Goal: Task Accomplishment & Management: Use online tool/utility

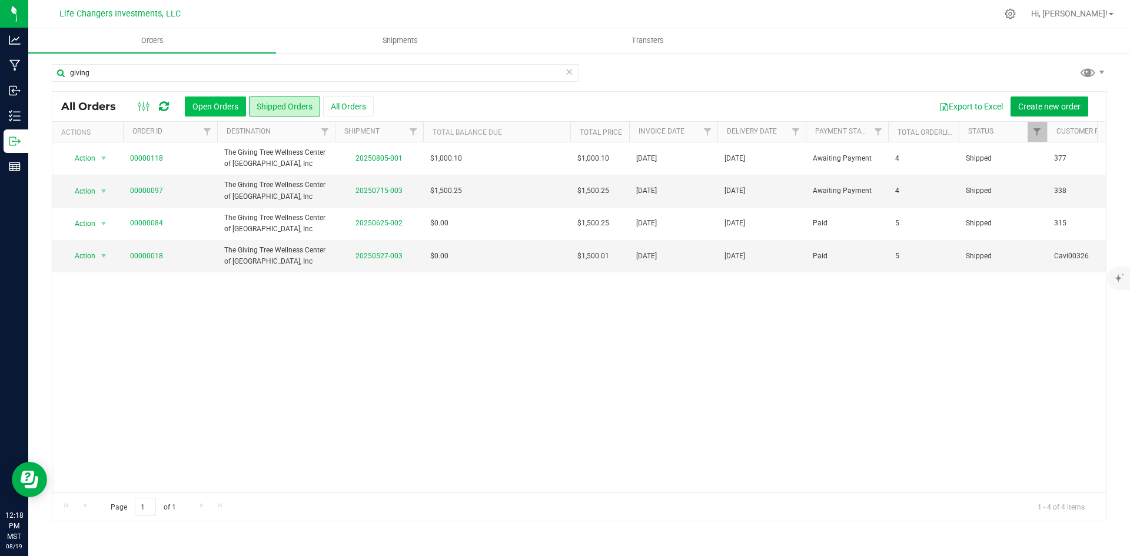
click at [198, 107] on button "Open Orders" at bounding box center [215, 107] width 61 height 20
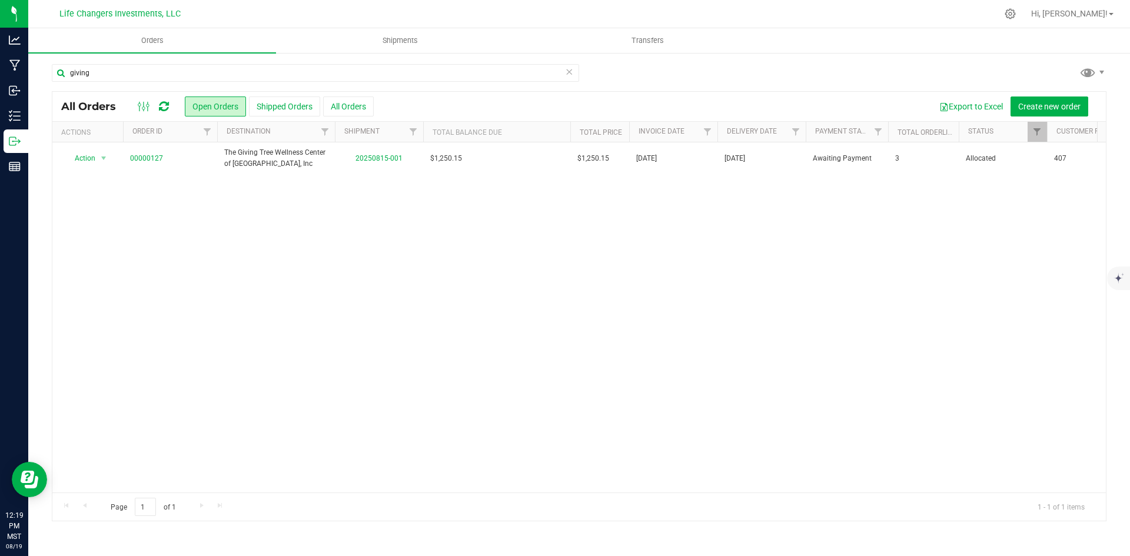
click at [571, 74] on icon at bounding box center [569, 71] width 8 height 14
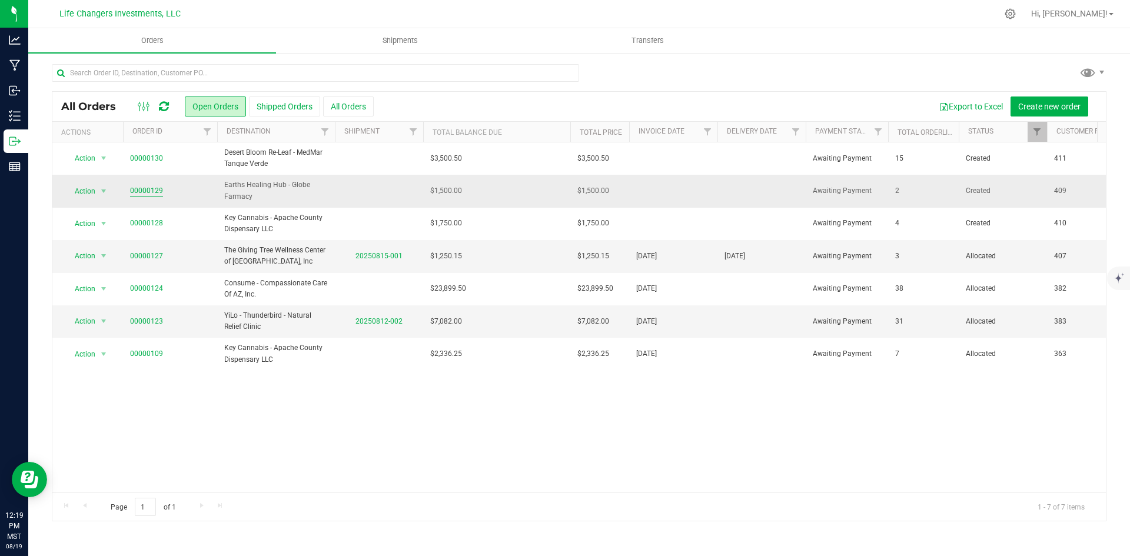
click at [152, 189] on link "00000129" at bounding box center [146, 190] width 33 height 11
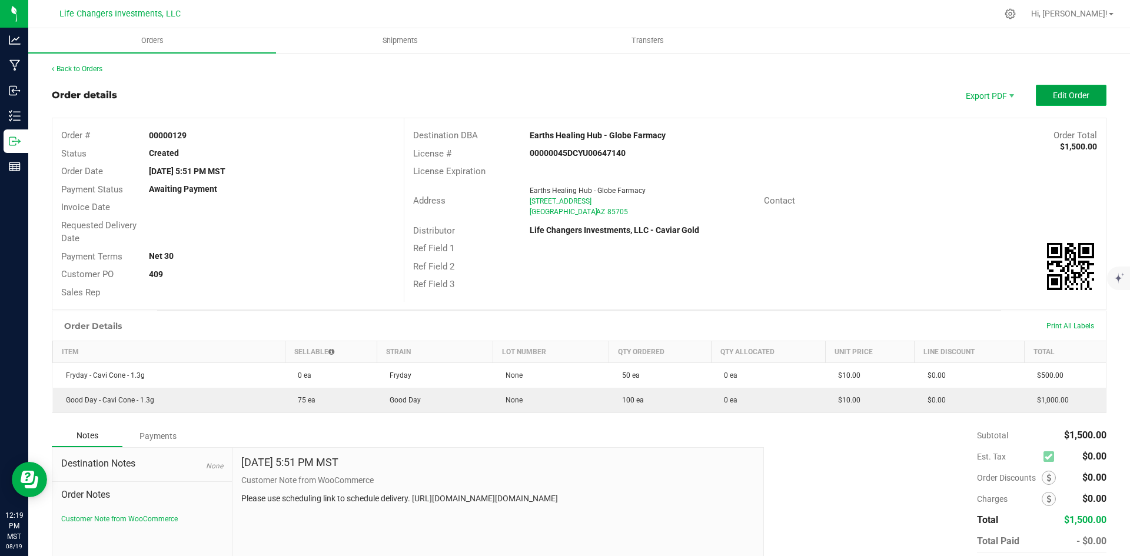
click at [1083, 95] on button "Edit Order" at bounding box center [1071, 95] width 71 height 21
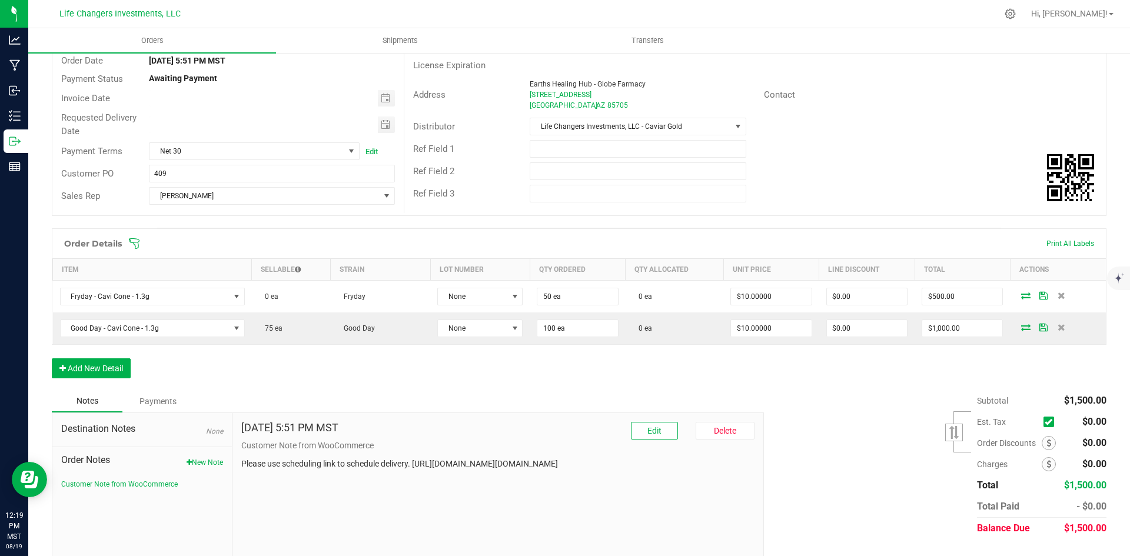
scroll to position [118, 0]
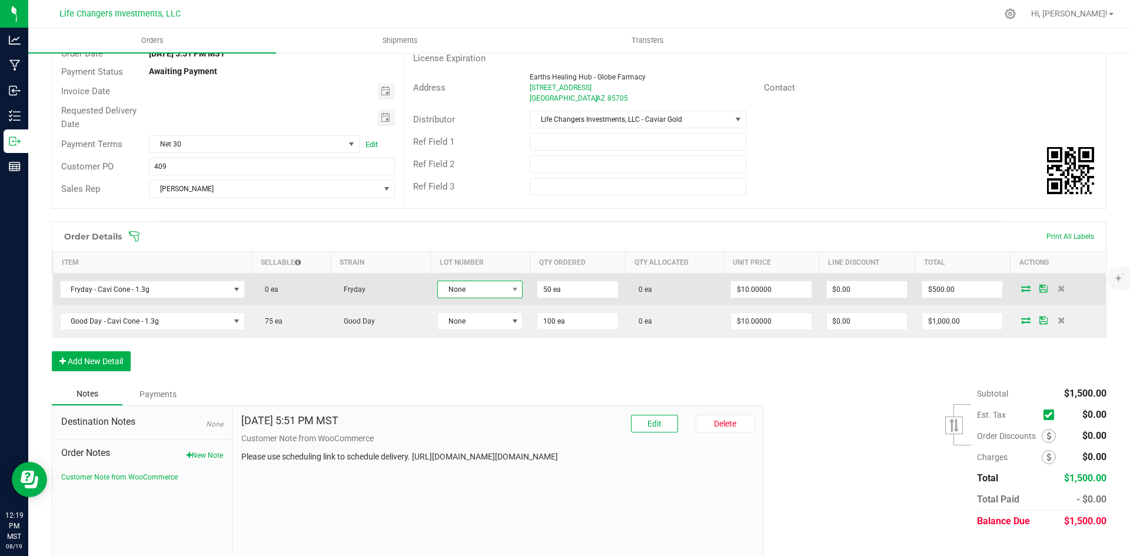
click at [500, 287] on span "None" at bounding box center [472, 289] width 69 height 16
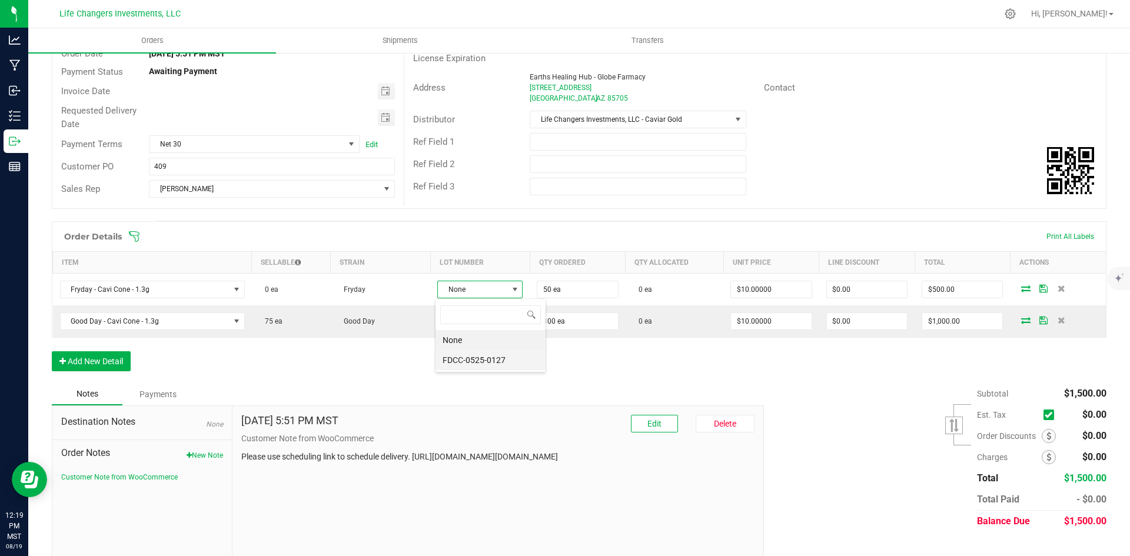
click at [481, 360] on li "FDCC-0525-0127" at bounding box center [490, 360] width 110 height 20
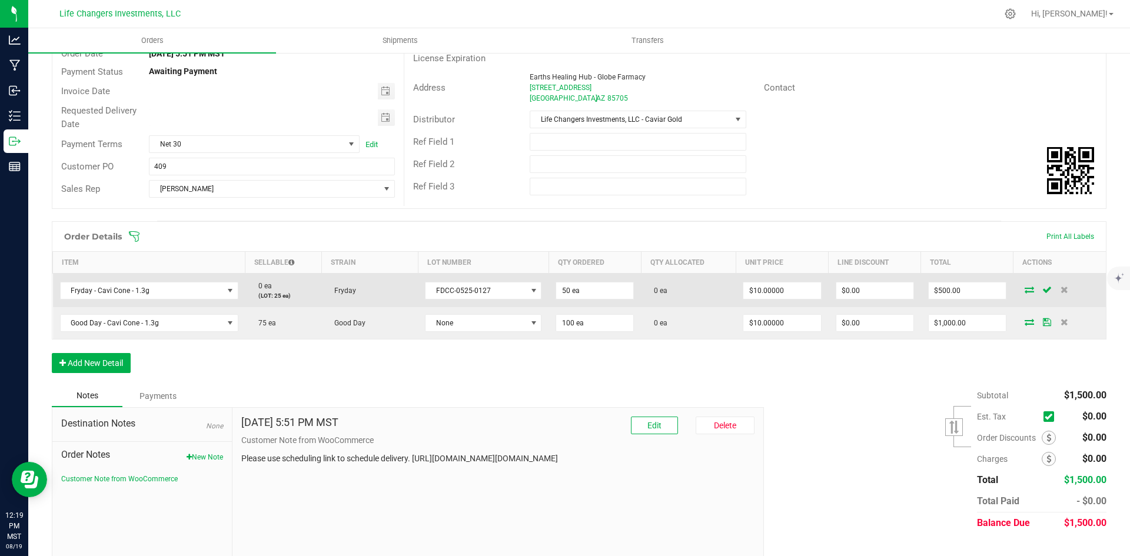
click at [1025, 287] on icon at bounding box center [1029, 289] width 9 height 7
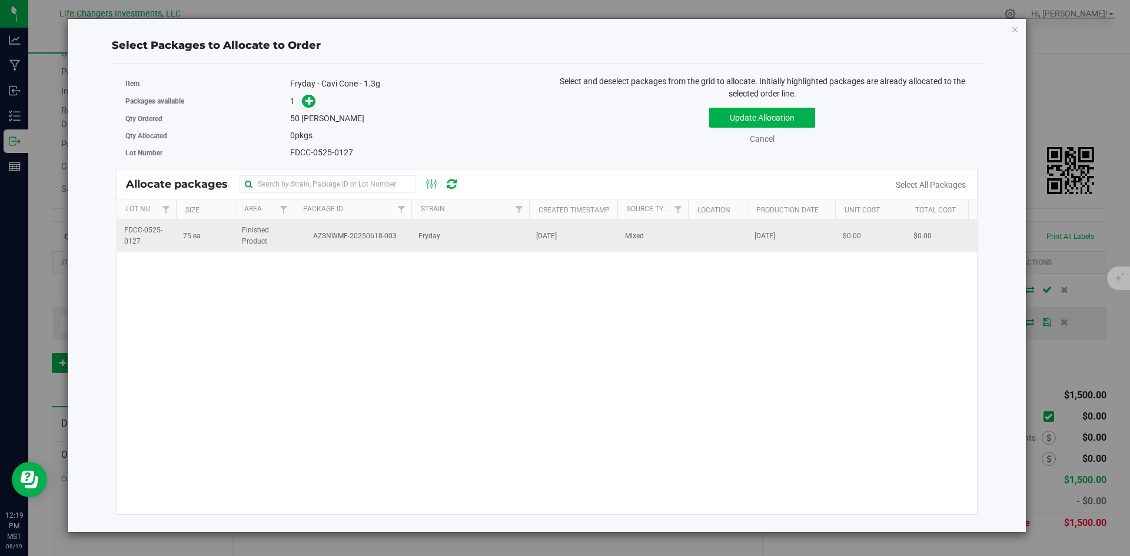
click at [383, 234] on span "AZSNWMF-20250618-003" at bounding box center [353, 236] width 104 height 11
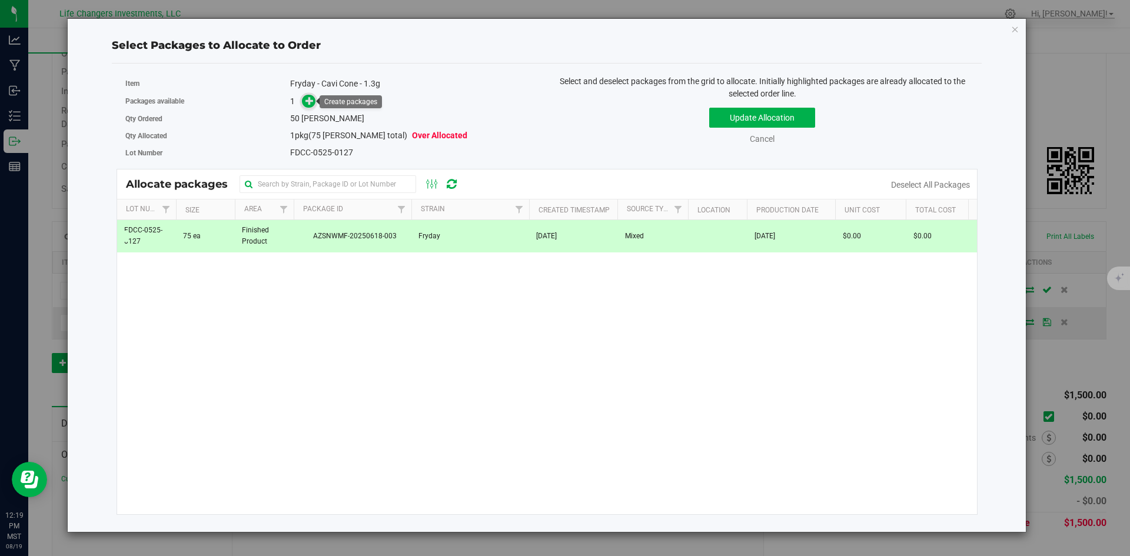
click at [307, 99] on icon at bounding box center [309, 101] width 8 height 8
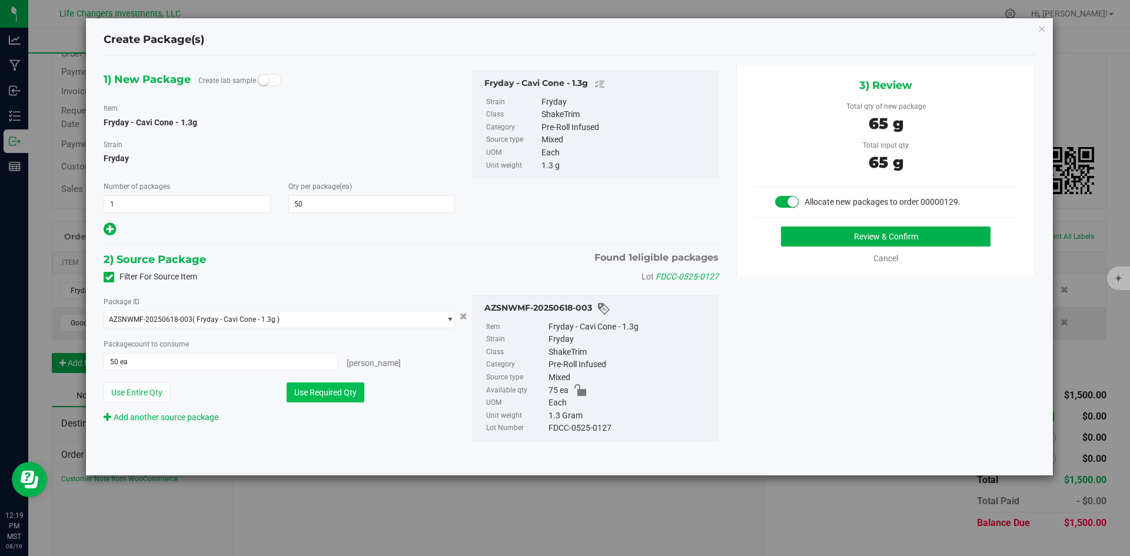
click at [337, 398] on button "Use Required Qty" at bounding box center [326, 393] width 78 height 20
click at [955, 240] on button "Review & Confirm" at bounding box center [885, 237] width 209 height 20
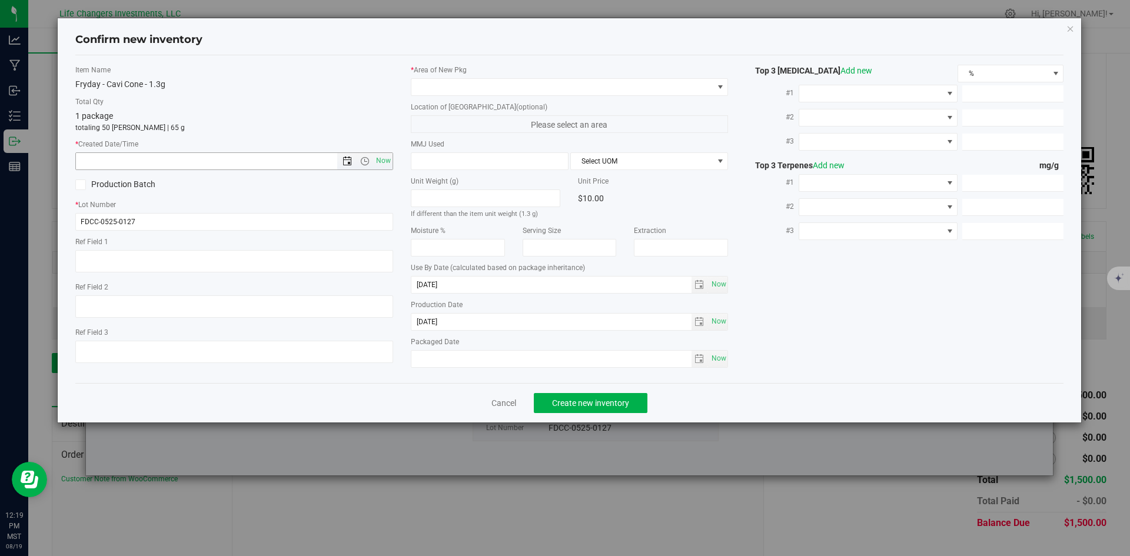
click at [346, 159] on span "Open the date view" at bounding box center [346, 161] width 9 height 9
click at [80, 185] on link "[DATE]" at bounding box center [138, 184] width 127 height 18
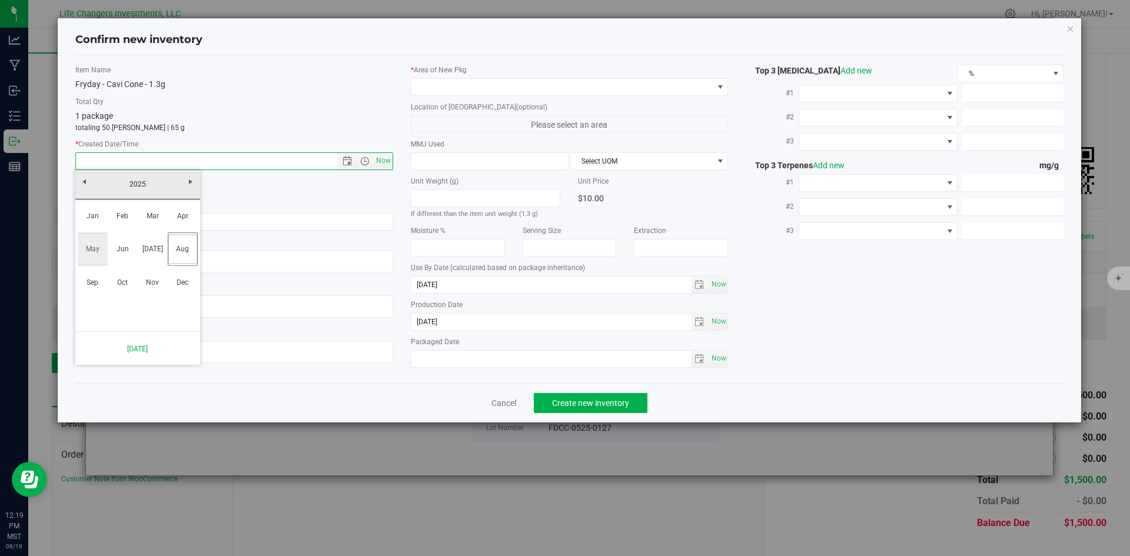
click at [85, 247] on link "May" at bounding box center [93, 249] width 30 height 30
click at [140, 295] on link "28" at bounding box center [137, 299] width 17 height 18
type input "5/28/2025 12:20 PM"
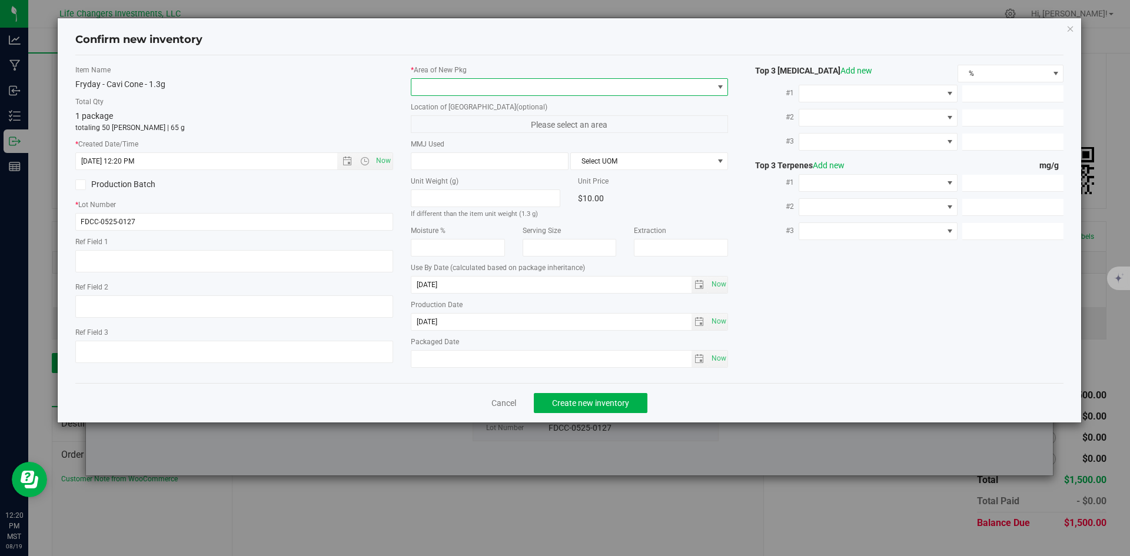
click at [460, 85] on span at bounding box center [562, 87] width 302 height 16
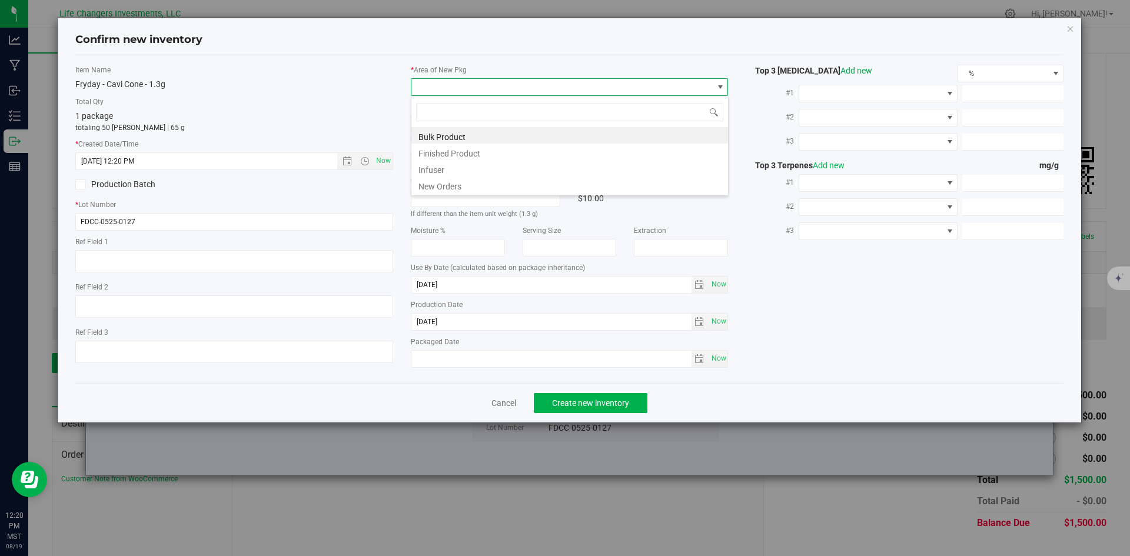
scroll to position [18, 318]
click at [441, 180] on li "New Orders" at bounding box center [569, 185] width 317 height 16
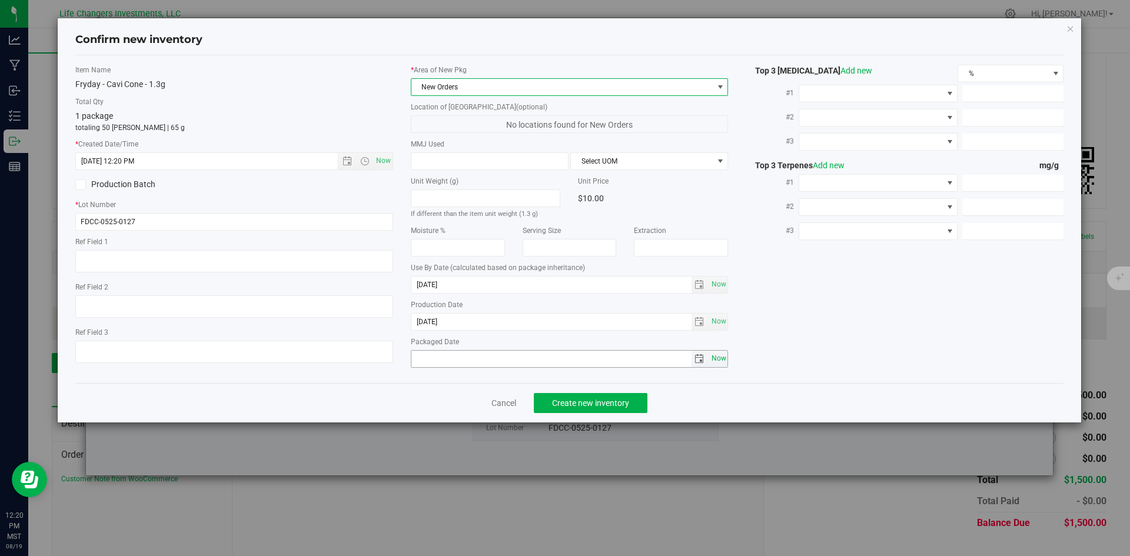
click at [717, 360] on span "Now" at bounding box center [719, 358] width 20 height 17
type input "[DATE]"
click at [620, 408] on button "Create new inventory" at bounding box center [591, 403] width 114 height 20
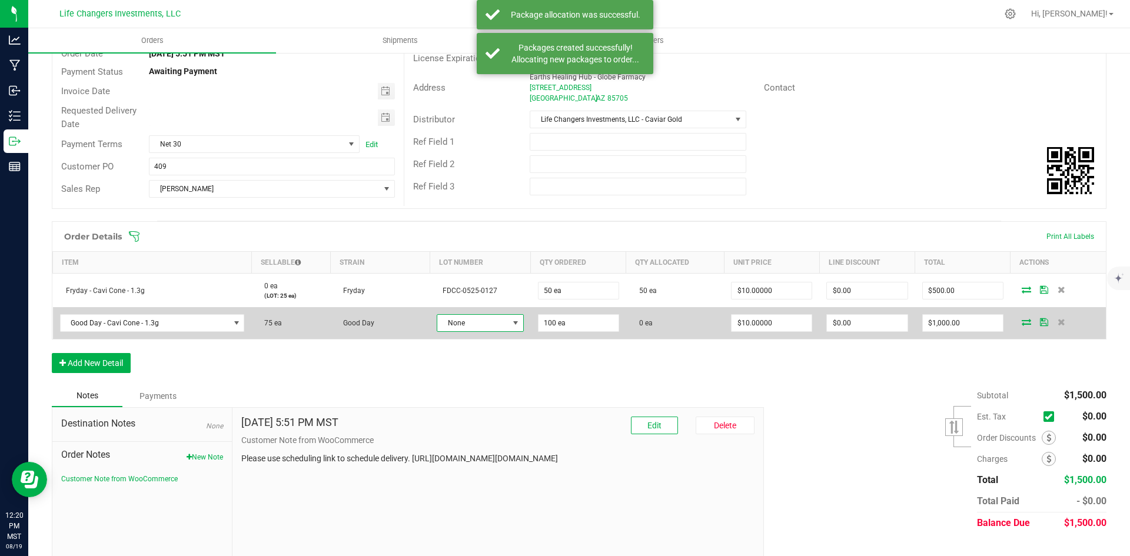
click at [513, 322] on span at bounding box center [515, 322] width 9 height 9
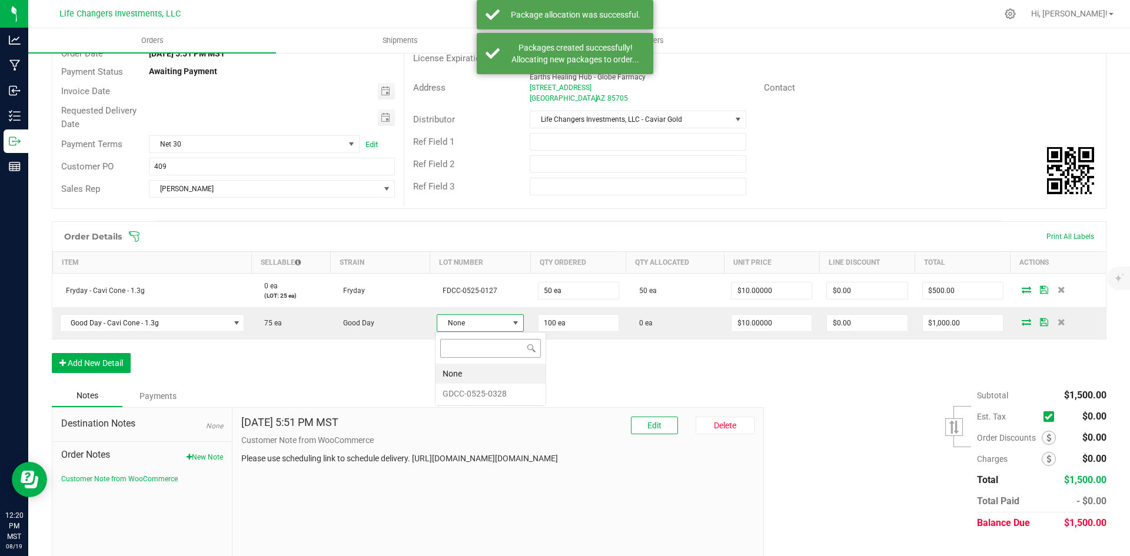
scroll to position [18, 84]
click at [487, 397] on li "GDCC-0525-0328" at bounding box center [490, 394] width 110 height 20
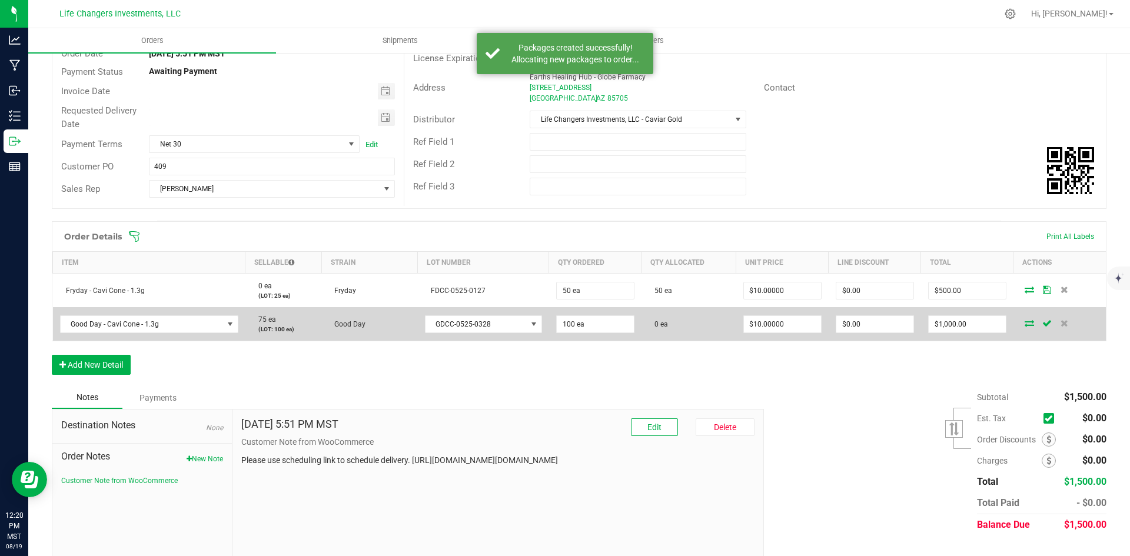
click at [1025, 325] on icon at bounding box center [1029, 323] width 9 height 7
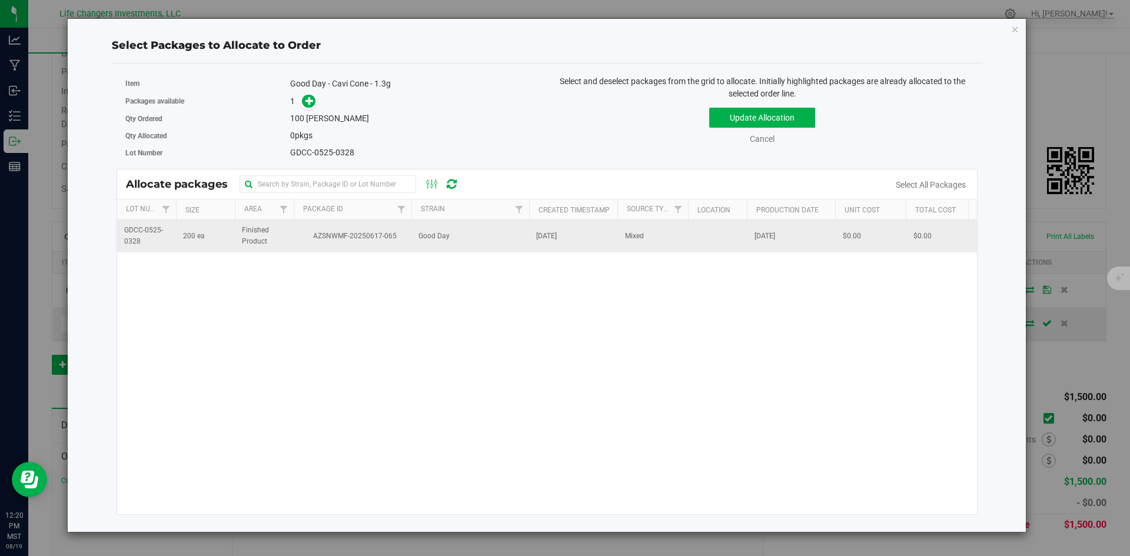
click at [291, 231] on td "Finished Product" at bounding box center [264, 236] width 59 height 32
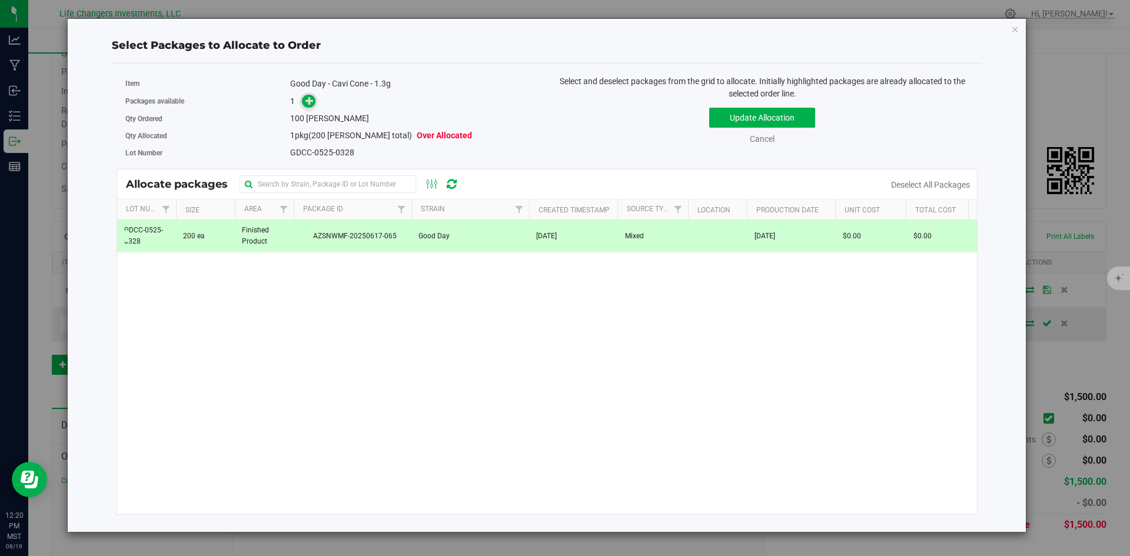
click at [306, 101] on icon at bounding box center [309, 101] width 8 height 8
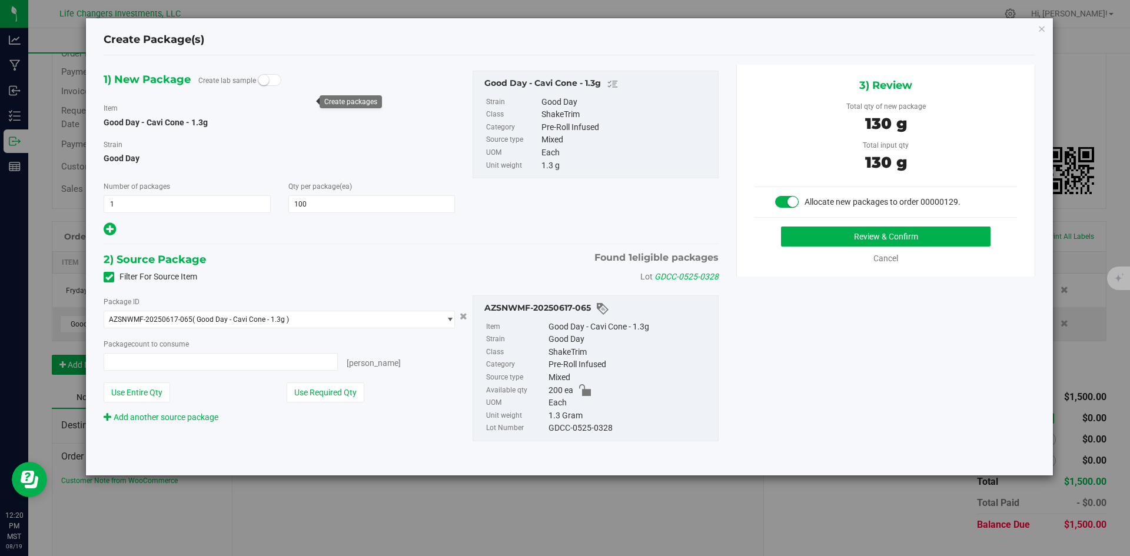
type input "100 ea"
click at [328, 394] on button "Use Required Qty" at bounding box center [326, 393] width 78 height 20
click at [976, 241] on button "Review & Confirm" at bounding box center [885, 237] width 209 height 20
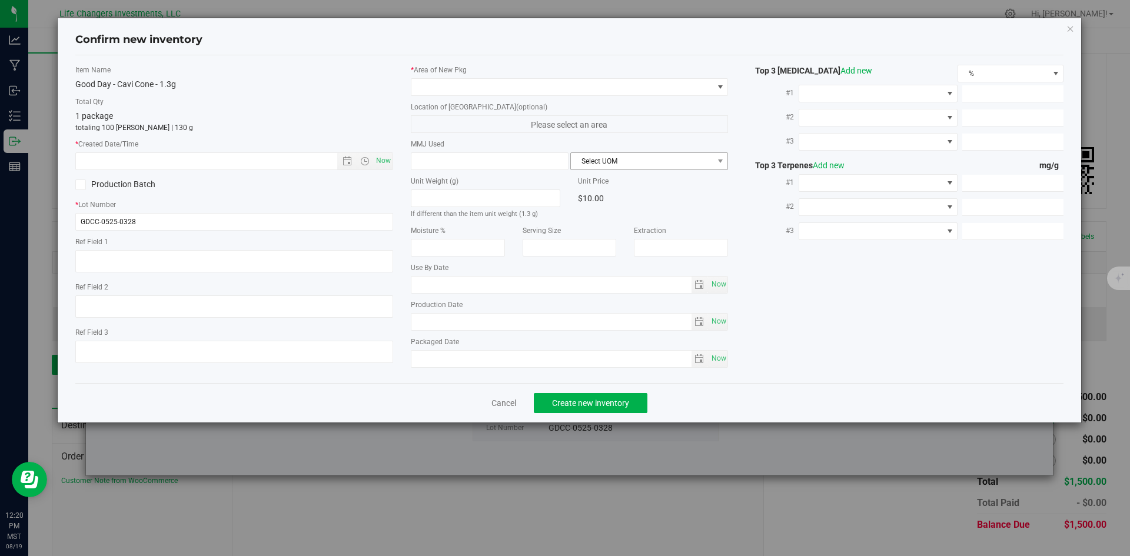
type input "2026-05-28"
type input "[DATE]"
click at [350, 161] on span "Open the date view" at bounding box center [346, 161] width 9 height 9
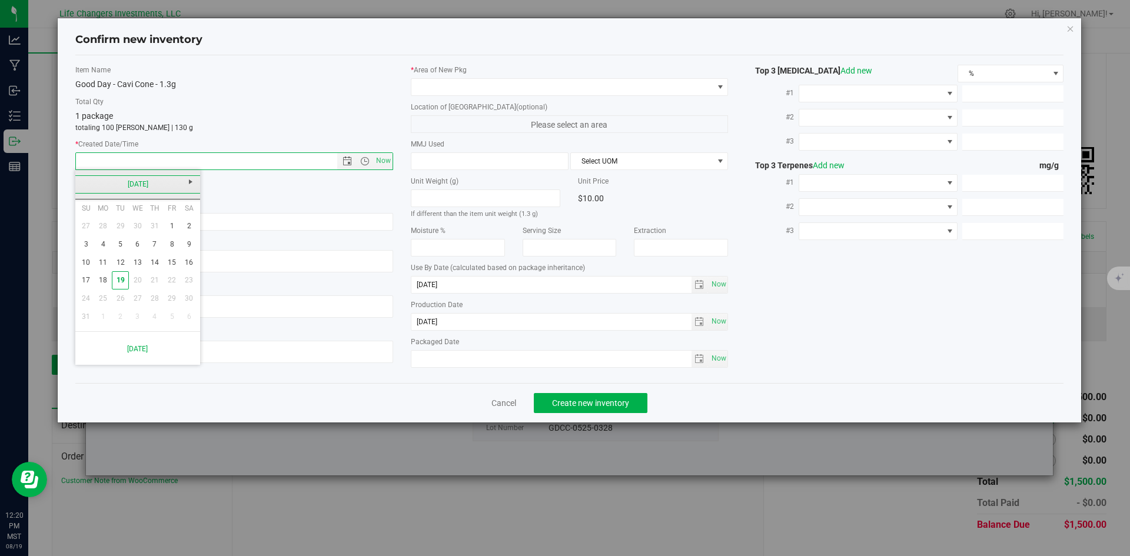
click at [83, 184] on link "August 2025" at bounding box center [138, 184] width 127 height 18
click at [88, 255] on link "May" at bounding box center [93, 249] width 30 height 30
click at [138, 302] on link "28" at bounding box center [137, 299] width 17 height 18
type input "5/28/2025 12:20 PM"
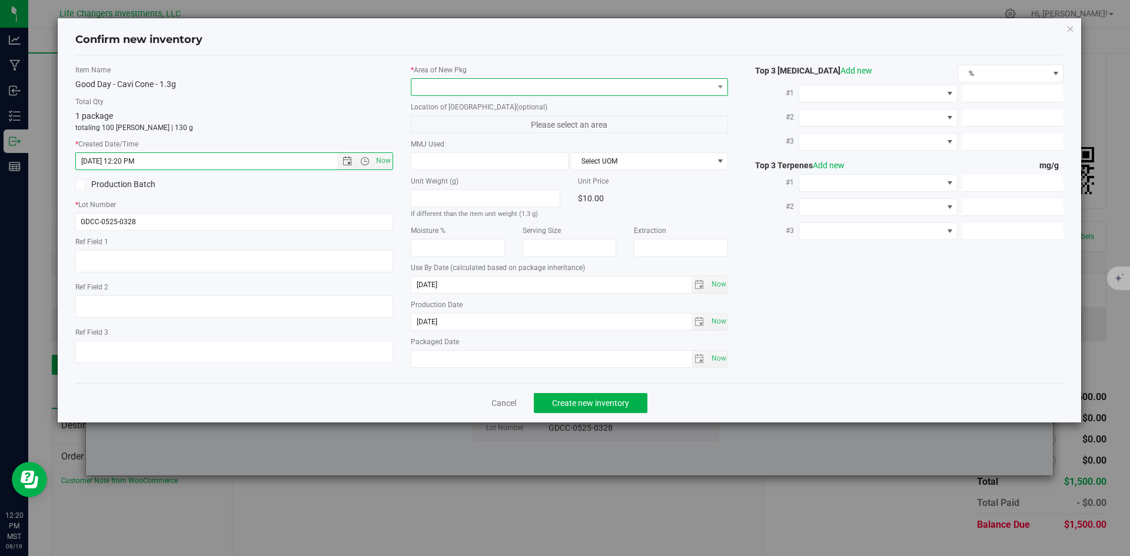
click at [455, 86] on span at bounding box center [562, 87] width 302 height 16
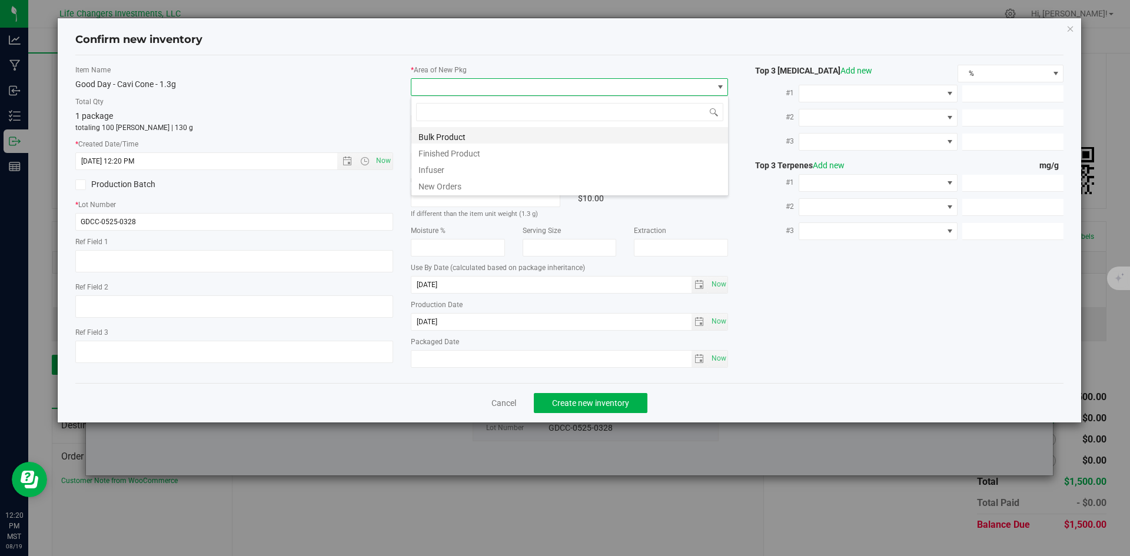
scroll to position [18, 318]
click at [458, 185] on li "New Orders" at bounding box center [569, 185] width 317 height 16
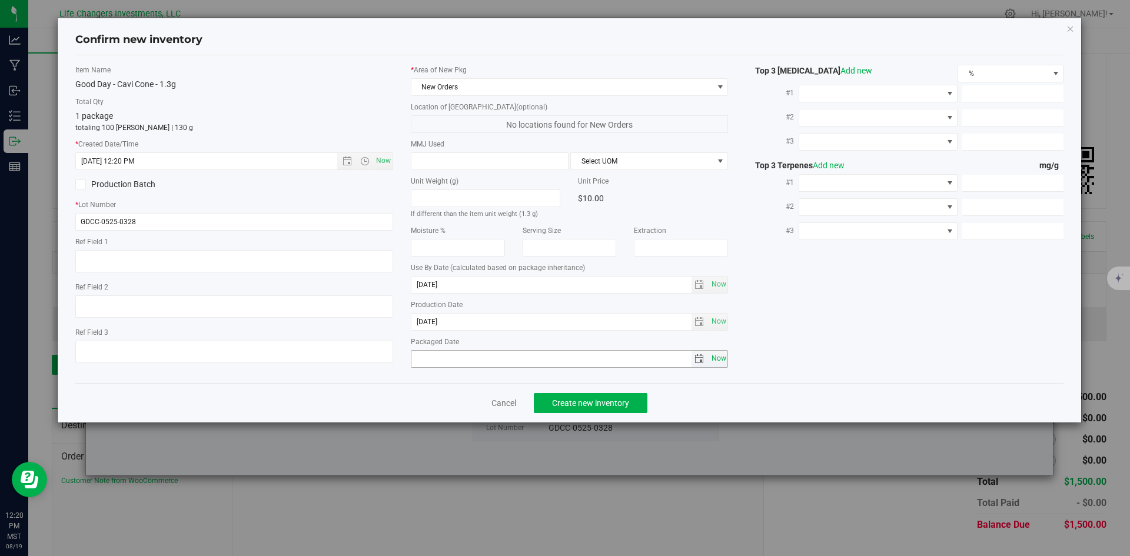
click at [717, 356] on span "Now" at bounding box center [719, 358] width 20 height 17
type input "2025-08-19"
click at [594, 401] on span "Create new inventory" at bounding box center [590, 402] width 77 height 9
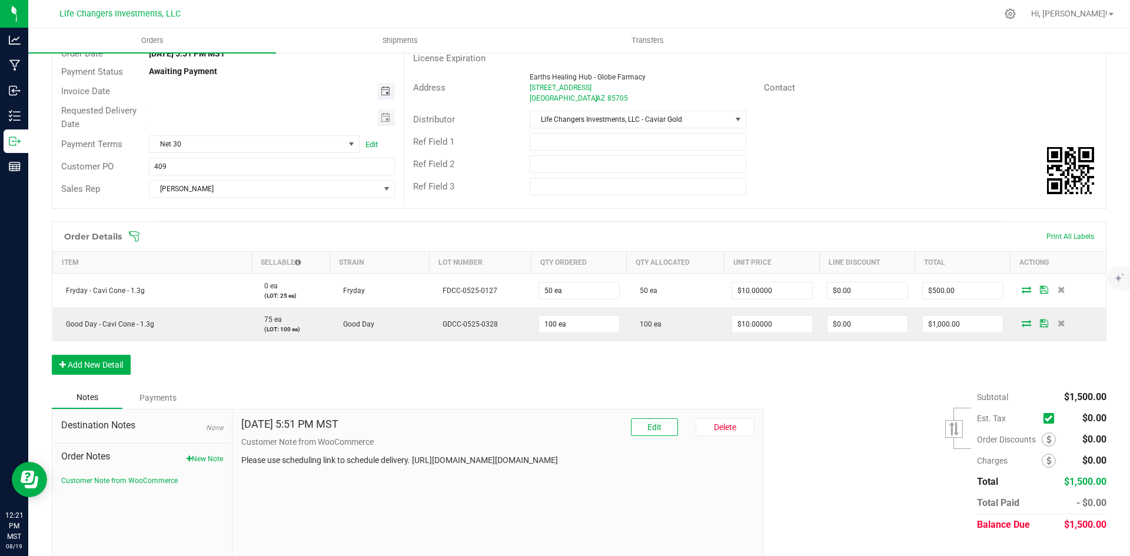
click at [382, 90] on span "Toggle calendar" at bounding box center [385, 91] width 9 height 9
click at [239, 206] on span "19" at bounding box center [236, 208] width 17 height 18
type input "[DATE]"
click at [382, 117] on span "Toggle calendar" at bounding box center [385, 117] width 9 height 9
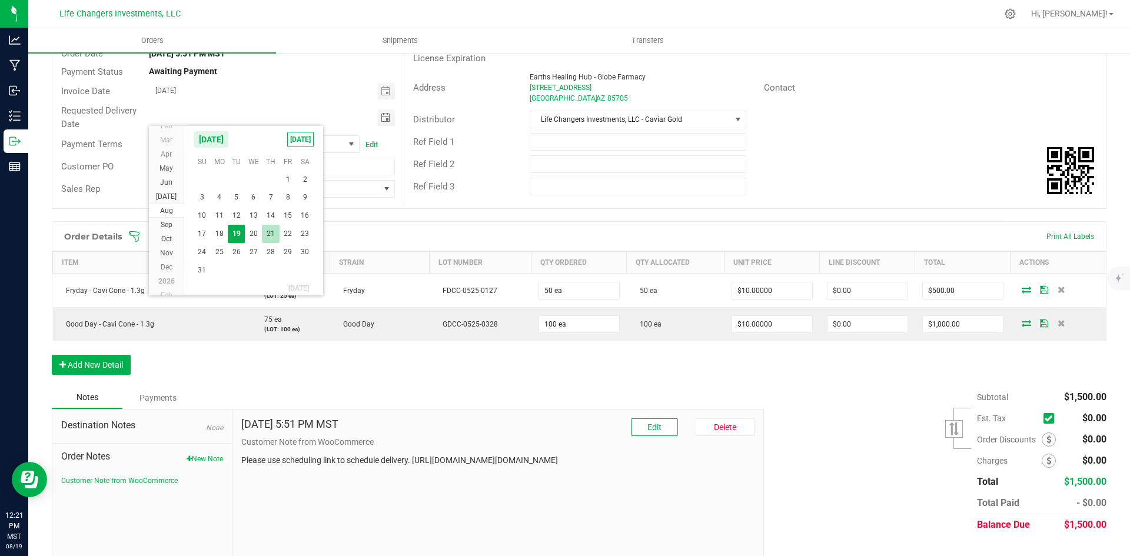
click at [271, 231] on span "21" at bounding box center [270, 234] width 17 height 18
type input "08/21/2025"
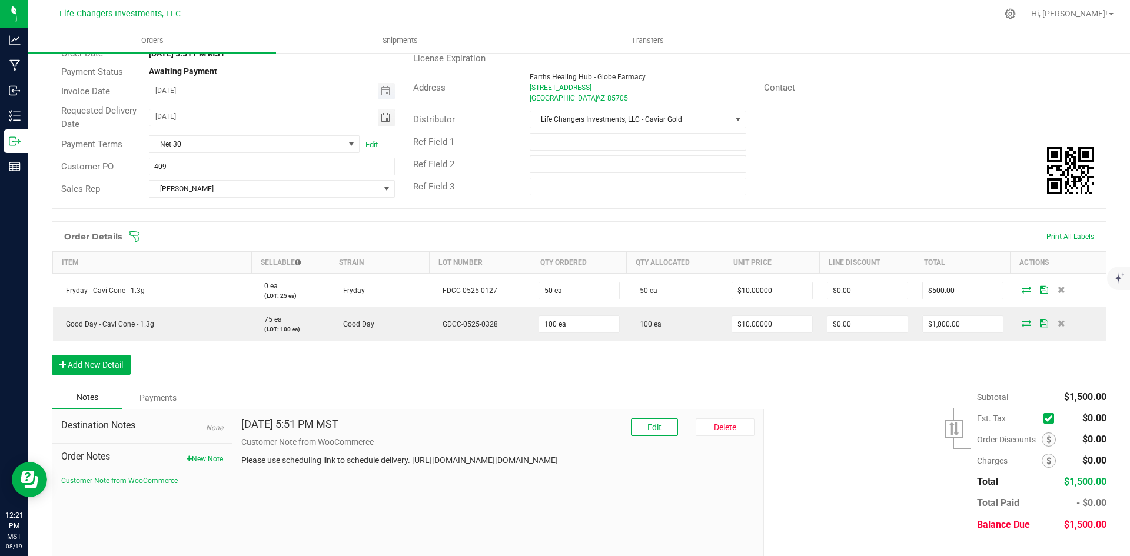
click at [291, 98] on span "[DATE]" at bounding box center [263, 91] width 228 height 16
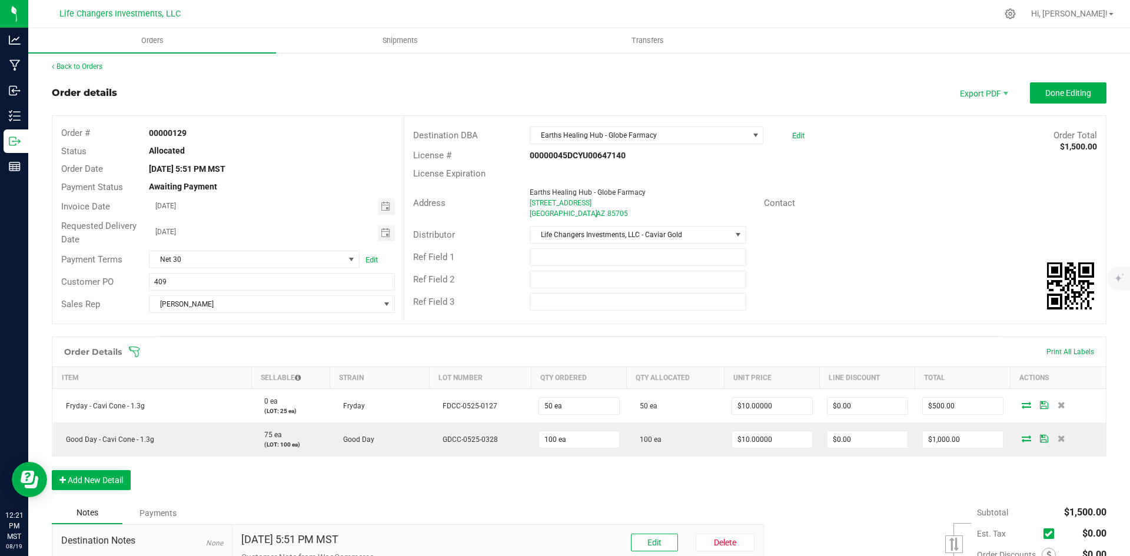
scroll to position [0, 0]
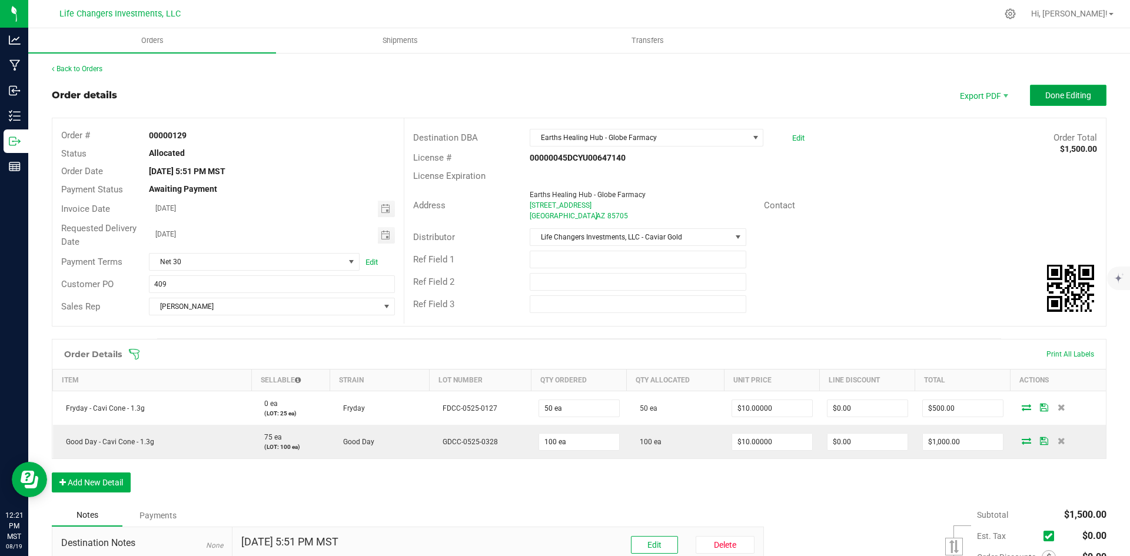
click at [1073, 94] on span "Done Editing" at bounding box center [1068, 95] width 46 height 9
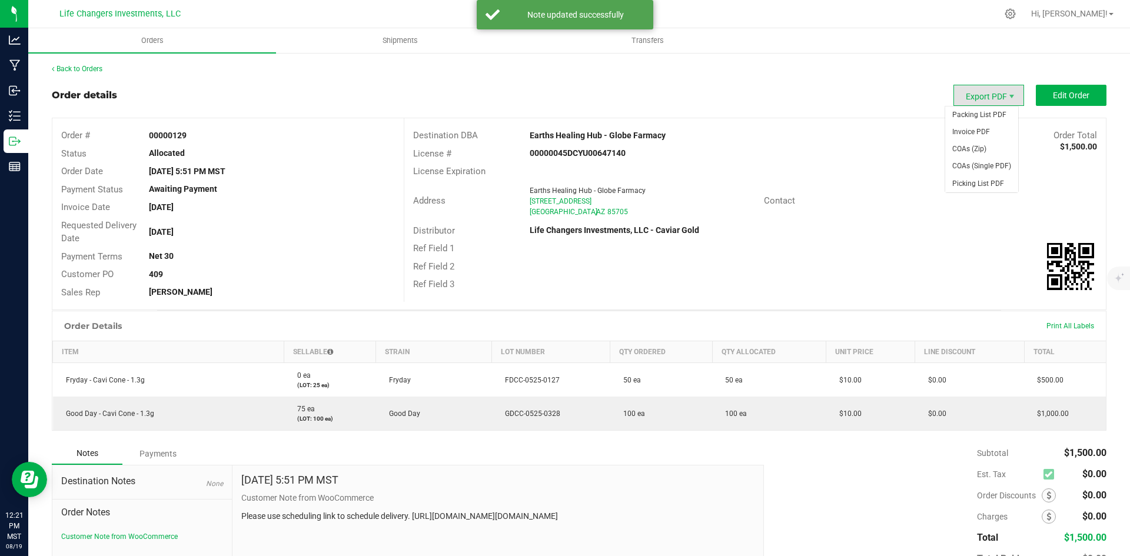
click at [969, 92] on span "Export PDF" at bounding box center [988, 95] width 71 height 21
click at [979, 132] on span "Invoice PDF" at bounding box center [981, 132] width 73 height 17
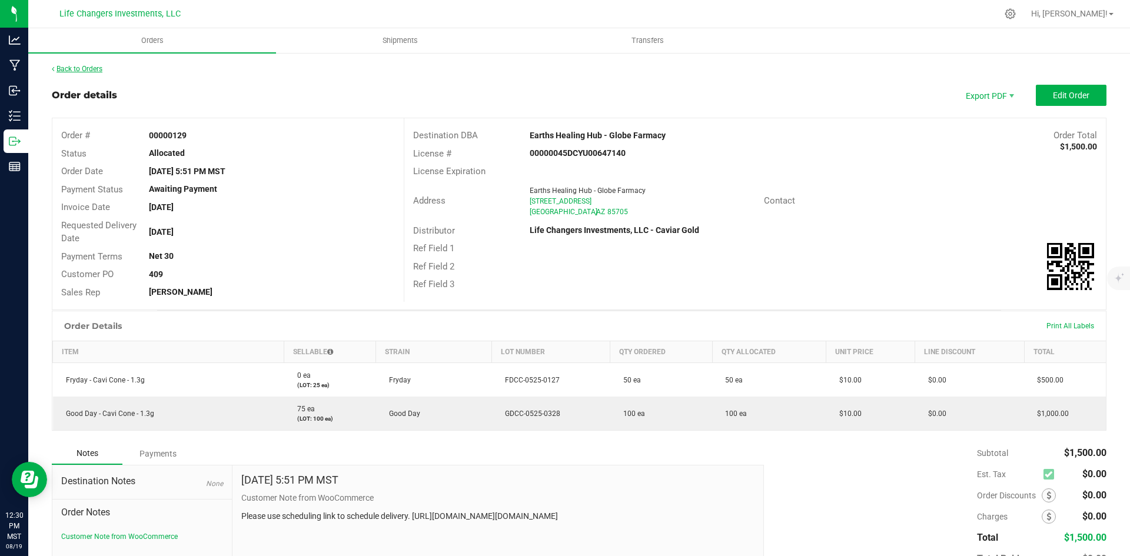
click at [83, 69] on link "Back to Orders" at bounding box center [77, 69] width 51 height 8
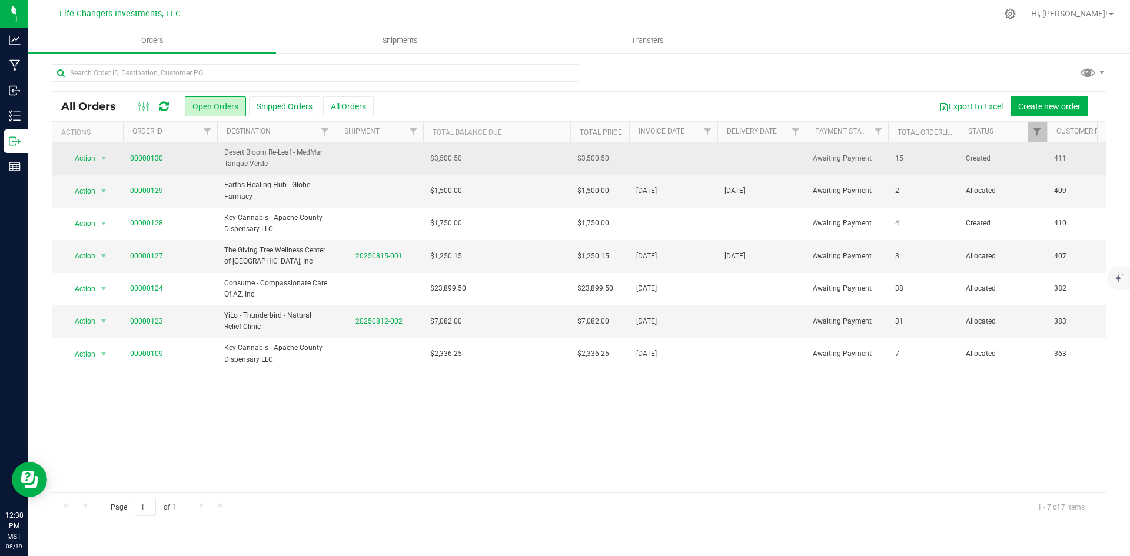
click at [151, 158] on link "00000130" at bounding box center [146, 158] width 33 height 11
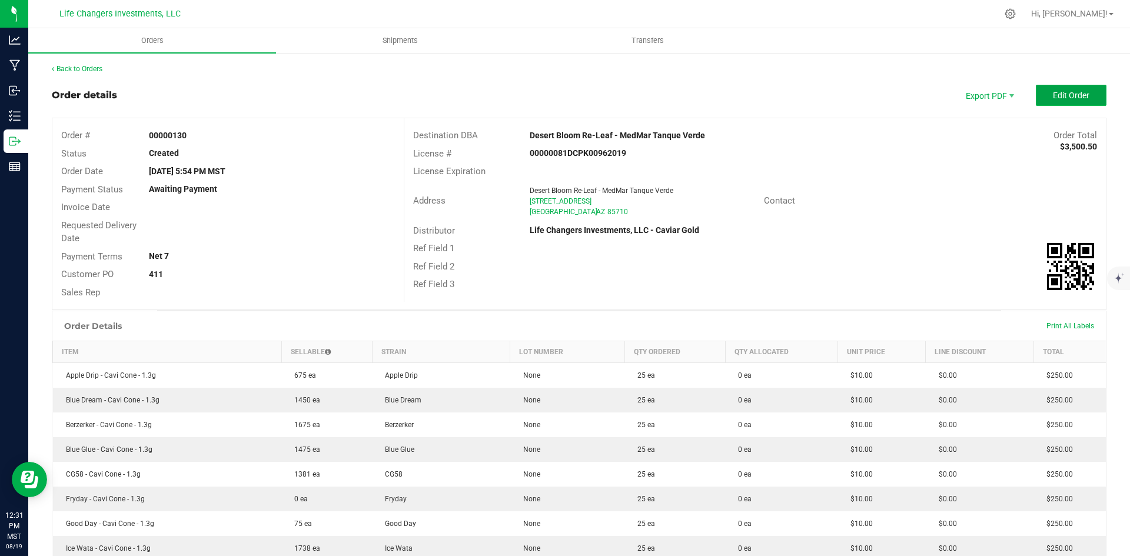
click at [1077, 89] on button "Edit Order" at bounding box center [1071, 95] width 71 height 21
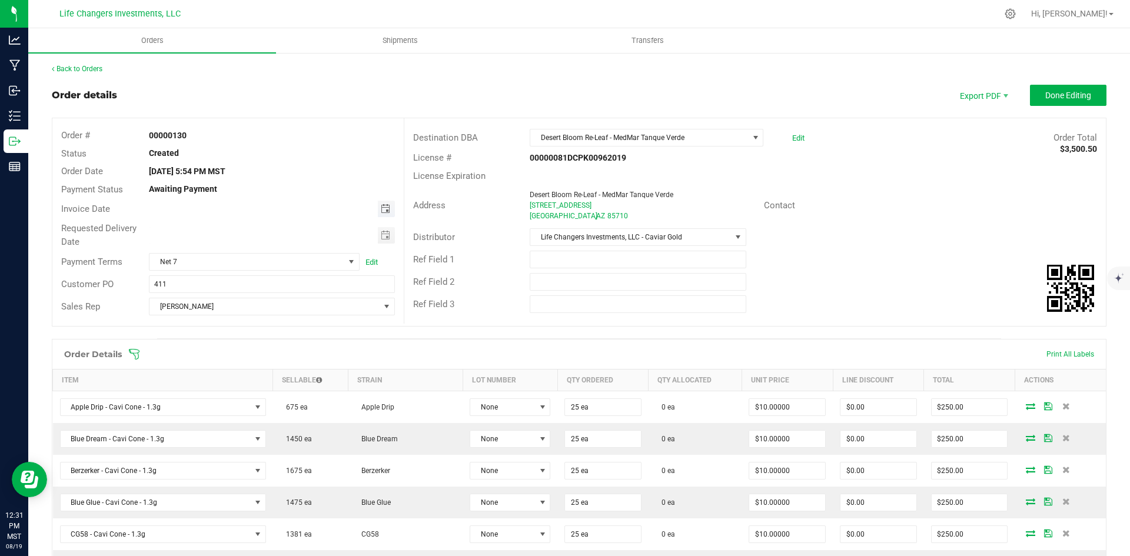
click at [381, 208] on span "Toggle calendar" at bounding box center [385, 208] width 9 height 9
click at [240, 327] on span "19" at bounding box center [236, 326] width 17 height 18
type input "[DATE]"
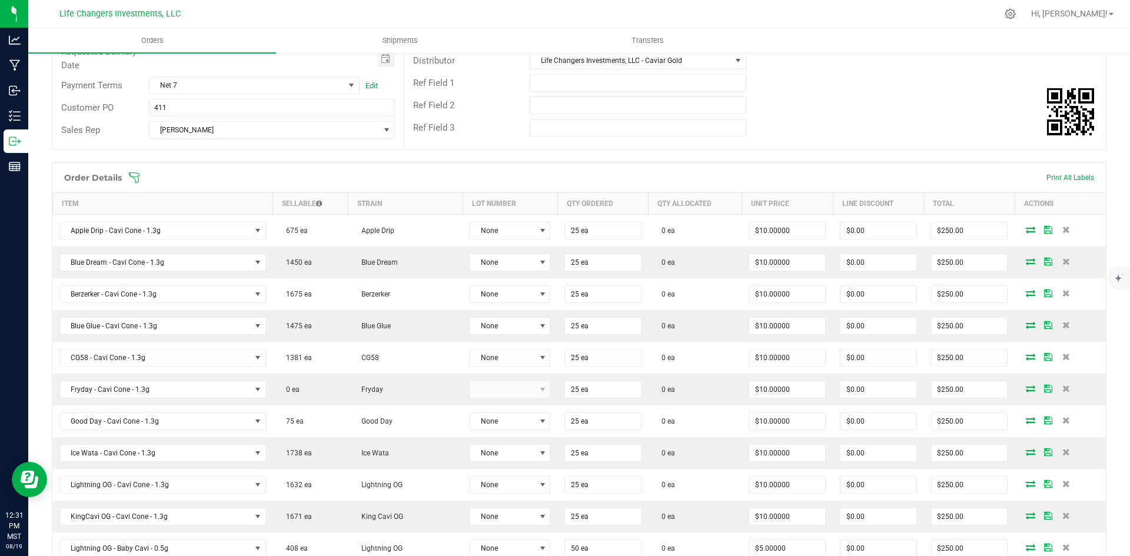
scroll to position [294, 0]
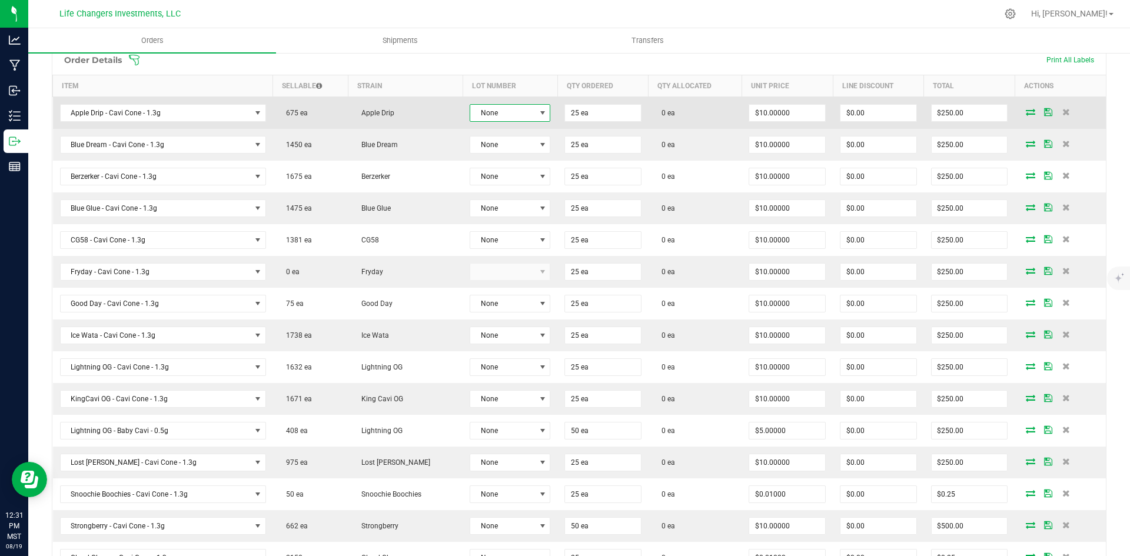
click at [480, 114] on span "None" at bounding box center [502, 113] width 65 height 16
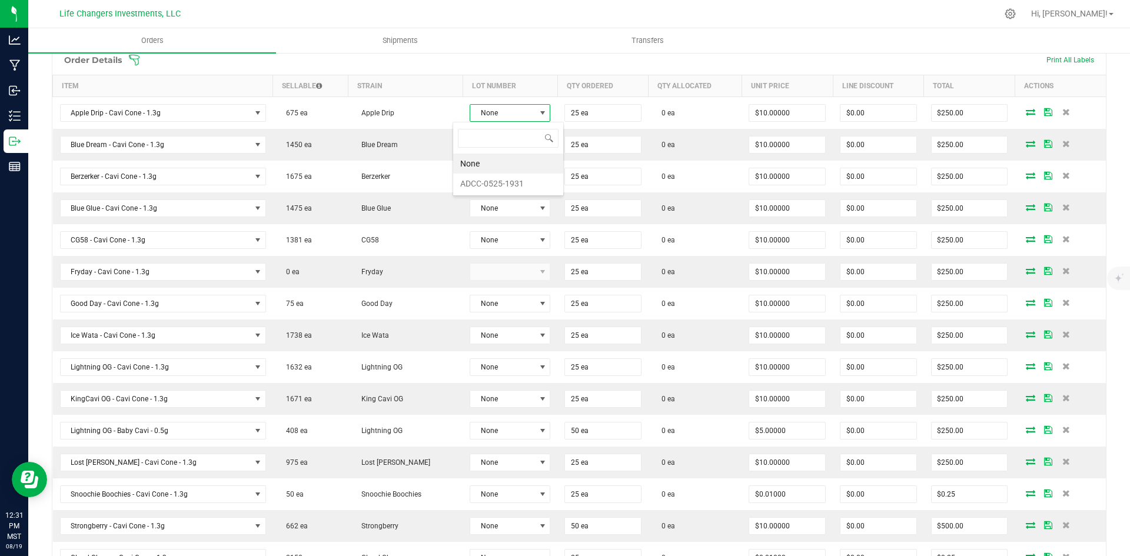
scroll to position [18, 82]
click at [501, 181] on li "ADCC-0525-1931" at bounding box center [508, 184] width 110 height 20
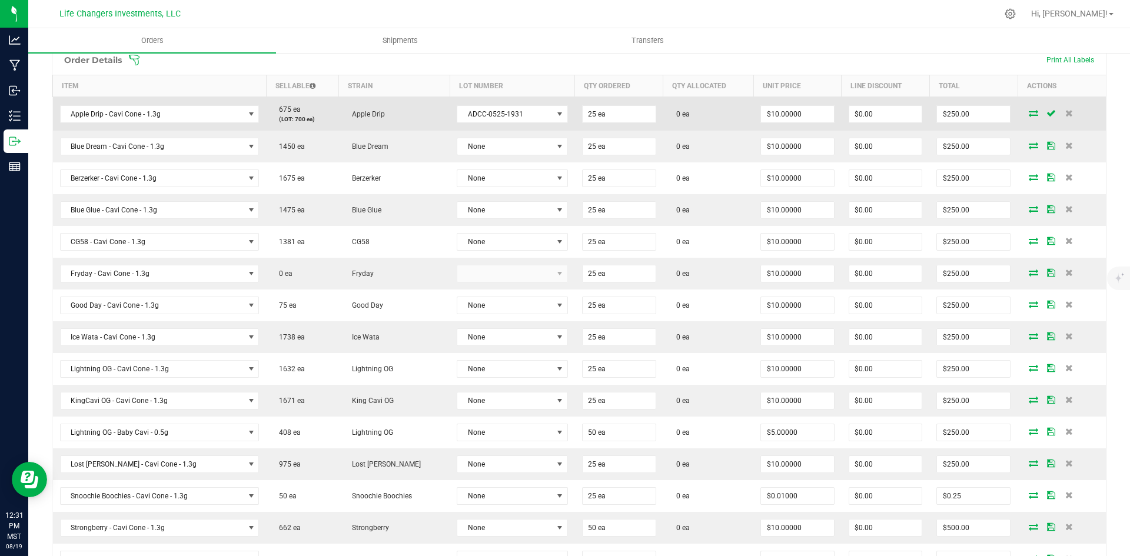
click at [1029, 114] on icon at bounding box center [1033, 112] width 9 height 7
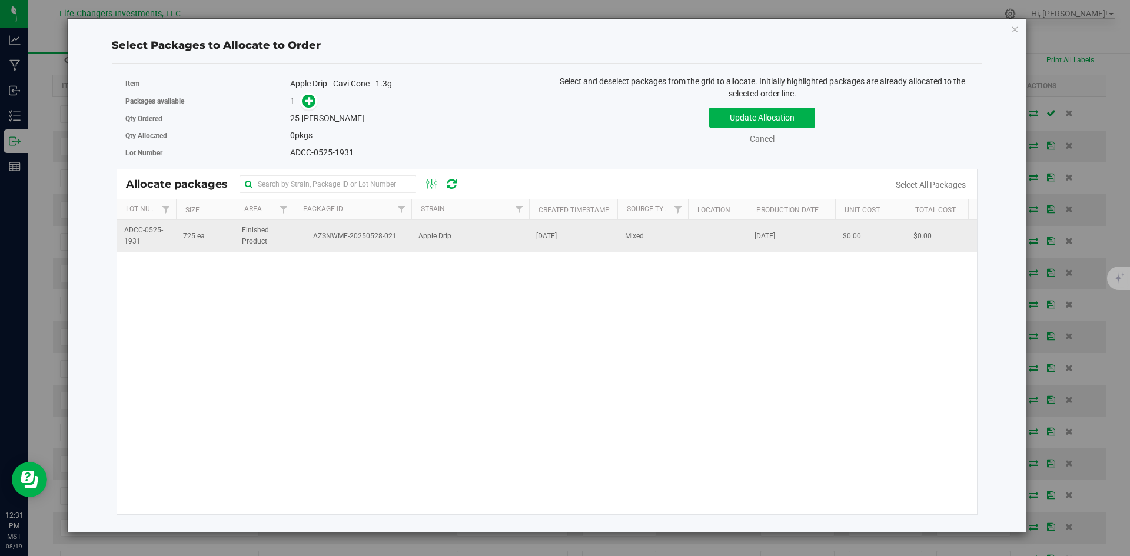
click at [354, 230] on td "AZSNWMF-20250528-021" at bounding box center [353, 236] width 118 height 32
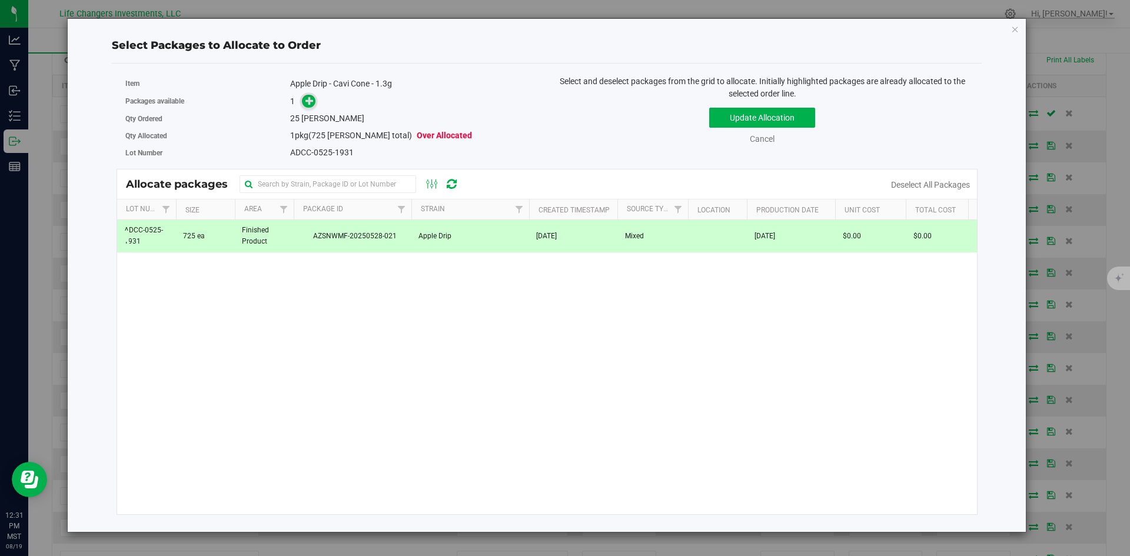
click at [310, 101] on icon at bounding box center [309, 101] width 8 height 8
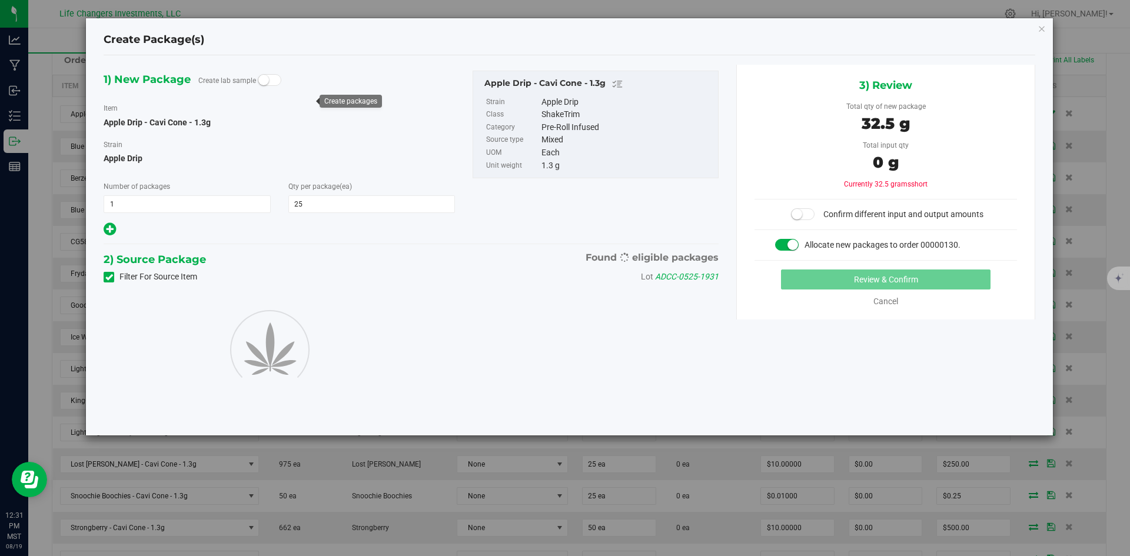
type input "25"
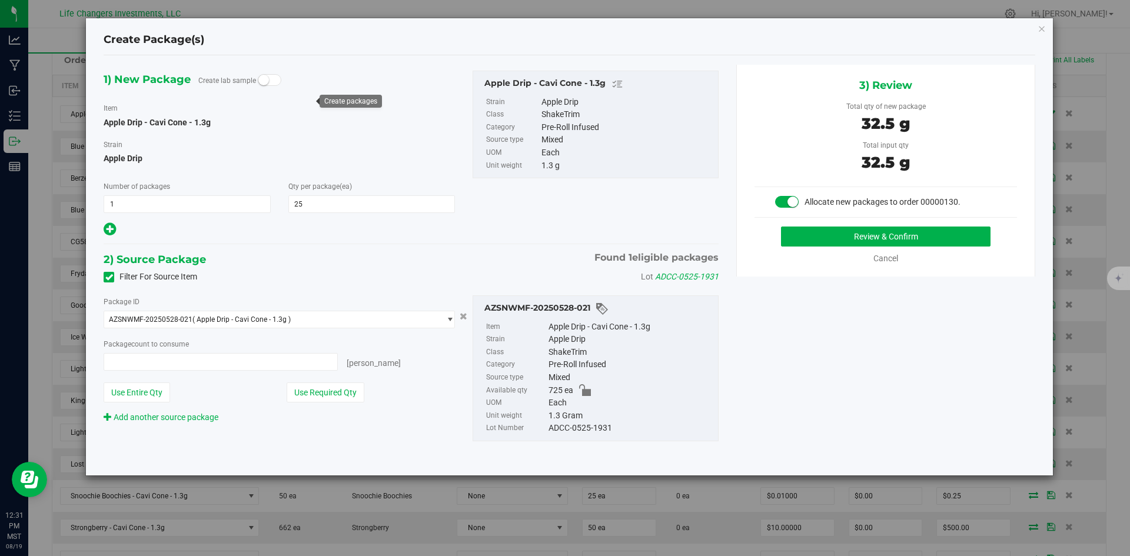
type input "25 ea"
click at [327, 388] on button "Use Required Qty" at bounding box center [326, 393] width 78 height 20
click at [892, 234] on button "Review & Confirm" at bounding box center [885, 237] width 209 height 20
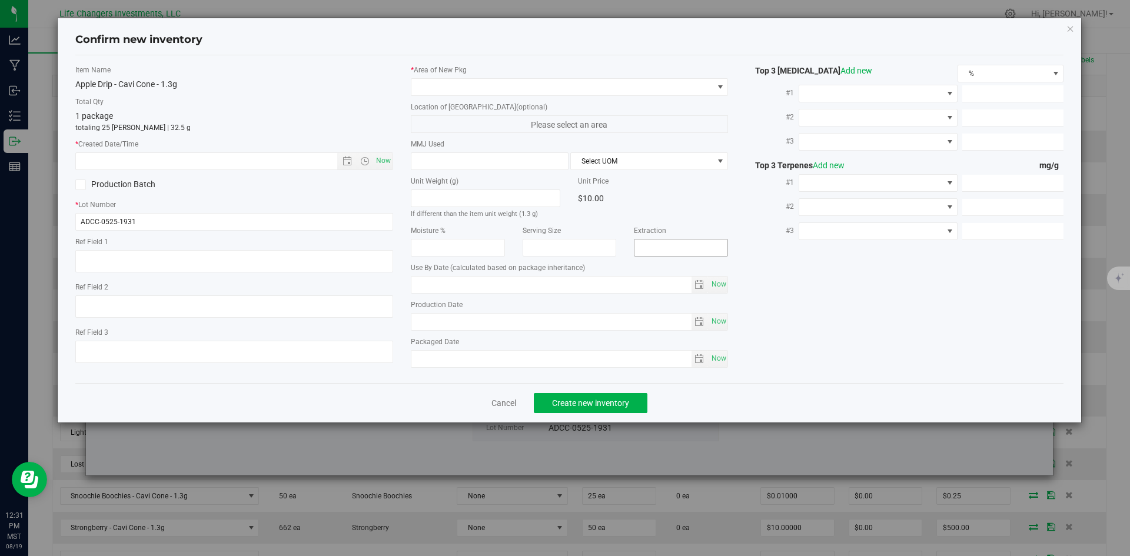
type input "2026-05-09"
type input "[DATE]"
click at [345, 162] on span "Open the date view" at bounding box center [346, 161] width 9 height 9
click at [511, 399] on link "Cancel" at bounding box center [503, 403] width 25 height 12
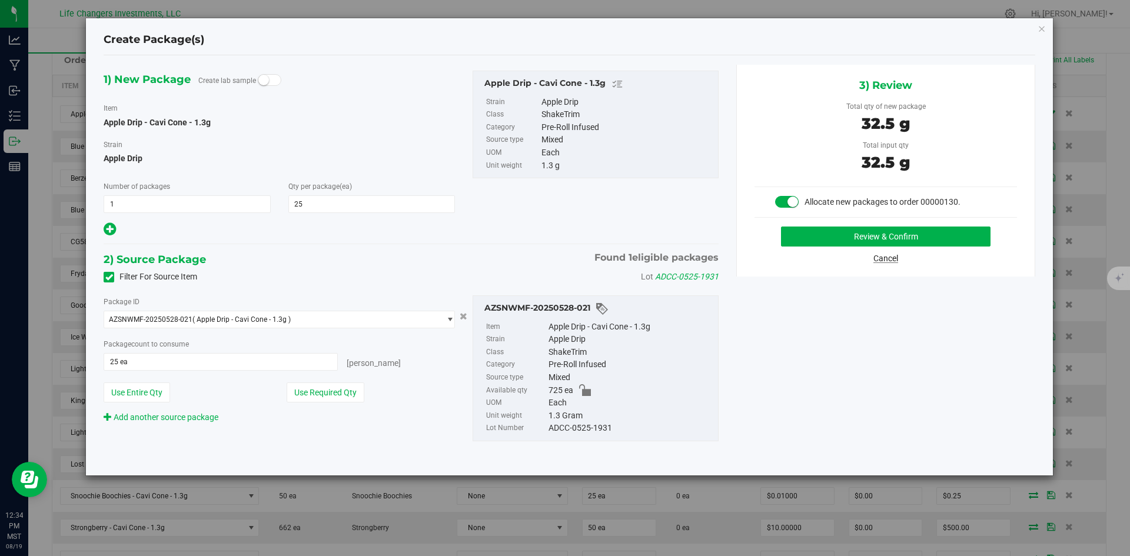
click at [882, 262] on link "Cancel" at bounding box center [885, 258] width 25 height 9
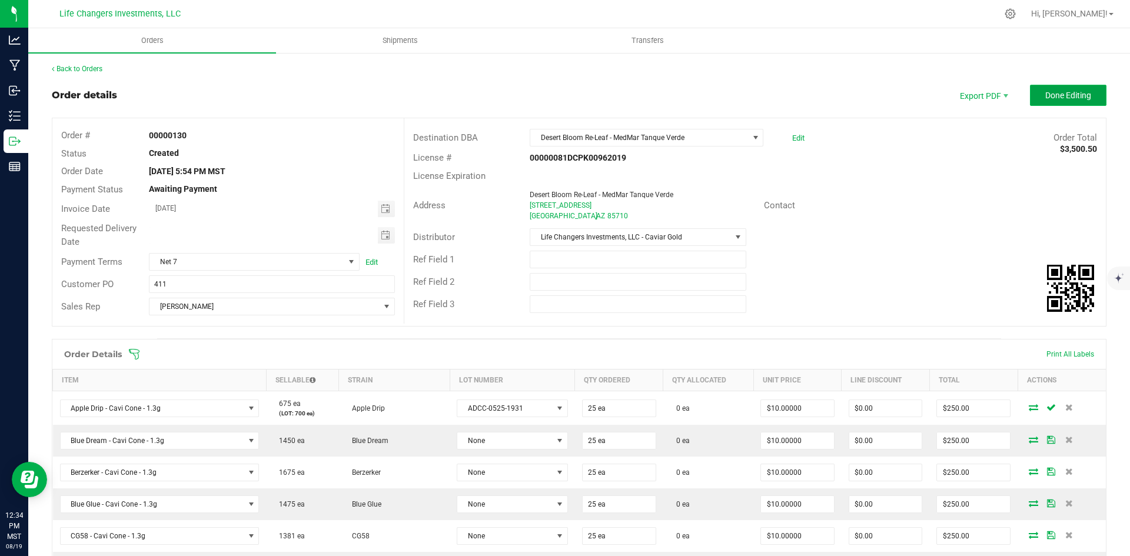
click at [1072, 95] on span "Done Editing" at bounding box center [1068, 95] width 46 height 9
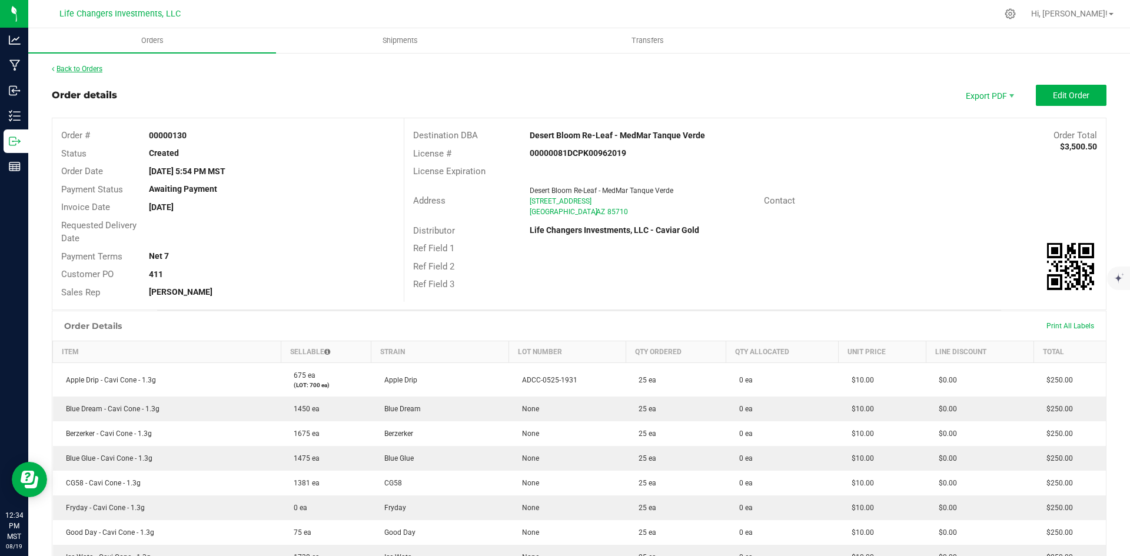
click at [69, 65] on link "Back to Orders" at bounding box center [77, 69] width 51 height 8
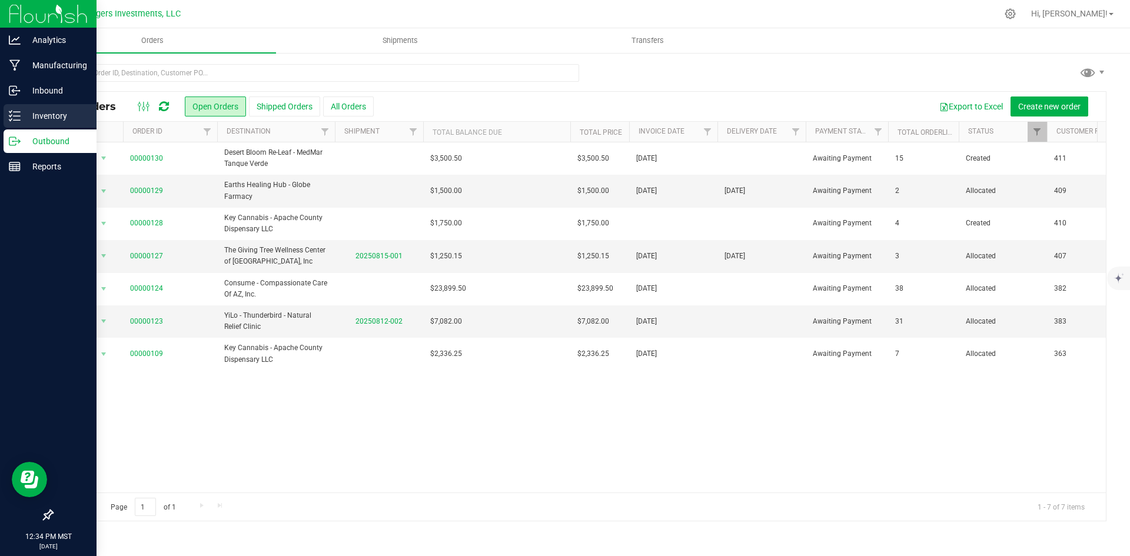
click at [18, 115] on icon at bounding box center [15, 116] width 12 height 12
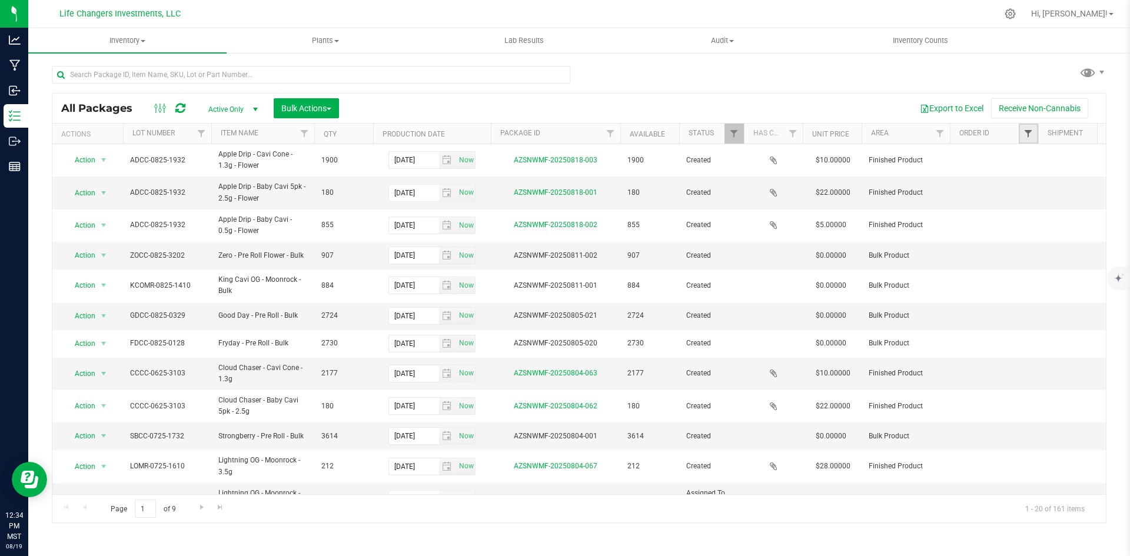
click at [1030, 136] on span "Filter" at bounding box center [1027, 133] width 9 height 9
type input "129"
click at [1030, 229] on button "Filter" at bounding box center [1030, 232] width 56 height 26
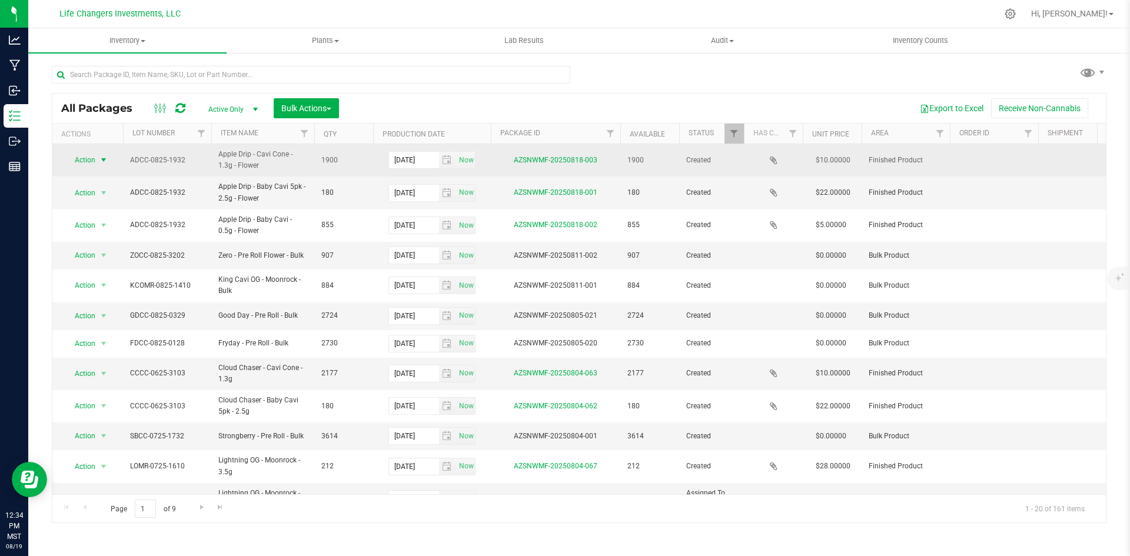
click at [79, 159] on span "Action" at bounding box center [80, 160] width 32 height 16
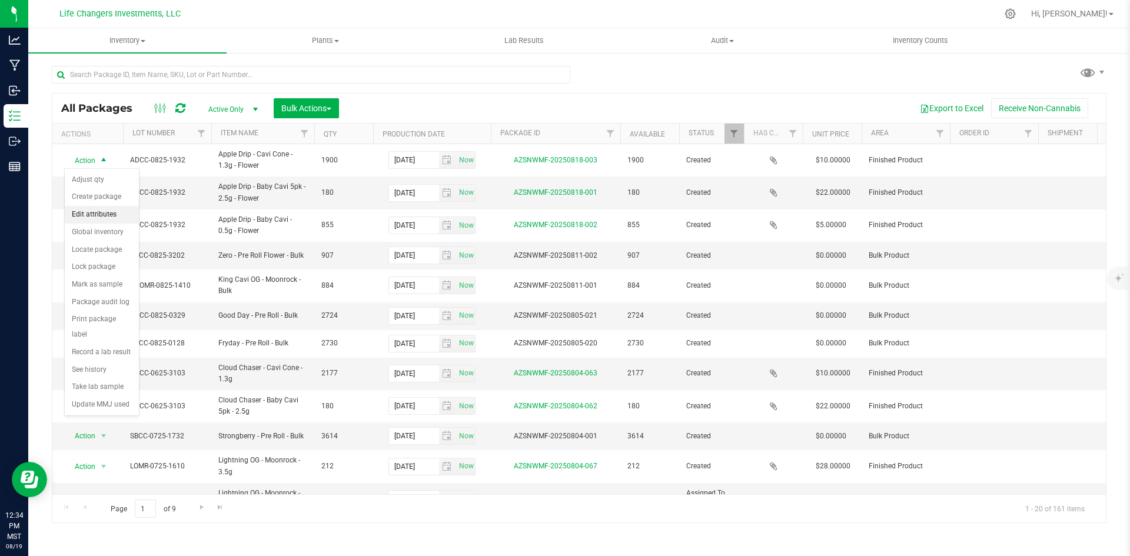
click at [93, 214] on li "Edit attributes" at bounding box center [102, 215] width 74 height 18
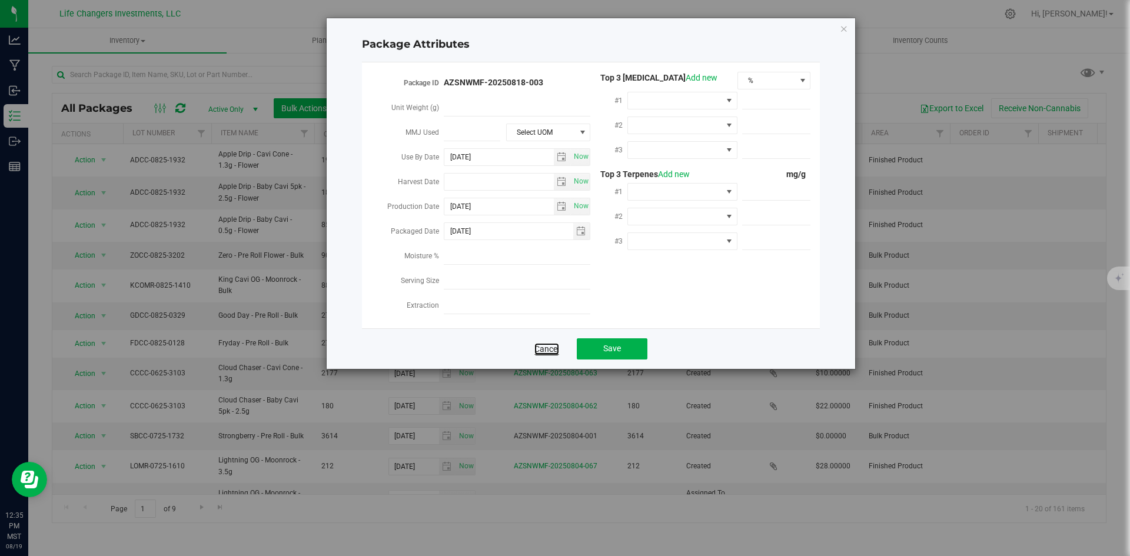
click at [542, 343] on link "Cancel" at bounding box center [546, 349] width 25 height 12
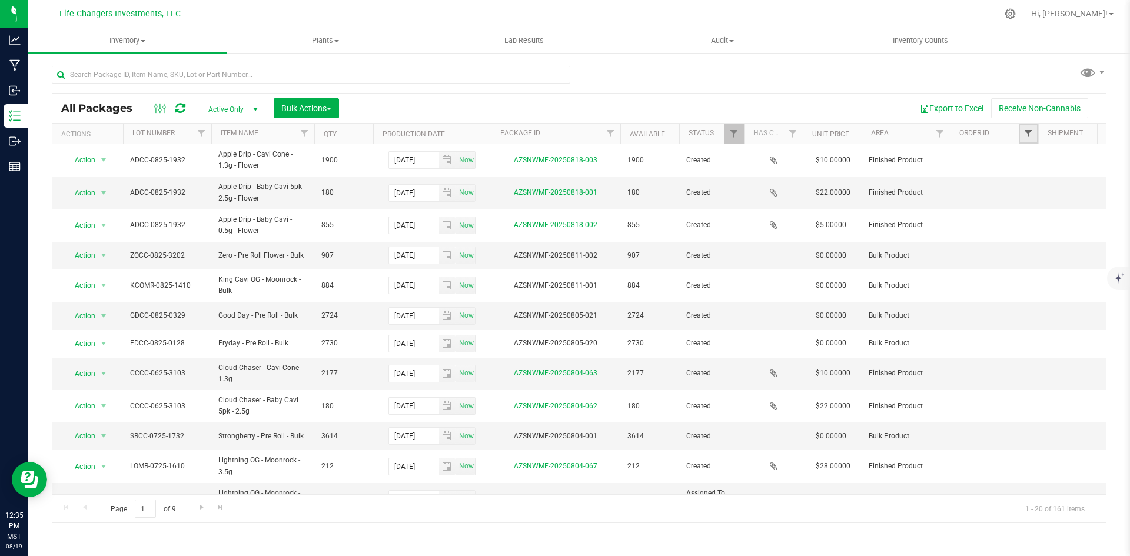
click at [1029, 134] on span "Filter" at bounding box center [1027, 133] width 9 height 9
click at [1030, 234] on button "Filter" at bounding box center [1030, 232] width 56 height 26
click at [737, 134] on span "Filter" at bounding box center [733, 133] width 9 height 9
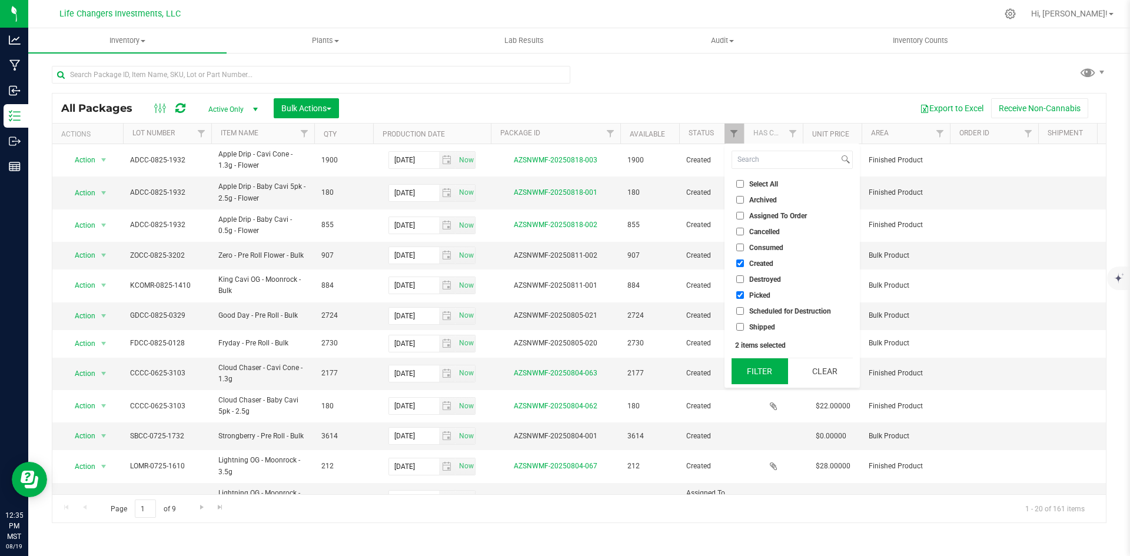
click at [767, 366] on button "Filter" at bounding box center [759, 371] width 56 height 26
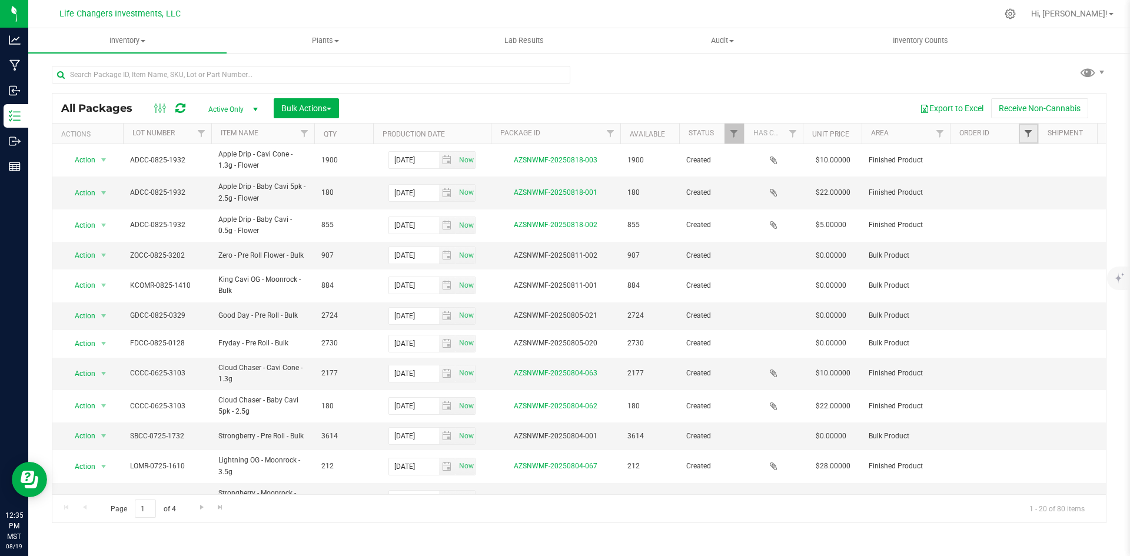
click at [1027, 134] on span "Filter" at bounding box center [1027, 133] width 9 height 9
click at [1010, 187] on input "00000129" at bounding box center [1010, 188] width 8 height 8
checkbox input "true"
click at [1030, 232] on button "Filter" at bounding box center [1030, 232] width 56 height 26
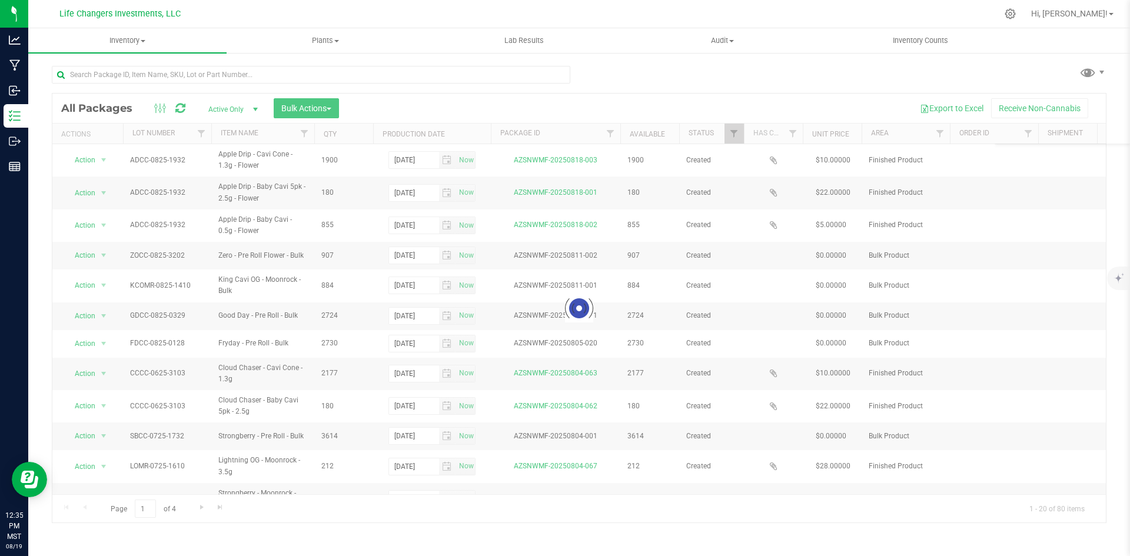
checkbox input "true"
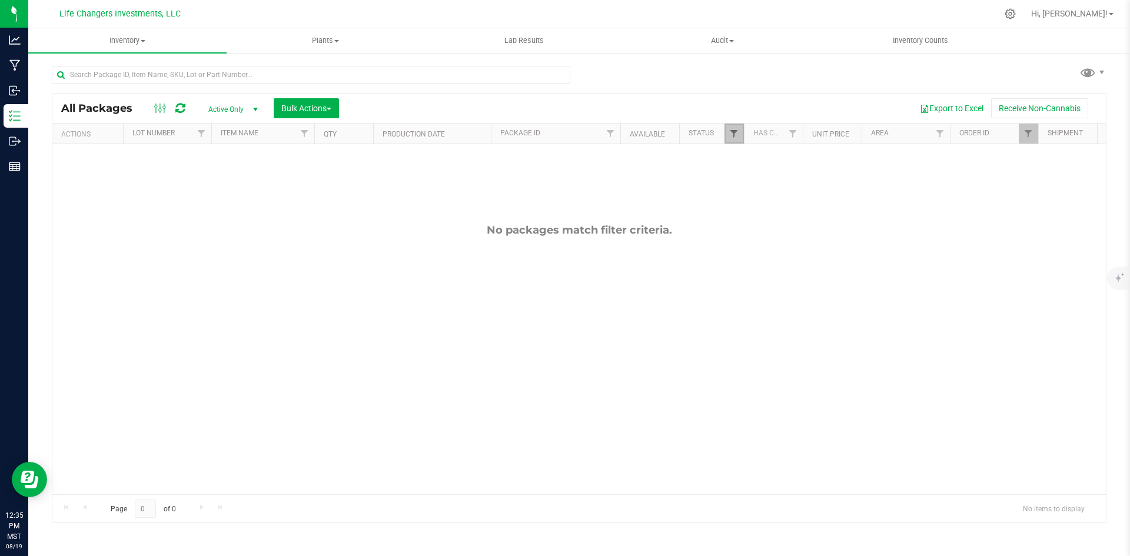
click at [731, 136] on span "Filter" at bounding box center [733, 133] width 9 height 9
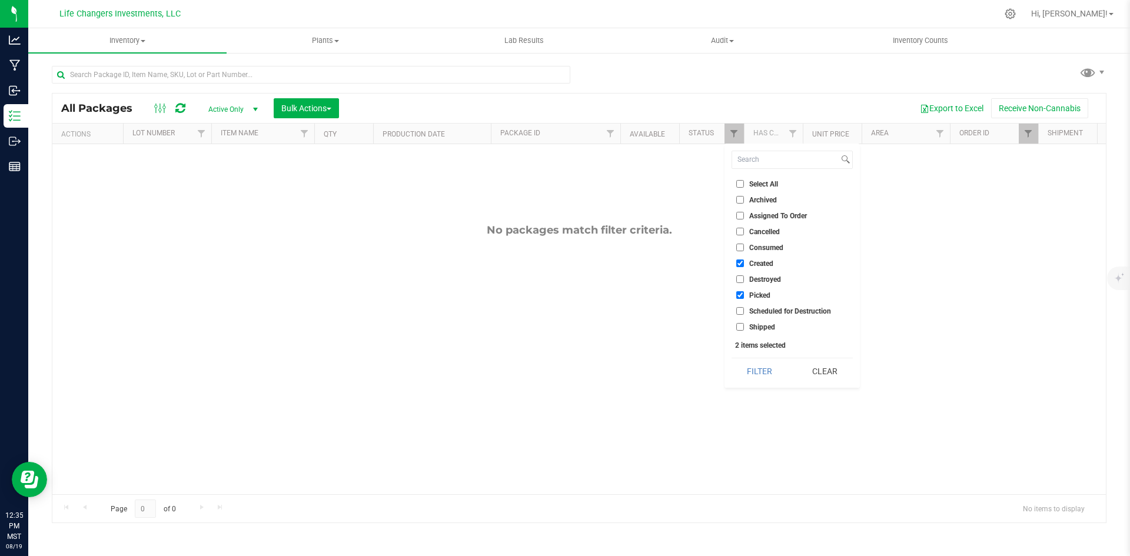
click at [820, 373] on button "Clear" at bounding box center [824, 371] width 56 height 26
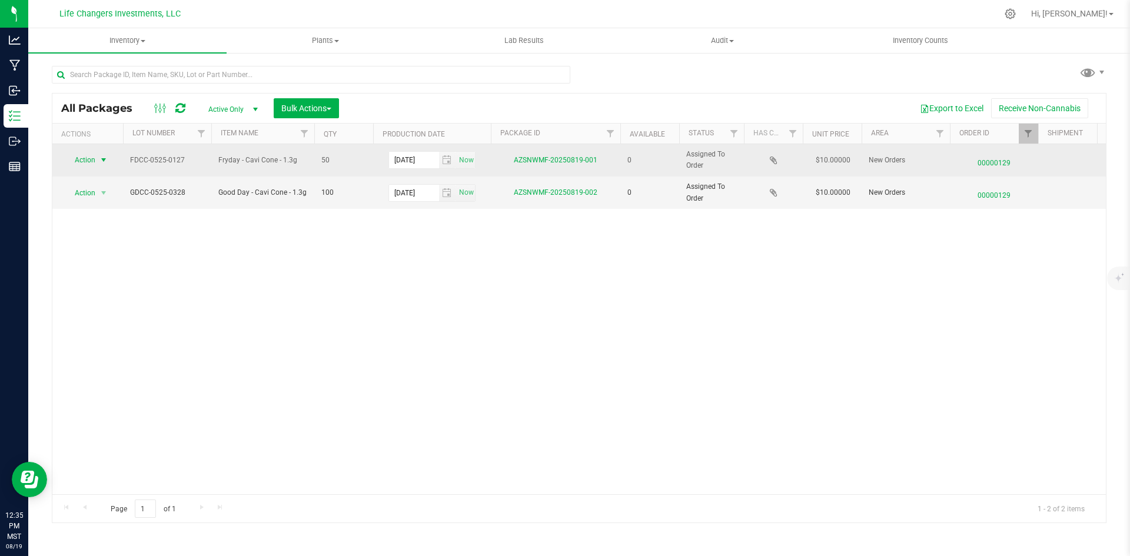
click at [81, 161] on span "Action" at bounding box center [80, 160] width 32 height 16
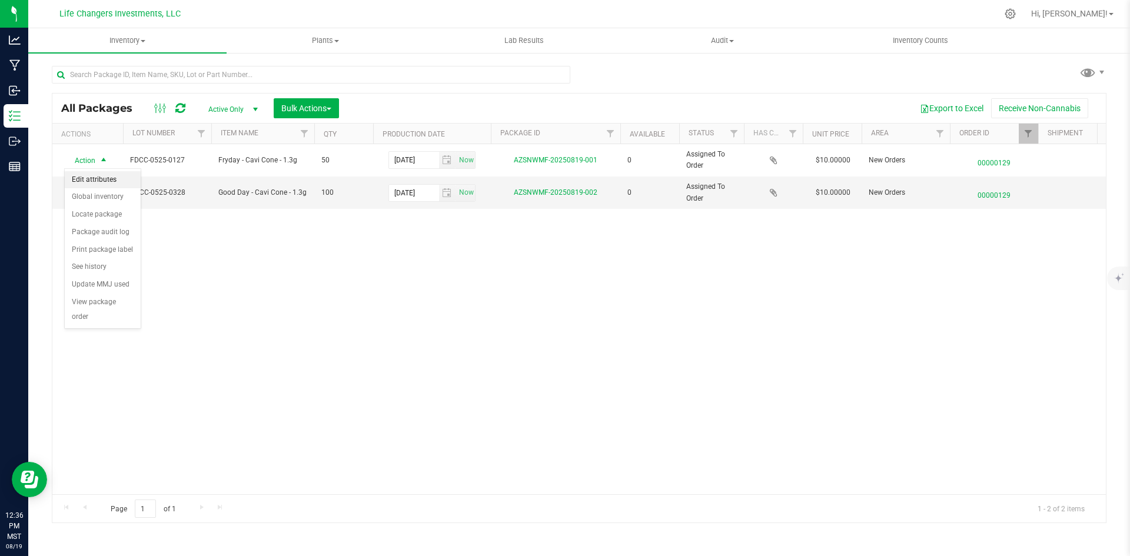
click at [83, 179] on li "Edit attributes" at bounding box center [103, 180] width 76 height 18
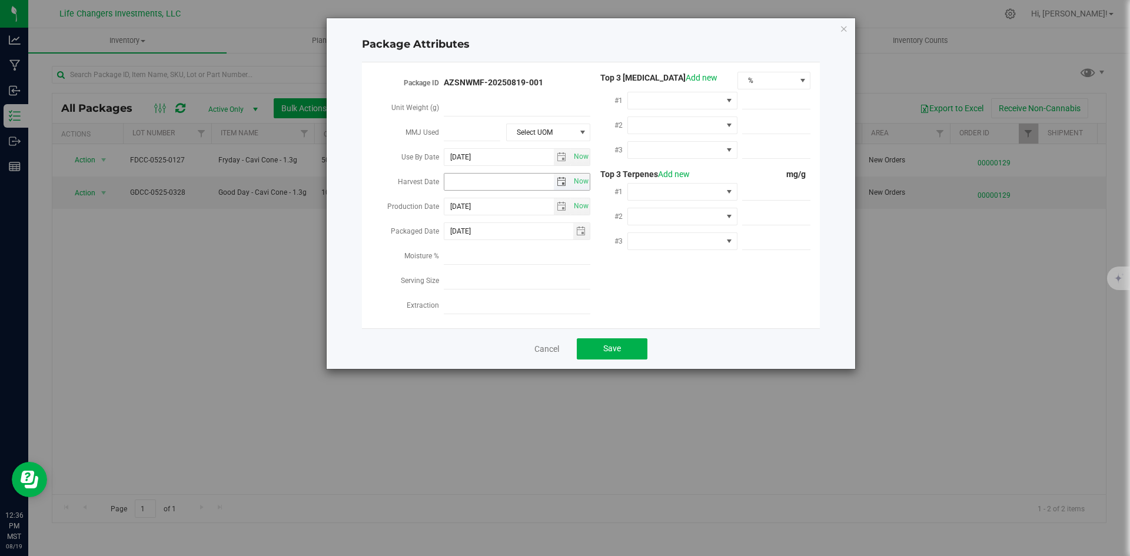
click at [560, 179] on span "select" at bounding box center [561, 181] width 9 height 9
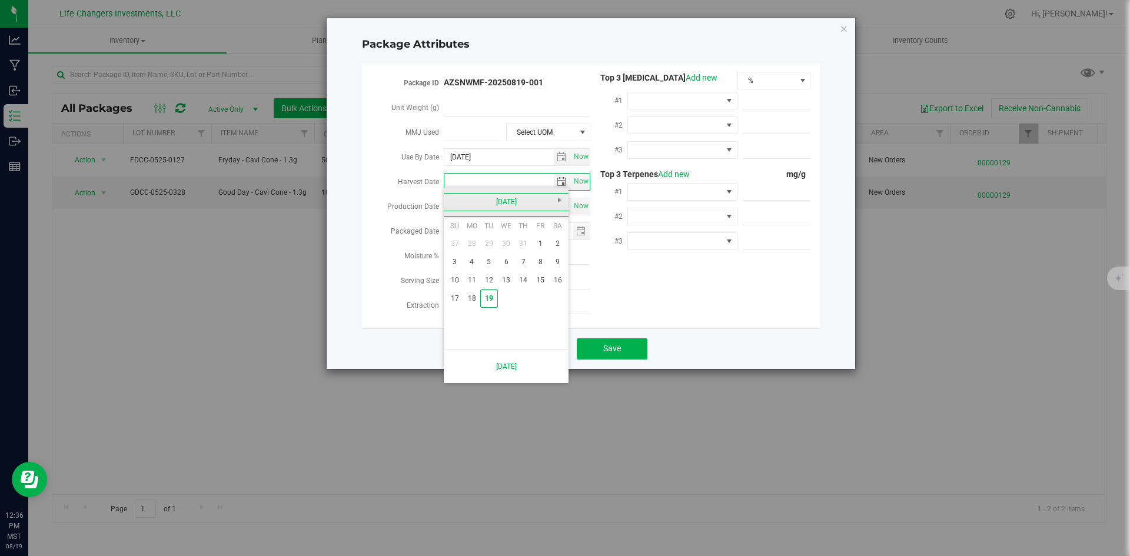
click at [451, 202] on link "August 2025" at bounding box center [506, 202] width 127 height 18
click at [488, 232] on link "Feb" at bounding box center [491, 234] width 30 height 30
click at [510, 280] on link "12" at bounding box center [506, 280] width 17 height 18
type input "2025-02-12"
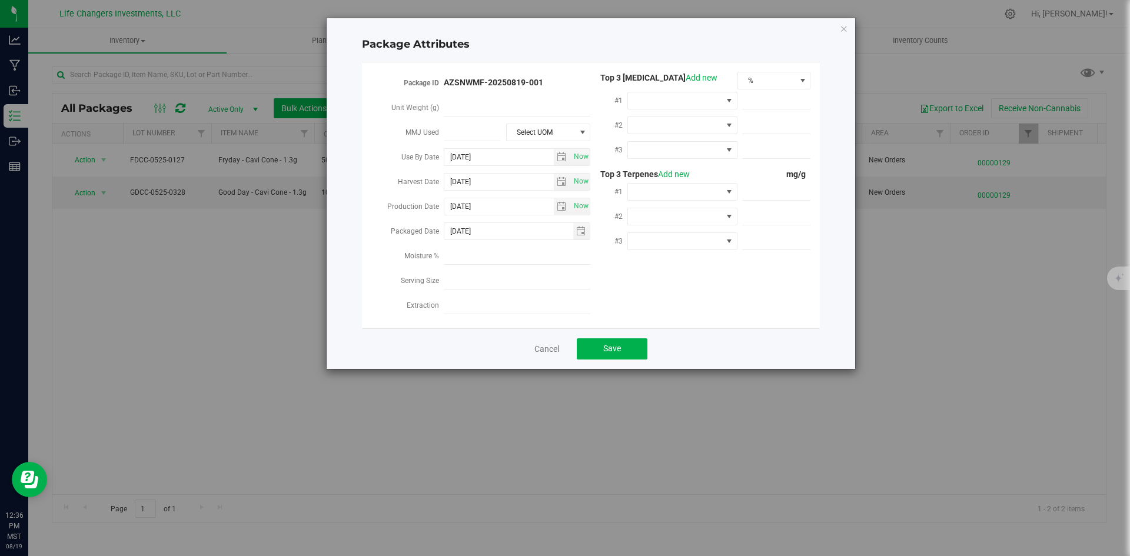
click at [734, 287] on div "Package ID AZSNWMF-20250819-001 Unit Weight (g) MMJ Used Select UOM Use By Date…" at bounding box center [591, 195] width 440 height 247
click at [615, 344] on span "Save" at bounding box center [612, 348] width 18 height 9
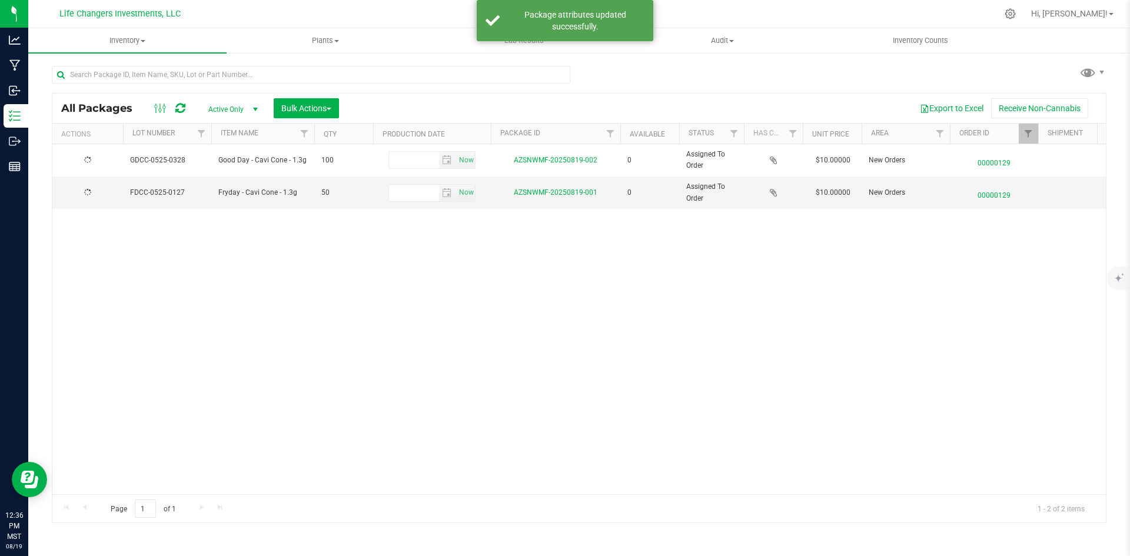
type input "[DATE]"
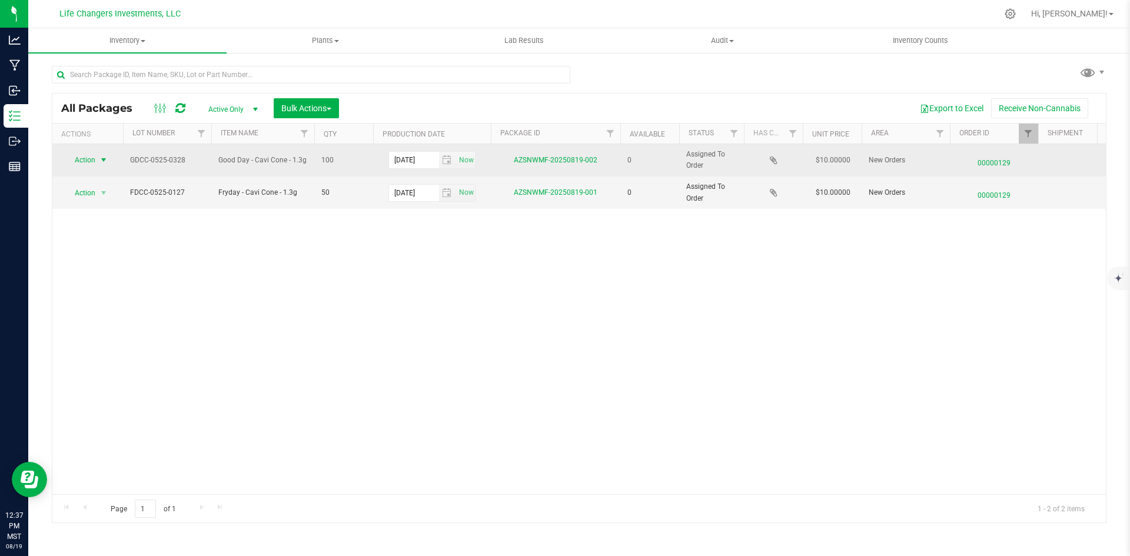
click at [80, 159] on span "Action" at bounding box center [80, 160] width 32 height 16
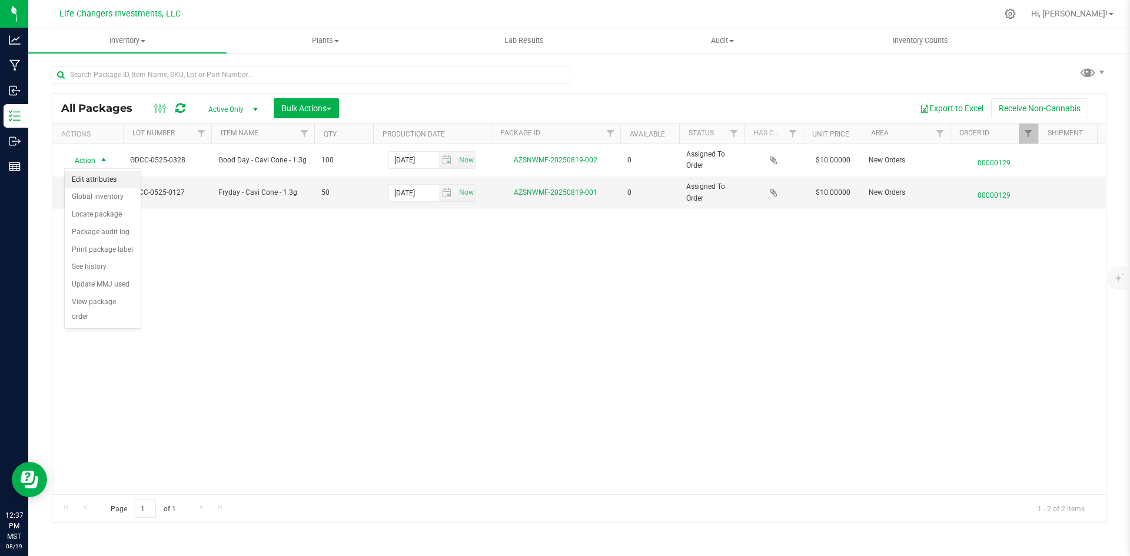
click at [95, 176] on li "Edit attributes" at bounding box center [103, 180] width 76 height 18
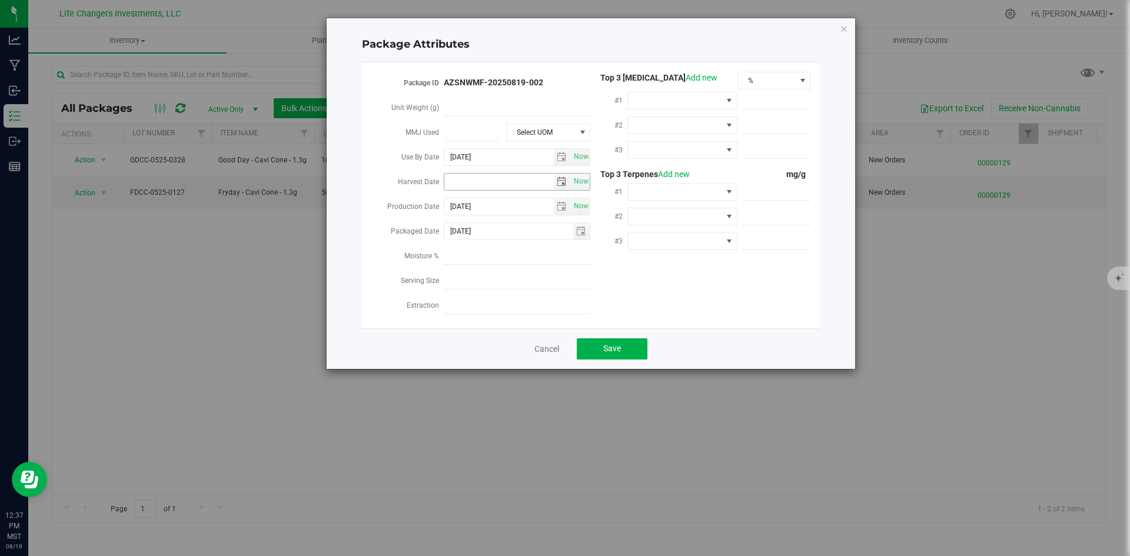
click at [563, 178] on span "select" at bounding box center [561, 181] width 9 height 9
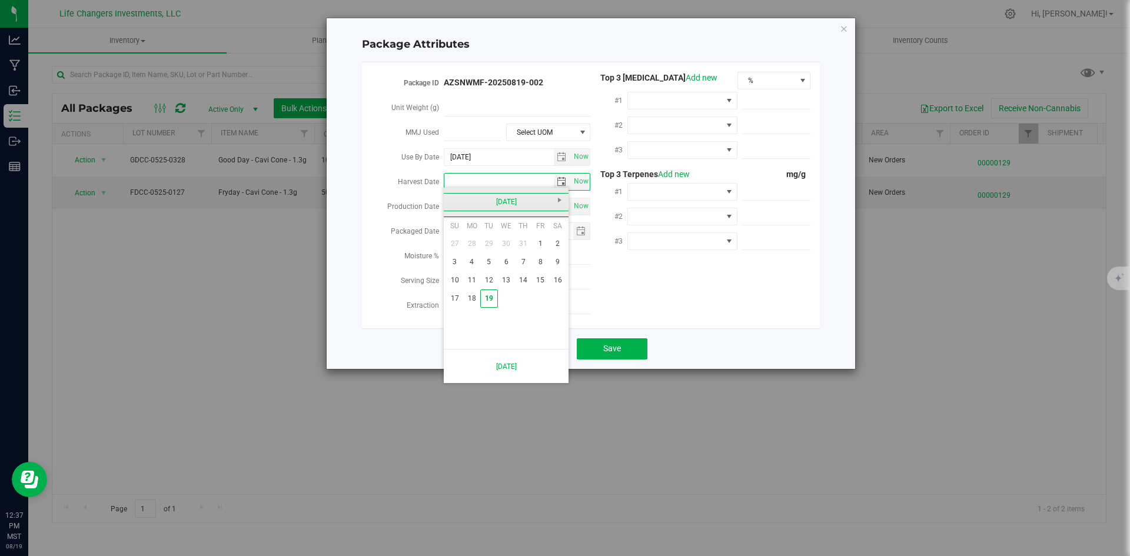
click at [453, 203] on link "August 2025" at bounding box center [506, 202] width 127 height 18
click at [482, 234] on link "Feb" at bounding box center [491, 234] width 30 height 30
click at [504, 276] on link "12" at bounding box center [506, 280] width 17 height 18
type input "2025-02-12"
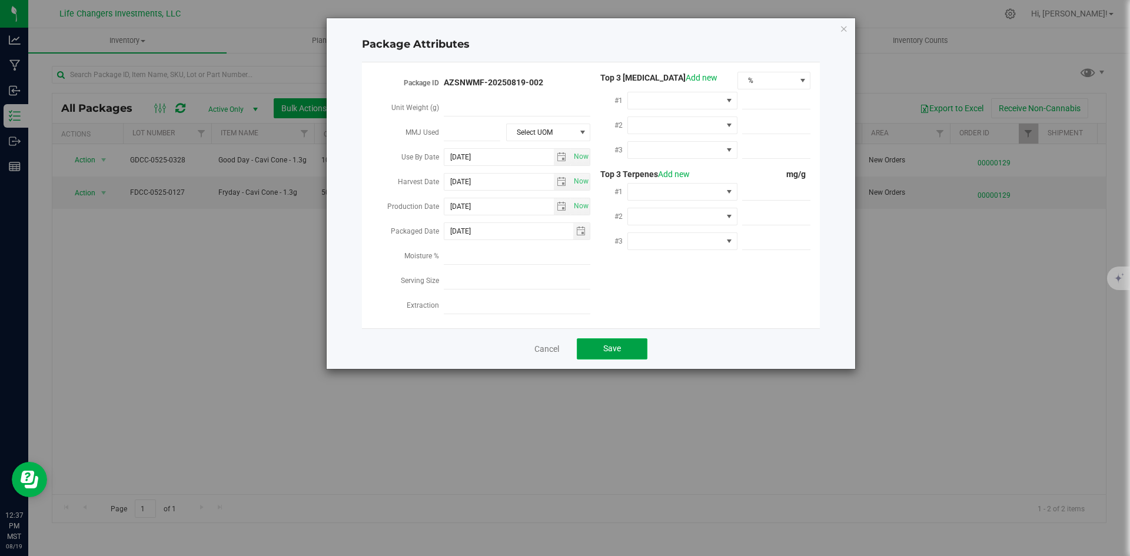
click at [620, 344] on span "Save" at bounding box center [612, 348] width 18 height 9
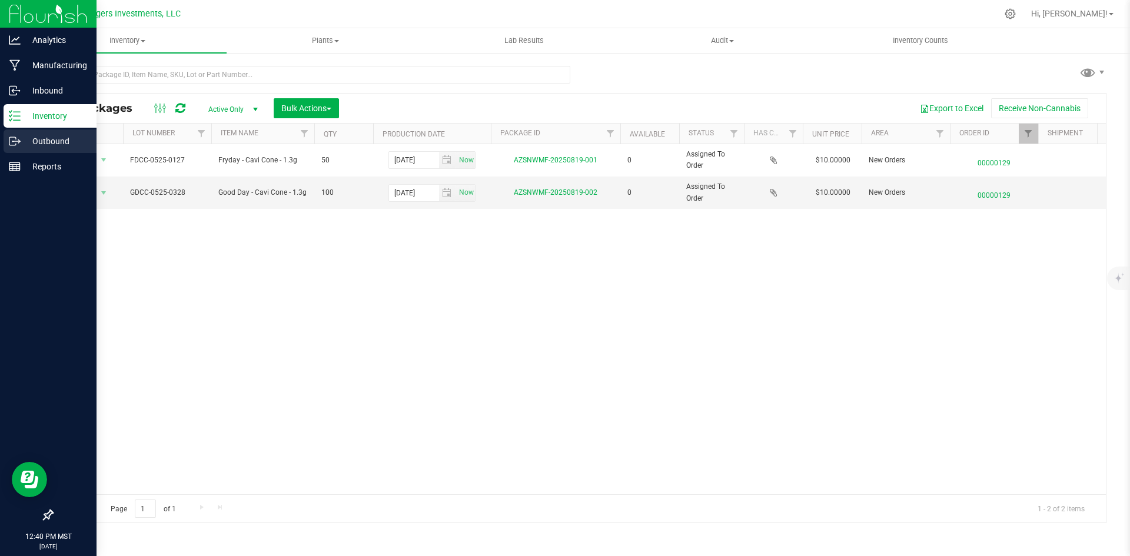
click at [45, 139] on p "Outbound" at bounding box center [56, 141] width 71 height 14
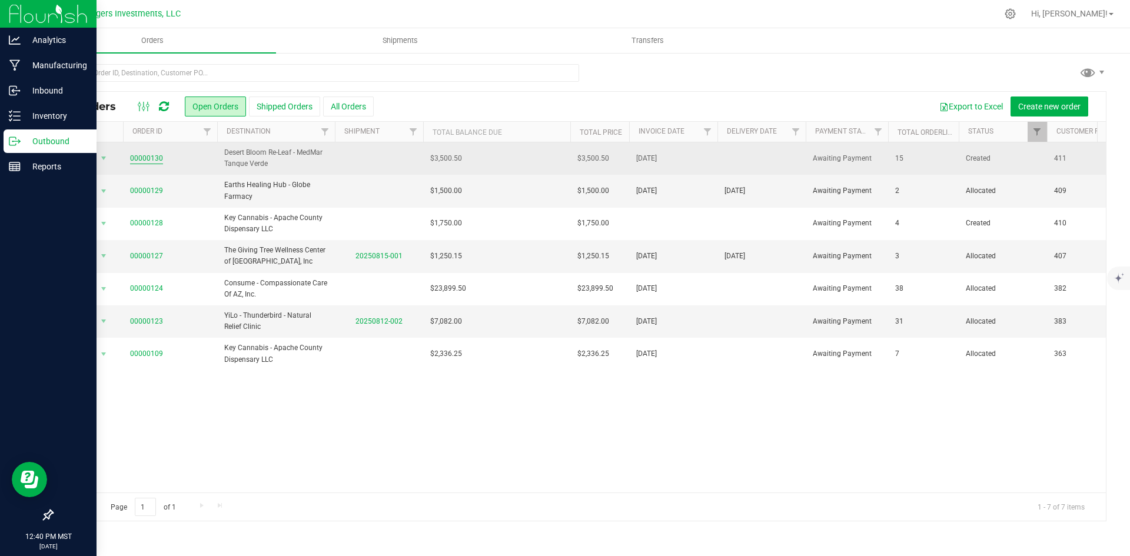
click at [149, 156] on link "00000130" at bounding box center [146, 158] width 33 height 11
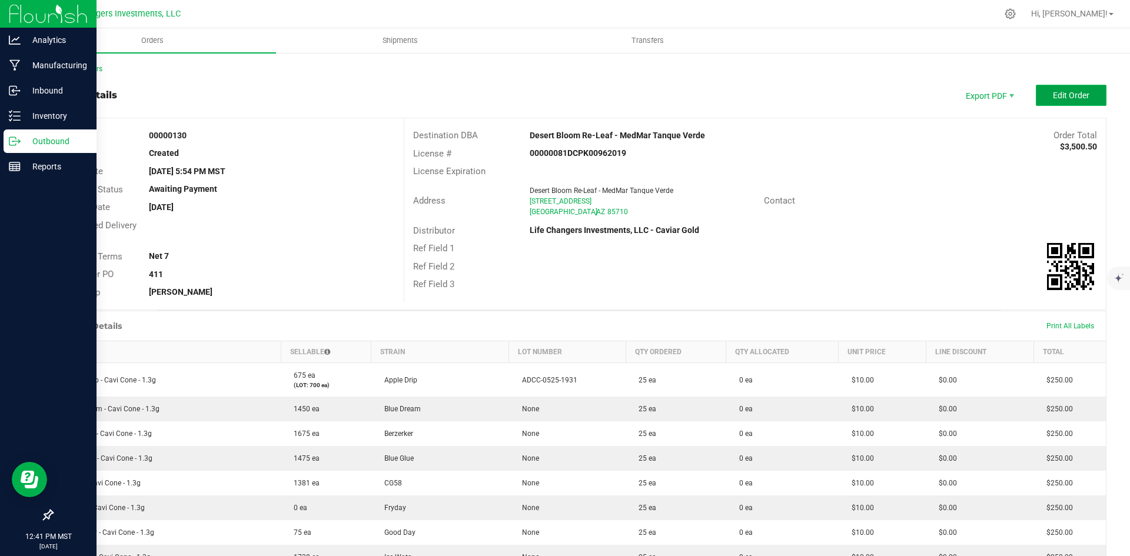
click at [1065, 91] on span "Edit Order" at bounding box center [1071, 95] width 36 height 9
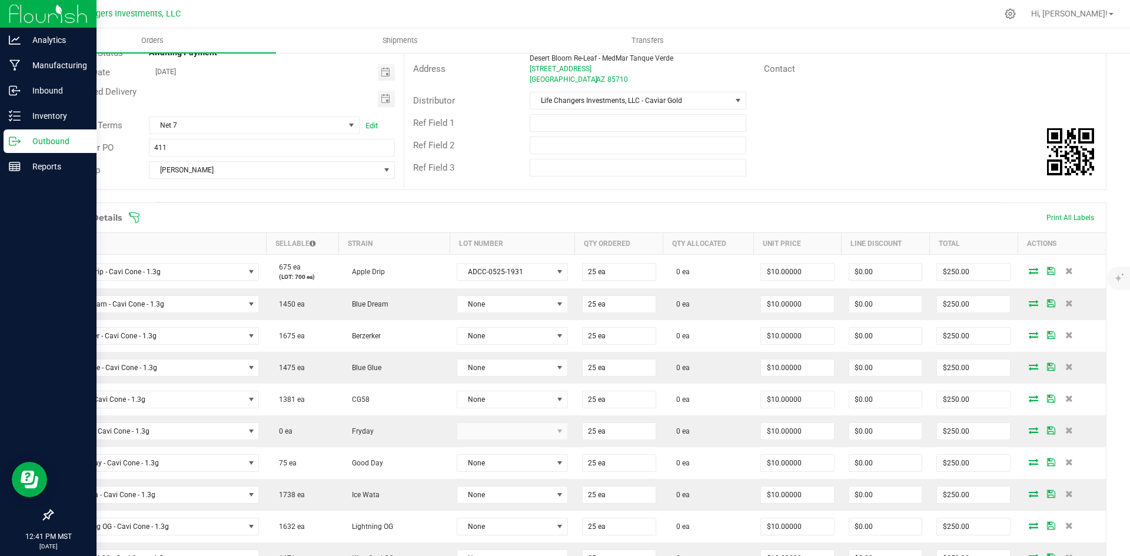
scroll to position [177, 0]
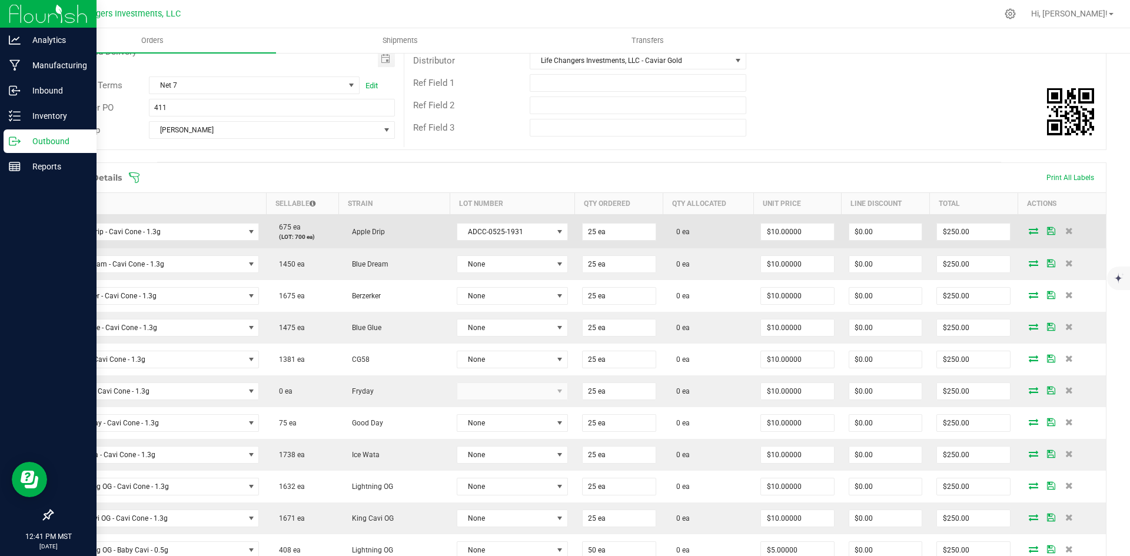
click at [1029, 229] on icon at bounding box center [1033, 230] width 9 height 7
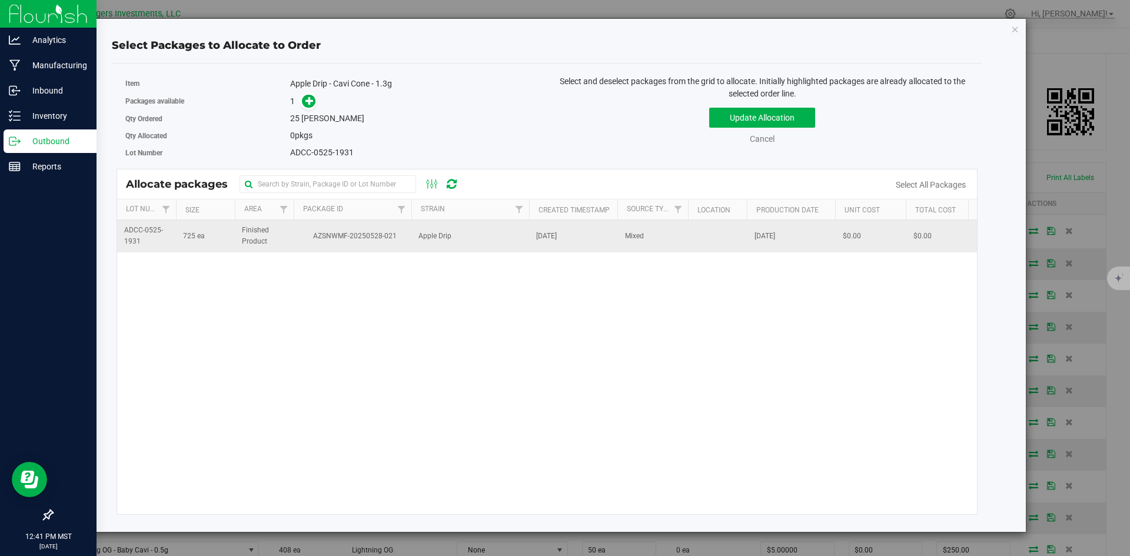
click at [340, 232] on span "AZSNWMF-20250528-021" at bounding box center [353, 236] width 104 height 11
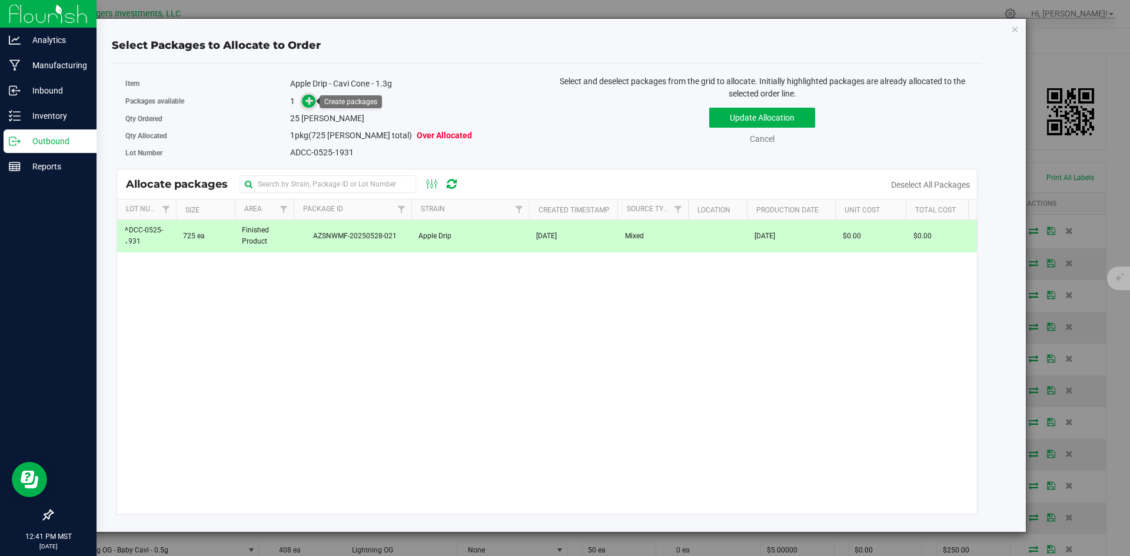
click at [315, 101] on span at bounding box center [309, 102] width 14 height 14
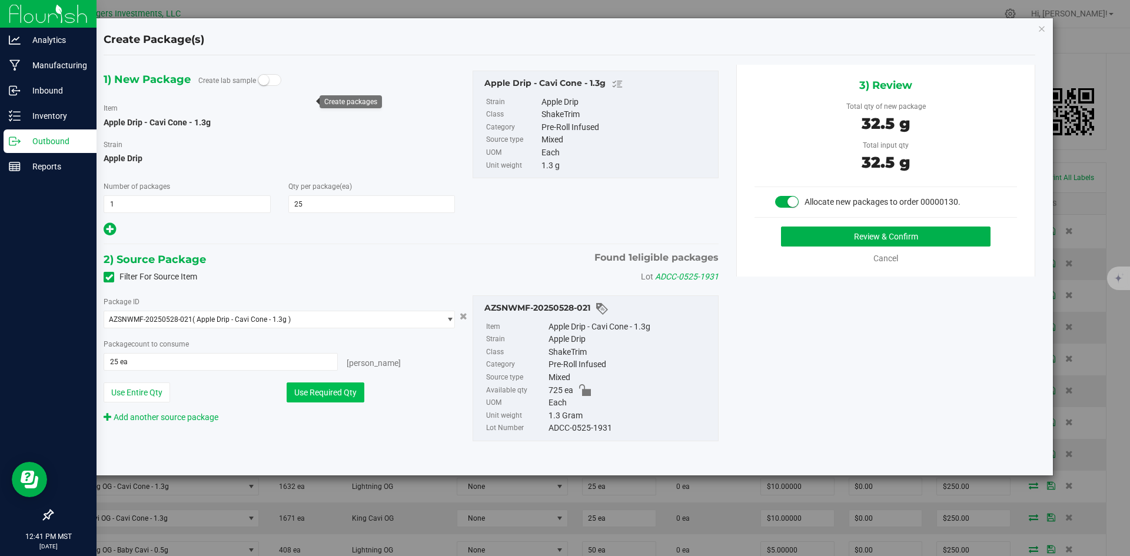
click at [322, 389] on button "Use Required Qty" at bounding box center [326, 393] width 78 height 20
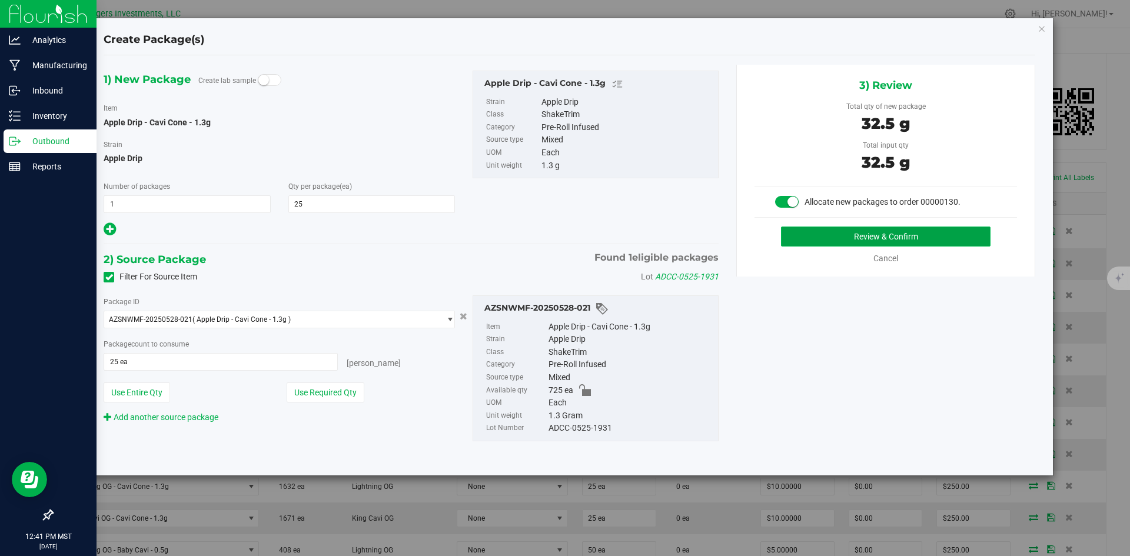
click at [900, 234] on button "Review & Confirm" at bounding box center [885, 237] width 209 height 20
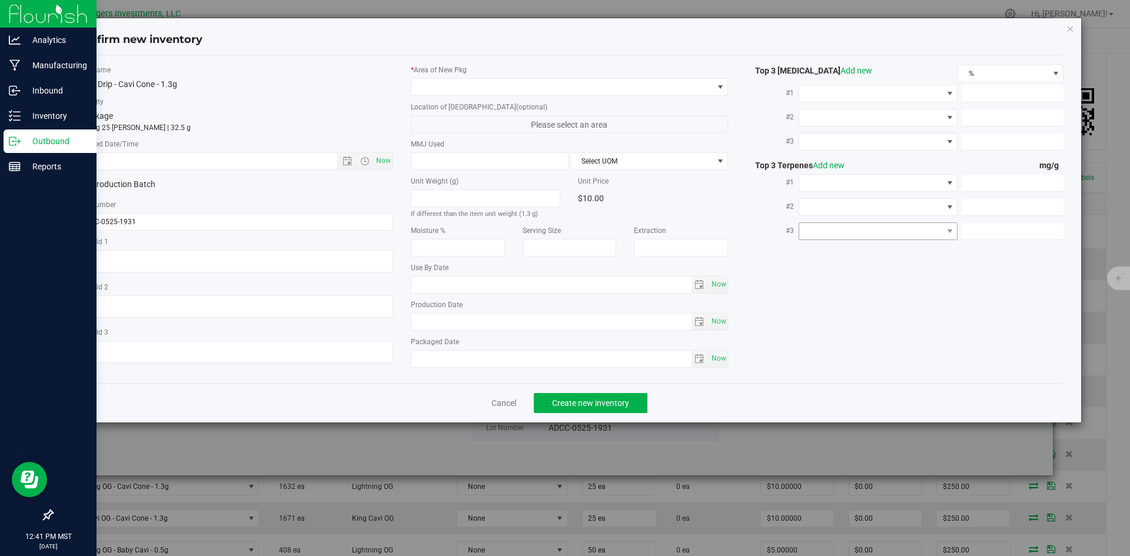
type input "2026-05-09"
type input "[DATE]"
click at [388, 164] on span "Now" at bounding box center [383, 160] width 20 height 17
type input "8/19/2025 12:41 PM"
click at [493, 84] on span at bounding box center [562, 87] width 302 height 16
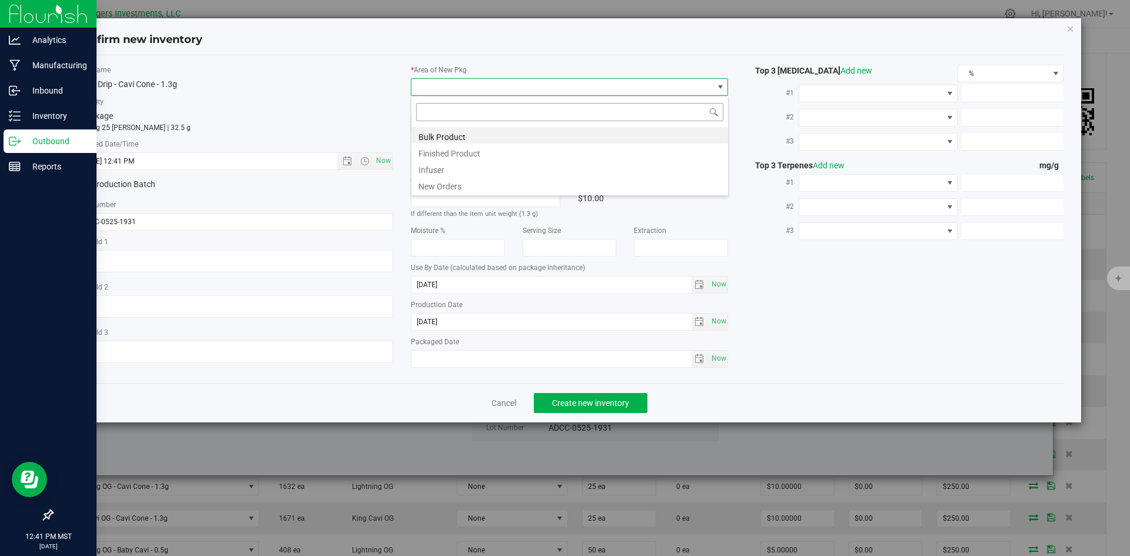
scroll to position [18, 318]
click at [454, 184] on li "New Orders" at bounding box center [569, 185] width 317 height 16
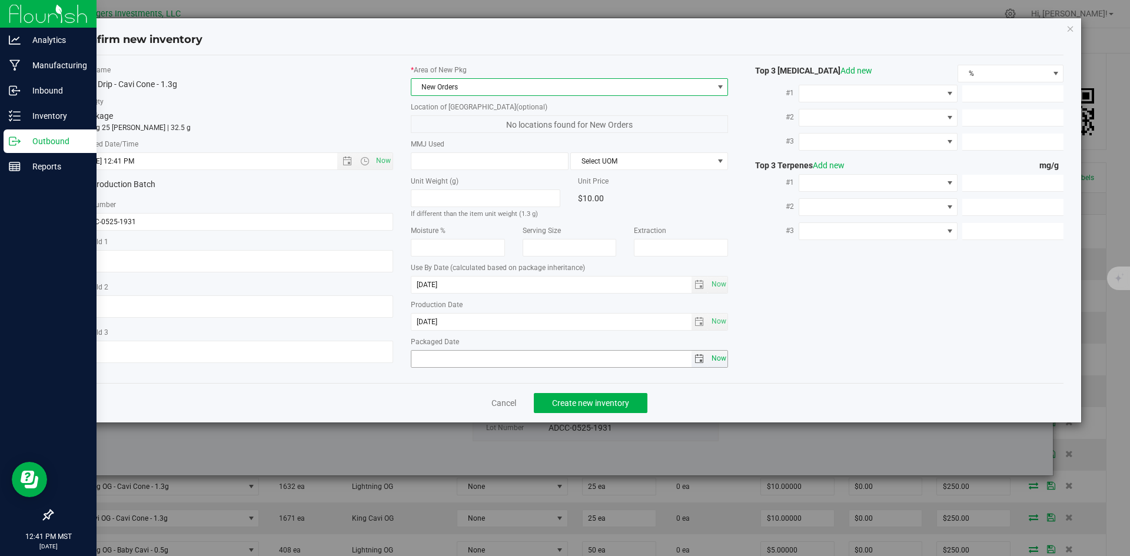
click at [717, 361] on span "Now" at bounding box center [719, 358] width 20 height 17
type input "2025-08-19"
click at [590, 404] on span "Create new inventory" at bounding box center [590, 402] width 77 height 9
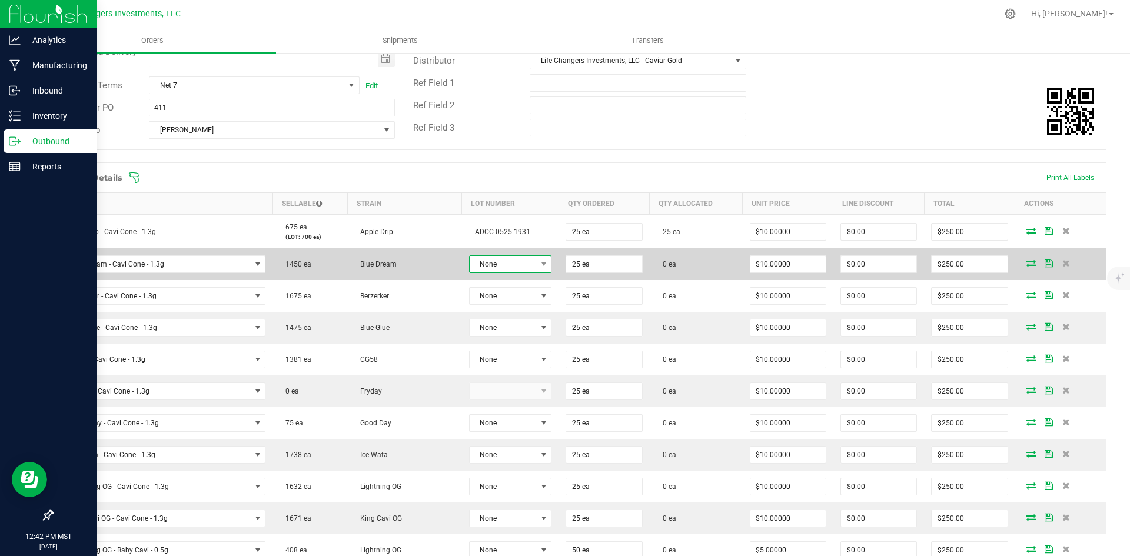
click at [504, 269] on span "None" at bounding box center [503, 264] width 67 height 16
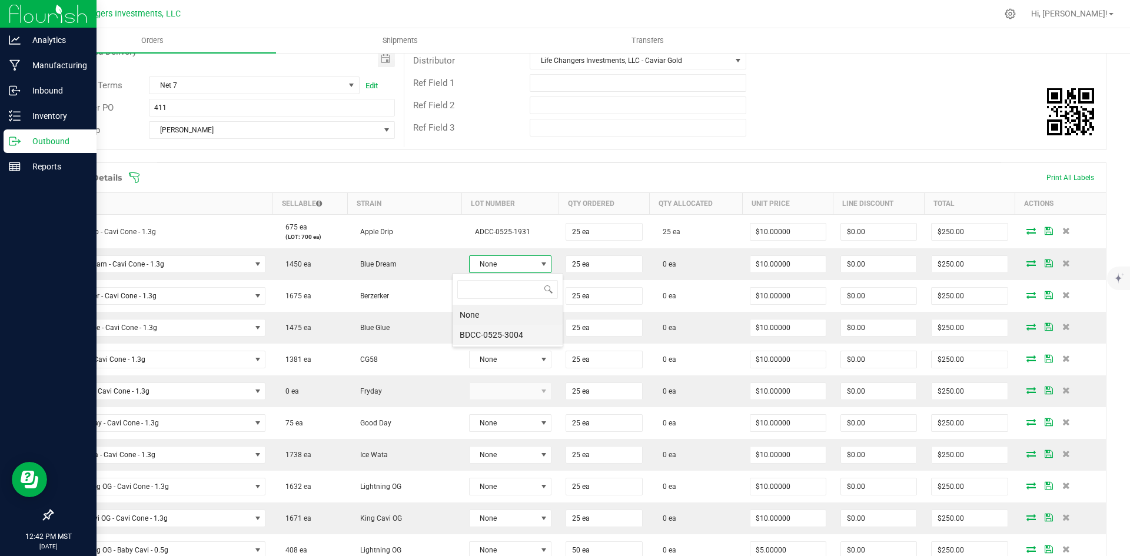
click at [483, 332] on li "BDCC-0525-3004" at bounding box center [508, 335] width 110 height 20
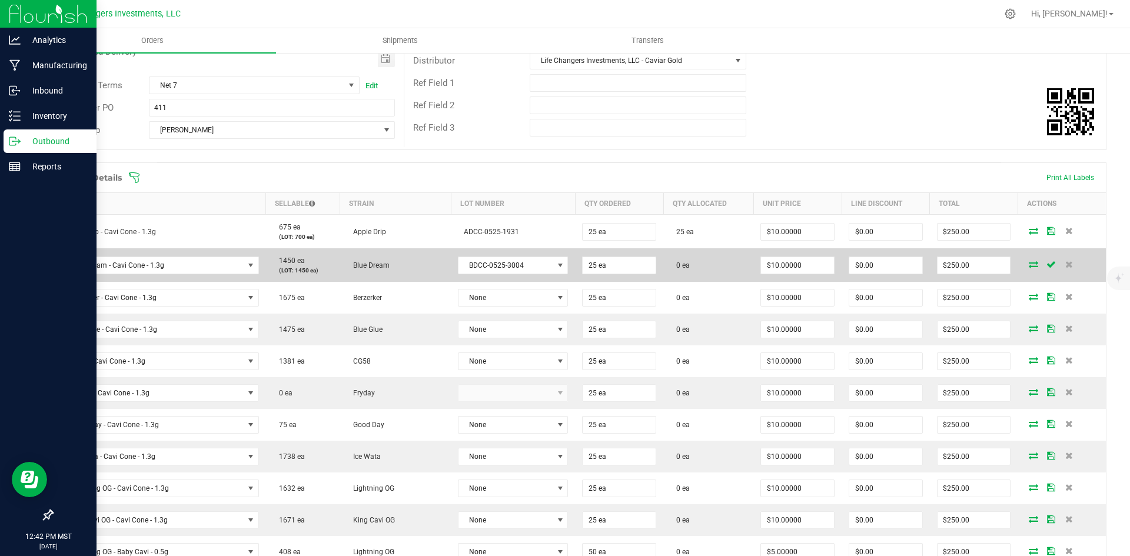
click at [1024, 259] on td at bounding box center [1061, 265] width 88 height 34
click at [1029, 265] on icon at bounding box center [1033, 264] width 9 height 7
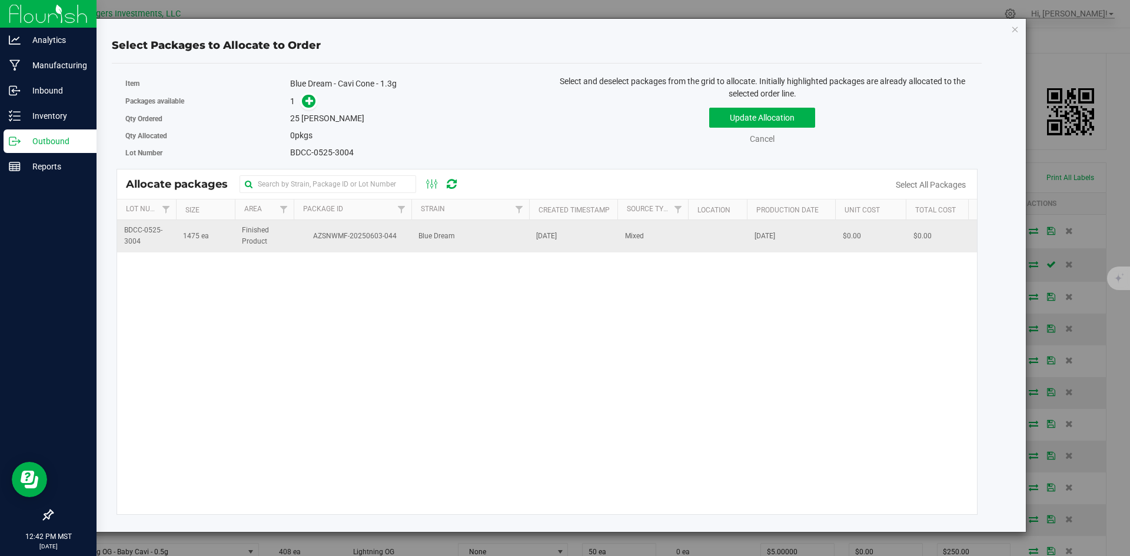
click at [400, 240] on span "AZSNWMF-20250603-044" at bounding box center [353, 236] width 104 height 11
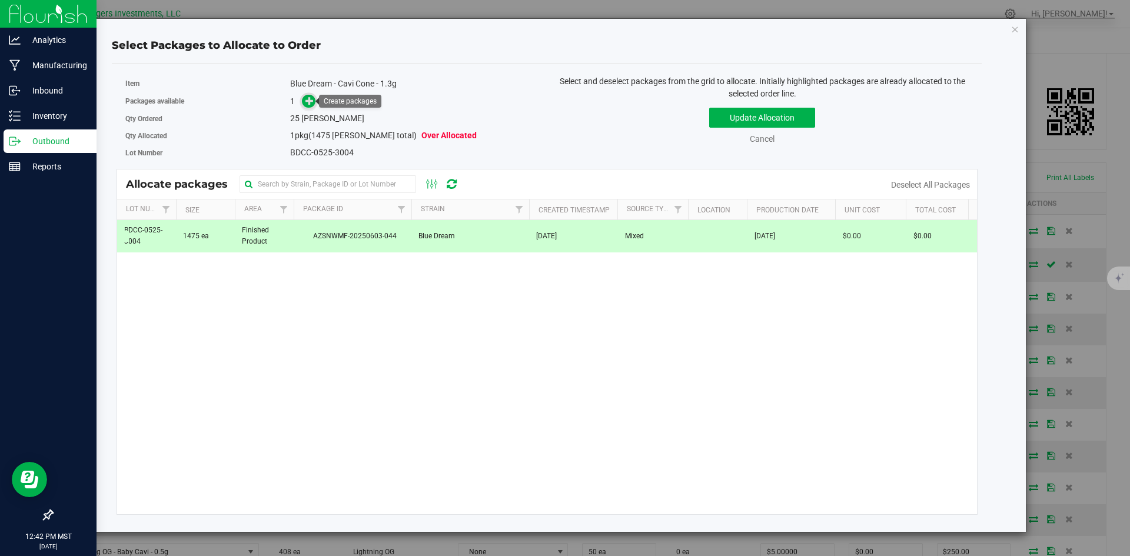
click at [311, 104] on icon at bounding box center [309, 101] width 8 height 8
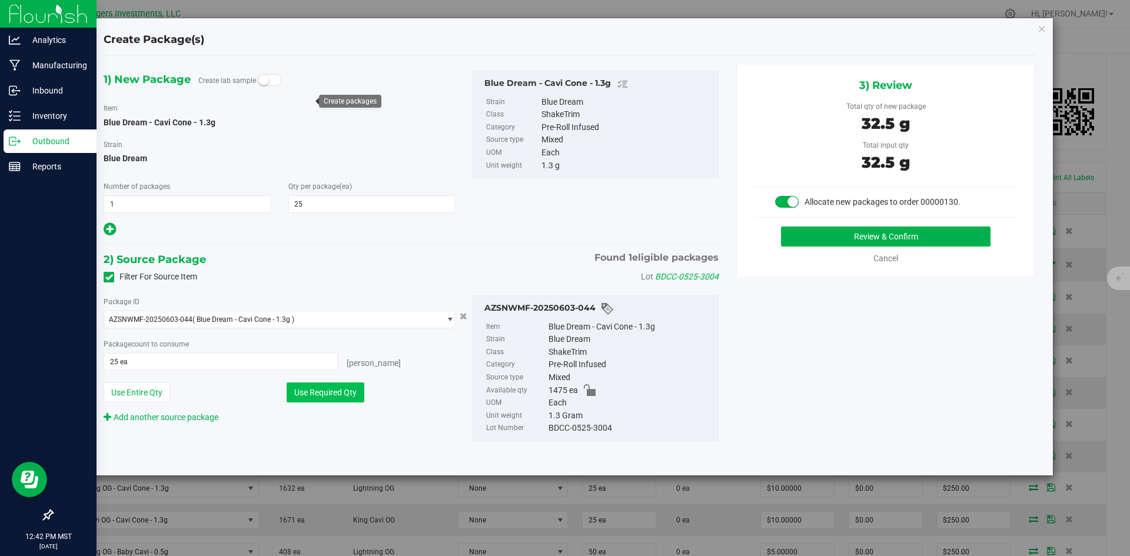
click at [339, 394] on button "Use Required Qty" at bounding box center [326, 393] width 78 height 20
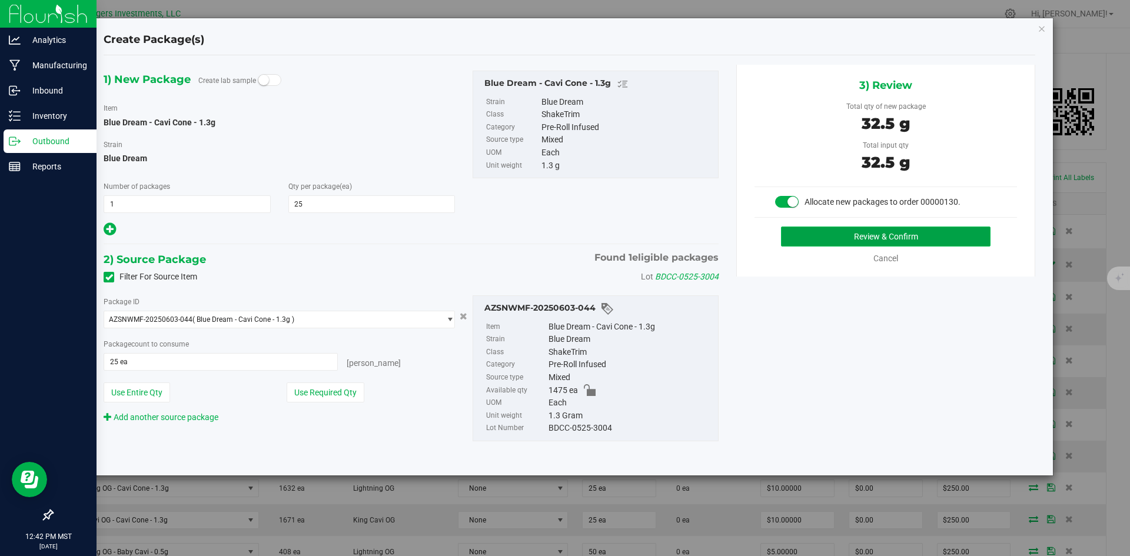
click at [859, 236] on button "Review & Confirm" at bounding box center [885, 237] width 209 height 20
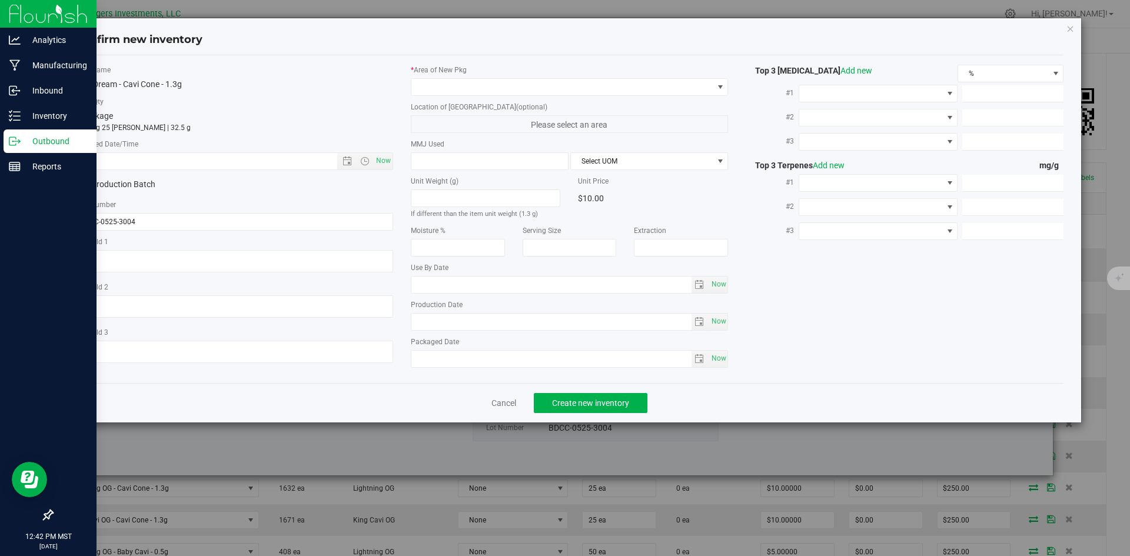
type input "2026-05-15"
type input "[DATE]"
click at [347, 162] on span "Open the date view" at bounding box center [346, 161] width 9 height 9
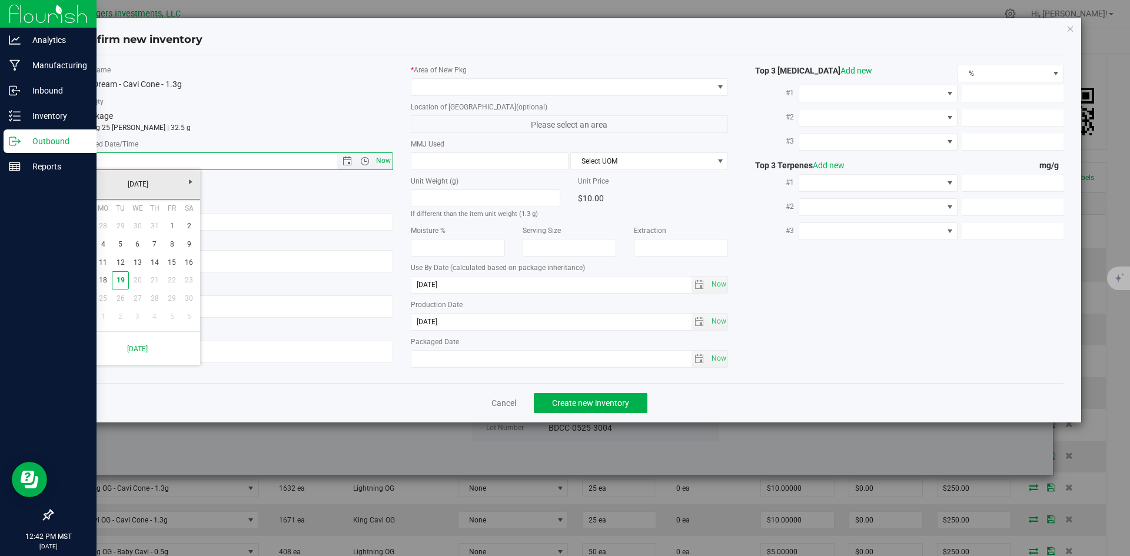
click at [385, 164] on span "Now" at bounding box center [383, 160] width 20 height 17
type input "8/19/2025 12:42 PM"
click at [385, 164] on span "Now" at bounding box center [383, 160] width 20 height 17
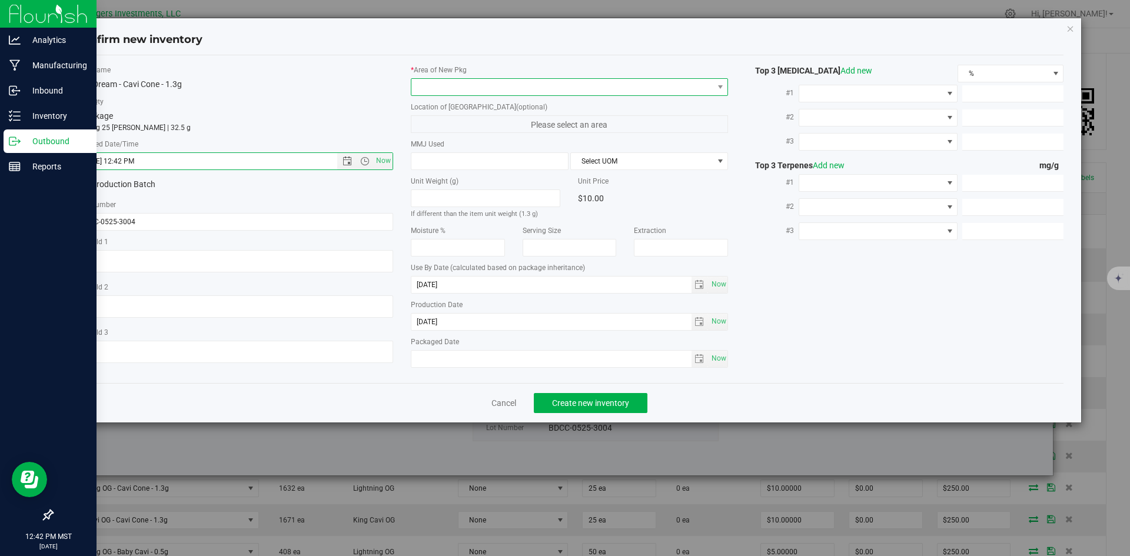
click at [469, 85] on span at bounding box center [562, 87] width 302 height 16
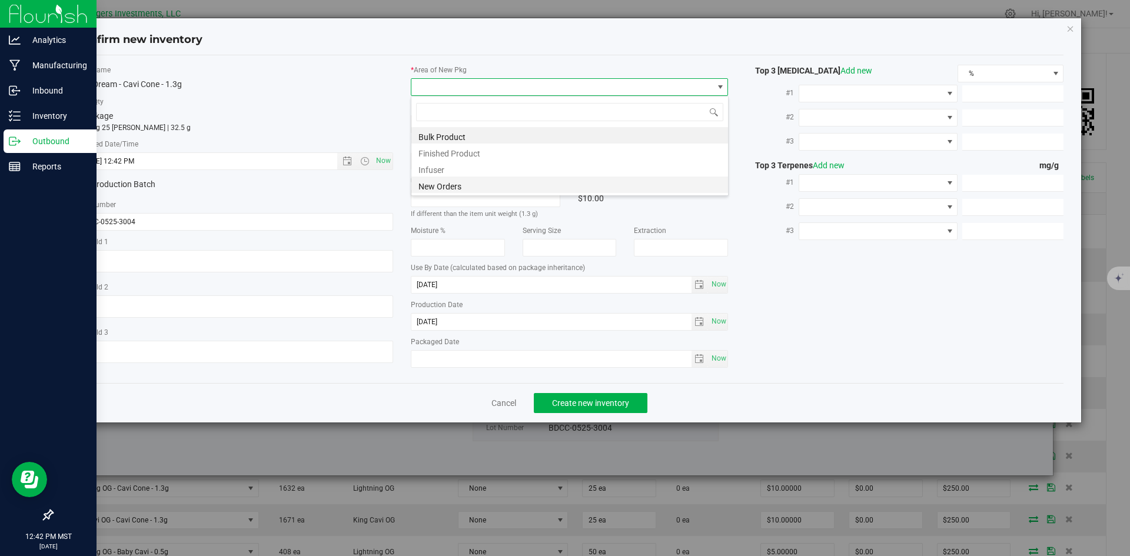
scroll to position [18, 318]
click at [441, 184] on li "New Orders" at bounding box center [569, 185] width 317 height 16
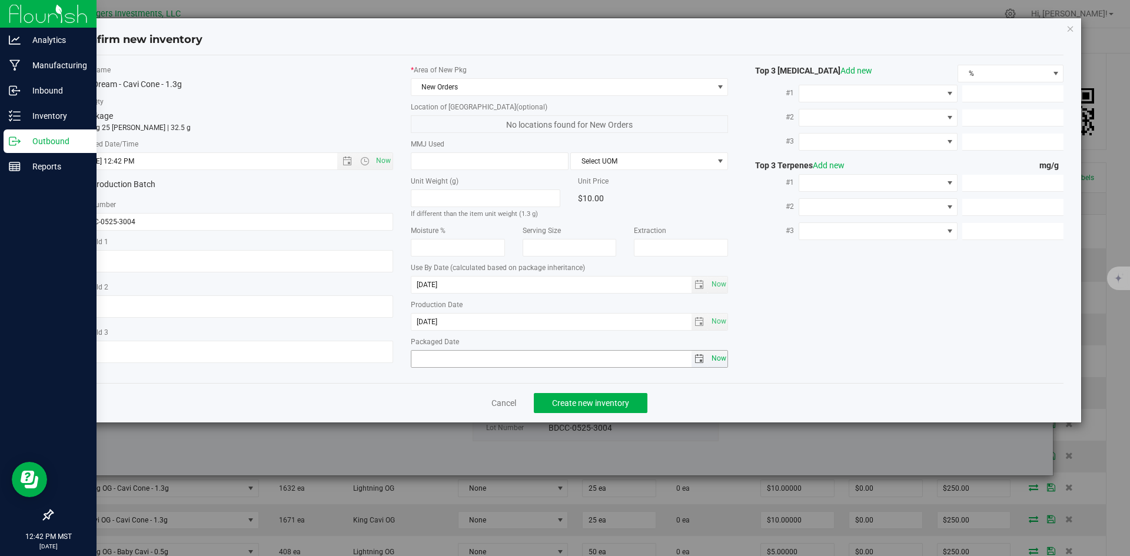
click at [711, 355] on span "Now" at bounding box center [719, 358] width 20 height 17
type input "2025-08-19"
click at [577, 404] on span "Create new inventory" at bounding box center [590, 402] width 77 height 9
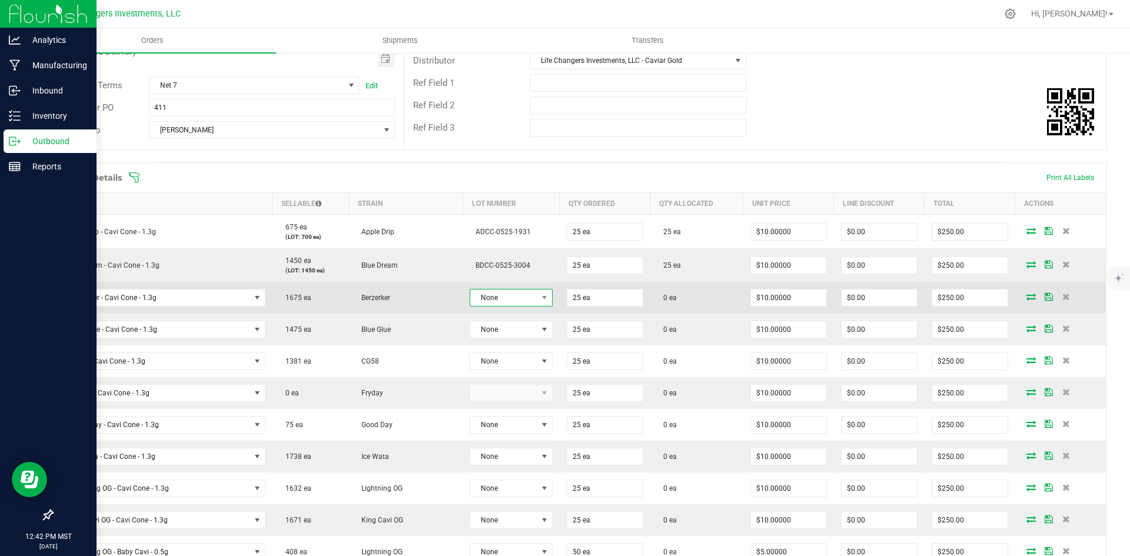
click at [511, 299] on span "None" at bounding box center [503, 298] width 66 height 16
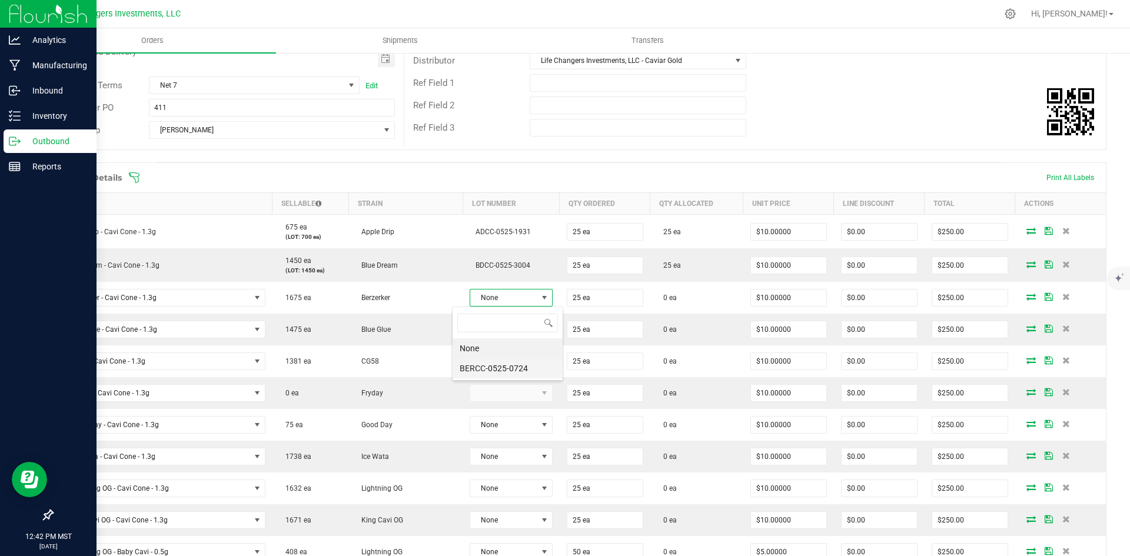
click at [499, 368] on li "BERCC-0525-0724" at bounding box center [508, 368] width 110 height 20
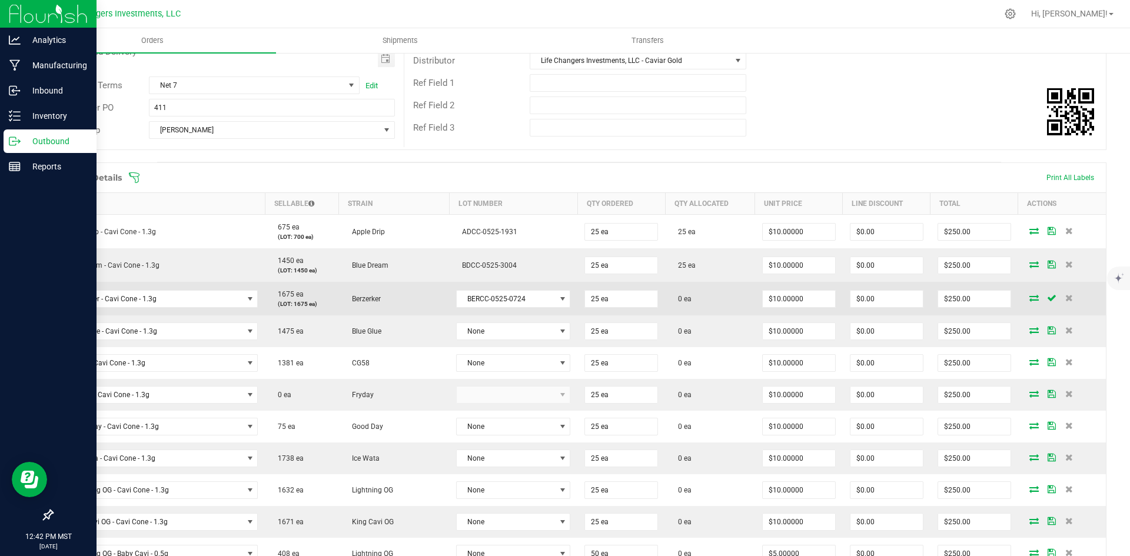
click at [1029, 296] on icon at bounding box center [1033, 297] width 9 height 7
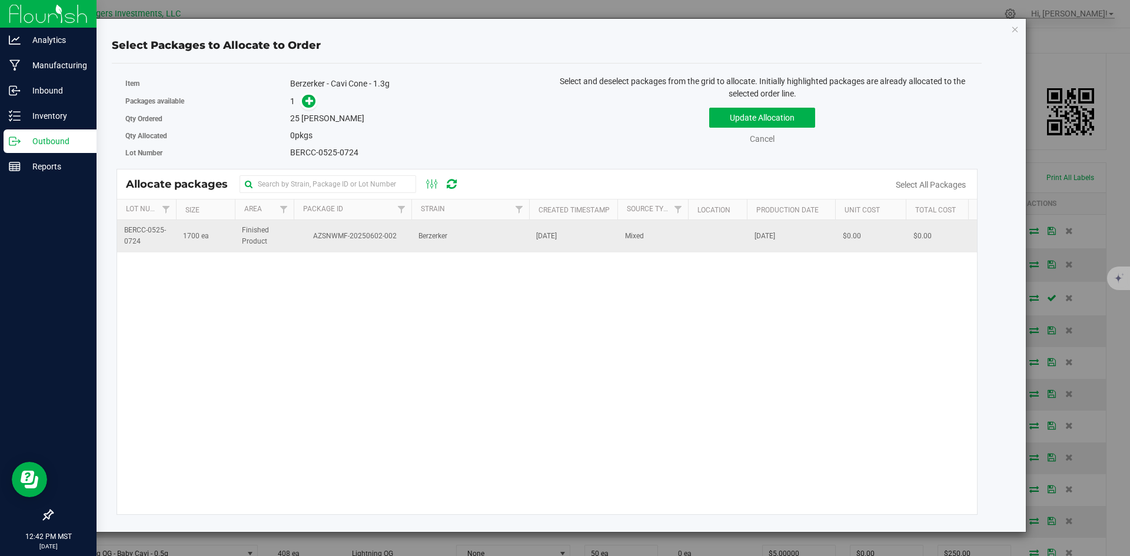
click at [337, 239] on span "AZSNWMF-20250602-002" at bounding box center [353, 236] width 104 height 11
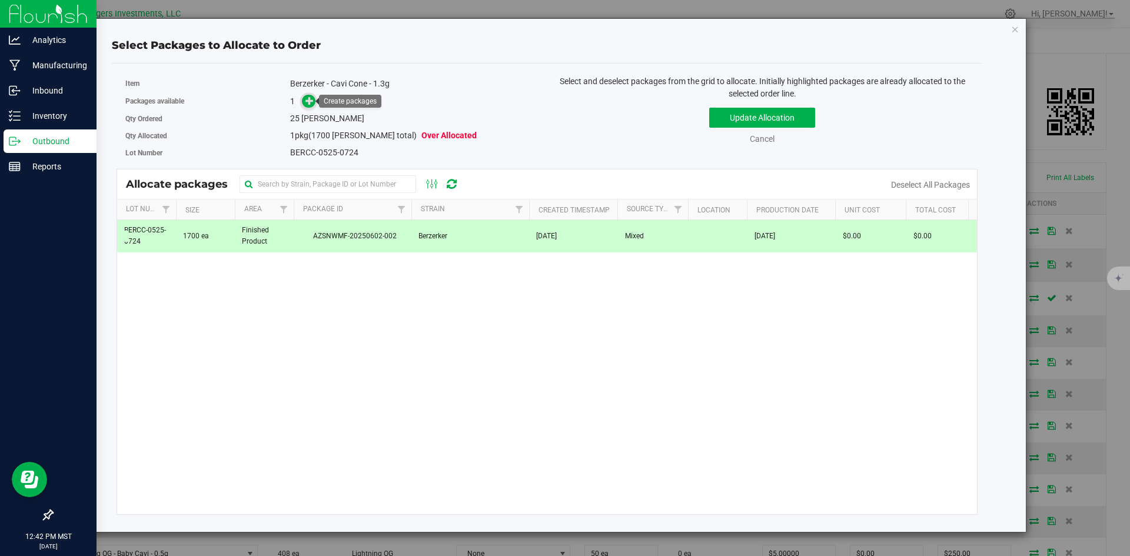
click at [311, 98] on icon at bounding box center [309, 101] width 8 height 8
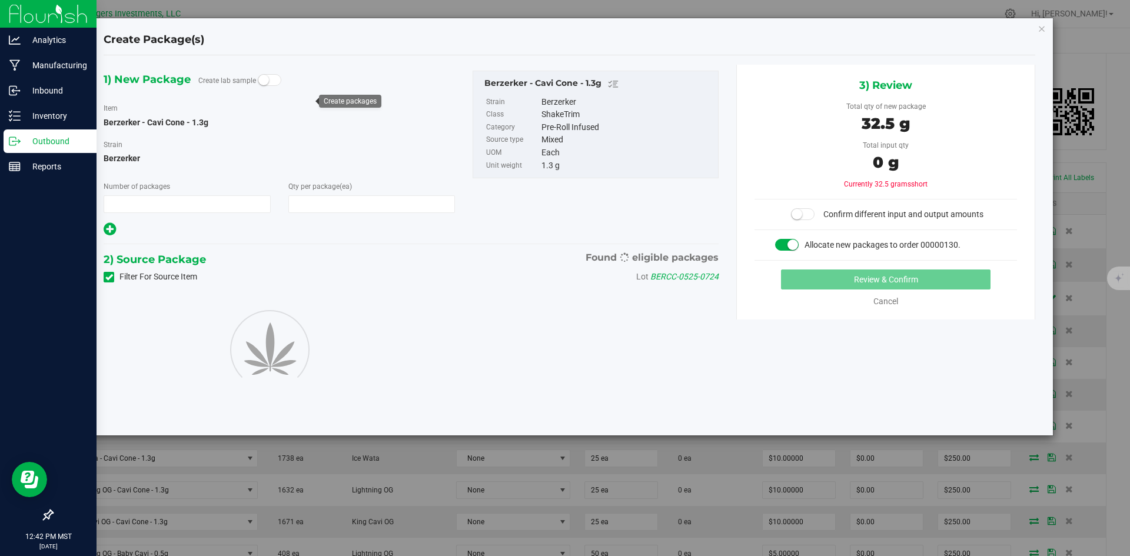
type input "1"
type input "25"
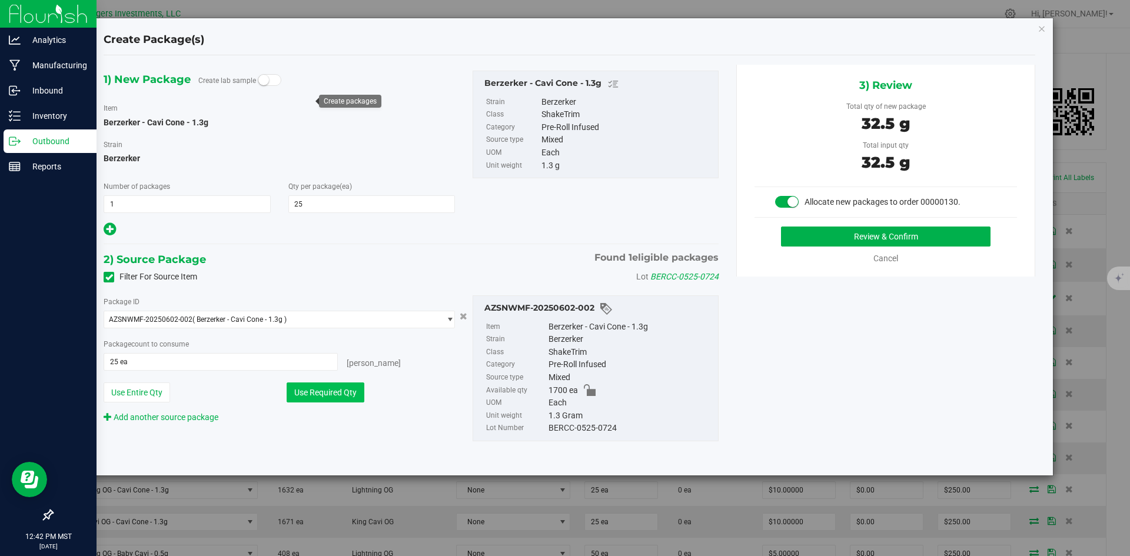
click at [321, 393] on button "Use Required Qty" at bounding box center [326, 393] width 78 height 20
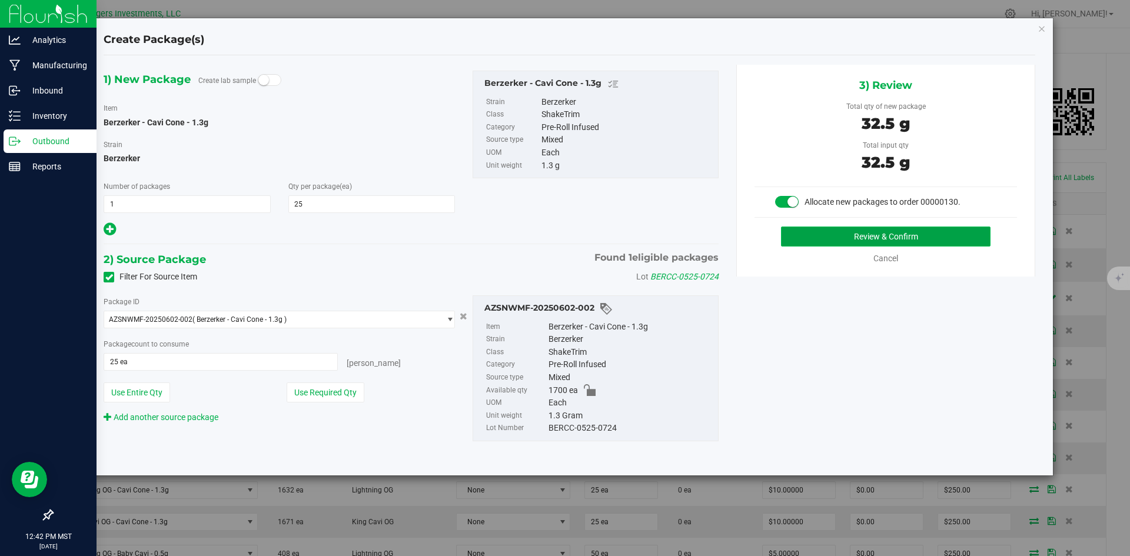
click at [892, 240] on button "Review & Confirm" at bounding box center [885, 237] width 209 height 20
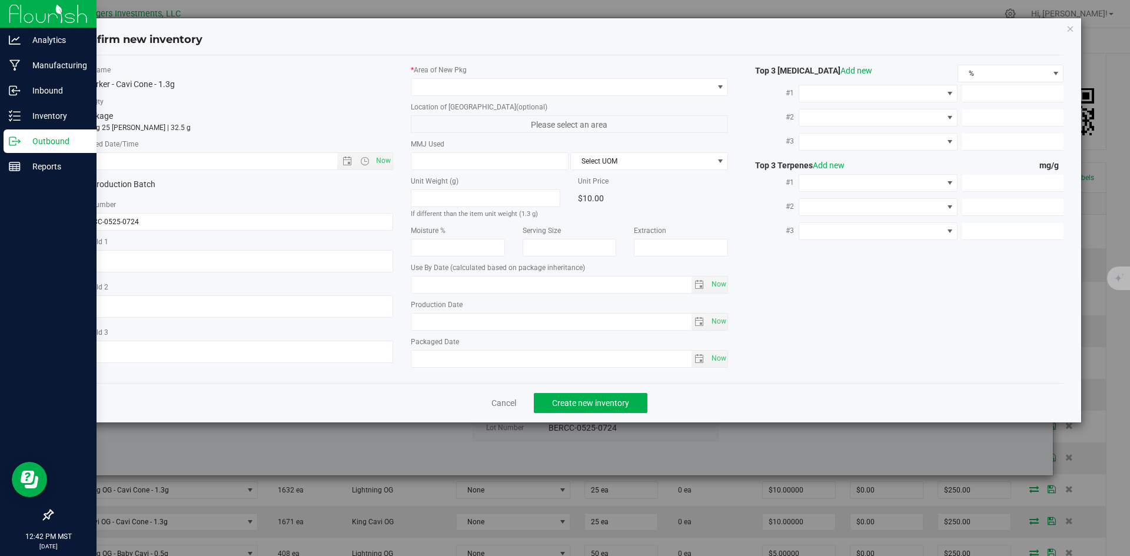
type input "2026-05-14"
type input "[DATE]"
drag, startPoint x: 382, startPoint y: 160, endPoint x: 421, endPoint y: 131, distance: 48.4
click at [382, 159] on span "Now" at bounding box center [383, 160] width 20 height 17
type input "8/19/2025 12:42 PM"
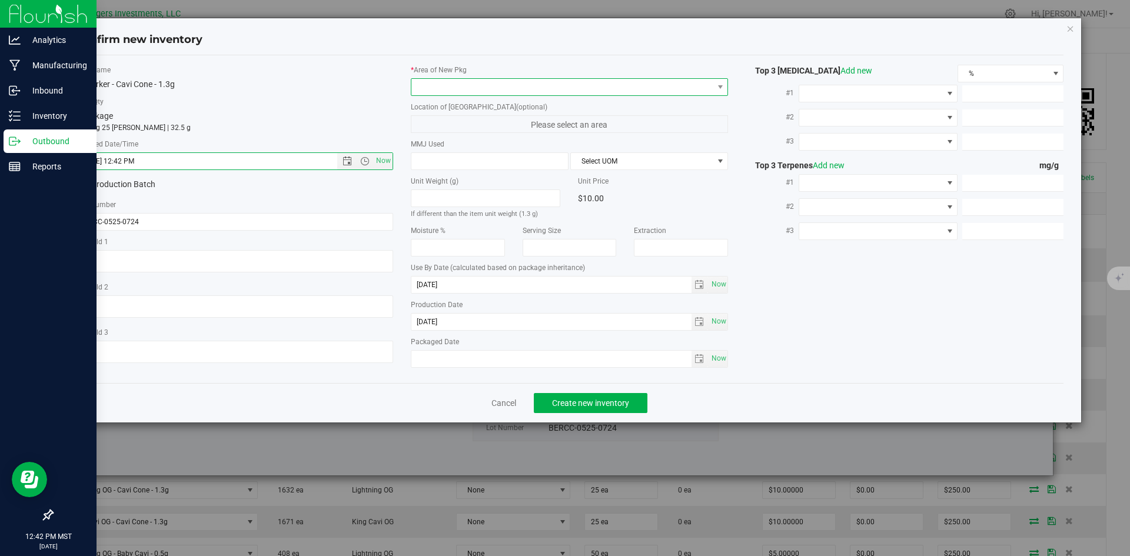
click at [450, 84] on span at bounding box center [562, 87] width 302 height 16
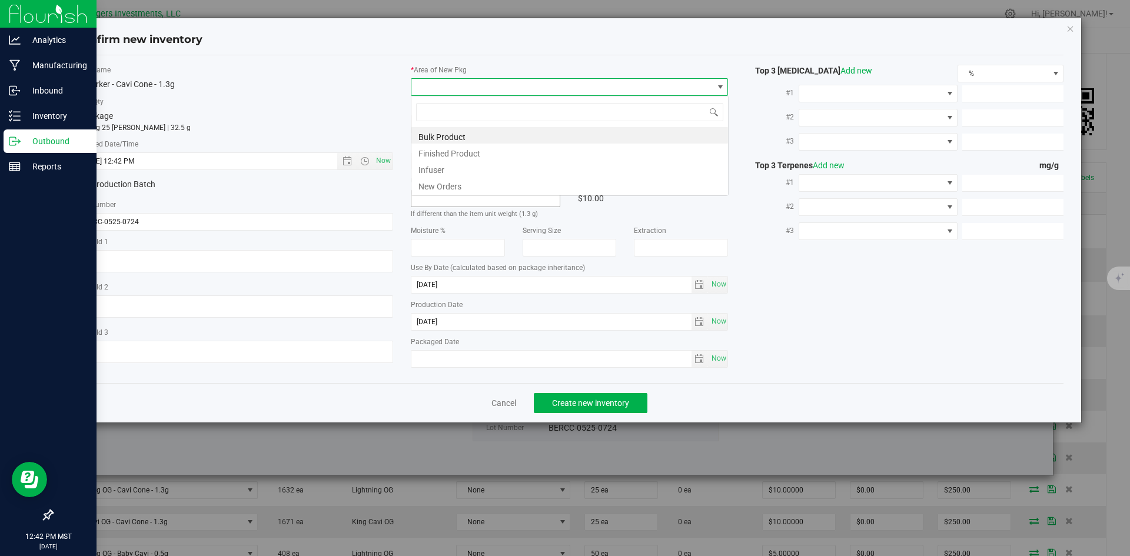
scroll to position [18, 318]
click at [462, 185] on li "New Orders" at bounding box center [569, 185] width 317 height 16
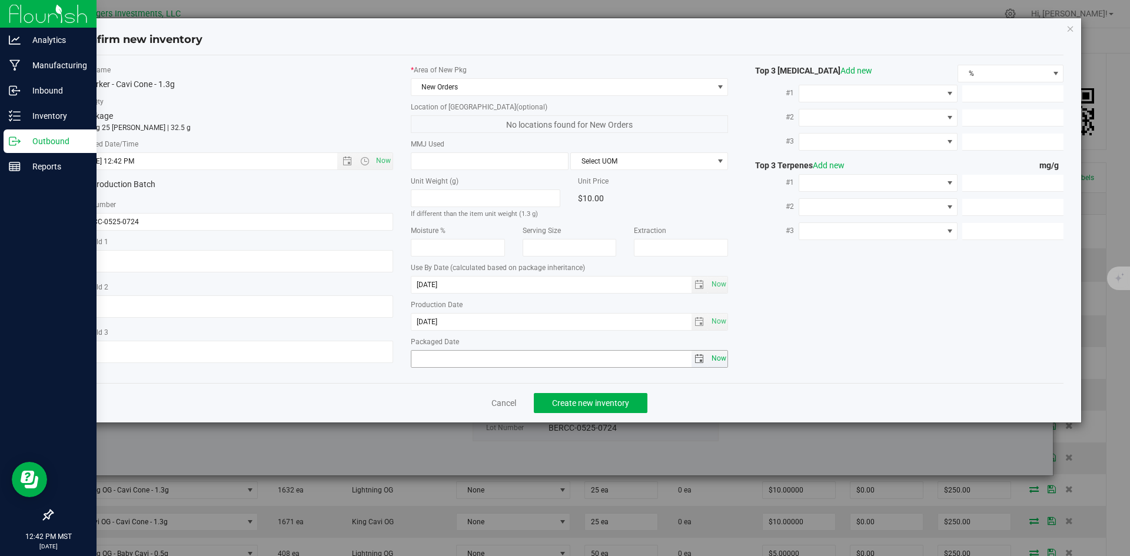
click at [719, 356] on span "Now" at bounding box center [719, 358] width 20 height 17
type input "2025-08-19"
click at [607, 400] on span "Create new inventory" at bounding box center [590, 402] width 77 height 9
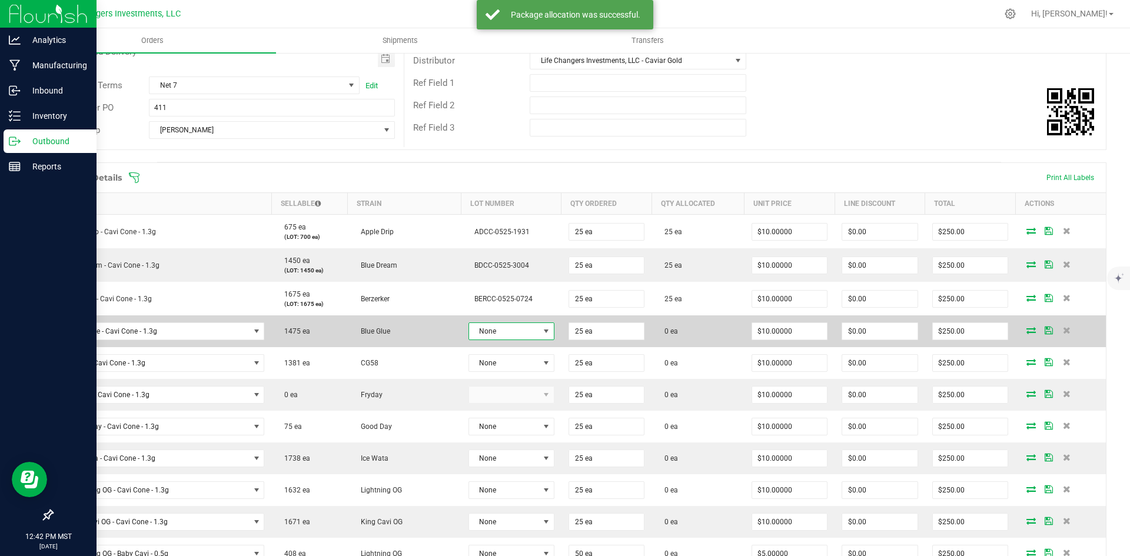
click at [514, 331] on span "None" at bounding box center [504, 331] width 70 height 16
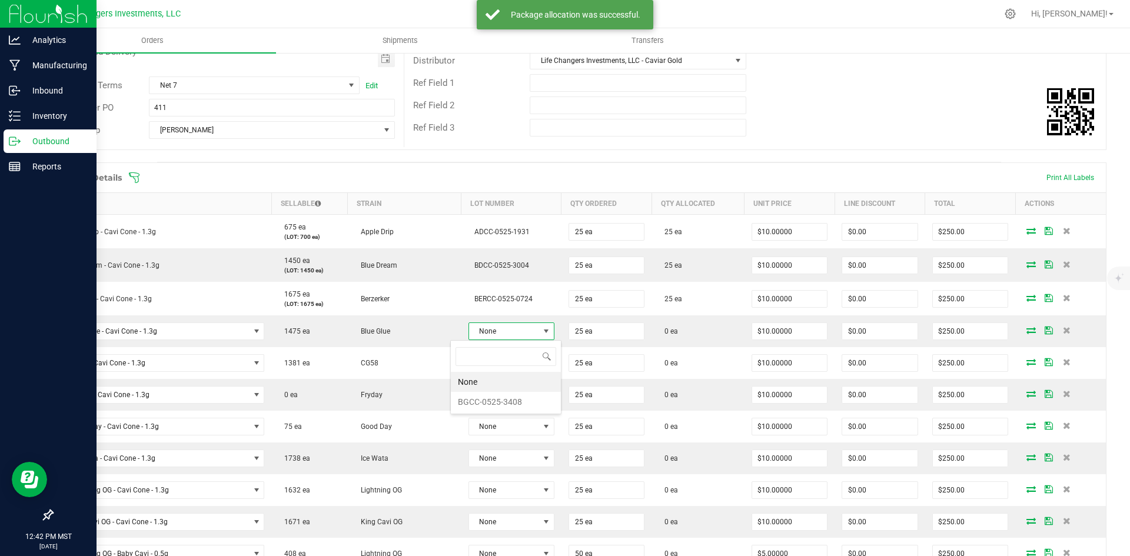
scroll to position [18, 87]
click at [499, 402] on li "BGCC-0525-3408" at bounding box center [506, 402] width 110 height 20
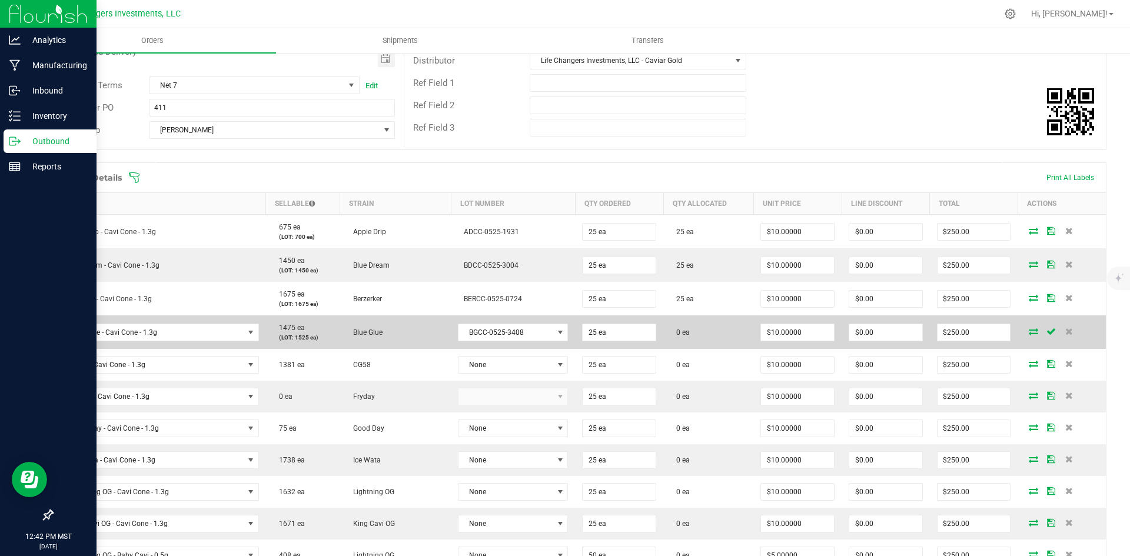
click at [1029, 331] on icon at bounding box center [1033, 331] width 9 height 7
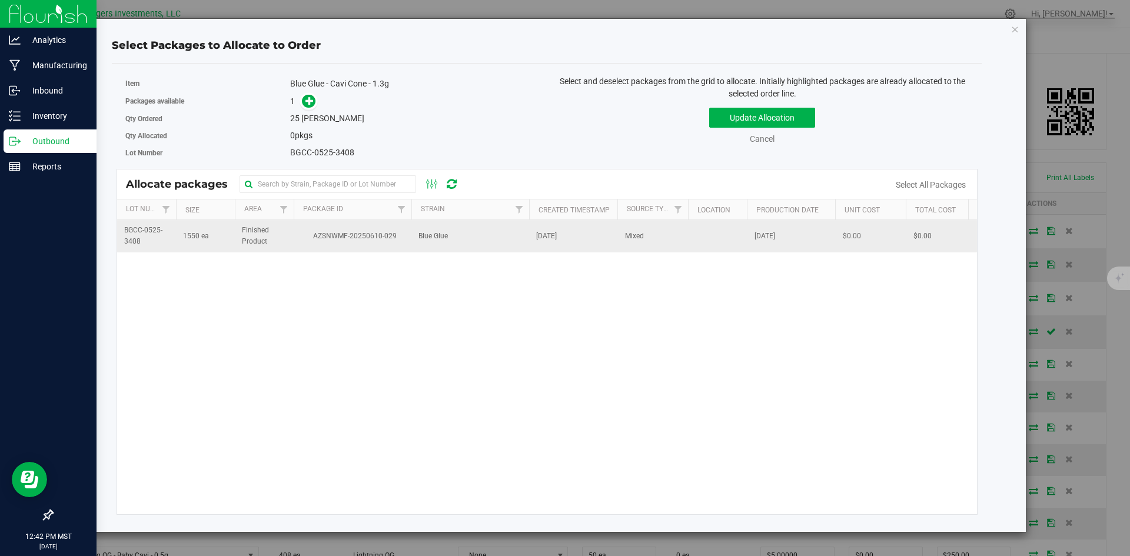
click at [434, 231] on span "Blue Glue" at bounding box center [432, 236] width 29 height 11
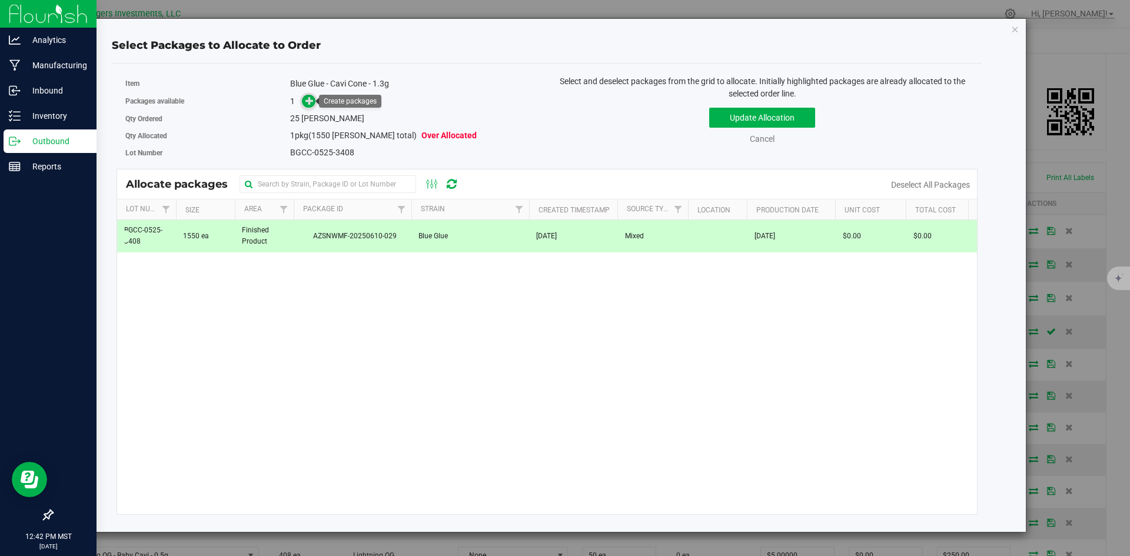
click at [304, 101] on span at bounding box center [309, 102] width 14 height 14
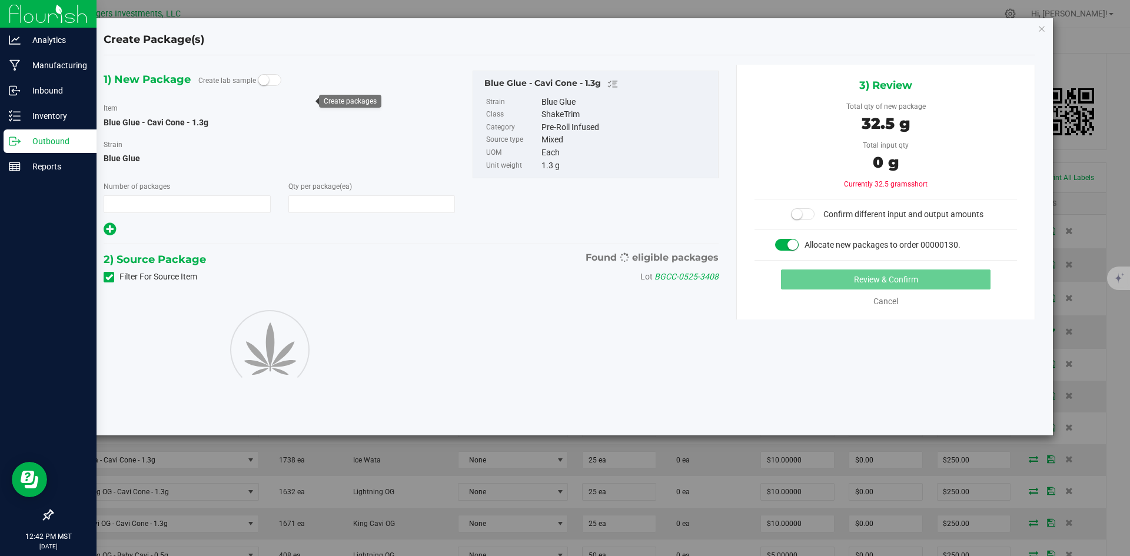
type input "1"
type input "25"
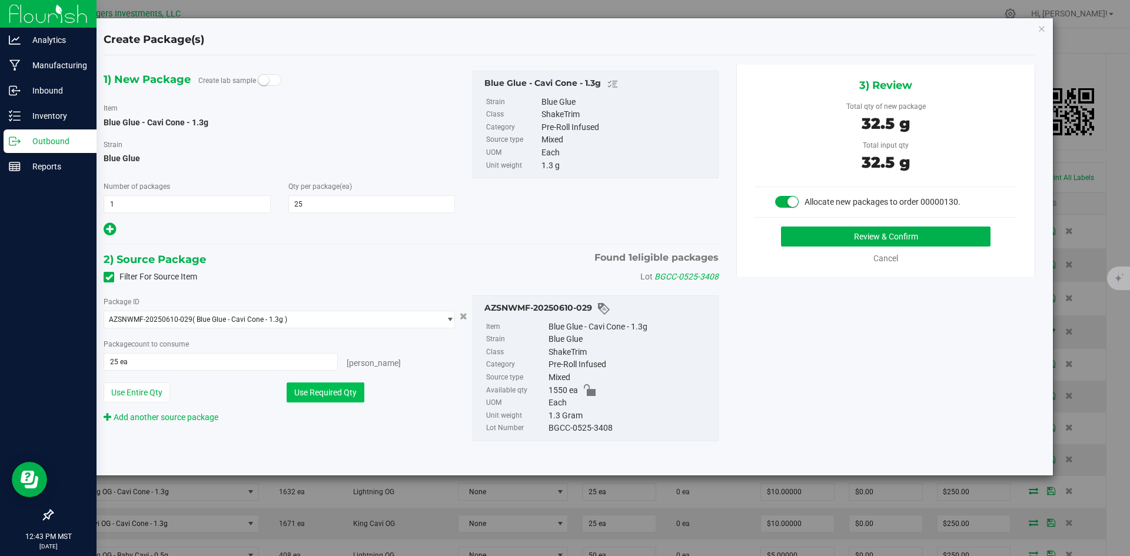
click at [350, 393] on button "Use Required Qty" at bounding box center [326, 393] width 78 height 20
click at [947, 238] on button "Review & Confirm" at bounding box center [885, 237] width 209 height 20
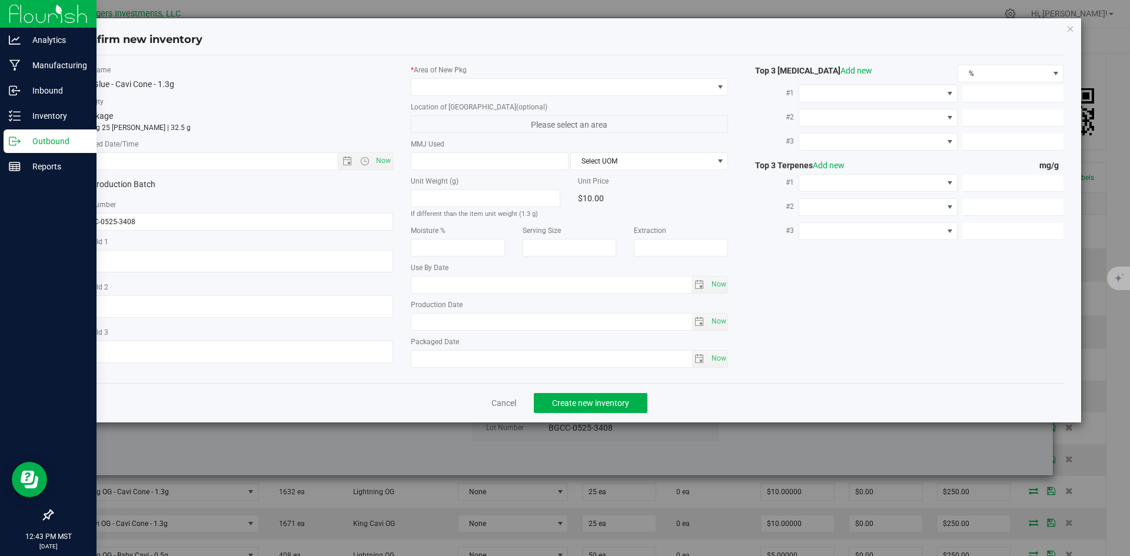
type input "2026-05-19"
type input "[DATE]"
click at [348, 160] on span "Open the date view" at bounding box center [346, 161] width 9 height 9
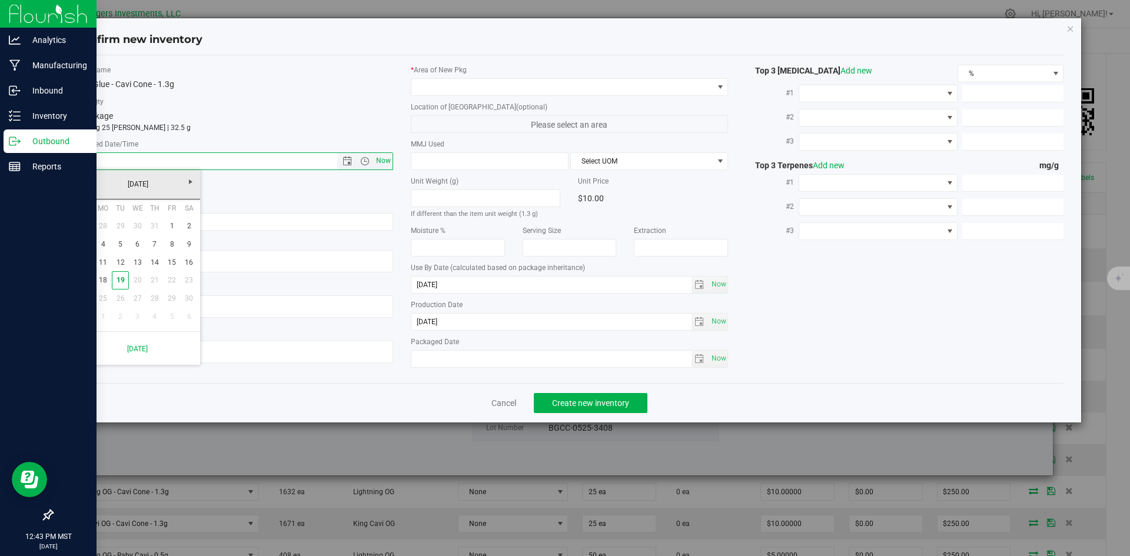
click at [383, 155] on span "Now" at bounding box center [383, 160] width 20 height 17
type input "8/19/2025 12:43 PM"
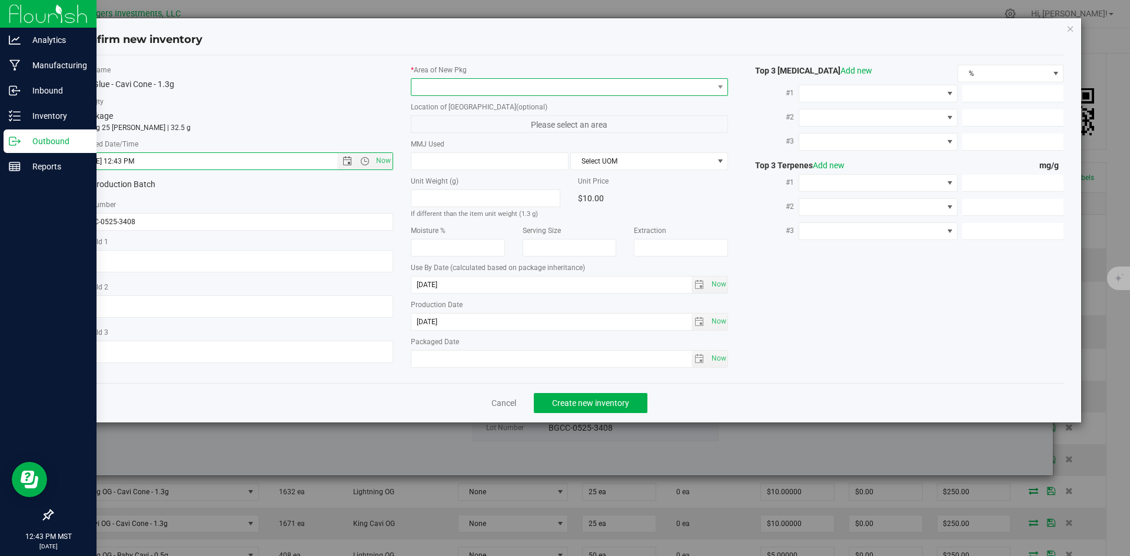
click at [431, 79] on span at bounding box center [562, 87] width 302 height 16
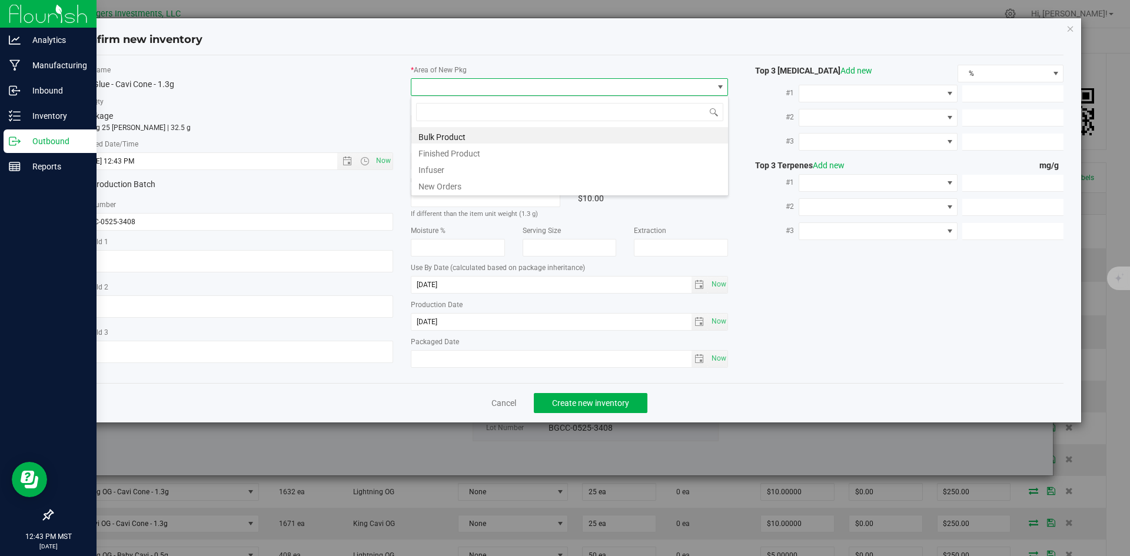
scroll to position [18, 318]
click at [436, 188] on li "New Orders" at bounding box center [569, 185] width 317 height 16
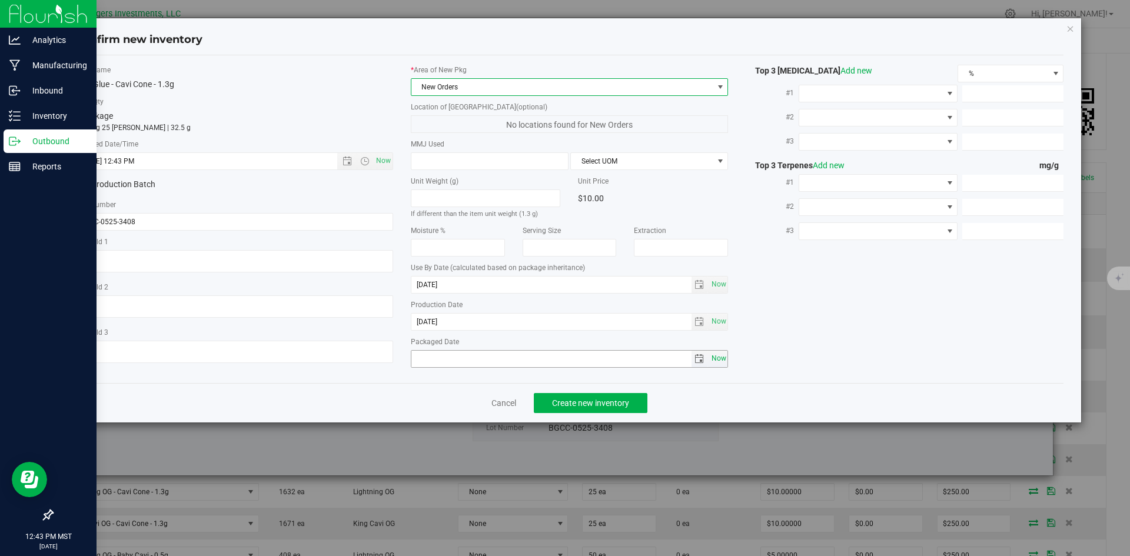
click at [719, 353] on span "Now" at bounding box center [719, 358] width 20 height 17
type input "2025-08-19"
click at [612, 404] on span "Create new inventory" at bounding box center [590, 402] width 77 height 9
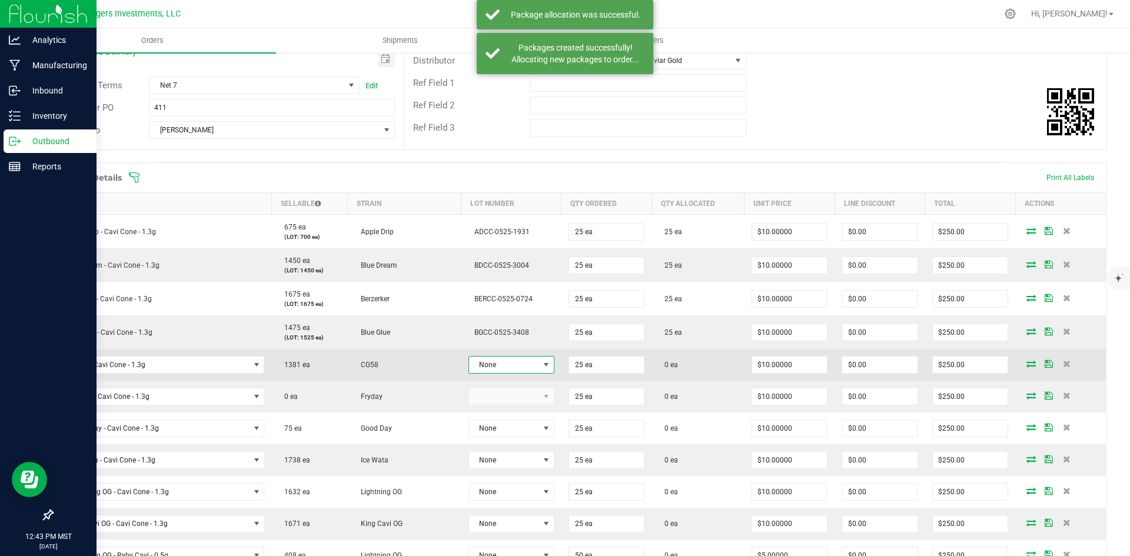
click at [541, 364] on span at bounding box center [545, 364] width 9 height 9
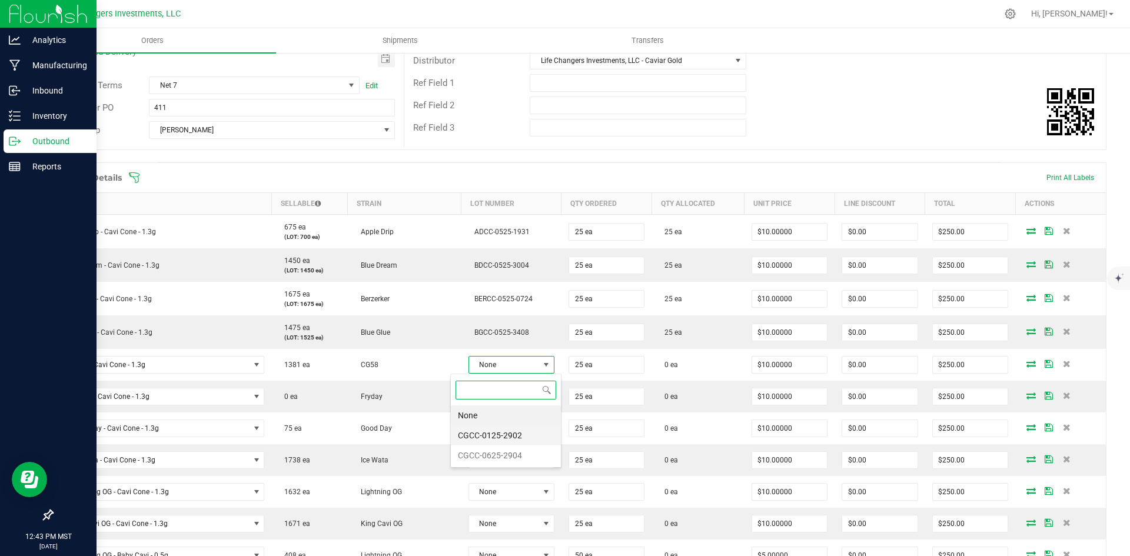
click at [508, 433] on li "CGCC-0125-2902" at bounding box center [506, 435] width 110 height 20
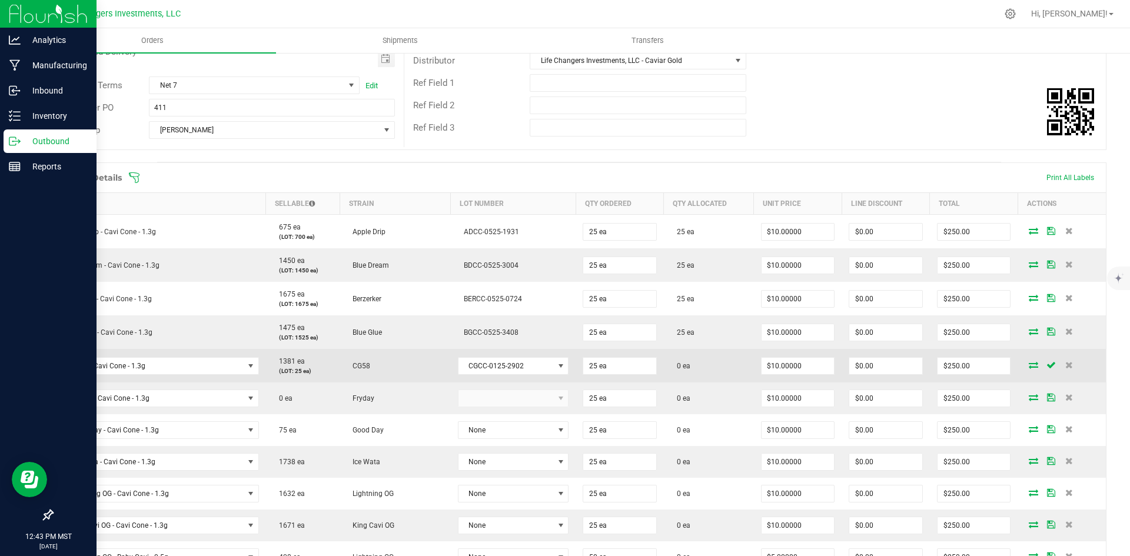
click at [1029, 364] on icon at bounding box center [1033, 364] width 9 height 7
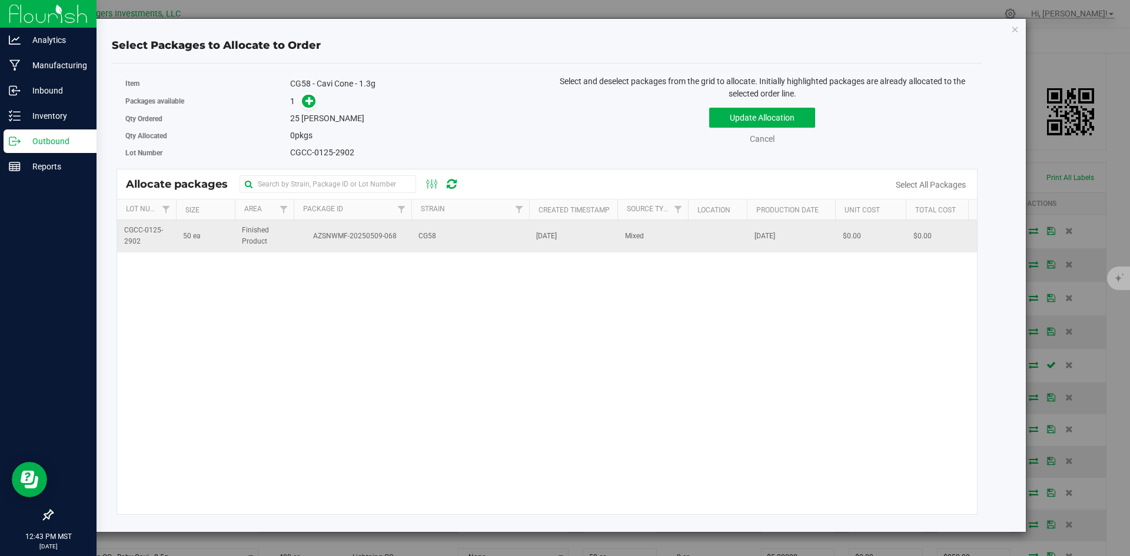
click at [453, 242] on td "CG58" at bounding box center [470, 236] width 118 height 32
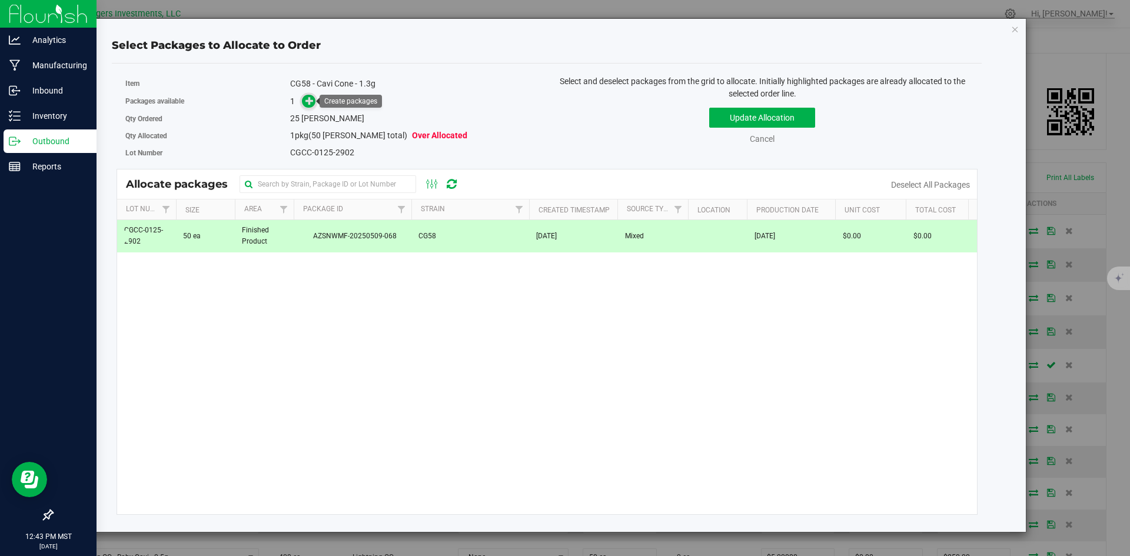
click at [310, 97] on icon at bounding box center [309, 101] width 8 height 8
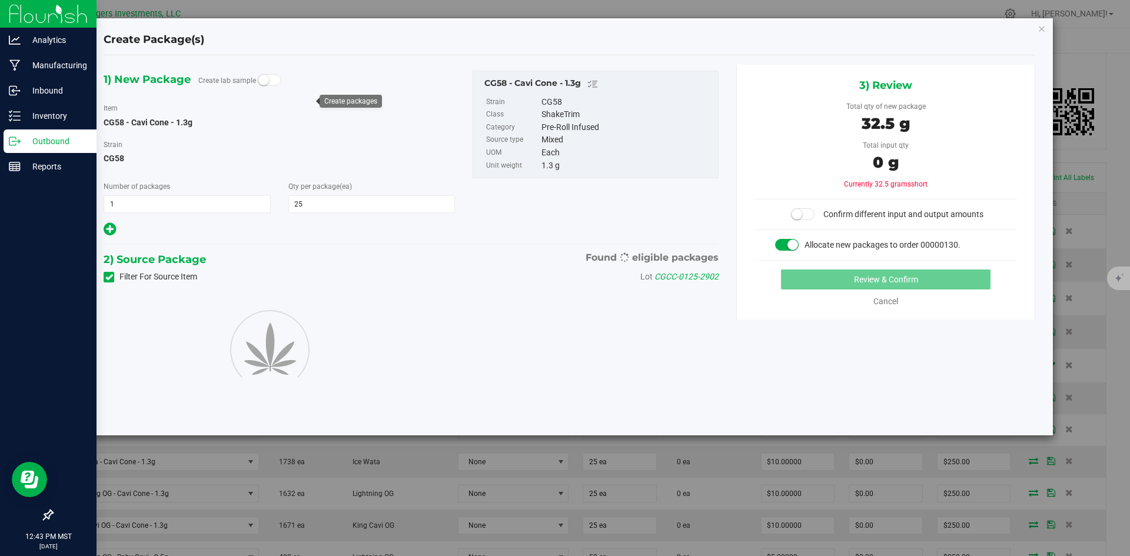
type input "25"
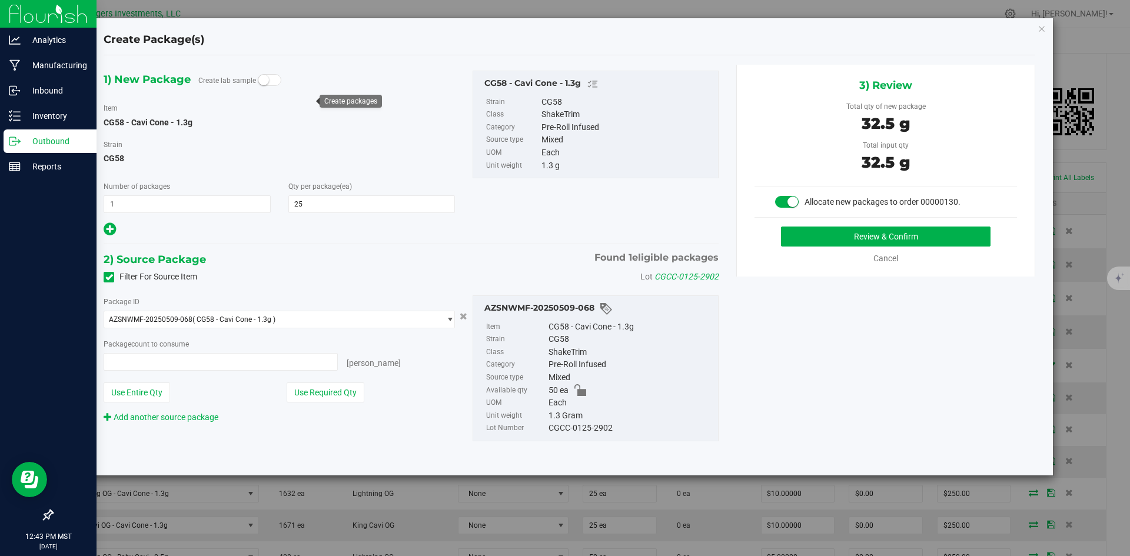
type input "25 ea"
click at [331, 391] on button "Use Required Qty" at bounding box center [326, 393] width 78 height 20
click at [955, 238] on button "Review & Confirm" at bounding box center [885, 237] width 209 height 20
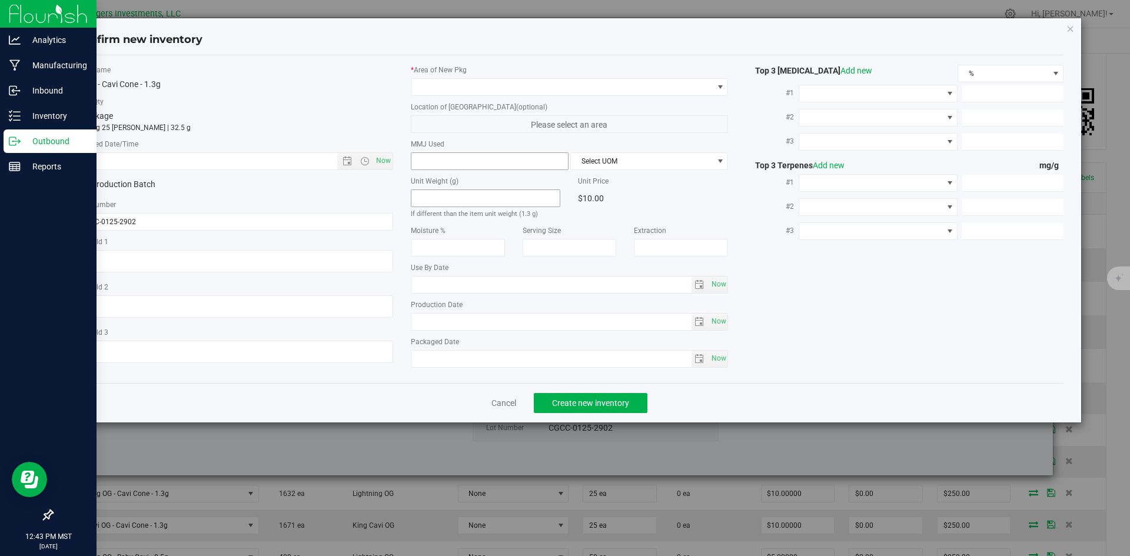
type input "2026-01-15"
type input "[DATE]"
drag, startPoint x: 384, startPoint y: 164, endPoint x: 425, endPoint y: 126, distance: 56.2
click at [387, 162] on span "Now" at bounding box center [383, 160] width 20 height 17
type input "8/19/2025 12:43 PM"
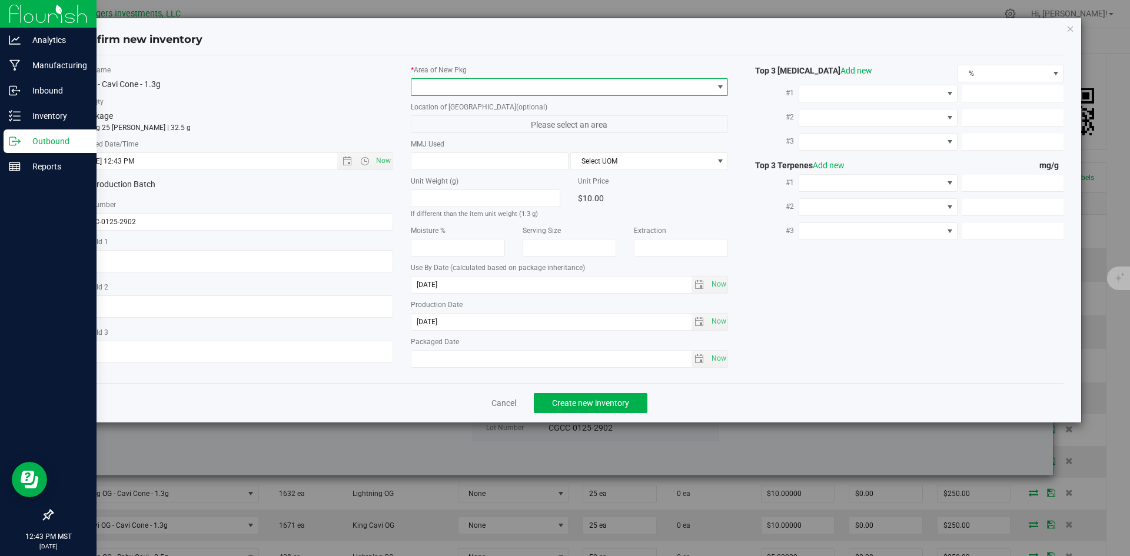
click at [457, 86] on span at bounding box center [562, 87] width 302 height 16
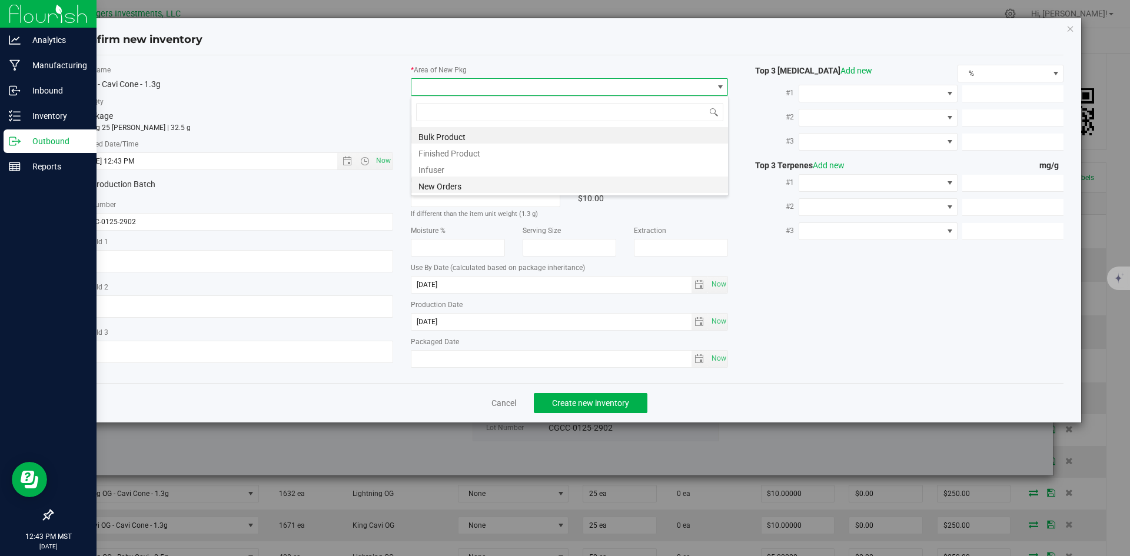
scroll to position [18, 318]
drag, startPoint x: 441, startPoint y: 188, endPoint x: 516, endPoint y: 239, distance: 90.3
click at [445, 189] on li "New Orders" at bounding box center [569, 185] width 317 height 16
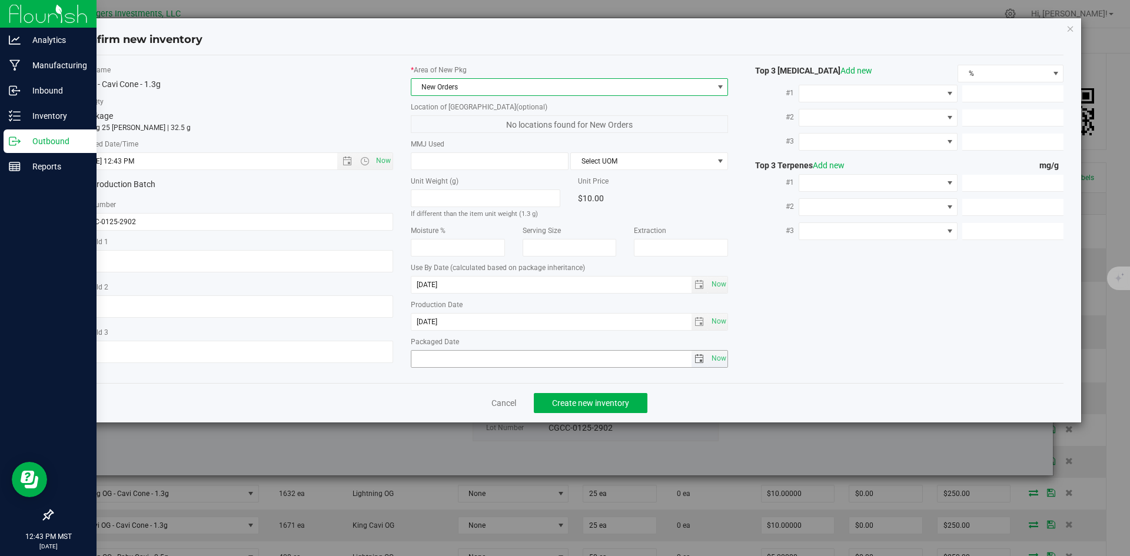
drag, startPoint x: 711, startPoint y: 358, endPoint x: 669, endPoint y: 383, distance: 48.8
click at [713, 359] on span "Now" at bounding box center [719, 358] width 20 height 17
type input "2025-08-19"
click at [601, 406] on span "Create new inventory" at bounding box center [590, 402] width 77 height 9
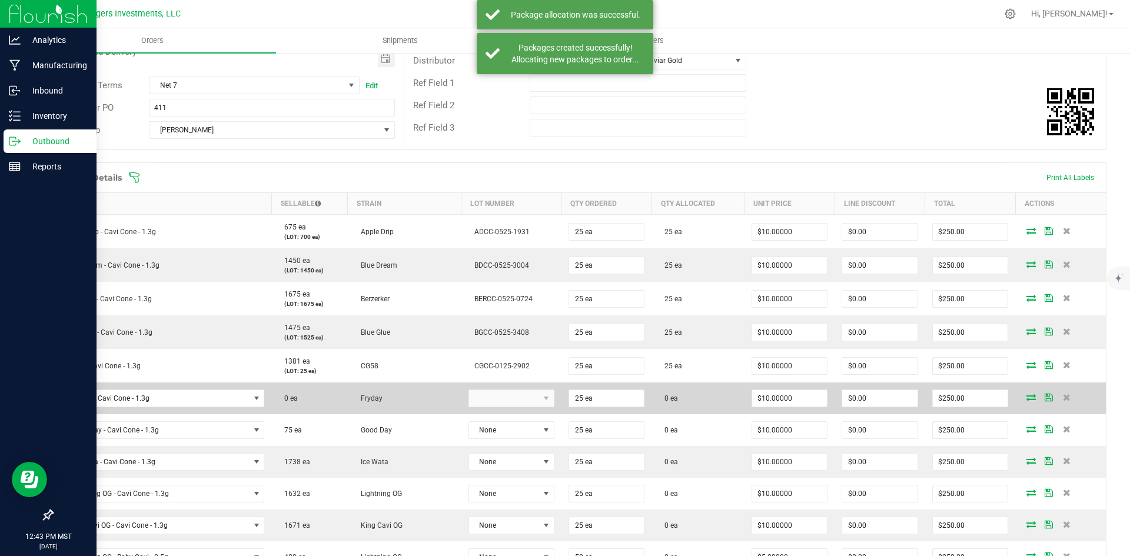
click at [517, 394] on kendo-dropdownlist at bounding box center [511, 399] width 86 height 18
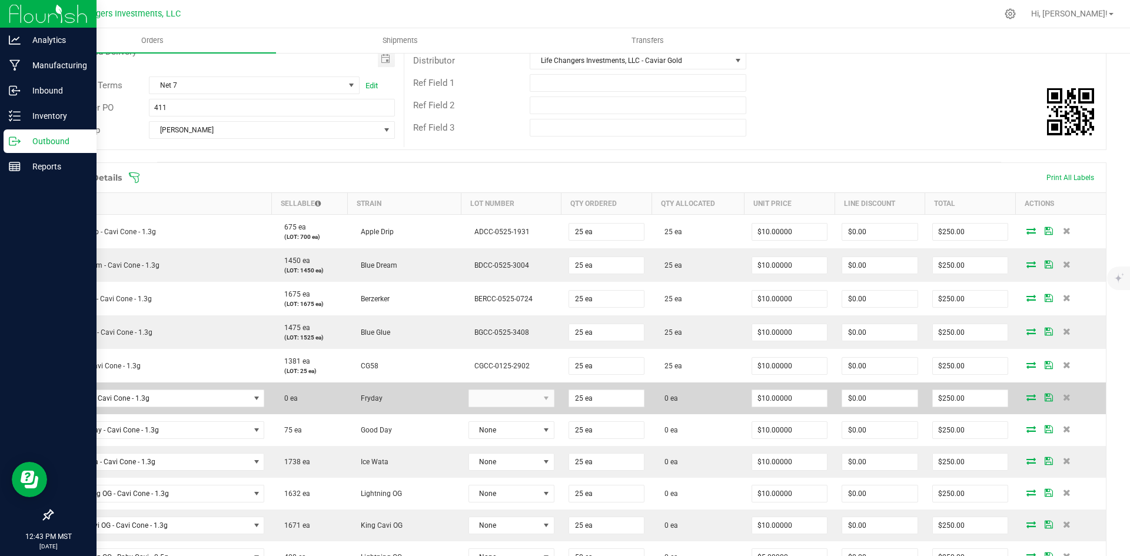
click at [531, 398] on kendo-dropdownlist at bounding box center [511, 399] width 86 height 18
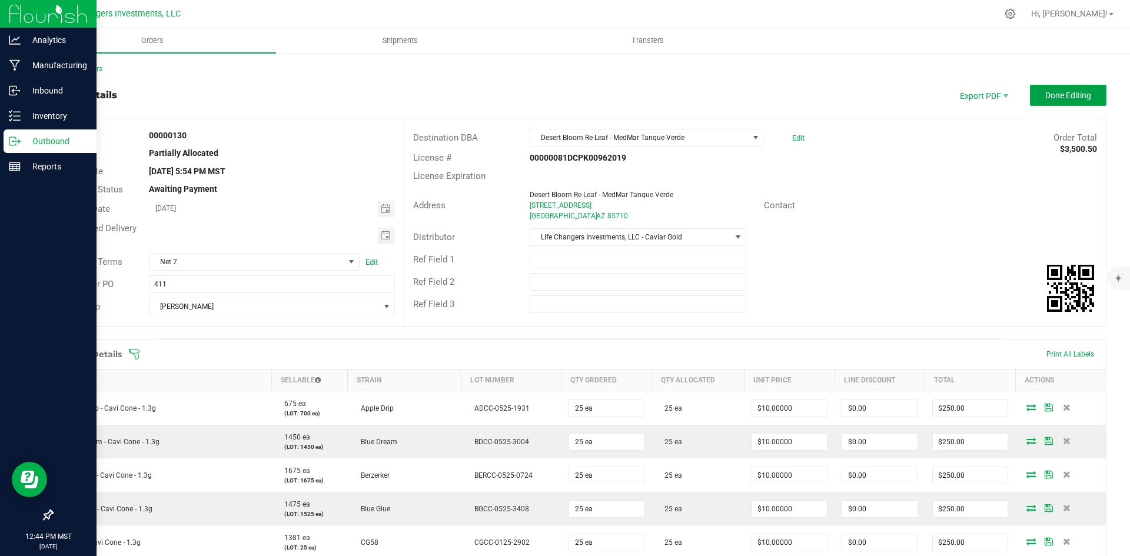
click at [1070, 95] on span "Done Editing" at bounding box center [1068, 95] width 46 height 9
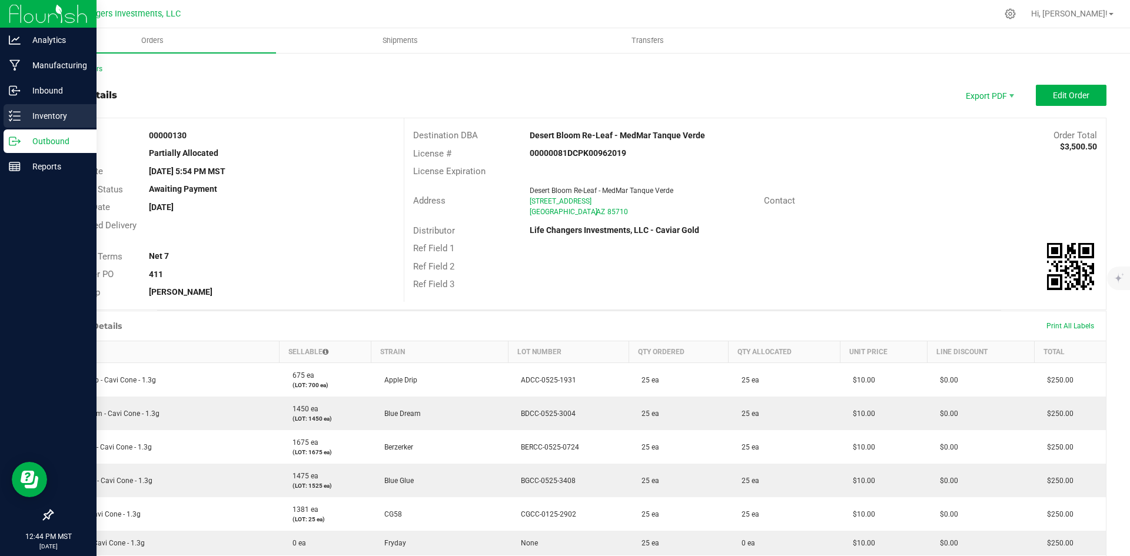
click at [48, 112] on p "Inventory" at bounding box center [56, 116] width 71 height 14
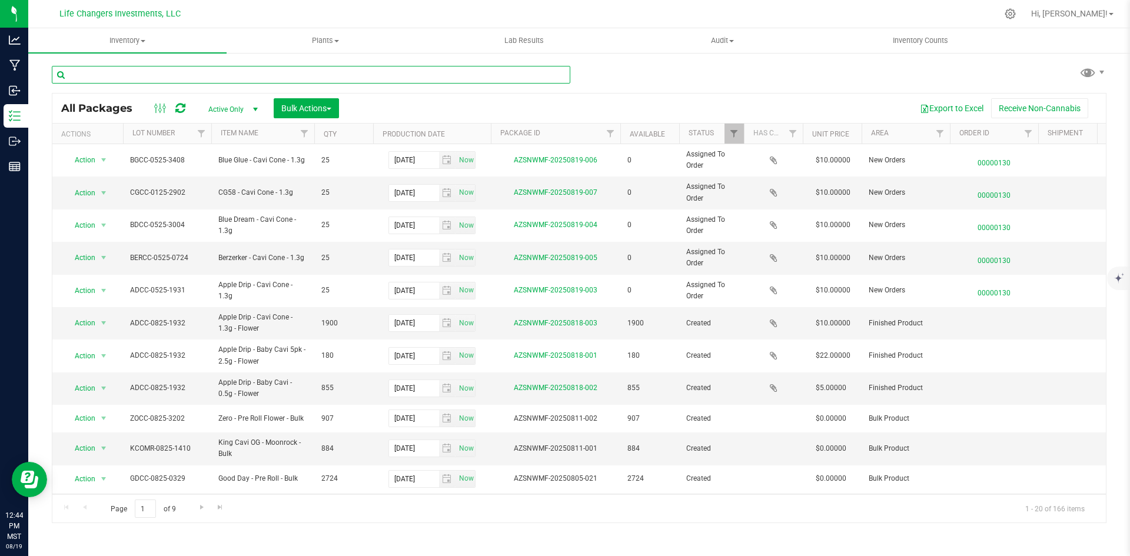
click at [199, 73] on input "text" at bounding box center [311, 75] width 518 height 18
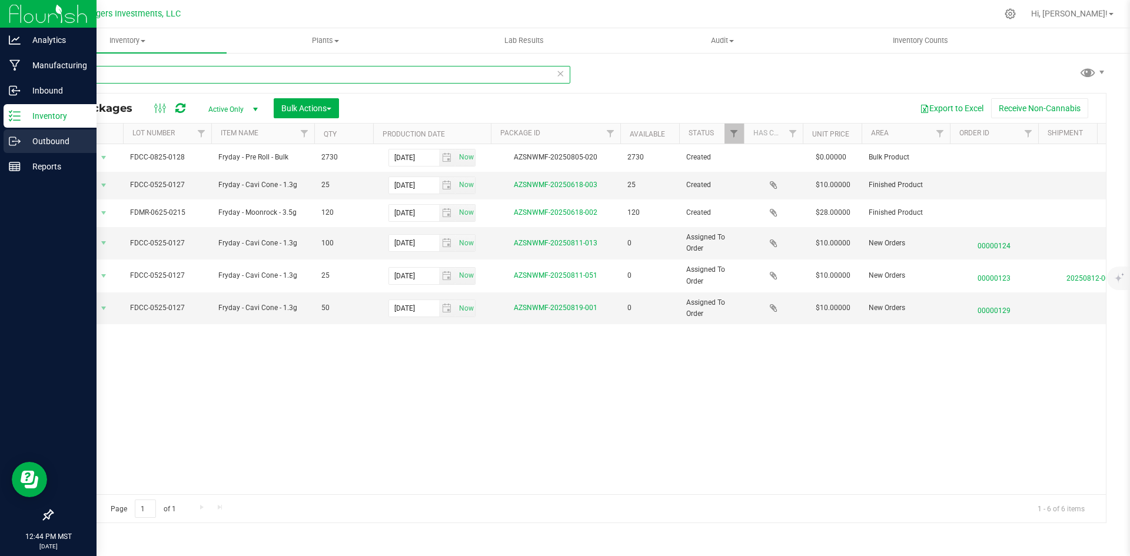
type input "fry"
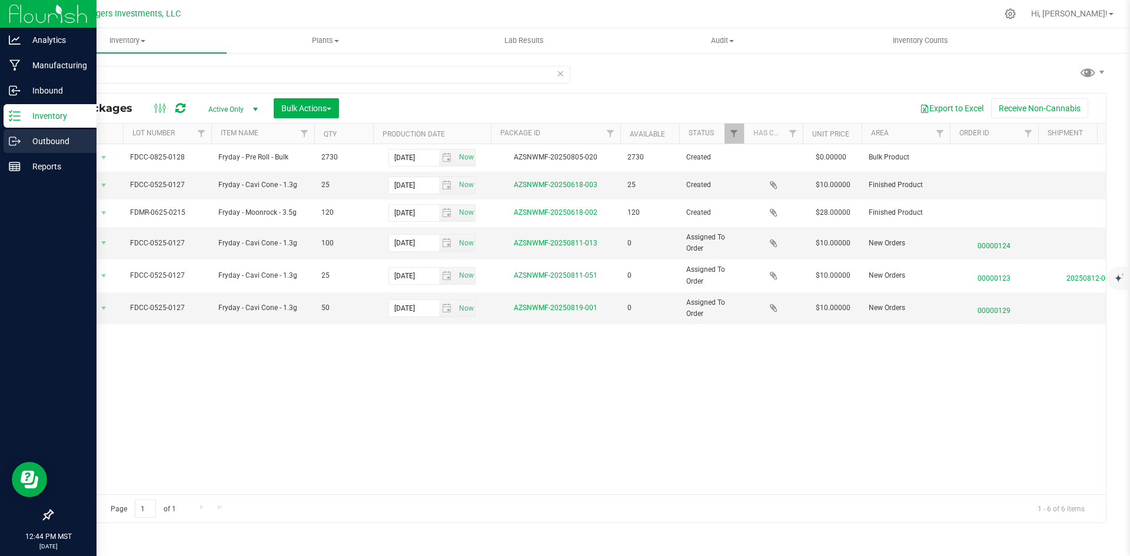
click at [45, 141] on p "Outbound" at bounding box center [56, 141] width 71 height 14
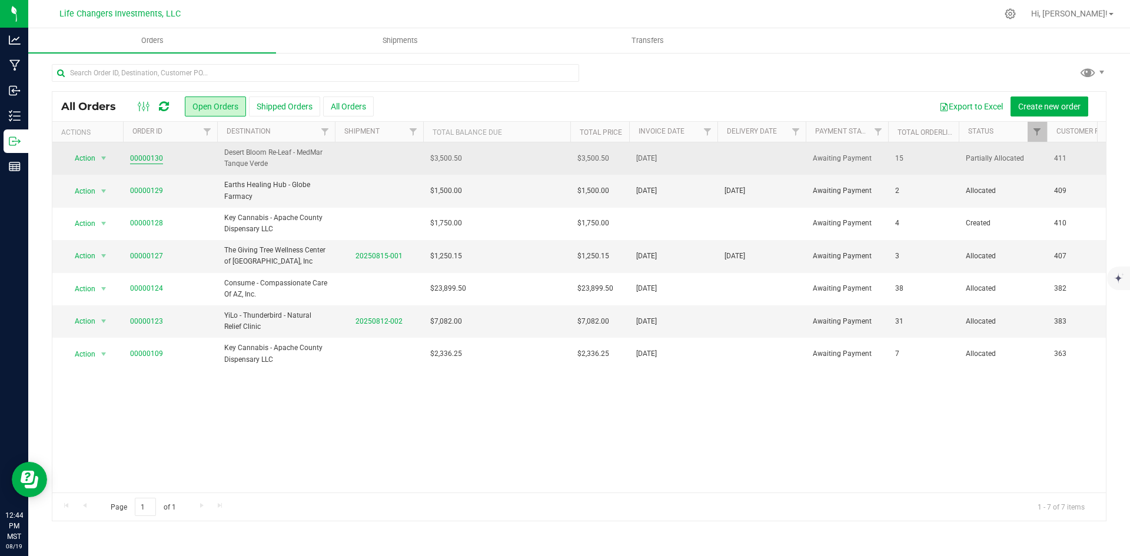
click at [149, 157] on link "00000130" at bounding box center [146, 158] width 33 height 11
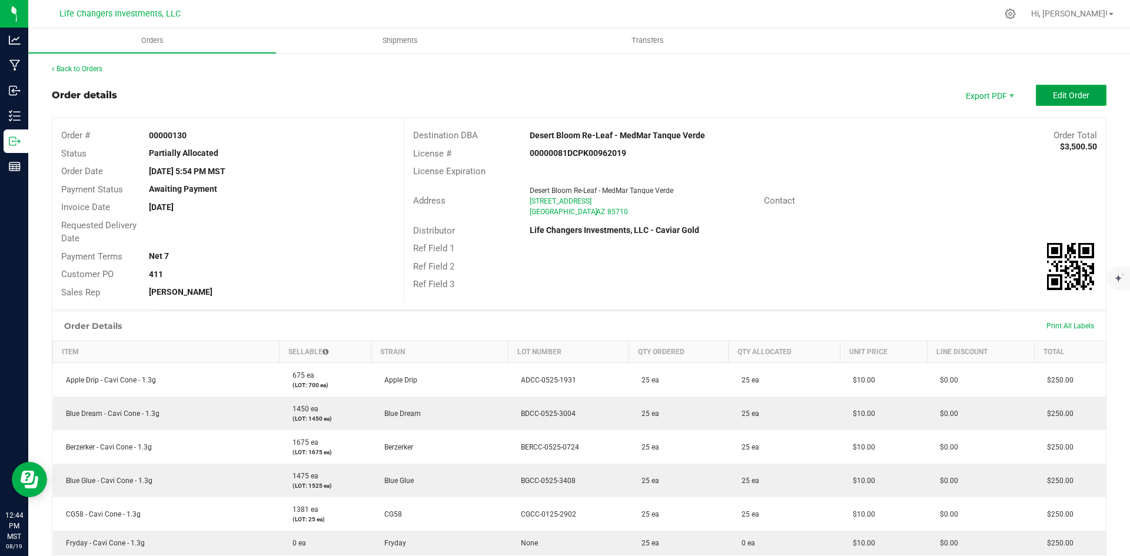
click at [1055, 101] on button "Edit Order" at bounding box center [1071, 95] width 71 height 21
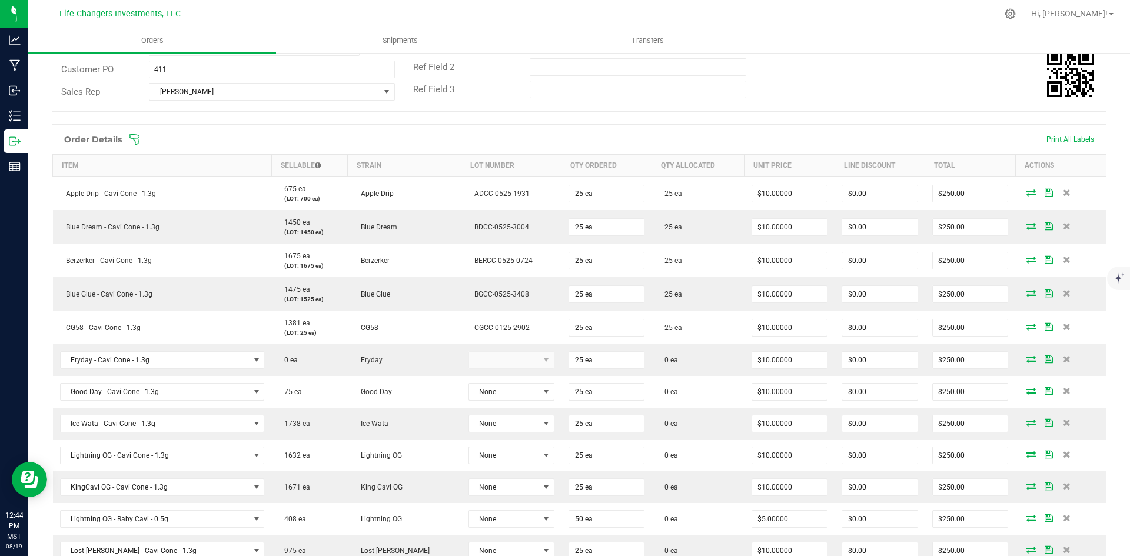
scroll to position [235, 0]
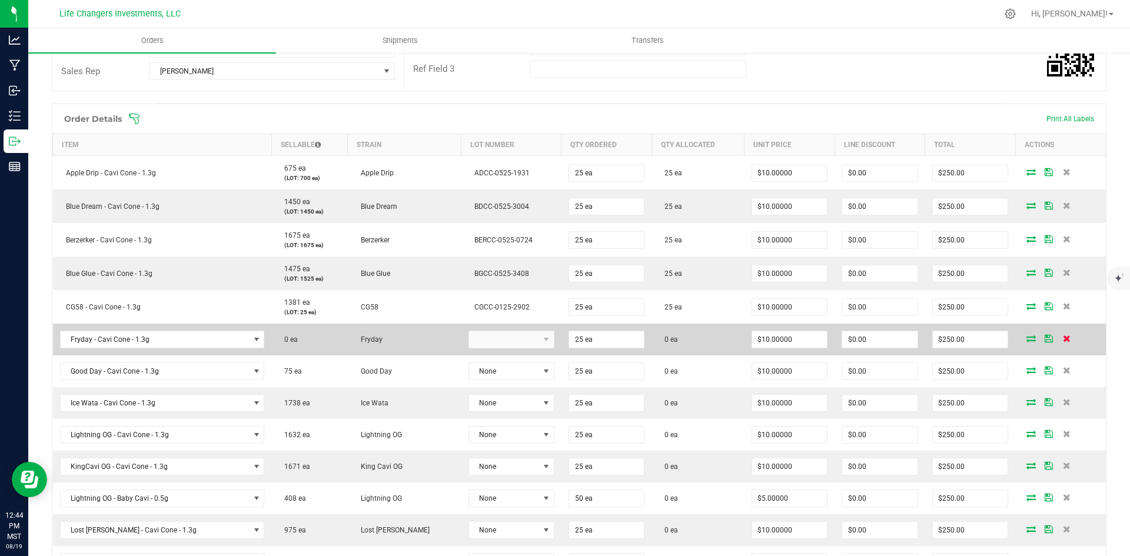
click at [1063, 338] on icon at bounding box center [1067, 338] width 8 height 7
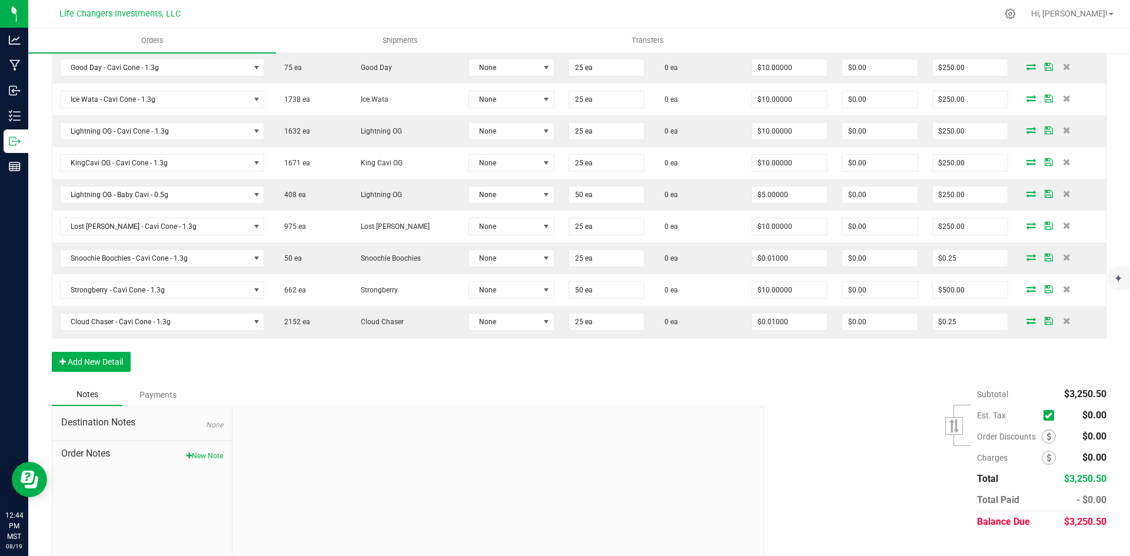
scroll to position [528, 0]
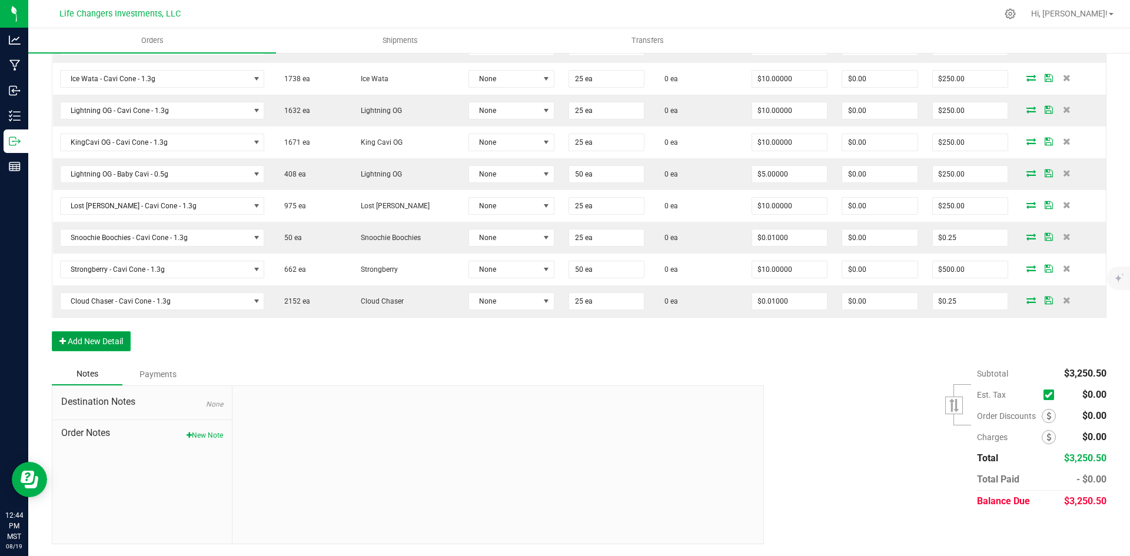
click at [111, 339] on button "Add New Detail" at bounding box center [91, 341] width 79 height 20
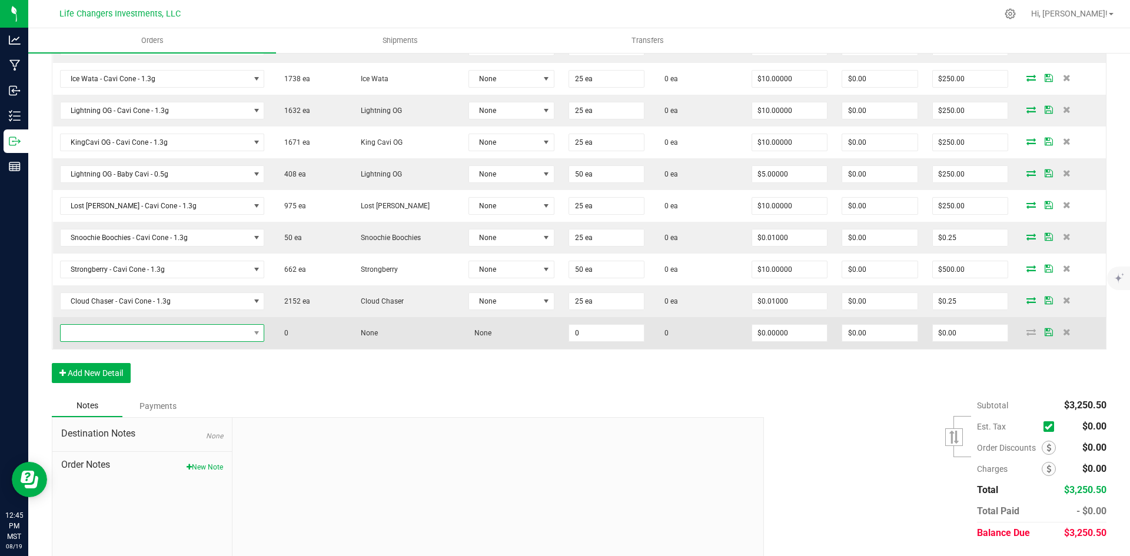
click at [105, 331] on span "NO DATA FOUND" at bounding box center [155, 333] width 189 height 16
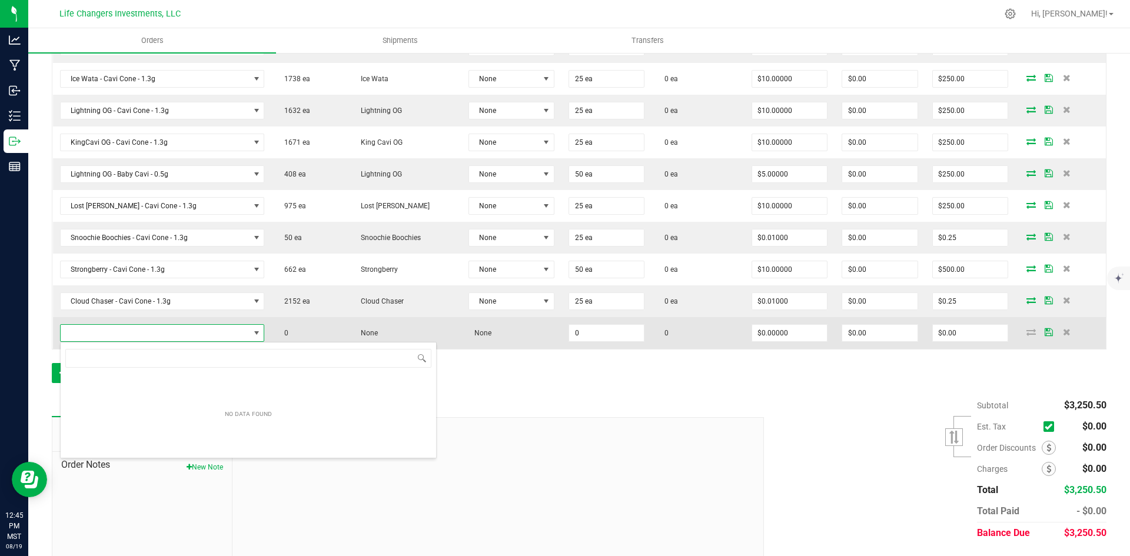
scroll to position [18, 194]
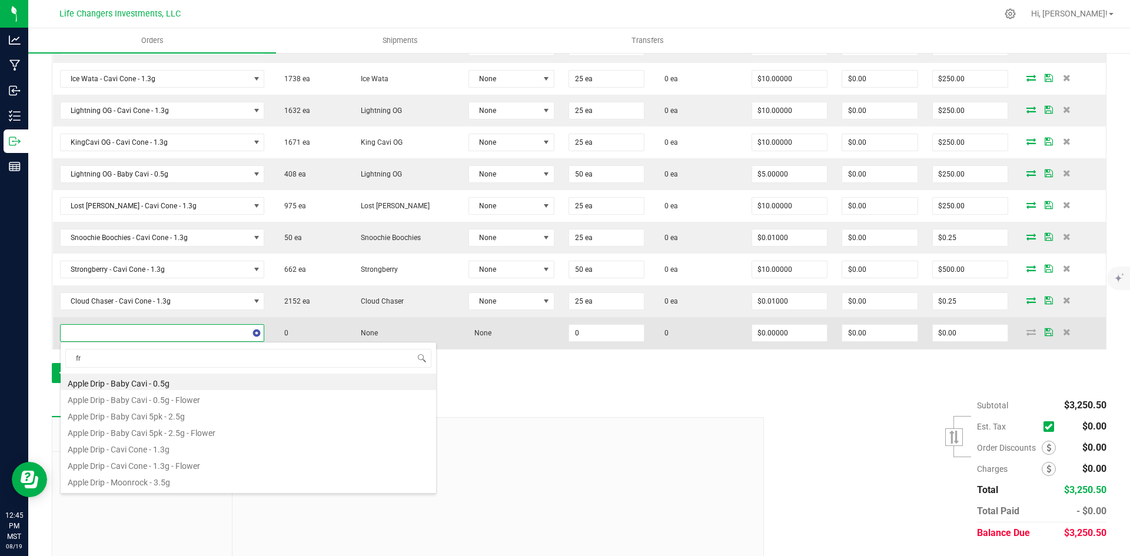
type input "fry"
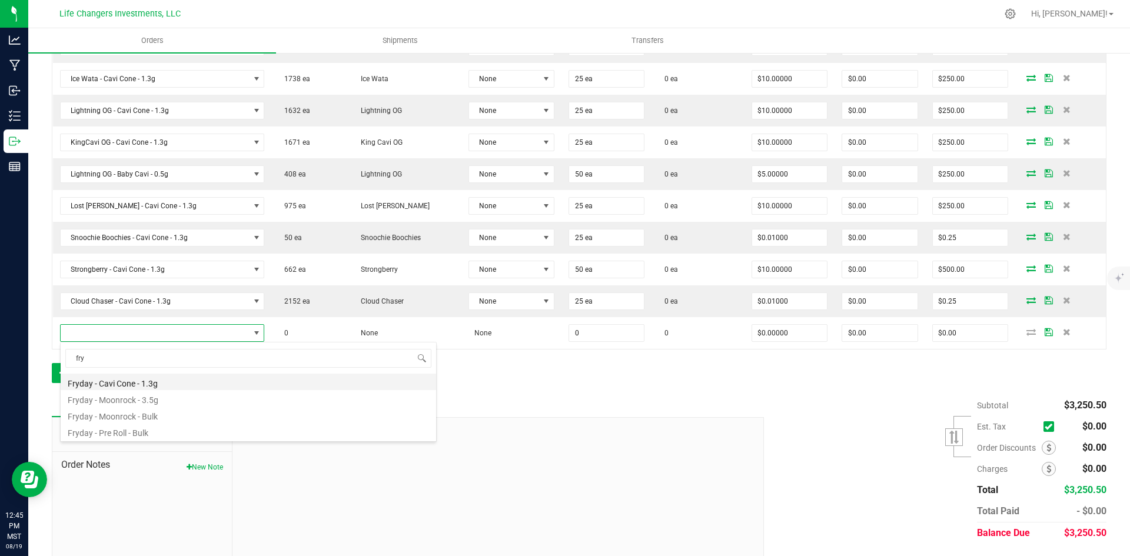
click at [172, 382] on li "Fryday - Cavi Cone - 1.3g" at bounding box center [248, 382] width 375 height 16
type input "0 ea"
type input "$10.00000"
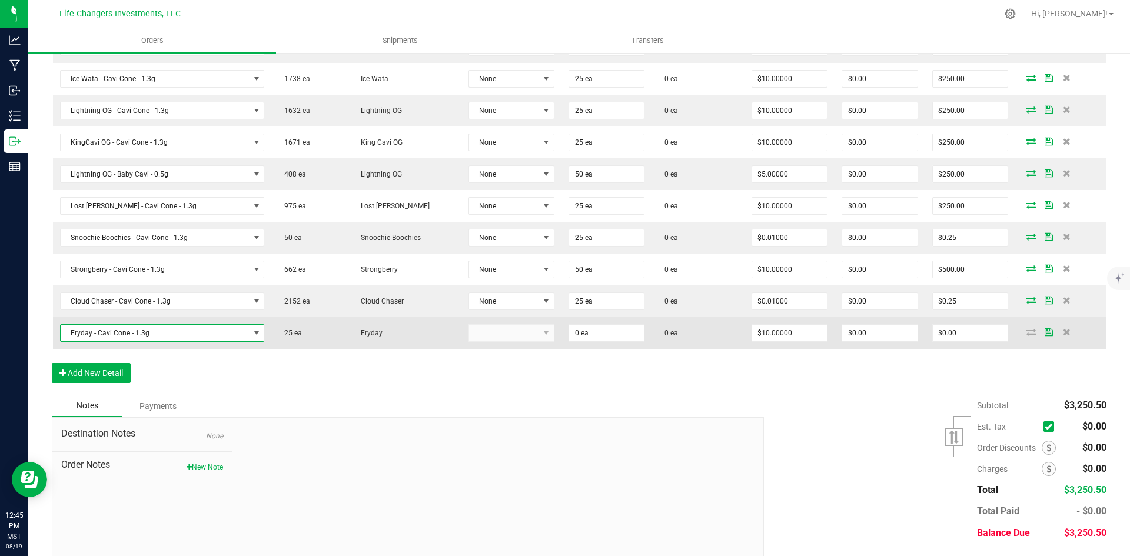
click at [532, 332] on kendo-dropdownlist at bounding box center [511, 333] width 86 height 18
click at [468, 335] on kendo-dropdownlist at bounding box center [511, 333] width 86 height 18
click at [573, 332] on input "0" at bounding box center [606, 333] width 75 height 16
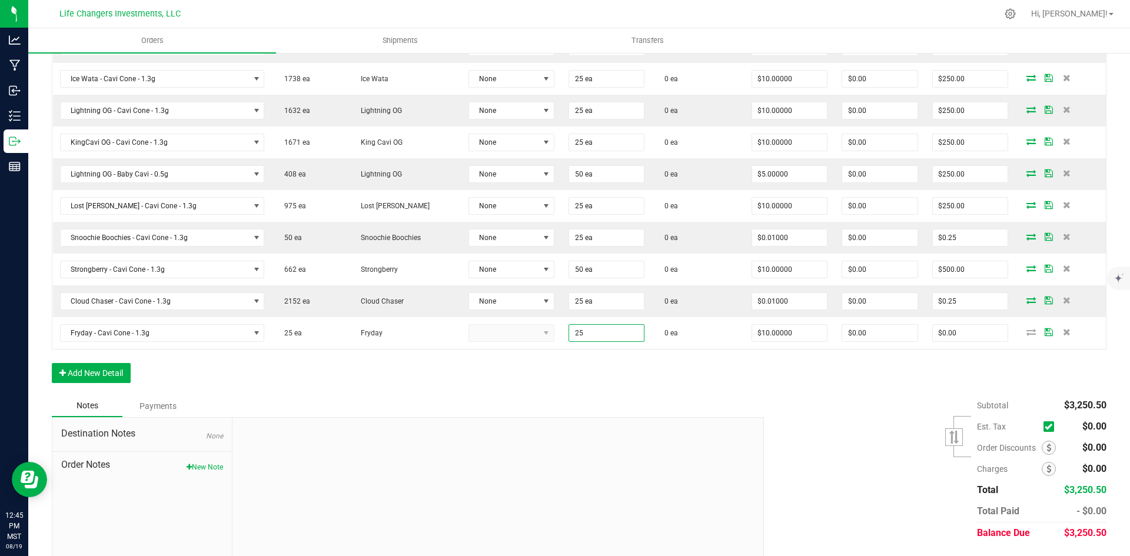
type input "25 ea"
type input "$250.00"
click at [642, 375] on div "Order Details Print All Labels Item Sellable Strain Lot Number Qty Ordered Qty …" at bounding box center [579, 103] width 1055 height 584
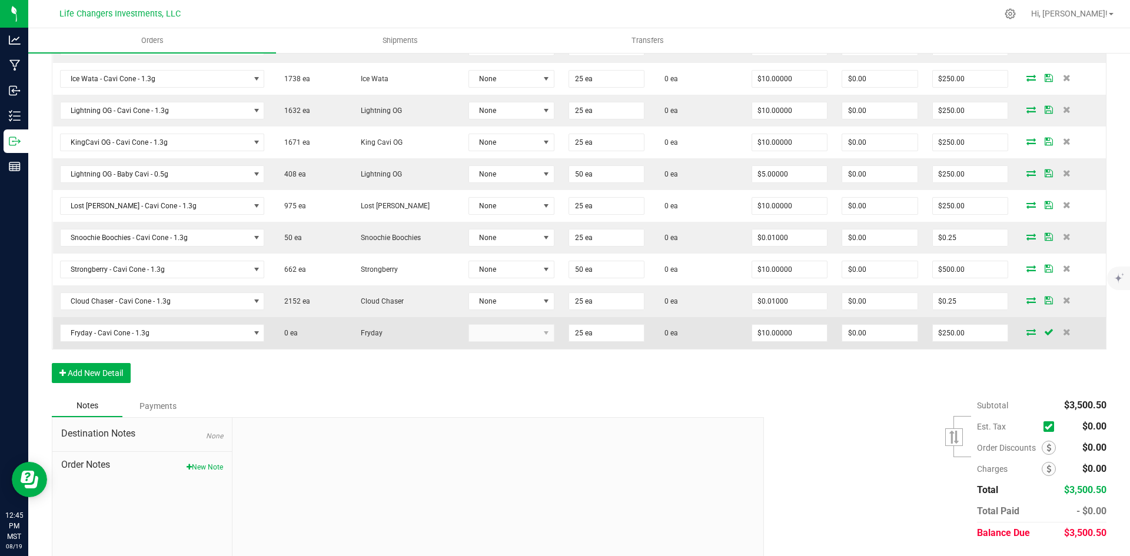
click at [1026, 331] on icon at bounding box center [1030, 331] width 9 height 7
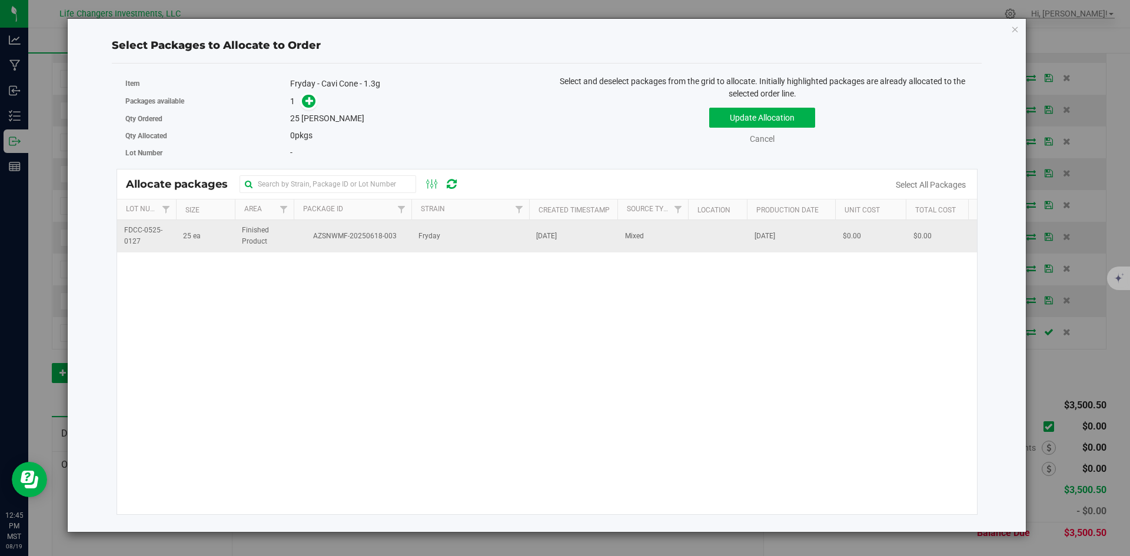
click at [278, 236] on span "Finished Product" at bounding box center [264, 236] width 45 height 22
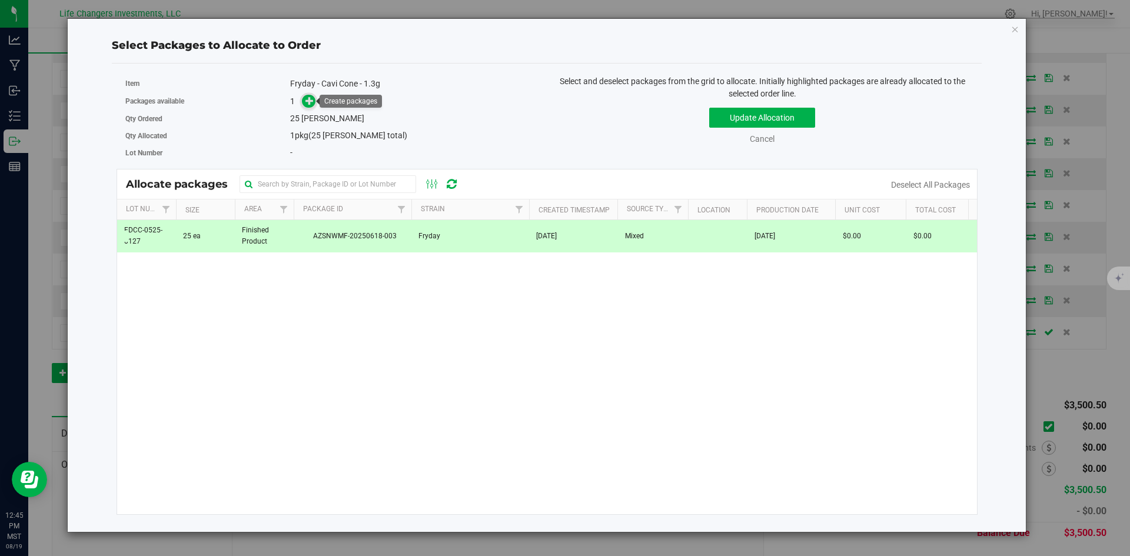
click at [309, 102] on icon at bounding box center [309, 101] width 8 height 8
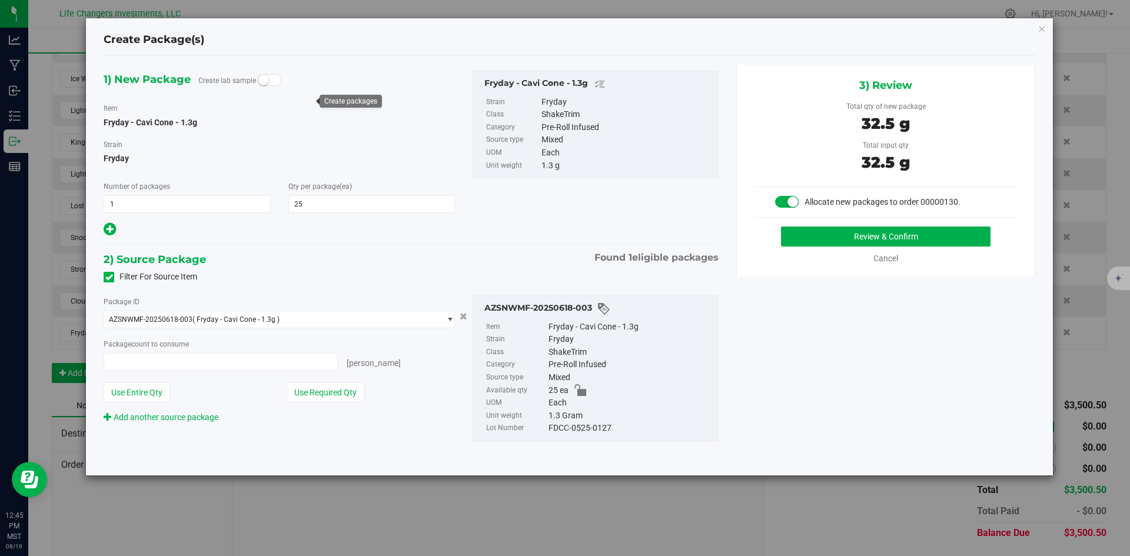
type input "25 ea"
click at [335, 388] on button "Use Required Qty" at bounding box center [326, 393] width 78 height 20
click at [893, 239] on button "Review & Confirm" at bounding box center [885, 237] width 209 height 20
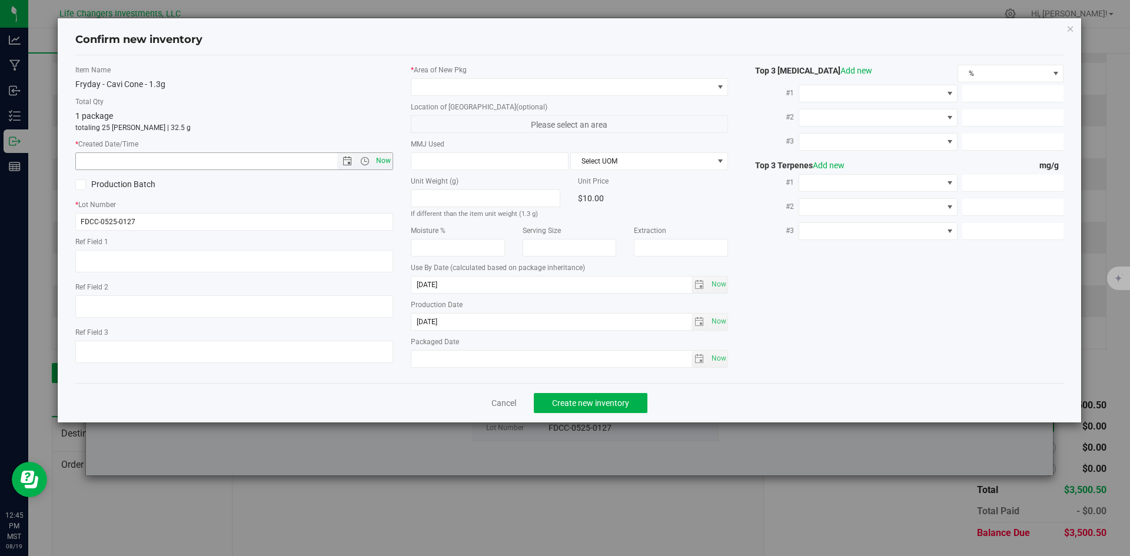
click at [384, 161] on span "Now" at bounding box center [383, 160] width 20 height 17
type input "8/19/2025 12:45 PM"
click at [474, 87] on span at bounding box center [562, 87] width 302 height 16
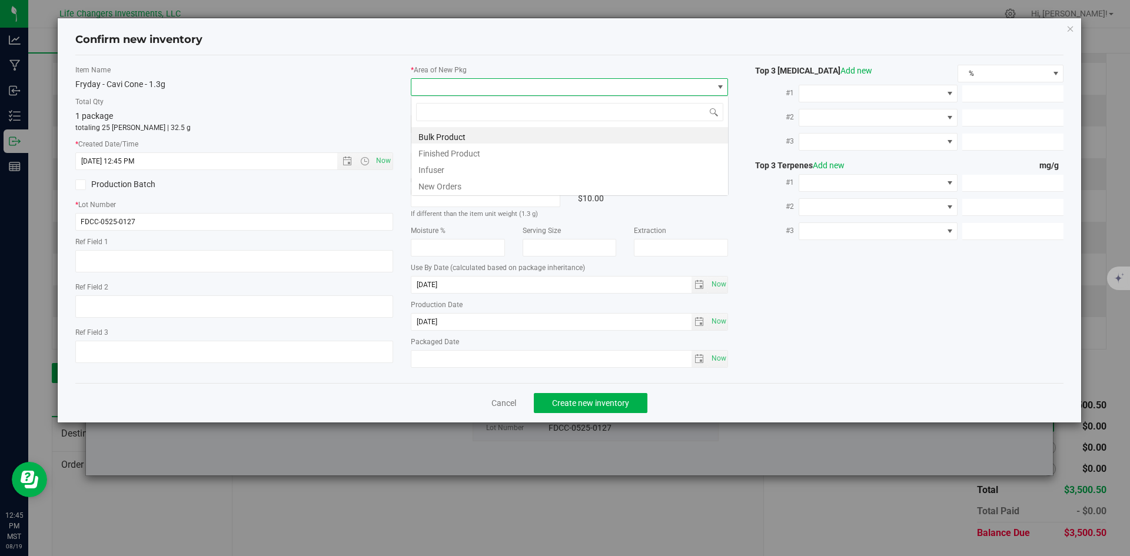
scroll to position [18, 318]
click at [448, 186] on li "New Orders" at bounding box center [569, 185] width 317 height 16
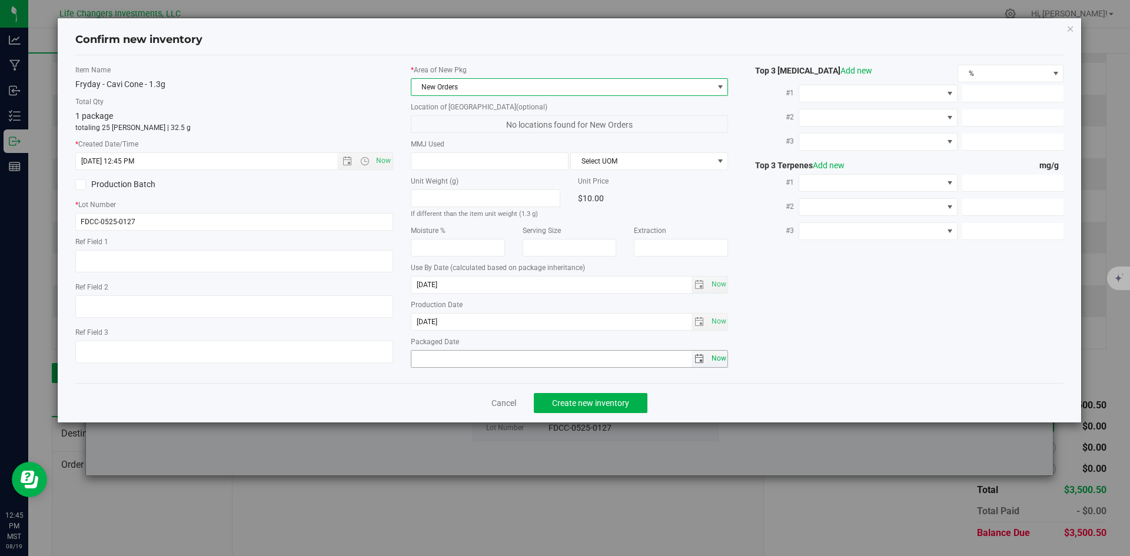
click at [717, 354] on span "Now" at bounding box center [719, 358] width 20 height 17
type input "2025-08-19"
click at [601, 403] on span "Create new inventory" at bounding box center [590, 402] width 77 height 9
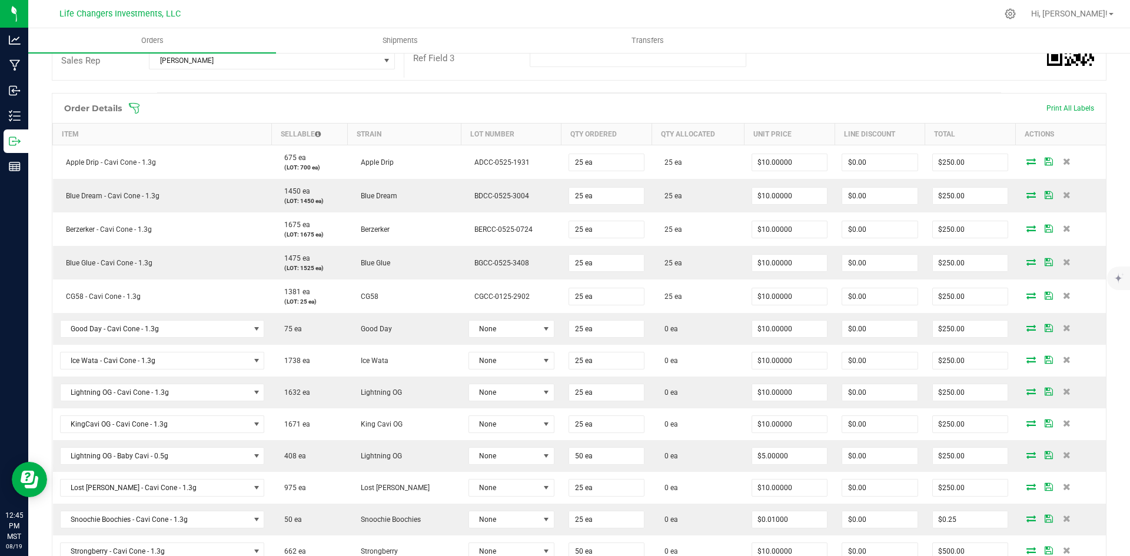
scroll to position [234, 0]
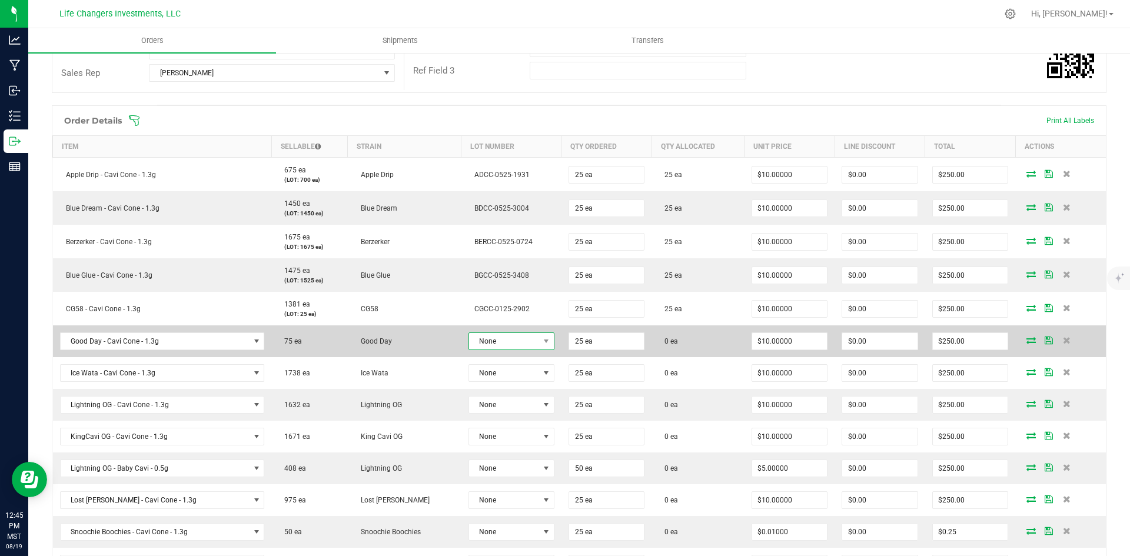
click at [507, 341] on span "None" at bounding box center [504, 341] width 70 height 16
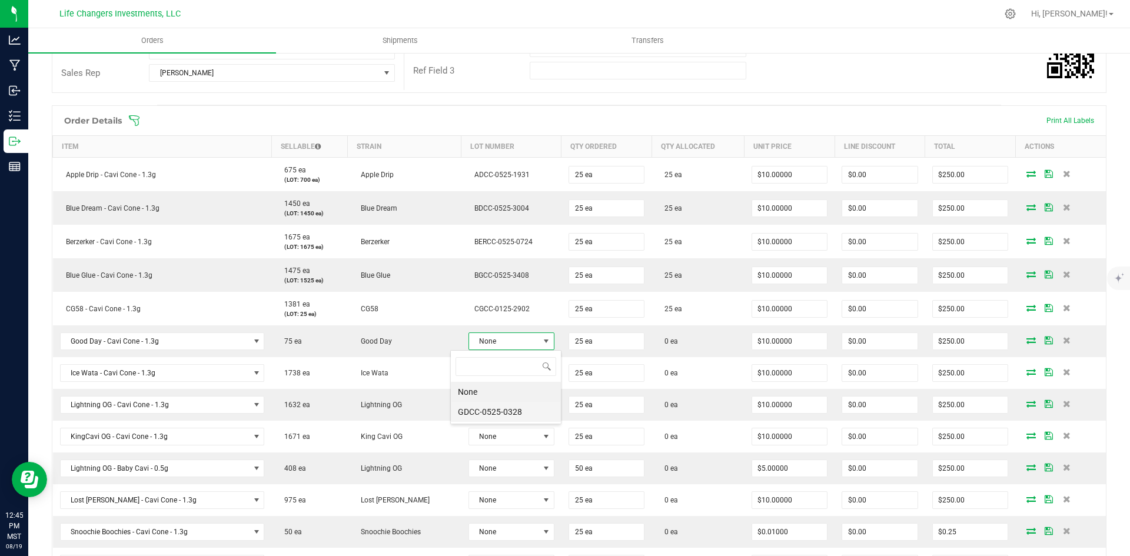
click at [510, 410] on li "GDCC-0525-0328" at bounding box center [506, 412] width 110 height 20
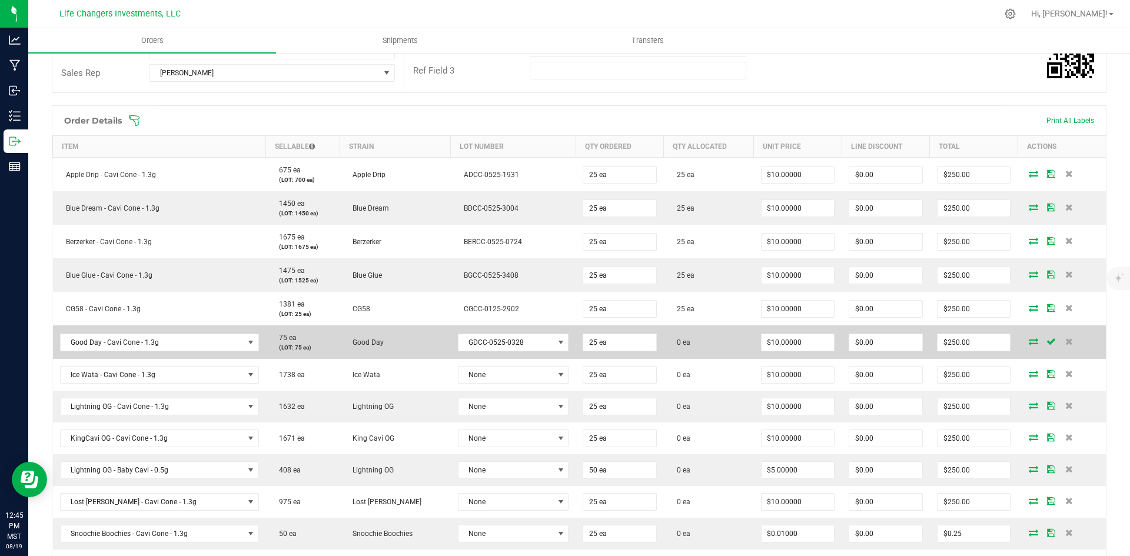
click at [1029, 340] on icon at bounding box center [1033, 341] width 9 height 7
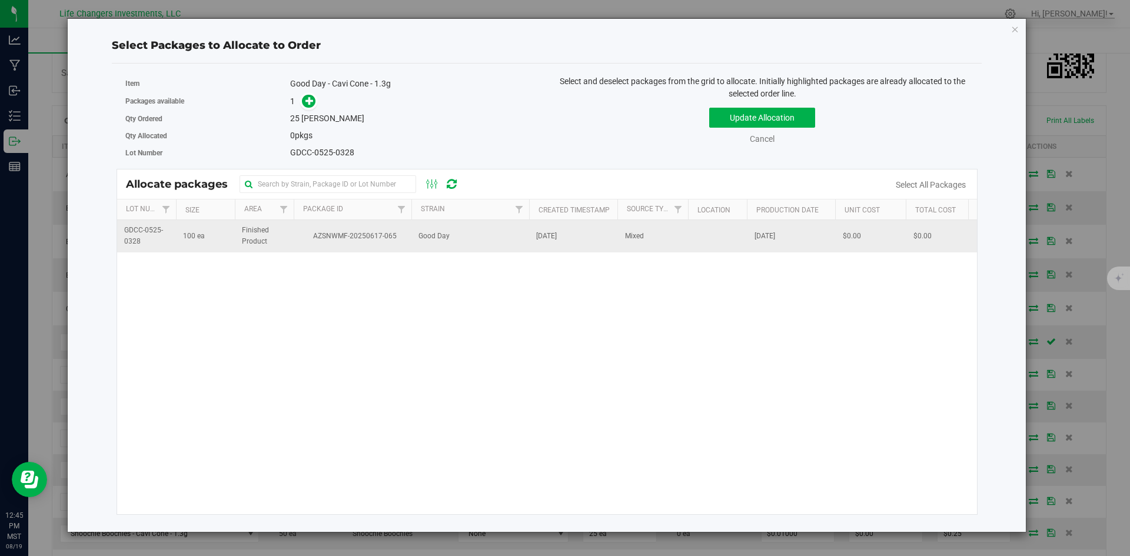
click at [302, 246] on td "AZSNWMF-20250617-065" at bounding box center [353, 236] width 118 height 32
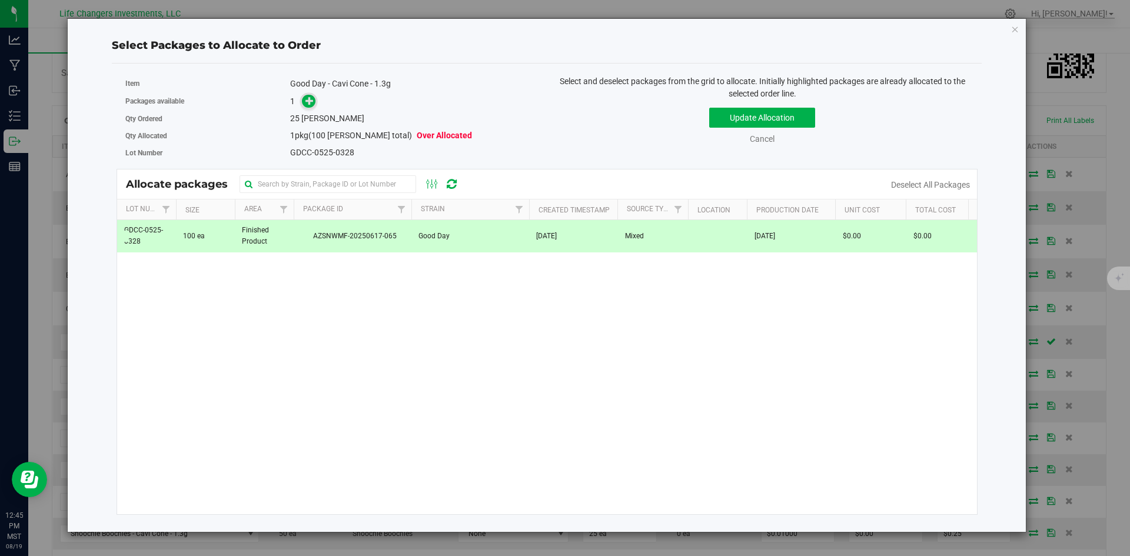
click at [305, 99] on span at bounding box center [309, 102] width 14 height 14
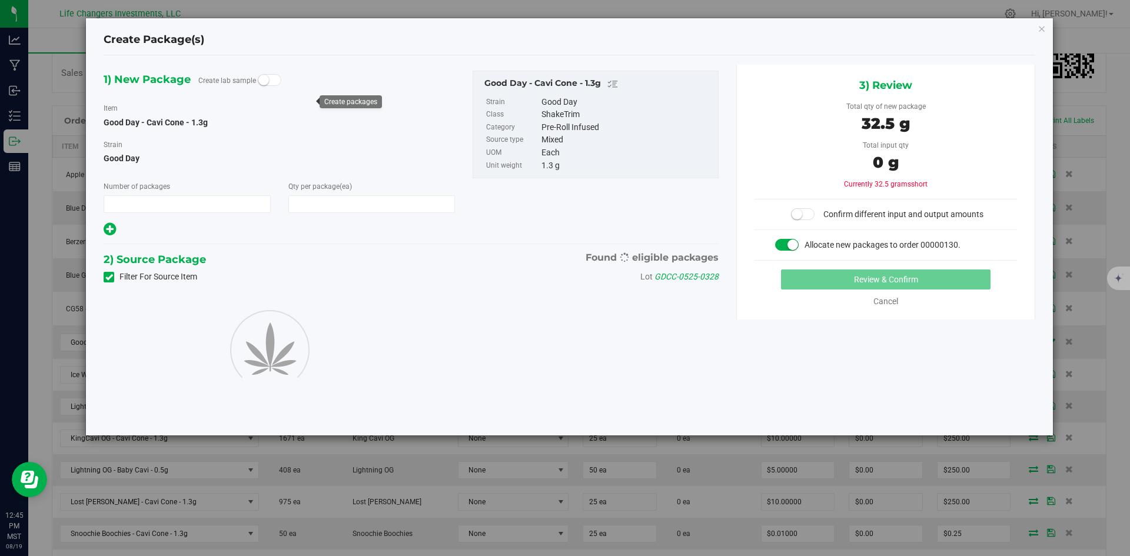
type input "1"
type input "25"
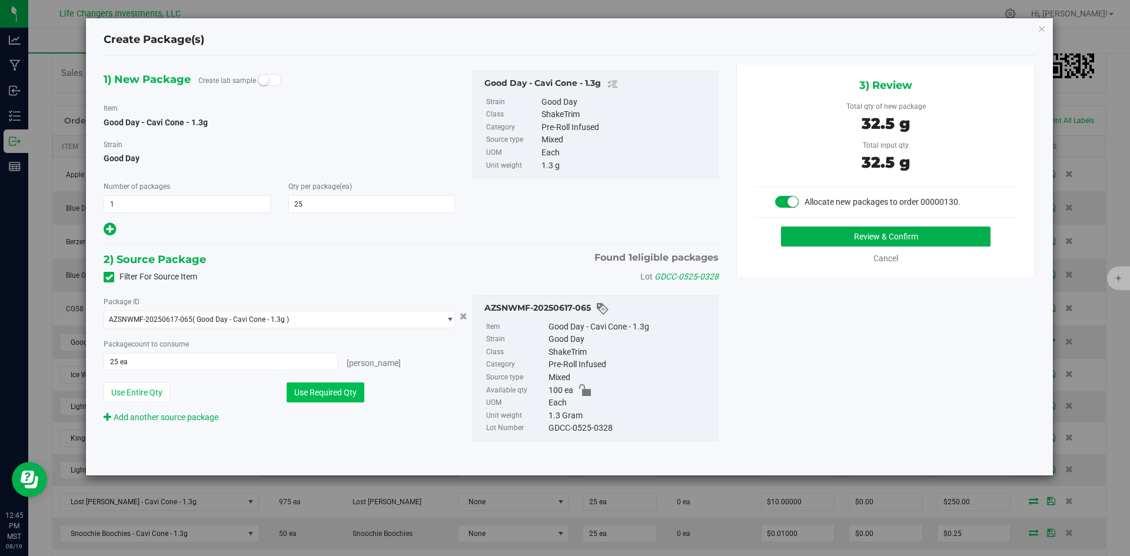
click at [328, 390] on button "Use Required Qty" at bounding box center [326, 393] width 78 height 20
click at [860, 237] on button "Review & Confirm" at bounding box center [885, 237] width 209 height 20
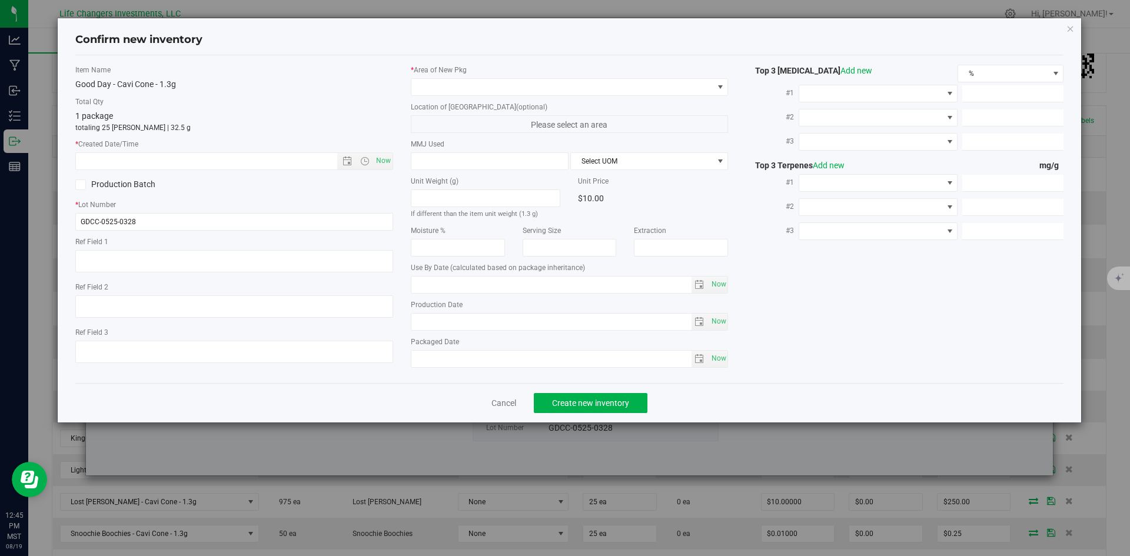
type input "2026-05-28"
type input "[DATE]"
drag, startPoint x: 390, startPoint y: 162, endPoint x: 405, endPoint y: 131, distance: 34.2
click at [390, 161] on span "Now" at bounding box center [383, 160] width 20 height 17
type input "8/19/2025 12:45 PM"
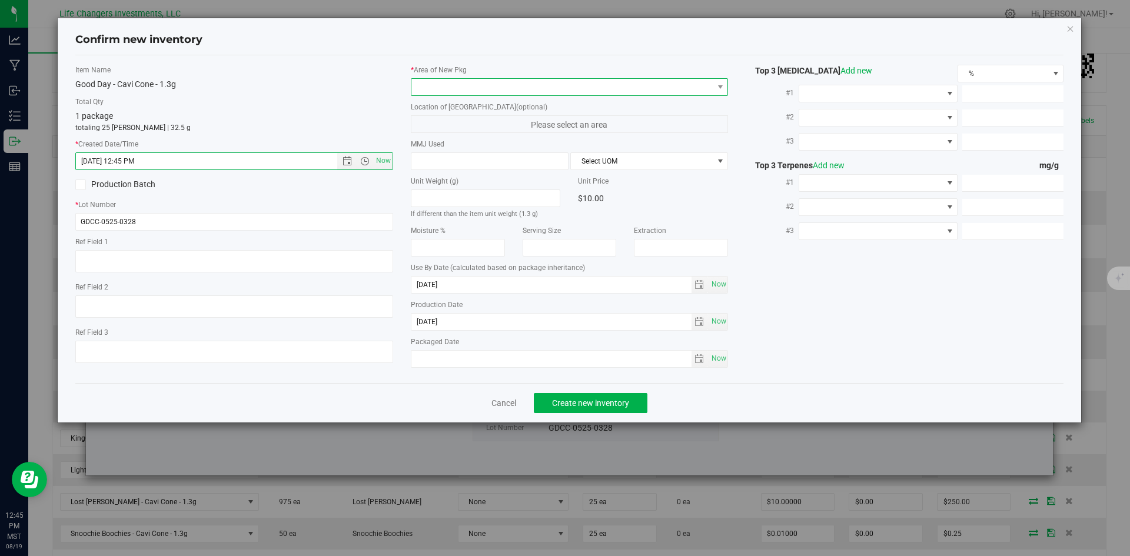
click at [431, 84] on span at bounding box center [562, 87] width 302 height 16
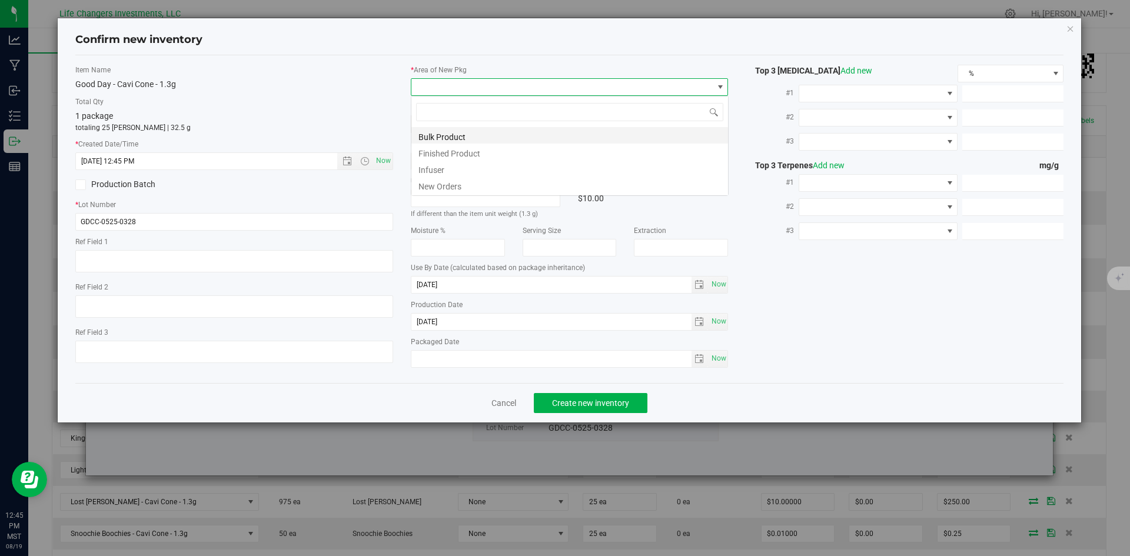
scroll to position [18, 318]
click at [450, 181] on li "New Orders" at bounding box center [569, 185] width 317 height 16
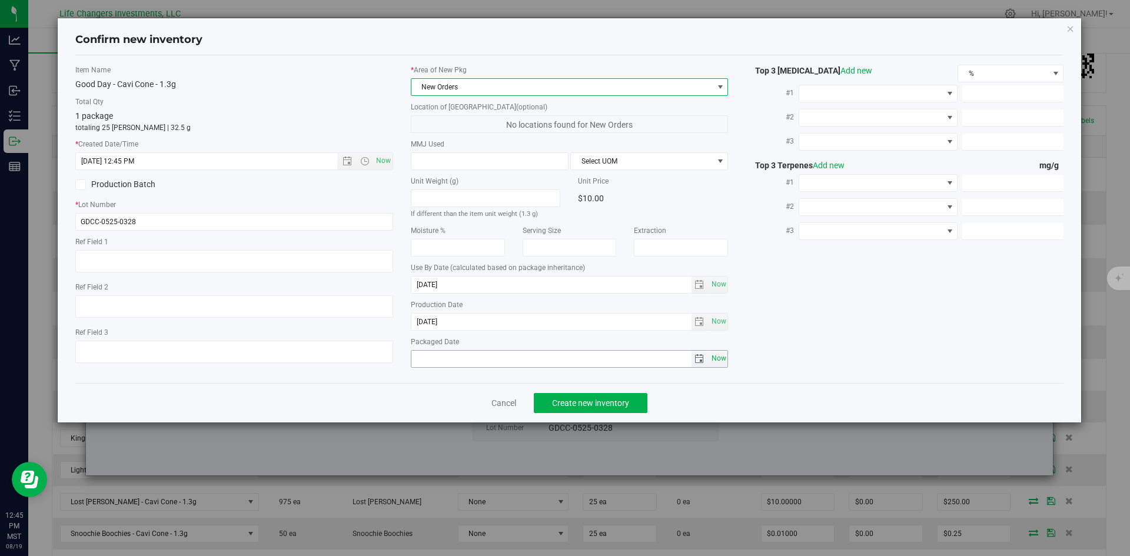
click at [720, 356] on span "Now" at bounding box center [719, 358] width 20 height 17
type input "2025-08-19"
click at [594, 398] on span "Create new inventory" at bounding box center [590, 402] width 77 height 9
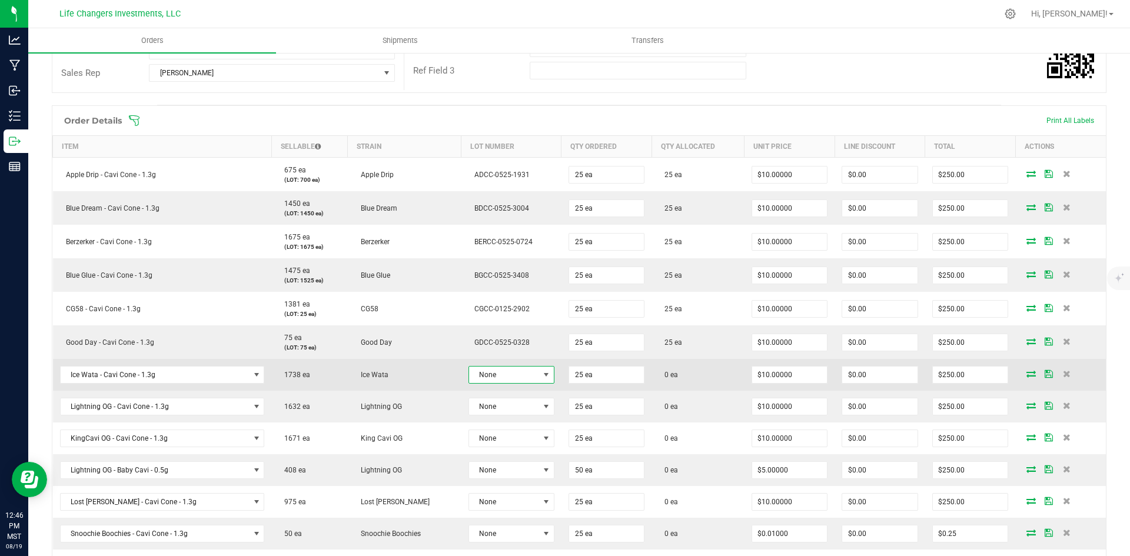
click at [541, 371] on span at bounding box center [545, 374] width 9 height 9
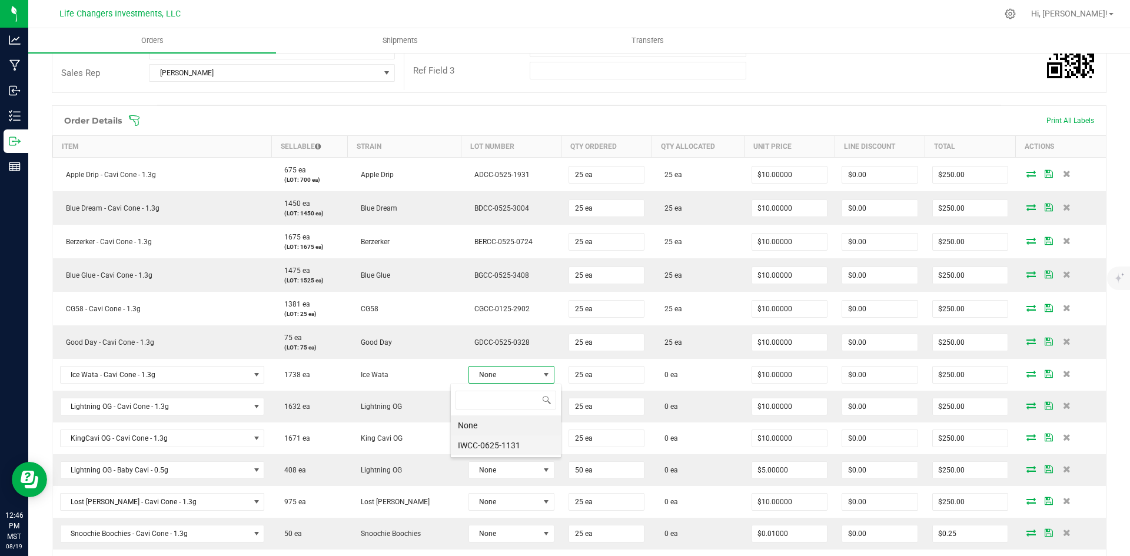
click at [524, 445] on li "IWCC-0625-1131" at bounding box center [506, 445] width 110 height 20
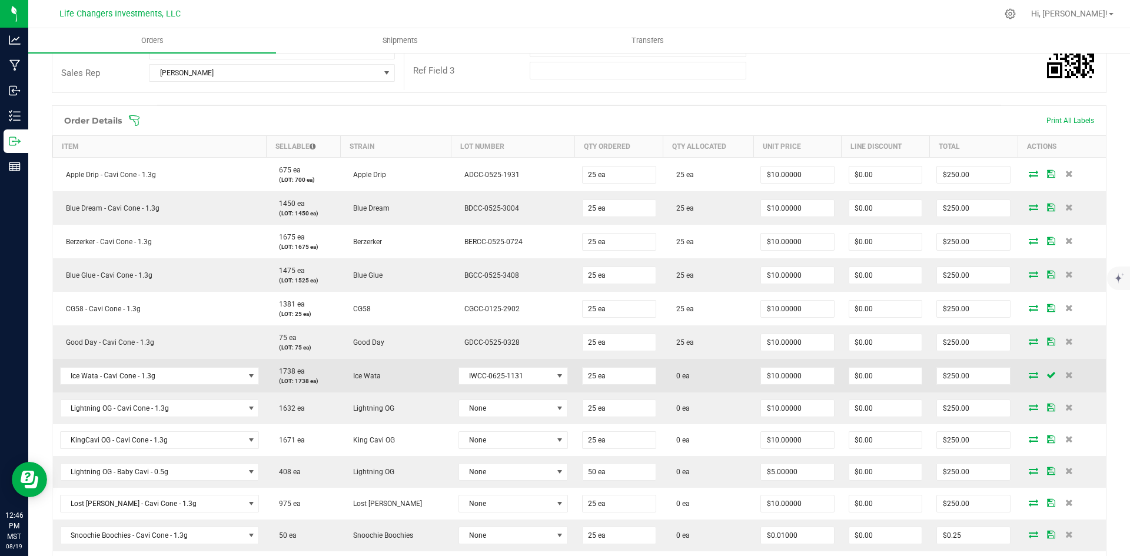
click at [1029, 375] on icon at bounding box center [1033, 374] width 9 height 7
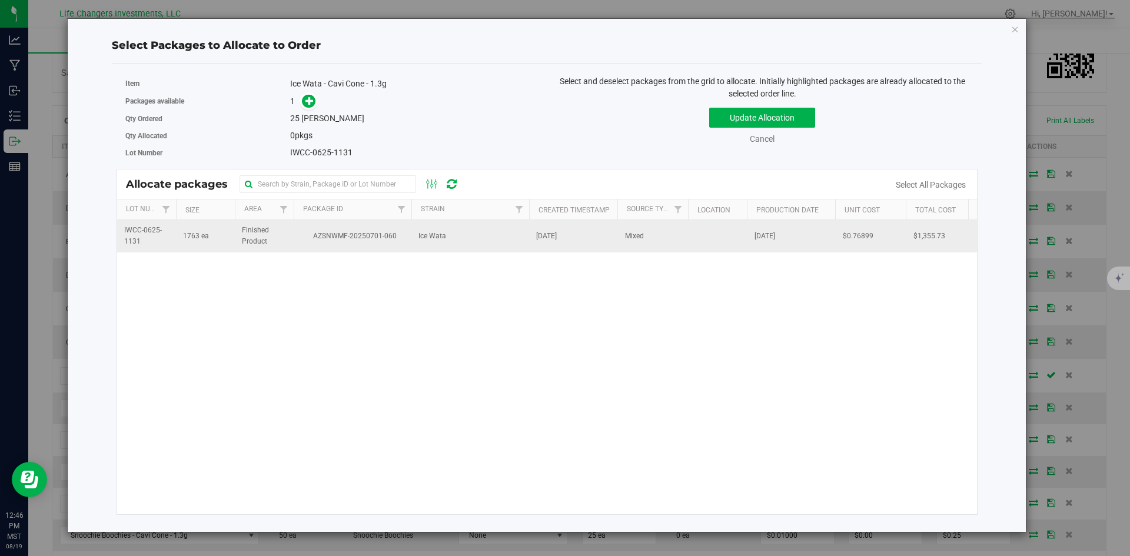
click at [347, 235] on span "AZSNWMF-20250701-060" at bounding box center [353, 236] width 104 height 11
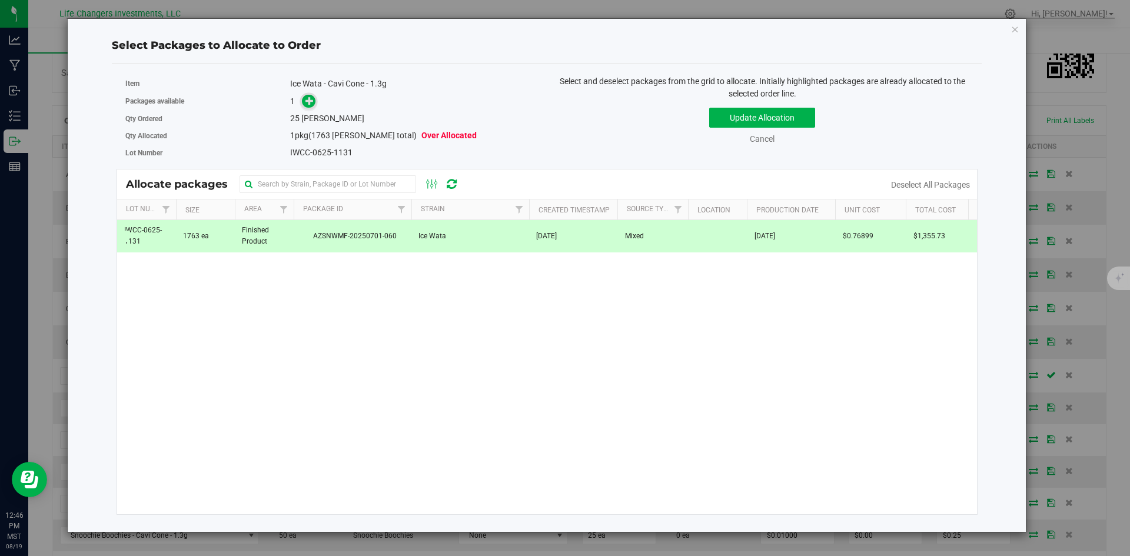
click at [310, 99] on icon at bounding box center [309, 101] width 8 height 8
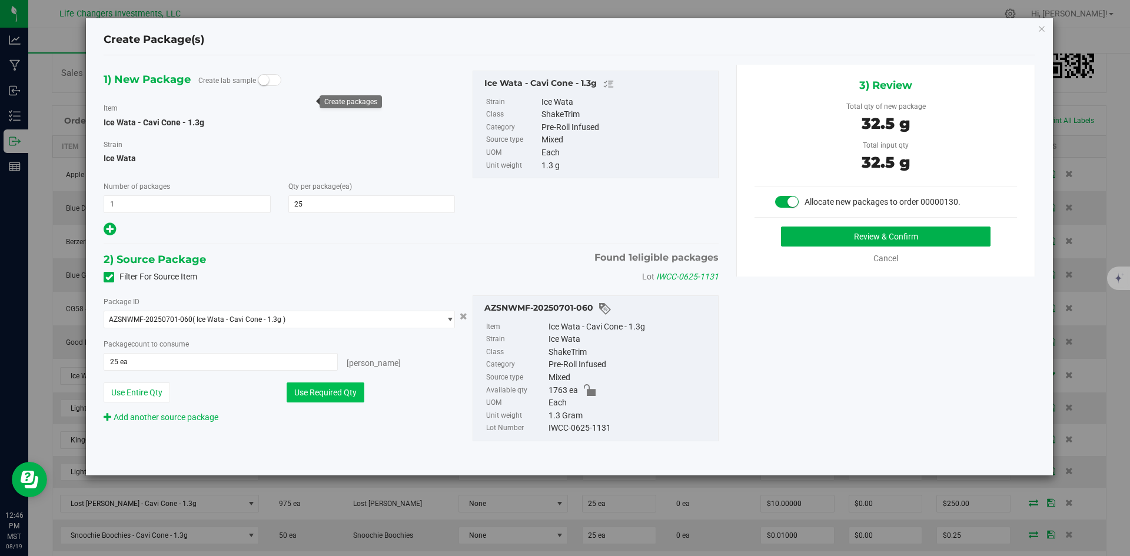
click at [328, 396] on button "Use Required Qty" at bounding box center [326, 393] width 78 height 20
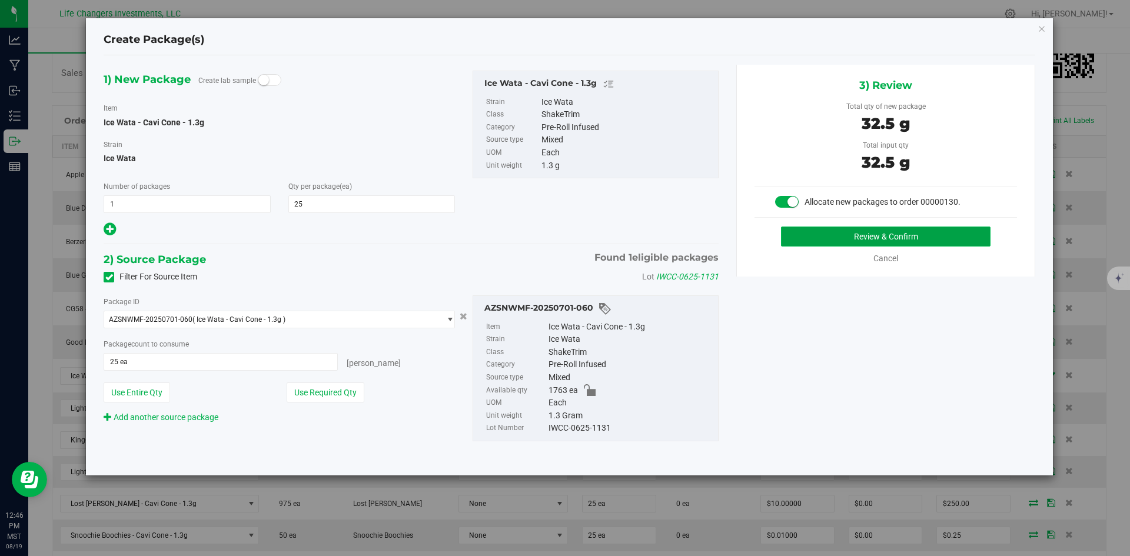
click at [859, 232] on button "Review & Confirm" at bounding box center [885, 237] width 209 height 20
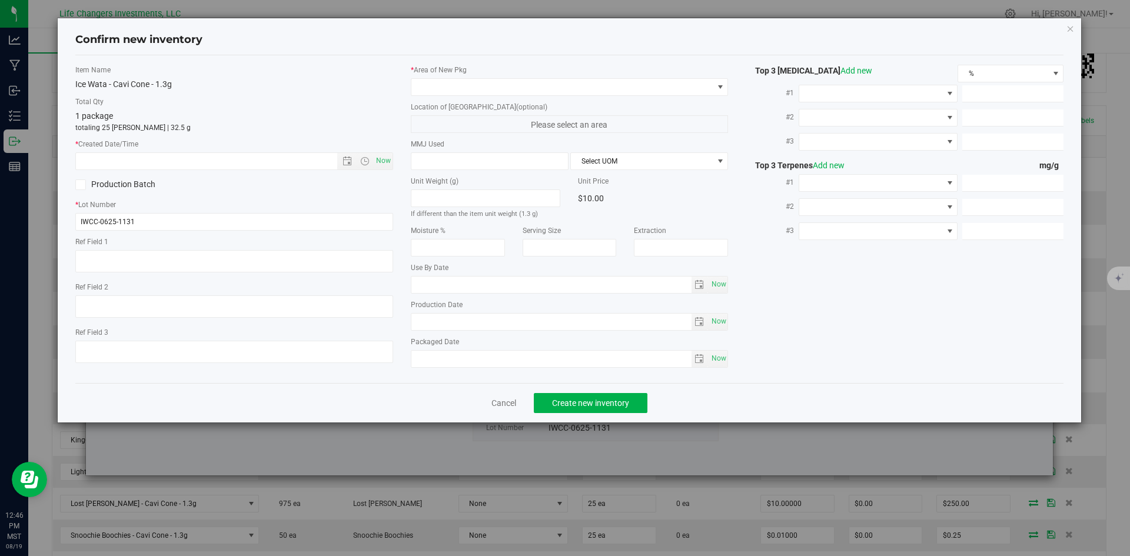
type input "2026-06-19"
type input "[DATE]"
click at [382, 161] on span "Now" at bounding box center [383, 160] width 20 height 17
type input "8/19/2025 12:46 PM"
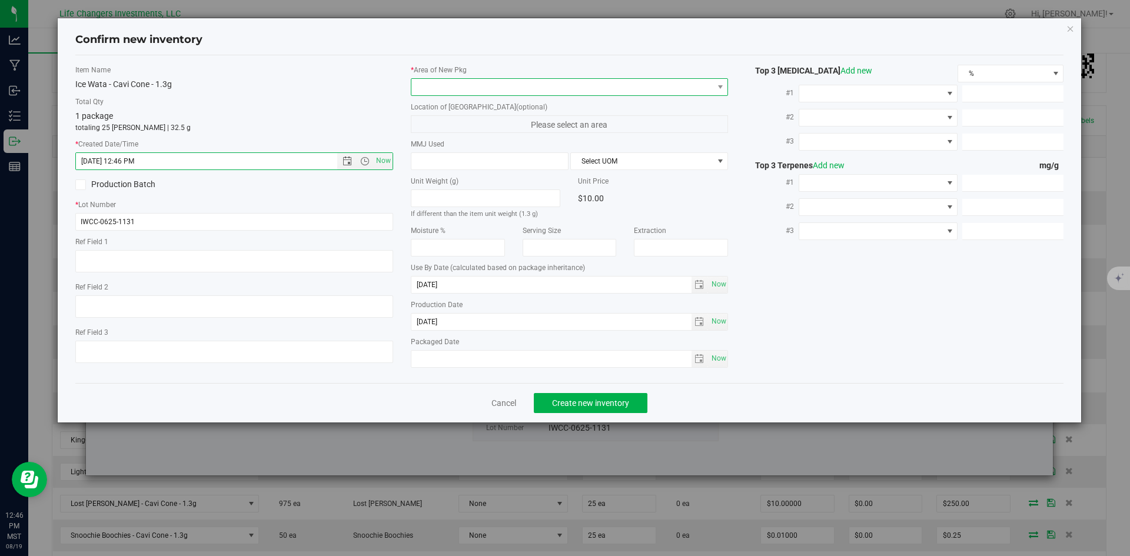
click at [458, 91] on span at bounding box center [562, 87] width 302 height 16
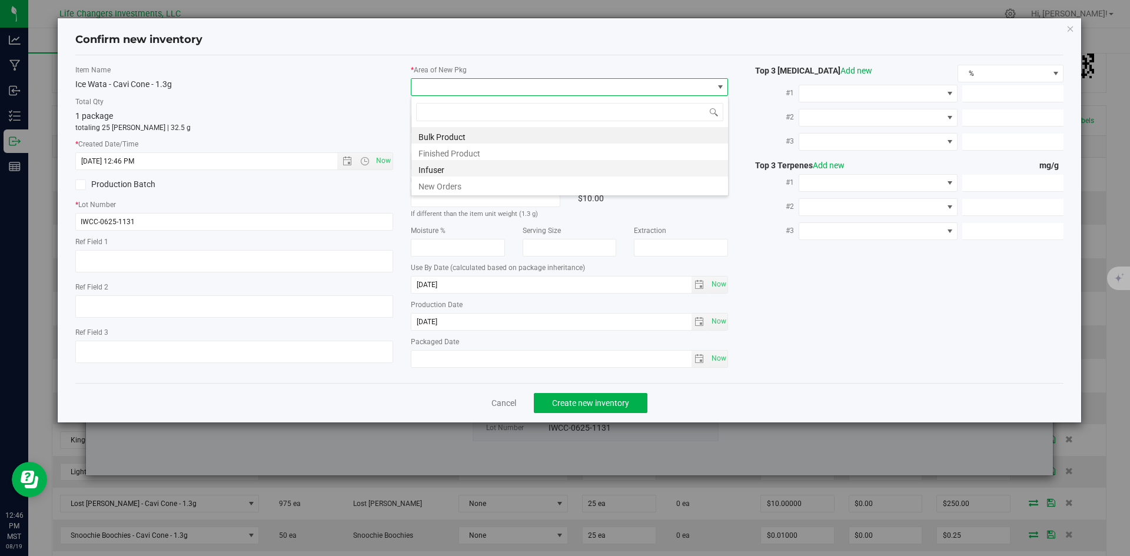
scroll to position [18, 318]
click at [444, 185] on li "New Orders" at bounding box center [569, 185] width 317 height 16
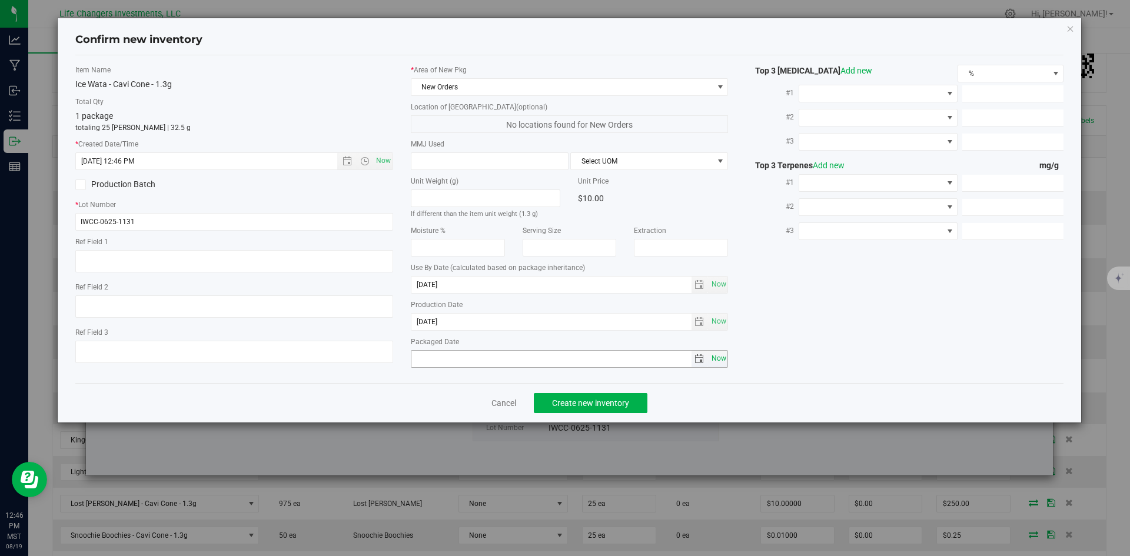
click at [716, 359] on span "Now" at bounding box center [719, 358] width 20 height 17
type input "2025-08-19"
click at [608, 400] on span "Create new inventory" at bounding box center [590, 402] width 77 height 9
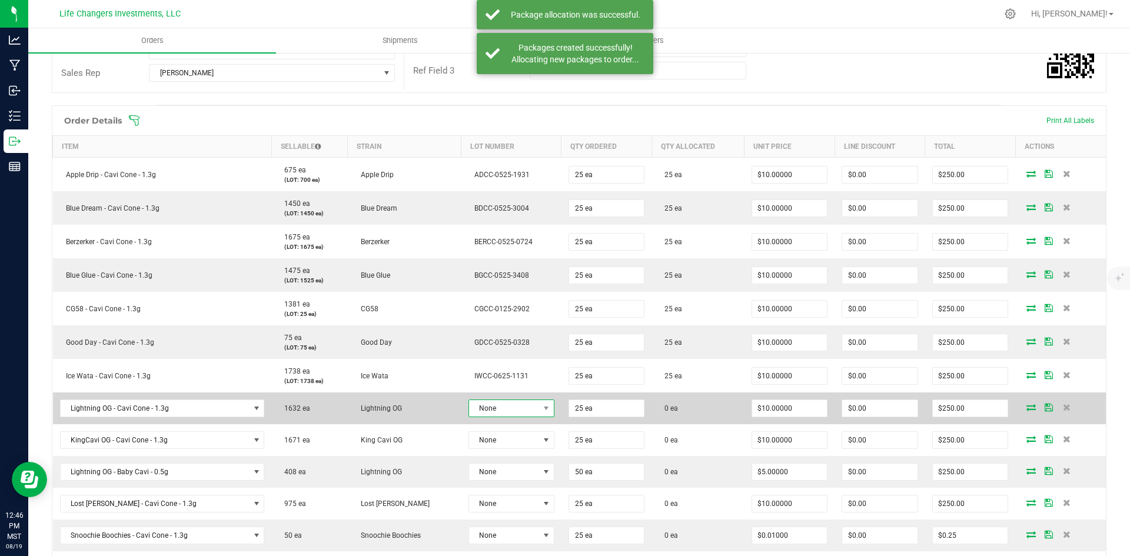
click at [514, 404] on span "None" at bounding box center [504, 408] width 70 height 16
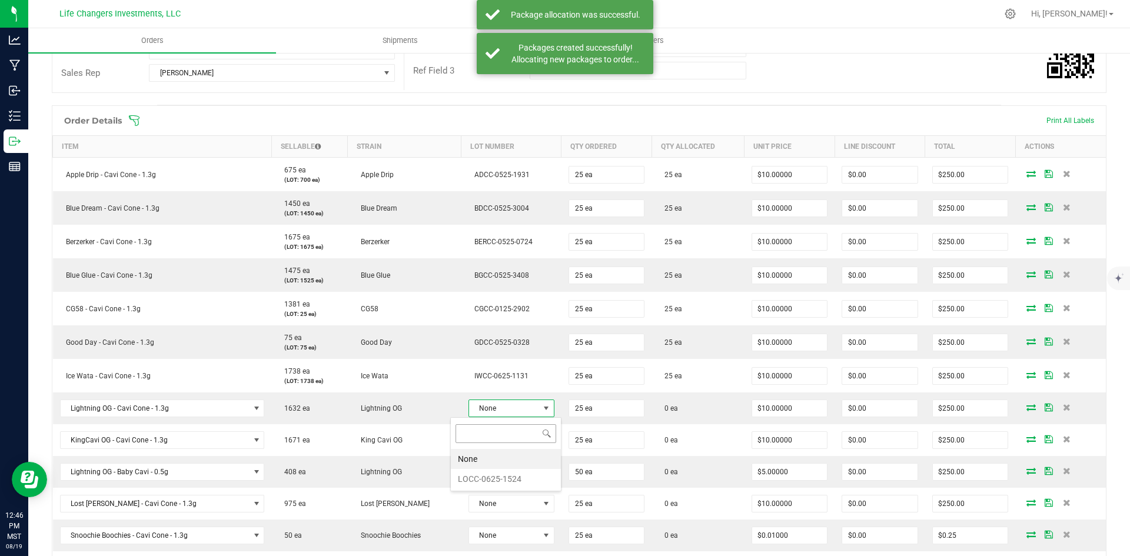
scroll to position [18, 87]
click at [525, 474] on li "LOCC-0625-1524" at bounding box center [506, 479] width 110 height 20
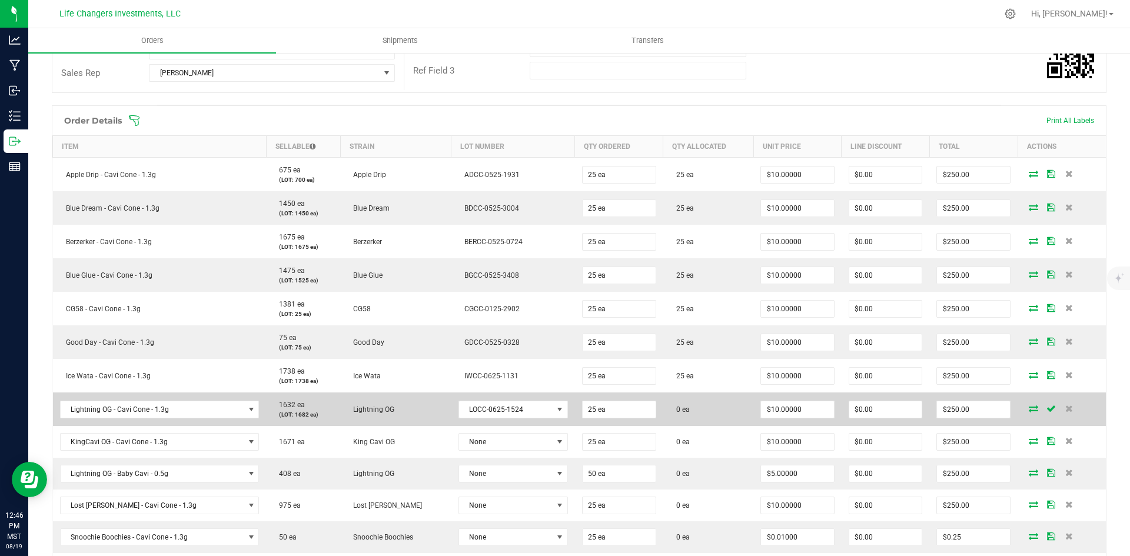
click at [1029, 408] on icon at bounding box center [1033, 408] width 9 height 7
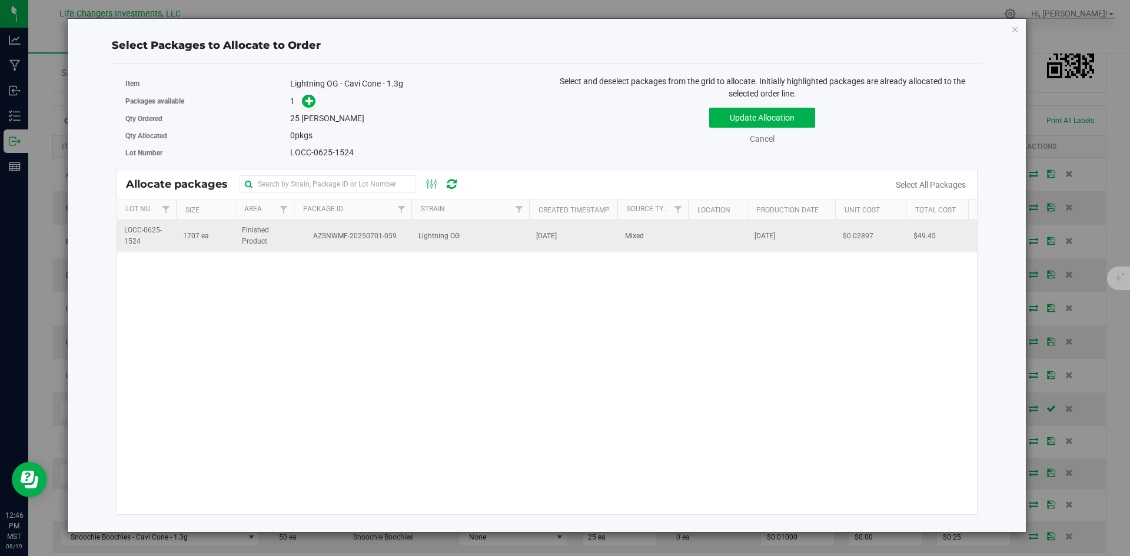
click at [424, 240] on span "Lightning OG" at bounding box center [438, 236] width 41 height 11
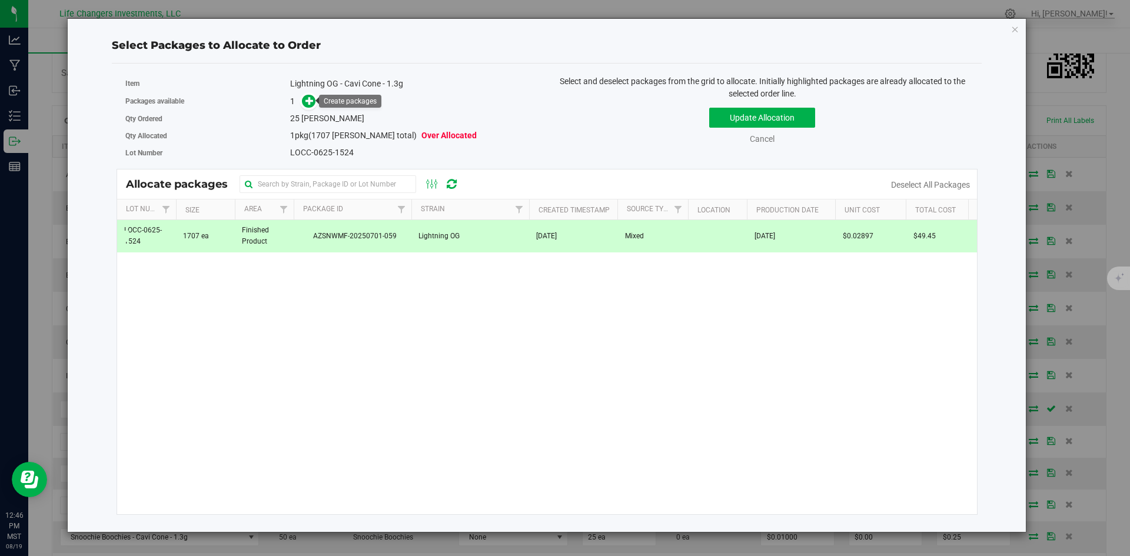
click at [304, 95] on span at bounding box center [306, 102] width 19 height 14
click at [312, 104] on icon at bounding box center [309, 101] width 8 height 8
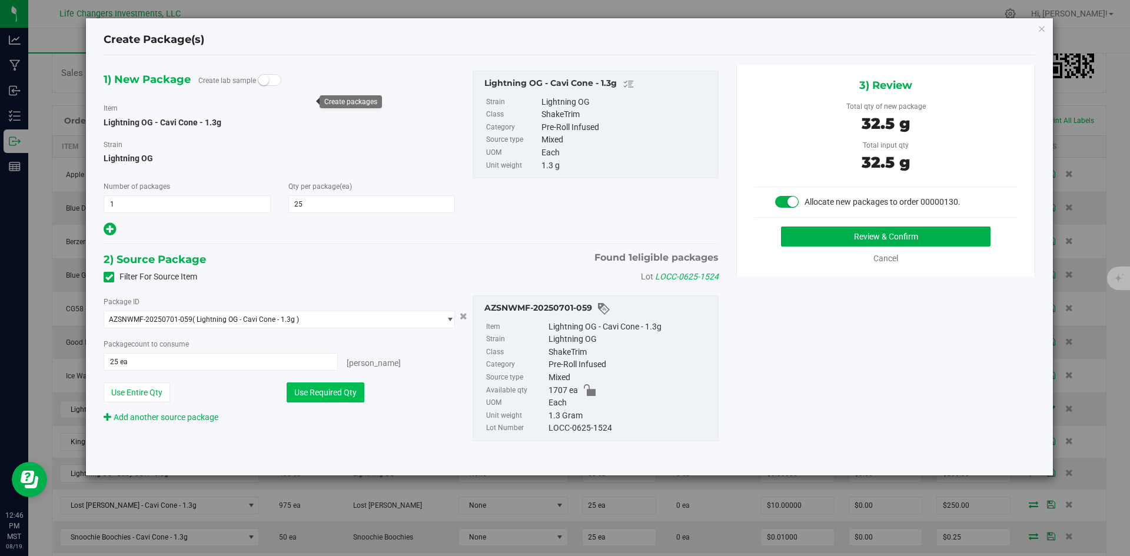
click at [324, 393] on button "Use Required Qty" at bounding box center [326, 393] width 78 height 20
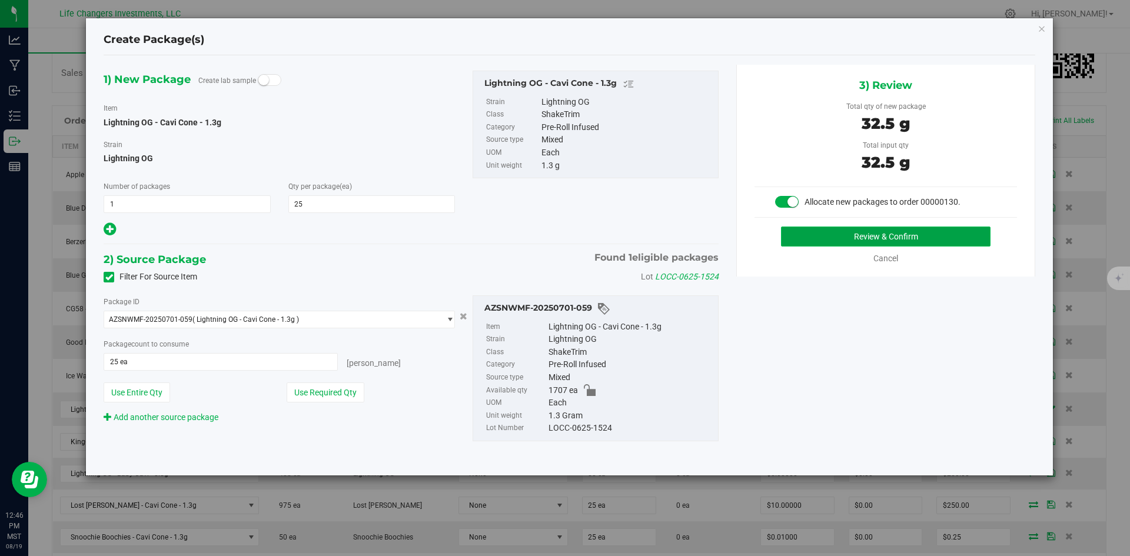
click at [922, 235] on button "Review & Confirm" at bounding box center [885, 237] width 209 height 20
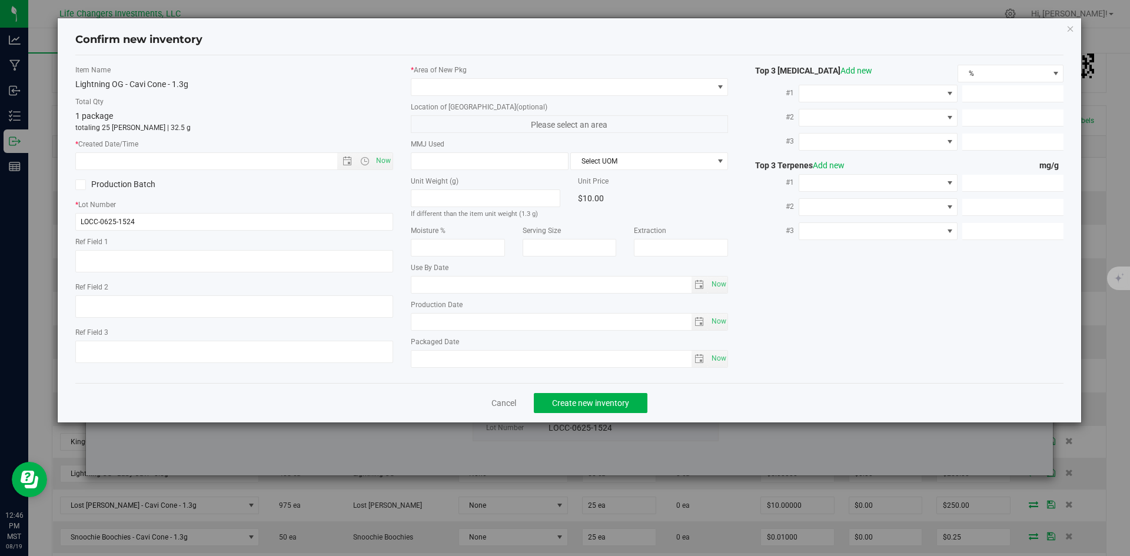
type input "[DATE]"
click at [382, 165] on span "Now" at bounding box center [383, 160] width 20 height 17
type input "8/19/2025 12:46 PM"
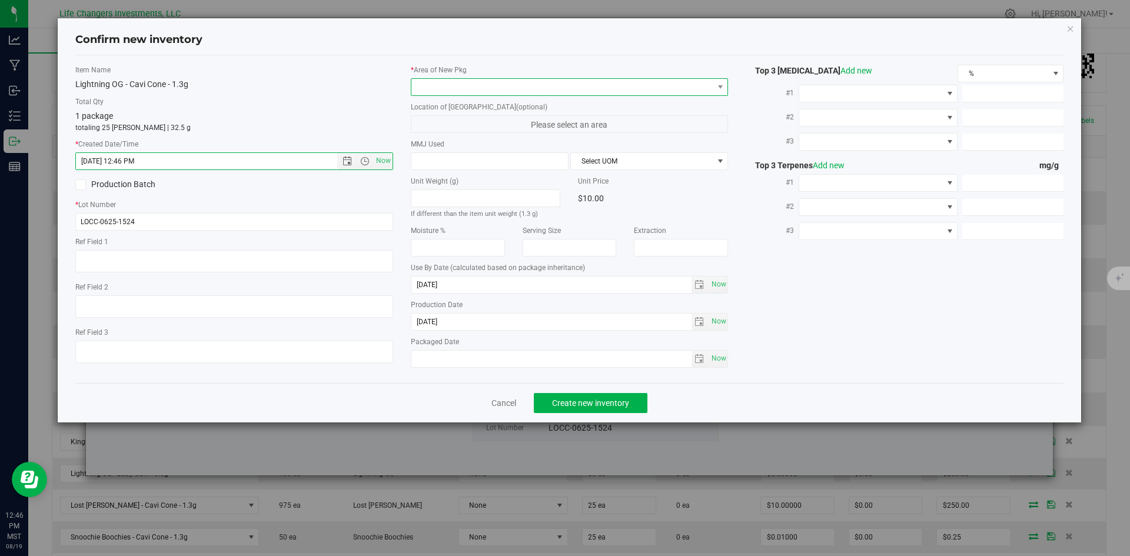
click at [447, 82] on span at bounding box center [562, 87] width 302 height 16
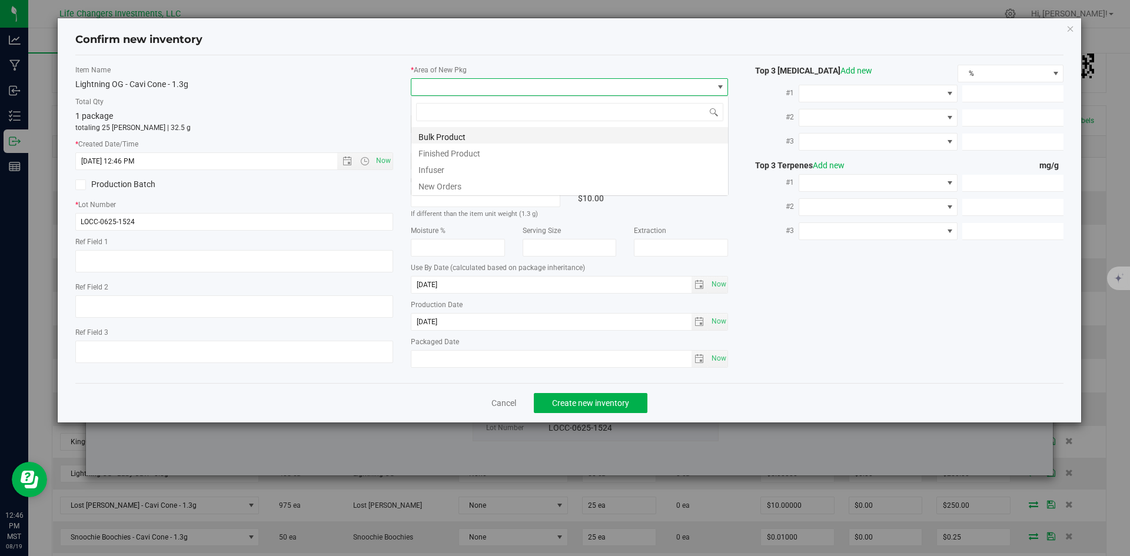
scroll to position [18, 318]
click at [453, 182] on li "New Orders" at bounding box center [569, 185] width 317 height 16
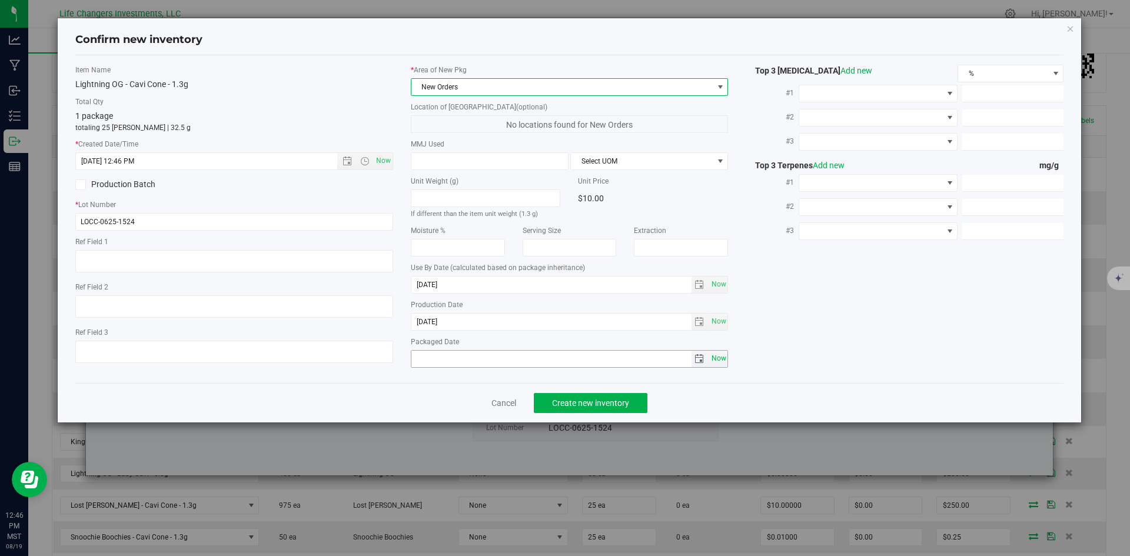
click at [717, 361] on span "Now" at bounding box center [719, 358] width 20 height 17
type input "2025-08-19"
click at [613, 402] on span "Create new inventory" at bounding box center [590, 402] width 77 height 9
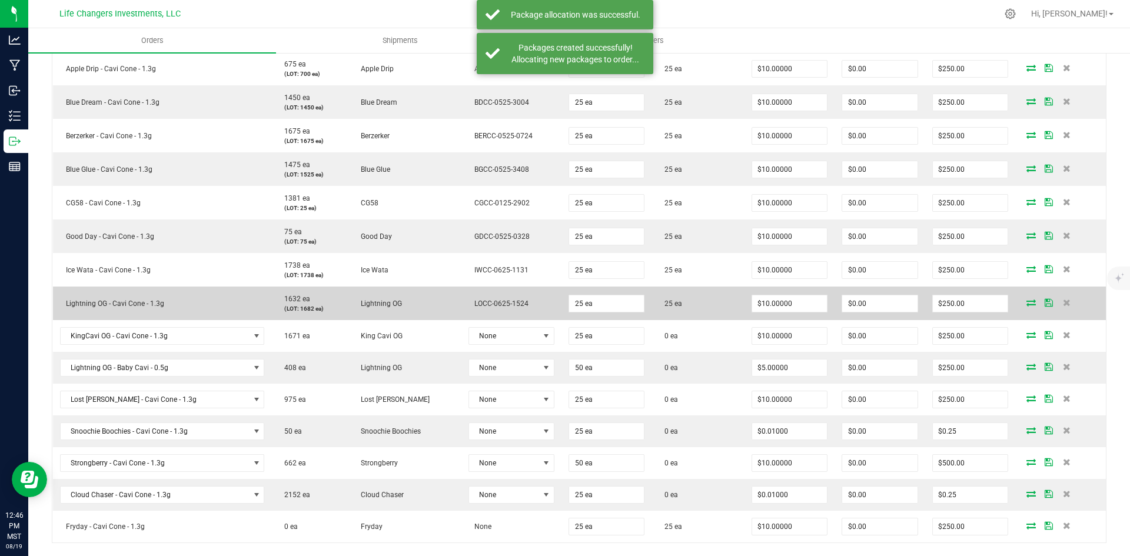
scroll to position [351, 0]
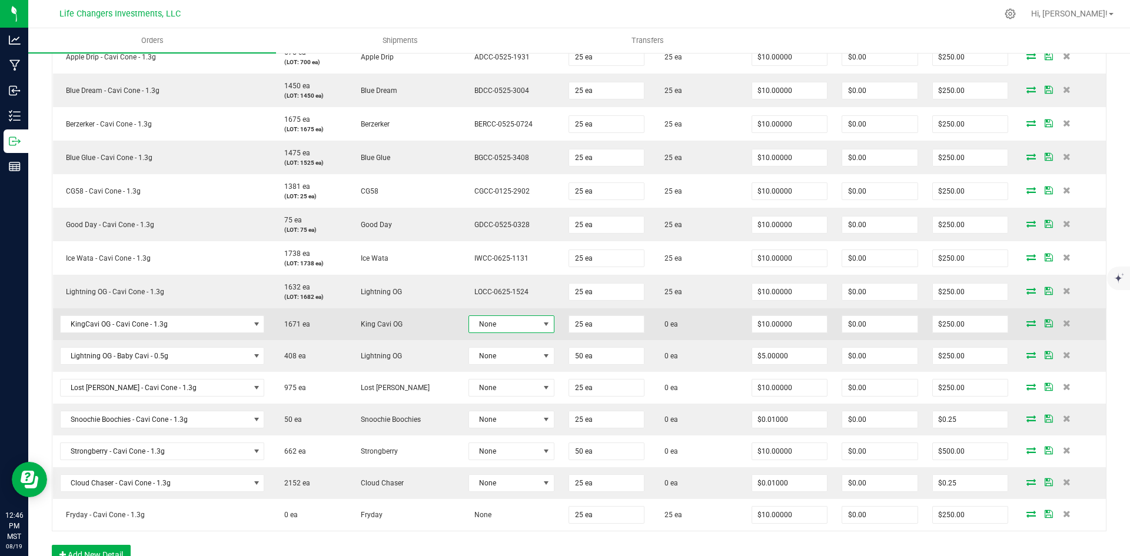
click at [541, 327] on span at bounding box center [545, 324] width 9 height 9
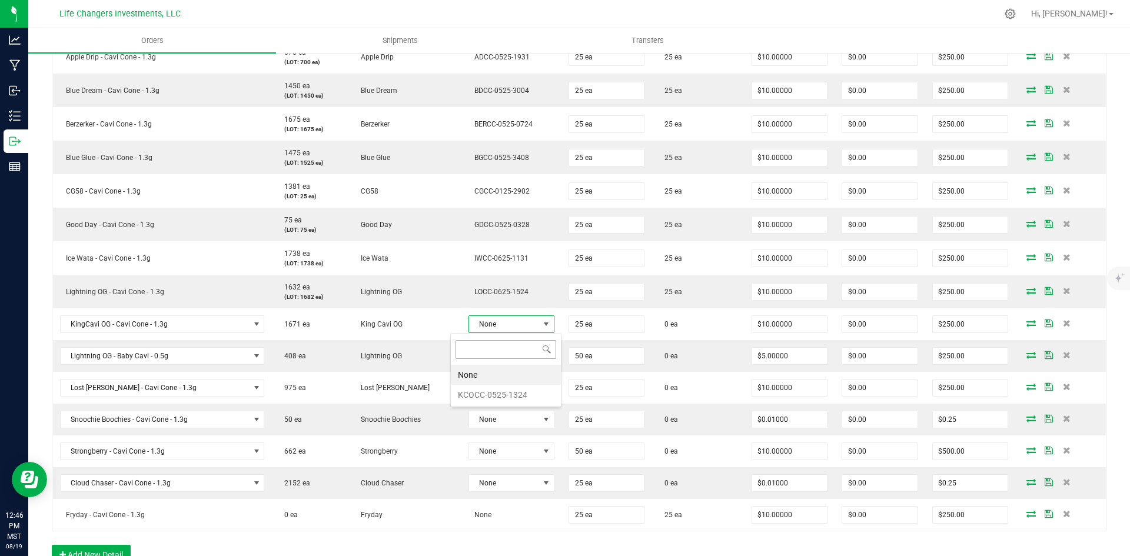
scroll to position [18, 87]
click at [517, 397] on li "KCOCC-0525-1324" at bounding box center [506, 395] width 110 height 20
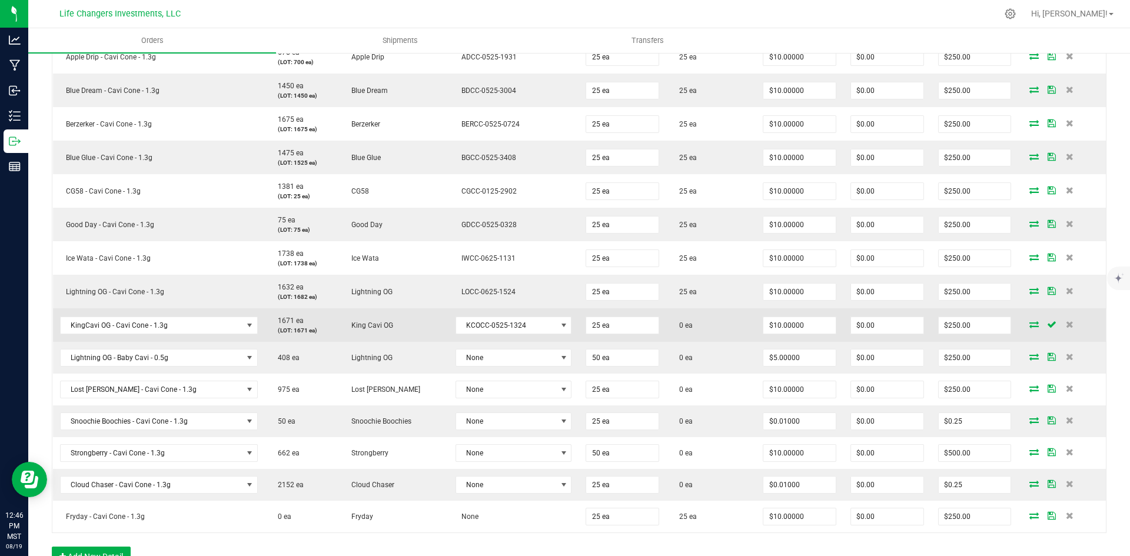
click at [1029, 325] on icon at bounding box center [1033, 324] width 9 height 7
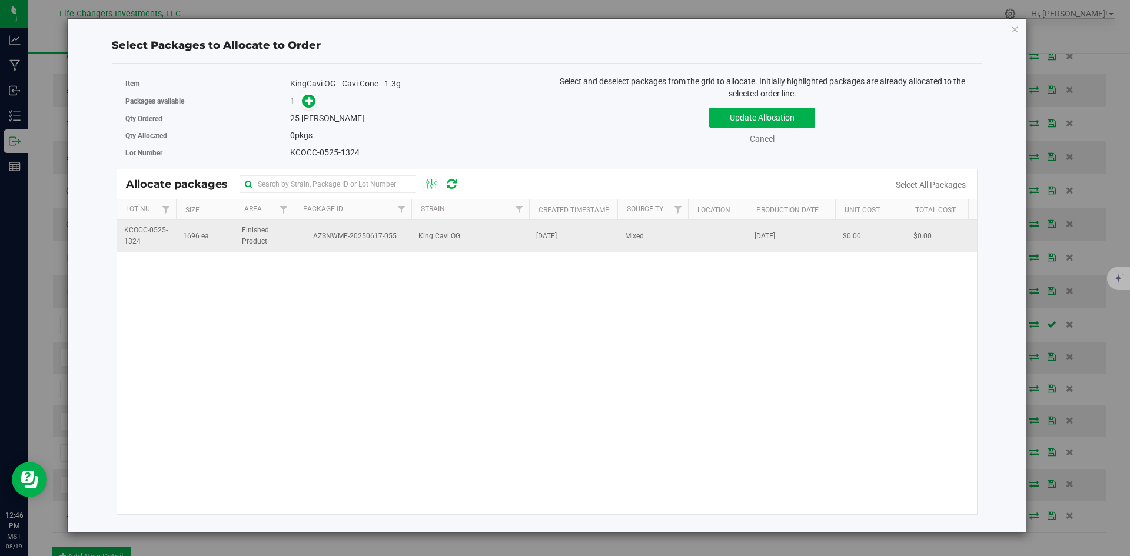
click at [461, 245] on td "King Cavi OG" at bounding box center [470, 236] width 118 height 32
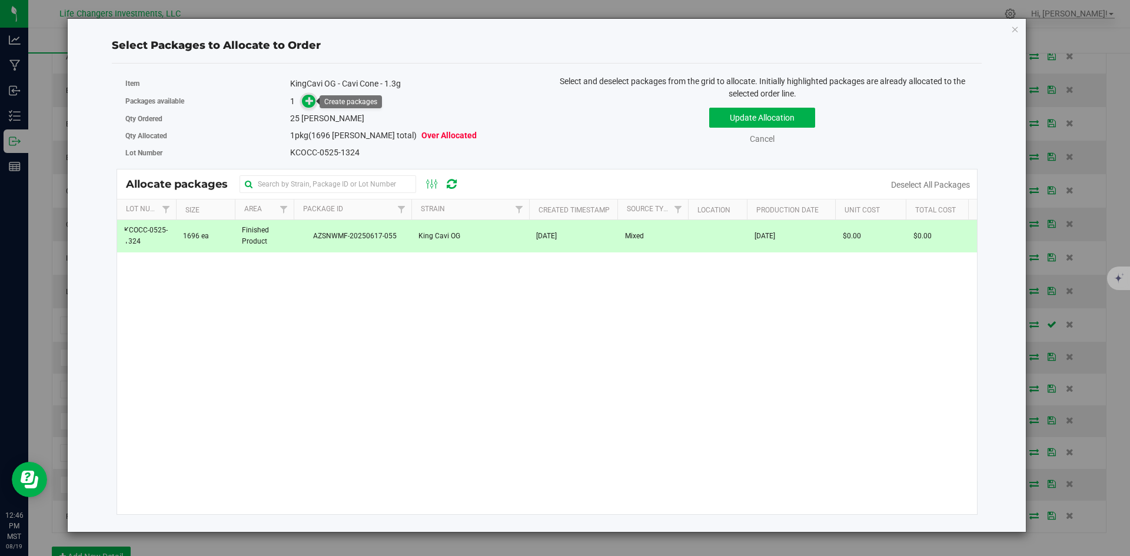
click at [310, 103] on icon at bounding box center [309, 101] width 8 height 8
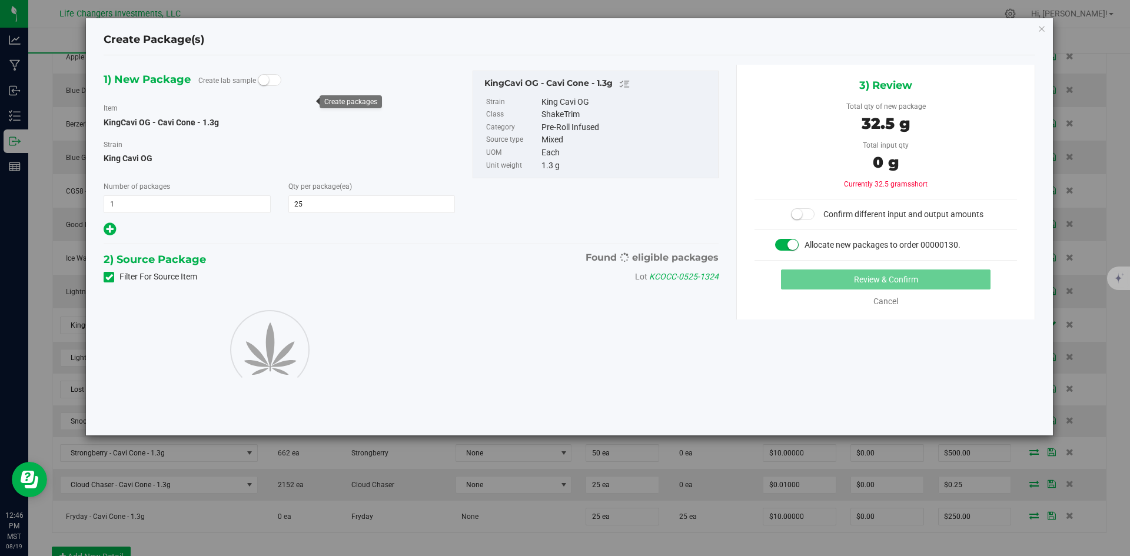
type input "25"
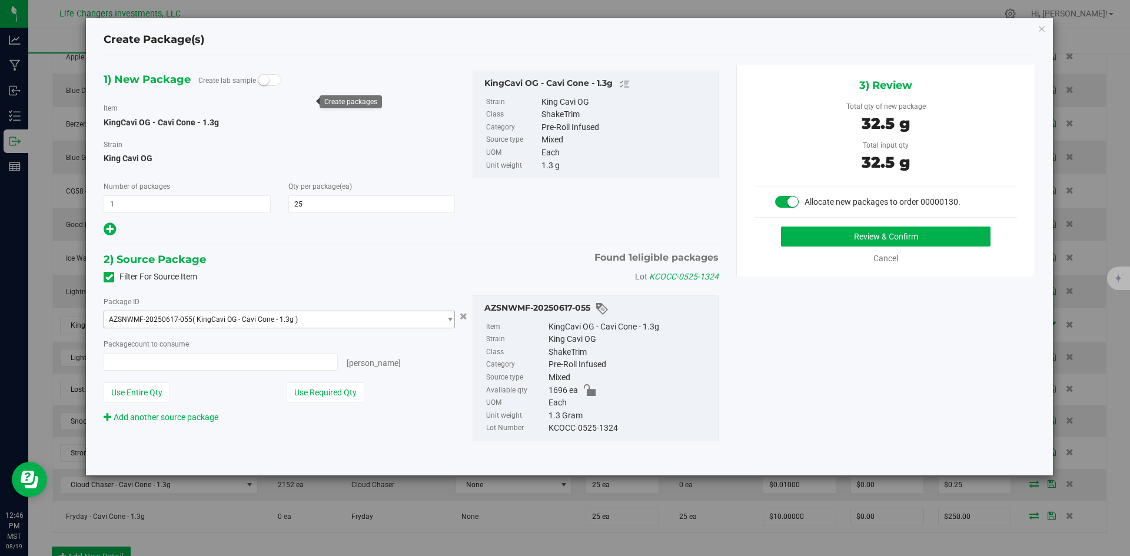
type input "25 ea"
click at [320, 385] on button "Use Required Qty" at bounding box center [326, 393] width 78 height 20
click at [850, 241] on button "Review & Confirm" at bounding box center [885, 237] width 209 height 20
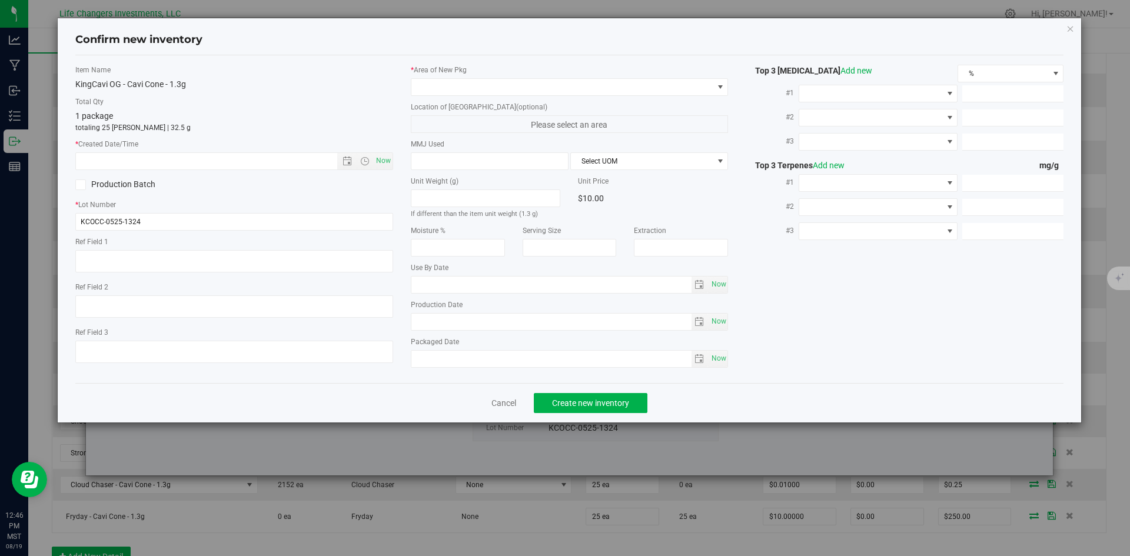
type input "2026-05-29"
type input "[DATE]"
click at [349, 161] on span "Open the date view" at bounding box center [346, 161] width 9 height 9
click at [380, 161] on span "Now" at bounding box center [383, 160] width 20 height 17
type input "8/19/2025 12:46 PM"
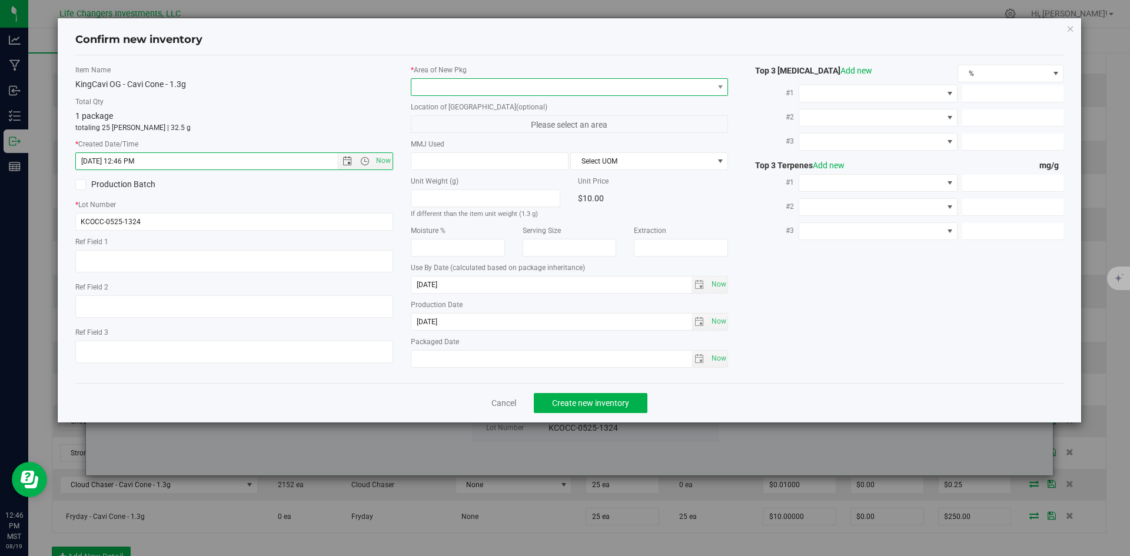
click at [457, 84] on span at bounding box center [562, 87] width 302 height 16
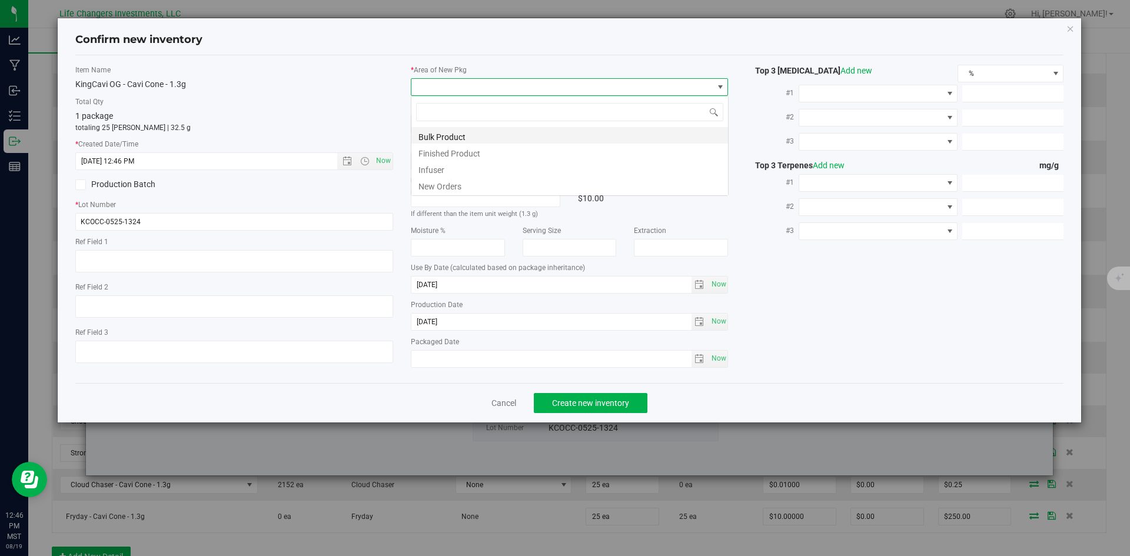
scroll to position [18, 318]
click at [460, 182] on li "New Orders" at bounding box center [569, 185] width 317 height 16
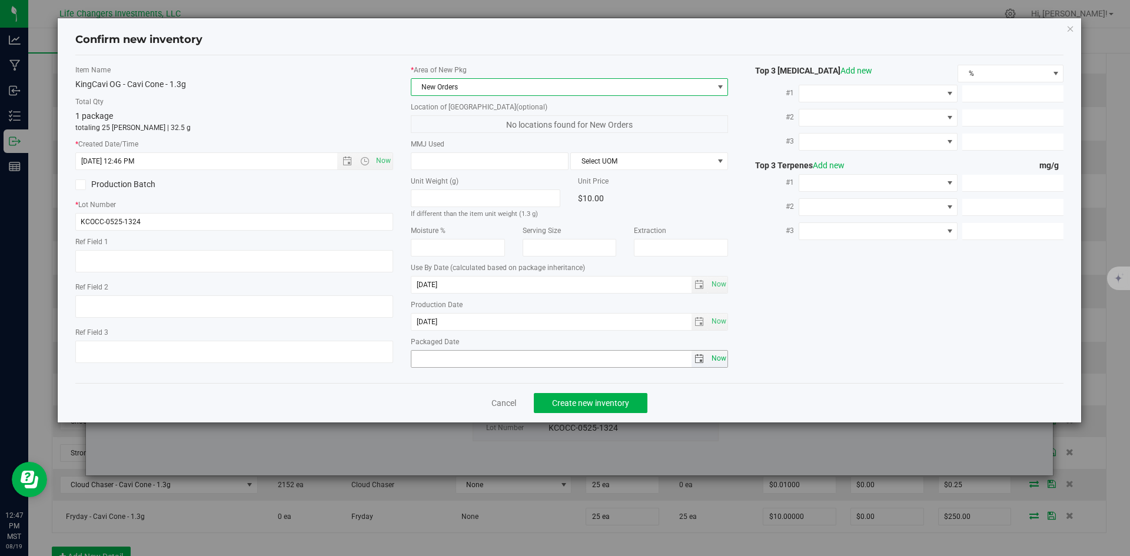
drag, startPoint x: 719, startPoint y: 356, endPoint x: 711, endPoint y: 360, distance: 8.2
click at [717, 356] on span "Now" at bounding box center [719, 358] width 20 height 17
type input "2025-08-19"
click at [622, 398] on span "Create new inventory" at bounding box center [590, 402] width 77 height 9
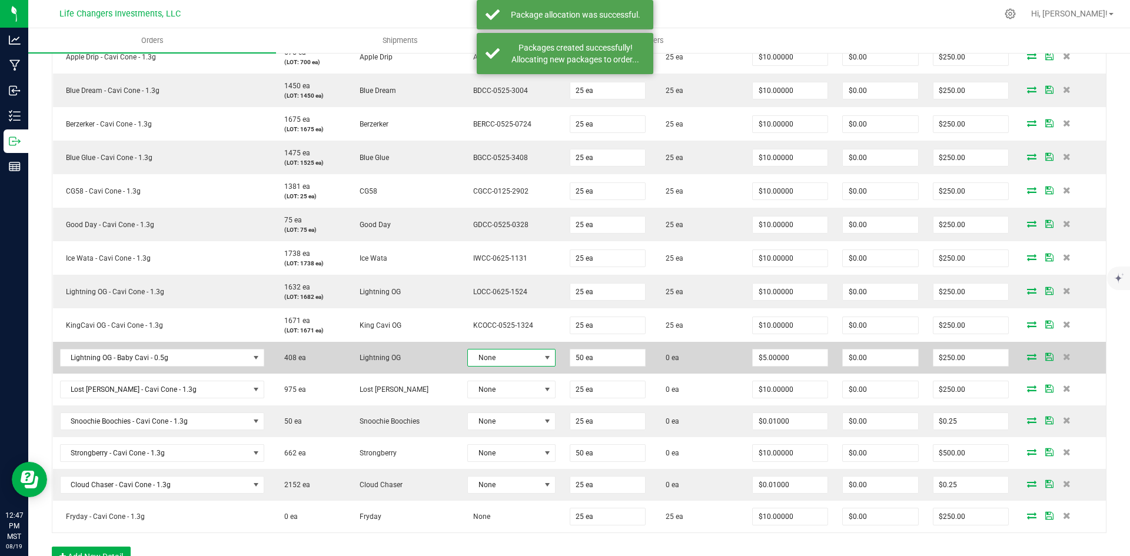
click at [543, 357] on span at bounding box center [547, 357] width 9 height 9
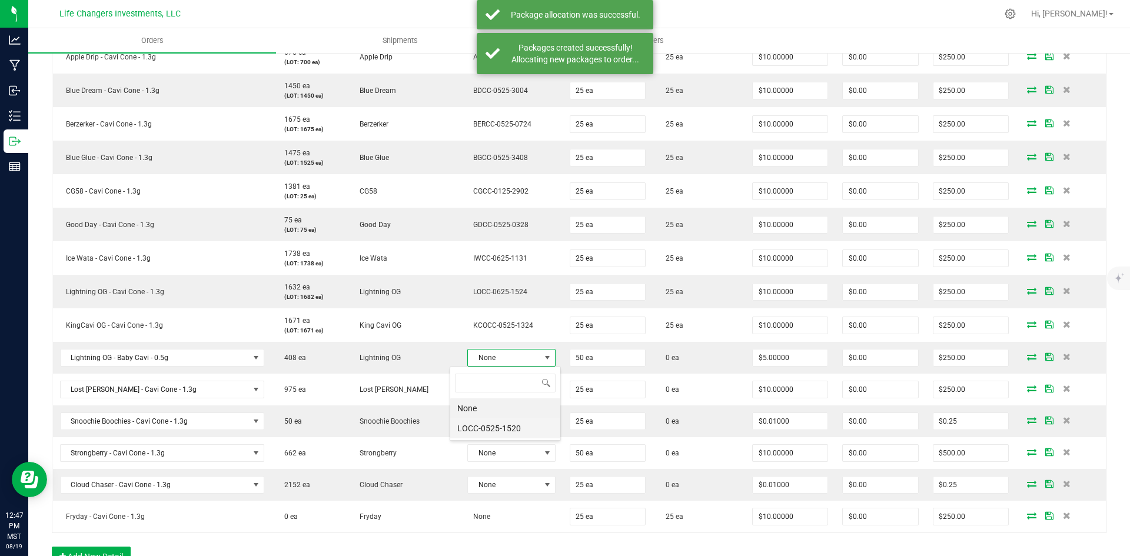
click at [516, 430] on li "LOCC-0525-1520" at bounding box center [505, 428] width 110 height 20
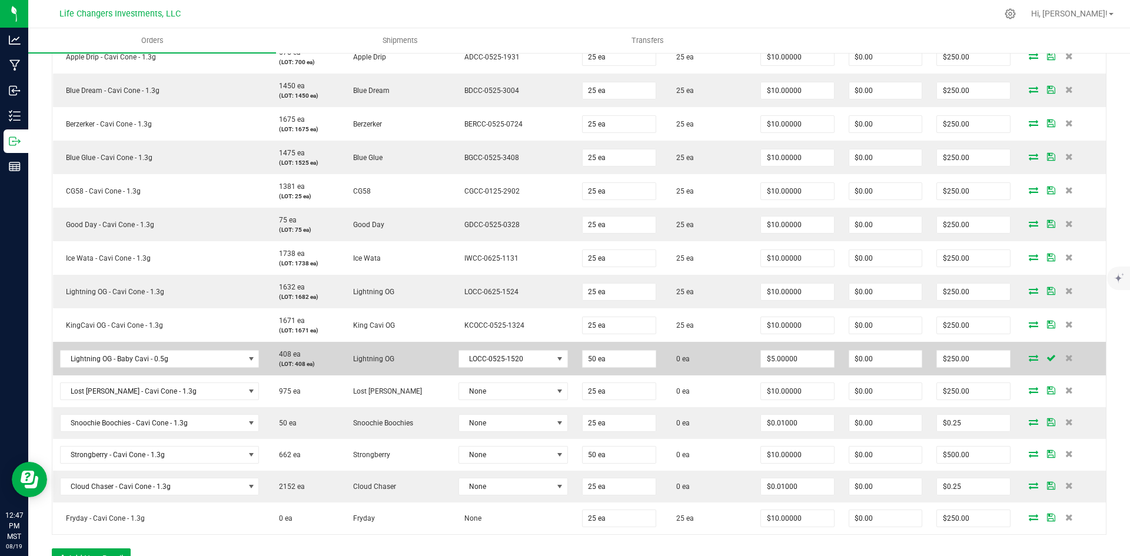
click at [1029, 358] on icon at bounding box center [1033, 357] width 9 height 7
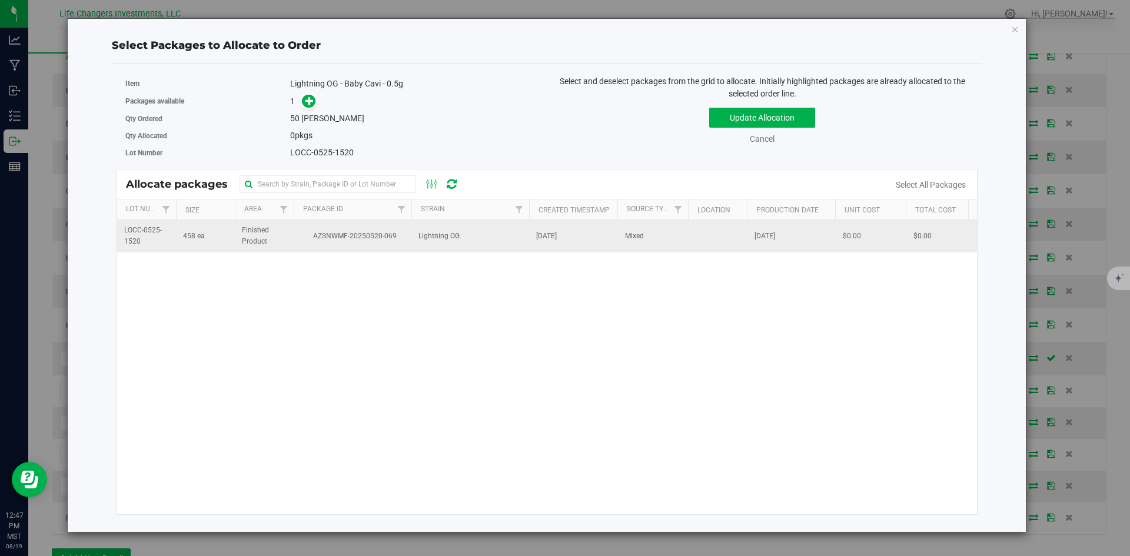
click at [358, 242] on td "AZSNWMF-20250520-069" at bounding box center [353, 236] width 118 height 32
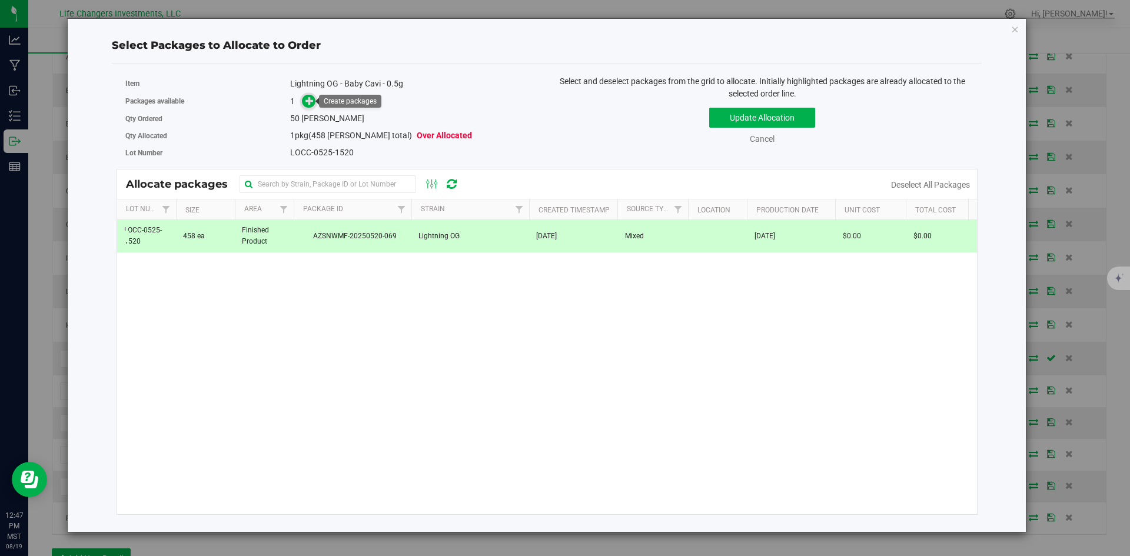
click at [305, 104] on icon at bounding box center [309, 101] width 8 height 8
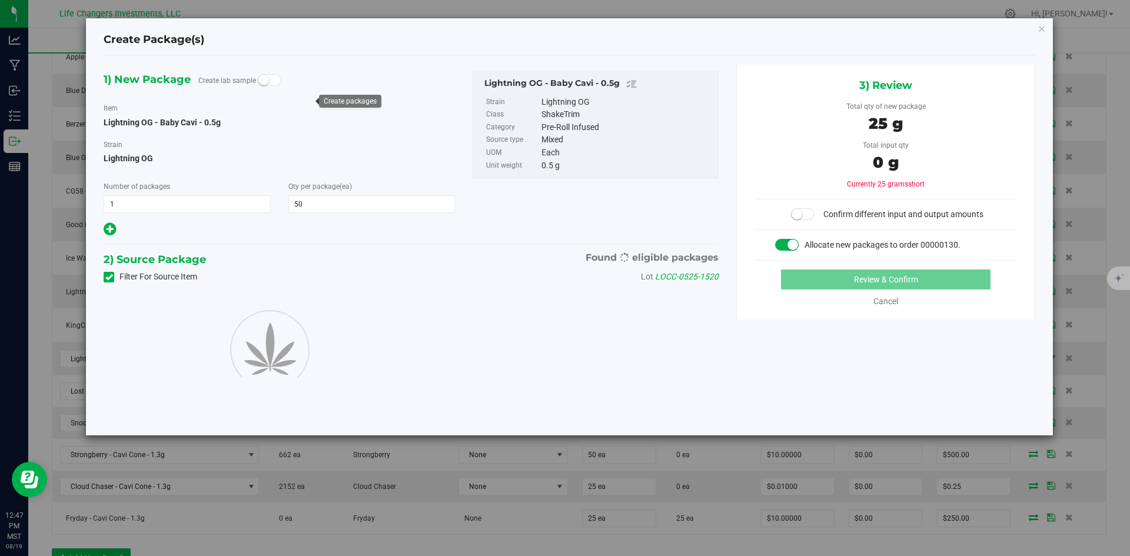
type input "50"
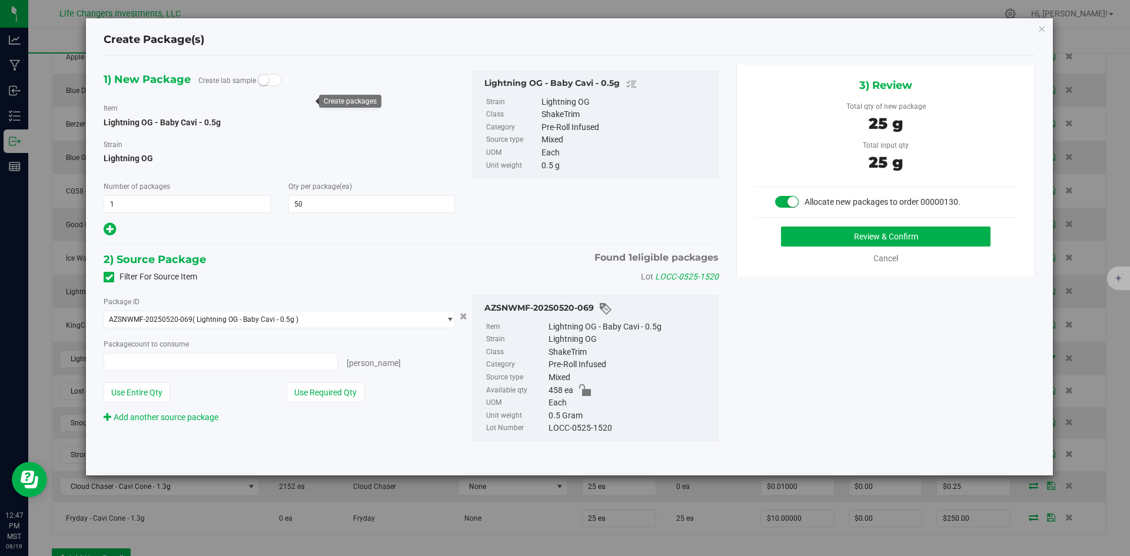
type input "50 ea"
click at [344, 393] on button "Use Required Qty" at bounding box center [326, 393] width 78 height 20
click at [978, 232] on button "Review & Confirm" at bounding box center [885, 237] width 209 height 20
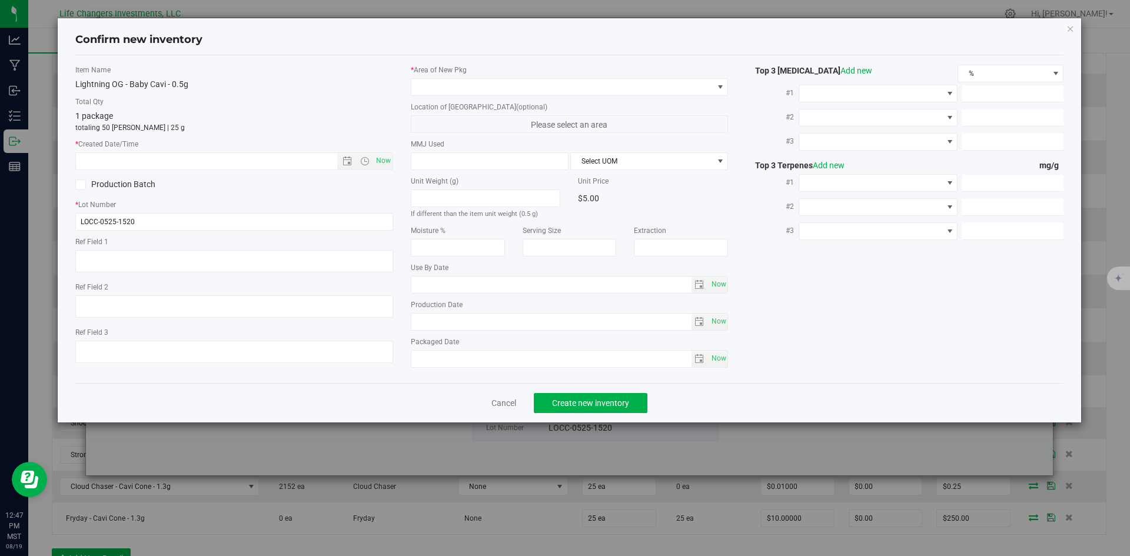
type input "2026-05-01"
type input "[DATE]"
drag, startPoint x: 385, startPoint y: 156, endPoint x: 426, endPoint y: 129, distance: 49.3
click at [385, 156] on span "Now" at bounding box center [383, 160] width 20 height 17
type input "8/19/2025 12:47 PM"
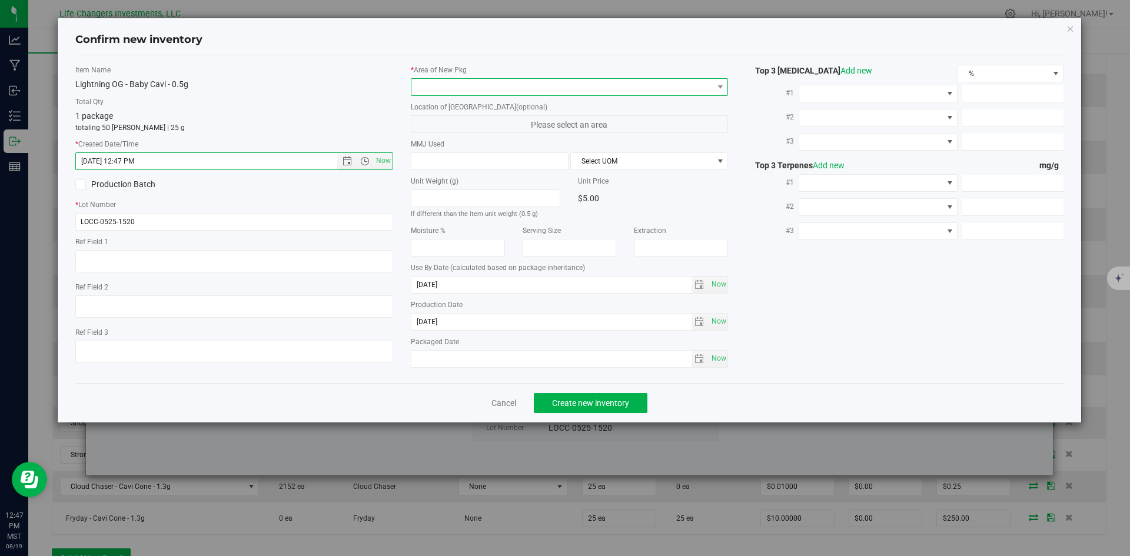
click at [457, 86] on span at bounding box center [562, 87] width 302 height 16
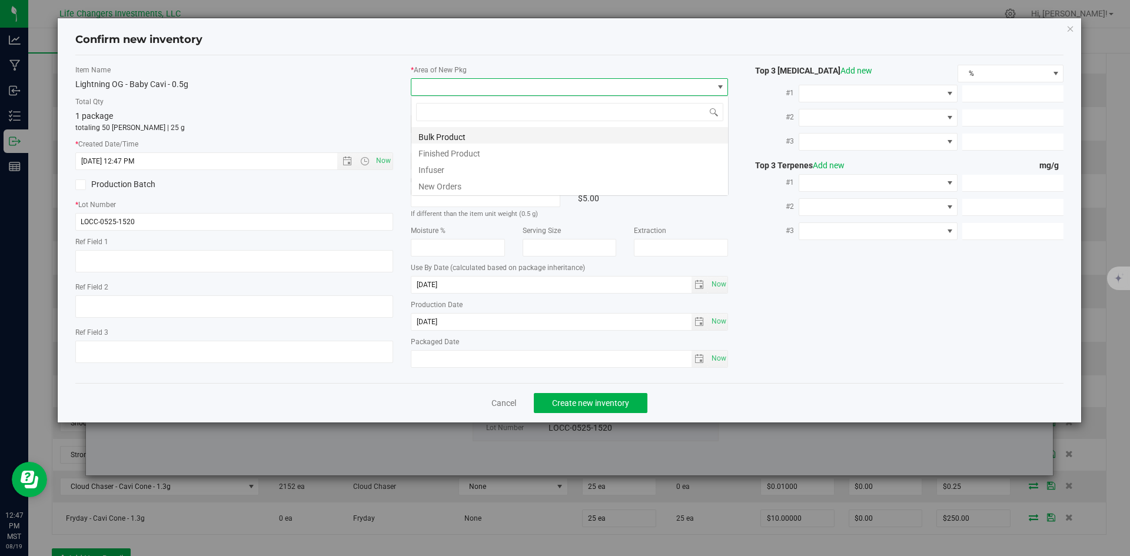
scroll to position [18, 318]
click at [447, 188] on li "New Orders" at bounding box center [569, 185] width 317 height 16
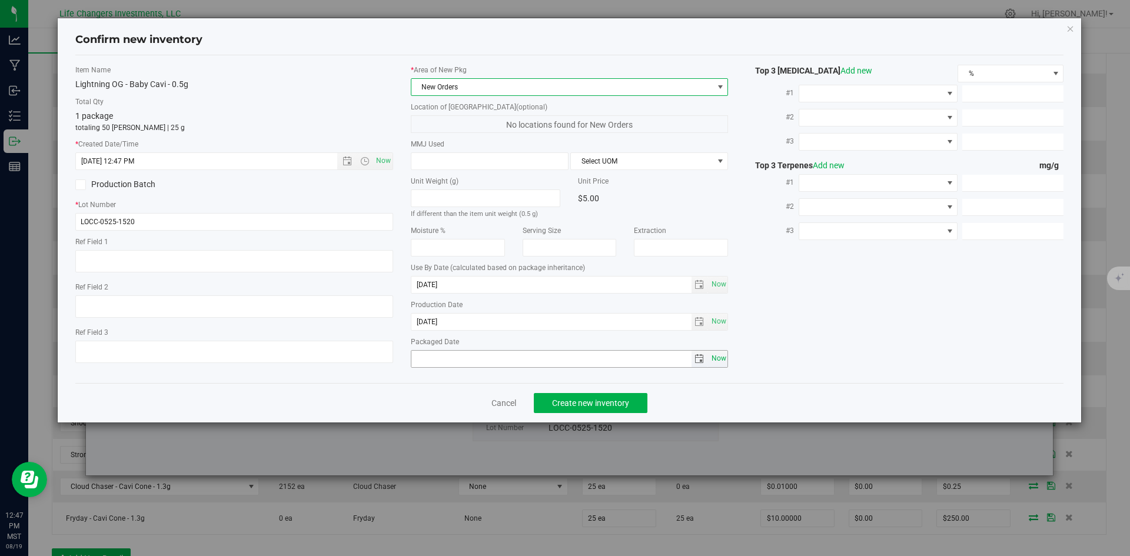
click at [712, 358] on span "Now" at bounding box center [719, 358] width 20 height 17
type input "2025-08-19"
drag, startPoint x: 599, startPoint y: 399, endPoint x: 612, endPoint y: 398, distance: 13.0
click at [598, 400] on span "Create new inventory" at bounding box center [590, 402] width 77 height 9
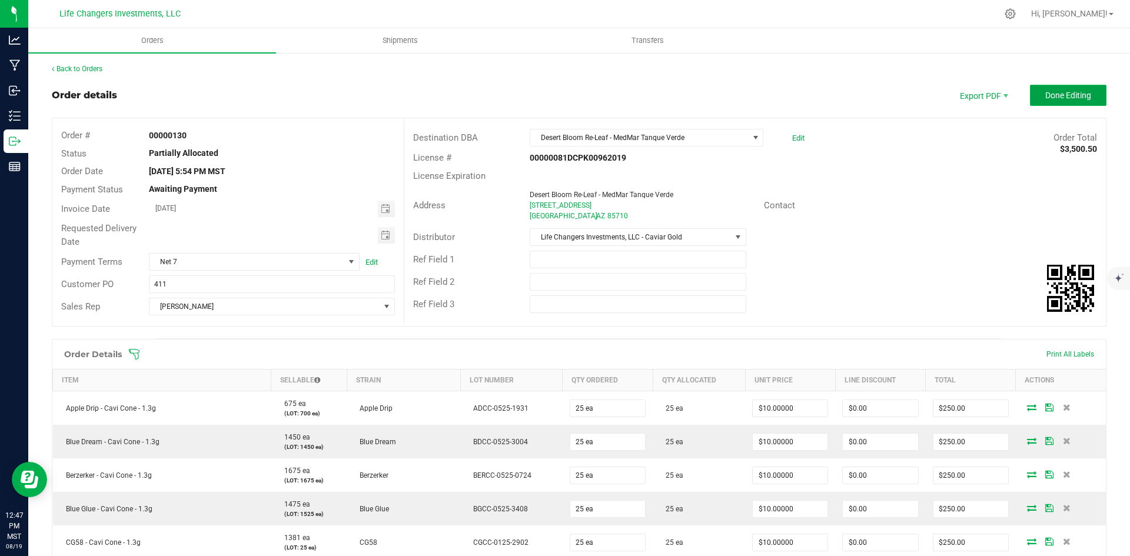
click at [1076, 102] on button "Done Editing" at bounding box center [1068, 95] width 77 height 21
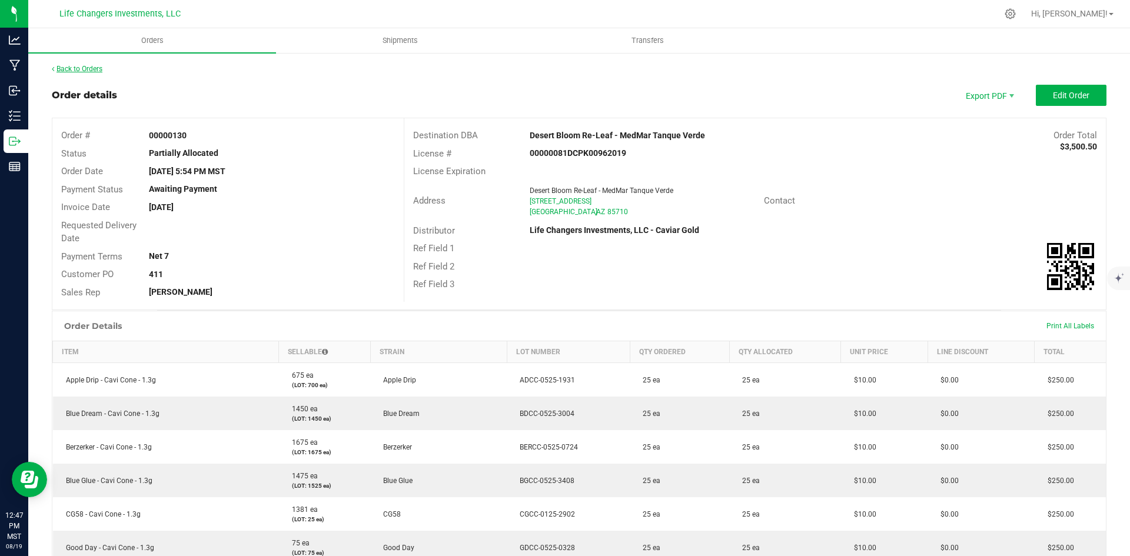
click at [76, 67] on link "Back to Orders" at bounding box center [77, 69] width 51 height 8
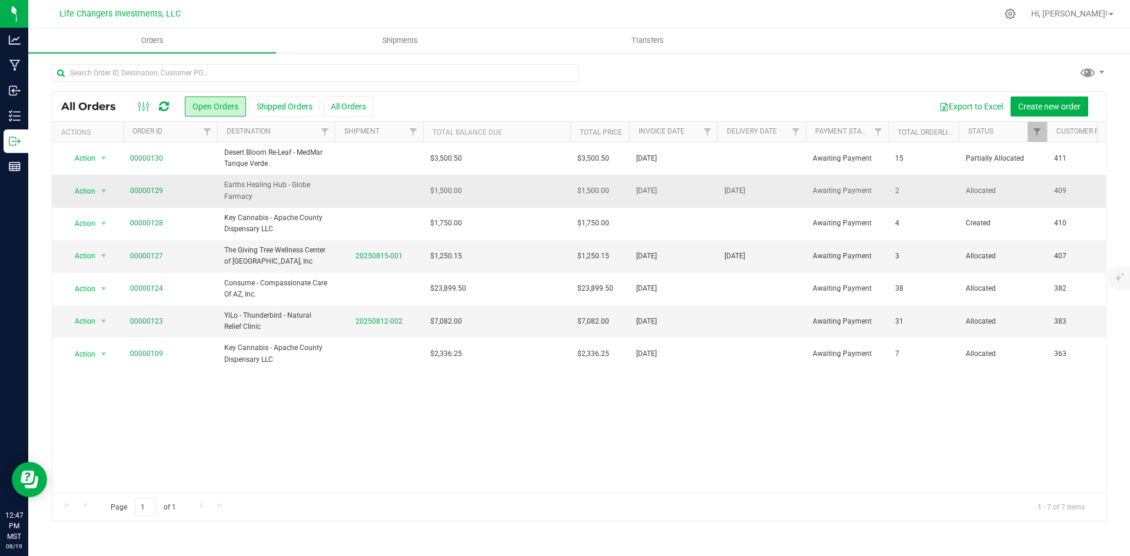
click at [523, 190] on td "$1,500.00" at bounding box center [496, 191] width 147 height 32
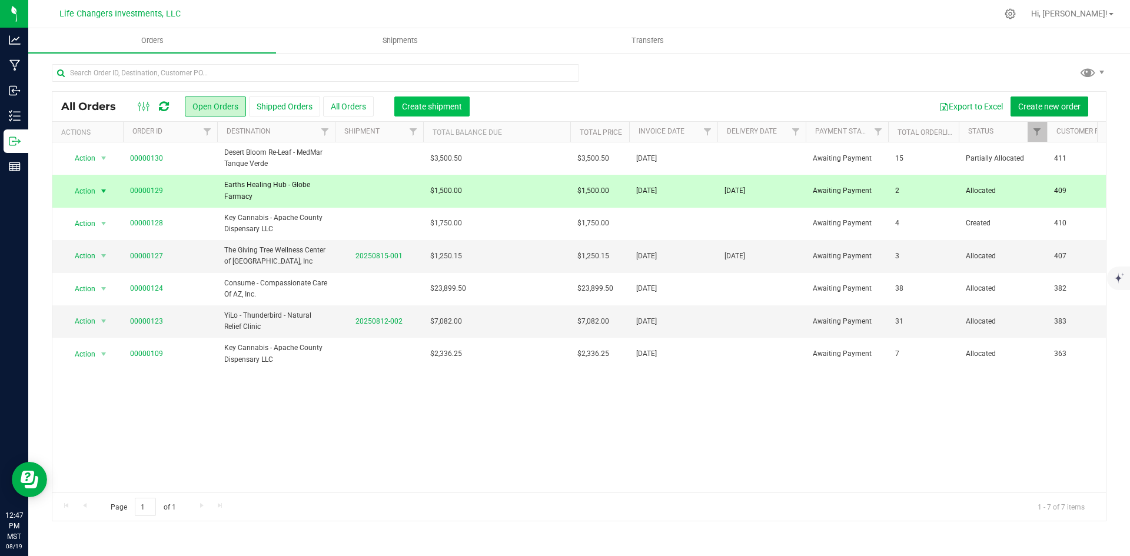
click at [413, 104] on span "Create shipment" at bounding box center [432, 106] width 60 height 9
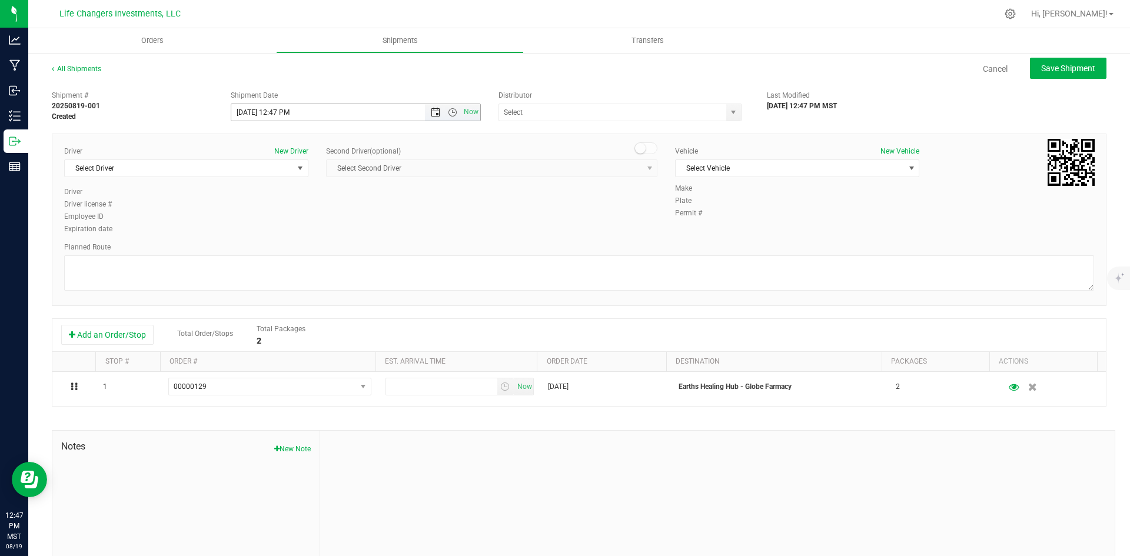
click at [435, 115] on span "Open the date view" at bounding box center [435, 112] width 9 height 9
click at [308, 232] on link "21" at bounding box center [308, 232] width 17 height 18
type input "8/21/2025 12:47 PM"
click at [729, 117] on span "select" at bounding box center [733, 112] width 9 height 9
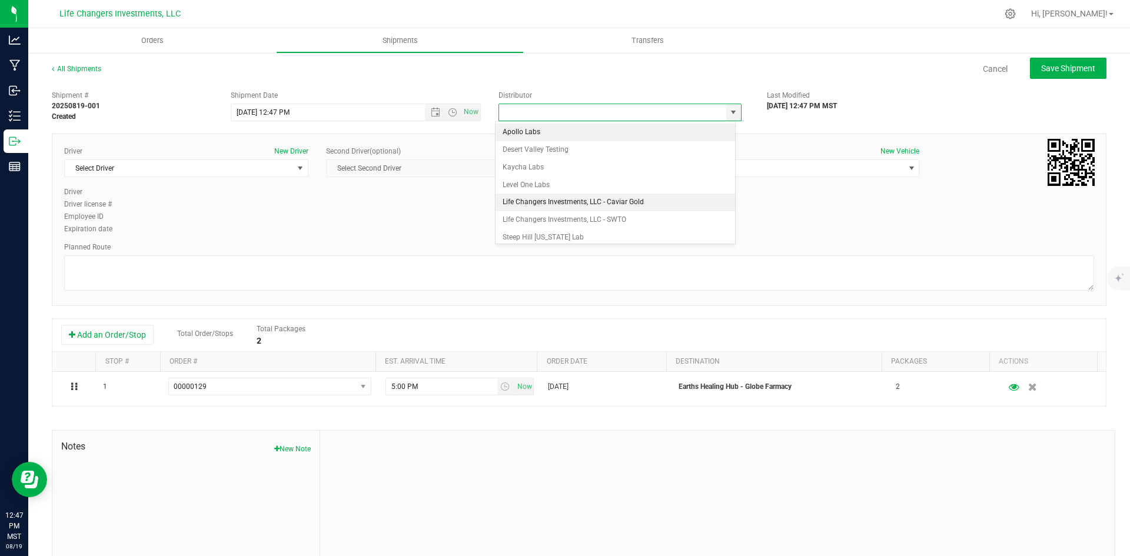
click at [584, 205] on li "Life Changers Investments, LLC - Caviar Gold" at bounding box center [615, 203] width 240 height 18
type input "Life Changers Investments, LLC - Caviar Gold"
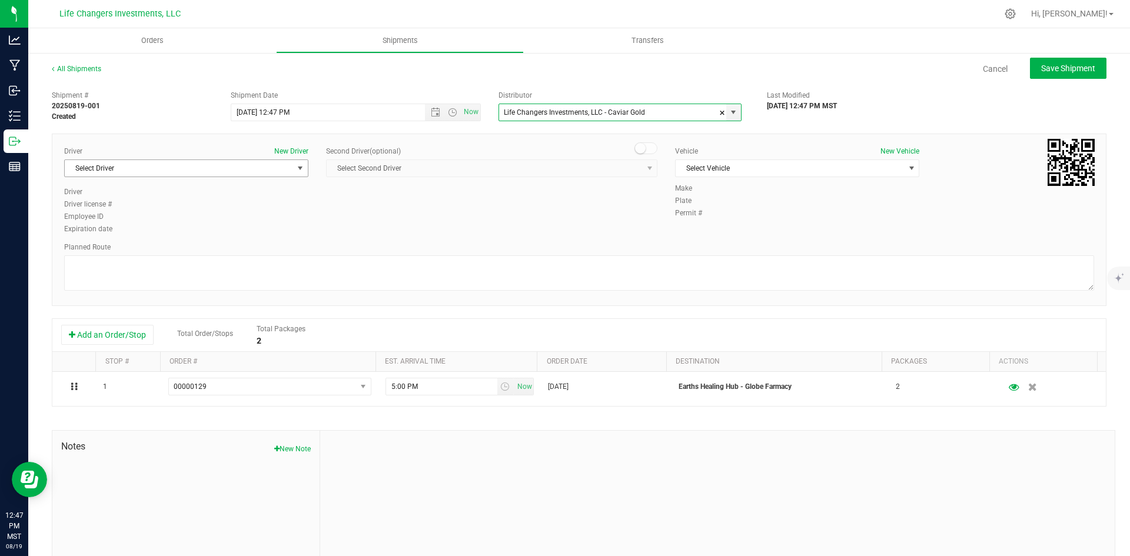
click at [273, 167] on span "Select Driver" at bounding box center [179, 168] width 228 height 16
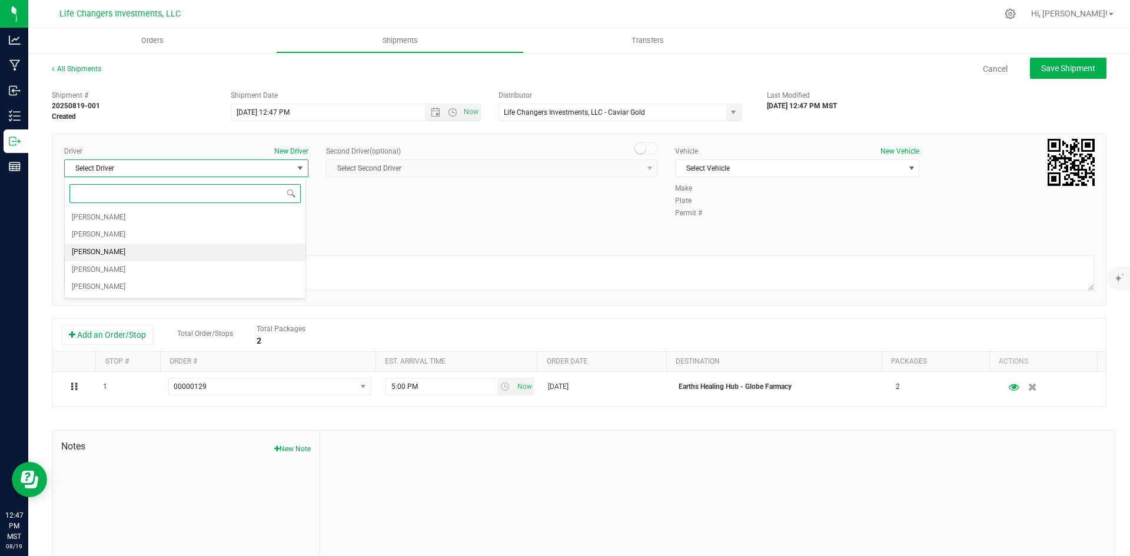
click at [212, 256] on li "Kyren Alaura" at bounding box center [185, 253] width 241 height 18
click at [716, 169] on span "Select Vehicle" at bounding box center [790, 168] width 228 height 16
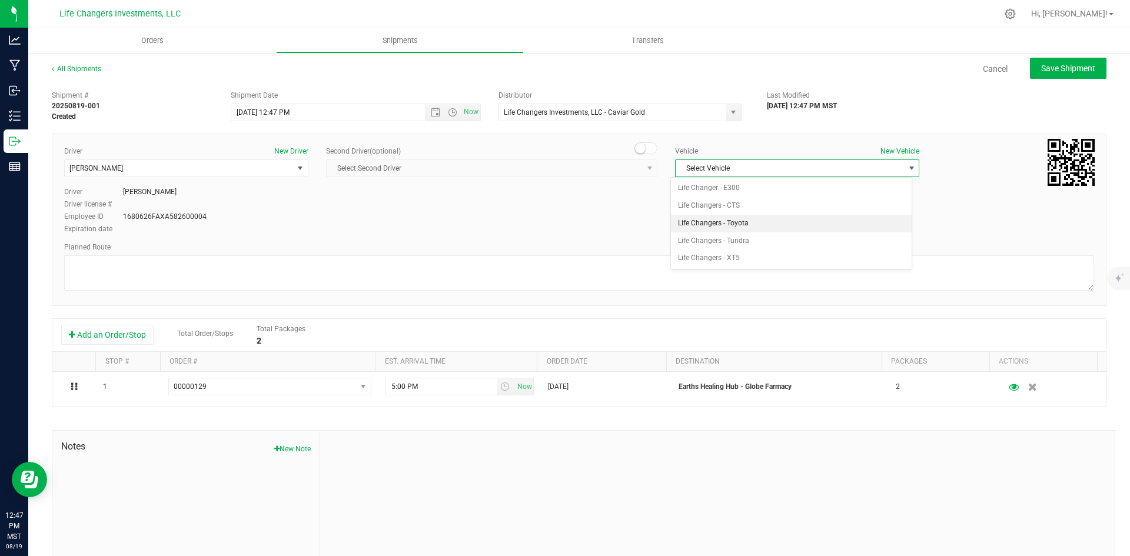
click at [724, 225] on li "Life Changers - Toyota" at bounding box center [791, 224] width 241 height 18
click at [811, 167] on span "Life Changers - Toyota" at bounding box center [790, 168] width 228 height 16
click at [788, 218] on li "Life Changers - Toyota" at bounding box center [791, 224] width 241 height 18
click at [1047, 72] on span "Save Shipment" at bounding box center [1068, 68] width 54 height 9
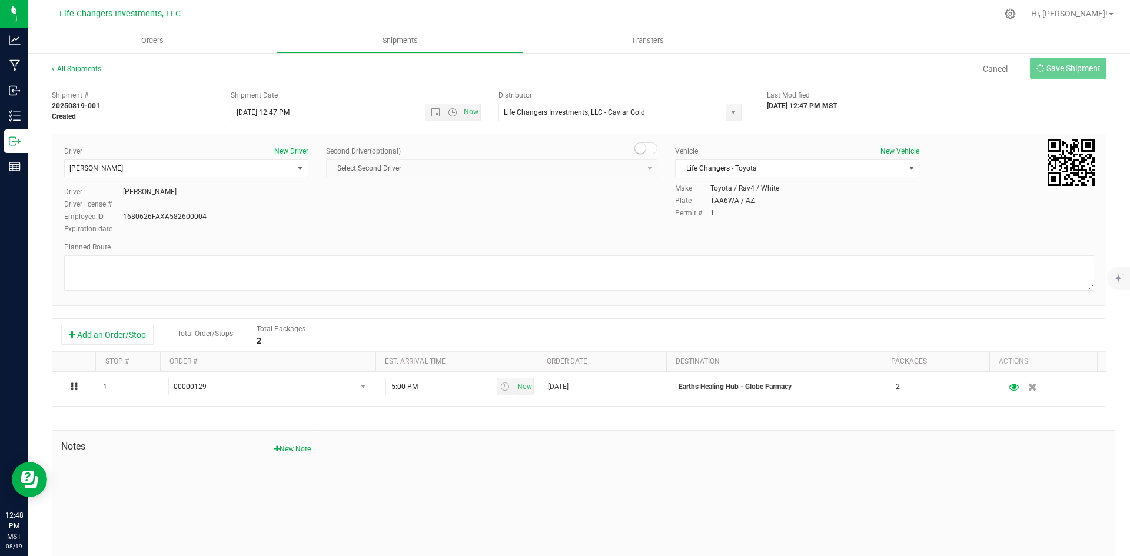
type input "8/21/2025 7:47 PM"
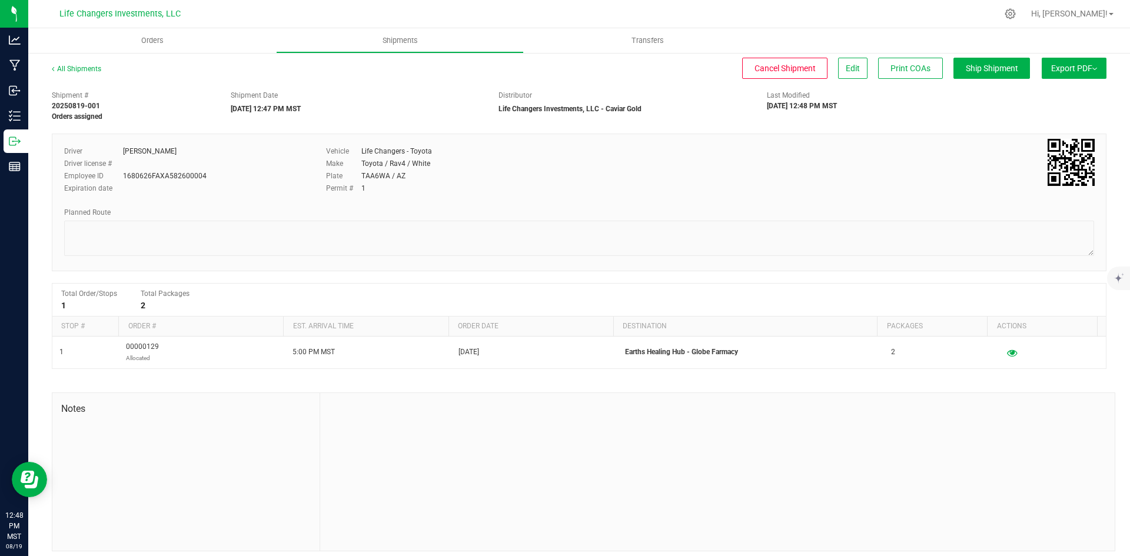
click at [1054, 68] on button "Export PDF" at bounding box center [1074, 68] width 65 height 21
click at [1051, 95] on span "Manifest by Package ID" at bounding box center [1056, 94] width 75 height 8
click at [144, 39] on span "Orders" at bounding box center [152, 40] width 54 height 11
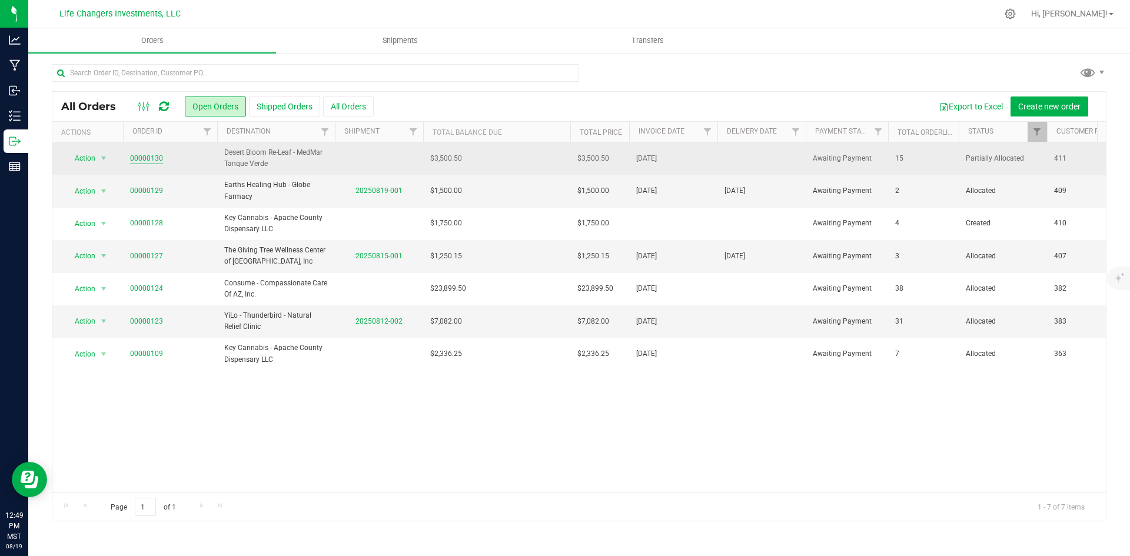
click at [146, 158] on link "00000130" at bounding box center [146, 158] width 33 height 11
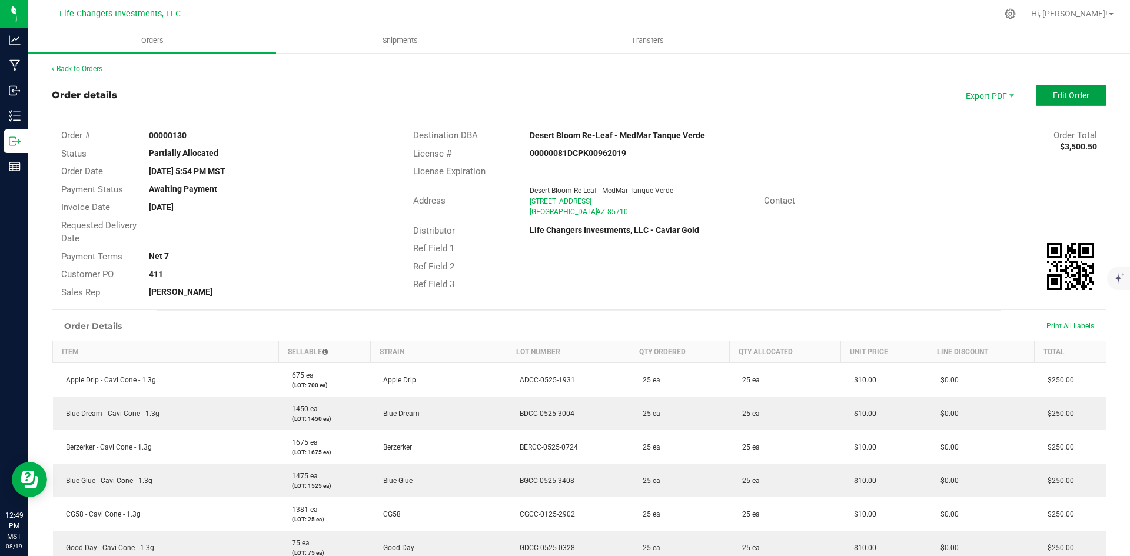
click at [1060, 98] on span "Edit Order" at bounding box center [1071, 95] width 36 height 9
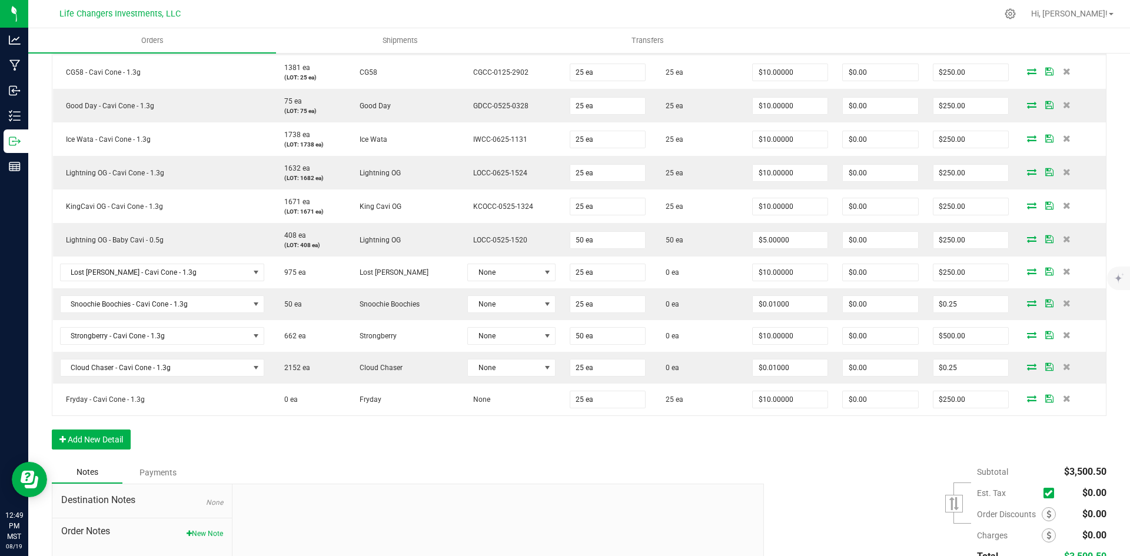
scroll to position [471, 0]
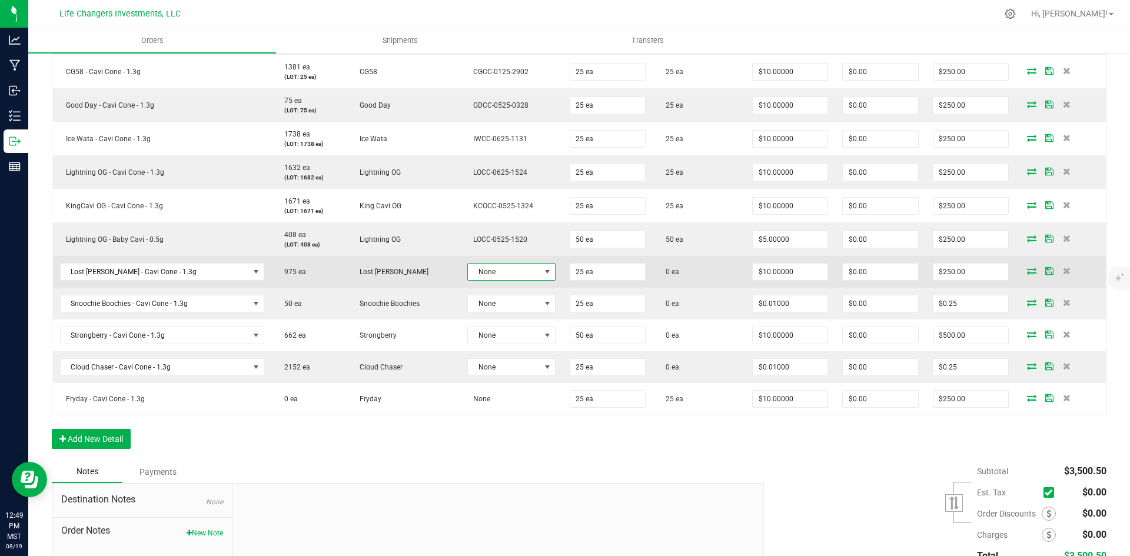
click at [543, 272] on span at bounding box center [547, 271] width 9 height 9
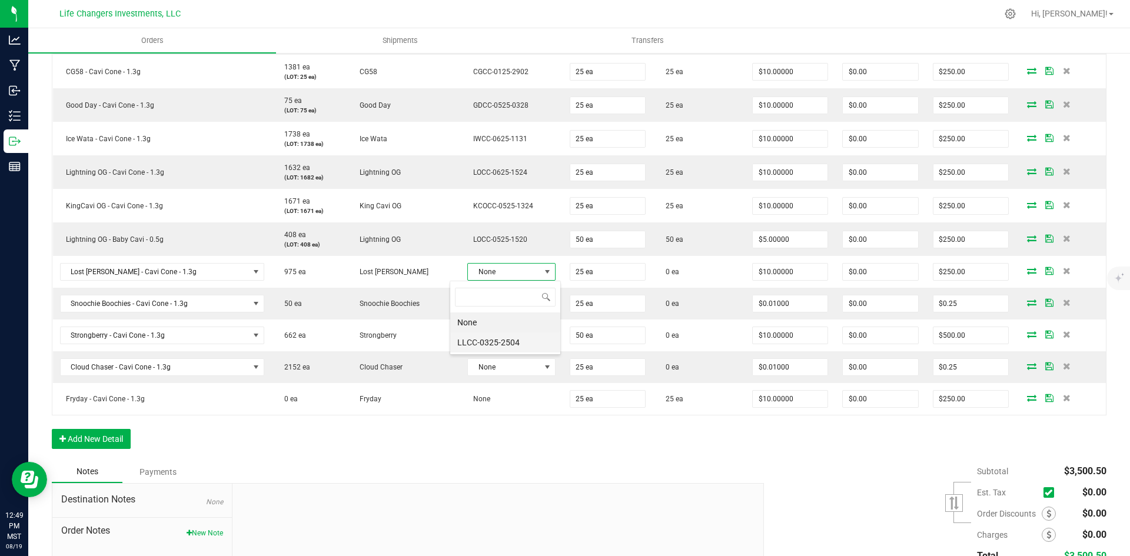
click at [518, 340] on li "LLCC-0325-2504" at bounding box center [505, 342] width 110 height 20
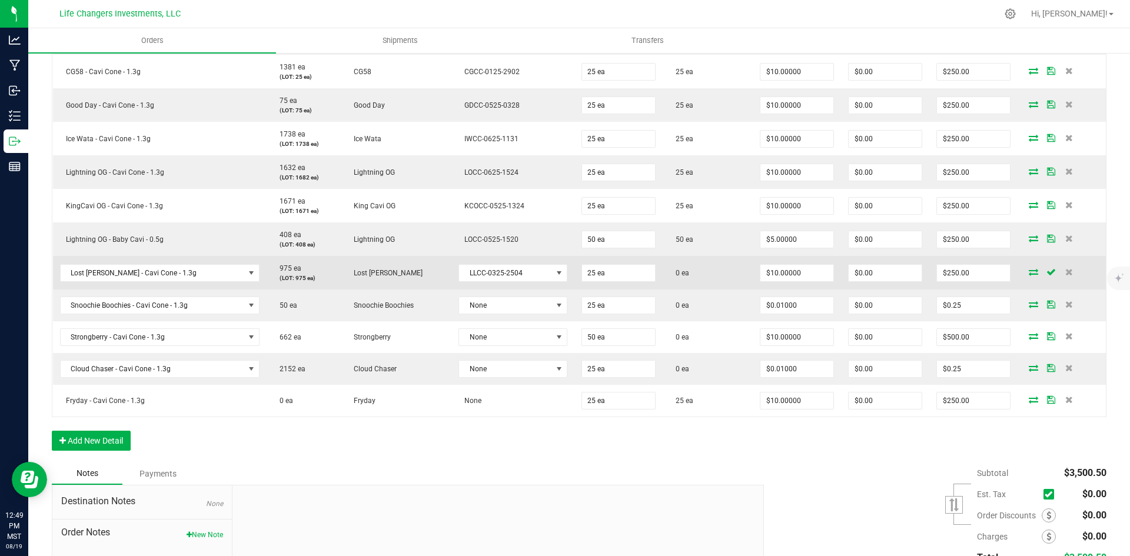
click at [1029, 270] on icon at bounding box center [1033, 271] width 9 height 7
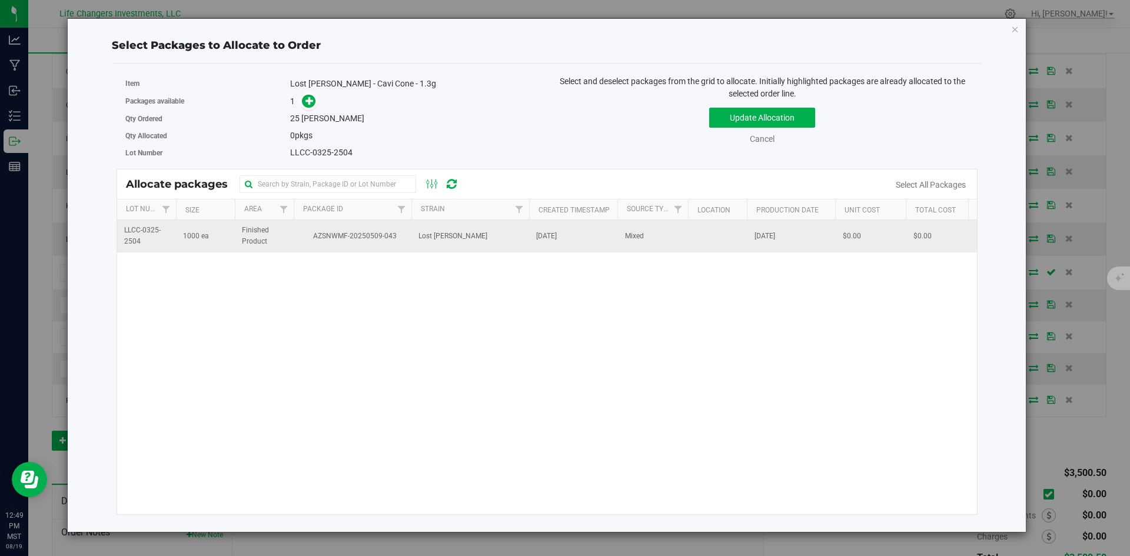
click at [352, 234] on span "AZSNWMF-20250509-043" at bounding box center [353, 236] width 104 height 11
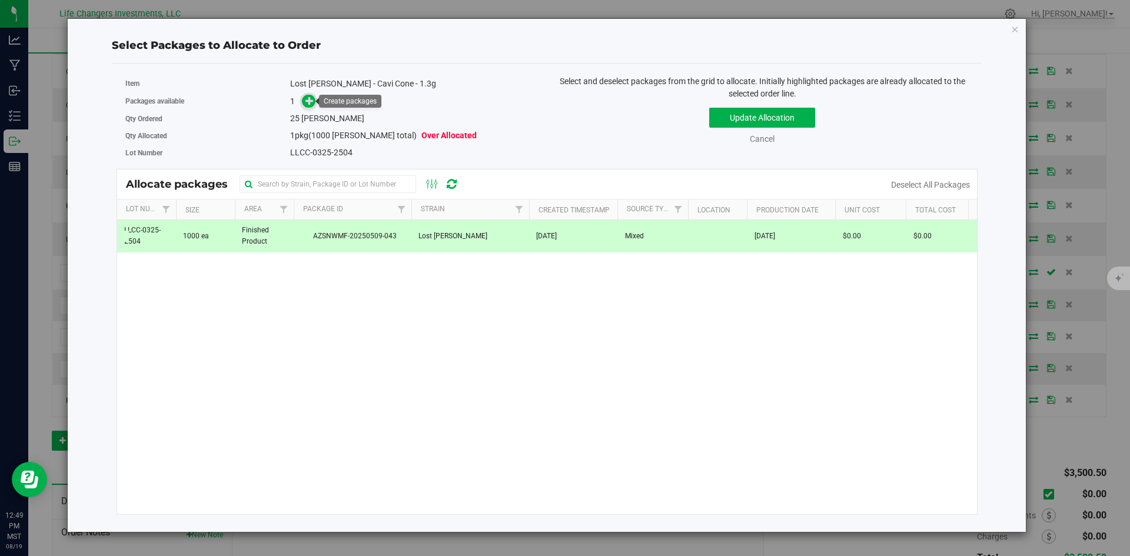
click at [305, 101] on span at bounding box center [309, 102] width 14 height 14
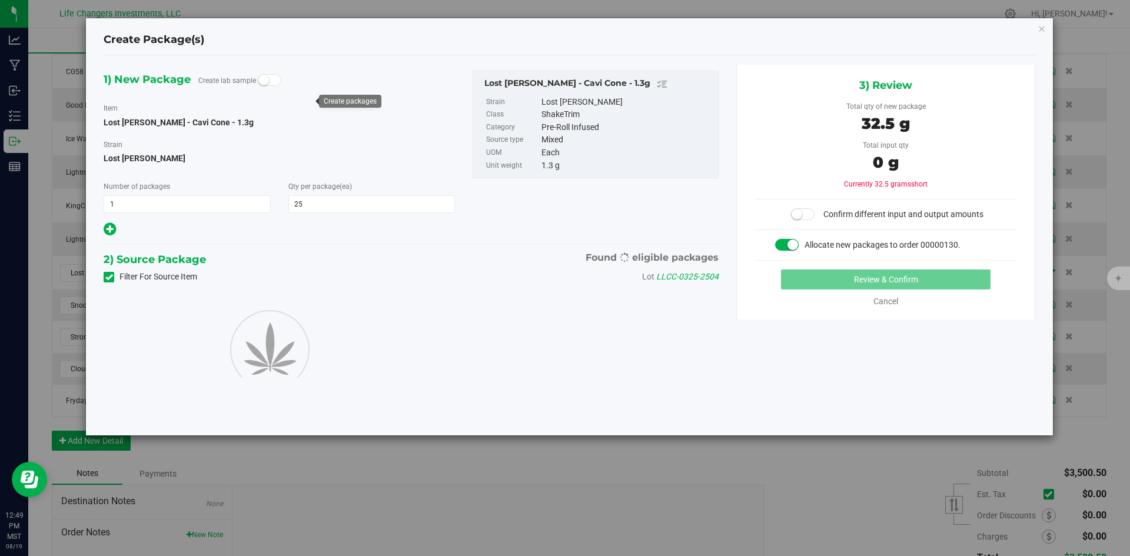
type input "25"
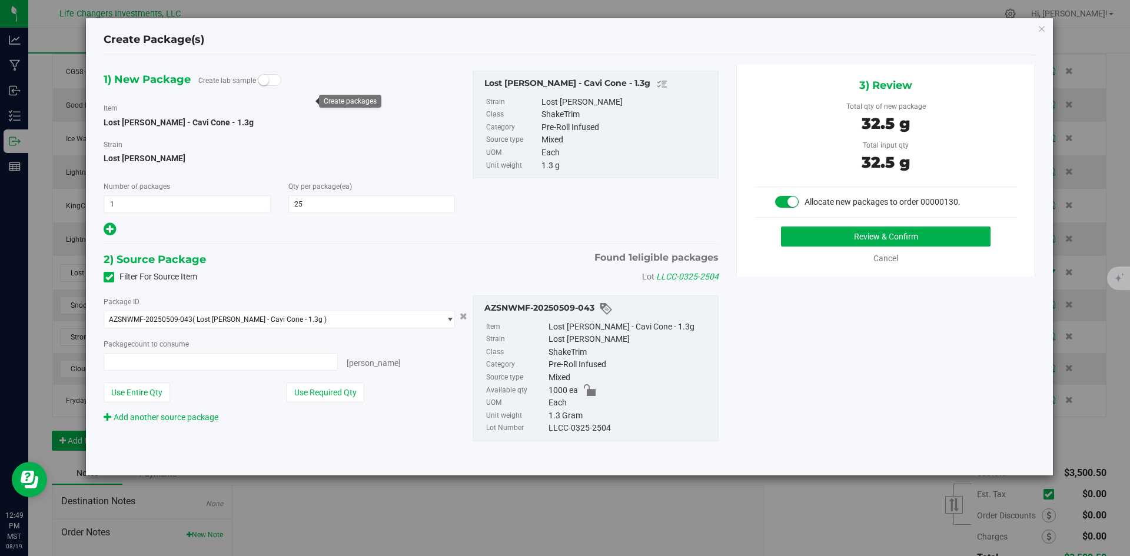
type input "25 ea"
drag, startPoint x: 337, startPoint y: 391, endPoint x: 377, endPoint y: 381, distance: 40.7
click at [342, 391] on button "Use Required Qty" at bounding box center [326, 393] width 78 height 20
click at [866, 236] on button "Review & Confirm" at bounding box center [885, 237] width 209 height 20
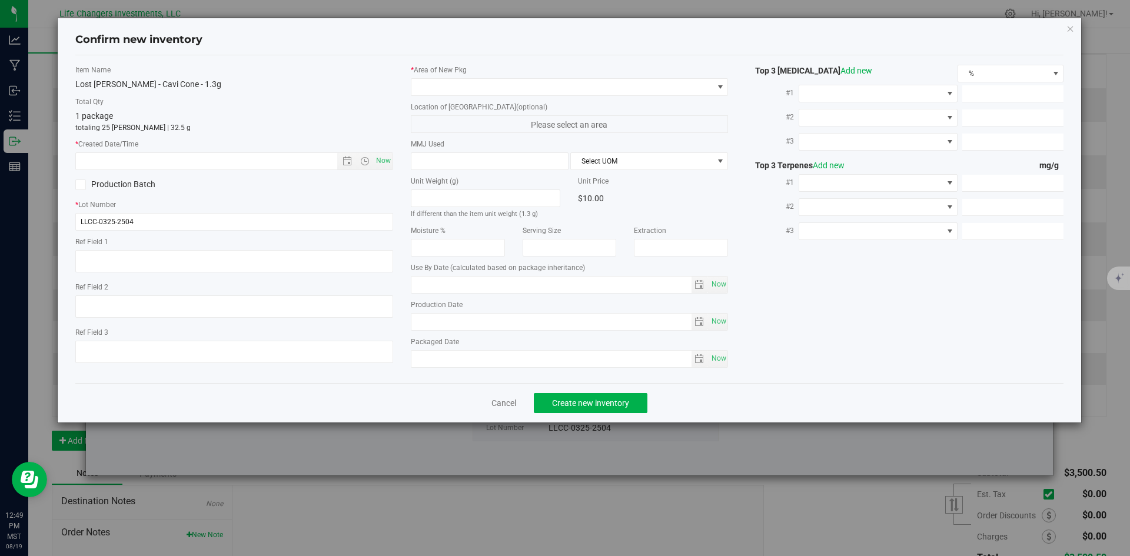
type input "2026-03-24"
type input "[DATE]"
click at [383, 160] on span "Now" at bounding box center [383, 160] width 20 height 17
type input "8/19/2025 12:49 PM"
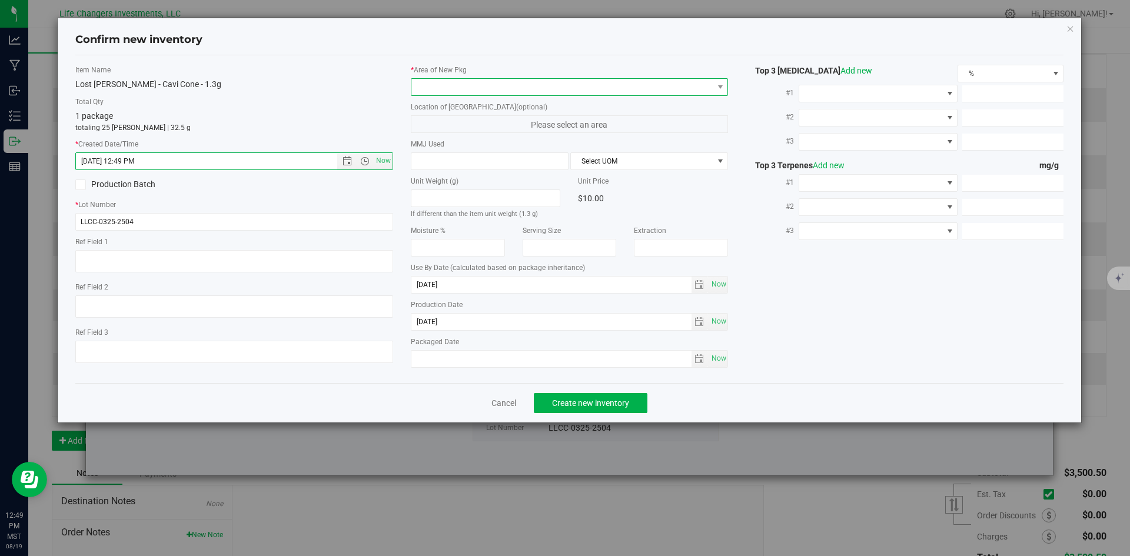
click at [437, 84] on span at bounding box center [562, 87] width 302 height 16
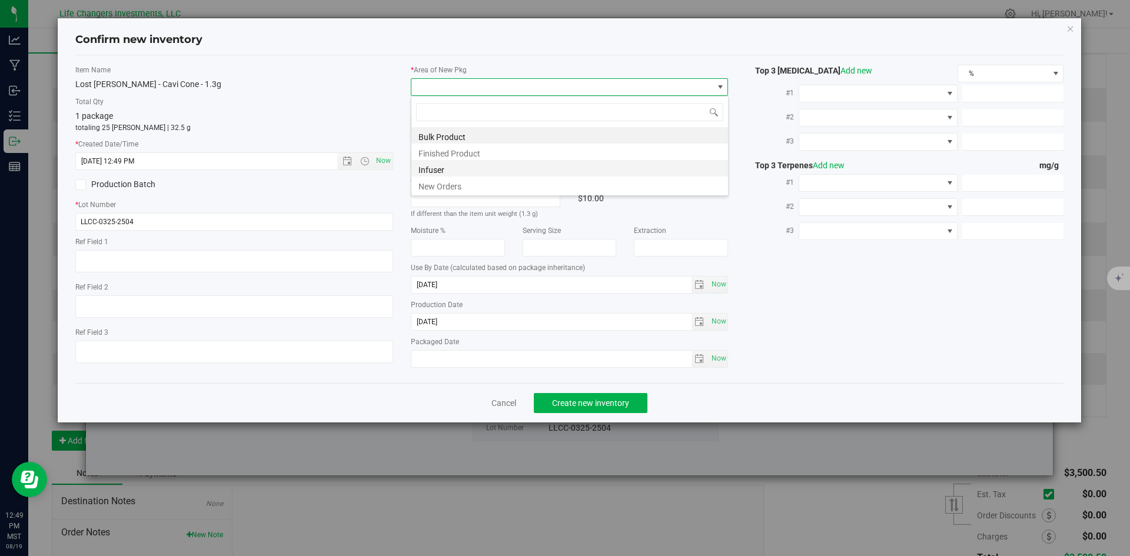
scroll to position [18, 318]
click at [444, 180] on li "New Orders" at bounding box center [569, 185] width 317 height 16
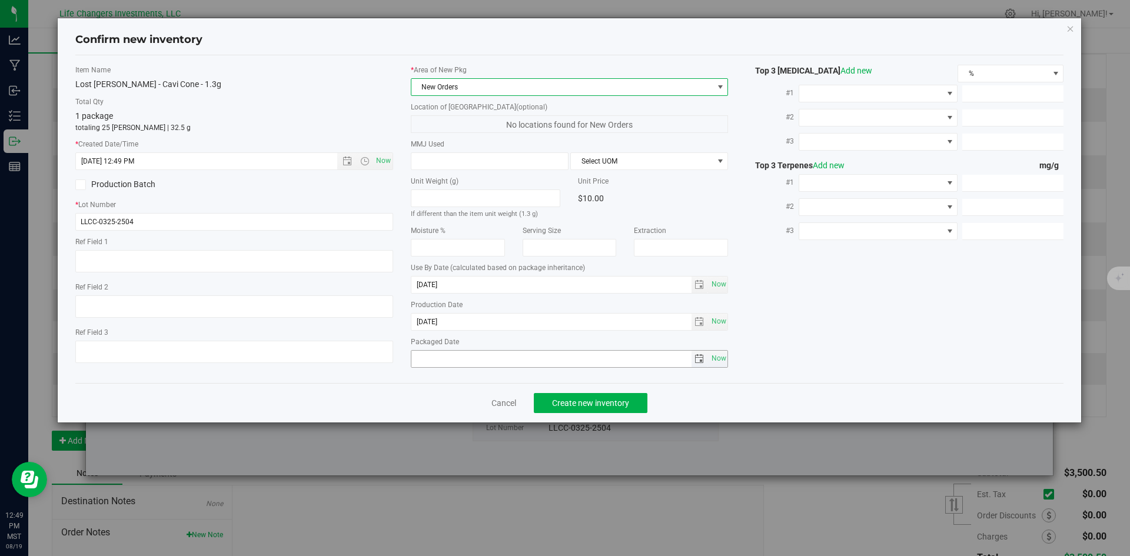
drag, startPoint x: 713, startPoint y: 357, endPoint x: 697, endPoint y: 367, distance: 19.6
click at [713, 358] on span "Now" at bounding box center [719, 358] width 20 height 17
type input "2025-08-19"
click at [590, 398] on span "Create new inventory" at bounding box center [590, 402] width 77 height 9
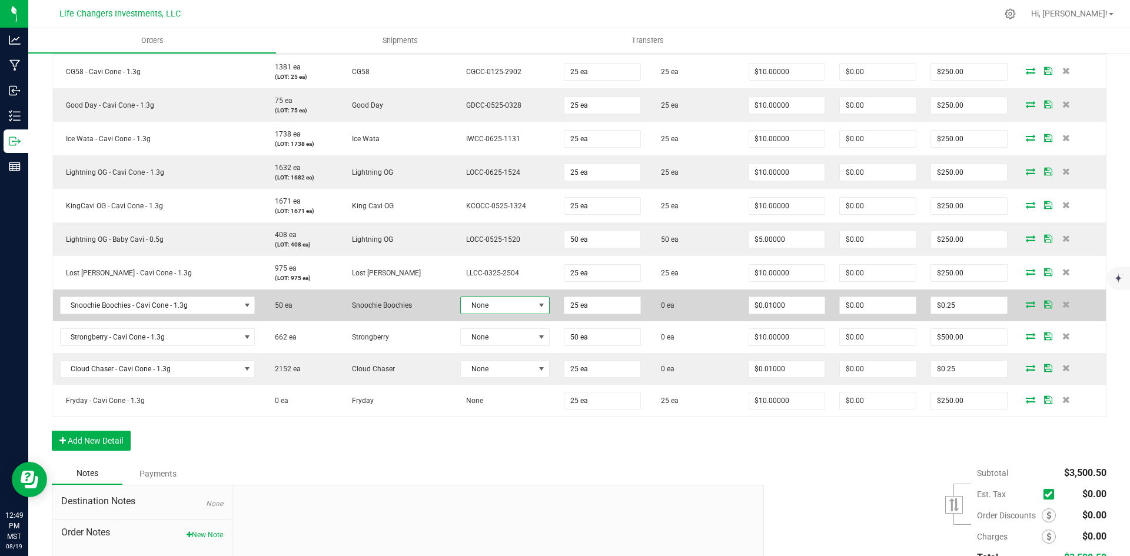
click at [537, 301] on span at bounding box center [541, 305] width 9 height 9
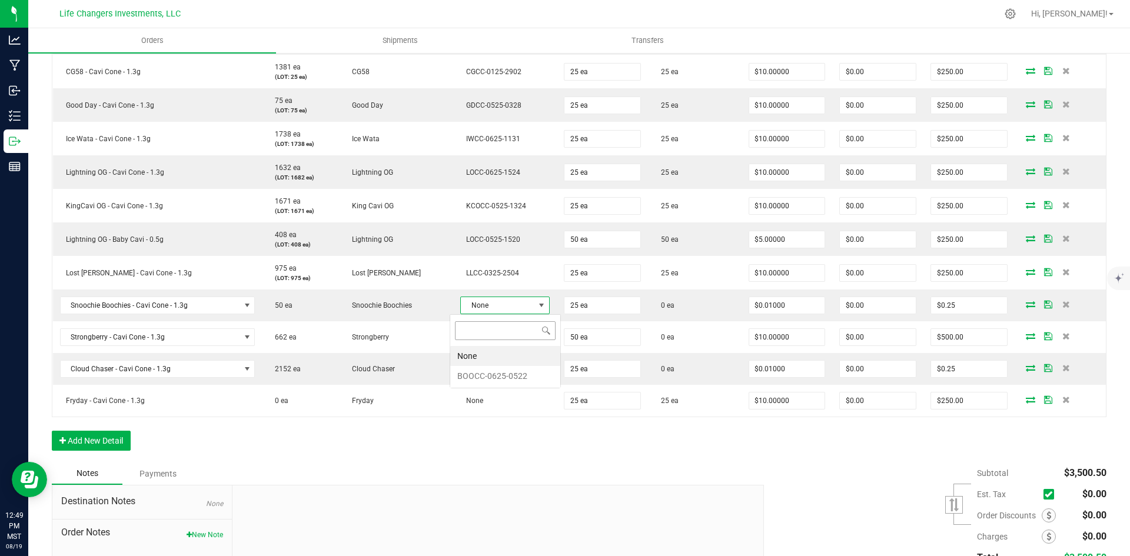
scroll to position [18, 88]
click at [513, 380] on li "BOOCC-0625-0522" at bounding box center [505, 376] width 110 height 20
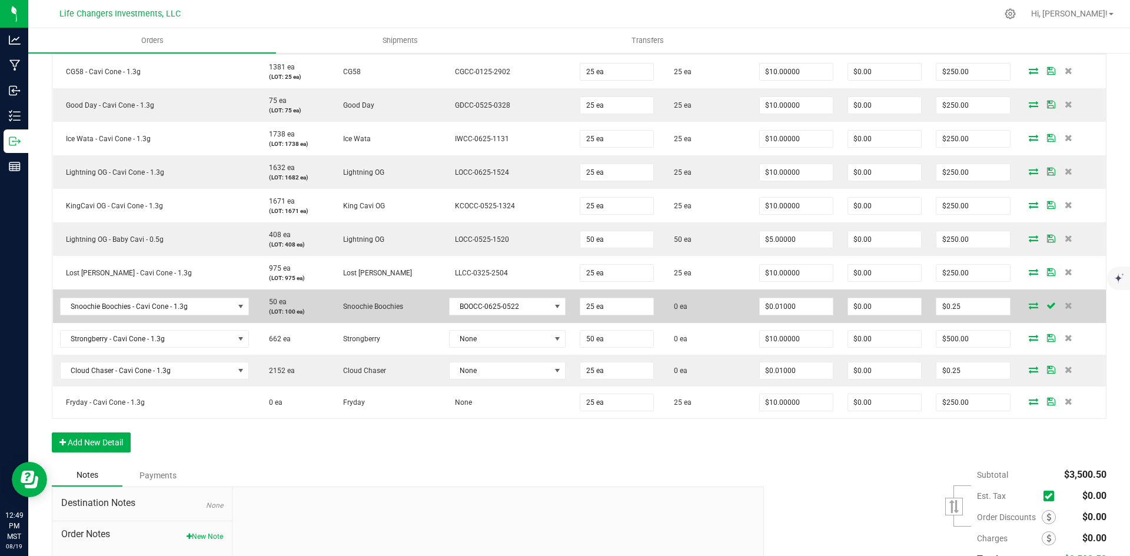
click at [1029, 305] on icon at bounding box center [1033, 305] width 9 height 7
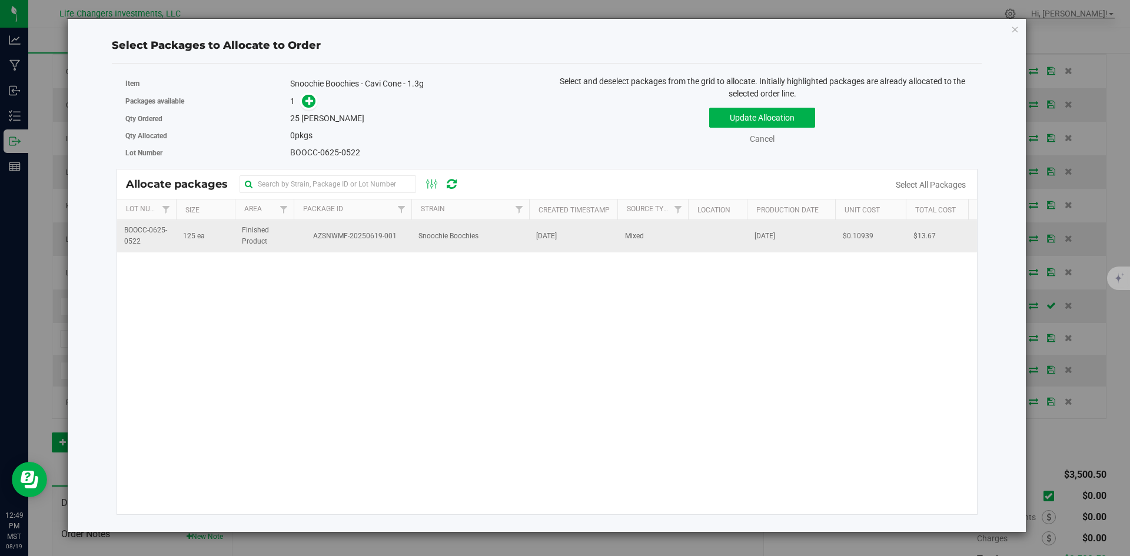
click at [420, 239] on span "Snoochie Boochies" at bounding box center [448, 236] width 60 height 11
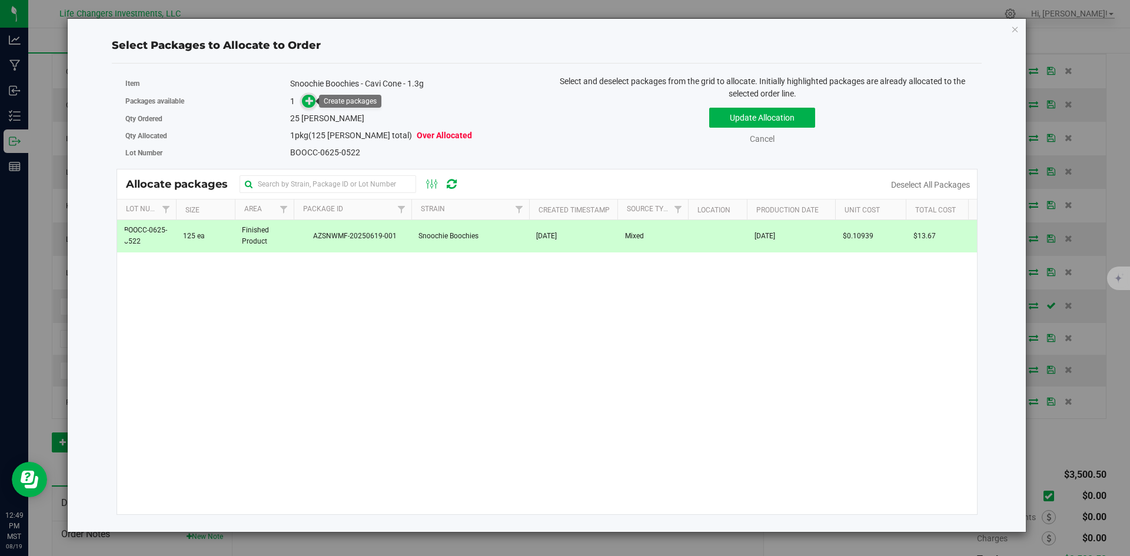
click at [307, 97] on icon at bounding box center [309, 100] width 9 height 9
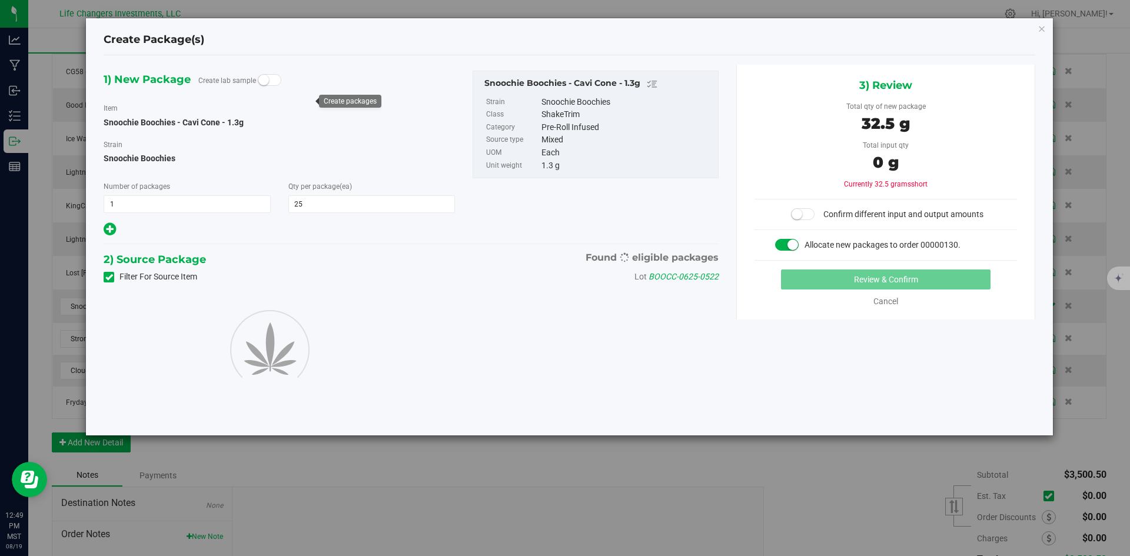
type input "25"
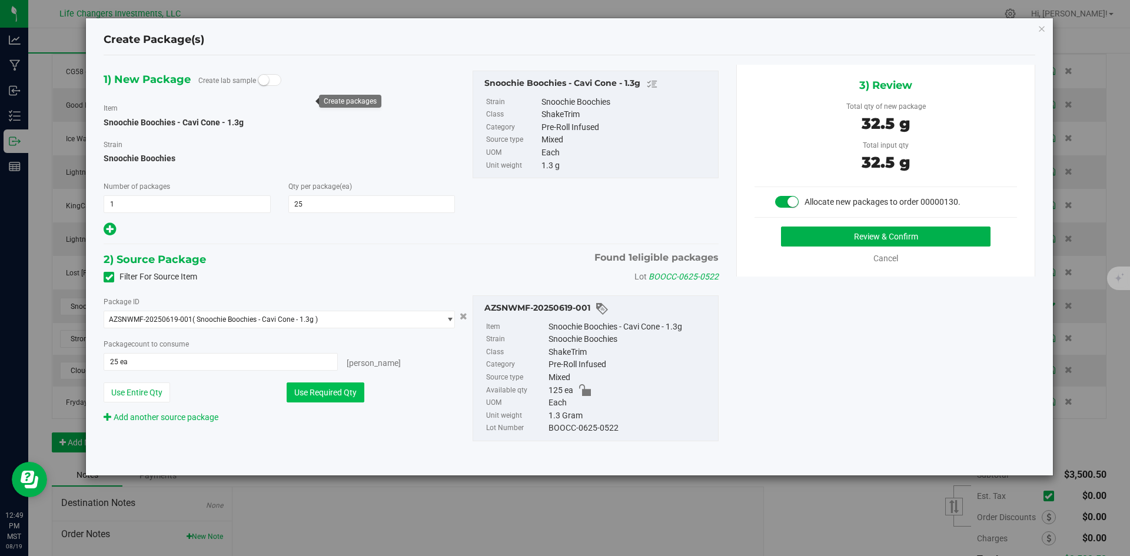
click at [328, 392] on button "Use Required Qty" at bounding box center [326, 393] width 78 height 20
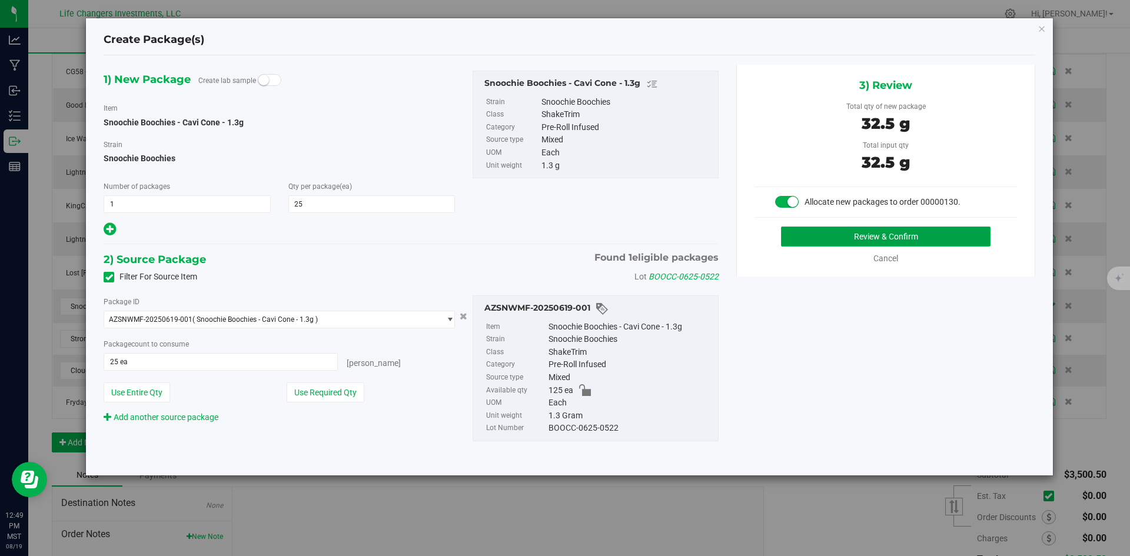
click at [965, 231] on button "Review & Confirm" at bounding box center [885, 237] width 209 height 20
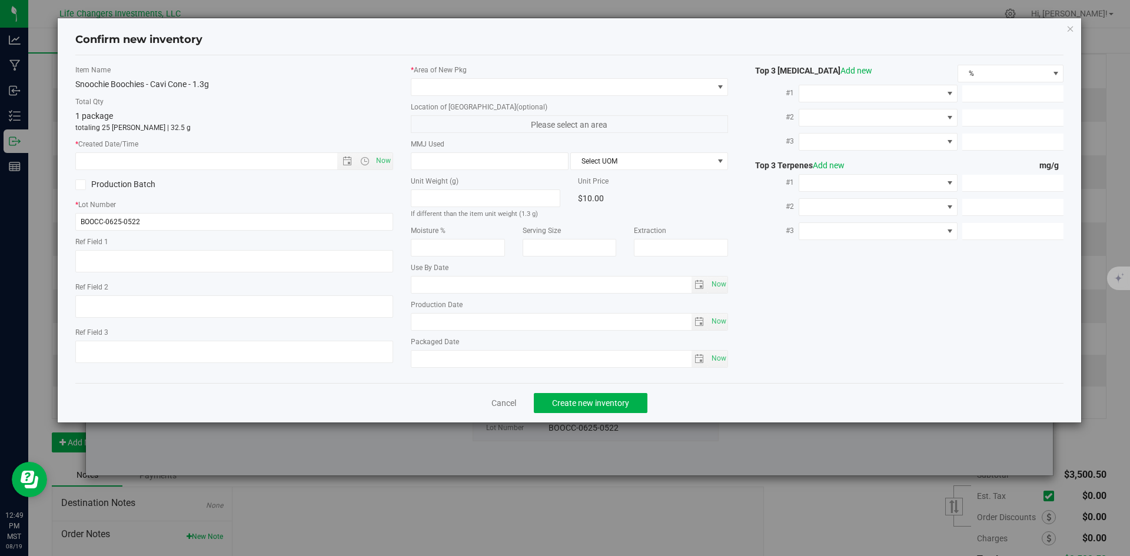
type input "2026-06-06"
type input "[DATE]"
click at [387, 161] on span "Now" at bounding box center [383, 160] width 20 height 17
type input "8/19/2025 12:49 PM"
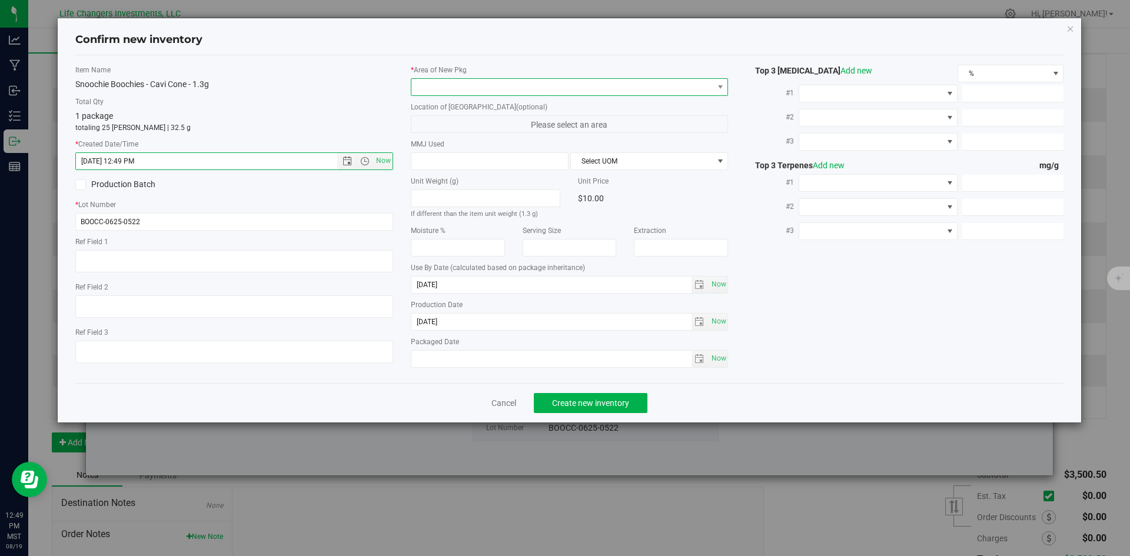
click at [432, 87] on span at bounding box center [562, 87] width 302 height 16
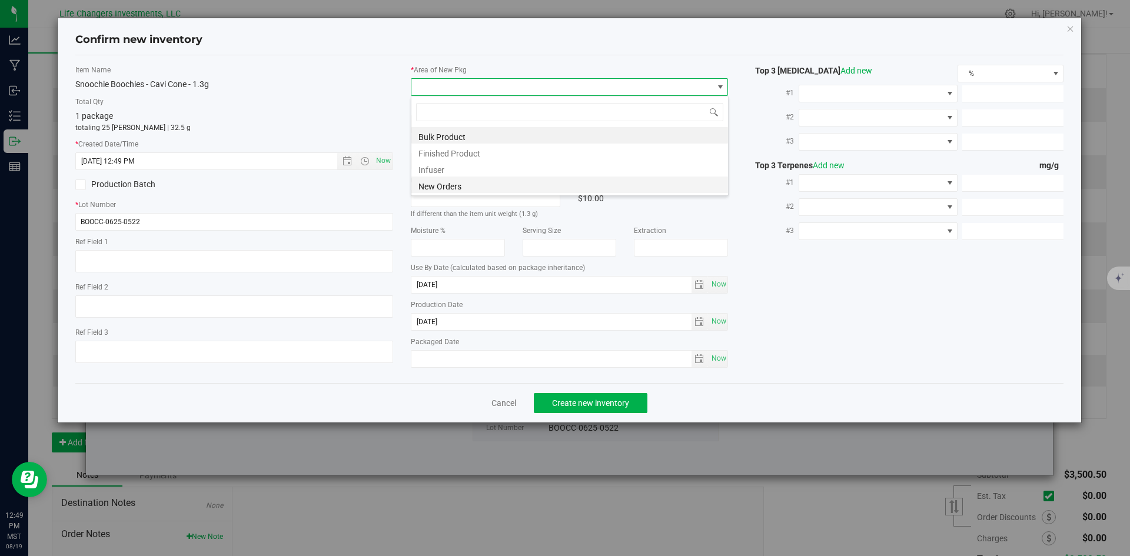
scroll to position [18, 318]
click at [448, 189] on li "New Orders" at bounding box center [569, 185] width 317 height 16
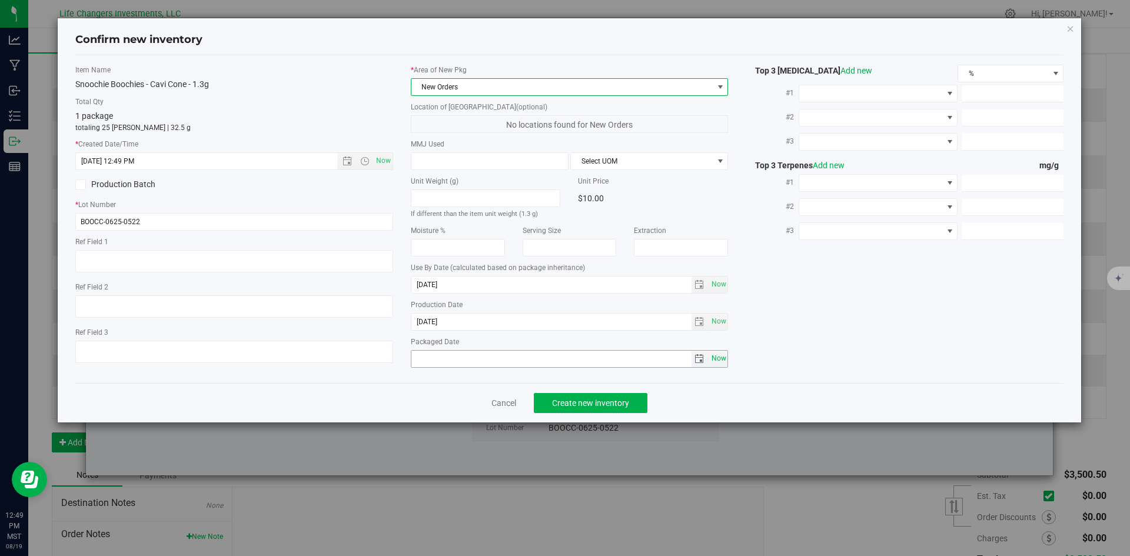
click at [722, 364] on span "Now" at bounding box center [719, 358] width 20 height 17
type input "2025-08-19"
click at [606, 401] on span "Create new inventory" at bounding box center [590, 402] width 77 height 9
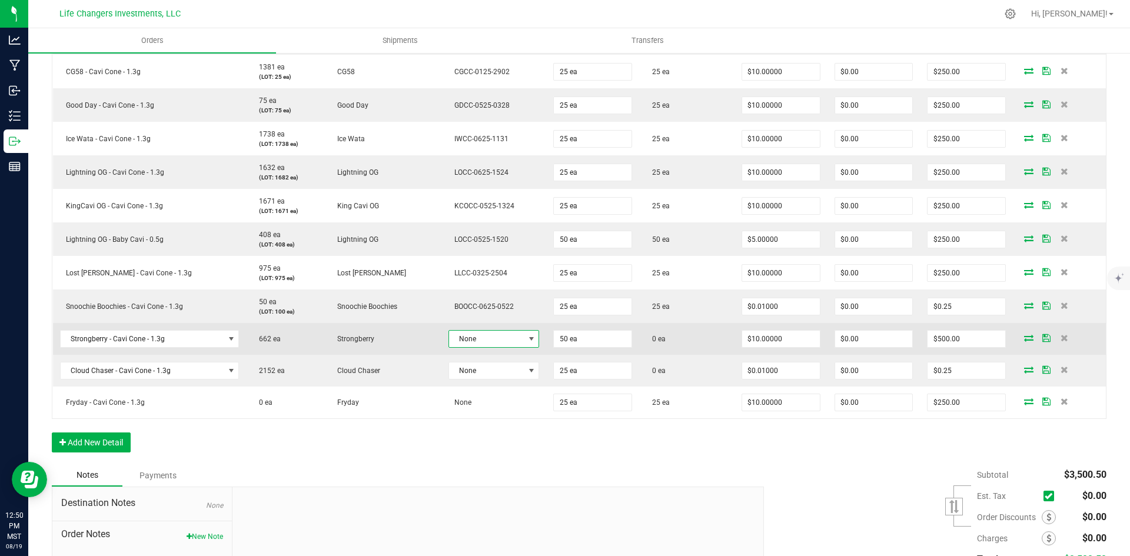
click at [527, 337] on span at bounding box center [531, 338] width 9 height 9
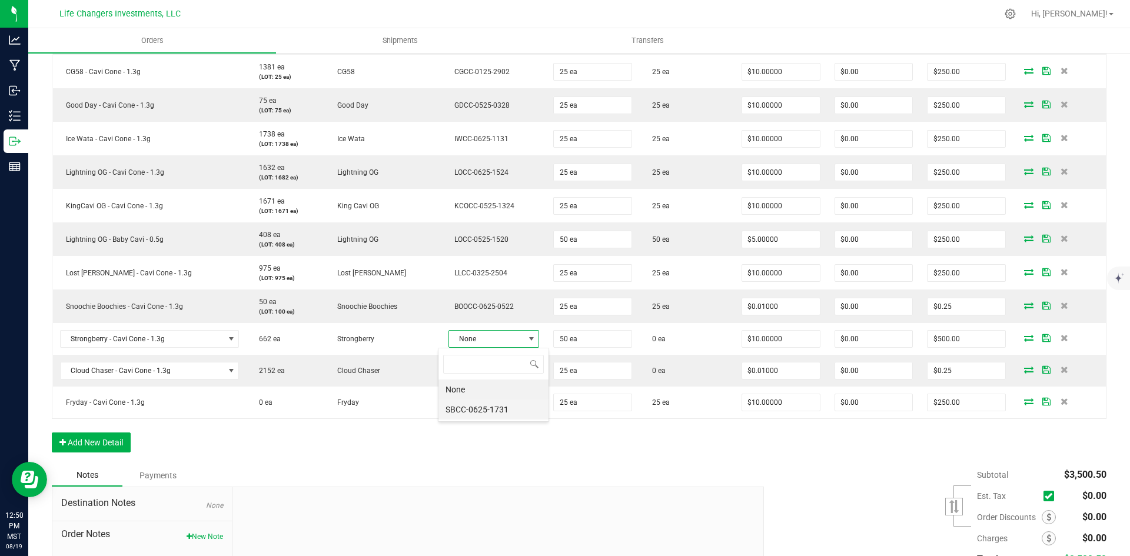
click at [505, 407] on li "SBCC-0625-1731" at bounding box center [493, 410] width 110 height 20
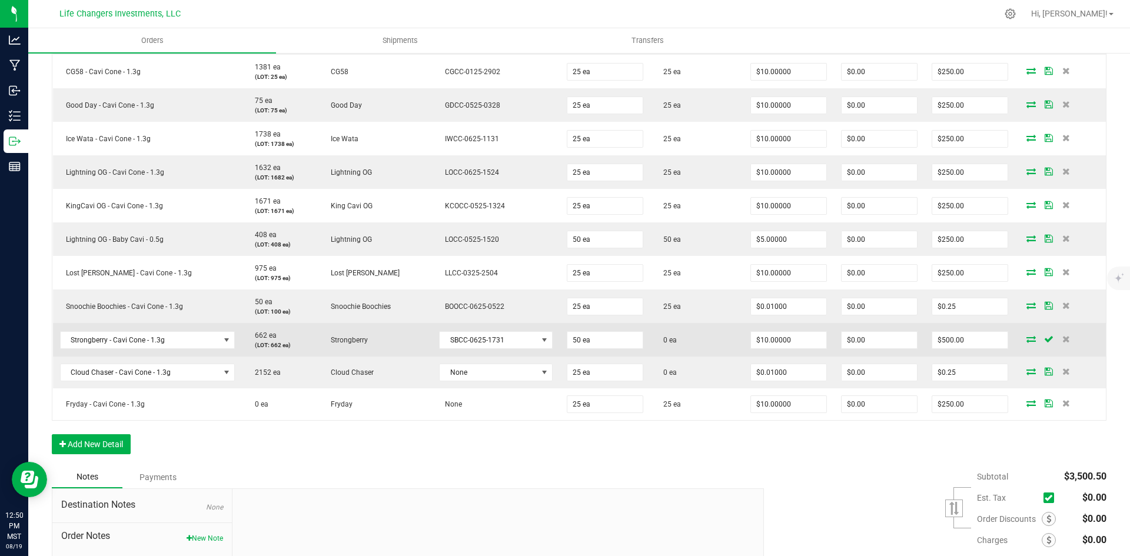
click at [1026, 340] on icon at bounding box center [1030, 338] width 9 height 7
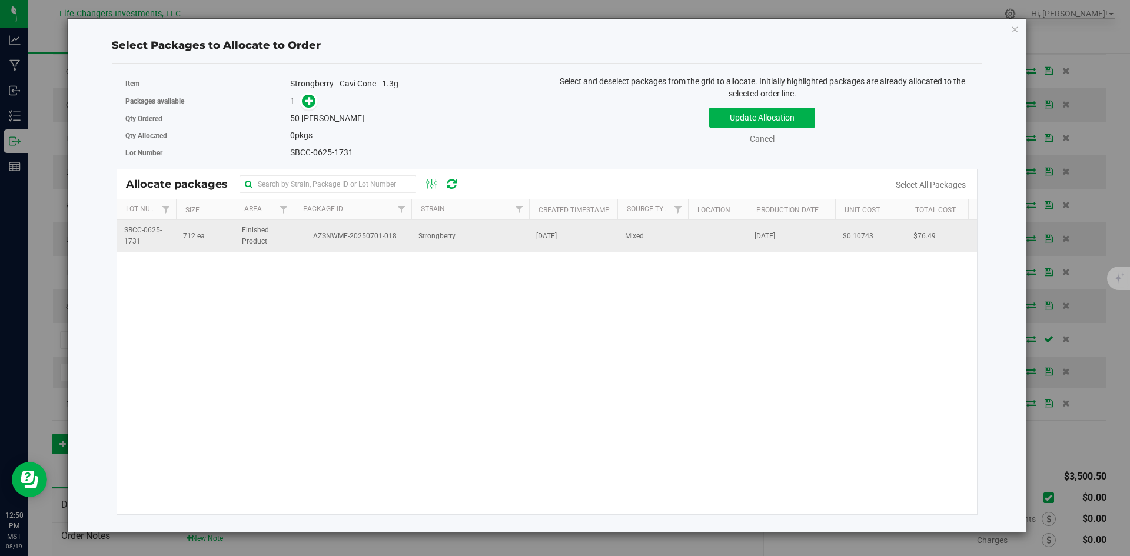
click at [431, 237] on span "Strongberry" at bounding box center [436, 236] width 37 height 11
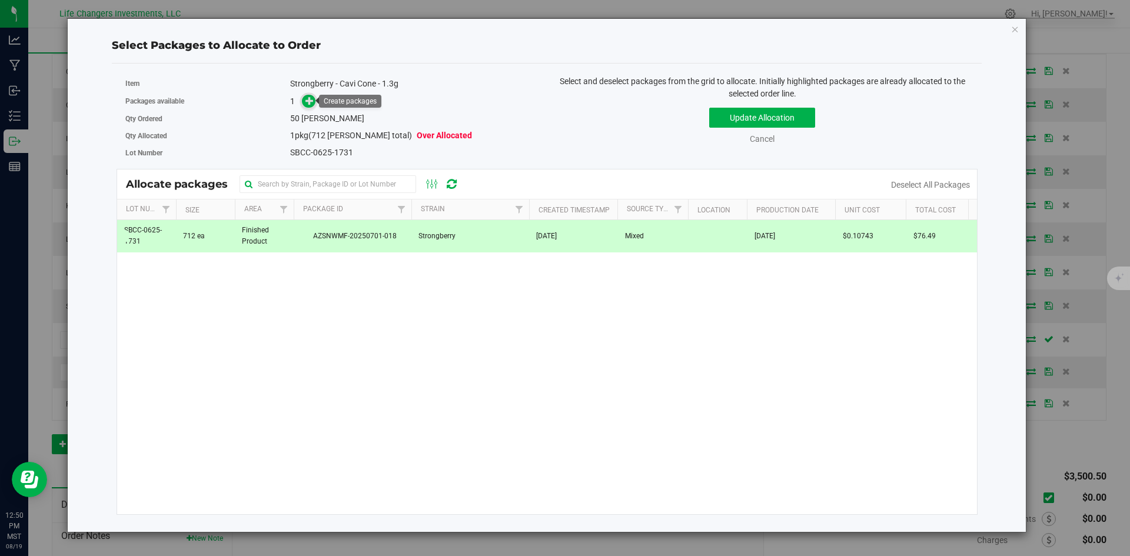
click at [304, 97] on span at bounding box center [309, 102] width 14 height 14
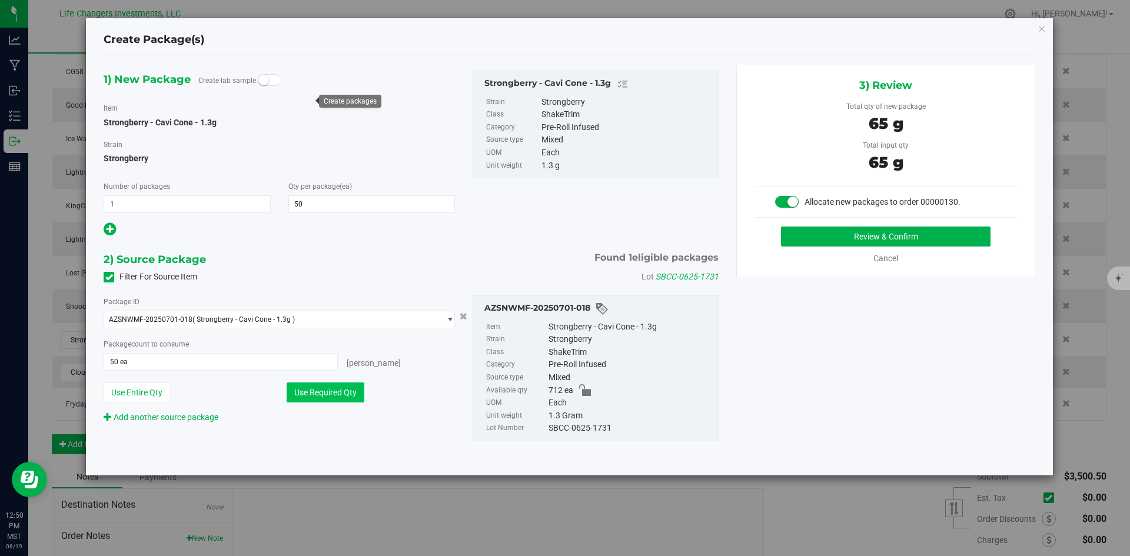
click at [319, 394] on button "Use Required Qty" at bounding box center [326, 393] width 78 height 20
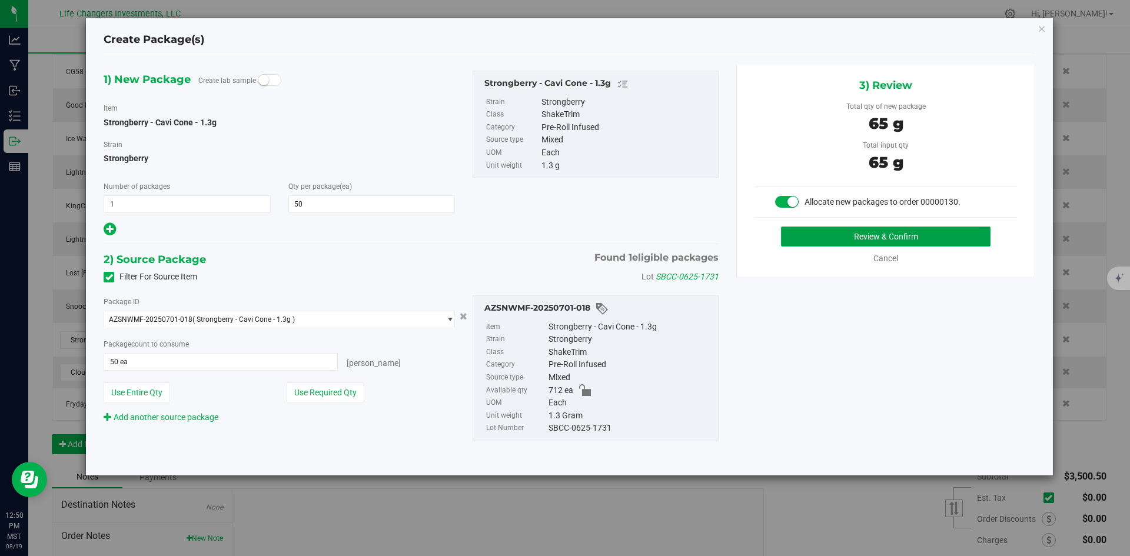
click at [883, 232] on button "Review & Confirm" at bounding box center [885, 237] width 209 height 20
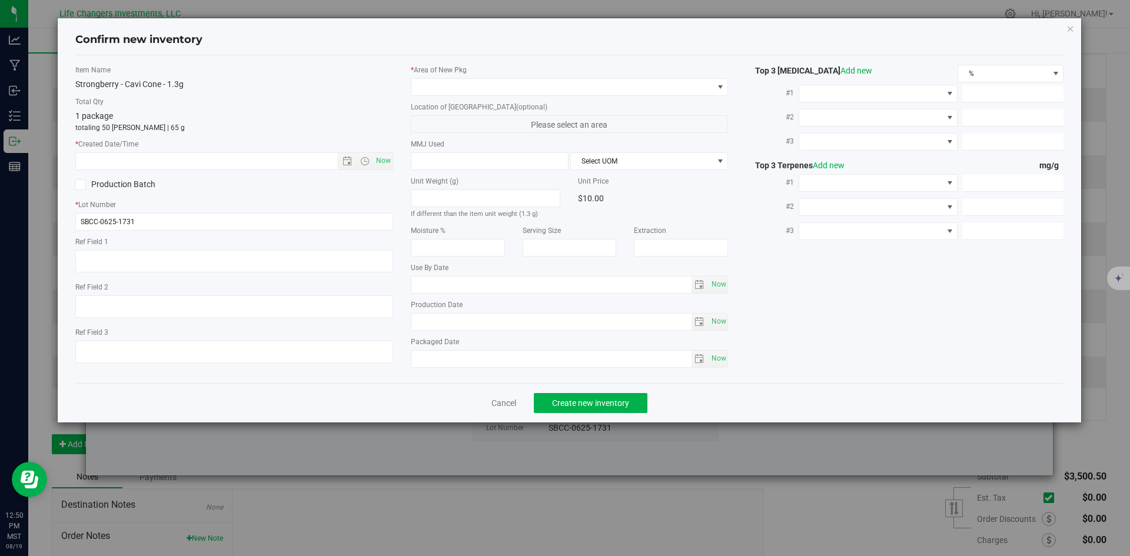
type input "2026-06-04"
type input "[DATE]"
click at [387, 160] on span "Now" at bounding box center [383, 160] width 20 height 17
type input "8/19/2025 12:50 PM"
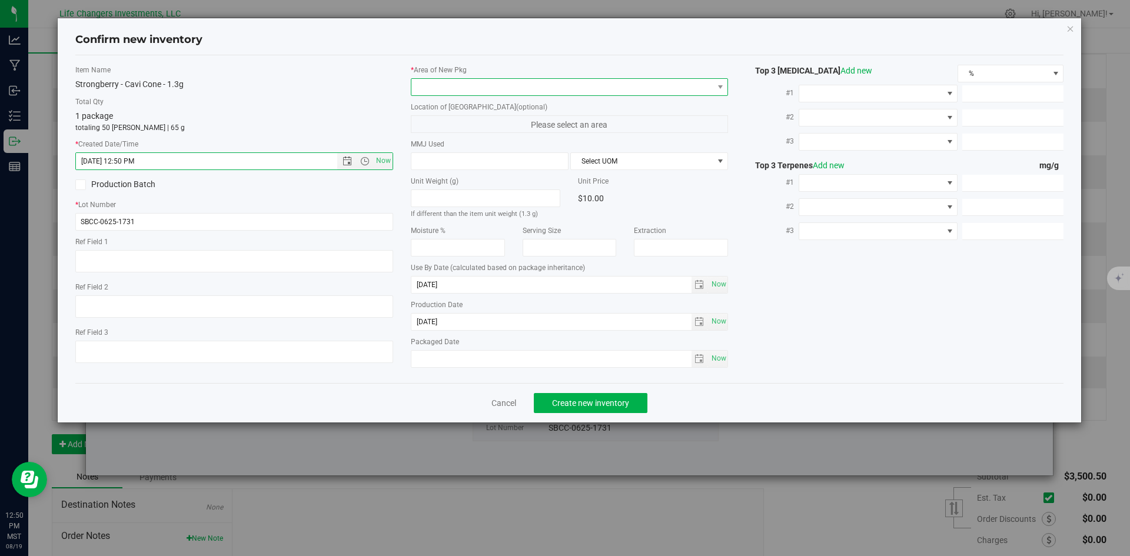
click at [480, 89] on span at bounding box center [562, 87] width 302 height 16
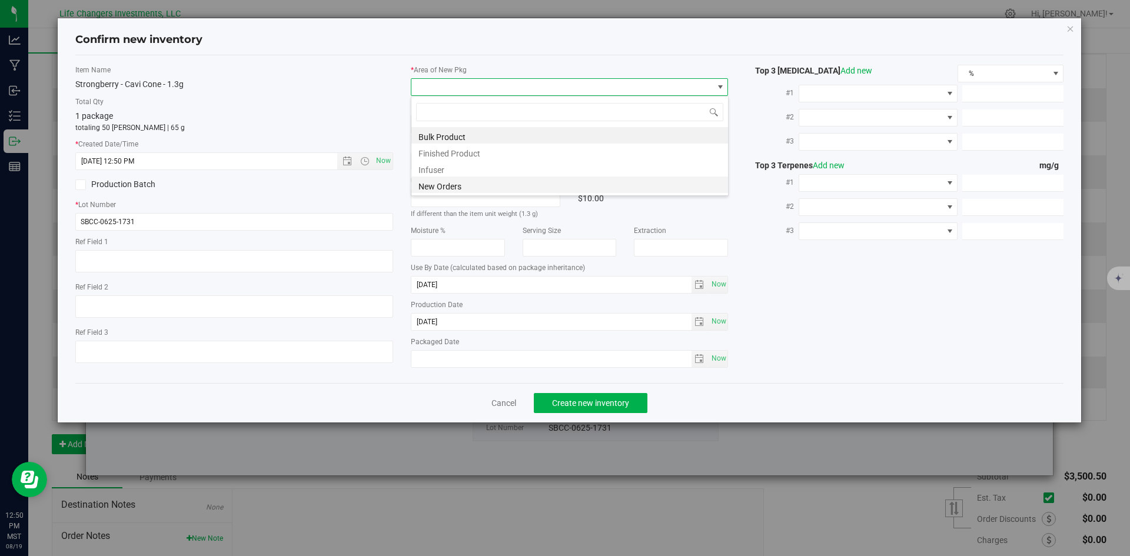
scroll to position [18, 318]
click at [470, 183] on li "New Orders" at bounding box center [569, 185] width 317 height 16
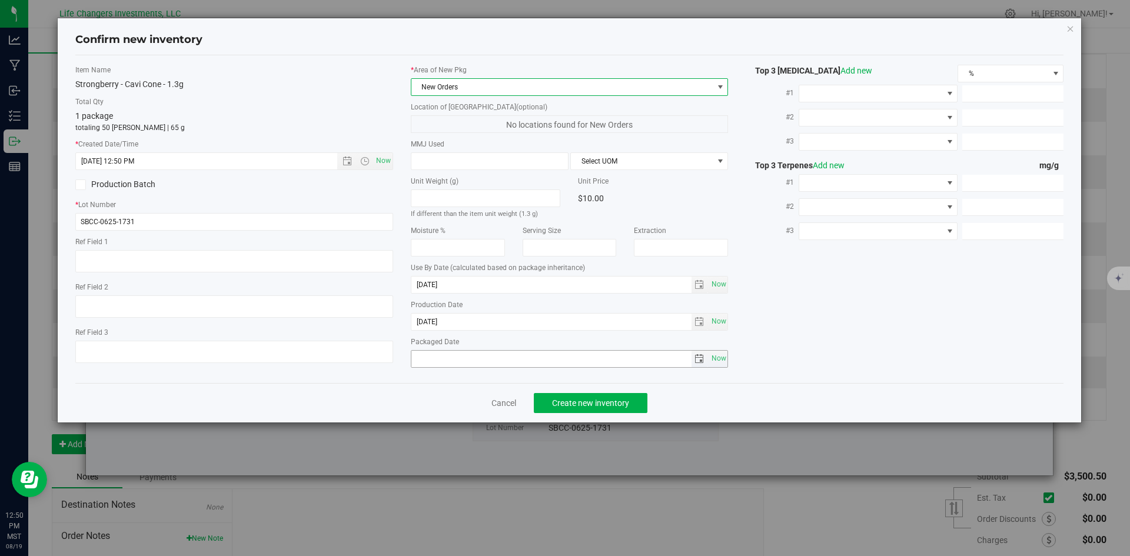
drag, startPoint x: 720, startPoint y: 357, endPoint x: 702, endPoint y: 368, distance: 21.2
click at [719, 357] on span "Now" at bounding box center [719, 358] width 20 height 17
type input "2025-08-19"
click at [605, 401] on span "Create new inventory" at bounding box center [590, 402] width 77 height 9
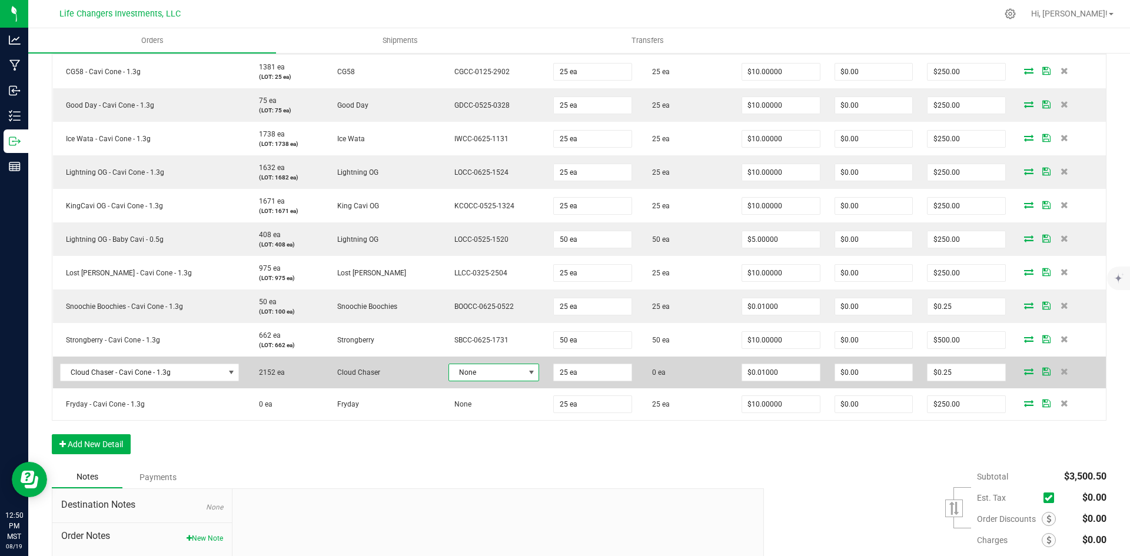
click at [527, 374] on span at bounding box center [531, 372] width 9 height 9
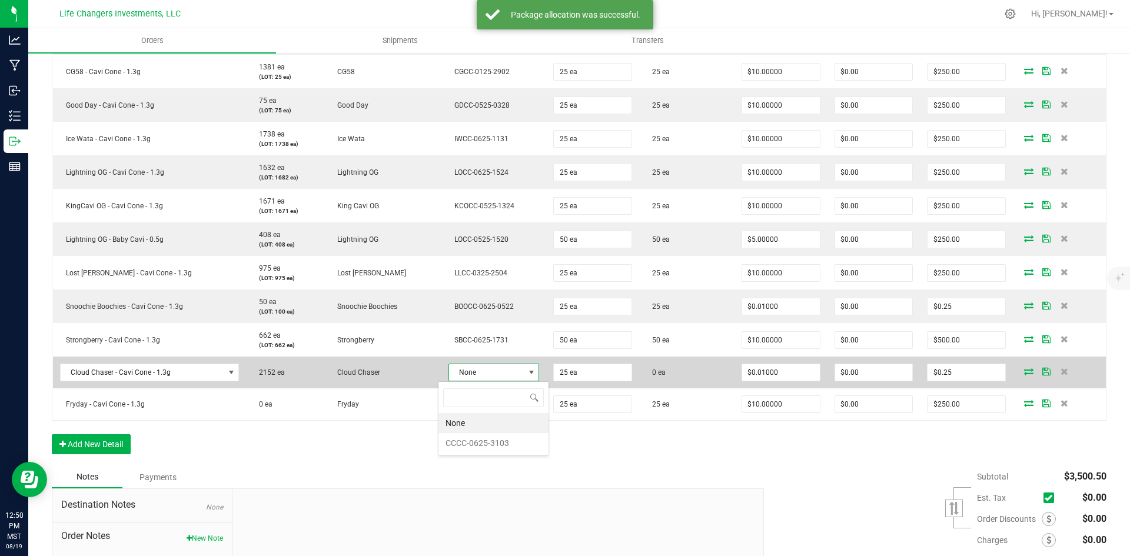
scroll to position [18, 90]
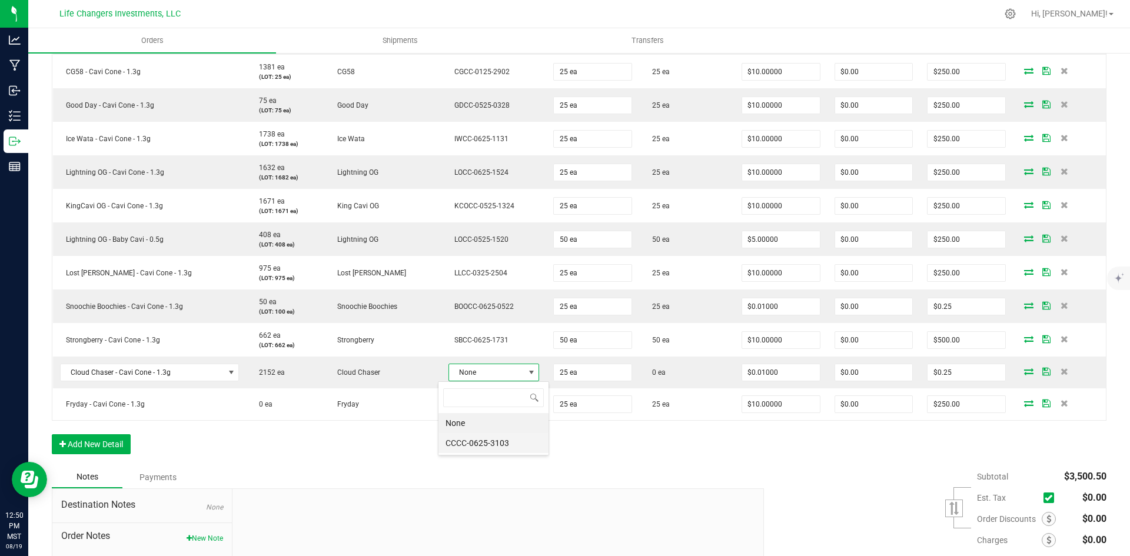
click at [489, 442] on li "CCCC-0625-3103" at bounding box center [493, 443] width 110 height 20
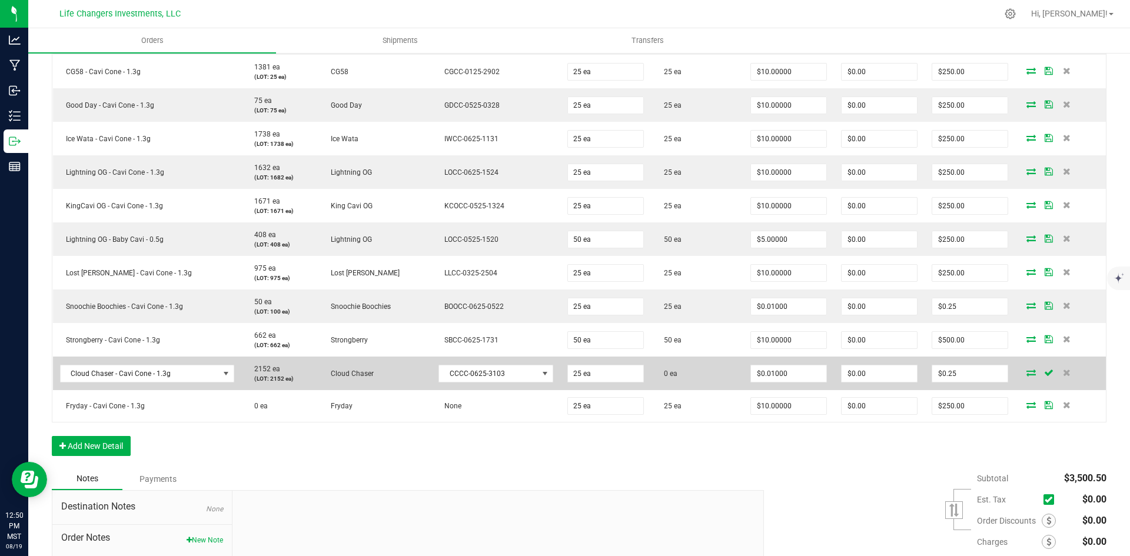
click at [1026, 372] on icon at bounding box center [1030, 372] width 9 height 7
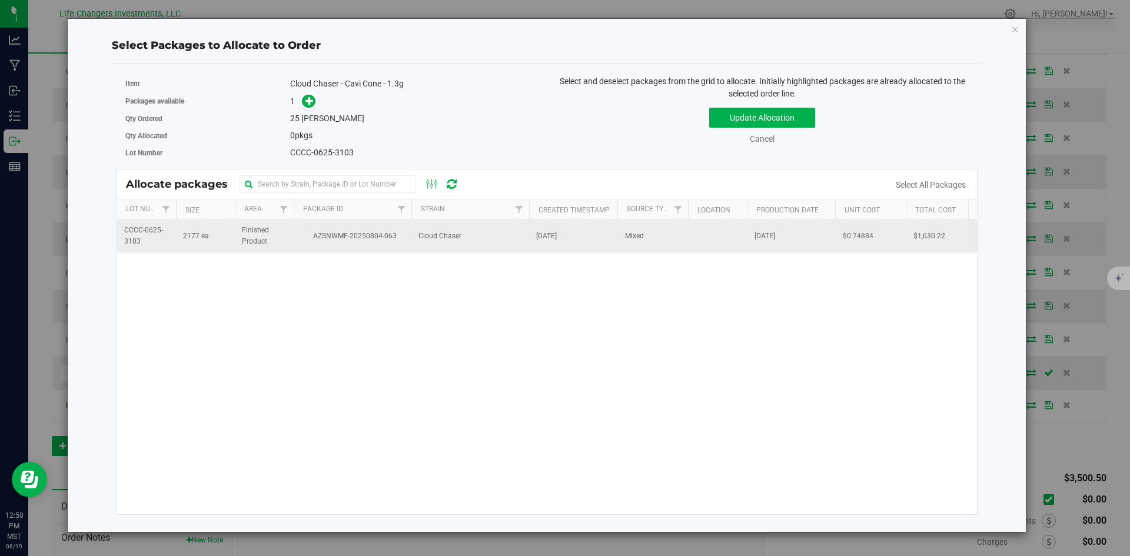
click at [413, 235] on td "Cloud Chaser" at bounding box center [470, 236] width 118 height 32
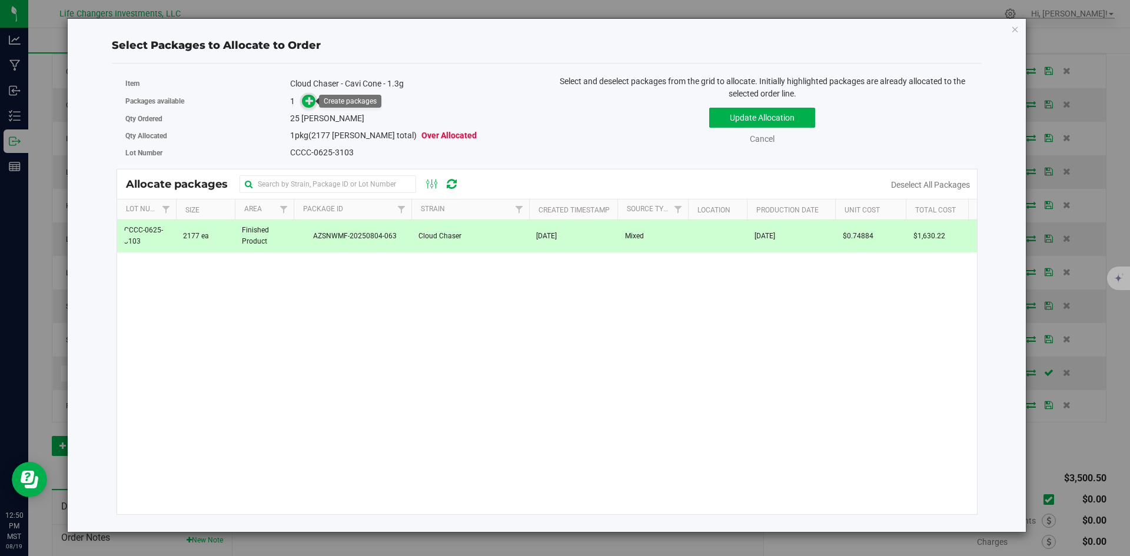
click at [308, 101] on icon at bounding box center [309, 101] width 8 height 8
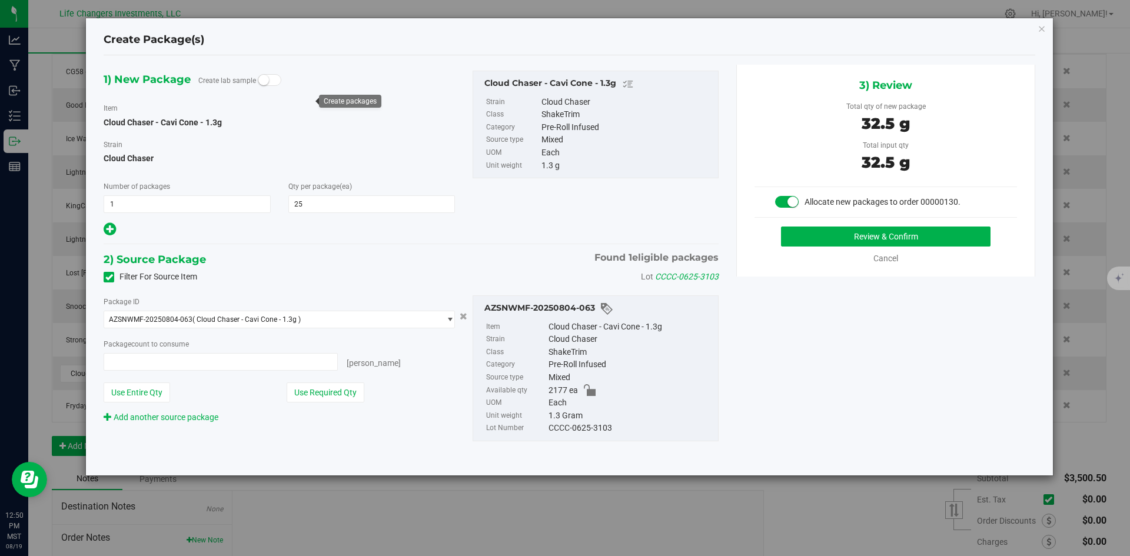
type input "25 ea"
click at [344, 388] on button "Use Required Qty" at bounding box center [326, 393] width 78 height 20
click at [947, 238] on button "Review & Confirm" at bounding box center [885, 237] width 209 height 20
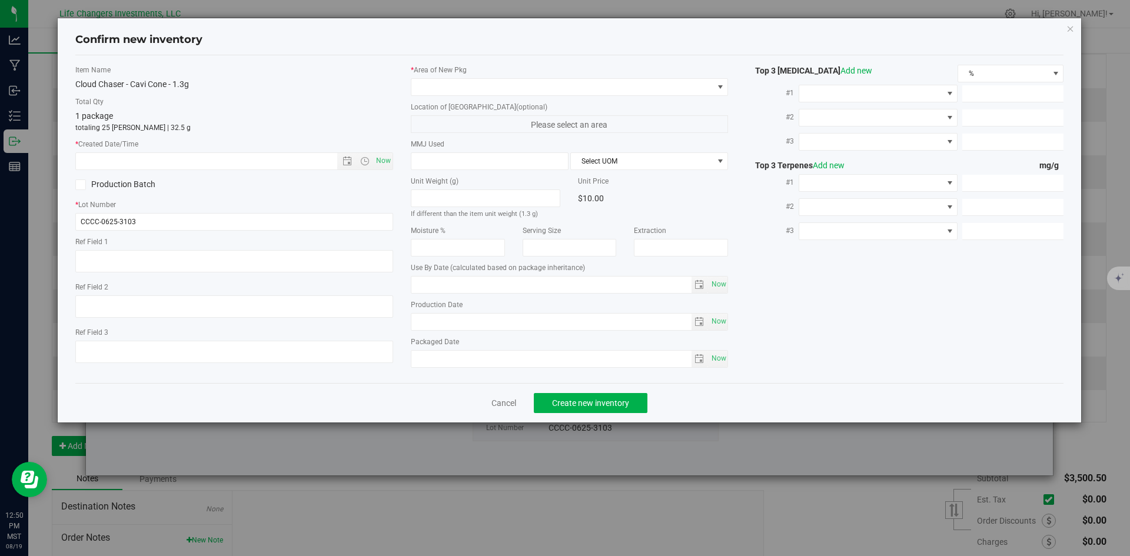
type input "2026-06-26"
type input "[DATE]"
click at [381, 159] on span "Now" at bounding box center [383, 160] width 20 height 17
type input "8/19/2025 12:50 PM"
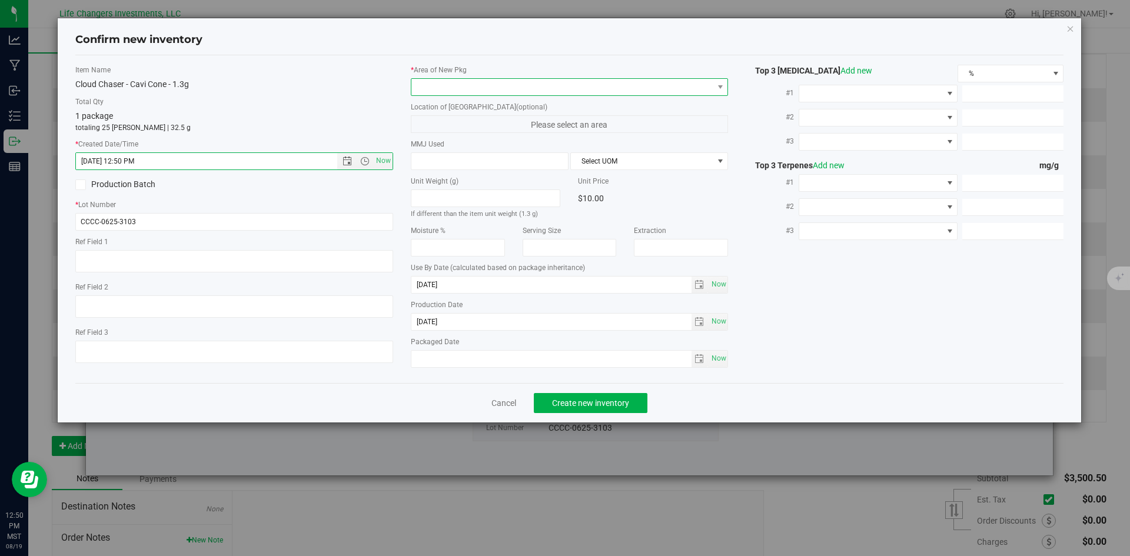
click at [425, 88] on span at bounding box center [562, 87] width 302 height 16
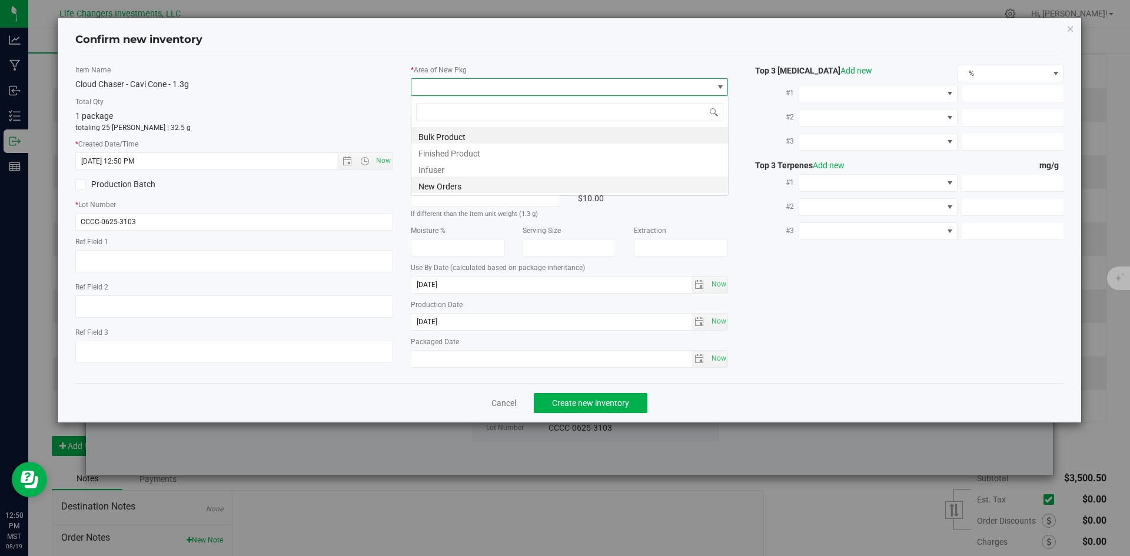
scroll to position [18, 318]
click at [445, 187] on li "New Orders" at bounding box center [569, 185] width 317 height 16
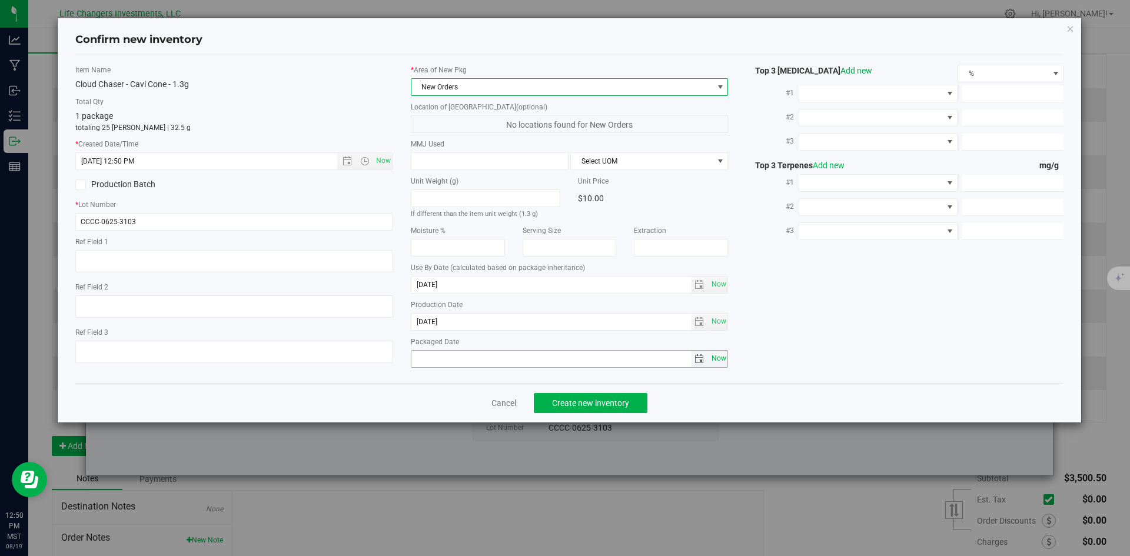
click at [716, 358] on span "Now" at bounding box center [719, 358] width 20 height 17
type input "2025-08-19"
click at [592, 401] on span "Create new inventory" at bounding box center [590, 402] width 77 height 9
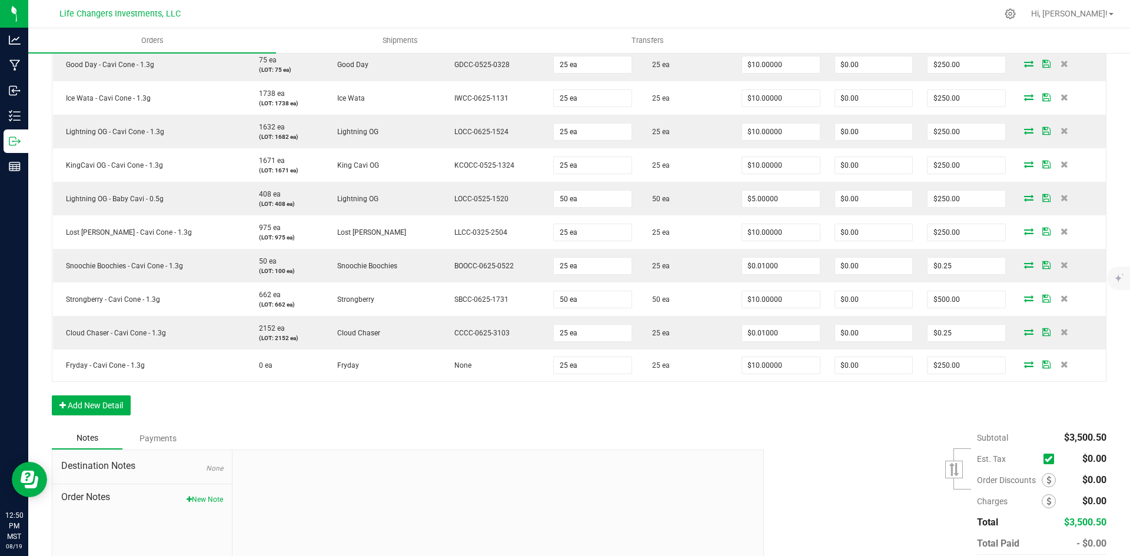
scroll to position [576, 0]
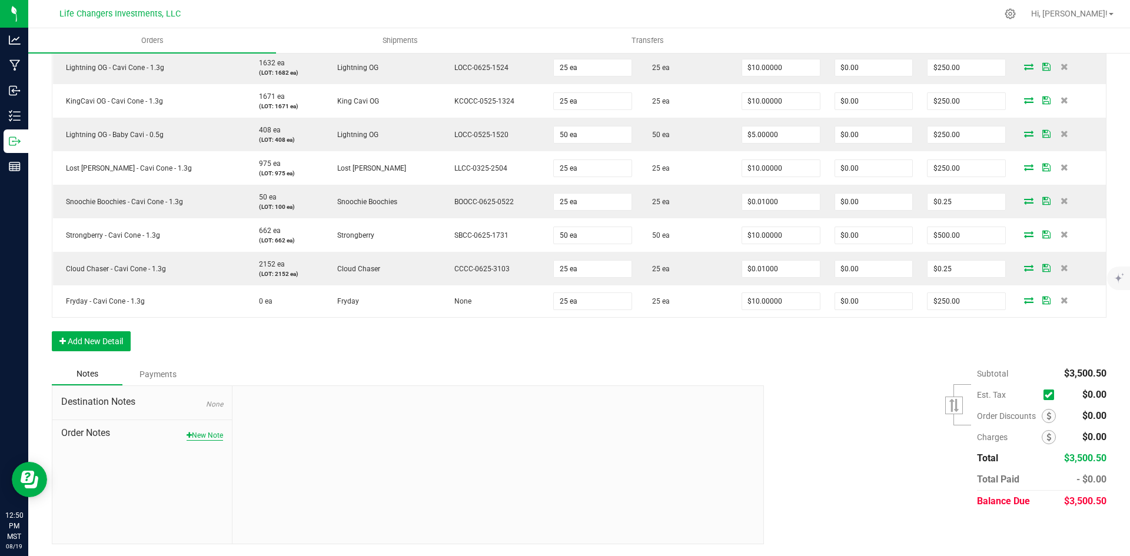
click at [198, 438] on button "New Note" at bounding box center [205, 435] width 36 height 11
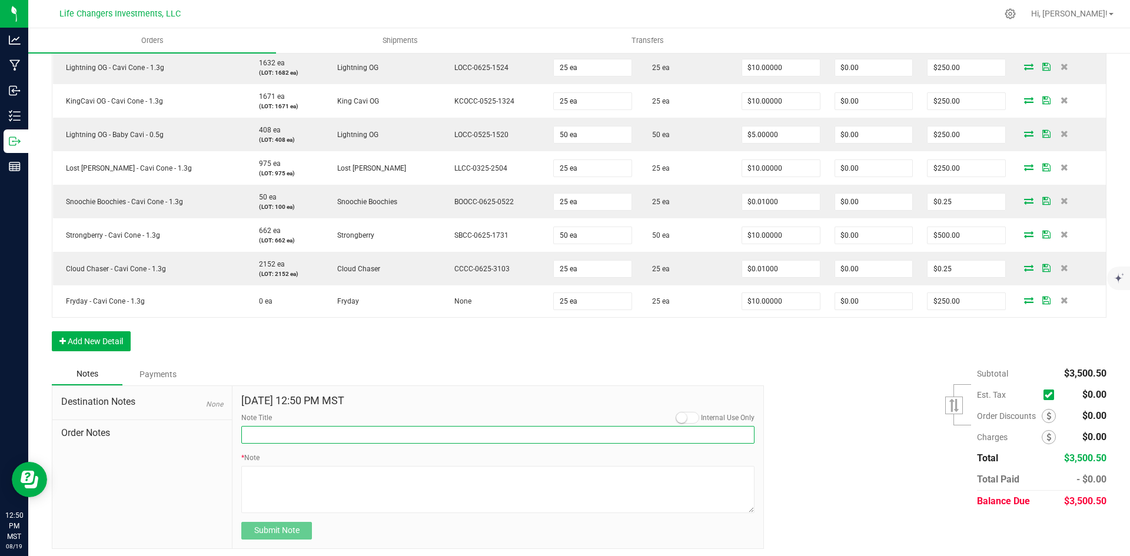
click at [337, 435] on input "Note Title" at bounding box center [497, 435] width 513 height 18
type input "Margin Credit & Budtenders"
click at [345, 436] on input "Margin Credit & Budtenders" at bounding box center [497, 435] width 513 height 18
drag, startPoint x: 340, startPoint y: 433, endPoint x: 201, endPoint y: 434, distance: 139.5
click at [201, 434] on div "Destination Notes None Order Notes Aug 19, 2025 12:50 PM MST Internal Use Only …" at bounding box center [408, 467] width 712 height 164
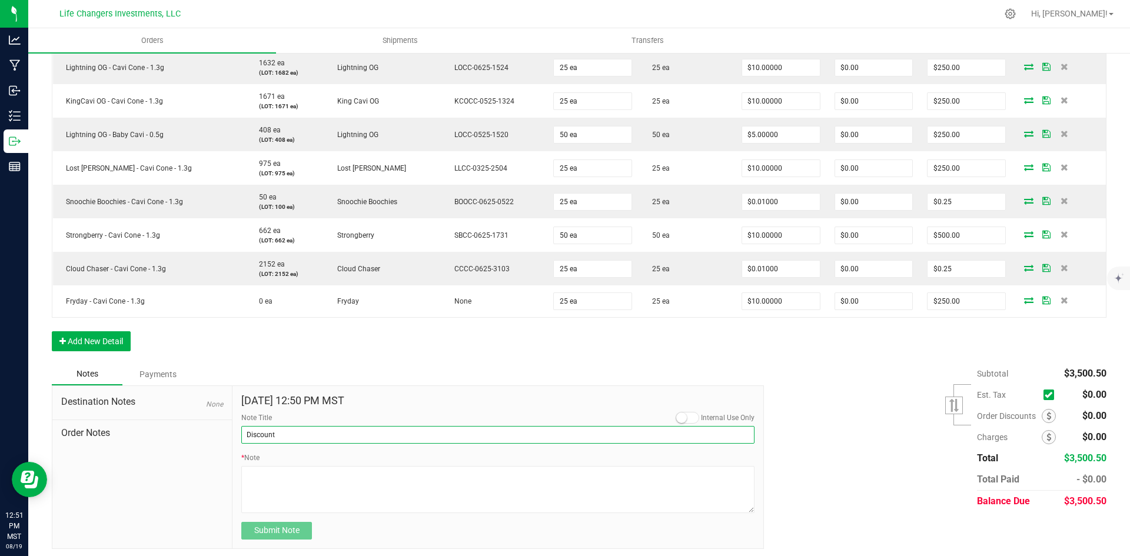
click at [297, 436] on input "Discount" at bounding box center [497, 435] width 513 height 18
click at [244, 433] on input "Discount" at bounding box center [497, 435] width 513 height 18
type input "Order Discount"
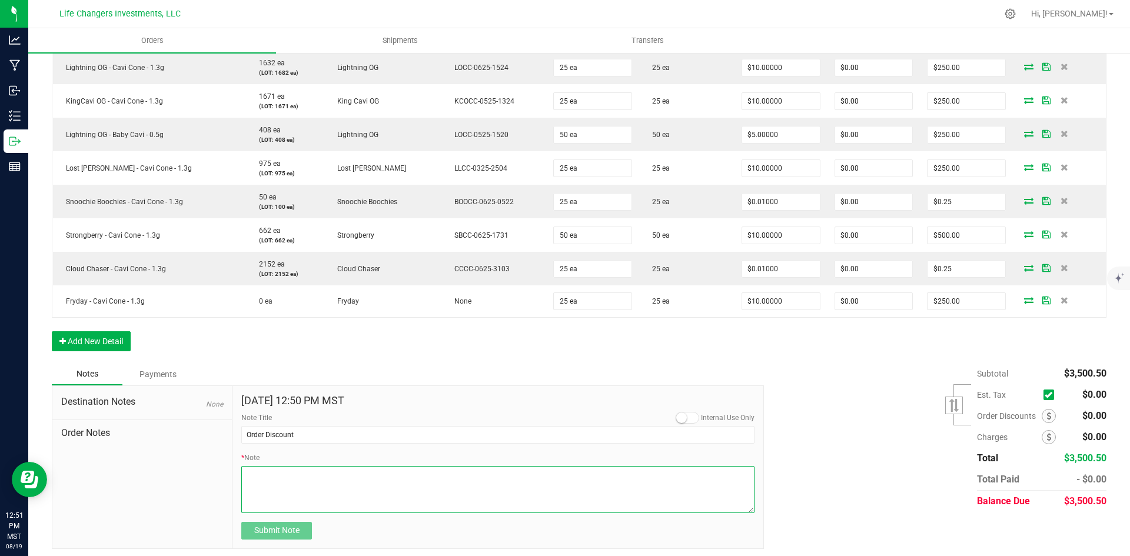
click at [254, 468] on textarea "* Note" at bounding box center [497, 489] width 513 height 47
type textarea "$499.50"
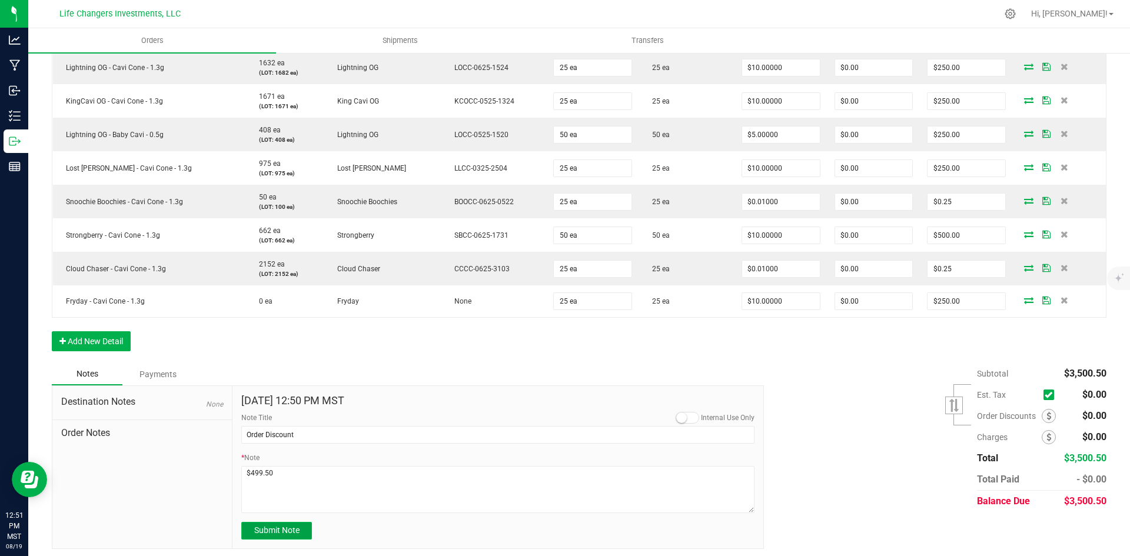
click at [282, 528] on span "Submit Note" at bounding box center [276, 530] width 45 height 9
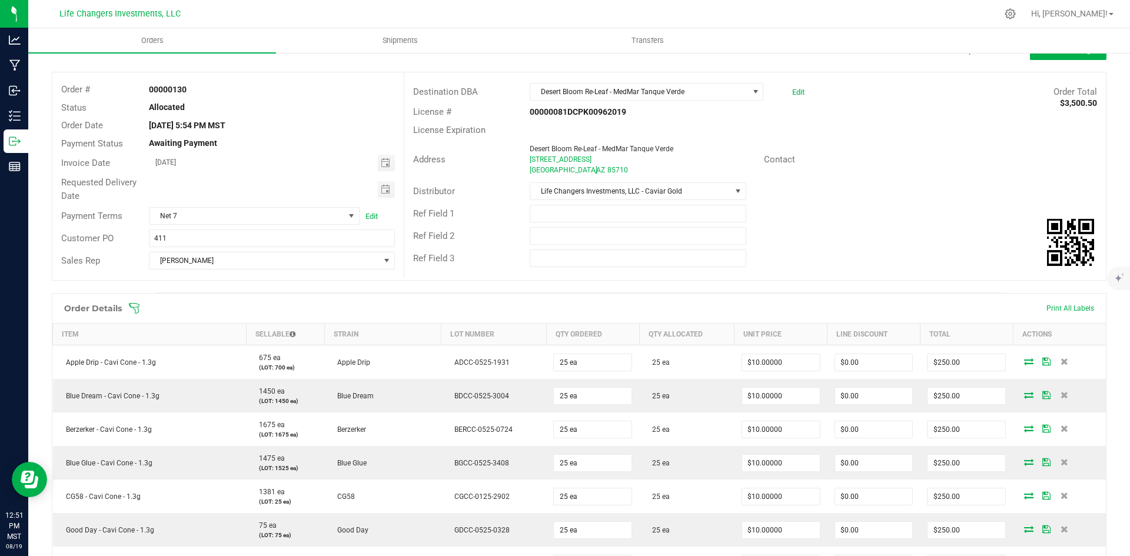
scroll to position [0, 0]
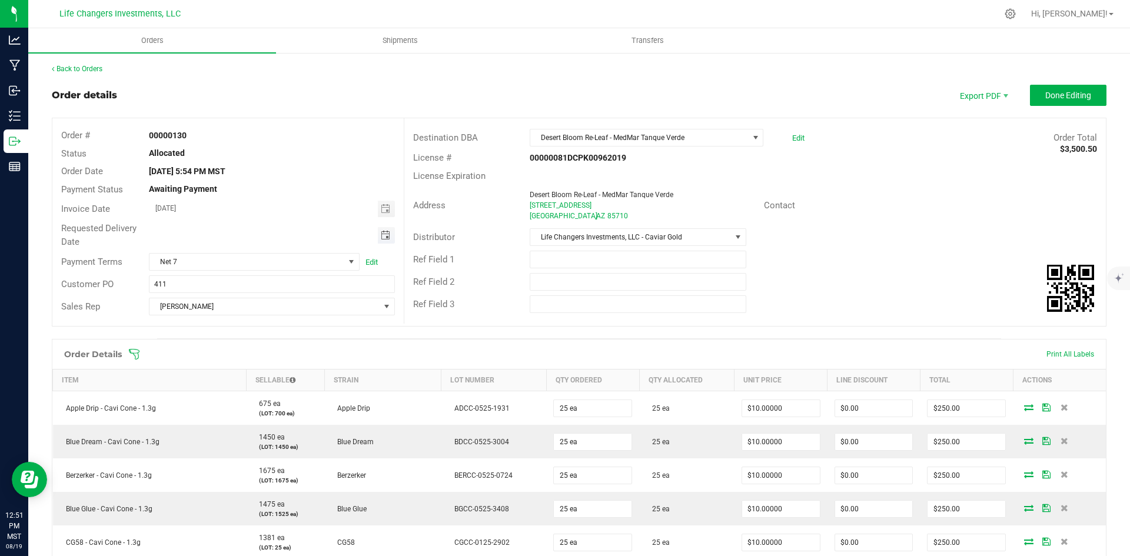
click at [383, 231] on span "Toggle calendar" at bounding box center [385, 235] width 9 height 9
click at [270, 354] on span "21" at bounding box center [270, 351] width 17 height 18
type input "08/21/2025"
click at [1052, 92] on span "Done Editing" at bounding box center [1068, 95] width 46 height 9
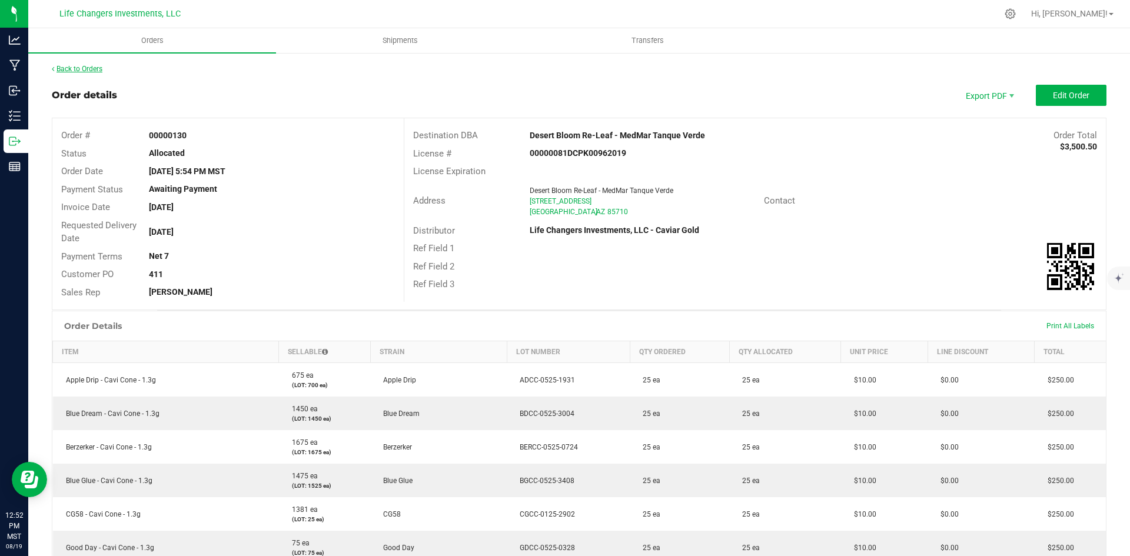
click at [72, 67] on link "Back to Orders" at bounding box center [77, 69] width 51 height 8
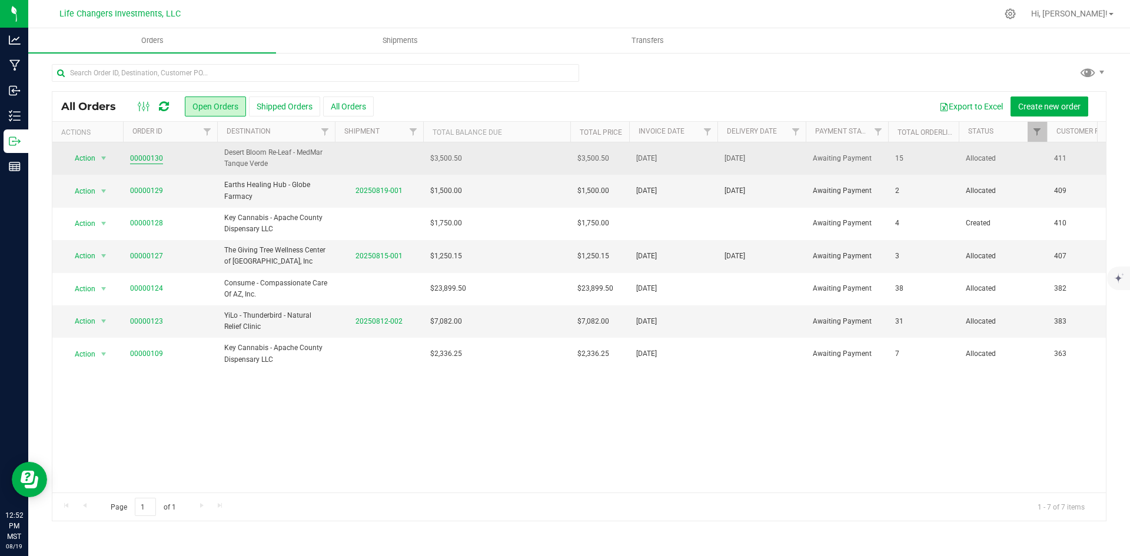
click at [132, 157] on link "00000130" at bounding box center [146, 158] width 33 height 11
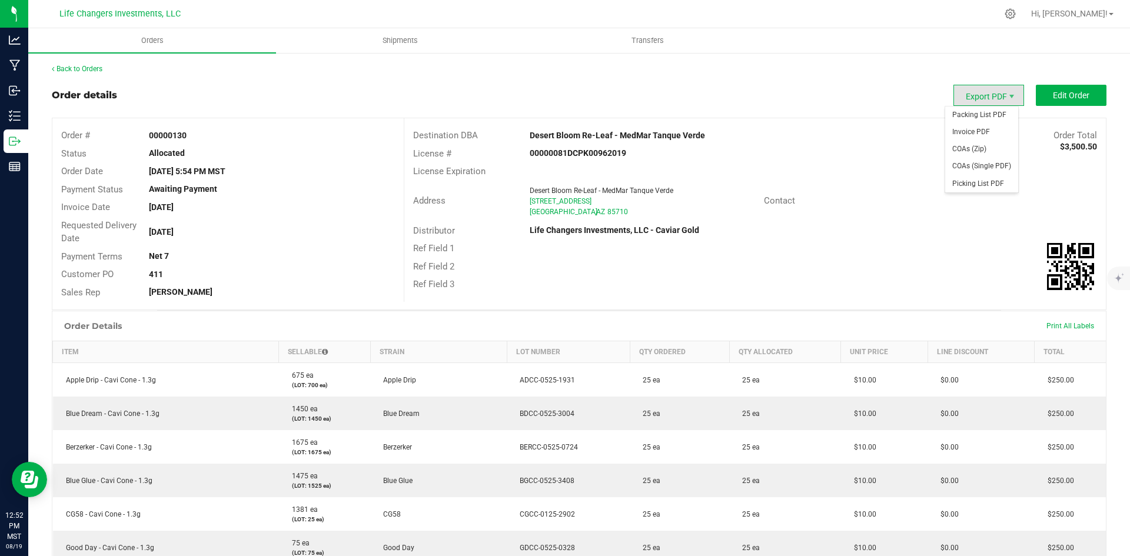
click at [967, 90] on span "Export PDF" at bounding box center [988, 95] width 71 height 21
click at [971, 135] on span "Invoice PDF" at bounding box center [981, 132] width 73 height 17
click at [74, 70] on link "Back to Orders" at bounding box center [77, 69] width 51 height 8
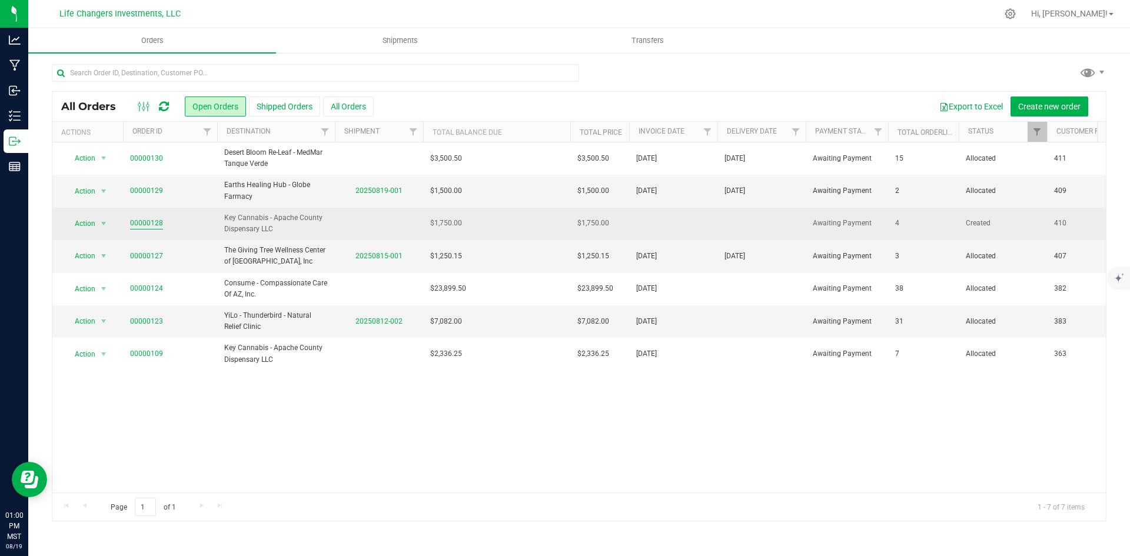
click at [152, 220] on link "00000128" at bounding box center [146, 223] width 33 height 11
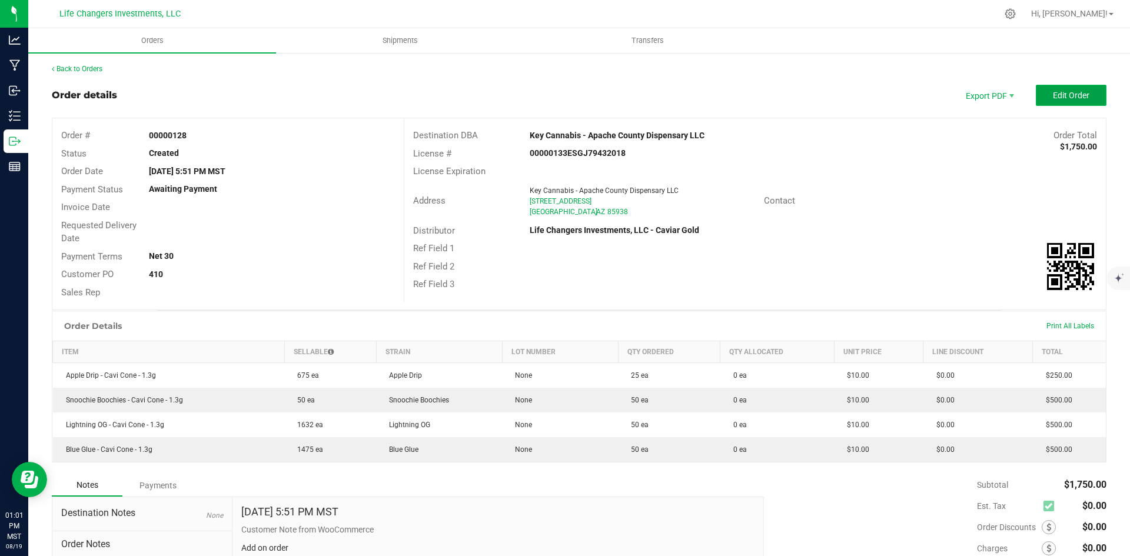
click at [1057, 92] on span "Edit Order" at bounding box center [1071, 95] width 36 height 9
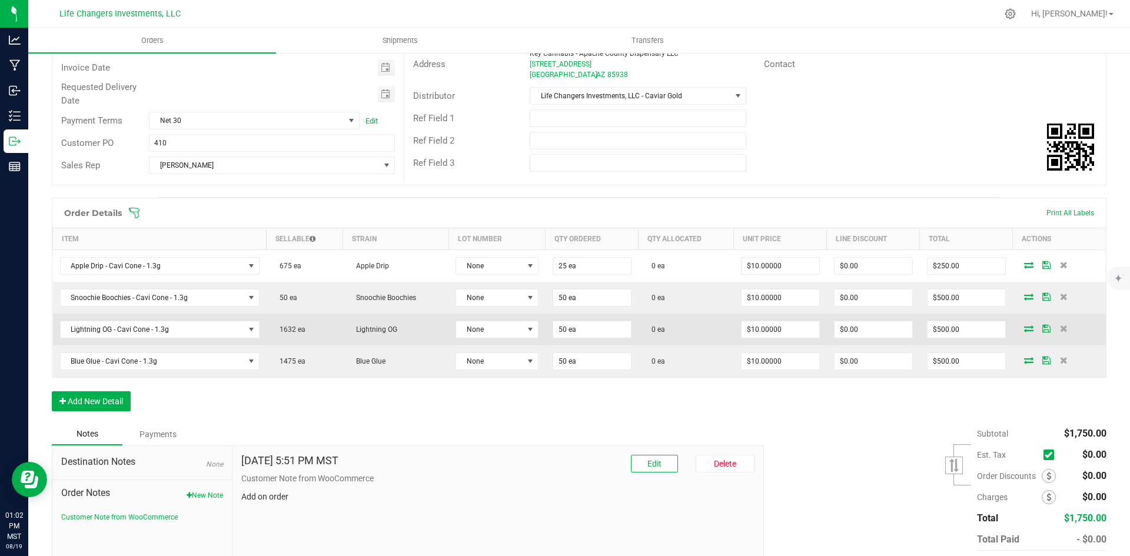
scroll to position [142, 0]
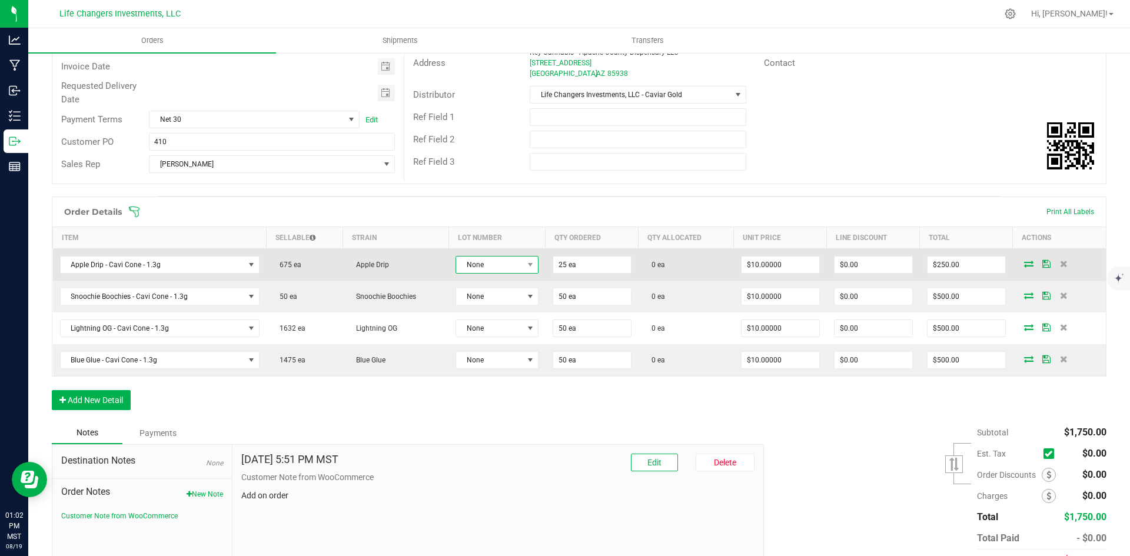
click at [497, 266] on span "None" at bounding box center [489, 265] width 67 height 16
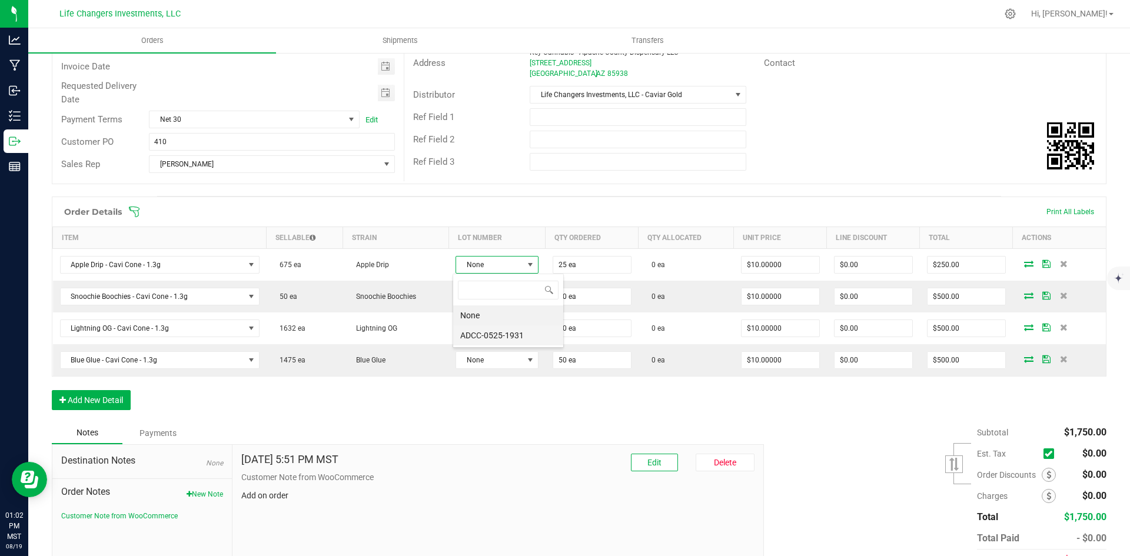
click at [498, 330] on li "ADCC-0525-1931" at bounding box center [508, 335] width 110 height 20
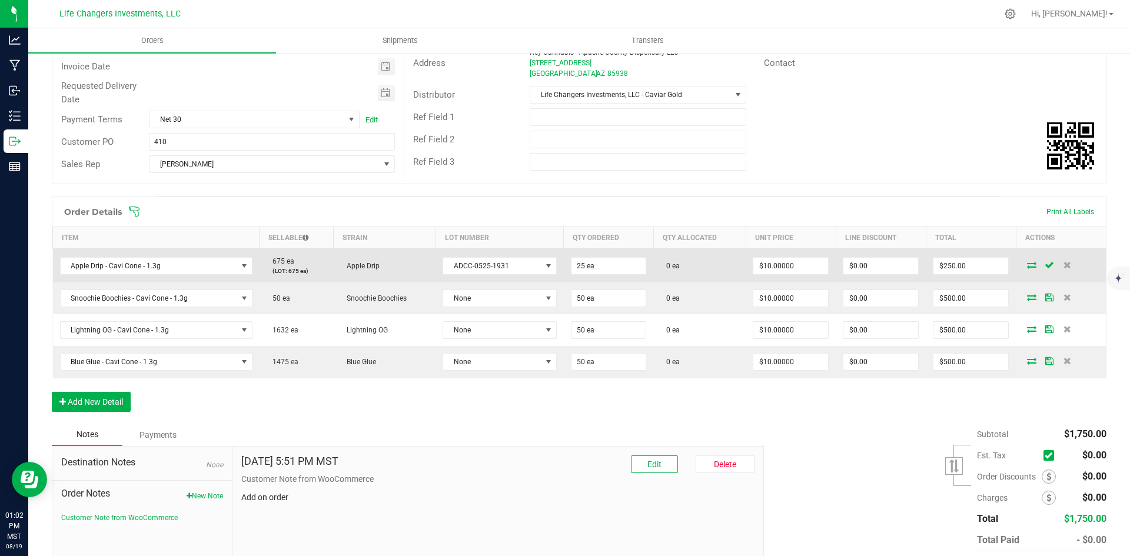
click at [1027, 266] on icon at bounding box center [1031, 264] width 9 height 7
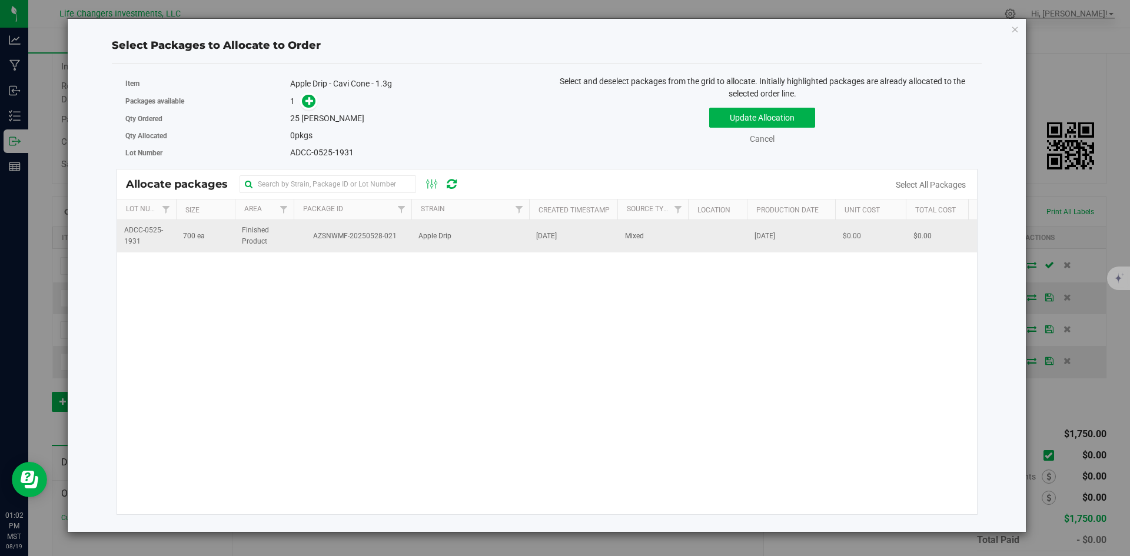
click at [460, 230] on td "Apple Drip" at bounding box center [470, 236] width 118 height 32
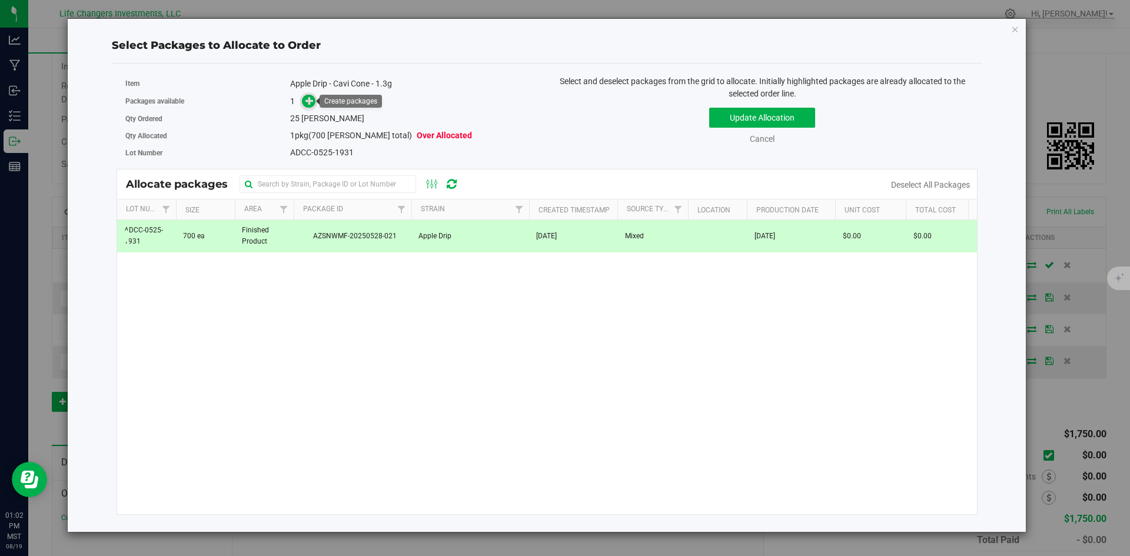
click at [311, 106] on span at bounding box center [309, 101] width 15 height 15
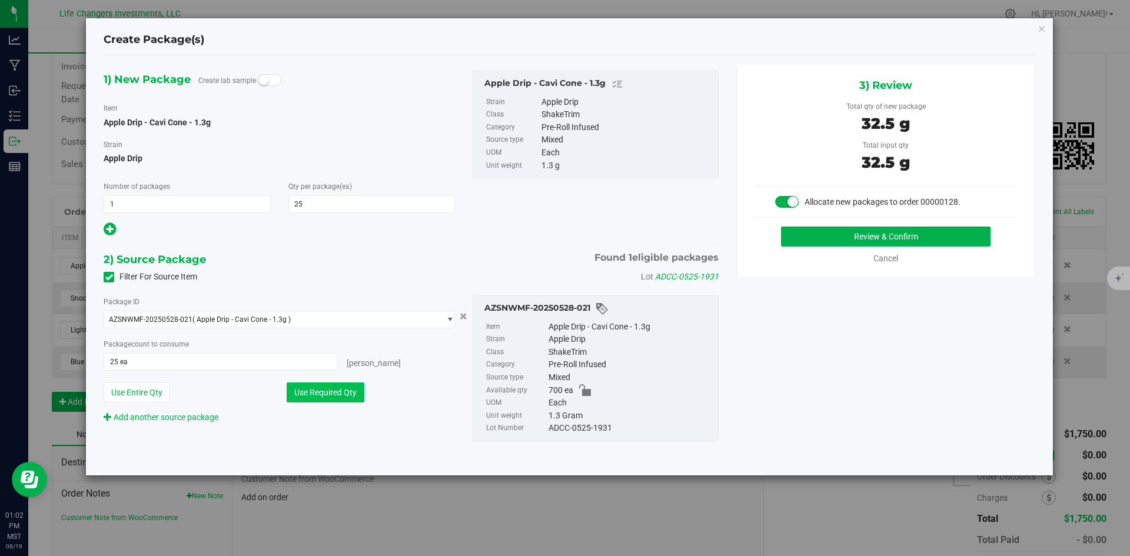
click at [343, 390] on button "Use Required Qty" at bounding box center [326, 393] width 78 height 20
click at [884, 237] on button "Review & Confirm" at bounding box center [885, 237] width 209 height 20
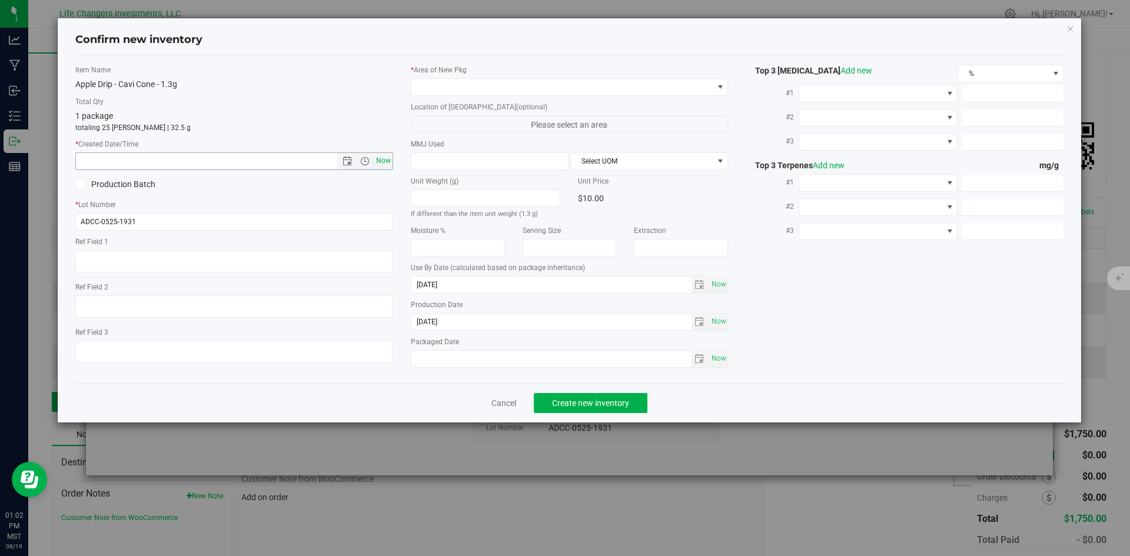
click at [382, 162] on span "Now" at bounding box center [383, 160] width 20 height 17
type input "8/19/2025 1:02 PM"
click at [430, 91] on span at bounding box center [562, 87] width 302 height 16
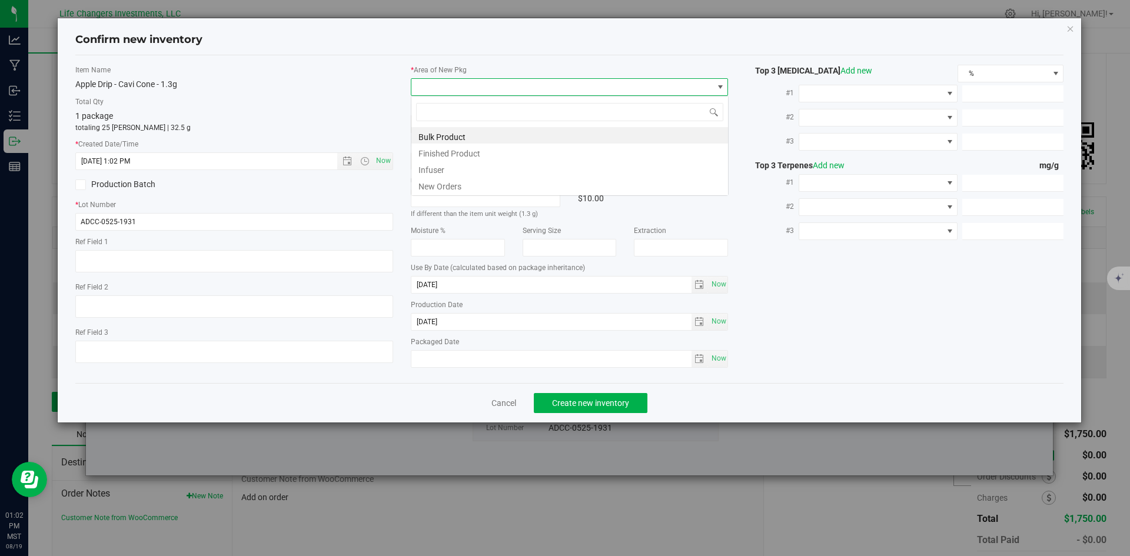
scroll to position [18, 318]
click at [438, 188] on li "New Orders" at bounding box center [569, 185] width 317 height 16
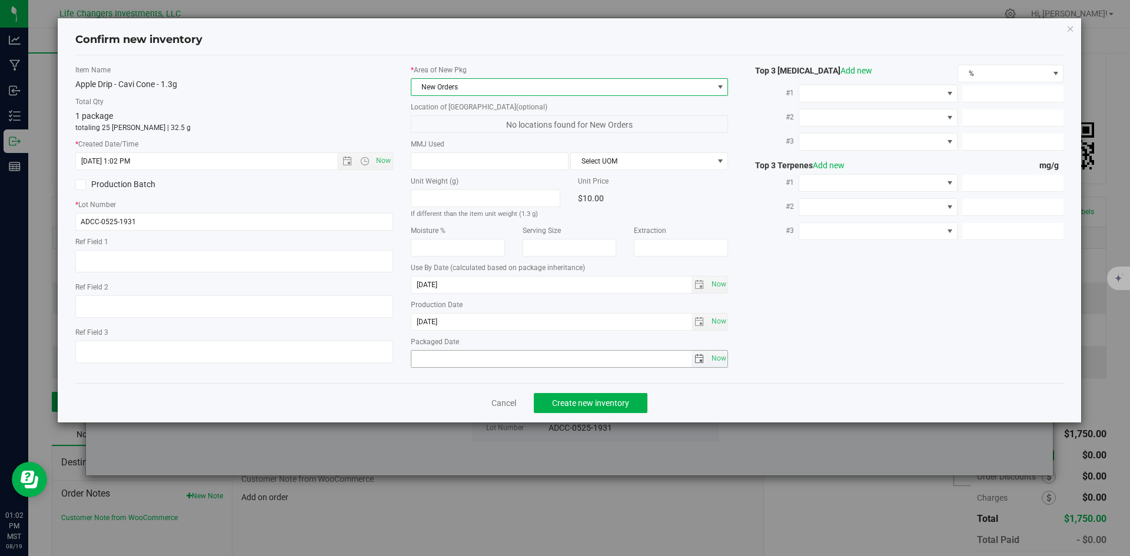
drag, startPoint x: 723, startPoint y: 360, endPoint x: 694, endPoint y: 390, distance: 41.6
click at [723, 362] on span "Now" at bounding box center [719, 358] width 20 height 17
type input "2025-08-19"
click at [624, 403] on span "Create new inventory" at bounding box center [590, 402] width 77 height 9
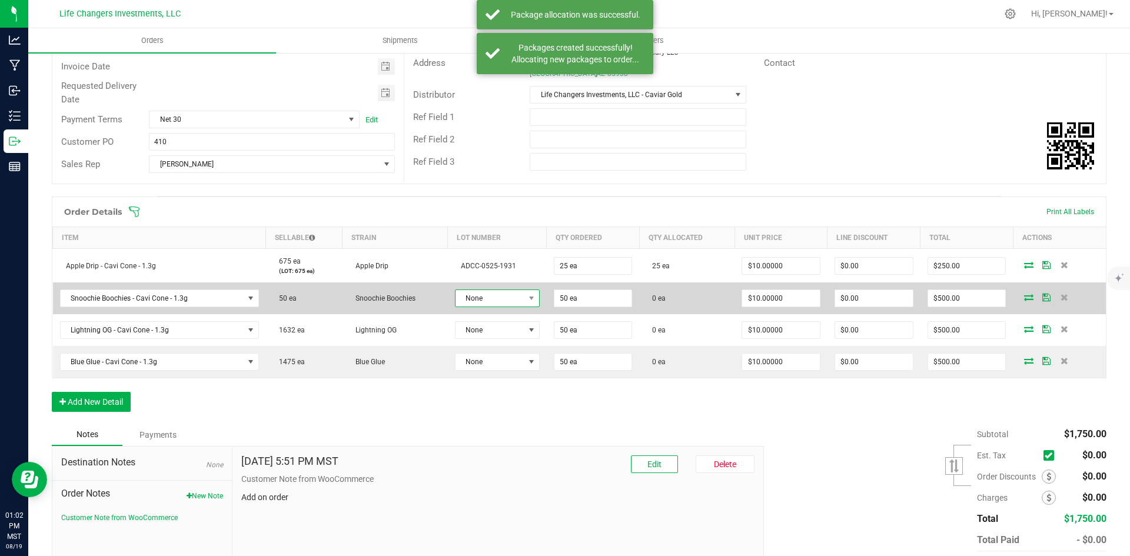
click at [516, 297] on span "None" at bounding box center [489, 298] width 69 height 16
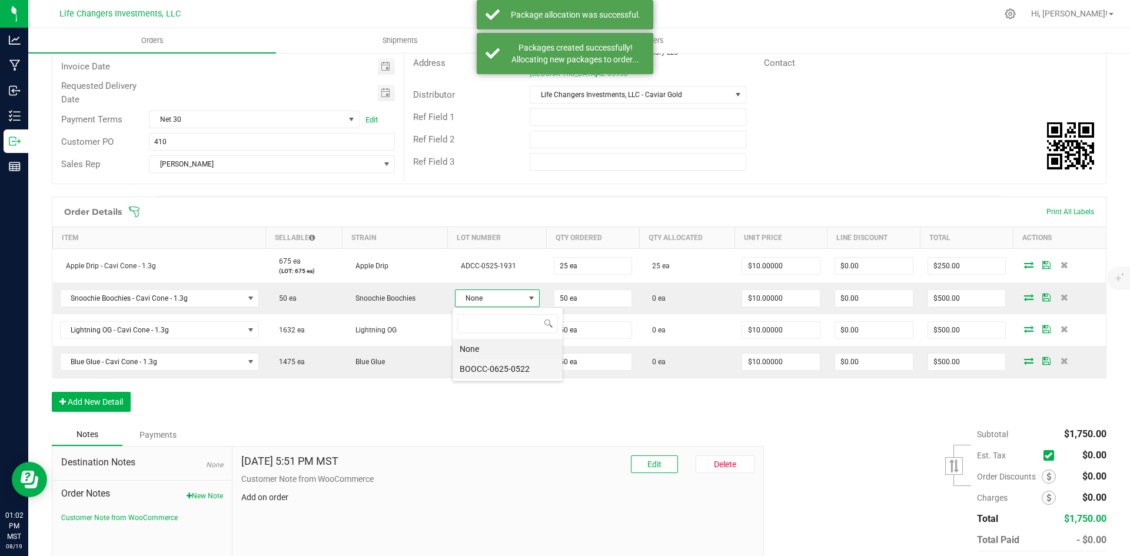
click at [533, 366] on li "BOOCC-0625-0522" at bounding box center [508, 369] width 110 height 20
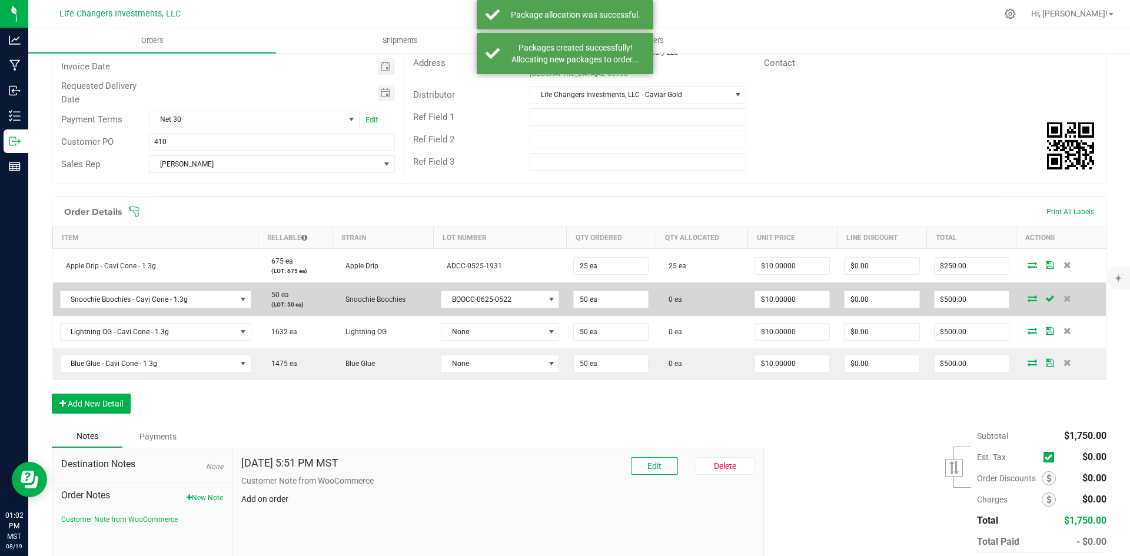
click at [1027, 298] on icon at bounding box center [1031, 298] width 9 height 7
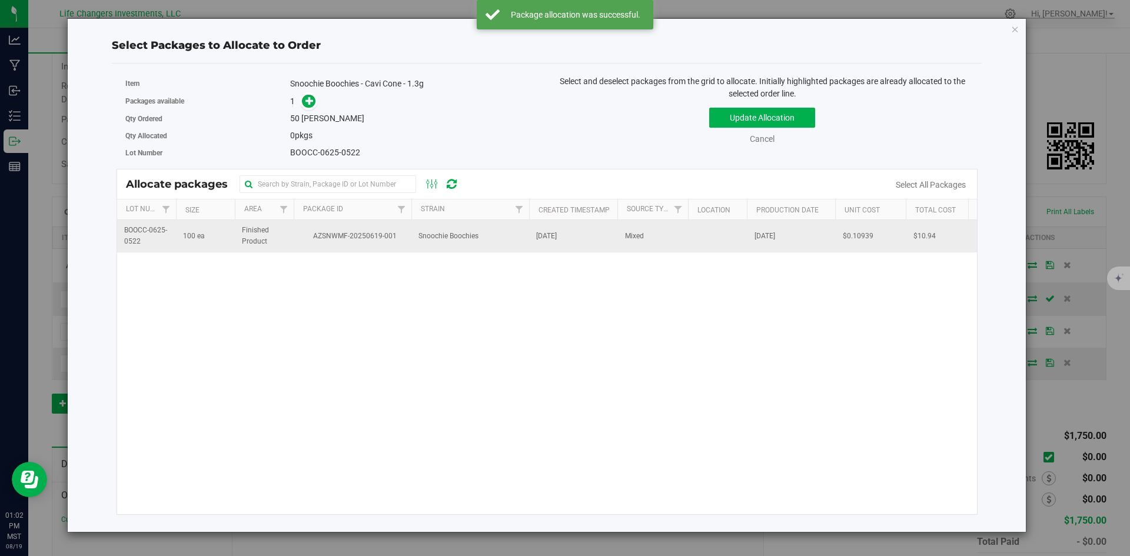
click at [375, 241] on span "AZSNWMF-20250619-001" at bounding box center [353, 236] width 104 height 11
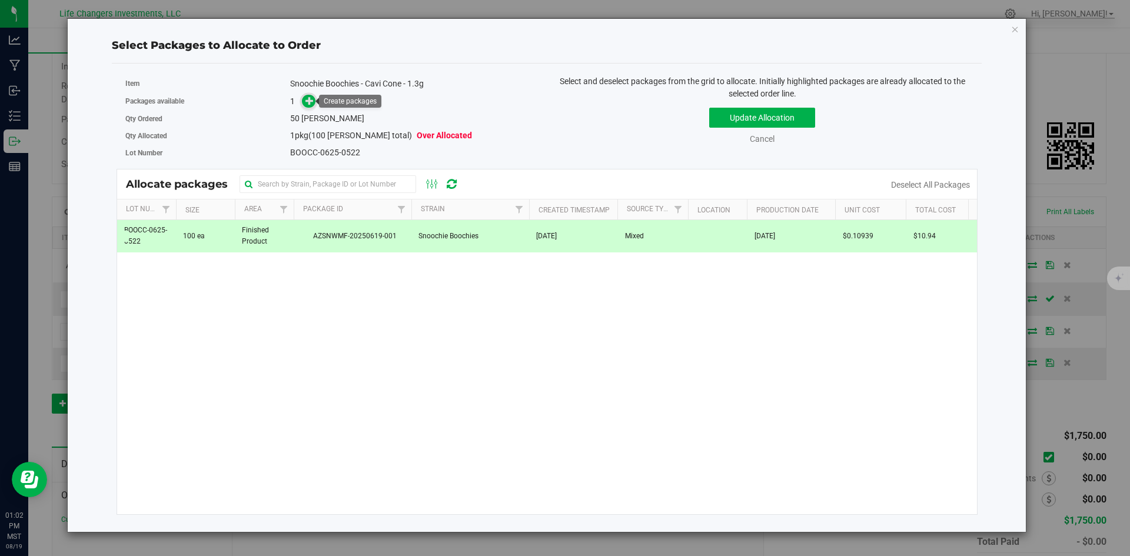
click at [310, 103] on icon at bounding box center [309, 100] width 8 height 8
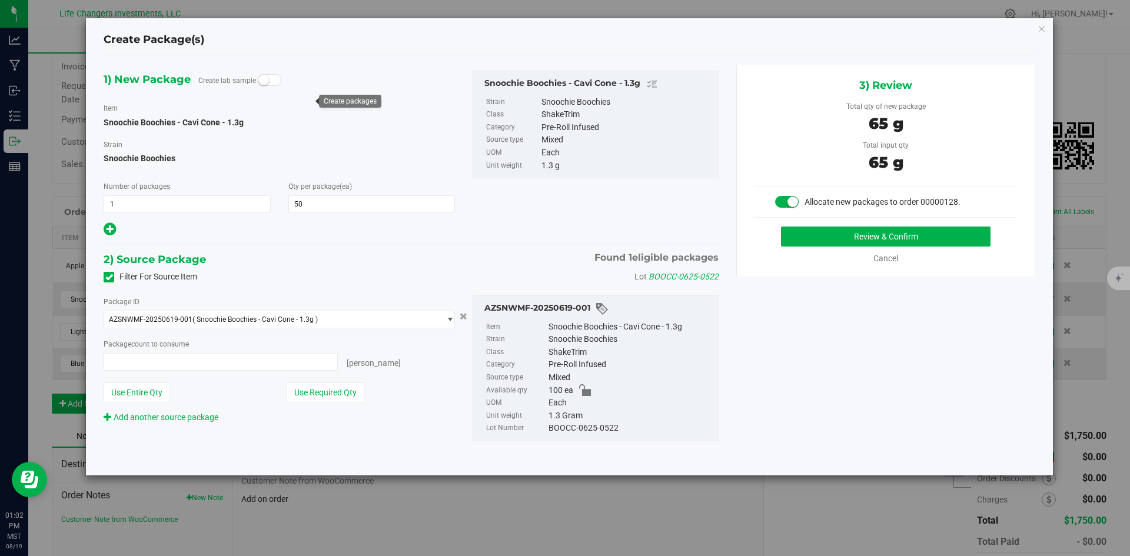
type input "50 ea"
click at [345, 390] on button "Use Required Qty" at bounding box center [326, 393] width 78 height 20
click at [843, 237] on button "Review & Confirm" at bounding box center [885, 237] width 209 height 20
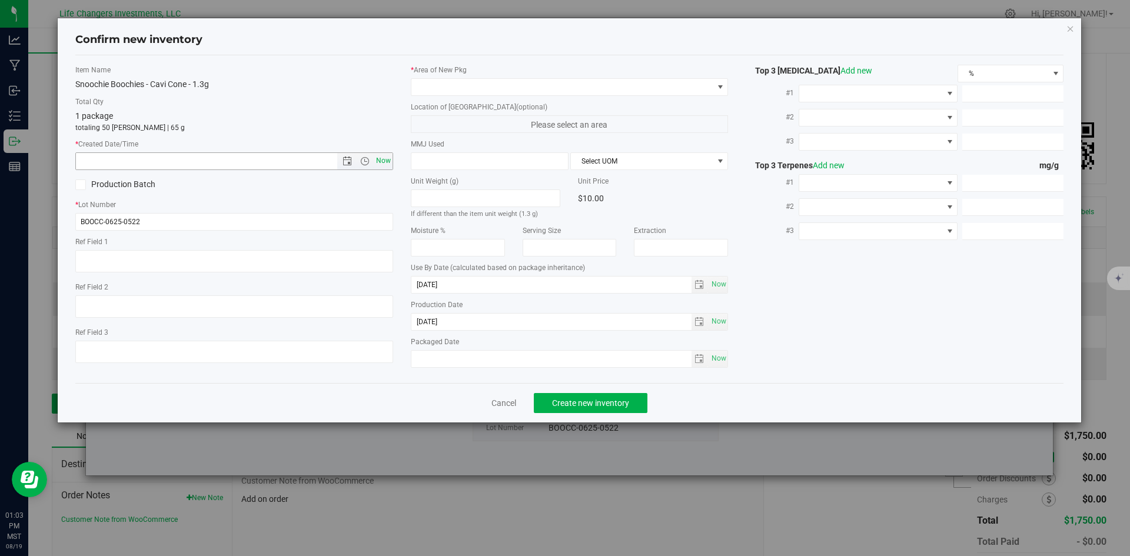
click at [387, 158] on span "Now" at bounding box center [383, 160] width 20 height 17
type input "8/19/2025 1:03 PM"
click at [428, 83] on span at bounding box center [562, 87] width 302 height 16
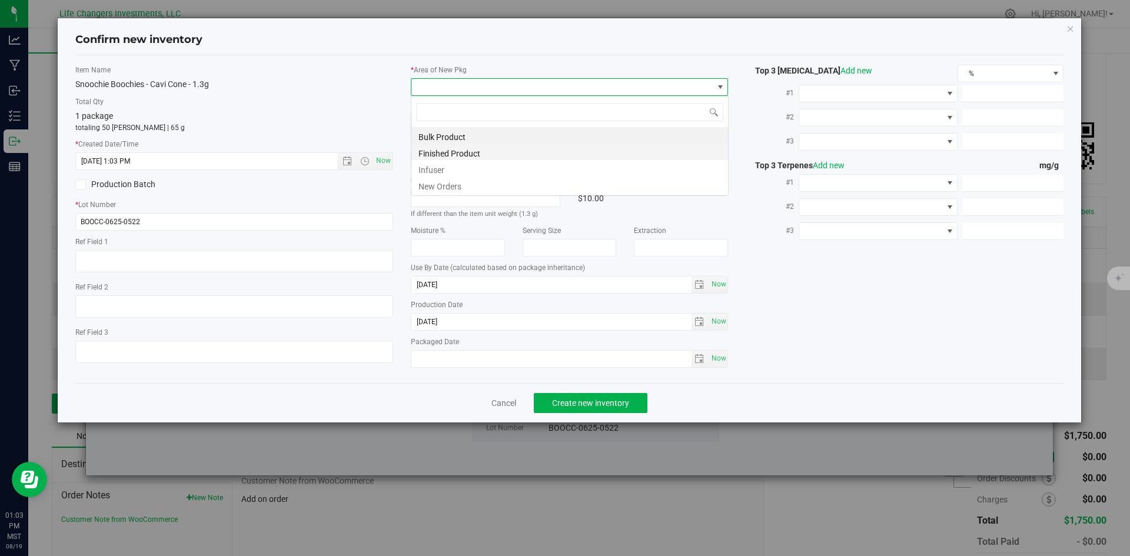
scroll to position [18, 318]
click at [446, 186] on li "New Orders" at bounding box center [569, 185] width 317 height 16
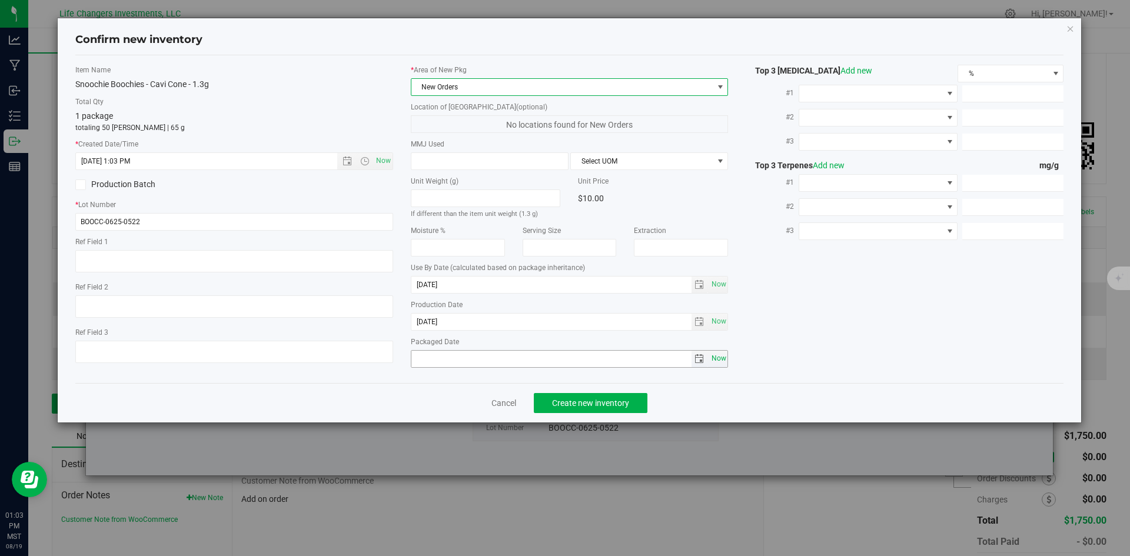
click at [718, 360] on span "Now" at bounding box center [719, 358] width 20 height 17
type input "2025-08-19"
click at [585, 399] on span "Create new inventory" at bounding box center [590, 402] width 77 height 9
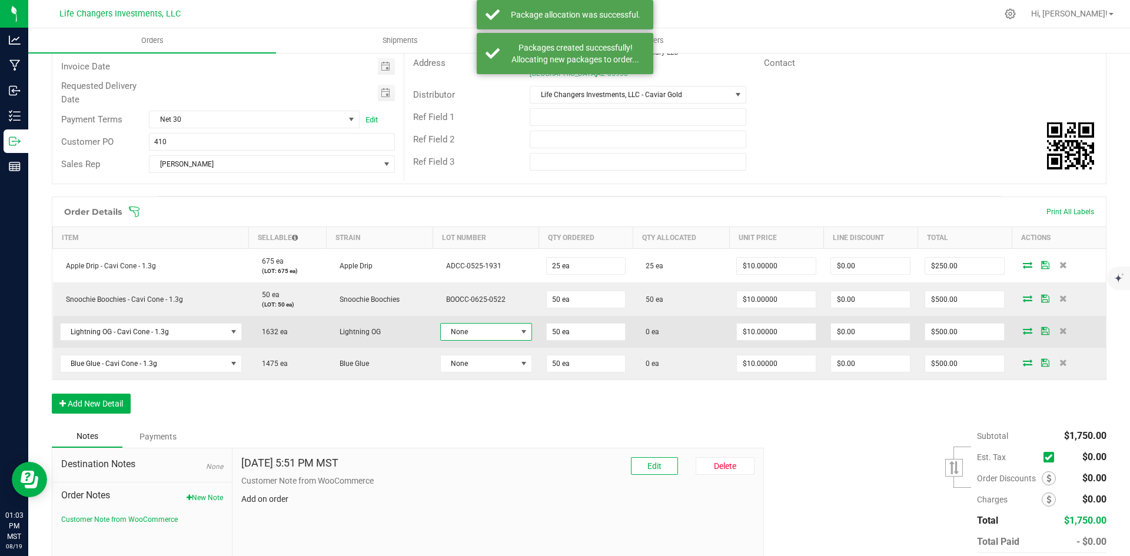
click at [520, 330] on span at bounding box center [523, 331] width 9 height 9
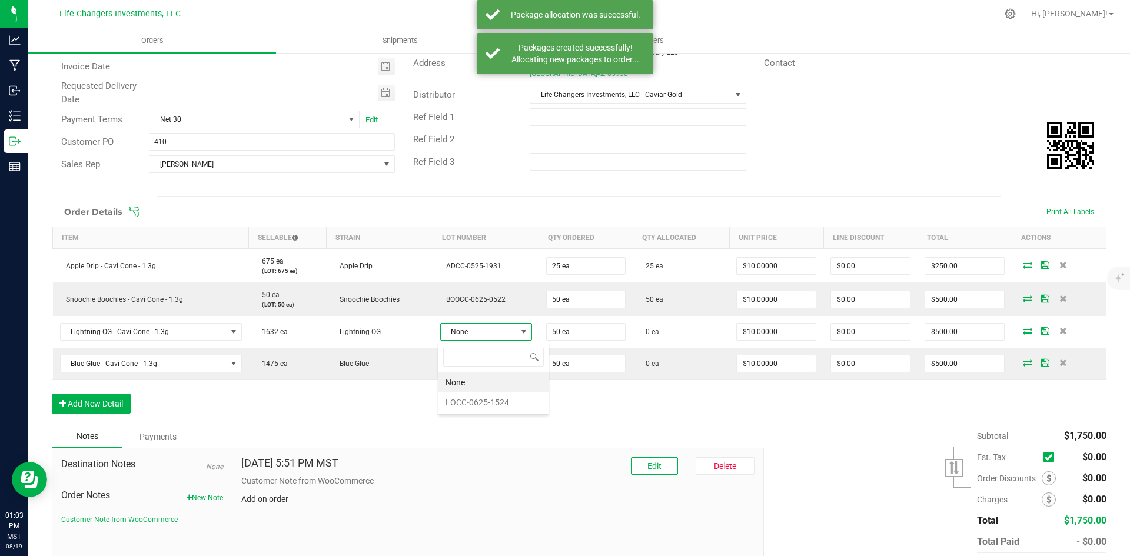
click at [499, 402] on li "LOCC-0625-1524" at bounding box center [493, 403] width 110 height 20
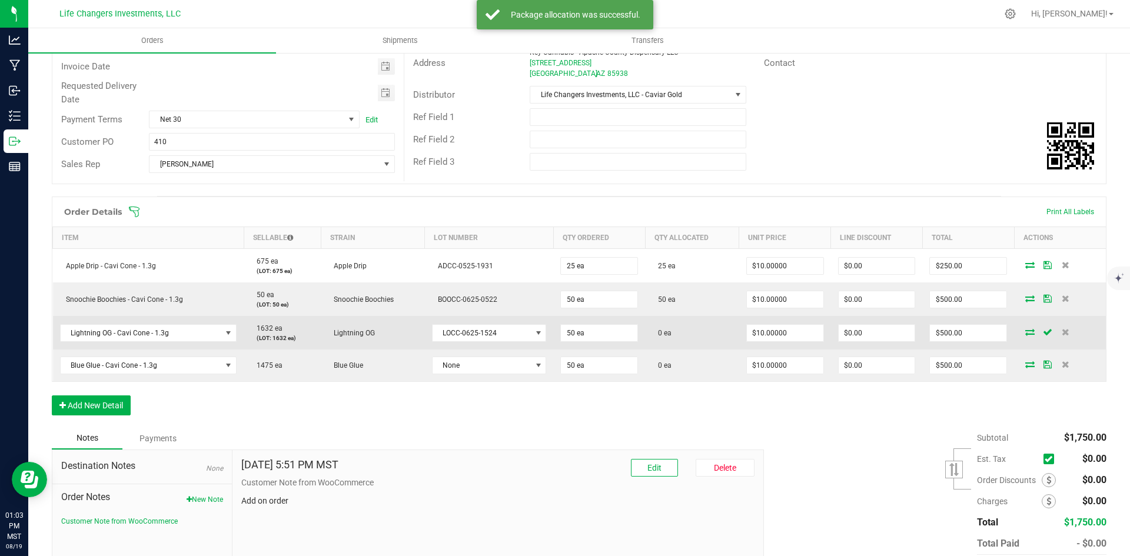
click at [1025, 332] on icon at bounding box center [1029, 331] width 9 height 7
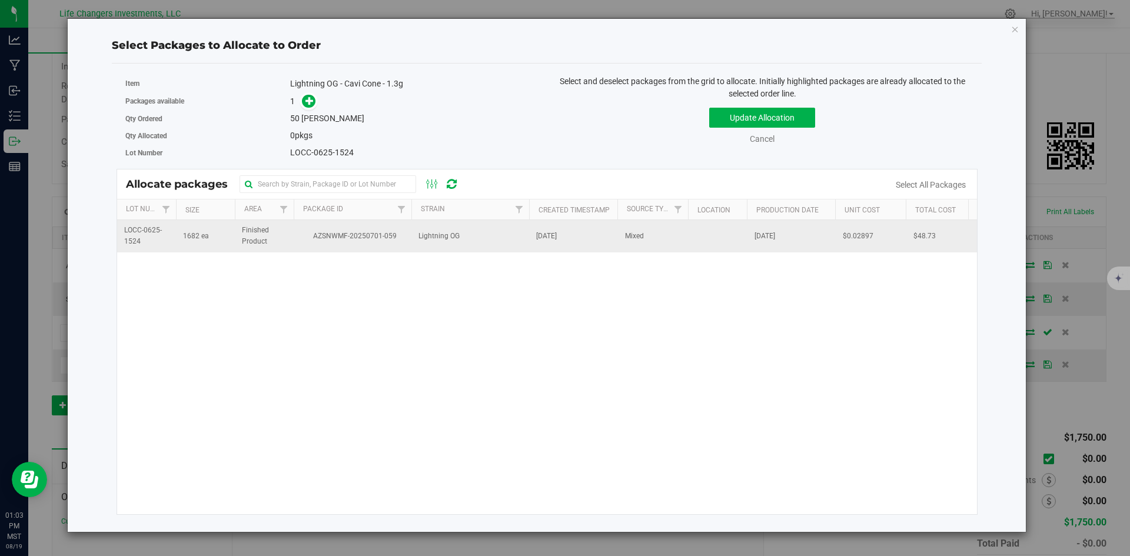
click at [317, 230] on td "AZSNWMF-20250701-059" at bounding box center [353, 236] width 118 height 32
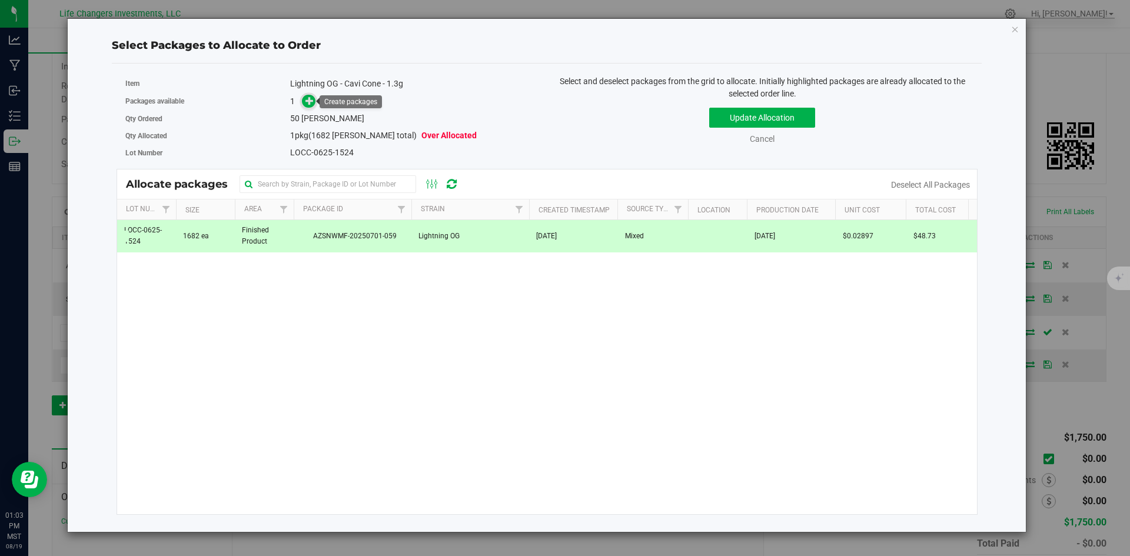
click at [307, 101] on icon at bounding box center [309, 101] width 8 height 8
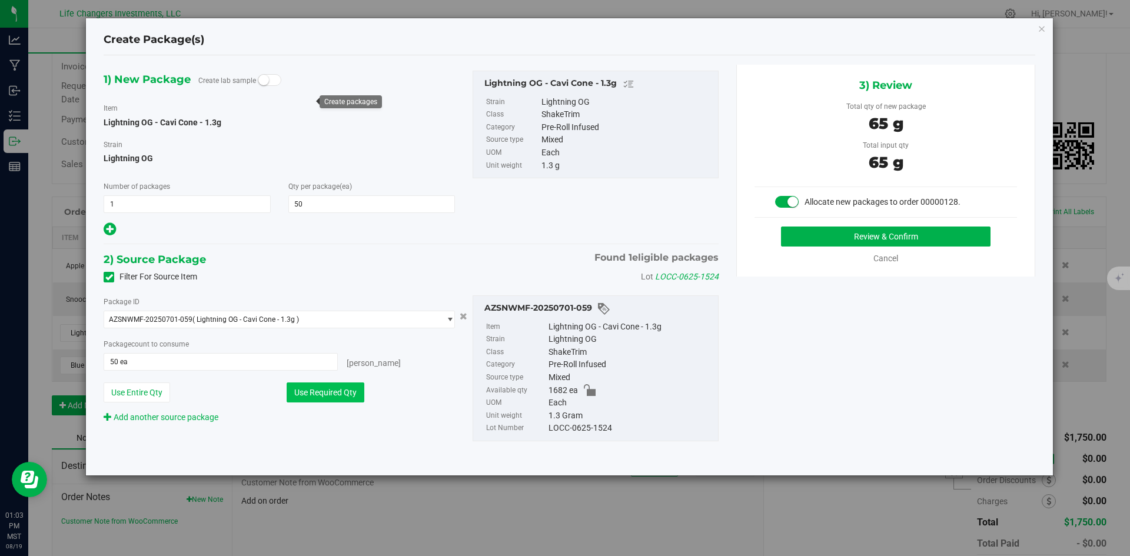
click at [344, 388] on button "Use Required Qty" at bounding box center [326, 393] width 78 height 20
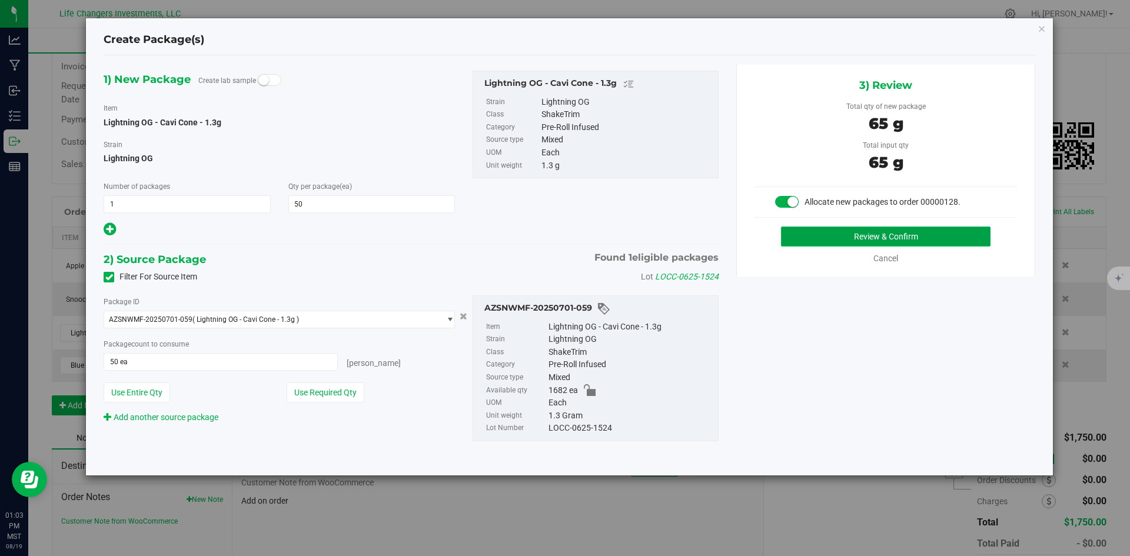
click at [849, 235] on button "Review & Confirm" at bounding box center [885, 237] width 209 height 20
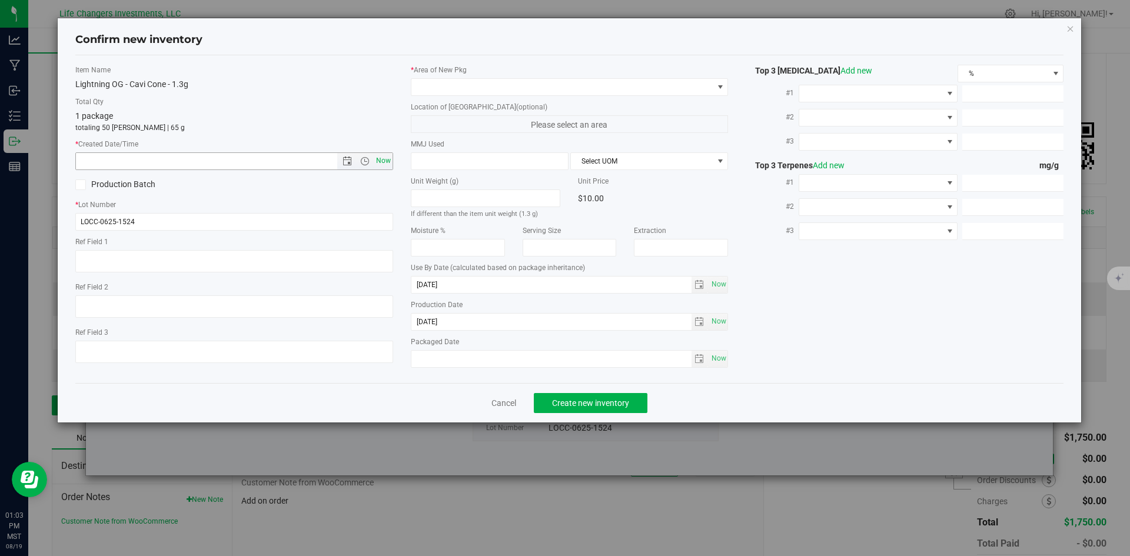
click at [384, 162] on span "Now" at bounding box center [383, 160] width 20 height 17
type input "8/19/2025 1:03 PM"
click at [513, 88] on span at bounding box center [562, 87] width 302 height 16
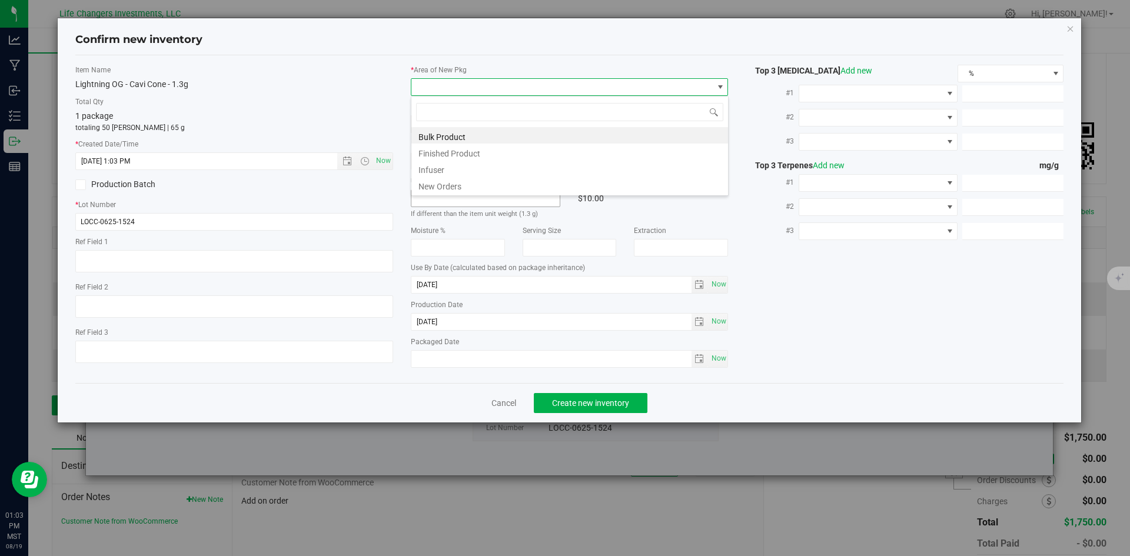
scroll to position [18, 318]
click at [460, 183] on li "New Orders" at bounding box center [569, 185] width 317 height 16
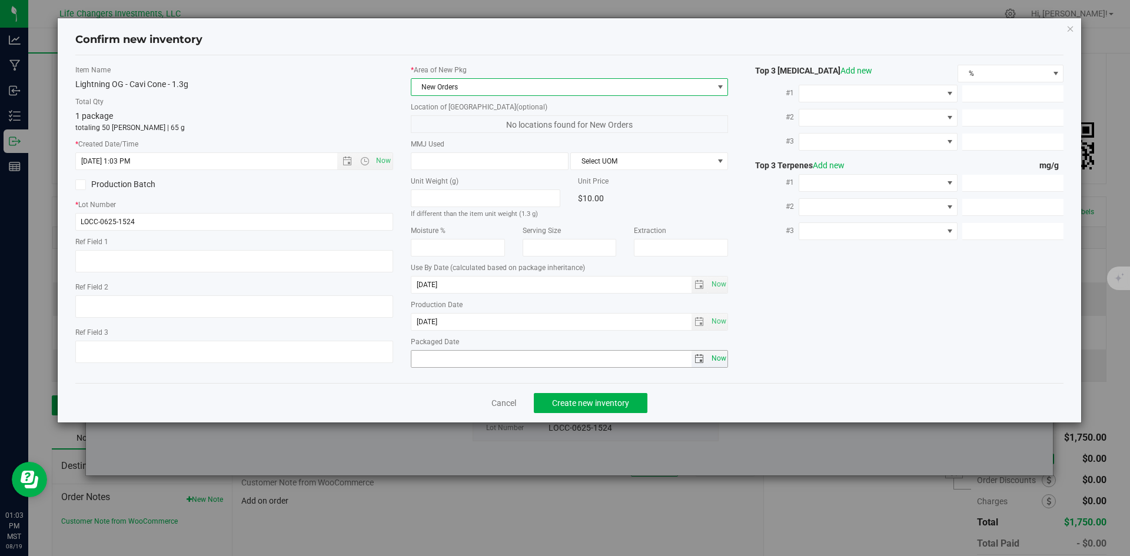
click at [711, 361] on span "Now" at bounding box center [719, 358] width 20 height 17
type input "2025-08-19"
click at [573, 405] on span "Create new inventory" at bounding box center [590, 402] width 77 height 9
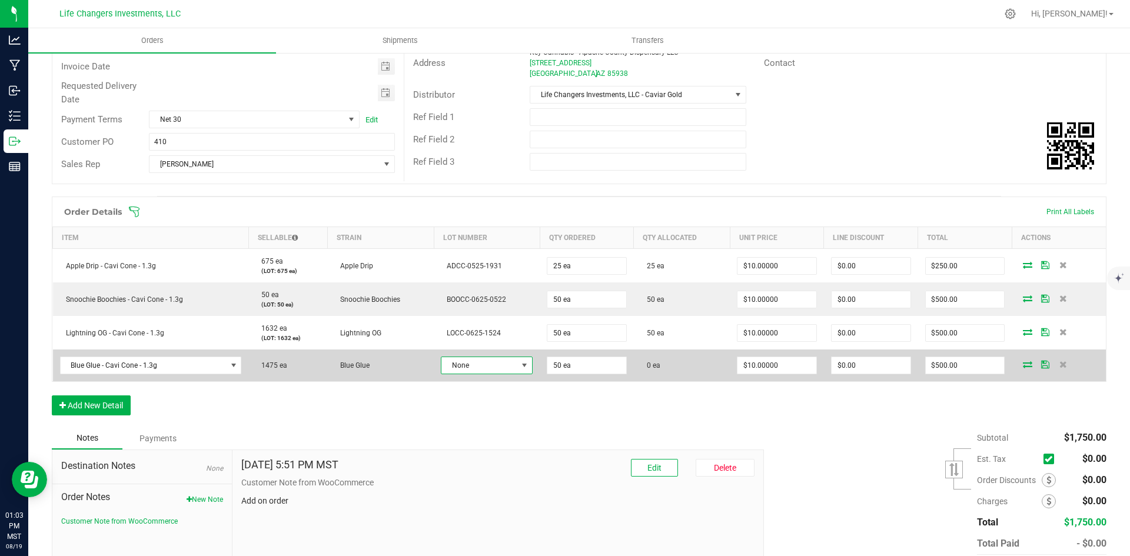
click at [520, 365] on span at bounding box center [524, 365] width 9 height 9
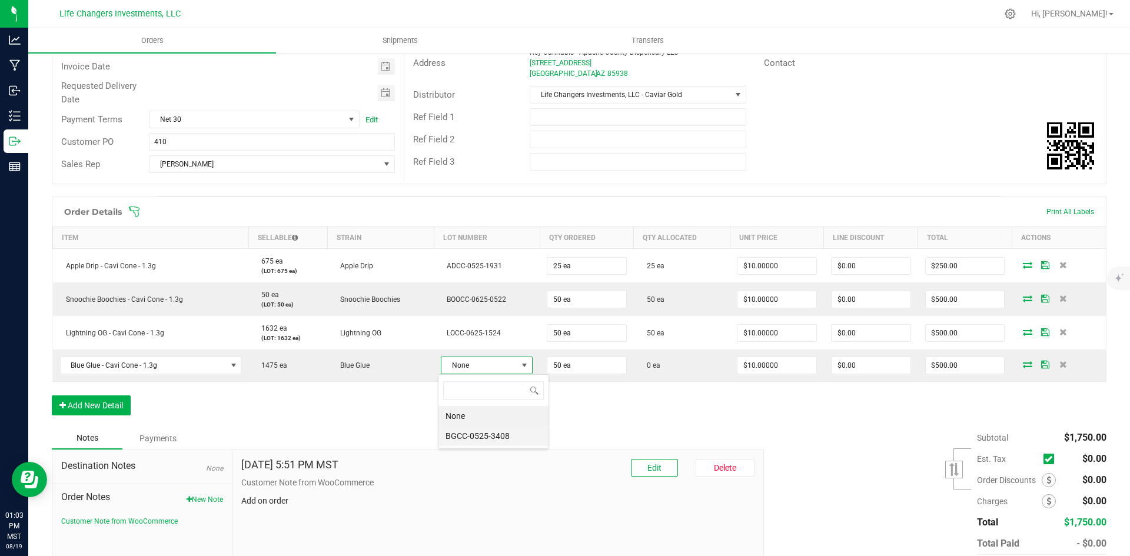
click at [509, 433] on li "BGCC-0525-3408" at bounding box center [493, 436] width 110 height 20
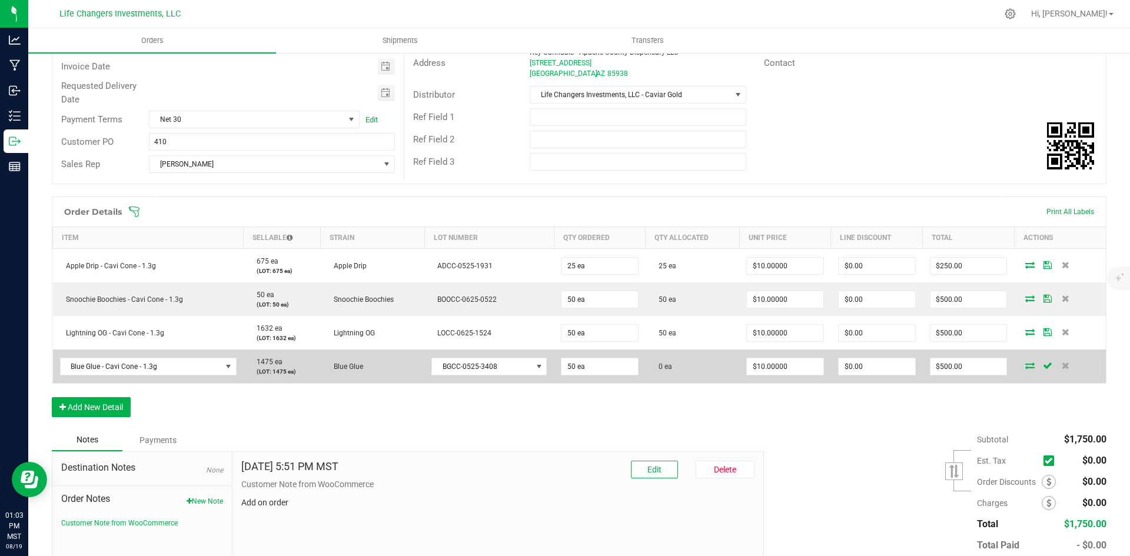
click at [1025, 364] on icon at bounding box center [1029, 365] width 9 height 7
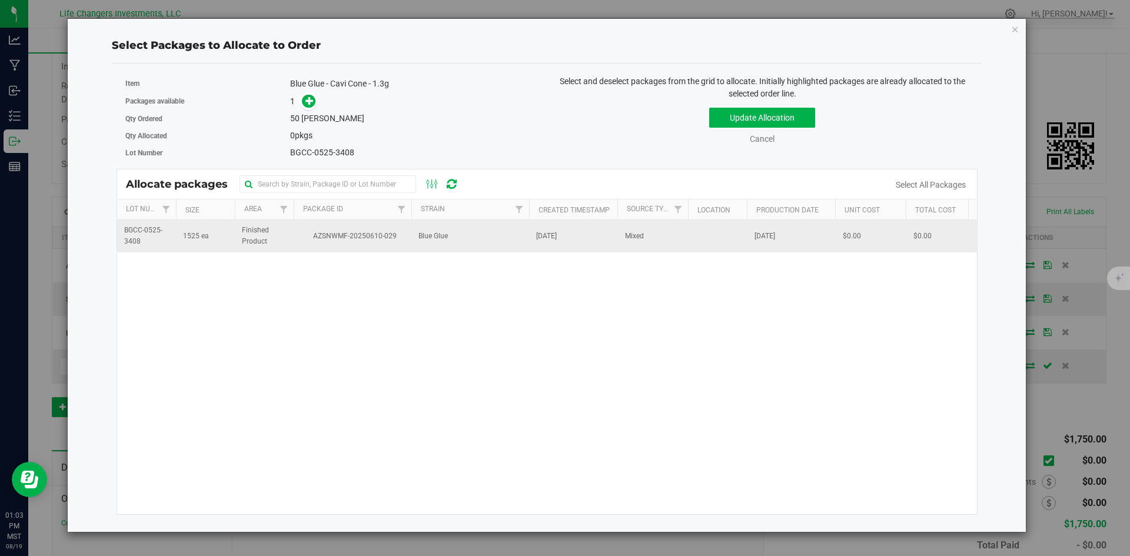
click at [393, 235] on span "AZSNWMF-20250610-029" at bounding box center [353, 236] width 104 height 11
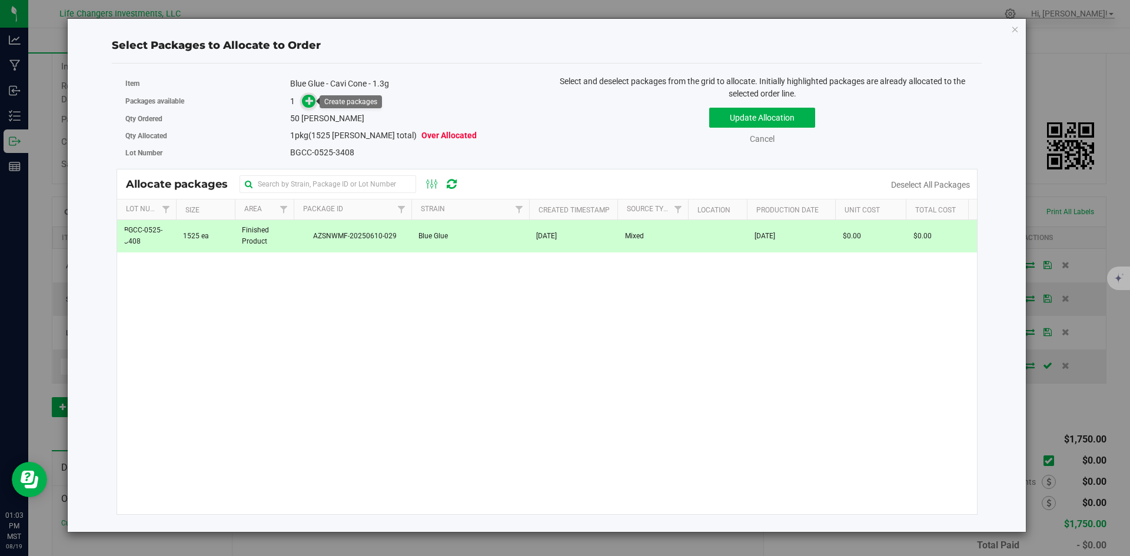
click at [304, 99] on span at bounding box center [309, 101] width 14 height 14
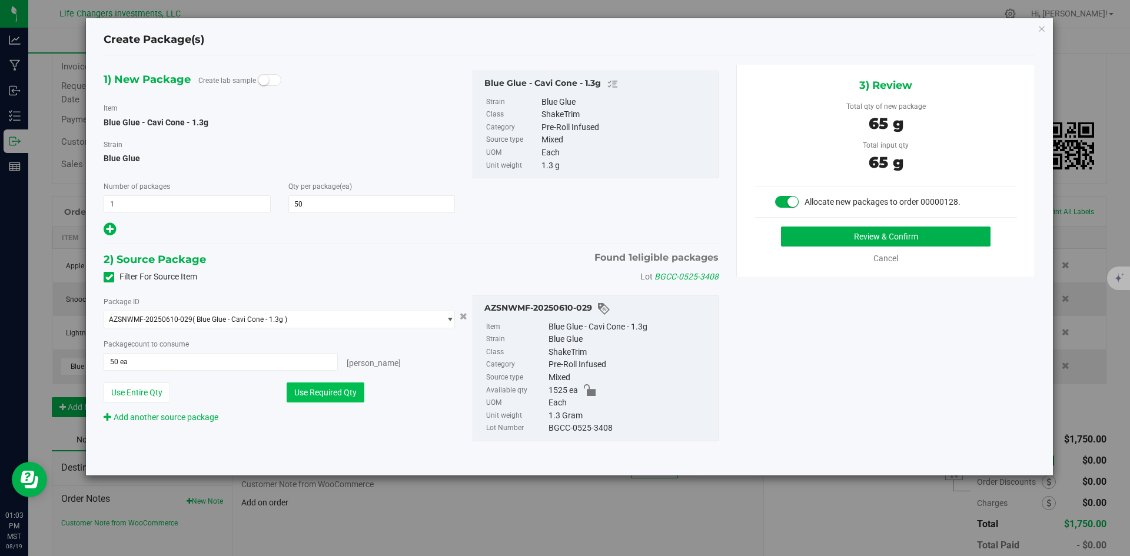
click at [337, 394] on button "Use Required Qty" at bounding box center [326, 393] width 78 height 20
click at [903, 235] on button "Review & Confirm" at bounding box center [885, 237] width 209 height 20
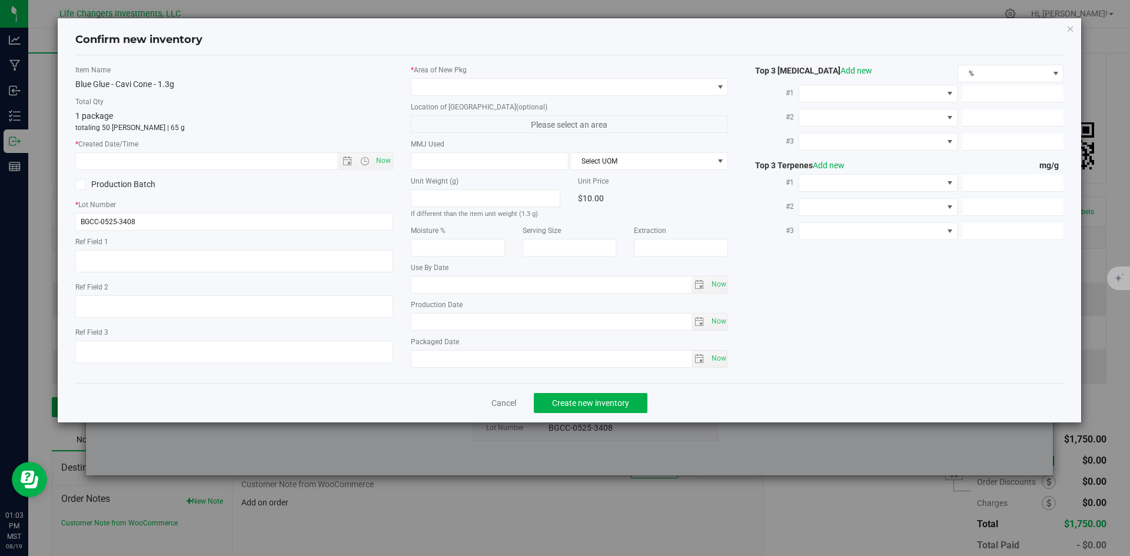
type input "2026-05-19"
type input "[DATE]"
click at [383, 167] on span "Now" at bounding box center [383, 160] width 20 height 17
type input "8/19/2025 1:03 PM"
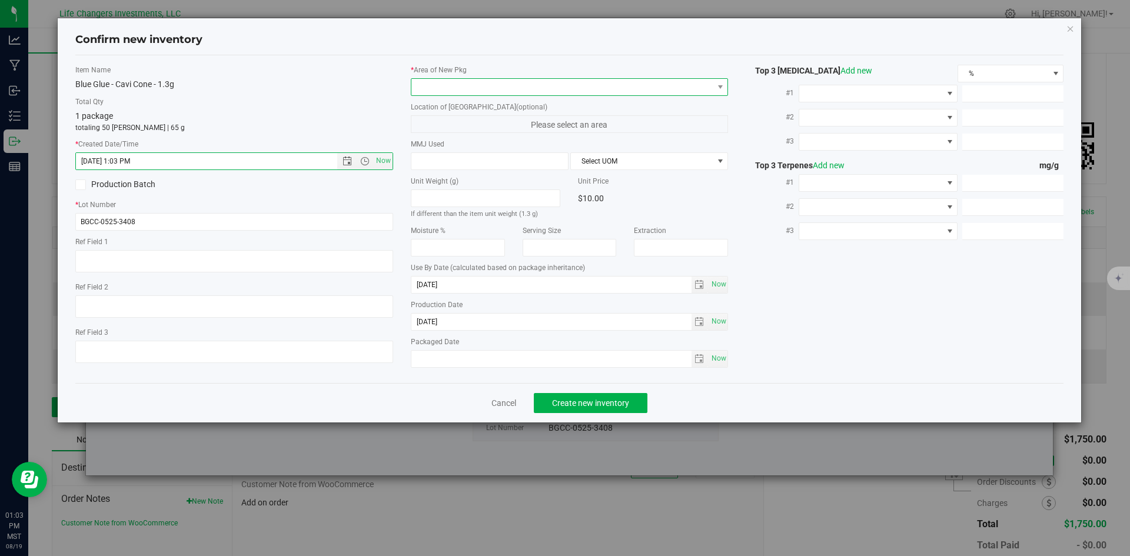
click at [451, 85] on span at bounding box center [562, 87] width 302 height 16
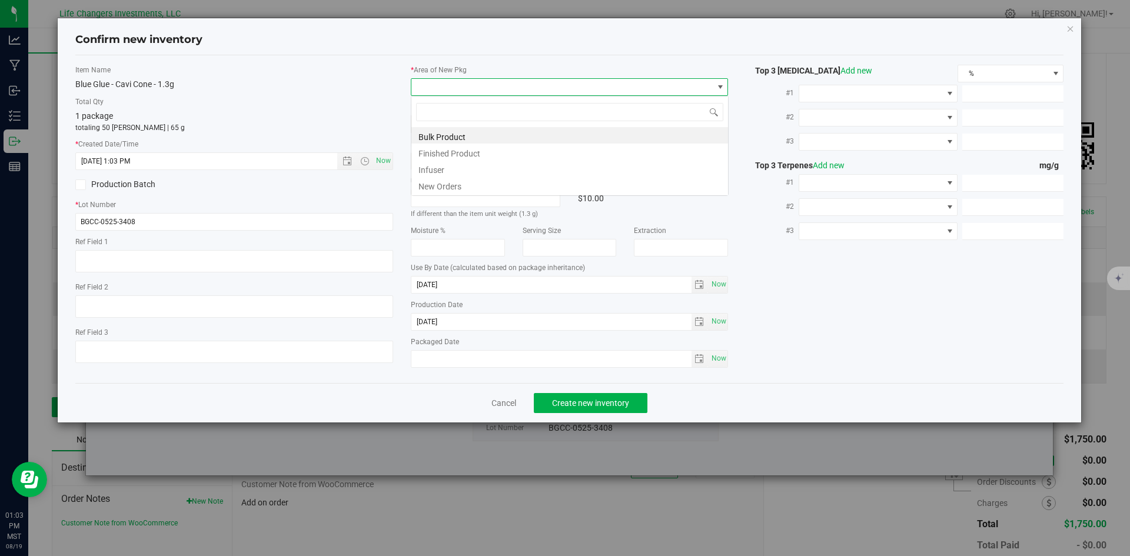
scroll to position [18, 318]
click at [453, 185] on li "New Orders" at bounding box center [569, 185] width 317 height 16
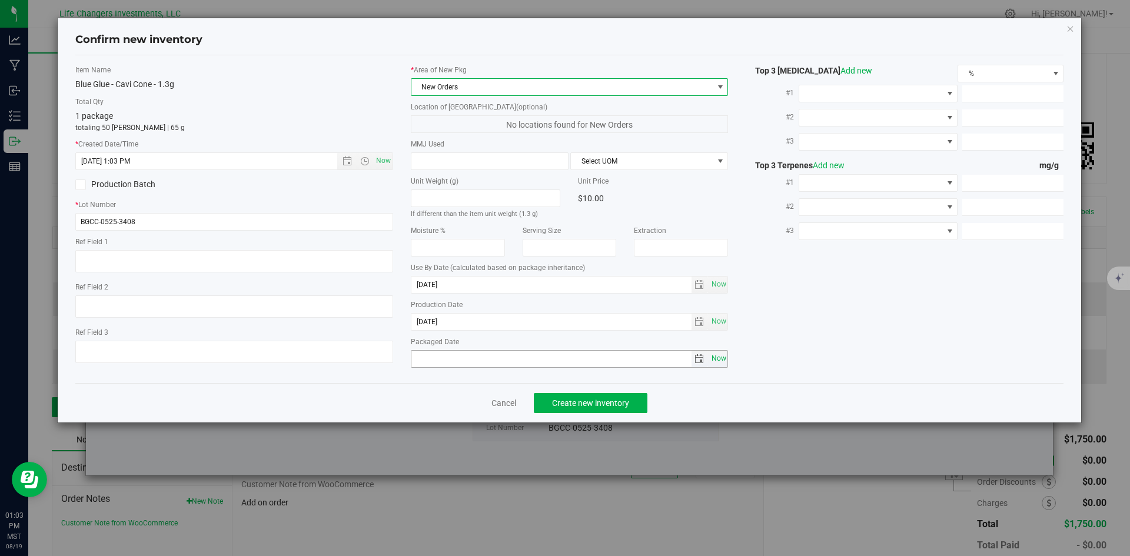
click at [722, 360] on span "Now" at bounding box center [719, 358] width 20 height 17
type input "2025-08-19"
click at [617, 404] on span "Create new inventory" at bounding box center [590, 402] width 77 height 9
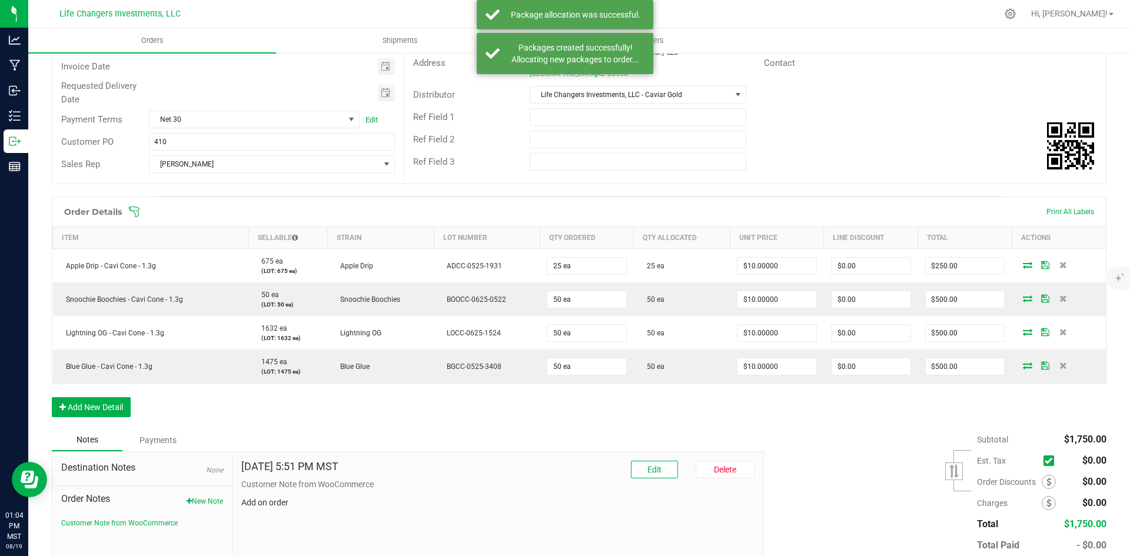
click at [799, 411] on div "Order Details Print All Labels Item Sellable Strain Lot Number Qty Ordered Qty …" at bounding box center [579, 313] width 1055 height 232
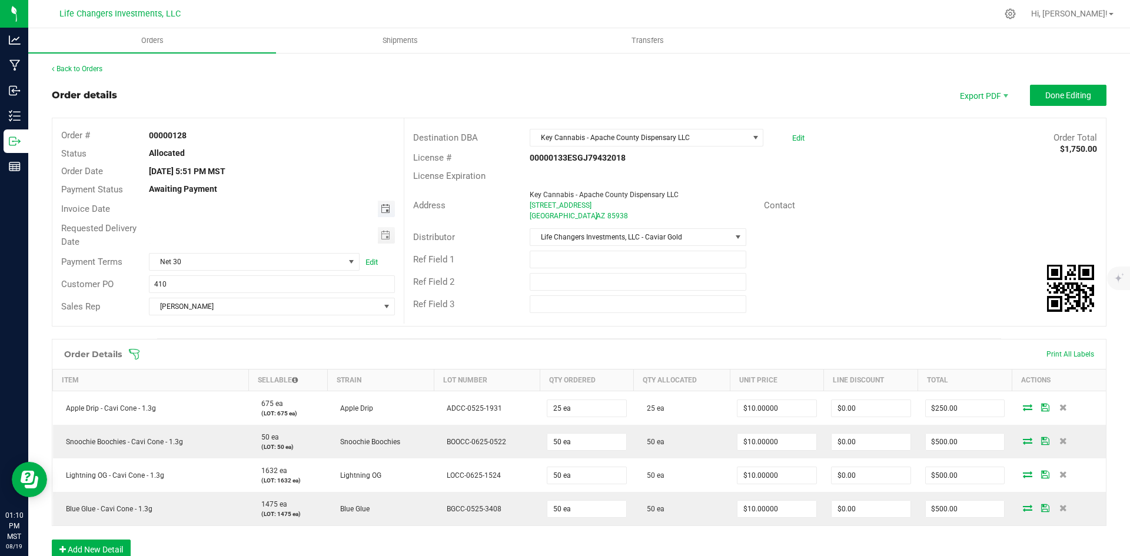
click at [383, 210] on span "Toggle calendar" at bounding box center [385, 208] width 9 height 9
click at [234, 322] on span "19" at bounding box center [236, 326] width 17 height 18
type input "[DATE]"
click at [384, 236] on span "Toggle calendar" at bounding box center [385, 235] width 9 height 9
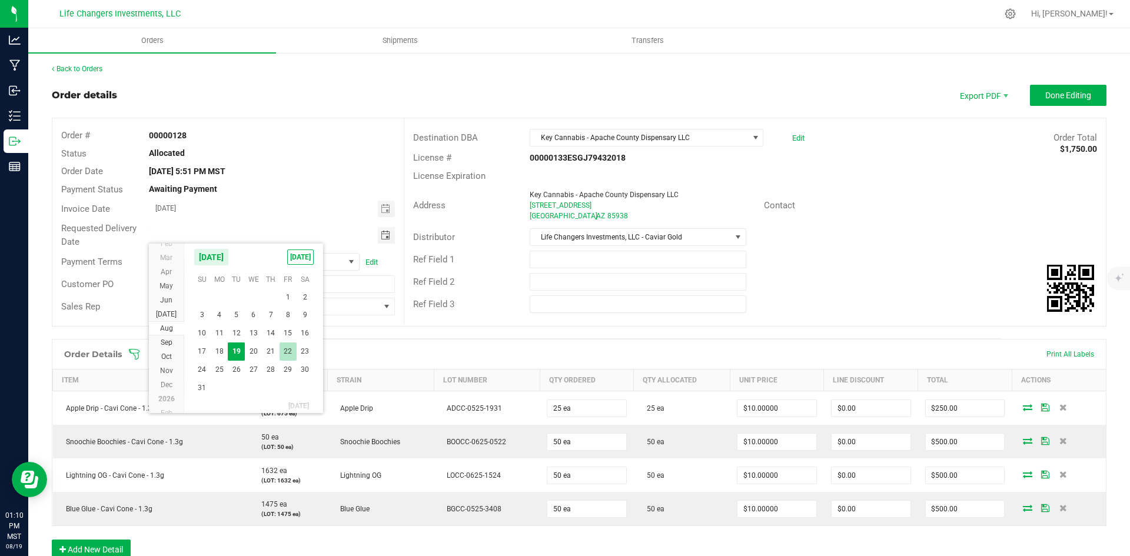
click at [290, 352] on span "22" at bounding box center [288, 351] width 17 height 18
type input "08/22/2025"
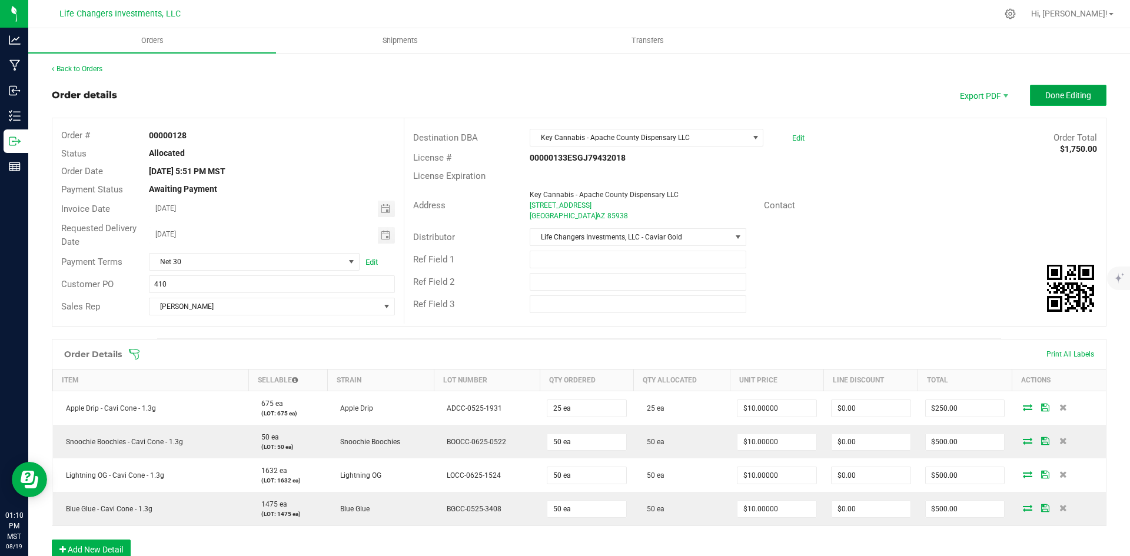
click at [1060, 98] on span "Done Editing" at bounding box center [1068, 95] width 46 height 9
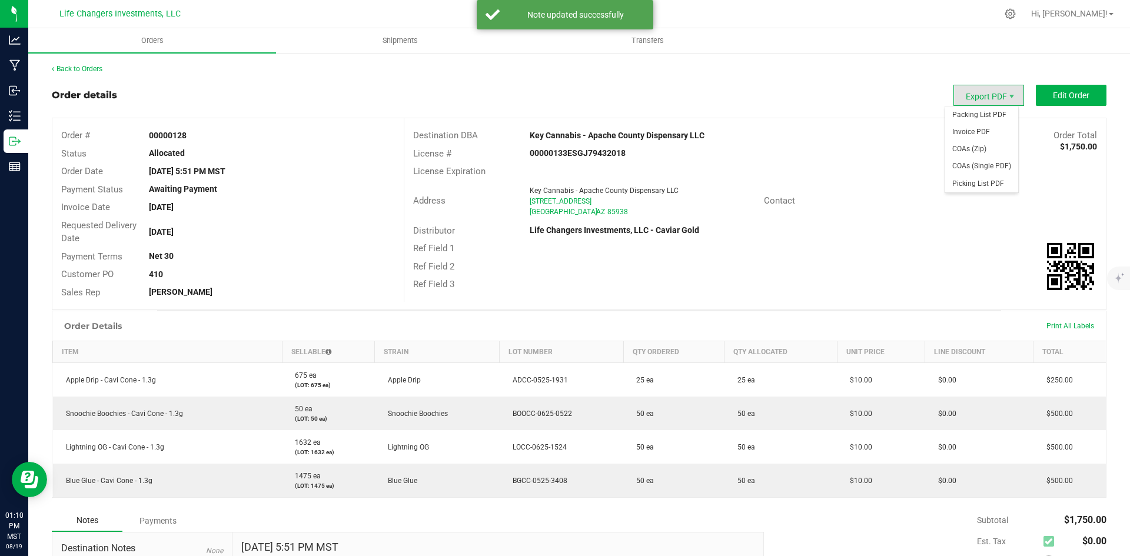
click at [970, 90] on span "Export PDF" at bounding box center [988, 95] width 71 height 21
click at [967, 132] on span "Invoice PDF" at bounding box center [981, 132] width 73 height 17
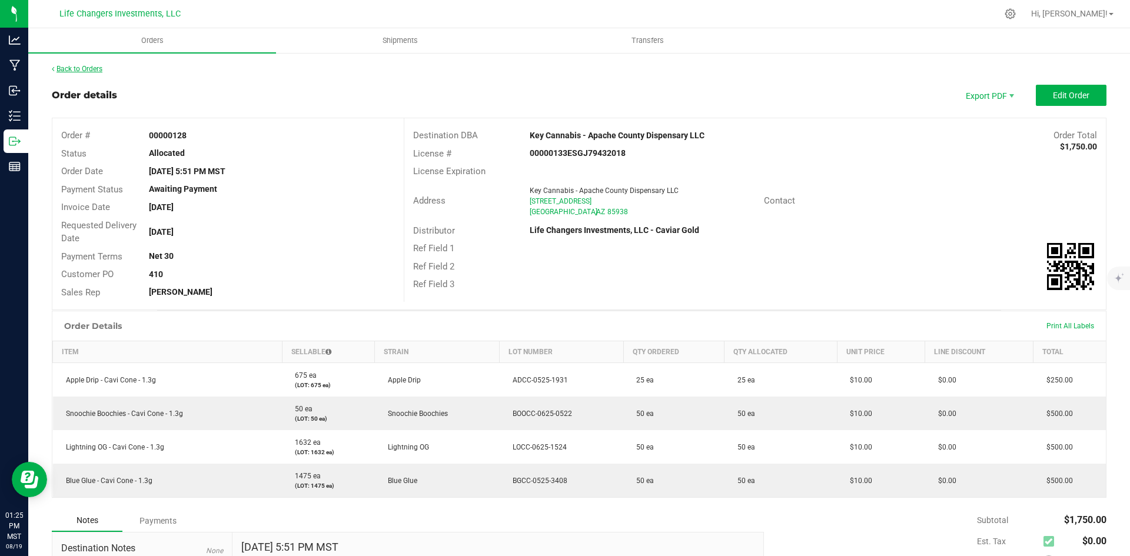
click at [99, 68] on link "Back to Orders" at bounding box center [77, 69] width 51 height 8
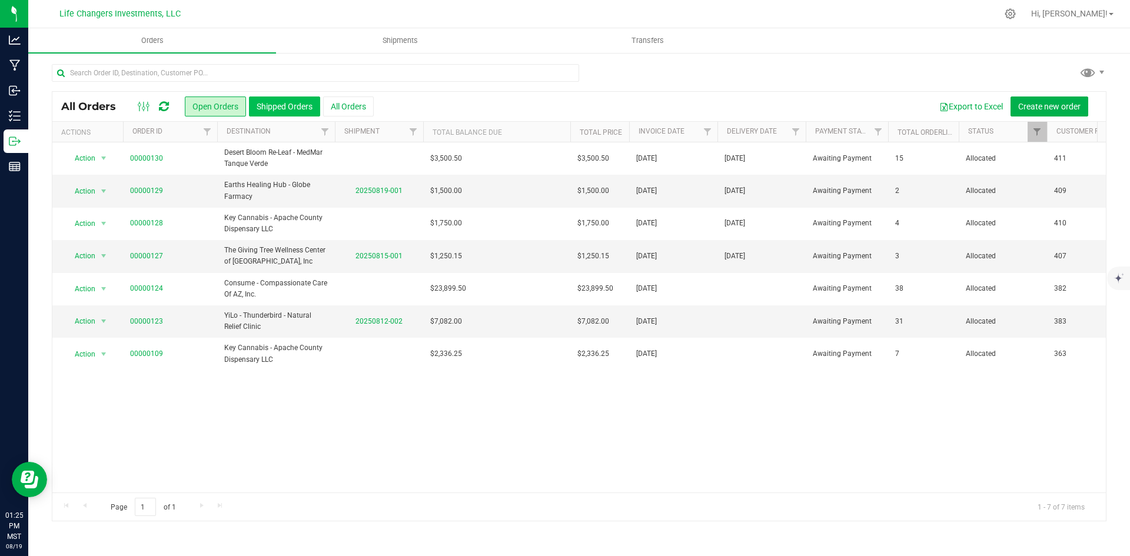
click at [284, 106] on button "Shipped Orders" at bounding box center [284, 107] width 71 height 20
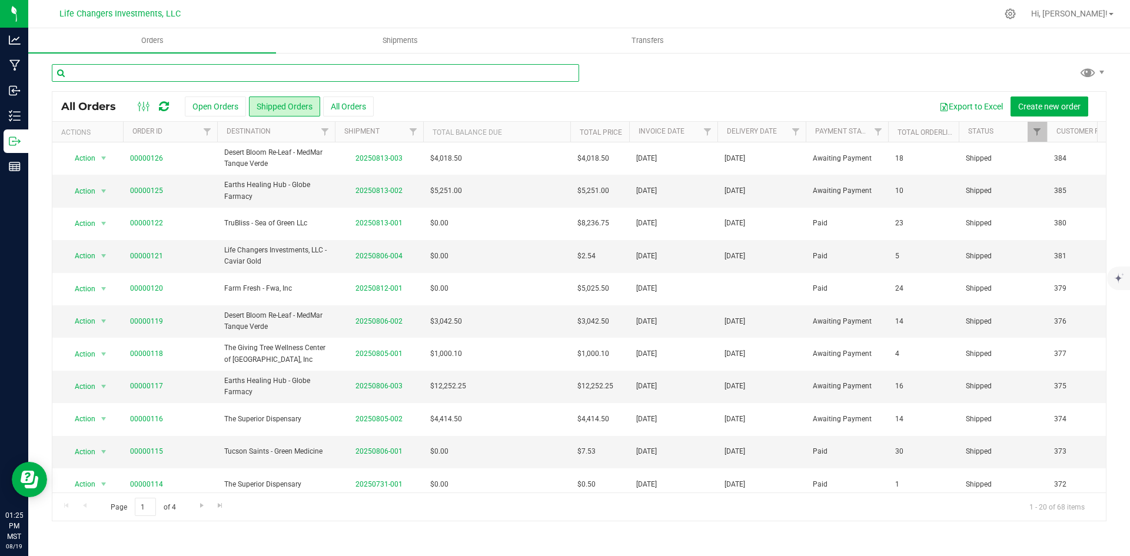
click at [191, 73] on input "text" at bounding box center [315, 73] width 527 height 18
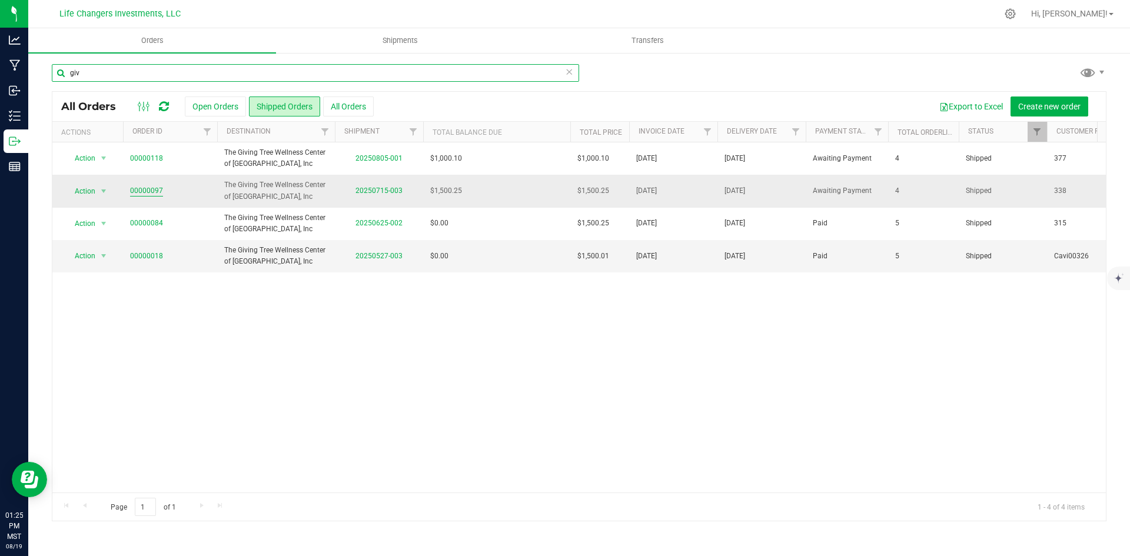
type input "giv"
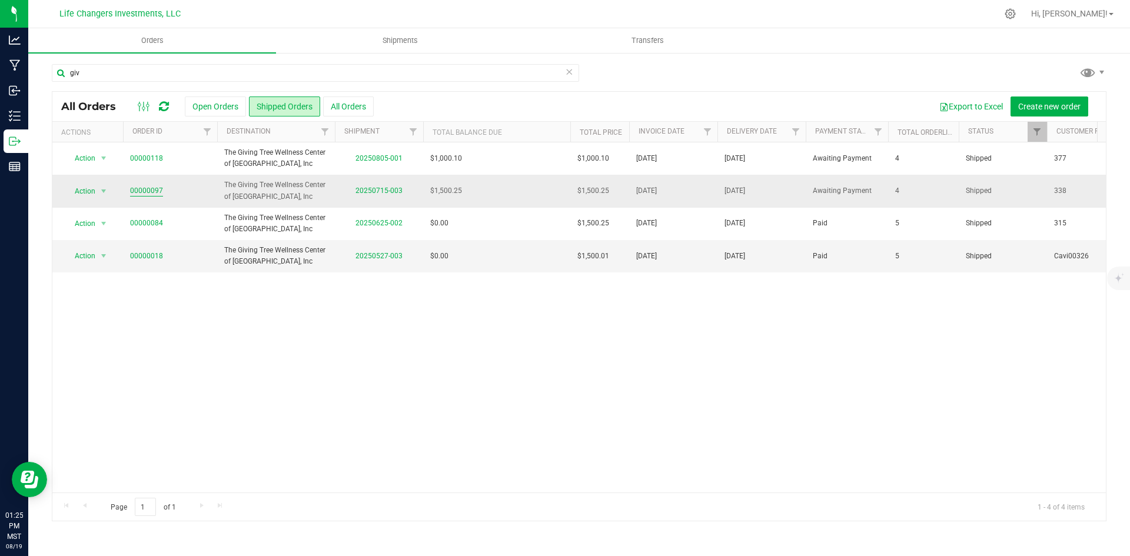
click at [151, 192] on link "00000097" at bounding box center [146, 190] width 33 height 11
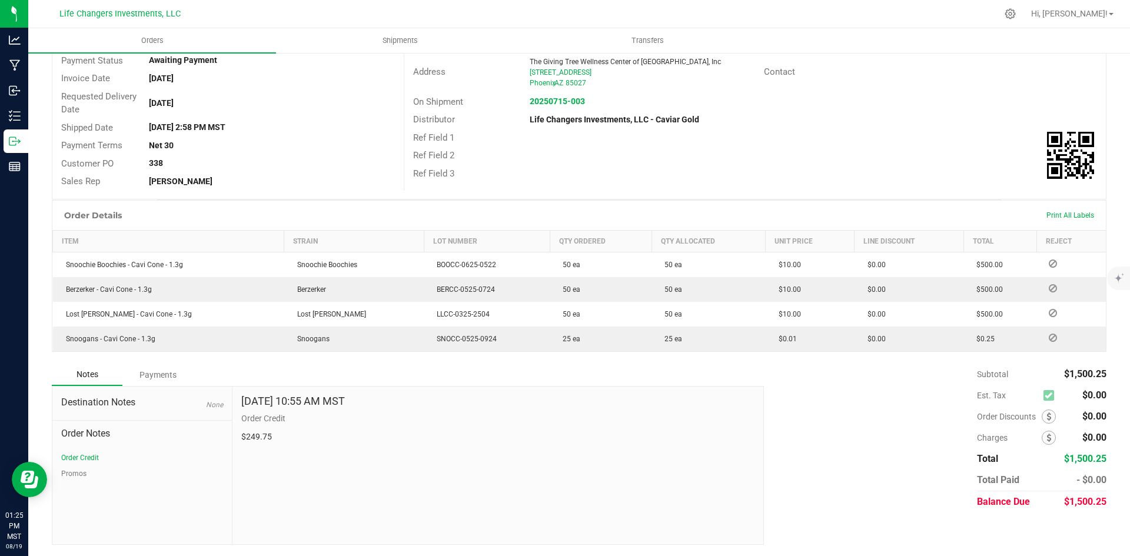
scroll to position [129, 0]
click at [159, 370] on div "Payments" at bounding box center [157, 374] width 71 height 21
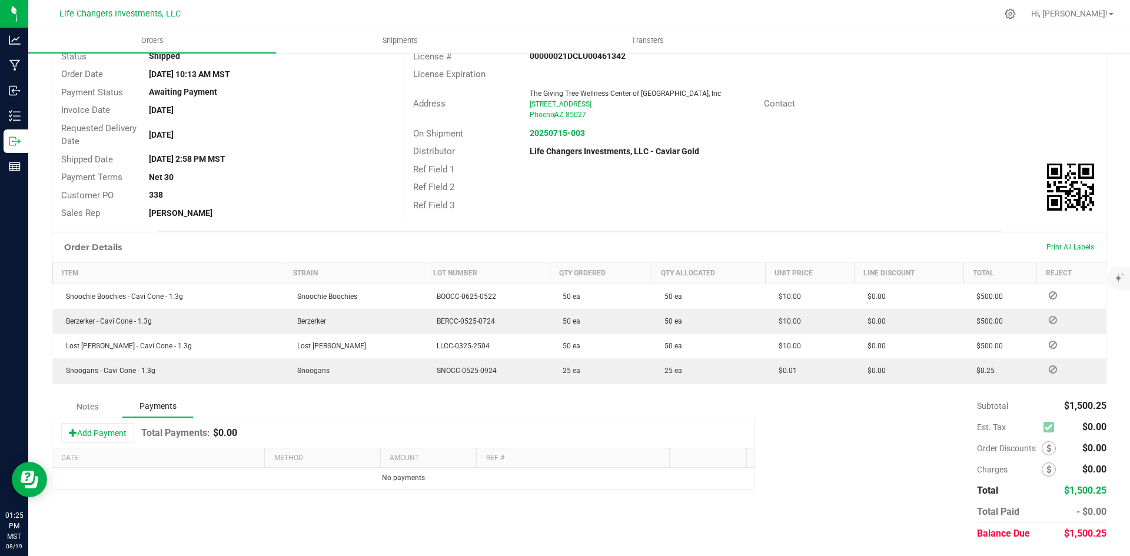
scroll to position [97, 0]
click at [78, 428] on button "Add Payment" at bounding box center [97, 433] width 73 height 20
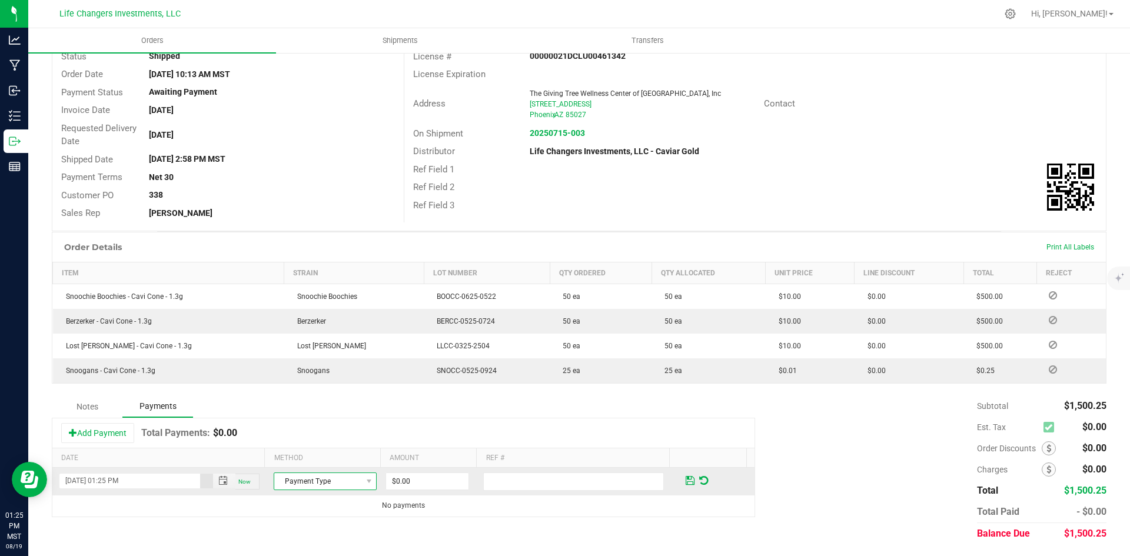
click at [302, 476] on span "Payment Type" at bounding box center [317, 481] width 87 height 16
click at [300, 461] on li "Check" at bounding box center [319, 462] width 99 height 16
click at [419, 485] on input "0" at bounding box center [427, 481] width 82 height 16
type input "$1,500.25"
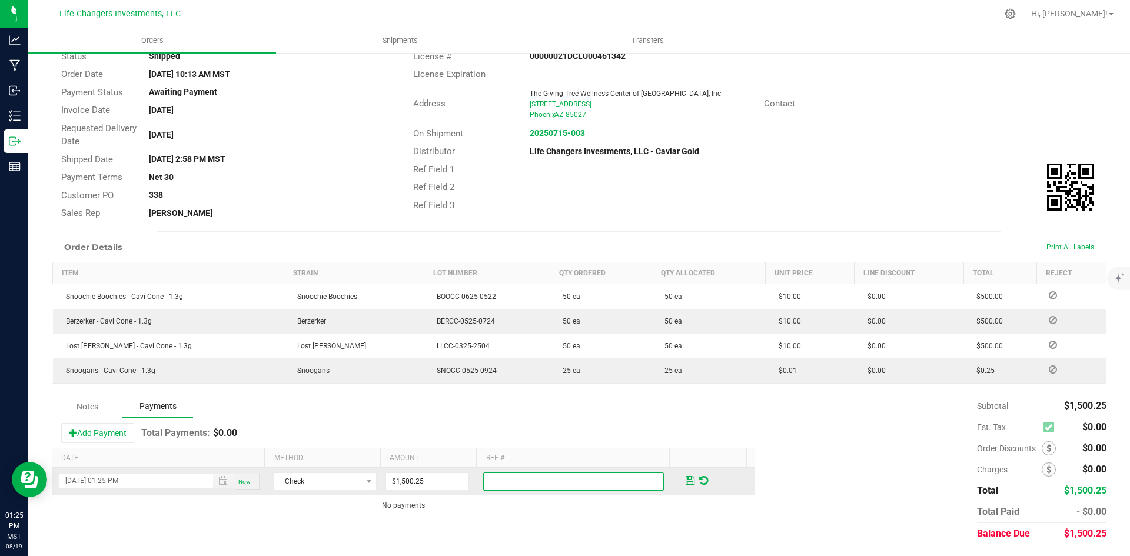
click at [493, 478] on input "text" at bounding box center [573, 482] width 181 height 18
type input "Chk #6804 Pima 0920"
click at [686, 481] on span at bounding box center [690, 480] width 9 height 11
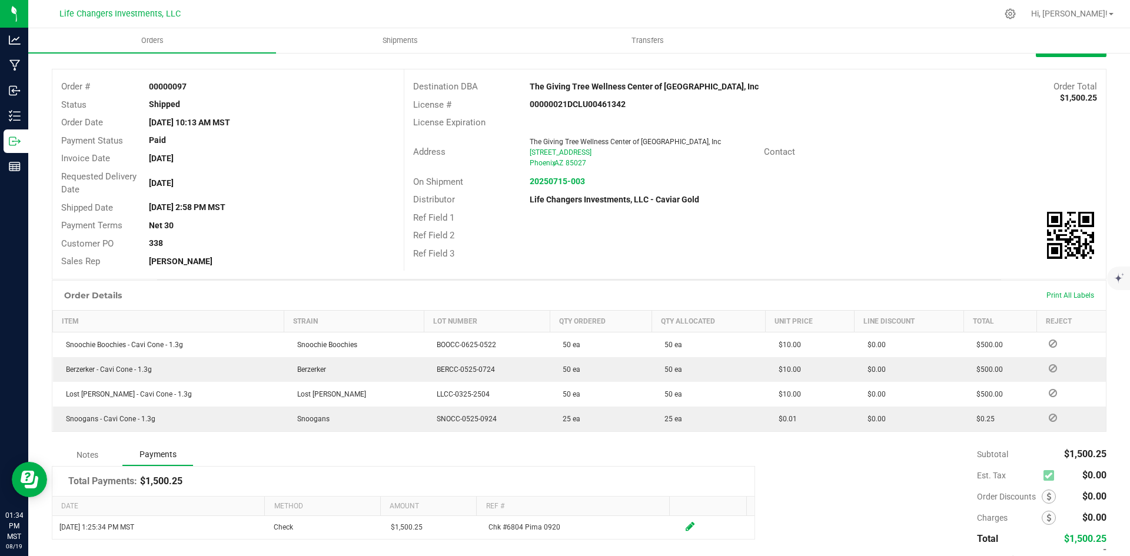
scroll to position [0, 0]
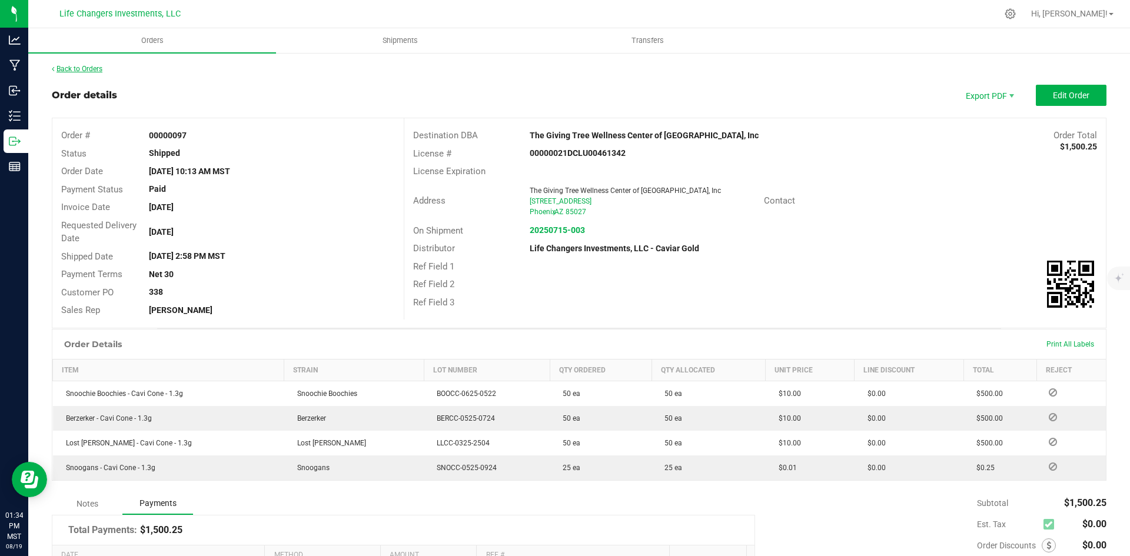
click at [87, 68] on link "Back to Orders" at bounding box center [77, 69] width 51 height 8
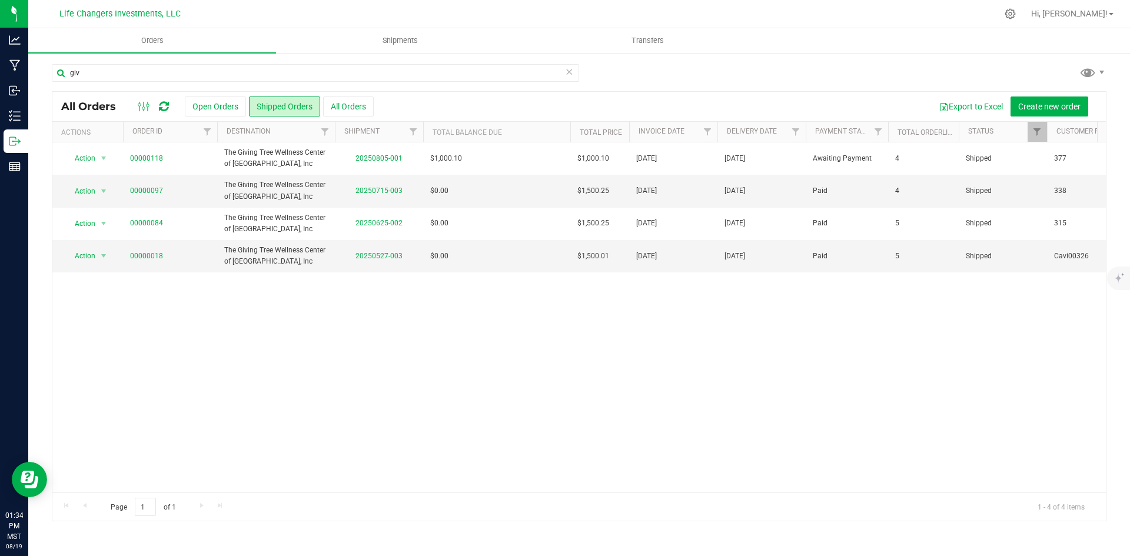
click at [568, 73] on icon at bounding box center [569, 71] width 8 height 14
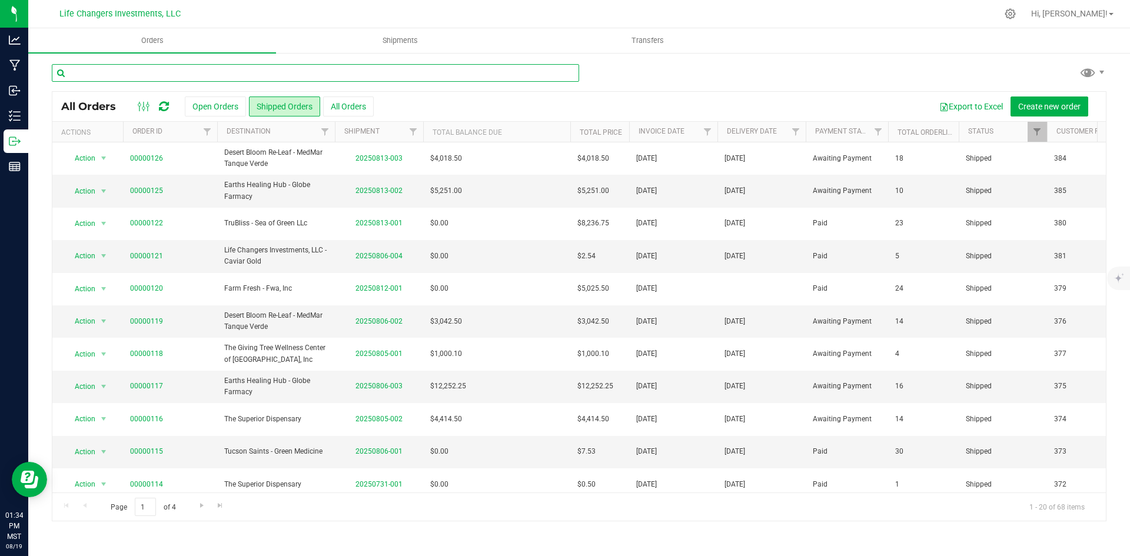
click at [284, 74] on input "text" at bounding box center [315, 73] width 527 height 18
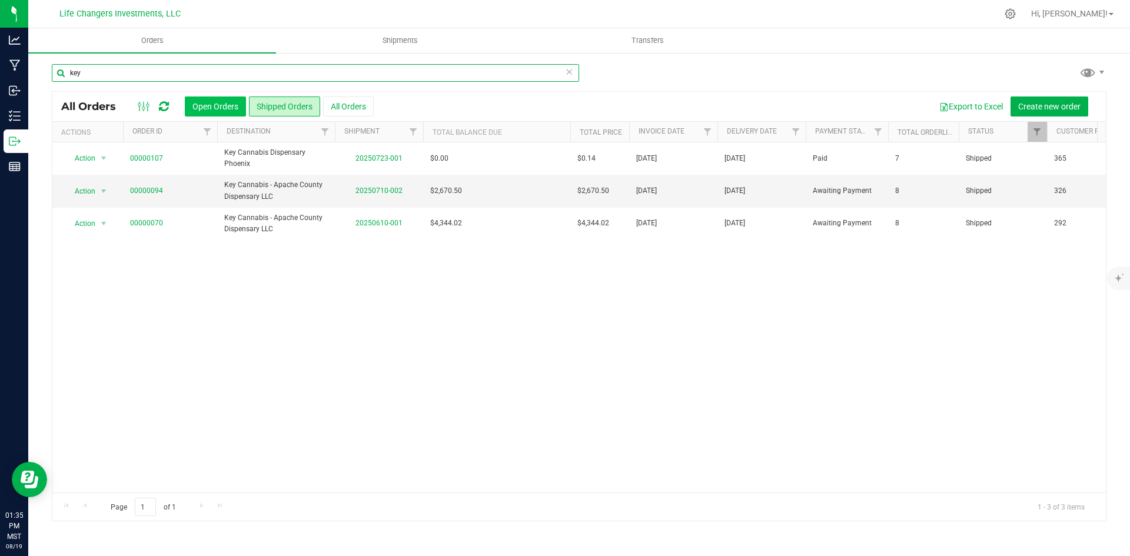
type input "key"
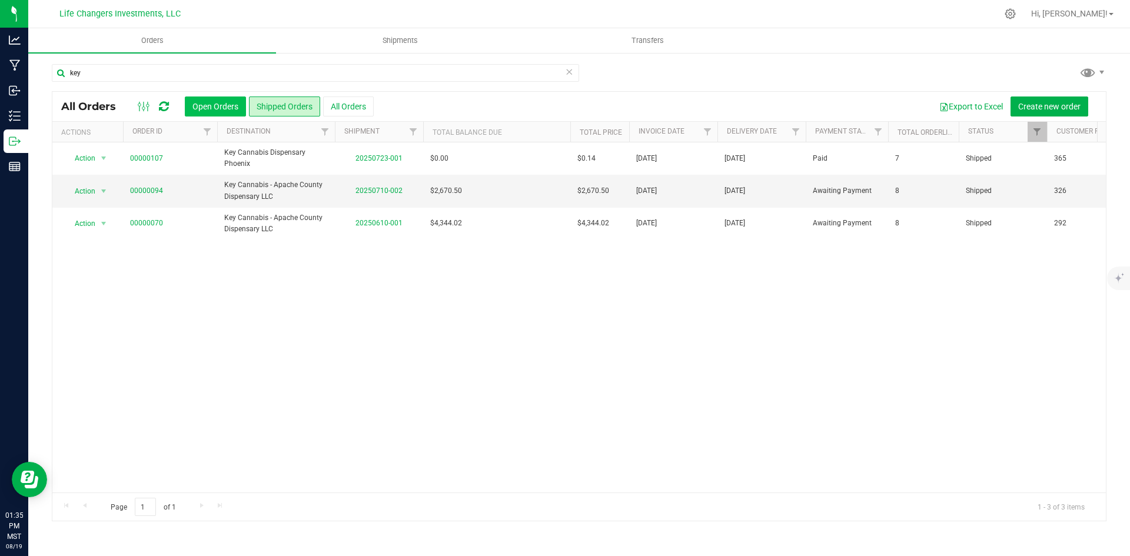
click at [215, 107] on button "Open Orders" at bounding box center [215, 107] width 61 height 20
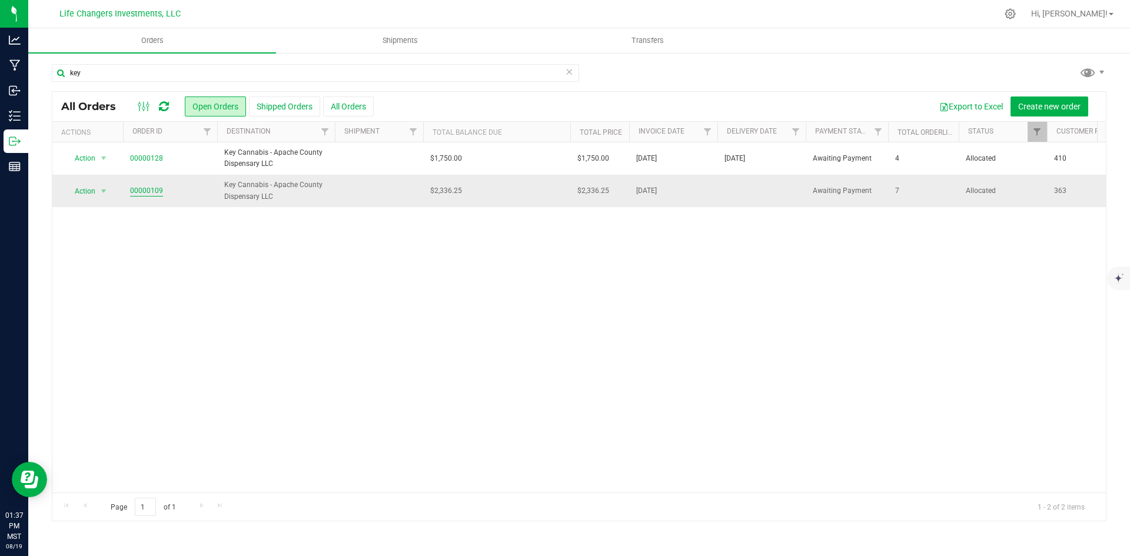
click at [139, 190] on link "00000109" at bounding box center [146, 190] width 33 height 11
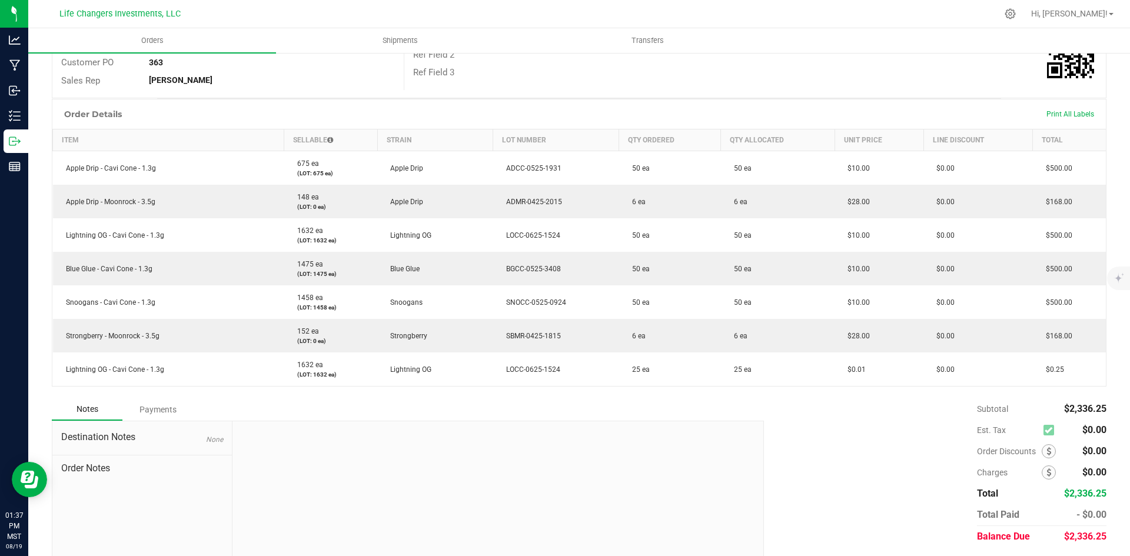
scroll to position [247, 0]
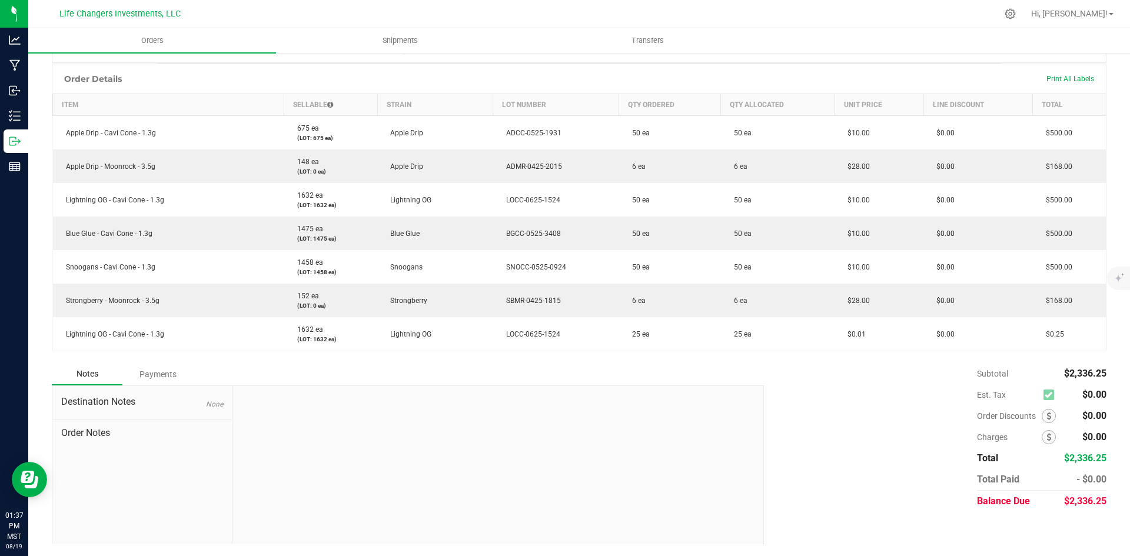
click at [161, 372] on div "Payments" at bounding box center [157, 374] width 71 height 21
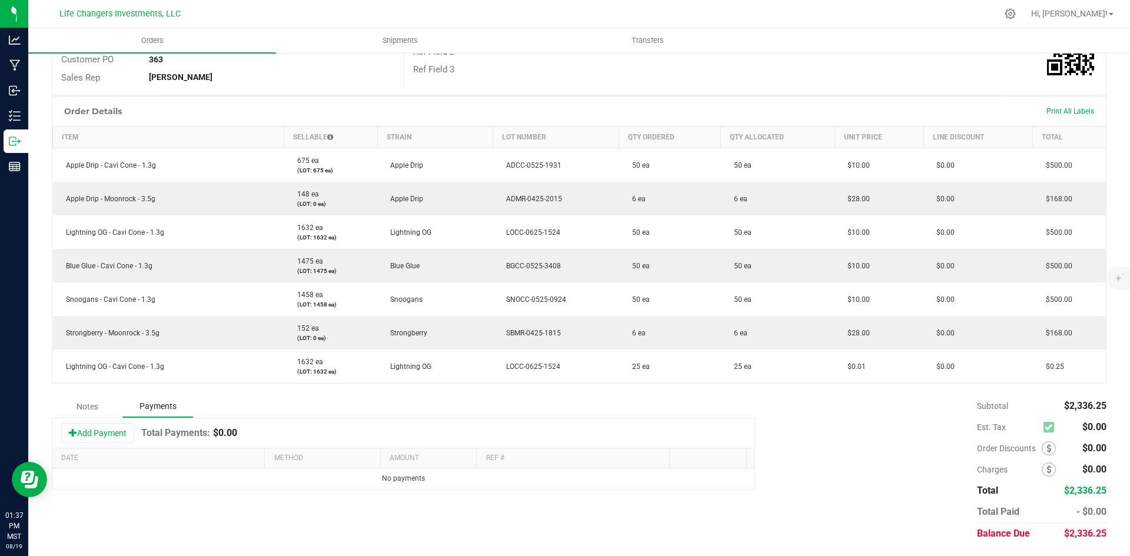
scroll to position [215, 0]
click at [97, 426] on button "Add Payment" at bounding box center [97, 433] width 73 height 20
click at [218, 480] on span "Toggle popup" at bounding box center [222, 481] width 9 height 9
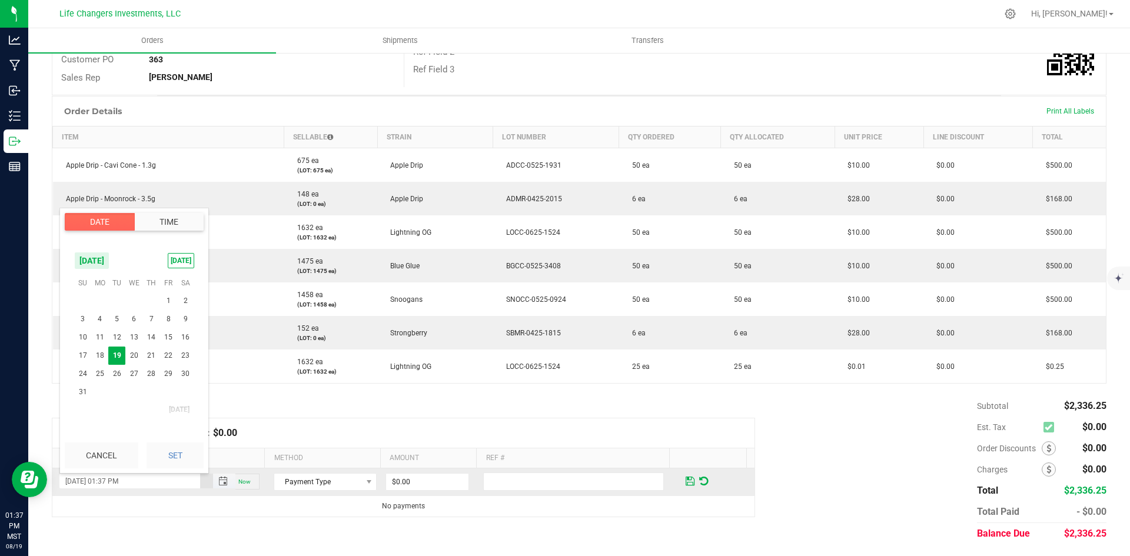
scroll to position [16, 0]
click at [98, 360] on span "18" at bounding box center [99, 356] width 17 height 18
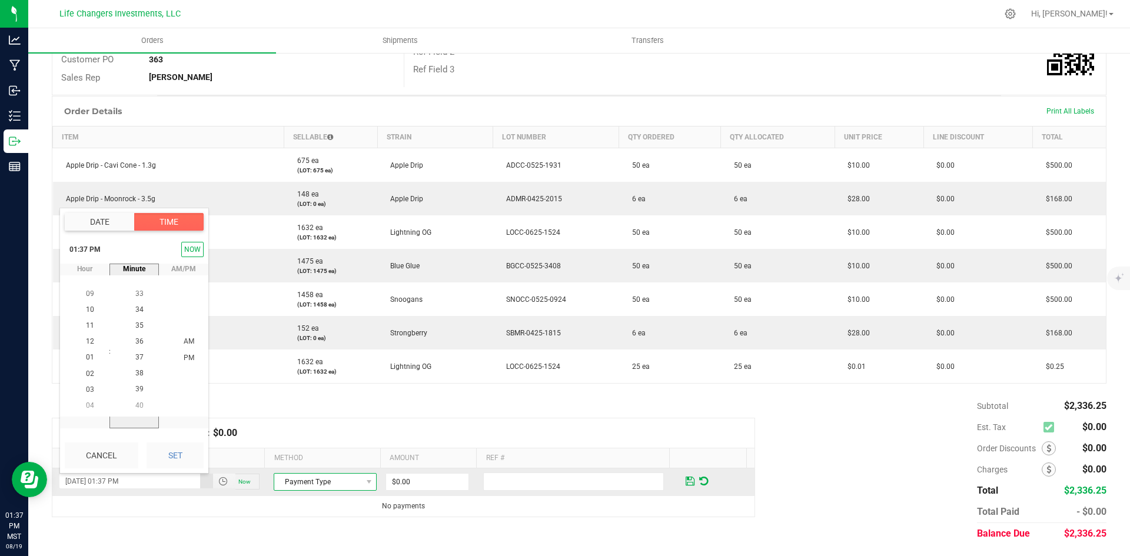
click at [347, 481] on span "Payment Type" at bounding box center [317, 482] width 87 height 16
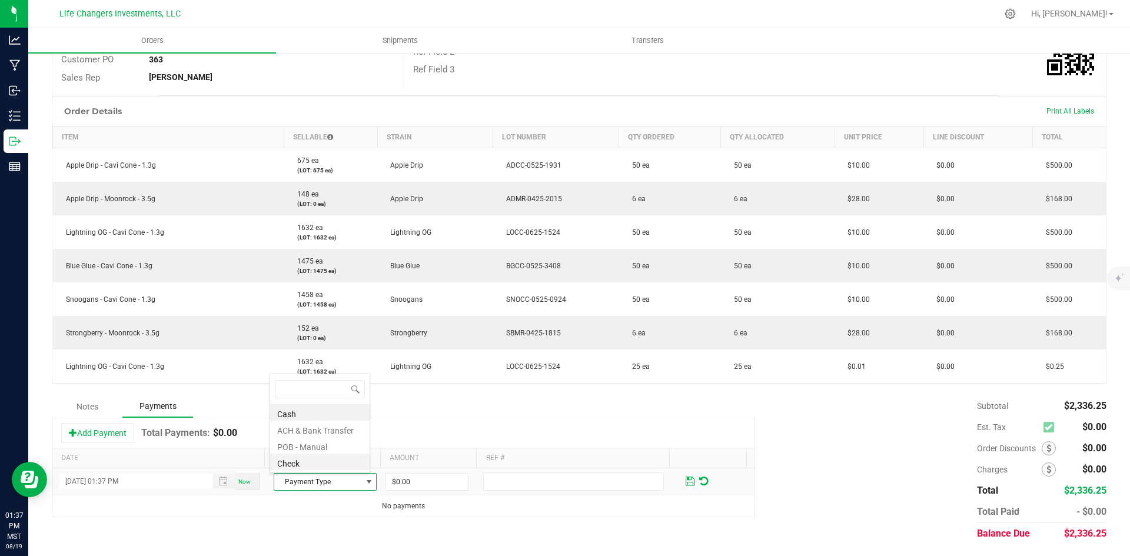
scroll to position [18, 99]
click at [302, 462] on li "Check" at bounding box center [319, 462] width 99 height 16
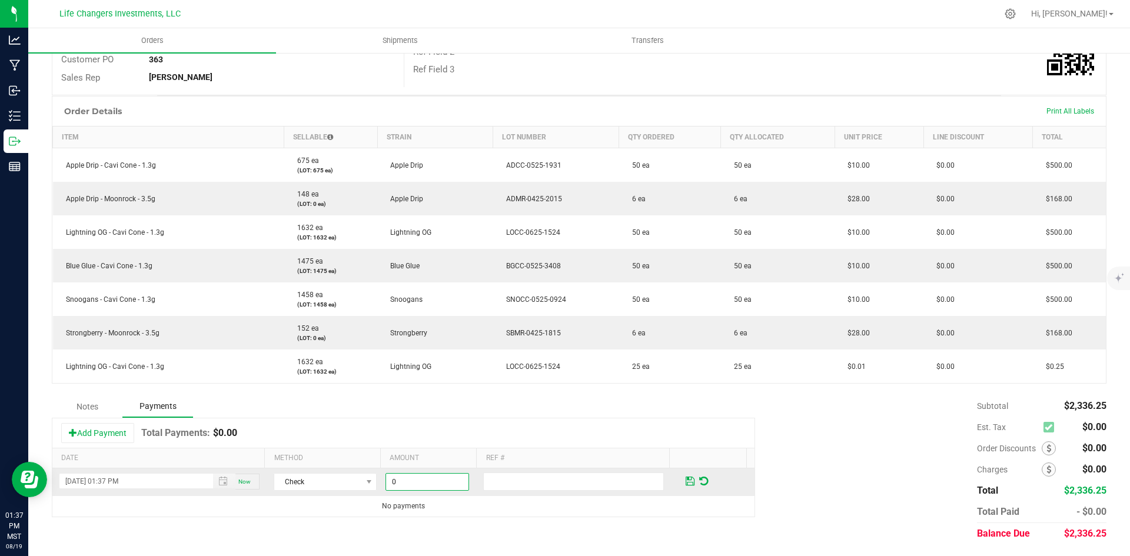
click at [408, 484] on input "0" at bounding box center [427, 482] width 82 height 16
type input "$2,336.25"
click at [483, 478] on input "text" at bounding box center [573, 482] width 181 height 18
type input "chk#5963 LCI 0920"
click at [686, 476] on span at bounding box center [690, 481] width 9 height 11
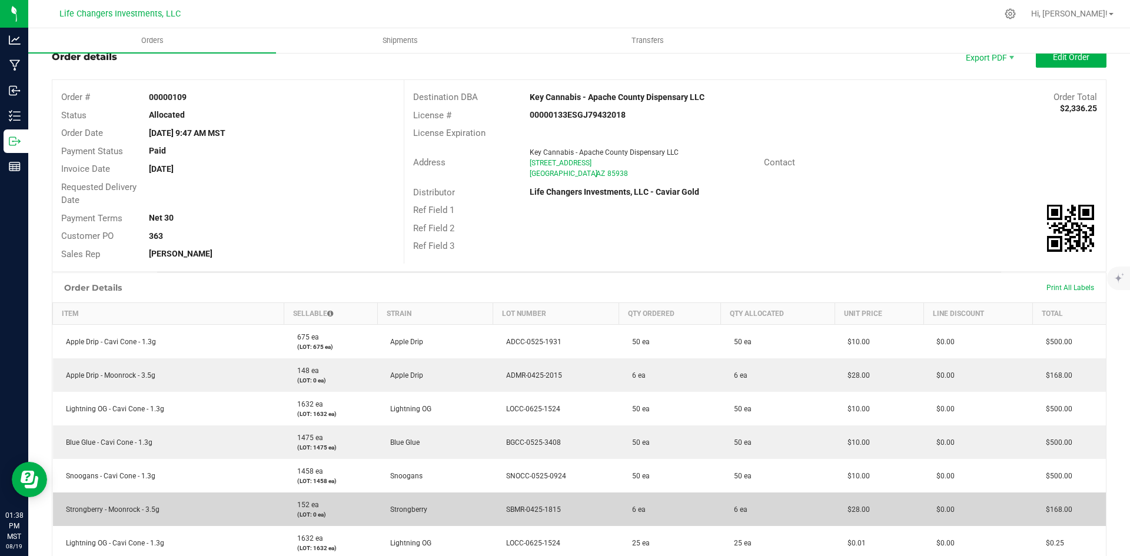
scroll to position [0, 0]
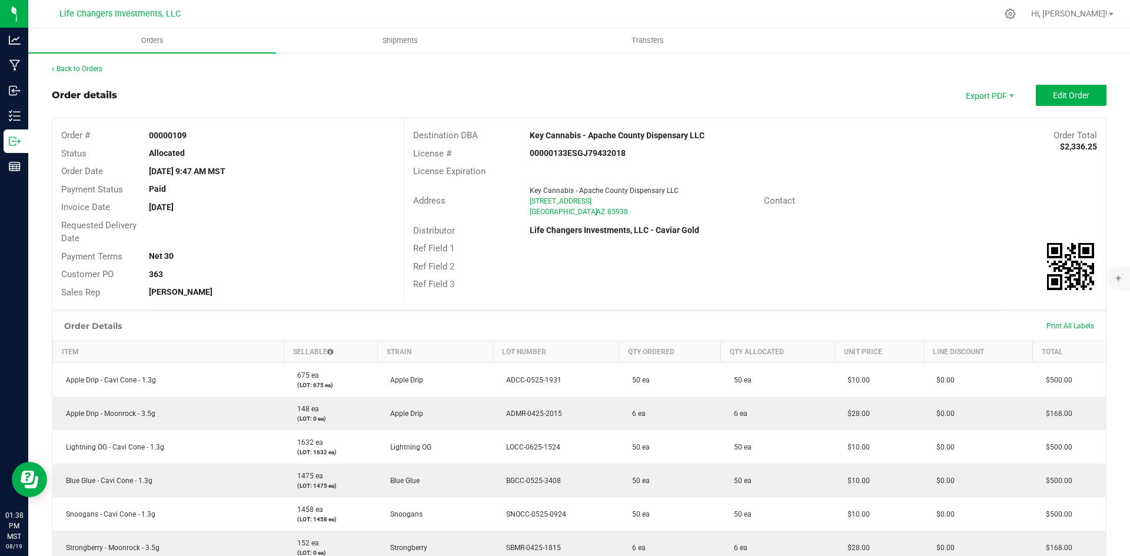
click at [87, 64] on div "Back to Orders" at bounding box center [579, 69] width 1055 height 11
click at [88, 69] on link "Back to Orders" at bounding box center [77, 69] width 51 height 8
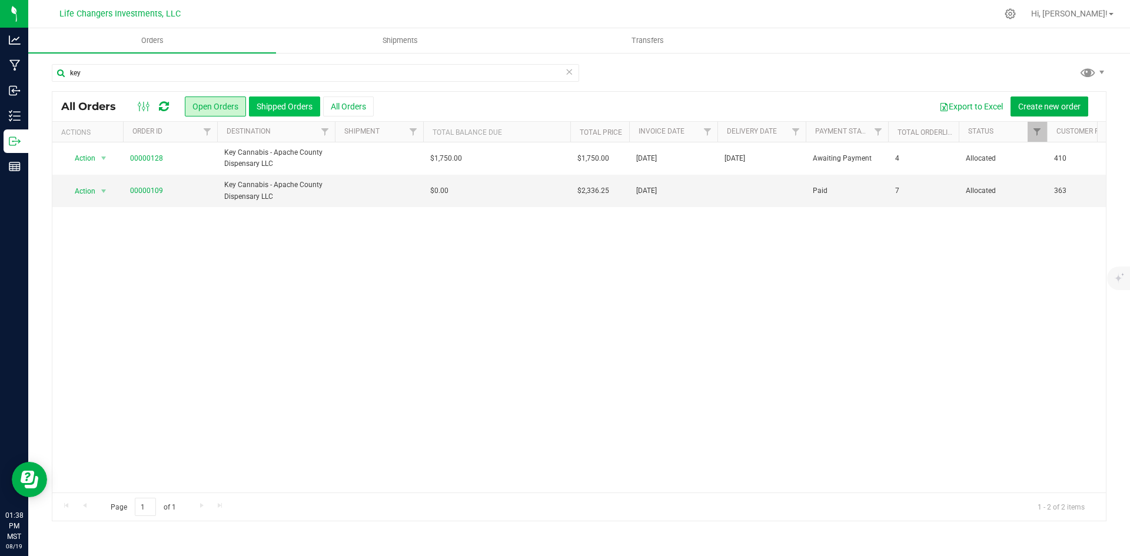
click at [288, 104] on button "Shipped Orders" at bounding box center [284, 107] width 71 height 20
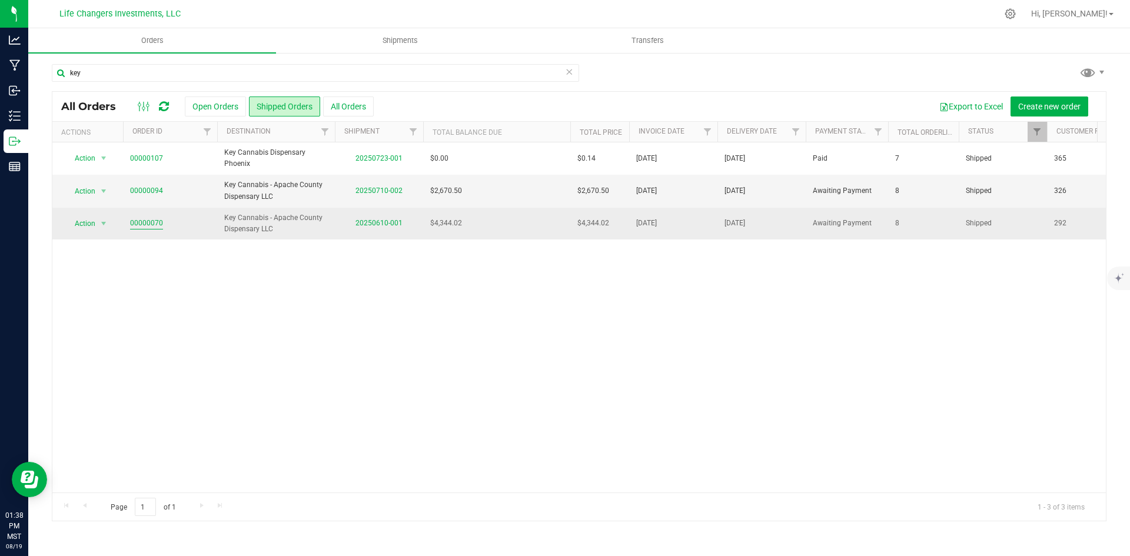
click at [147, 221] on link "00000070" at bounding box center [146, 223] width 33 height 11
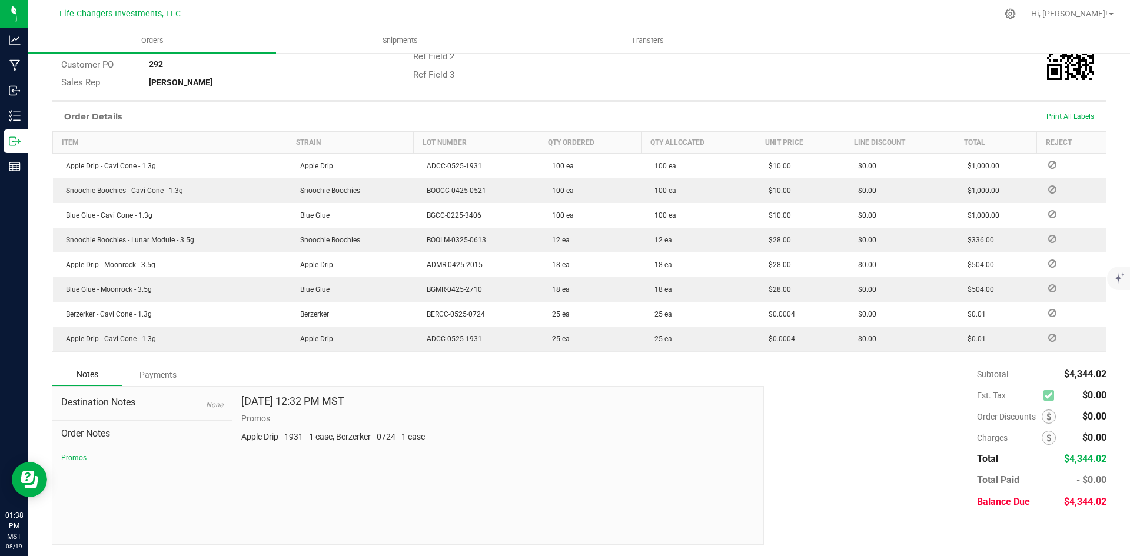
scroll to position [228, 0]
click at [167, 372] on div "Payments" at bounding box center [157, 374] width 71 height 21
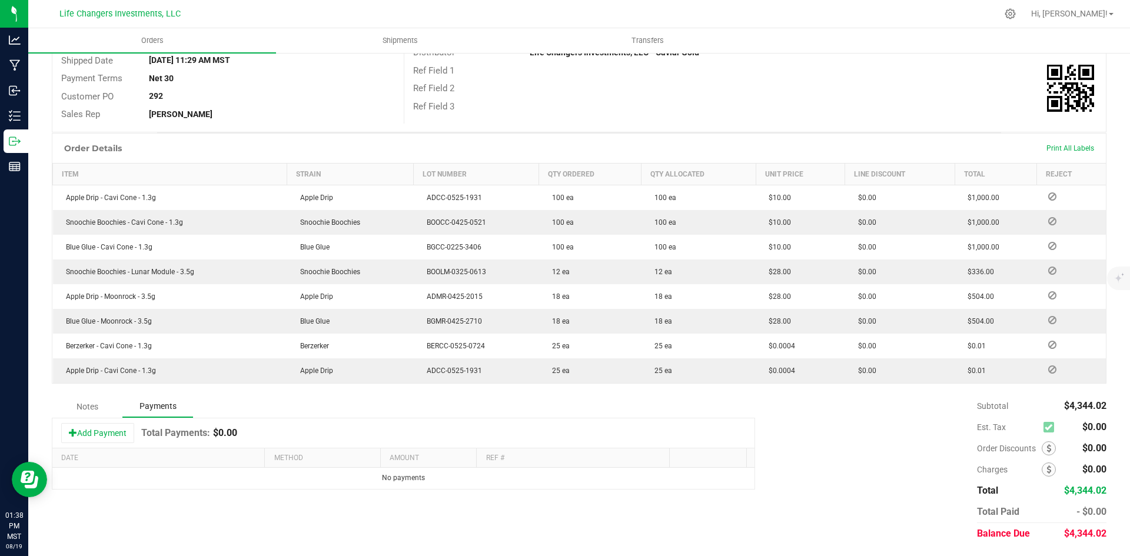
scroll to position [196, 0]
click at [83, 430] on button "Add Payment" at bounding box center [97, 433] width 73 height 20
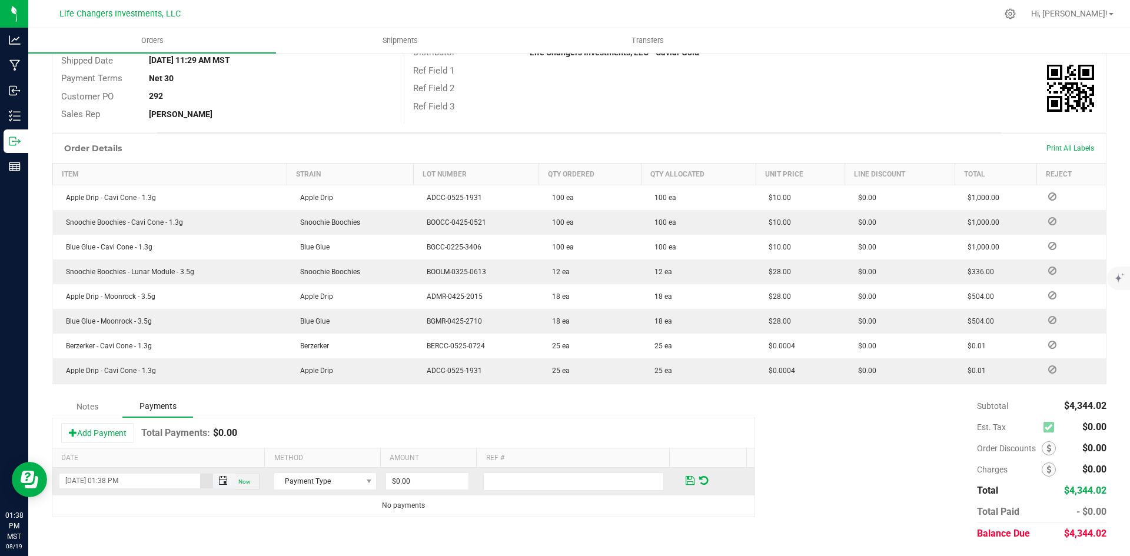
click at [218, 481] on span "Toggle popup" at bounding box center [222, 480] width 9 height 9
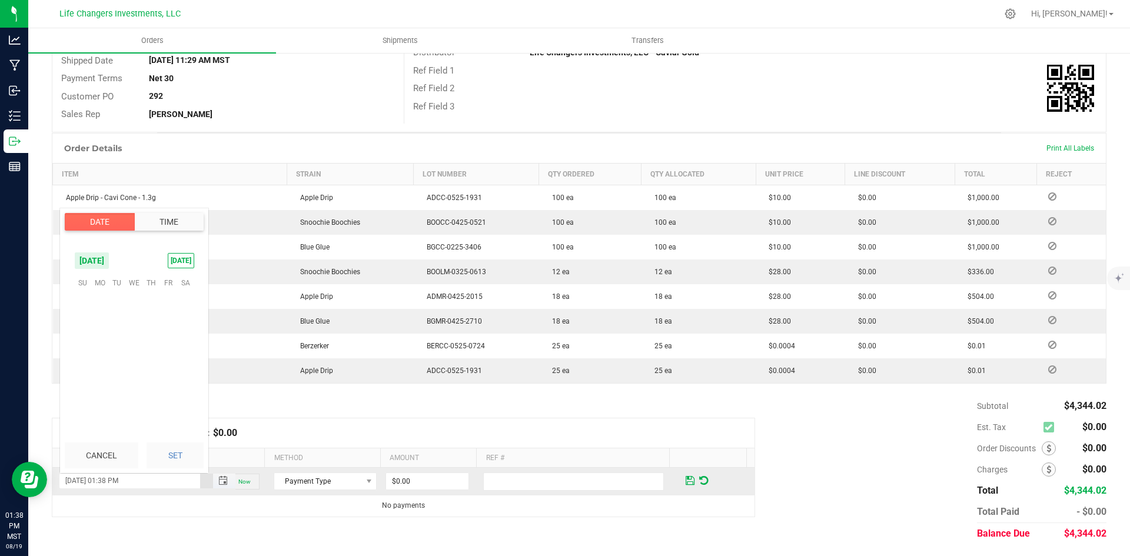
scroll to position [16, 0]
click at [100, 356] on span "18" at bounding box center [99, 355] width 17 height 18
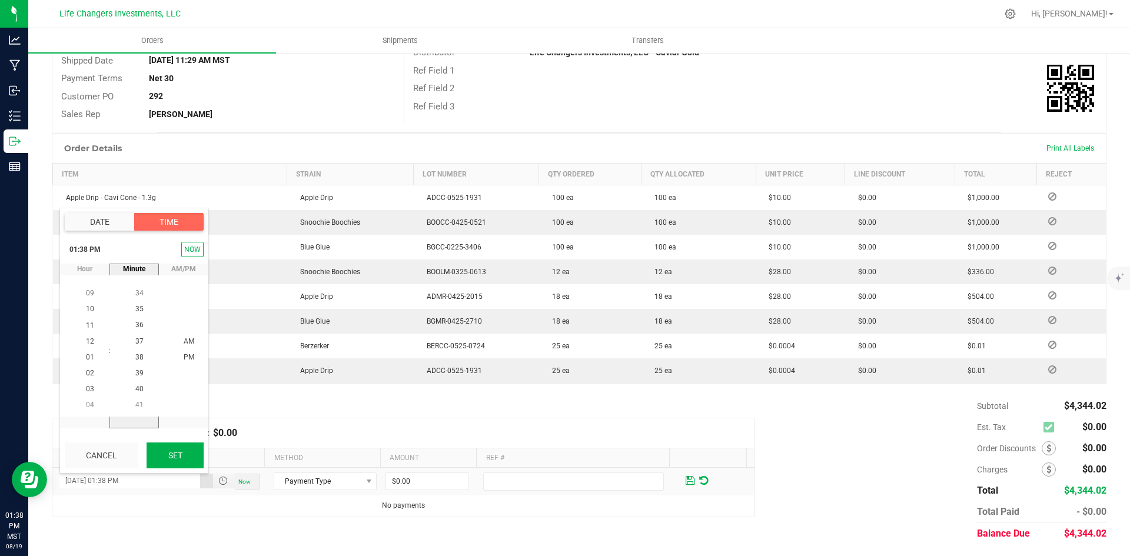
click at [182, 451] on button "Set" at bounding box center [175, 456] width 57 height 26
type input "08/18/2025 01:38 PM"
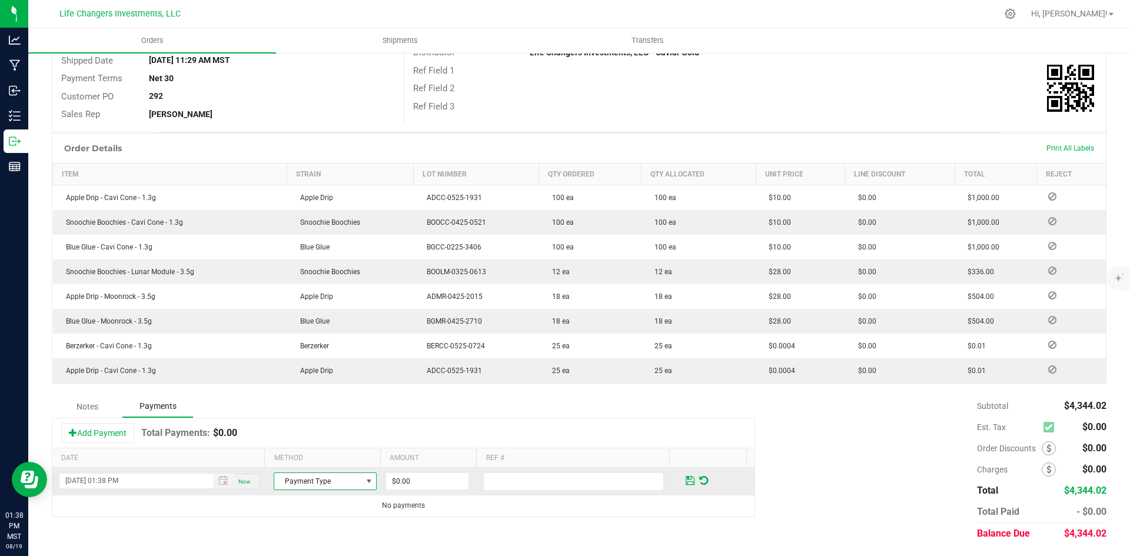
click at [364, 478] on span at bounding box center [368, 481] width 9 height 9
click at [327, 464] on li "Check" at bounding box center [319, 462] width 99 height 16
click at [415, 484] on input "0" at bounding box center [427, 481] width 82 height 16
type input "$4,344.02"
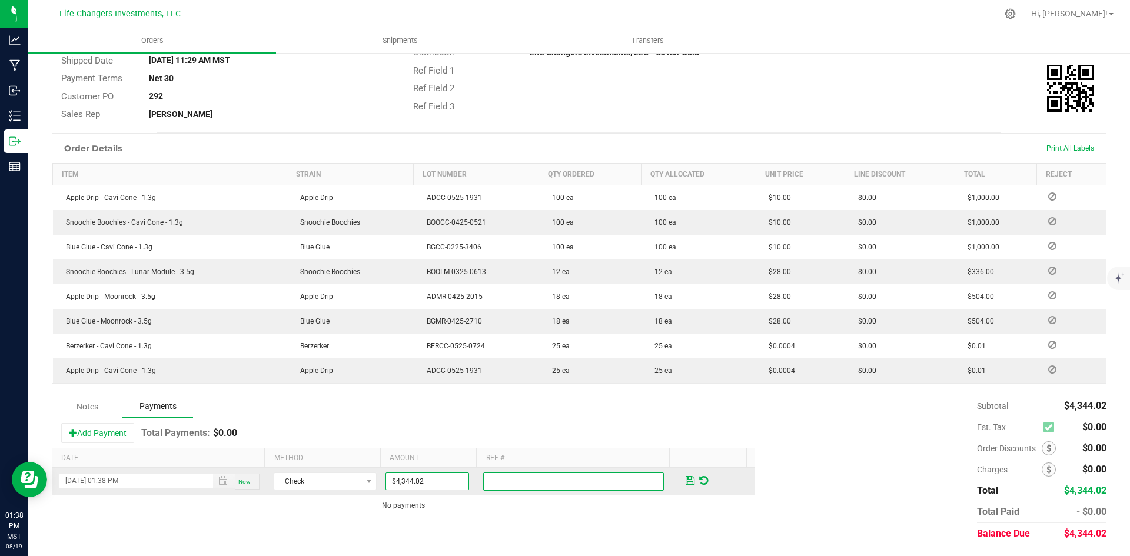
click at [493, 479] on input "text" at bounding box center [573, 482] width 181 height 18
type input "Chk#5963 LCI 0920"
click at [686, 477] on span at bounding box center [690, 480] width 9 height 11
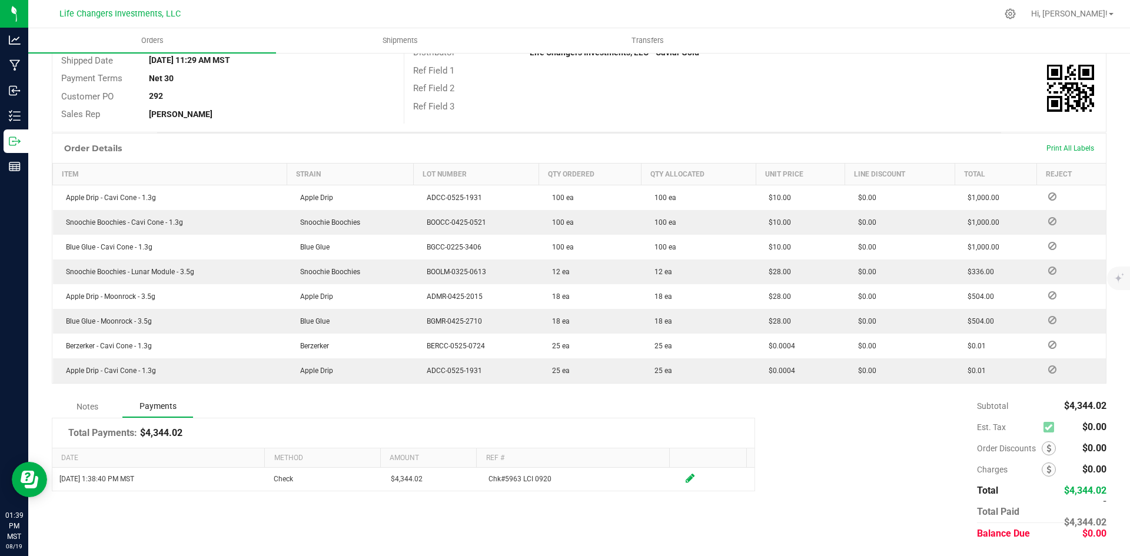
scroll to position [0, 0]
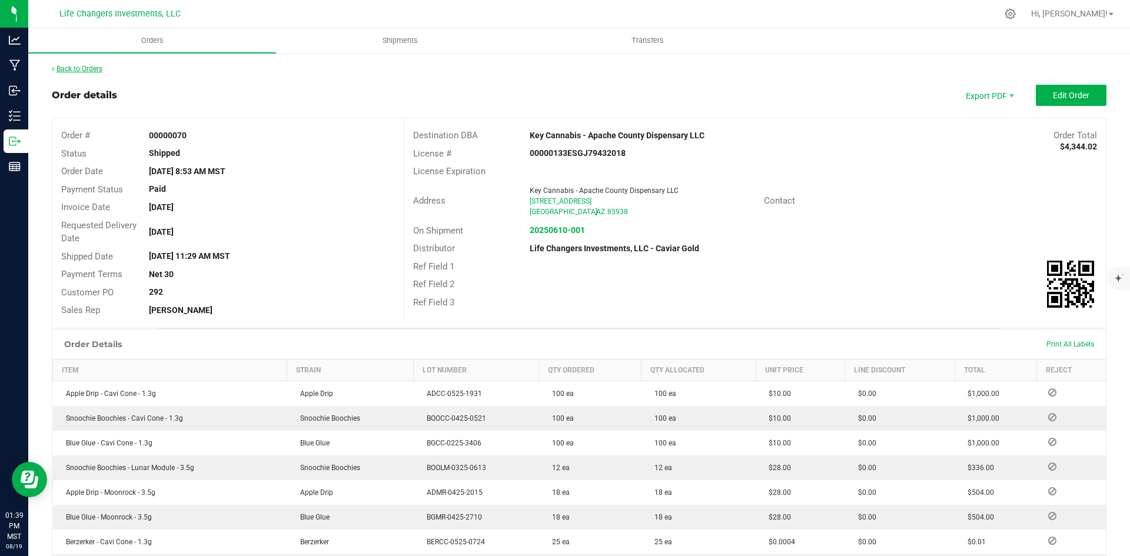
click at [83, 69] on link "Back to Orders" at bounding box center [77, 69] width 51 height 8
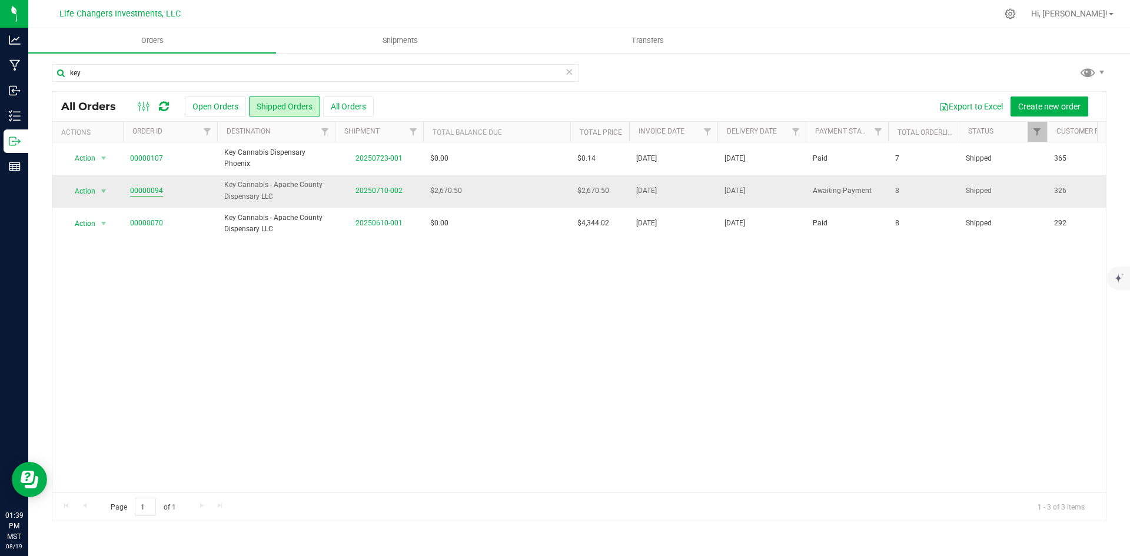
click at [142, 189] on link "00000094" at bounding box center [146, 190] width 33 height 11
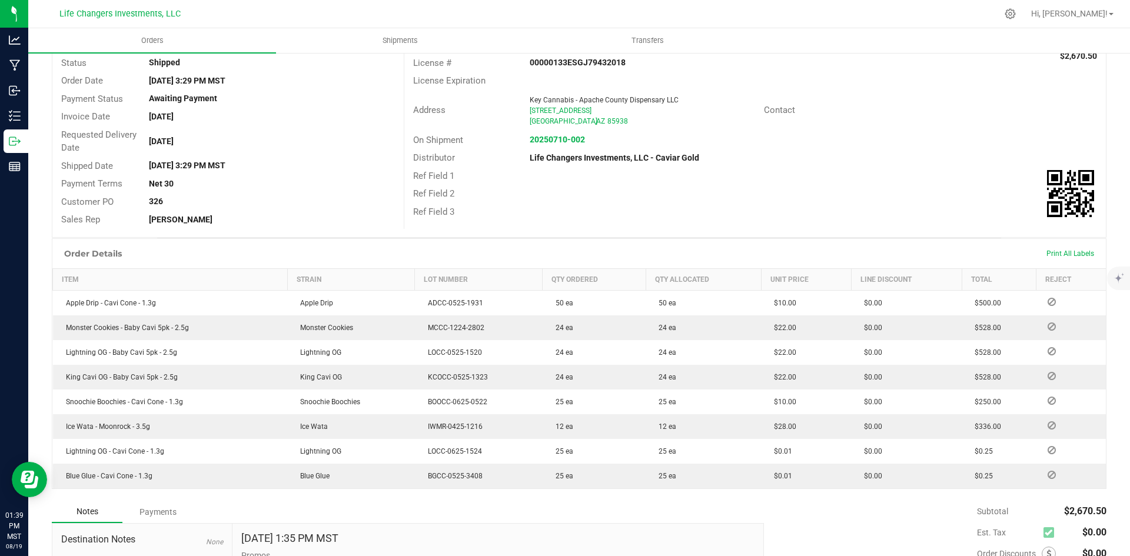
scroll to position [228, 0]
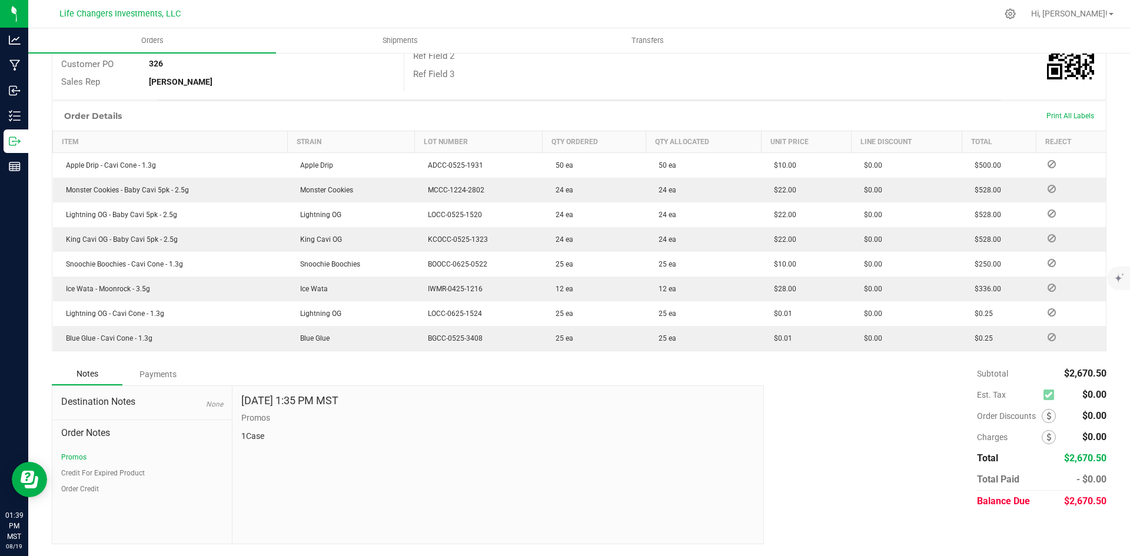
click at [162, 369] on div "Payments" at bounding box center [157, 374] width 71 height 21
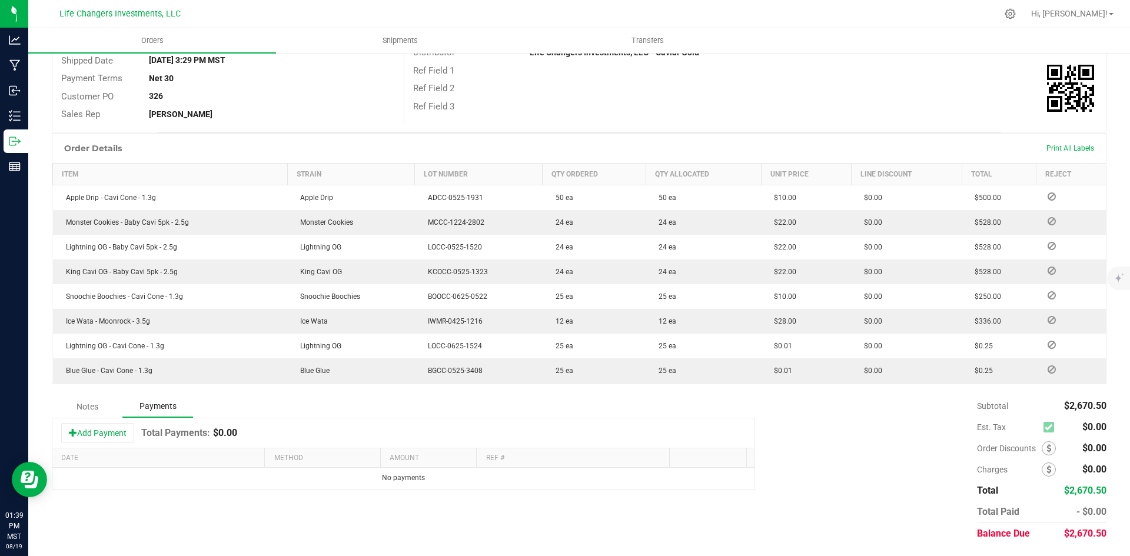
scroll to position [196, 0]
click at [91, 434] on button "Add Payment" at bounding box center [97, 433] width 73 height 20
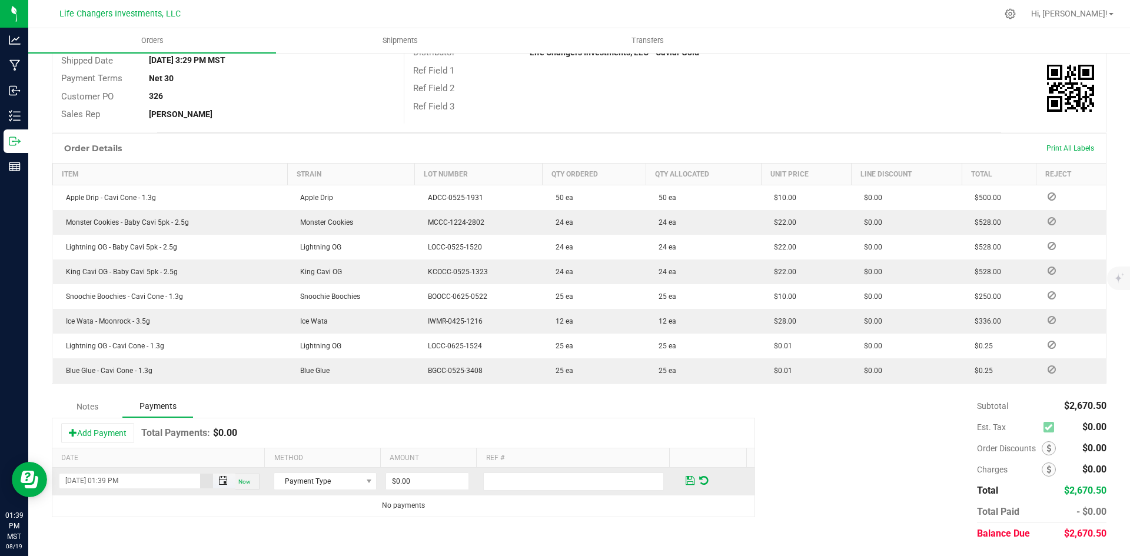
click at [218, 481] on span "Toggle popup" at bounding box center [222, 480] width 9 height 9
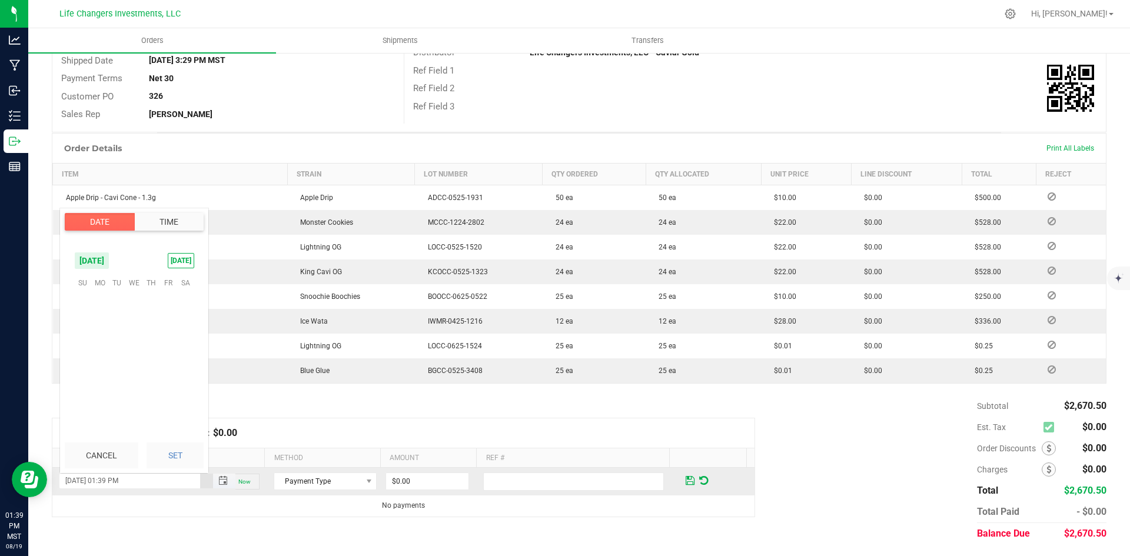
scroll to position [16, 0]
click at [101, 356] on span "18" at bounding box center [99, 355] width 17 height 18
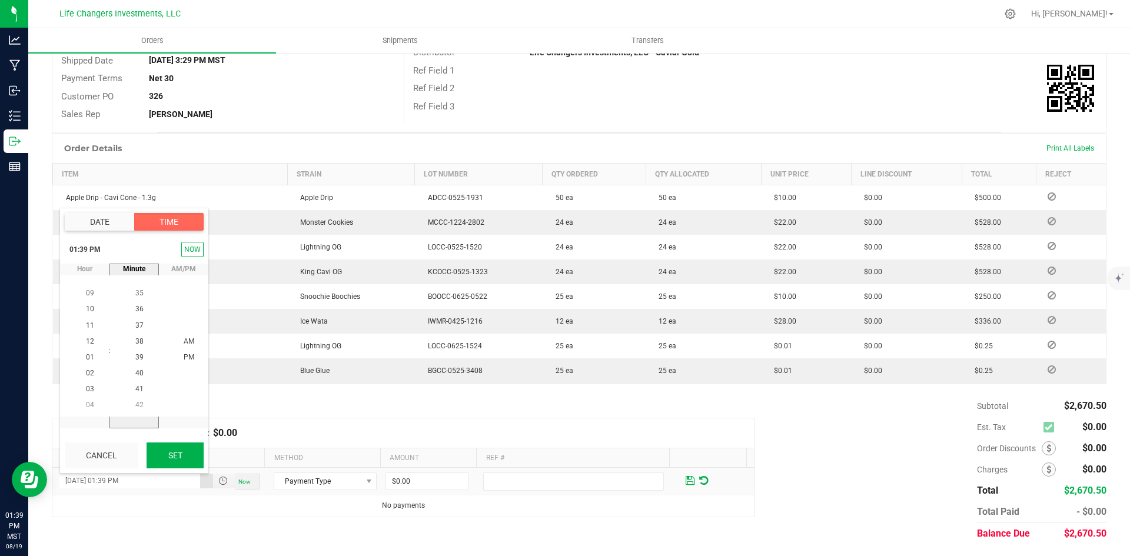
click at [179, 454] on button "Set" at bounding box center [175, 456] width 57 height 26
type input "08/18/2025 01:39 PM"
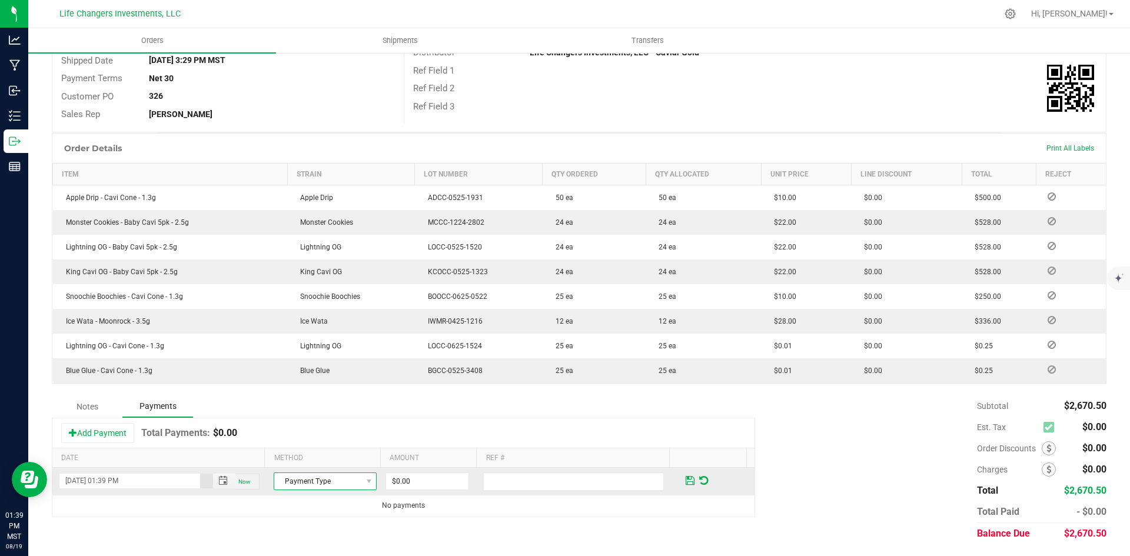
click at [345, 480] on span "Payment Type" at bounding box center [317, 481] width 87 height 16
click at [328, 463] on li "Check" at bounding box center [319, 462] width 99 height 16
click at [426, 484] on input "0" at bounding box center [427, 481] width 82 height 16
type input "$2,670.50"
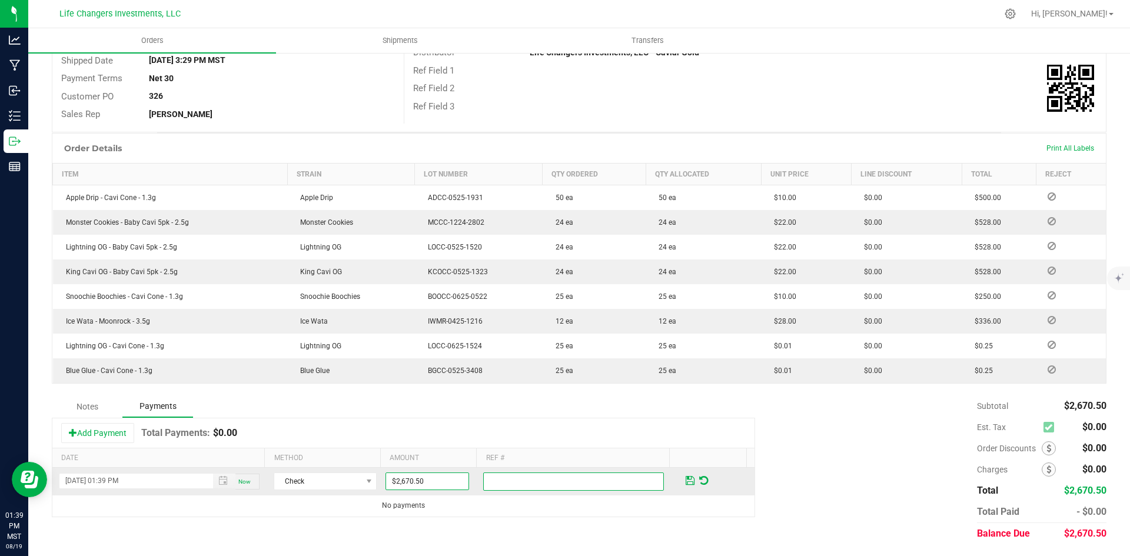
click at [521, 483] on input "text" at bounding box center [573, 482] width 181 height 18
type input "Chk#5963 LCI 0920"
click at [686, 475] on span at bounding box center [690, 480] width 9 height 11
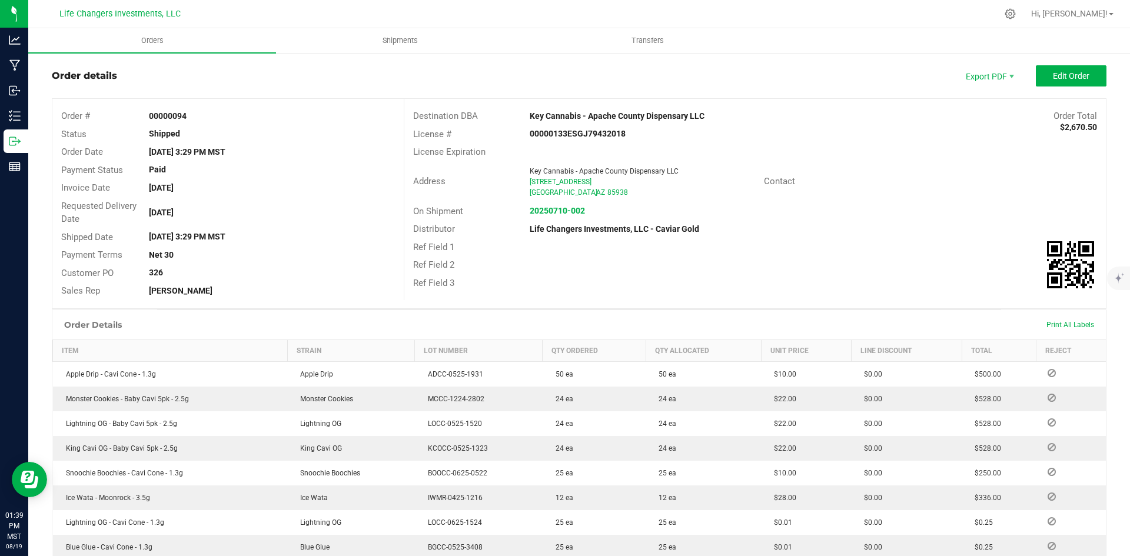
scroll to position [0, 0]
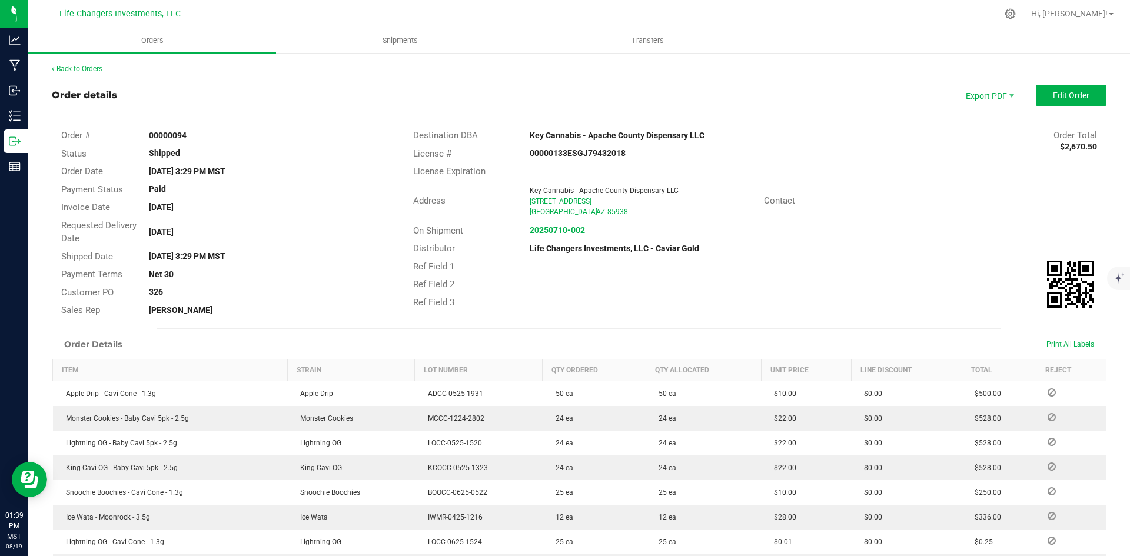
click at [96, 69] on link "Back to Orders" at bounding box center [77, 69] width 51 height 8
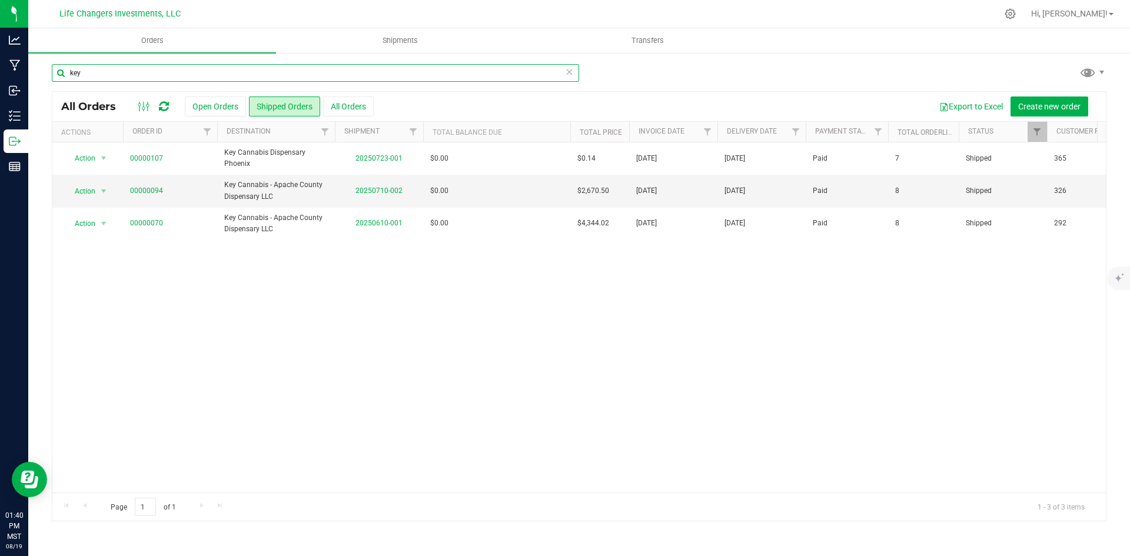
click at [574, 74] on input "key" at bounding box center [315, 73] width 527 height 18
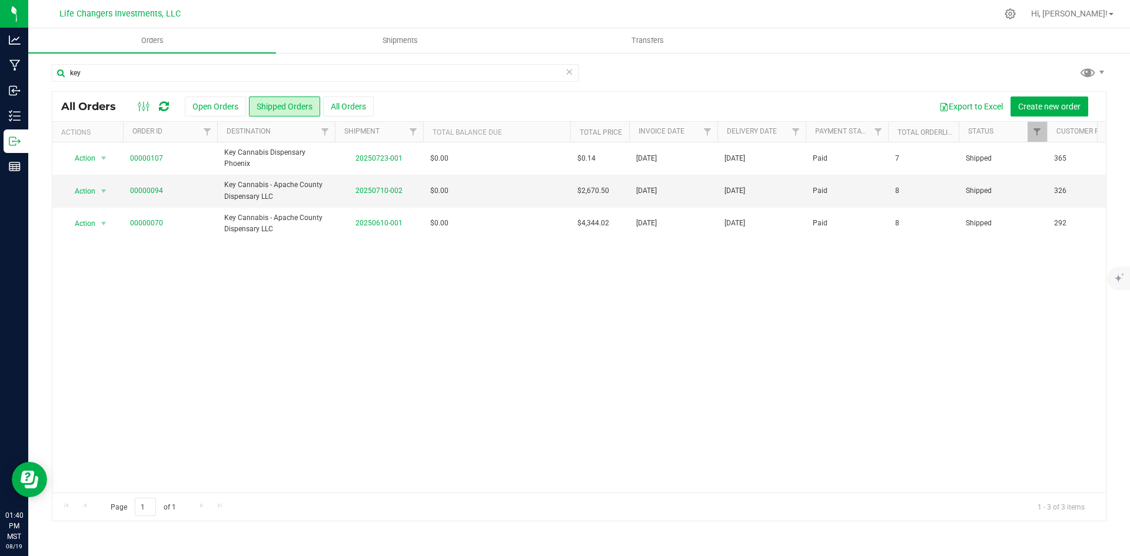
click at [570, 72] on icon at bounding box center [569, 71] width 8 height 14
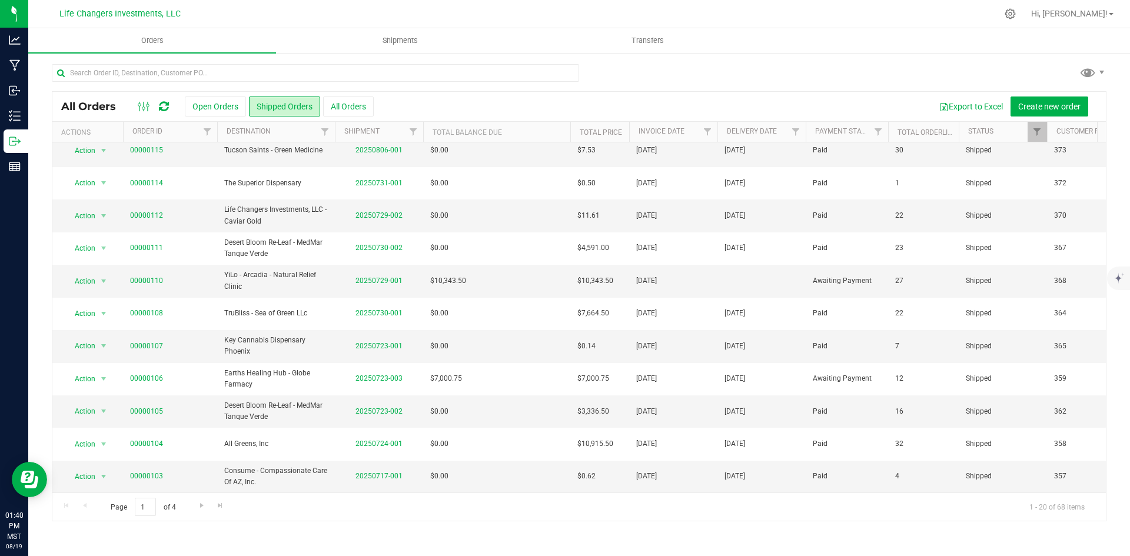
scroll to position [310, 0]
click at [88, 72] on input "text" at bounding box center [315, 73] width 527 height 18
type input "earth"
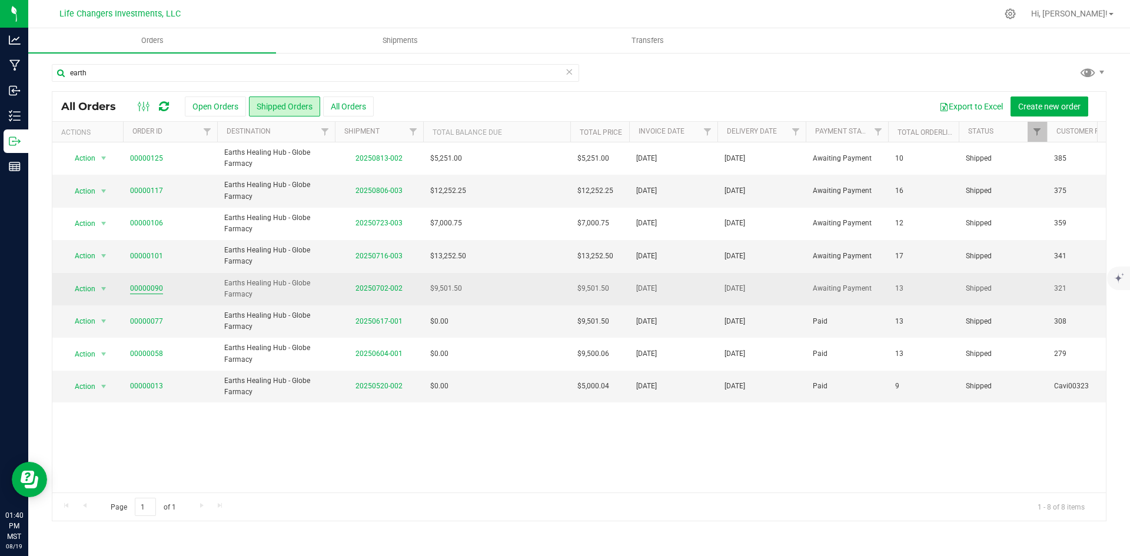
click at [148, 286] on link "00000090" at bounding box center [146, 288] width 33 height 11
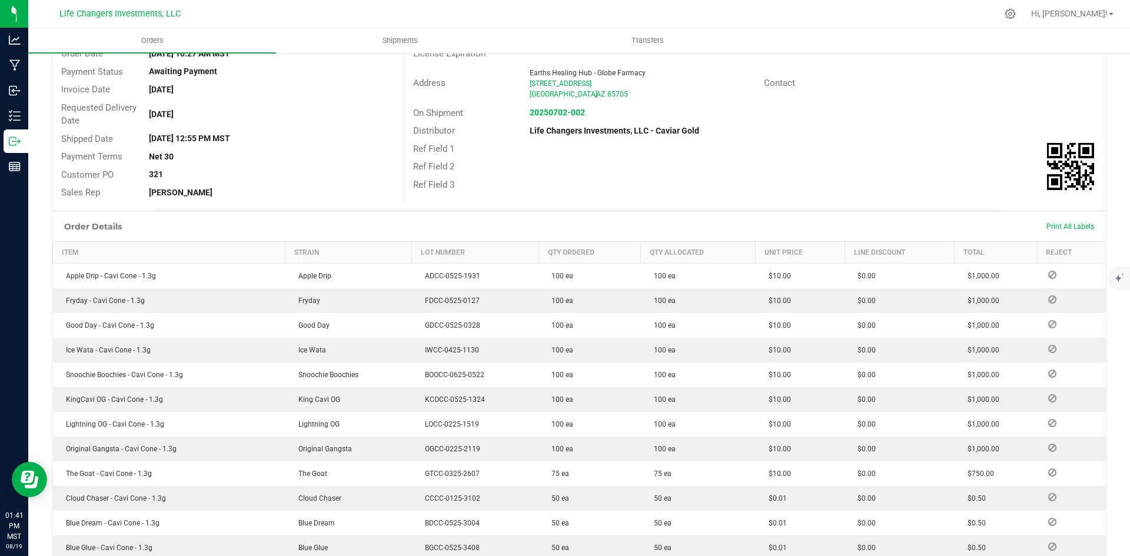
scroll to position [352, 0]
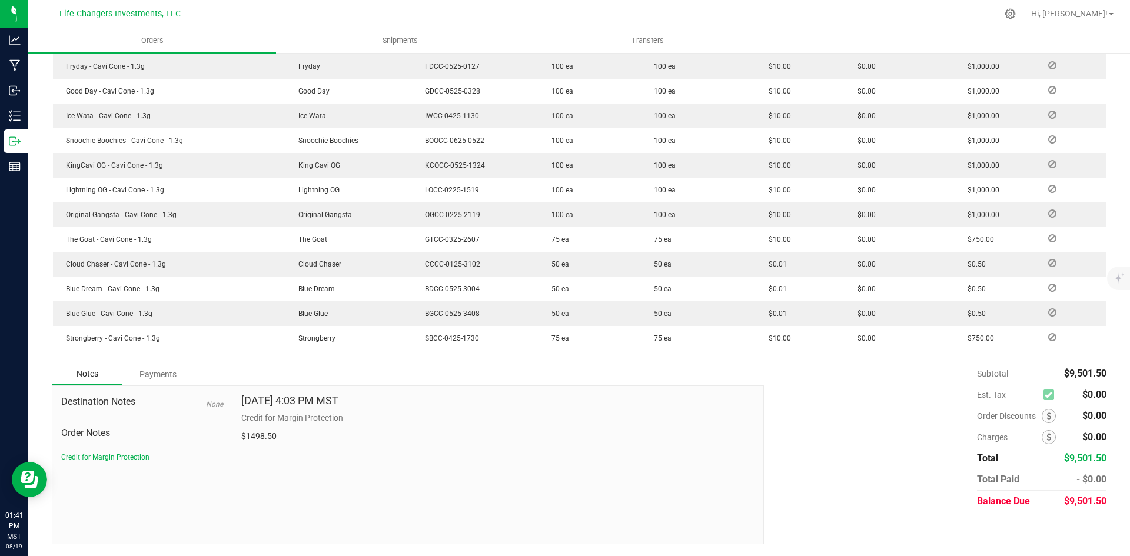
click at [164, 370] on div "Payments" at bounding box center [157, 374] width 71 height 21
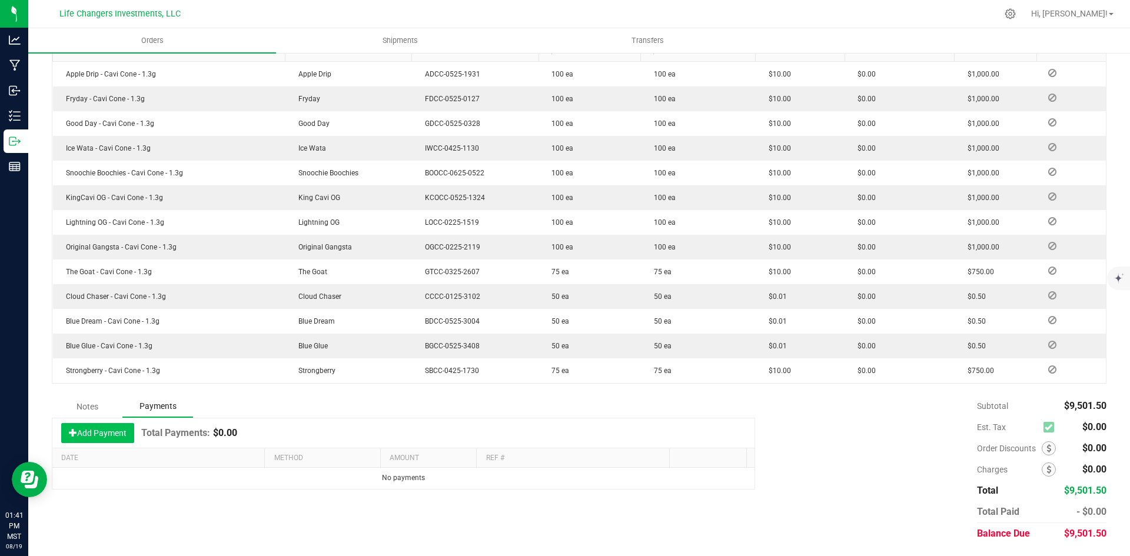
click at [98, 435] on button "Add Payment" at bounding box center [97, 433] width 73 height 20
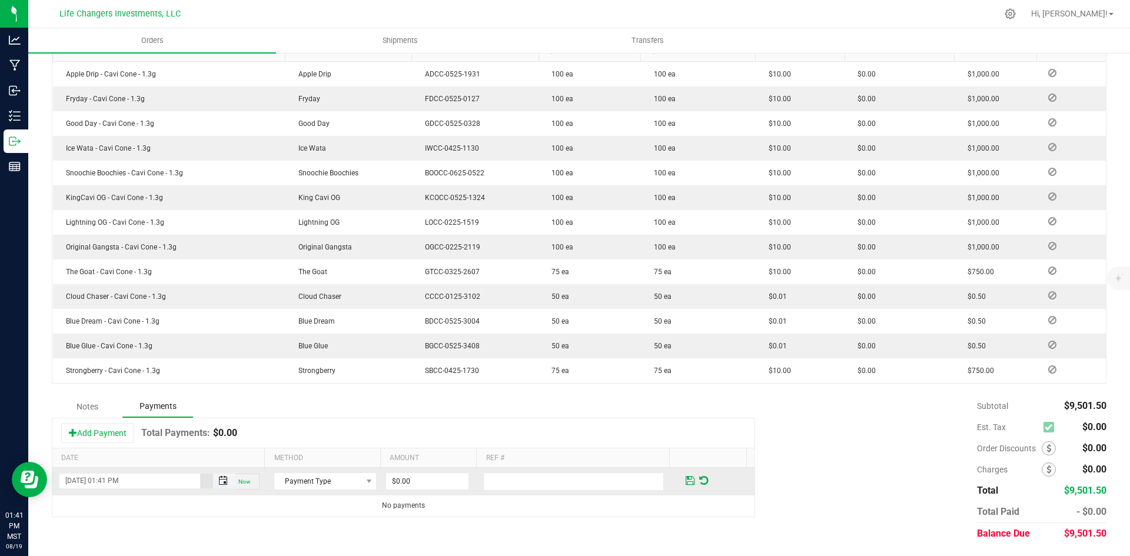
click at [220, 481] on span "Toggle popup" at bounding box center [222, 480] width 9 height 9
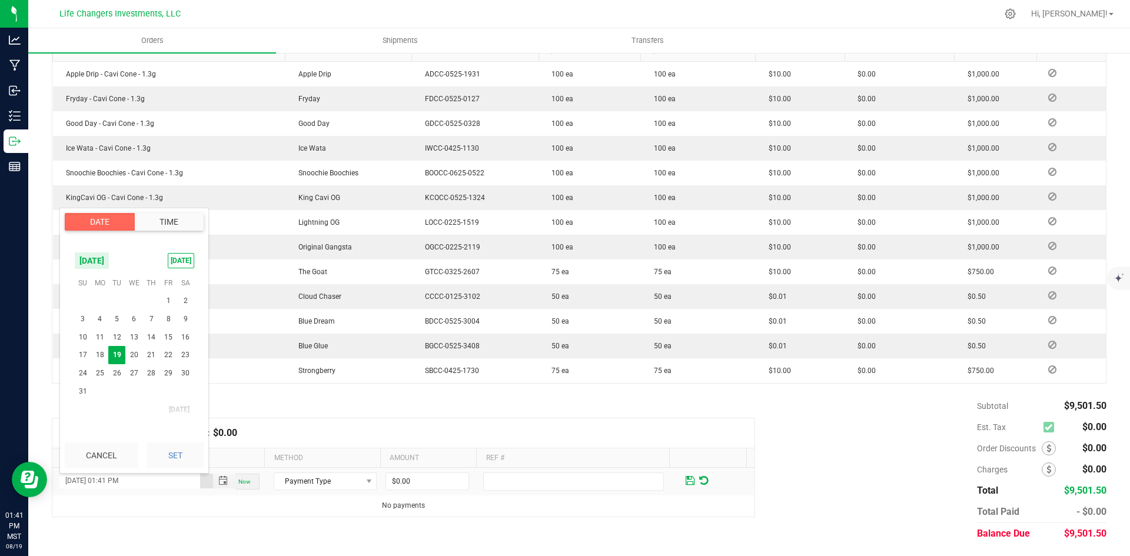
scroll to position [16, 0]
click at [97, 357] on span "18" at bounding box center [99, 355] width 17 height 18
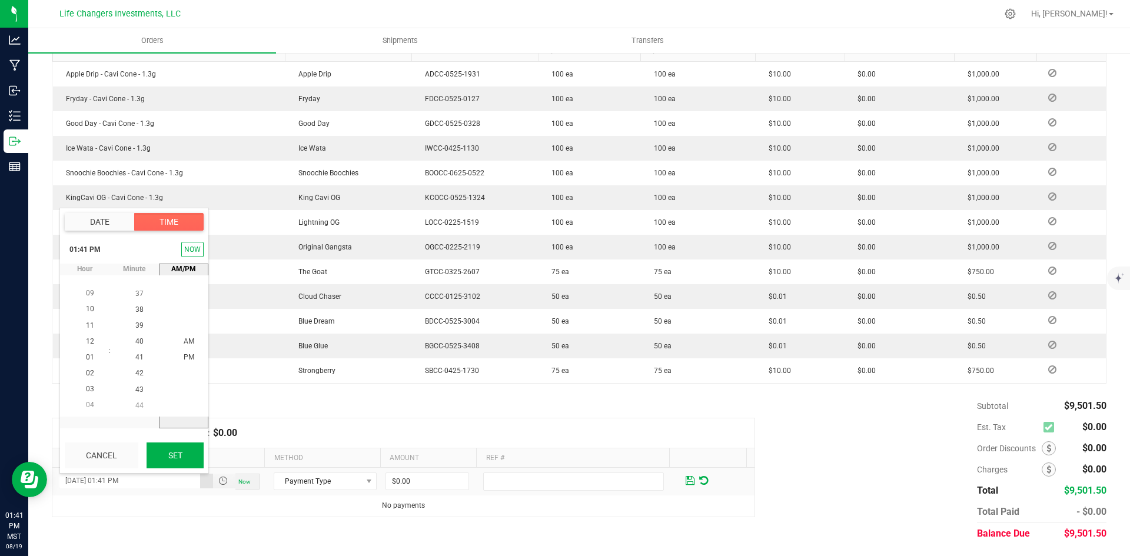
click at [185, 450] on button "Set" at bounding box center [175, 456] width 57 height 26
type input "08/18/2025 01:41 PM"
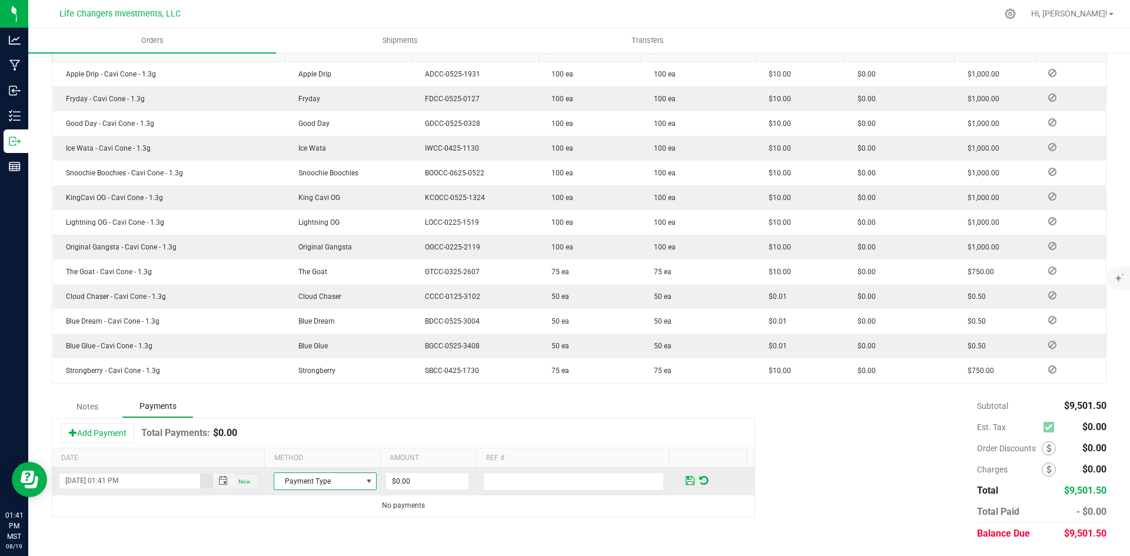
click at [364, 480] on span at bounding box center [368, 481] width 9 height 9
click at [330, 461] on li "Check" at bounding box center [319, 462] width 99 height 16
click at [413, 483] on input "0" at bounding box center [427, 481] width 82 height 16
type input "$9,501.50"
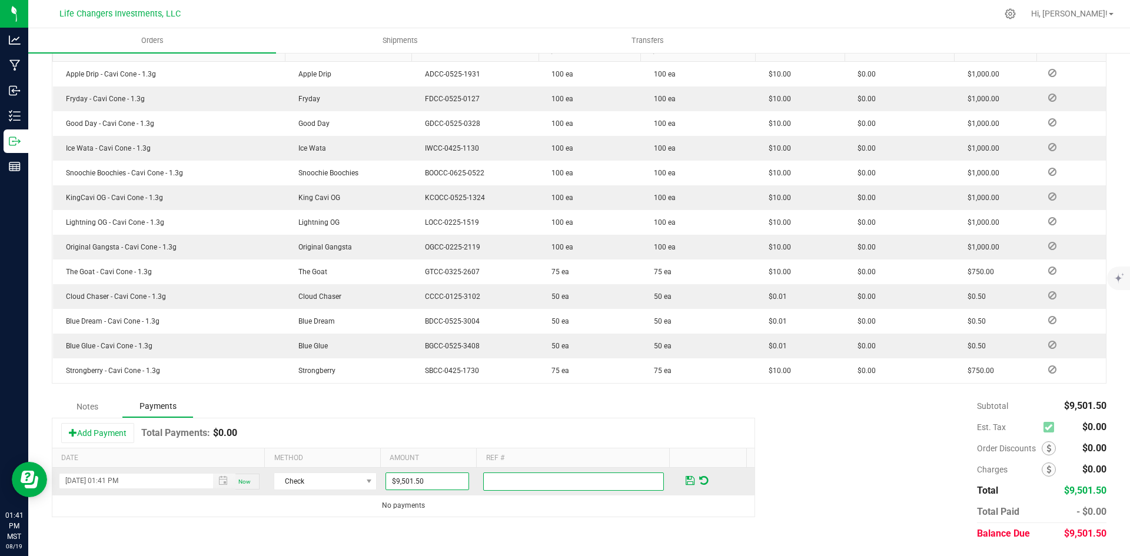
click at [510, 475] on input "text" at bounding box center [573, 482] width 181 height 18
type input "ch#7814 LCI 0920"
click at [686, 482] on span at bounding box center [690, 480] width 9 height 11
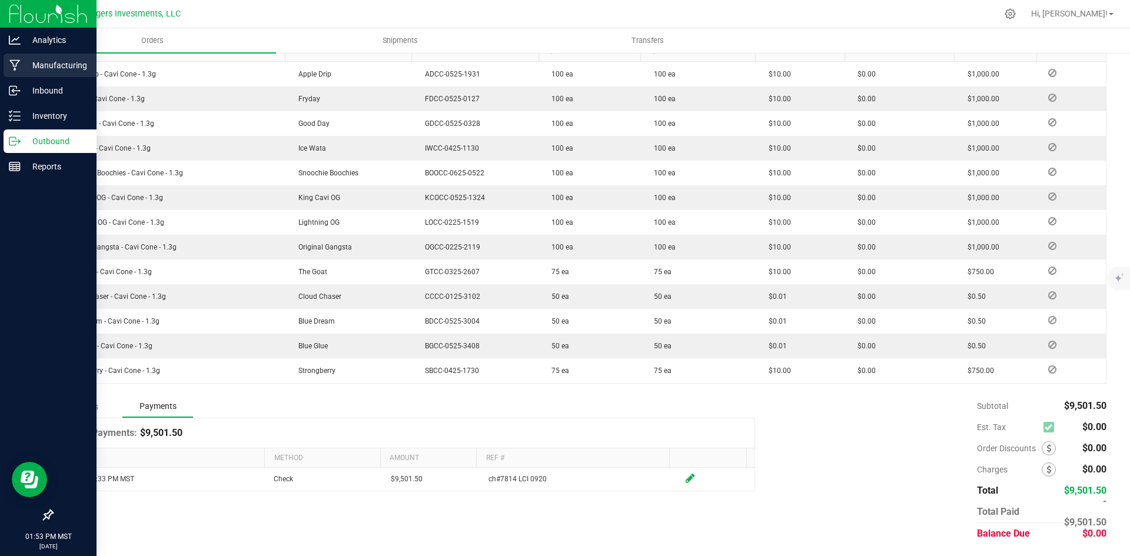
click at [55, 61] on p "Manufacturing" at bounding box center [56, 65] width 71 height 14
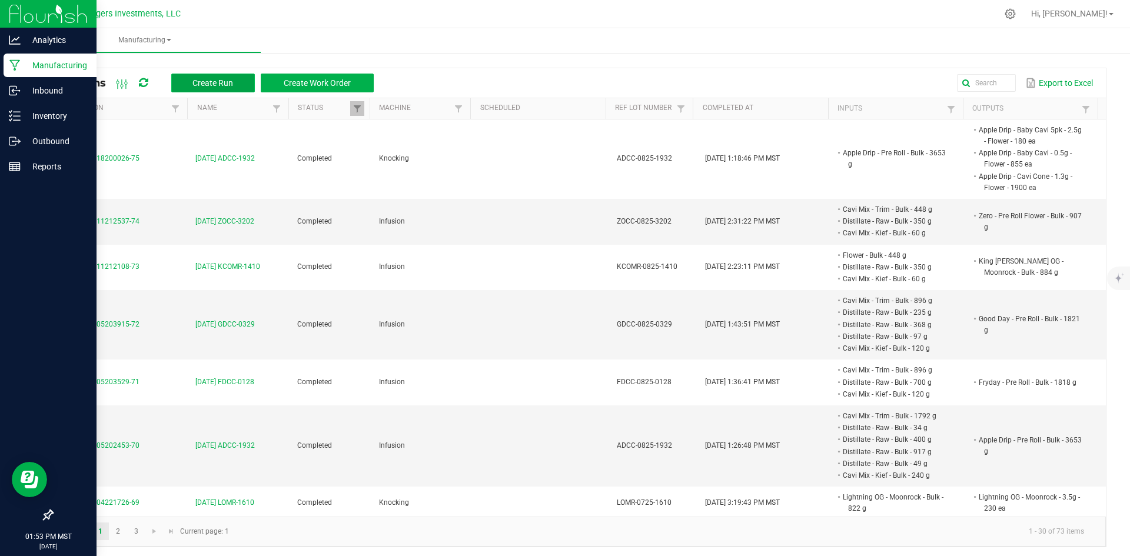
click at [204, 82] on span "Create Run" at bounding box center [212, 82] width 41 height 9
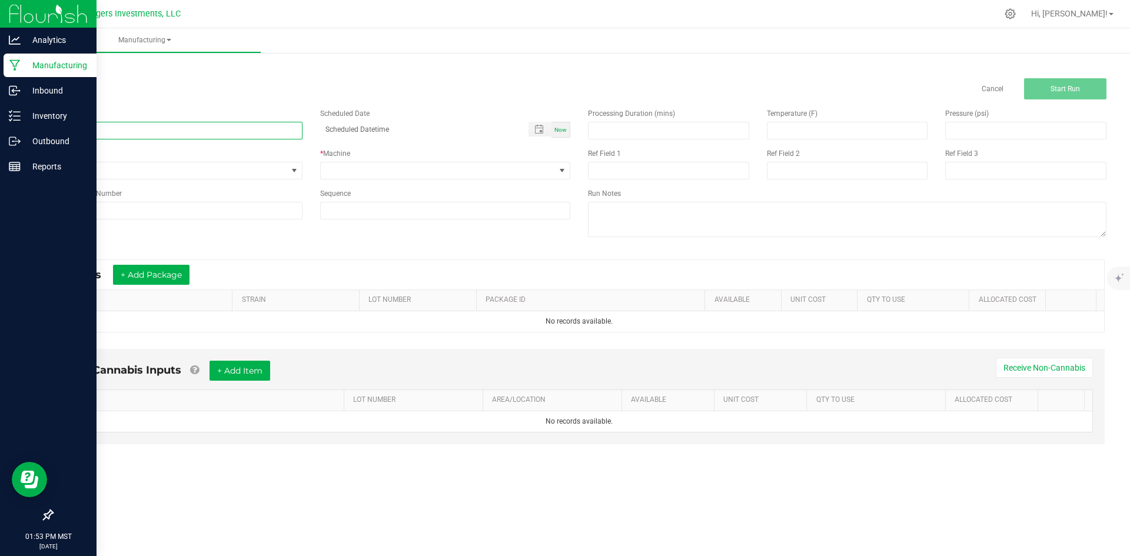
click at [129, 130] on input at bounding box center [177, 131] width 251 height 18
click at [1016, 15] on icon at bounding box center [1010, 13] width 11 height 11
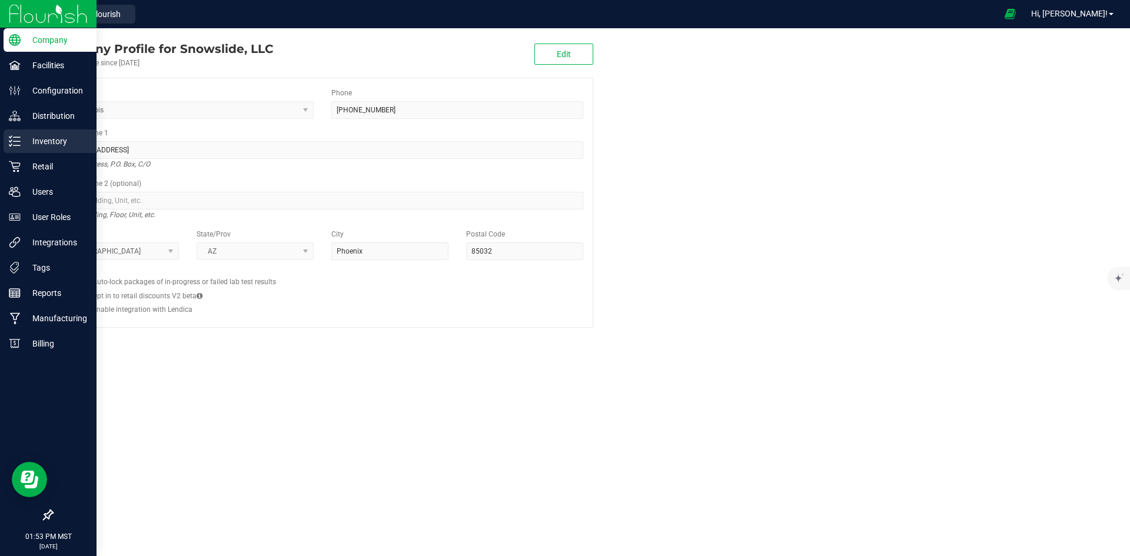
click at [51, 143] on p "Inventory" at bounding box center [56, 141] width 71 height 14
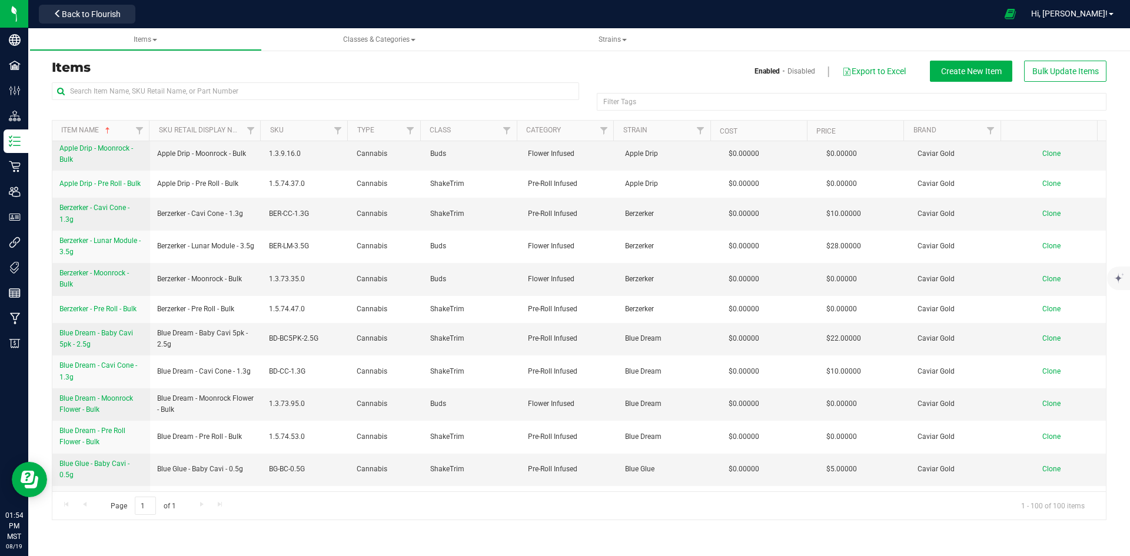
scroll to position [235, 0]
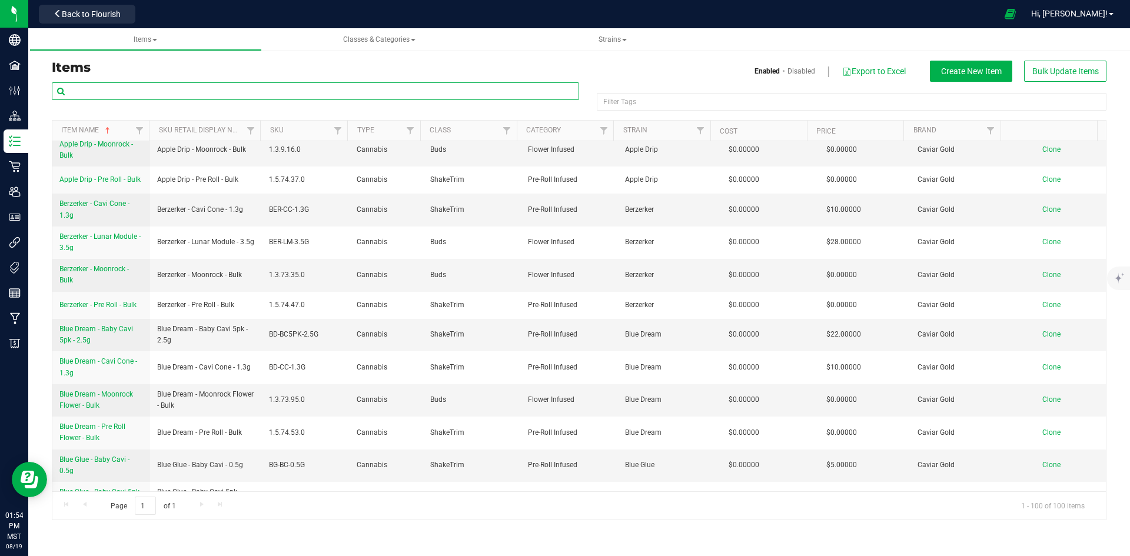
click at [126, 87] on input "text" at bounding box center [315, 91] width 527 height 18
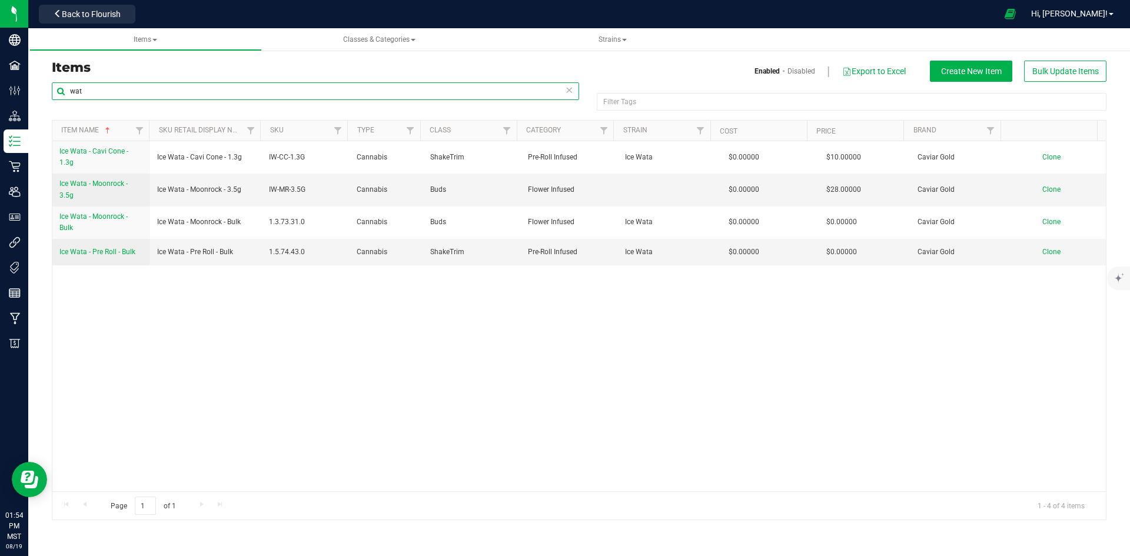
type input "wat"
click at [955, 71] on span "Create New Item" at bounding box center [971, 70] width 61 height 9
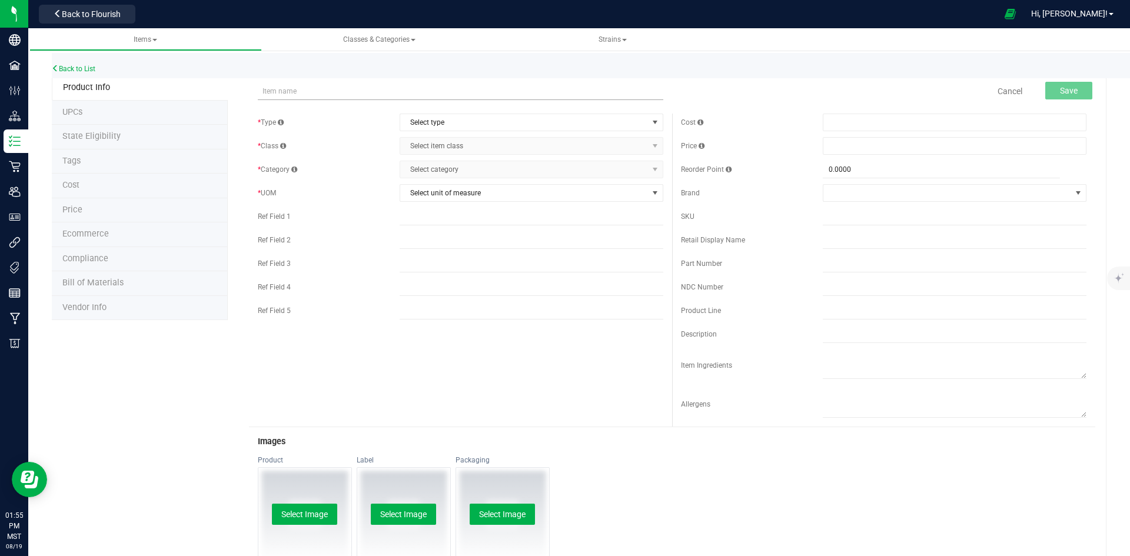
click at [373, 91] on input "text" at bounding box center [460, 91] width 405 height 18
type input "Ice Wata - Moonrock - 3.5g - Flower"
click at [653, 124] on span "select" at bounding box center [654, 122] width 9 height 9
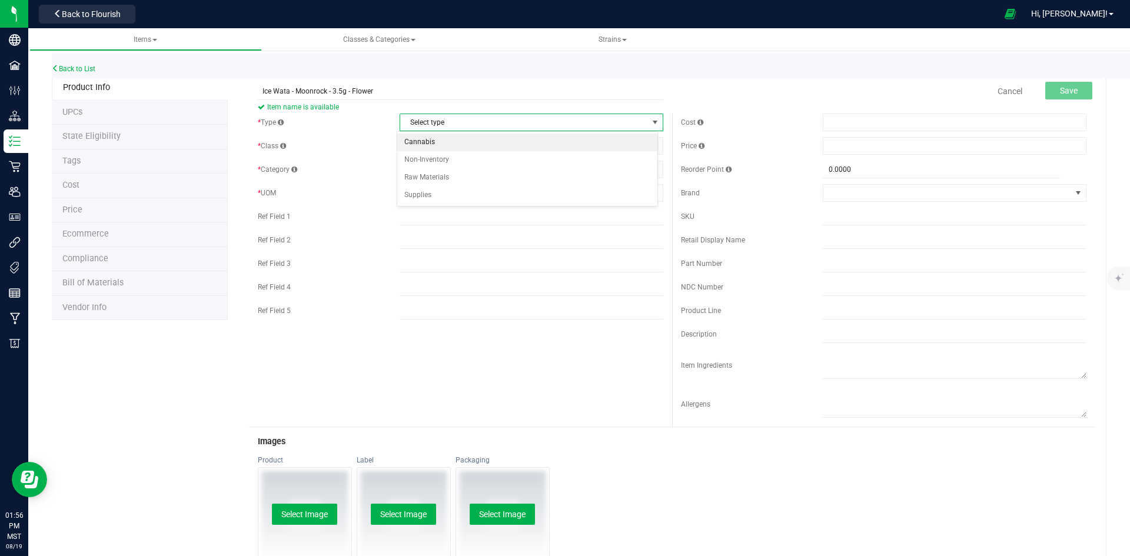
click at [465, 136] on li "Cannabis" at bounding box center [527, 143] width 260 height 18
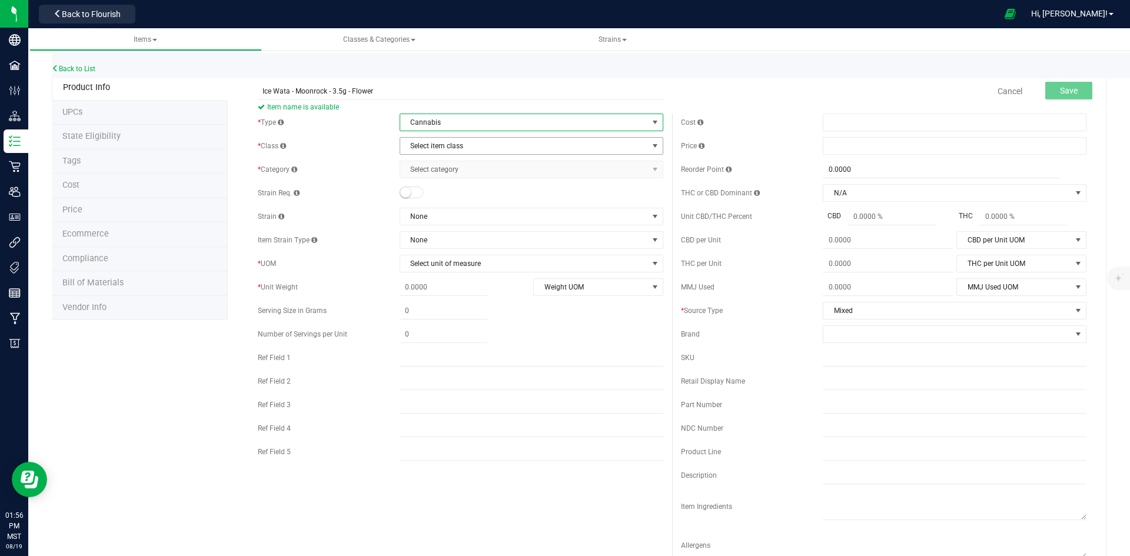
click at [650, 142] on span "select" at bounding box center [654, 145] width 9 height 9
click at [433, 166] on li "Buds" at bounding box center [527, 166] width 260 height 18
click at [650, 168] on span "select" at bounding box center [654, 169] width 9 height 9
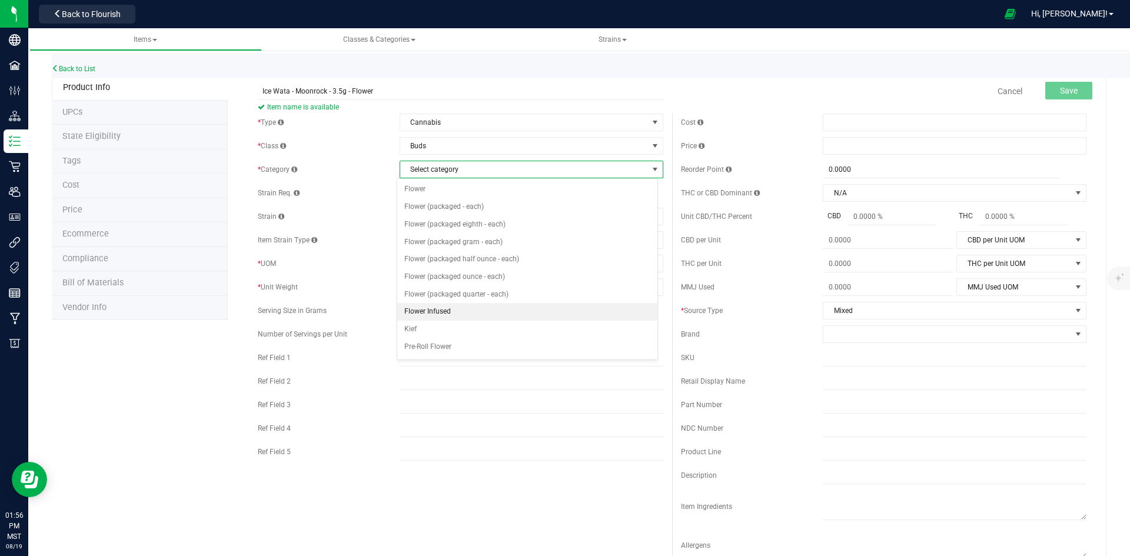
click at [474, 307] on li "Flower Infused" at bounding box center [527, 312] width 260 height 18
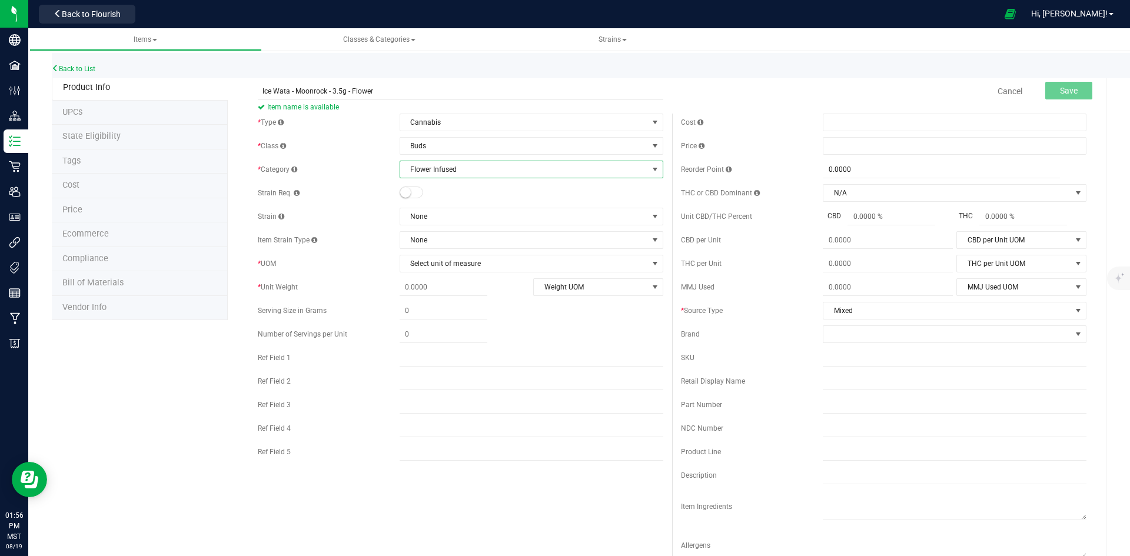
click at [401, 194] on small at bounding box center [405, 192] width 11 height 11
click at [505, 220] on span "None" at bounding box center [524, 216] width 248 height 16
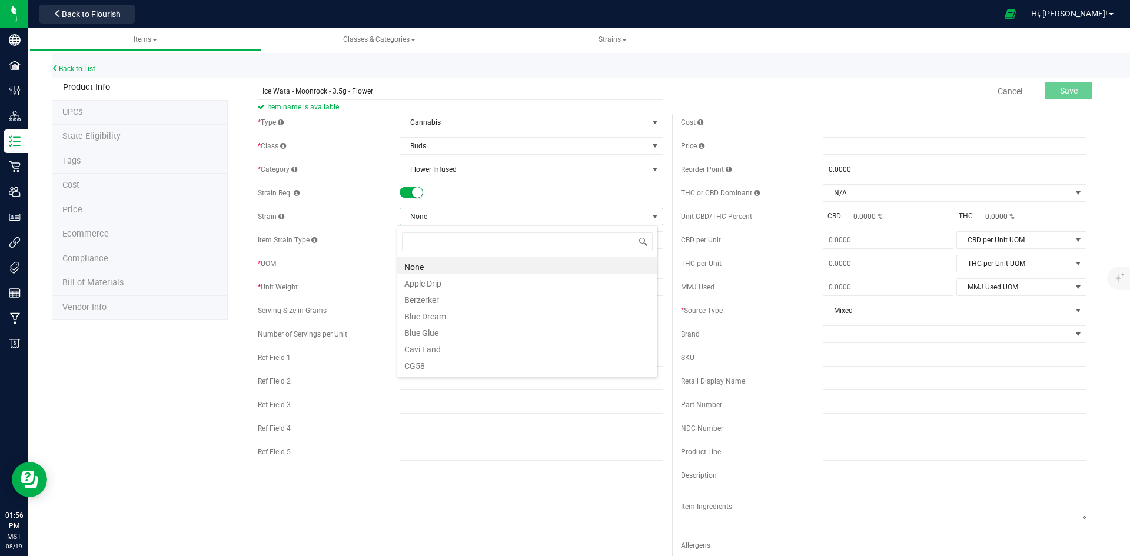
scroll to position [18, 261]
type input "wa"
click at [460, 261] on li "Ice Wata" at bounding box center [527, 265] width 260 height 16
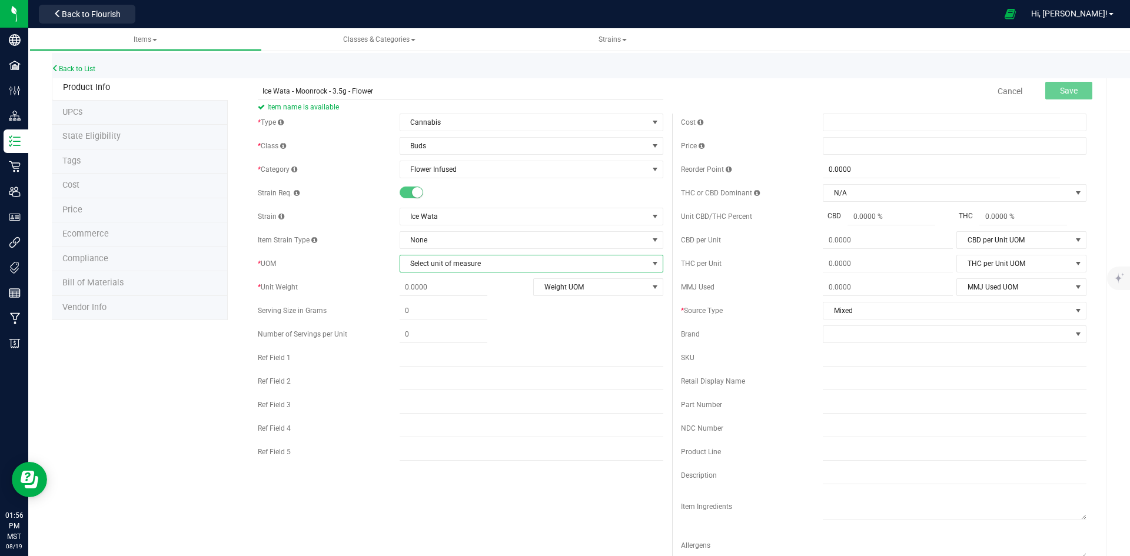
click at [475, 264] on span "Select unit of measure" at bounding box center [524, 263] width 248 height 16
click at [417, 282] on li "Each" at bounding box center [527, 284] width 260 height 18
click at [440, 313] on span at bounding box center [444, 311] width 88 height 17
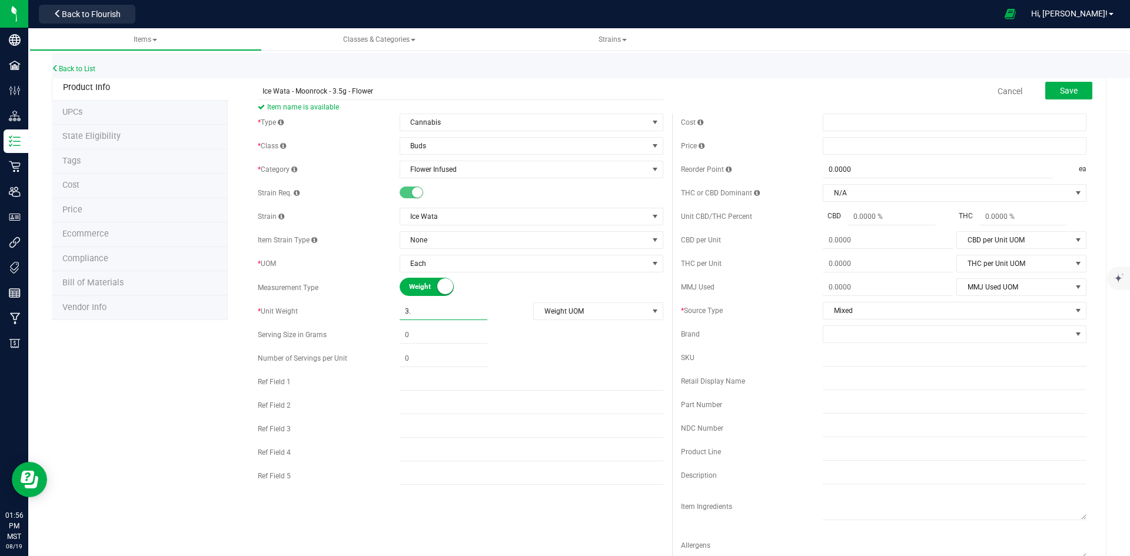
type input "3.5"
type input "3.5000"
click at [604, 334] on div at bounding box center [532, 335] width 264 height 17
click at [650, 311] on span "select" at bounding box center [654, 311] width 9 height 9
click at [566, 335] on li "Gram" at bounding box center [594, 331] width 128 height 18
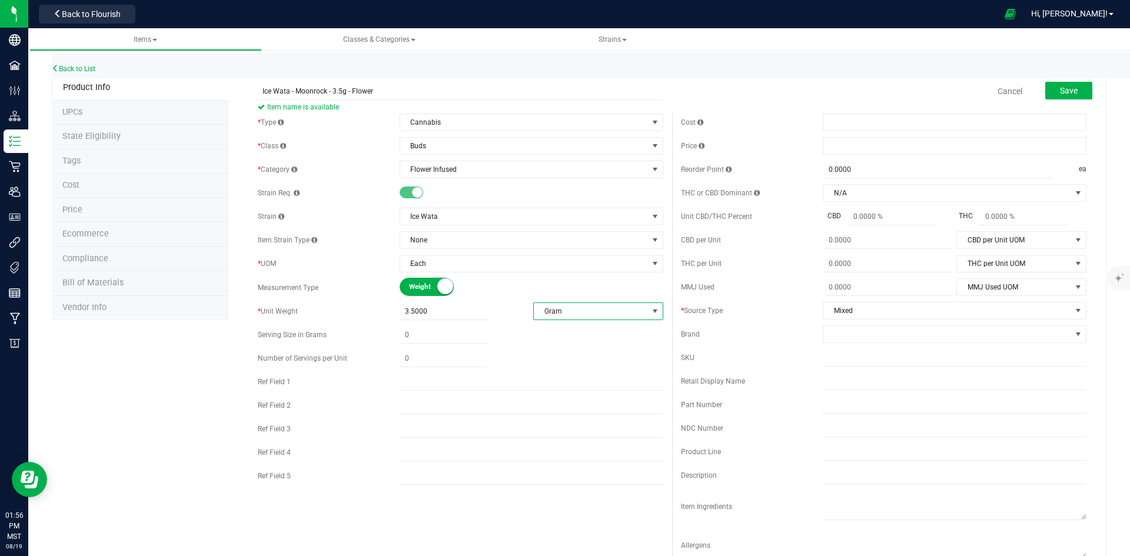
click at [591, 336] on div at bounding box center [532, 335] width 264 height 17
click at [846, 142] on span at bounding box center [955, 146] width 264 height 18
type input "28"
type input "$28.00000"
click at [875, 337] on span at bounding box center [947, 334] width 248 height 16
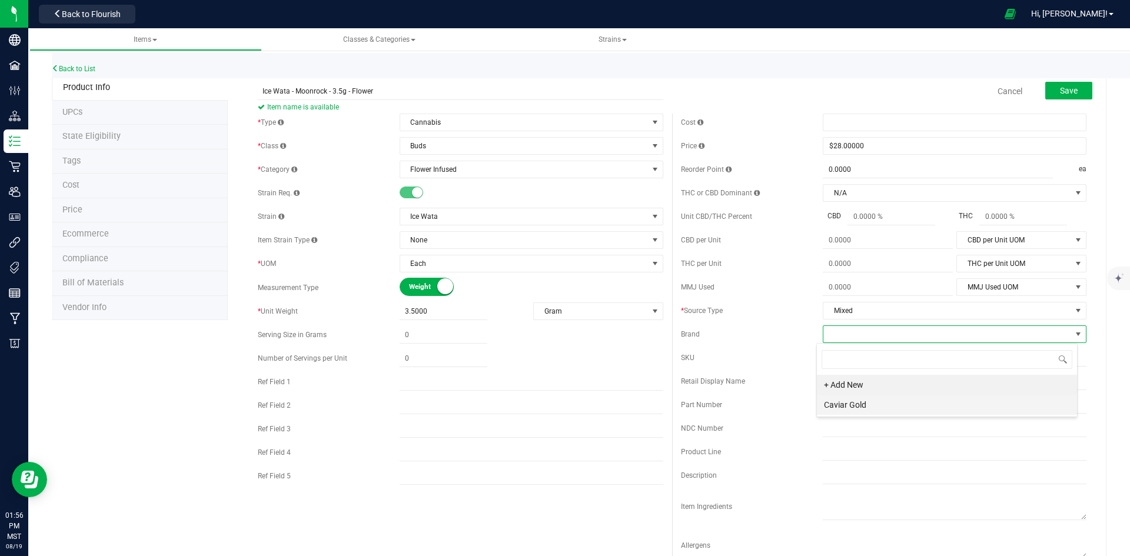
click at [886, 404] on li "Caviar Gold" at bounding box center [947, 405] width 260 height 20
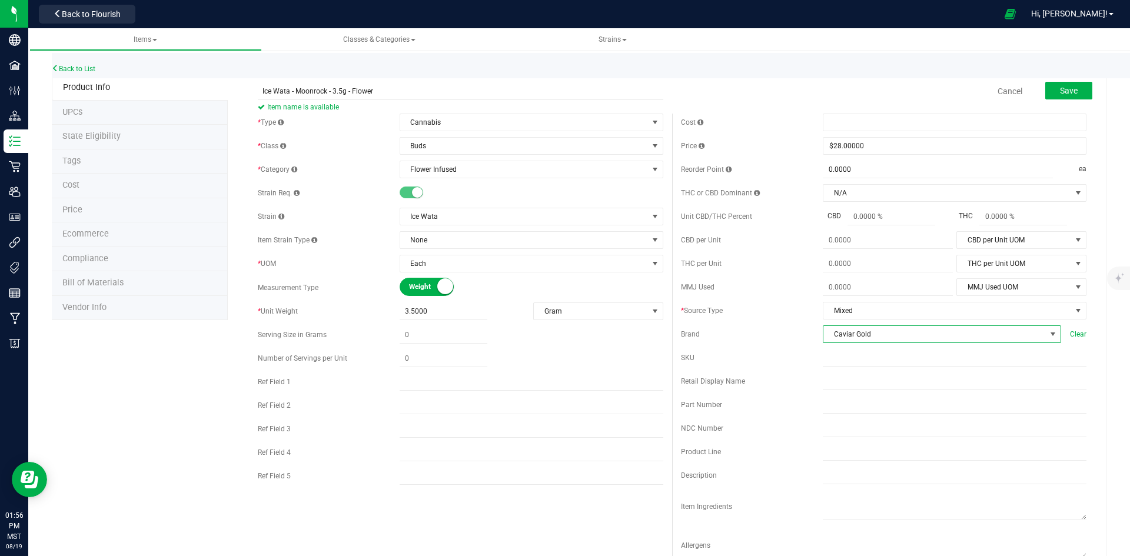
click at [780, 381] on div "Retail Display Name" at bounding box center [752, 381] width 142 height 11
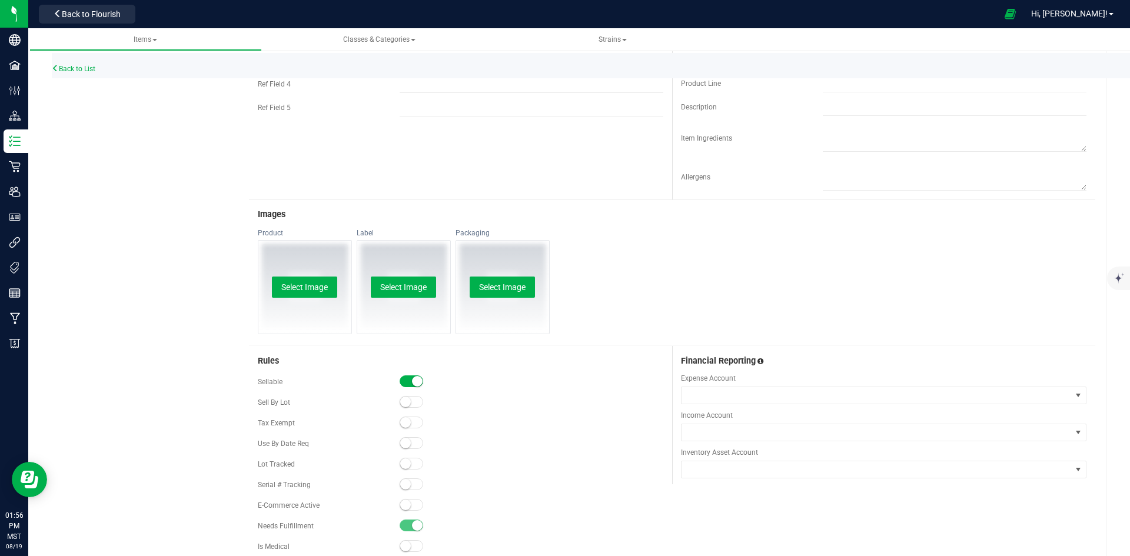
scroll to position [449, 0]
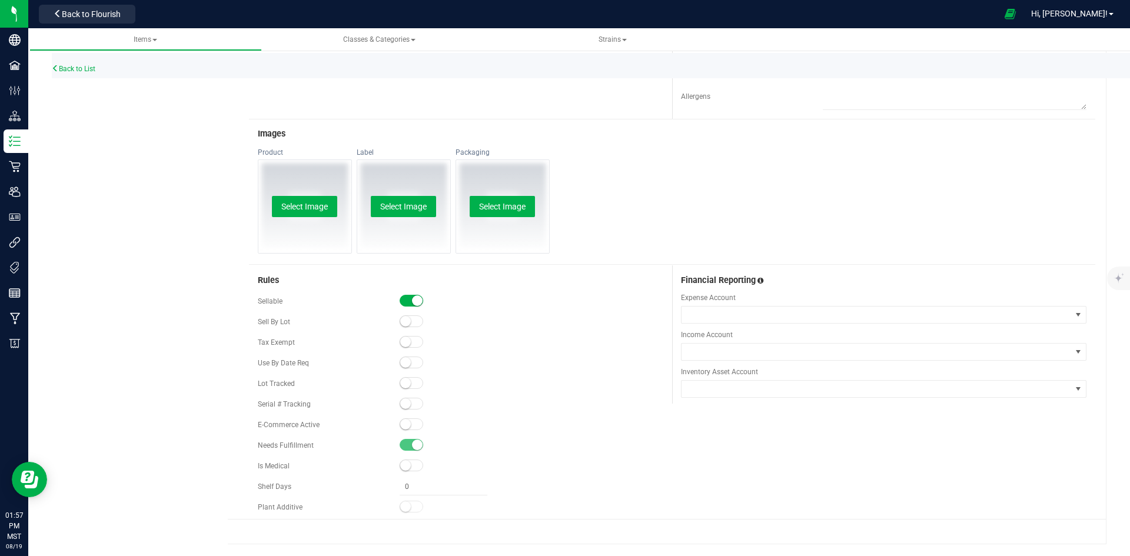
click at [405, 384] on small at bounding box center [405, 383] width 11 height 11
click at [401, 425] on small at bounding box center [405, 424] width 11 height 11
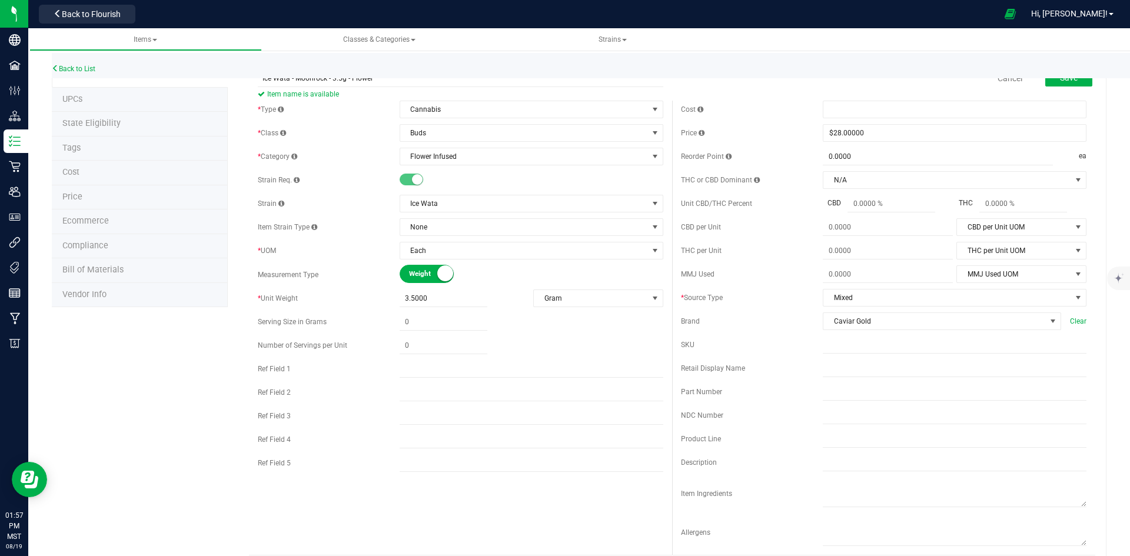
scroll to position [0, 0]
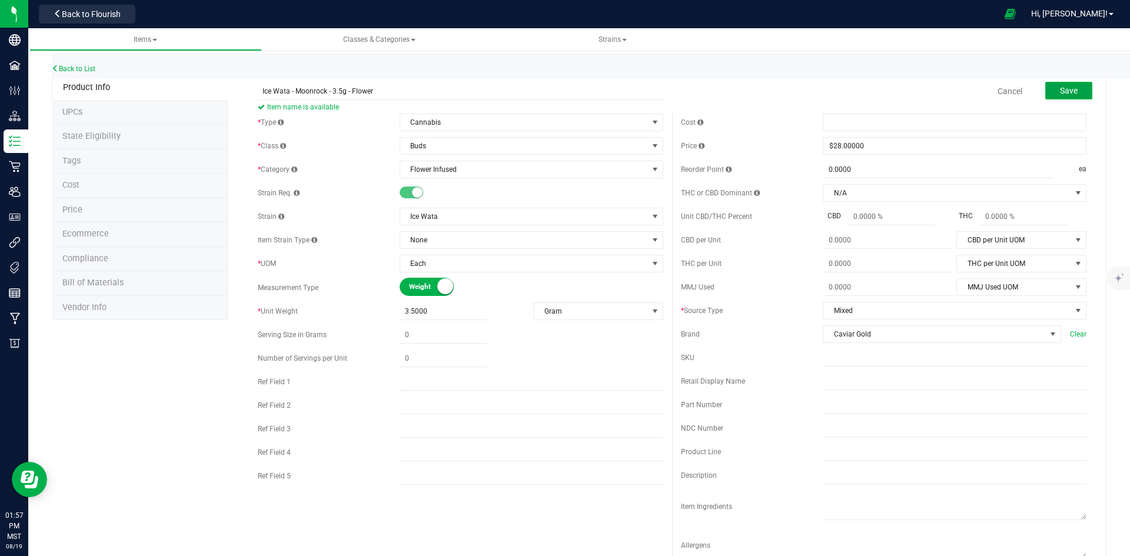
click at [1060, 91] on span "Save" at bounding box center [1069, 90] width 18 height 9
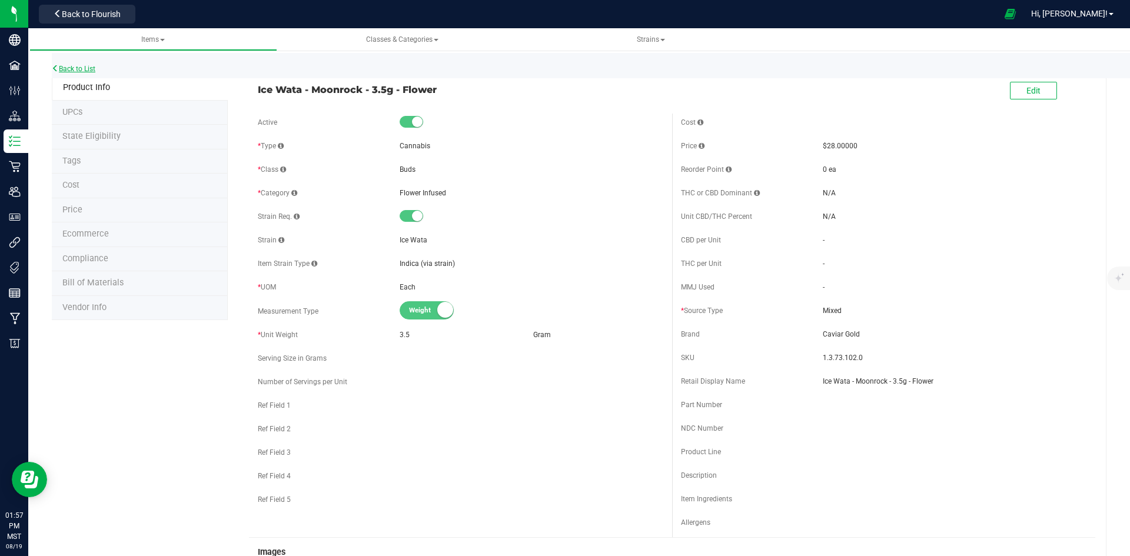
click at [76, 66] on link "Back to List" at bounding box center [74, 69] width 44 height 8
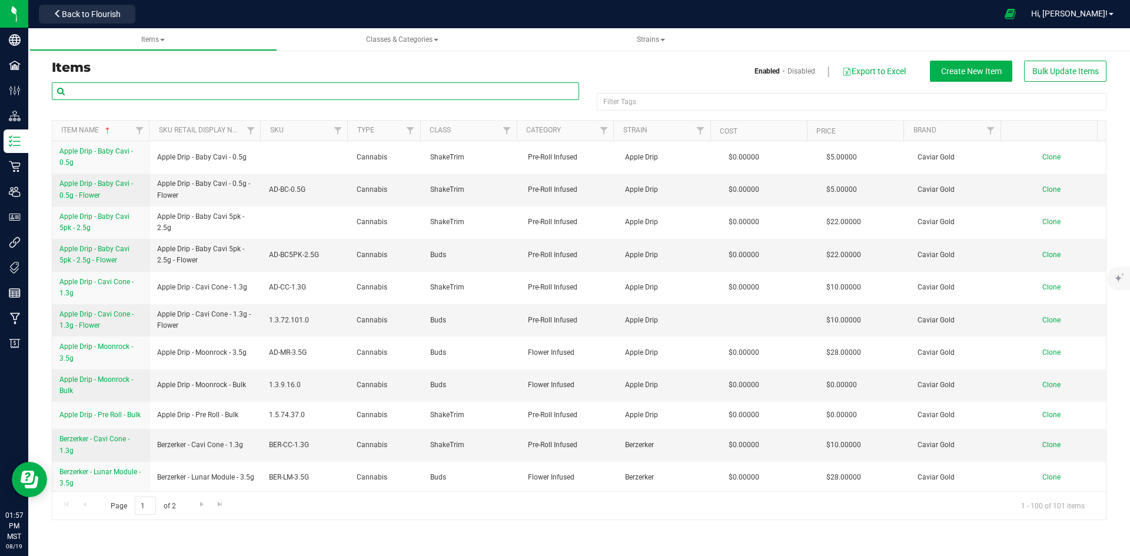
click at [118, 89] on input "text" at bounding box center [315, 91] width 527 height 18
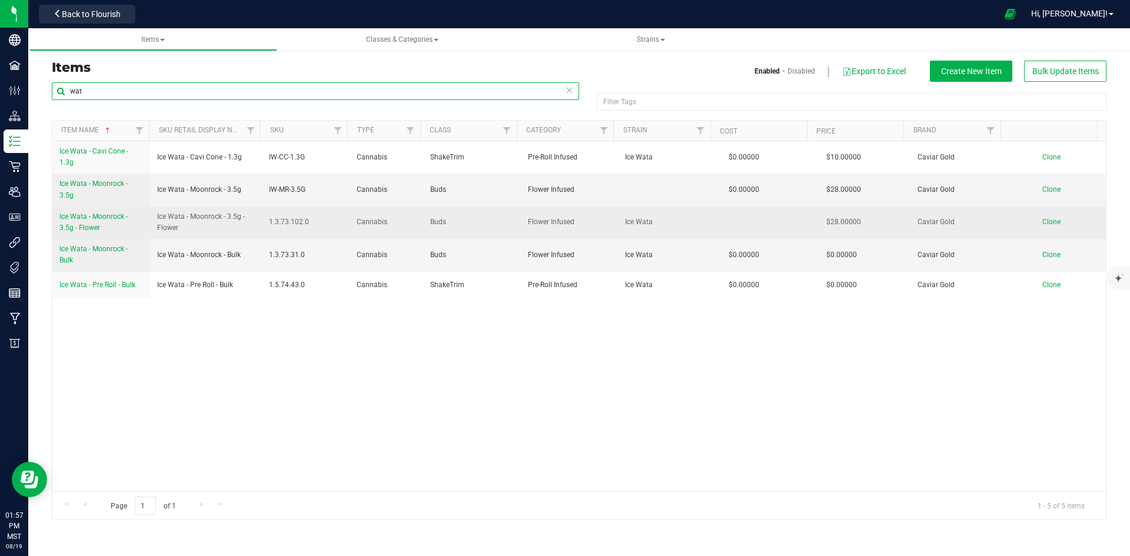
type input "wat"
click at [1043, 220] on span "Clone" at bounding box center [1051, 222] width 18 height 8
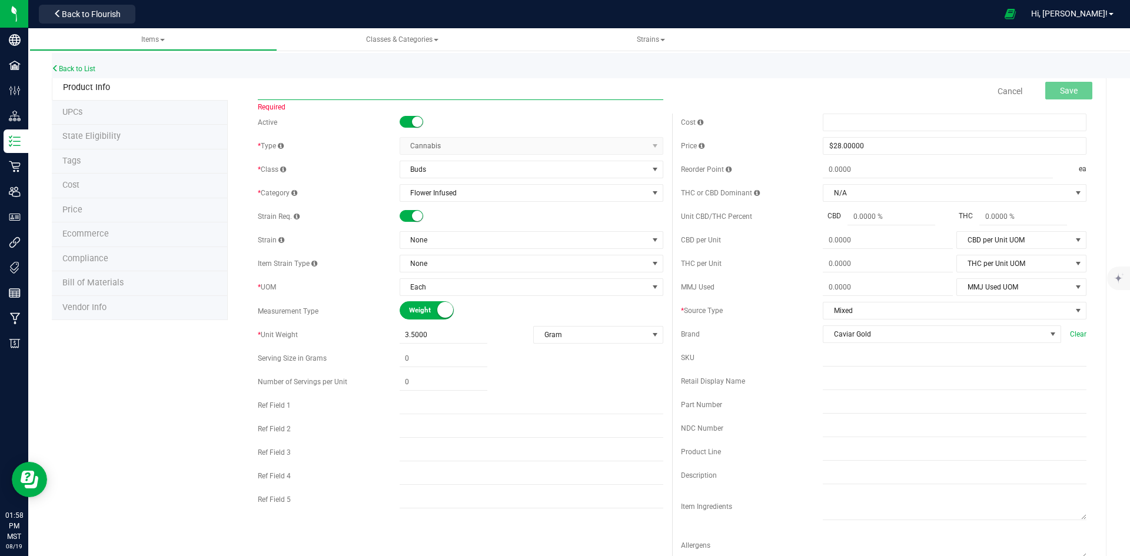
paste input "Ice Wata - Moonrock - 1g - Flower"
type input "Ice Wata - Moonrock - 1g - Flower"
click at [540, 241] on span "None" at bounding box center [524, 240] width 248 height 16
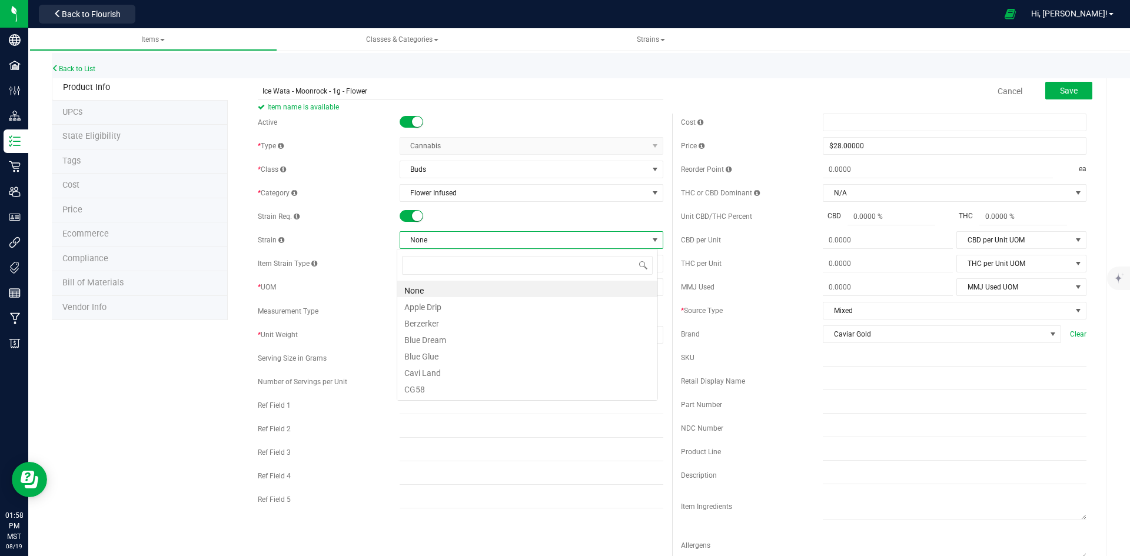
scroll to position [18, 261]
type input "wat"
click at [497, 292] on li "Ice Wata" at bounding box center [527, 289] width 260 height 16
click at [433, 330] on span "3.5000 3.5" at bounding box center [444, 335] width 88 height 17
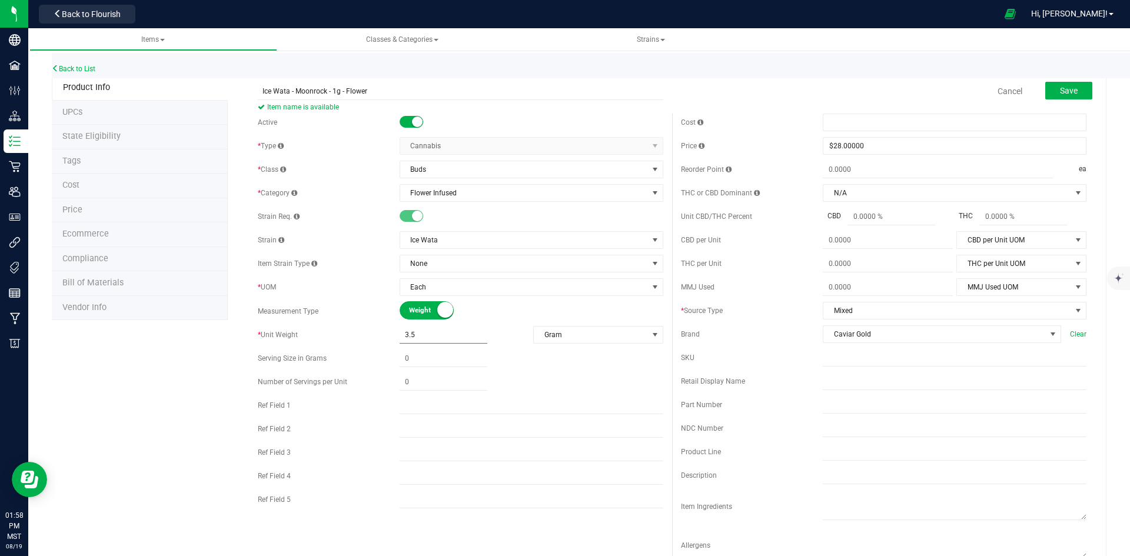
drag, startPoint x: 427, startPoint y: 334, endPoint x: 388, endPoint y: 334, distance: 39.4
click at [392, 334] on div "* Unit Weight 3.5000 3.5 Gram Weight UOM Gram Kilogram Metric Ton Milligram Oun…" at bounding box center [460, 335] width 405 height 18
type input "1"
type input "1.0000"
click at [618, 375] on div at bounding box center [532, 382] width 264 height 17
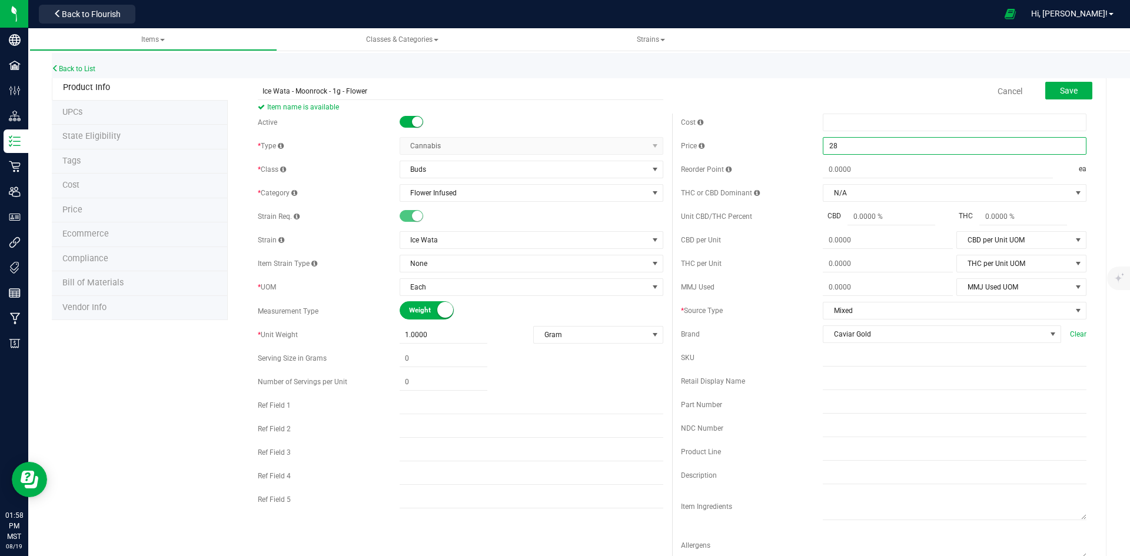
drag, startPoint x: 862, startPoint y: 145, endPoint x: 803, endPoint y: 145, distance: 59.4
click at [803, 145] on div "Price $28.00000 28" at bounding box center [883, 146] width 405 height 18
drag, startPoint x: 859, startPoint y: 147, endPoint x: 794, endPoint y: 146, distance: 64.7
click at [794, 146] on div "Price $28.00000 28" at bounding box center [883, 146] width 405 height 18
type input "9"
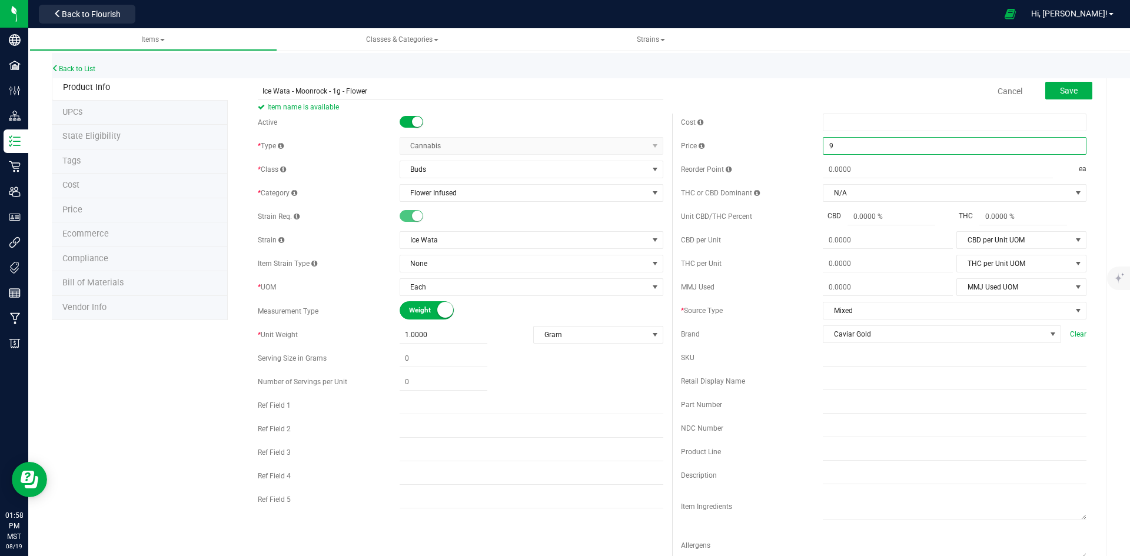
type input "$9.00000"
click at [780, 201] on div "THC or CBD Dominant N/A N/A THC Dominant CBD Dominant 1:1 Ratio" at bounding box center [883, 193] width 405 height 18
click at [834, 360] on input "text" at bounding box center [955, 358] width 264 height 18
paste input "IW-MR-1G"
type input "IW-MR-1G"
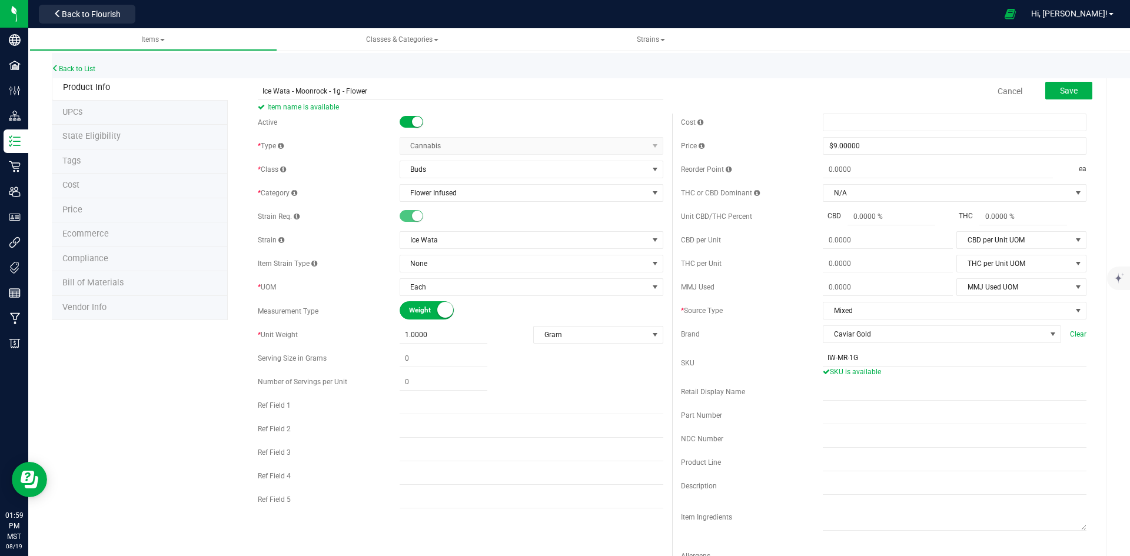
click at [766, 408] on div "Part Number" at bounding box center [883, 416] width 405 height 18
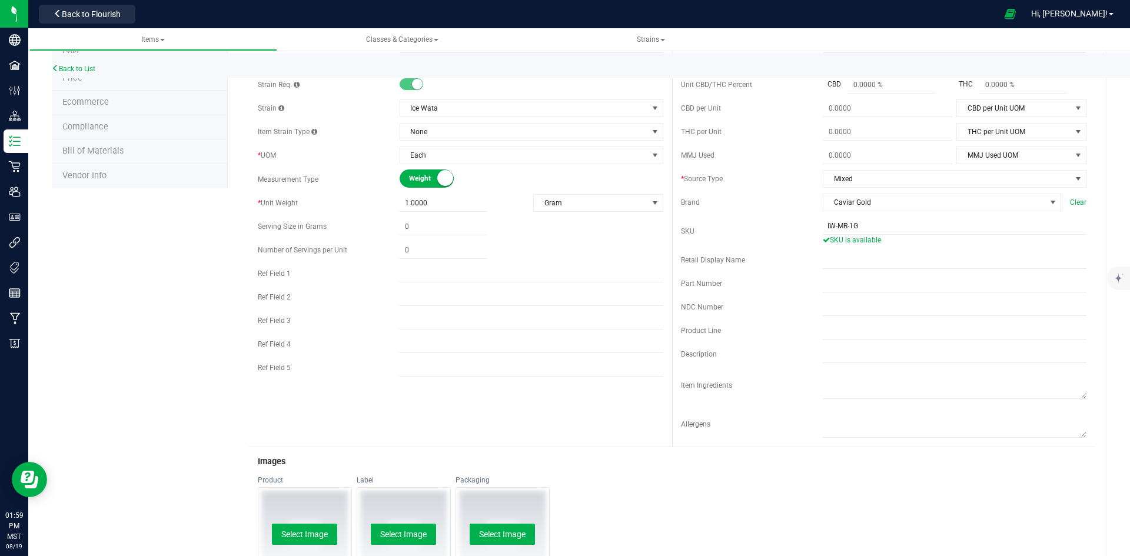
scroll to position [0, 0]
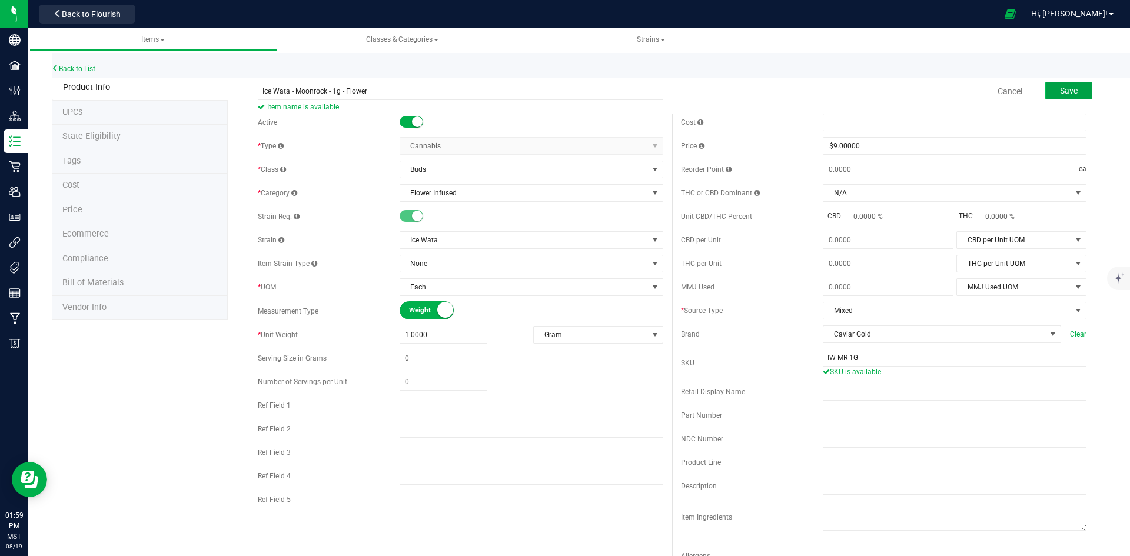
click at [1060, 87] on span "Save" at bounding box center [1069, 90] width 18 height 9
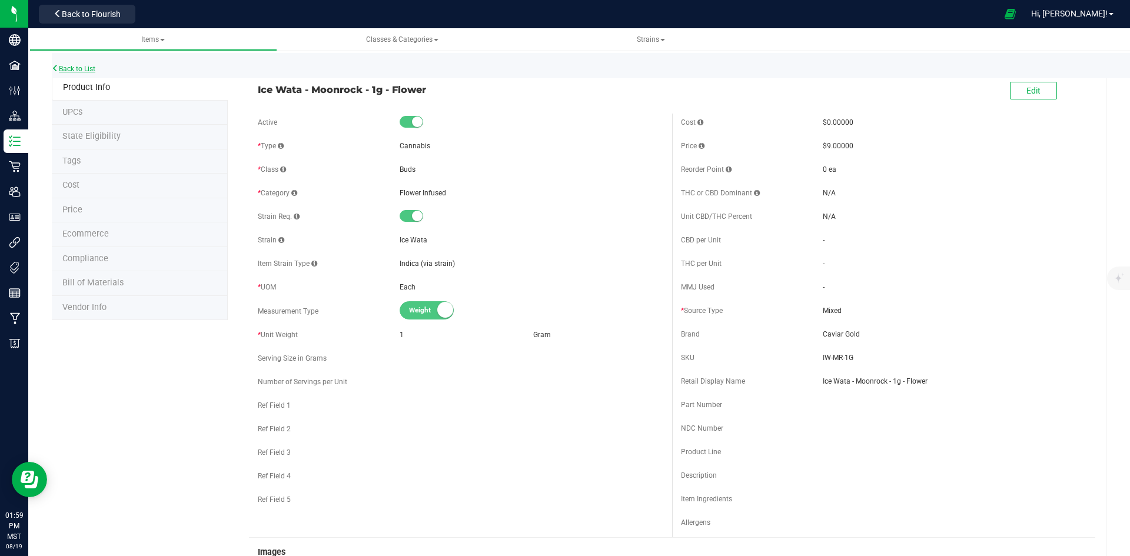
click at [66, 66] on link "Back to List" at bounding box center [74, 69] width 44 height 8
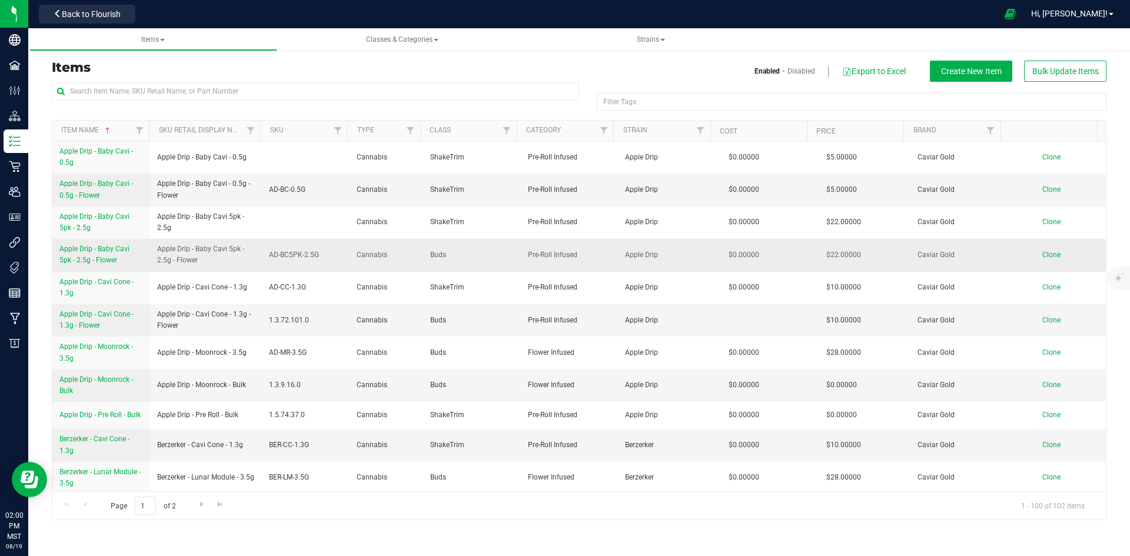
click at [75, 250] on span "Apple Drip - Baby Cavi 5pk - 2.5g - Flower" at bounding box center [94, 254] width 70 height 19
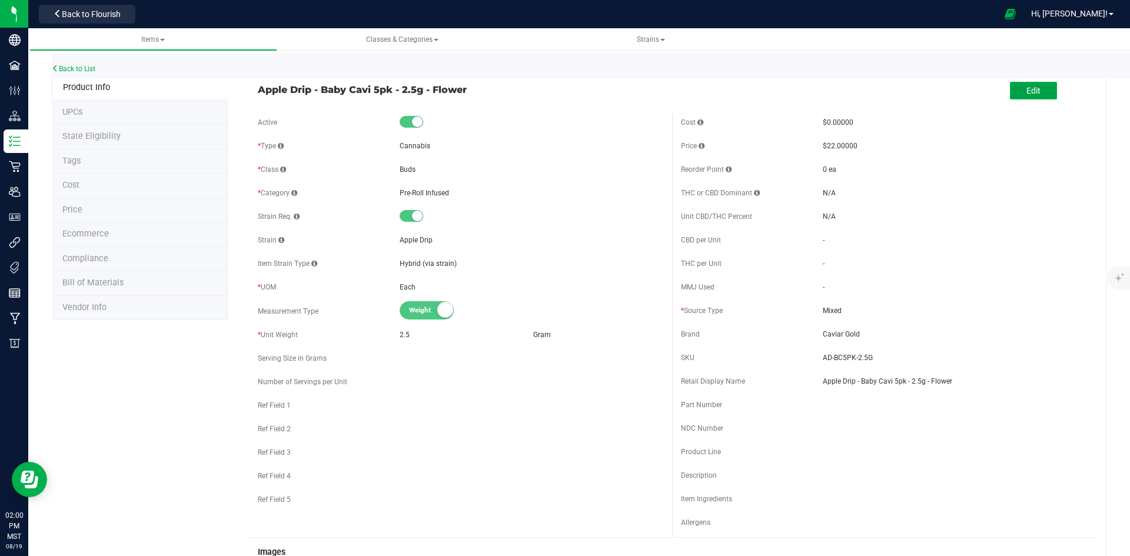
click at [1029, 86] on span "Edit" at bounding box center [1033, 90] width 14 height 9
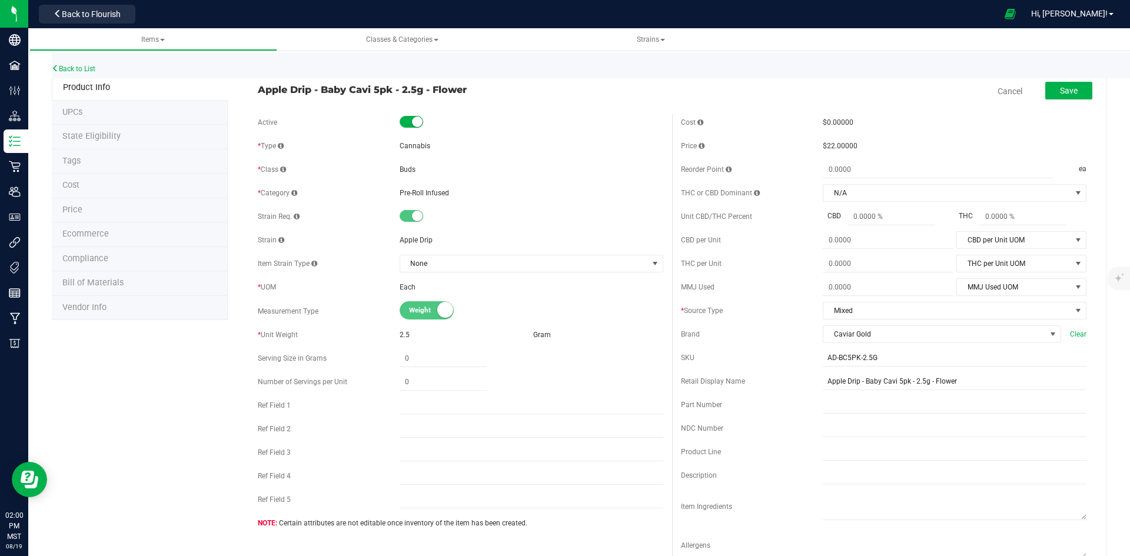
click at [402, 166] on span "Buds" at bounding box center [408, 169] width 16 height 8
click at [69, 68] on link "Back to List" at bounding box center [74, 69] width 44 height 8
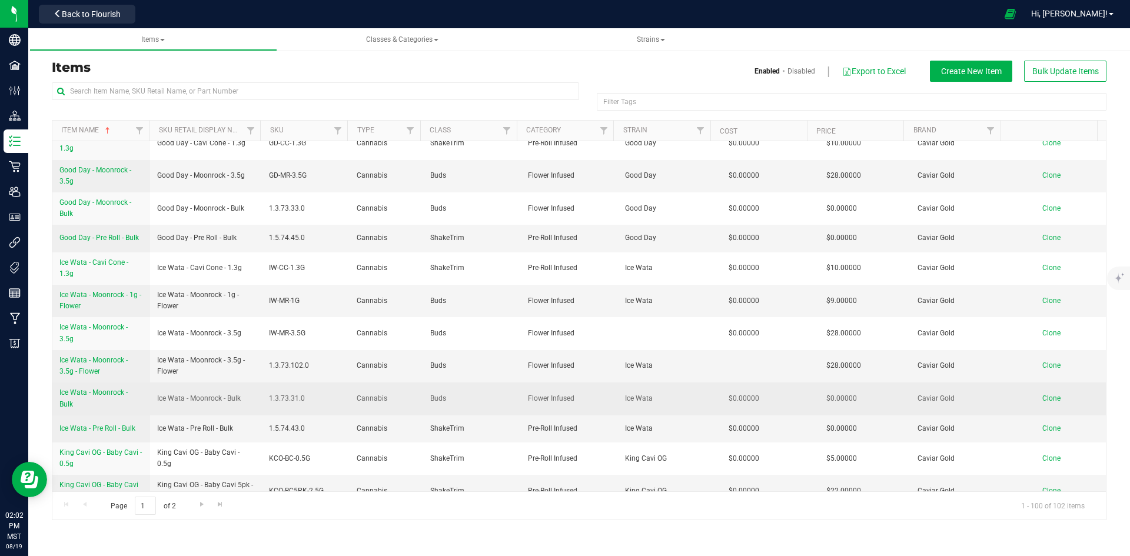
scroll to position [1377, 0]
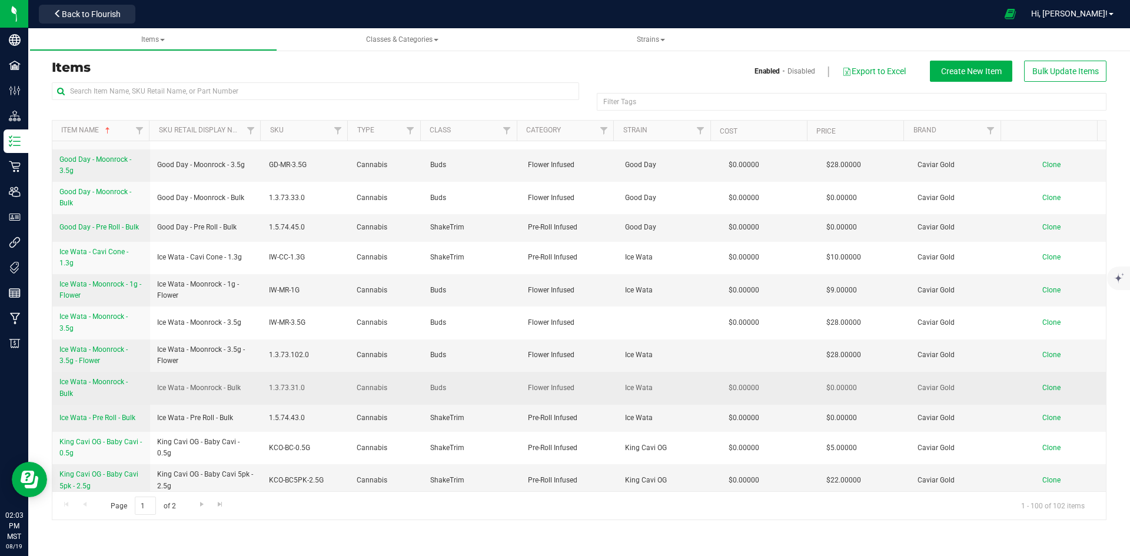
click at [1042, 387] on span "Clone" at bounding box center [1051, 388] width 18 height 8
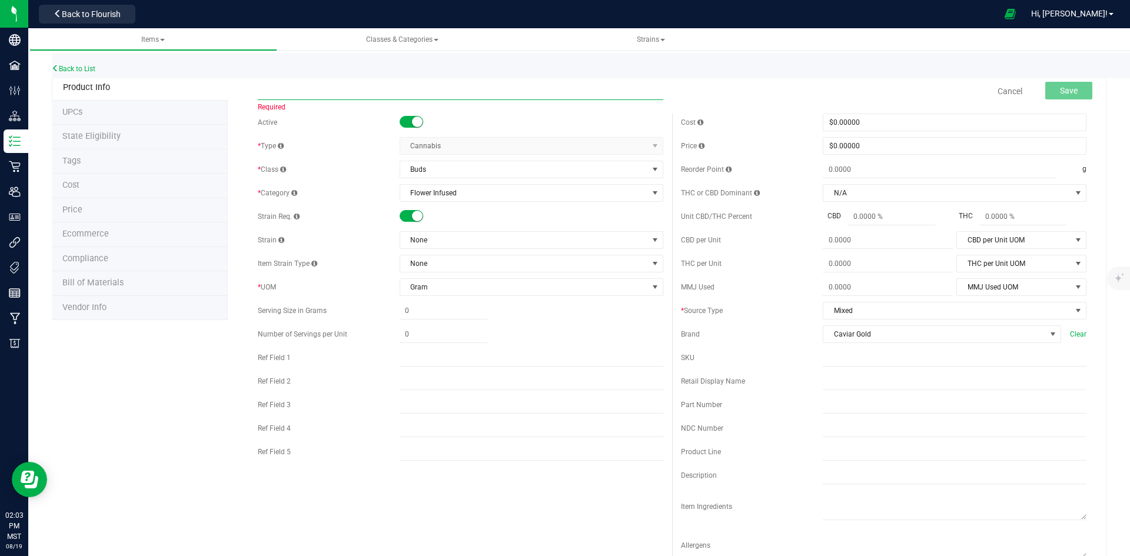
paste input "Zero - Moonrock Flower - Bulk"
type input "Zero - Moonrock Flower - Bulk"
click at [479, 245] on span "None" at bounding box center [524, 240] width 248 height 16
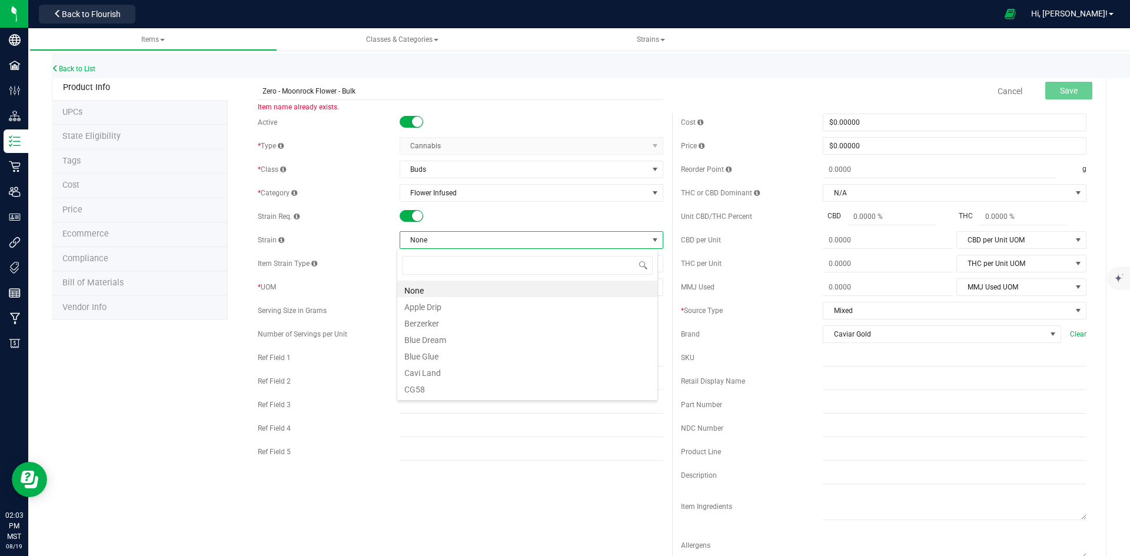
scroll to position [18, 261]
type input "z"
click at [447, 303] on li "Zero" at bounding box center [527, 305] width 260 height 16
click at [477, 284] on span "Gram" at bounding box center [524, 287] width 248 height 16
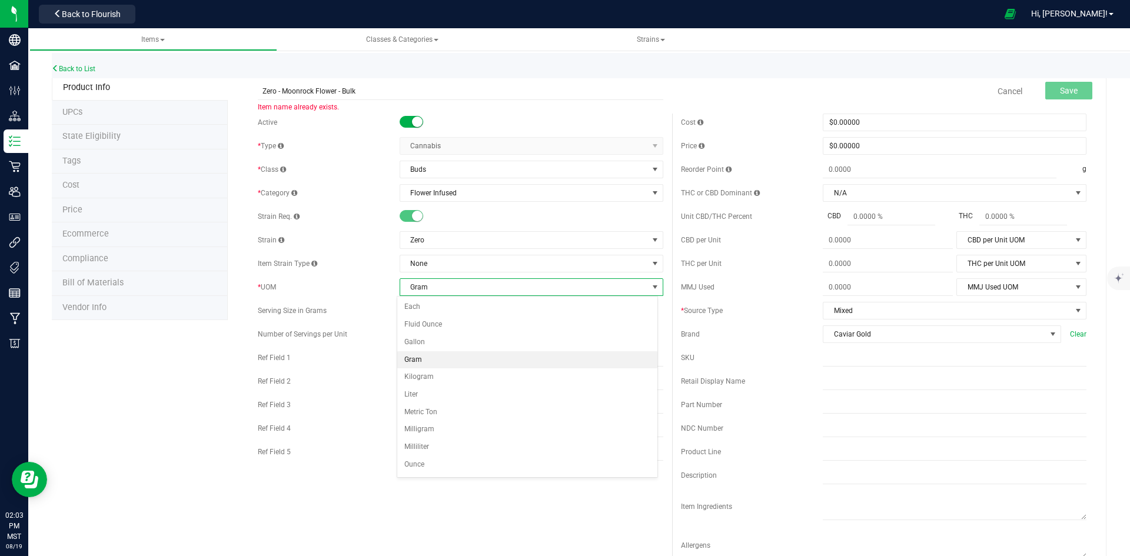
click at [477, 284] on span "Gram" at bounding box center [524, 287] width 248 height 16
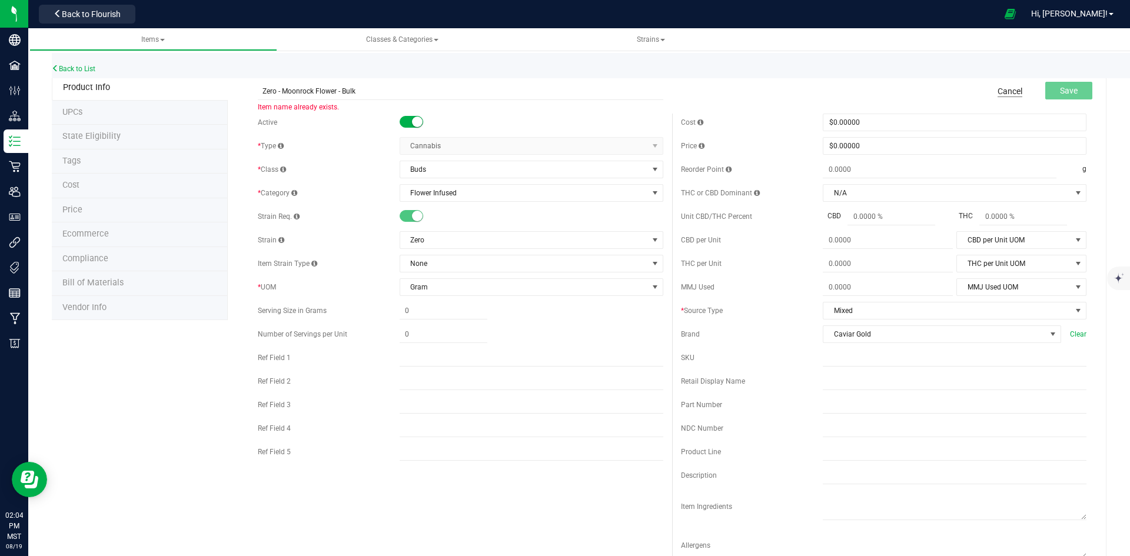
click at [1004, 87] on link "Cancel" at bounding box center [1009, 91] width 25 height 12
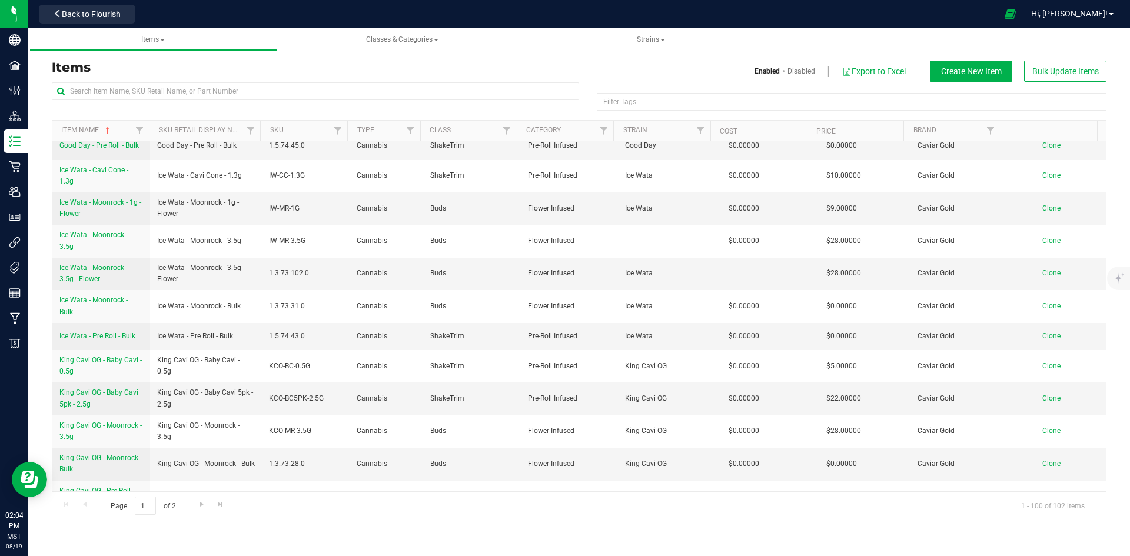
scroll to position [1471, 0]
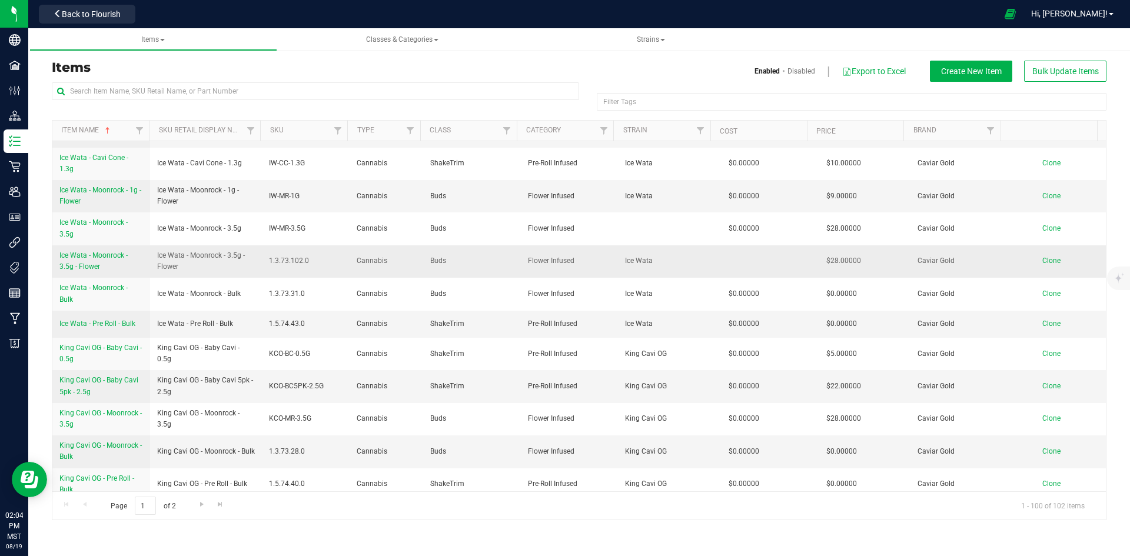
click at [1042, 259] on span "Clone" at bounding box center [1051, 261] width 18 height 8
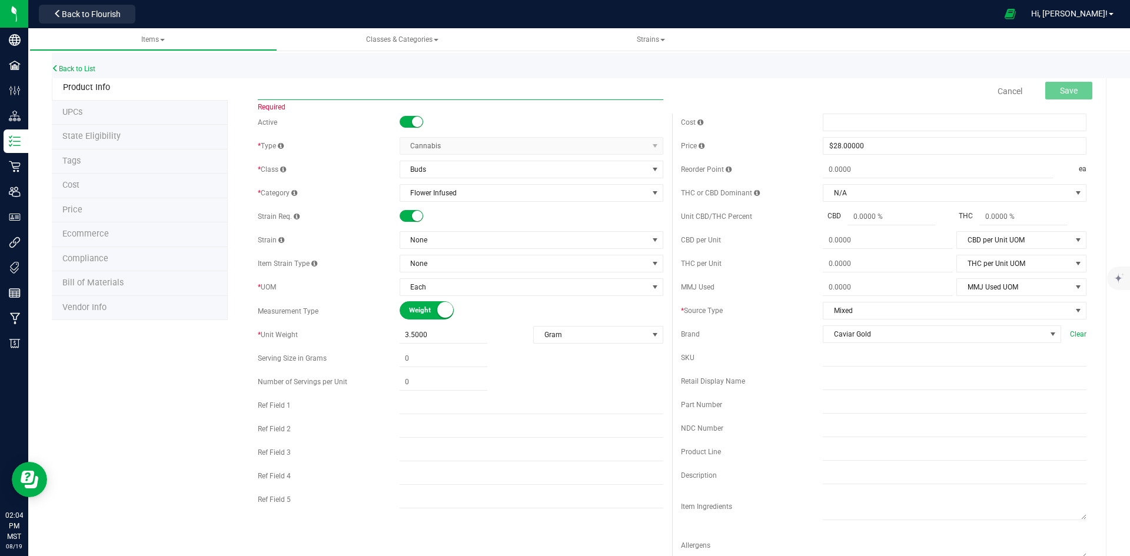
paste input "Zero - Moonrock - 3.5g - Flower"
type input "Zero - Moonrock - 3.5g - Flower"
click at [490, 240] on span "None" at bounding box center [524, 240] width 248 height 16
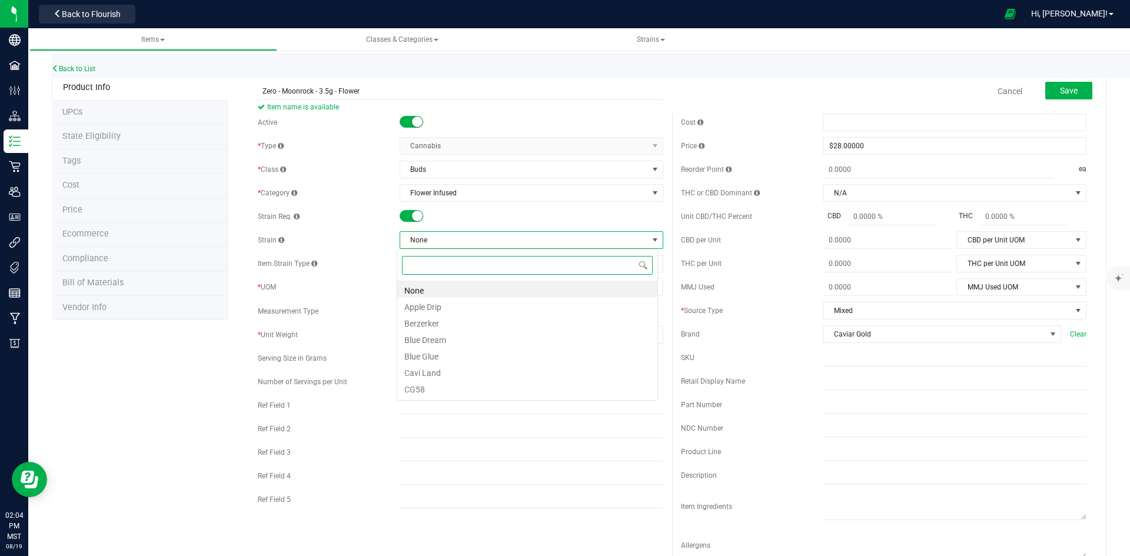
scroll to position [18, 261]
type input "z"
click at [437, 307] on li "Zero" at bounding box center [527, 305] width 260 height 16
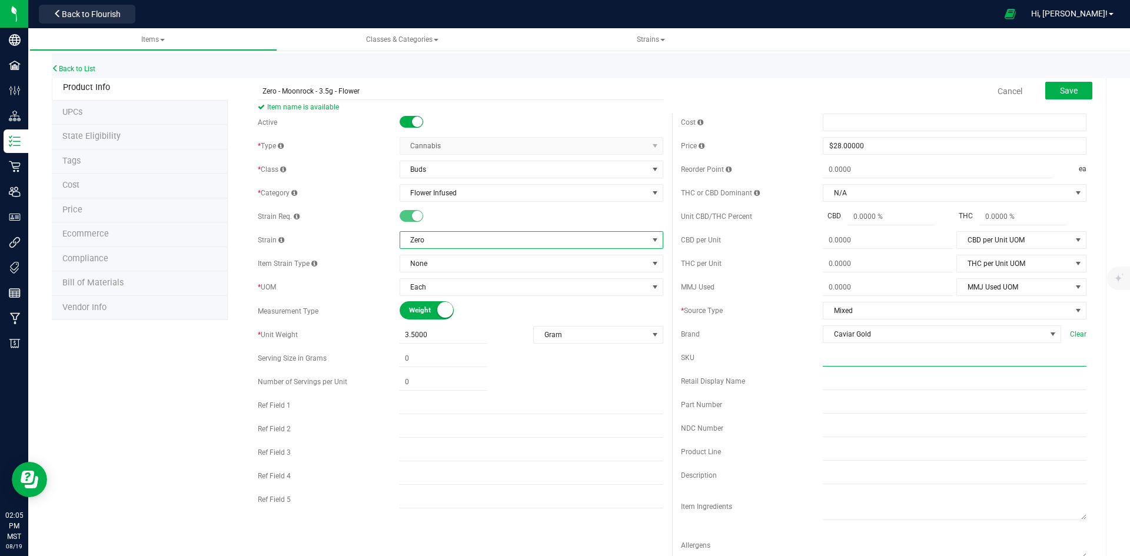
click at [872, 359] on input "text" at bounding box center [955, 358] width 264 height 18
paste input "ZO-MR-3.5G"
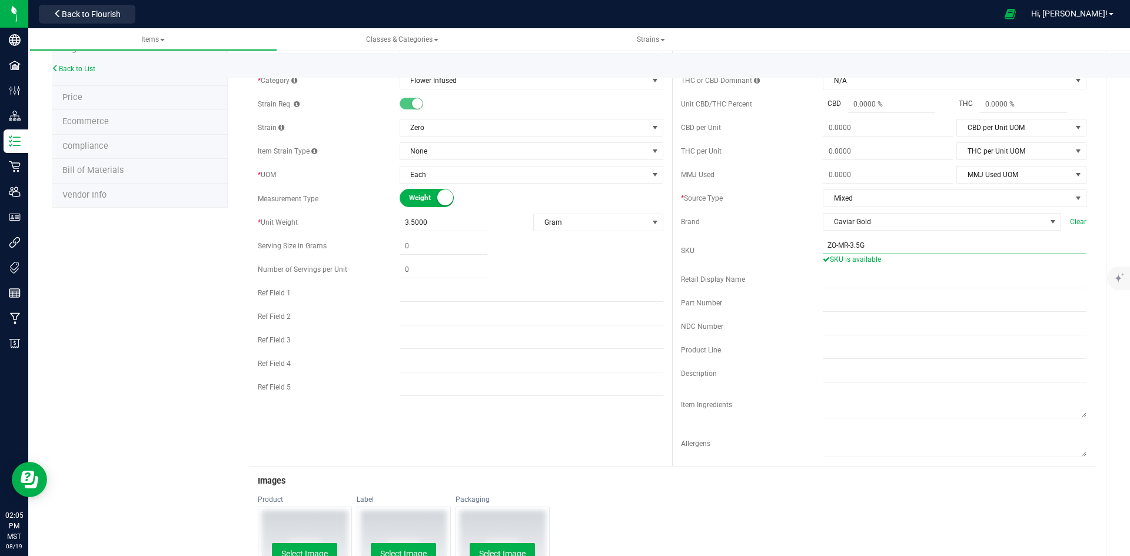
scroll to position [0, 0]
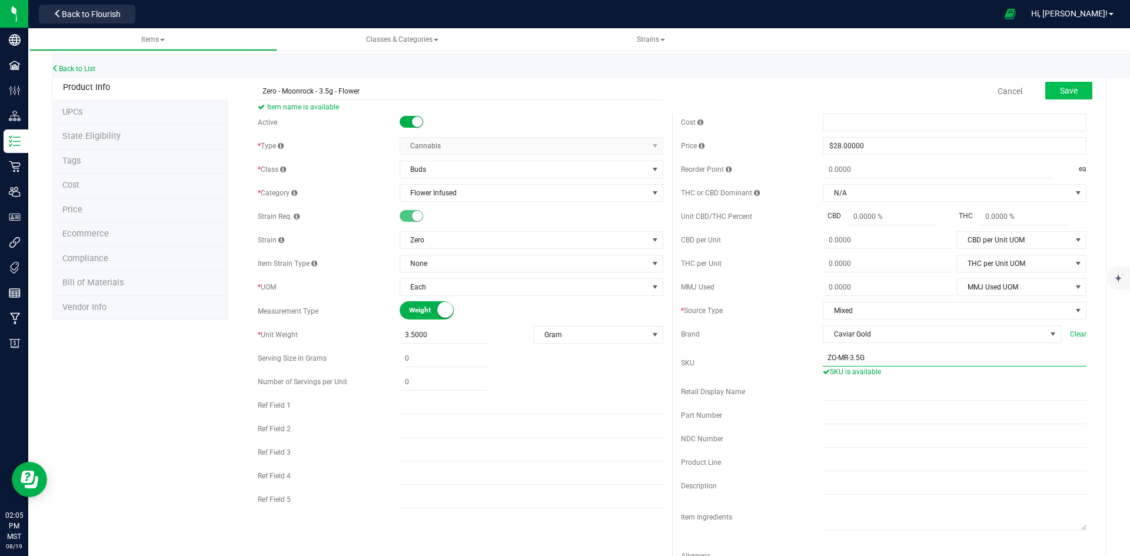
type input "ZO-MR-3.5G"
click at [1053, 84] on button "Save" at bounding box center [1068, 91] width 47 height 18
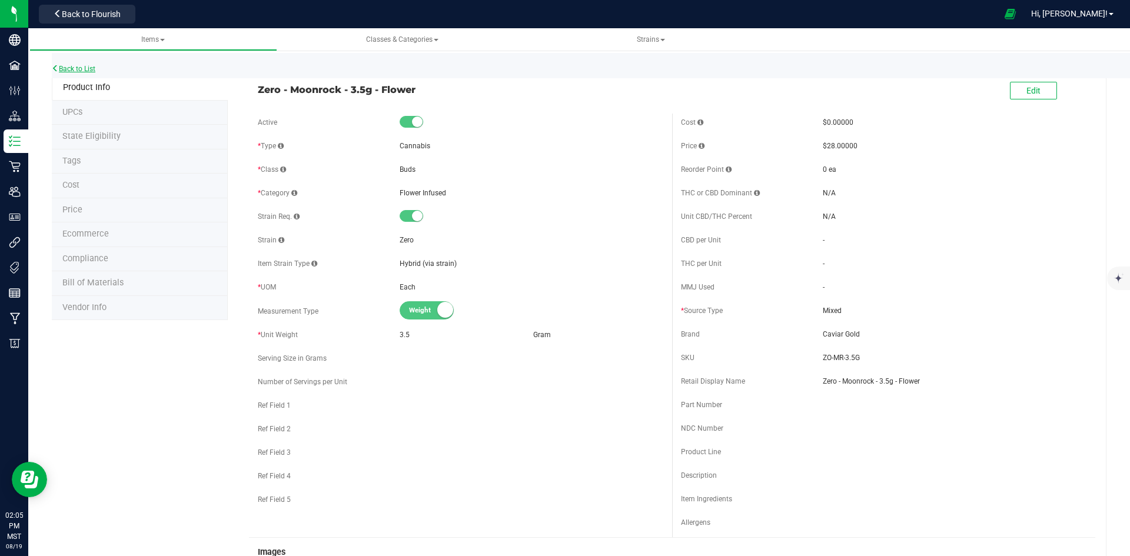
click at [76, 69] on link "Back to List" at bounding box center [74, 69] width 44 height 8
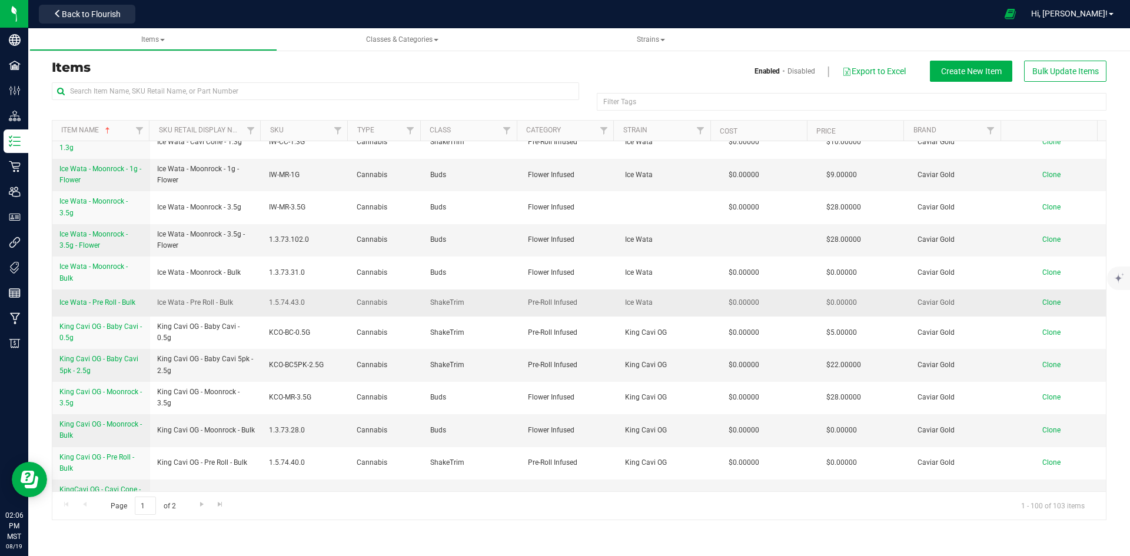
scroll to position [1471, 0]
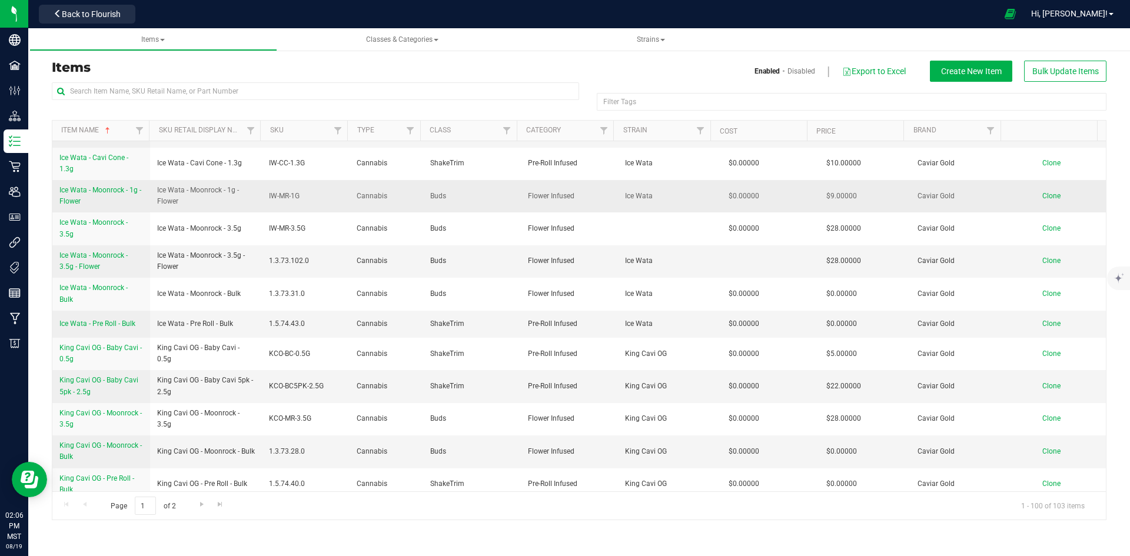
click at [1042, 194] on span "Clone" at bounding box center [1051, 196] width 18 height 8
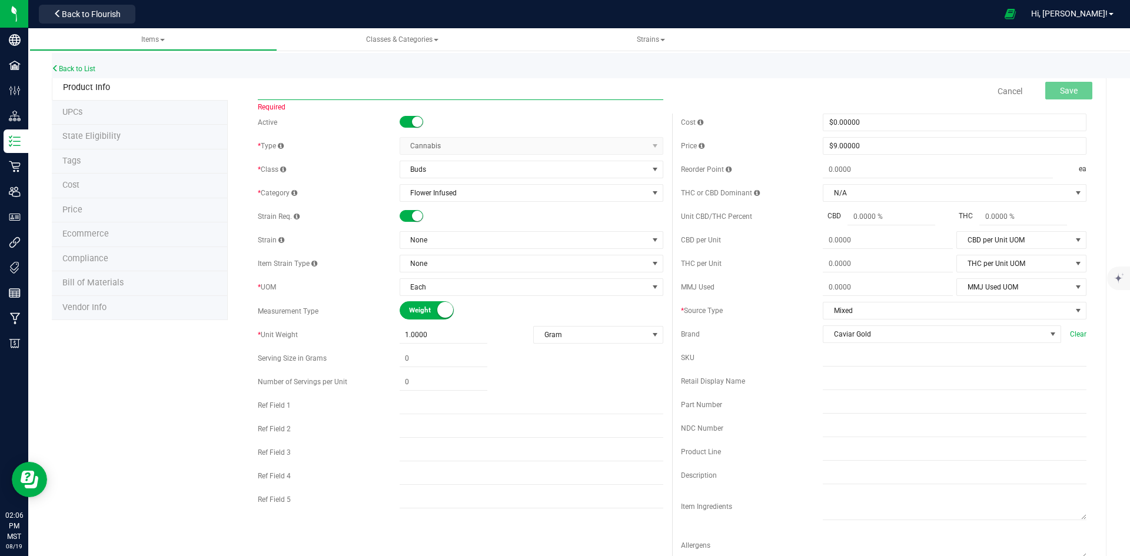
paste input "Zero - Moonrock - 1g - Flower"
type input "Zero - Moonrock - 1g - Flower"
click at [457, 238] on span "None" at bounding box center [524, 240] width 248 height 16
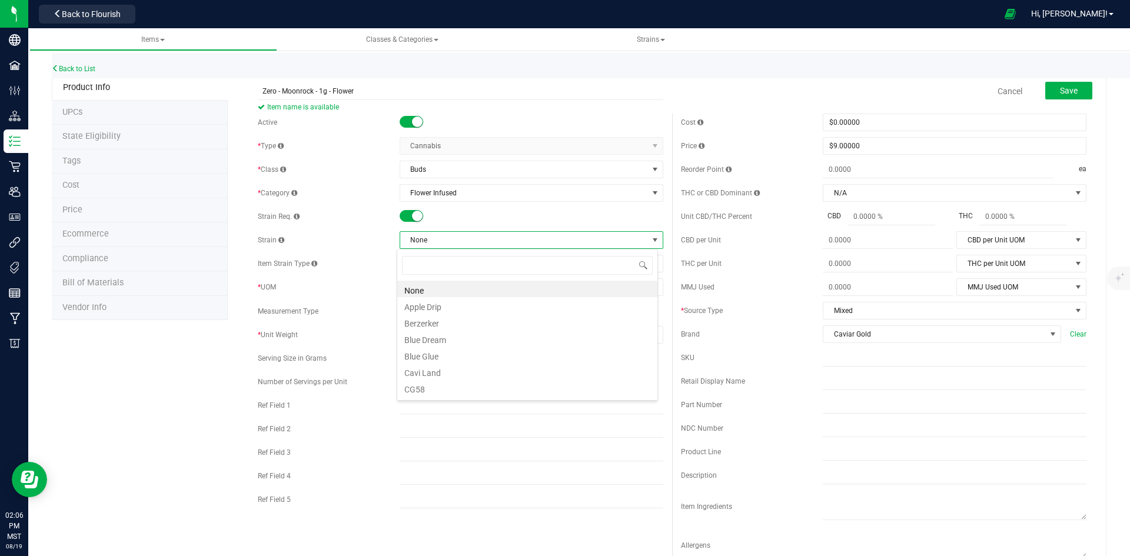
scroll to position [18, 261]
type input "ze"
click at [441, 304] on li "Zero" at bounding box center [527, 305] width 260 height 16
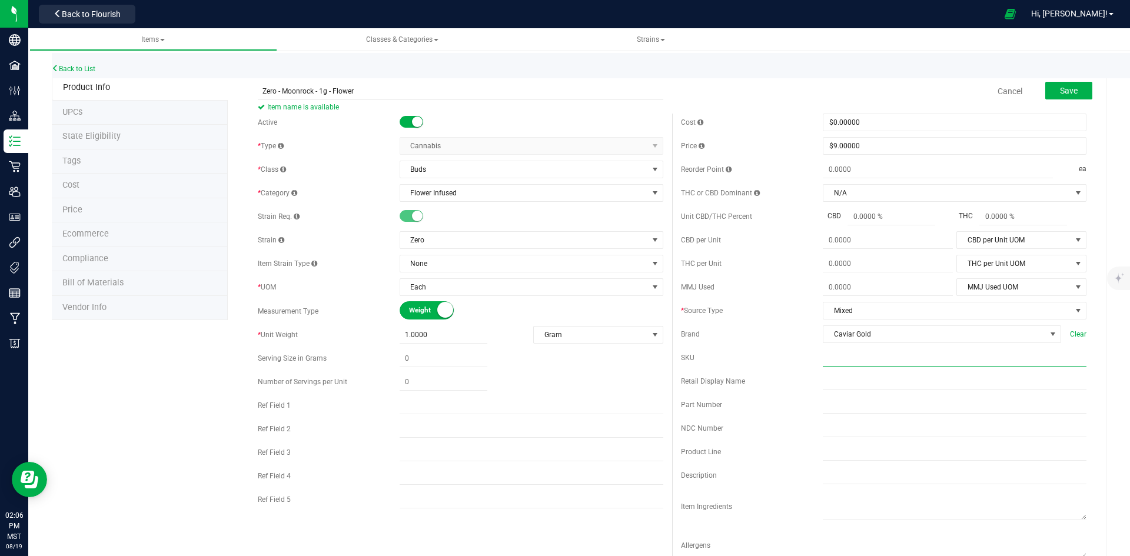
click at [870, 356] on input "text" at bounding box center [955, 358] width 264 height 18
paste input "ZO-MR-1G"
type input "ZO-MR-1G"
click at [1068, 90] on span "Save" at bounding box center [1069, 90] width 18 height 9
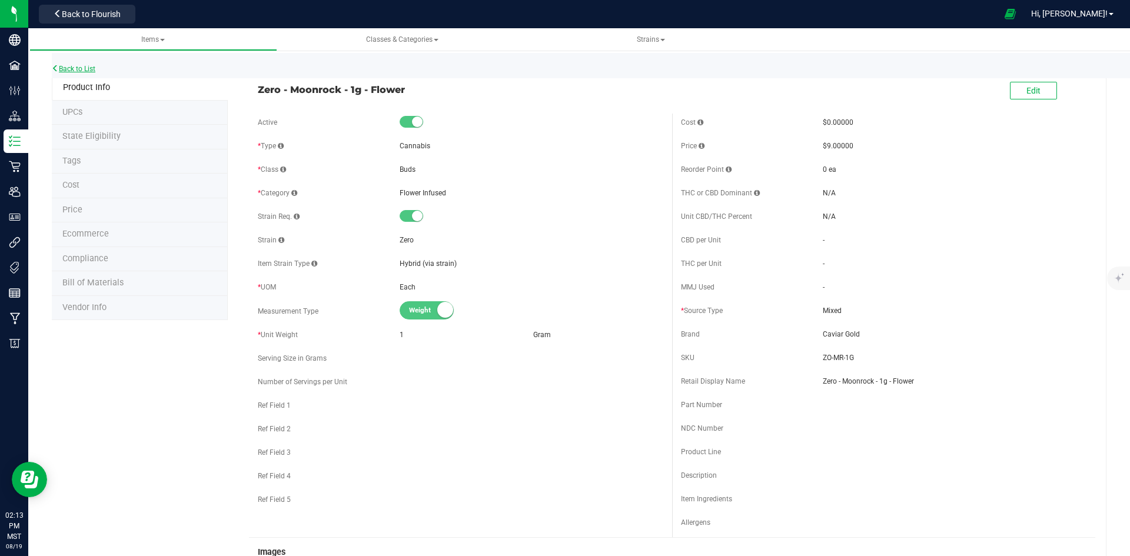
click at [77, 65] on link "Back to List" at bounding box center [74, 69] width 44 height 8
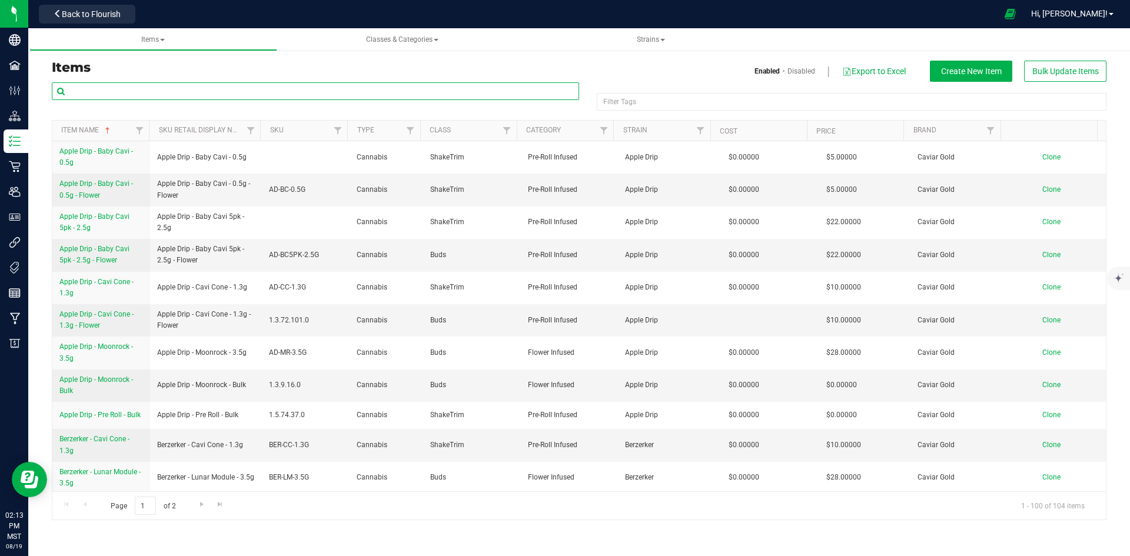
click at [159, 91] on input "text" at bounding box center [315, 91] width 527 height 18
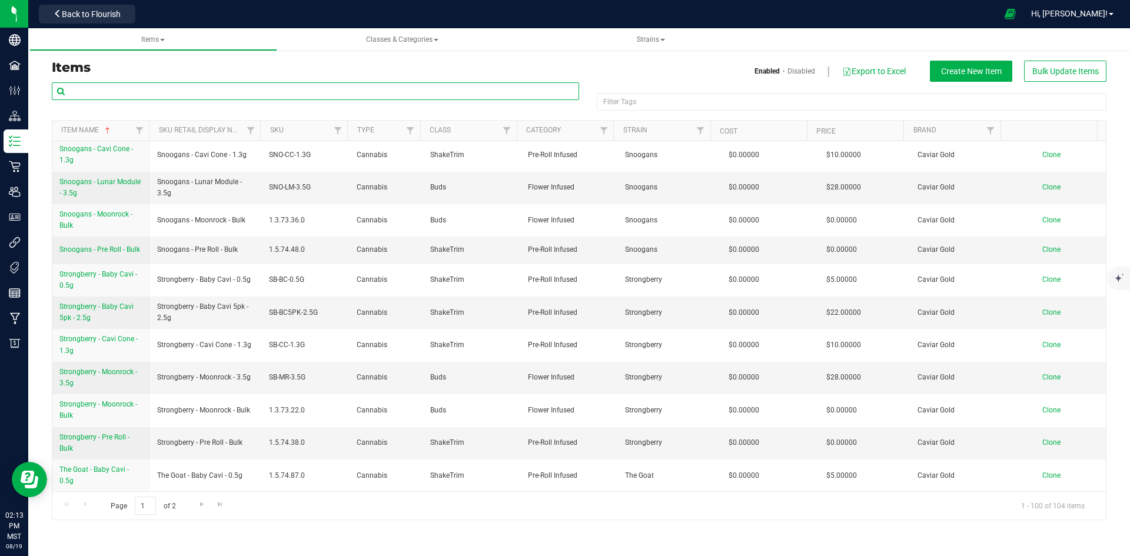
scroll to position [2789, 0]
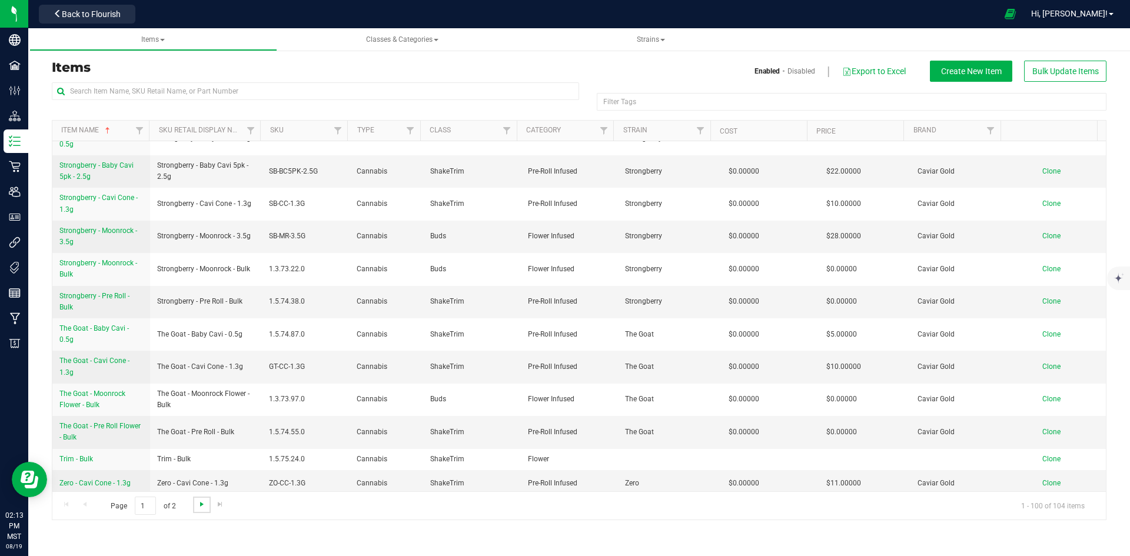
click at [202, 502] on span "Go to the next page" at bounding box center [201, 504] width 9 height 9
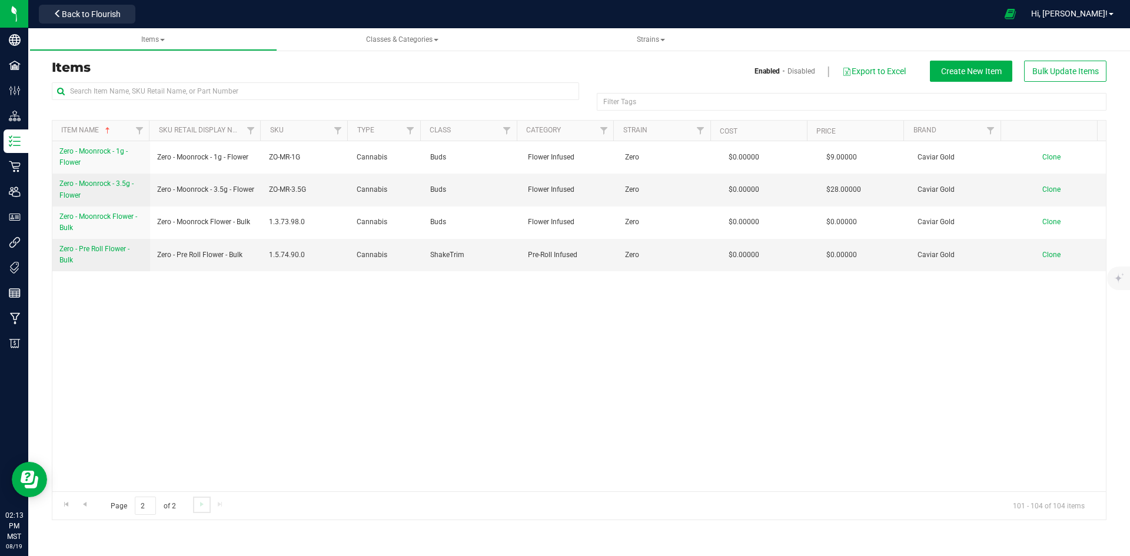
scroll to position [0, 0]
click at [84, 505] on span "Go to the previous page" at bounding box center [84, 504] width 9 height 9
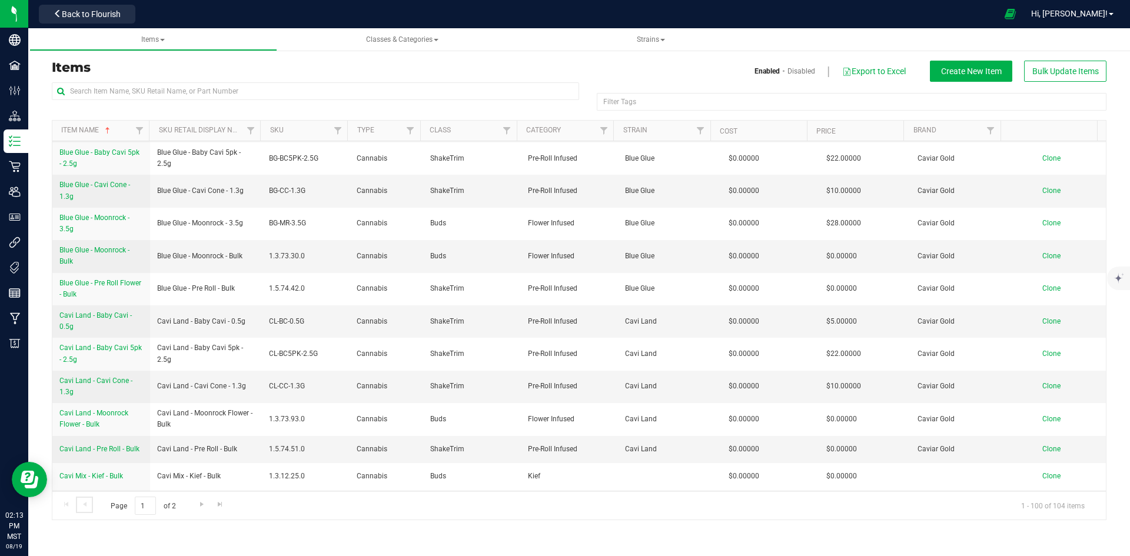
scroll to position [706, 0]
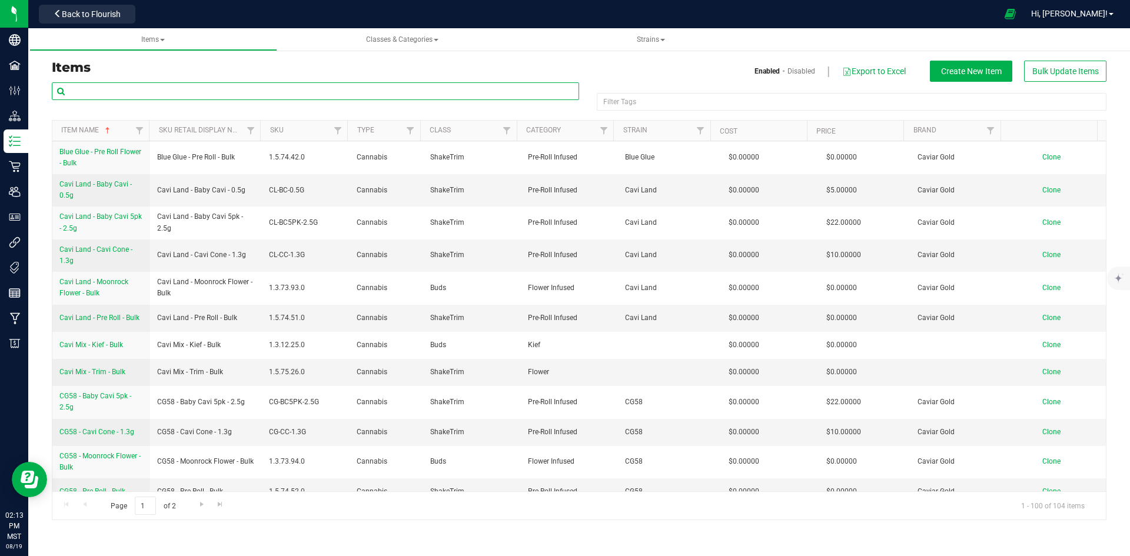
click at [164, 89] on input "text" at bounding box center [315, 91] width 527 height 18
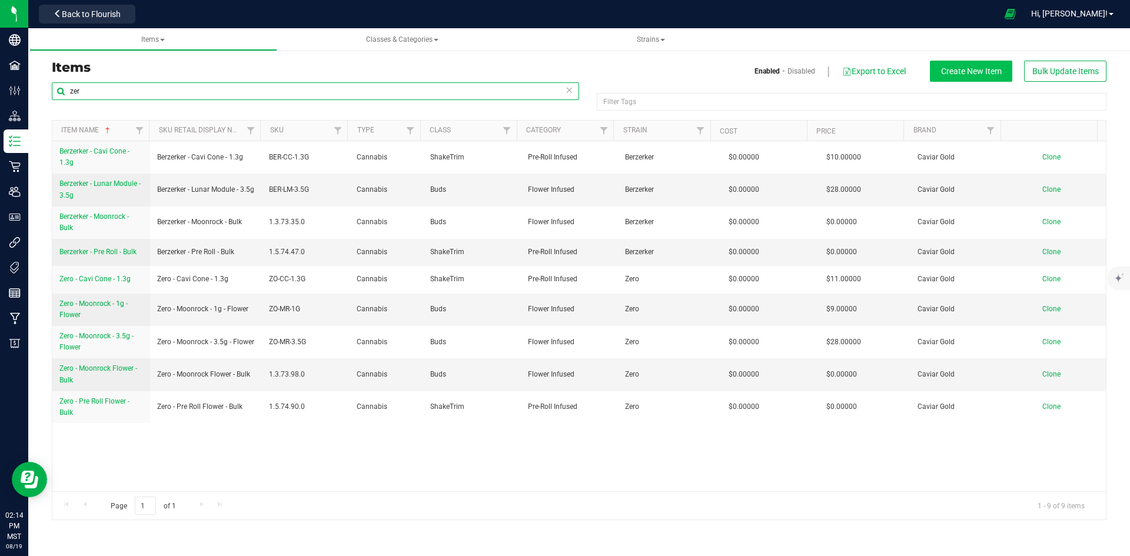
type input "zer"
click at [982, 72] on span "Create New Item" at bounding box center [971, 70] width 61 height 9
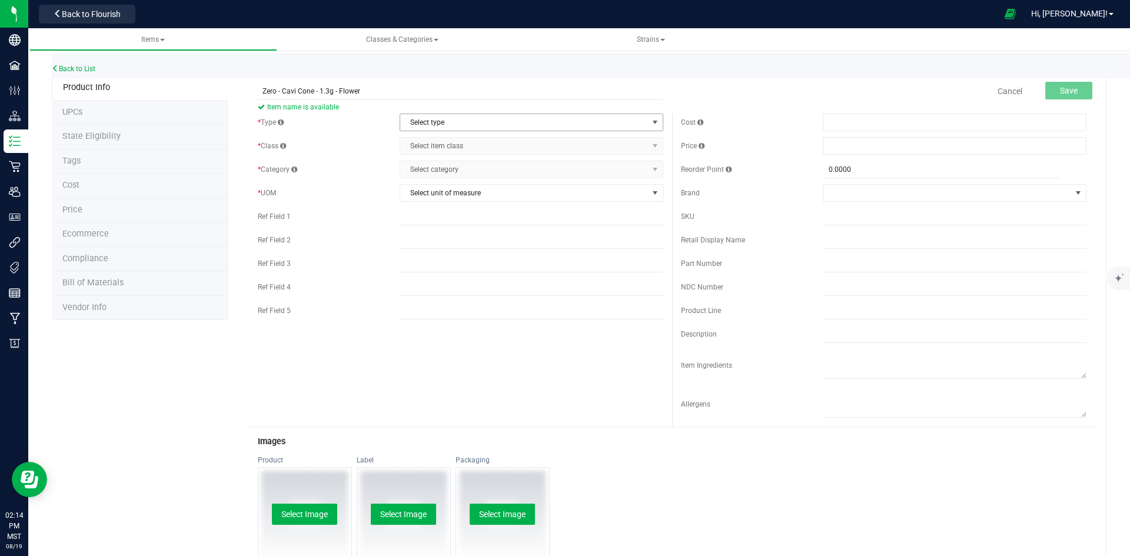
type input "Zero - Cavi Cone - 1.3g - Flower"
click at [648, 124] on span "select" at bounding box center [655, 122] width 15 height 16
click at [464, 141] on li "Cannabis" at bounding box center [527, 143] width 260 height 18
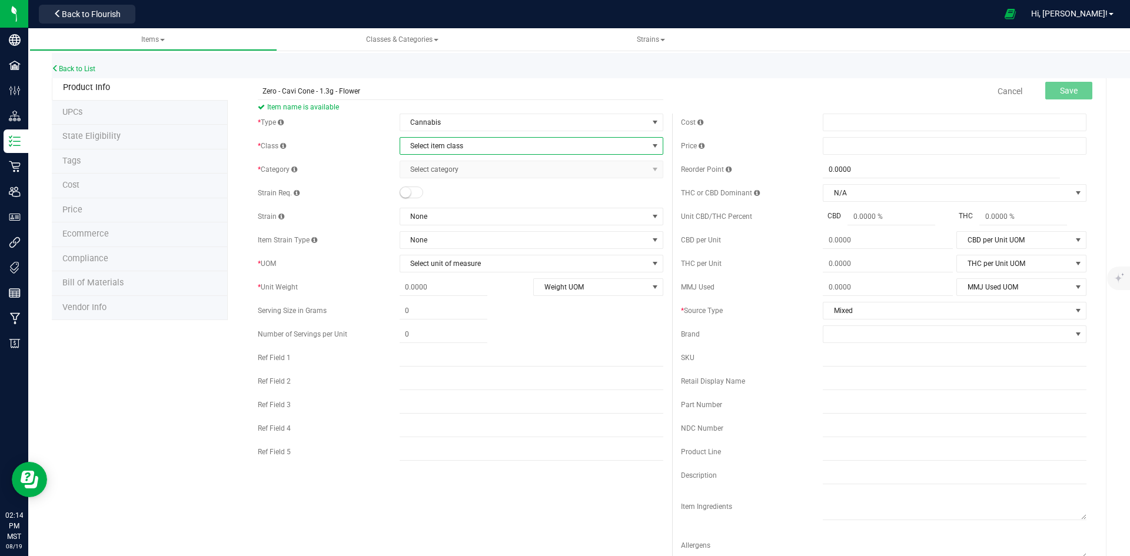
click at [464, 145] on span "Select item class" at bounding box center [524, 146] width 248 height 16
click at [431, 163] on li "Buds" at bounding box center [527, 166] width 260 height 18
click at [441, 171] on span "Select category" at bounding box center [524, 169] width 248 height 16
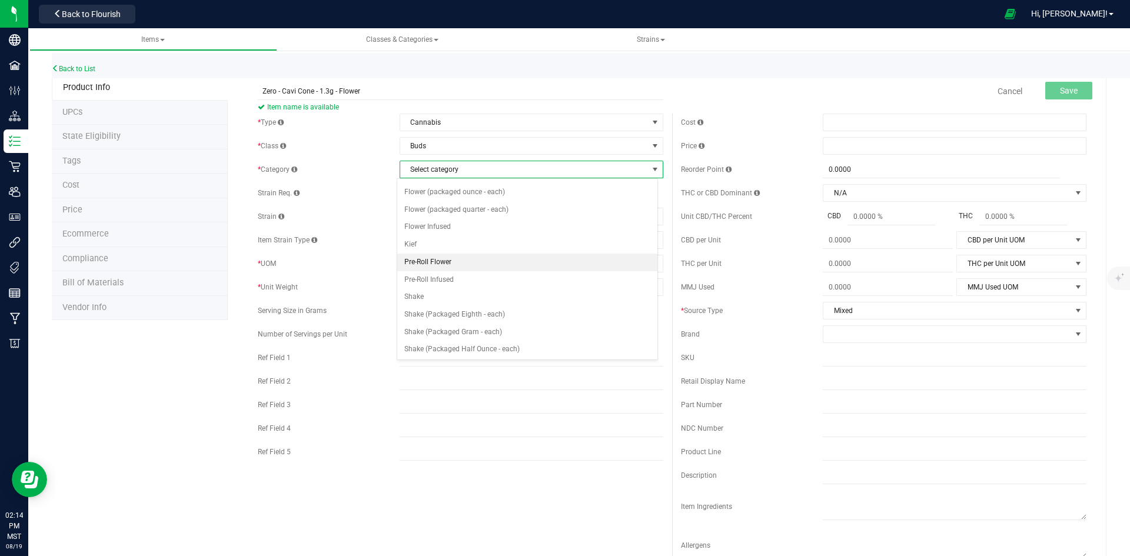
scroll to position [118, 0]
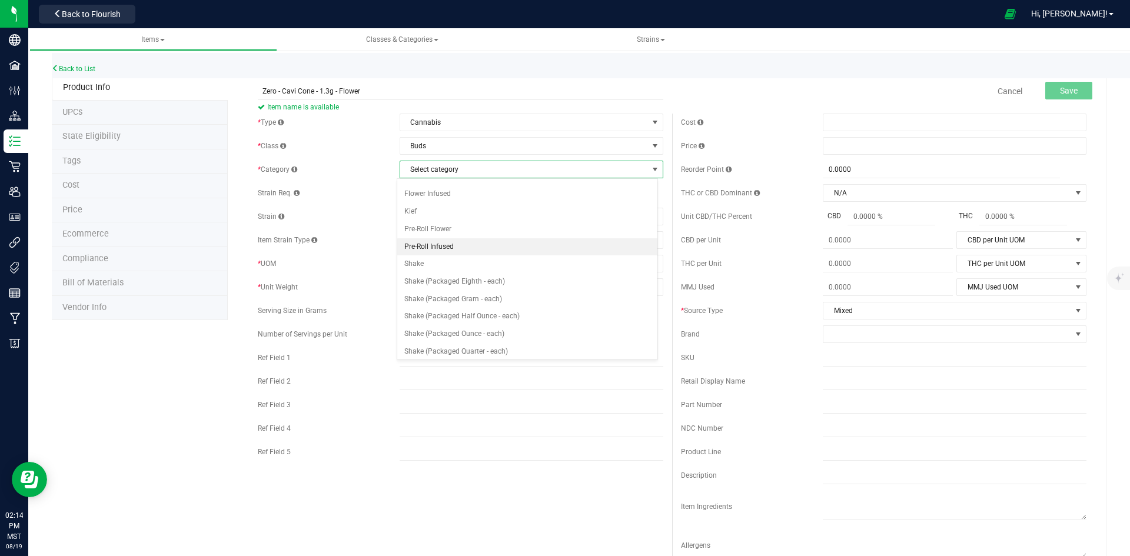
click at [443, 246] on li "Pre-Roll Infused" at bounding box center [527, 247] width 260 height 18
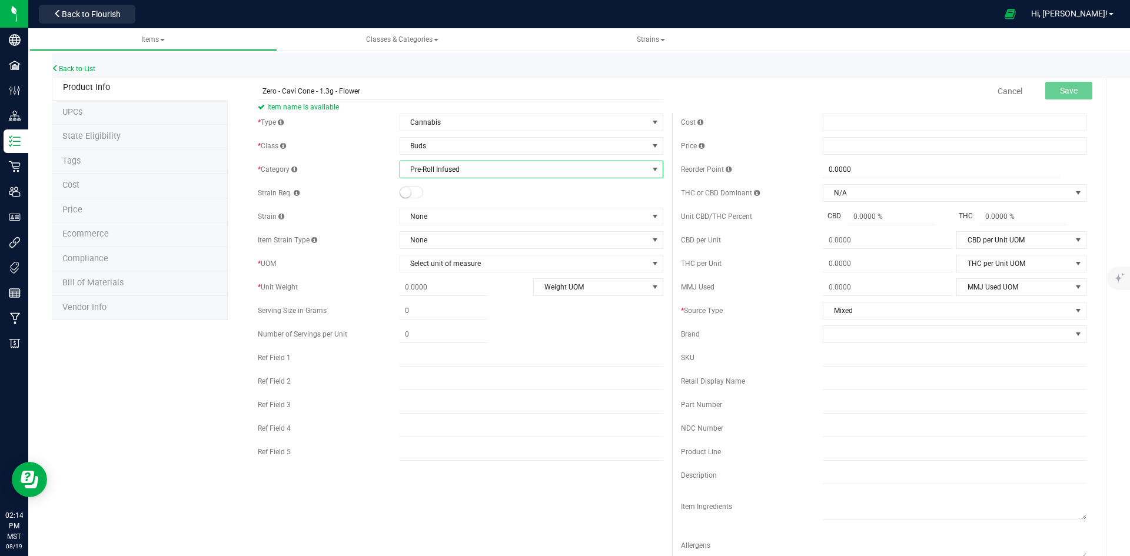
click at [400, 193] on small at bounding box center [405, 192] width 11 height 11
click at [435, 218] on span "None" at bounding box center [524, 216] width 248 height 16
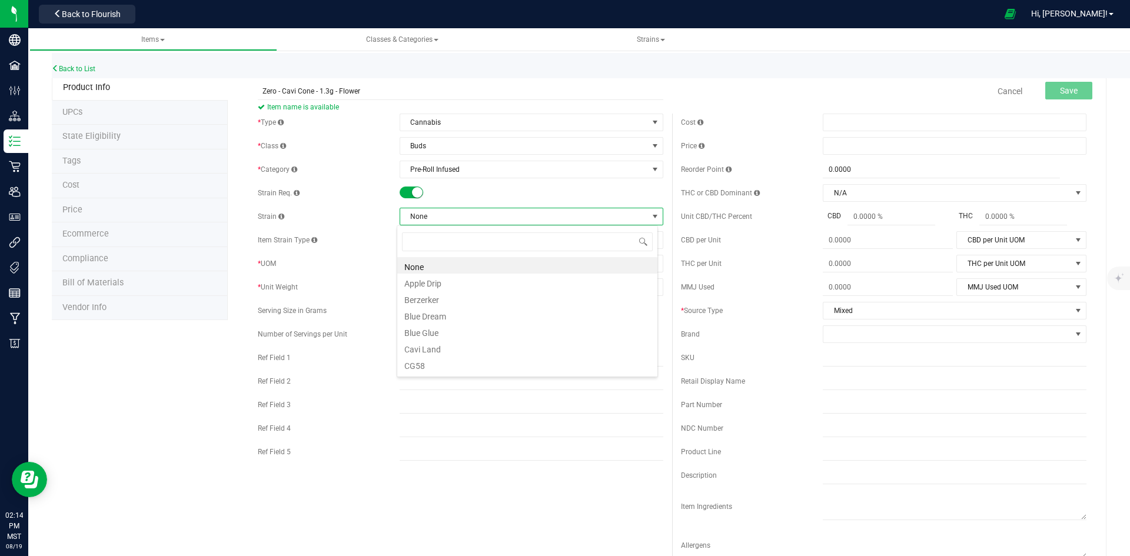
scroll to position [18, 261]
type input "zer"
click at [430, 279] on li "Zero" at bounding box center [527, 282] width 260 height 16
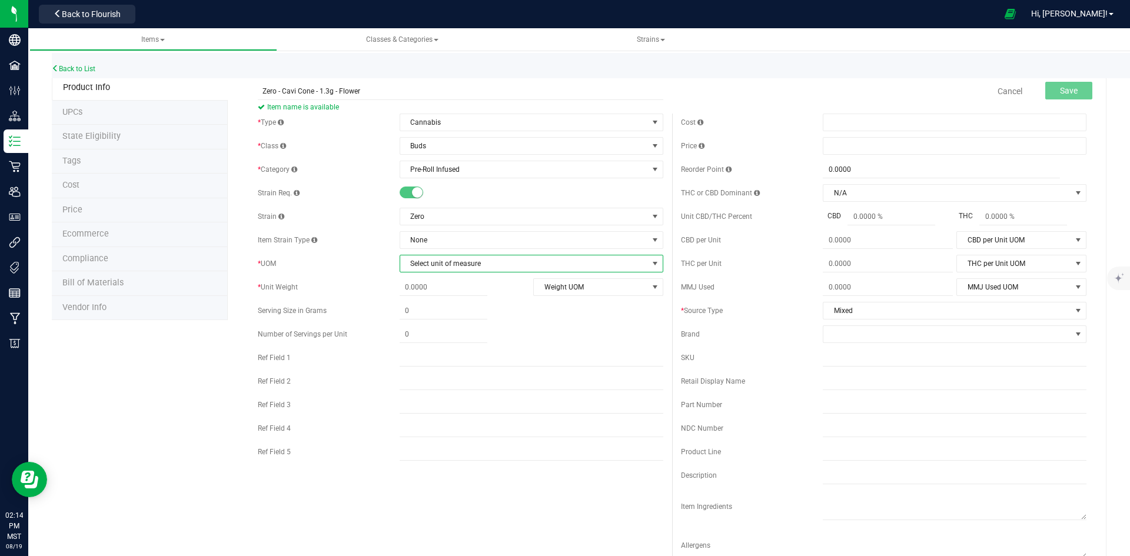
click at [499, 263] on span "Select unit of measure" at bounding box center [524, 263] width 248 height 16
click at [423, 285] on li "Each" at bounding box center [527, 284] width 260 height 18
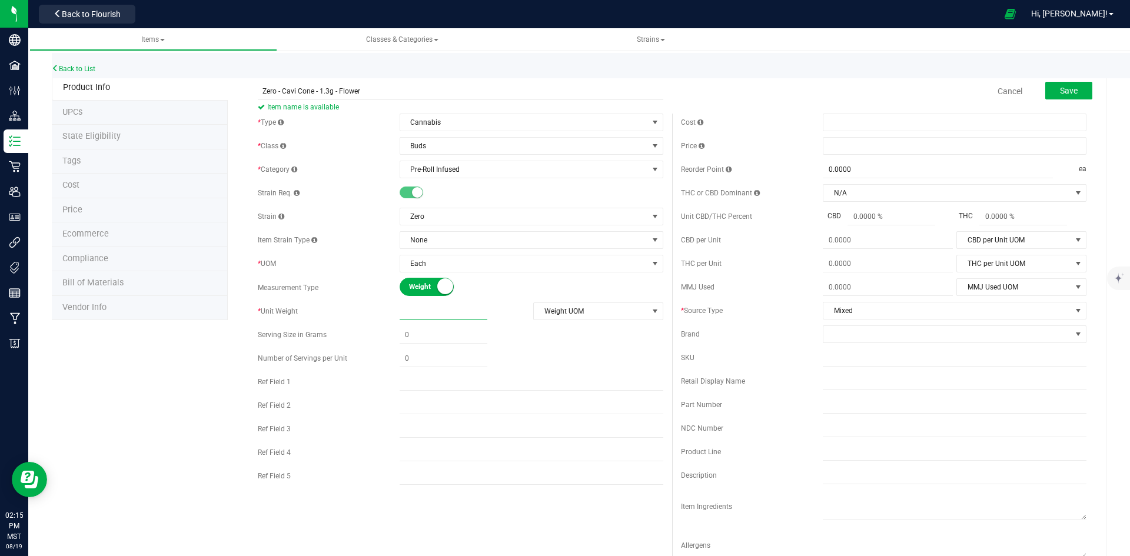
click at [450, 309] on span at bounding box center [444, 311] width 88 height 17
type input "1.3"
type input "1.3000"
click at [577, 310] on span "Weight UOM" at bounding box center [591, 311] width 114 height 16
click at [550, 332] on li "Gram" at bounding box center [594, 331] width 128 height 18
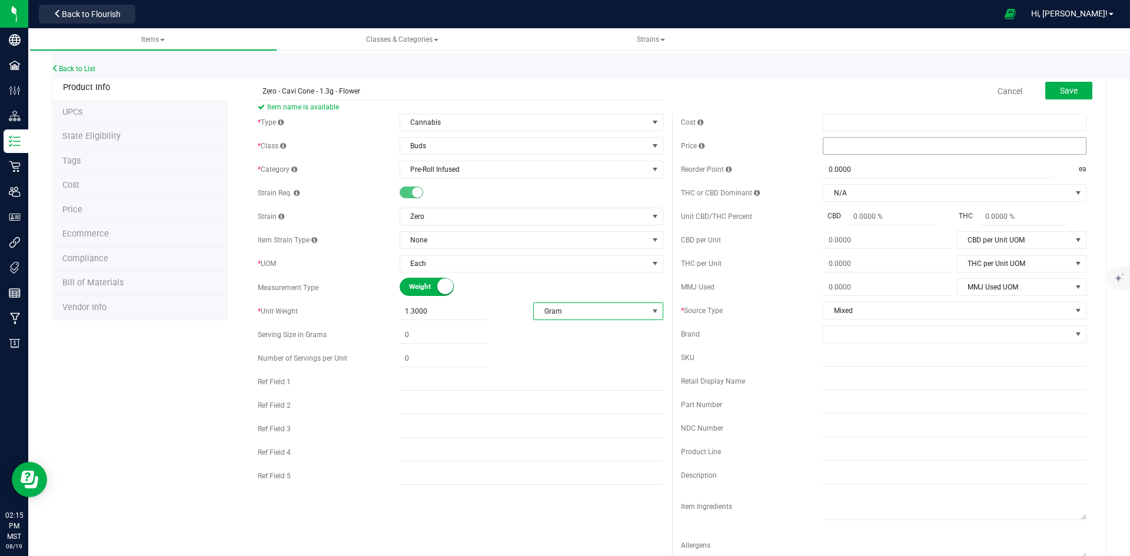
click at [824, 143] on span at bounding box center [955, 146] width 264 height 18
type input "11"
type input "$11.00000"
click at [783, 152] on div "Price $11.00000 11" at bounding box center [883, 146] width 405 height 18
click at [853, 337] on span at bounding box center [947, 334] width 248 height 16
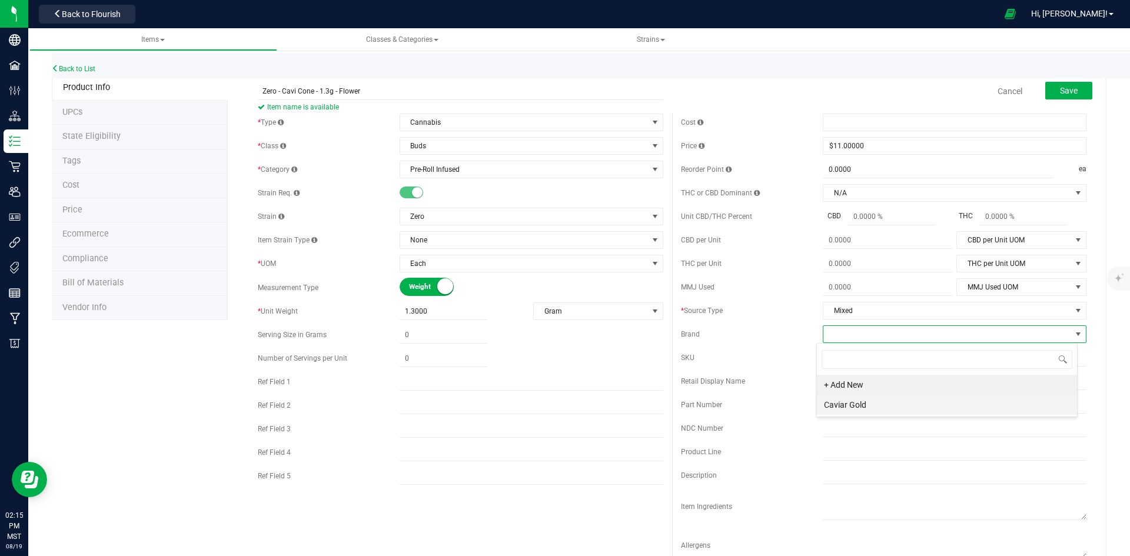
click at [869, 401] on li "Caviar Gold" at bounding box center [947, 405] width 260 height 20
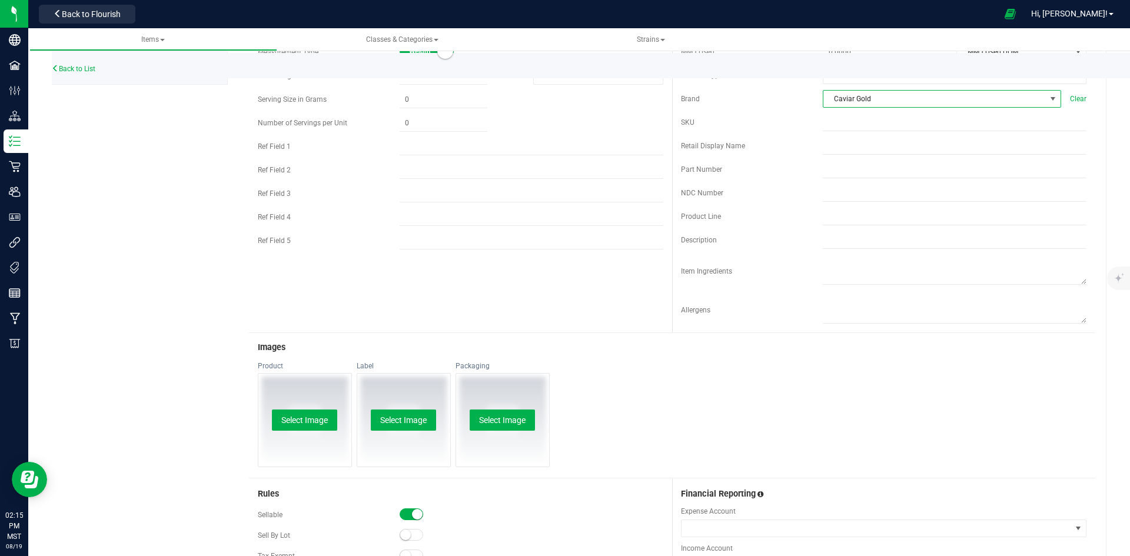
scroll to position [449, 0]
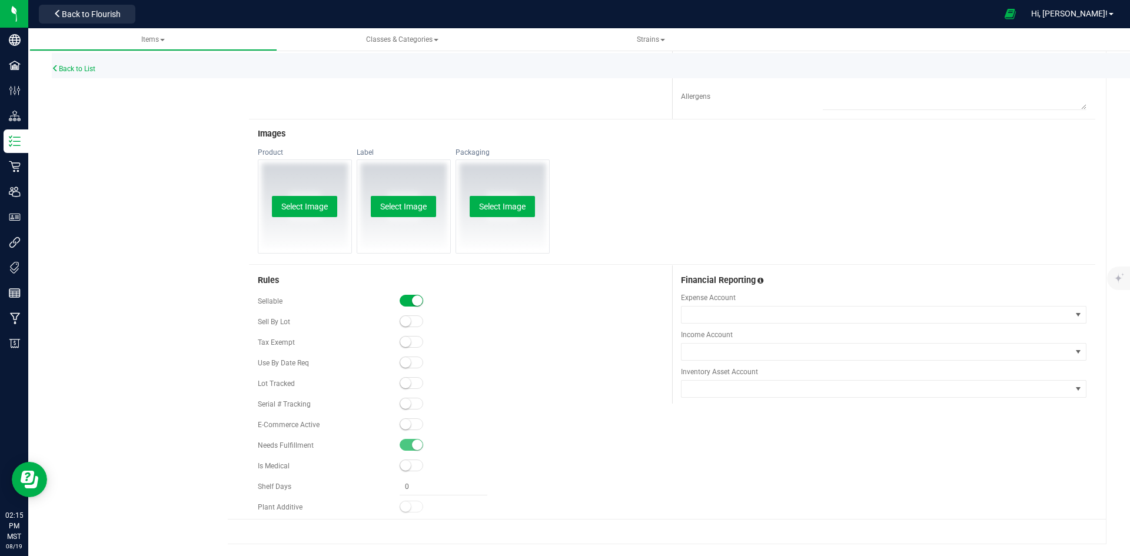
click at [405, 423] on small at bounding box center [405, 424] width 11 height 11
click at [404, 380] on small at bounding box center [405, 383] width 11 height 11
click at [618, 397] on div "Serial # Tracking" at bounding box center [460, 404] width 405 height 18
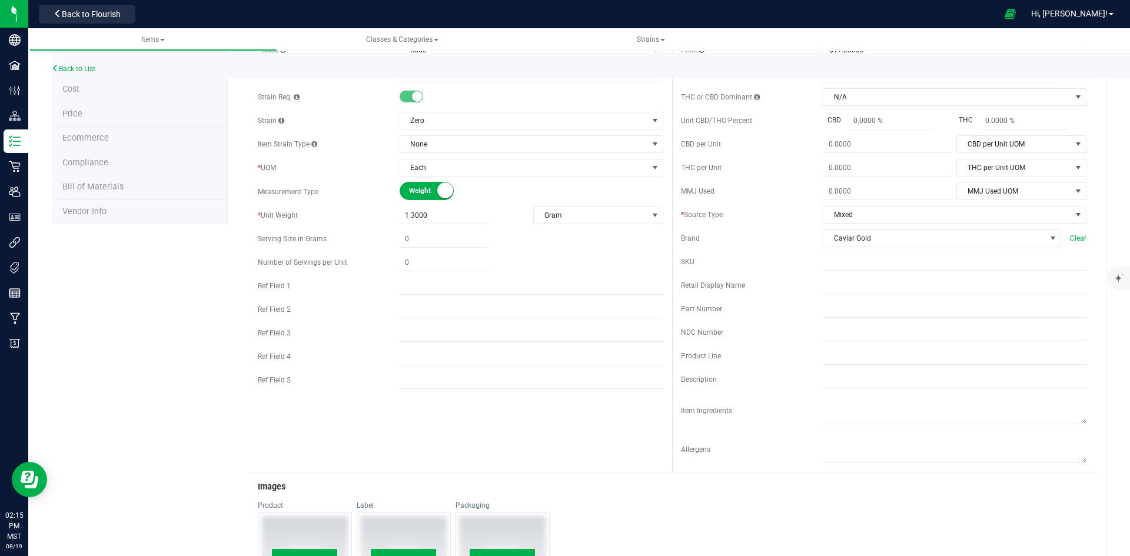
scroll to position [0, 0]
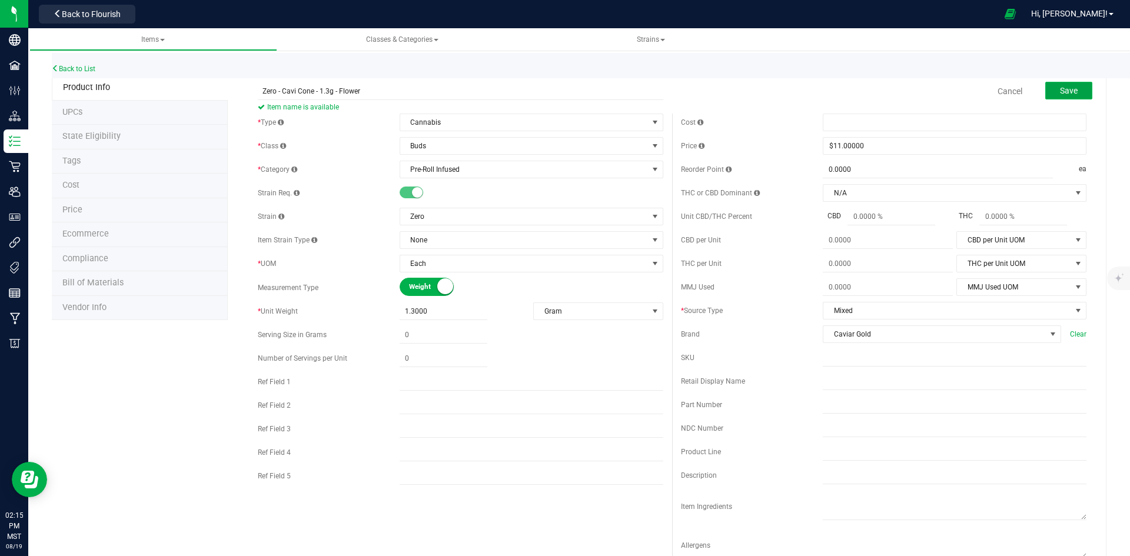
click at [1060, 86] on span "Save" at bounding box center [1069, 90] width 18 height 9
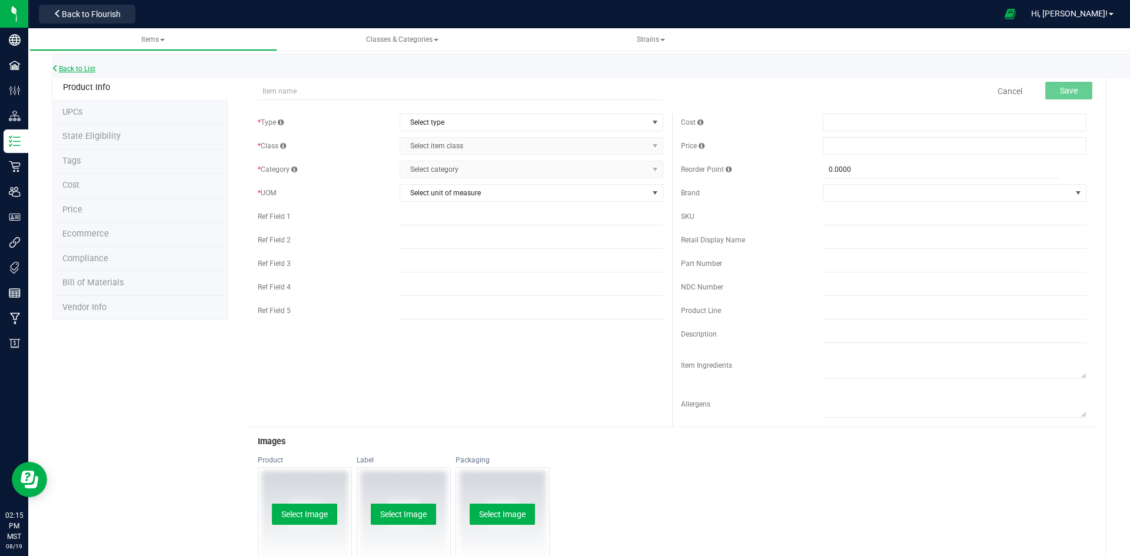
click at [87, 68] on link "Back to List" at bounding box center [74, 69] width 44 height 8
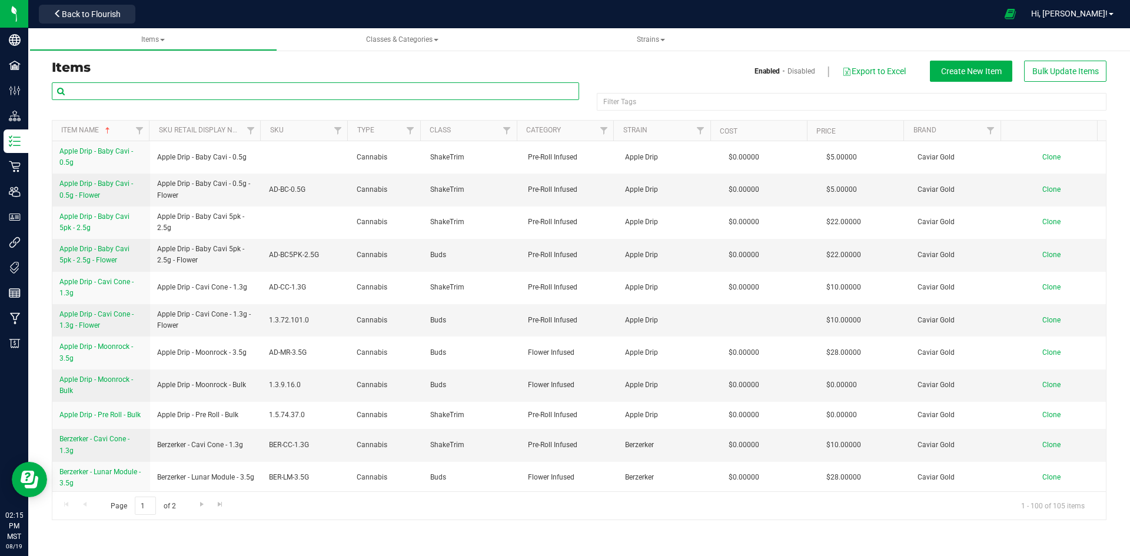
click at [98, 96] on input "text" at bounding box center [315, 91] width 527 height 18
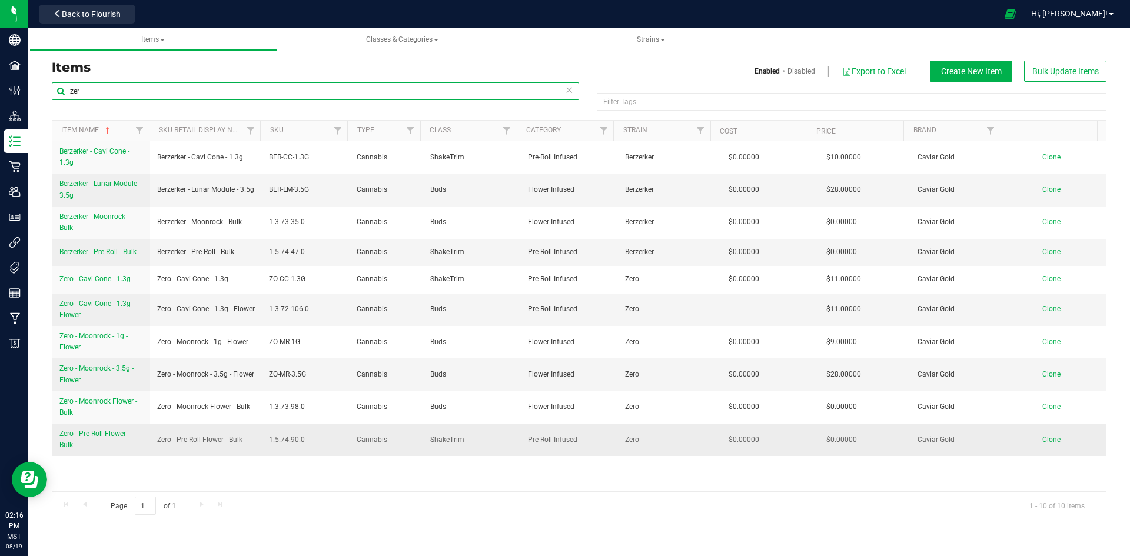
type input "zer"
click at [102, 430] on span "Zero - Pre Roll Flower - Bulk" at bounding box center [94, 439] width 70 height 19
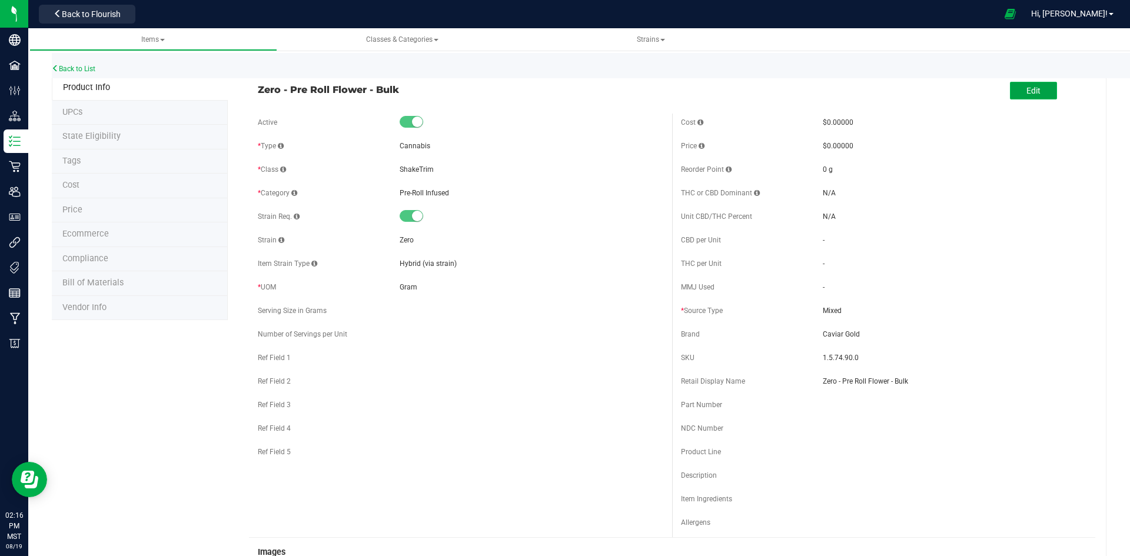
click at [1017, 91] on button "Edit" at bounding box center [1033, 91] width 47 height 18
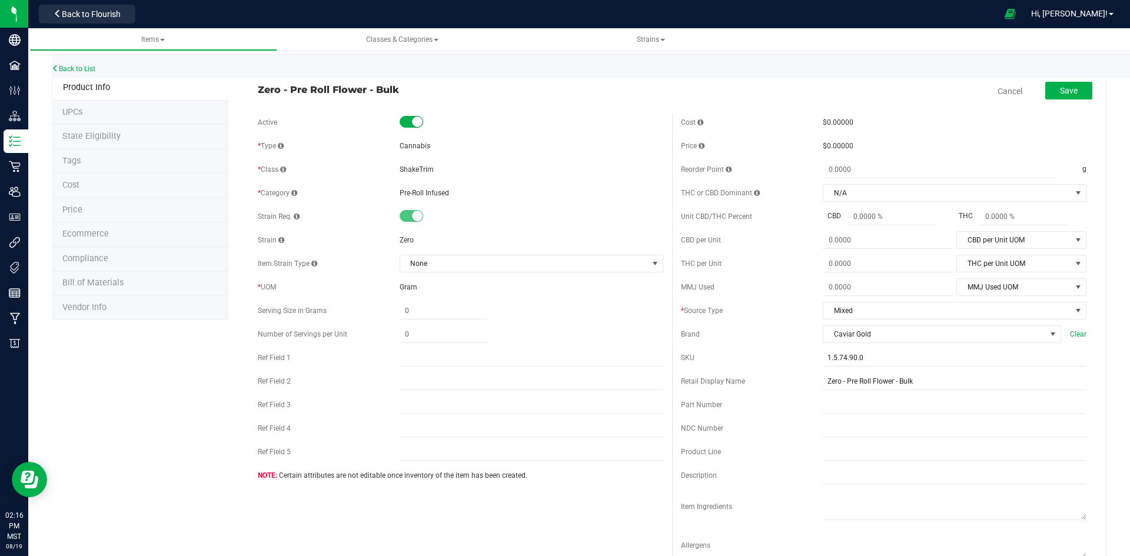
click at [429, 169] on span "ShakeTrim" at bounding box center [417, 169] width 34 height 8
click at [997, 88] on link "Cancel" at bounding box center [1009, 91] width 25 height 12
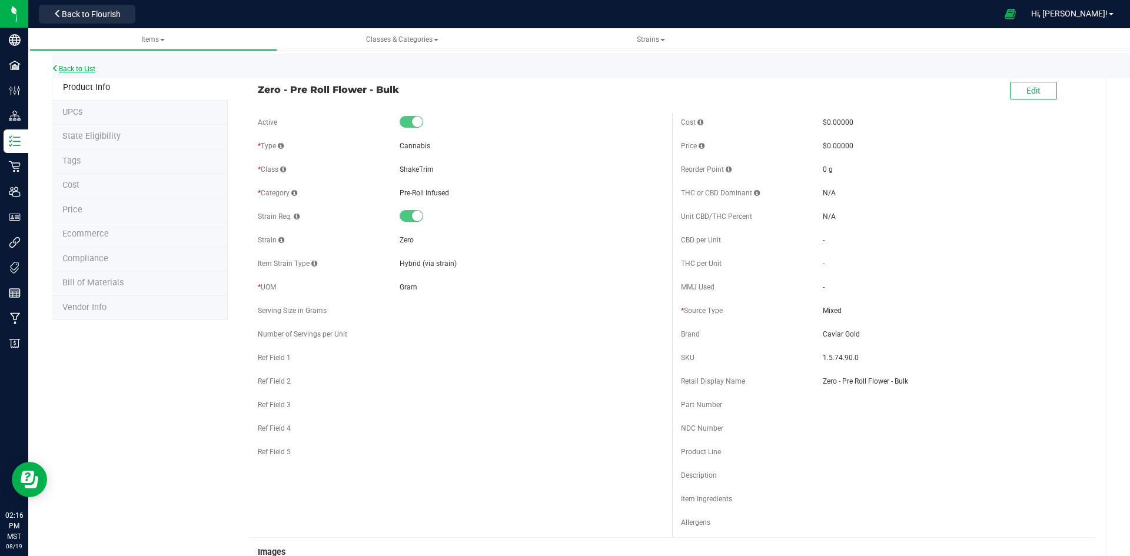
click at [69, 69] on link "Back to List" at bounding box center [74, 69] width 44 height 8
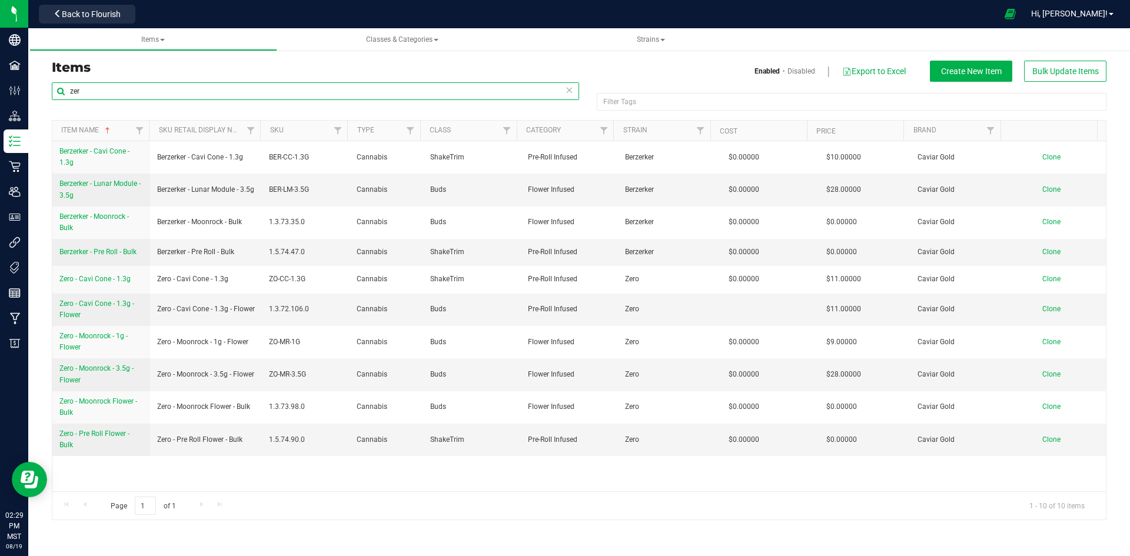
click at [103, 89] on input "zer" at bounding box center [315, 91] width 527 height 18
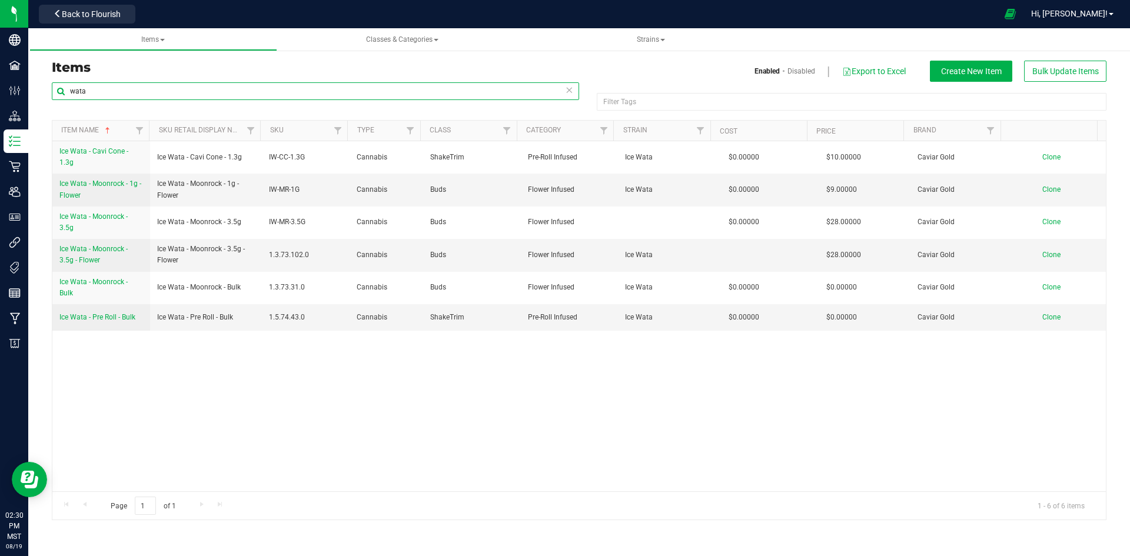
type input "wata"
click at [570, 92] on icon at bounding box center [569, 89] width 8 height 14
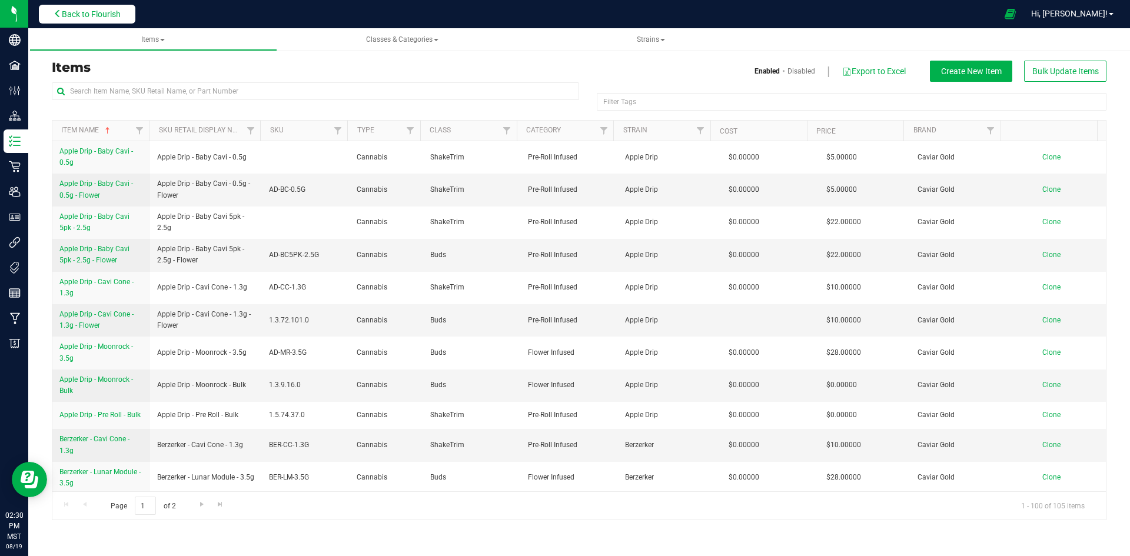
click at [94, 12] on span "Back to Flourish" at bounding box center [91, 13] width 59 height 9
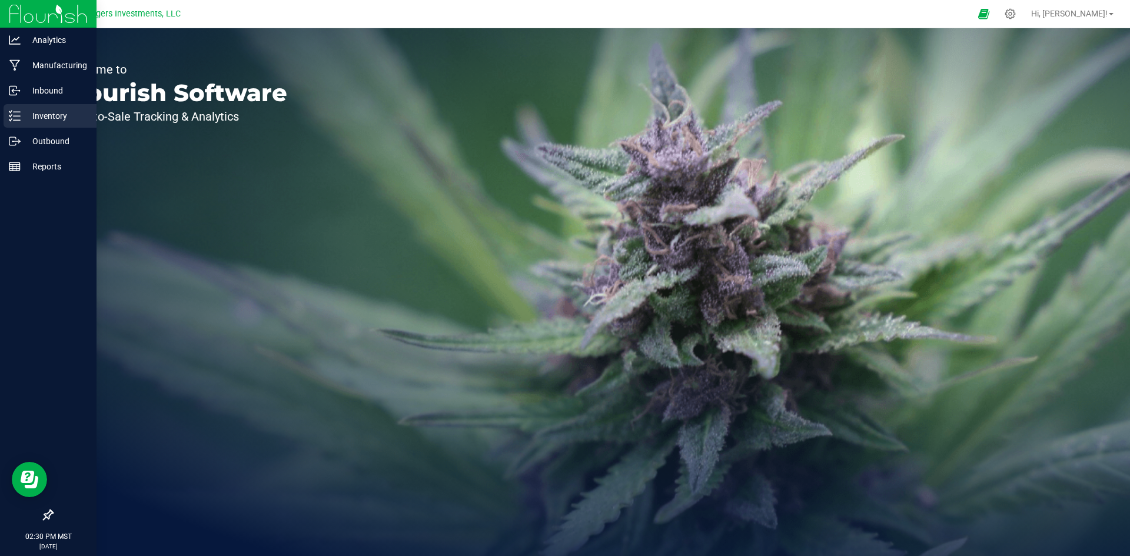
click at [52, 119] on p "Inventory" at bounding box center [56, 116] width 71 height 14
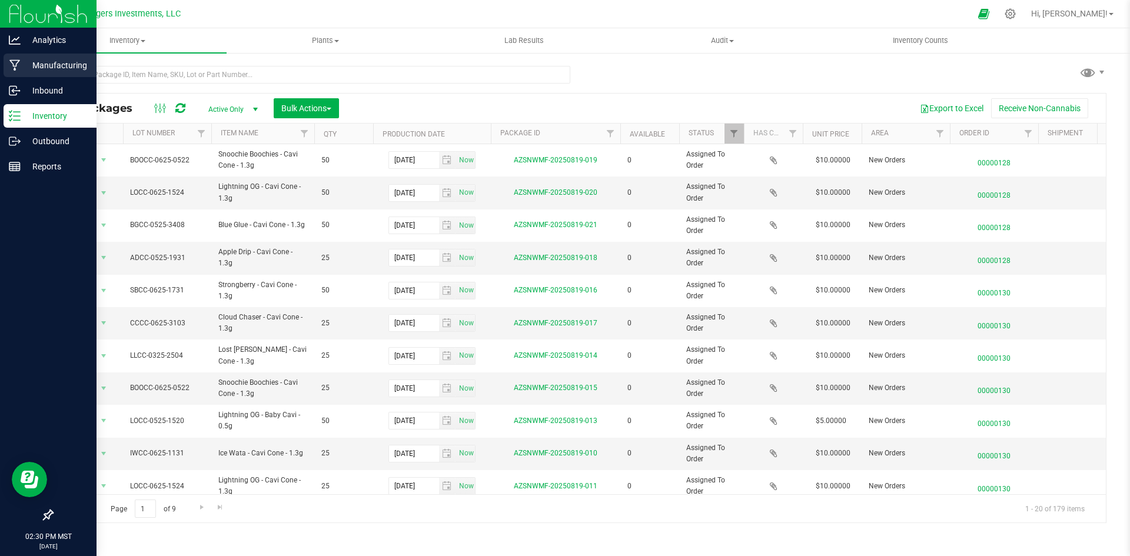
click at [44, 59] on p "Manufacturing" at bounding box center [56, 65] width 71 height 14
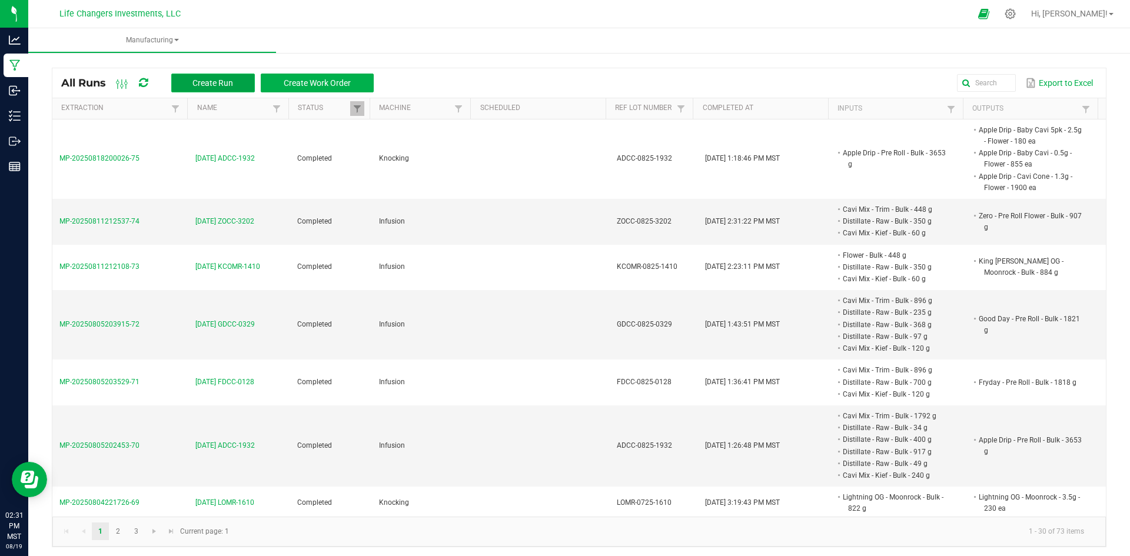
click at [201, 80] on span "Create Run" at bounding box center [212, 82] width 41 height 9
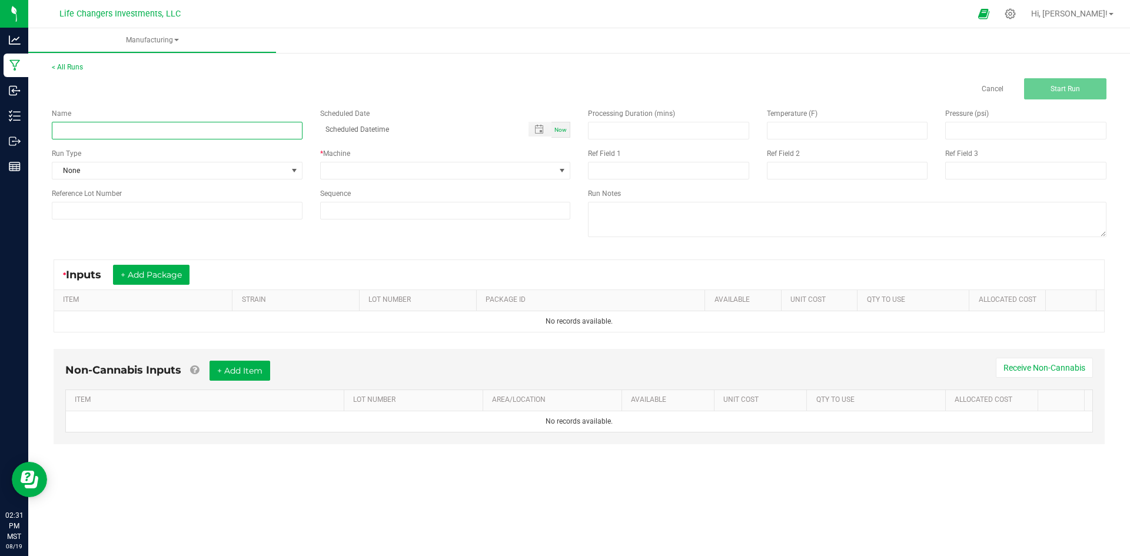
click at [157, 129] on input at bounding box center [177, 131] width 251 height 18
type input "[DATE] IWMR-1218"
click at [161, 209] on input at bounding box center [177, 211] width 251 height 18
drag, startPoint x: 109, startPoint y: 208, endPoint x: 38, endPoint y: 209, distance: 71.2
click at [38, 209] on div "< All Runs Cancel Start Run Name 8-15-25 IWMR-1218 Scheduled Date Now Run Type …" at bounding box center [579, 264] width 1102 height 428
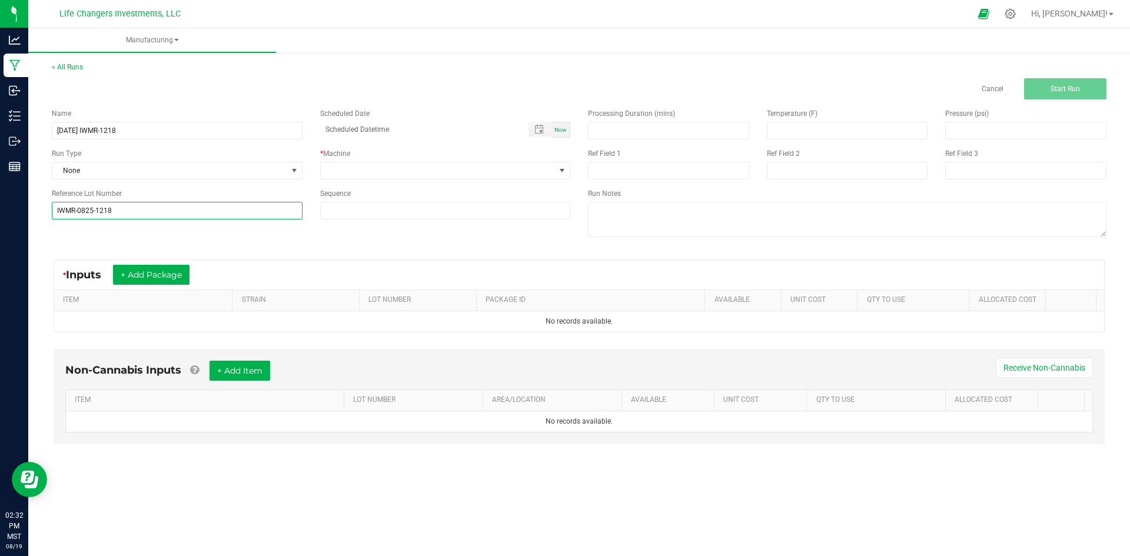
type input "IWMR-0825-1218"
click at [312, 245] on div "Name 8-15-25 IWMR-1218 Scheduled Date Now Run Type None * Machine Reference Lot…" at bounding box center [579, 173] width 1072 height 149
click at [398, 167] on span at bounding box center [438, 170] width 235 height 16
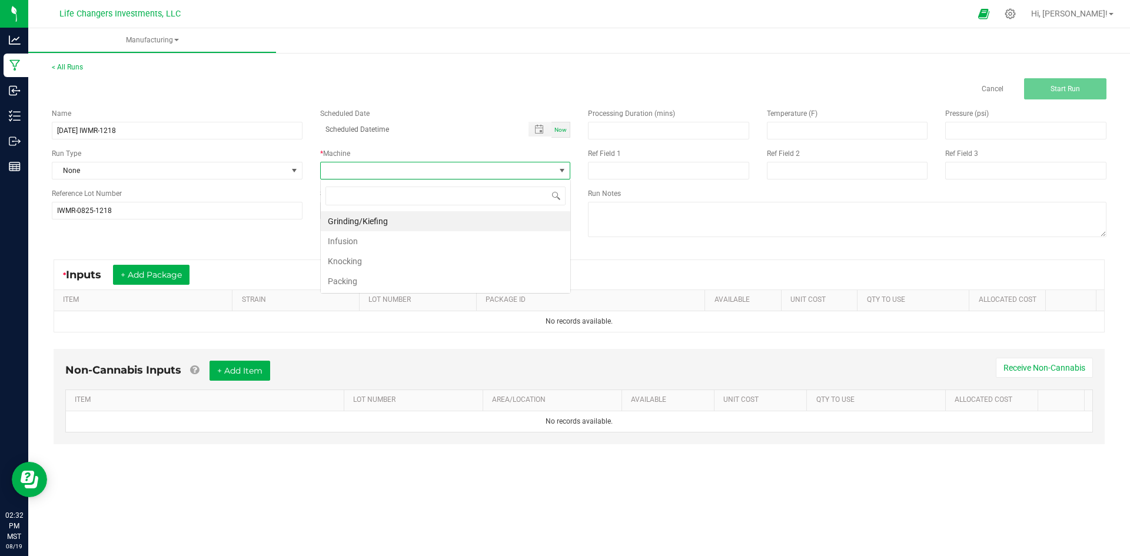
scroll to position [18, 250]
click at [362, 240] on li "Infusion" at bounding box center [446, 241] width 250 height 20
click at [164, 267] on button "+ Add Package" at bounding box center [151, 275] width 77 height 20
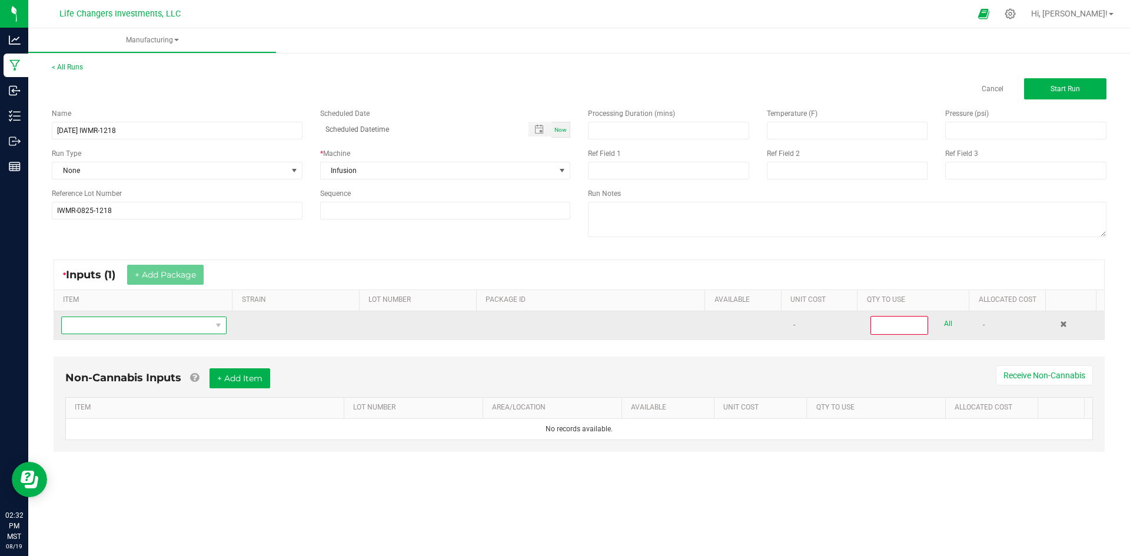
click at [102, 329] on span "NO DATA FOUND" at bounding box center [136, 325] width 149 height 16
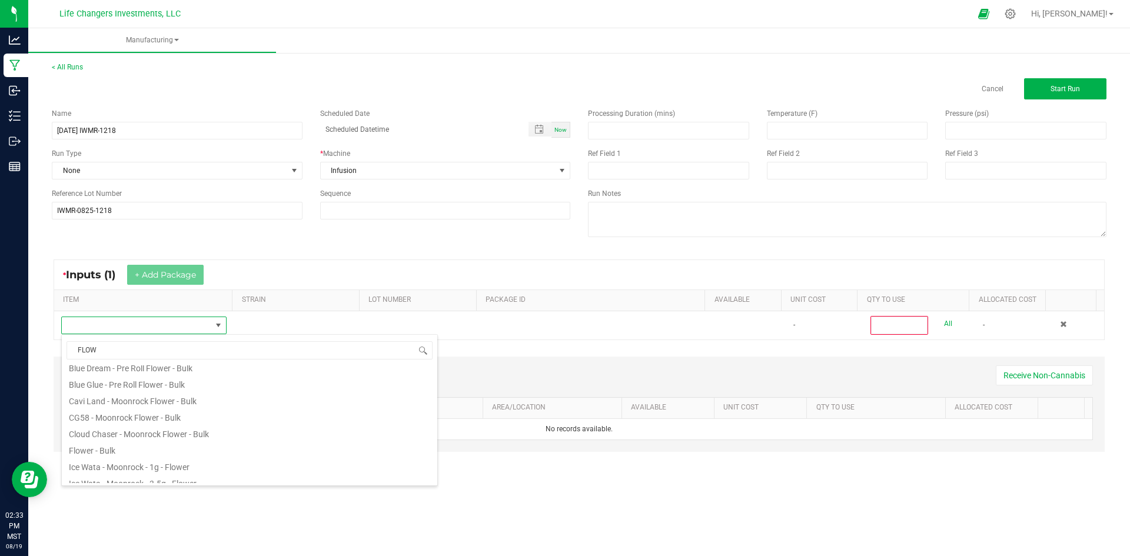
scroll to position [118, 0]
drag, startPoint x: 105, startPoint y: 351, endPoint x: 69, endPoint y: 350, distance: 35.3
click at [69, 350] on input "FLOW" at bounding box center [249, 350] width 366 height 18
type input "BULK"
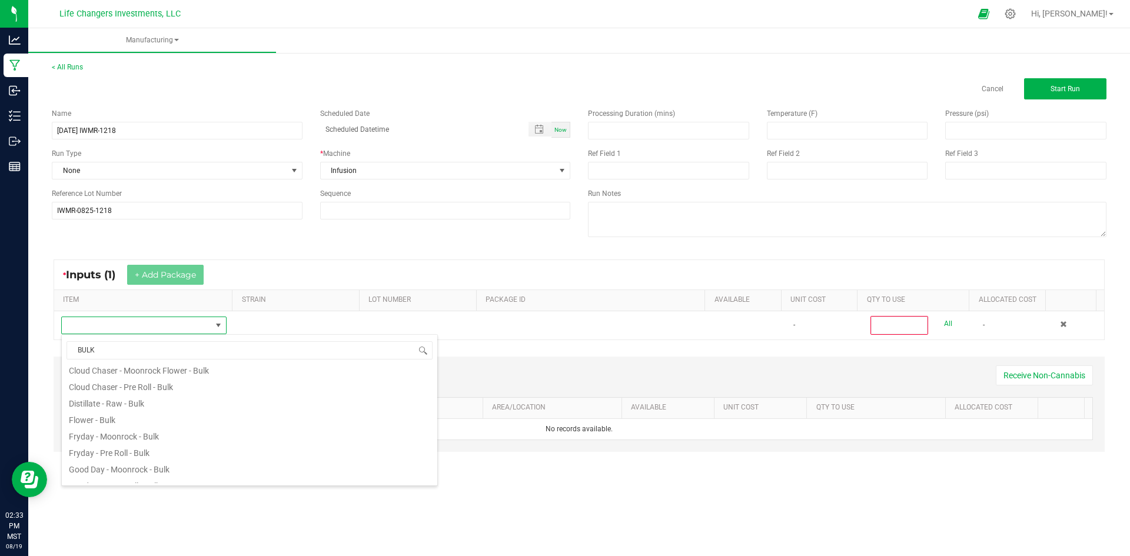
click at [145, 413] on li "Flower - Bulk" at bounding box center [249, 418] width 375 height 16
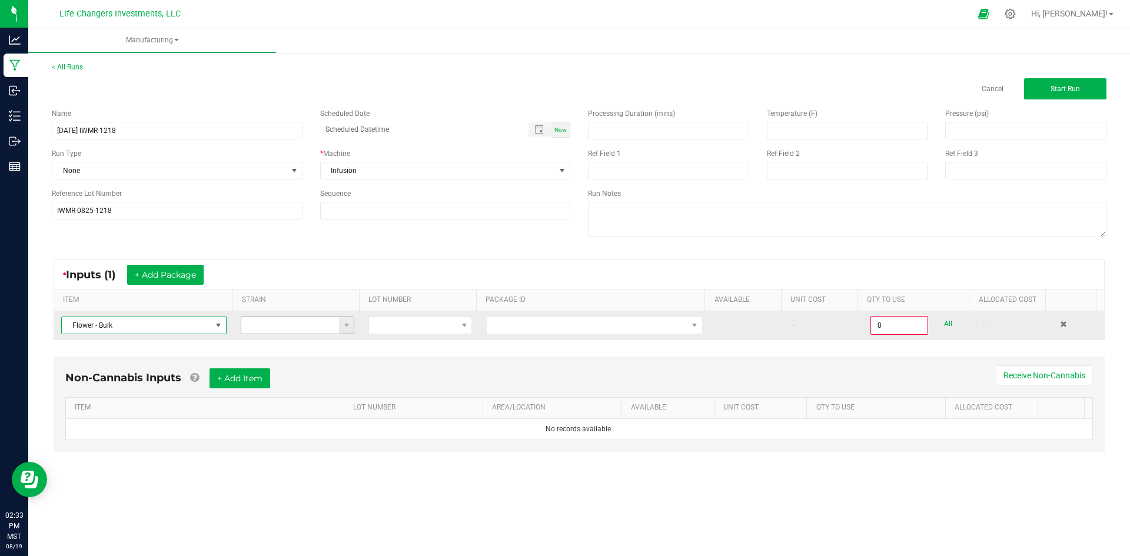
click at [298, 327] on input at bounding box center [290, 325] width 98 height 16
click at [412, 324] on span at bounding box center [413, 325] width 88 height 16
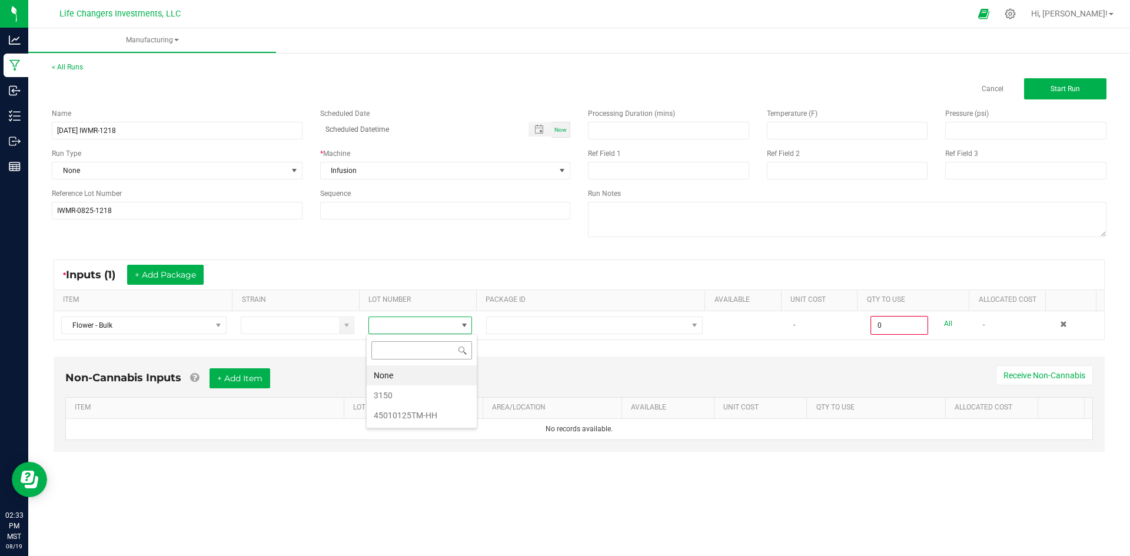
scroll to position [18, 103]
click at [405, 393] on li "3150" at bounding box center [422, 395] width 110 height 20
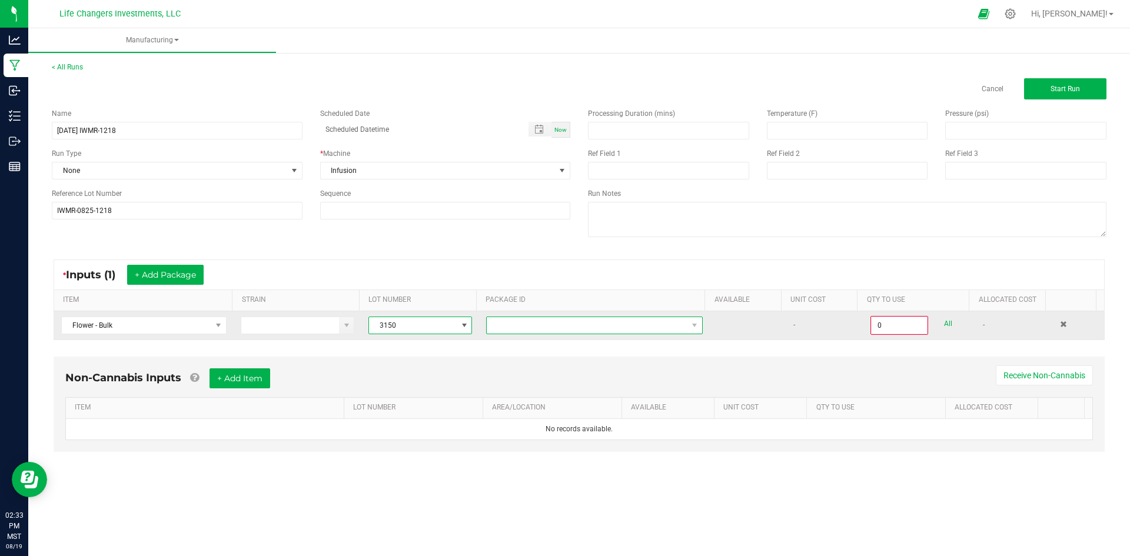
click at [537, 325] on span at bounding box center [587, 325] width 201 height 16
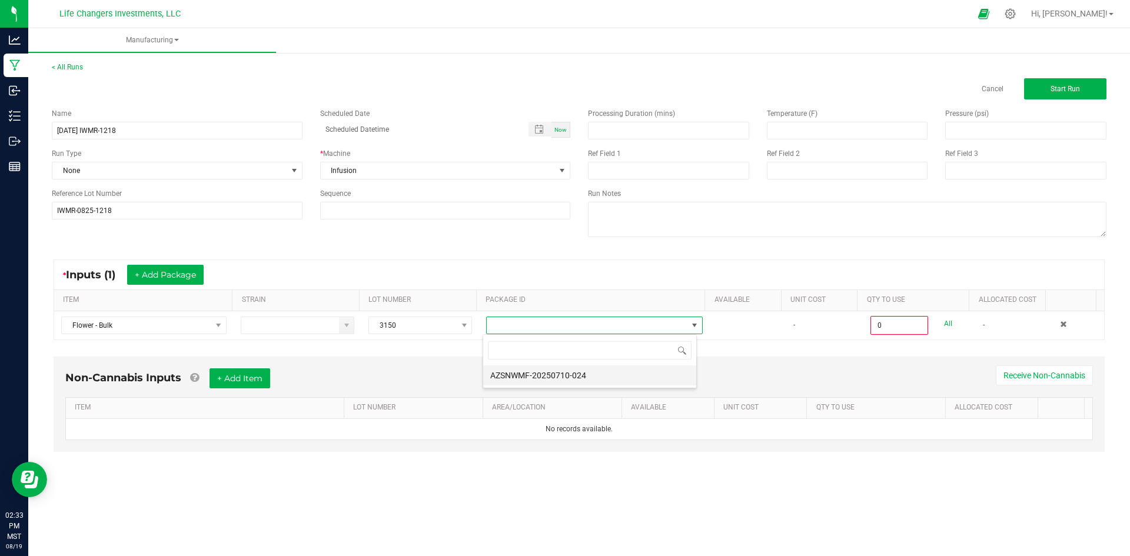
click at [531, 375] on li "AZSNWMF-20250710-024" at bounding box center [589, 375] width 213 height 20
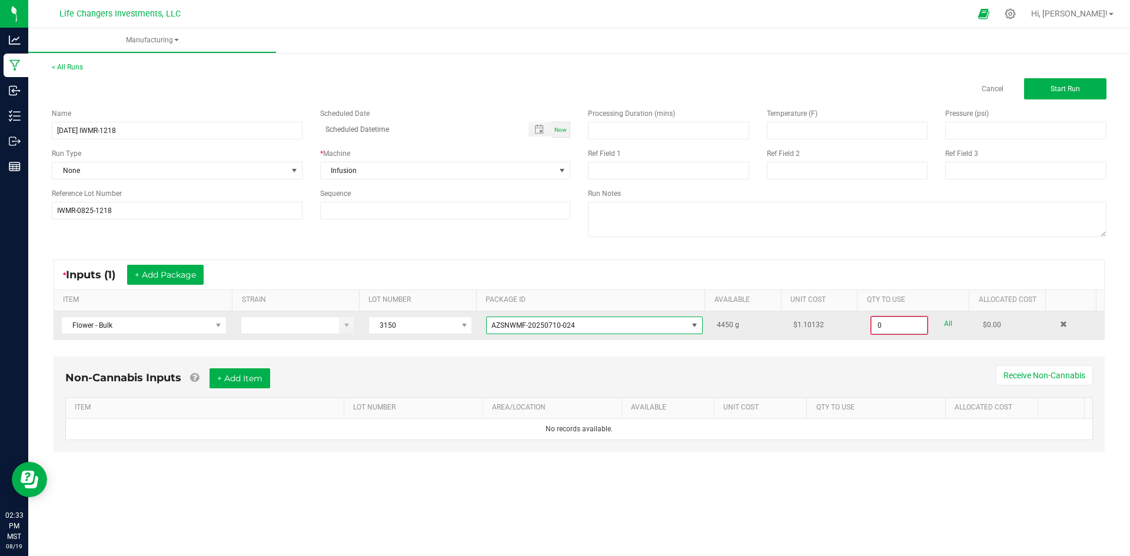
click at [898, 325] on input "0" at bounding box center [899, 325] width 55 height 16
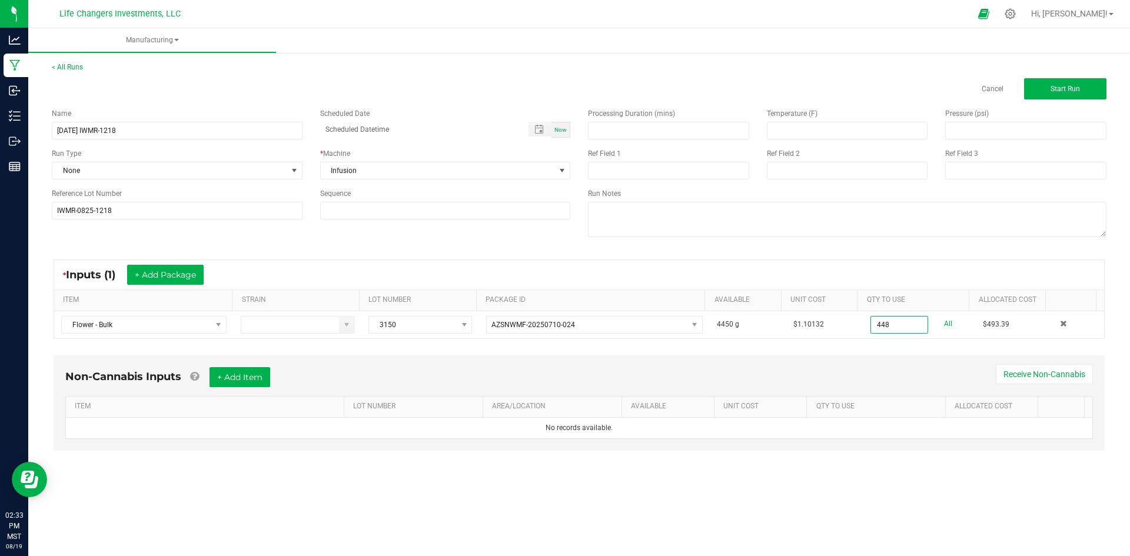
type input "448.0000 g"
click at [797, 340] on div "* Inputs (1) + Add Package ITEM STRAIN LOT NUMBER PACKAGE ID AVAILABLE Unit Cos…" at bounding box center [579, 299] width 1072 height 101
click at [160, 274] on button "+ Add Package" at bounding box center [165, 275] width 77 height 20
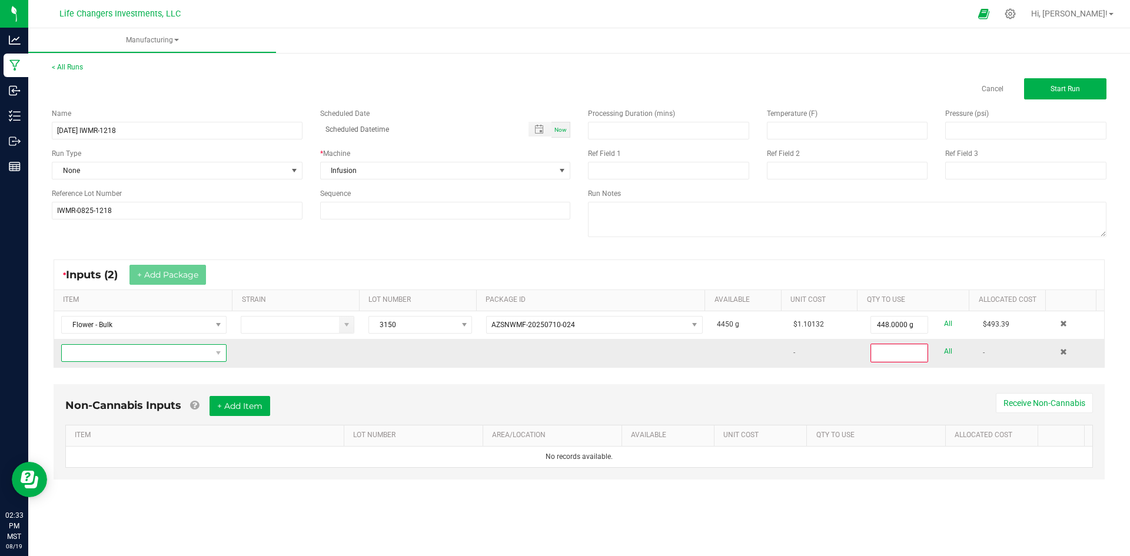
click at [75, 355] on span "NO DATA FOUND" at bounding box center [136, 353] width 149 height 16
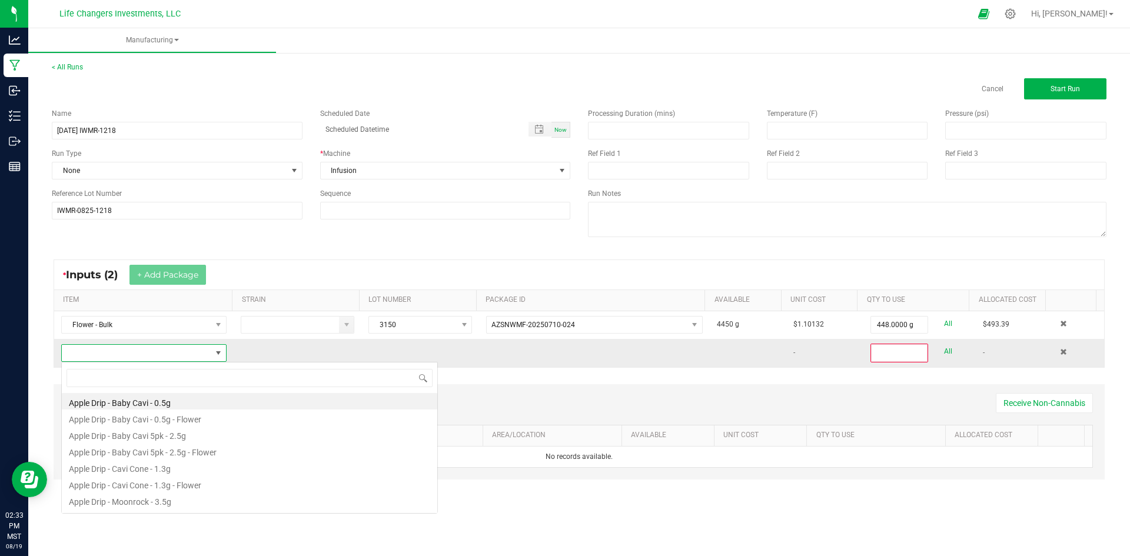
scroll to position [18, 162]
type input "DIS"
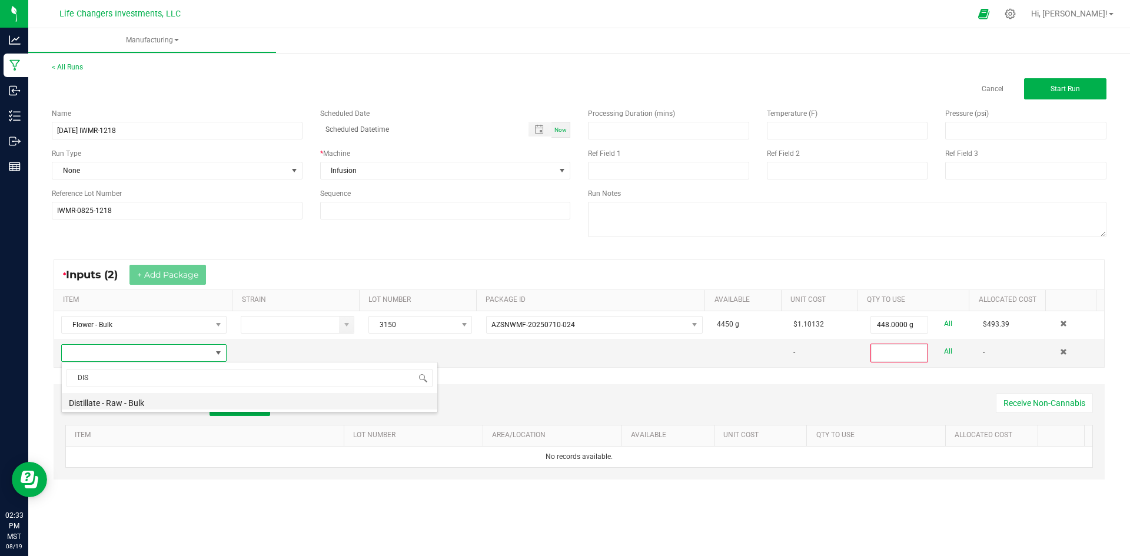
click at [112, 403] on li "Distillate - Raw - Bulk" at bounding box center [249, 401] width 375 height 16
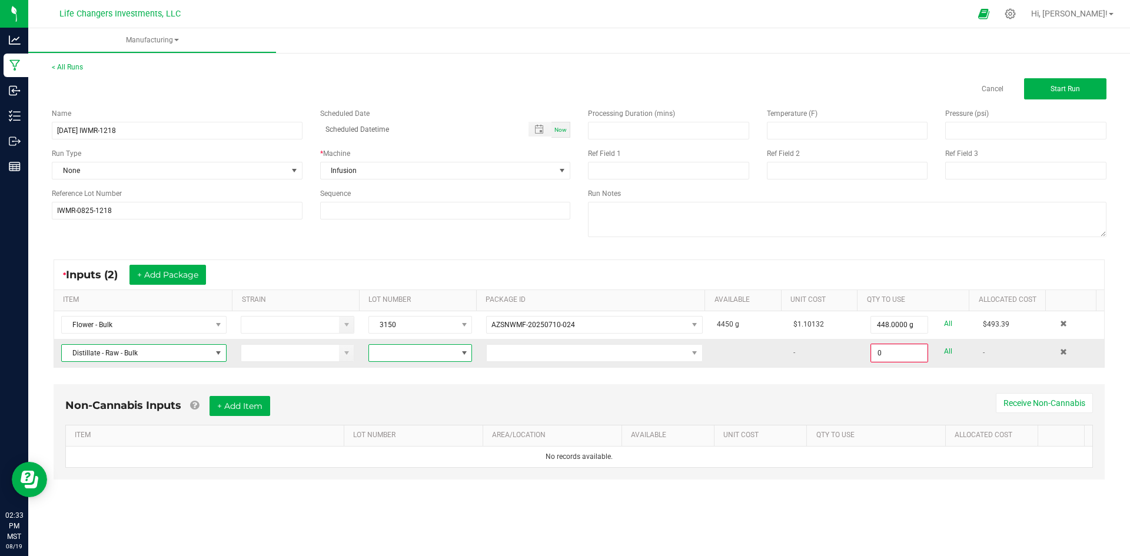
click at [417, 351] on span at bounding box center [413, 353] width 88 height 16
click at [407, 445] on li "041525" at bounding box center [422, 443] width 110 height 20
click at [533, 353] on span at bounding box center [587, 353] width 201 height 16
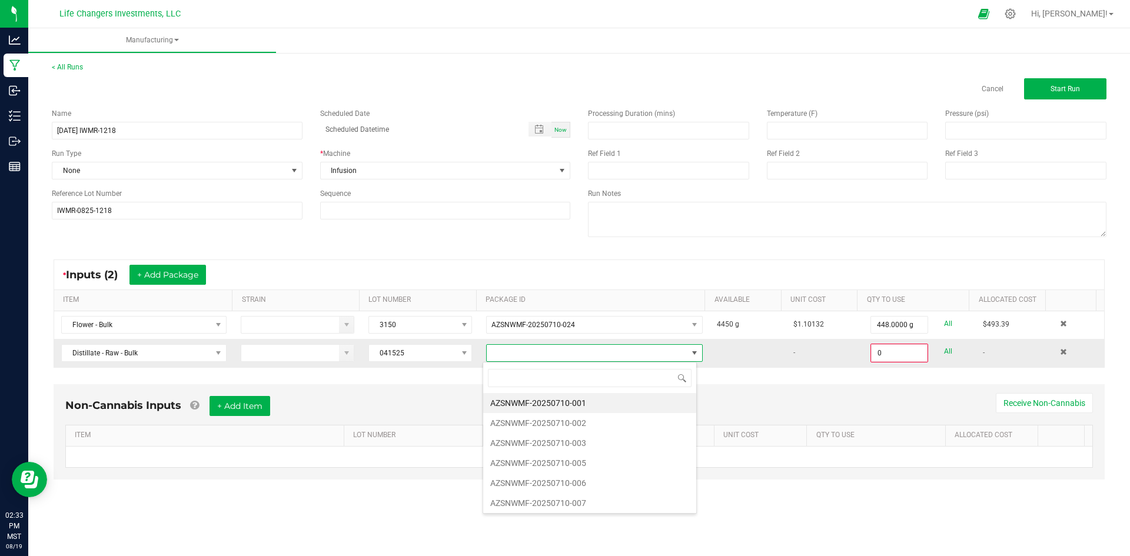
scroll to position [18, 215]
click at [539, 400] on li "AZSNWMF-20250710-001" at bounding box center [589, 403] width 213 height 20
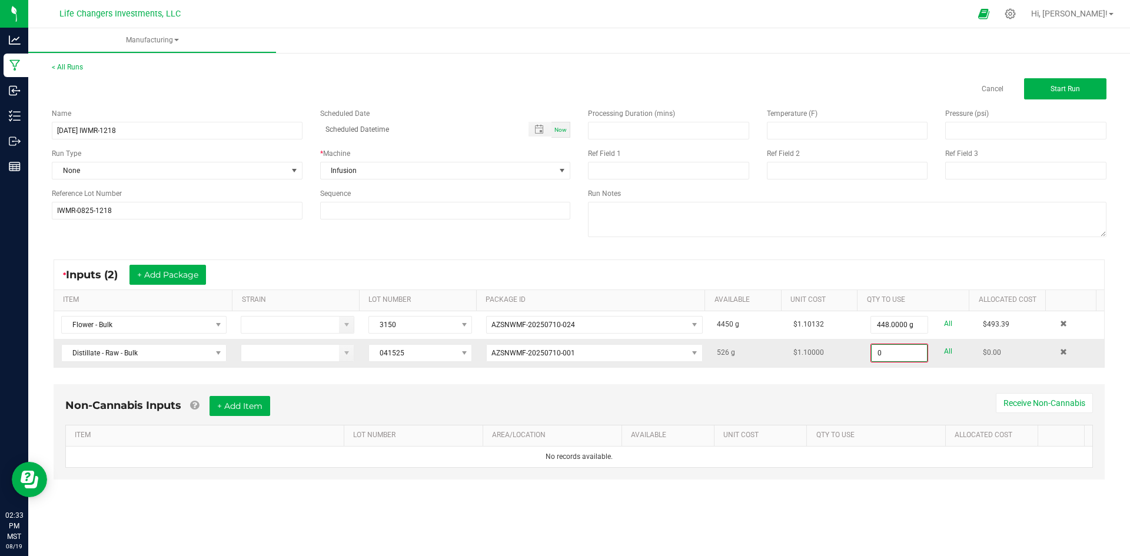
click at [891, 352] on input "0" at bounding box center [899, 353] width 55 height 16
type input "350.0000 g"
click at [868, 371] on div "* Inputs (2) + Add Package ITEM STRAIN LOT NUMBER PACKAGE ID AVAILABLE Unit Cos…" at bounding box center [579, 313] width 1072 height 128
click at [158, 277] on button "+ Add Package" at bounding box center [167, 275] width 77 height 20
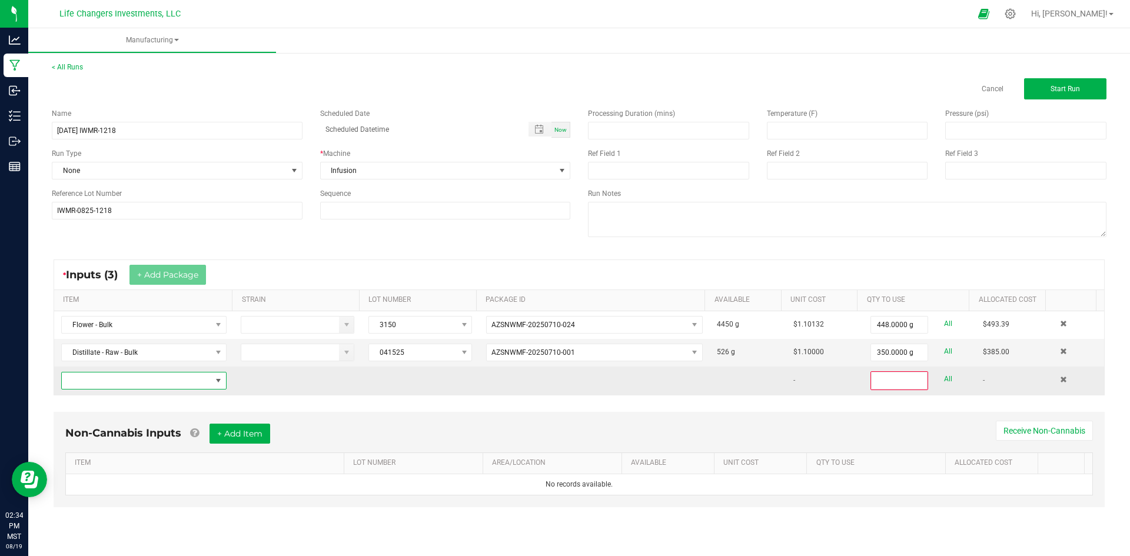
click at [114, 378] on span "NO DATA FOUND" at bounding box center [136, 381] width 149 height 16
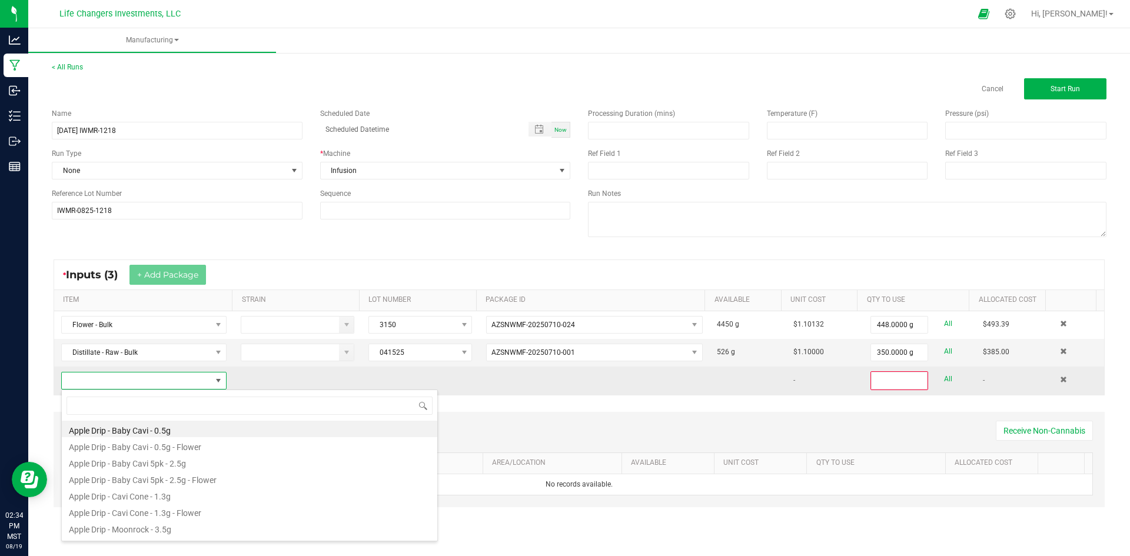
scroll to position [18, 162]
type input "KIE"
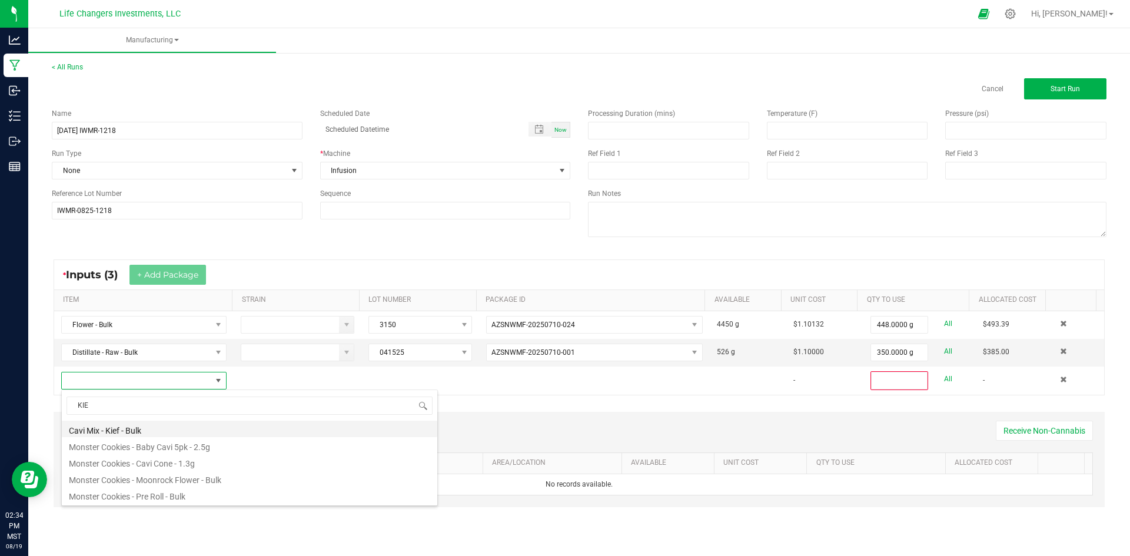
click at [122, 424] on li "Cavi Mix - Kief - Bulk" at bounding box center [249, 429] width 375 height 16
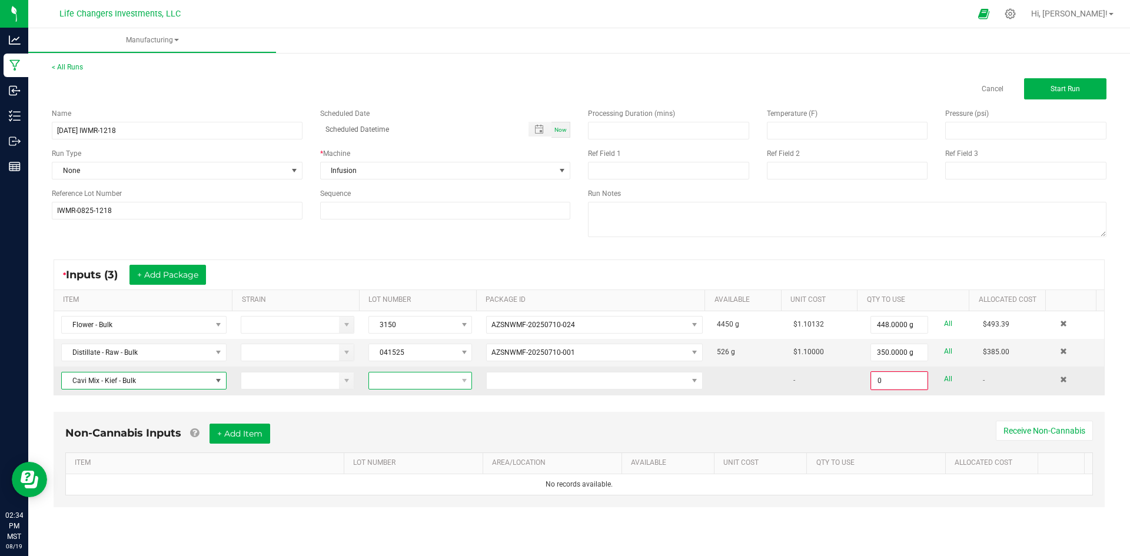
click at [433, 377] on span at bounding box center [413, 381] width 88 height 16
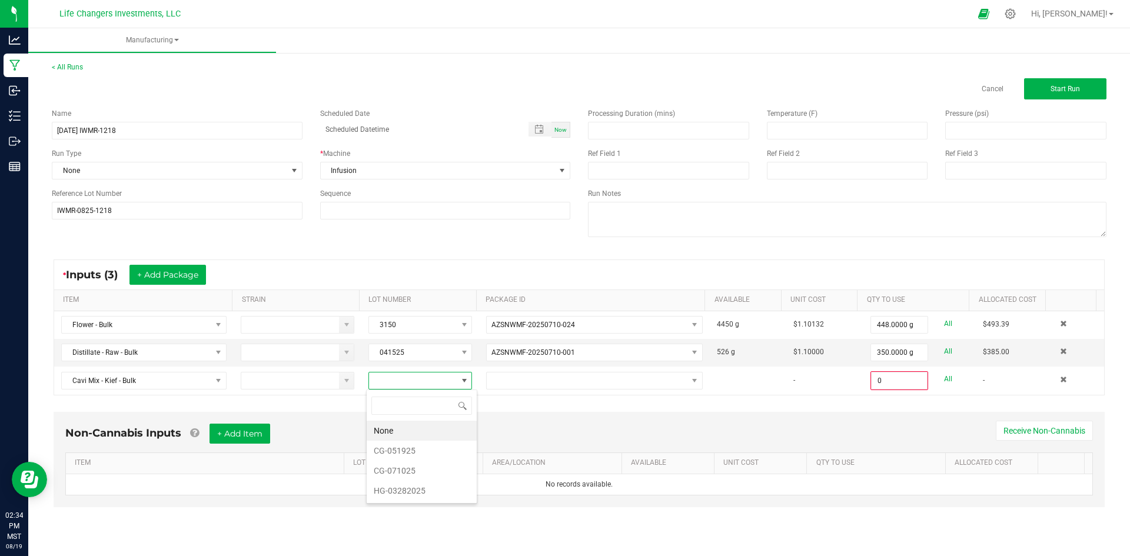
scroll to position [18, 103]
click at [421, 449] on li "CG-051925" at bounding box center [422, 451] width 110 height 20
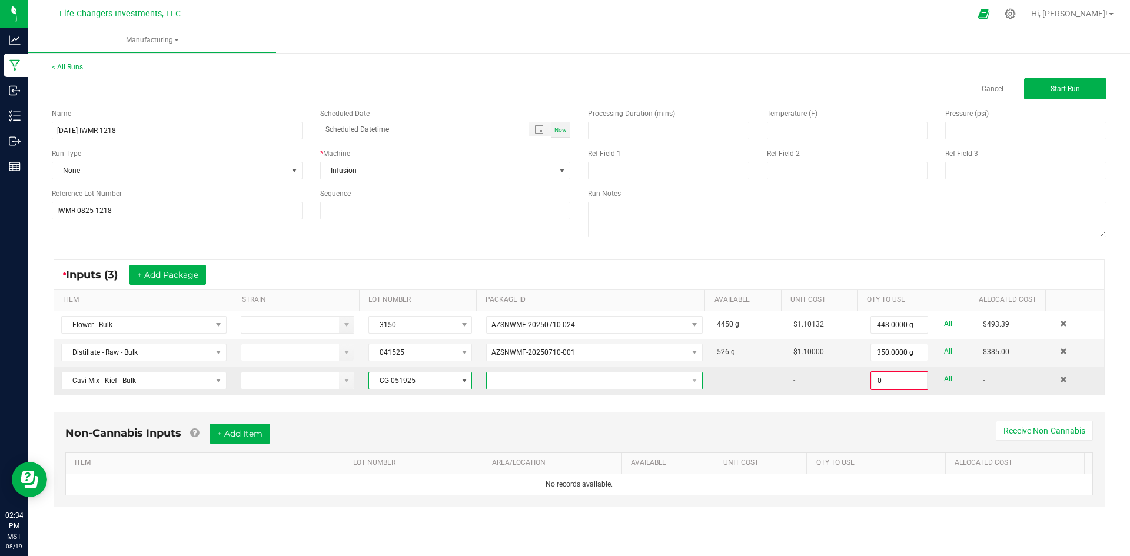
click at [540, 382] on span at bounding box center [587, 381] width 201 height 16
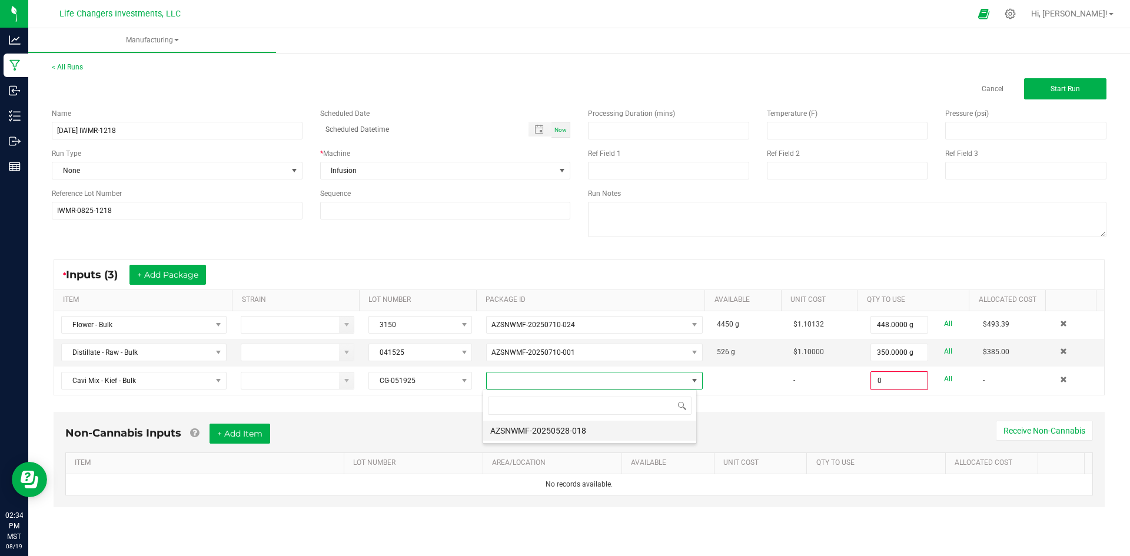
click at [546, 432] on li "AZSNWMF-20250528-018" at bounding box center [589, 431] width 213 height 20
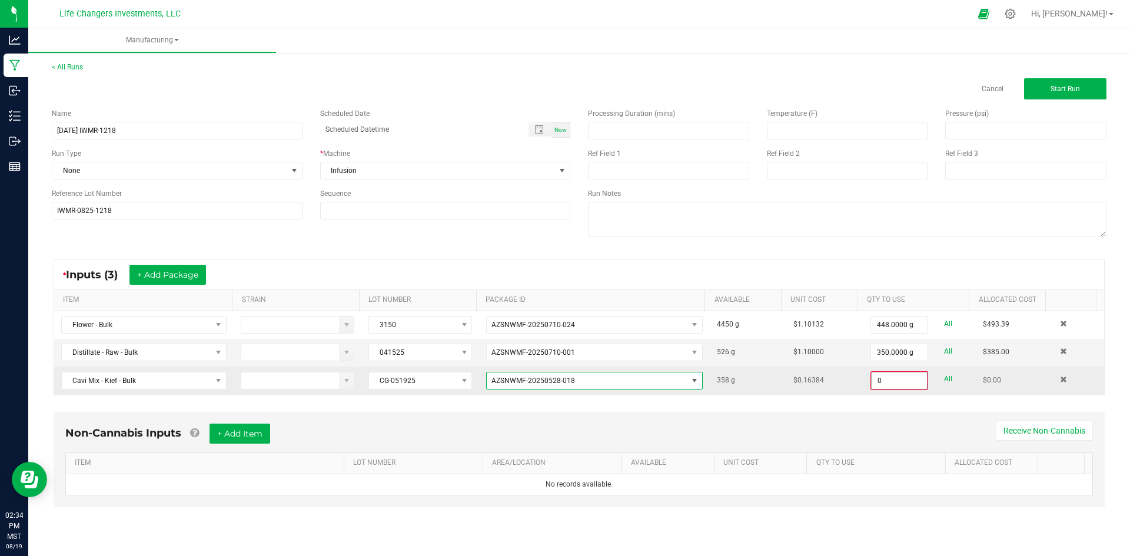
click at [893, 383] on input "0" at bounding box center [899, 381] width 55 height 16
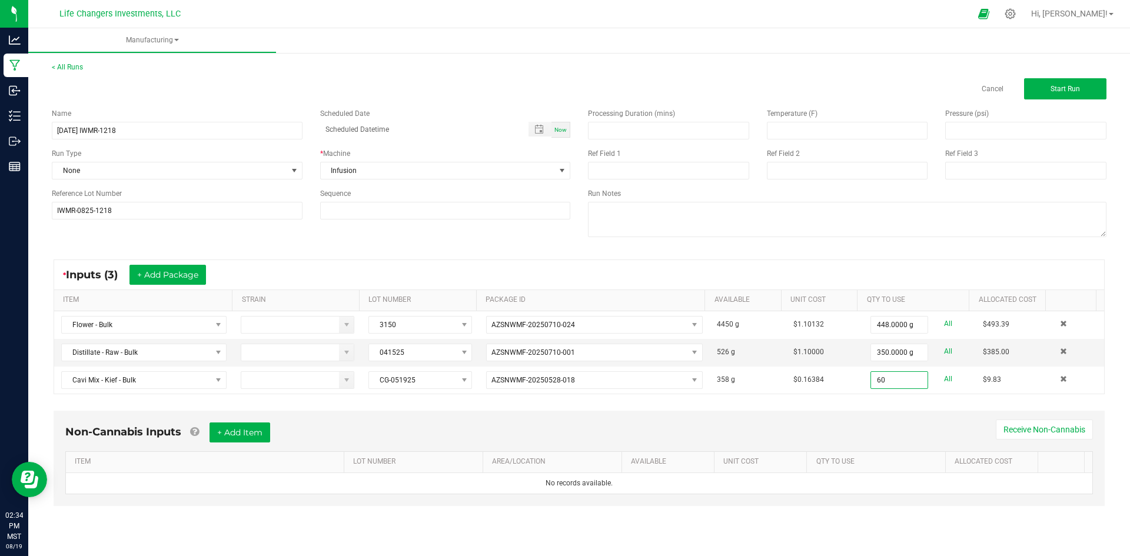
type input "60.0000 g"
click at [832, 400] on div "* Inputs (3) + Add Package ITEM STRAIN LOT NUMBER PACKAGE ID AVAILABLE Unit Cos…" at bounding box center [579, 327] width 1072 height 156
click at [1065, 86] on span "Start Run" at bounding box center [1064, 89] width 29 height 8
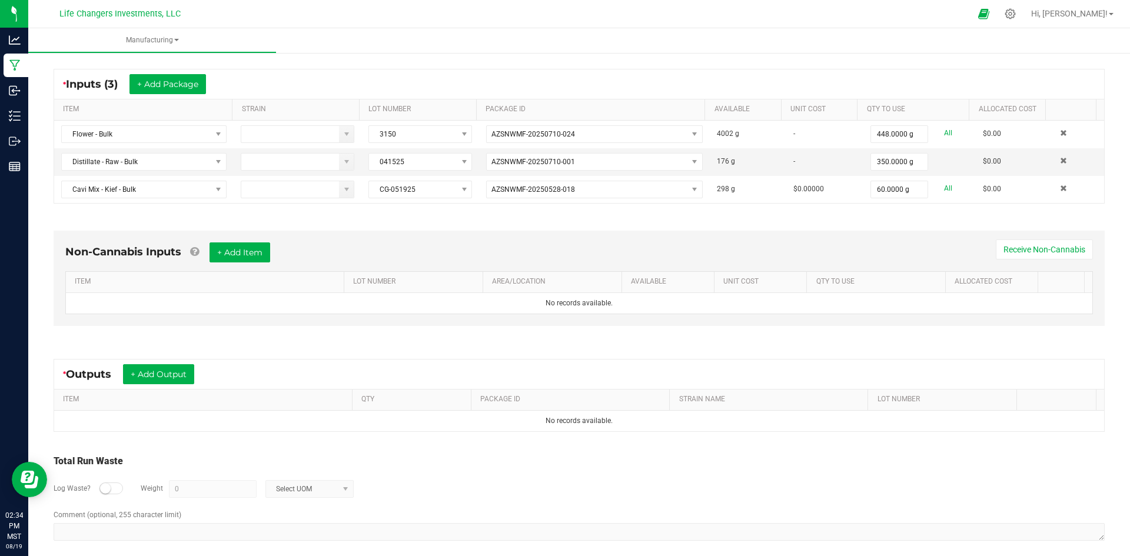
scroll to position [216, 0]
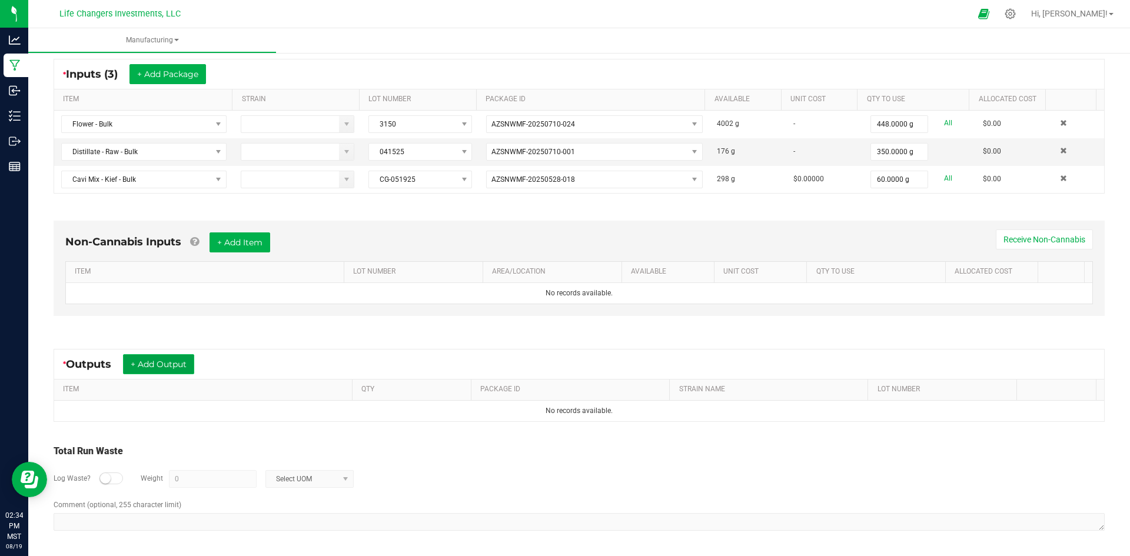
click at [174, 362] on button "+ Add Output" at bounding box center [158, 364] width 71 height 20
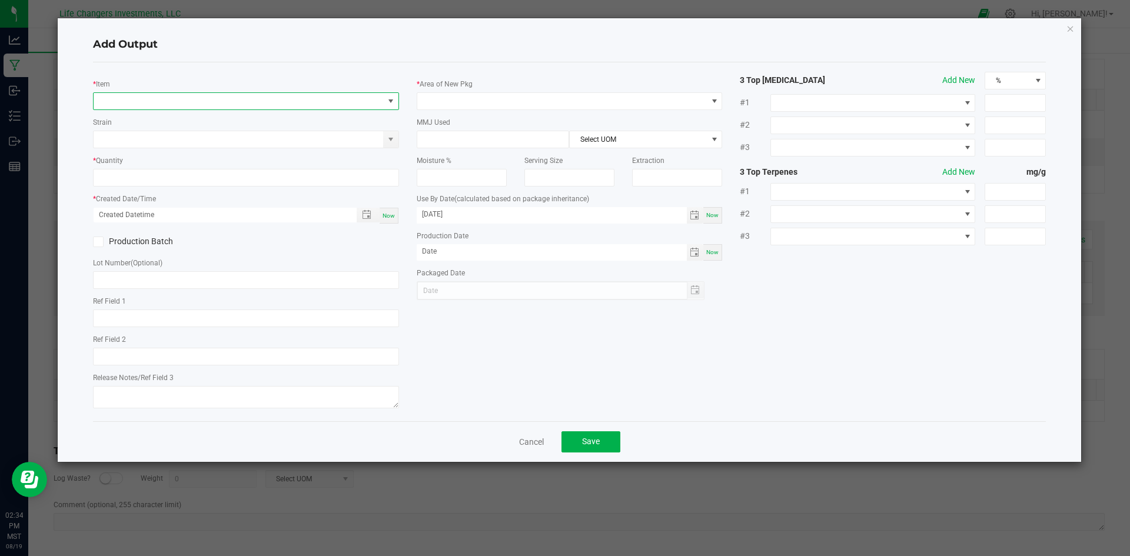
click at [165, 100] on span "NO DATA FOUND" at bounding box center [239, 101] width 290 height 16
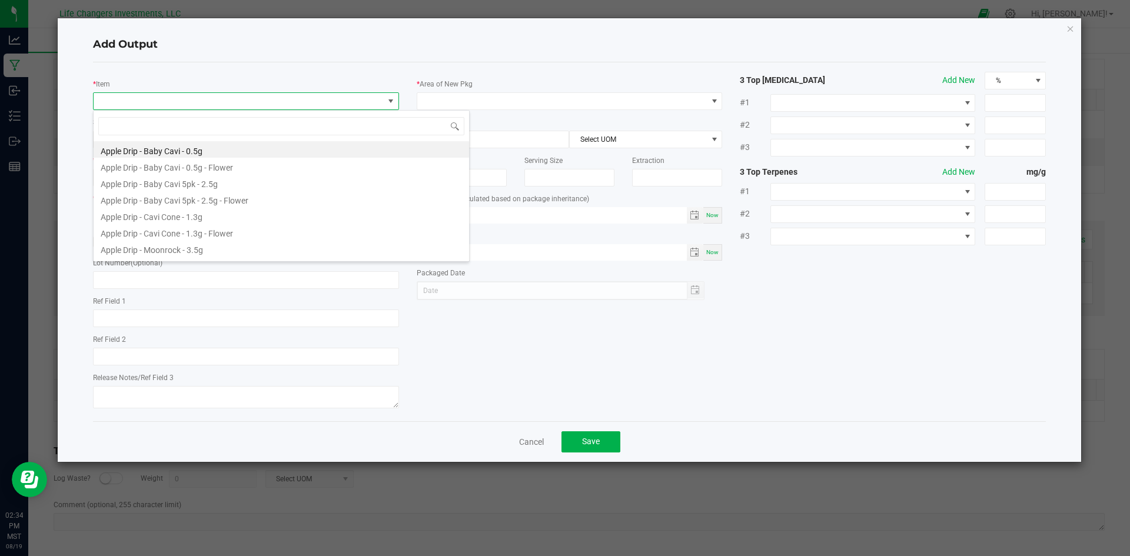
scroll to position [18, 306]
type input "WATA"
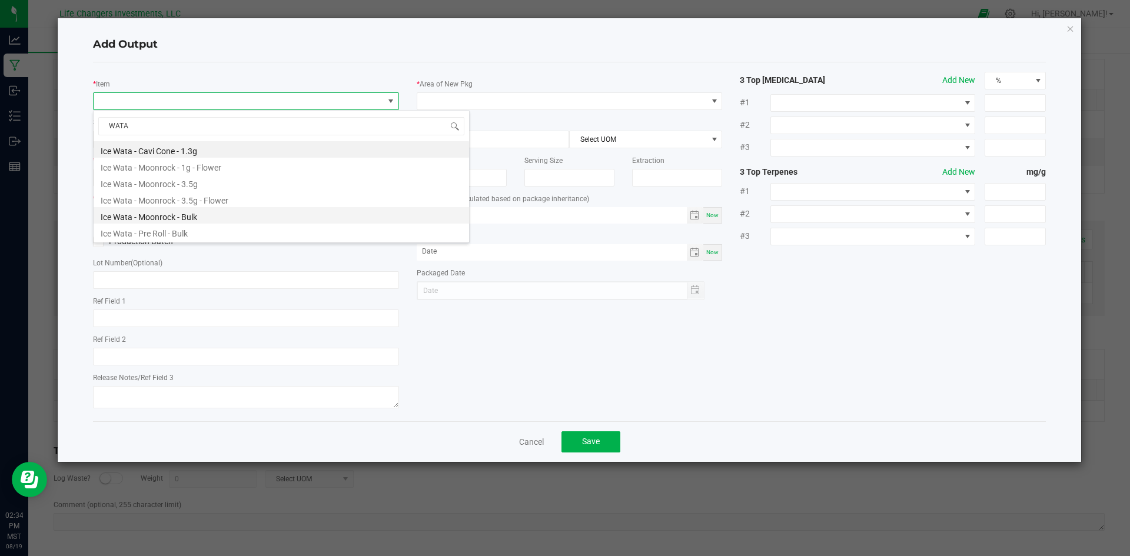
click at [149, 214] on li "Ice Wata - Moonrock - Bulk" at bounding box center [281, 215] width 375 height 16
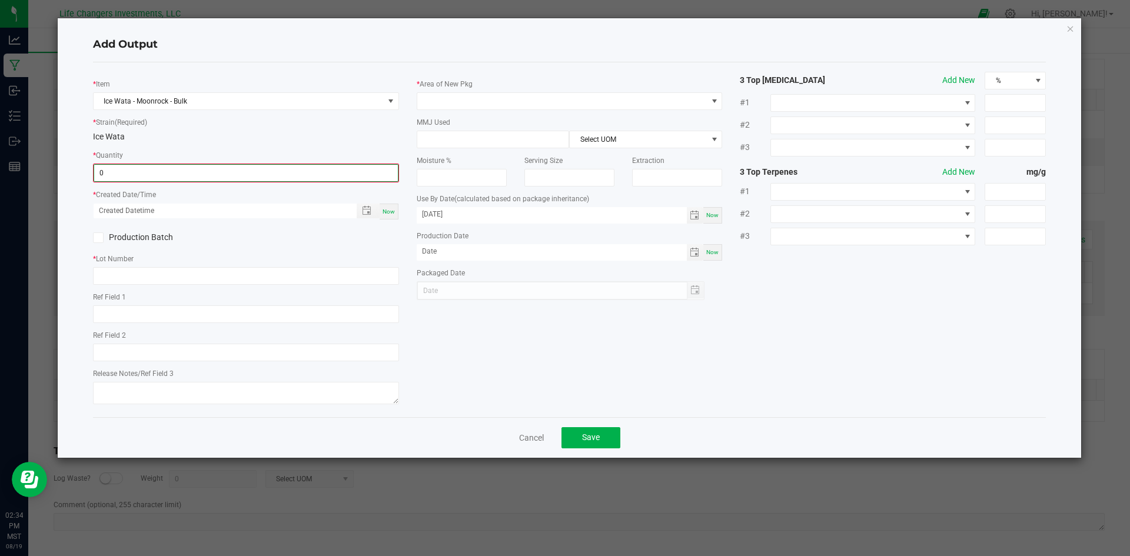
click at [139, 178] on input "0" at bounding box center [246, 173] width 304 height 16
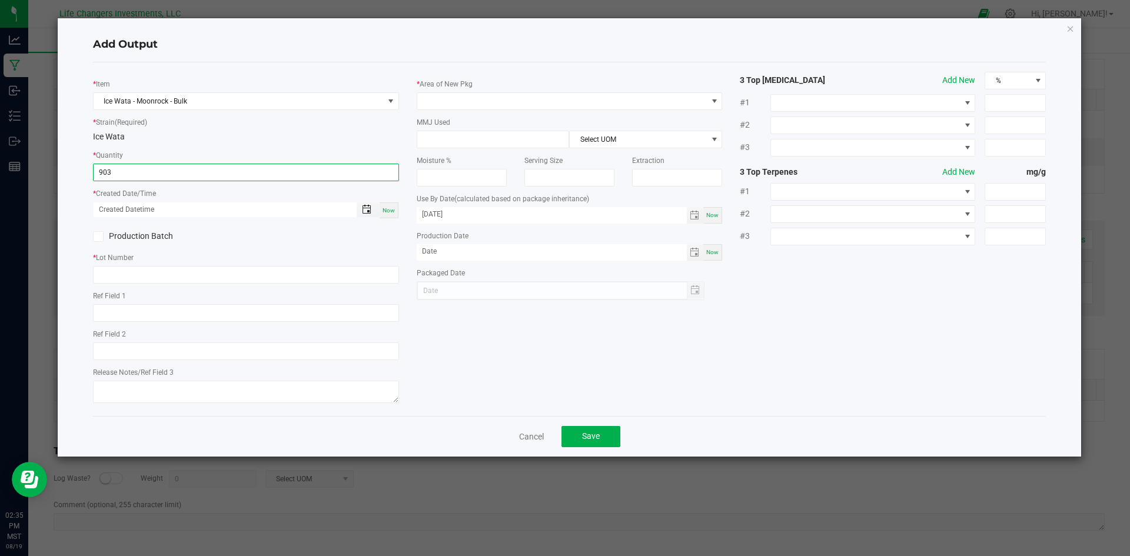
click at [365, 209] on span "Toggle popup" at bounding box center [366, 209] width 9 height 9
type input "903.0000 g"
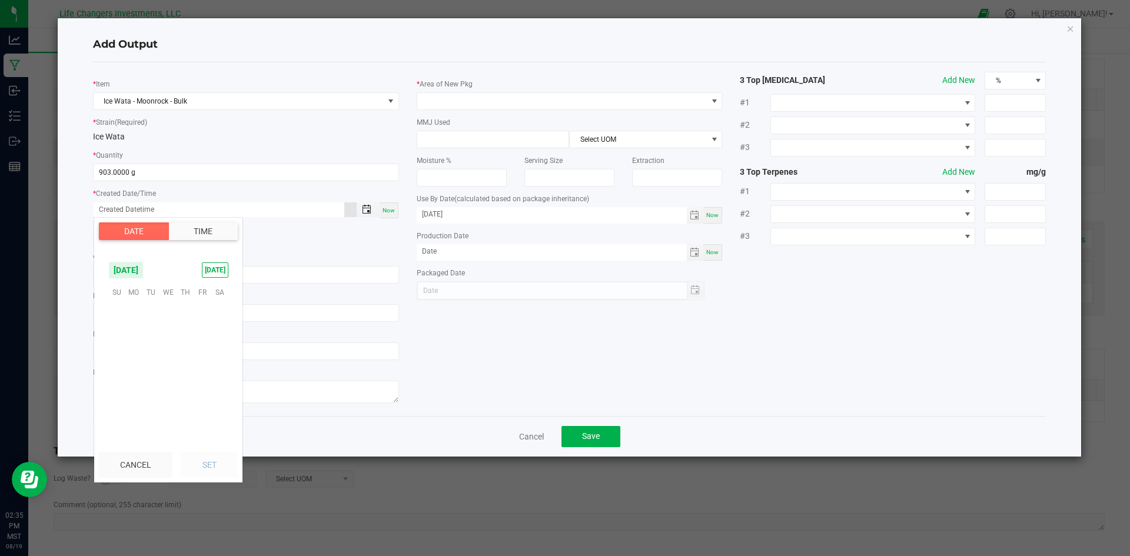
scroll to position [190723, 0]
click at [201, 343] on span "15" at bounding box center [202, 347] width 17 height 18
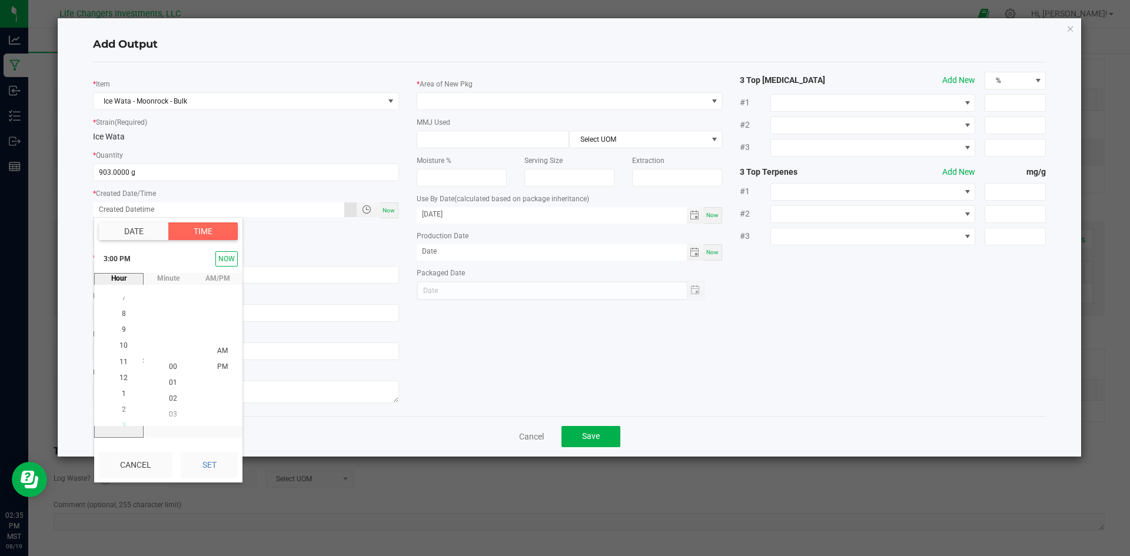
scroll to position [0, 0]
click at [119, 349] on span "10" at bounding box center [123, 351] width 8 height 8
click at [169, 367] on span "45" at bounding box center [173, 366] width 8 height 8
click at [220, 368] on span "AM" at bounding box center [222, 366] width 11 height 8
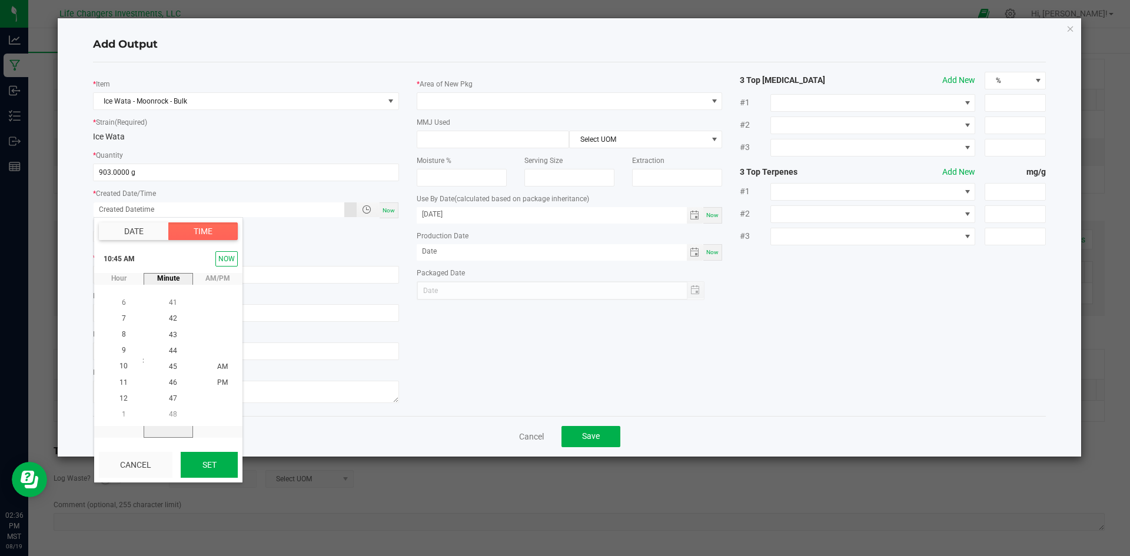
click at [206, 469] on button "Set" at bounding box center [209, 465] width 57 height 26
type input "08/15/2025 10:45 AM"
type input "08/15/2025"
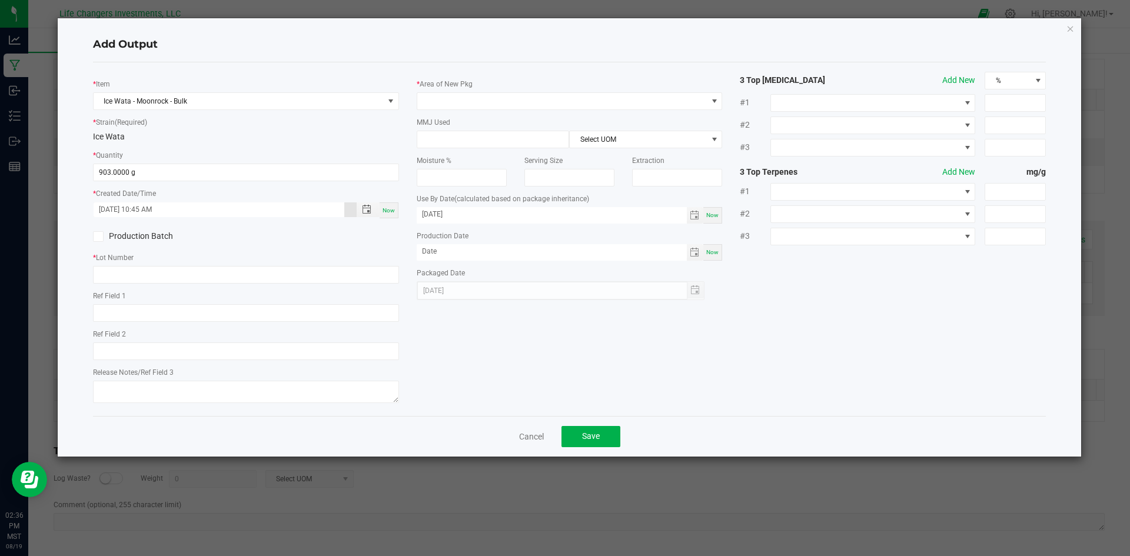
click at [98, 237] on icon at bounding box center [98, 237] width 8 height 0
click at [0, 0] on input "Production Batch" at bounding box center [0, 0] width 0 height 0
click at [117, 272] on input "text" at bounding box center [246, 275] width 306 height 18
paste input "IWMR-0825-1218"
type input "IWMR-0825-1218"
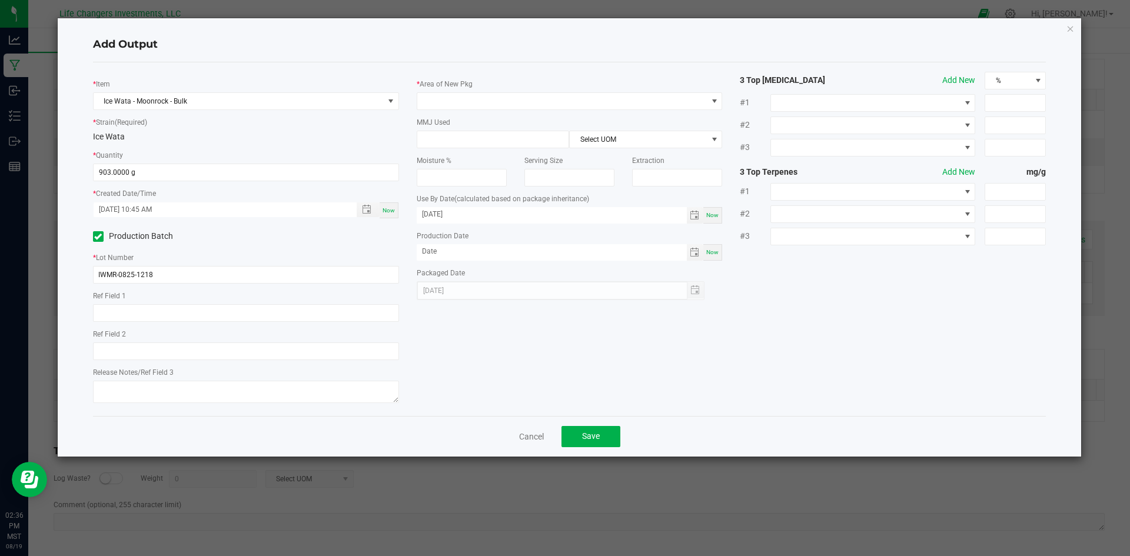
click at [528, 376] on div "* Item Ice Wata - Moonrock - Bulk * Strain (Required) Ice Wata * Quantity 903.0…" at bounding box center [569, 239] width 971 height 335
click at [454, 104] on span at bounding box center [562, 101] width 290 height 16
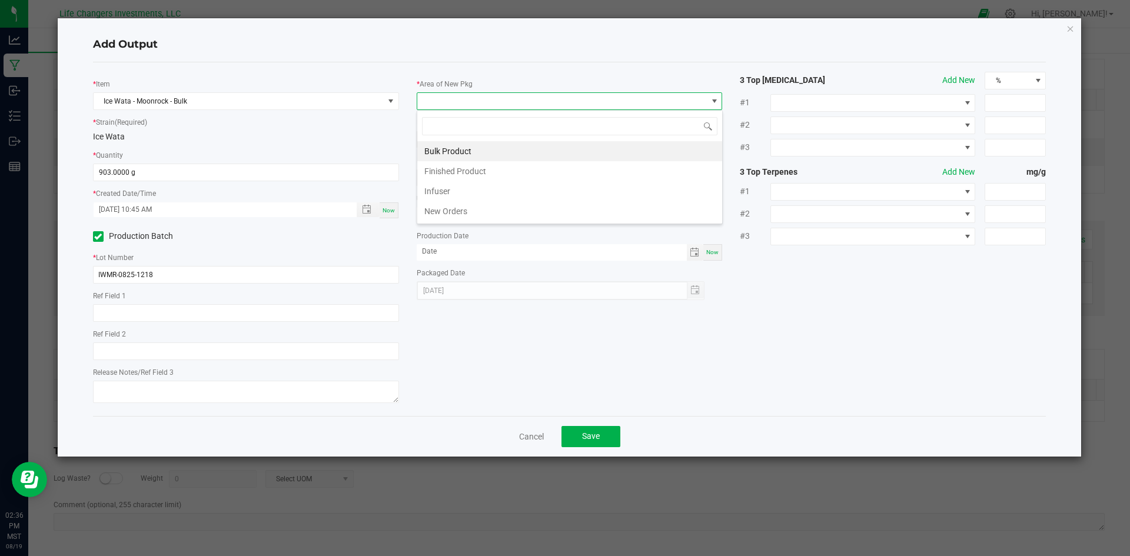
scroll to position [18, 306]
click at [448, 152] on li "Bulk Product" at bounding box center [569, 151] width 305 height 20
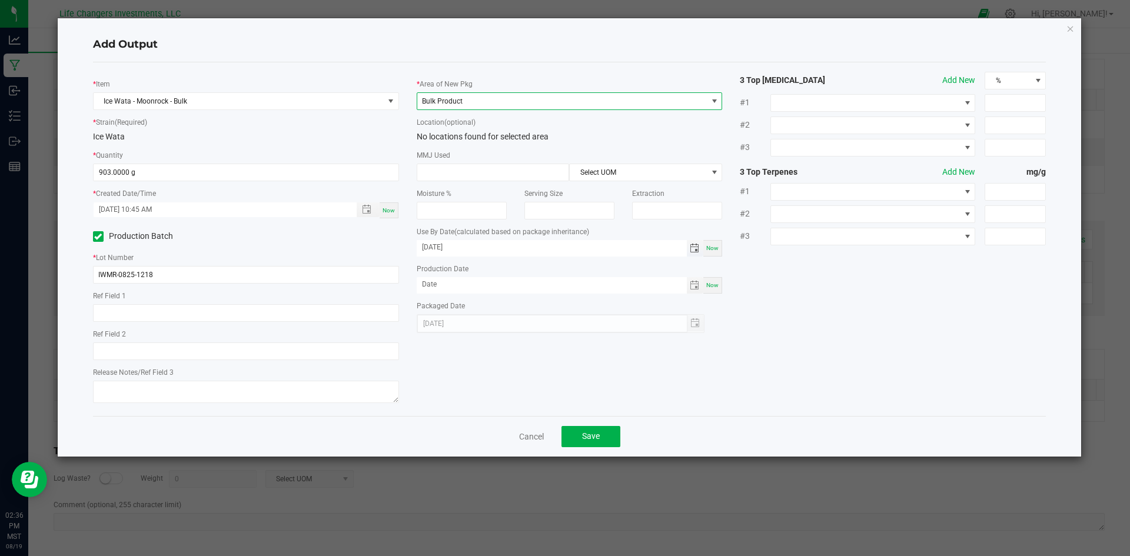
click at [696, 248] on span "Toggle calendar" at bounding box center [694, 248] width 9 height 9
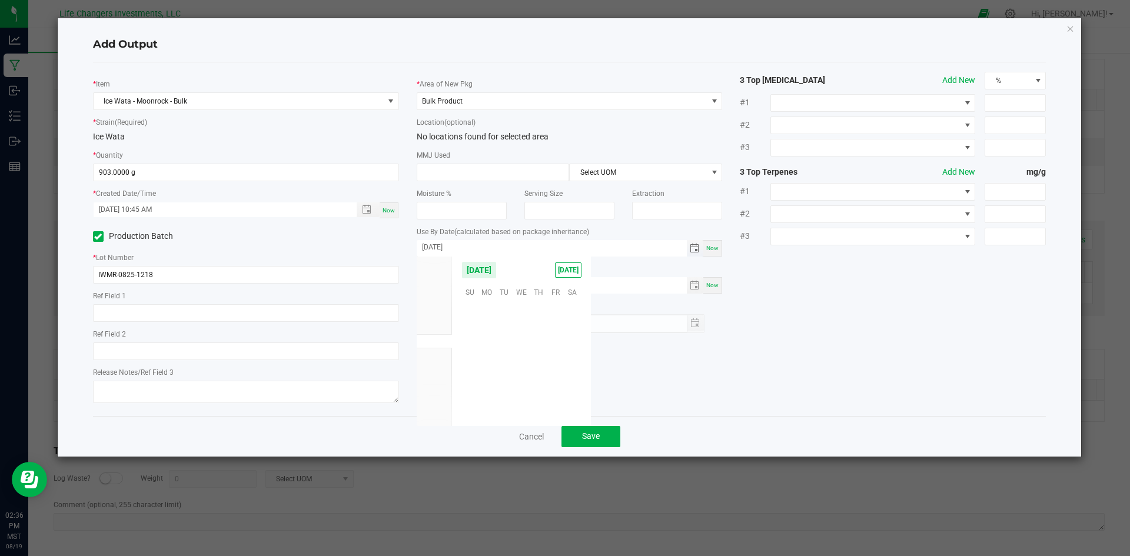
scroll to position [191862, 0]
click at [493, 268] on span "May 2026" at bounding box center [478, 270] width 35 height 18
click at [436, 340] on span "2026" at bounding box center [434, 341] width 16 height 8
click at [526, 320] on span "Aug" at bounding box center [521, 320] width 24 height 24
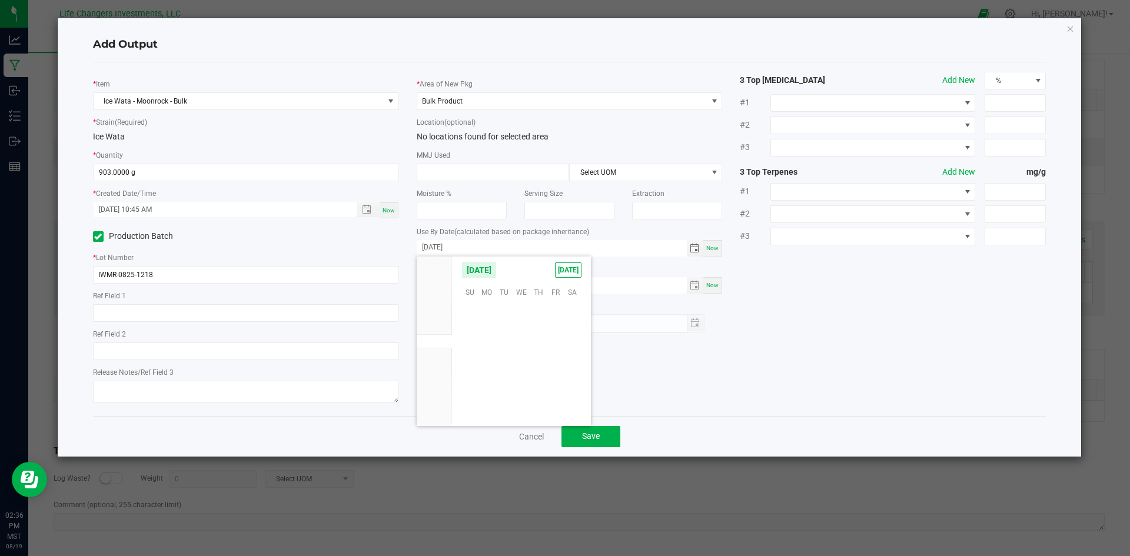
scroll to position [192242, 0]
click at [570, 345] on span "15" at bounding box center [572, 346] width 17 height 18
type input "08/15/2026"
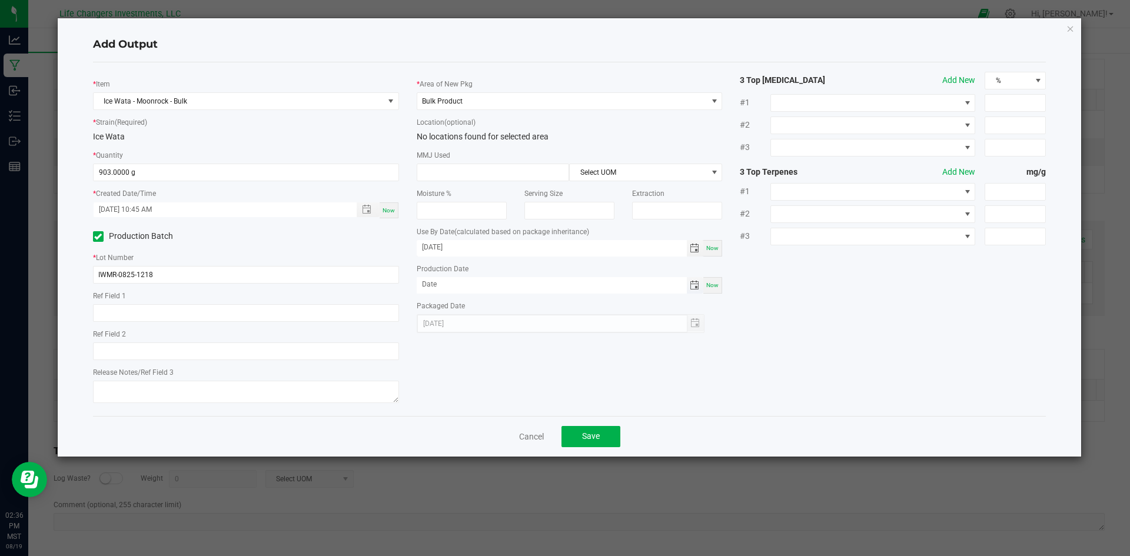
click at [696, 285] on span "Toggle calendar" at bounding box center [694, 285] width 9 height 9
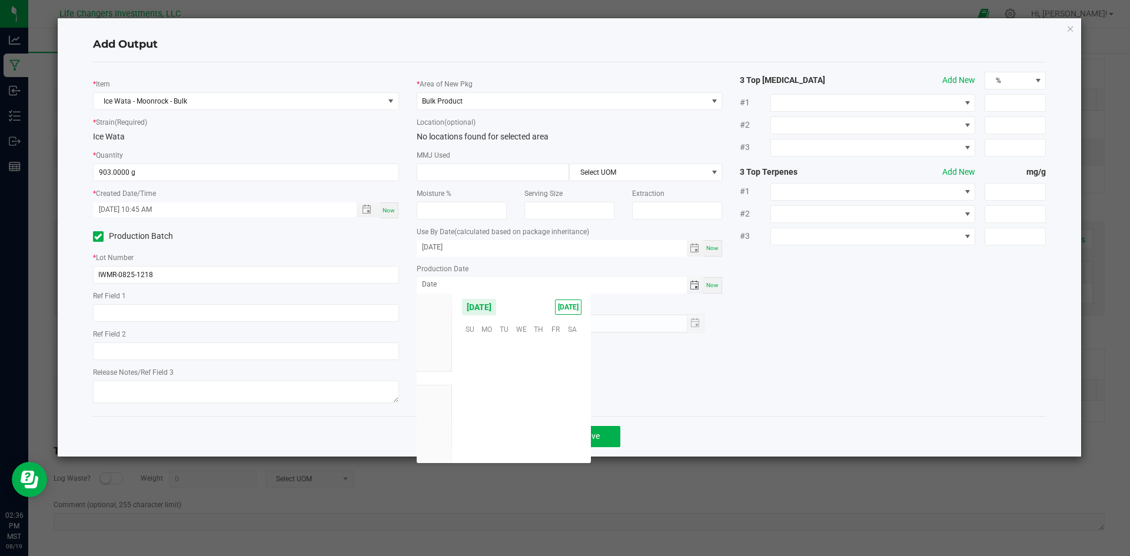
scroll to position [190723, 0]
click at [556, 382] on span "15" at bounding box center [555, 383] width 17 height 18
type input "08/15/2025"
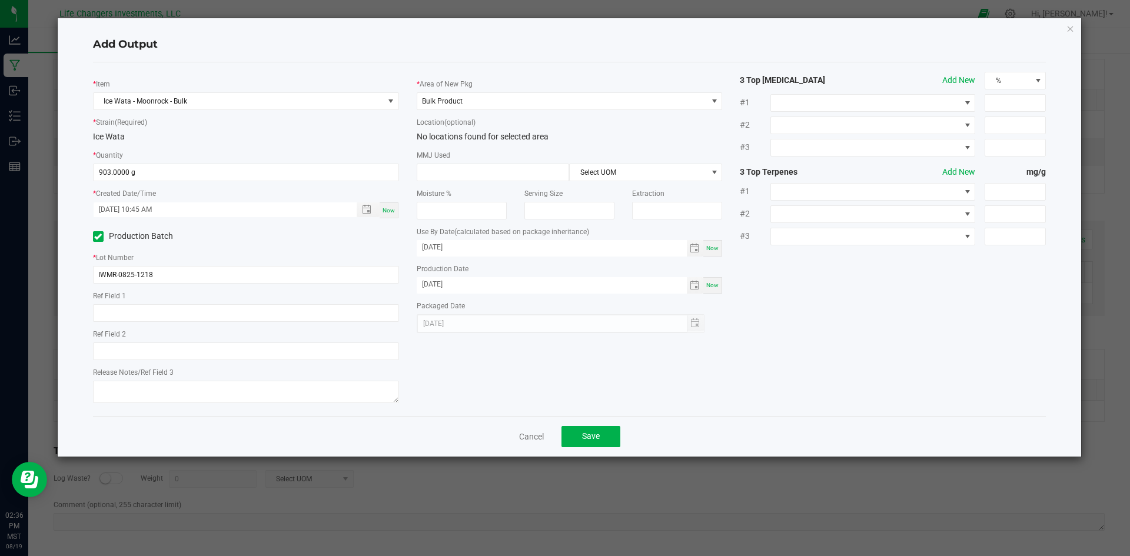
click at [759, 365] on div "* Item Ice Wata - Moonrock - Bulk * Strain (Required) Ice Wata * Quantity 903.0…" at bounding box center [569, 239] width 971 height 335
click at [594, 437] on span "Save" at bounding box center [591, 435] width 18 height 9
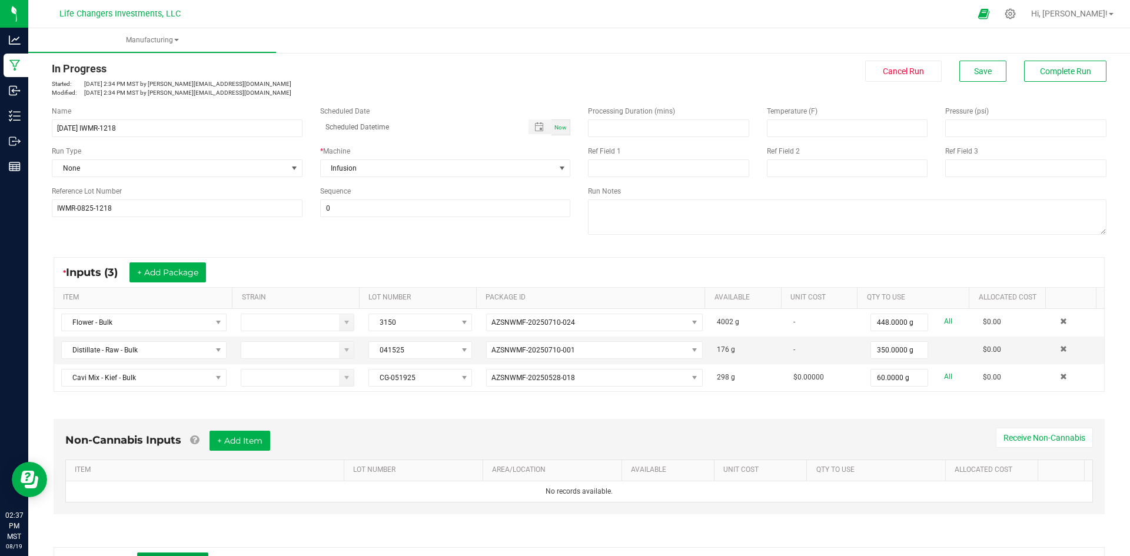
scroll to position [0, 0]
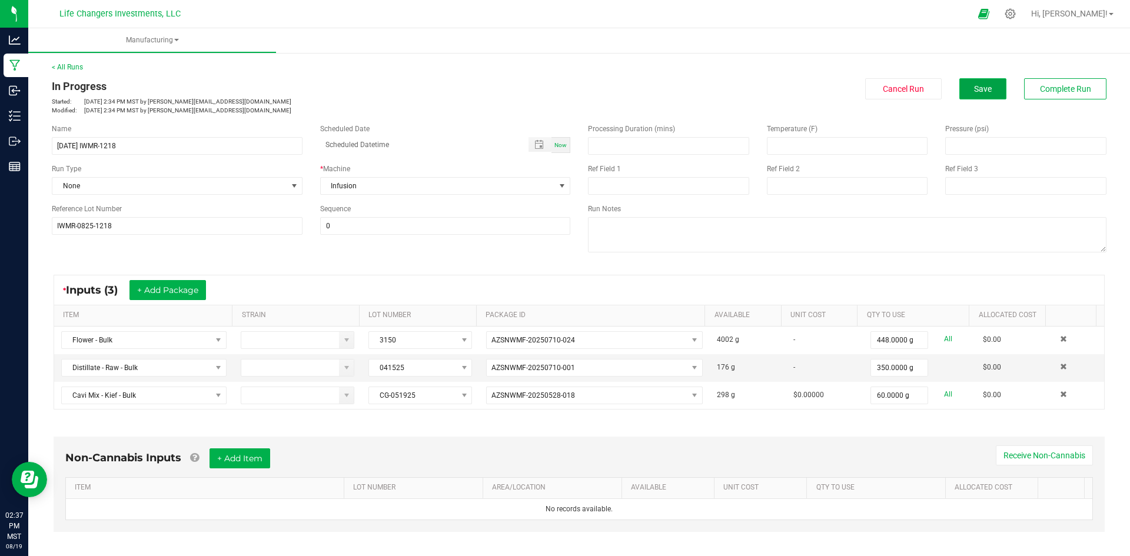
click at [979, 94] on button "Save" at bounding box center [982, 88] width 47 height 21
click at [1061, 89] on span "Complete Run" at bounding box center [1065, 88] width 51 height 9
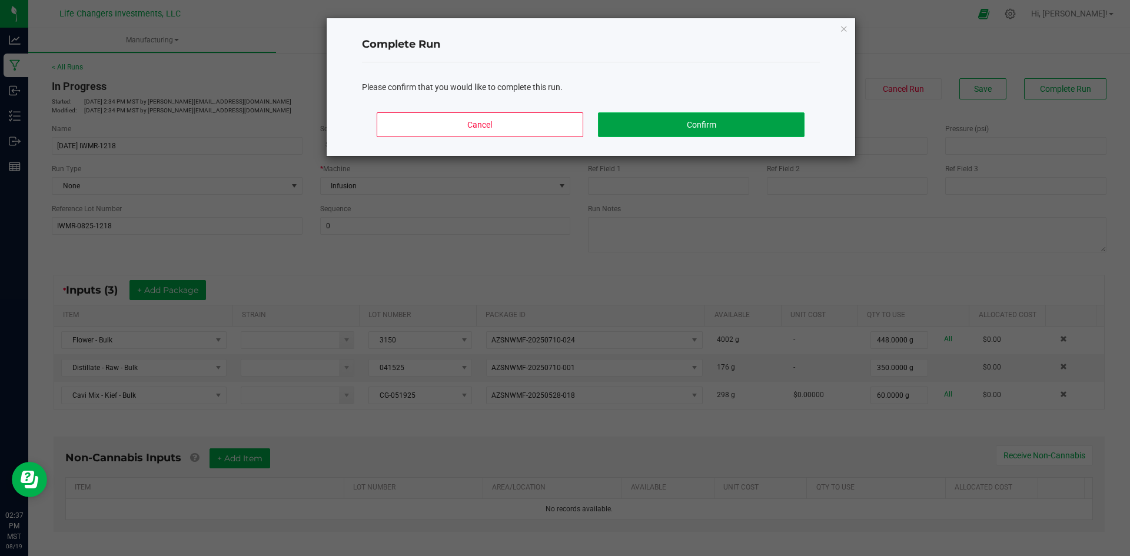
click at [663, 122] on button "Confirm" at bounding box center [701, 124] width 206 height 25
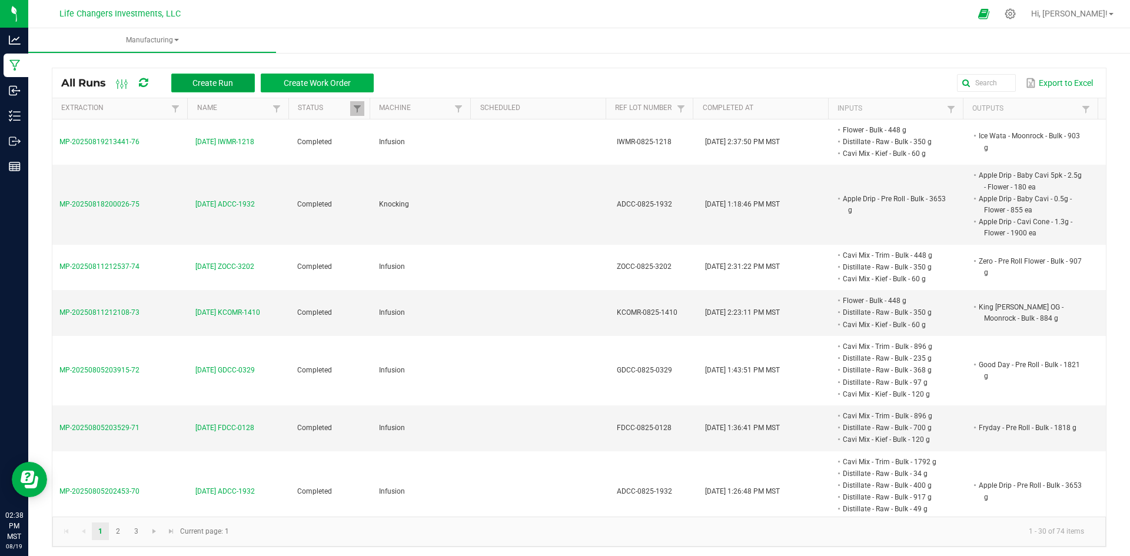
click at [212, 81] on span "Create Run" at bounding box center [212, 82] width 41 height 9
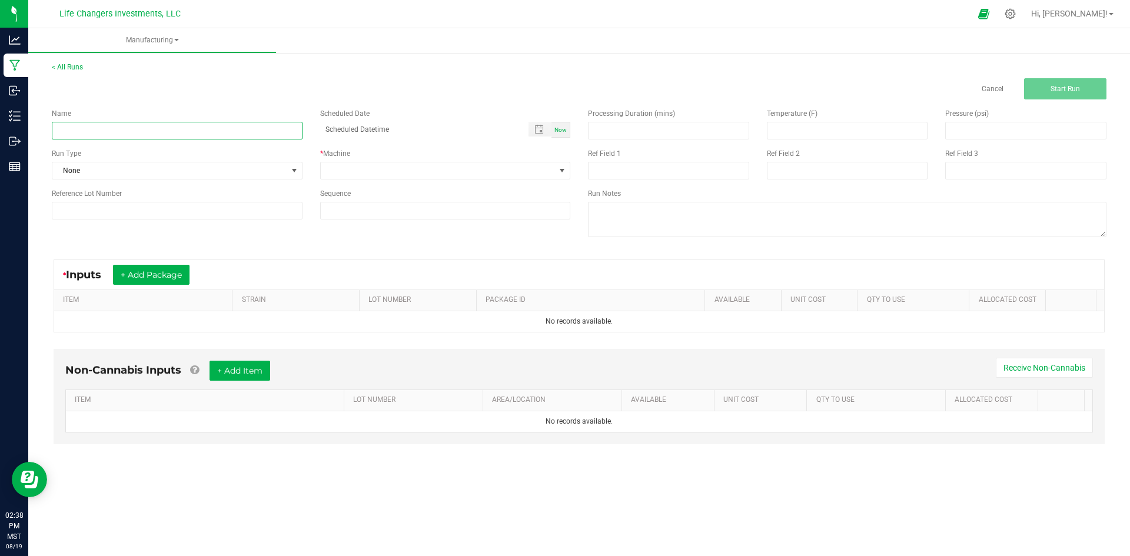
click at [159, 128] on input at bounding box center [177, 131] width 251 height 18
type input "8-15-25"
click at [113, 172] on span "None" at bounding box center [169, 170] width 235 height 16
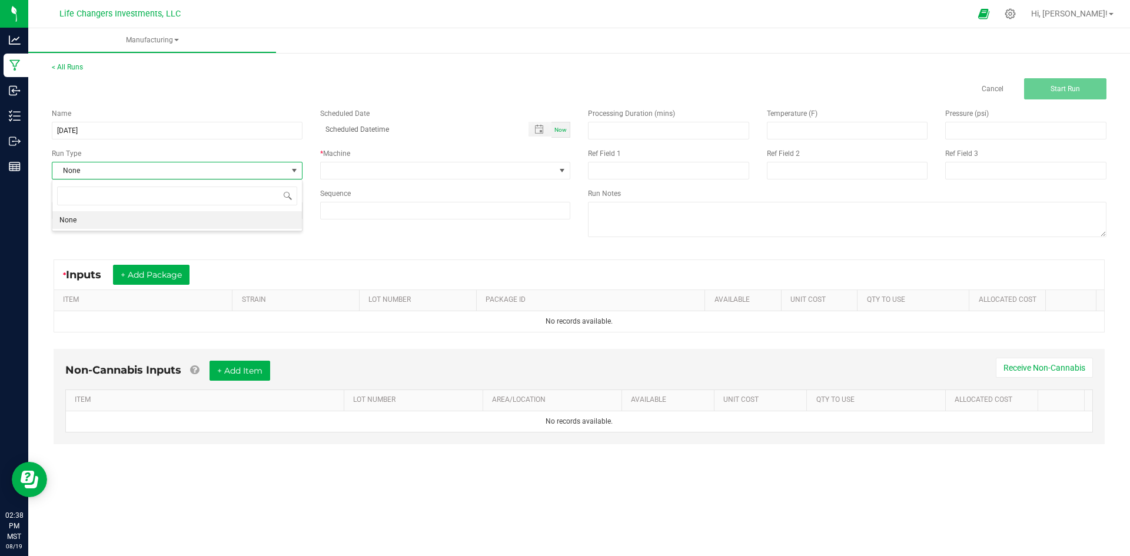
scroll to position [18, 250]
click at [344, 175] on span at bounding box center [438, 170] width 235 height 16
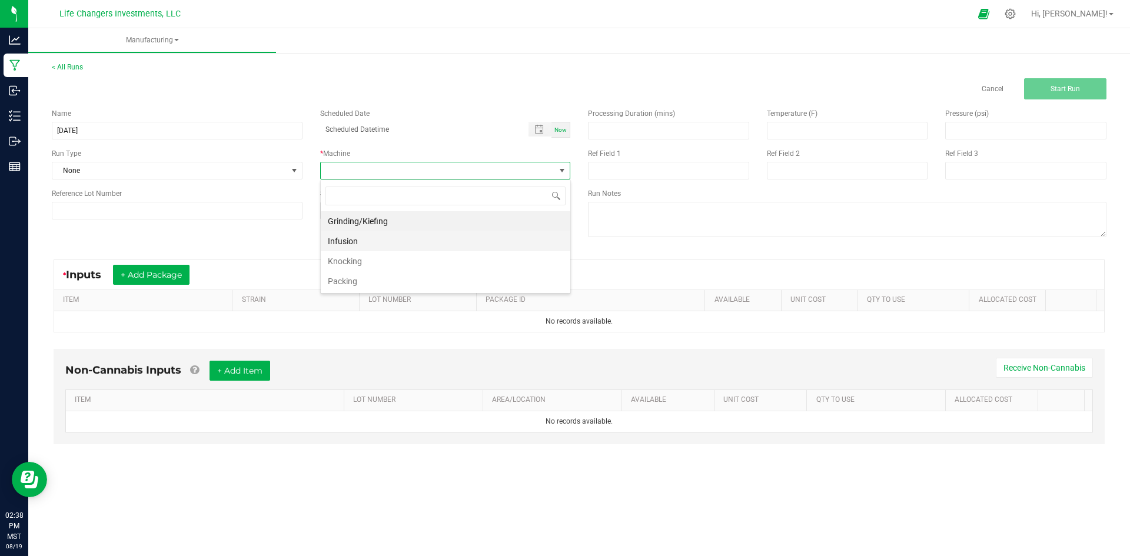
click at [347, 242] on li "Infusion" at bounding box center [446, 241] width 250 height 20
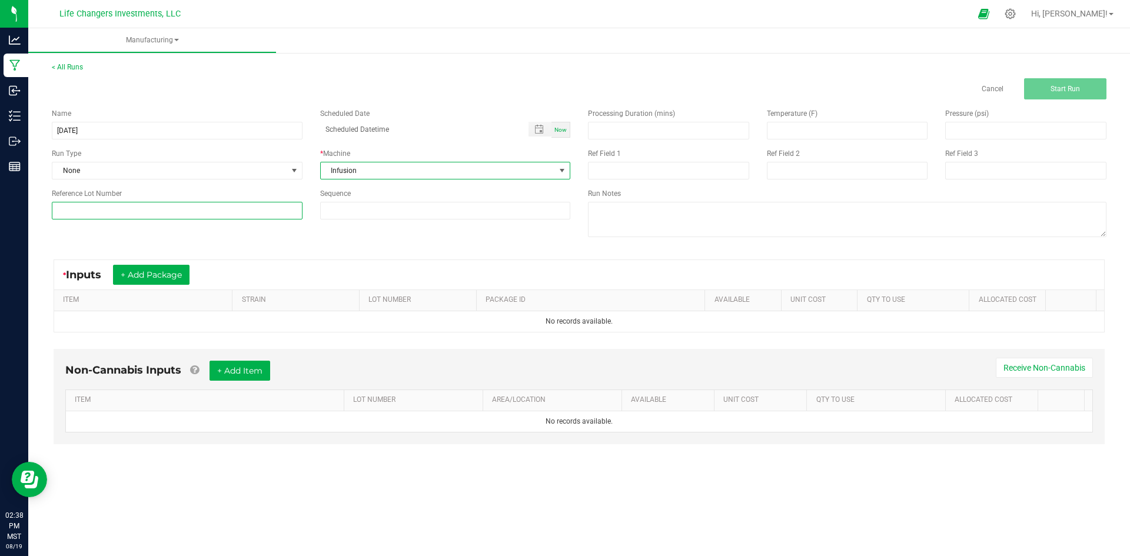
click at [158, 213] on input at bounding box center [177, 211] width 251 height 18
type input "ZOMR-0825-3501"
click at [410, 232] on div "Name 8-15-25 Scheduled Date Now Run Type None * Machine Infusion Reference Lot …" at bounding box center [579, 173] width 1072 height 149
click at [159, 267] on button "+ Add Package" at bounding box center [151, 275] width 77 height 20
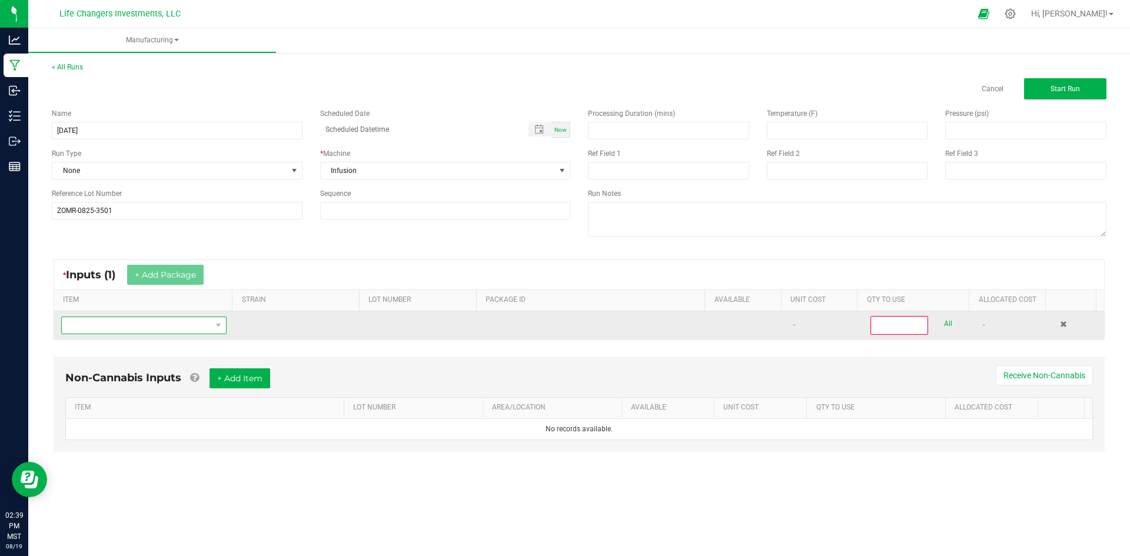
click at [119, 322] on span "NO DATA FOUND" at bounding box center [136, 325] width 149 height 16
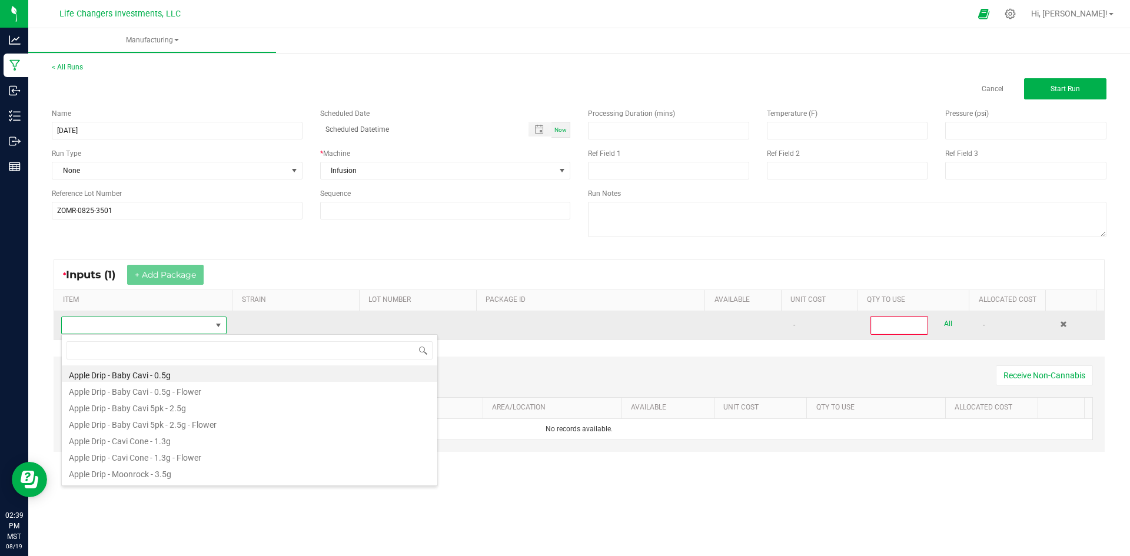
scroll to position [18, 162]
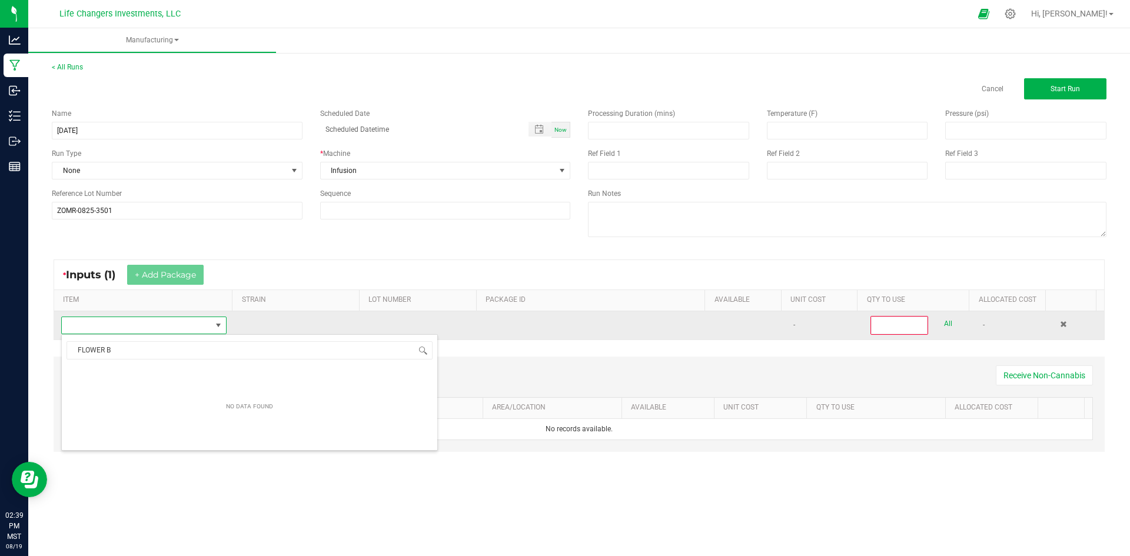
type input "FLOWER"
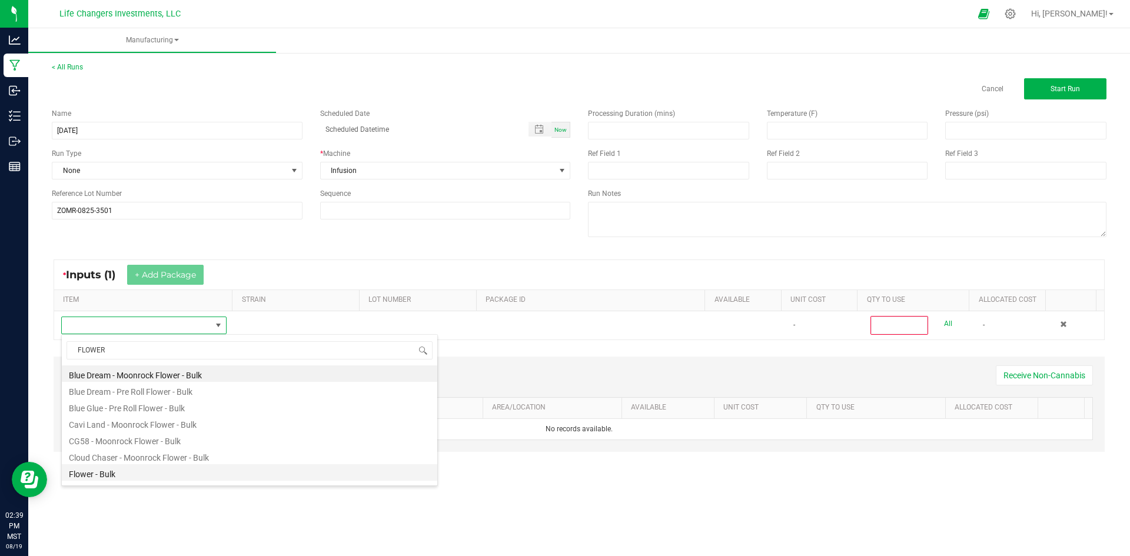
click at [98, 474] on li "Flower - Bulk" at bounding box center [249, 472] width 375 height 16
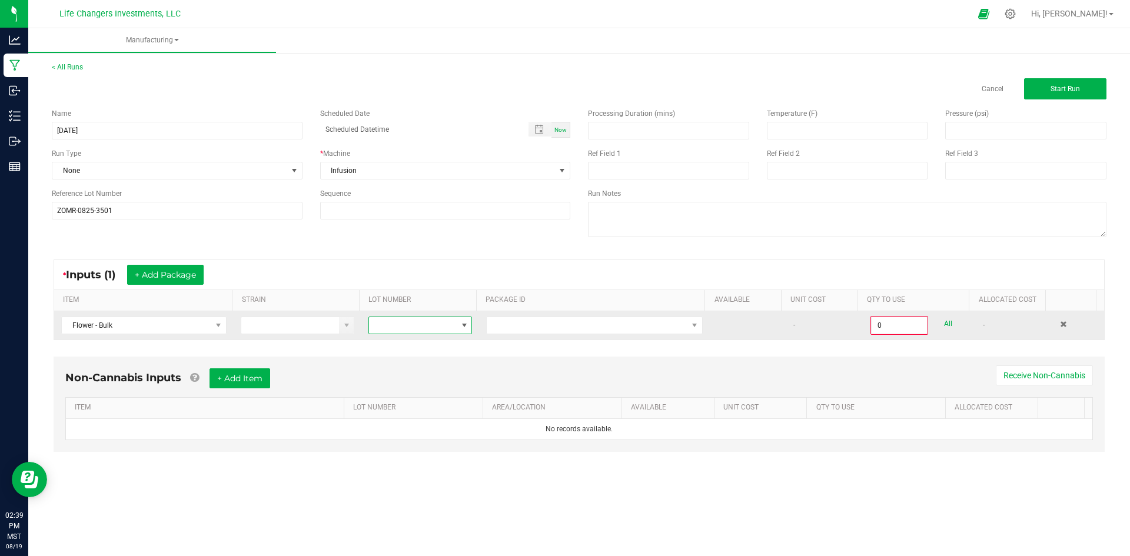
click at [411, 328] on span at bounding box center [413, 325] width 88 height 16
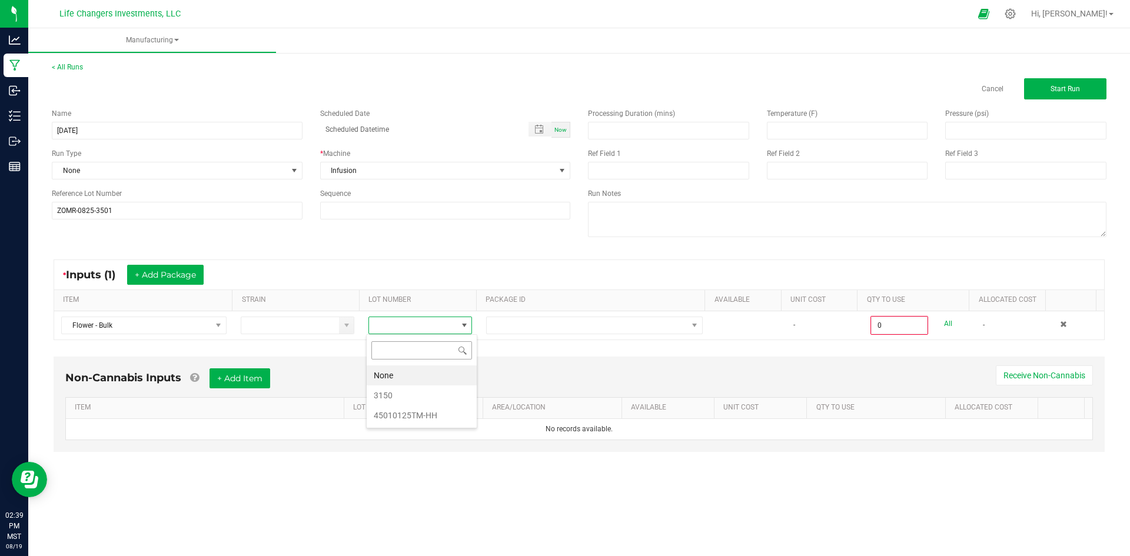
scroll to position [18, 103]
click at [411, 398] on li "3150" at bounding box center [422, 395] width 110 height 20
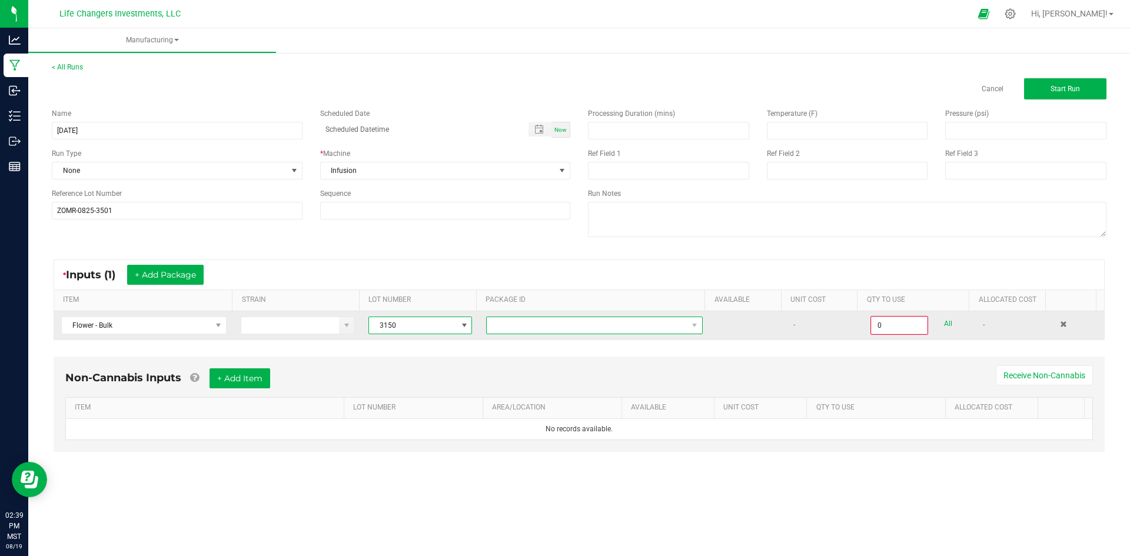
click at [534, 321] on span at bounding box center [587, 325] width 201 height 16
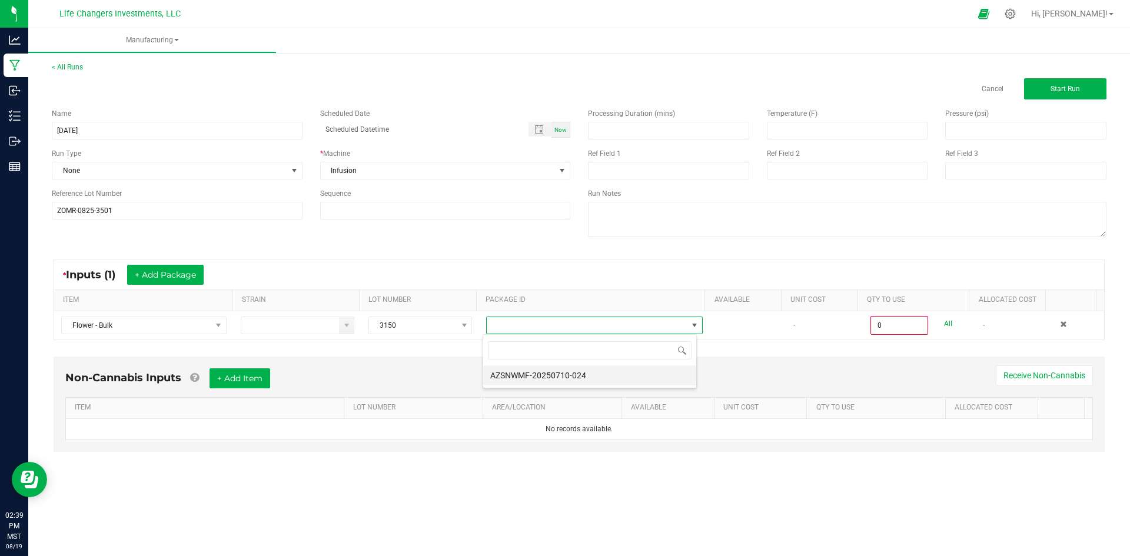
scroll to position [18, 215]
click at [538, 374] on li "AZSNWMF-20250710-024" at bounding box center [589, 375] width 213 height 20
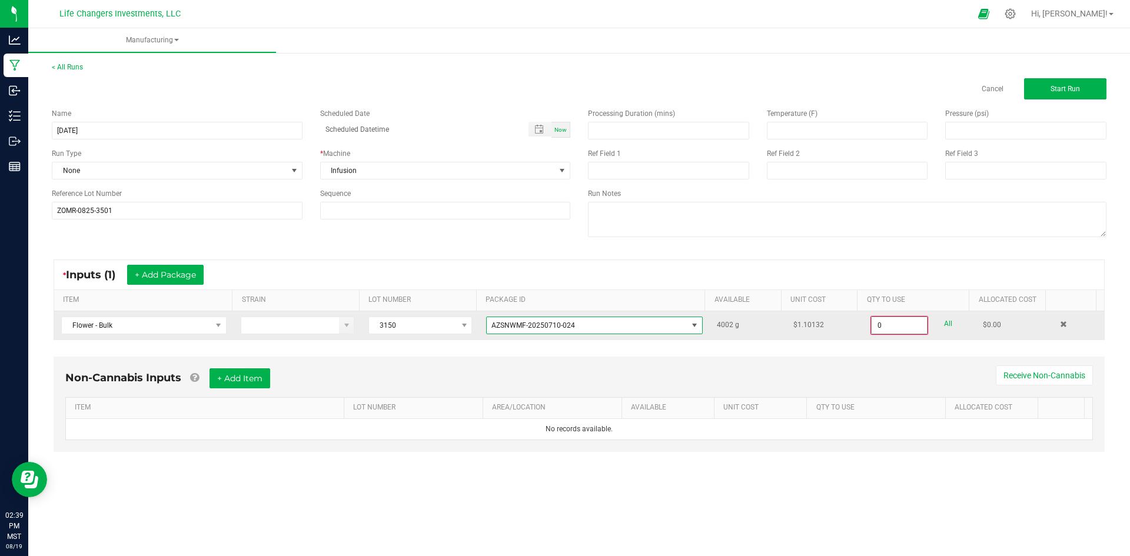
click at [890, 321] on input "0" at bounding box center [899, 325] width 55 height 16
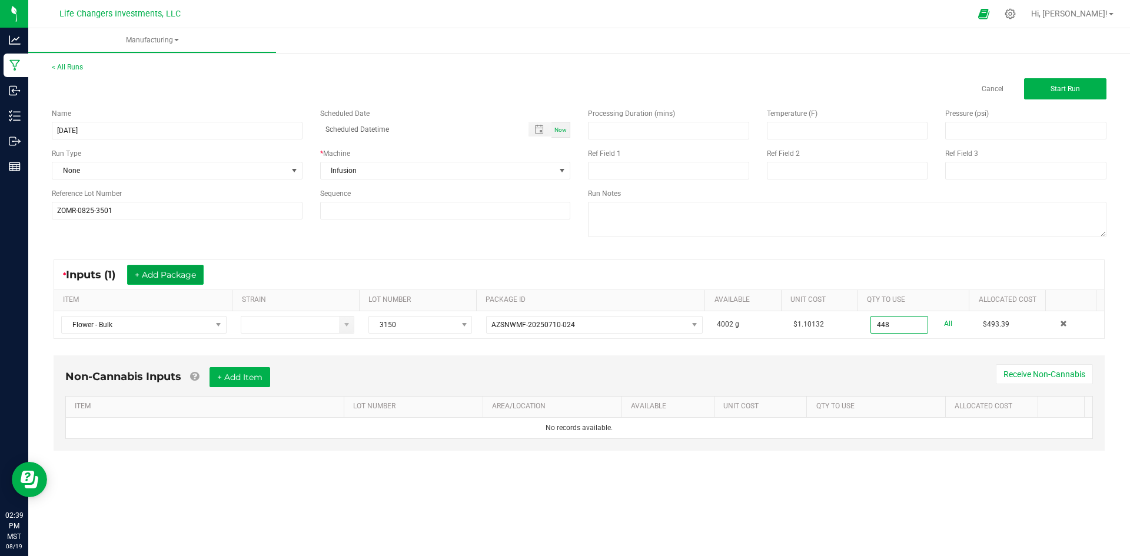
type input "448.0000 g"
click at [195, 268] on button "+ Add Package" at bounding box center [165, 275] width 77 height 20
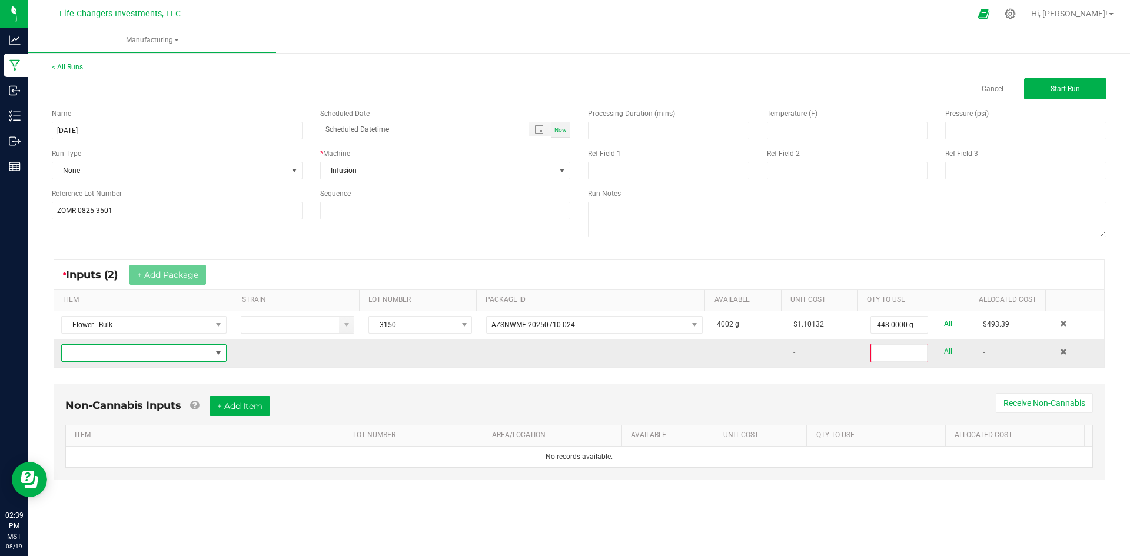
click at [168, 358] on span "NO DATA FOUND" at bounding box center [136, 353] width 149 height 16
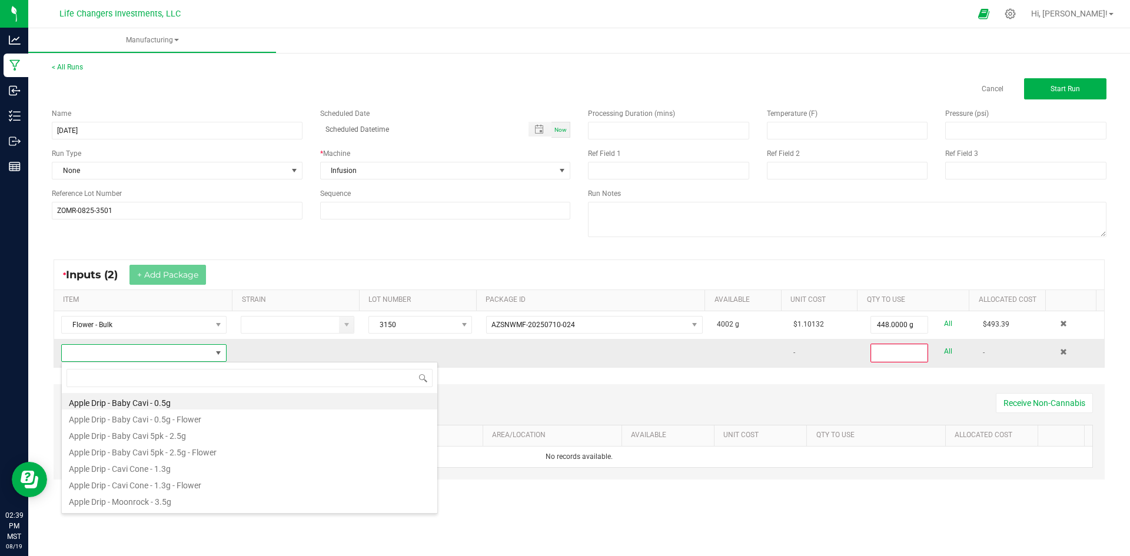
scroll to position [18, 162]
type input "DIS"
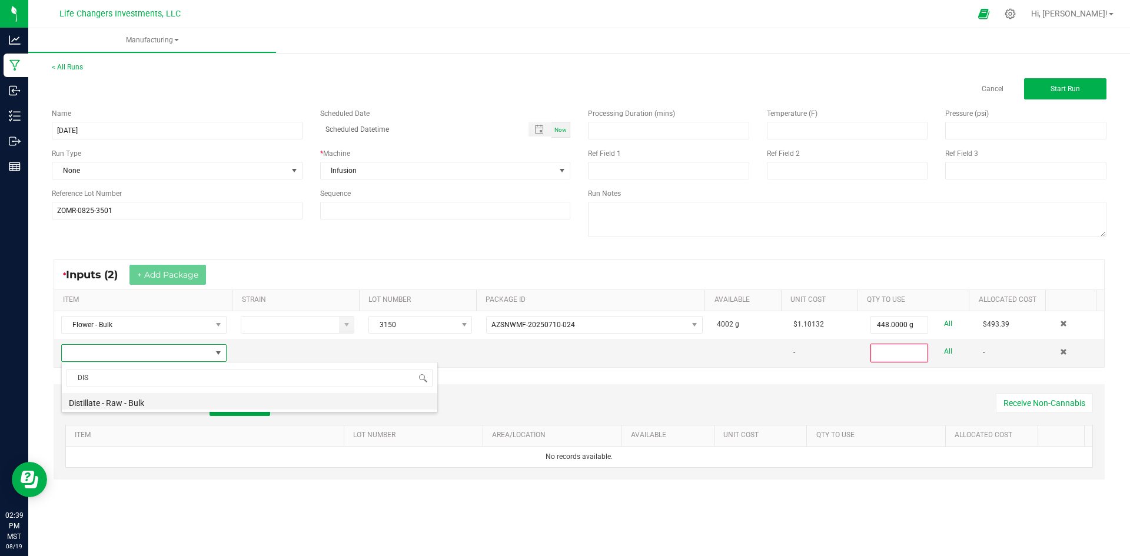
click at [190, 403] on li "Distillate - Raw - Bulk" at bounding box center [249, 401] width 375 height 16
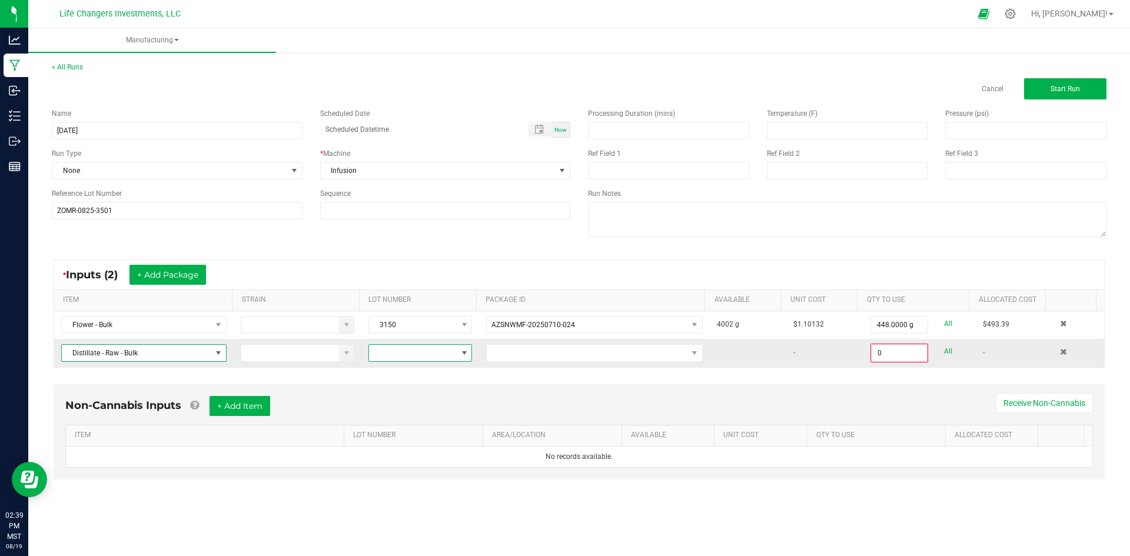
click at [391, 354] on span at bounding box center [413, 353] width 88 height 16
click at [408, 439] on li "041525" at bounding box center [422, 443] width 110 height 20
click at [654, 351] on span at bounding box center [587, 353] width 201 height 16
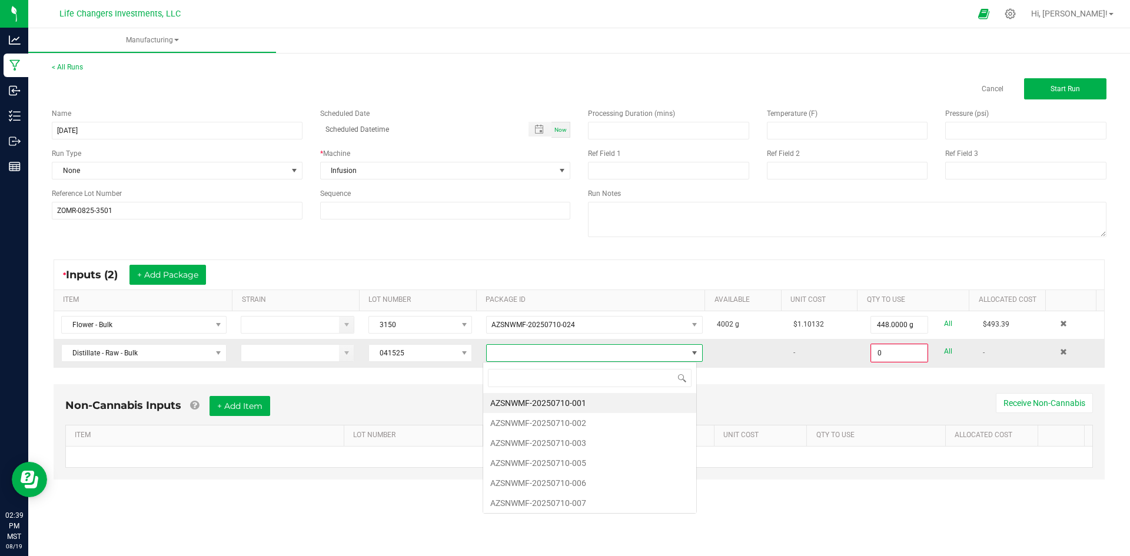
scroll to position [18, 215]
click at [613, 445] on li "AZSNWMF-20250710-003" at bounding box center [589, 443] width 213 height 20
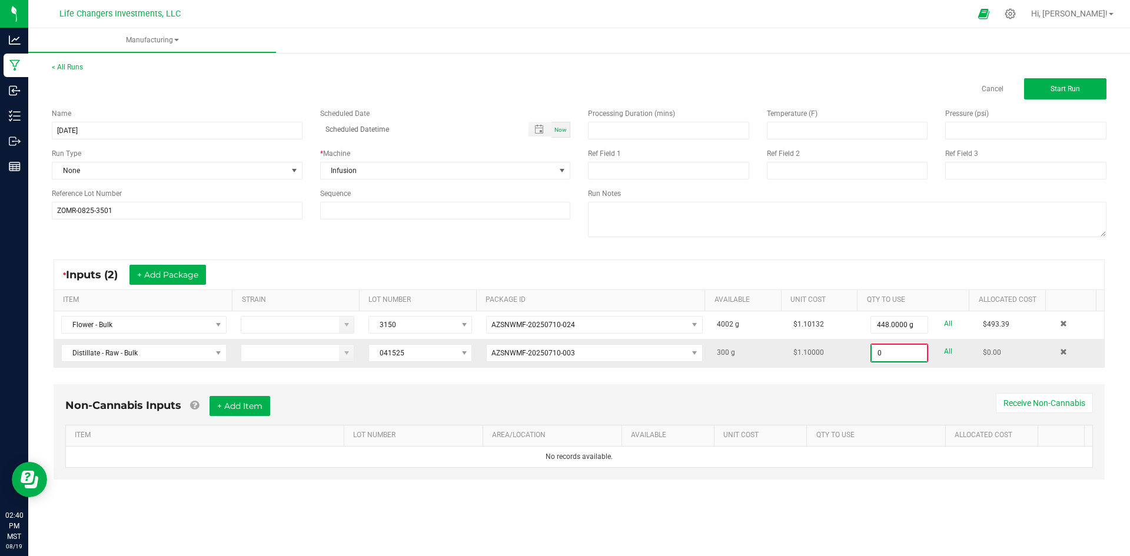
click at [892, 354] on input "0" at bounding box center [899, 353] width 55 height 16
type input "281.0000 g"
click at [166, 275] on button "+ Add Package" at bounding box center [167, 275] width 77 height 20
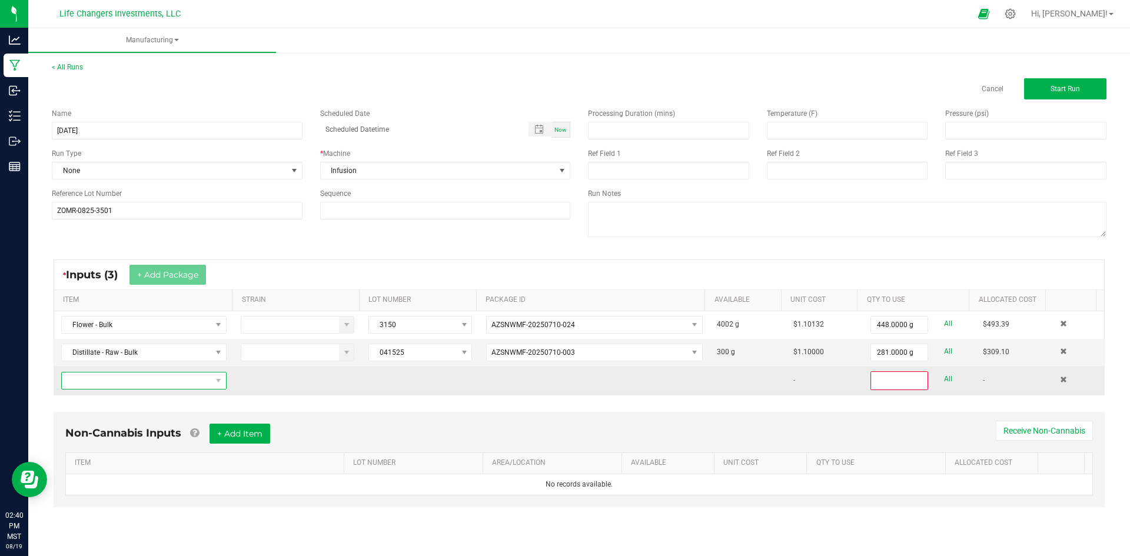
click at [135, 376] on span "NO DATA FOUND" at bounding box center [136, 381] width 149 height 16
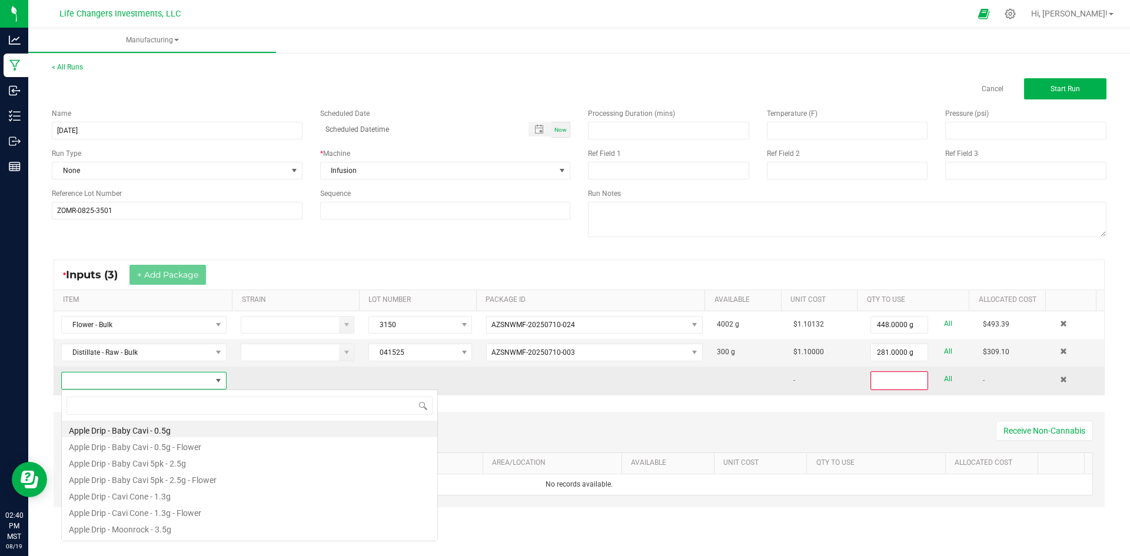
scroll to position [18, 162]
type input "DIS"
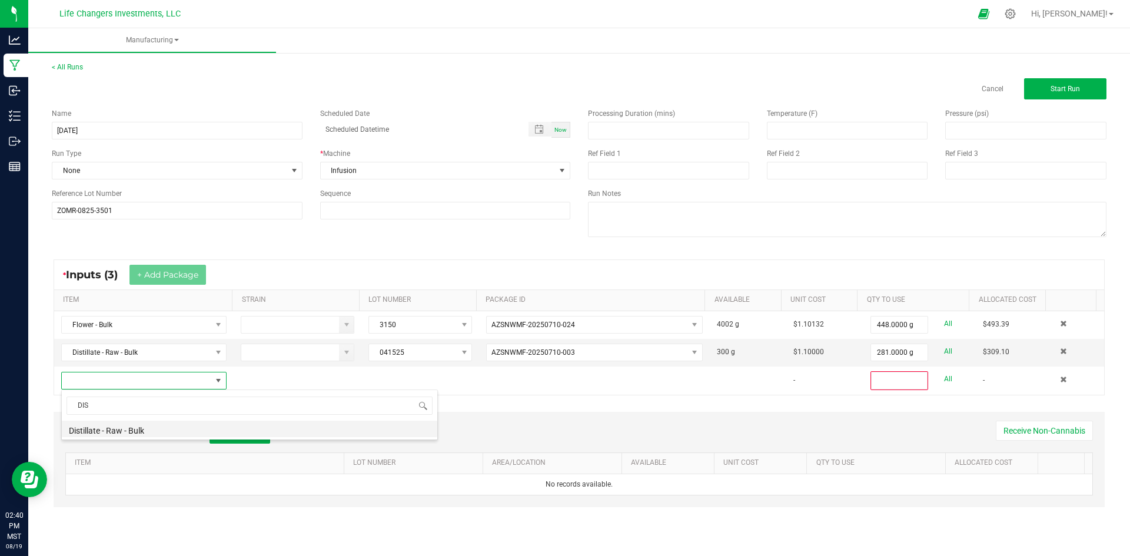
click at [163, 428] on li "Distillate - Raw - Bulk" at bounding box center [249, 429] width 375 height 16
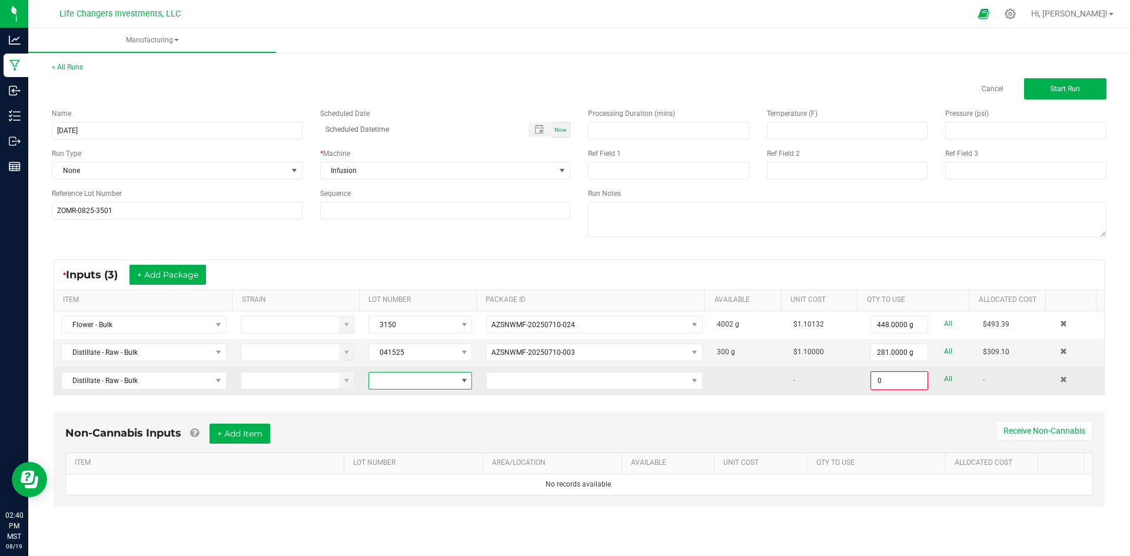
click at [424, 385] on span at bounding box center [413, 381] width 88 height 16
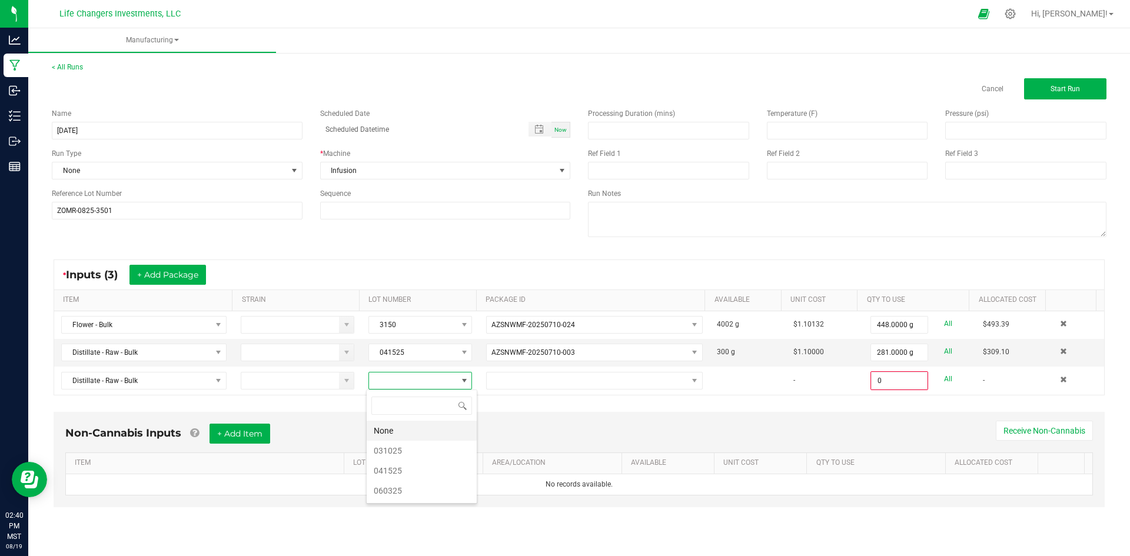
scroll to position [18, 103]
click at [412, 470] on li "041525" at bounding box center [422, 471] width 110 height 20
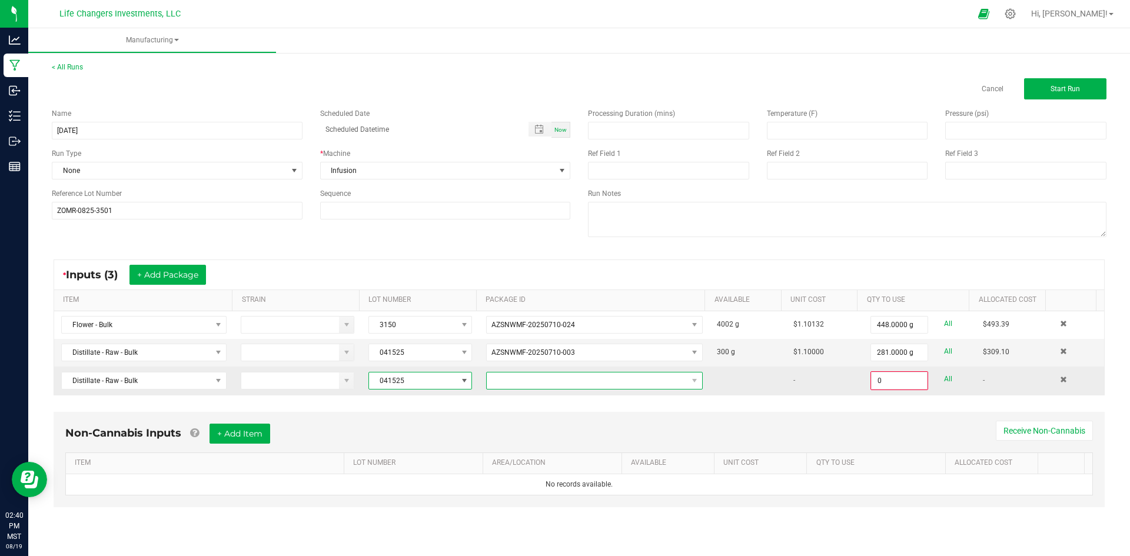
click at [537, 381] on span at bounding box center [587, 381] width 201 height 16
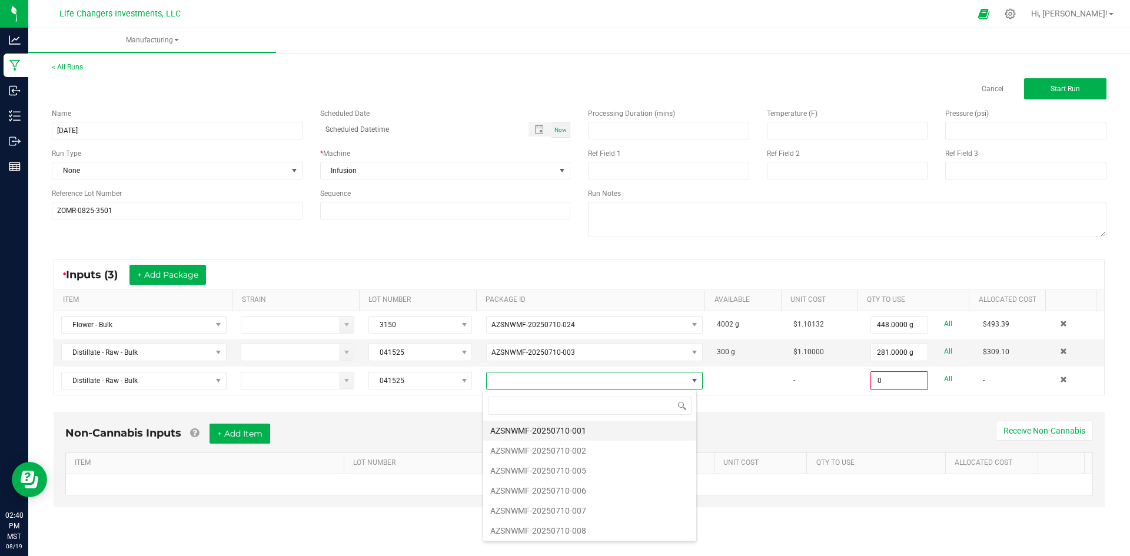
click at [573, 432] on li "AZSNWMF-20250710-001" at bounding box center [589, 431] width 213 height 20
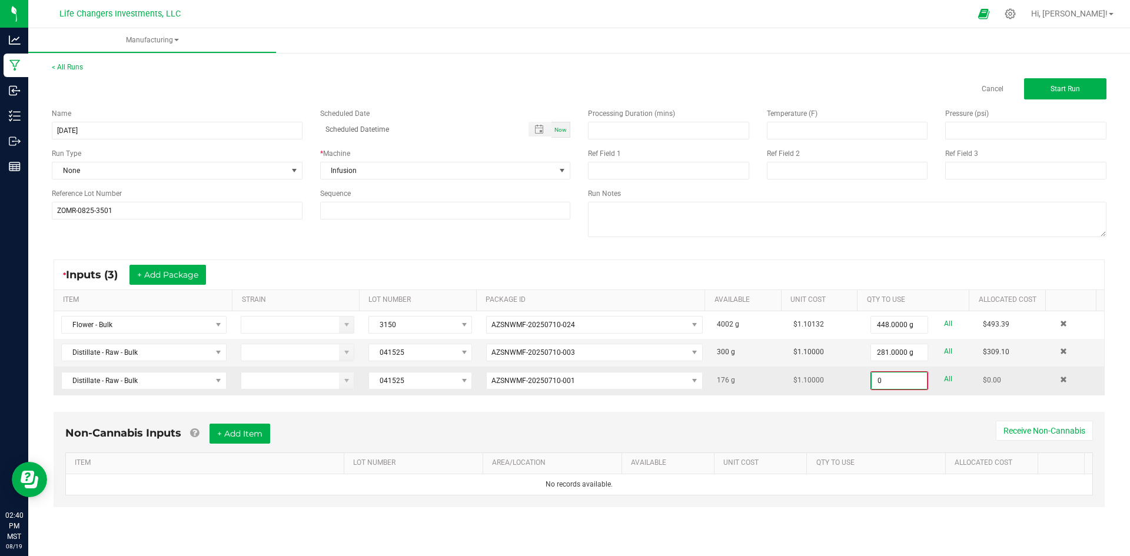
click at [895, 384] on input "0" at bounding box center [899, 381] width 55 height 16
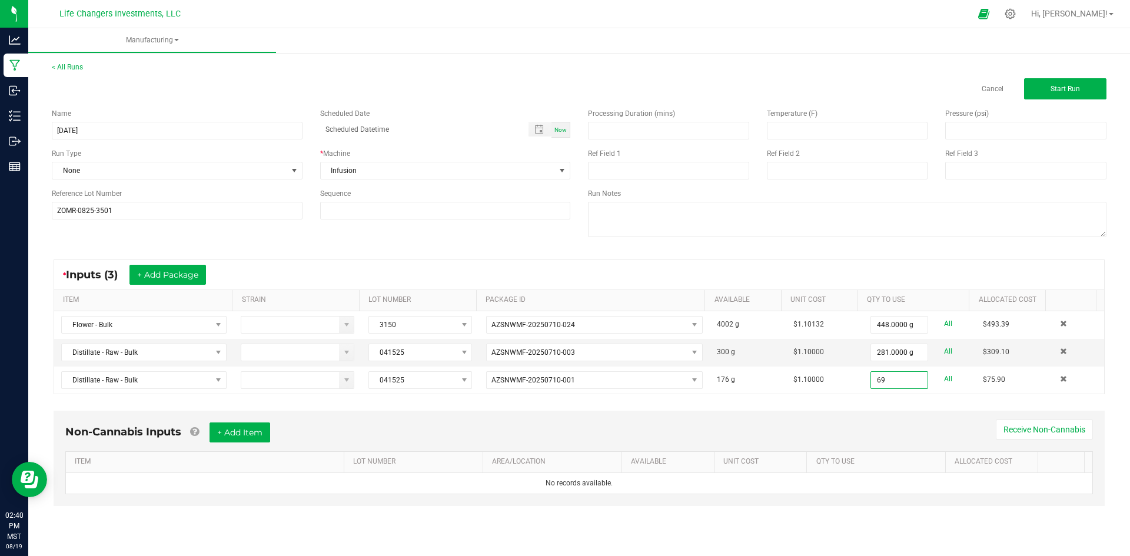
type input "69.0000 g"
click at [841, 407] on div "Non-Cannabis Inputs + Add Item Receive Non-Cannabis ITEM LOT NUMBER AREA/LOCATI…" at bounding box center [579, 467] width 1072 height 124
click at [152, 274] on button "+ Add Package" at bounding box center [167, 275] width 77 height 20
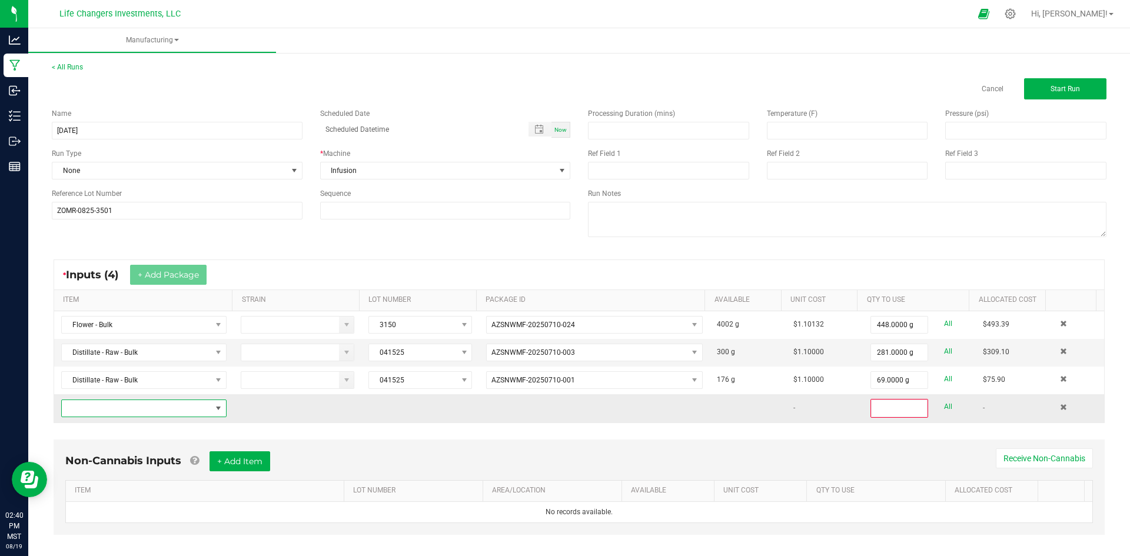
click at [126, 413] on span "NO DATA FOUND" at bounding box center [136, 408] width 149 height 16
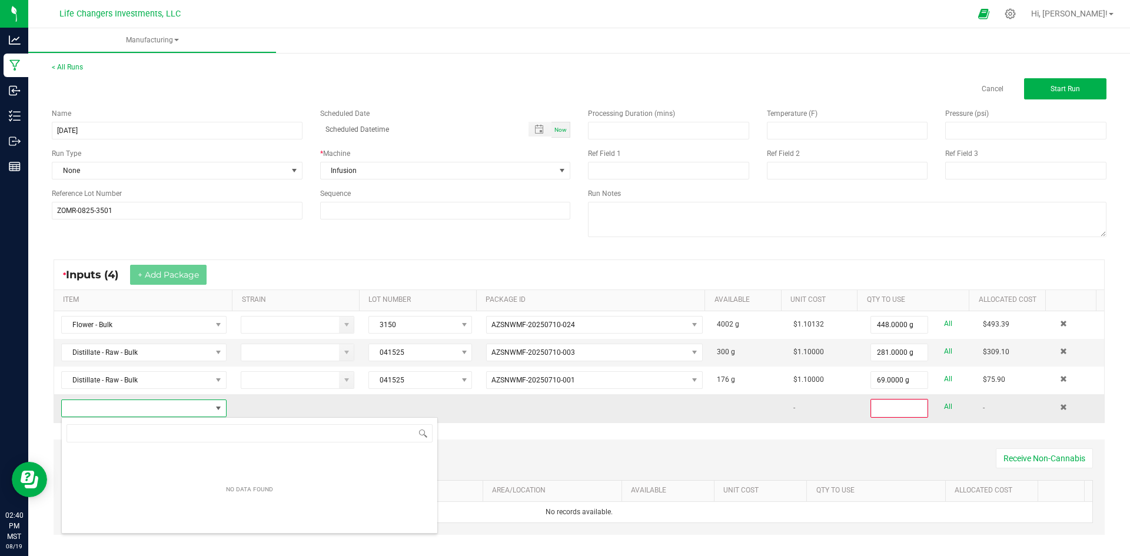
scroll to position [18, 161]
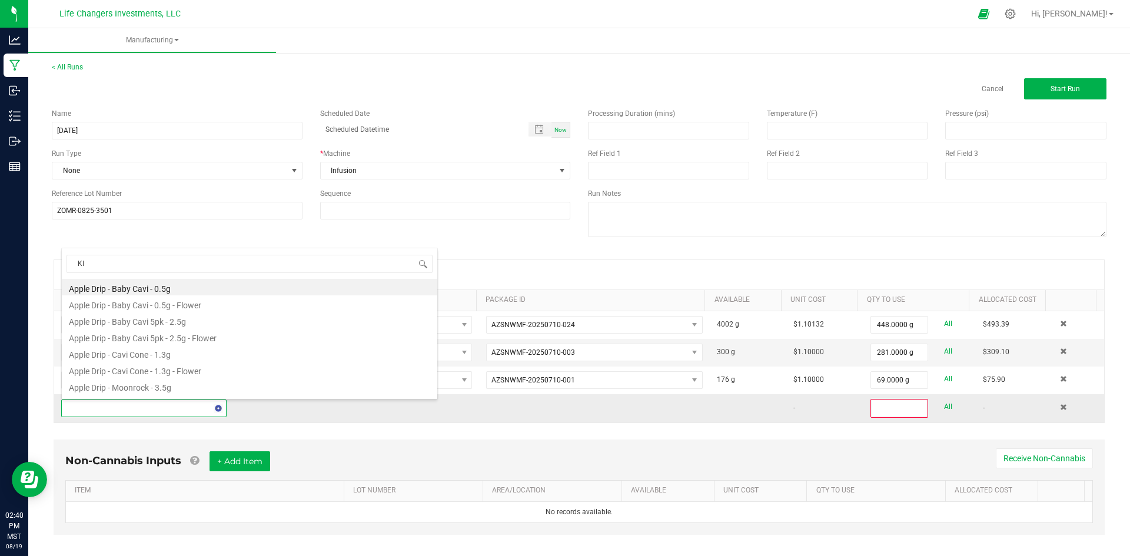
type input "KIE"
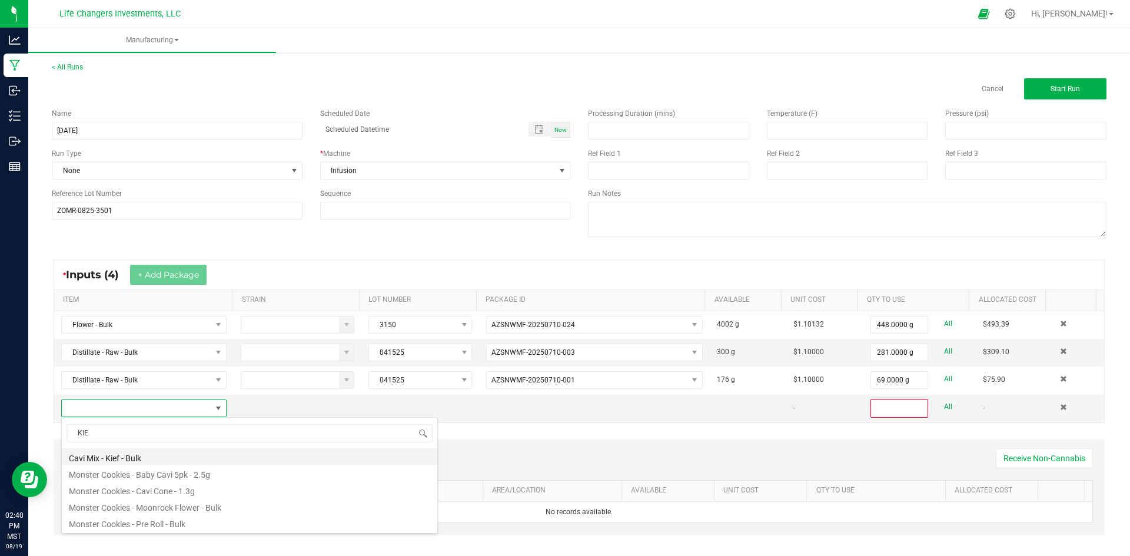
click at [117, 456] on li "Cavi Mix - Kief - Bulk" at bounding box center [249, 456] width 375 height 16
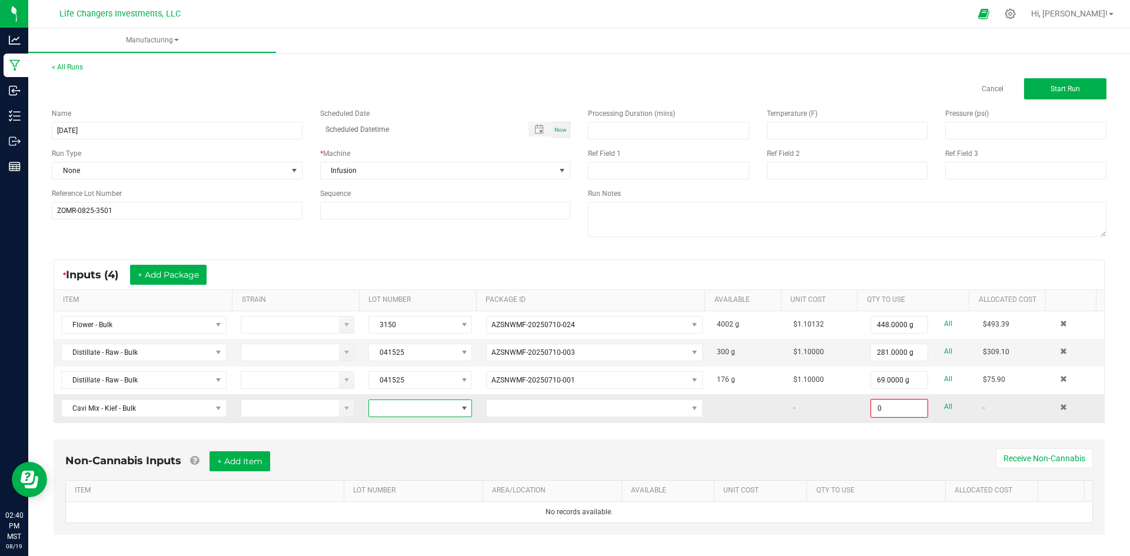
click at [408, 408] on span at bounding box center [413, 408] width 88 height 16
click at [420, 478] on li "CG-051925" at bounding box center [419, 478] width 110 height 20
click at [613, 414] on span at bounding box center [587, 408] width 201 height 16
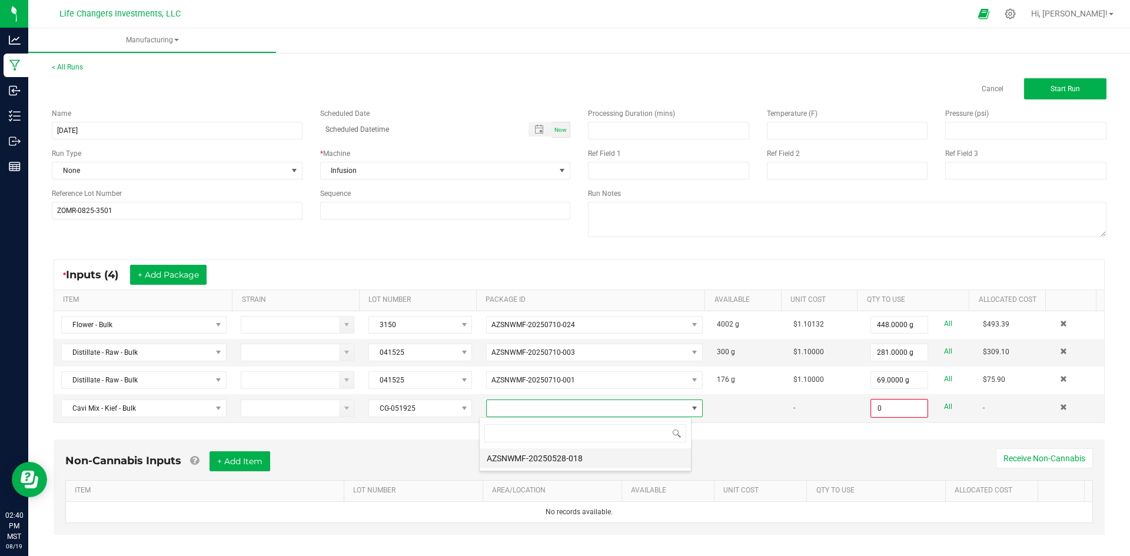
click at [597, 460] on li "AZSNWMF-20250528-018" at bounding box center [585, 458] width 211 height 20
click at [888, 408] on input "0" at bounding box center [899, 408] width 55 height 16
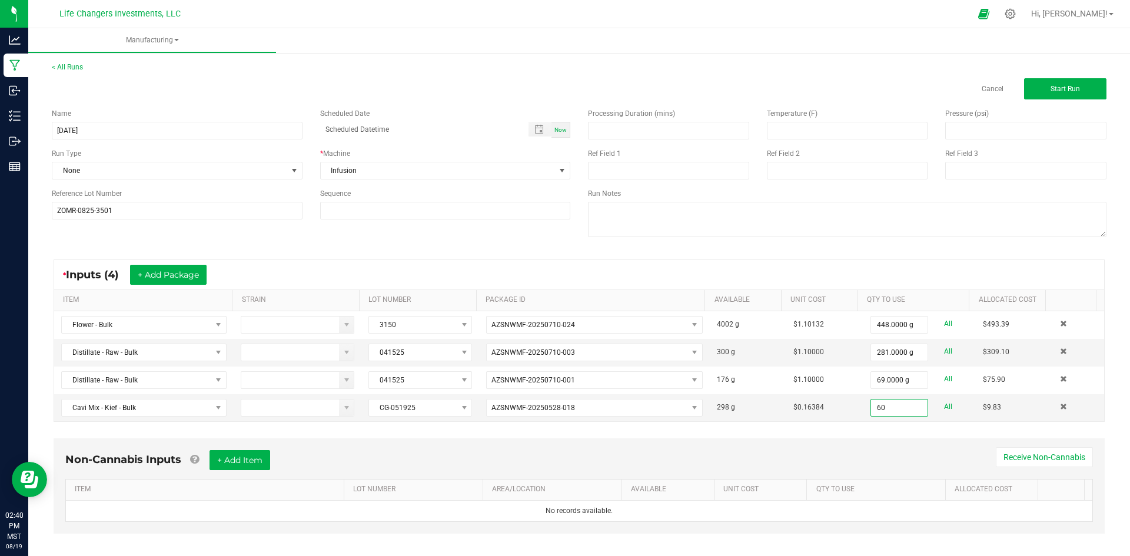
type input "60.0000 g"
click at [791, 428] on div "* Inputs (4) + Add Package ITEM STRAIN LOT NUMBER PACKAGE ID AVAILABLE Unit Cos…" at bounding box center [579, 341] width 1072 height 184
click at [1050, 84] on button "Start Run" at bounding box center [1065, 88] width 82 height 21
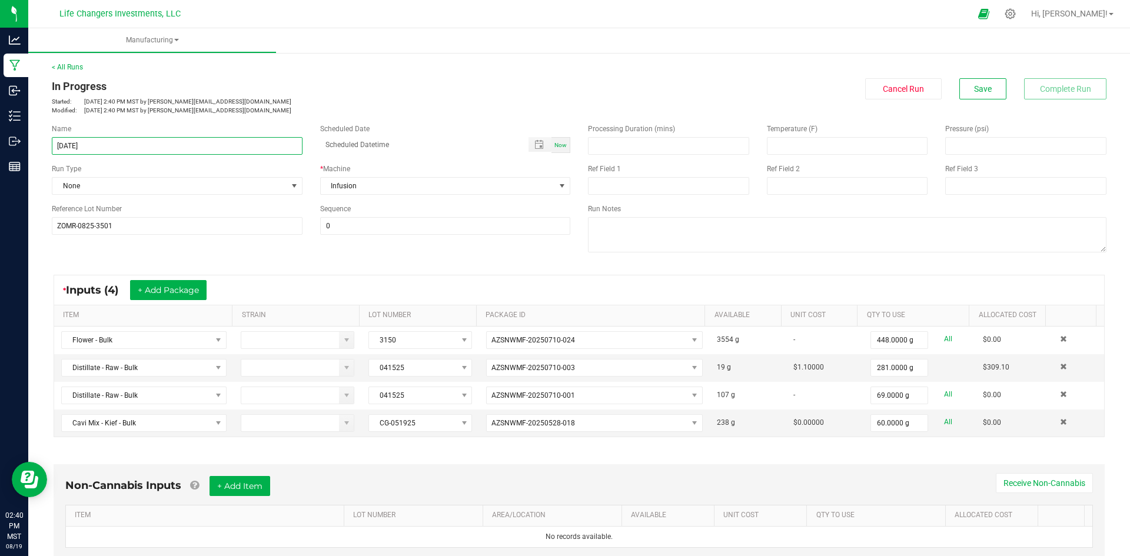
click at [118, 144] on input "8-15-25" at bounding box center [177, 146] width 251 height 18
type input "8-15-25 ZOMR-3501"
click at [321, 256] on div "Name 8-15-25 ZOMR-3501 Scheduled Date Now Run Type None * Machine Infusion Refe…" at bounding box center [579, 189] width 1072 height 149
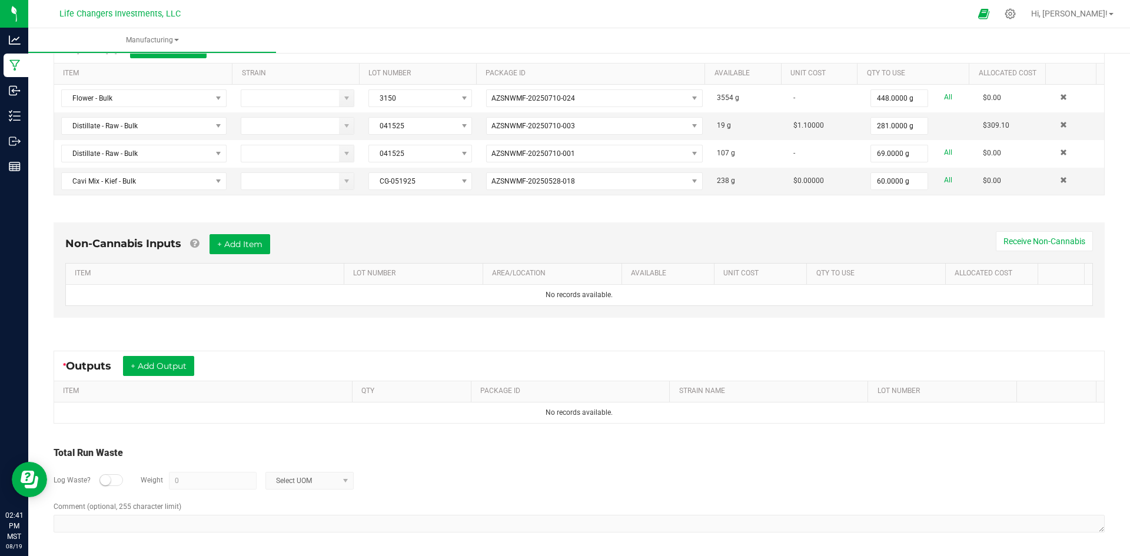
scroll to position [244, 0]
click at [162, 368] on button "+ Add Output" at bounding box center [158, 364] width 71 height 20
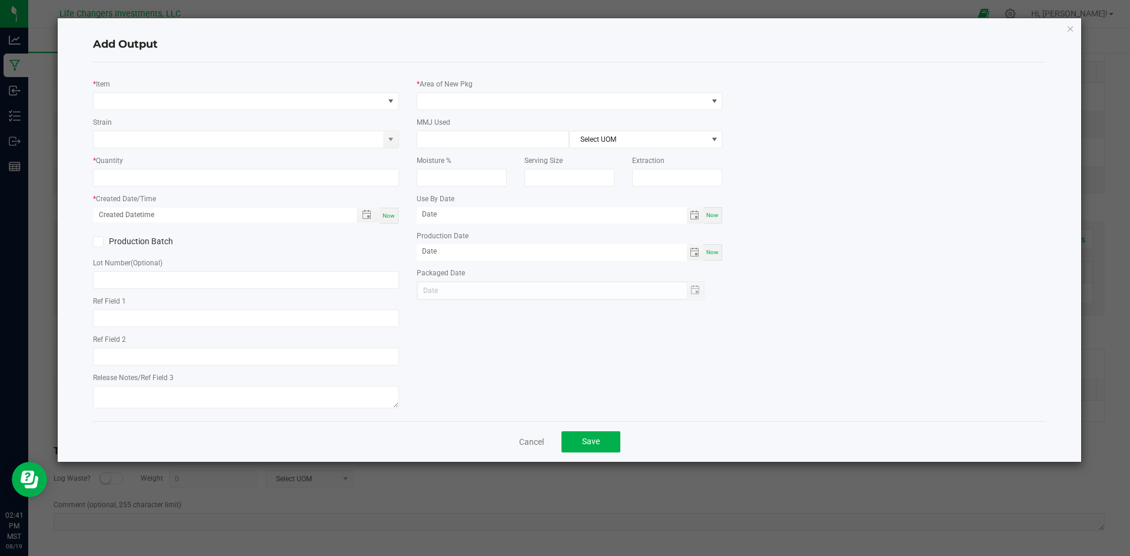
type input "05/22/2026"
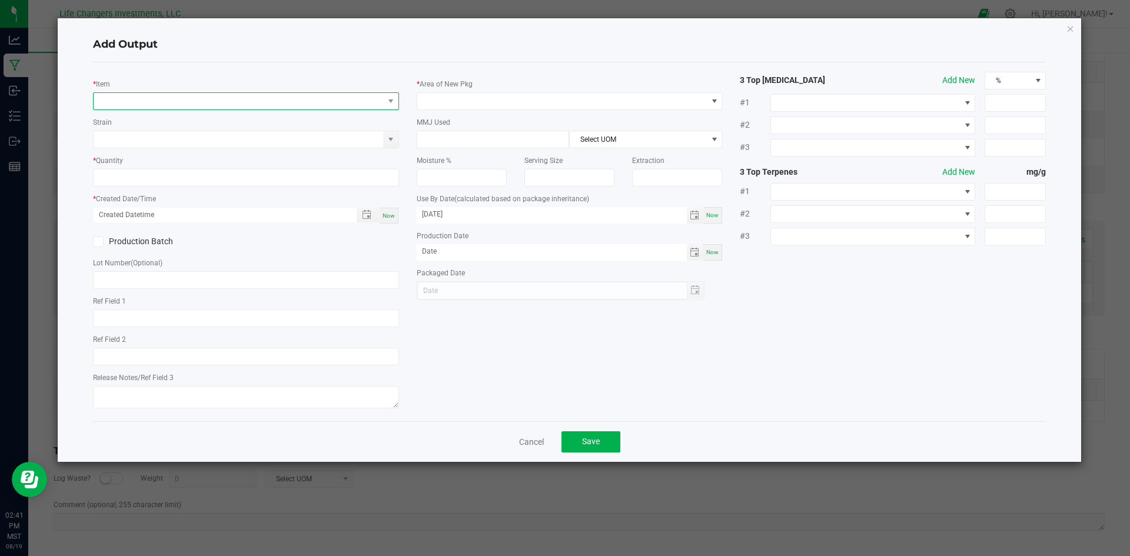
click at [183, 100] on span "NO DATA FOUND" at bounding box center [239, 101] width 290 height 16
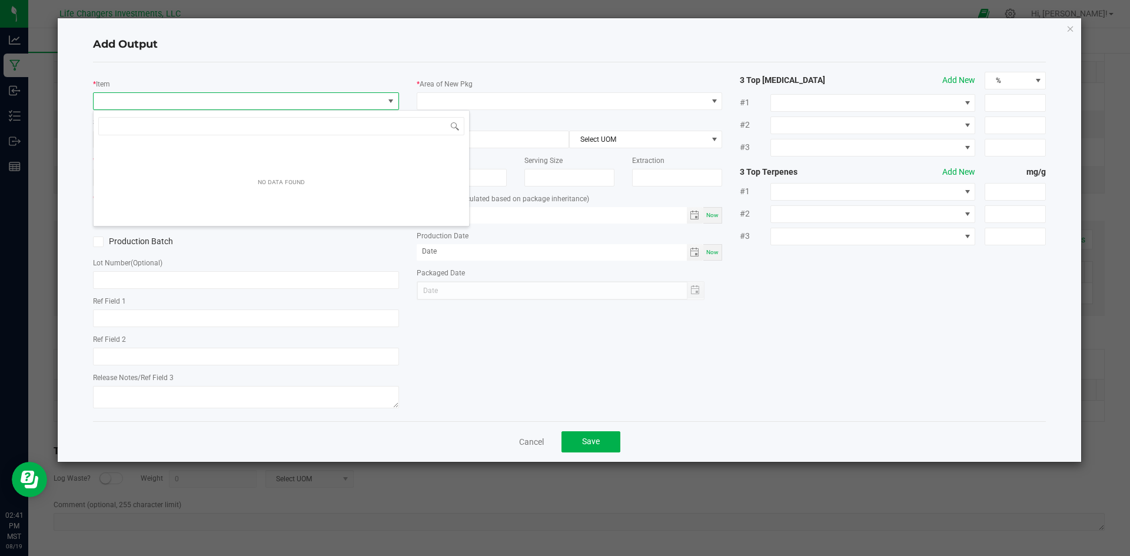
scroll to position [18, 306]
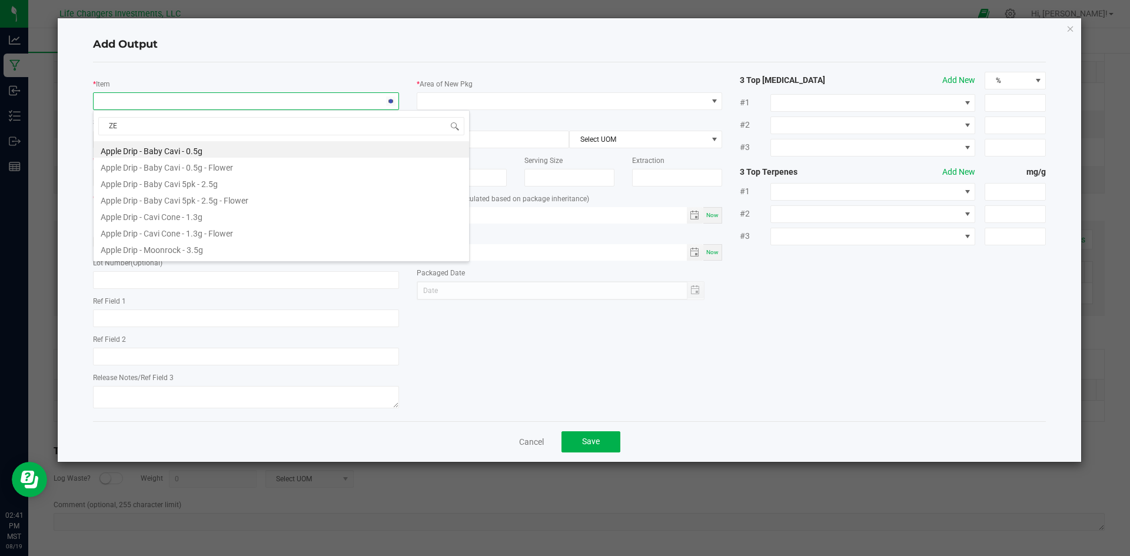
type input "ZER"
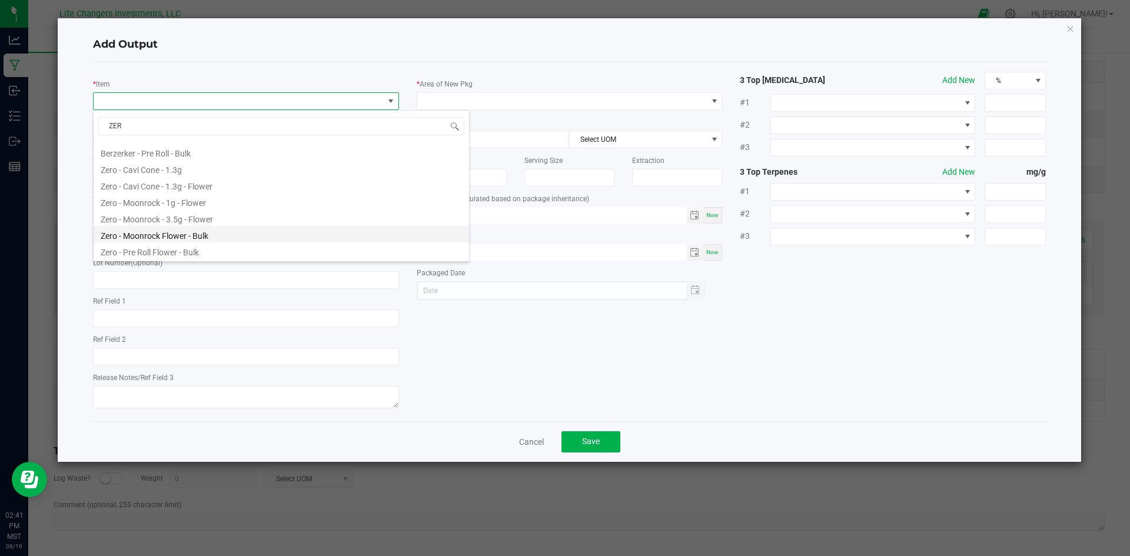
click at [218, 235] on li "Zero - Moonrock Flower - Bulk" at bounding box center [281, 234] width 375 height 16
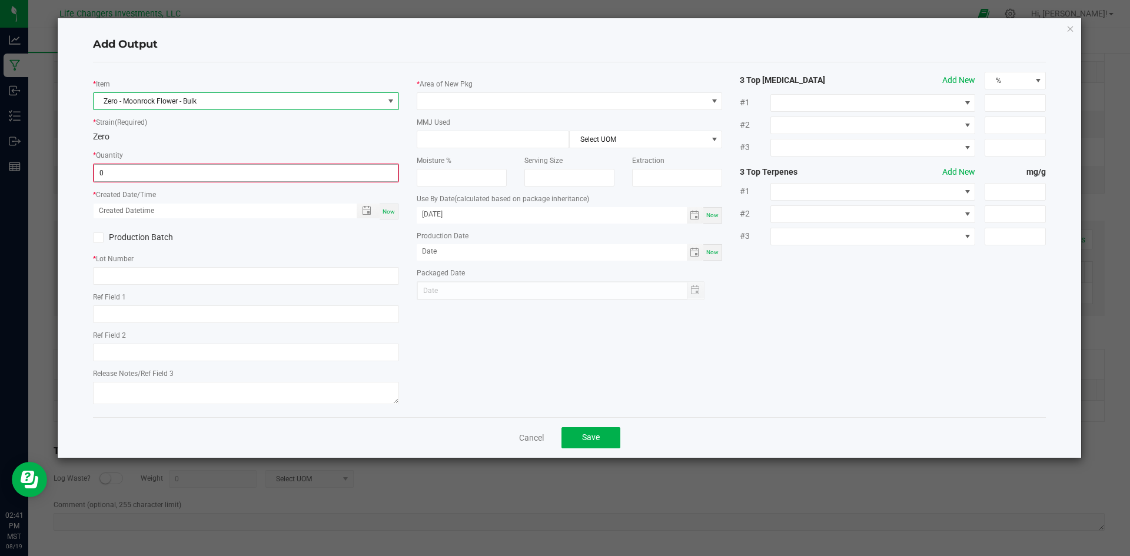
click at [213, 170] on input "0" at bounding box center [246, 173] width 304 height 16
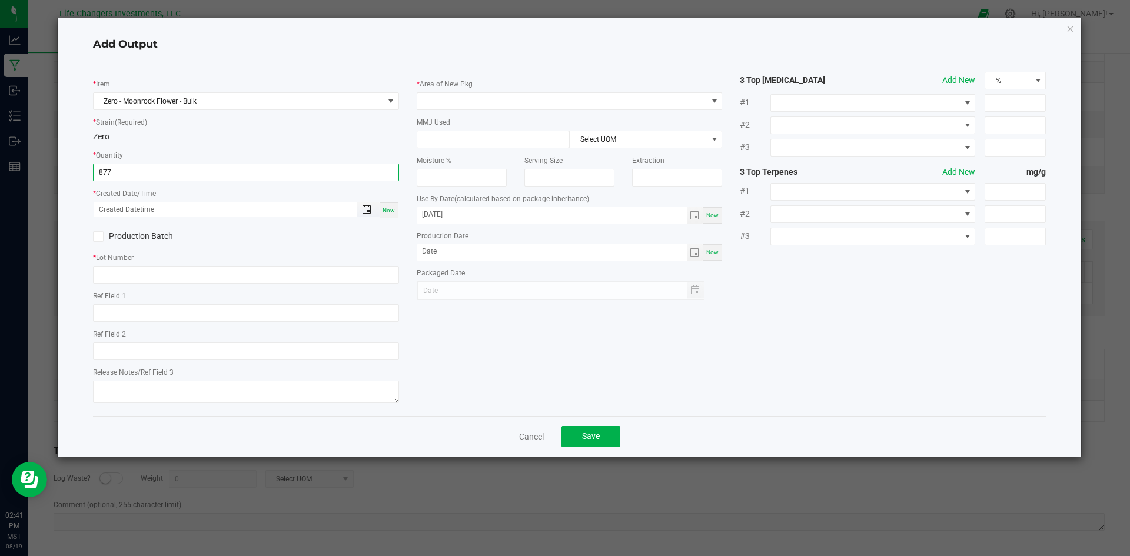
click at [364, 208] on span "Toggle popup" at bounding box center [366, 209] width 9 height 9
type input "877.0000 g"
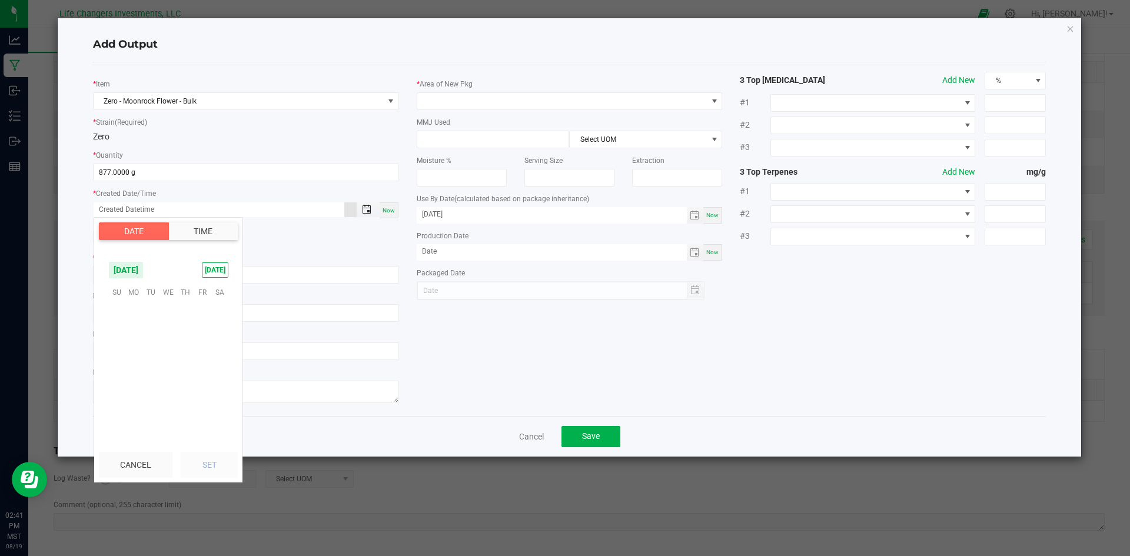
scroll to position [190723, 0]
click at [201, 345] on span "15" at bounding box center [202, 347] width 17 height 18
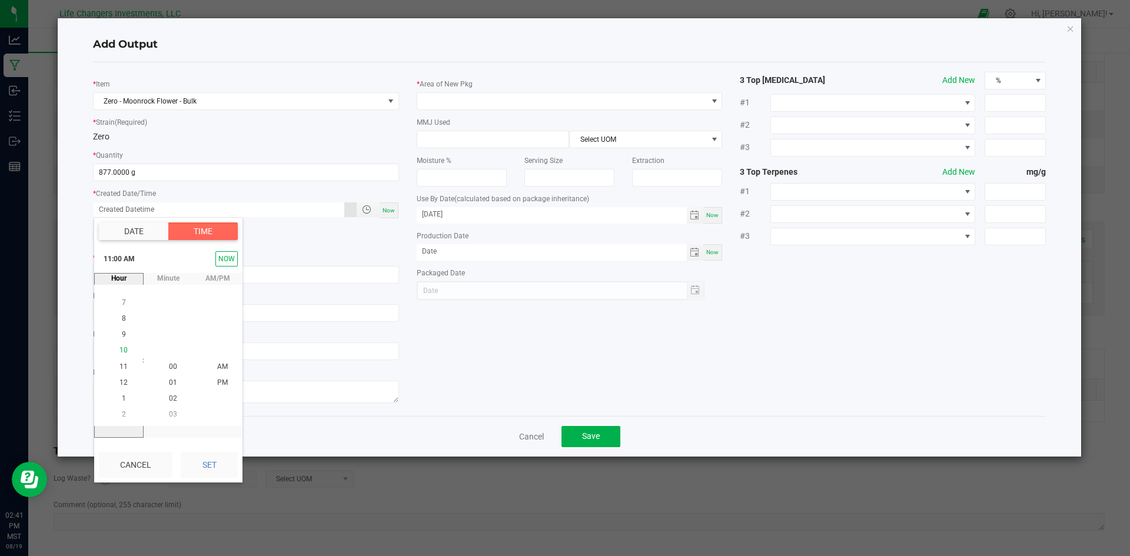
click at [121, 347] on span "10" at bounding box center [123, 351] width 8 height 8
click at [162, 347] on li "30" at bounding box center [173, 351] width 28 height 16
click at [217, 366] on span "AM" at bounding box center [222, 366] width 11 height 8
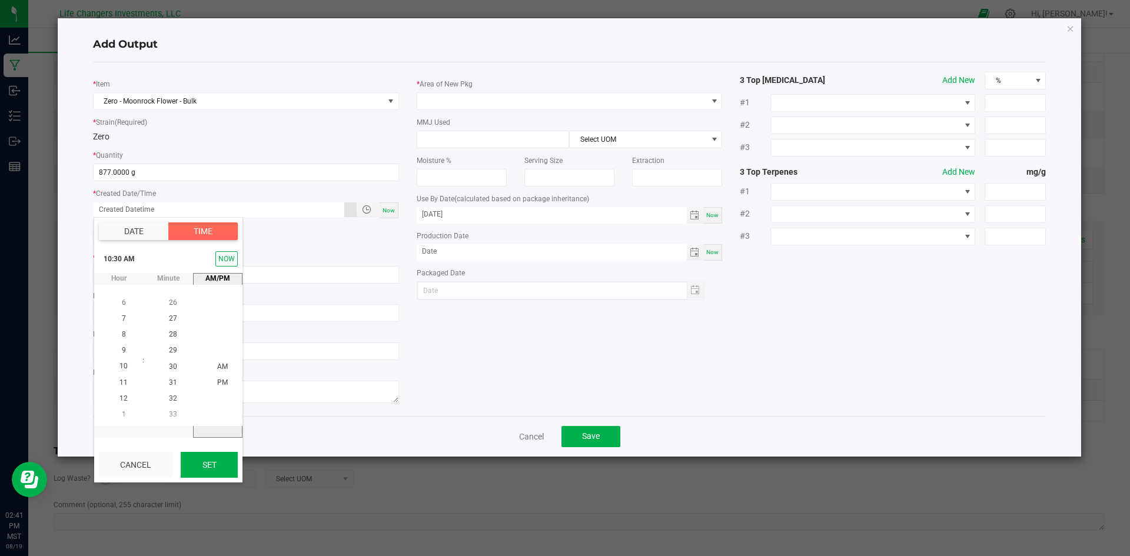
click at [213, 462] on button "Set" at bounding box center [209, 465] width 57 height 26
type input "08/15/2025 10:30 AM"
type input "08/15/2025"
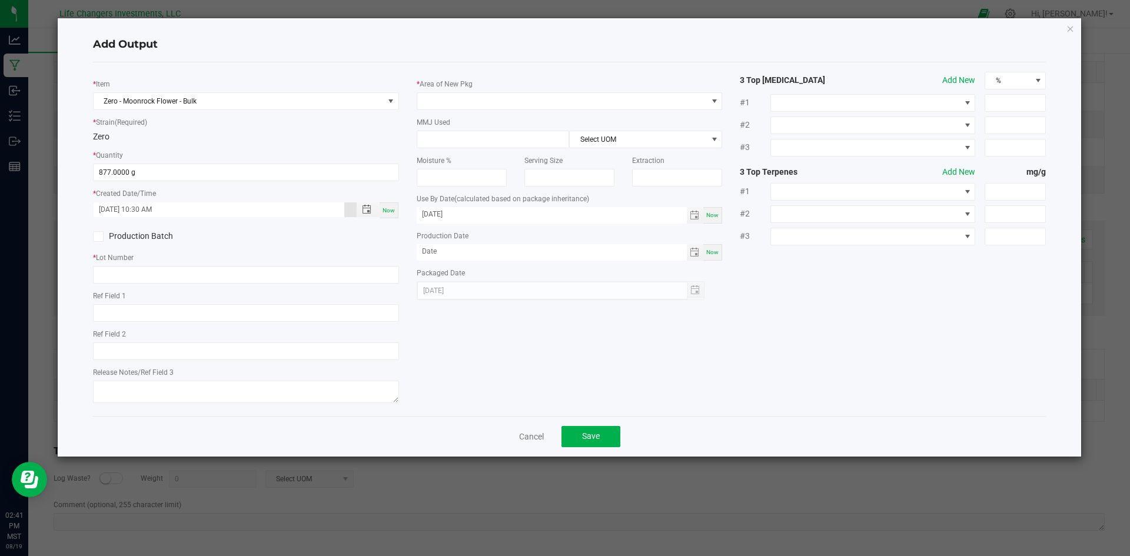
click at [98, 237] on icon at bounding box center [98, 237] width 8 height 0
click at [0, 0] on input "Production Batch" at bounding box center [0, 0] width 0 height 0
click at [122, 272] on input "text" at bounding box center [246, 275] width 306 height 18
type input "ZOMR-0825-3501"
click at [418, 322] on div "* Item Zero - Moonrock Flower - Bulk * Strain (Required) Zero * Quantity 877.00…" at bounding box center [569, 239] width 971 height 335
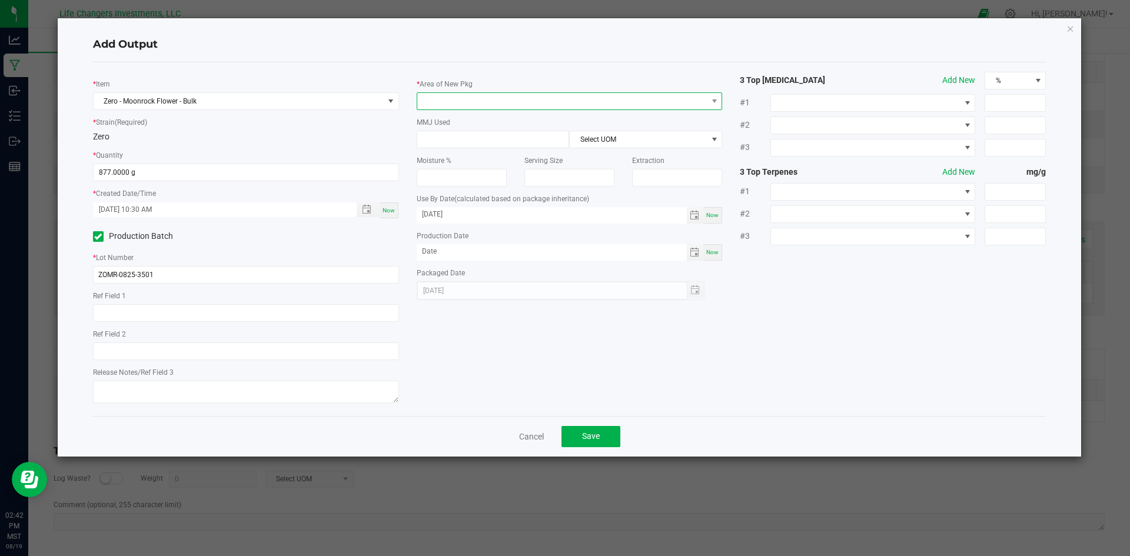
click at [497, 102] on span at bounding box center [562, 101] width 290 height 16
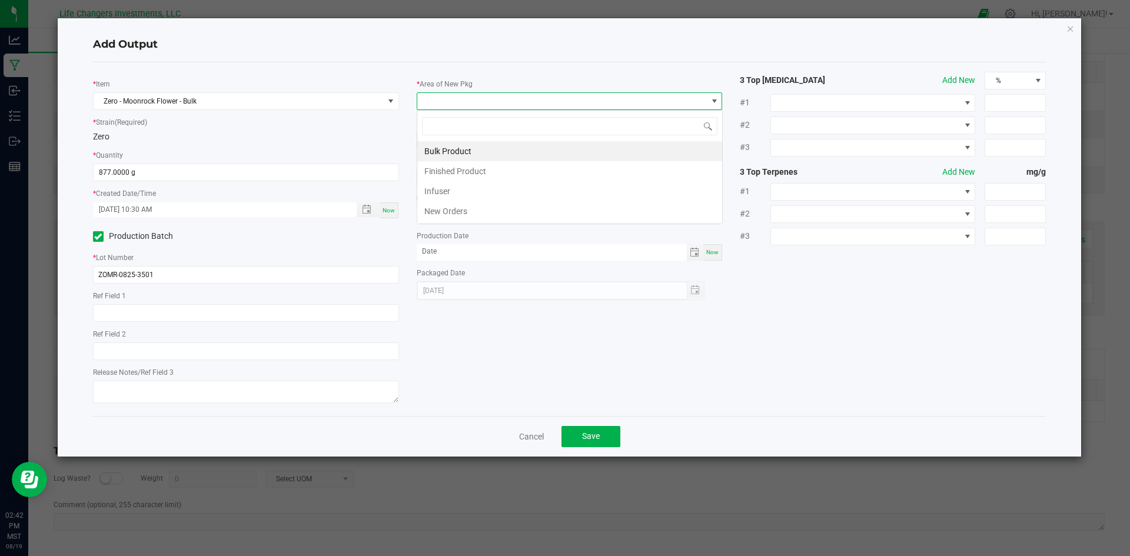
scroll to position [18, 306]
click at [461, 149] on li "Bulk Product" at bounding box center [569, 151] width 305 height 20
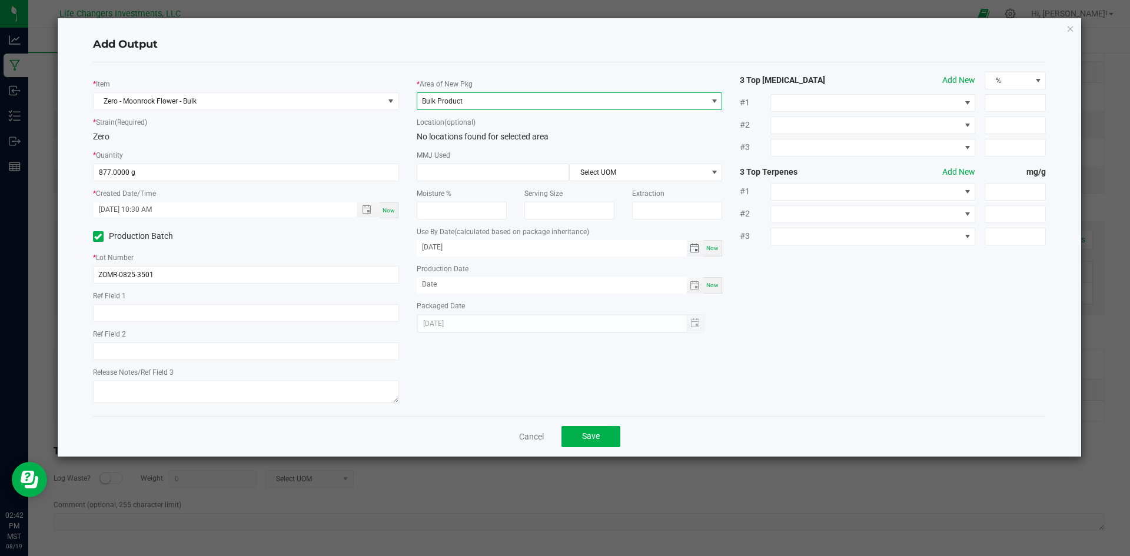
click at [693, 249] on span "Toggle calendar" at bounding box center [694, 248] width 9 height 9
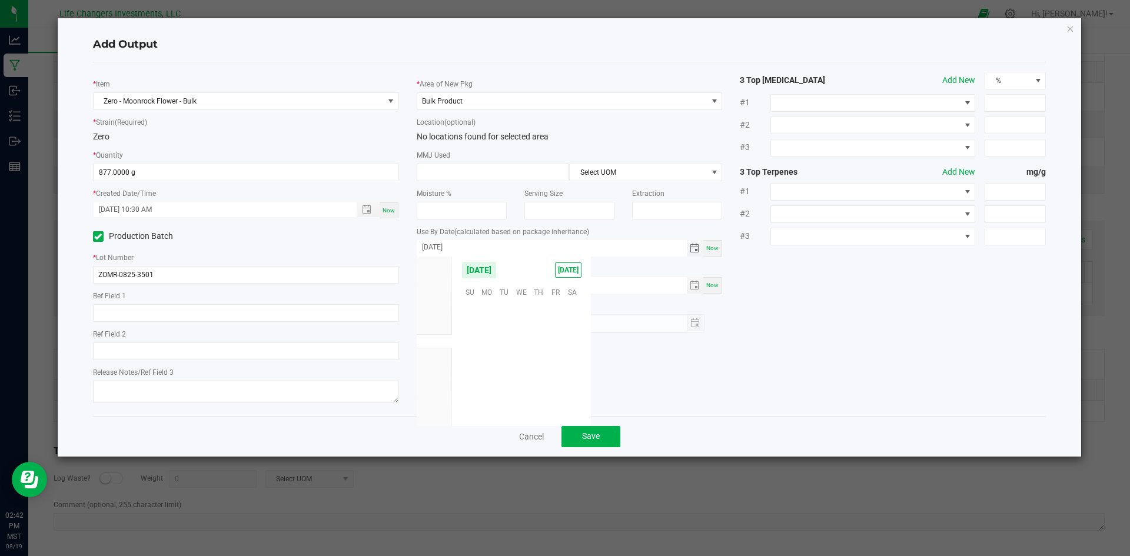
scroll to position [191862, 0]
click at [438, 385] on span "Aug" at bounding box center [434, 384] width 13 height 8
click at [567, 343] on span "15" at bounding box center [572, 344] width 17 height 18
type input "08/15/2026"
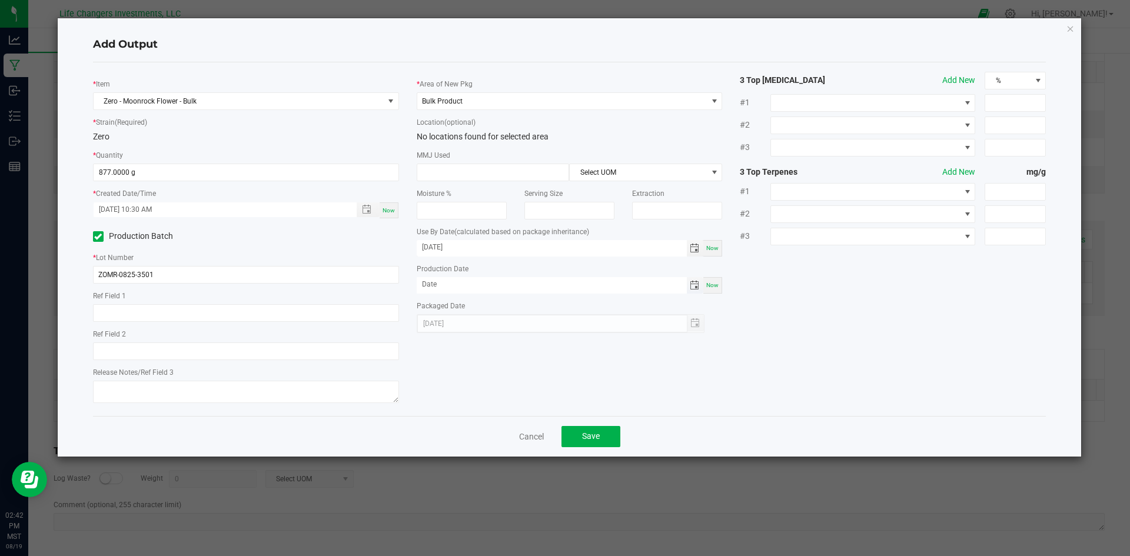
click at [694, 284] on span "Toggle calendar" at bounding box center [694, 285] width 9 height 9
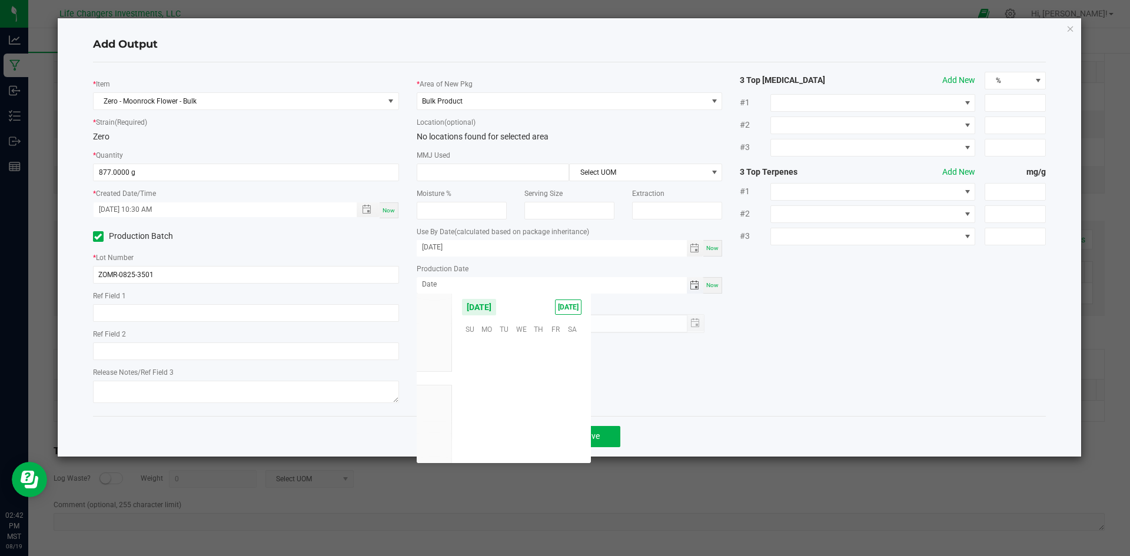
scroll to position [190723, 0]
click at [556, 379] on span "15" at bounding box center [555, 383] width 17 height 18
type input "08/15/2025"
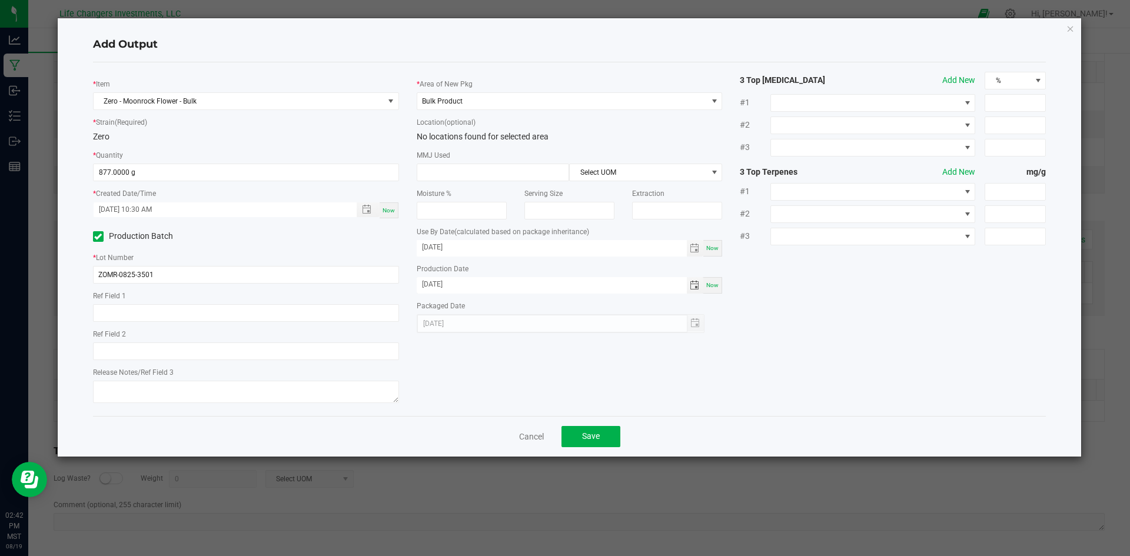
click at [823, 388] on div "* Item Zero - Moonrock Flower - Bulk * Strain (Required) Zero * Quantity 877.00…" at bounding box center [569, 239] width 971 height 335
click at [591, 435] on span "Save" at bounding box center [591, 435] width 18 height 9
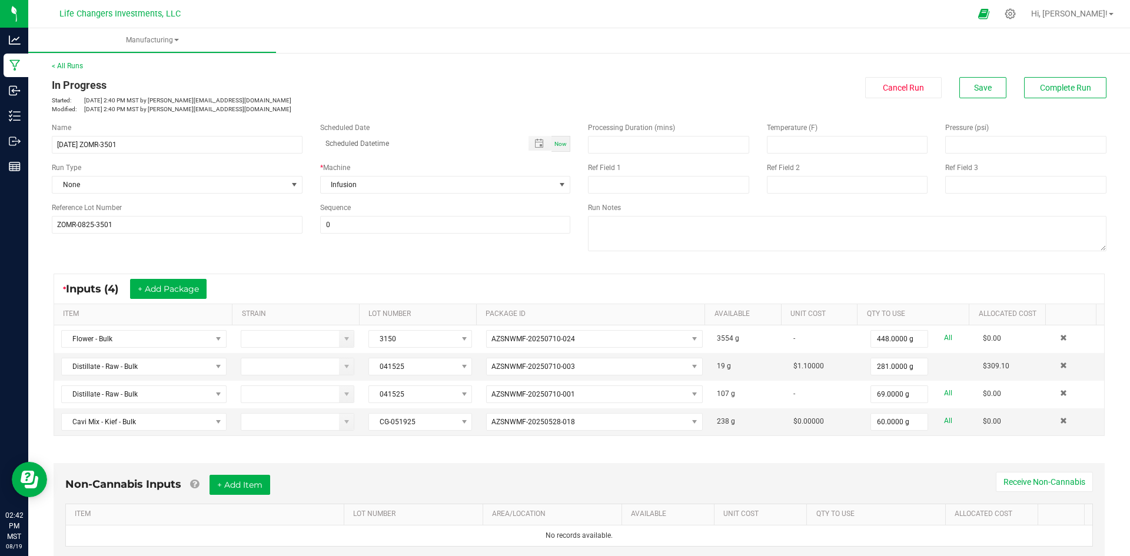
scroll to position [0, 0]
click at [1040, 90] on span "Complete Run" at bounding box center [1065, 88] width 51 height 9
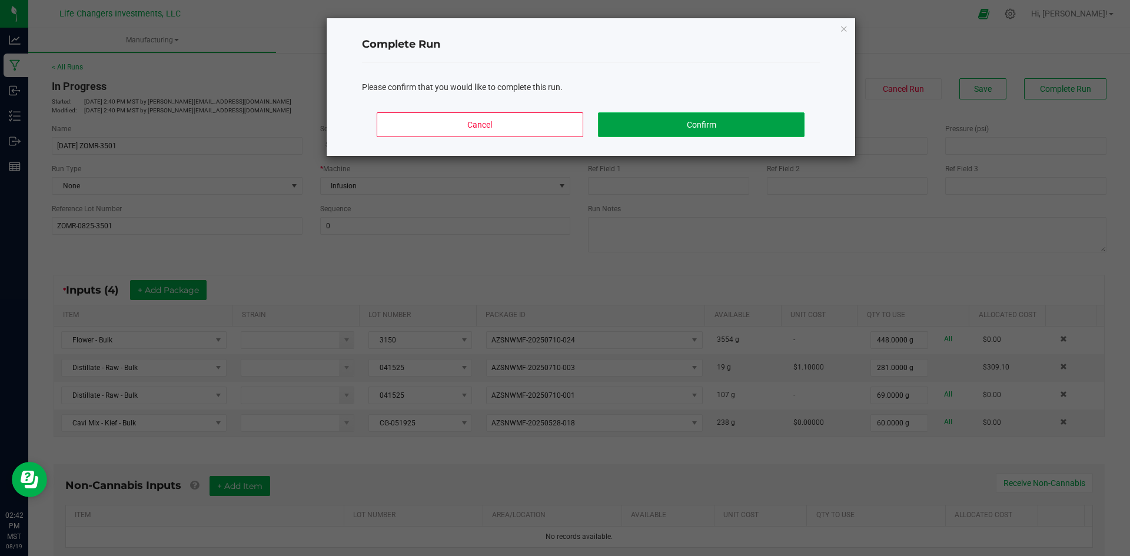
click at [685, 124] on button "Confirm" at bounding box center [701, 124] width 206 height 25
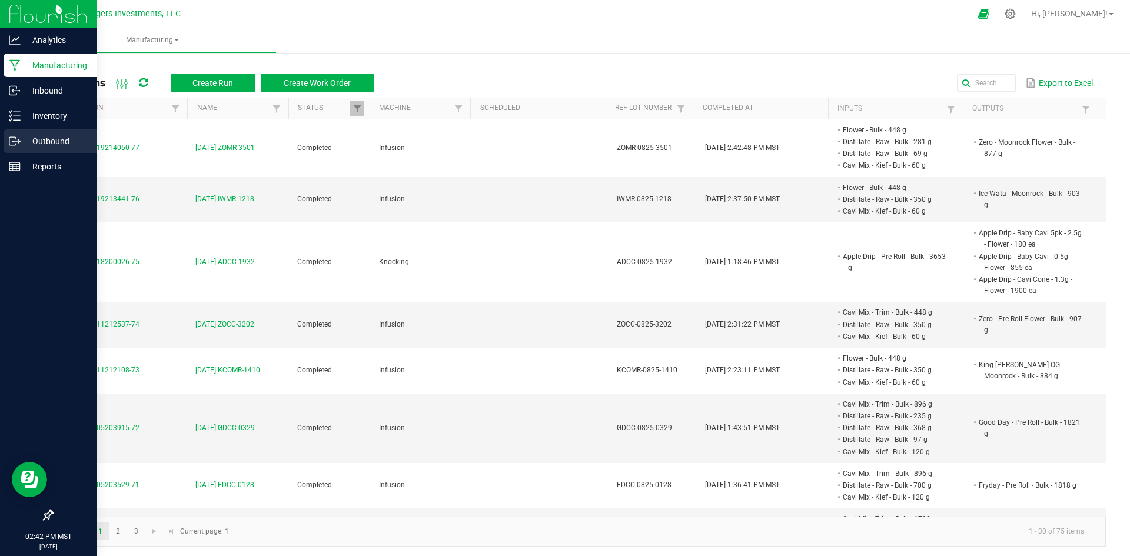
click at [49, 139] on p "Outbound" at bounding box center [56, 141] width 71 height 14
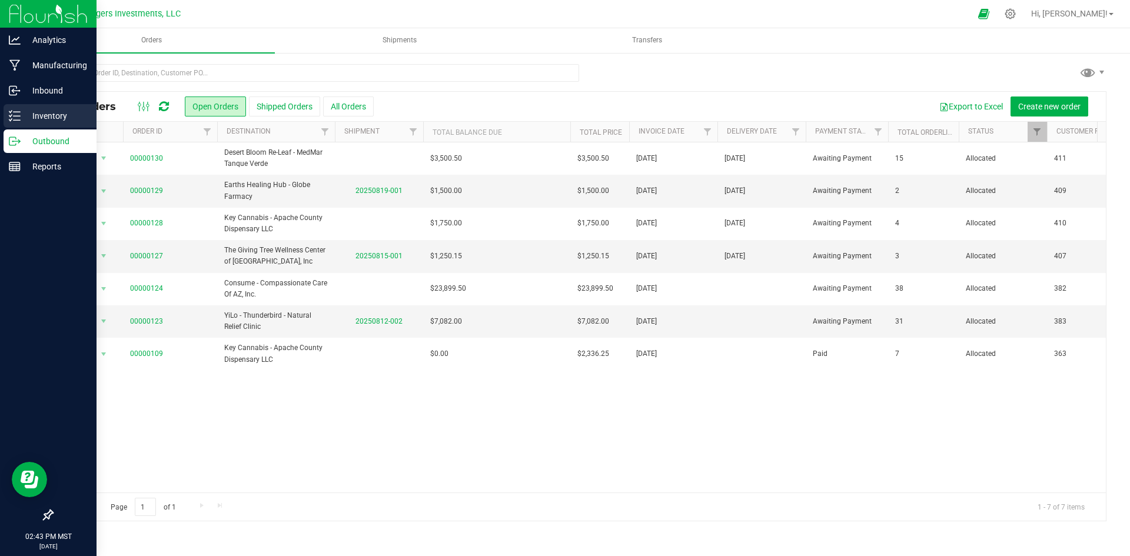
click at [53, 114] on p "Inventory" at bounding box center [56, 116] width 71 height 14
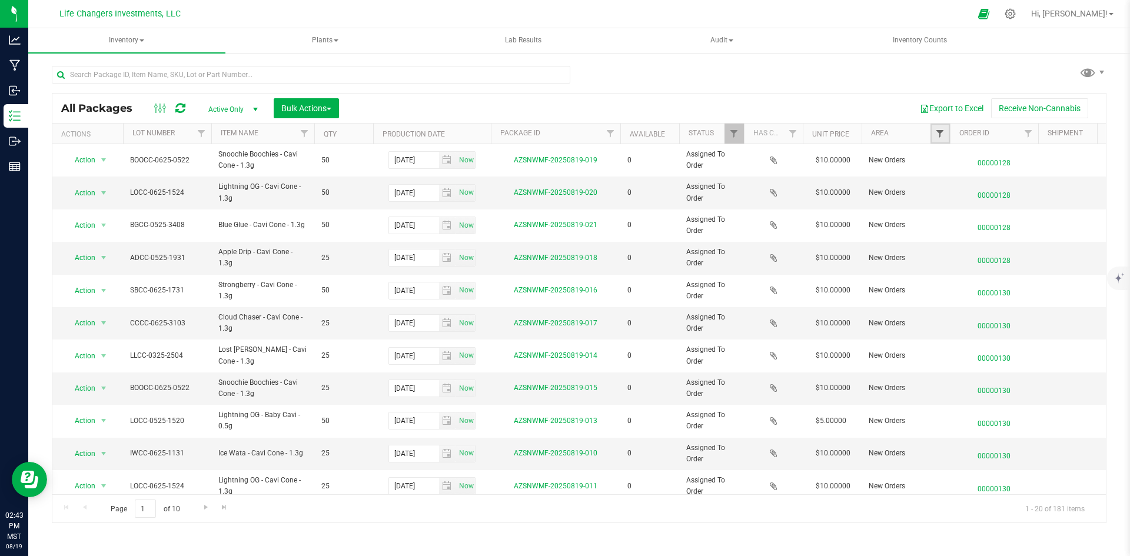
click at [935, 135] on span "Filter" at bounding box center [939, 133] width 9 height 9
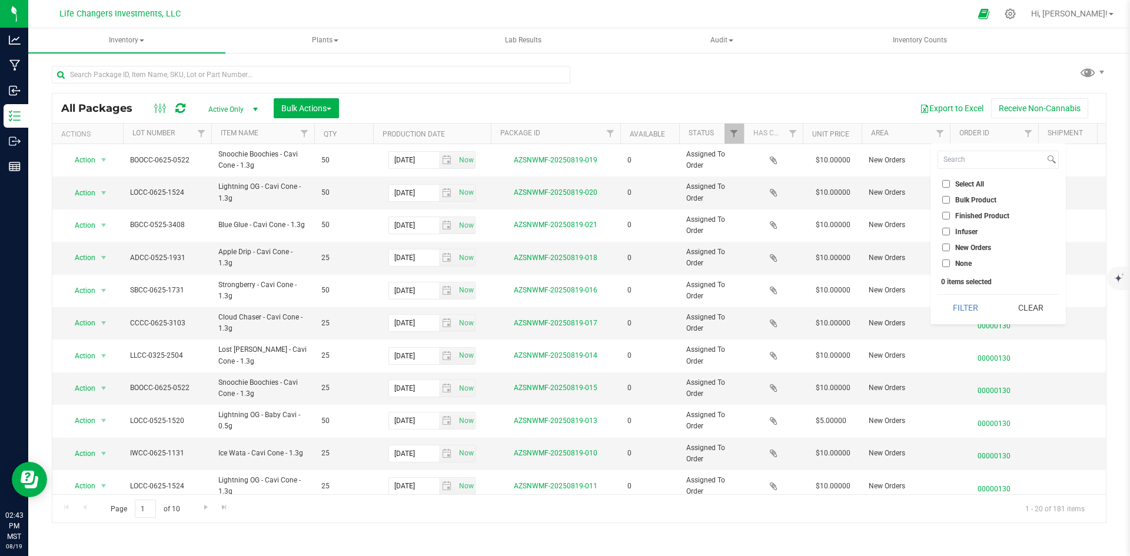
click at [943, 198] on input "Bulk Product" at bounding box center [946, 200] width 8 height 8
checkbox input "true"
click at [965, 308] on button "Filter" at bounding box center [965, 308] width 56 height 26
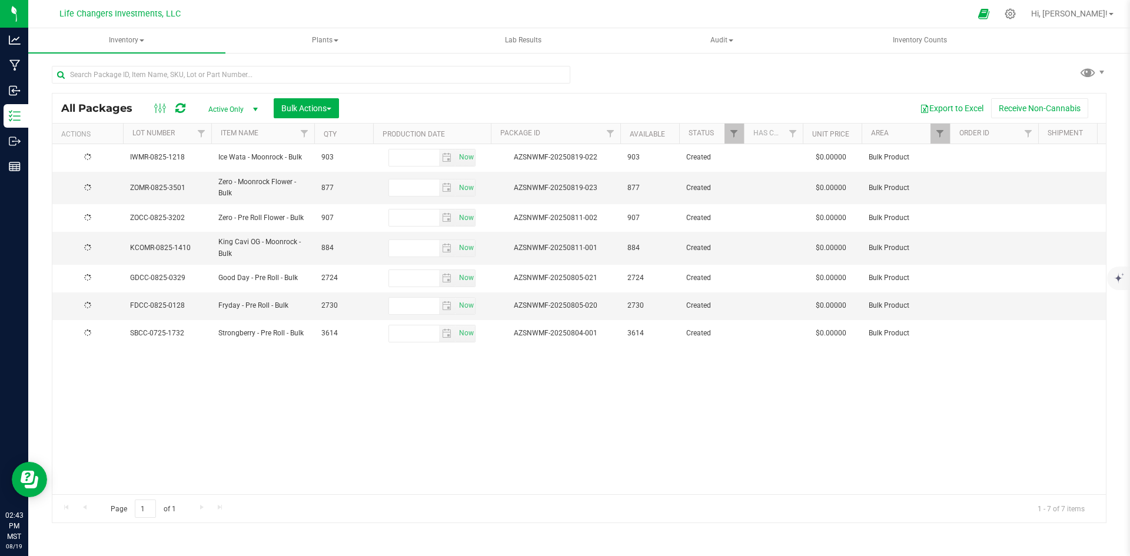
type input "2025-08-15"
type input "2025-08-07"
type input "2025-08-05"
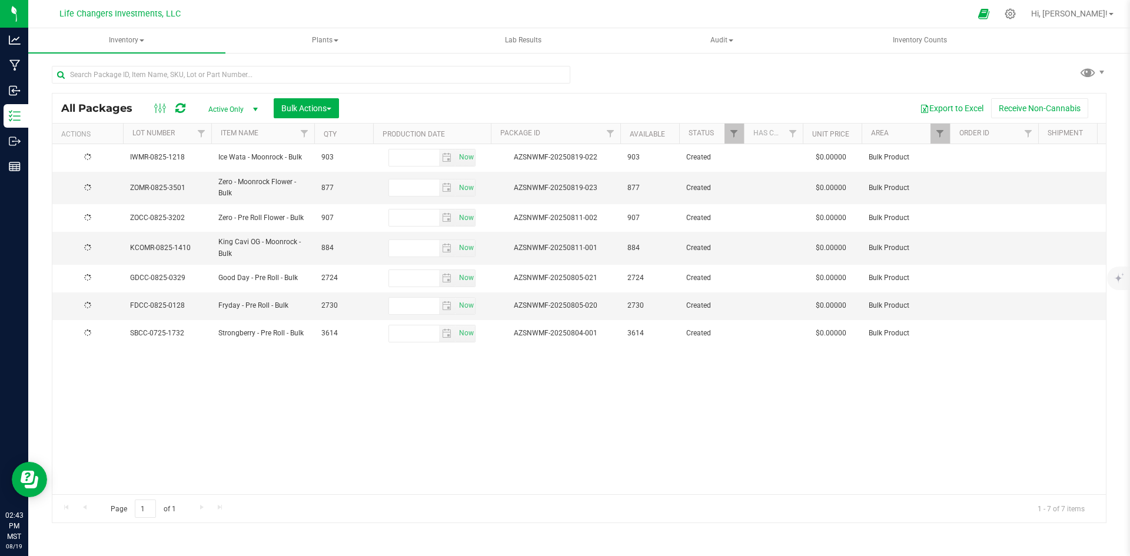
type input "2025-08-05"
type input "[DATE]"
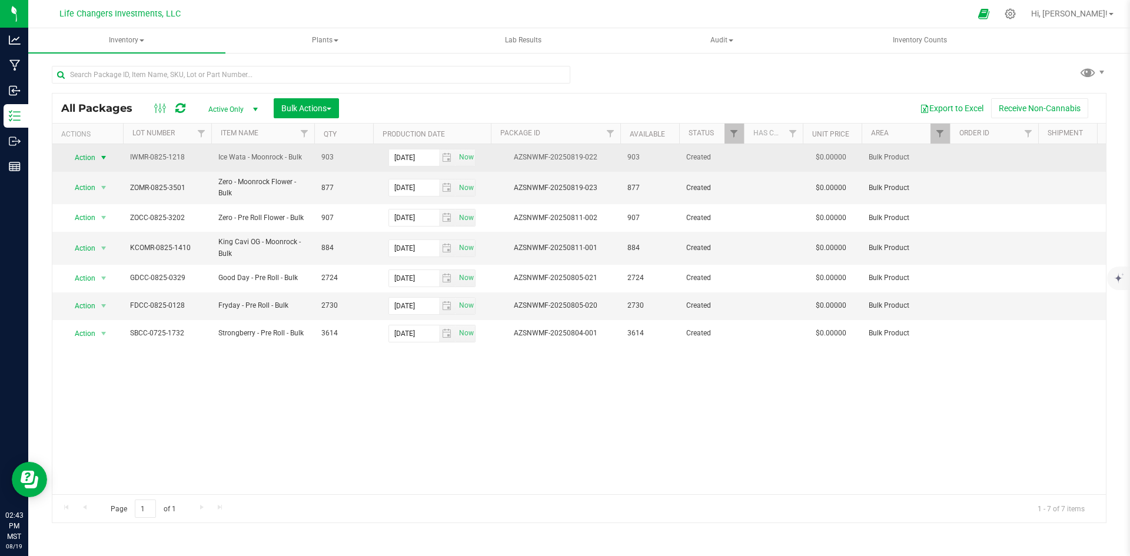
click at [88, 154] on span "Action" at bounding box center [80, 157] width 32 height 16
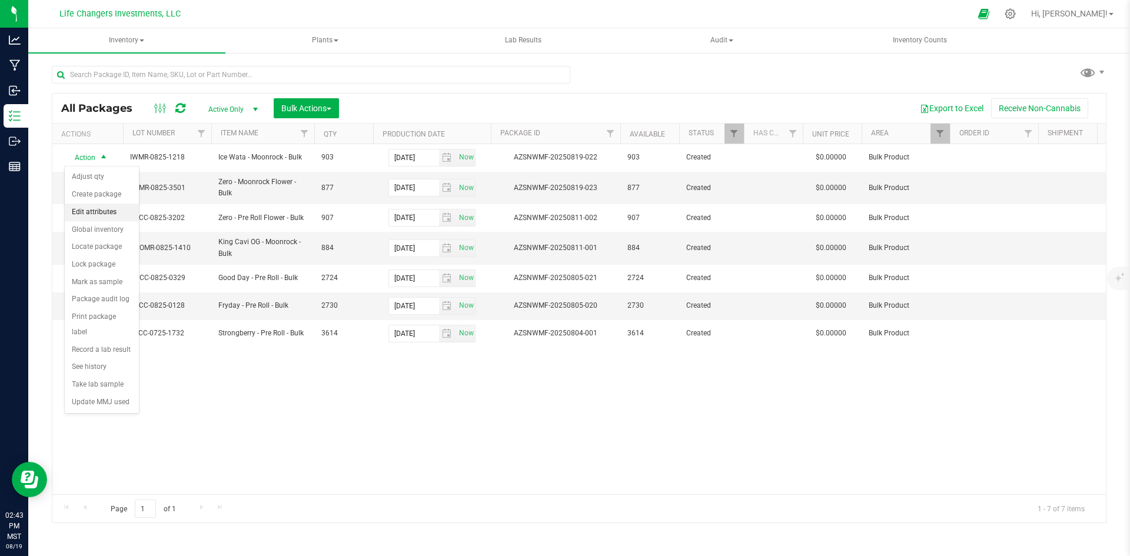
click at [88, 211] on li "Edit attributes" at bounding box center [102, 213] width 74 height 18
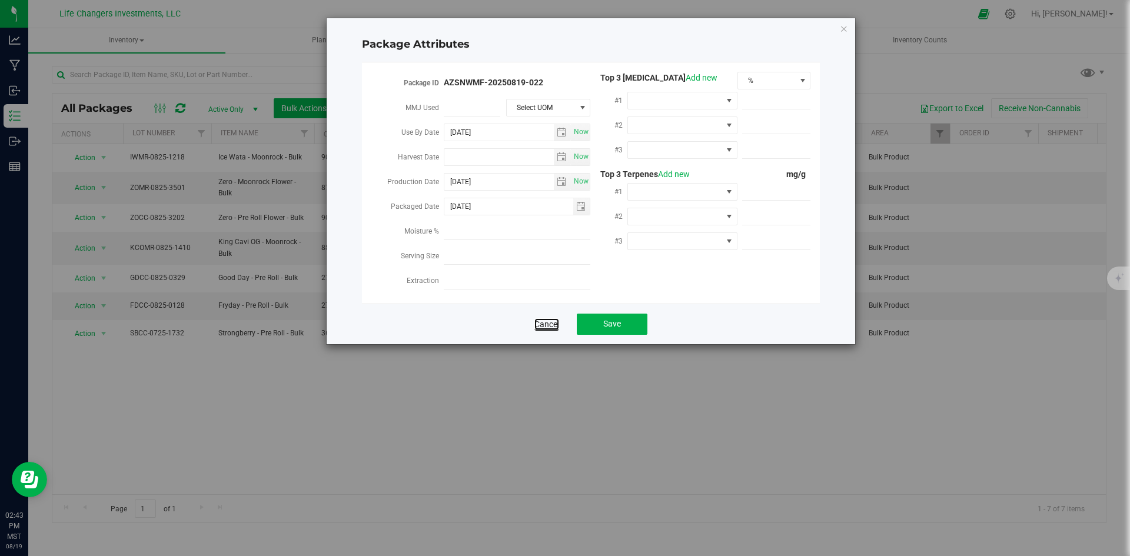
click at [548, 318] on link "Cancel" at bounding box center [546, 324] width 25 height 12
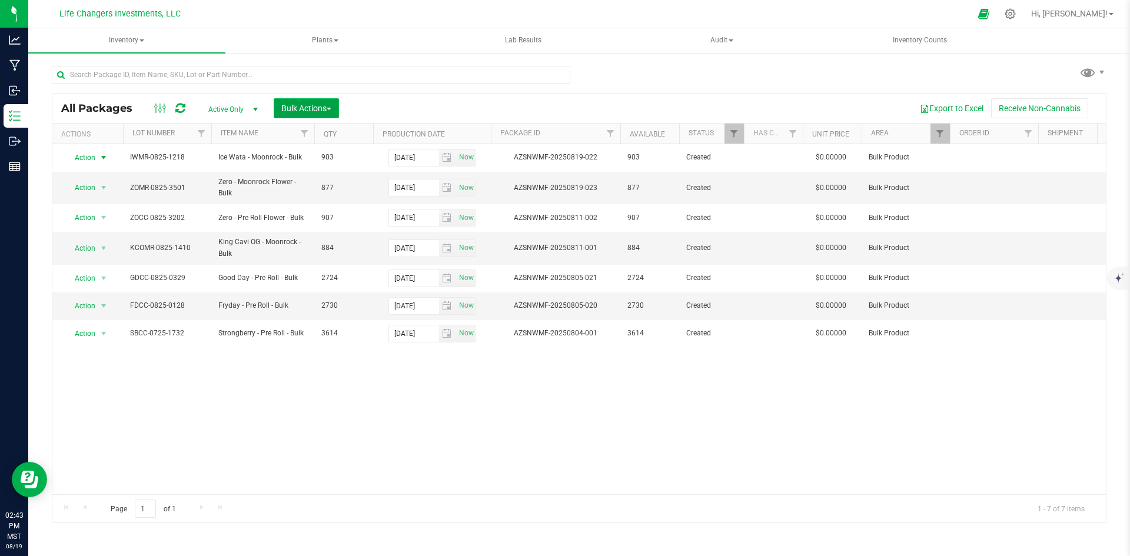
click at [290, 108] on span "Bulk Actions" at bounding box center [306, 108] width 50 height 9
click at [328, 242] on span "Print package labels" at bounding box center [316, 242] width 71 height 9
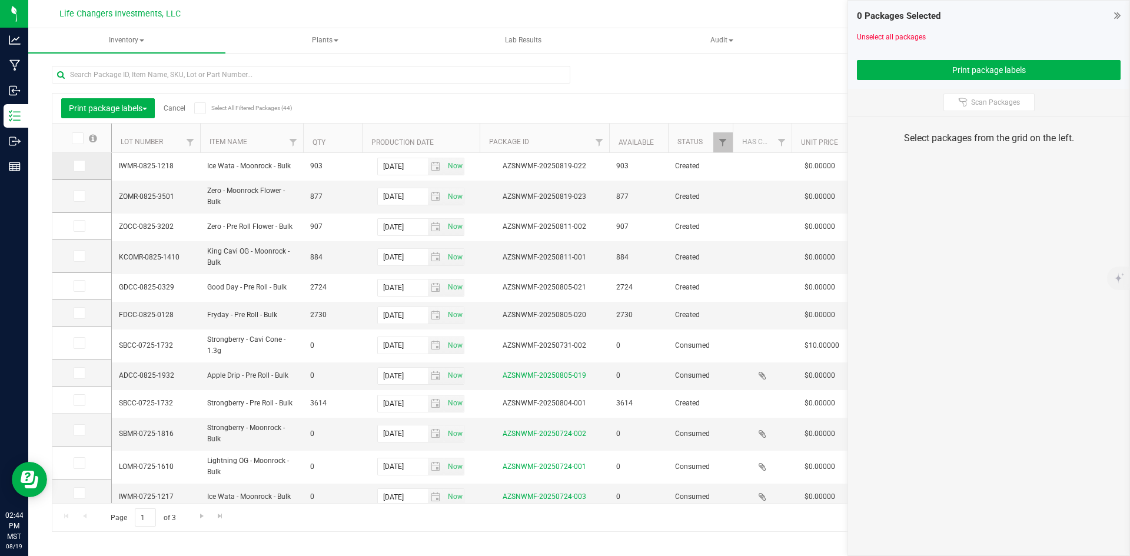
click at [82, 166] on icon at bounding box center [79, 166] width 8 height 0
click at [0, 0] on input "checkbox" at bounding box center [0, 0] width 0 height 0
click at [78, 196] on icon at bounding box center [79, 196] width 8 height 0
click at [0, 0] on input "checkbox" at bounding box center [0, 0] width 0 height 0
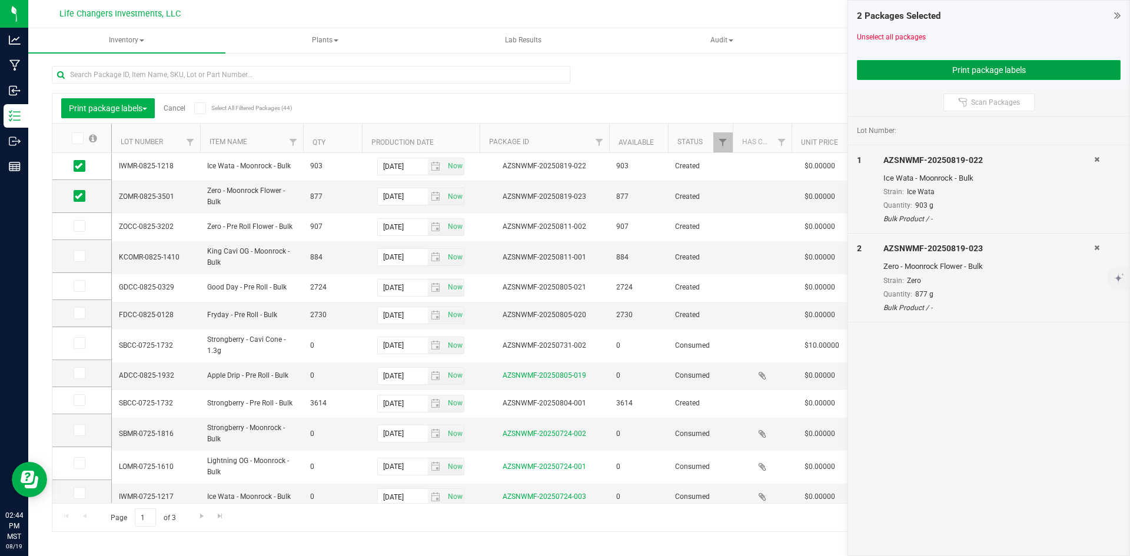
click at [935, 65] on button "Print package labels" at bounding box center [989, 70] width 264 height 20
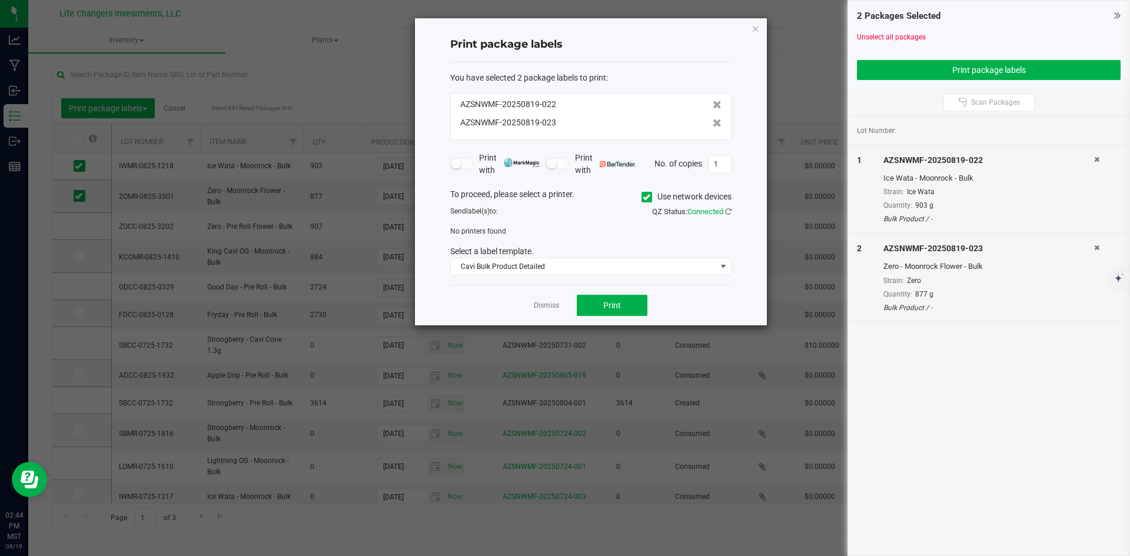
click at [643, 197] on icon at bounding box center [647, 197] width 8 height 0
click at [0, 0] on input "Use network devices" at bounding box center [0, 0] width 0 height 0
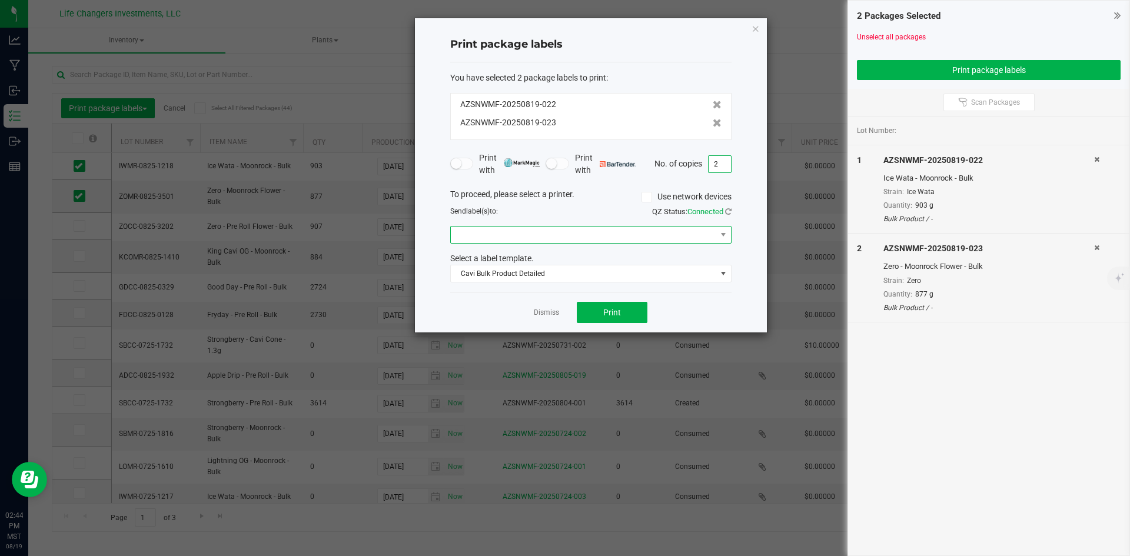
click at [601, 233] on span at bounding box center [583, 235] width 265 height 16
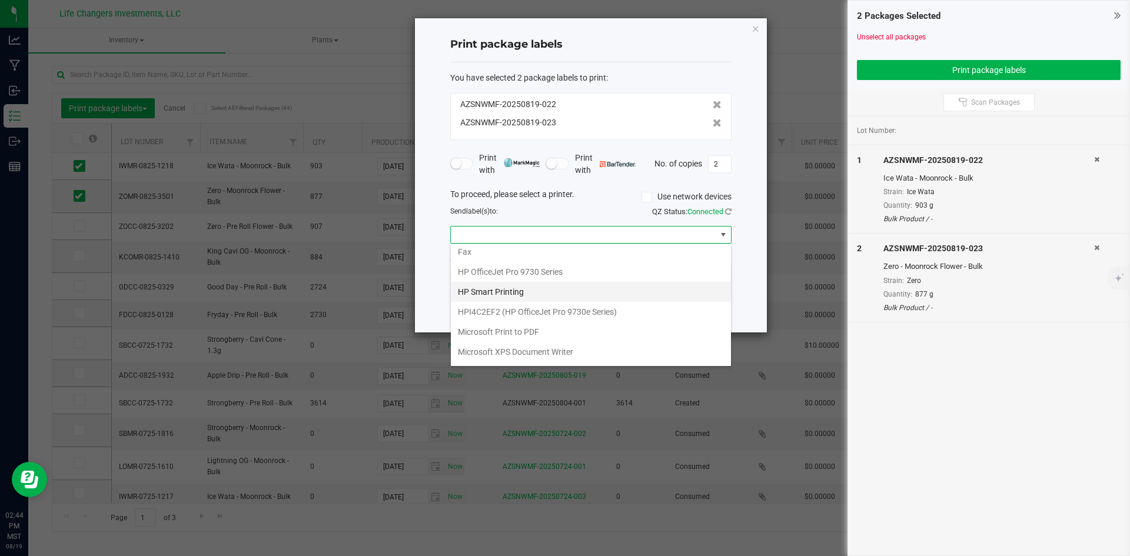
scroll to position [102, 0]
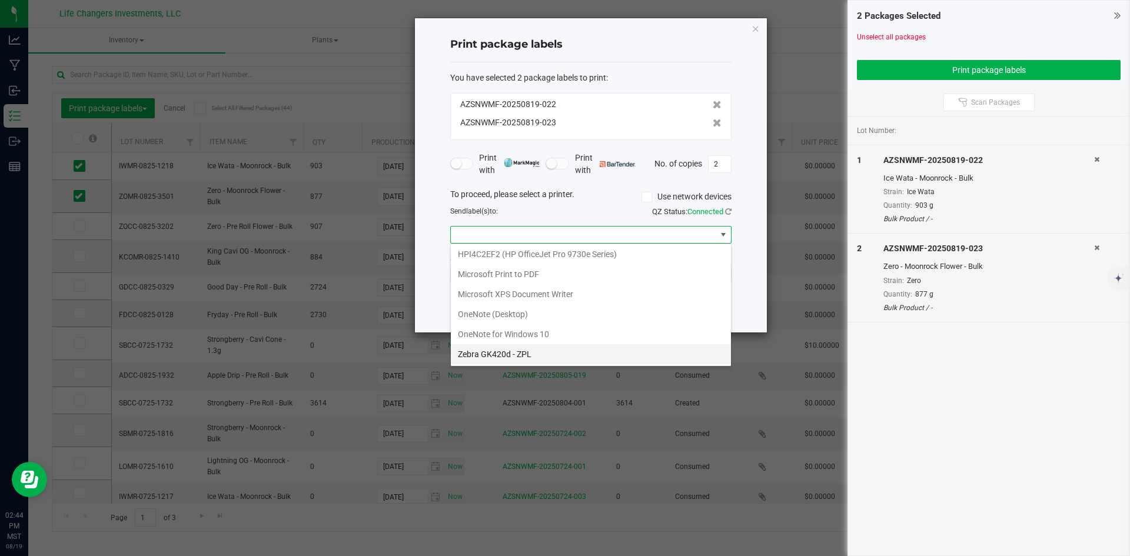
click at [574, 348] on ZPL "Zebra GK420d - ZPL" at bounding box center [591, 354] width 280 height 20
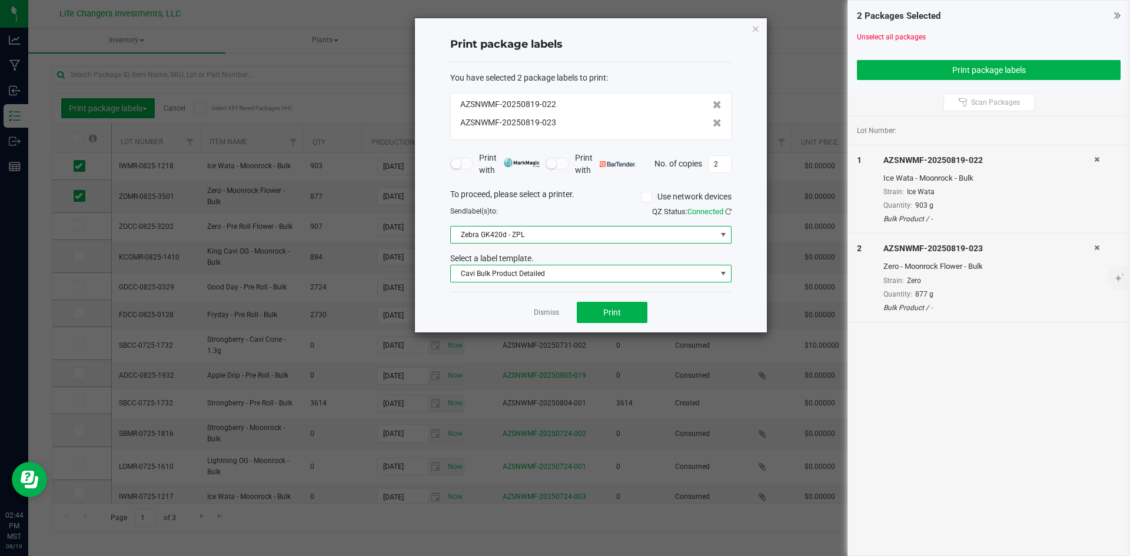
click at [581, 273] on span "Cavi Bulk Product Detailed" at bounding box center [583, 273] width 265 height 16
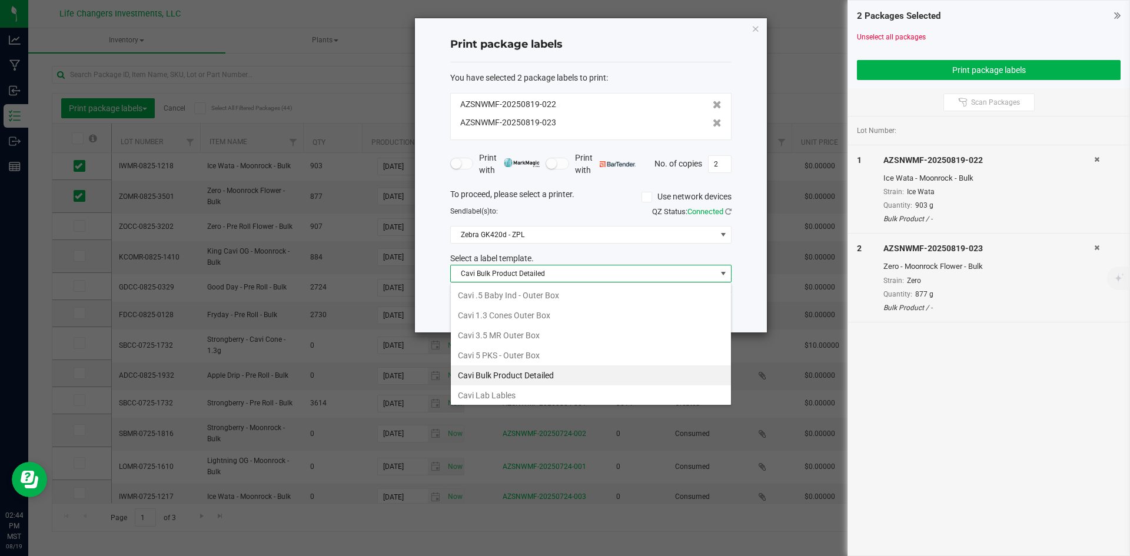
scroll to position [18, 281]
click at [581, 273] on span "Cavi Bulk Product Detailed" at bounding box center [583, 273] width 265 height 16
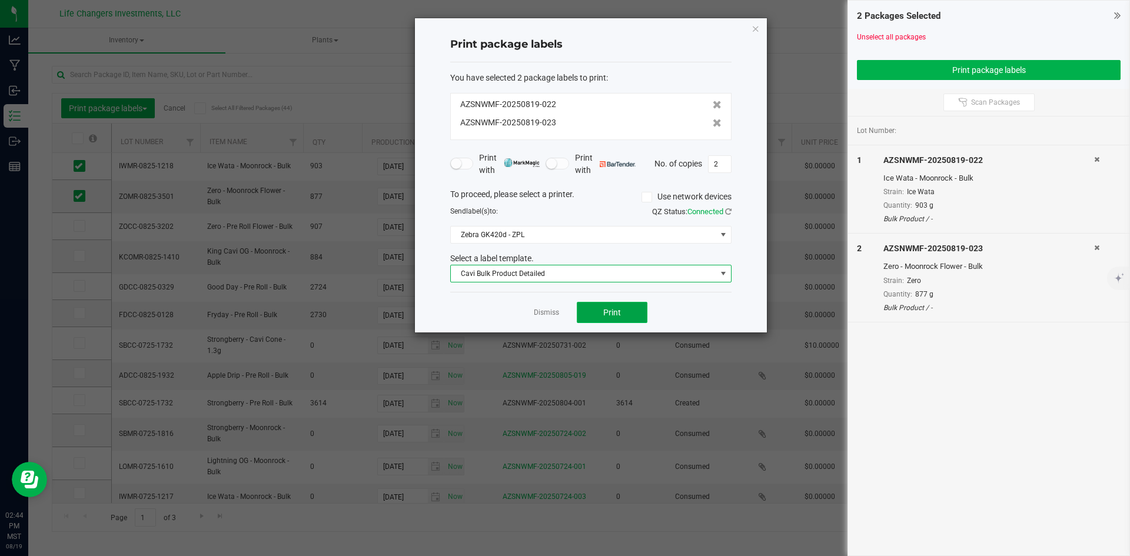
click at [618, 311] on span "Print" at bounding box center [612, 312] width 18 height 9
click at [716, 167] on input "2" at bounding box center [720, 164] width 22 height 16
type input "1"
click at [567, 271] on span "Cavi Bulk Product Detailed" at bounding box center [583, 273] width 265 height 16
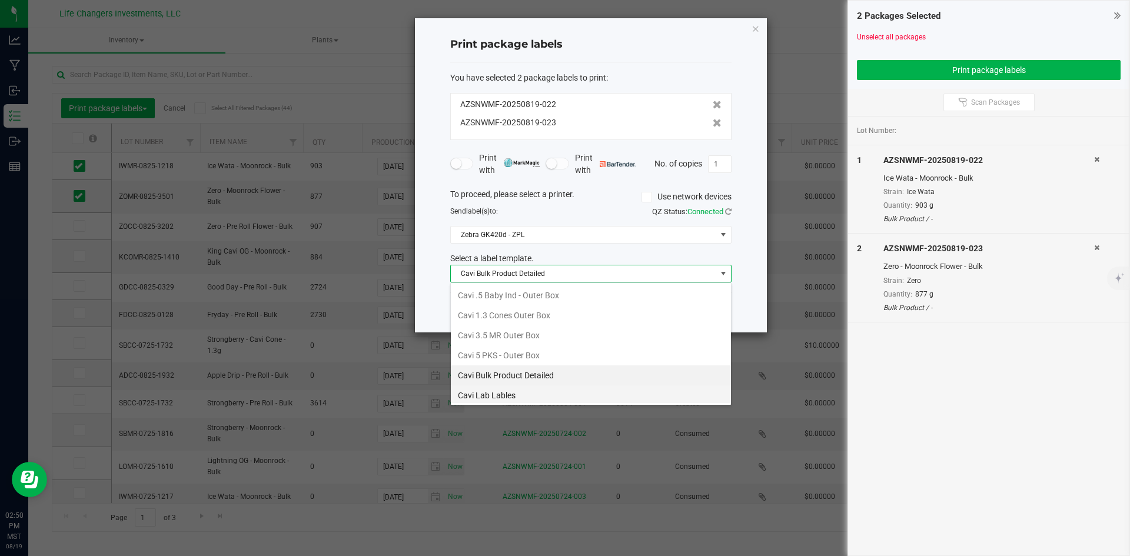
click at [517, 394] on li "Cavi Lab Lables" at bounding box center [591, 395] width 280 height 20
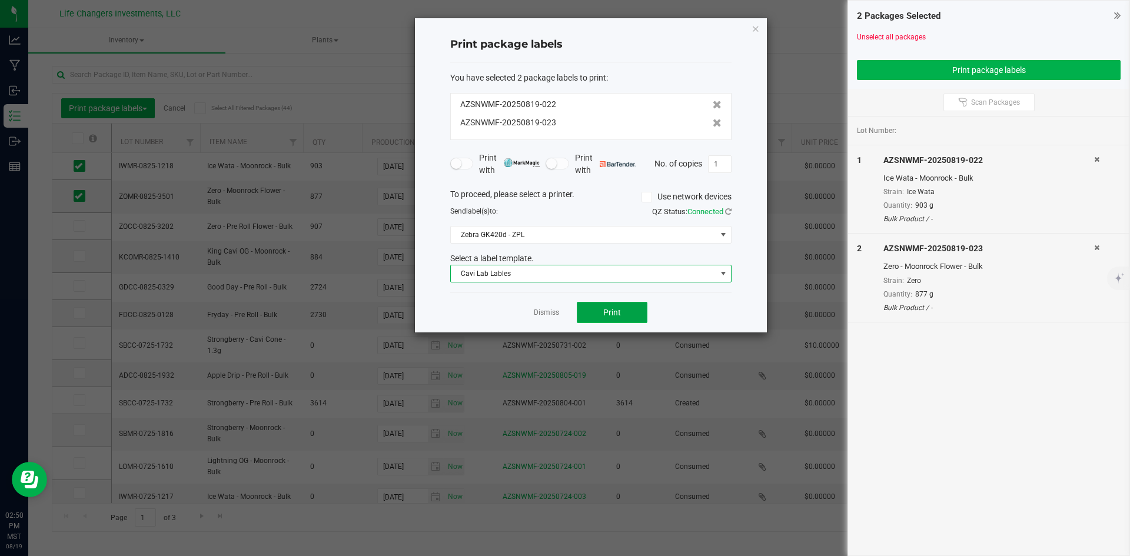
click at [616, 314] on span "Print" at bounding box center [612, 312] width 18 height 9
click at [755, 31] on icon "button" at bounding box center [755, 28] width 8 height 14
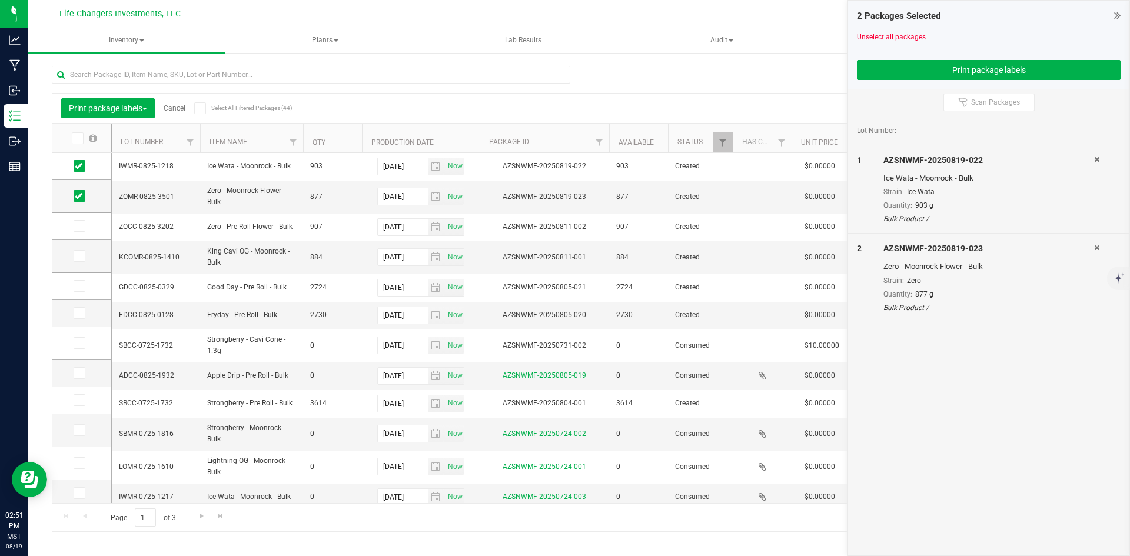
click at [174, 107] on link "Cancel" at bounding box center [175, 108] width 22 height 8
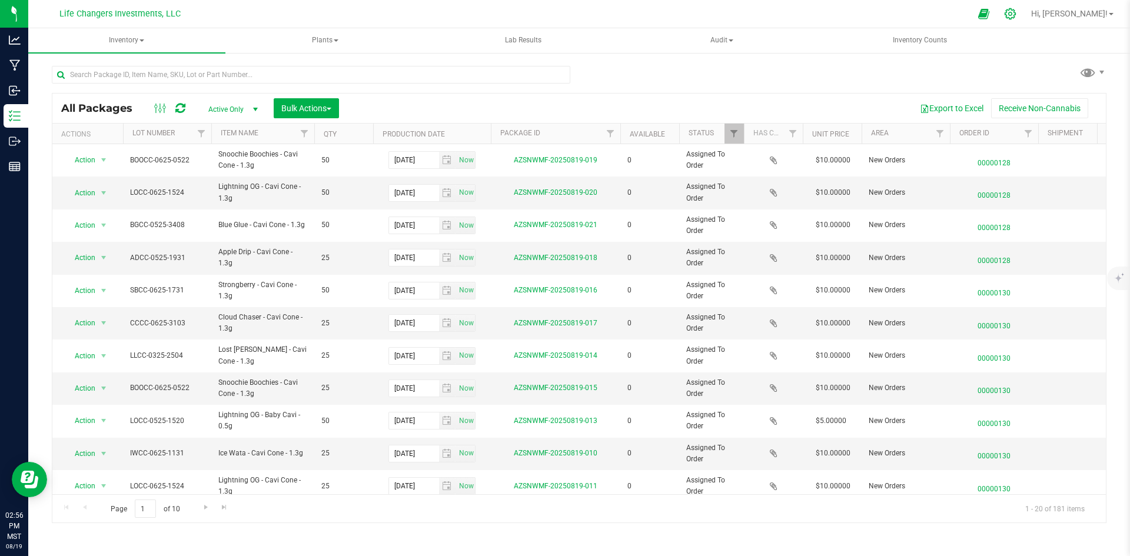
click at [1016, 17] on icon at bounding box center [1010, 14] width 12 height 12
click at [1016, 14] on icon at bounding box center [1010, 14] width 12 height 12
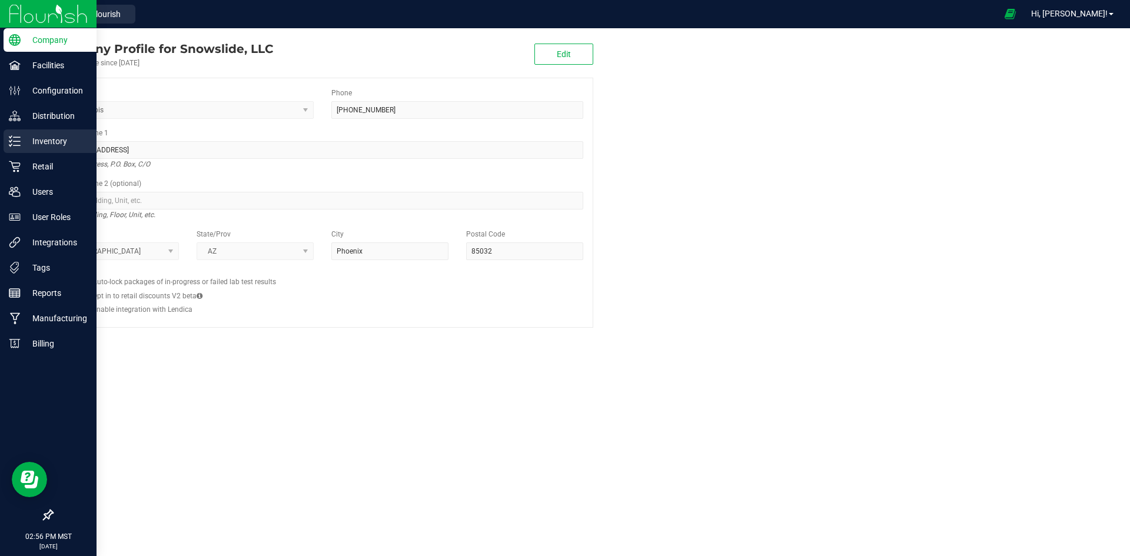
click at [39, 138] on p "Inventory" at bounding box center [56, 141] width 71 height 14
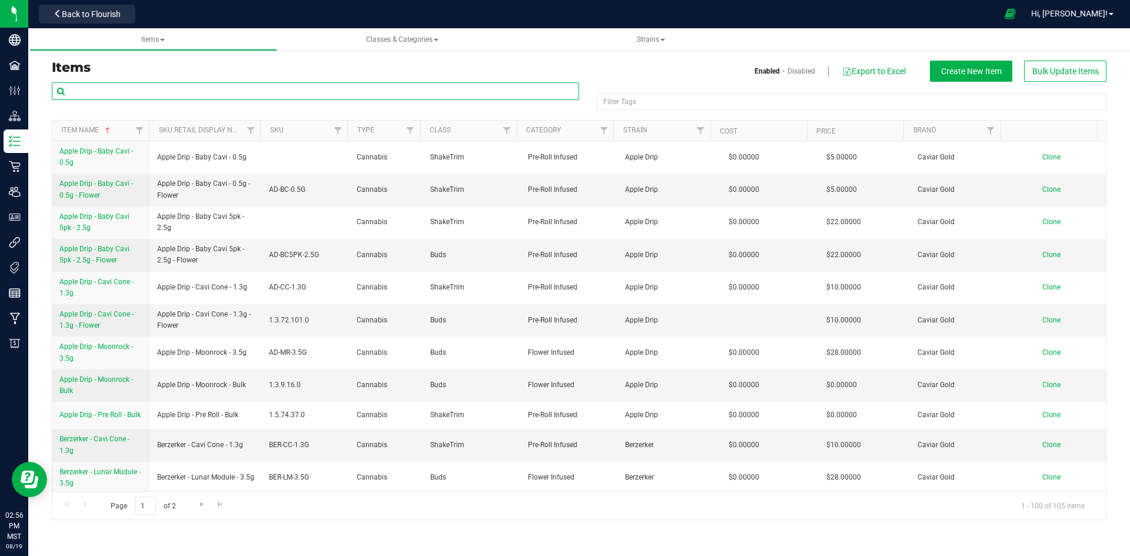
click at [228, 90] on input "text" at bounding box center [315, 91] width 527 height 18
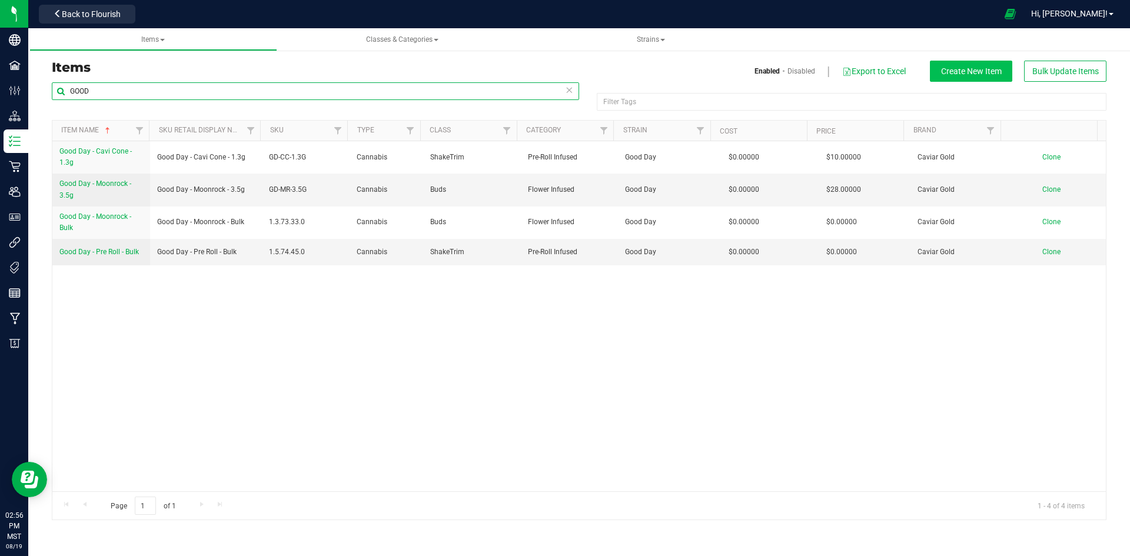
type input "GOOD"
click at [955, 68] on span "Create New Item" at bounding box center [971, 70] width 61 height 9
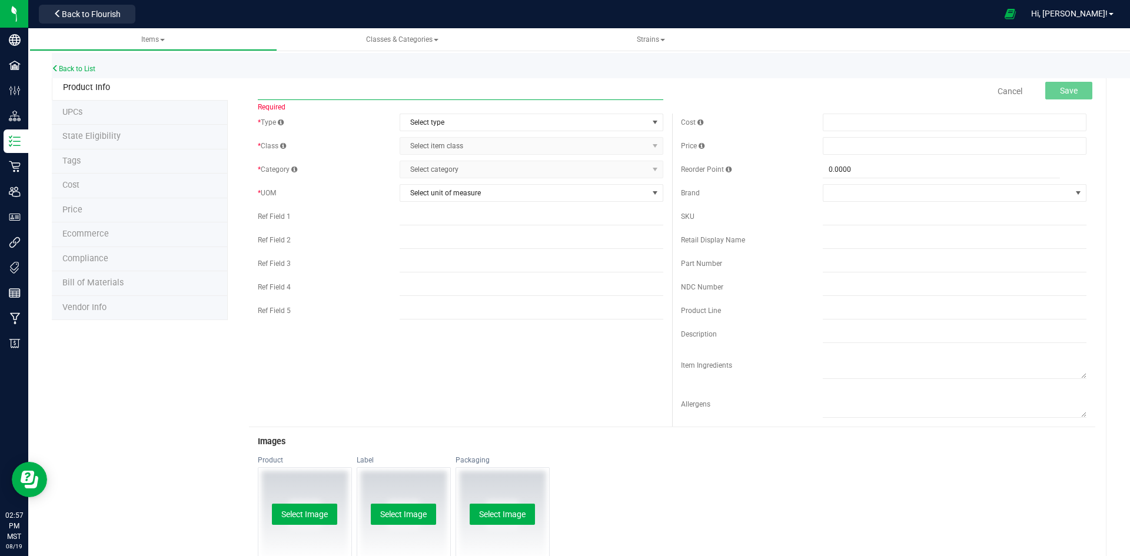
paste input "Good Day - Cavi Cone - 1.3g - Flower"
type input "Good Day - Cavi Cone - 1.3g - Flower"
click at [458, 120] on span "Select type" at bounding box center [524, 122] width 248 height 16
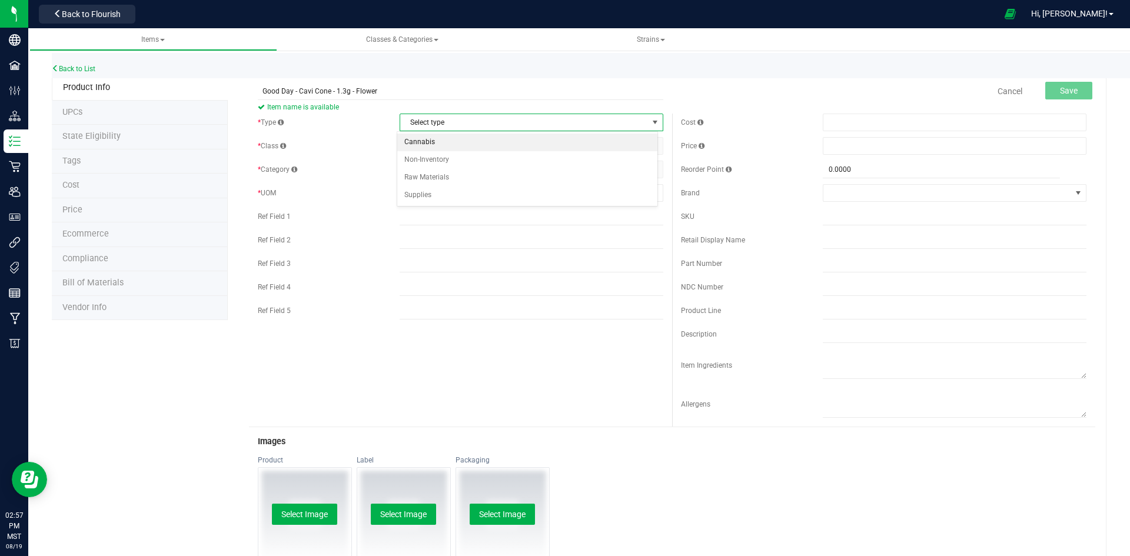
click at [439, 141] on li "Cannabis" at bounding box center [527, 143] width 260 height 18
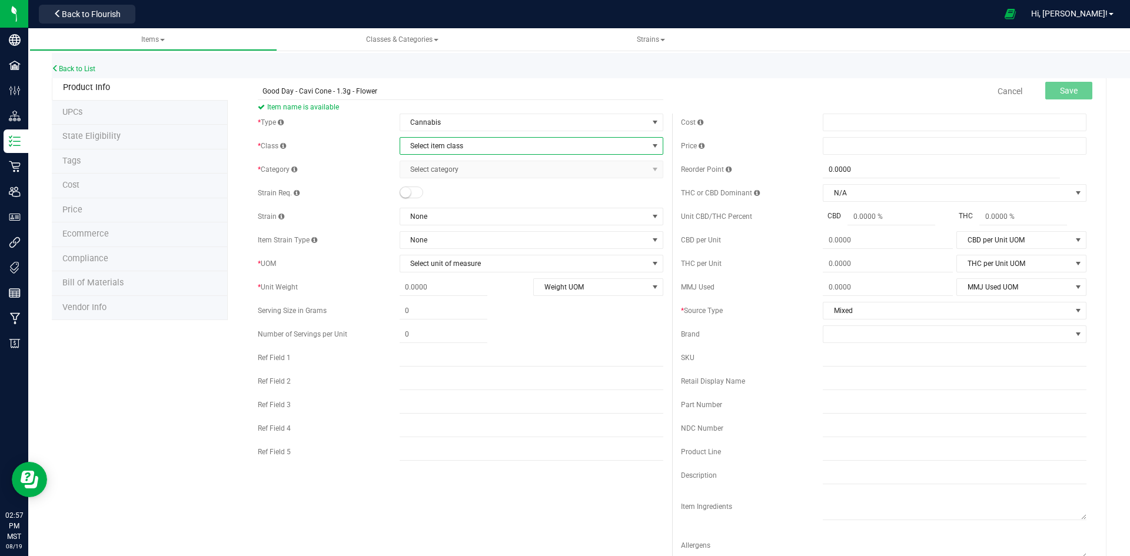
click at [439, 141] on span "Select item class" at bounding box center [524, 146] width 248 height 16
click at [422, 161] on li "Buds" at bounding box center [527, 166] width 260 height 18
click at [428, 171] on span "Select category" at bounding box center [524, 169] width 248 height 16
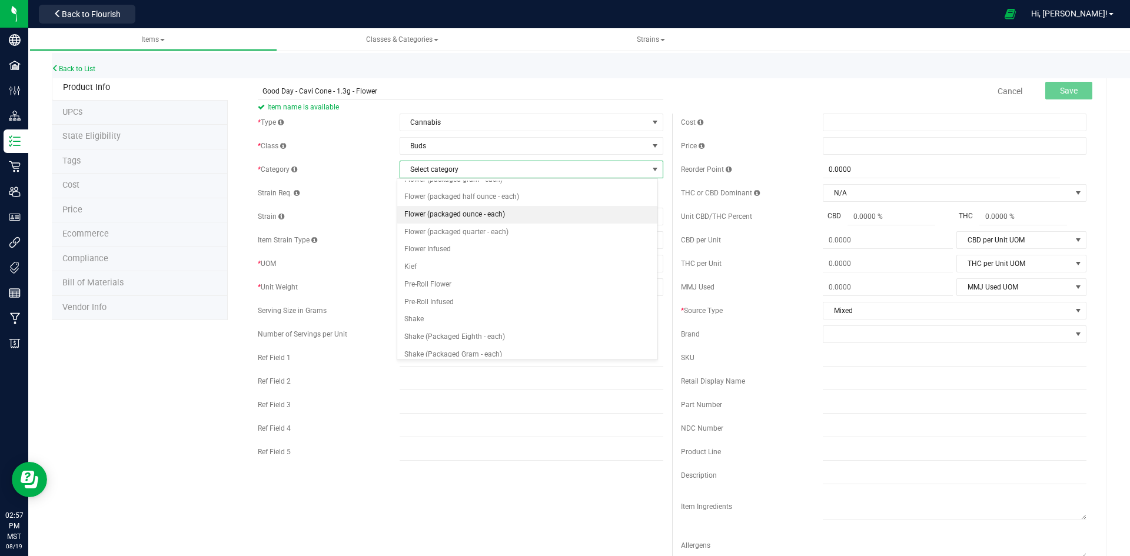
scroll to position [121, 0]
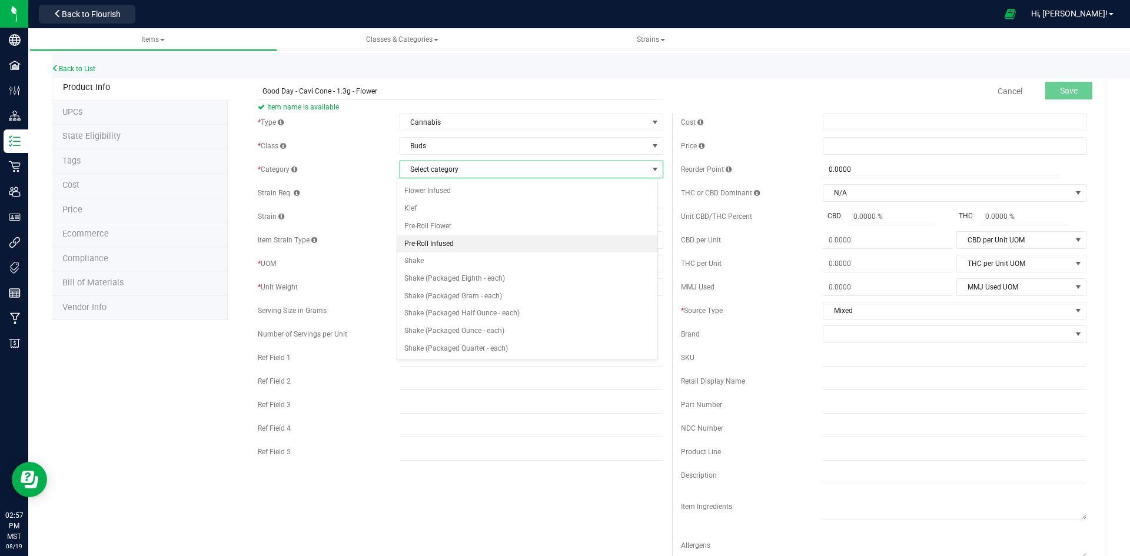
click at [436, 243] on li "Pre-Roll Infused" at bounding box center [527, 244] width 260 height 18
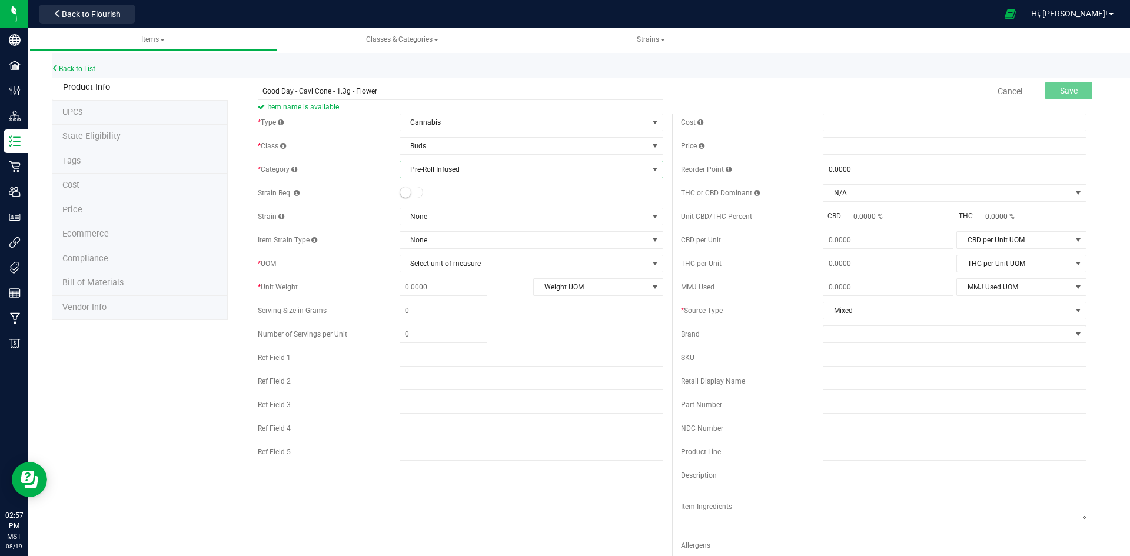
click at [404, 192] on small at bounding box center [405, 192] width 11 height 11
click at [444, 213] on span "None" at bounding box center [524, 216] width 248 height 16
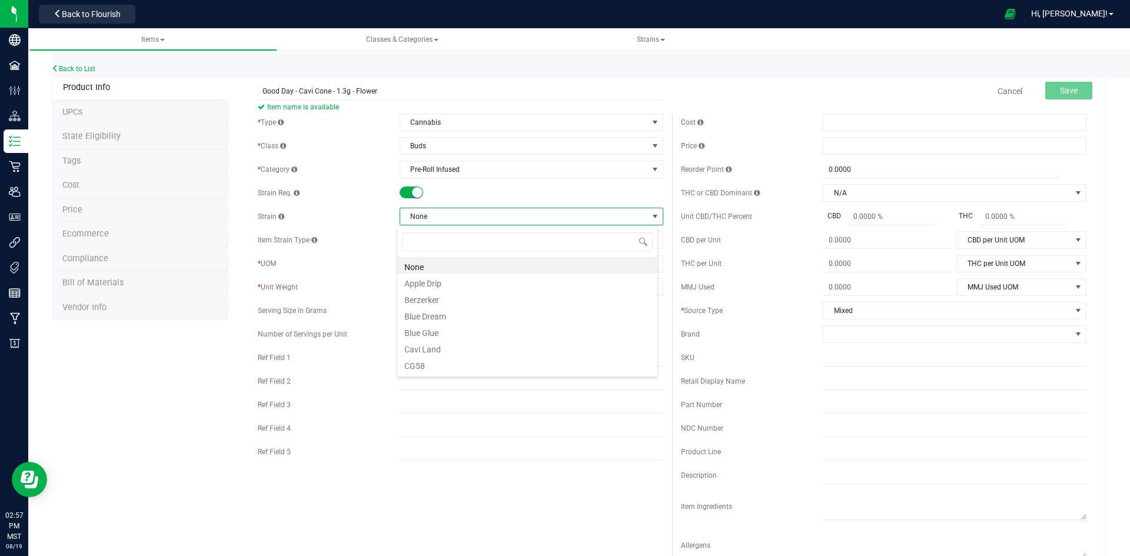
scroll to position [18, 261]
type input "GOO"
click at [448, 261] on li "Good Day" at bounding box center [527, 265] width 260 height 16
click at [438, 263] on span "Select unit of measure" at bounding box center [524, 263] width 248 height 16
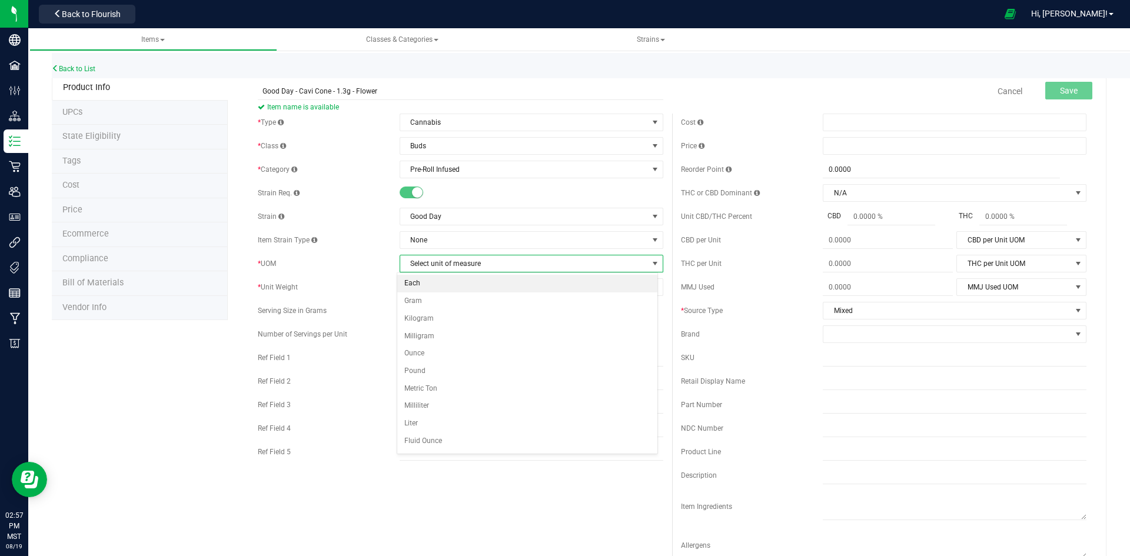
click at [418, 282] on li "Each" at bounding box center [527, 284] width 260 height 18
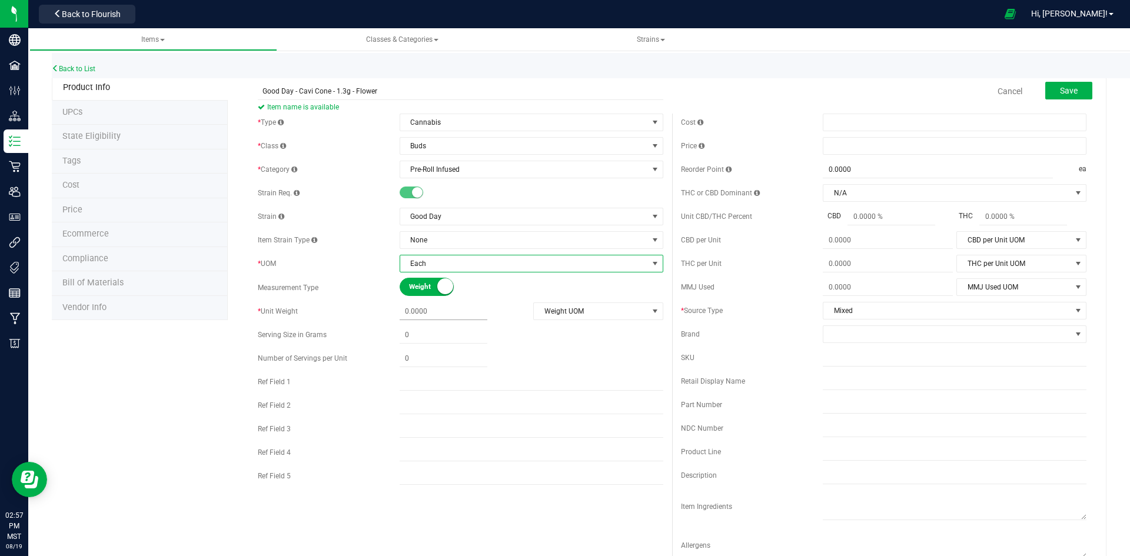
click at [432, 311] on span at bounding box center [444, 311] width 88 height 17
type input "1.3"
type input "1.3000"
click at [607, 311] on span "Weight UOM" at bounding box center [591, 311] width 114 height 16
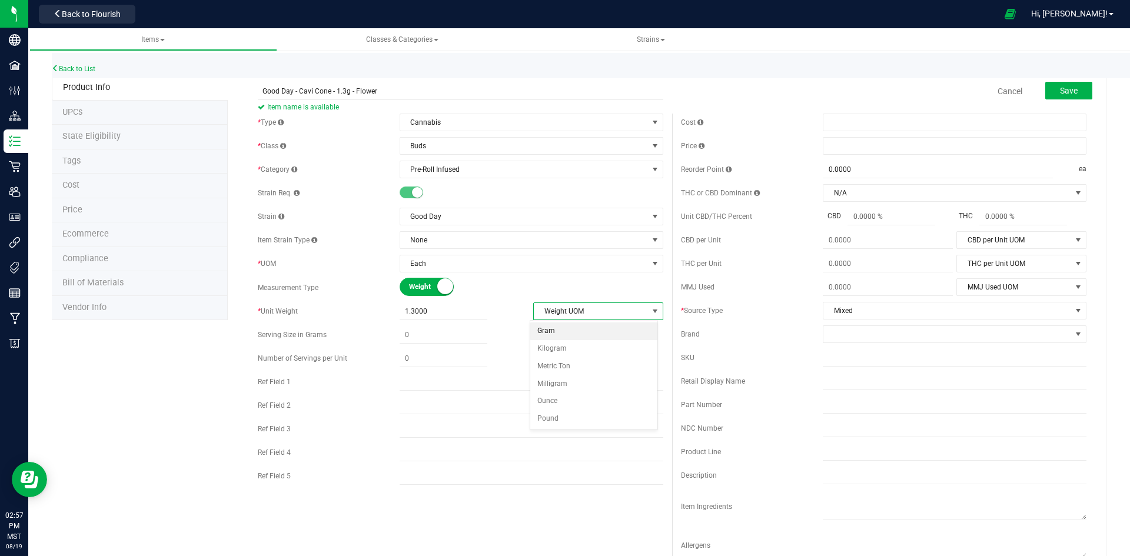
click at [555, 331] on li "Gram" at bounding box center [594, 331] width 128 height 18
click at [852, 145] on span at bounding box center [955, 146] width 264 height 18
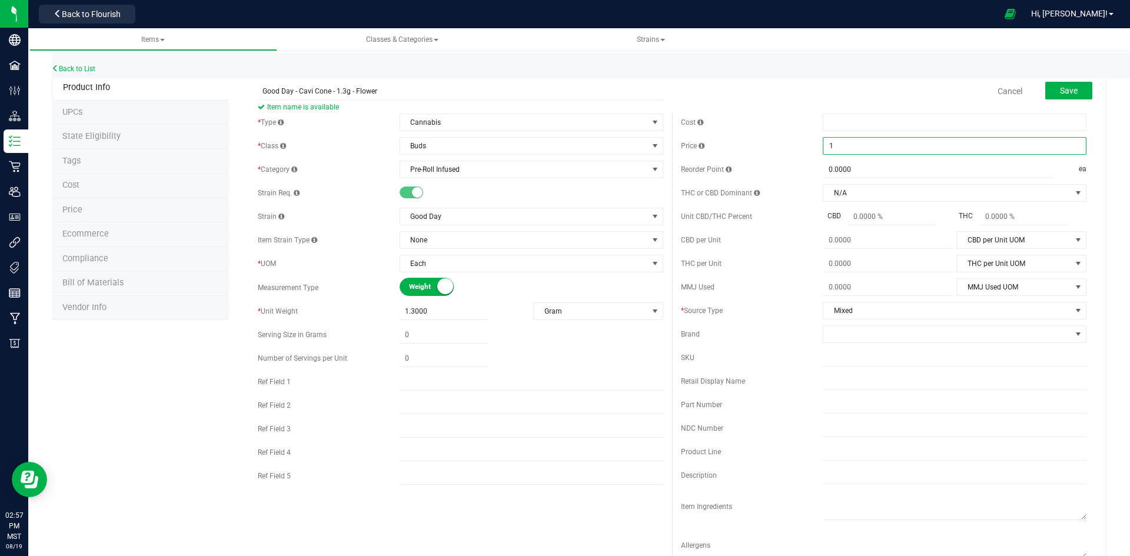
type input "10"
type input "$10.00000"
click at [798, 189] on div "THC or CBD Dominant" at bounding box center [752, 193] width 142 height 11
click at [889, 301] on div "Cost Price $10.00000 10 Reorder Point 0.0000 0 ea THC or CBD Dominant" at bounding box center [883, 341] width 423 height 454
click at [888, 333] on span at bounding box center [947, 334] width 248 height 16
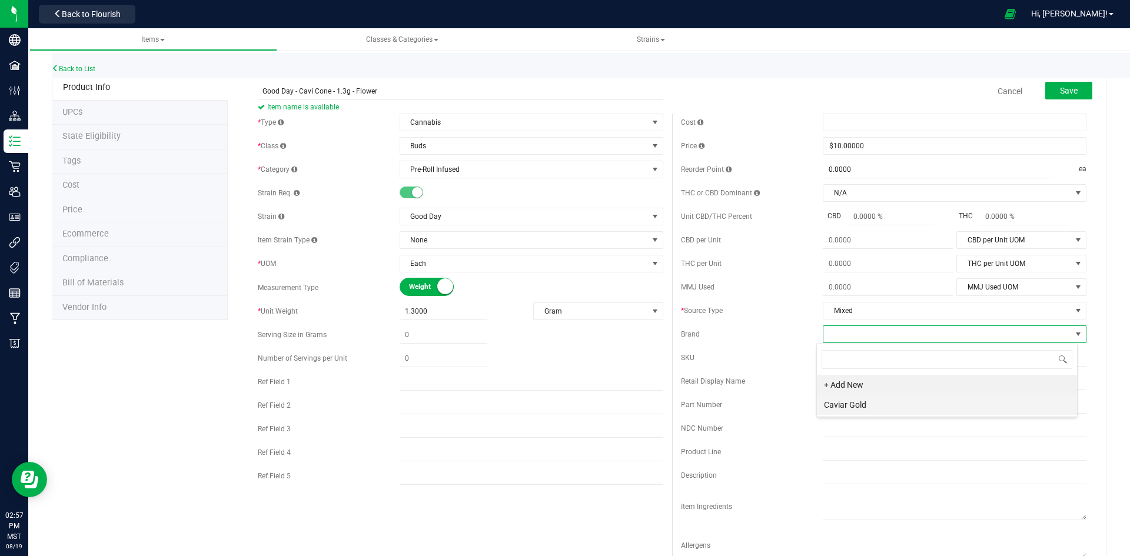
click at [900, 402] on li "Caviar Gold" at bounding box center [947, 405] width 260 height 20
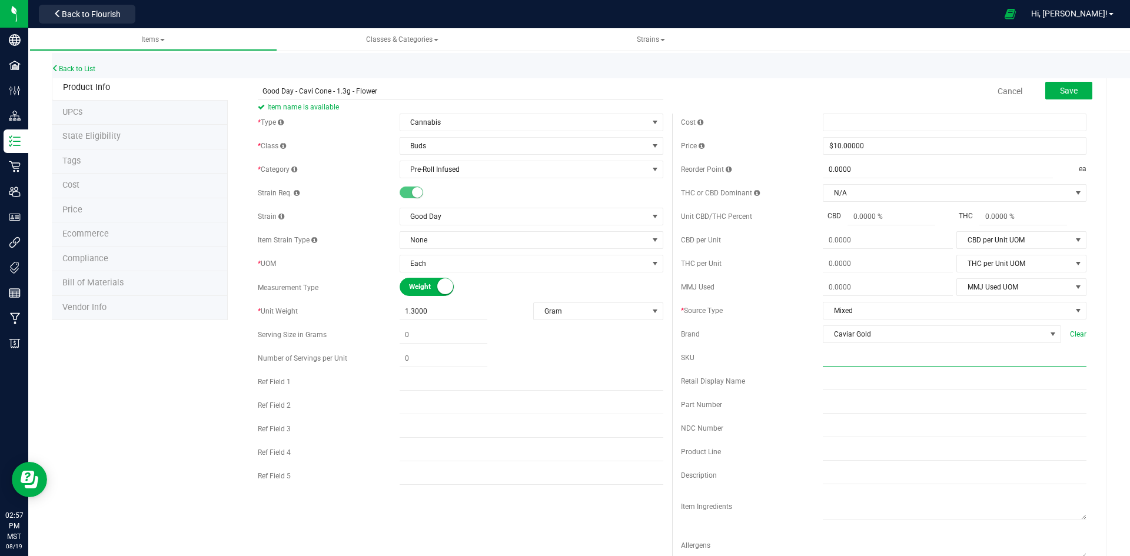
paste input "GD-CC-1.3G"
type input "GD-CC-1.3G"
drag, startPoint x: 861, startPoint y: 358, endPoint x: 794, endPoint y: 364, distance: 66.7
click at [794, 364] on div "SKU GD-CC-1.3G SKU already exists." at bounding box center [883, 363] width 405 height 28
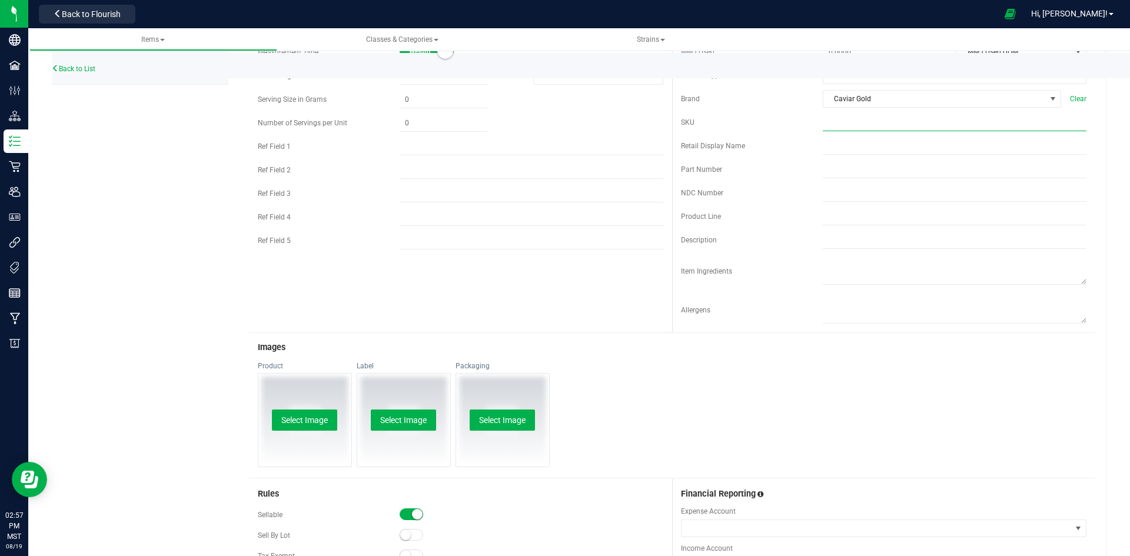
scroll to position [449, 0]
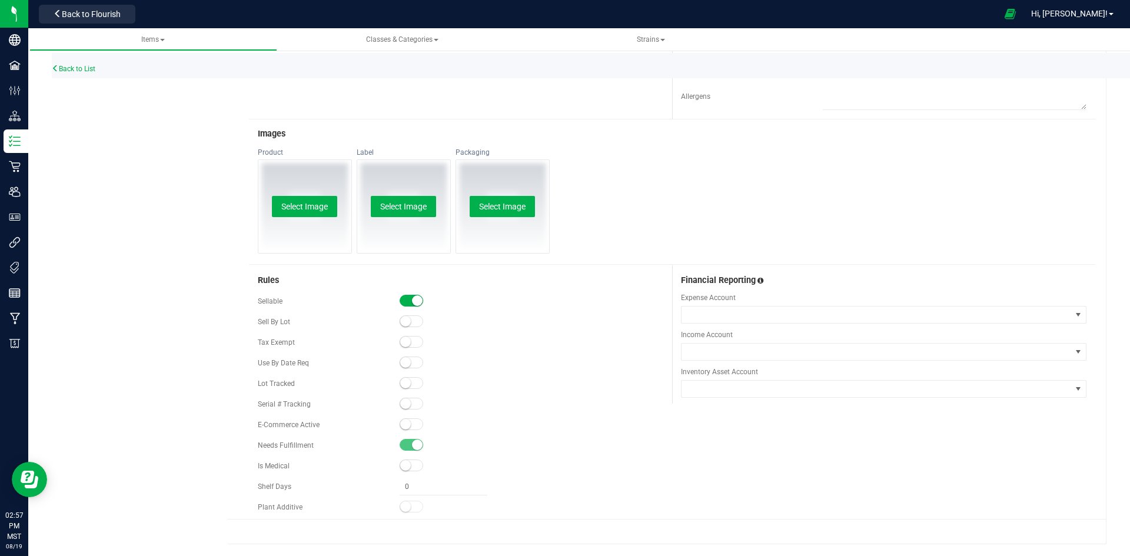
click at [403, 384] on small at bounding box center [405, 383] width 11 height 11
click at [400, 425] on small at bounding box center [405, 424] width 11 height 11
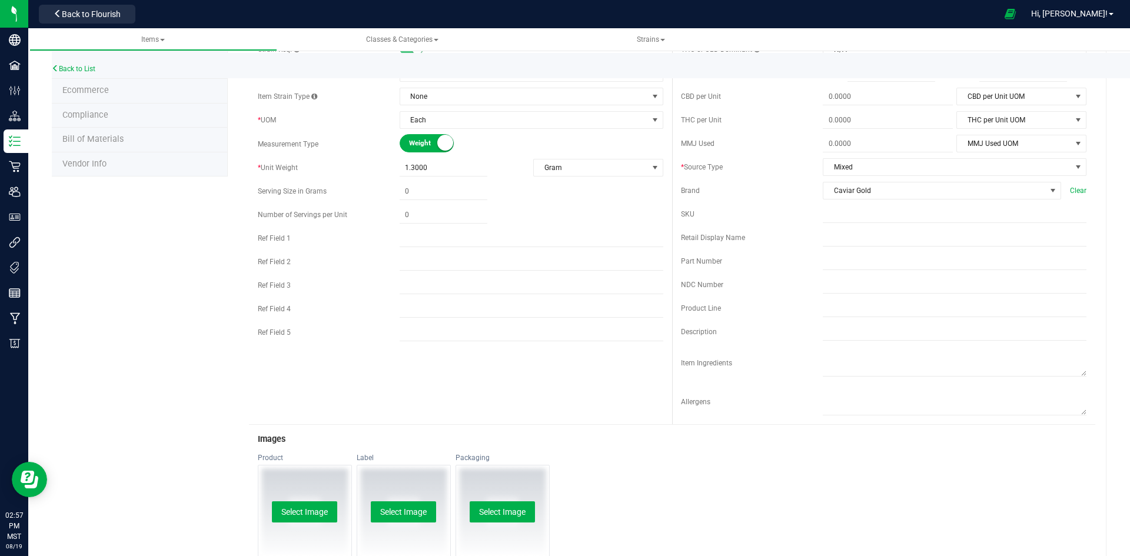
scroll to position [0, 0]
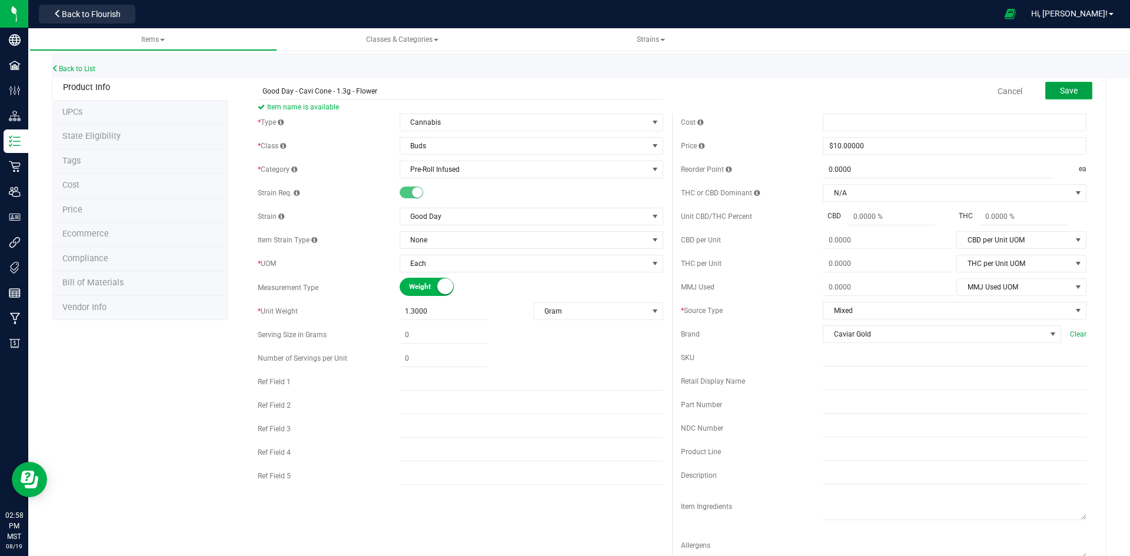
click at [1060, 93] on span "Save" at bounding box center [1069, 90] width 18 height 9
click at [784, 374] on div "Retail Display Name" at bounding box center [883, 382] width 405 height 18
click at [890, 308] on span "Mixed" at bounding box center [947, 310] width 248 height 16
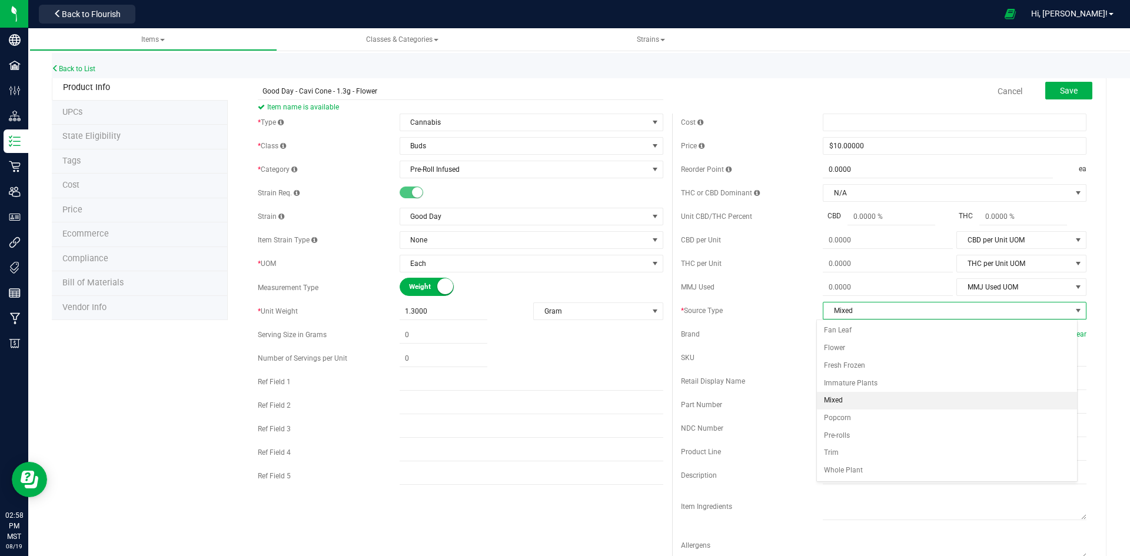
click at [886, 399] on li "Mixed" at bounding box center [947, 401] width 260 height 18
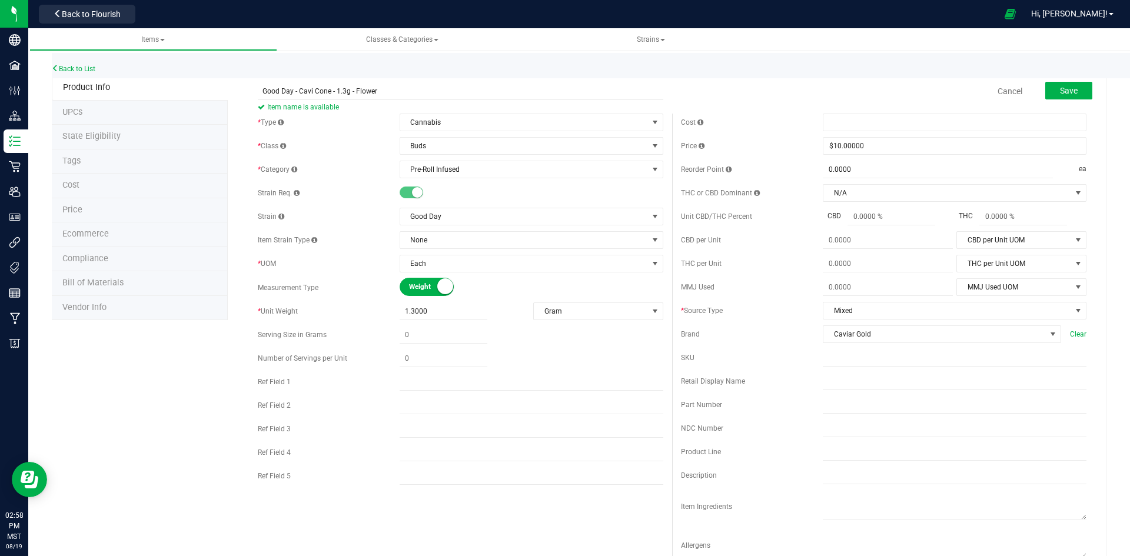
click at [791, 391] on div "Cost Price $10.00000 10 Reorder Point 0.0000 0 ea THC or CBD Dominant" at bounding box center [883, 341] width 423 height 454
click at [884, 310] on span "Mixed" at bounding box center [947, 310] width 248 height 16
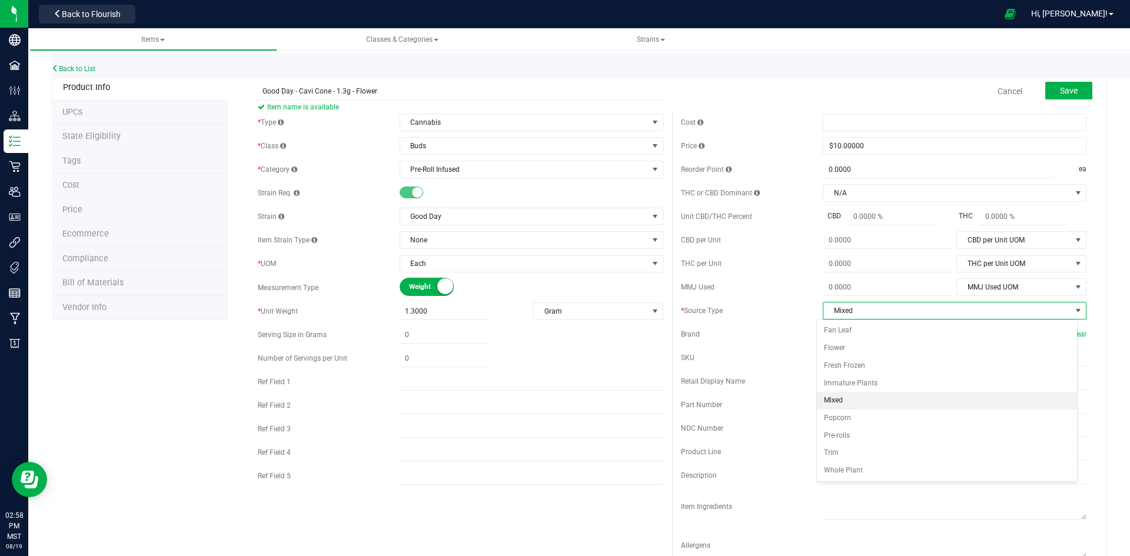
click at [739, 352] on div "SKU" at bounding box center [883, 358] width 405 height 18
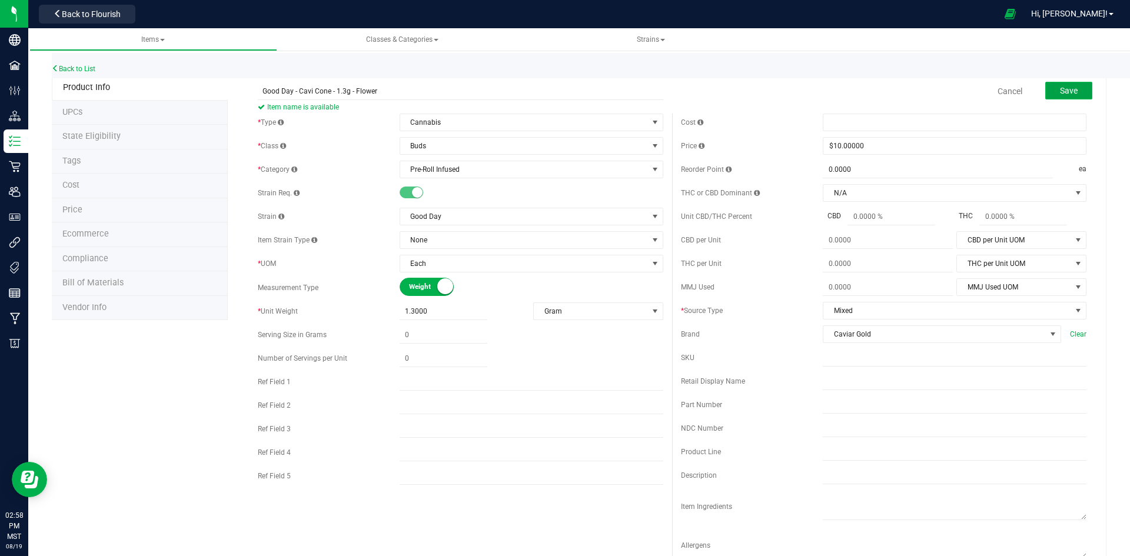
click at [1070, 86] on button "Save" at bounding box center [1068, 91] width 47 height 18
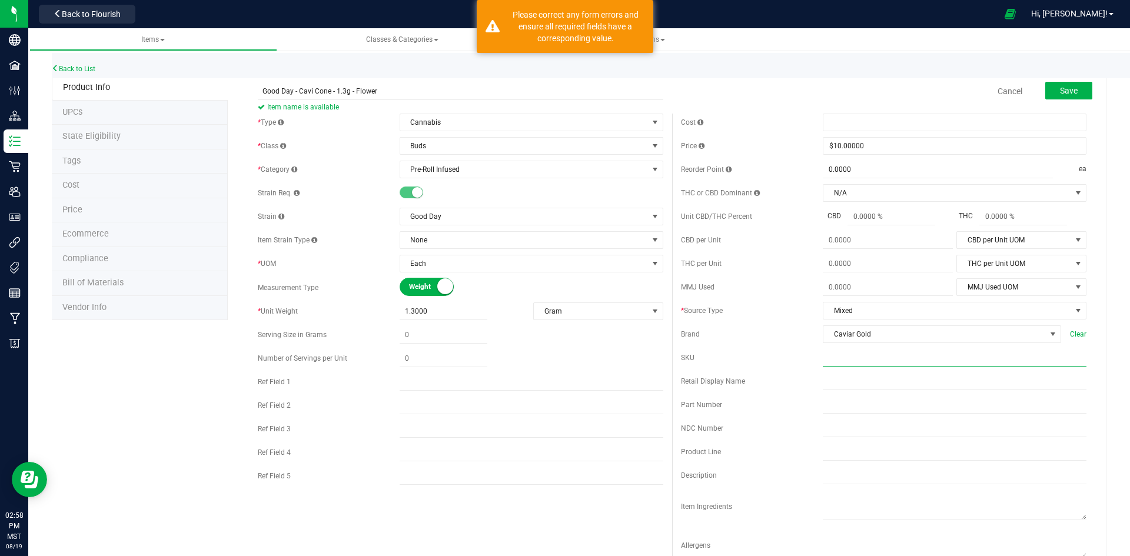
click at [858, 360] on input "text" at bounding box center [955, 358] width 264 height 18
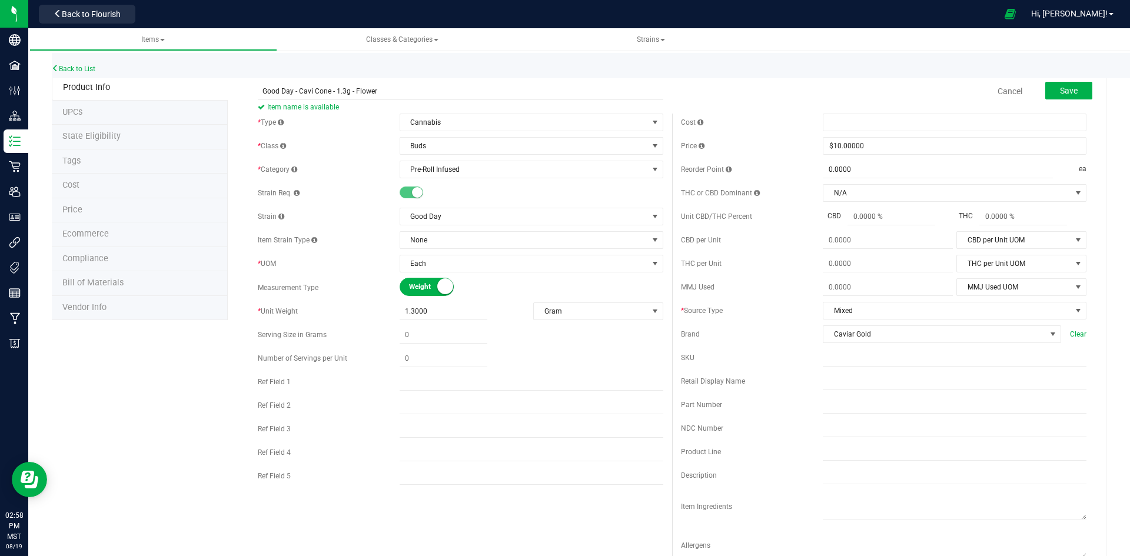
click at [776, 374] on div "Retail Display Name" at bounding box center [883, 382] width 405 height 18
click at [845, 360] on input "text" at bounding box center [955, 358] width 264 height 18
type input "11"
click at [1060, 92] on span "Save" at bounding box center [1069, 90] width 18 height 9
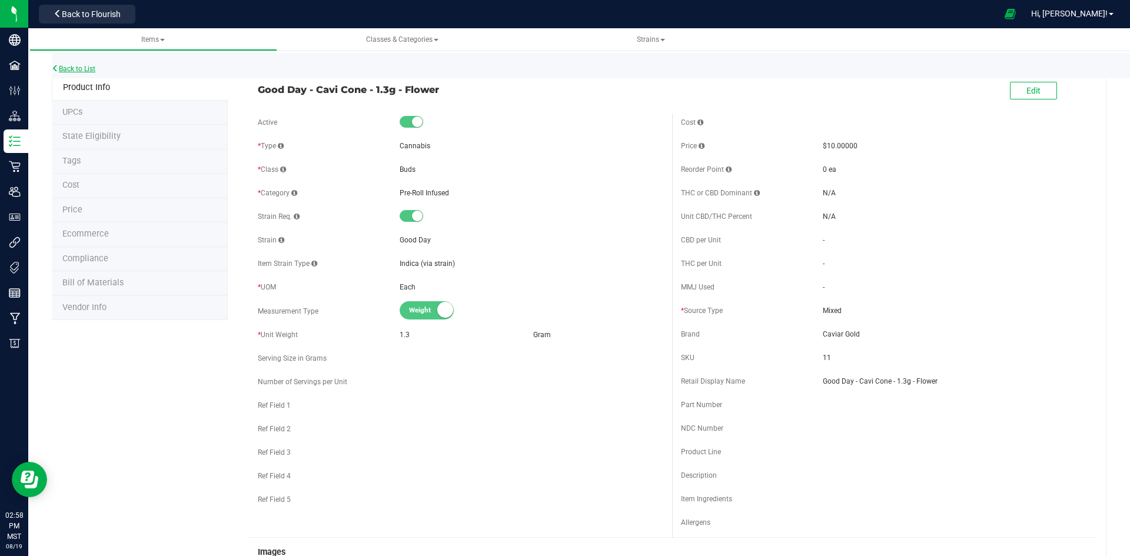
click at [72, 68] on link "Back to List" at bounding box center [74, 69] width 44 height 8
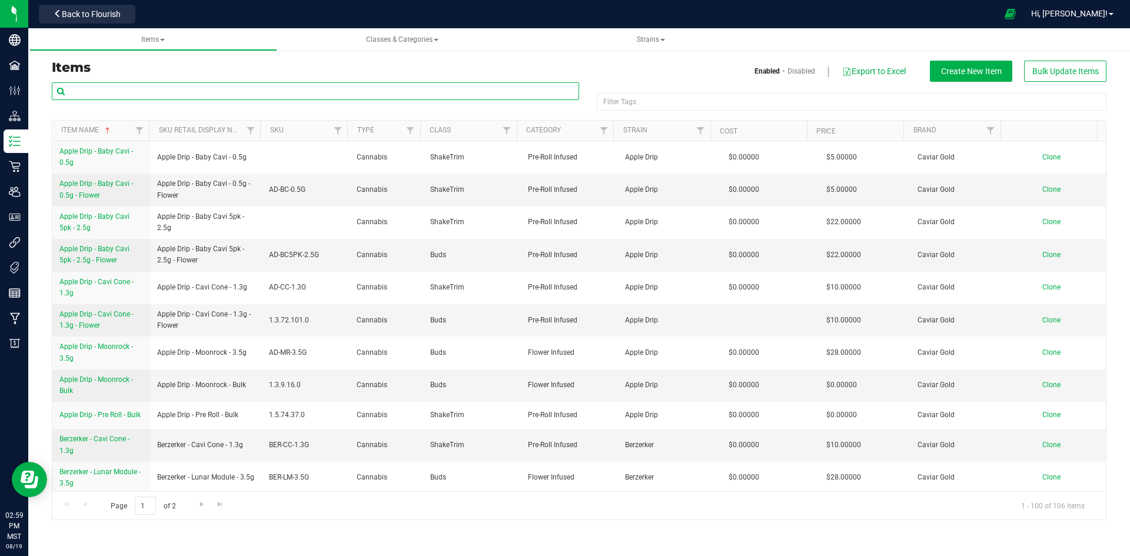
click at [234, 93] on input "text" at bounding box center [315, 91] width 527 height 18
click at [967, 70] on span "Create New Item" at bounding box center [971, 70] width 61 height 9
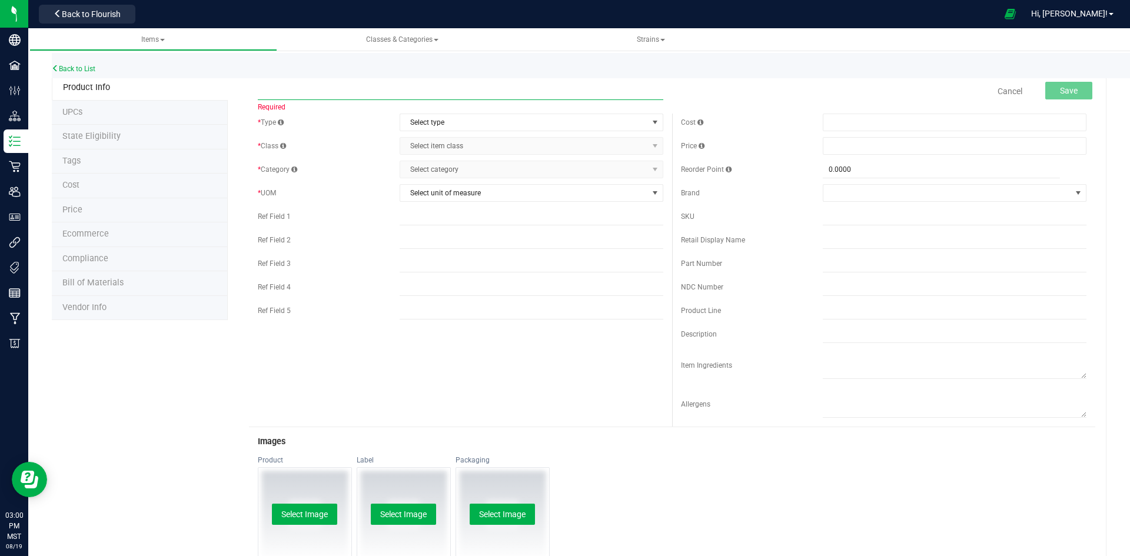
paste input "Good Day - Baby Cavi 5pk - 2.5g - Flower"
type input "Good Day - Baby Cavi 5pk - 2.5g - Flower"
click at [471, 123] on span "Select type" at bounding box center [524, 122] width 248 height 16
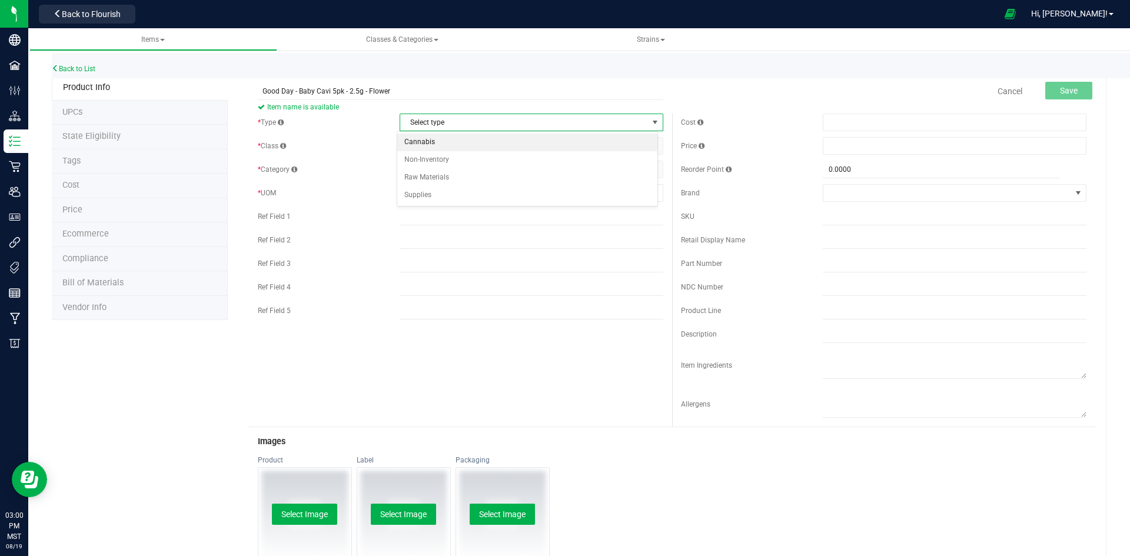
click at [445, 142] on li "Cannabis" at bounding box center [527, 143] width 260 height 18
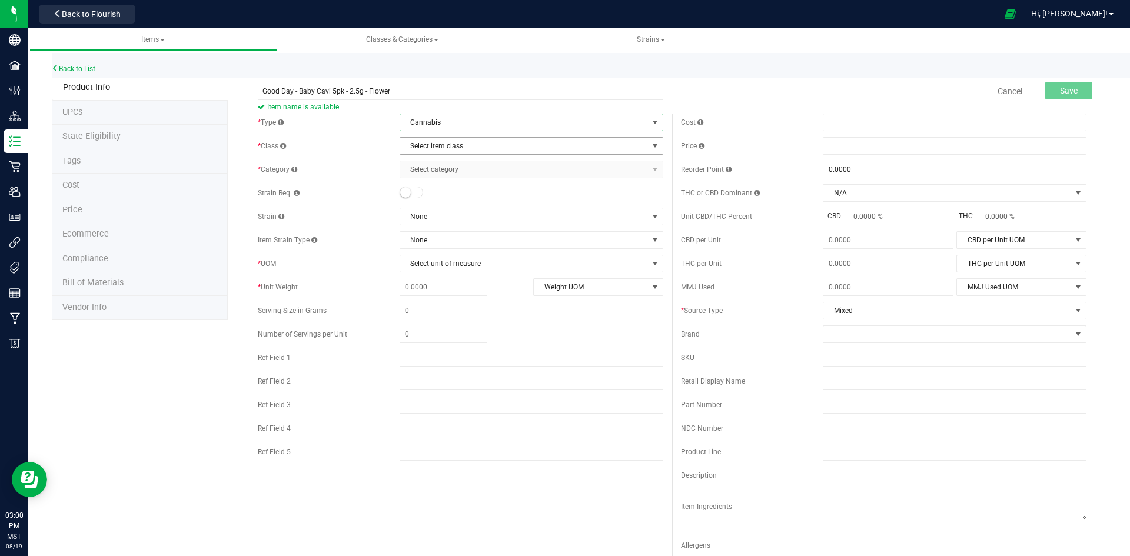
click at [445, 142] on span "Select item class" at bounding box center [524, 146] width 248 height 16
click at [425, 168] on li "Buds" at bounding box center [527, 166] width 260 height 18
click at [425, 168] on span "Select category" at bounding box center [524, 169] width 248 height 16
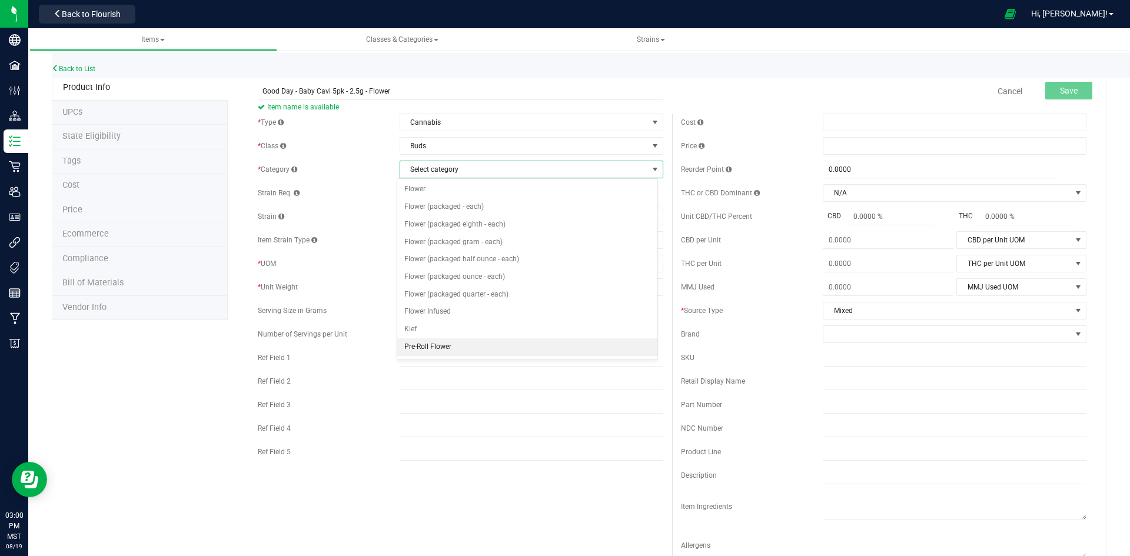
scroll to position [59, 0]
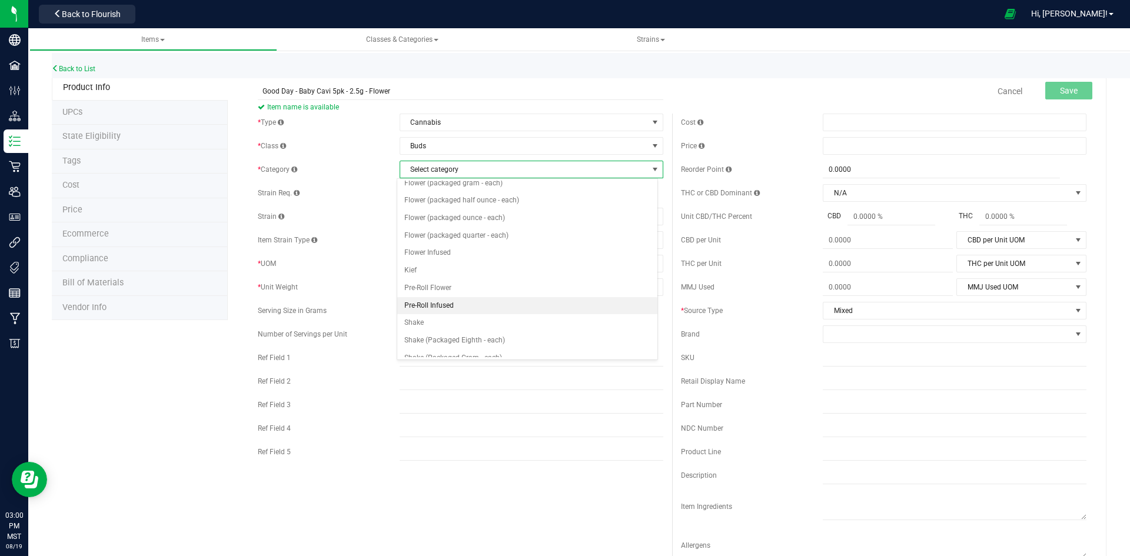
click at [421, 302] on li "Pre-Roll Infused" at bounding box center [527, 306] width 260 height 18
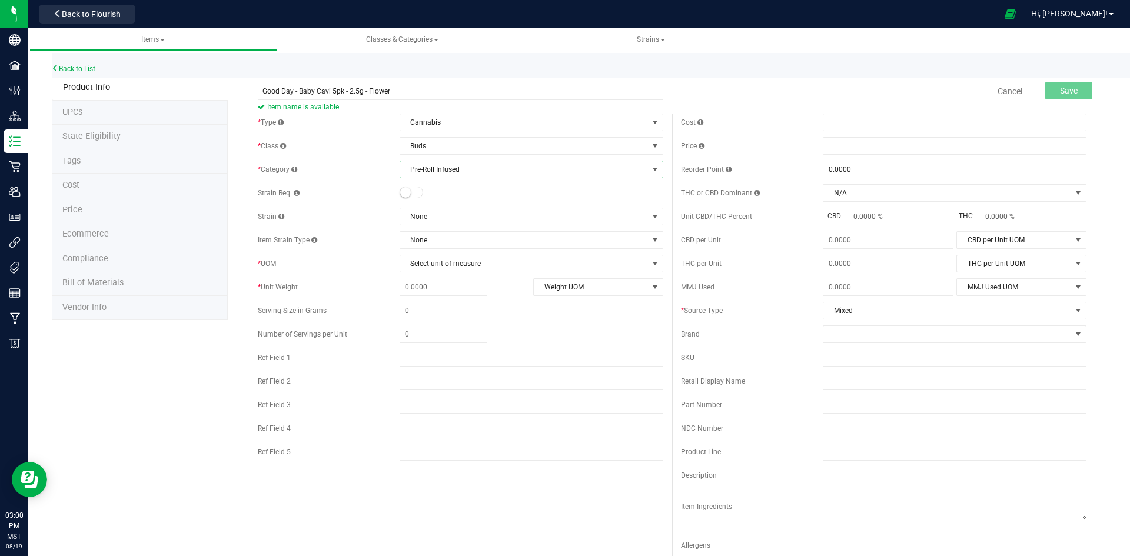
click at [400, 193] on small at bounding box center [405, 192] width 11 height 11
click at [424, 214] on span "None" at bounding box center [524, 216] width 248 height 16
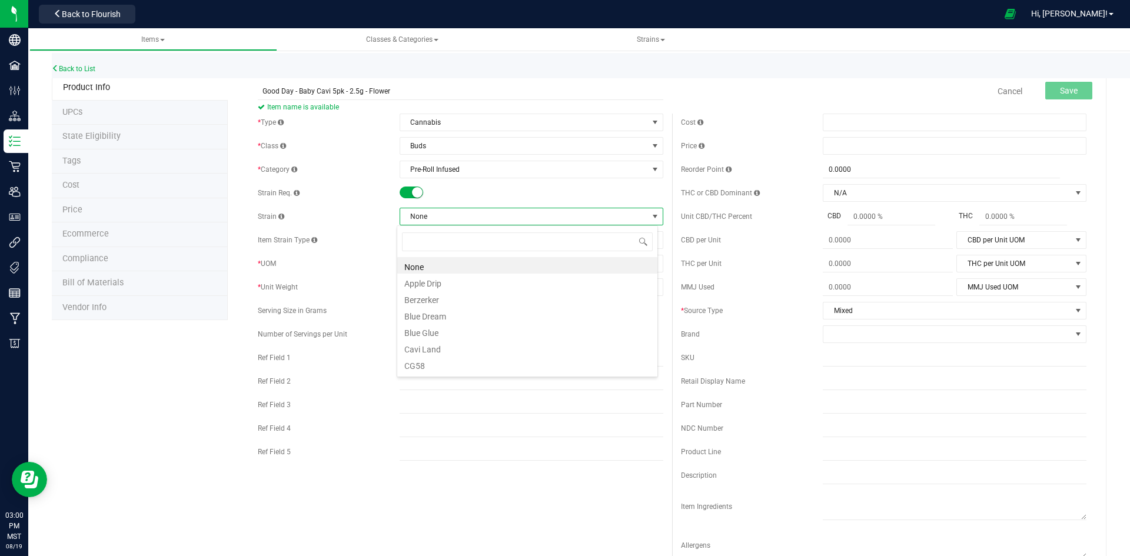
scroll to position [18, 261]
type input "GOOD"
click at [455, 264] on li "Good Day" at bounding box center [527, 265] width 260 height 16
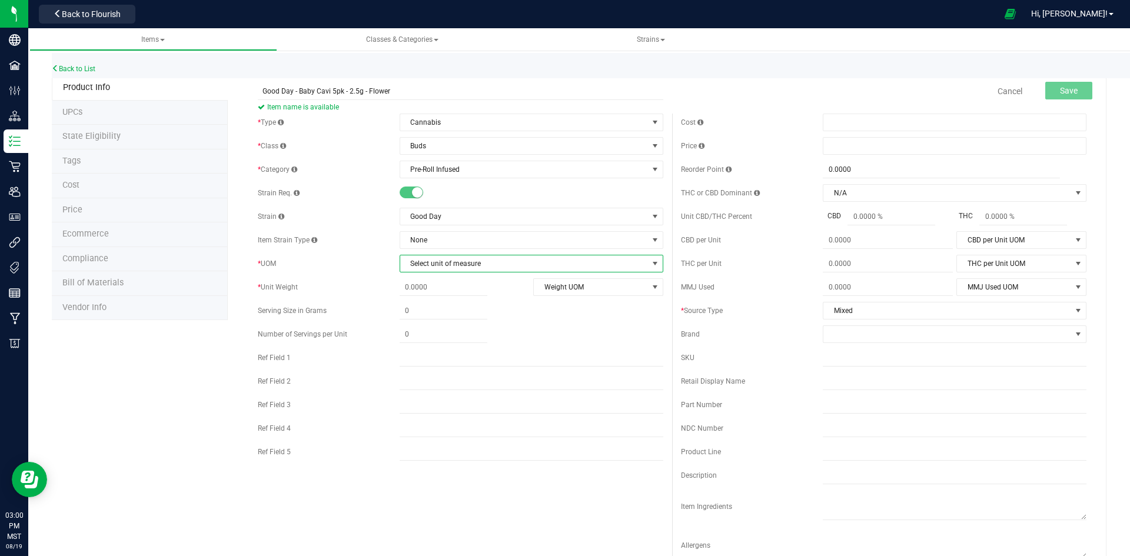
click at [461, 267] on span "Select unit of measure" at bounding box center [524, 263] width 248 height 16
click at [425, 278] on li "Each" at bounding box center [527, 284] width 260 height 18
click at [431, 308] on span at bounding box center [444, 311] width 88 height 17
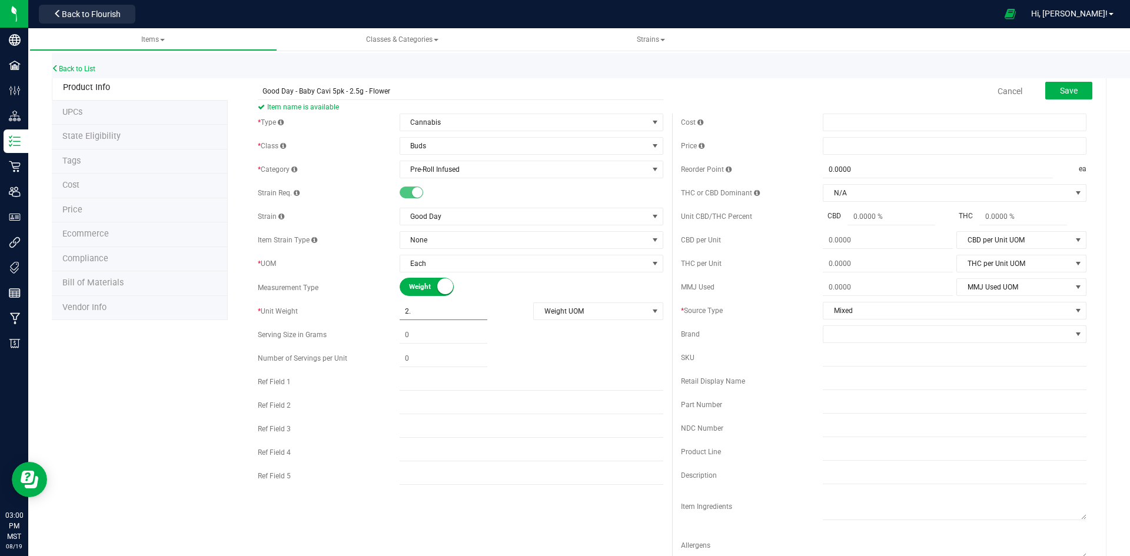
type input "2.5"
type input "2.5000"
click at [596, 315] on span "Weight UOM" at bounding box center [591, 311] width 114 height 16
click at [555, 326] on li "Gram" at bounding box center [594, 331] width 128 height 18
click at [849, 142] on span at bounding box center [955, 146] width 264 height 18
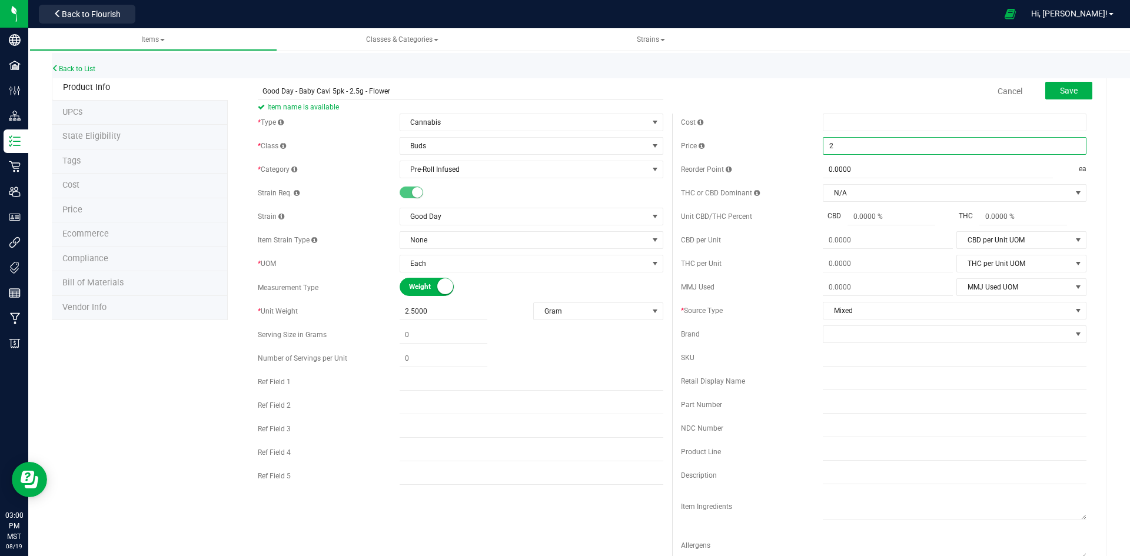
type input "22"
type input "$22.00000"
click at [793, 199] on div "THC or CBD Dominant N/A N/A THC Dominant CBD Dominant 1:1 Ratio" at bounding box center [883, 193] width 405 height 18
click at [890, 329] on span at bounding box center [947, 334] width 248 height 16
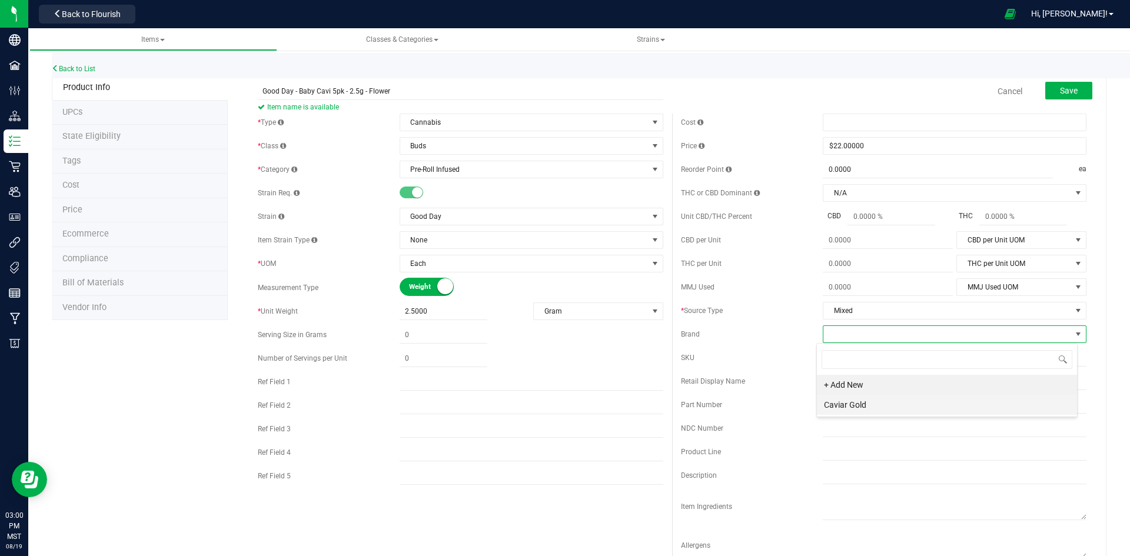
click at [903, 403] on li "Caviar Gold" at bounding box center [947, 405] width 260 height 20
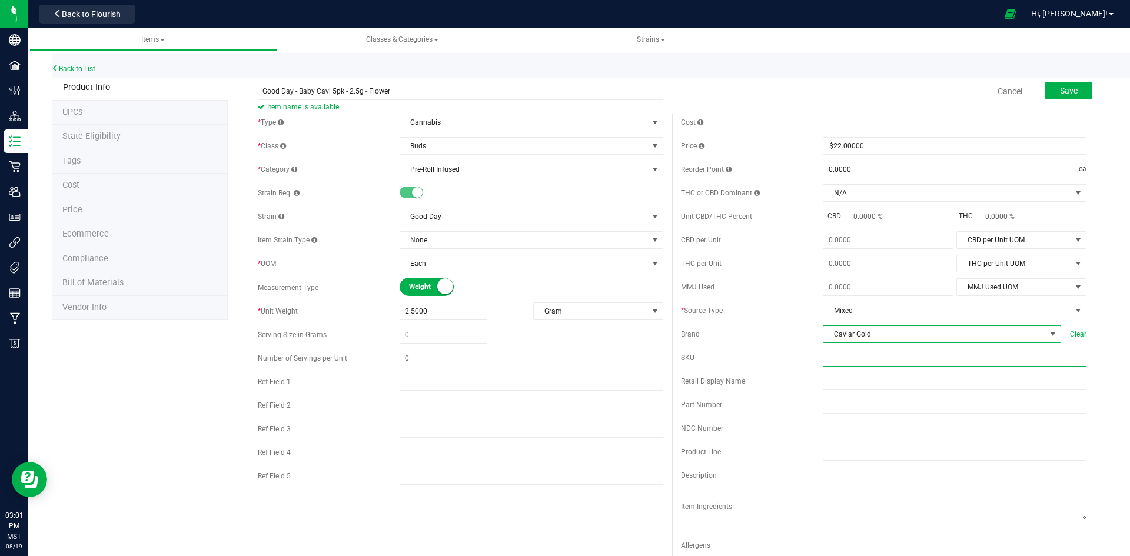
click at [839, 360] on input "text" at bounding box center [955, 358] width 264 height 18
paste input "GD-BC5PK-2.5G"
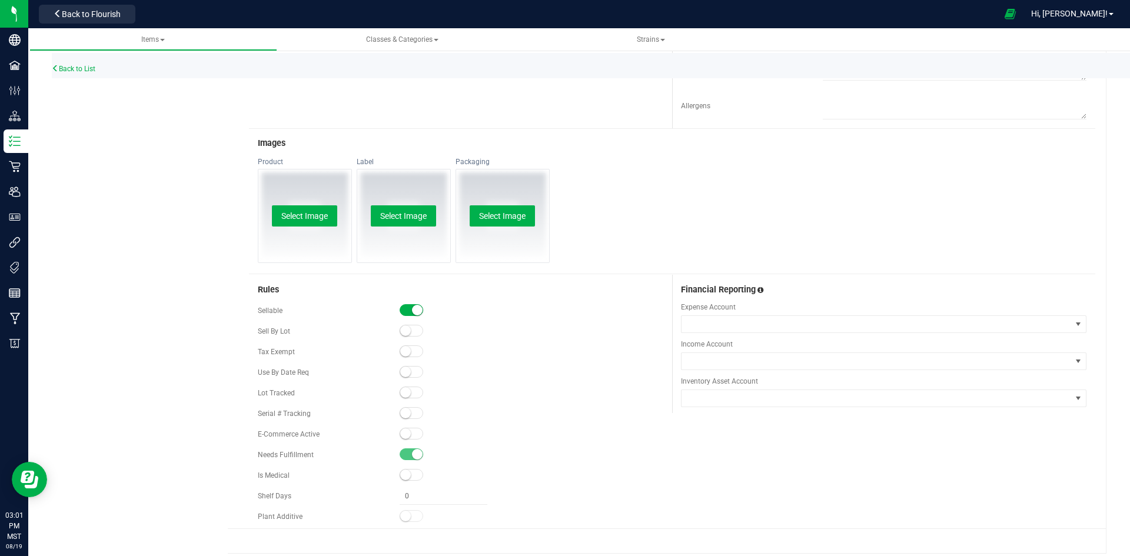
scroll to position [460, 0]
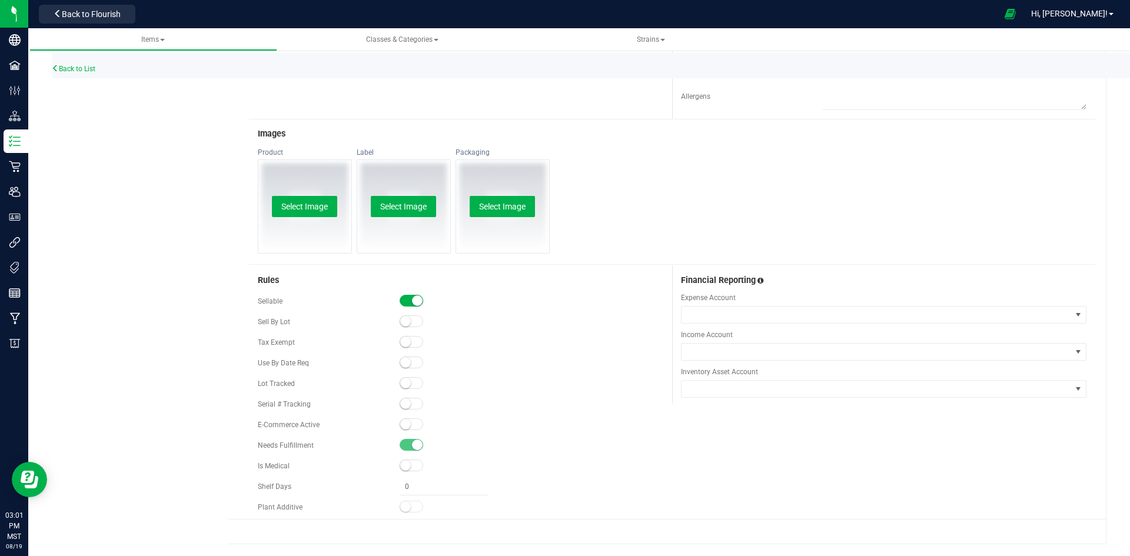
type input "GD-BC5PK-2.5G"
click at [405, 381] on small at bounding box center [405, 383] width 11 height 11
click at [406, 425] on small at bounding box center [405, 424] width 11 height 11
click at [636, 465] on div at bounding box center [532, 466] width 264 height 12
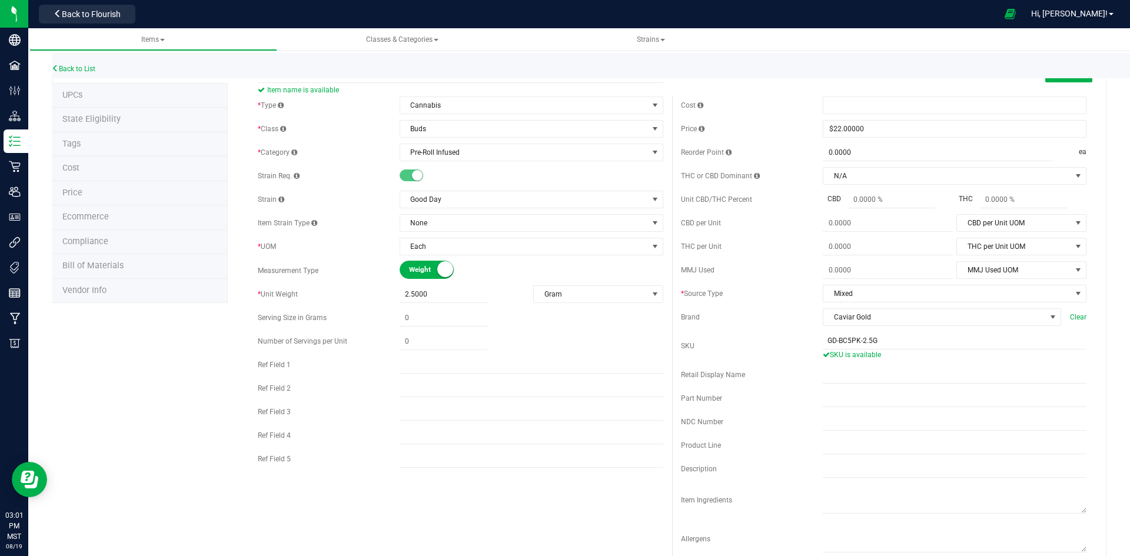
scroll to position [0, 0]
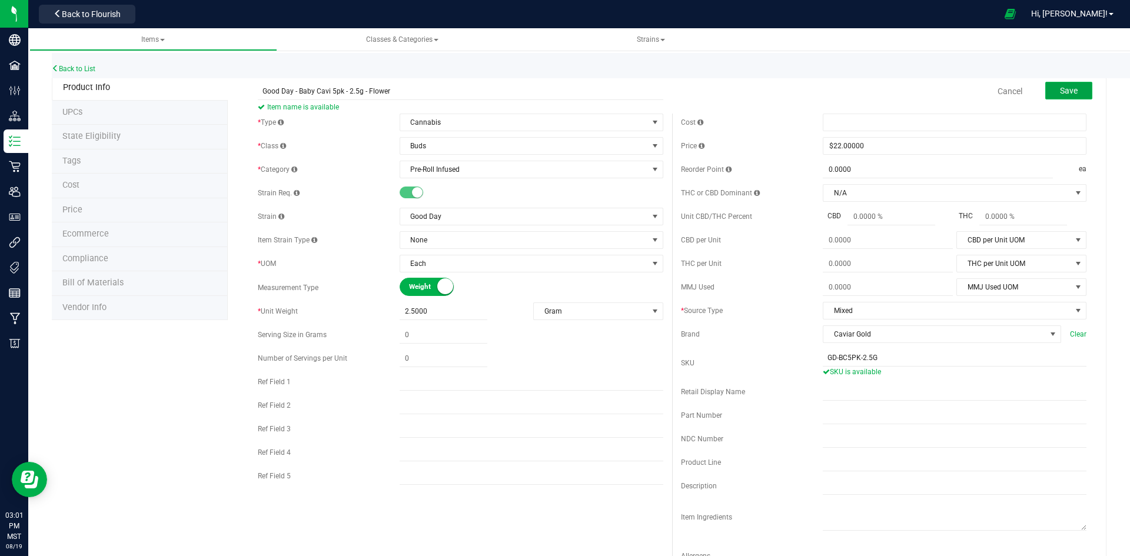
click at [1062, 91] on span "Save" at bounding box center [1069, 90] width 18 height 9
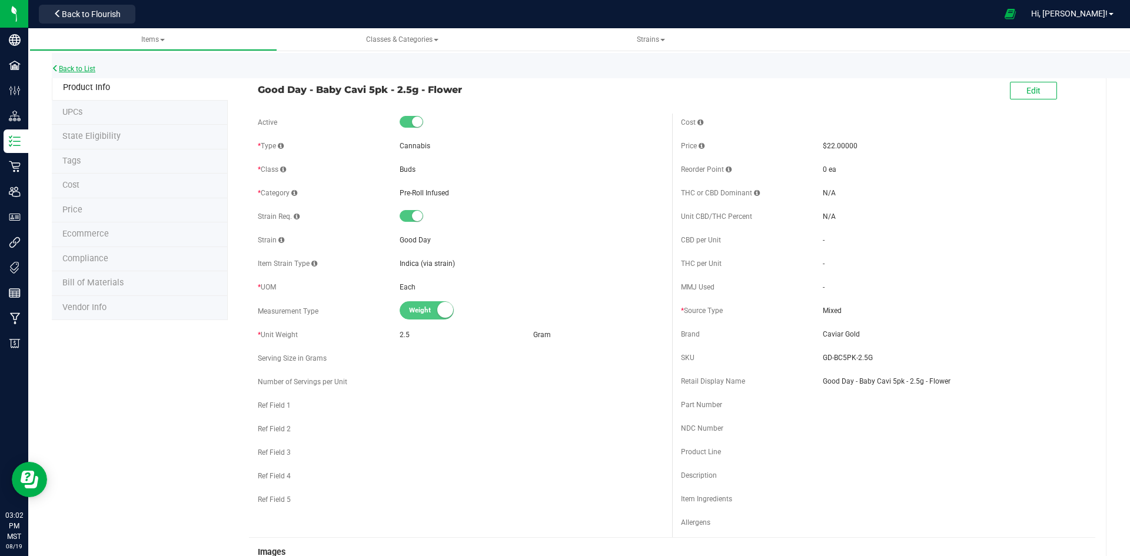
click at [83, 69] on link "Back to List" at bounding box center [74, 69] width 44 height 8
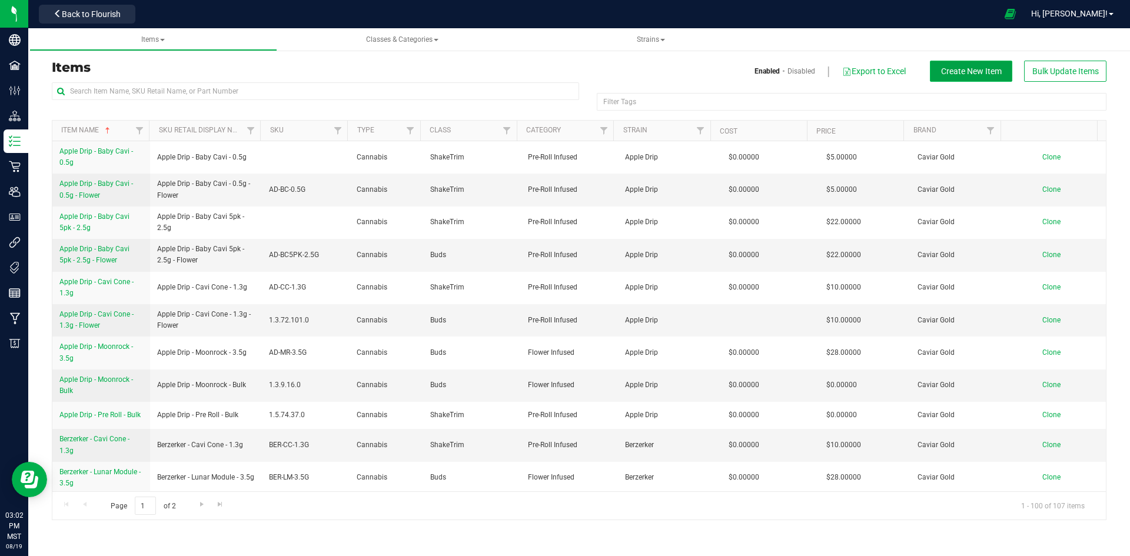
click at [969, 63] on button "Create New Item" at bounding box center [971, 71] width 82 height 21
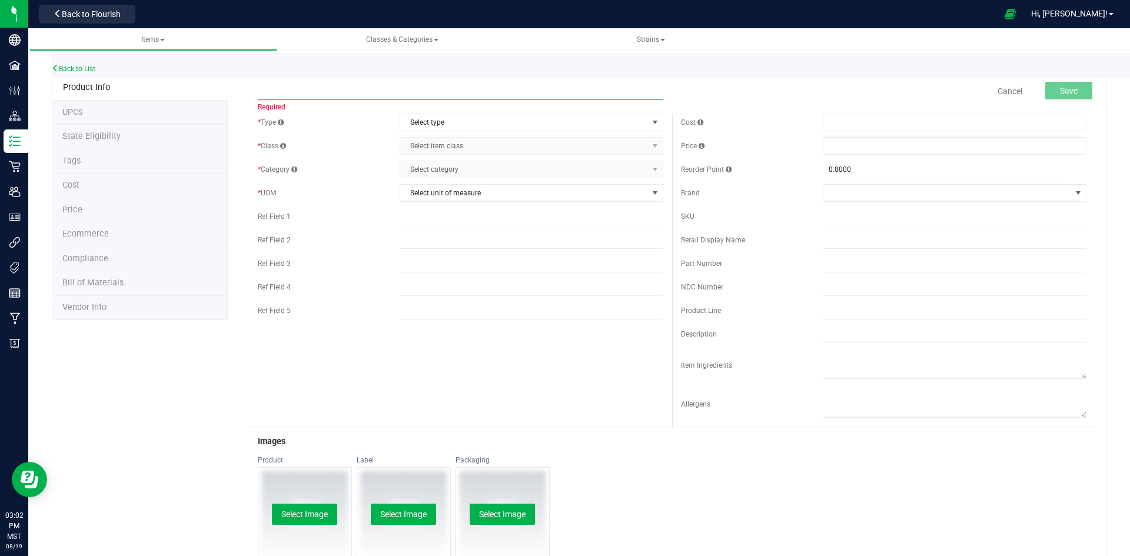
paste input "Good Day - Moonrock - 3.5g - Flower"
type input "Good Day - Moonrock - 3.5g - Flower"
click at [443, 125] on span "Select type" at bounding box center [524, 122] width 248 height 16
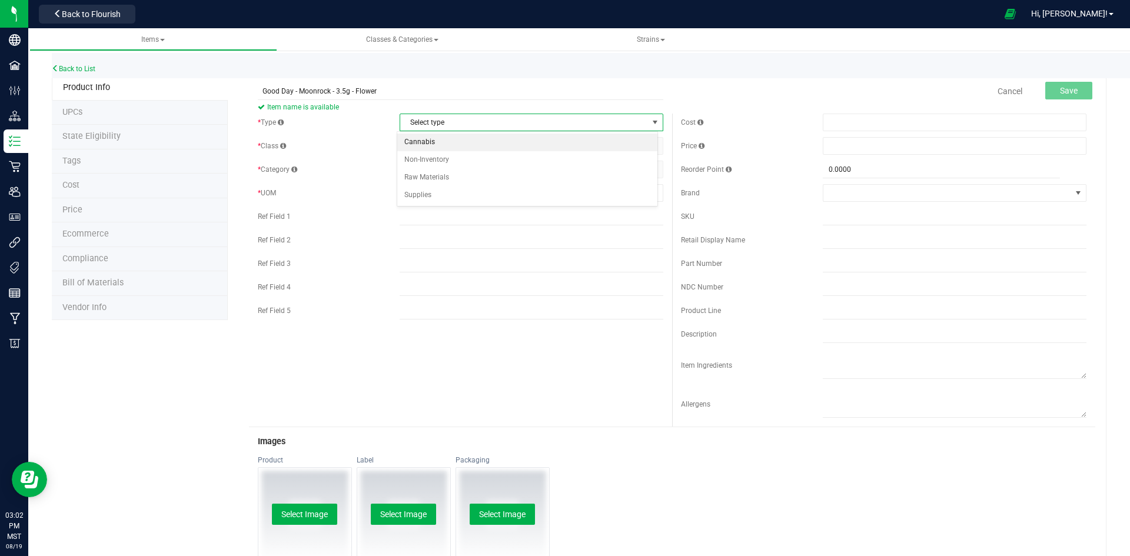
click at [435, 145] on li "Cannabis" at bounding box center [527, 143] width 260 height 18
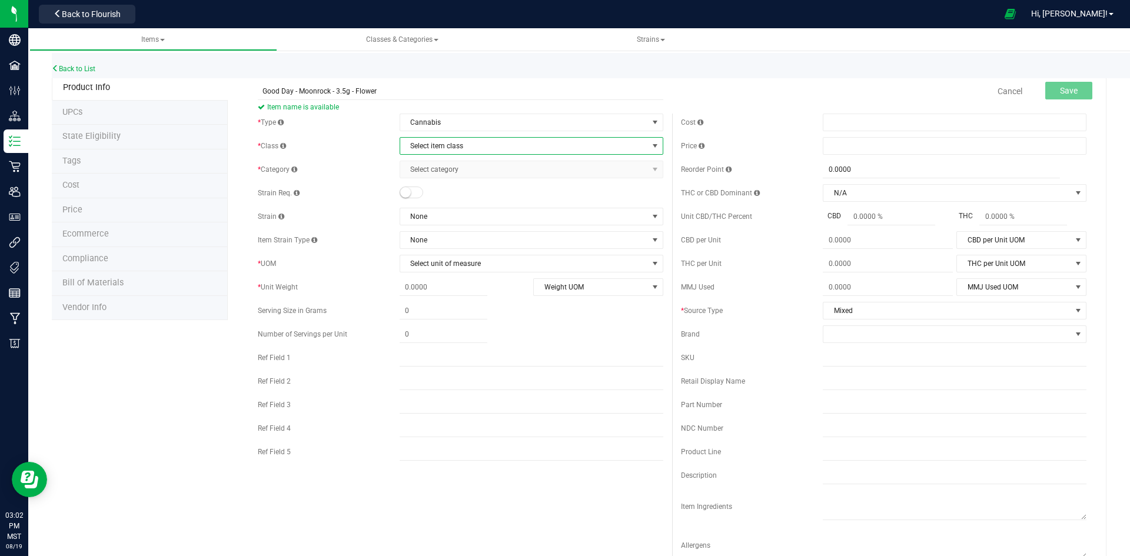
click at [436, 145] on span "Select item class" at bounding box center [524, 146] width 248 height 16
click at [426, 165] on li "Buds" at bounding box center [527, 166] width 260 height 18
click at [426, 165] on span "Select category" at bounding box center [524, 169] width 248 height 16
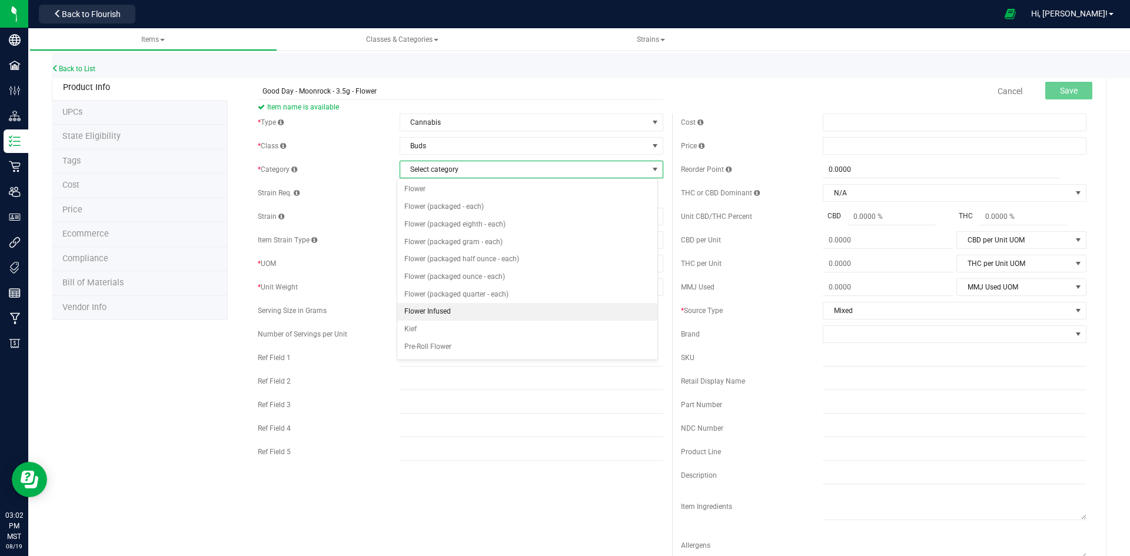
click at [451, 315] on li "Flower Infused" at bounding box center [527, 312] width 260 height 18
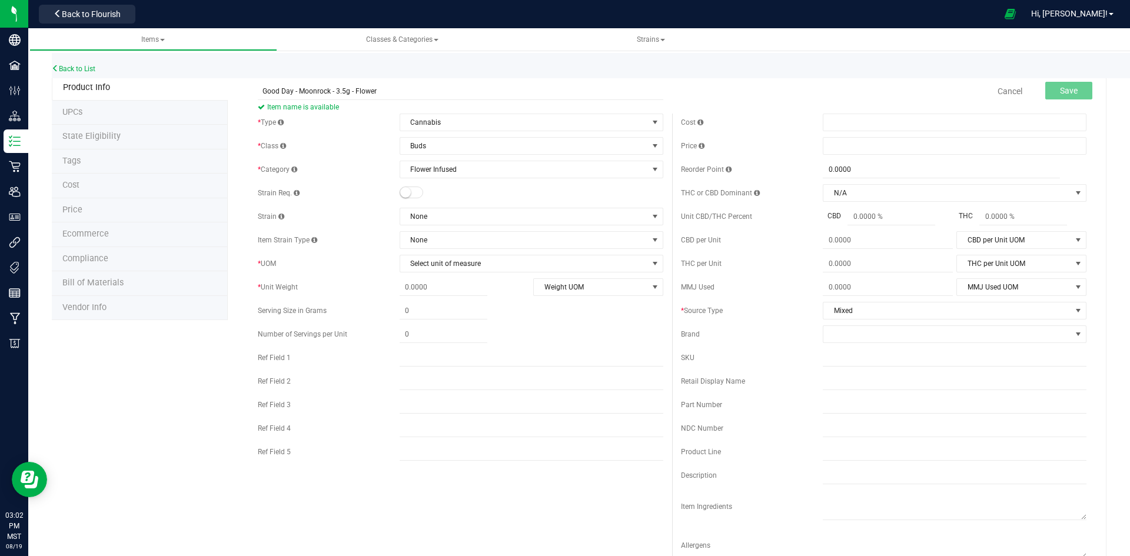
click at [404, 191] on small at bounding box center [405, 192] width 11 height 11
click at [431, 212] on span "None" at bounding box center [524, 216] width 248 height 16
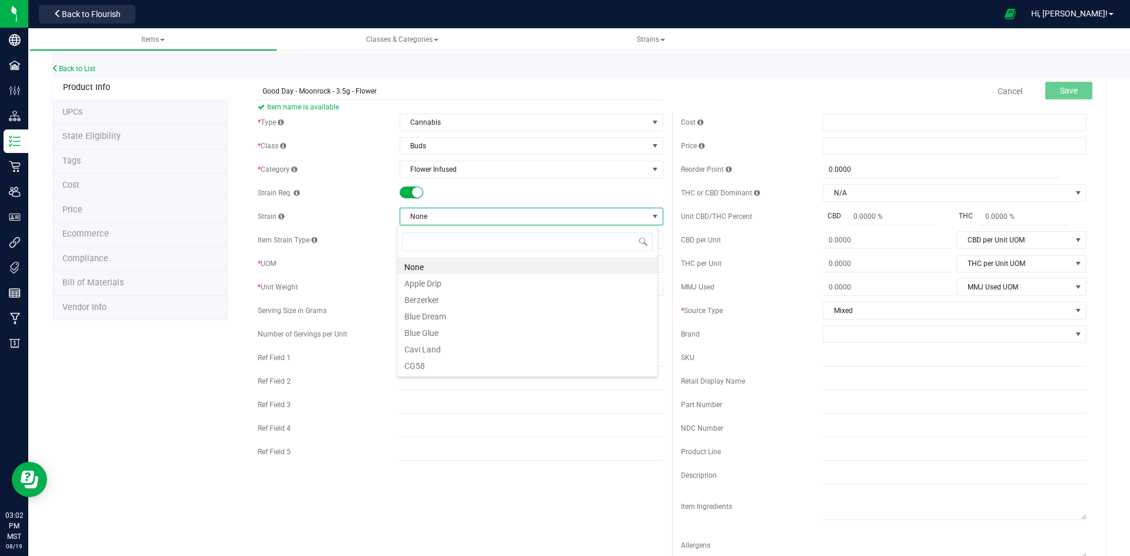
scroll to position [18, 261]
type input "GOO"
click at [429, 266] on li "Good Day" at bounding box center [527, 265] width 260 height 16
click at [427, 263] on span "Select unit of measure" at bounding box center [524, 263] width 248 height 16
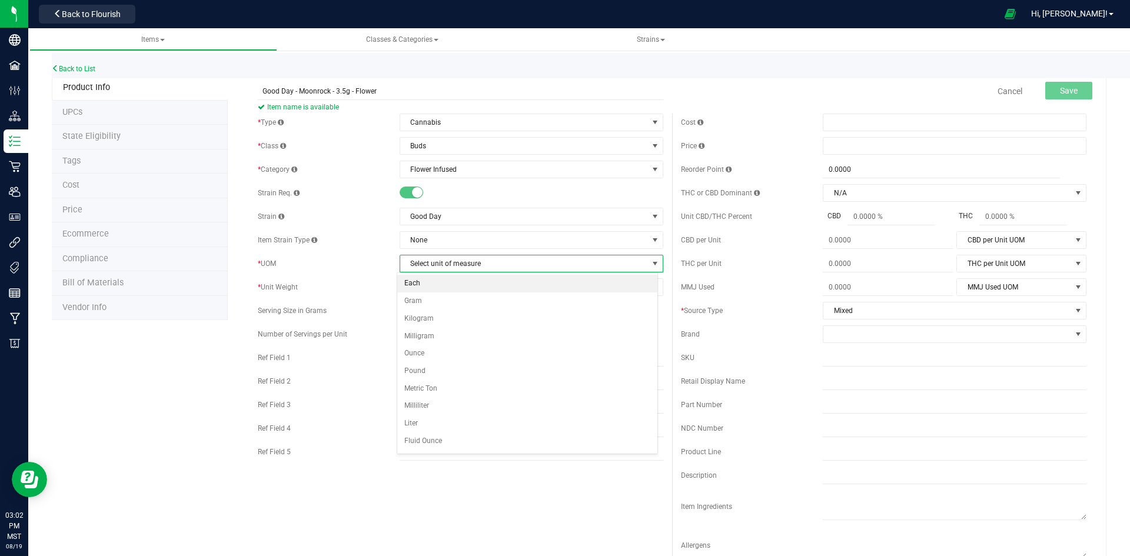
click at [414, 281] on li "Each" at bounding box center [527, 284] width 260 height 18
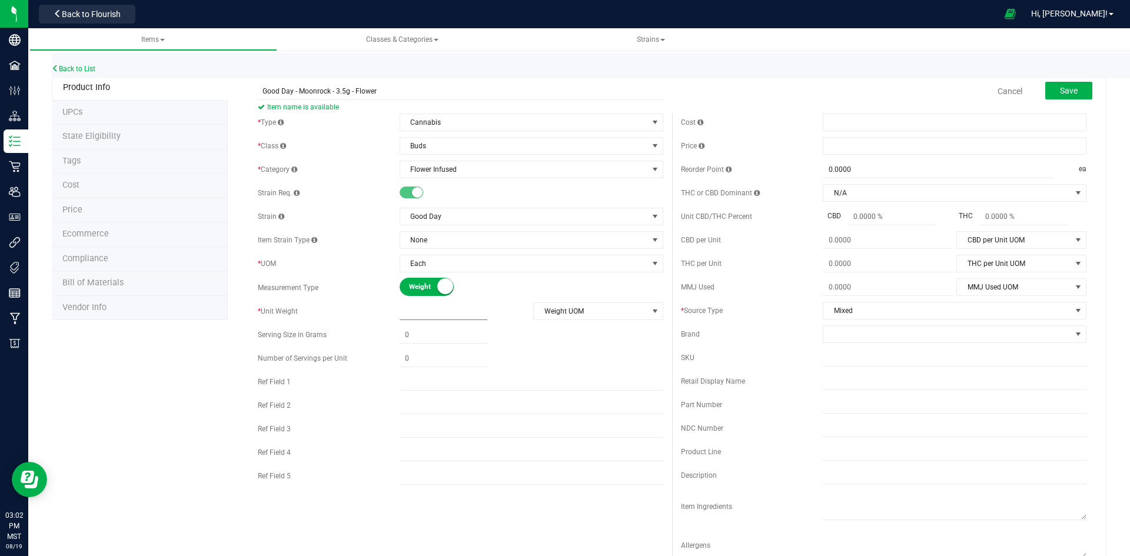
click at [433, 307] on span at bounding box center [444, 311] width 88 height 17
type input "3.5"
type input "3.5000"
click at [646, 352] on div at bounding box center [532, 358] width 264 height 17
click at [603, 309] on span "Weight UOM" at bounding box center [591, 311] width 114 height 16
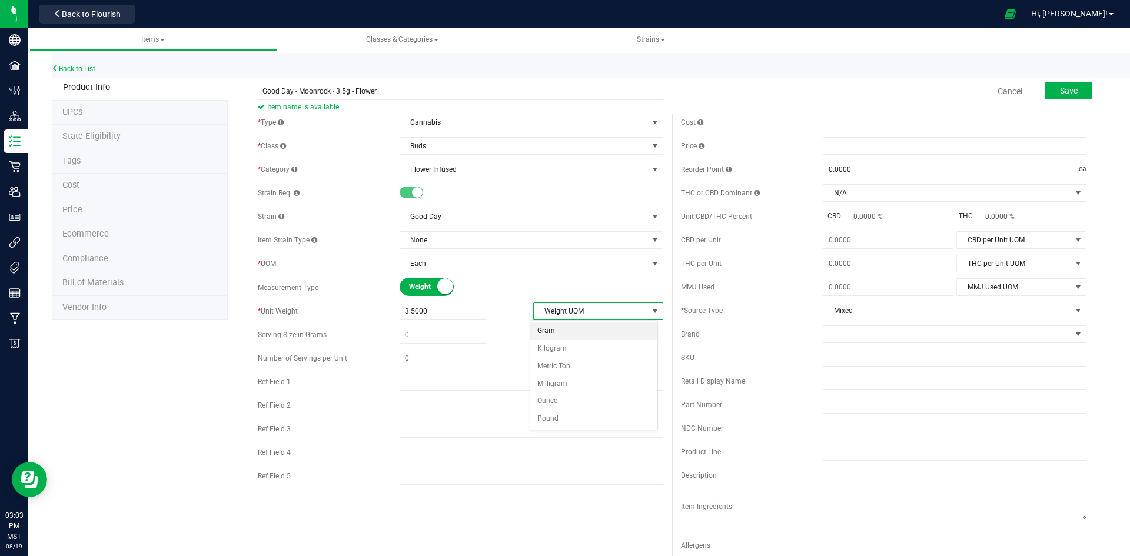
click at [585, 334] on li "Gram" at bounding box center [594, 331] width 128 height 18
click at [841, 149] on span at bounding box center [955, 146] width 264 height 18
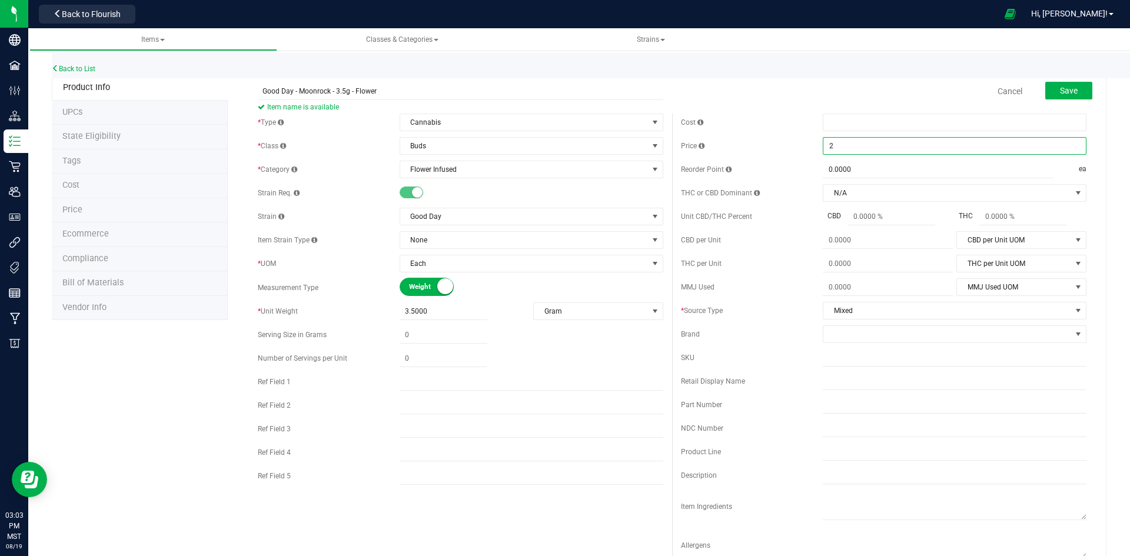
type input "28"
type input "$28.00000"
click at [873, 335] on span at bounding box center [947, 334] width 248 height 16
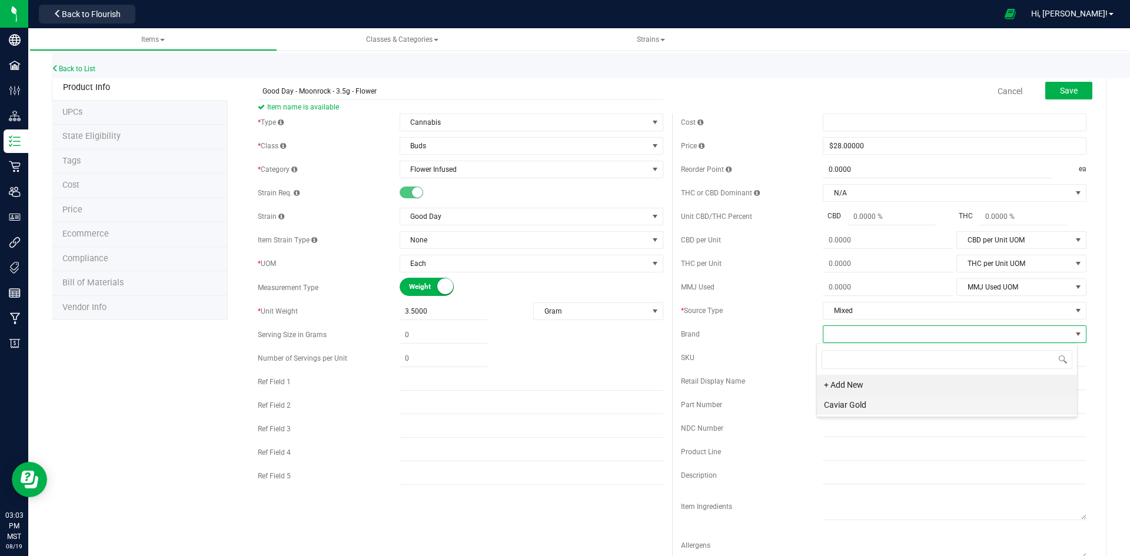
click at [874, 399] on li "Caviar Gold" at bounding box center [947, 405] width 260 height 20
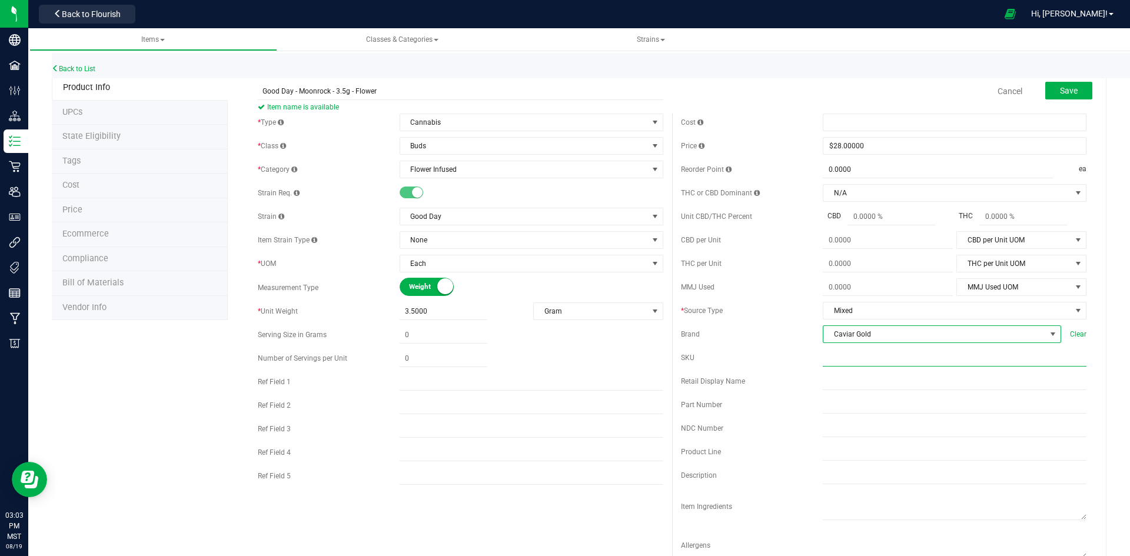
click at [849, 357] on input "text" at bounding box center [955, 358] width 264 height 18
paste input "GD-MR-3.5G"
click at [759, 322] on div "Cost Price $28.00000 28 Reorder Point 0.0000 0 ea THC or CBD Dominant" at bounding box center [883, 341] width 423 height 454
drag, startPoint x: 872, startPoint y: 358, endPoint x: 818, endPoint y: 365, distance: 54.0
click at [823, 365] on input "GD-MR-3.5G" at bounding box center [955, 358] width 264 height 18
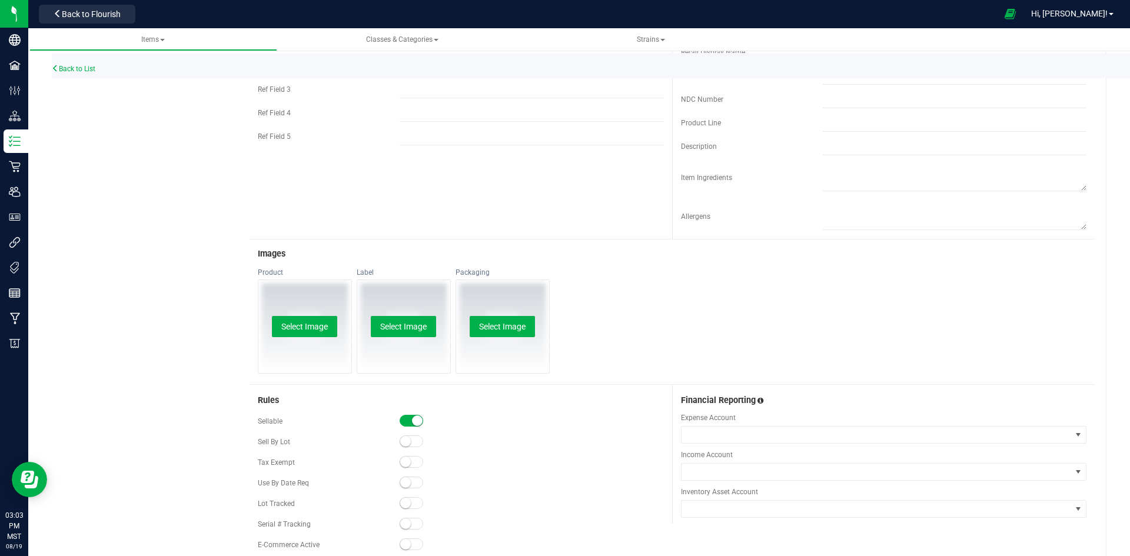
scroll to position [460, 0]
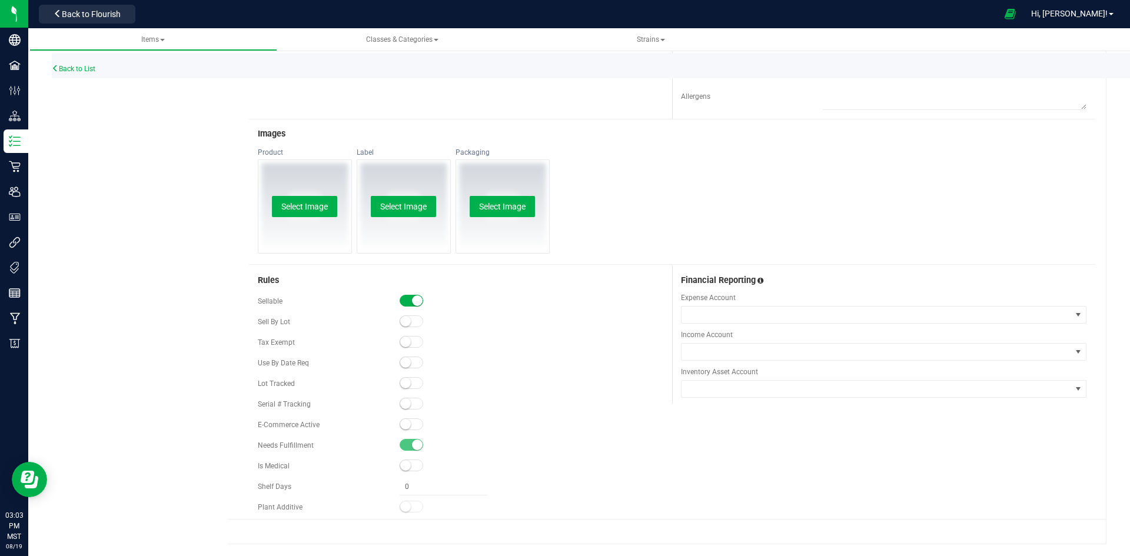
type input "12"
click at [401, 382] on small at bounding box center [405, 383] width 11 height 11
click at [404, 420] on small at bounding box center [405, 424] width 11 height 11
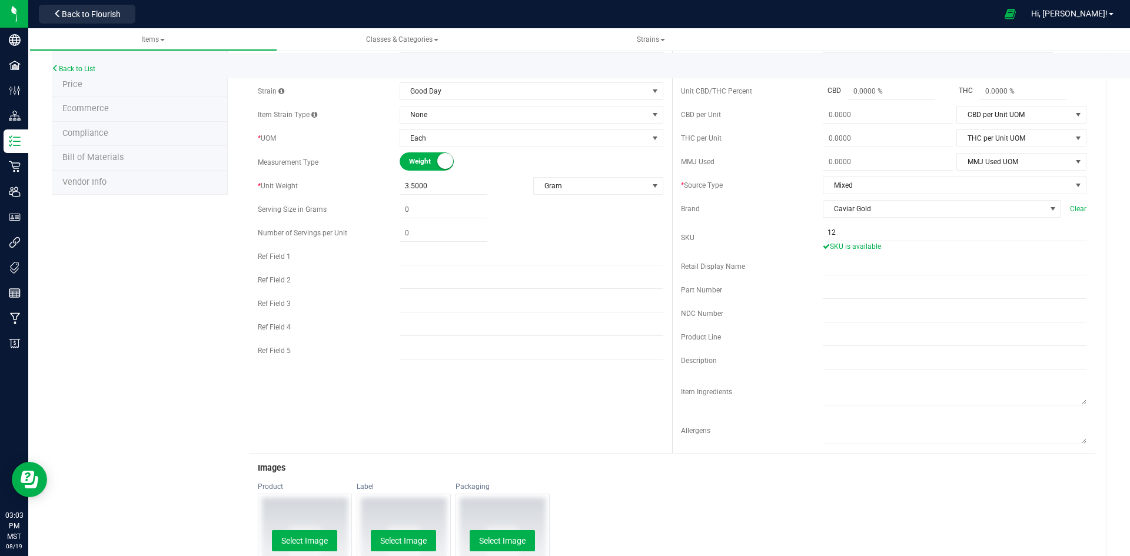
scroll to position [0, 0]
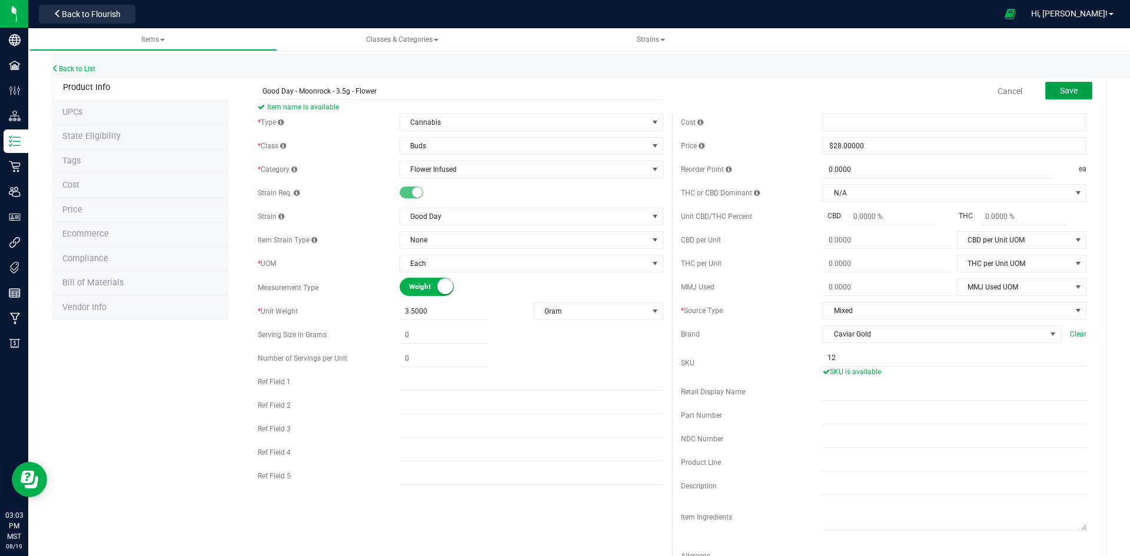
click at [1050, 87] on button "Save" at bounding box center [1068, 91] width 47 height 18
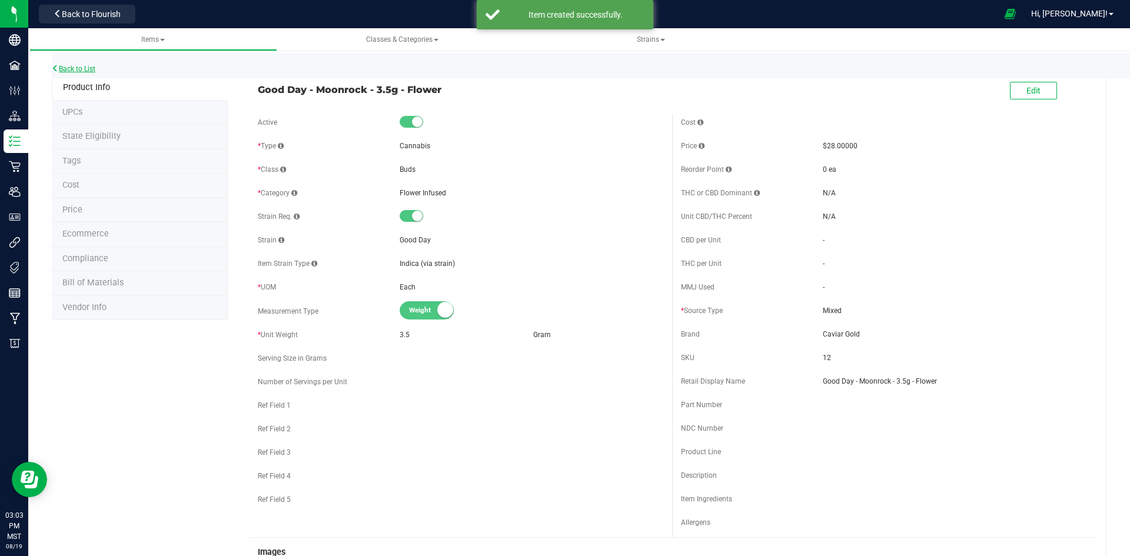
click at [73, 66] on link "Back to List" at bounding box center [74, 69] width 44 height 8
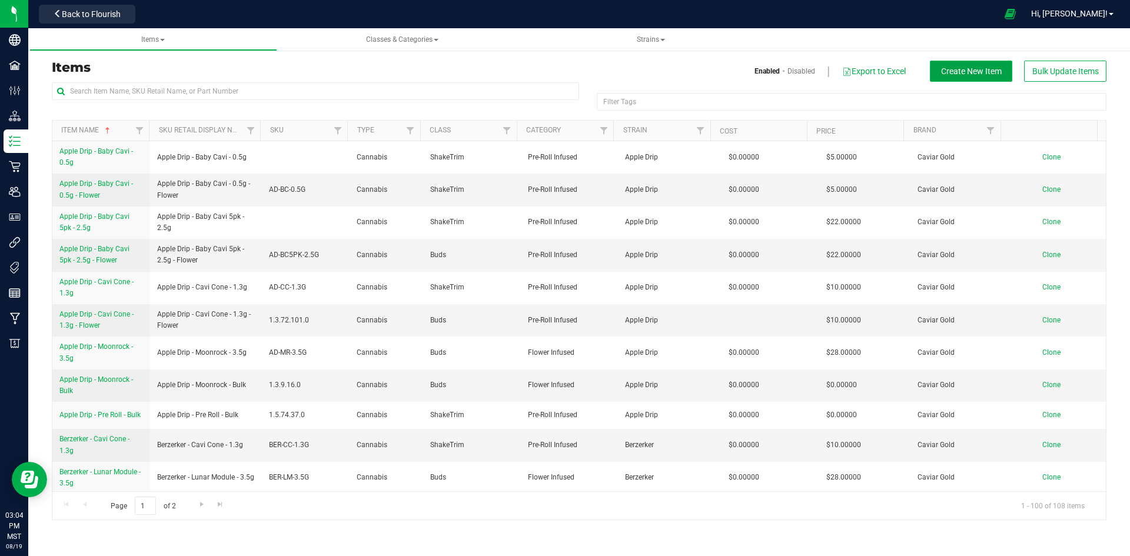
click at [992, 71] on span "Create New Item" at bounding box center [971, 70] width 61 height 9
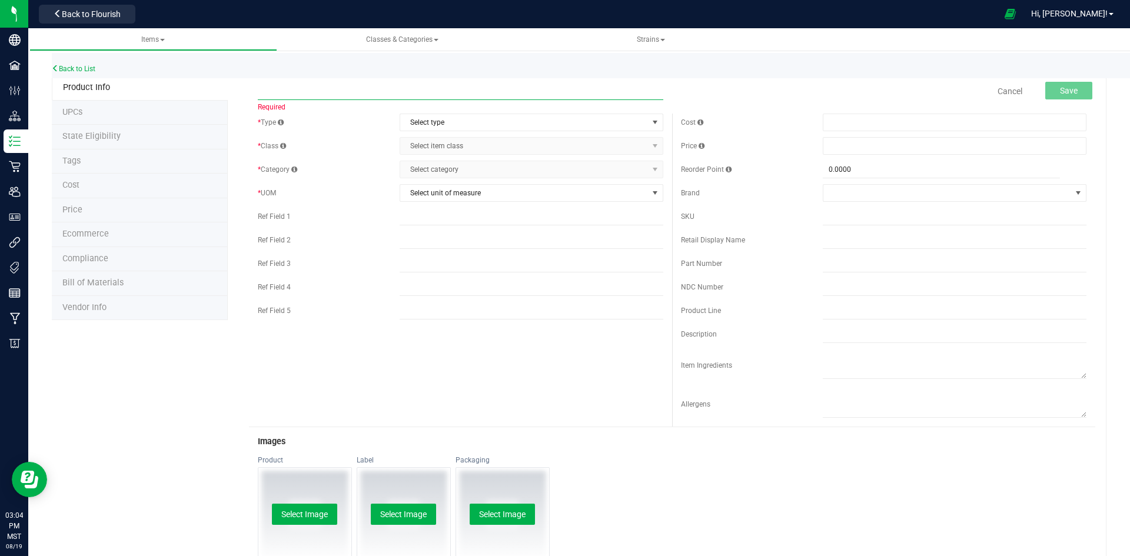
paste input "Good Day - Moonrock - 1g - Flower"
type input "Good Day - Moonrock - 1g - Flower"
click at [441, 125] on span "Select type" at bounding box center [524, 122] width 248 height 16
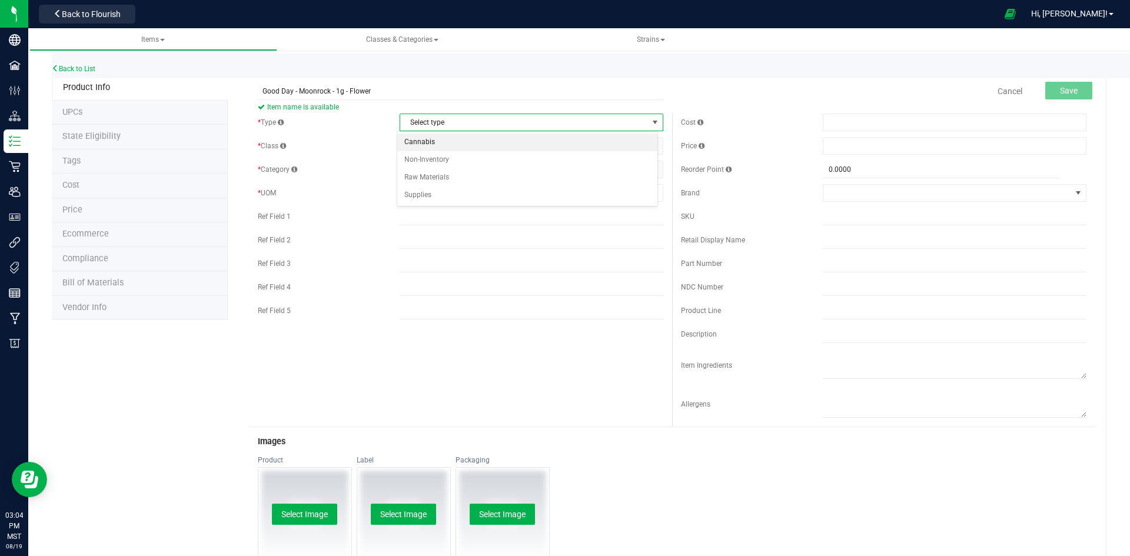
click at [435, 142] on li "Cannabis" at bounding box center [527, 143] width 260 height 18
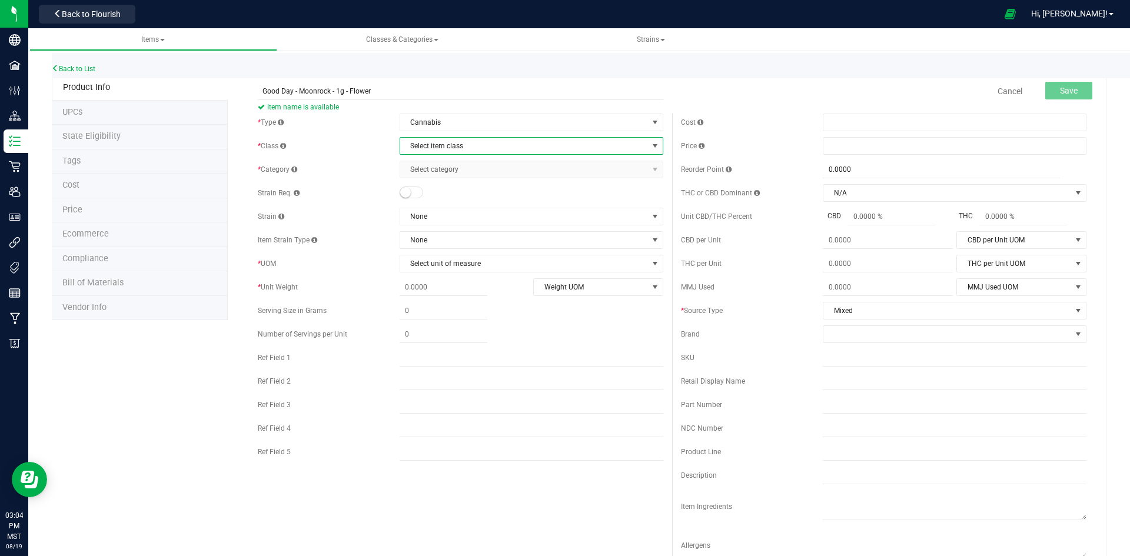
click at [435, 142] on span "Select item class" at bounding box center [524, 146] width 248 height 16
click at [433, 163] on li "Buds" at bounding box center [527, 166] width 260 height 18
click at [433, 163] on span "Select category" at bounding box center [524, 169] width 248 height 16
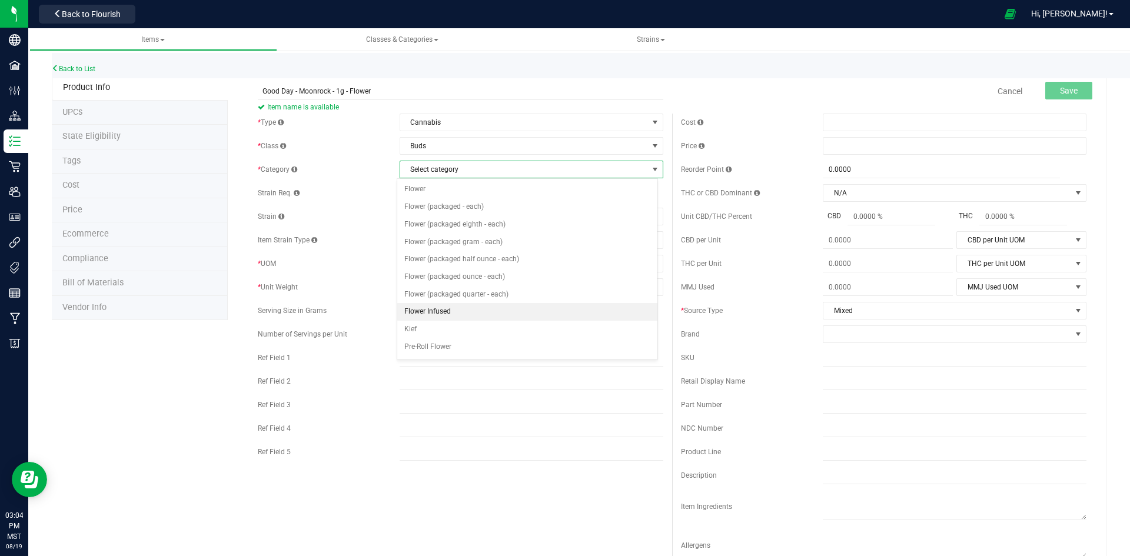
click at [452, 308] on li "Flower Infused" at bounding box center [527, 312] width 260 height 18
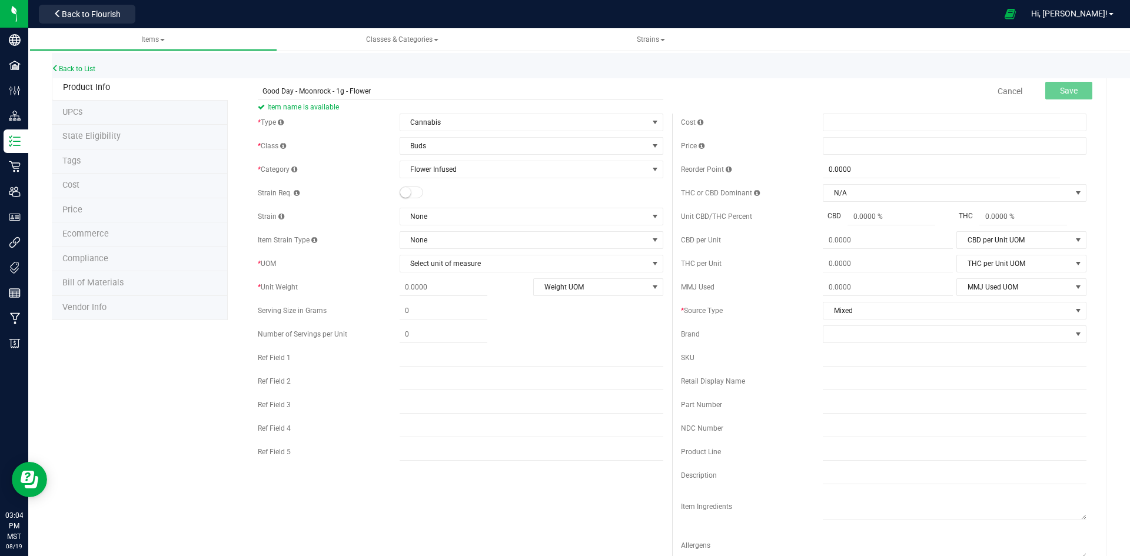
click at [405, 188] on small at bounding box center [405, 192] width 11 height 11
click at [435, 215] on span "None" at bounding box center [524, 216] width 248 height 16
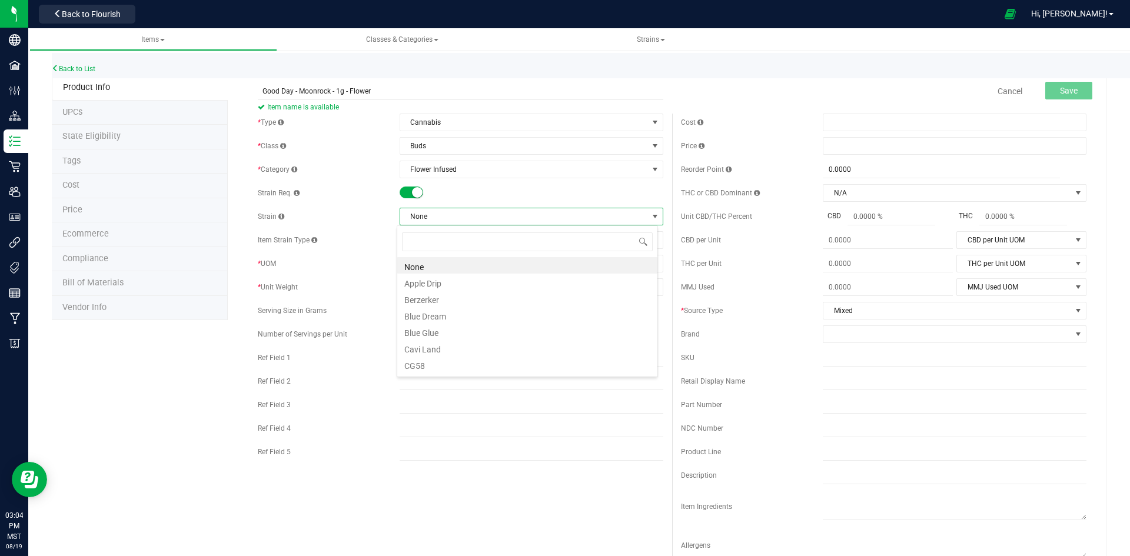
scroll to position [18, 261]
type input "GOO"
click at [432, 263] on li "Good Day" at bounding box center [527, 265] width 260 height 16
click at [444, 262] on span "Select unit of measure" at bounding box center [524, 263] width 248 height 16
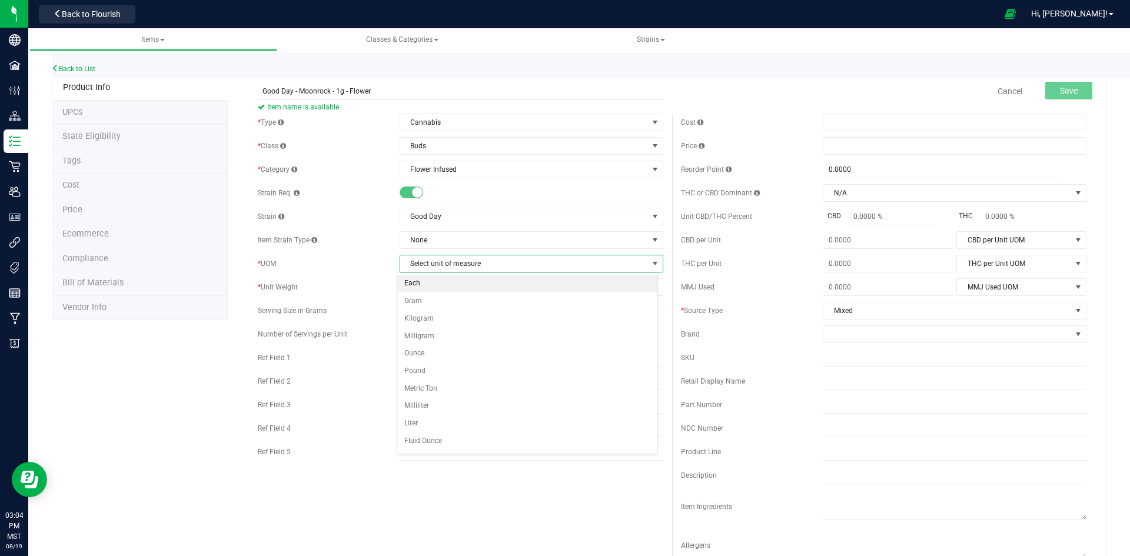
click at [423, 282] on li "Each" at bounding box center [527, 284] width 260 height 18
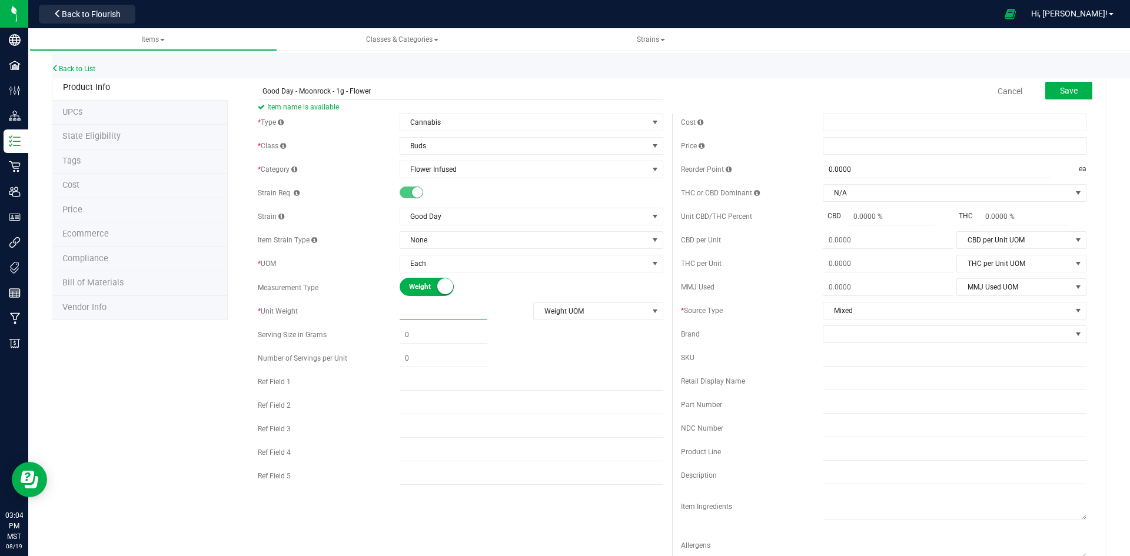
click at [429, 310] on span at bounding box center [444, 311] width 88 height 17
type input "1"
type input "1.0000"
click at [604, 308] on span "Weight UOM" at bounding box center [591, 311] width 114 height 16
click at [438, 289] on small at bounding box center [445, 286] width 16 height 16
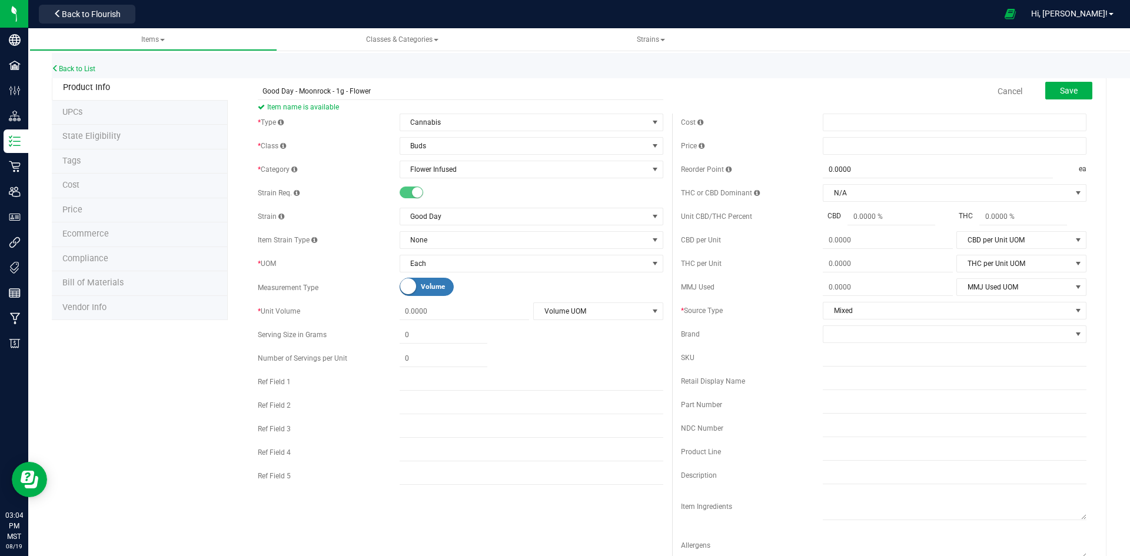
click at [408, 284] on small at bounding box center [408, 286] width 16 height 16
click at [457, 314] on span at bounding box center [444, 311] width 88 height 17
type input "1"
type input "1.0000"
click at [585, 311] on span "Weight UOM" at bounding box center [591, 311] width 114 height 16
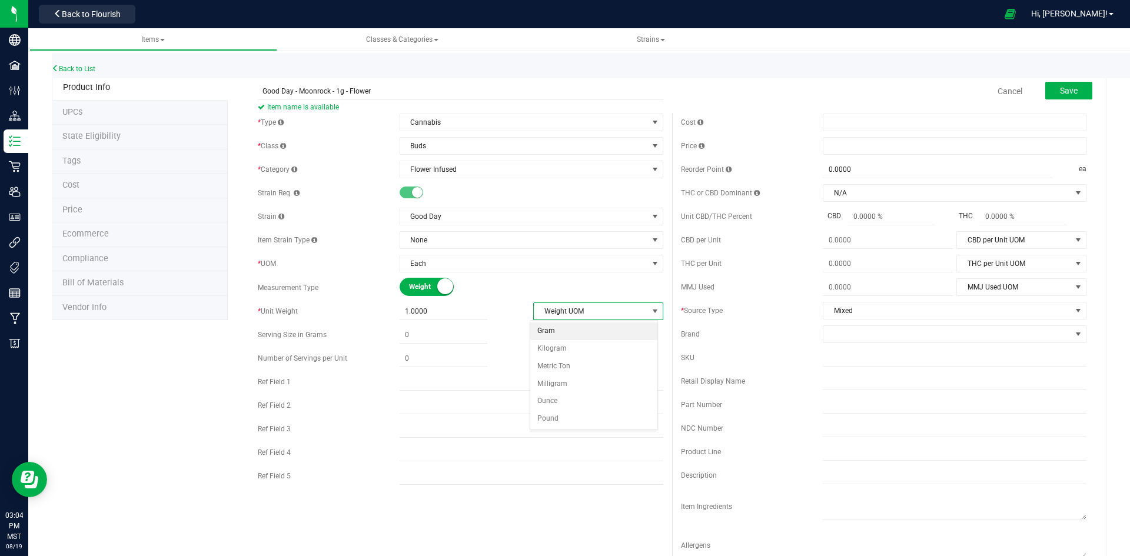
click at [577, 329] on li "Gram" at bounding box center [594, 331] width 128 height 18
click at [543, 352] on div at bounding box center [532, 358] width 264 height 17
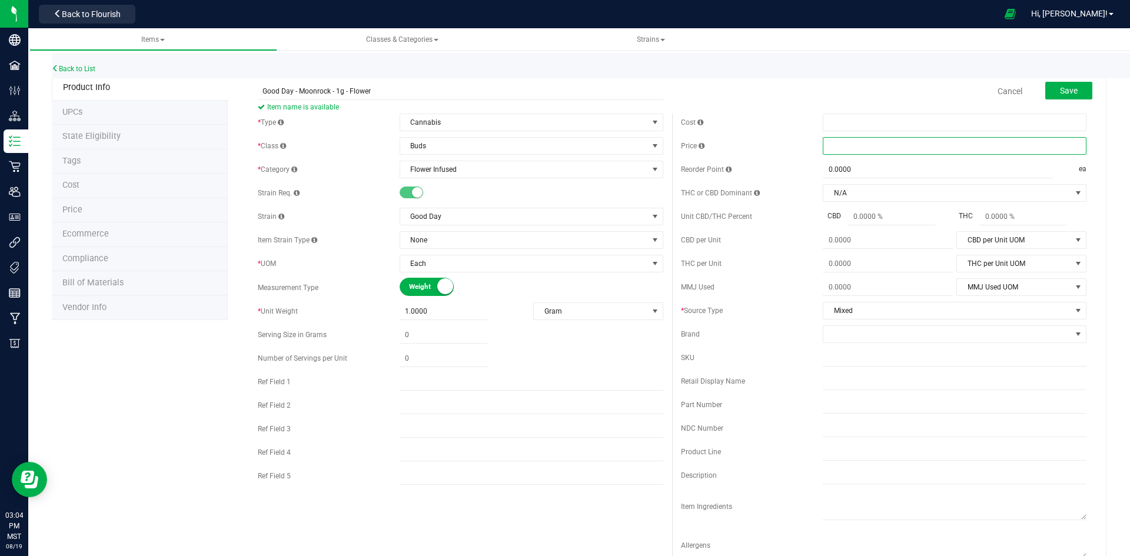
click at [873, 149] on span at bounding box center [955, 146] width 264 height 18
type input "9"
type input "$9.00000"
click at [786, 228] on div "Cost Price $9.00000 9 Reorder Point 0.0000 0 ea THC or CBD Dominant" at bounding box center [883, 341] width 423 height 454
click at [856, 333] on span at bounding box center [947, 334] width 248 height 16
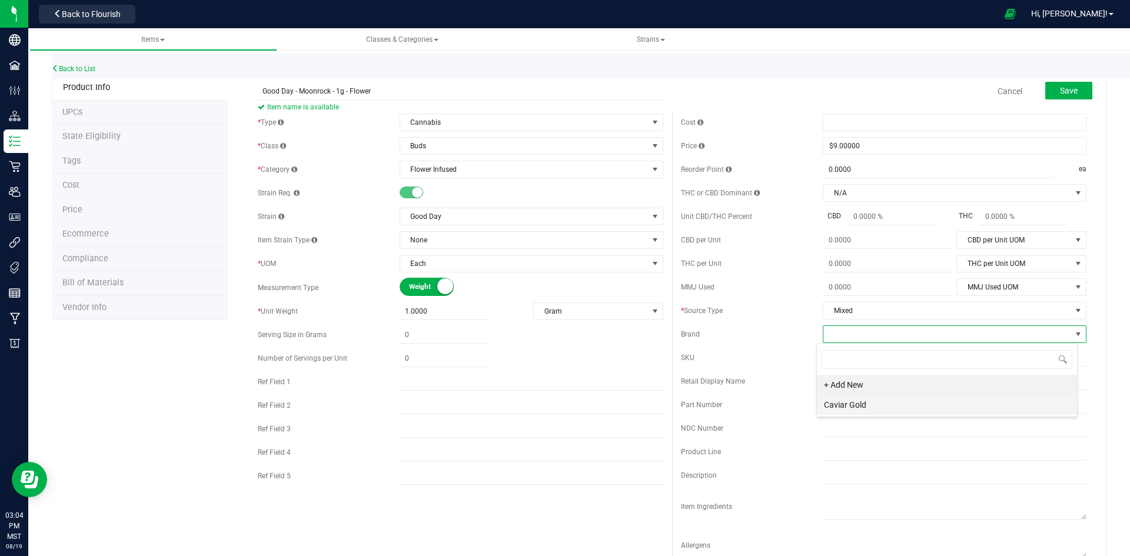
click at [879, 401] on li "Caviar Gold" at bounding box center [947, 405] width 260 height 20
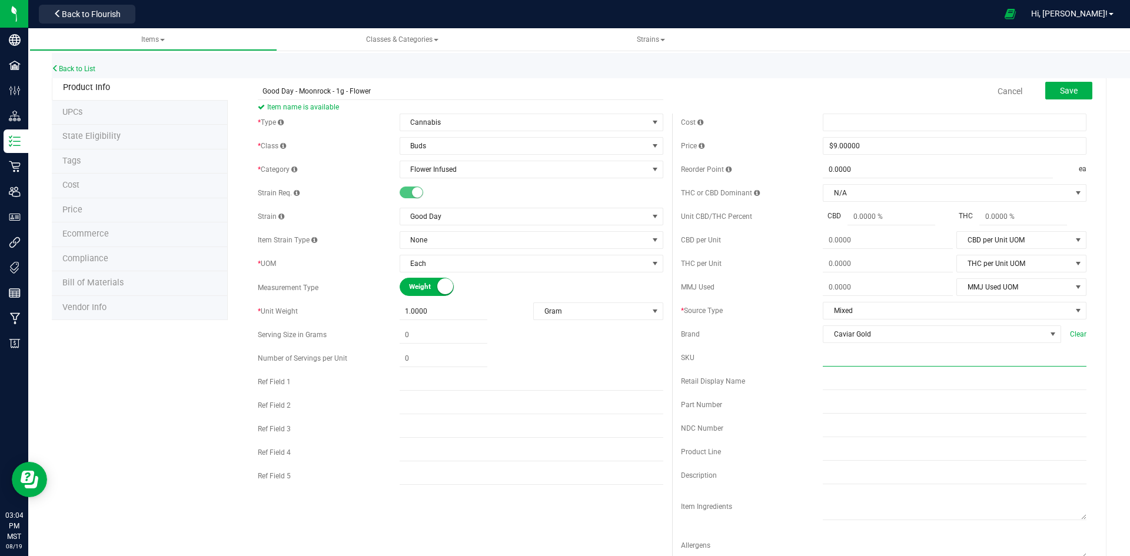
click at [846, 354] on input "text" at bounding box center [955, 358] width 264 height 18
paste input "GD-MR-1G"
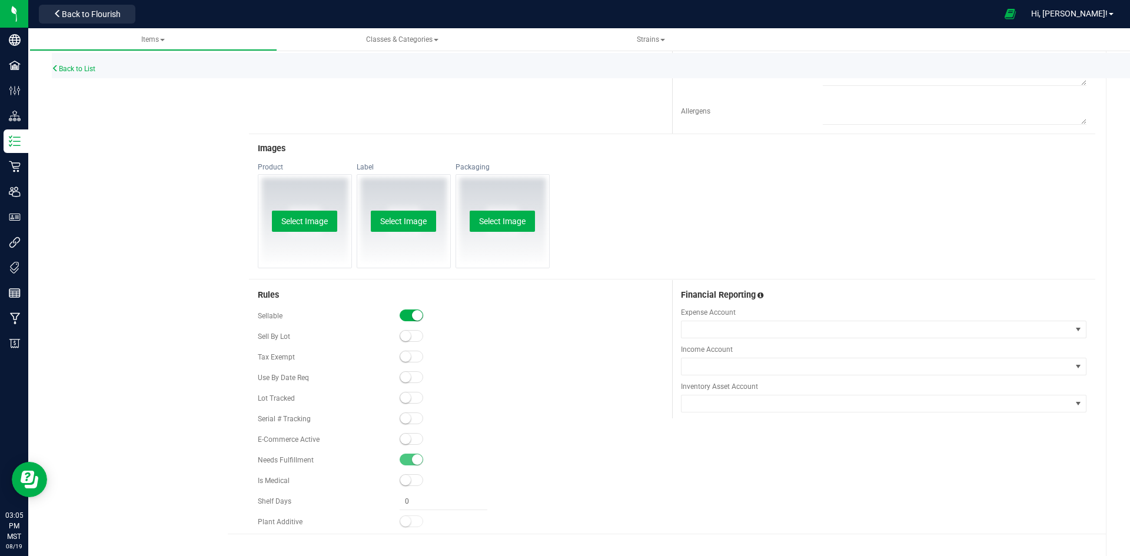
scroll to position [460, 0]
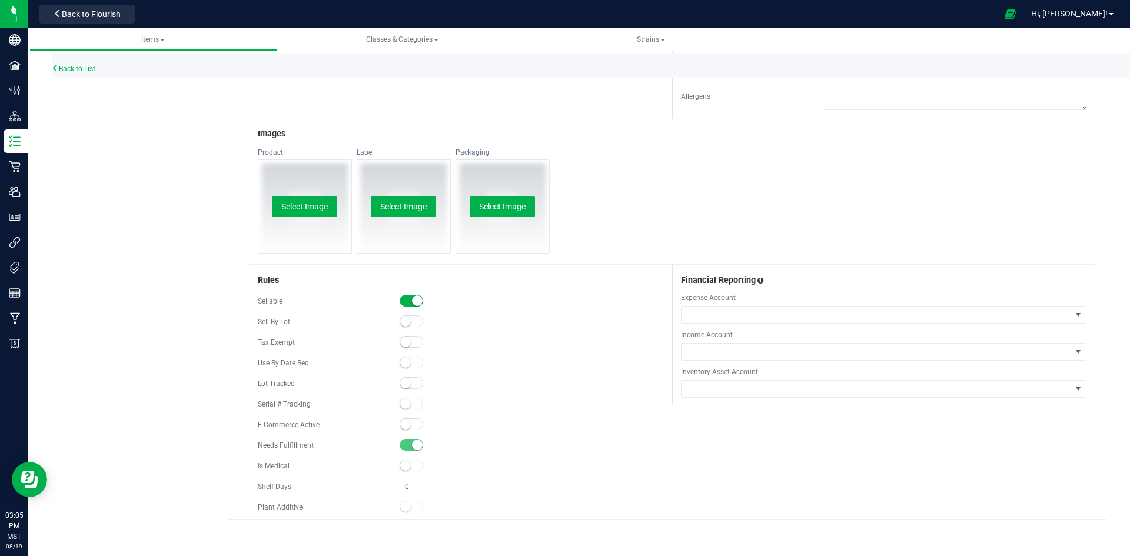
type input "GD-MR-1G"
click at [402, 383] on small at bounding box center [405, 383] width 11 height 11
click at [404, 424] on small at bounding box center [405, 424] width 11 height 11
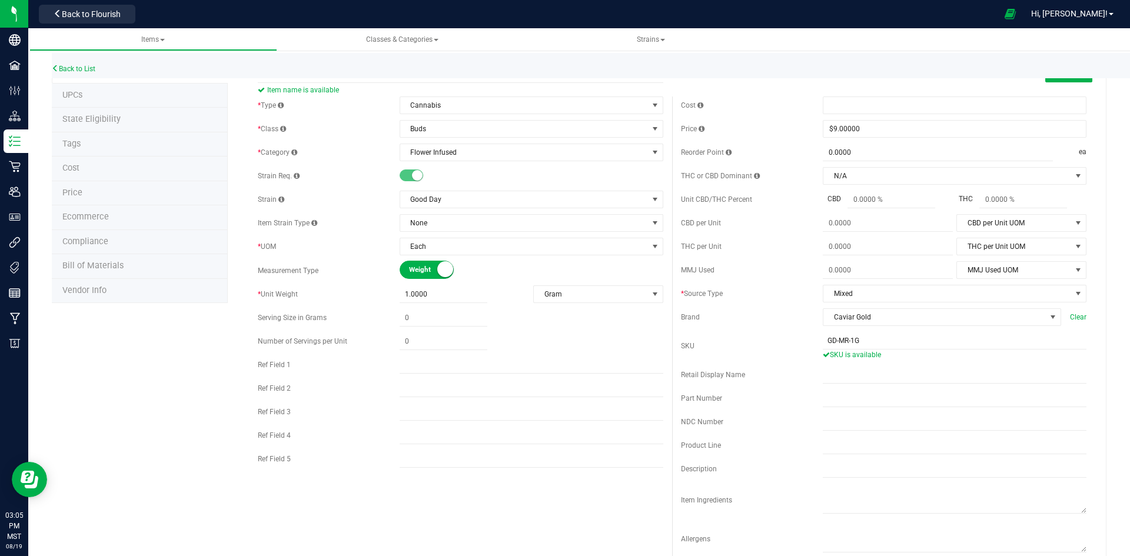
scroll to position [0, 0]
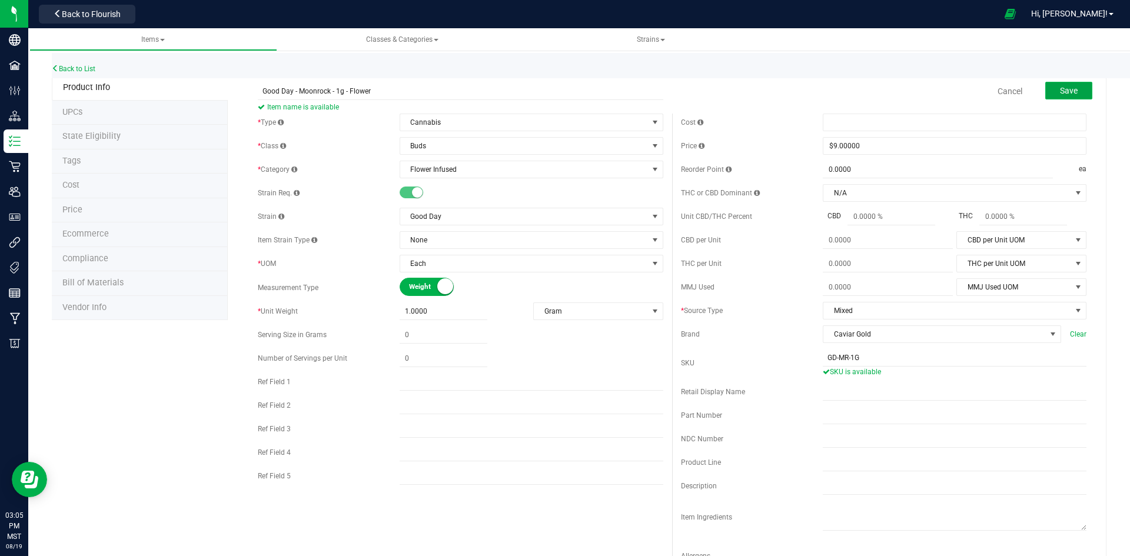
click at [1050, 92] on button "Save" at bounding box center [1068, 91] width 47 height 18
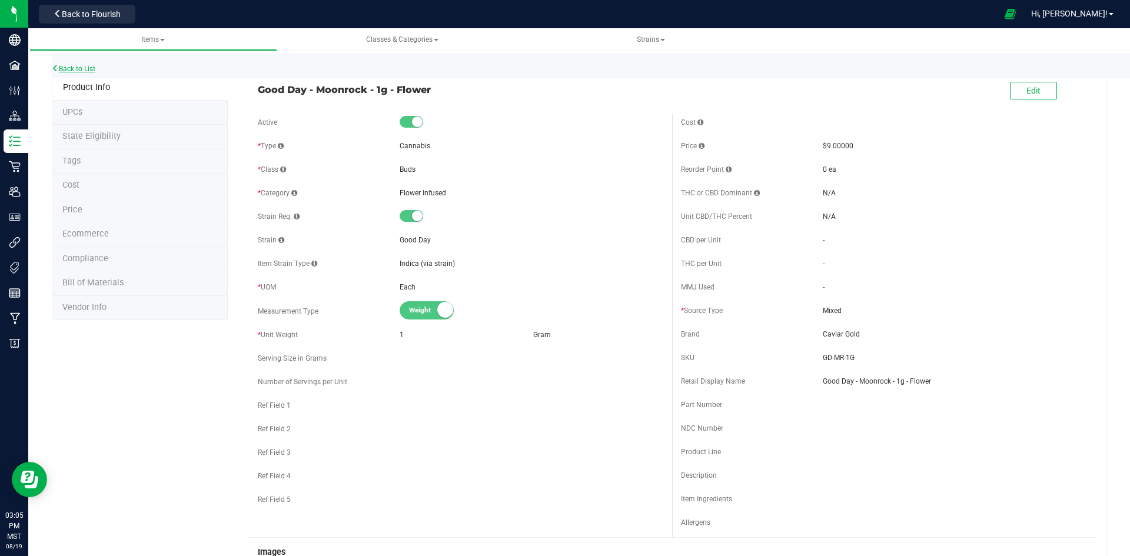
click at [77, 65] on link "Back to List" at bounding box center [74, 69] width 44 height 8
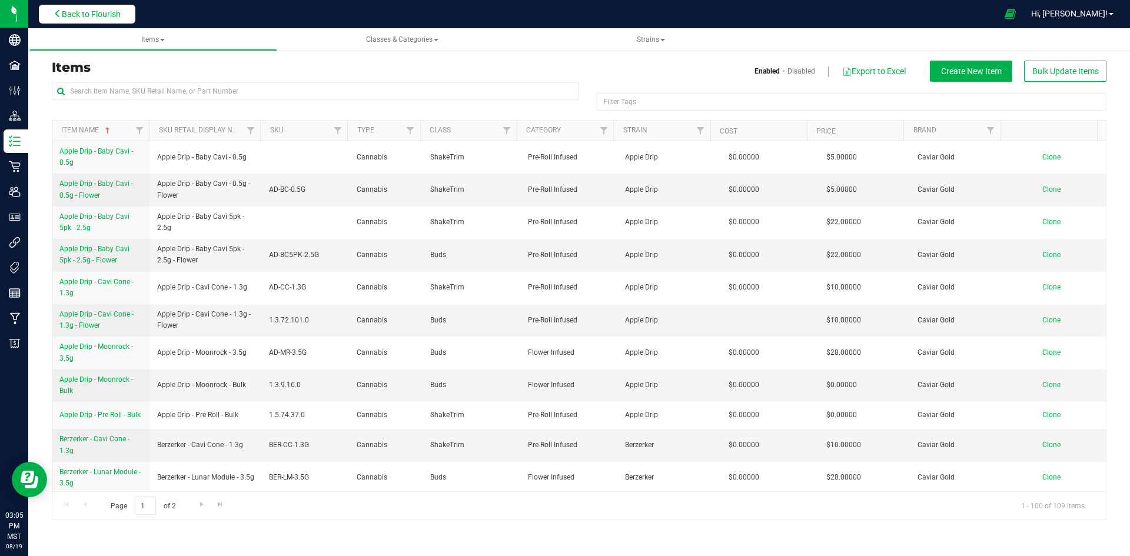
click at [88, 8] on button "Back to Flourish" at bounding box center [87, 14] width 97 height 19
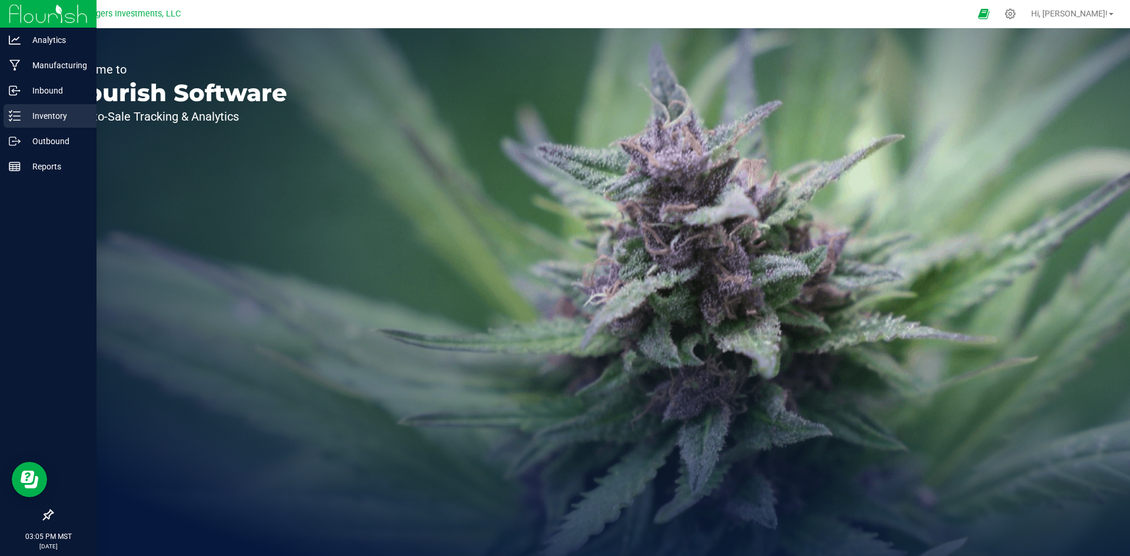
click at [52, 112] on p "Inventory" at bounding box center [56, 116] width 71 height 14
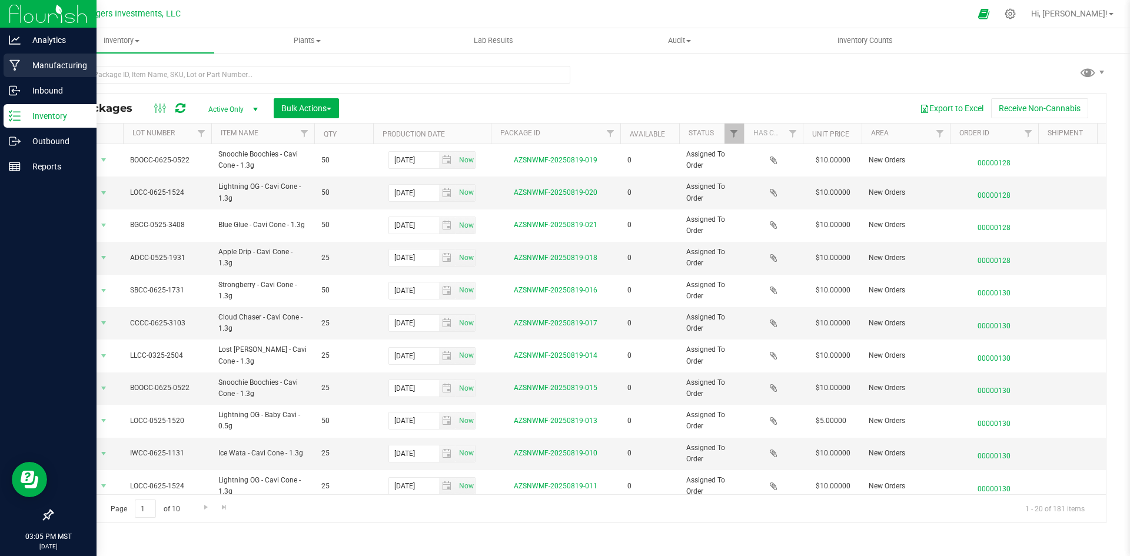
click at [44, 66] on p "Manufacturing" at bounding box center [56, 65] width 71 height 14
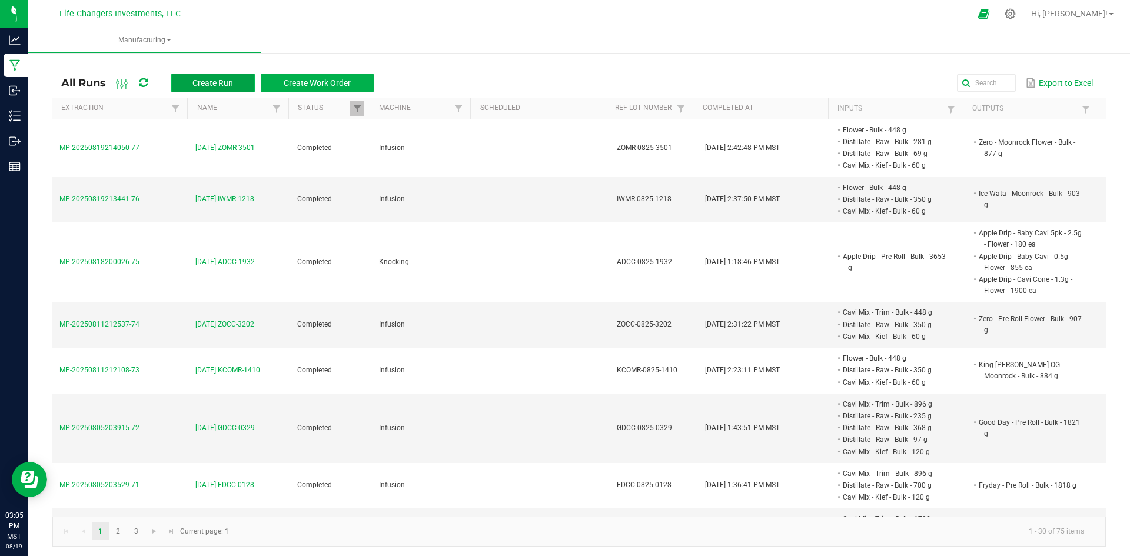
click at [212, 83] on span "Create Run" at bounding box center [212, 82] width 41 height 9
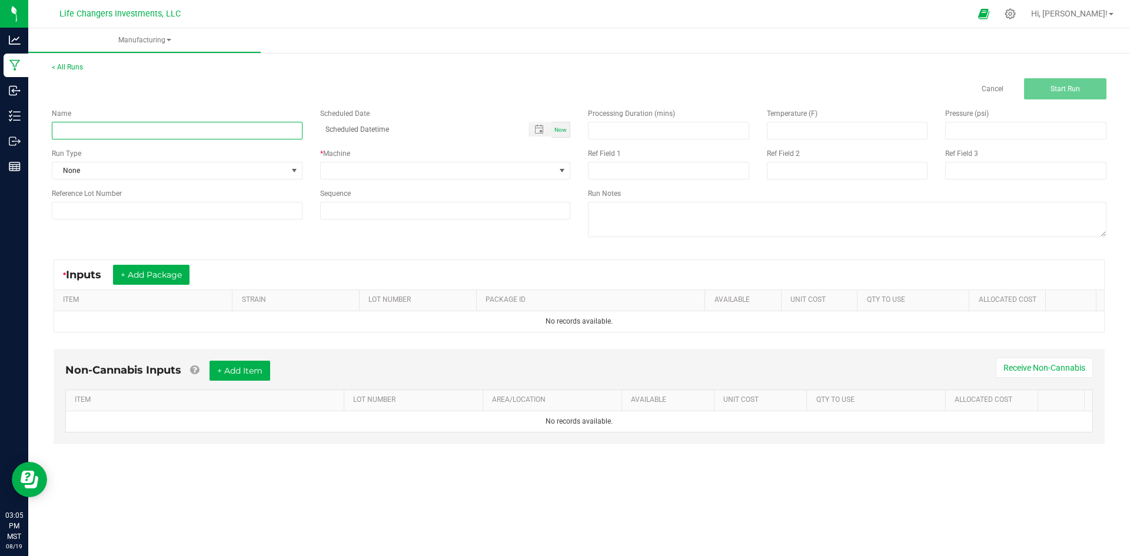
click at [97, 131] on input at bounding box center [177, 131] width 251 height 18
type input "[DATE] GDCC-0329"
click at [97, 204] on input at bounding box center [177, 211] width 251 height 18
type input "GDCC-0825-"
click at [994, 90] on link "Cancel" at bounding box center [993, 89] width 22 height 10
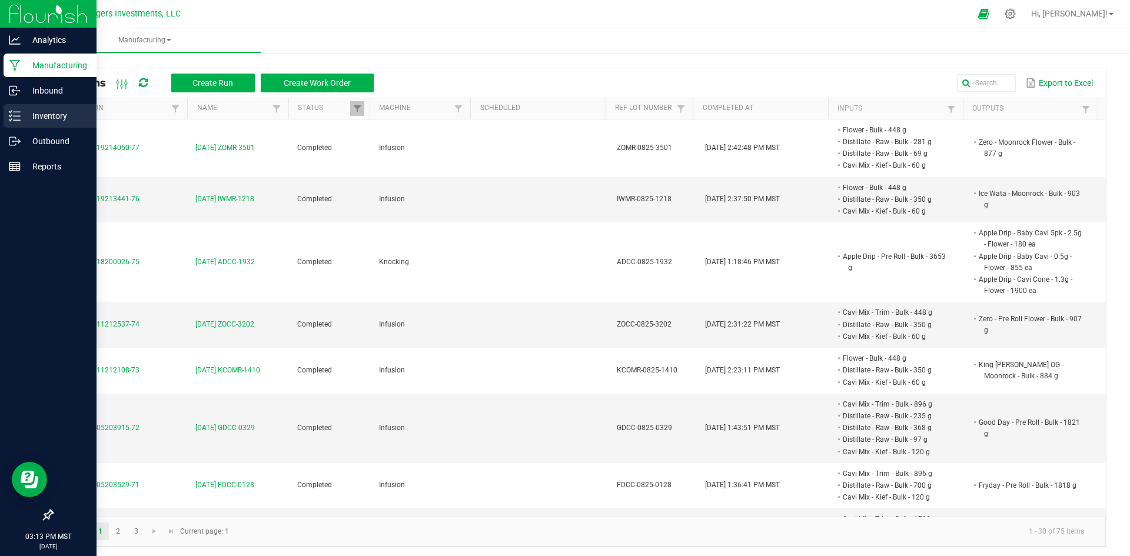
click at [36, 115] on p "Inventory" at bounding box center [56, 116] width 71 height 14
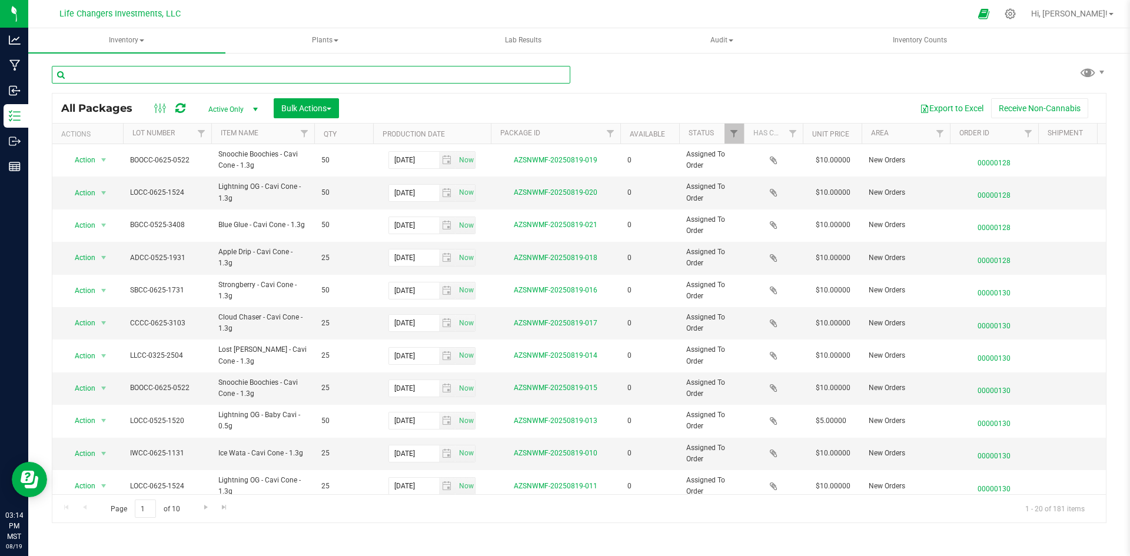
click at [169, 77] on input "text" at bounding box center [311, 75] width 518 height 18
click at [1016, 13] on icon at bounding box center [1010, 14] width 12 height 12
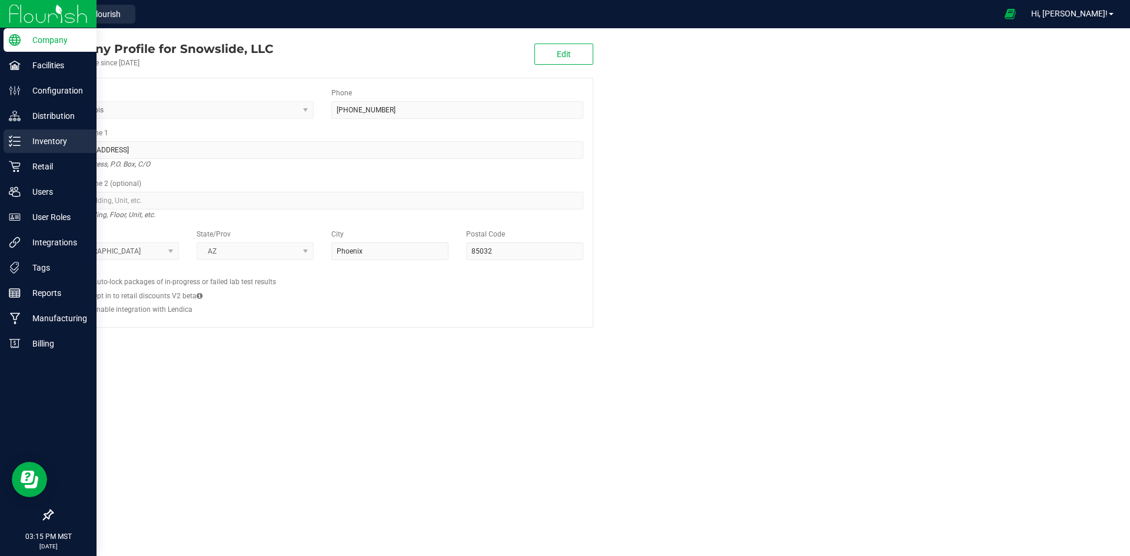
click at [55, 138] on p "Inventory" at bounding box center [56, 141] width 71 height 14
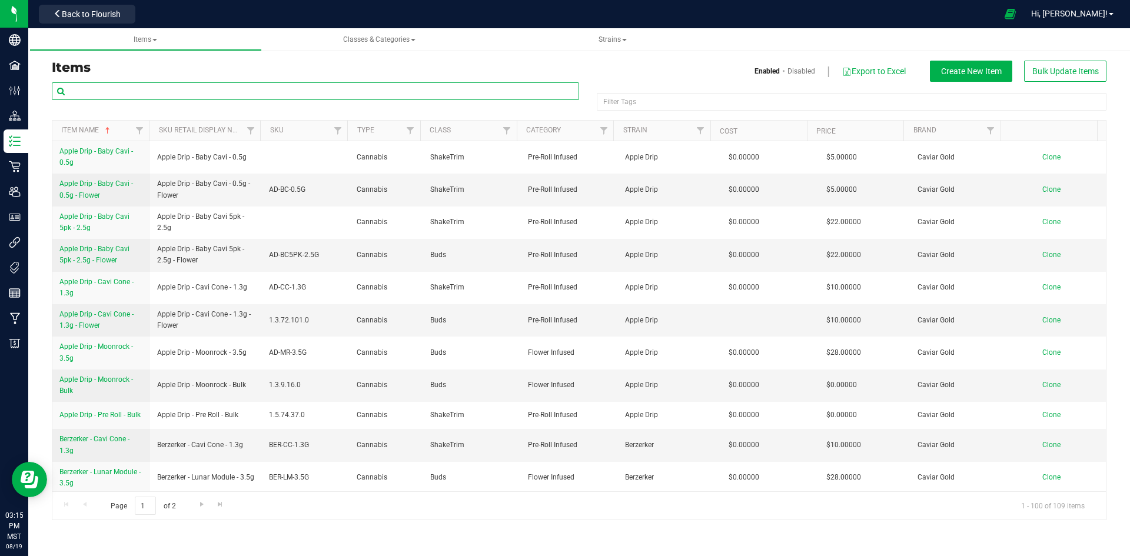
click at [222, 93] on input "text" at bounding box center [315, 91] width 527 height 18
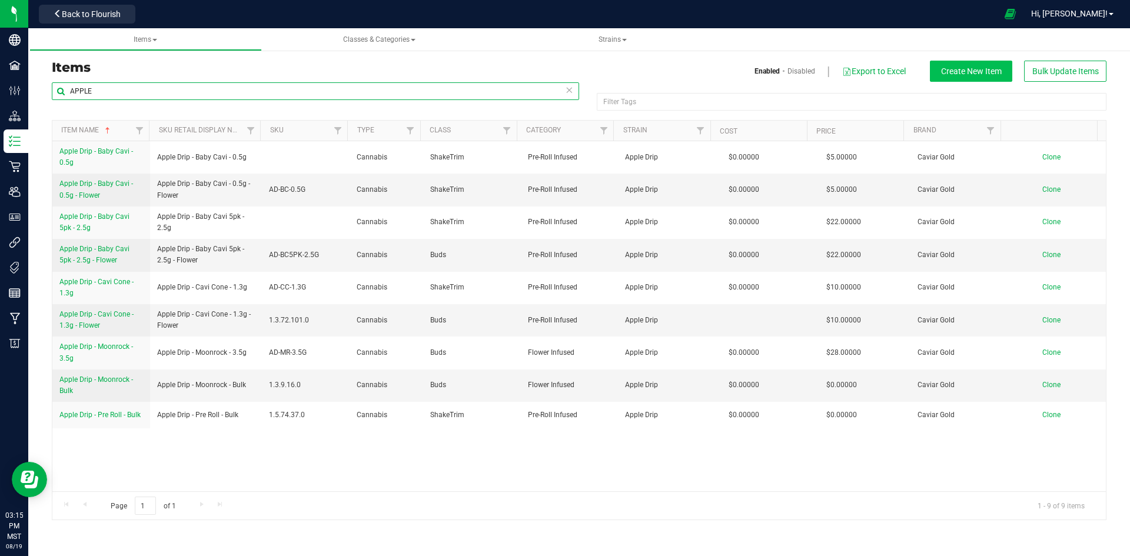
type input "APPLE"
click at [980, 68] on span "Create New Item" at bounding box center [971, 70] width 61 height 9
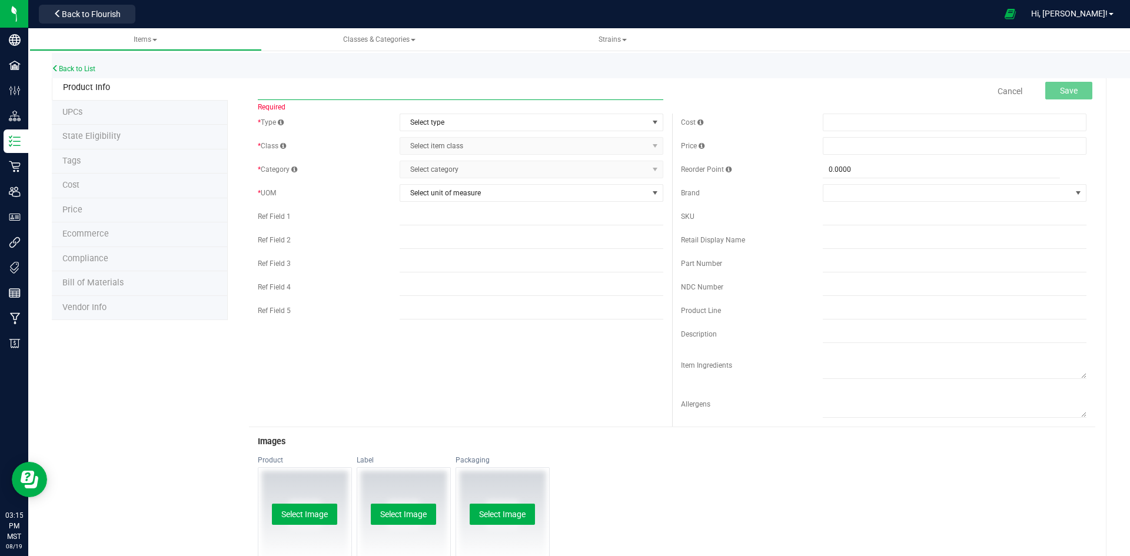
paste input "Apple Drip - Moonrock - 3.5g - Flower"
type input "Apple Drip - Moonrock - 3.5g - Flower"
click at [447, 122] on span "Select type" at bounding box center [524, 122] width 248 height 16
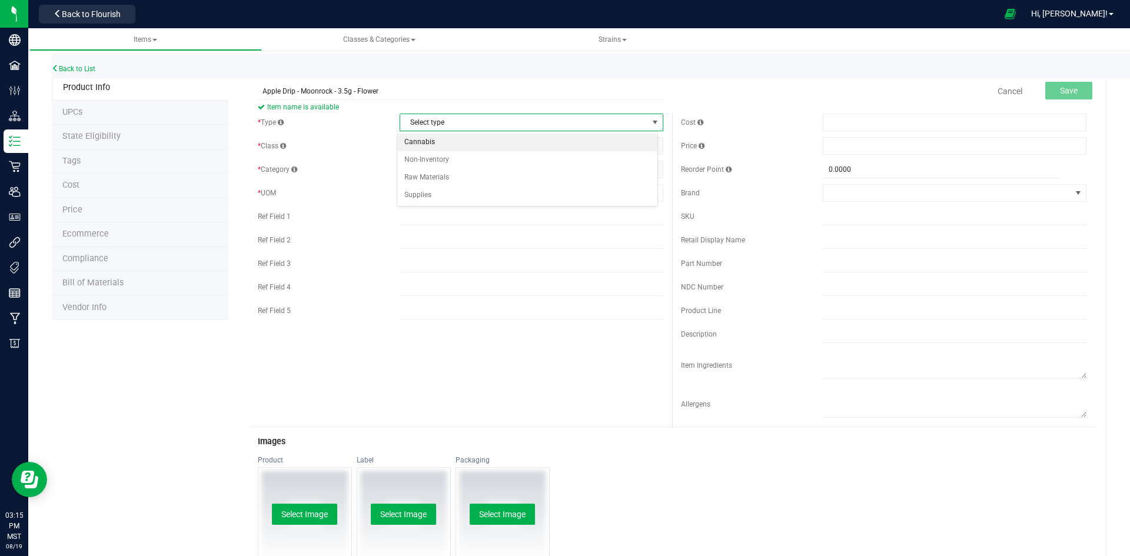
click at [427, 138] on li "Cannabis" at bounding box center [527, 143] width 260 height 18
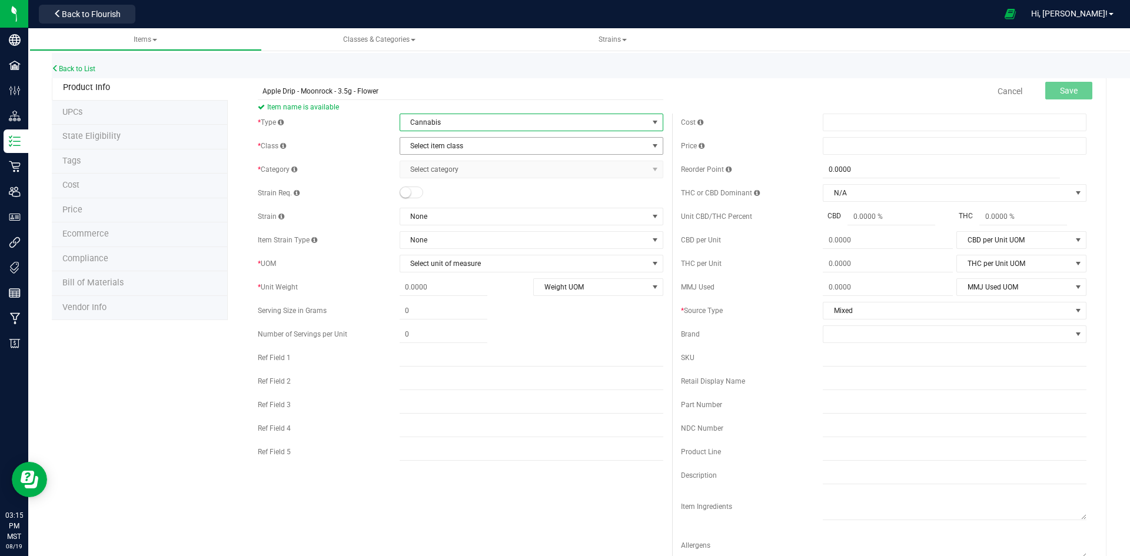
click at [444, 152] on span "Select item class" at bounding box center [524, 146] width 248 height 16
click at [418, 162] on li "Buds" at bounding box center [527, 166] width 260 height 18
click at [438, 174] on span "Select category" at bounding box center [524, 169] width 248 height 16
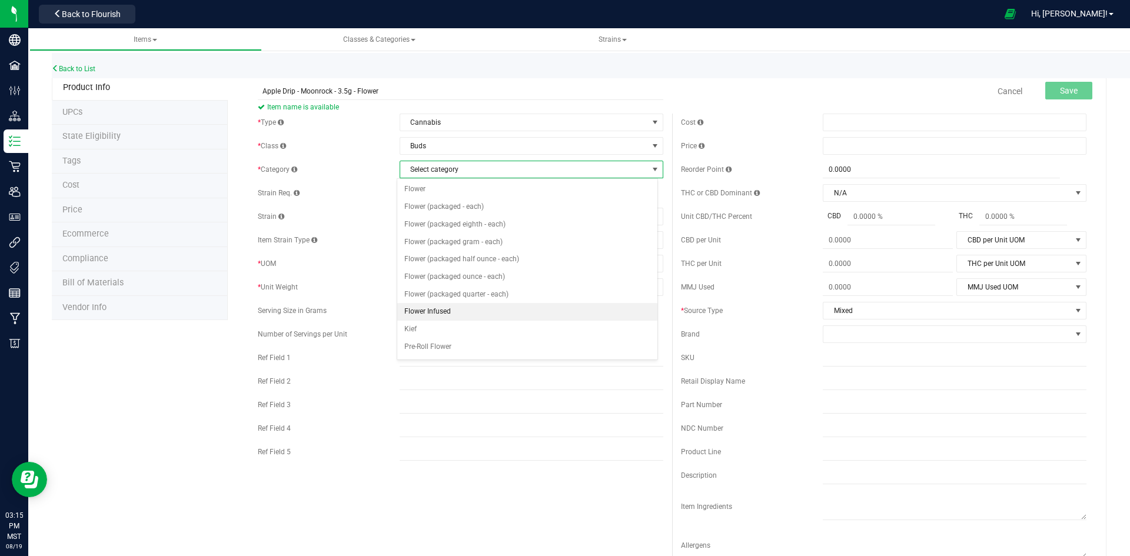
click at [431, 310] on li "Flower Infused" at bounding box center [527, 312] width 260 height 18
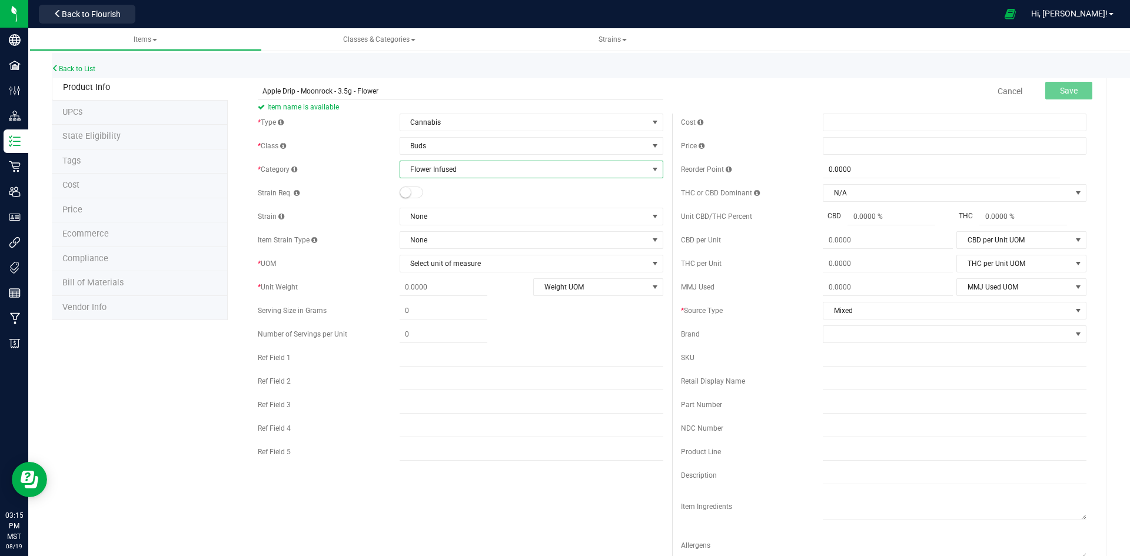
click at [406, 192] on small at bounding box center [405, 192] width 11 height 11
click at [438, 217] on span "None" at bounding box center [524, 216] width 248 height 16
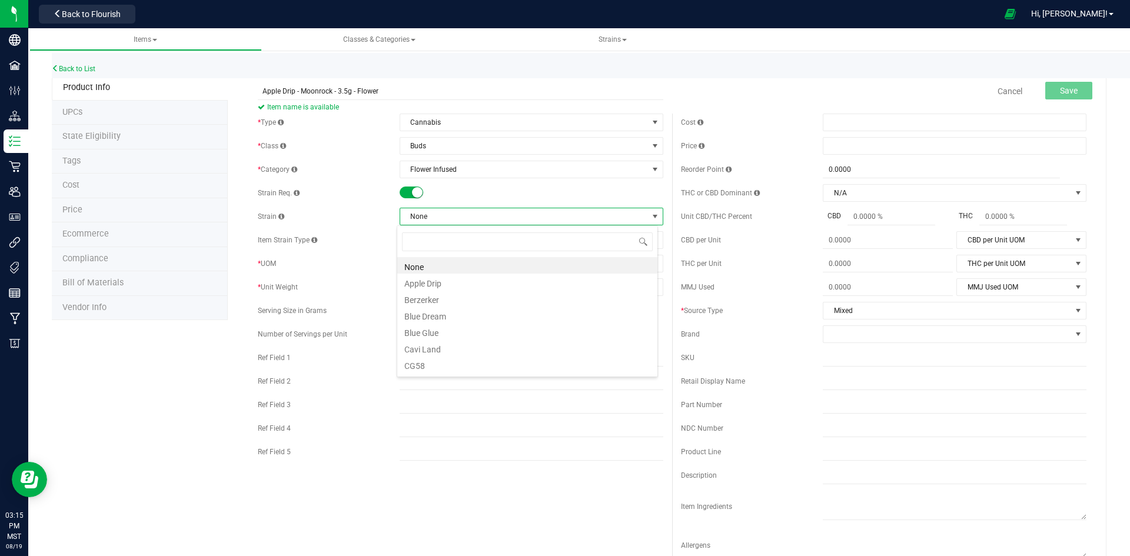
scroll to position [18, 261]
type input "PP"
click at [422, 270] on li "Apple Drip" at bounding box center [527, 265] width 260 height 16
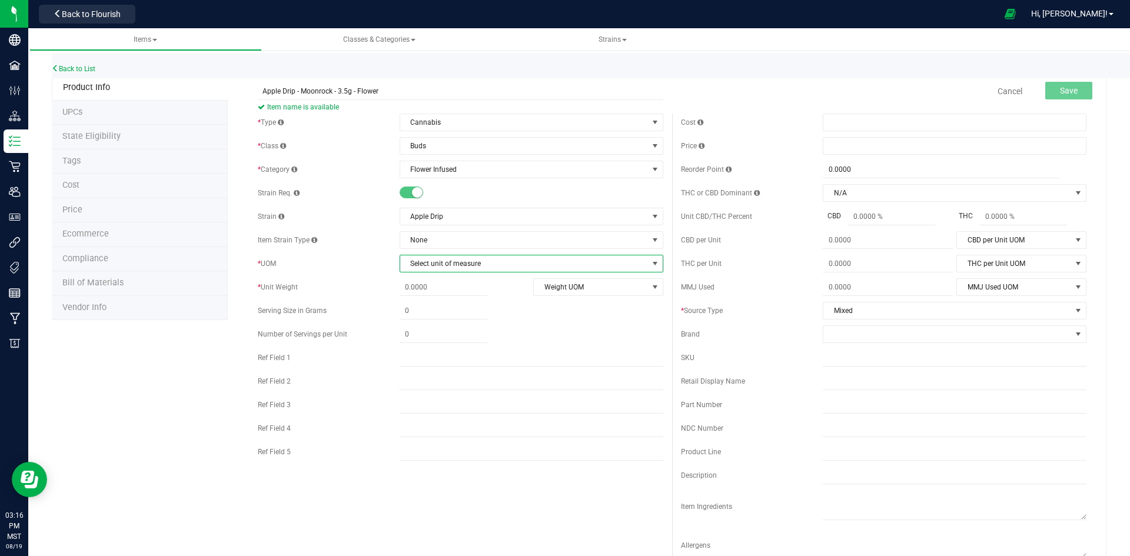
click at [448, 266] on span "Select unit of measure" at bounding box center [524, 263] width 248 height 16
click at [412, 283] on li "Each" at bounding box center [527, 284] width 260 height 18
click at [412, 283] on span "Weight" at bounding box center [435, 286] width 53 height 17
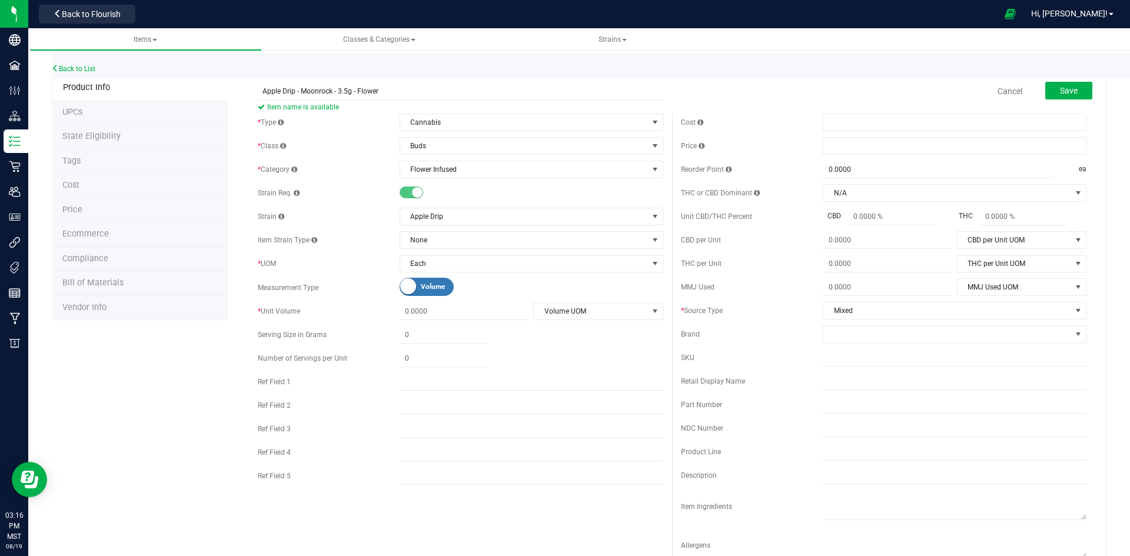
click at [412, 283] on small at bounding box center [408, 286] width 16 height 16
click at [425, 316] on span at bounding box center [444, 311] width 88 height 17
type input "3.5"
type input "3.5000"
click at [601, 311] on span "Weight UOM" at bounding box center [591, 311] width 114 height 16
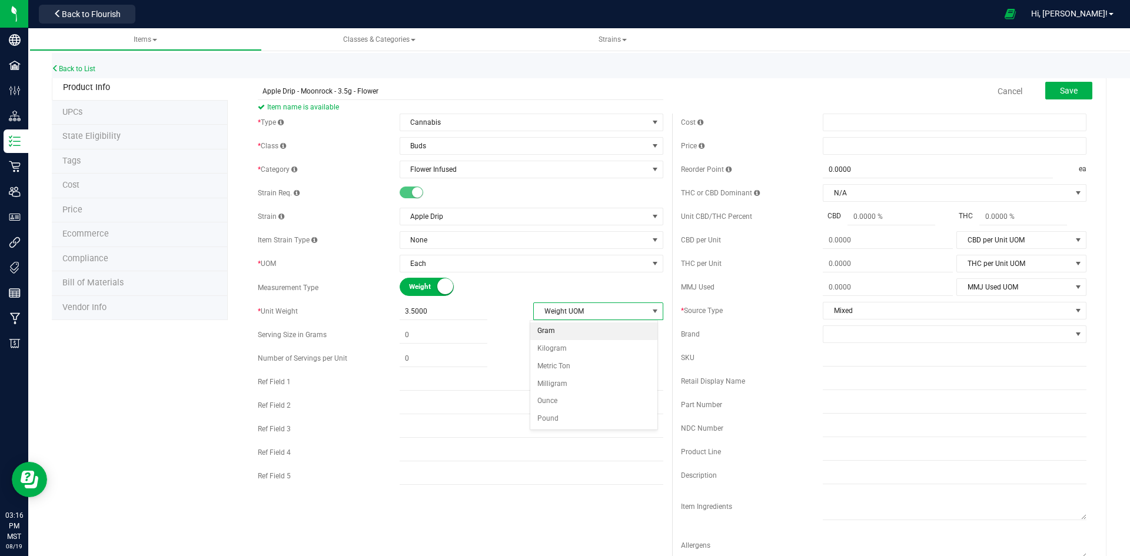
click at [550, 330] on li "Gram" at bounding box center [594, 331] width 128 height 18
click at [863, 149] on span at bounding box center [955, 146] width 264 height 18
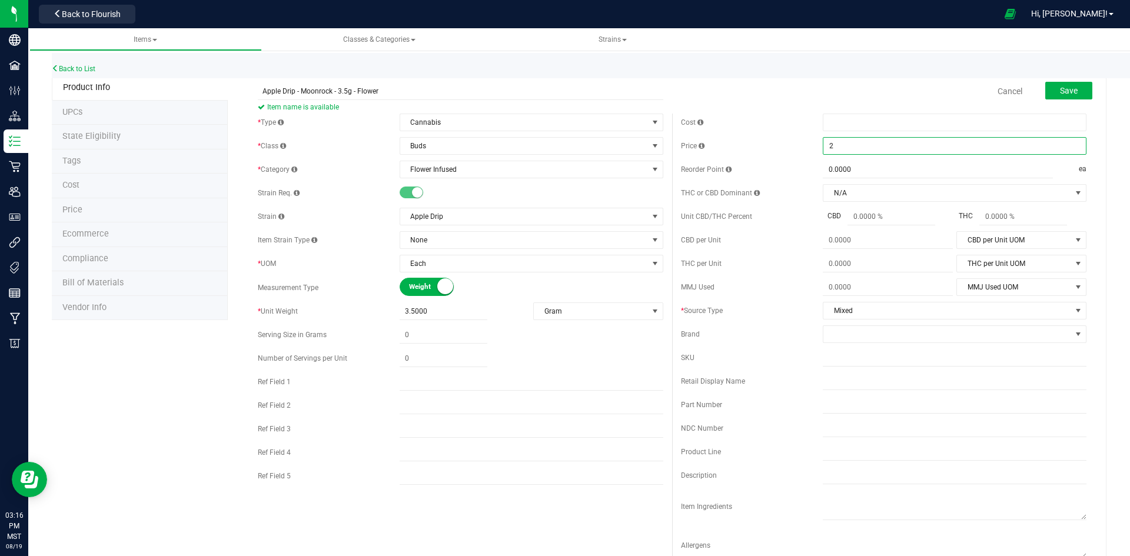
type input "28"
type input "$28.00000"
click at [848, 338] on span at bounding box center [947, 334] width 248 height 16
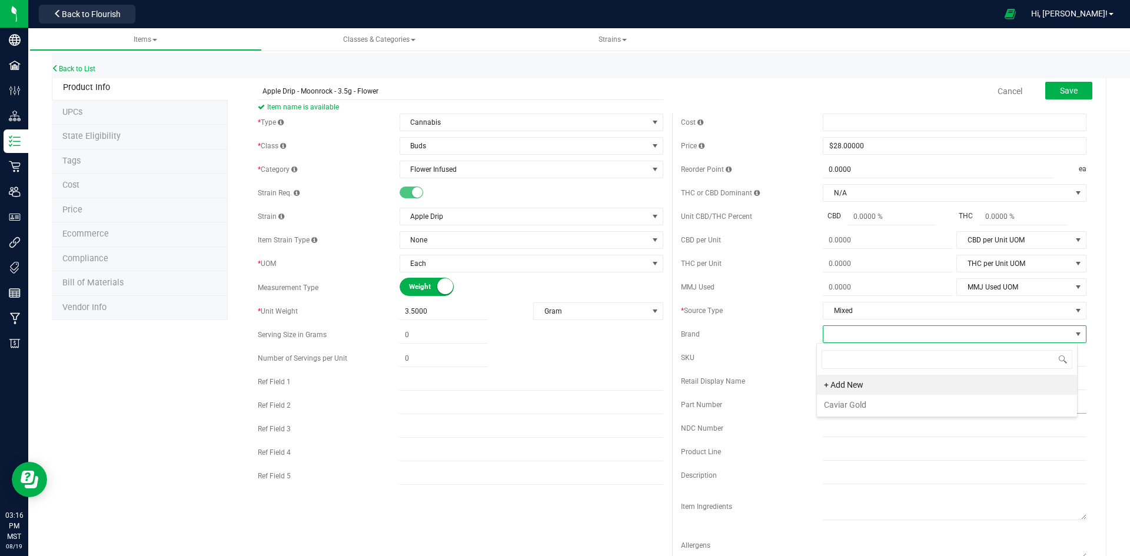
click at [865, 402] on li "Caviar Gold" at bounding box center [947, 405] width 260 height 20
click at [843, 357] on input "text" at bounding box center [955, 358] width 264 height 18
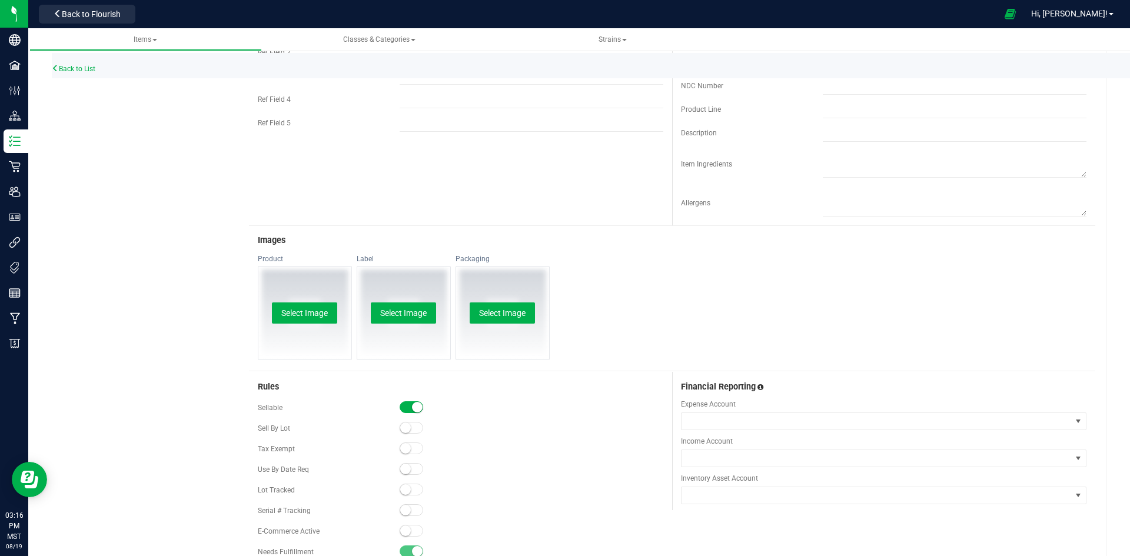
scroll to position [460, 0]
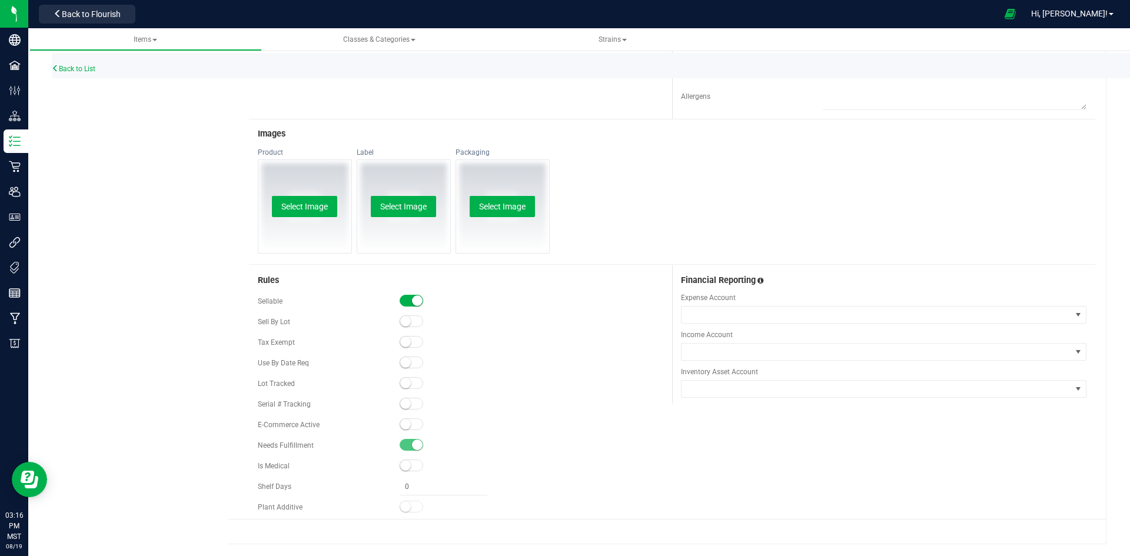
type input "13"
click at [402, 380] on small at bounding box center [405, 383] width 11 height 11
click at [400, 425] on small at bounding box center [405, 424] width 11 height 11
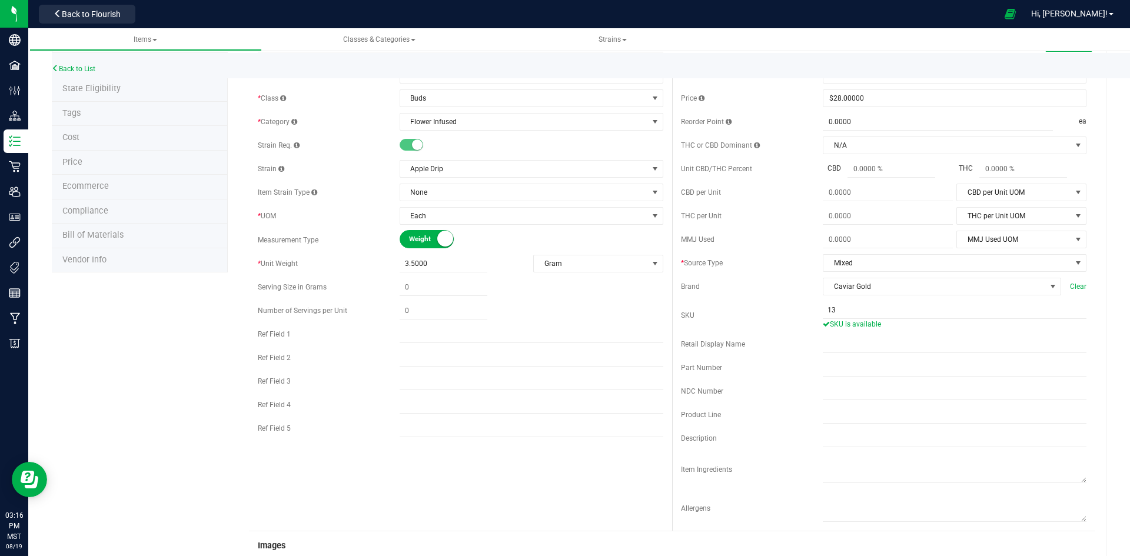
scroll to position [0, 0]
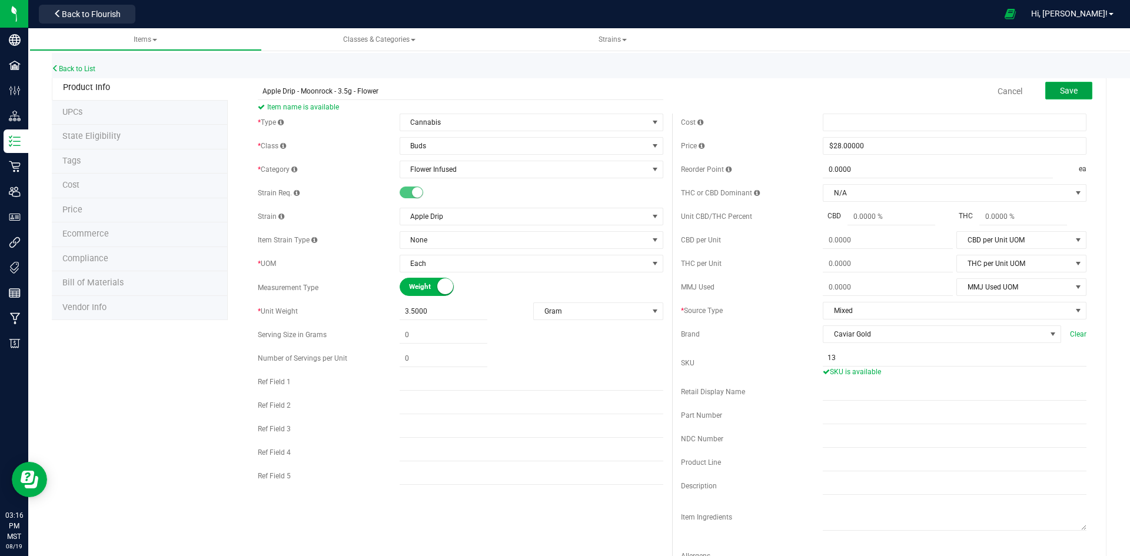
click at [1062, 94] on span "Save" at bounding box center [1069, 90] width 18 height 9
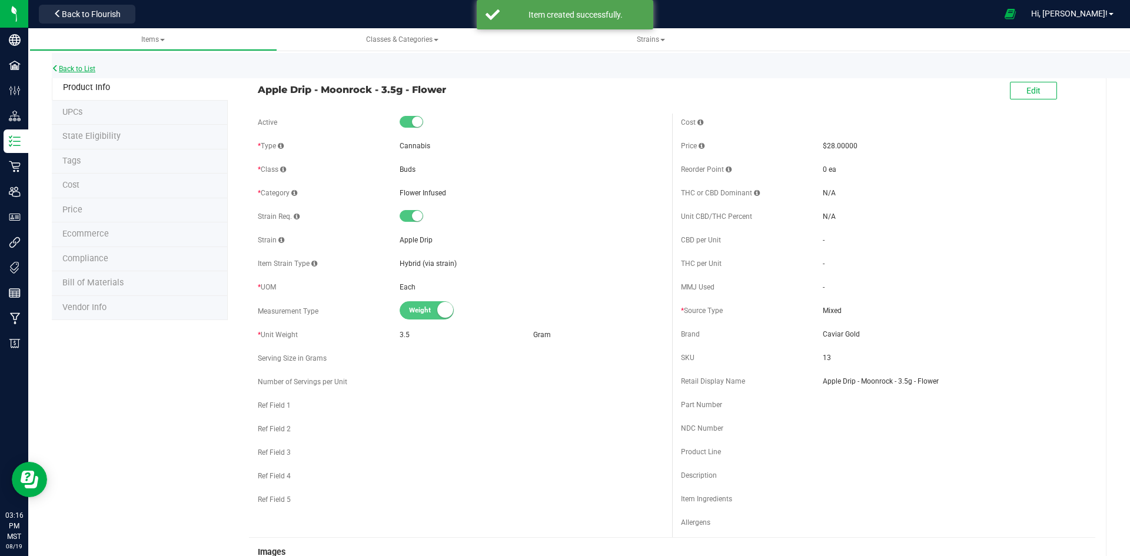
click at [78, 66] on link "Back to List" at bounding box center [74, 69] width 44 height 8
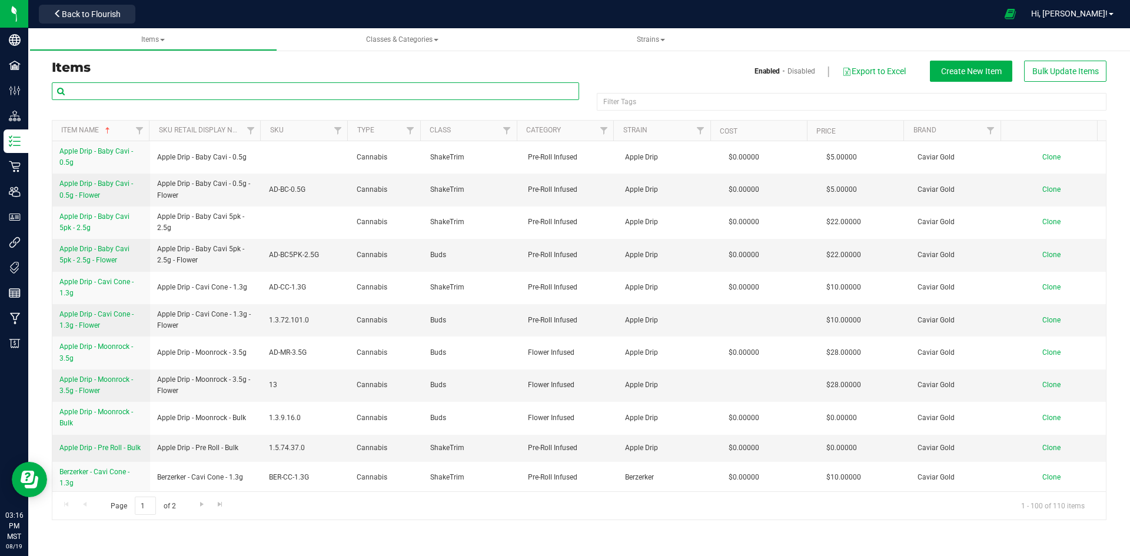
click at [175, 90] on input "text" at bounding box center [315, 91] width 527 height 18
type input "APPL"
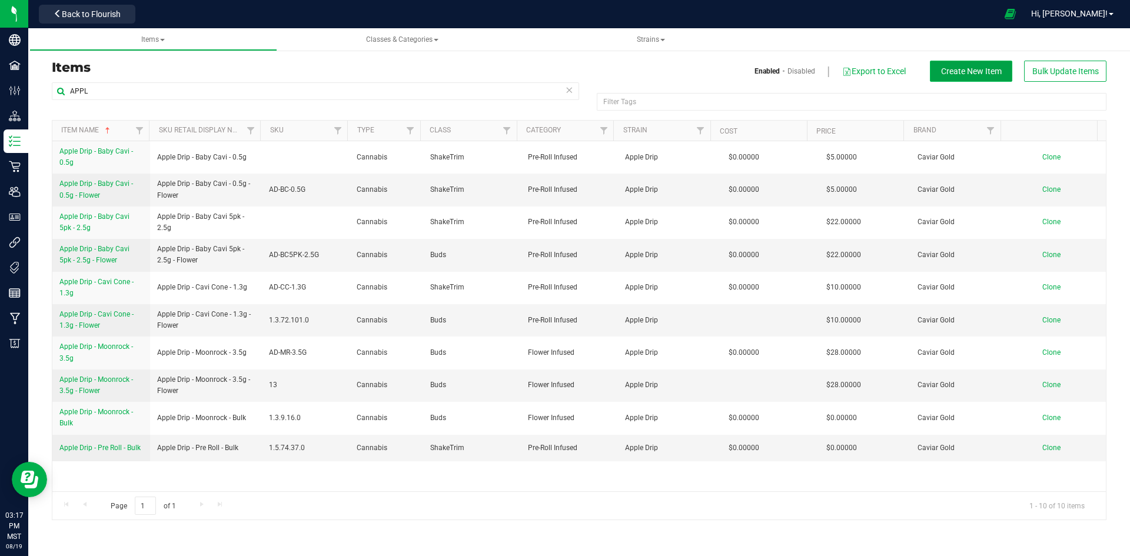
click at [963, 69] on span "Create New Item" at bounding box center [971, 70] width 61 height 9
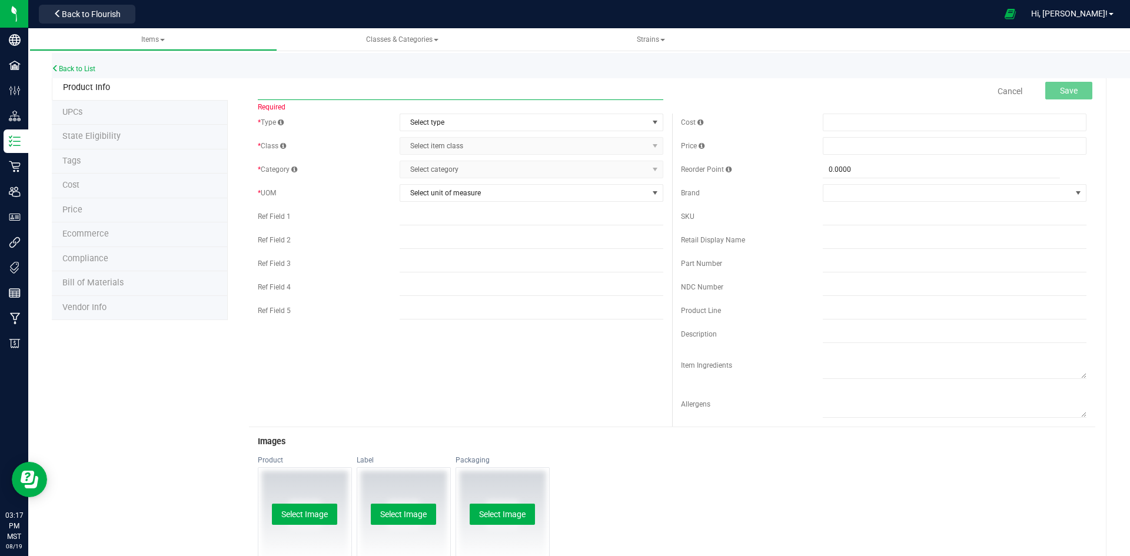
paste input "Apple Drip - Moonrock - 1g - Flower"
type input "Apple Drip - Moonrock - 1g - Flower"
click at [498, 125] on span "Select type" at bounding box center [524, 122] width 248 height 16
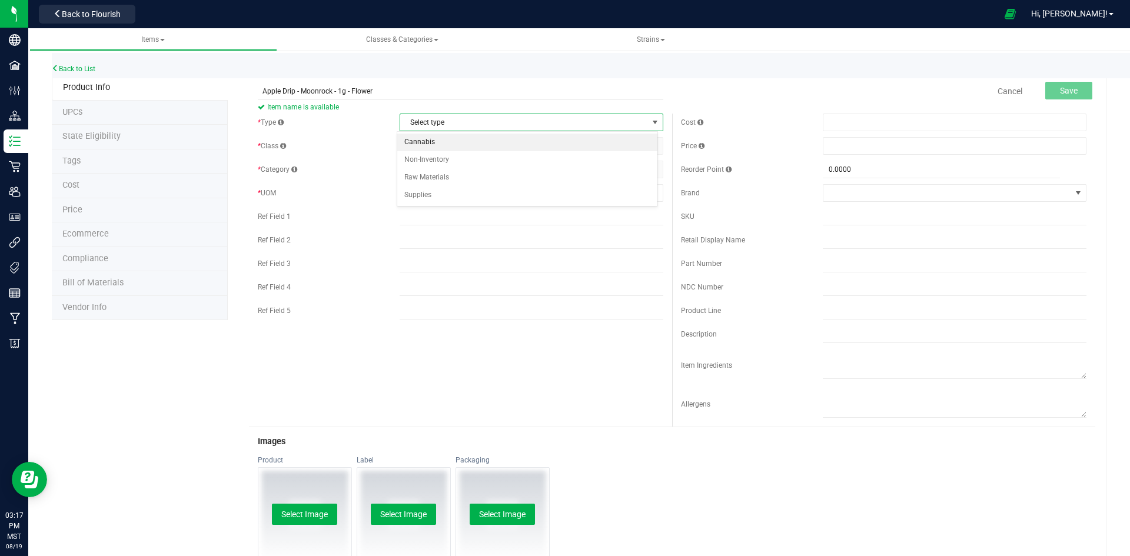
click at [423, 139] on li "Cannabis" at bounding box center [527, 143] width 260 height 18
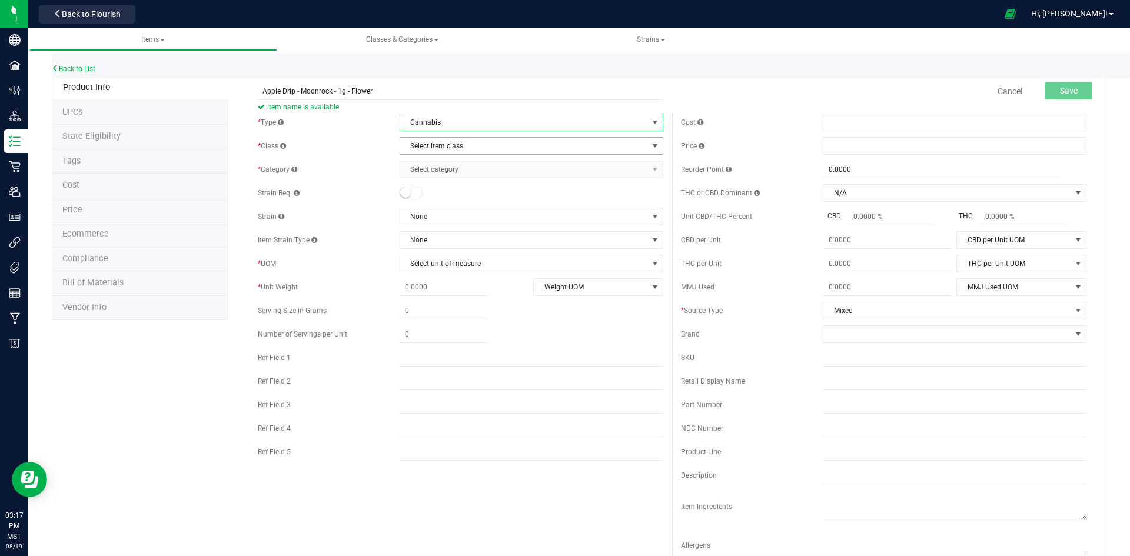
click at [444, 148] on span "Select item class" at bounding box center [524, 146] width 248 height 16
click at [424, 164] on li "Buds" at bounding box center [527, 166] width 260 height 18
click at [441, 167] on span "Select category" at bounding box center [524, 169] width 248 height 16
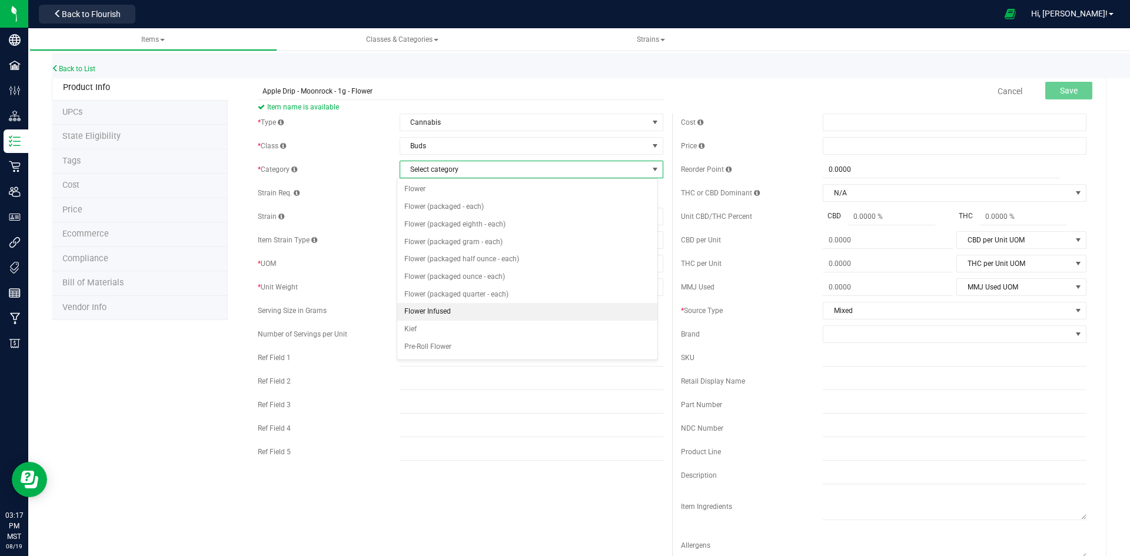
click at [443, 310] on li "Flower Infused" at bounding box center [527, 312] width 260 height 18
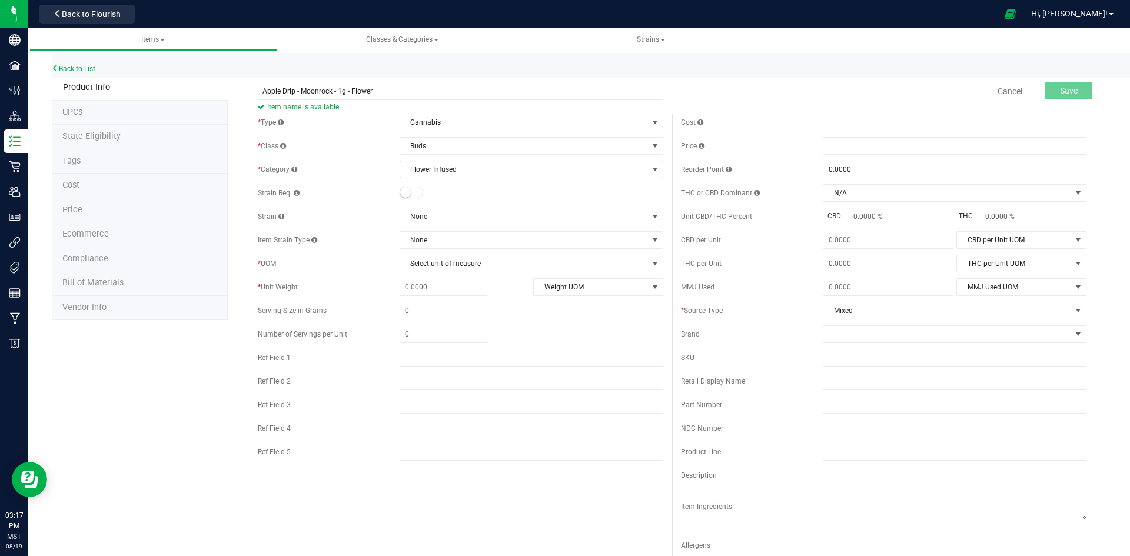
click at [404, 192] on small at bounding box center [405, 192] width 11 height 11
click at [449, 214] on span "None" at bounding box center [524, 216] width 248 height 16
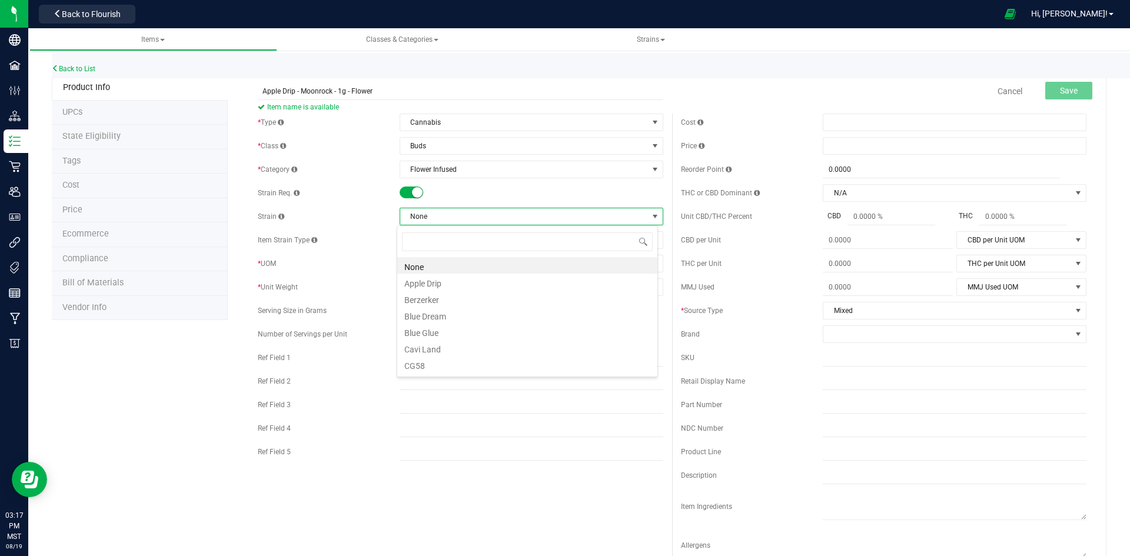
scroll to position [18, 261]
click at [452, 282] on li "Apple Drip" at bounding box center [527, 282] width 260 height 16
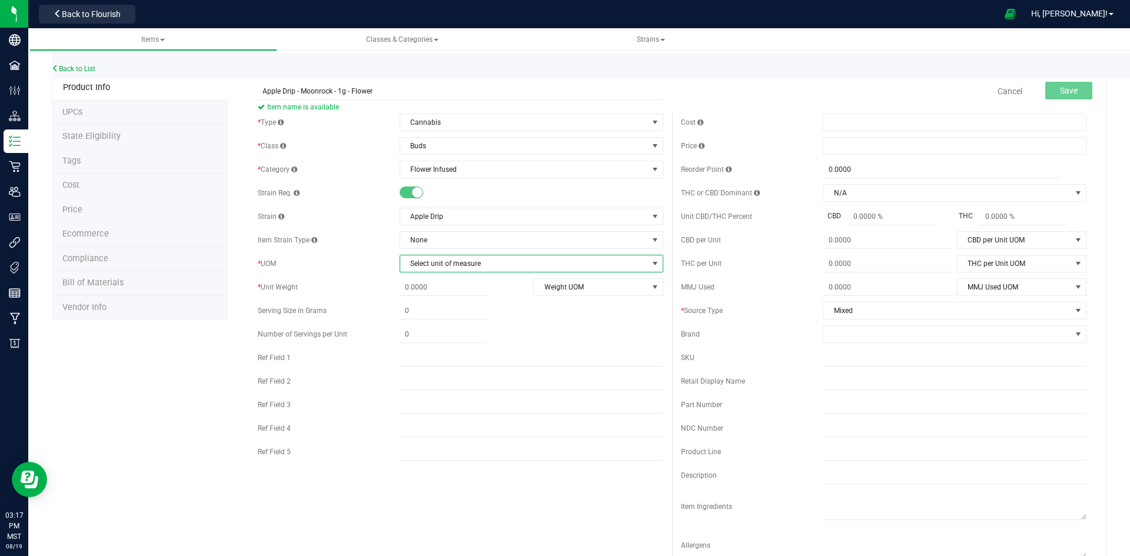
click at [453, 263] on span "Select unit of measure" at bounding box center [524, 263] width 248 height 16
click at [419, 281] on li "Each" at bounding box center [527, 284] width 260 height 18
click at [417, 307] on span at bounding box center [444, 311] width 88 height 17
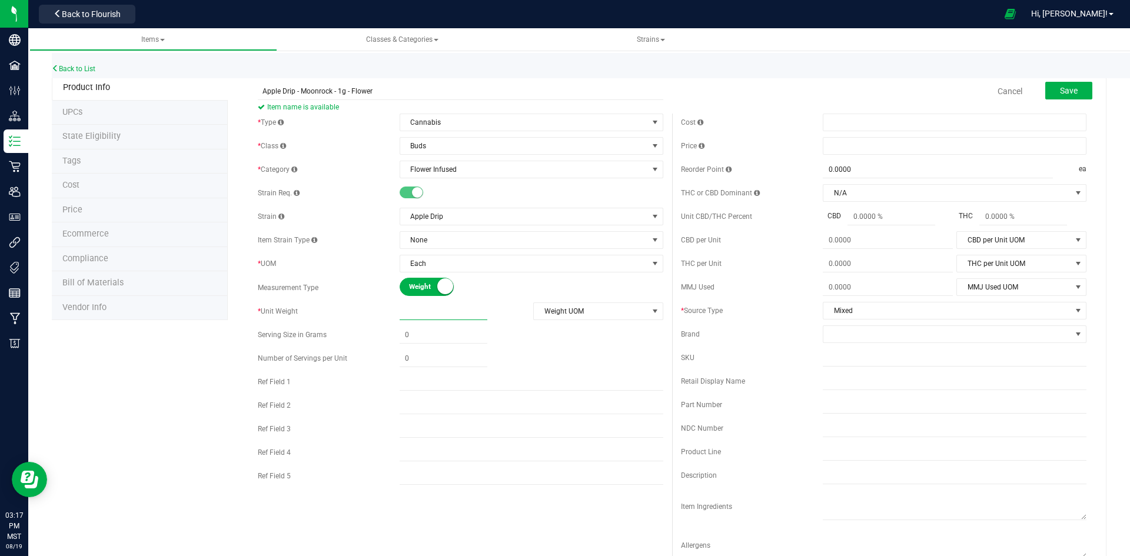
type input "1"
type input "1.0000"
click at [586, 305] on span "Weight UOM" at bounding box center [591, 311] width 114 height 16
click at [574, 330] on li "Gram" at bounding box center [594, 331] width 128 height 18
click at [850, 145] on span at bounding box center [955, 146] width 264 height 18
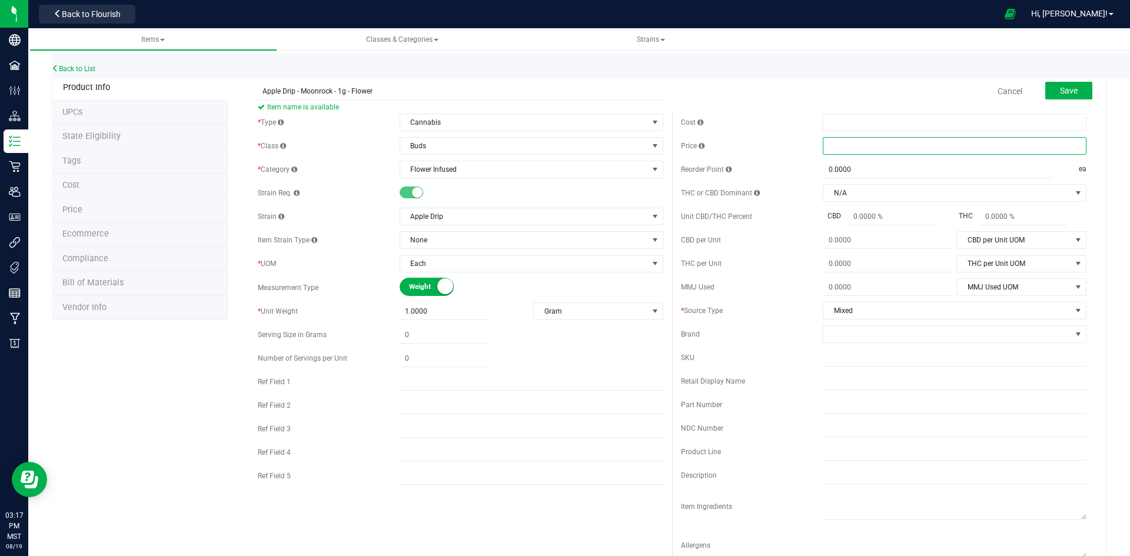
type input "9"
type input "$9.00000"
click at [871, 332] on span at bounding box center [947, 334] width 248 height 16
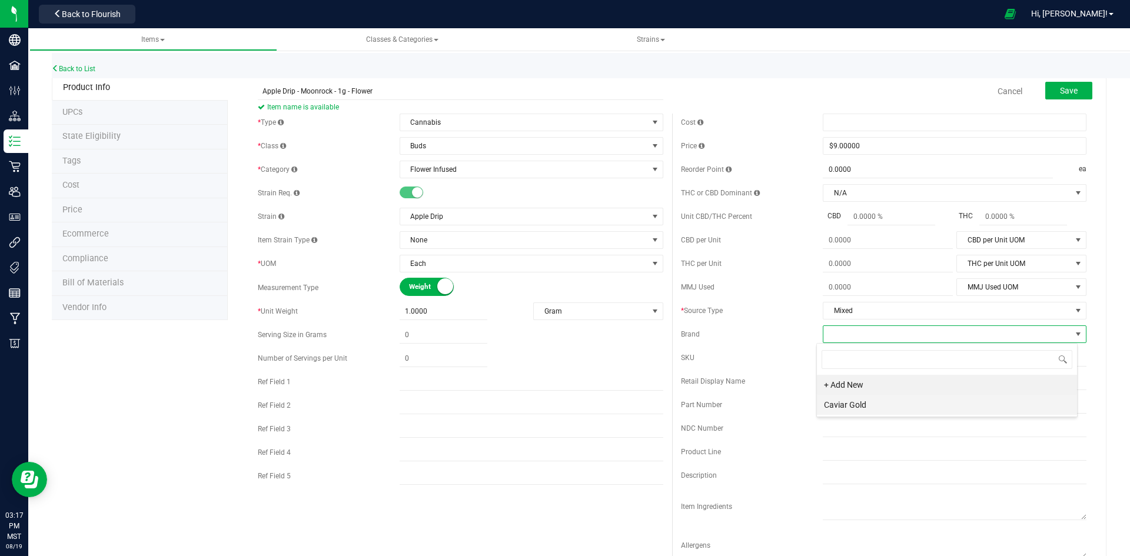
click at [880, 405] on li "Caviar Gold" at bounding box center [947, 405] width 260 height 20
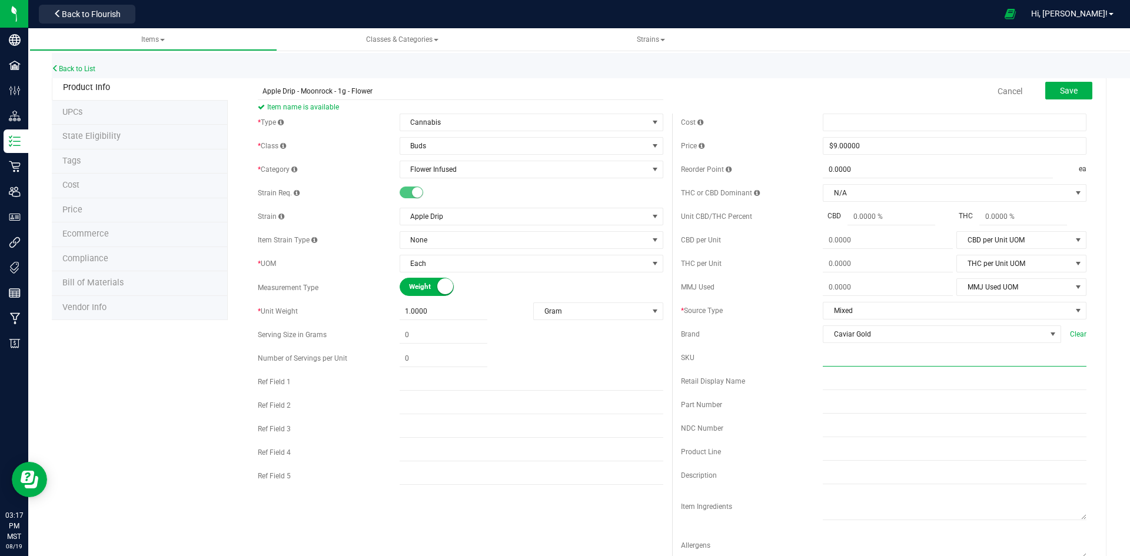
paste input "AD-MR-1G"
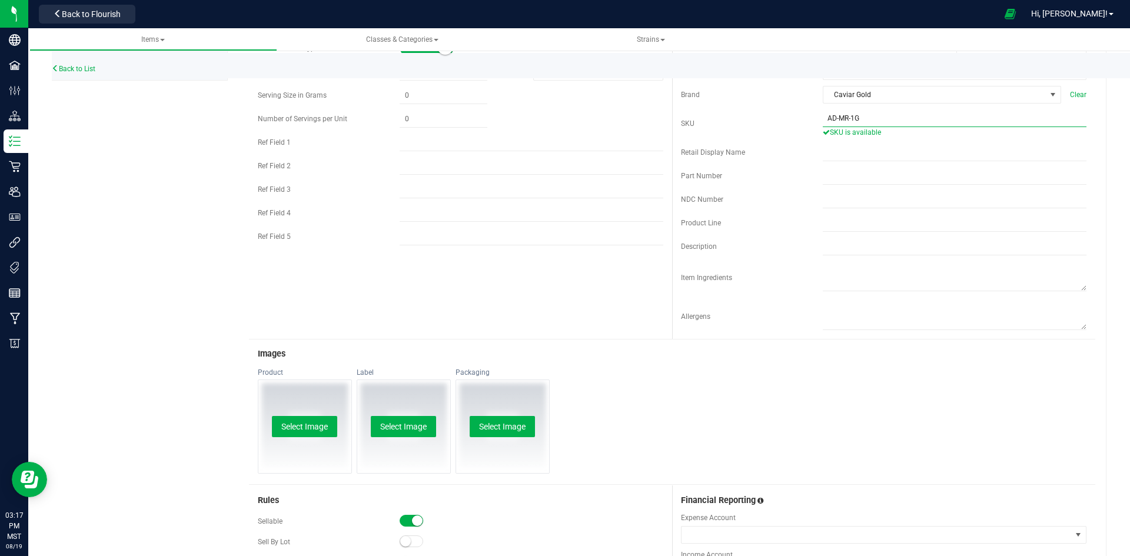
scroll to position [460, 0]
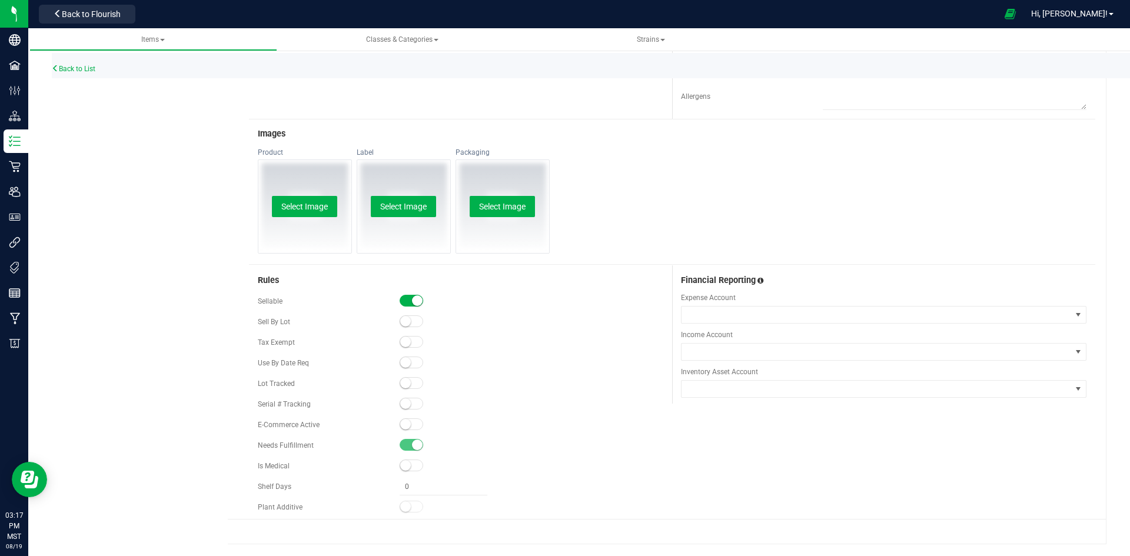
type input "AD-MR-1G"
click at [405, 383] on small at bounding box center [405, 383] width 11 height 11
click at [400, 423] on small at bounding box center [405, 424] width 11 height 11
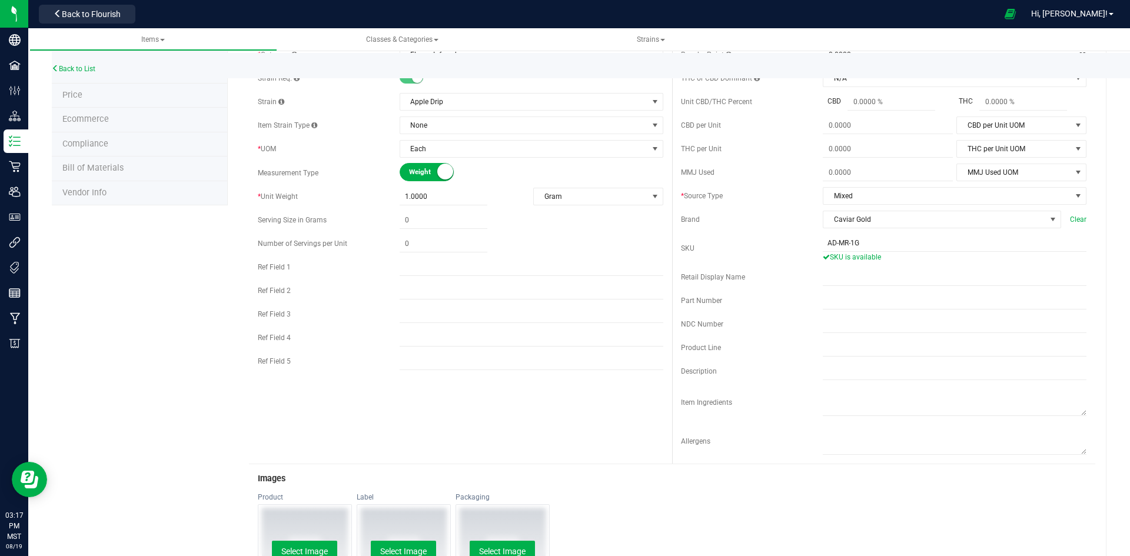
scroll to position [0, 0]
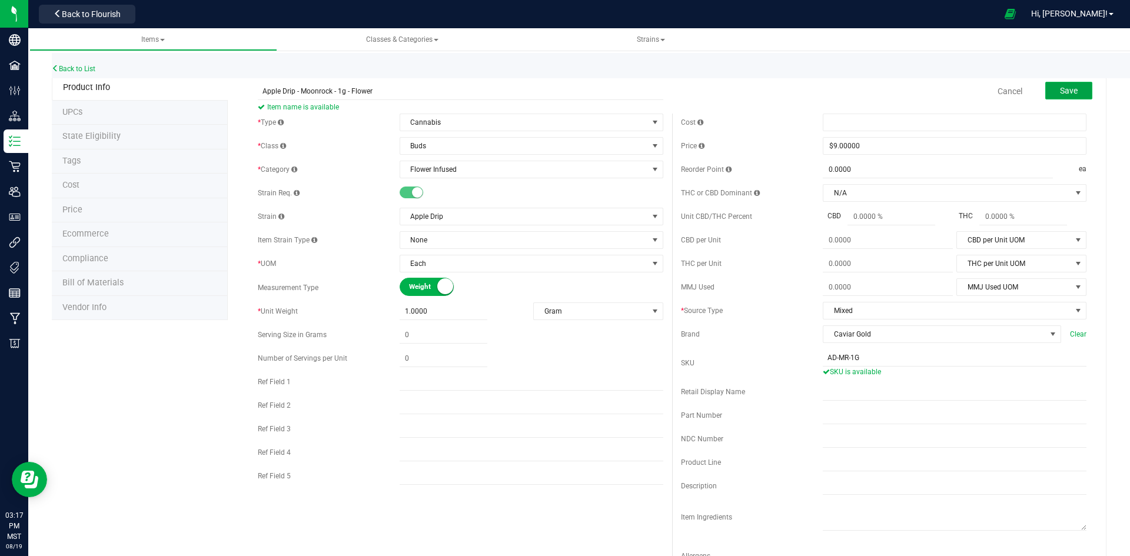
click at [1060, 93] on span "Save" at bounding box center [1069, 90] width 18 height 9
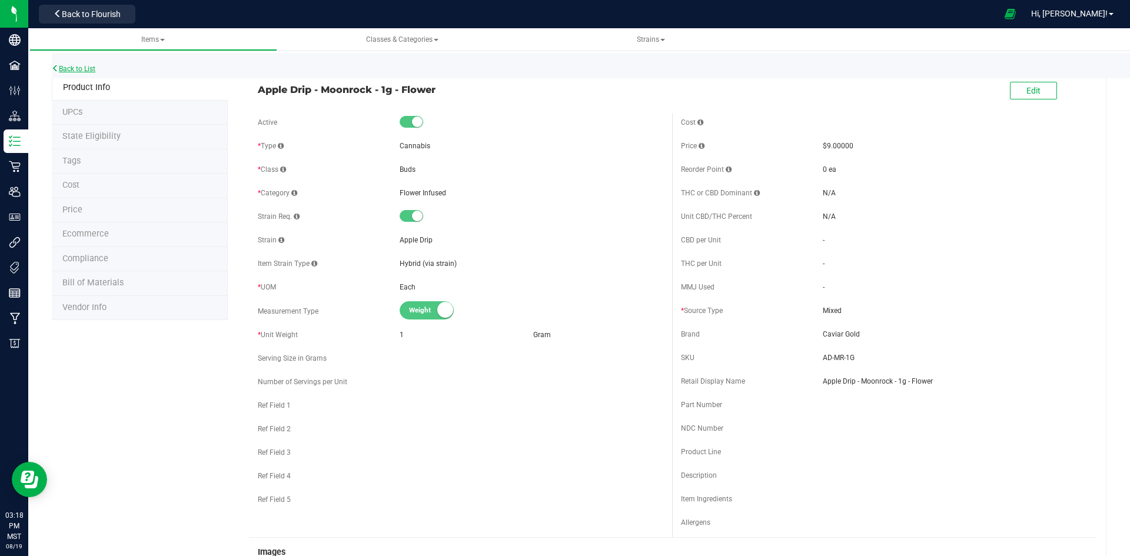
click at [74, 67] on link "Back to List" at bounding box center [74, 69] width 44 height 8
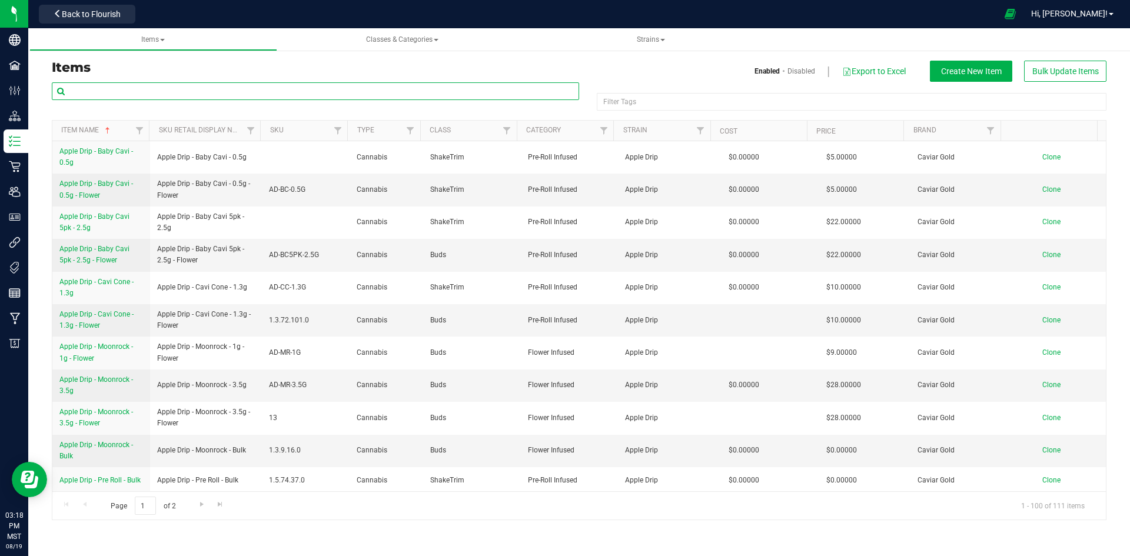
click at [251, 89] on input "text" at bounding box center [315, 91] width 527 height 18
type input "APPL"
click at [962, 66] on span "Create New Item" at bounding box center [971, 70] width 61 height 9
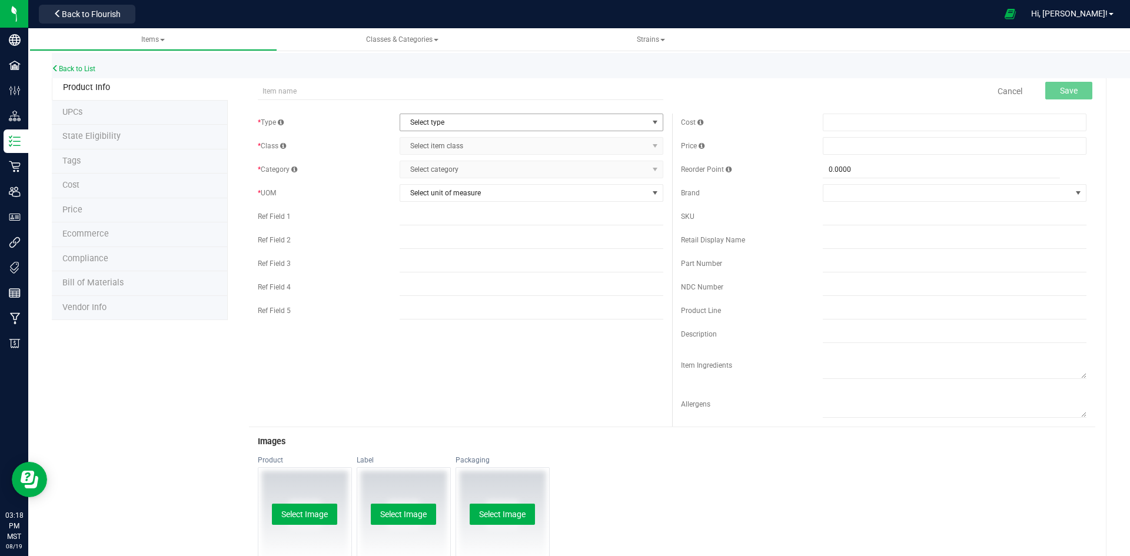
click at [425, 117] on span "Select type" at bounding box center [524, 122] width 248 height 16
click at [352, 88] on input "text" at bounding box center [460, 91] width 405 height 18
paste input "Apple Drip - PreRoll Flower - Bulk"
type input "Apple Drip - PreRoll Flower - Bulk"
click at [475, 124] on span "Select type" at bounding box center [524, 122] width 248 height 16
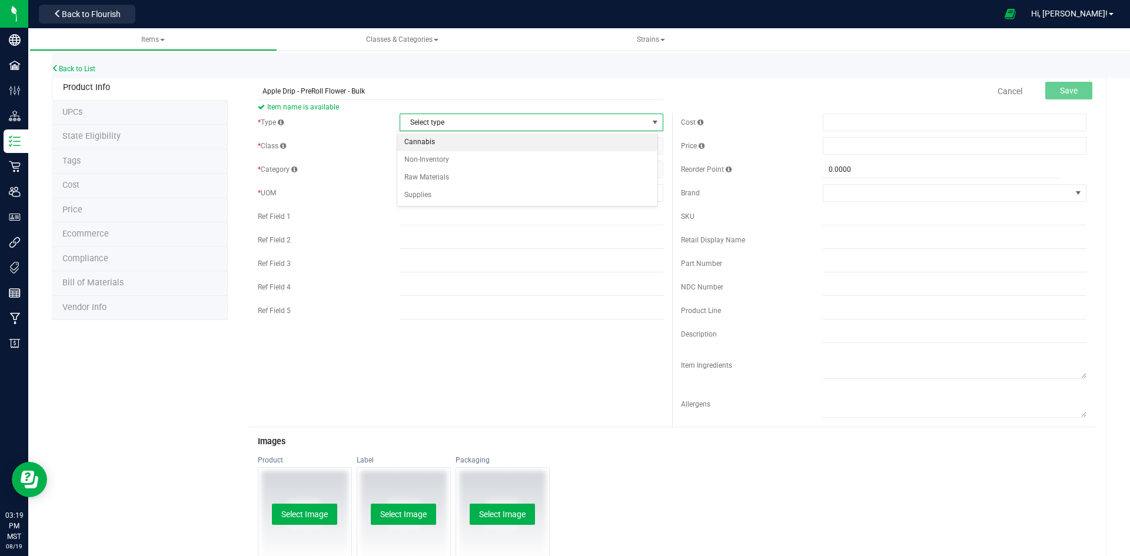
click at [431, 138] on li "Cannabis" at bounding box center [527, 143] width 260 height 18
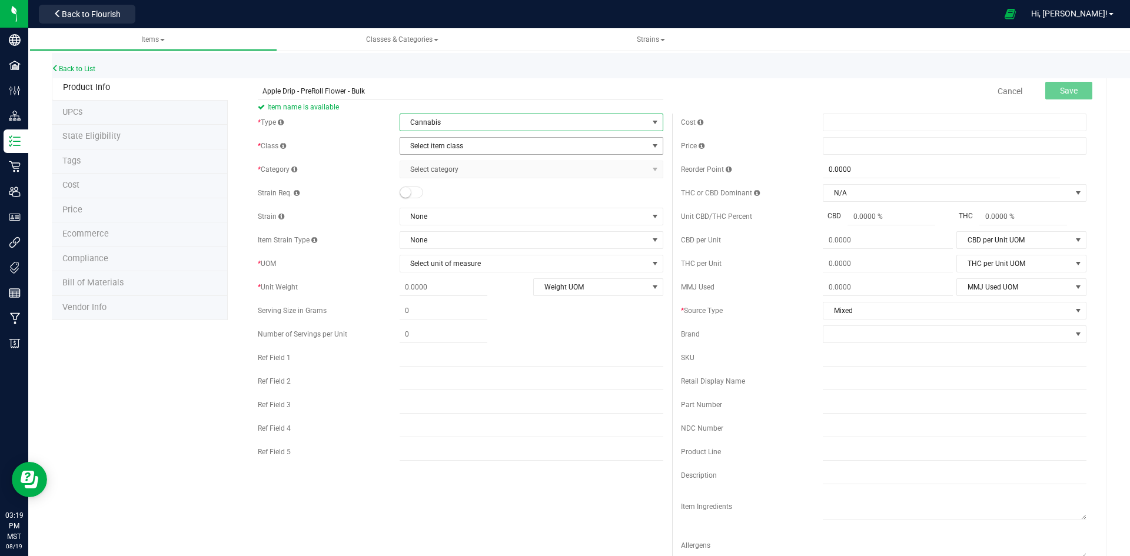
click at [431, 144] on span "Select item class" at bounding box center [524, 146] width 248 height 16
click at [421, 162] on li "Buds" at bounding box center [527, 166] width 260 height 18
click at [421, 167] on span "Select category" at bounding box center [524, 169] width 248 height 16
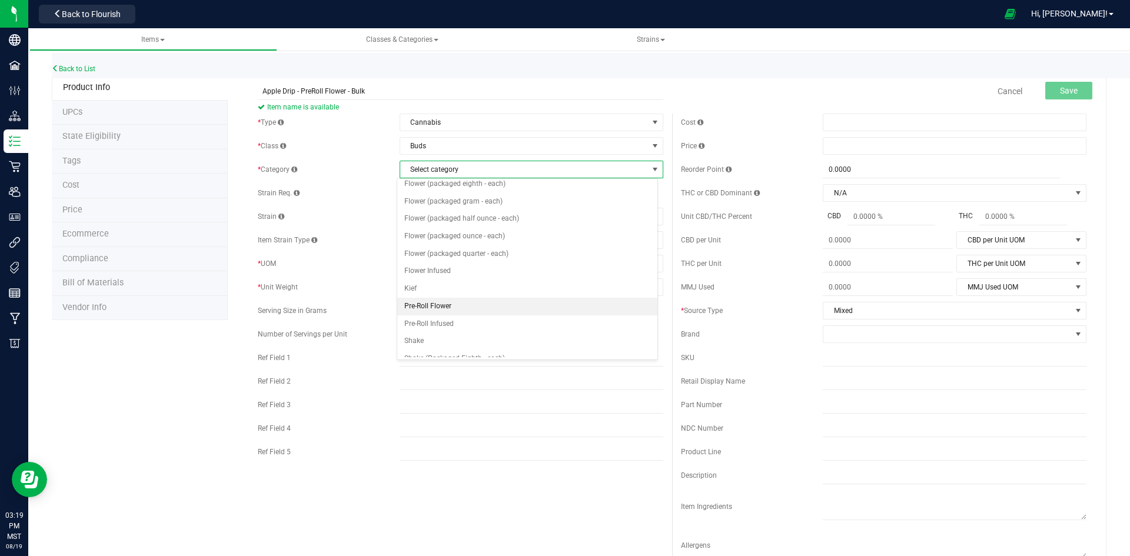
scroll to position [59, 0]
click at [431, 248] on li "Flower Infused" at bounding box center [527, 253] width 260 height 18
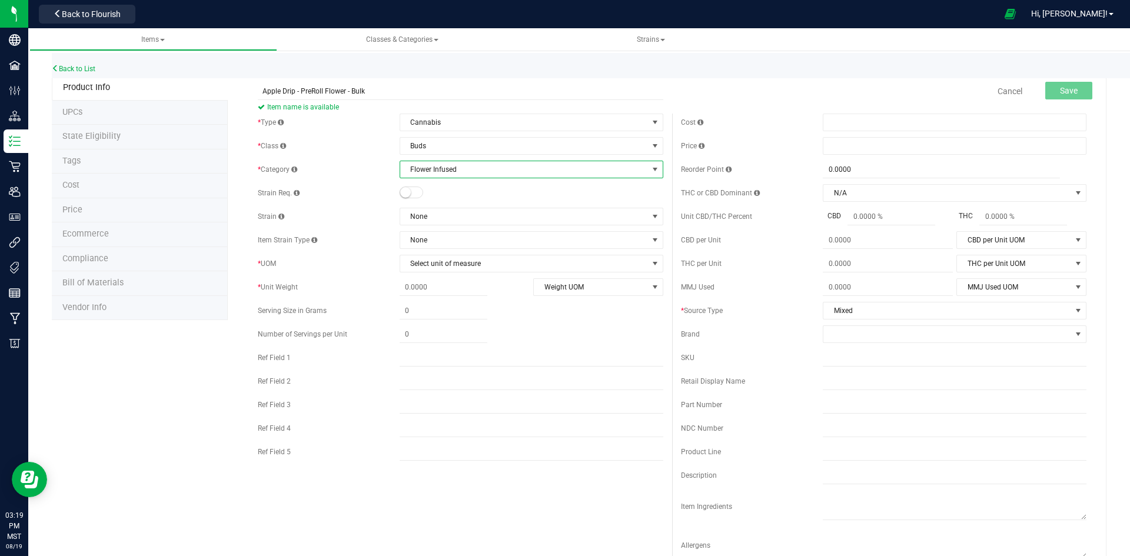
click at [401, 191] on small at bounding box center [405, 192] width 11 height 11
click at [440, 212] on span "None" at bounding box center [524, 216] width 248 height 16
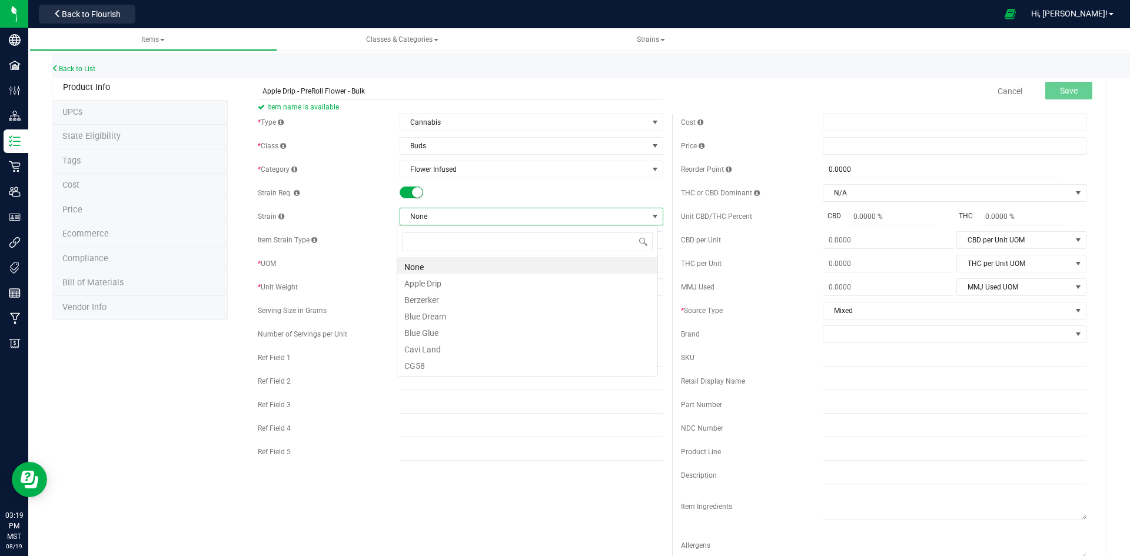
scroll to position [18, 261]
click at [434, 280] on li "Apple Drip" at bounding box center [527, 282] width 260 height 16
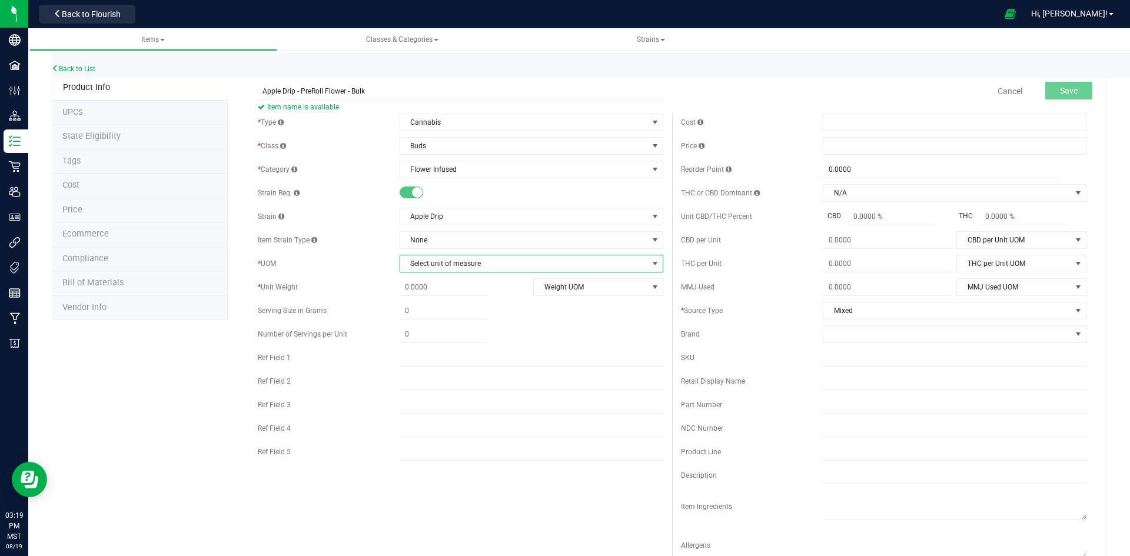
click at [482, 264] on span "Select unit of measure" at bounding box center [524, 263] width 248 height 16
click at [419, 301] on li "Gram" at bounding box center [527, 301] width 260 height 18
click at [415, 284] on span at bounding box center [444, 287] width 88 height 17
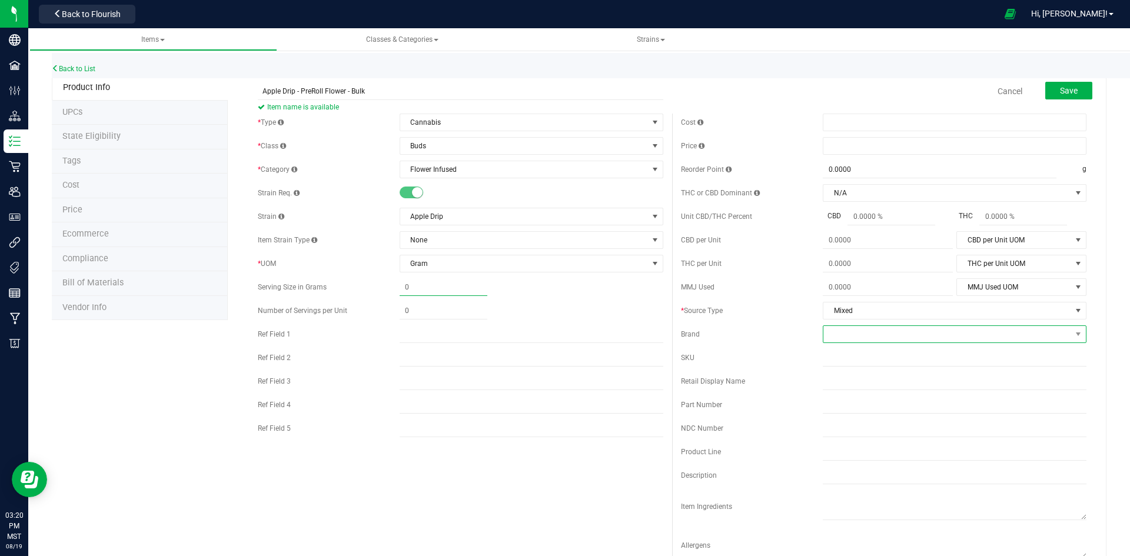
type input "0.0000"
click at [857, 335] on span at bounding box center [947, 334] width 248 height 16
click at [876, 409] on li "Caviar Gold" at bounding box center [947, 405] width 260 height 20
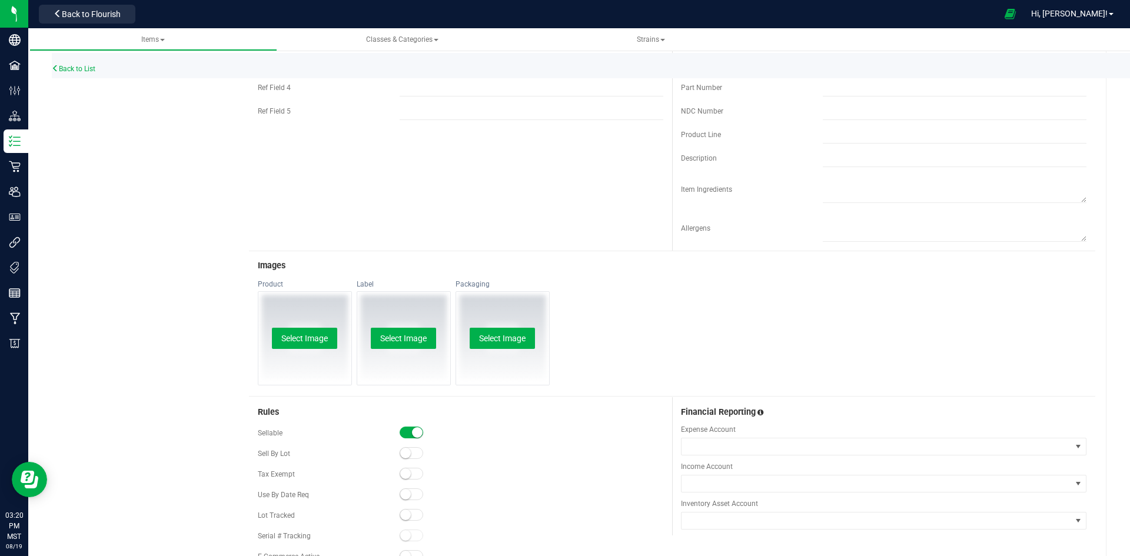
scroll to position [449, 0]
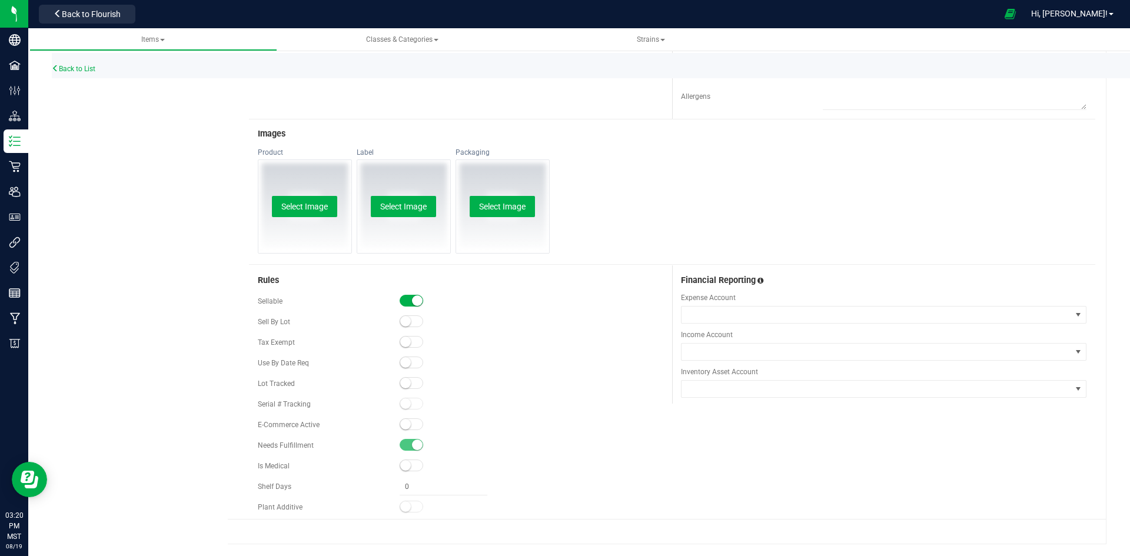
click at [401, 383] on small at bounding box center [405, 383] width 11 height 11
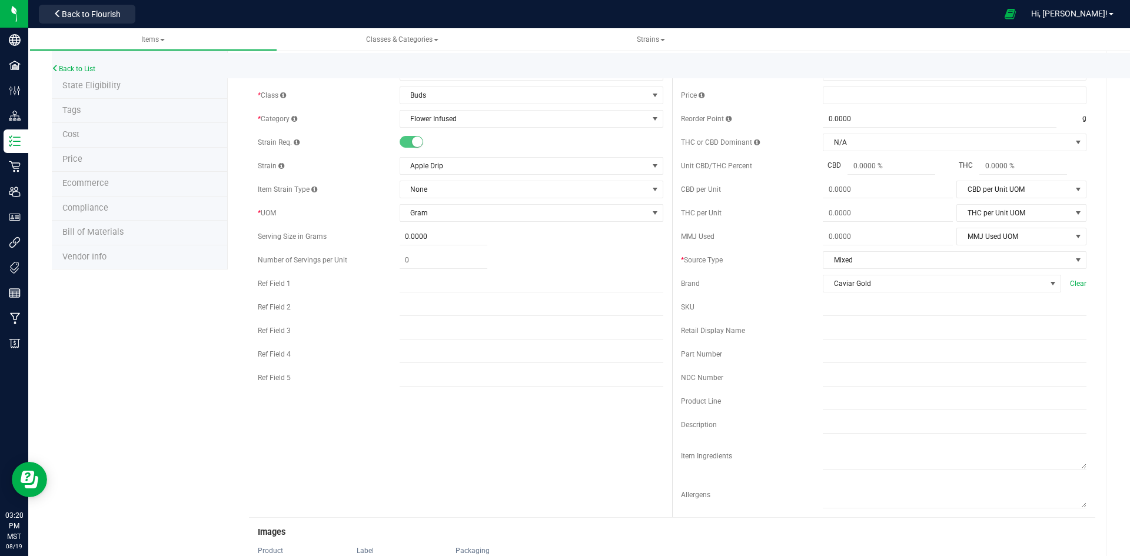
scroll to position [0, 0]
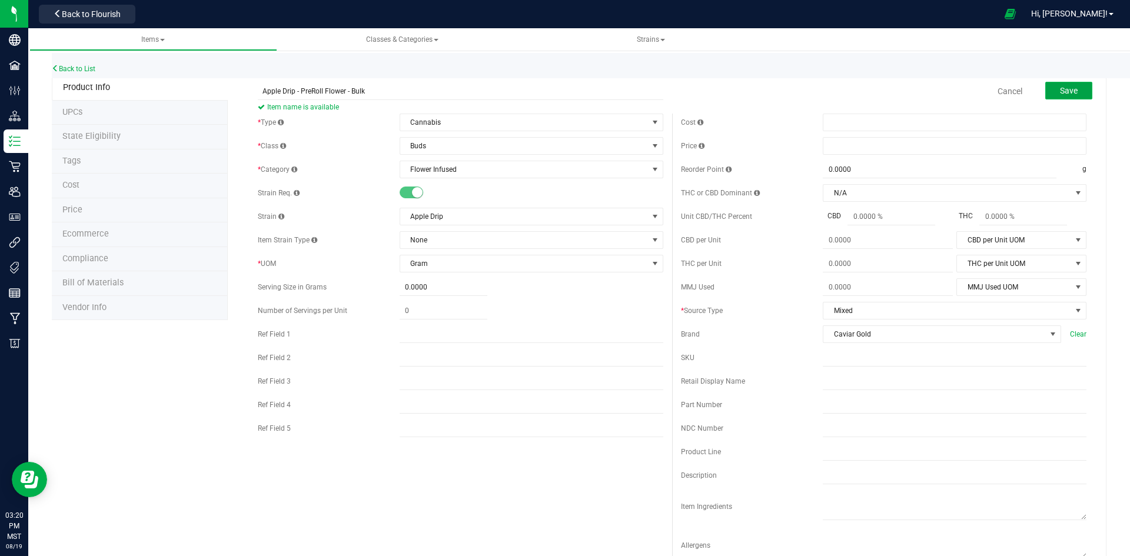
click at [1059, 84] on button "Save" at bounding box center [1068, 91] width 47 height 18
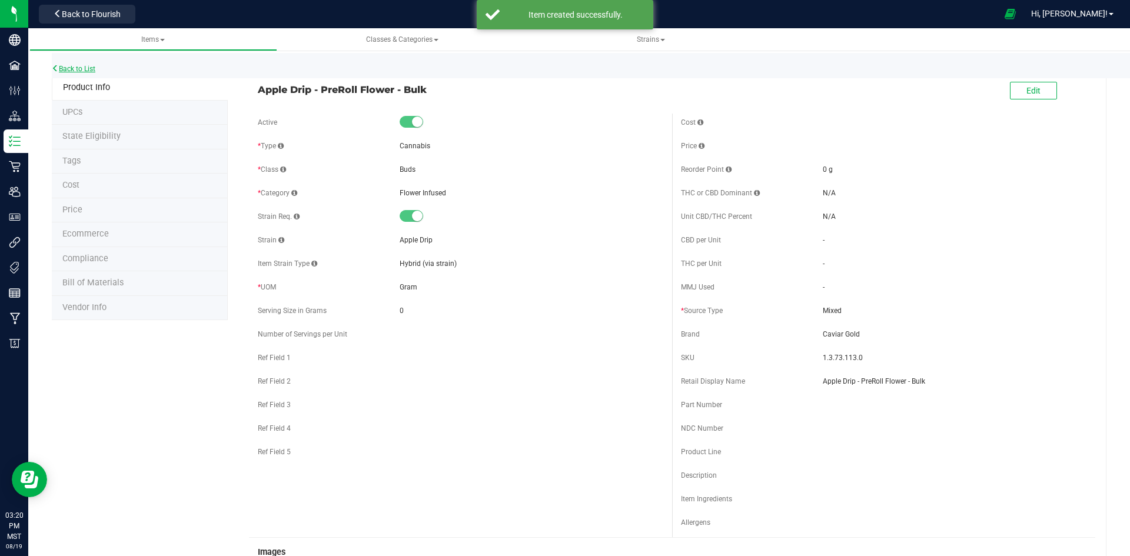
click at [67, 68] on link "Back to List" at bounding box center [74, 69] width 44 height 8
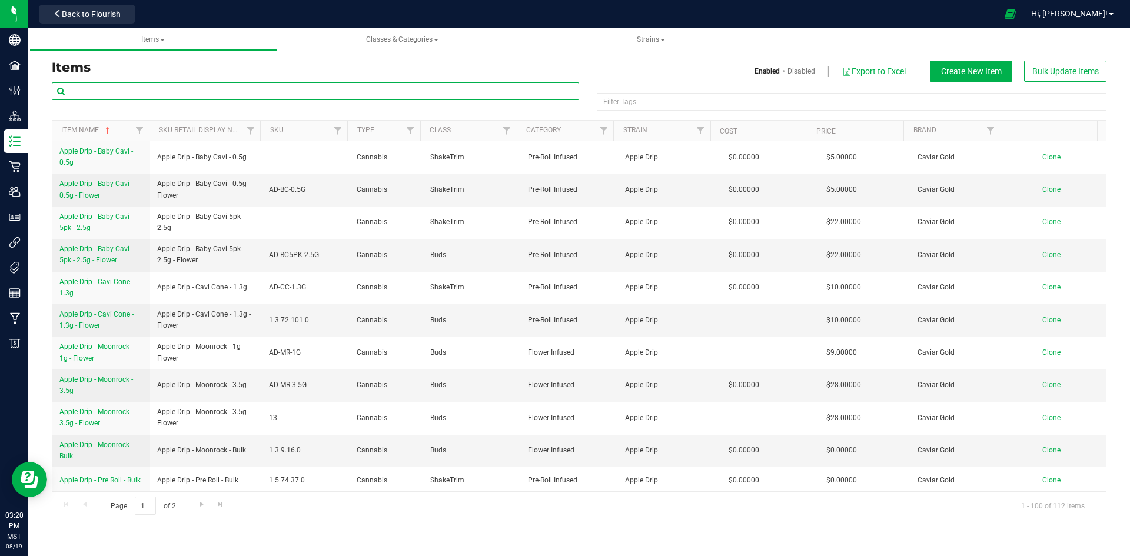
click at [213, 94] on input "text" at bounding box center [315, 91] width 527 height 18
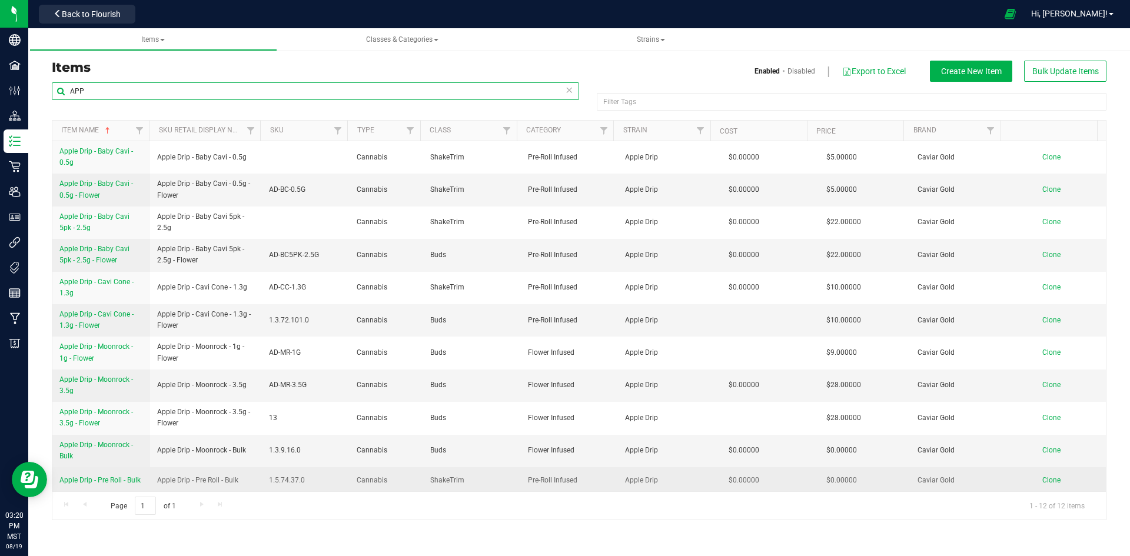
type input "APP"
click at [118, 480] on span "Apple Drip - Pre Roll - Bulk" at bounding box center [99, 480] width 81 height 8
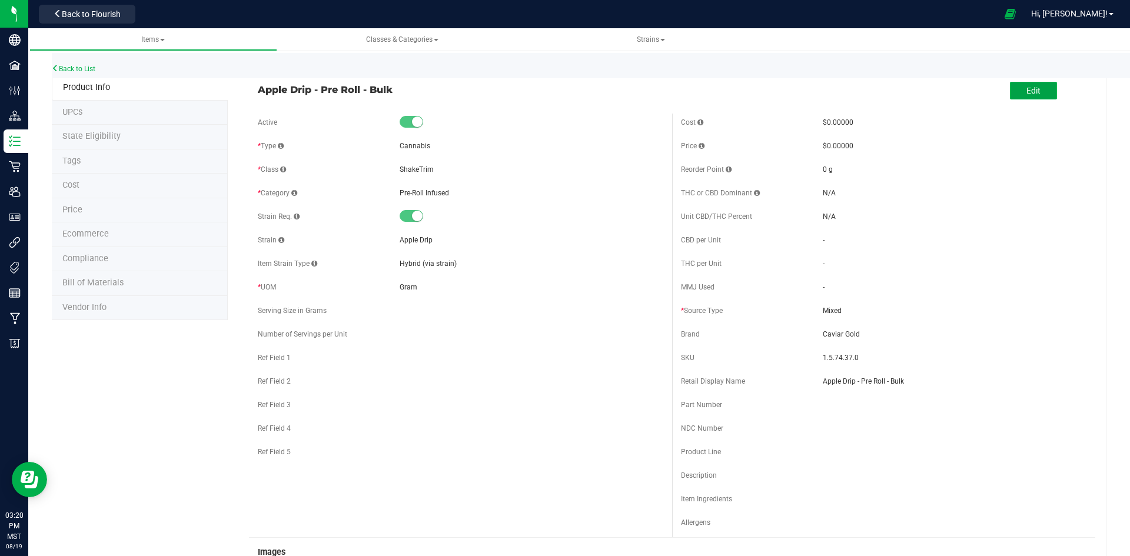
click at [1035, 97] on button "Edit" at bounding box center [1033, 91] width 47 height 18
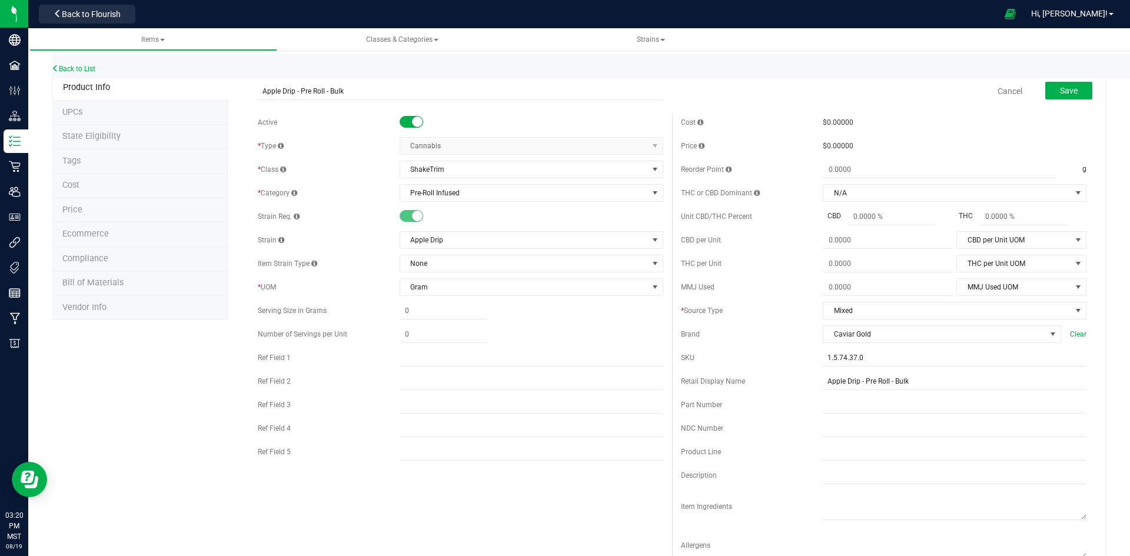
click at [400, 121] on span at bounding box center [412, 122] width 24 height 12
click at [1070, 93] on button "Save" at bounding box center [1068, 91] width 47 height 18
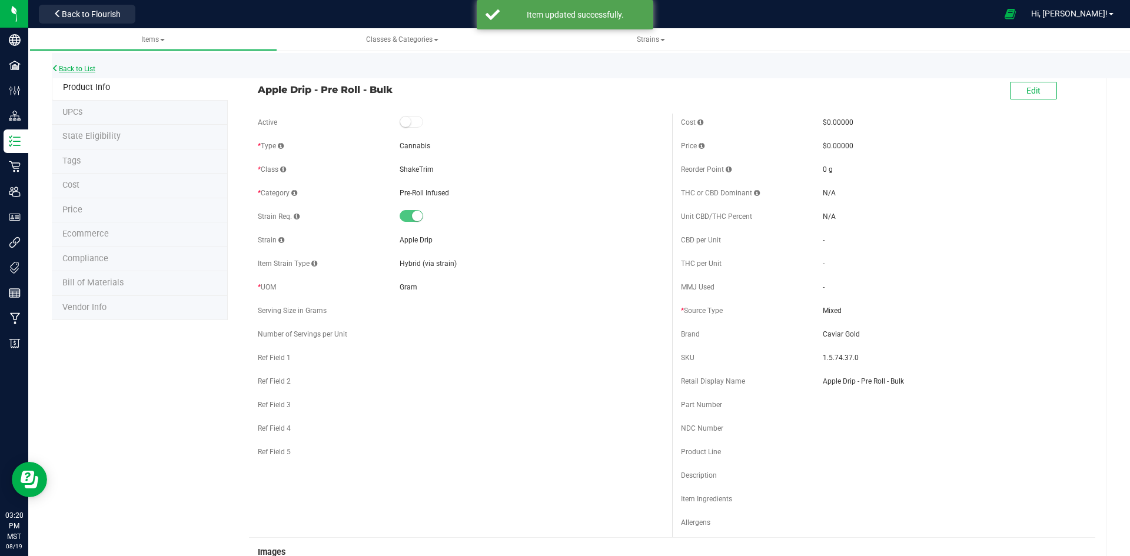
click at [85, 68] on link "Back to List" at bounding box center [74, 69] width 44 height 8
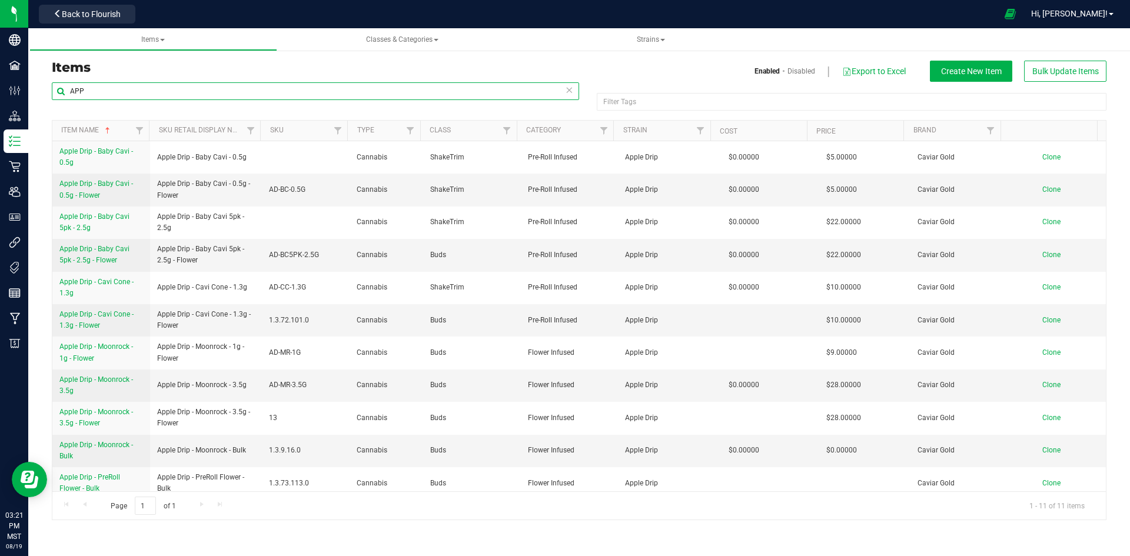
click at [172, 94] on input "APP" at bounding box center [315, 91] width 527 height 18
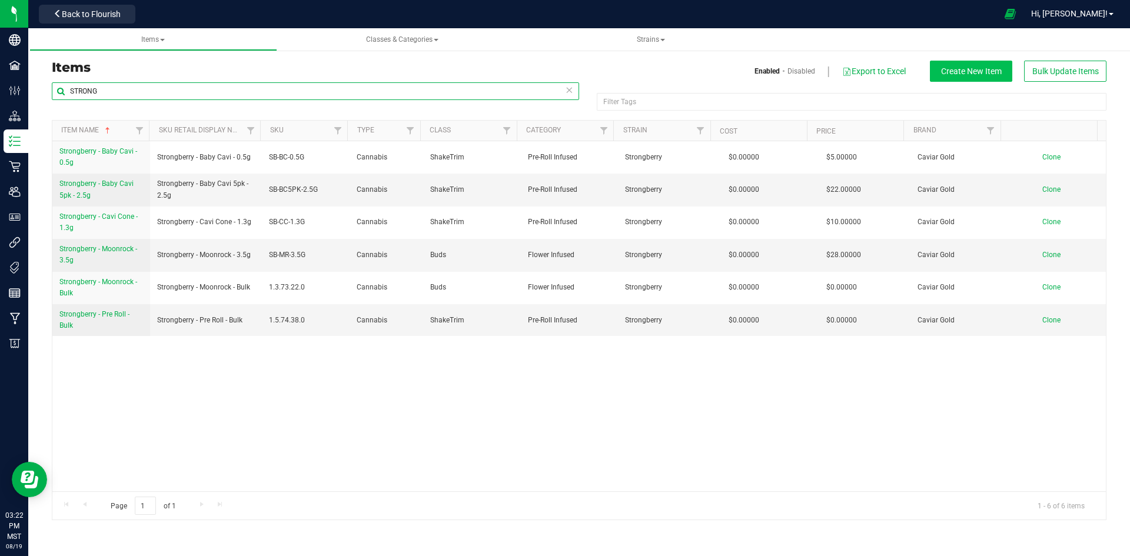
type input "STRONG"
click at [979, 71] on span "Create New Item" at bounding box center [971, 70] width 61 height 9
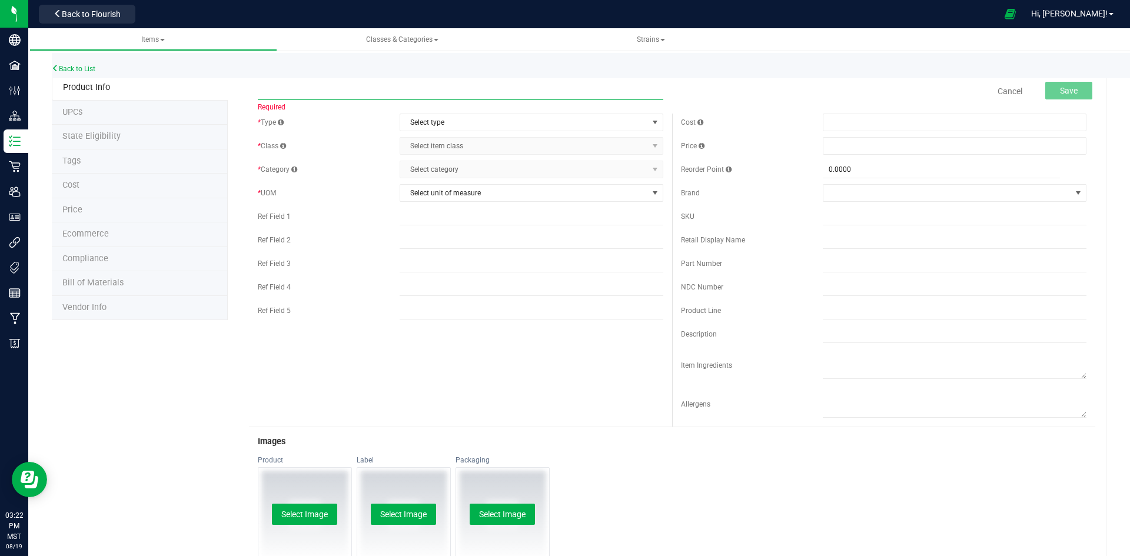
paste input "Strongberry - Baby Cavi - 0.5g - Flower"
type input "Strongberry - Baby Cavi - 0.5g - Flower"
click at [508, 118] on span "Select type" at bounding box center [524, 122] width 248 height 16
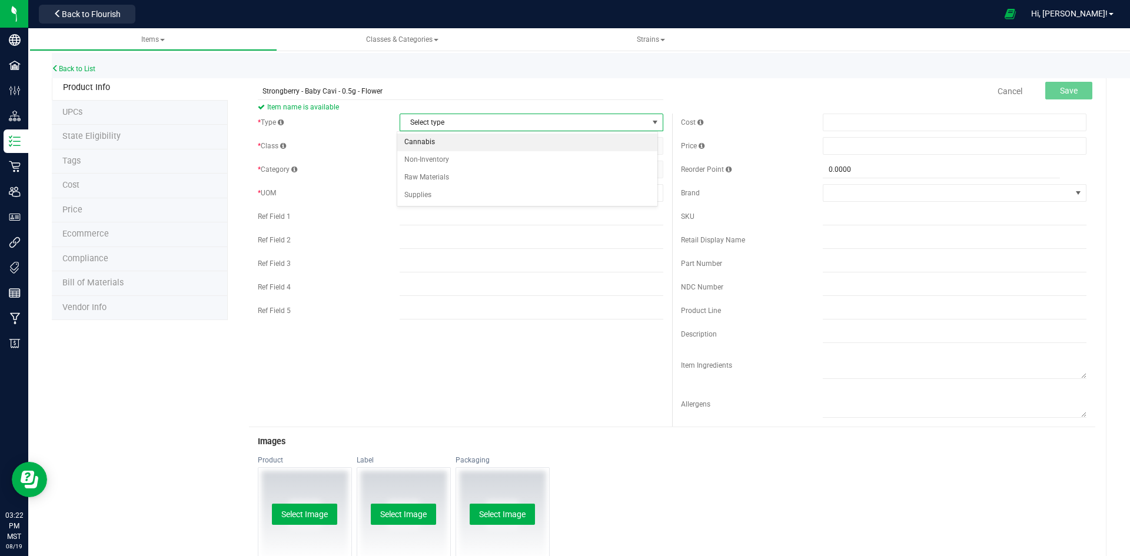
click at [448, 136] on li "Cannabis" at bounding box center [527, 143] width 260 height 18
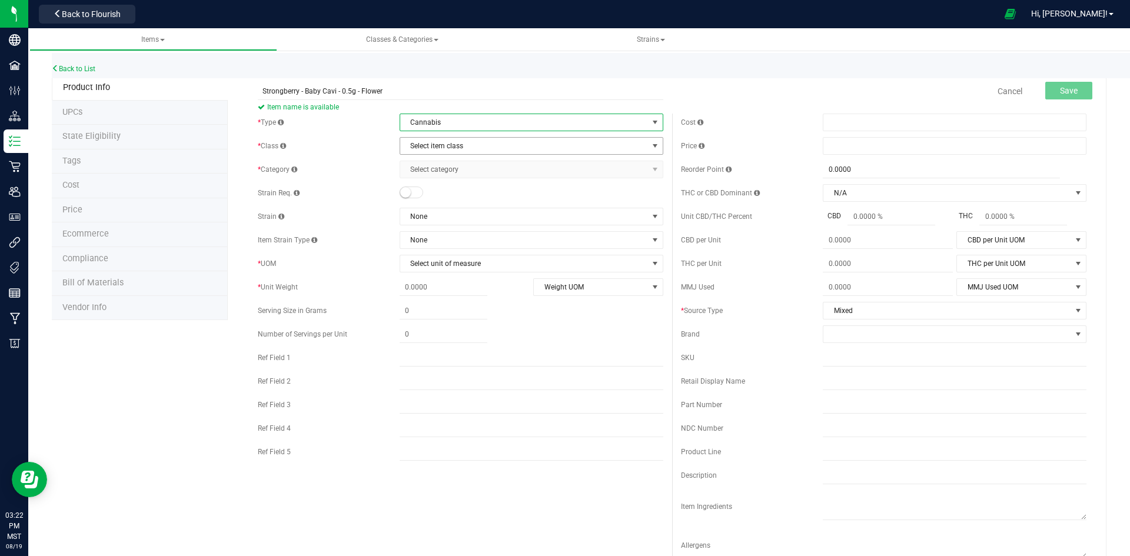
click at [447, 146] on span "Select item class" at bounding box center [524, 146] width 248 height 16
click at [423, 167] on li "Buds" at bounding box center [527, 166] width 260 height 18
click at [423, 167] on span "Select category" at bounding box center [524, 169] width 248 height 16
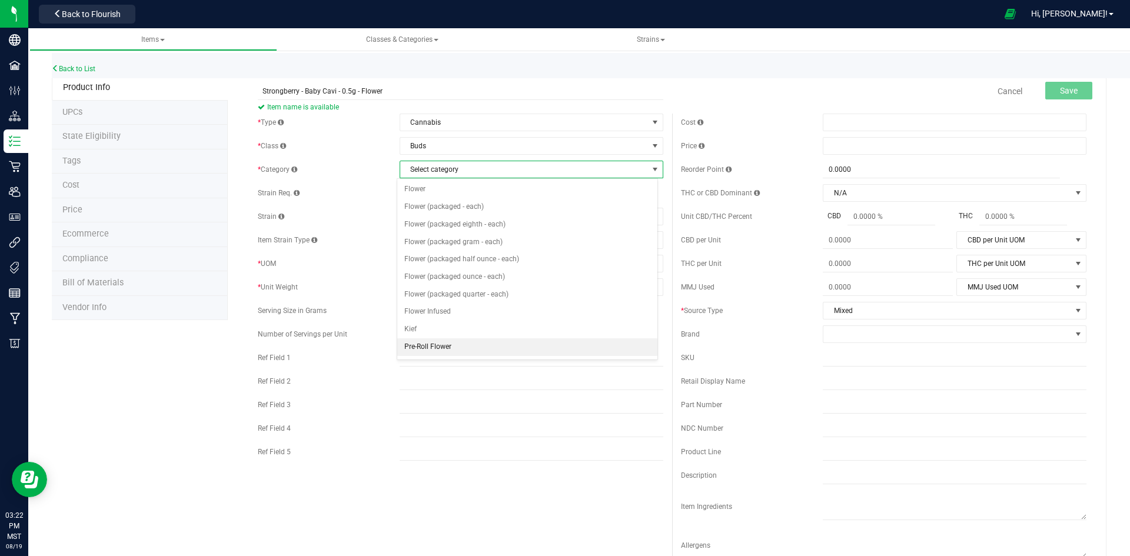
click at [439, 341] on li "Pre-Roll Flower" at bounding box center [527, 347] width 260 height 18
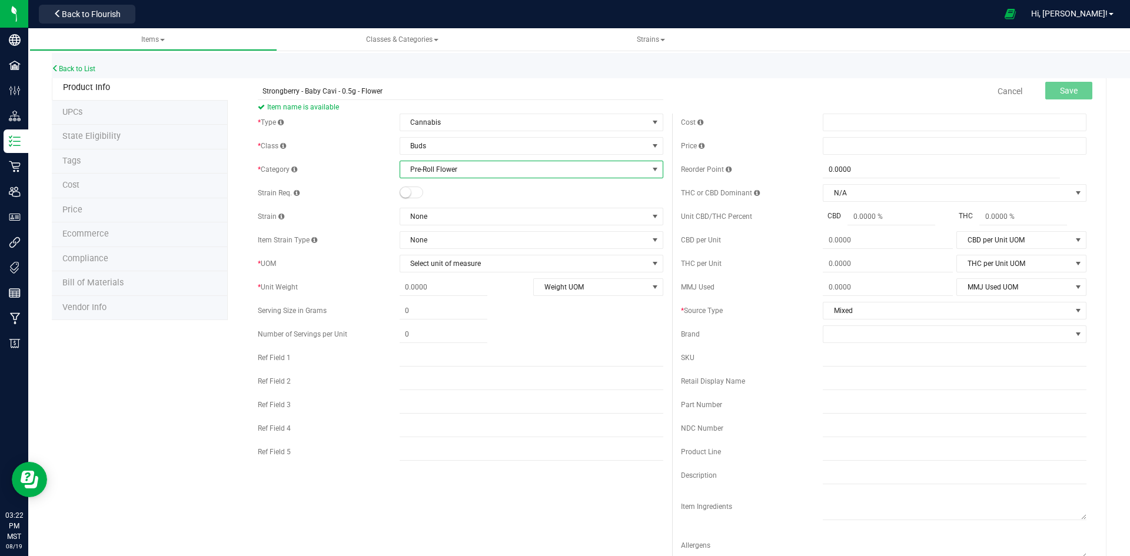
click at [455, 164] on span "Pre-Roll Flower" at bounding box center [524, 169] width 248 height 16
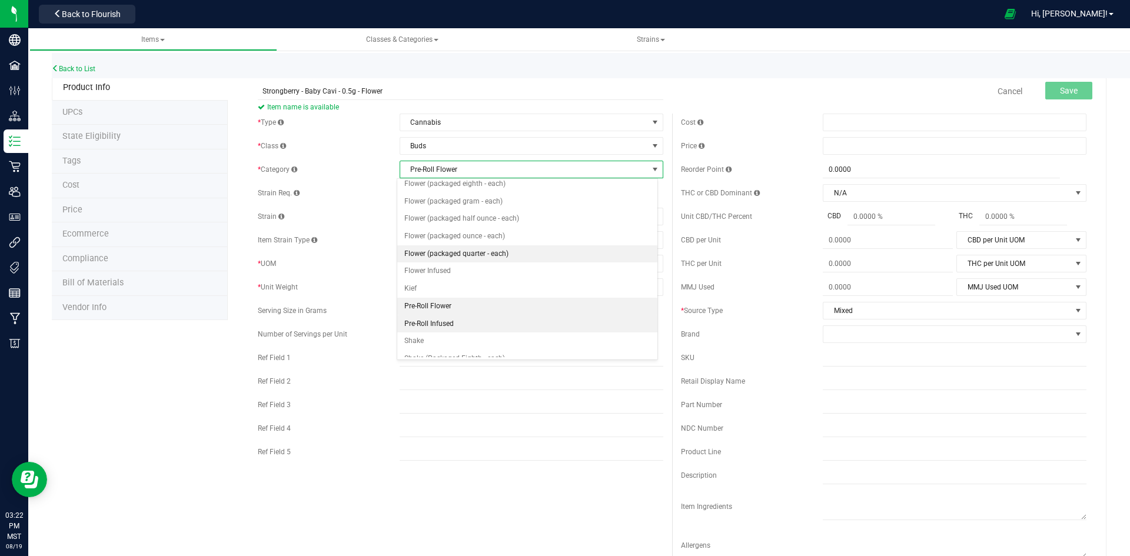
scroll to position [59, 0]
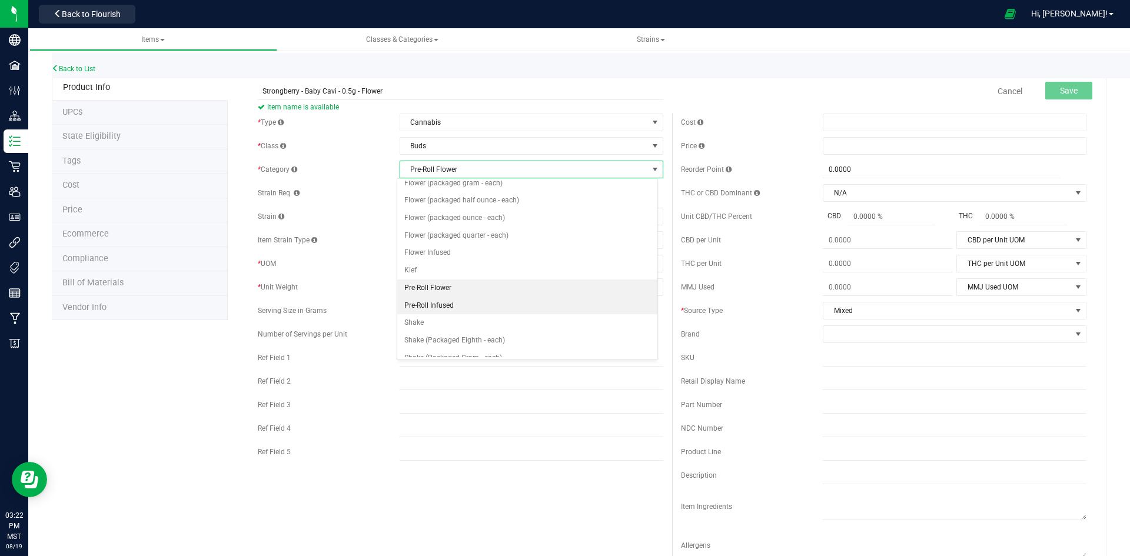
click at [453, 301] on li "Pre-Roll Infused" at bounding box center [527, 306] width 260 height 18
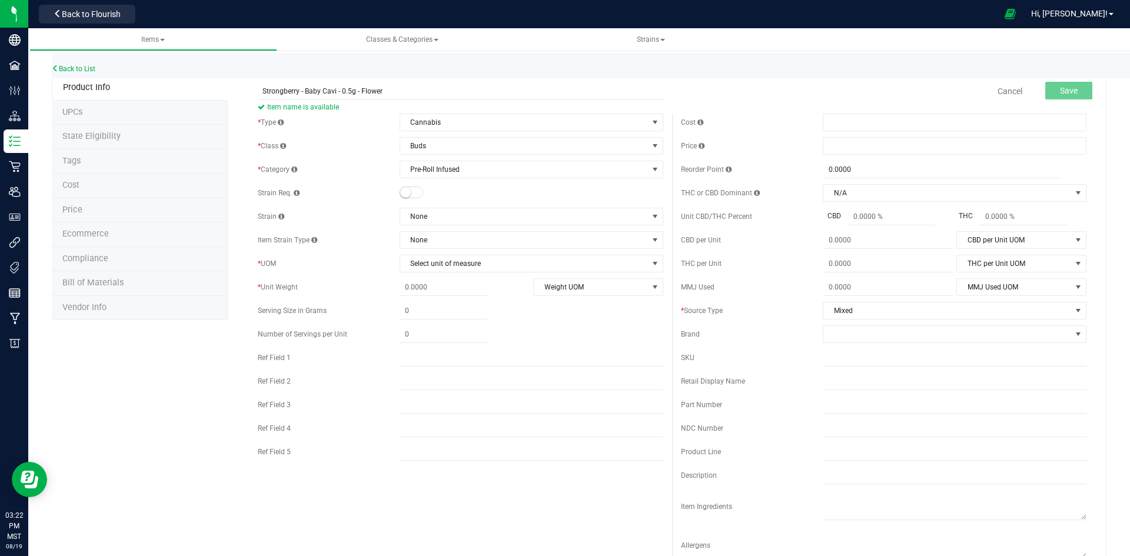
click at [401, 193] on small at bounding box center [405, 192] width 11 height 11
click at [431, 241] on span "None" at bounding box center [524, 240] width 248 height 16
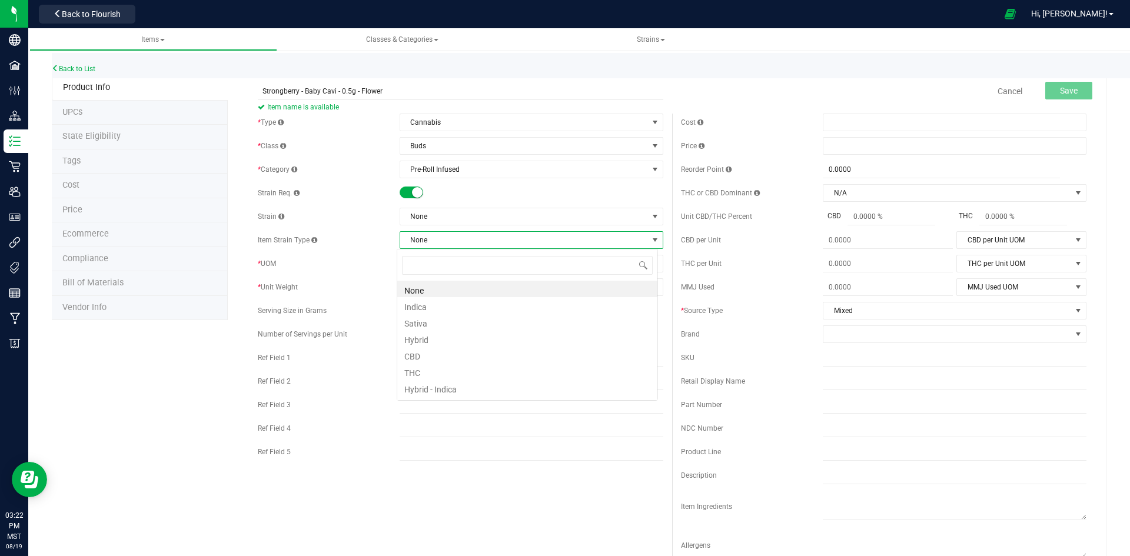
scroll to position [18, 261]
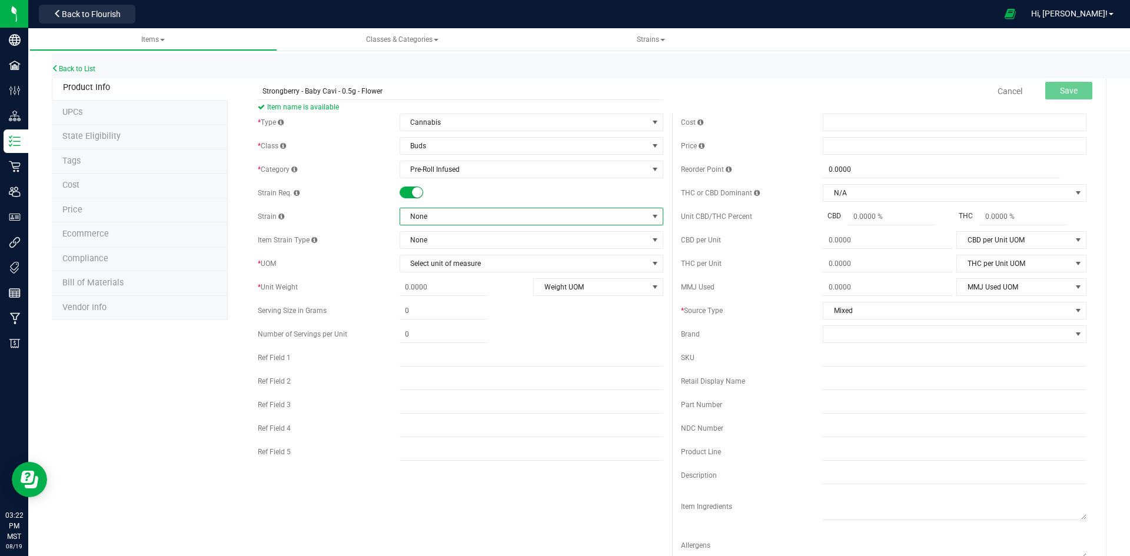
click at [431, 215] on span "None" at bounding box center [524, 216] width 248 height 16
type input "STR"
click at [441, 267] on li "Strongberry" at bounding box center [527, 265] width 260 height 16
click at [451, 265] on span "Select unit of measure" at bounding box center [524, 263] width 248 height 16
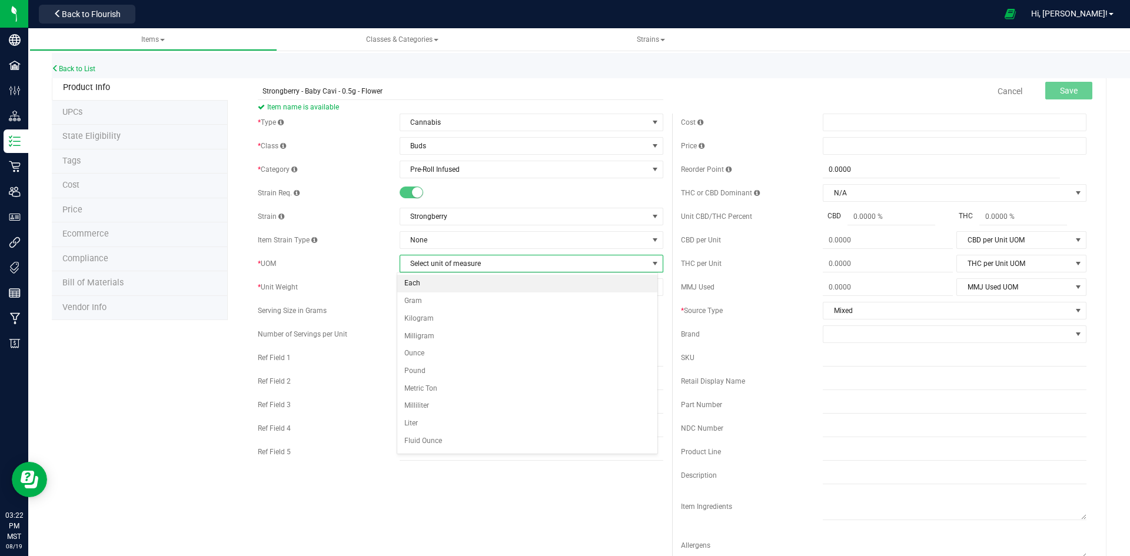
click at [420, 284] on li "Each" at bounding box center [527, 284] width 260 height 18
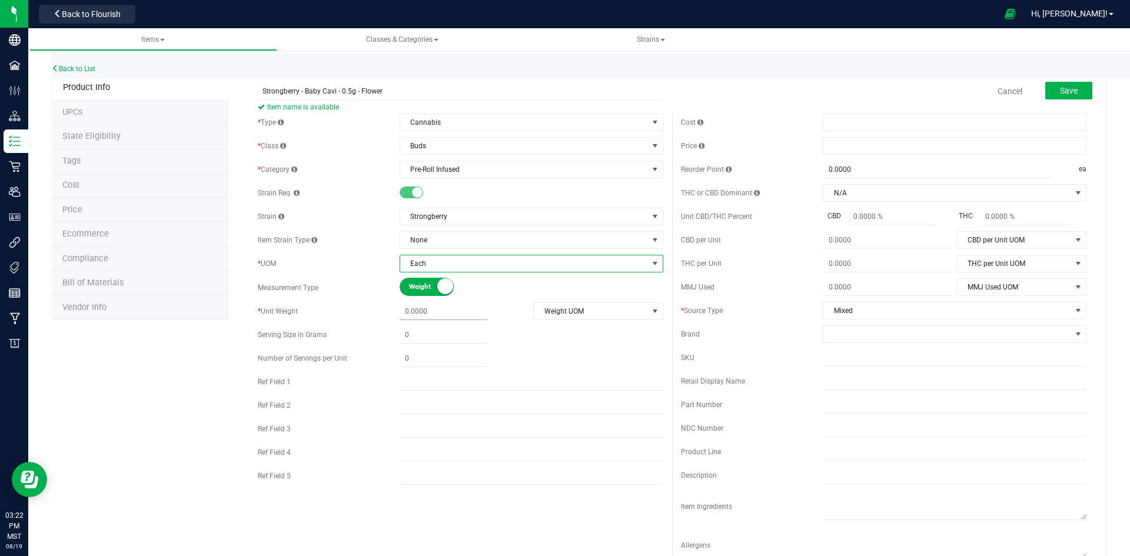
click at [418, 309] on span at bounding box center [444, 311] width 88 height 17
type input ".5"
type input "0.5000"
click at [569, 316] on span "Weight UOM" at bounding box center [591, 311] width 114 height 16
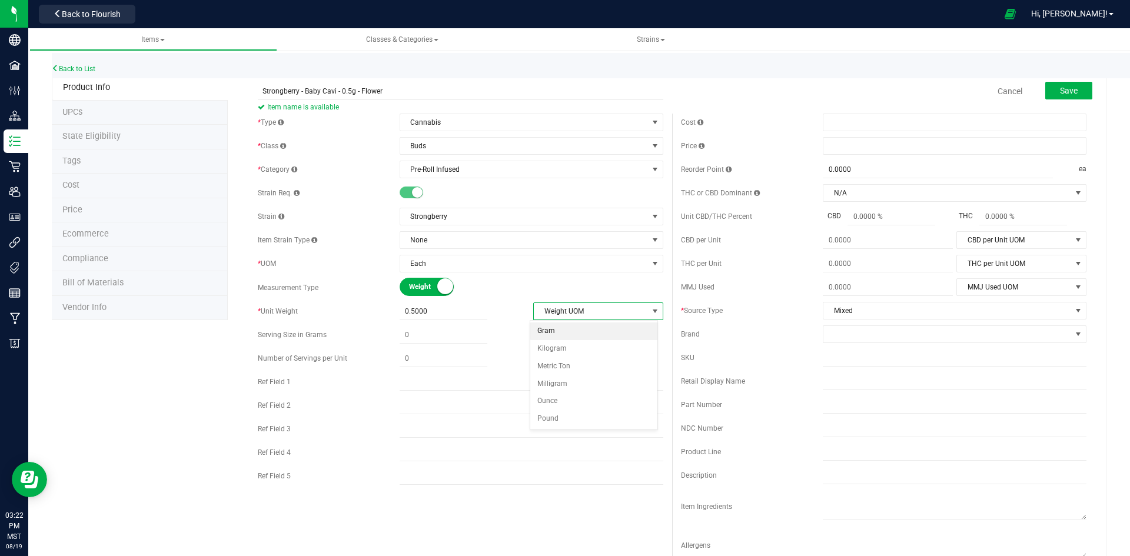
click at [544, 331] on li "Gram" at bounding box center [594, 331] width 128 height 18
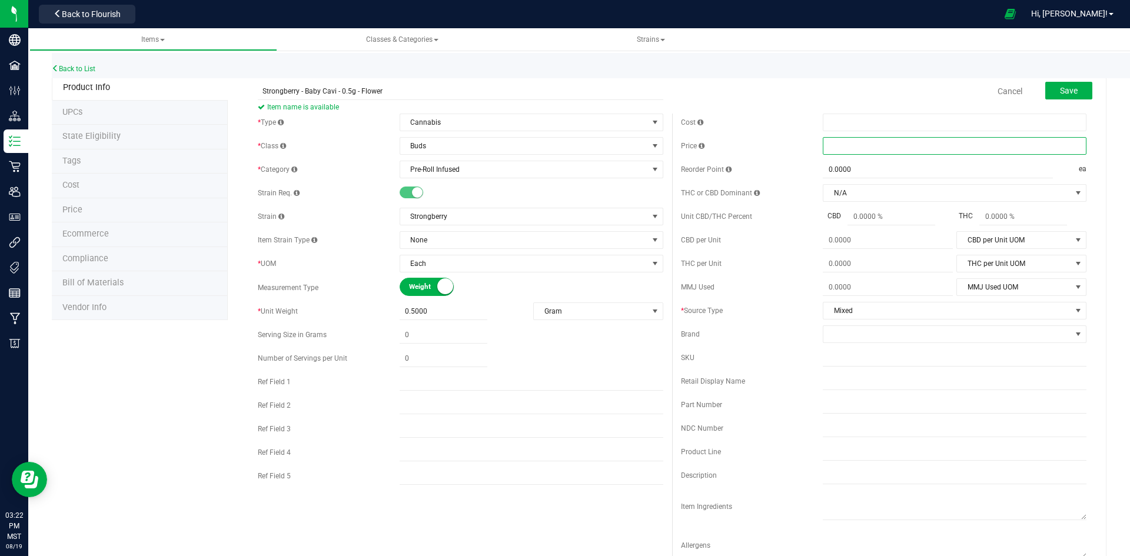
click at [849, 144] on span at bounding box center [955, 146] width 264 height 18
type input "5"
type input "$5.00000"
click at [868, 336] on span at bounding box center [947, 334] width 248 height 16
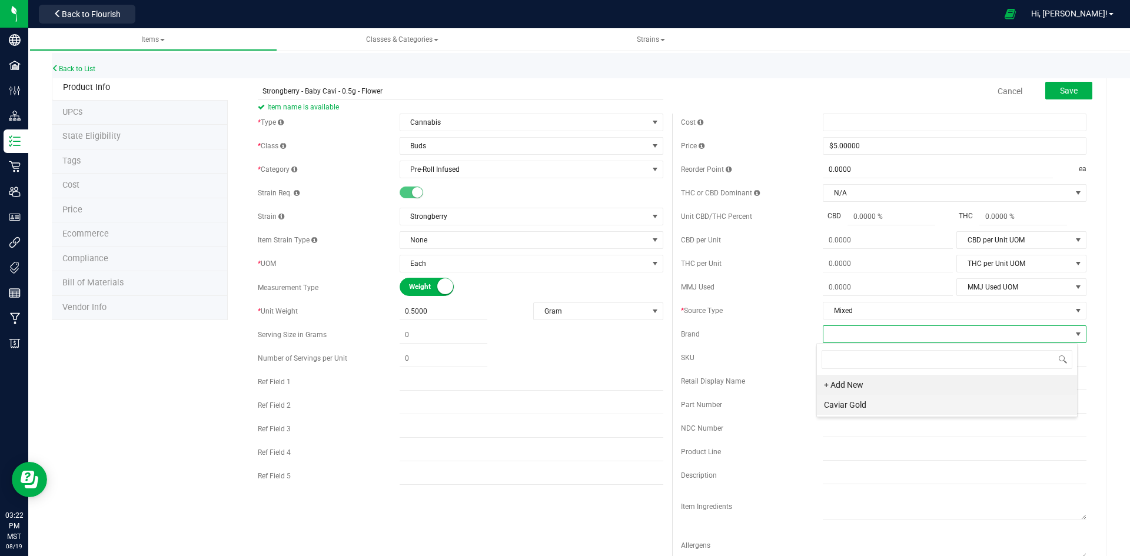
click at [873, 397] on li "Caviar Gold" at bounding box center [947, 405] width 260 height 20
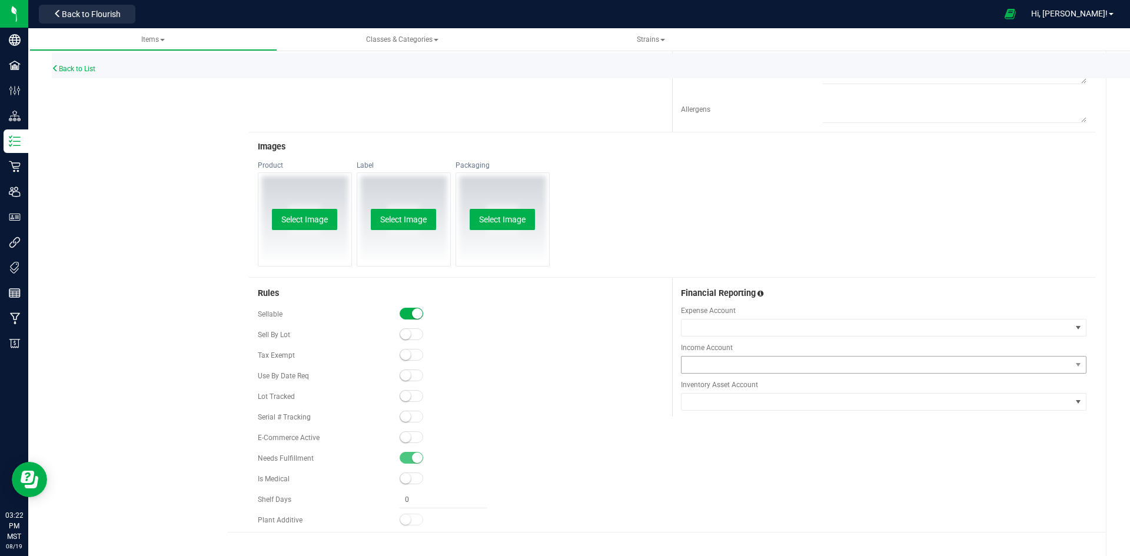
scroll to position [449, 0]
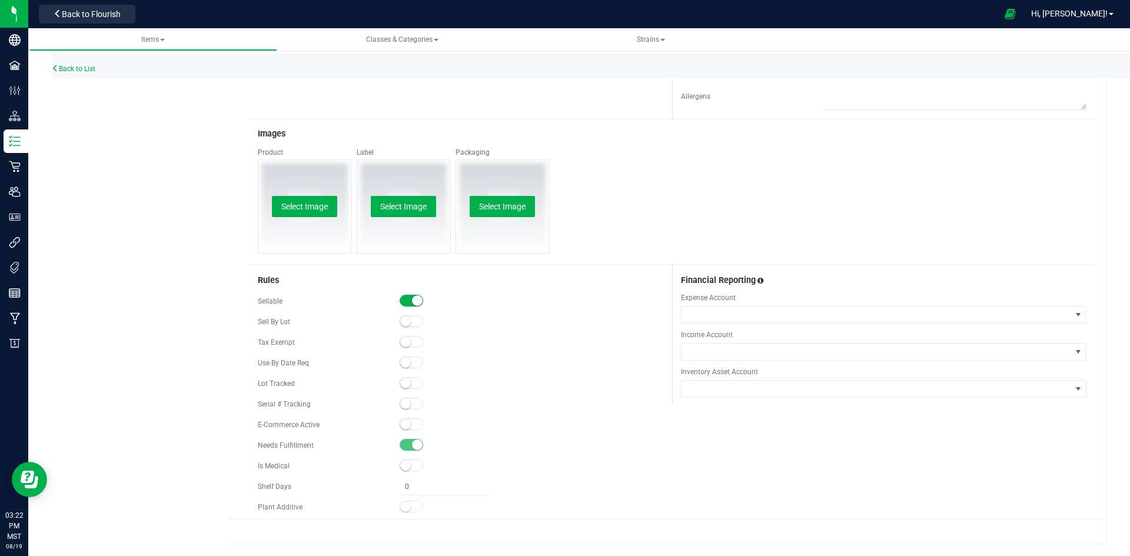
click at [405, 385] on small at bounding box center [405, 383] width 11 height 11
click at [405, 425] on small at bounding box center [405, 424] width 11 height 11
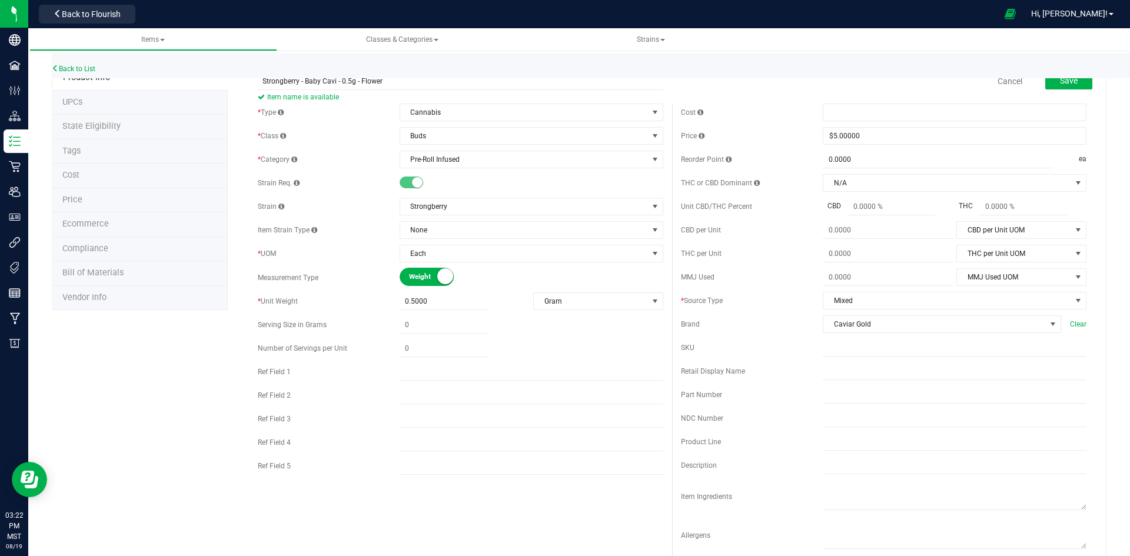
scroll to position [0, 0]
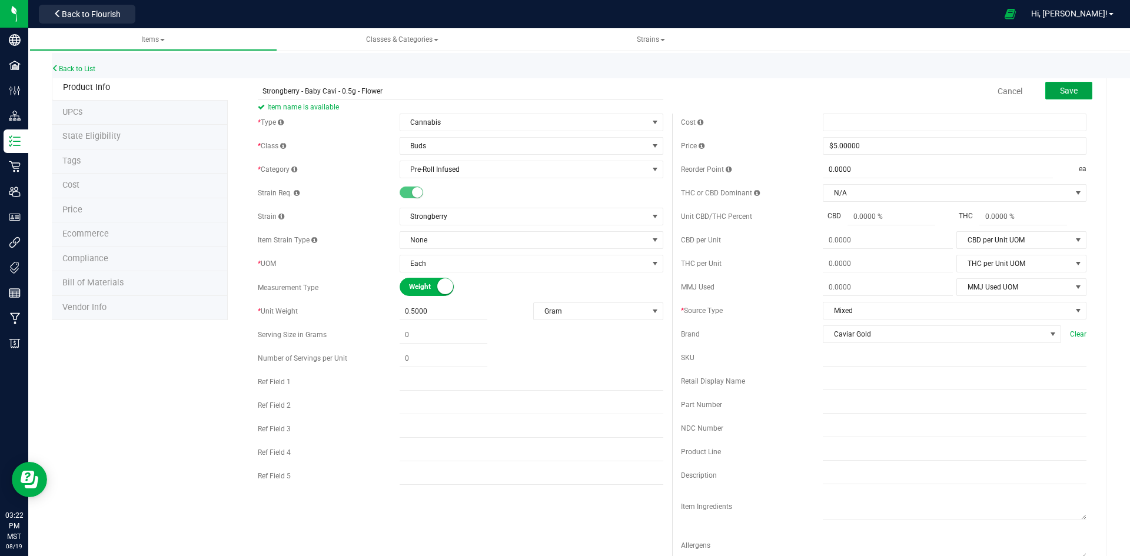
click at [1073, 91] on button "Save" at bounding box center [1068, 91] width 47 height 18
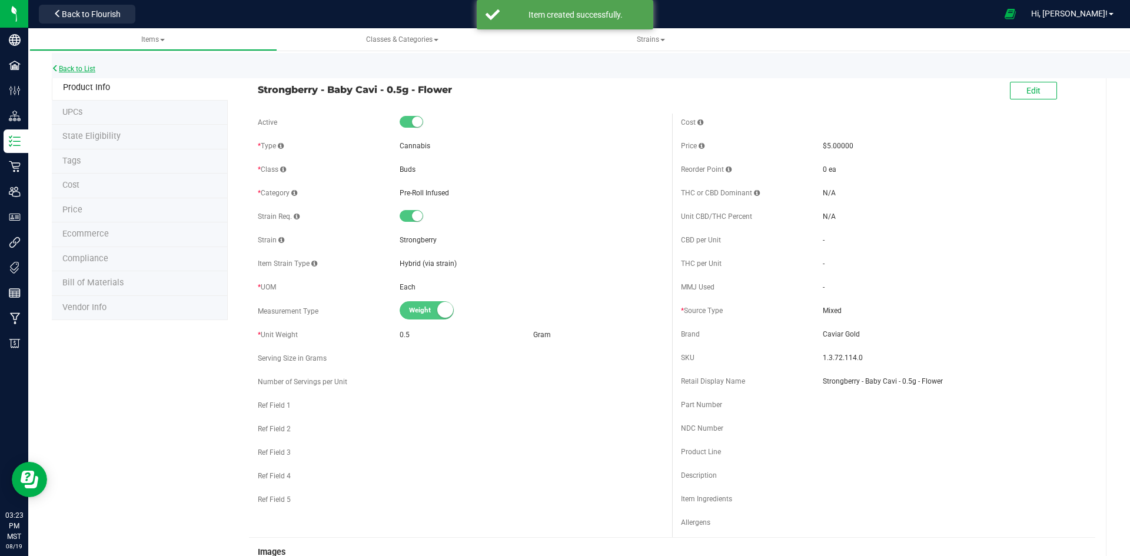
click at [74, 65] on link "Back to List" at bounding box center [74, 69] width 44 height 8
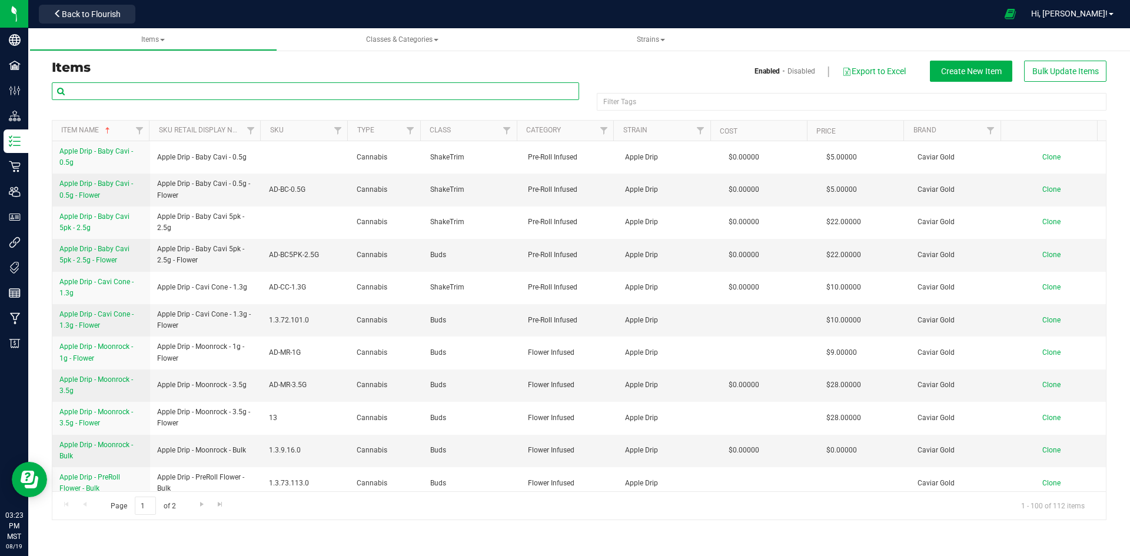
click at [238, 94] on input "text" at bounding box center [315, 91] width 527 height 18
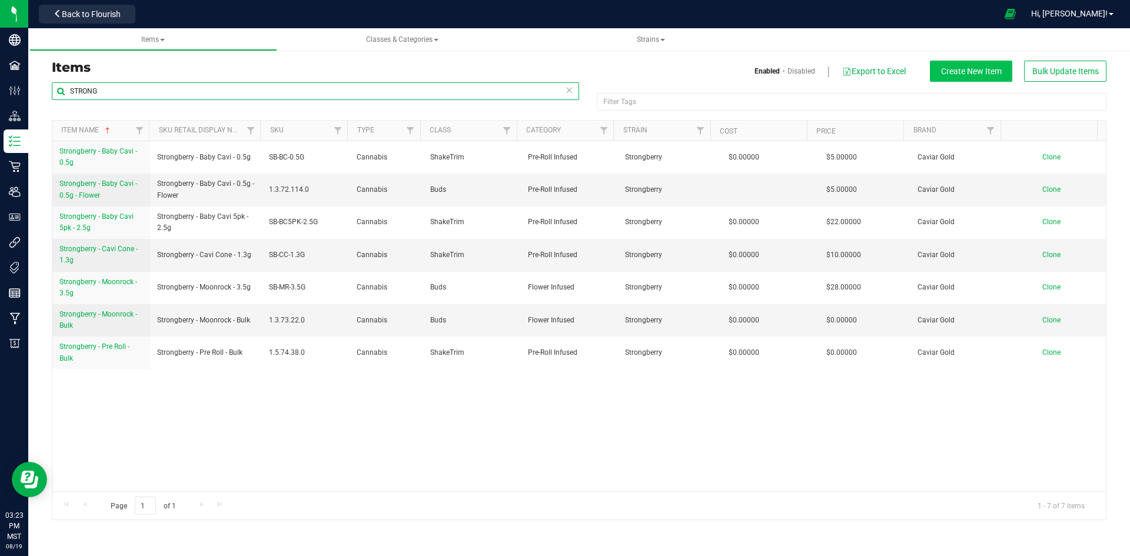
type input "STRONG"
click at [986, 72] on span "Create New Item" at bounding box center [971, 70] width 61 height 9
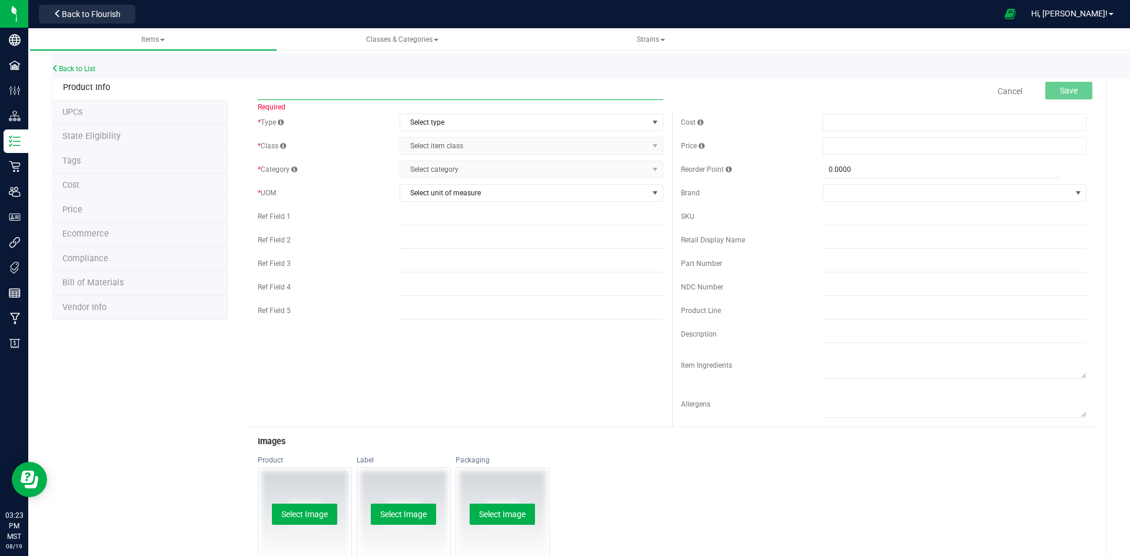
paste input "Strongberry - Baby Cavi 5pk - 2.5g - Flower"
type input "Strongberry - Baby Cavi 5pk - 2.5g - Flower"
click at [487, 121] on span "Select type" at bounding box center [524, 122] width 248 height 16
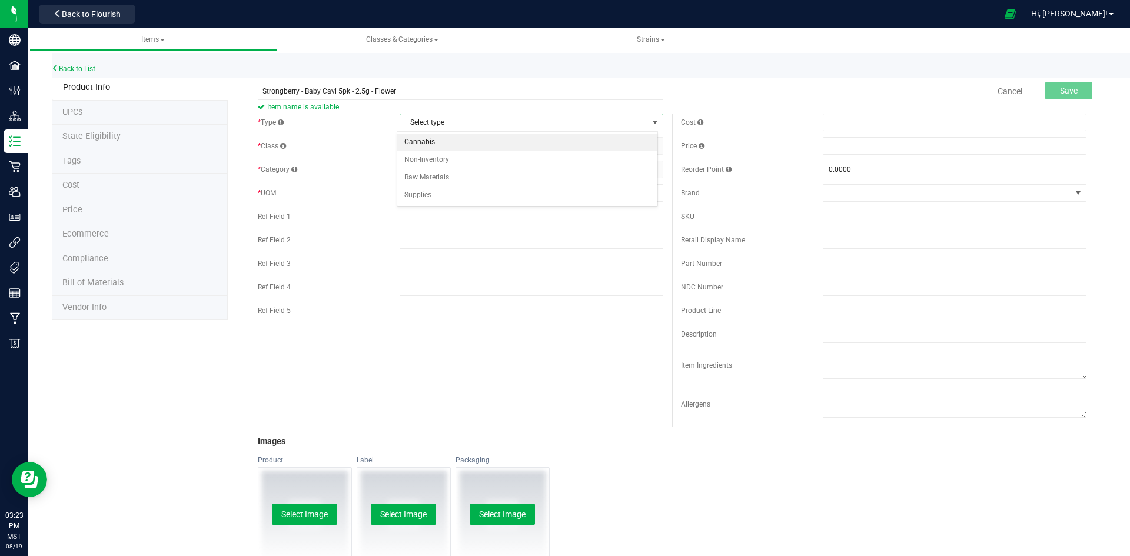
click at [439, 138] on li "Cannabis" at bounding box center [527, 143] width 260 height 18
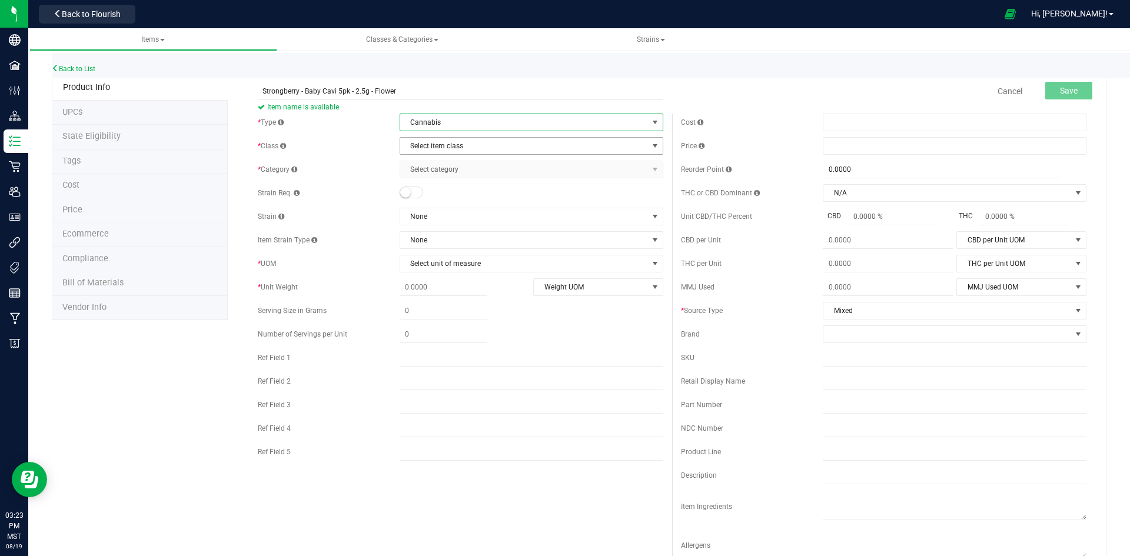
click at [439, 144] on span "Select item class" at bounding box center [524, 146] width 248 height 16
click at [416, 162] on li "Buds" at bounding box center [527, 166] width 260 height 18
click at [435, 174] on span "Select category" at bounding box center [524, 169] width 248 height 16
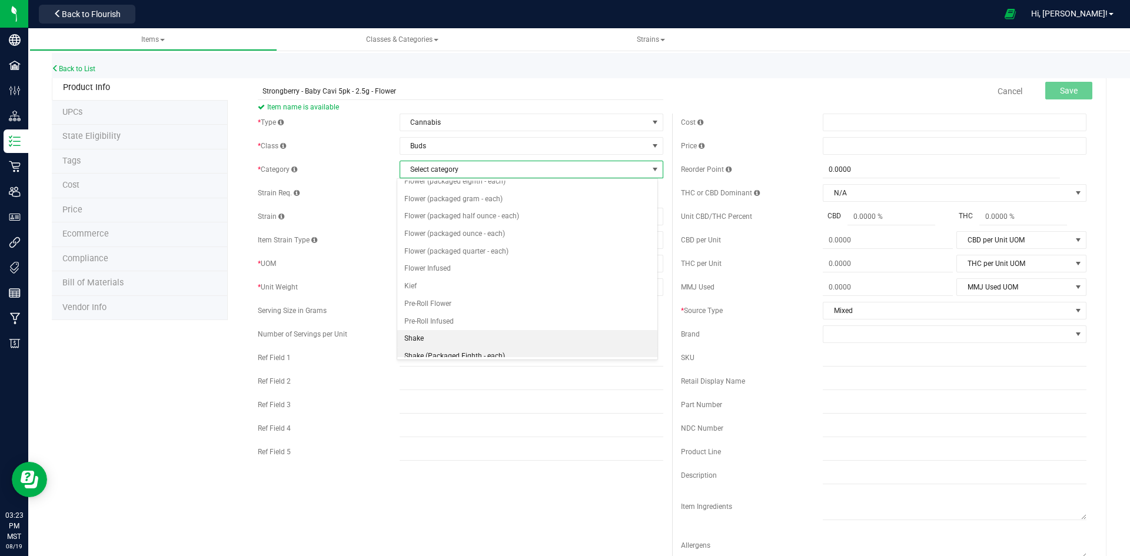
scroll to position [59, 0]
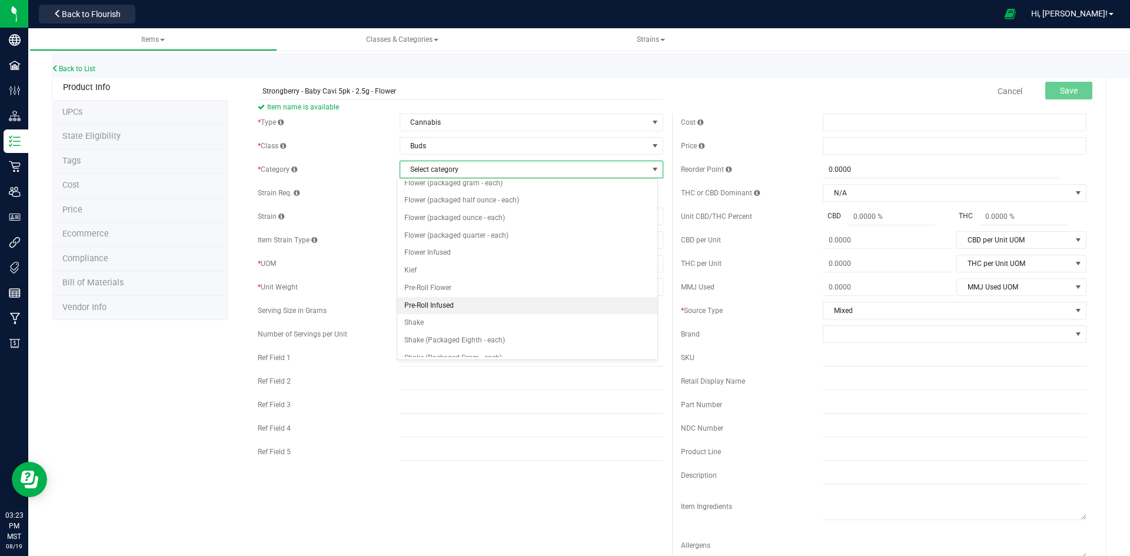
click at [423, 301] on li "Pre-Roll Infused" at bounding box center [527, 306] width 260 height 18
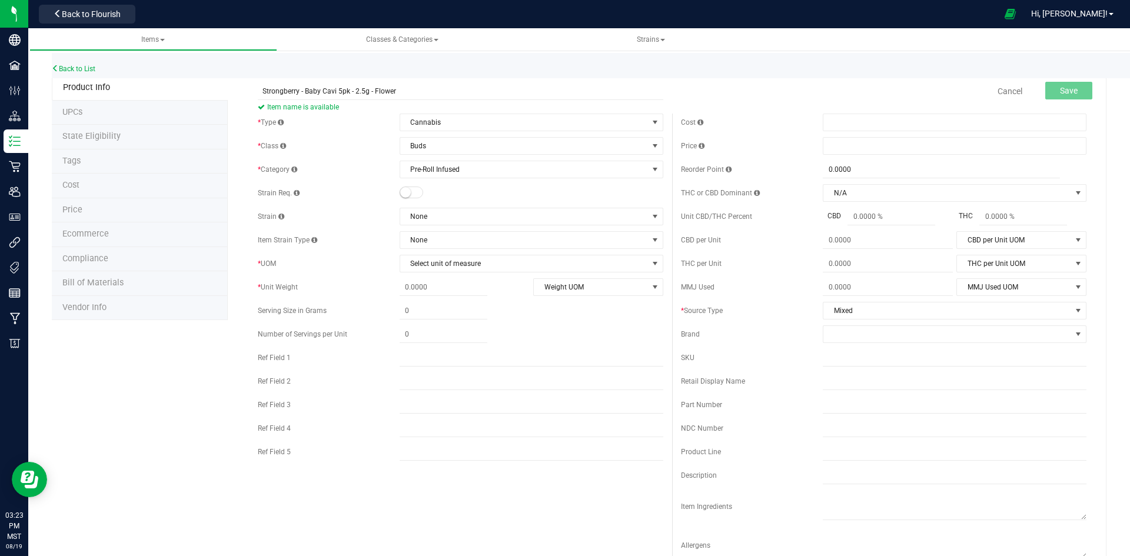
click at [401, 192] on small at bounding box center [405, 192] width 11 height 11
click at [446, 216] on span "None" at bounding box center [524, 216] width 248 height 16
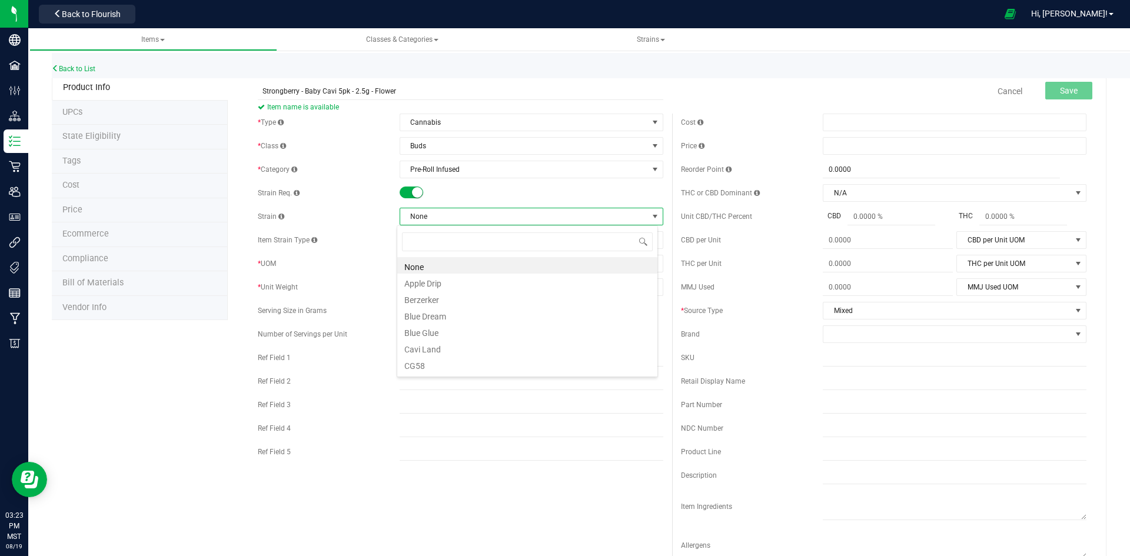
scroll to position [18, 261]
type input "BERR"
click at [445, 264] on li "Strongberry" at bounding box center [527, 265] width 260 height 16
click at [447, 265] on span "Select unit of measure" at bounding box center [524, 263] width 248 height 16
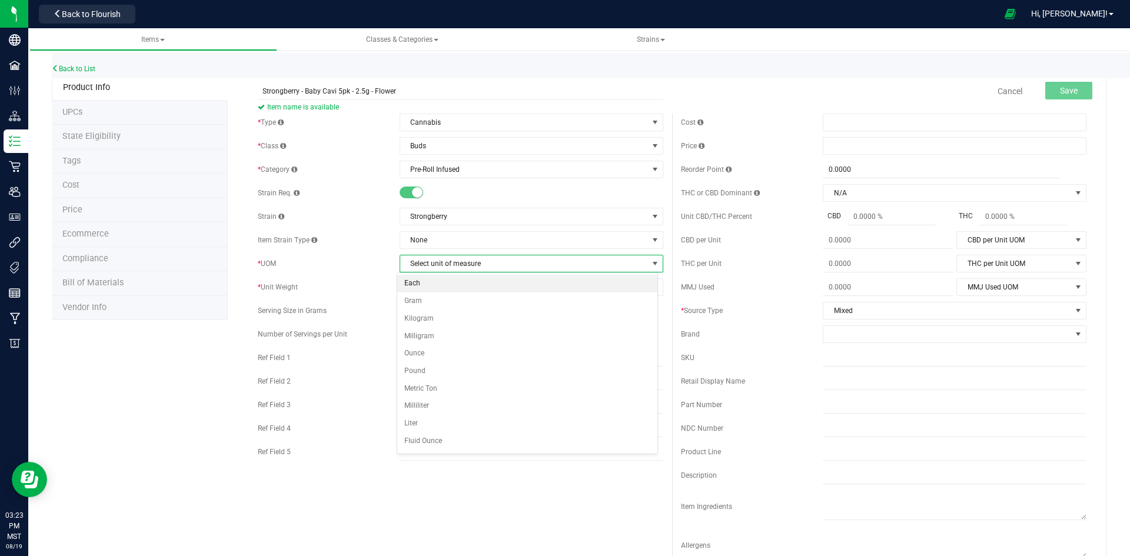
click at [413, 279] on li "Each" at bounding box center [527, 284] width 260 height 18
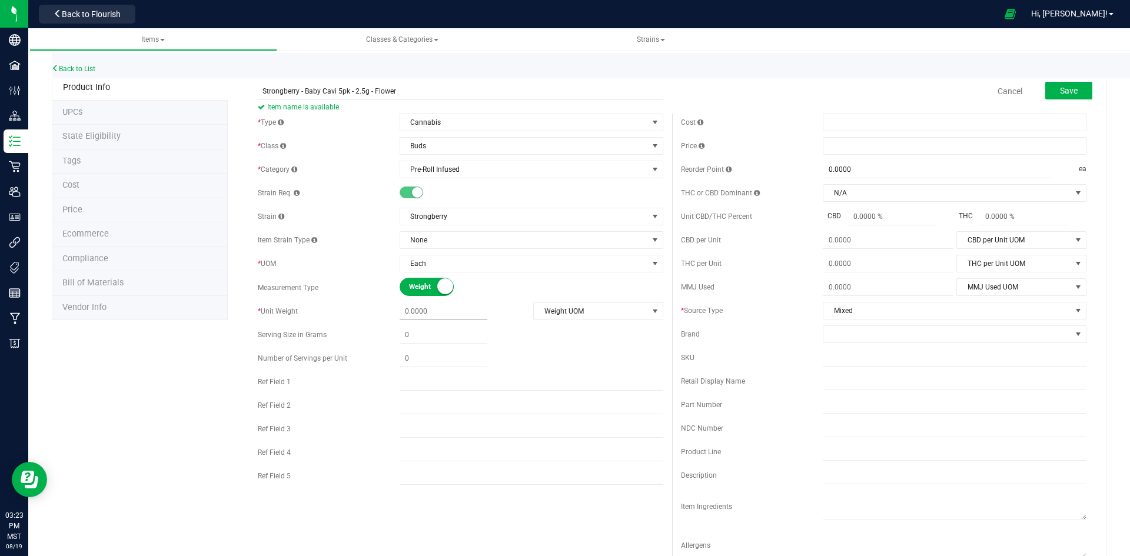
click at [425, 311] on span at bounding box center [444, 311] width 88 height 17
type input "2.5"
type input "2.5000"
click at [597, 307] on span "Weight UOM" at bounding box center [591, 311] width 114 height 16
click at [574, 329] on li "Gram" at bounding box center [594, 331] width 128 height 18
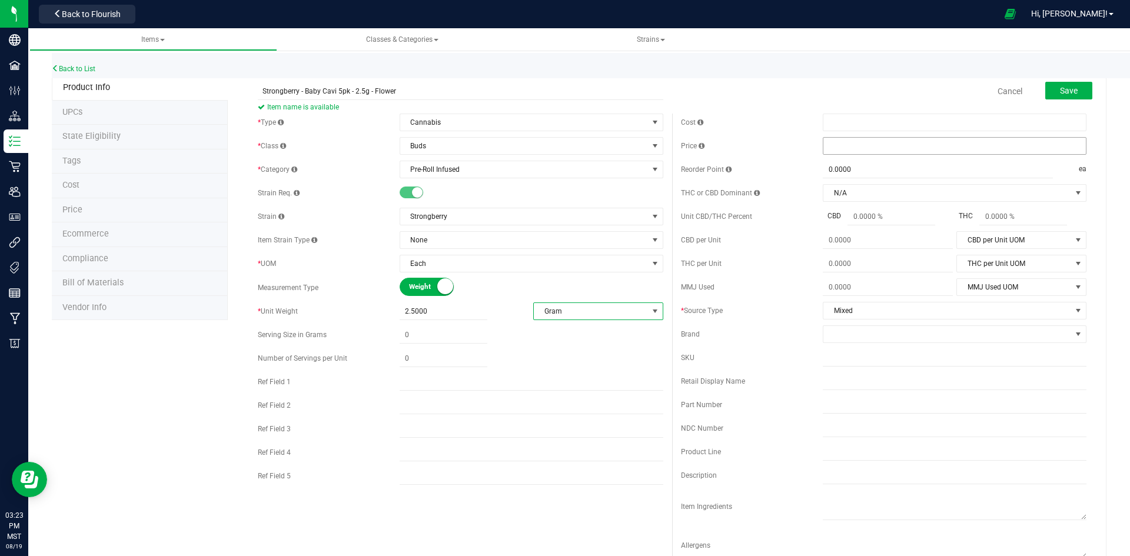
click at [849, 143] on span at bounding box center [955, 146] width 264 height 18
type input "22"
type input "$22.00000"
click at [864, 337] on span at bounding box center [947, 334] width 248 height 16
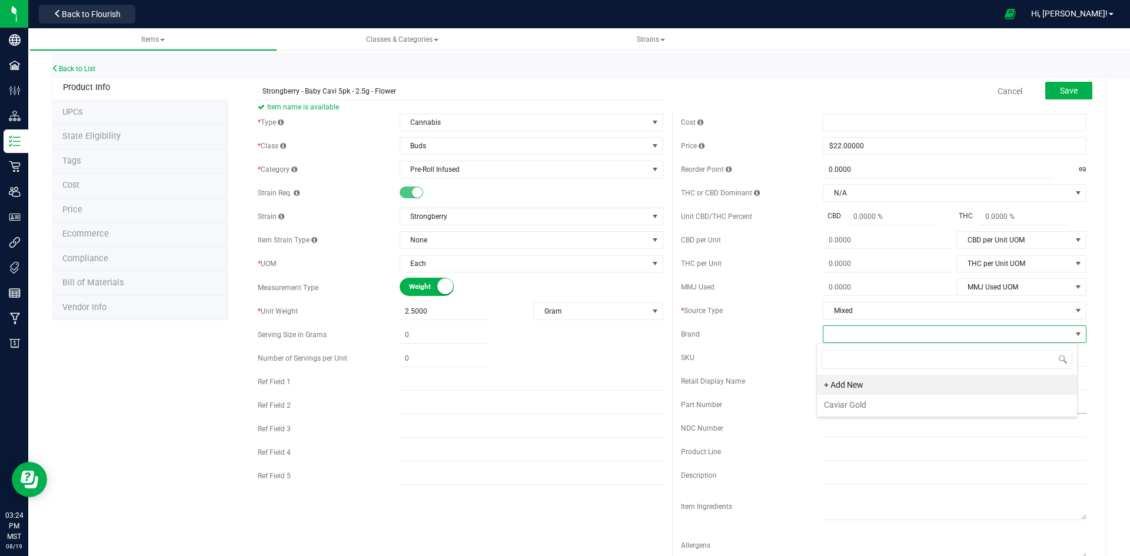
click at [853, 407] on li "Caviar Gold" at bounding box center [947, 405] width 260 height 20
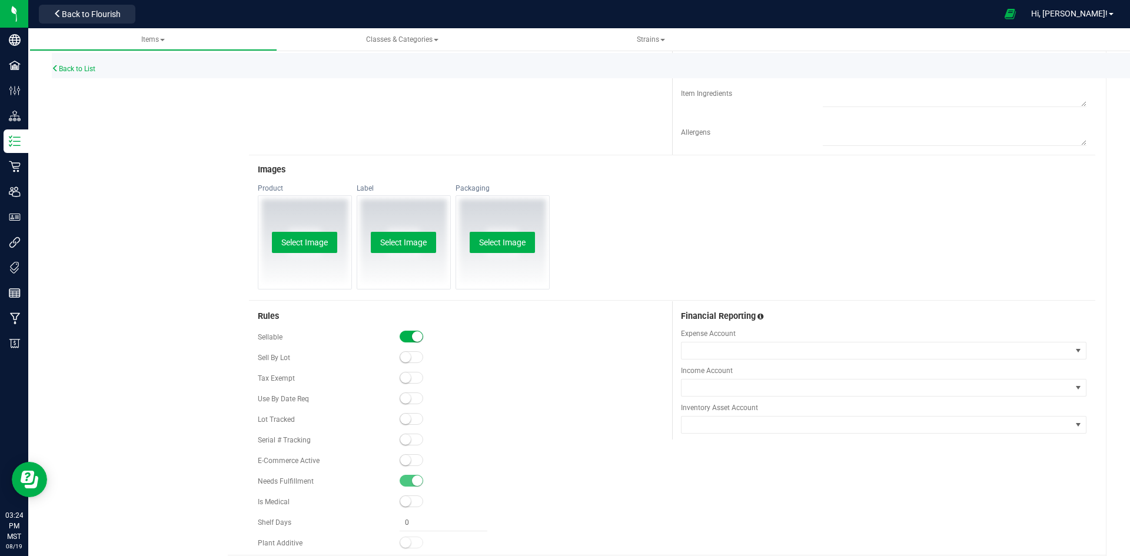
scroll to position [449, 0]
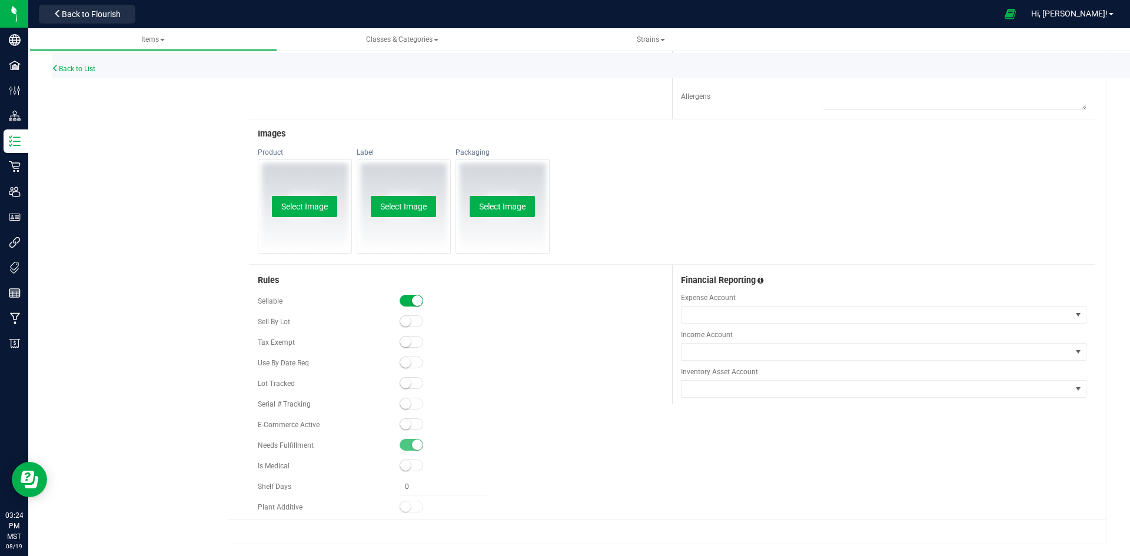
click at [407, 385] on small at bounding box center [405, 383] width 11 height 11
click at [403, 427] on small at bounding box center [405, 424] width 11 height 11
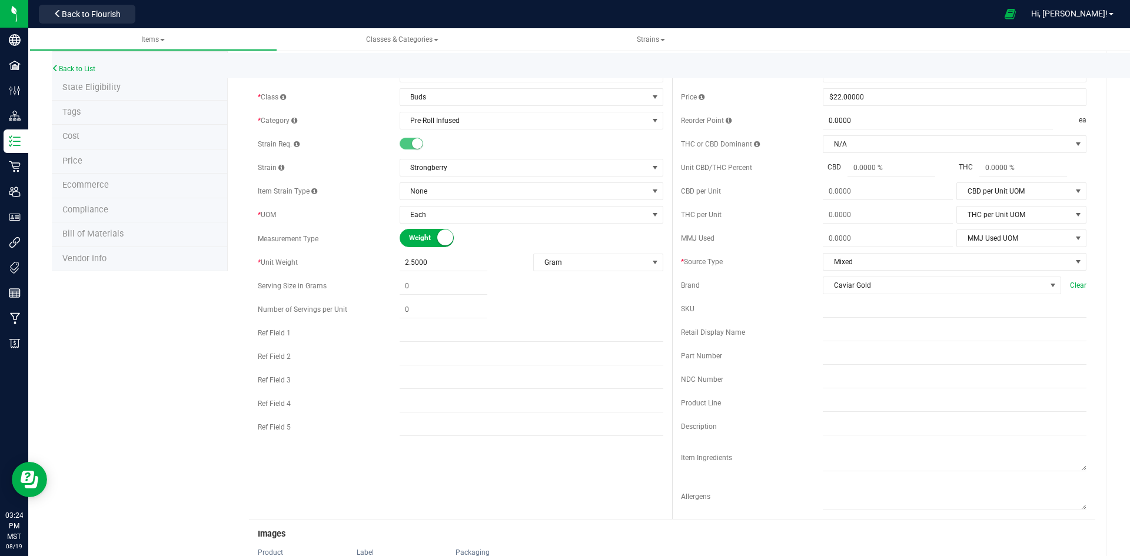
scroll to position [0, 0]
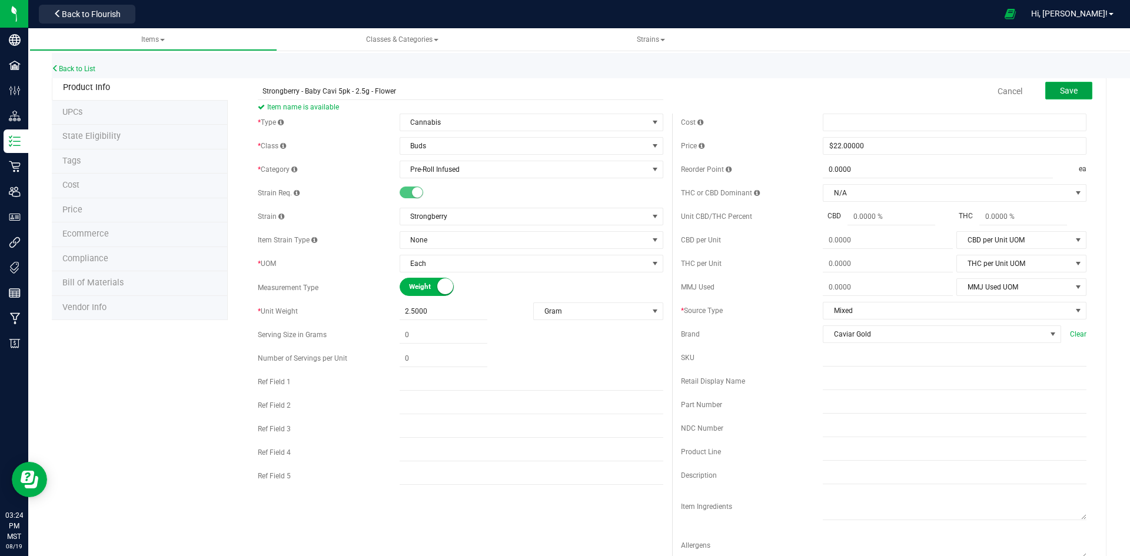
click at [1060, 90] on span "Save" at bounding box center [1069, 90] width 18 height 9
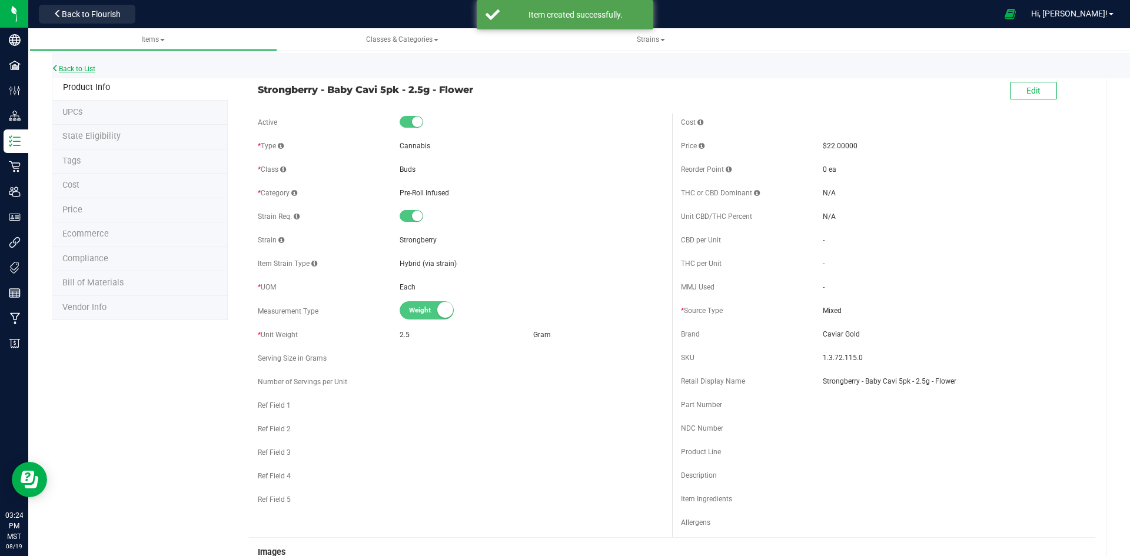
click at [76, 67] on link "Back to List" at bounding box center [74, 69] width 44 height 8
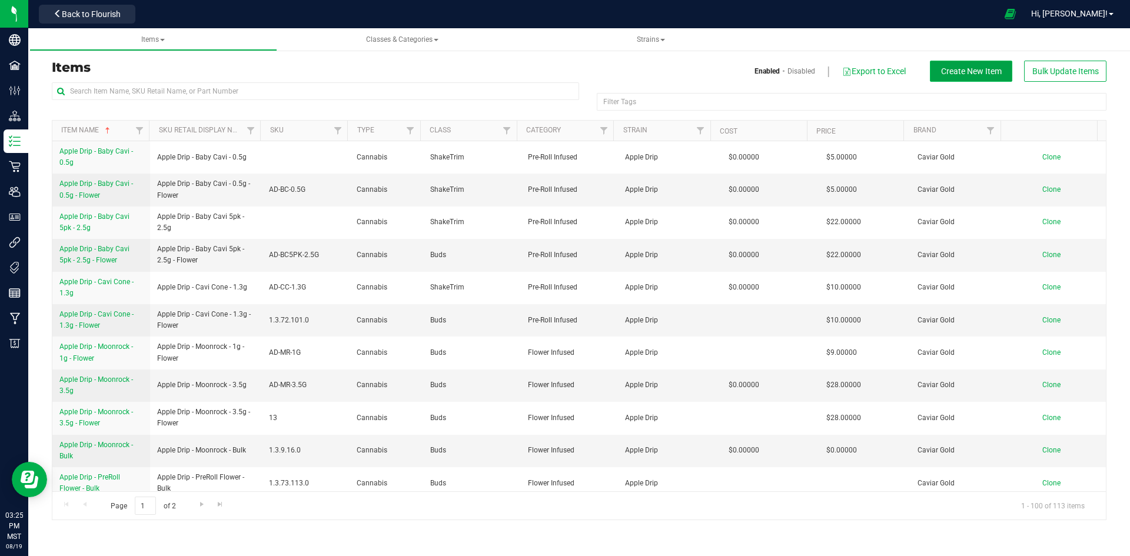
click at [972, 75] on span "Create New Item" at bounding box center [971, 70] width 61 height 9
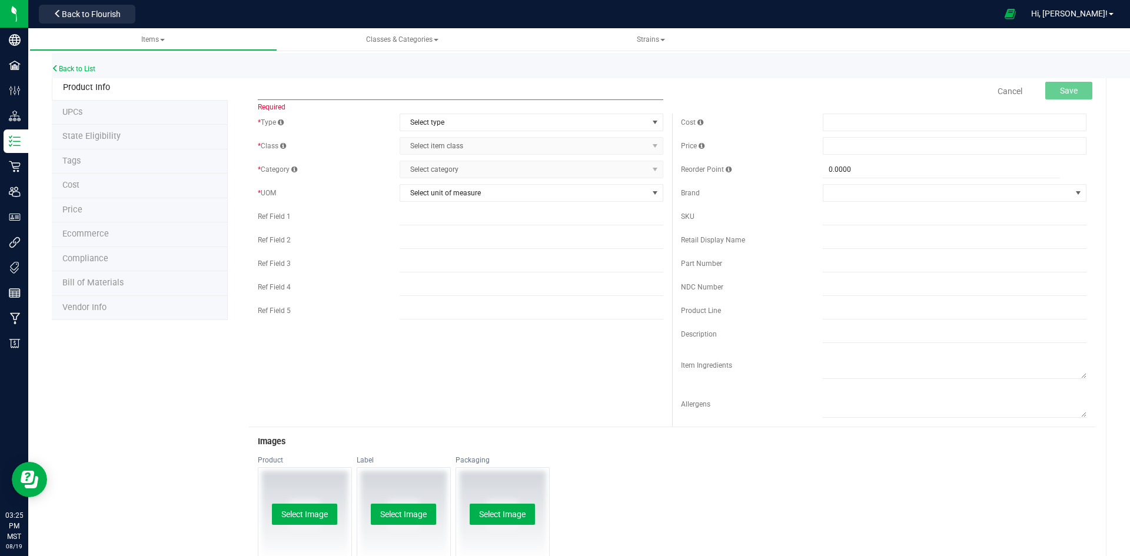
paste input "Strongberry - Cavi Cone - 1.3g - Flower"
type input "Strongberry - Cavi Cone - 1.3g - Flower"
click at [455, 121] on span "Select type" at bounding box center [524, 122] width 248 height 16
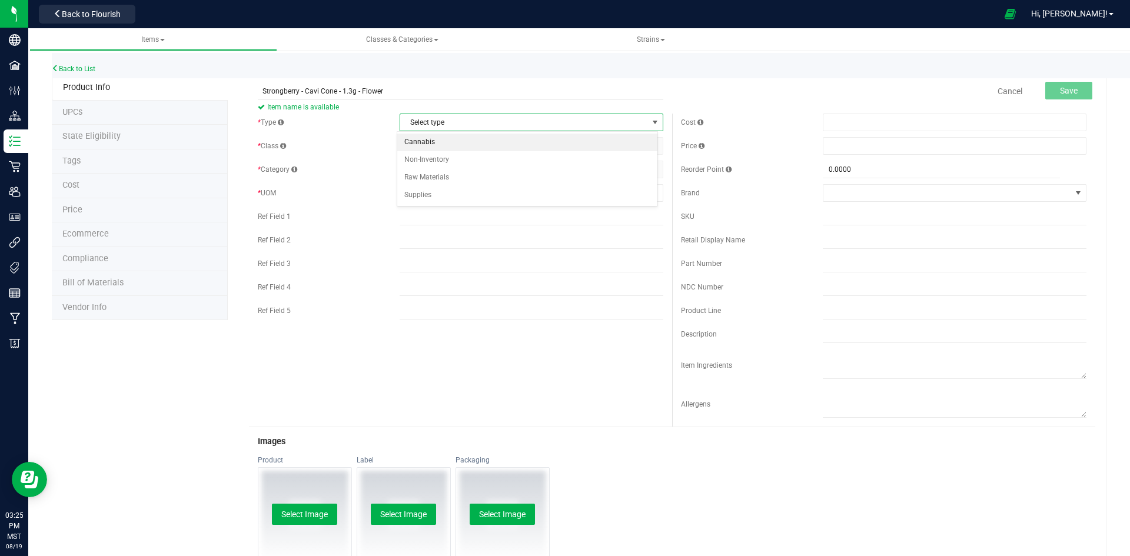
click at [431, 141] on li "Cannabis" at bounding box center [527, 143] width 260 height 18
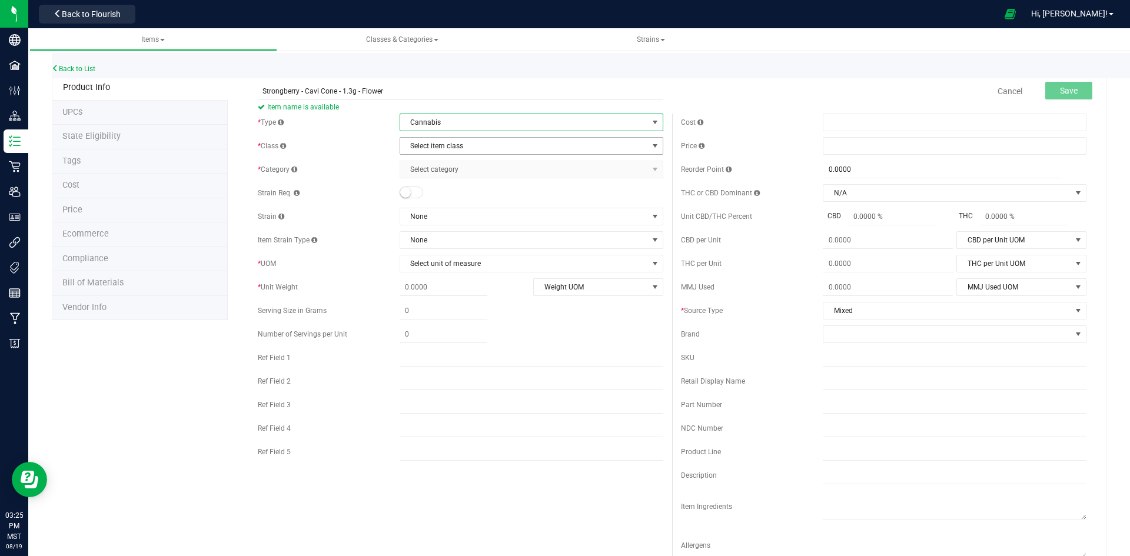
click at [430, 141] on span "Select item class" at bounding box center [524, 146] width 248 height 16
click at [426, 162] on li "Buds" at bounding box center [527, 166] width 260 height 18
click at [426, 168] on span "Select category" at bounding box center [524, 169] width 248 height 16
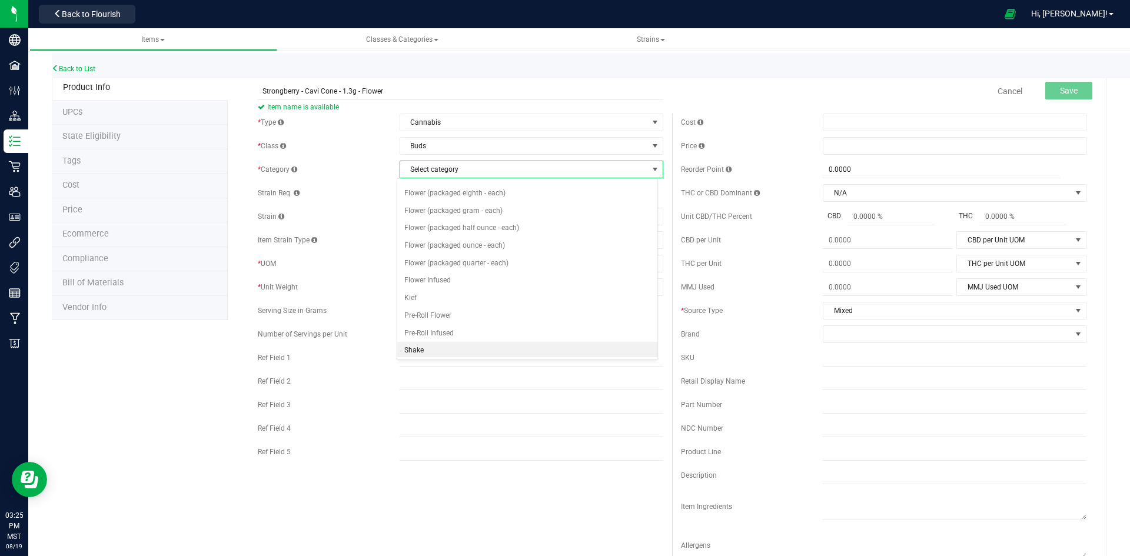
scroll to position [59, 0]
click at [421, 307] on li "Pre-Roll Infused" at bounding box center [527, 306] width 260 height 18
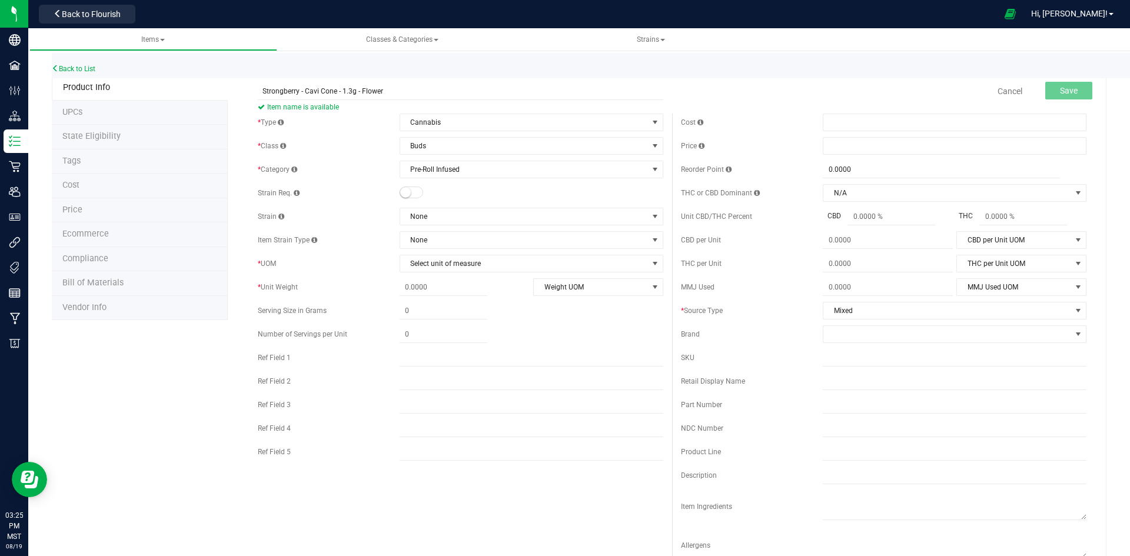
click at [400, 191] on small at bounding box center [405, 192] width 11 height 11
click at [427, 212] on span "None" at bounding box center [524, 216] width 248 height 16
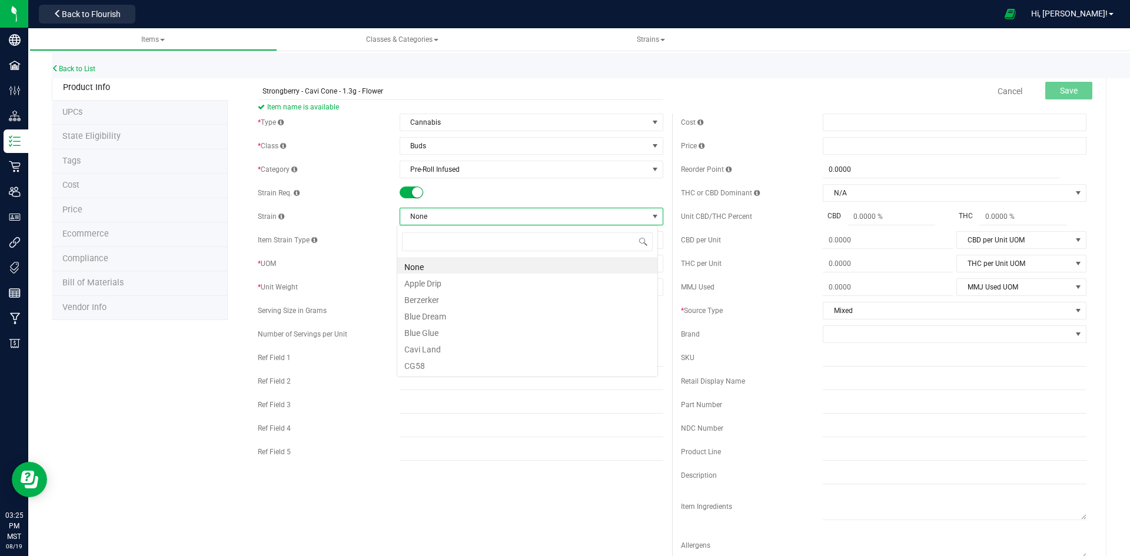
scroll to position [18, 261]
type input "BERR"
click at [437, 262] on li "Strongberry" at bounding box center [527, 265] width 260 height 16
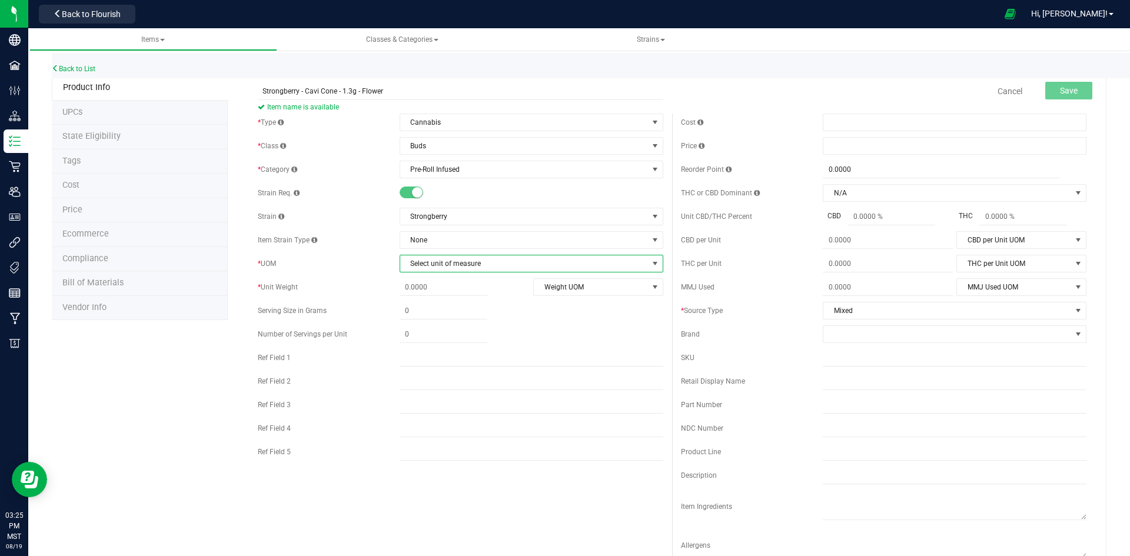
click at [437, 262] on span "Select unit of measure" at bounding box center [524, 263] width 248 height 16
click at [415, 281] on li "Each" at bounding box center [527, 284] width 260 height 18
click at [412, 310] on span at bounding box center [444, 311] width 88 height 17
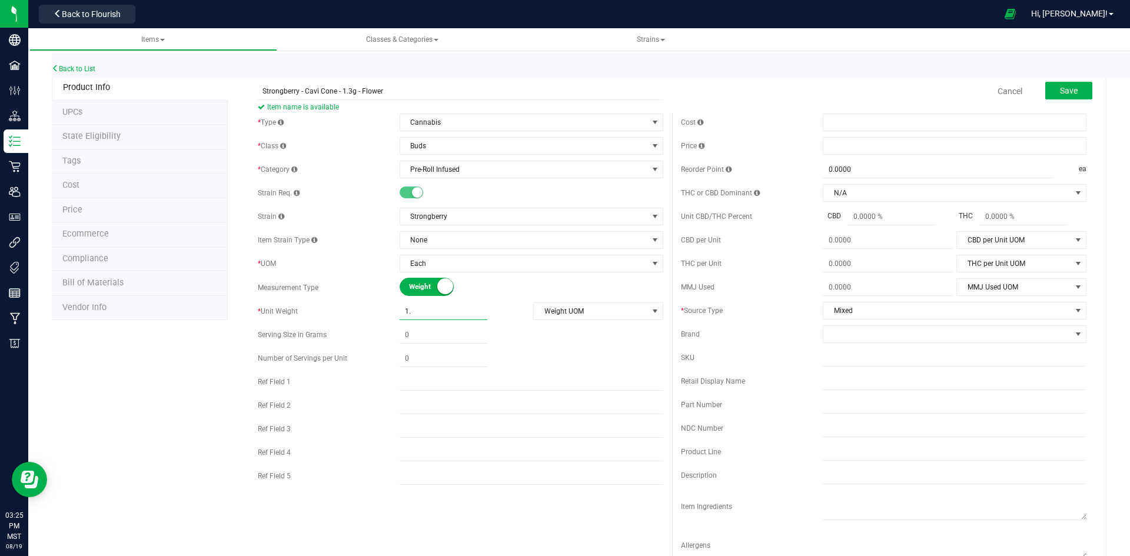
type input "1.3"
type input "1.3000"
drag, startPoint x: 599, startPoint y: 308, endPoint x: 592, endPoint y: 311, distance: 7.7
click at [598, 308] on span "Weight UOM" at bounding box center [591, 311] width 114 height 16
click at [545, 328] on li "Gram" at bounding box center [594, 331] width 128 height 18
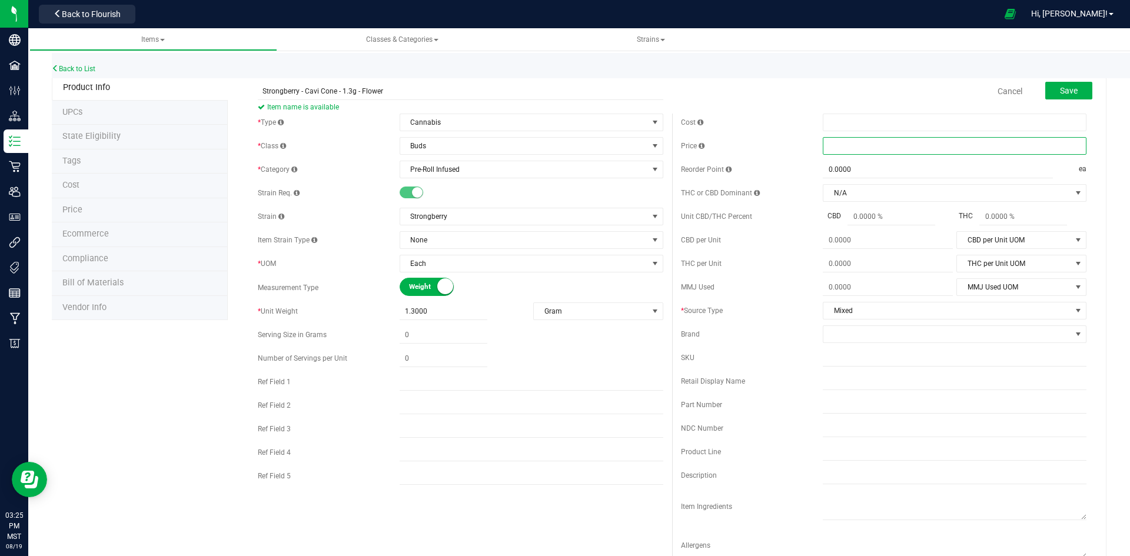
click at [883, 150] on span at bounding box center [955, 146] width 264 height 18
type input "10"
type input "$10.00000"
click at [829, 330] on span at bounding box center [947, 334] width 248 height 16
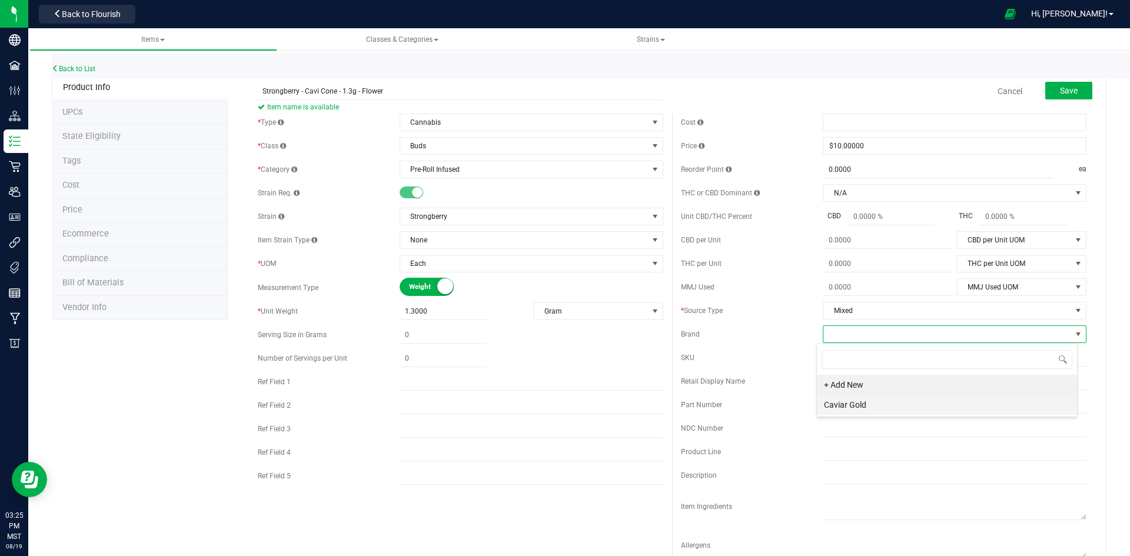
click at [848, 403] on li "Caviar Gold" at bounding box center [947, 405] width 260 height 20
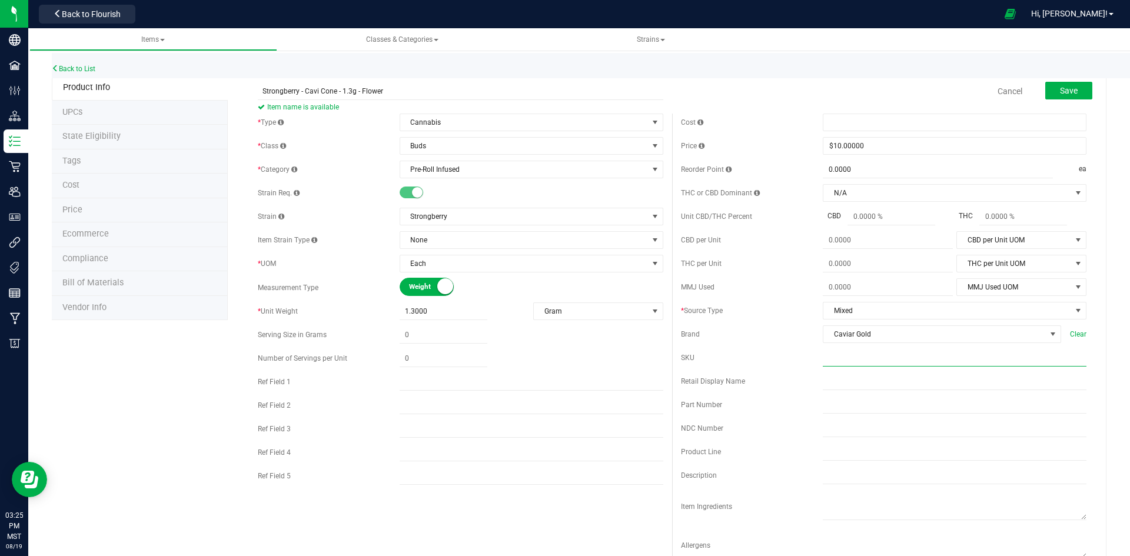
click at [837, 355] on input "text" at bounding box center [955, 358] width 264 height 18
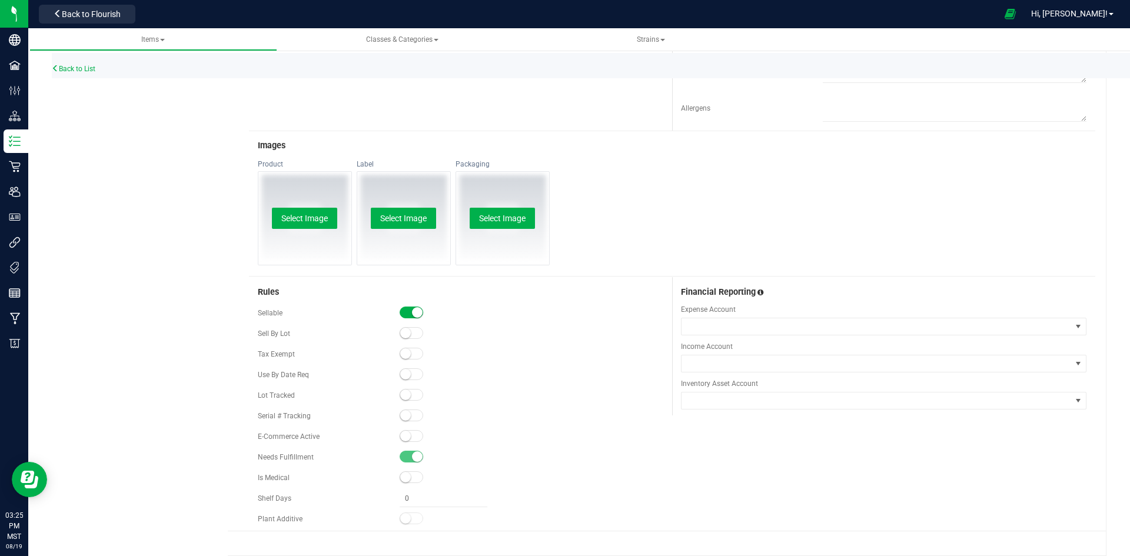
scroll to position [449, 0]
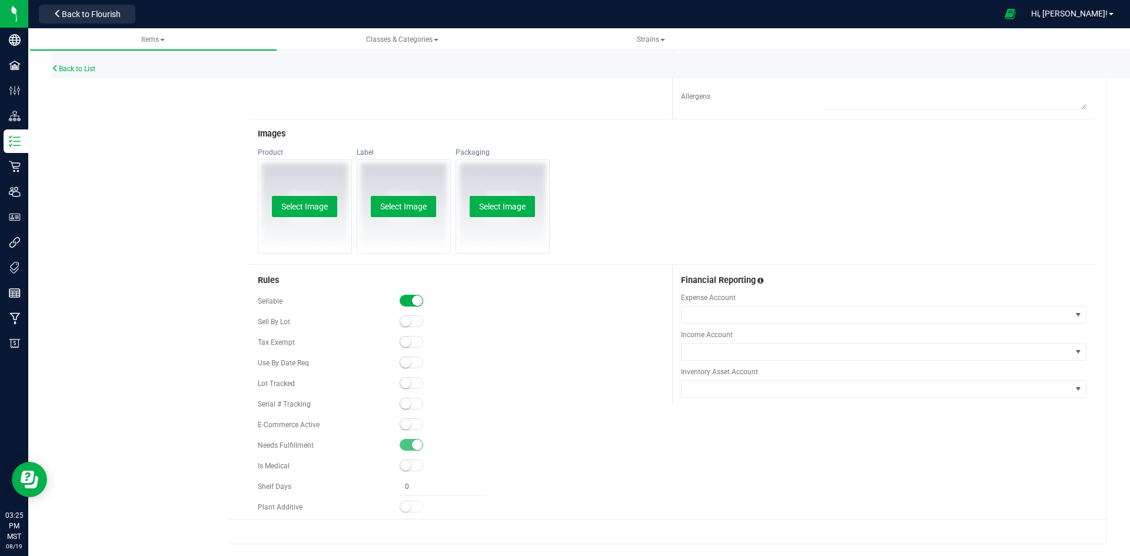
click at [406, 379] on small at bounding box center [405, 383] width 11 height 11
click at [401, 425] on small at bounding box center [405, 424] width 11 height 11
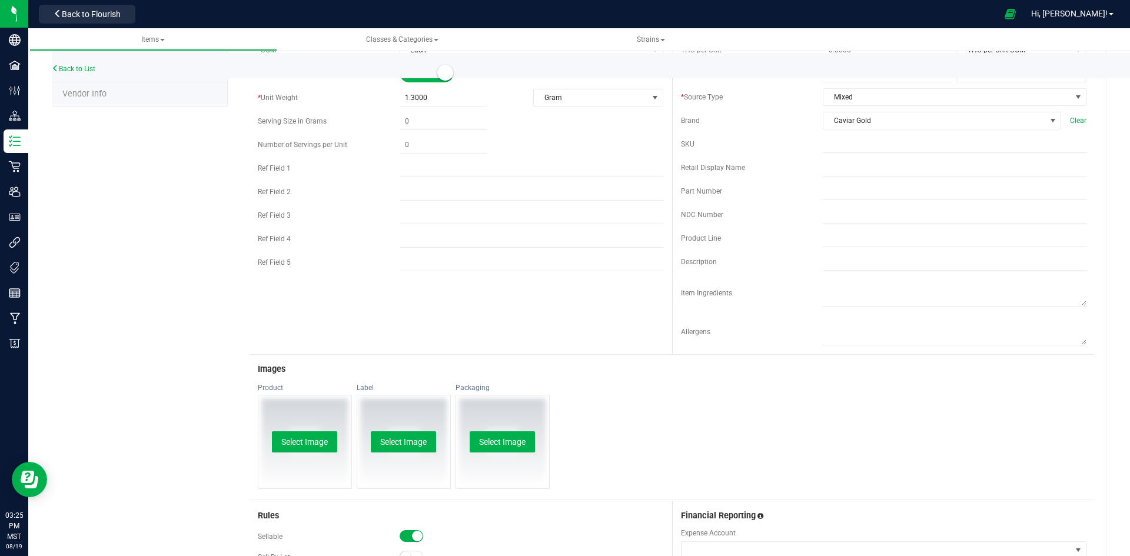
scroll to position [0, 0]
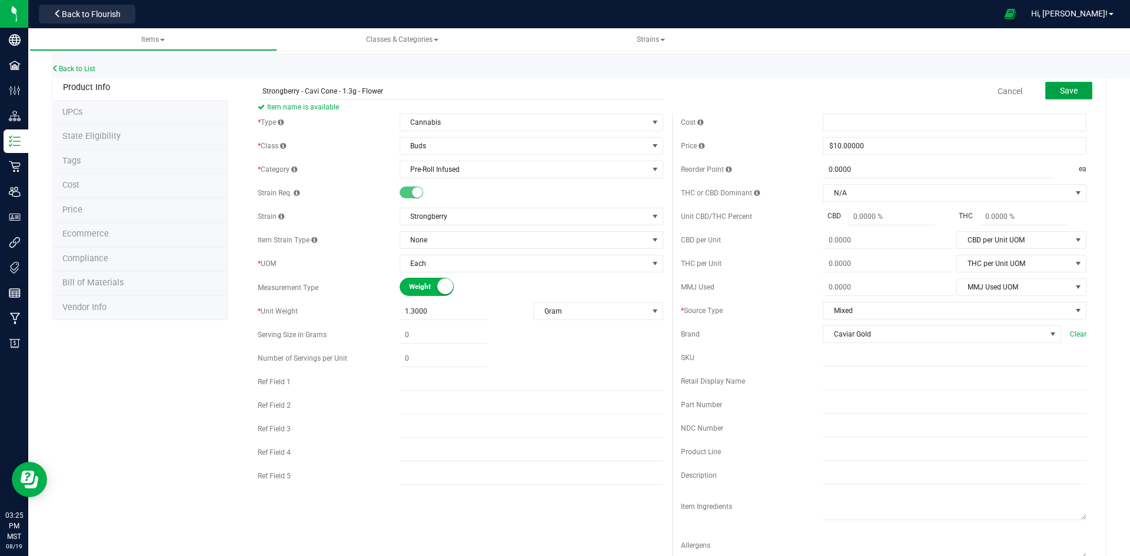
click at [1060, 94] on span "Save" at bounding box center [1069, 90] width 18 height 9
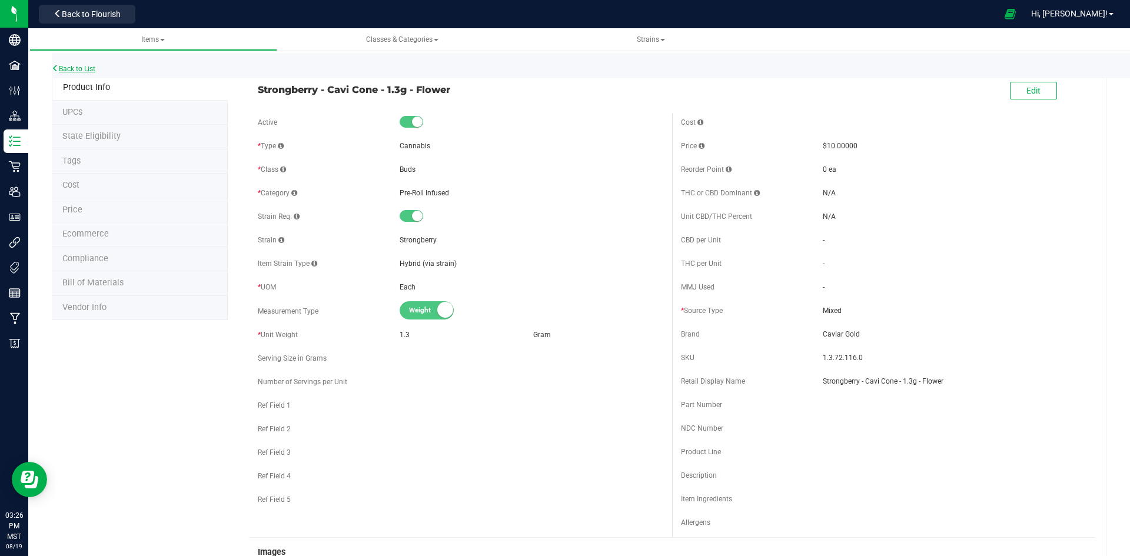
click at [83, 67] on link "Back to List" at bounding box center [74, 69] width 44 height 8
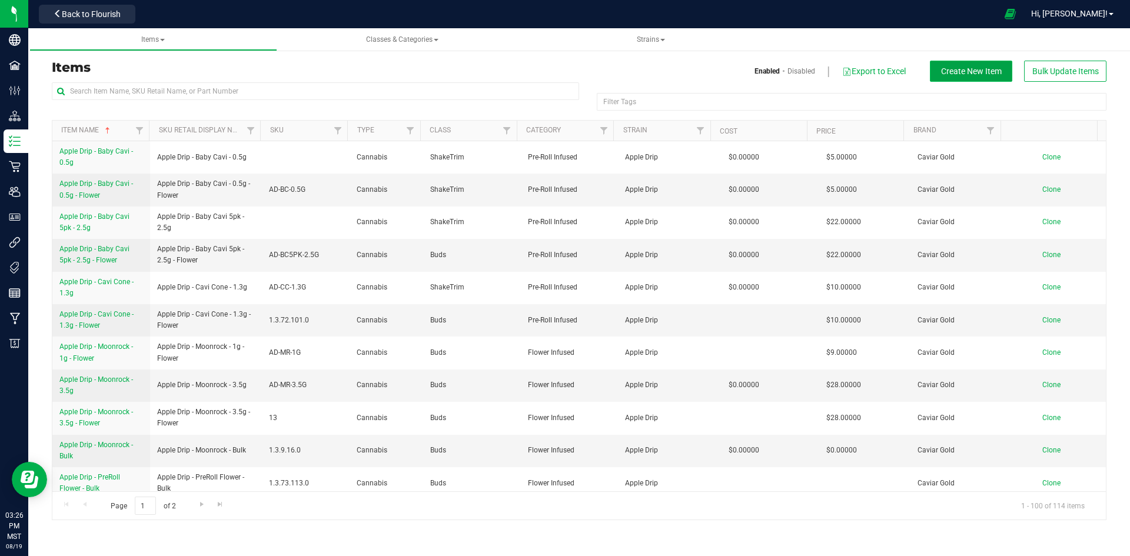
click at [987, 77] on button "Create New Item" at bounding box center [971, 71] width 82 height 21
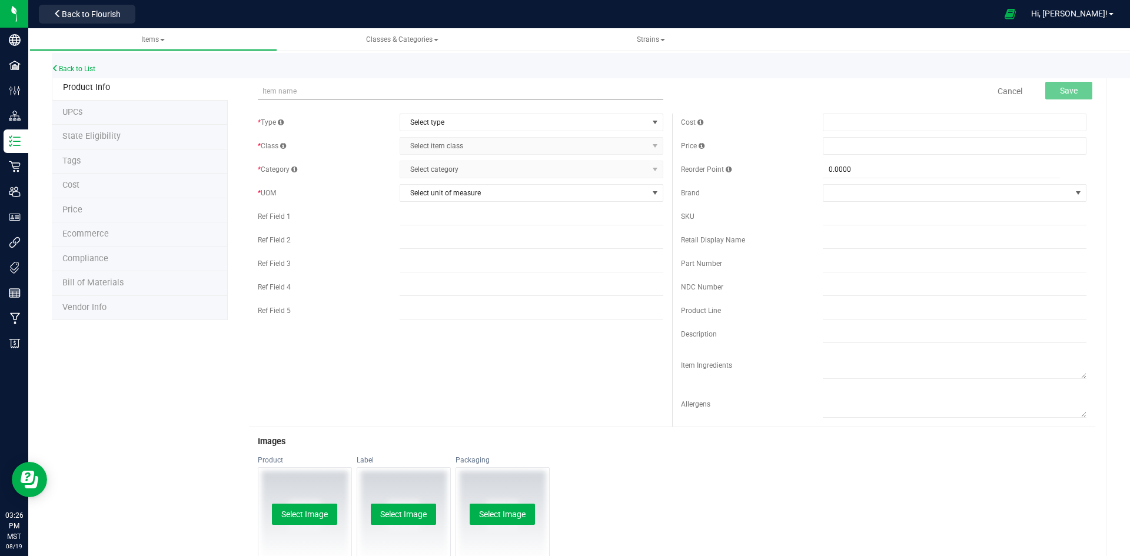
click at [387, 94] on input "text" at bounding box center [460, 91] width 405 height 18
paste input "Strongberry - Moonrock - 3.5g - Flower"
type input "Strongberry - Moonrock - 3.5g - Flower"
click at [485, 124] on span "Select type" at bounding box center [524, 122] width 248 height 16
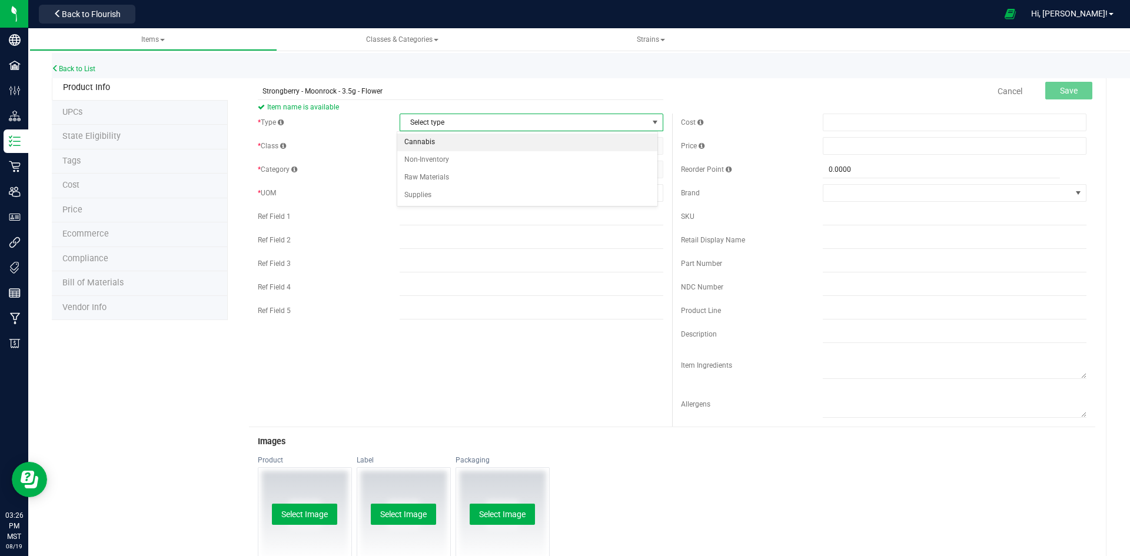
click at [427, 140] on li "Cannabis" at bounding box center [527, 143] width 260 height 18
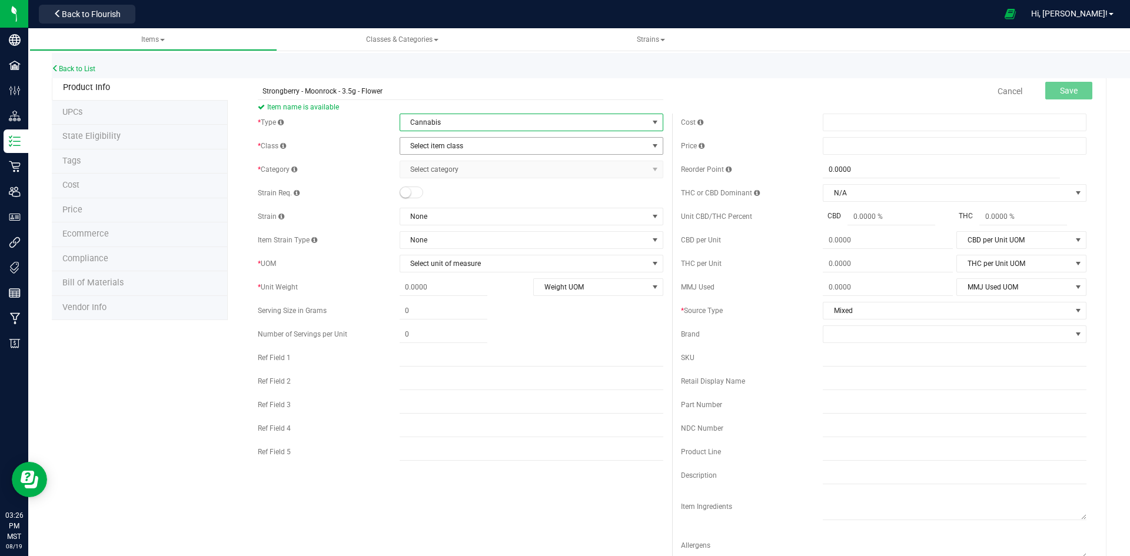
click at [427, 148] on span "Select item class" at bounding box center [524, 146] width 248 height 16
click at [424, 163] on li "Buds" at bounding box center [527, 166] width 260 height 18
click at [428, 170] on span "Select category" at bounding box center [524, 169] width 248 height 16
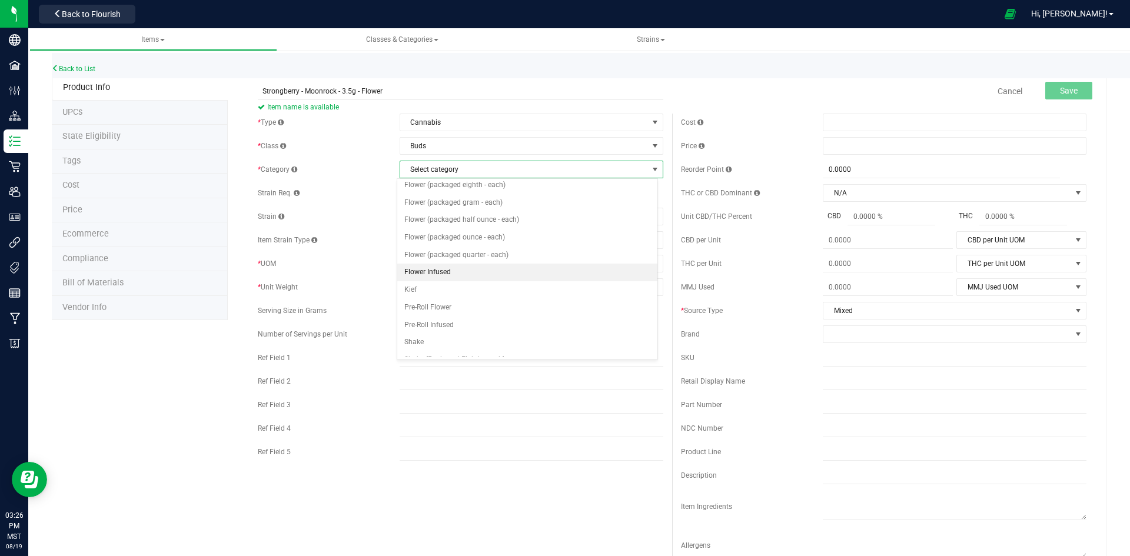
scroll to position [59, 0]
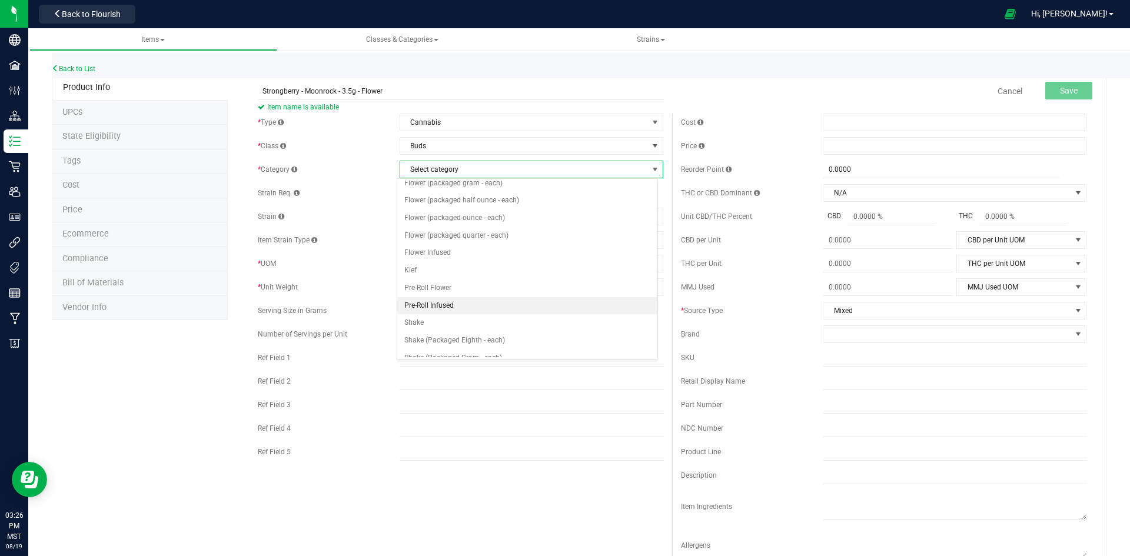
click at [431, 304] on li "Pre-Roll Infused" at bounding box center [527, 306] width 260 height 18
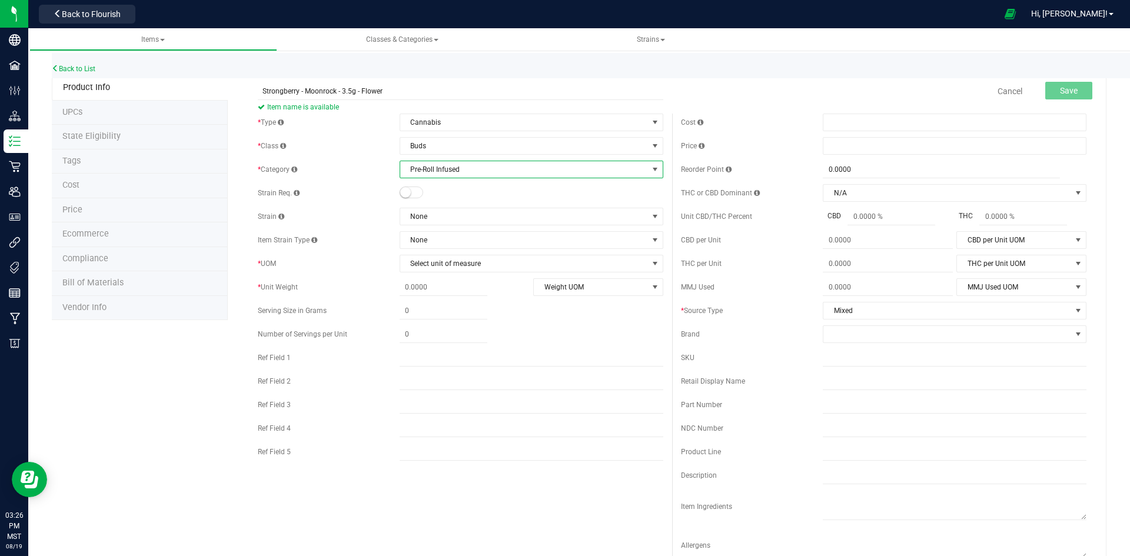
click at [449, 168] on span "Pre-Roll Infused" at bounding box center [524, 169] width 248 height 16
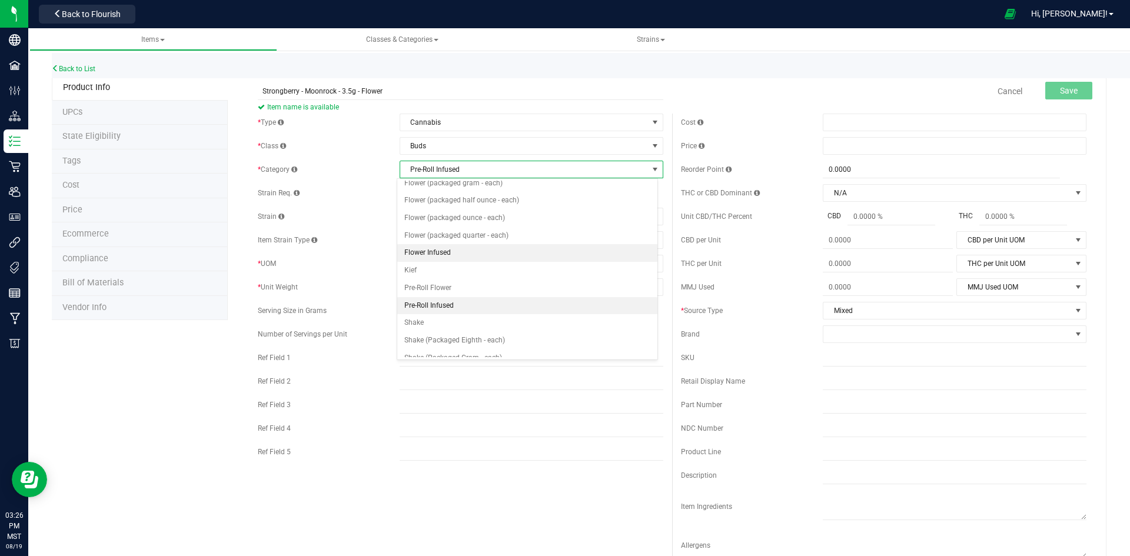
click at [441, 251] on li "Flower Infused" at bounding box center [527, 253] width 260 height 18
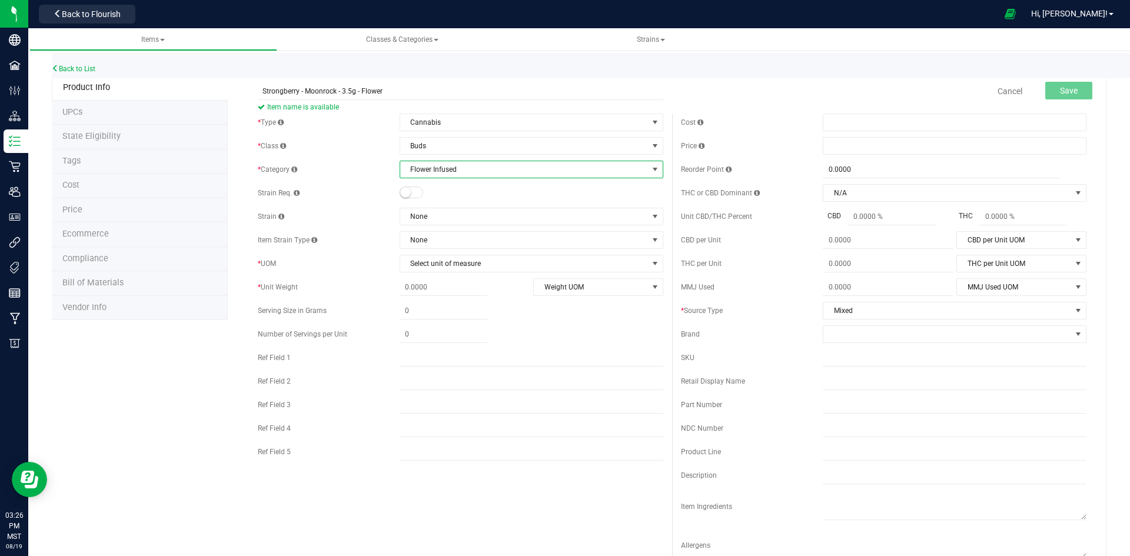
click at [407, 195] on small at bounding box center [405, 192] width 11 height 11
click at [423, 237] on span "None" at bounding box center [524, 240] width 248 height 16
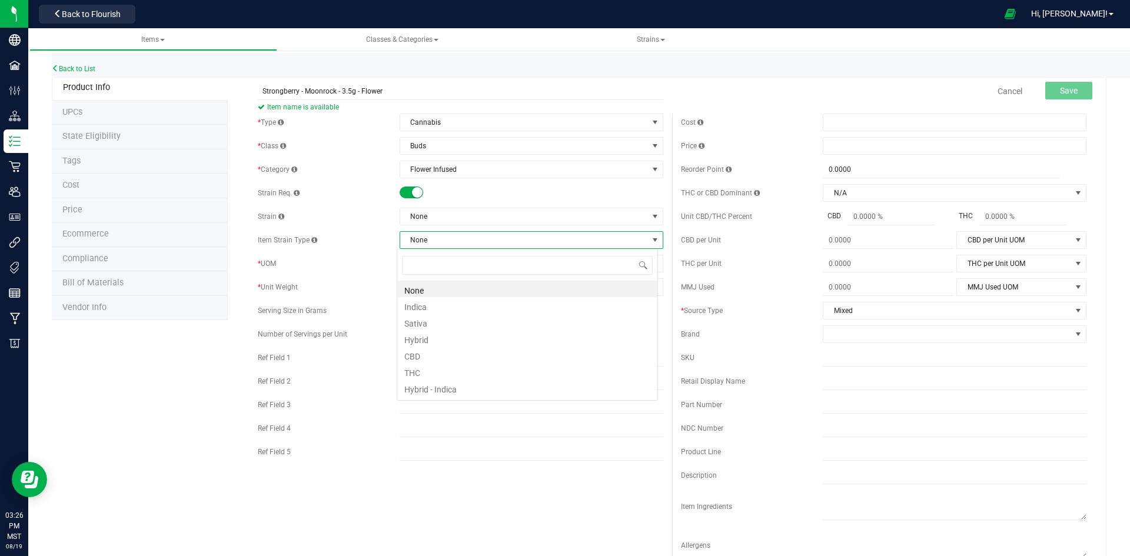
scroll to position [18, 261]
click at [424, 222] on span "None" at bounding box center [524, 216] width 248 height 16
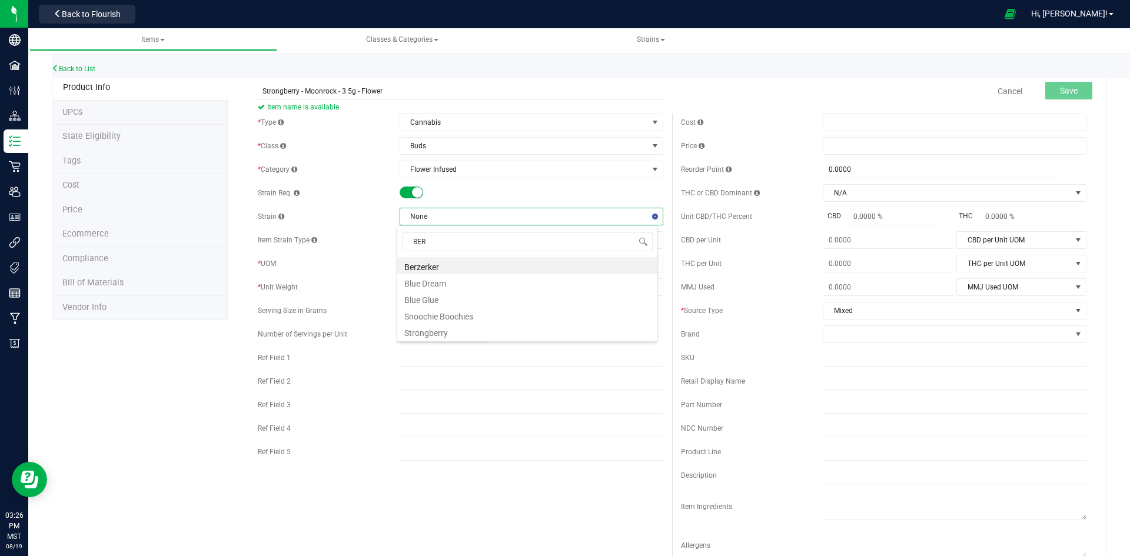
type input "BERR"
click at [434, 265] on li "Strongberry" at bounding box center [527, 265] width 260 height 16
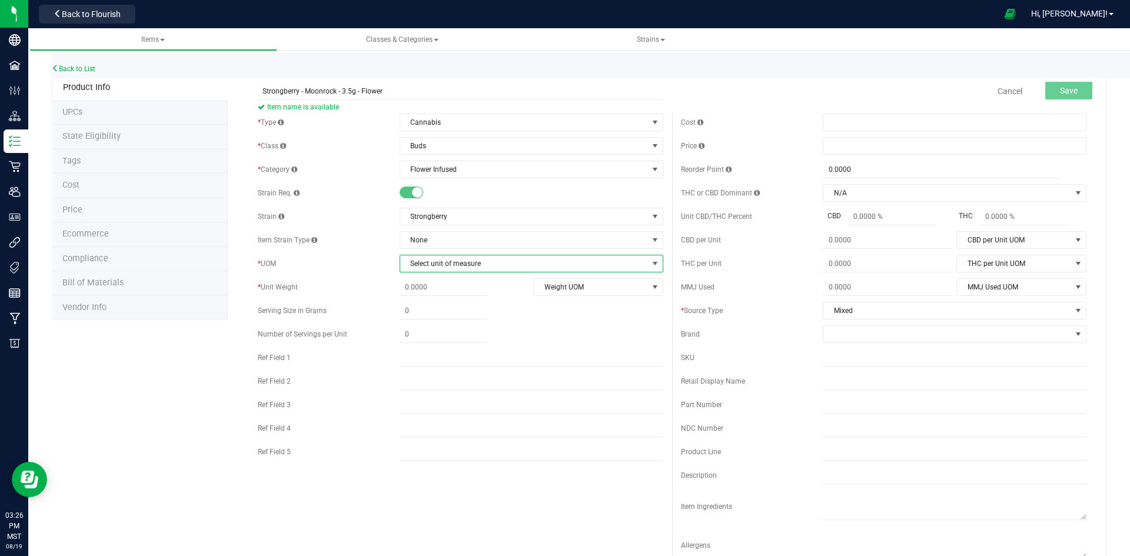
click at [440, 265] on span "Select unit of measure" at bounding box center [524, 263] width 248 height 16
click at [418, 278] on li "Each" at bounding box center [527, 284] width 260 height 18
click at [433, 312] on span at bounding box center [444, 311] width 88 height 17
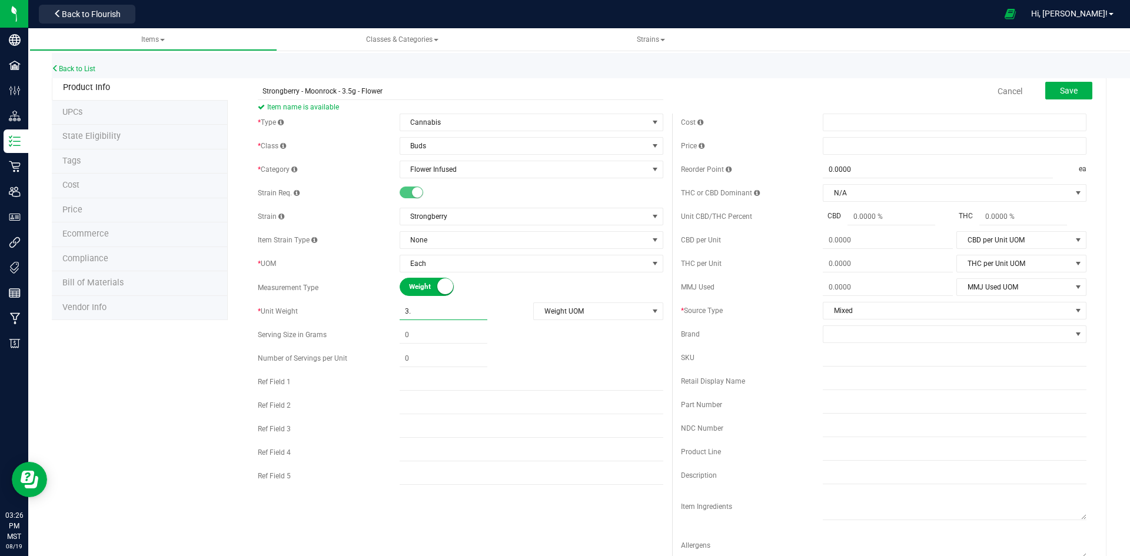
type input "3.5"
type input "3.5000"
click at [584, 310] on span "Weight UOM" at bounding box center [591, 311] width 114 height 16
click at [555, 326] on li "Gram" at bounding box center [594, 331] width 128 height 18
click at [862, 147] on span at bounding box center [955, 146] width 264 height 18
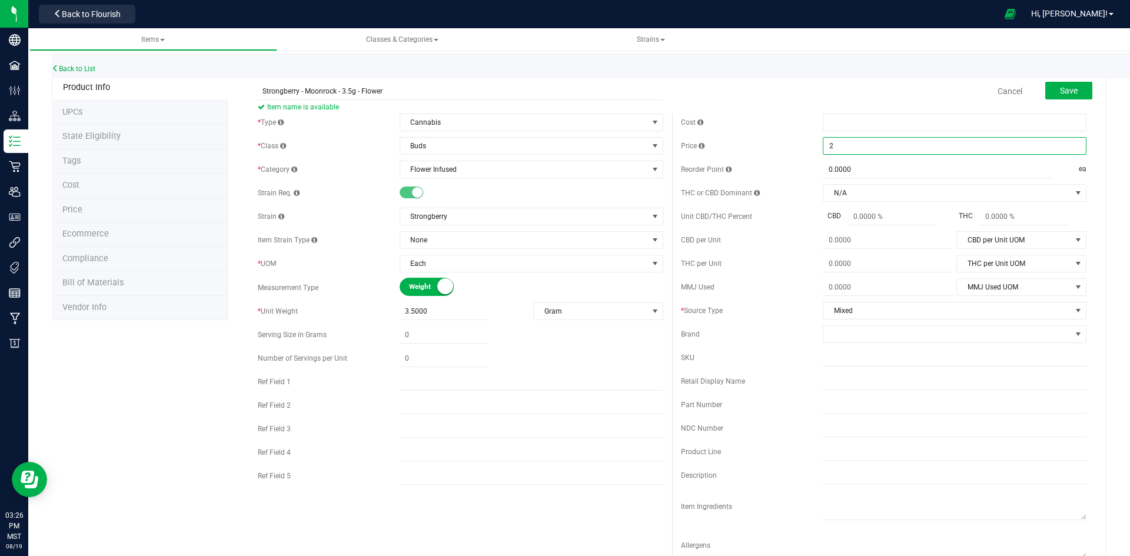
type input "28"
type input "$28.00000"
click at [850, 331] on span at bounding box center [947, 334] width 248 height 16
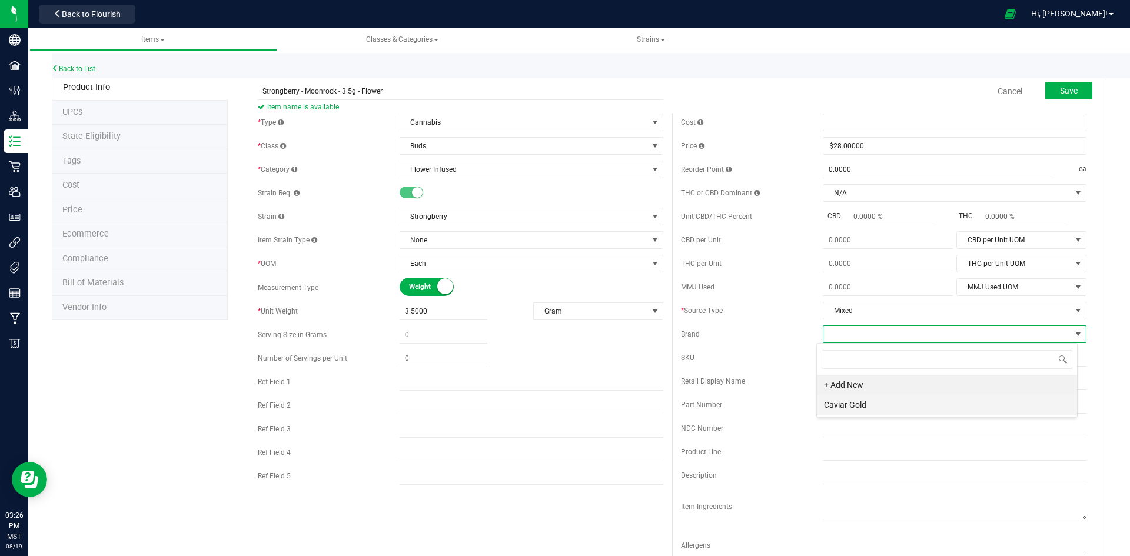
click at [845, 399] on li "Caviar Gold" at bounding box center [947, 405] width 260 height 20
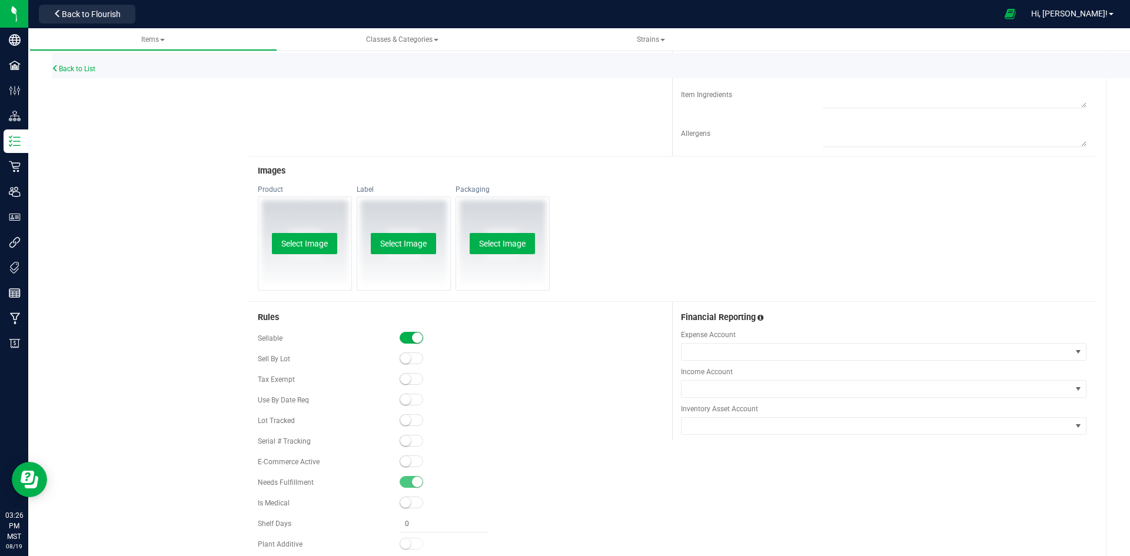
scroll to position [449, 0]
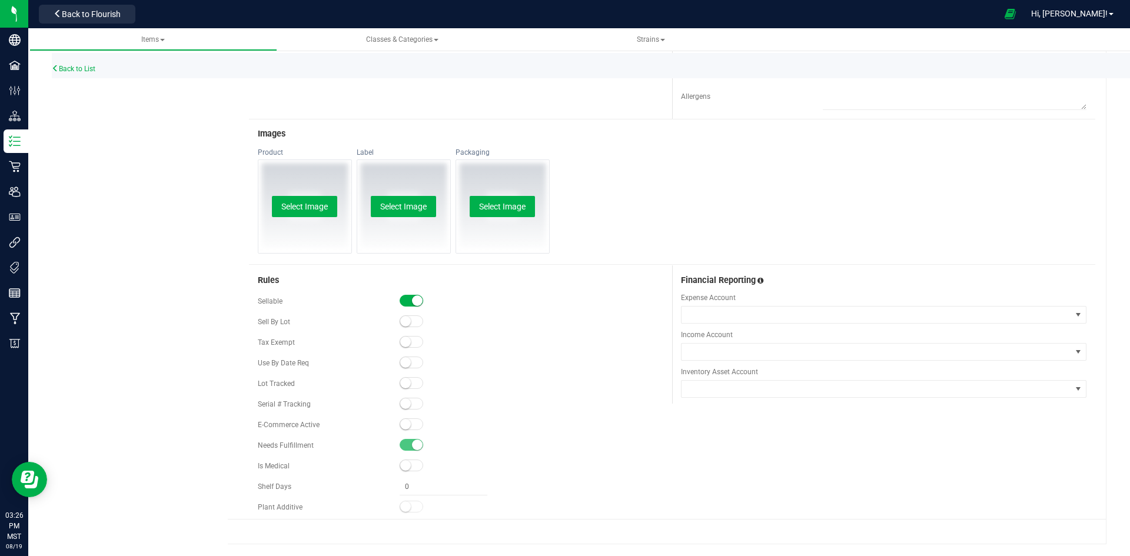
click at [401, 381] on small at bounding box center [405, 383] width 11 height 11
click at [409, 425] on span at bounding box center [412, 424] width 24 height 12
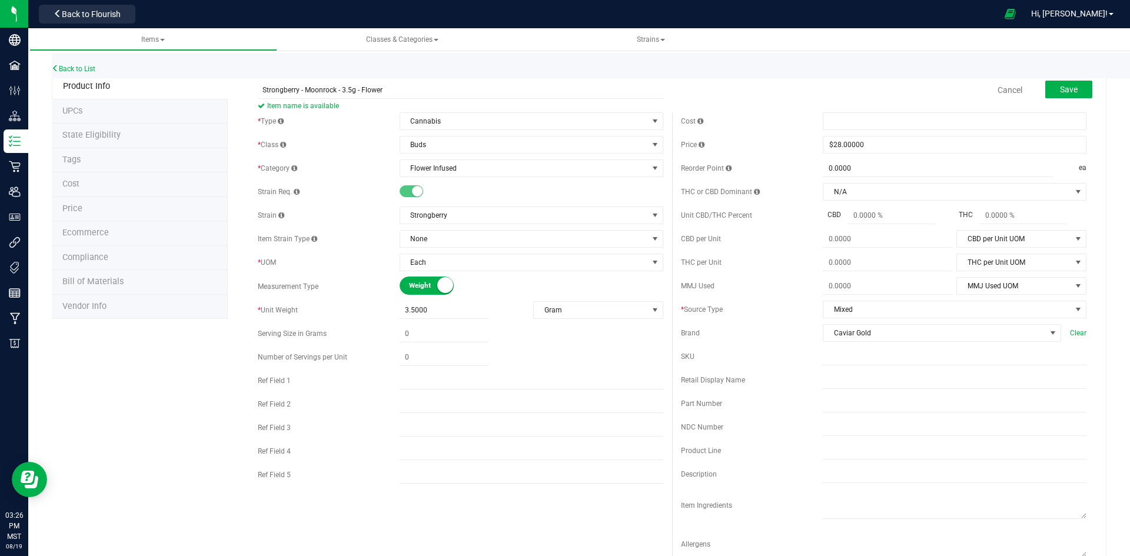
scroll to position [0, 0]
click at [1067, 89] on span "Save" at bounding box center [1069, 90] width 18 height 9
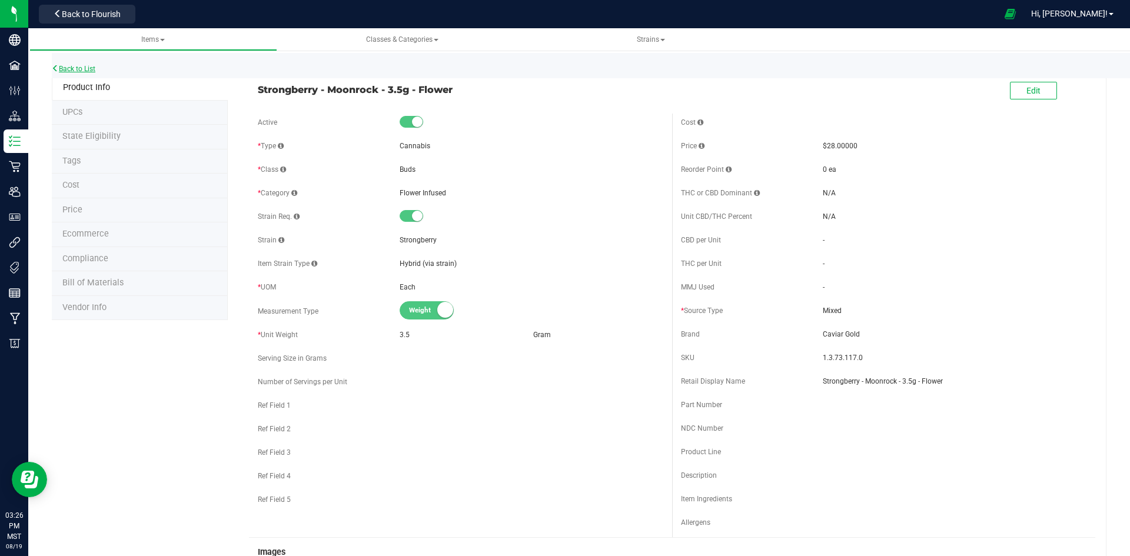
click at [83, 66] on link "Back to List" at bounding box center [74, 69] width 44 height 8
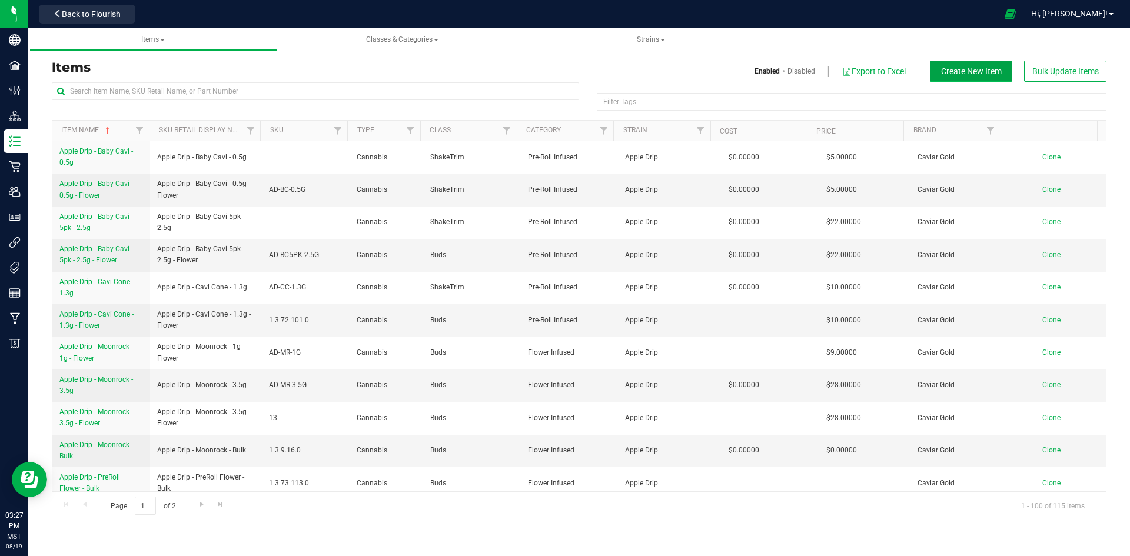
click at [976, 71] on span "Create New Item" at bounding box center [971, 70] width 61 height 9
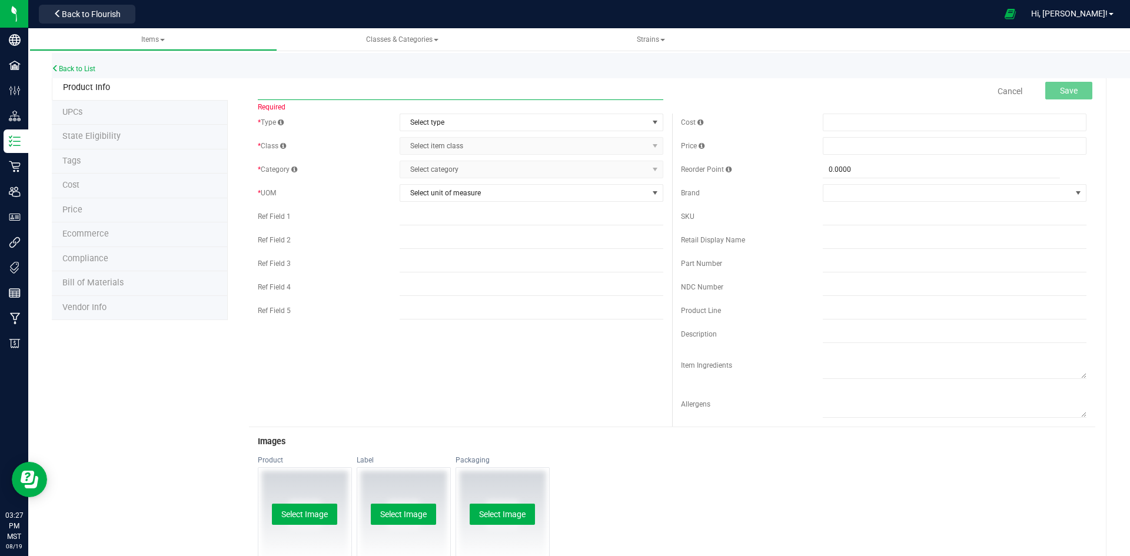
paste input "Strongberry - Moonrock - 1g - Flower"
type input "Strongberry - Moonrock - 1g - Flower"
click at [470, 120] on span "Select type" at bounding box center [524, 122] width 248 height 16
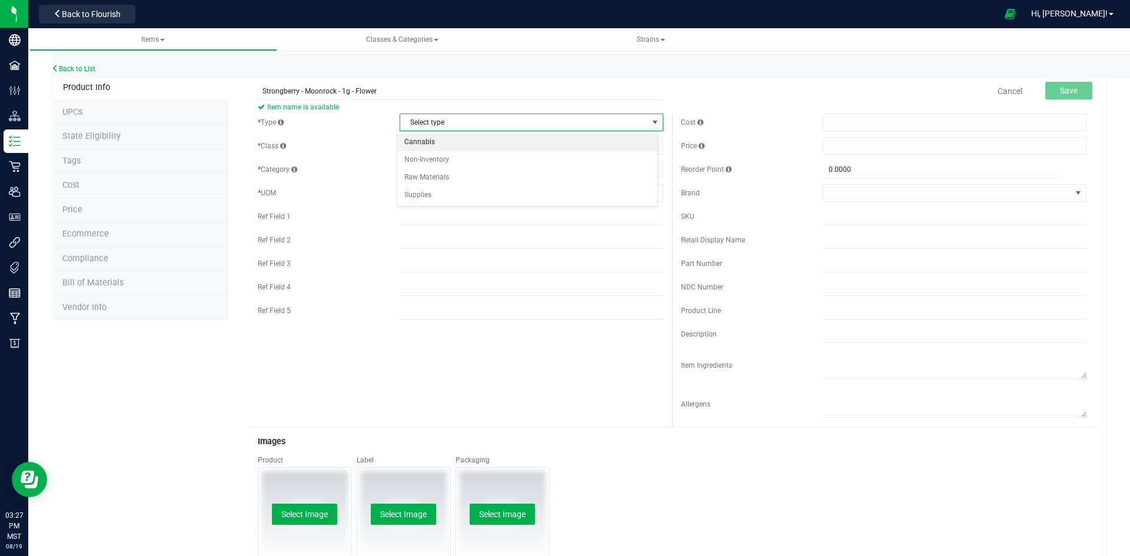
click at [434, 138] on li "Cannabis" at bounding box center [527, 143] width 260 height 18
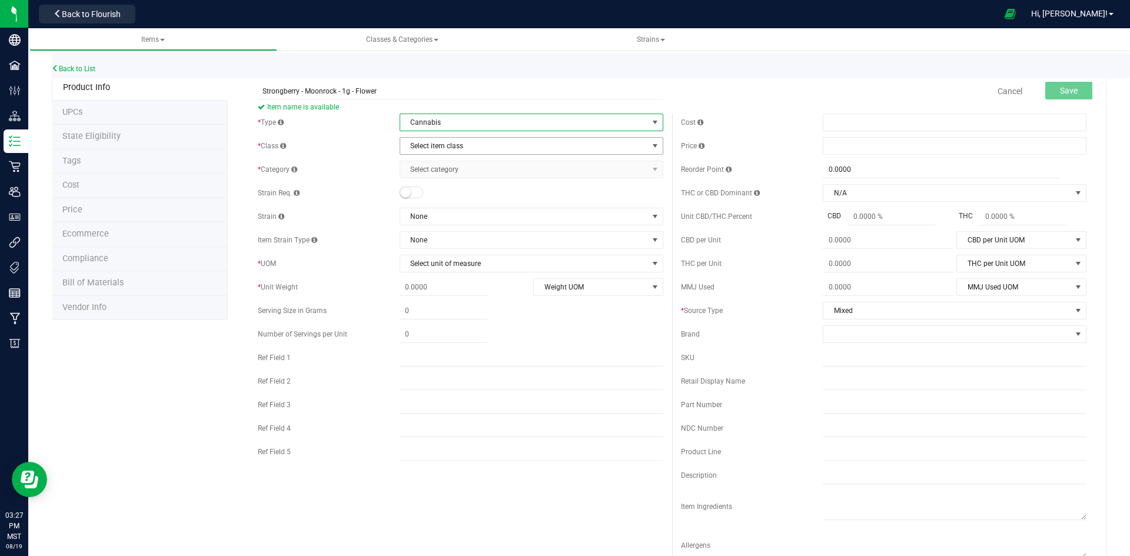
click at [448, 148] on span "Select item class" at bounding box center [524, 146] width 248 height 16
click at [424, 164] on li "Buds" at bounding box center [527, 166] width 260 height 18
click at [440, 167] on span "Select category" at bounding box center [524, 169] width 248 height 16
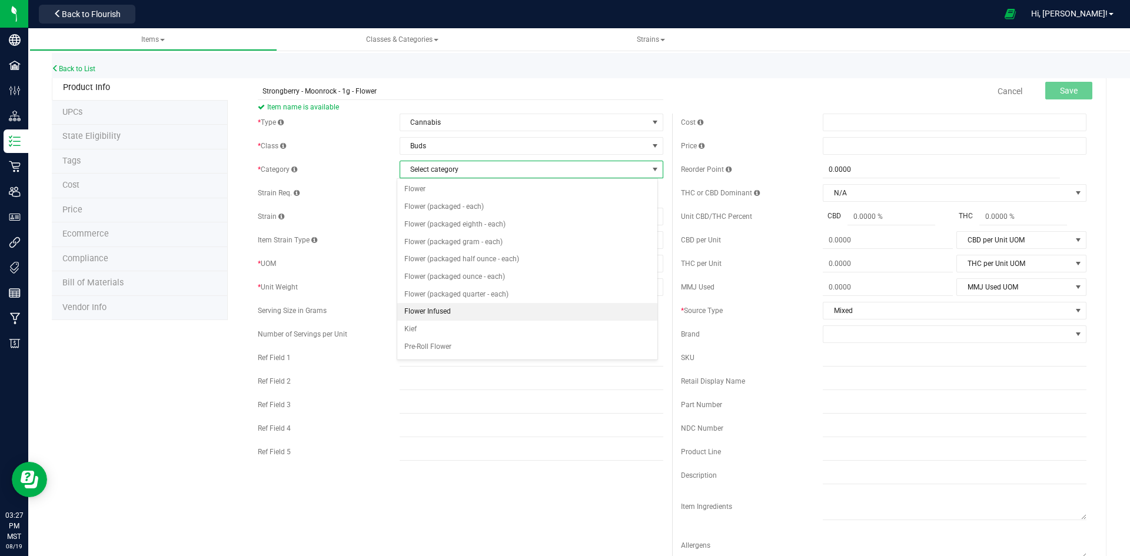
click at [453, 309] on li "Flower Infused" at bounding box center [527, 312] width 260 height 18
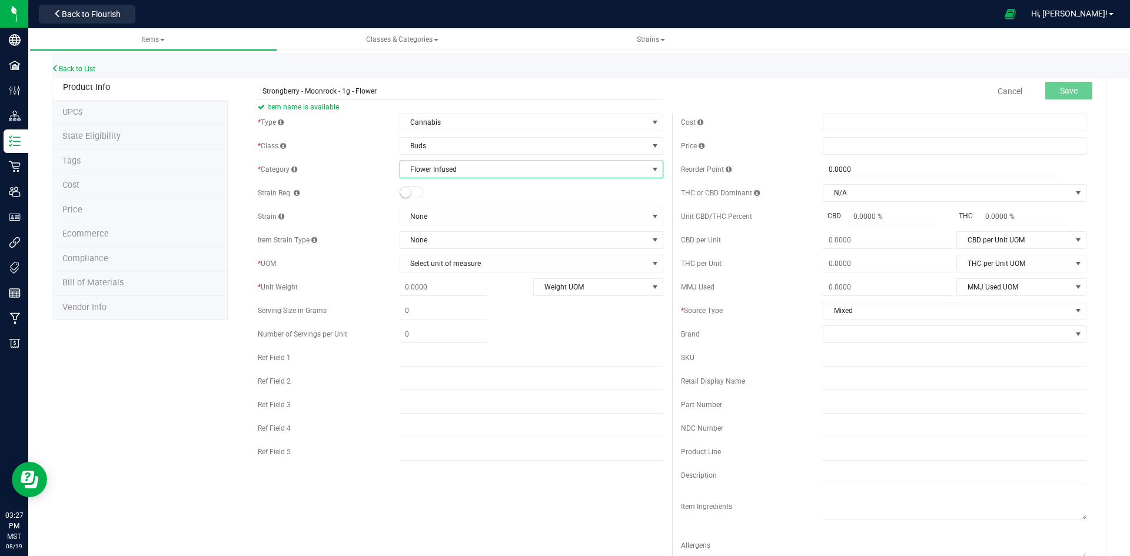
click at [404, 193] on small at bounding box center [405, 192] width 11 height 11
click at [437, 209] on span "None" at bounding box center [524, 216] width 248 height 16
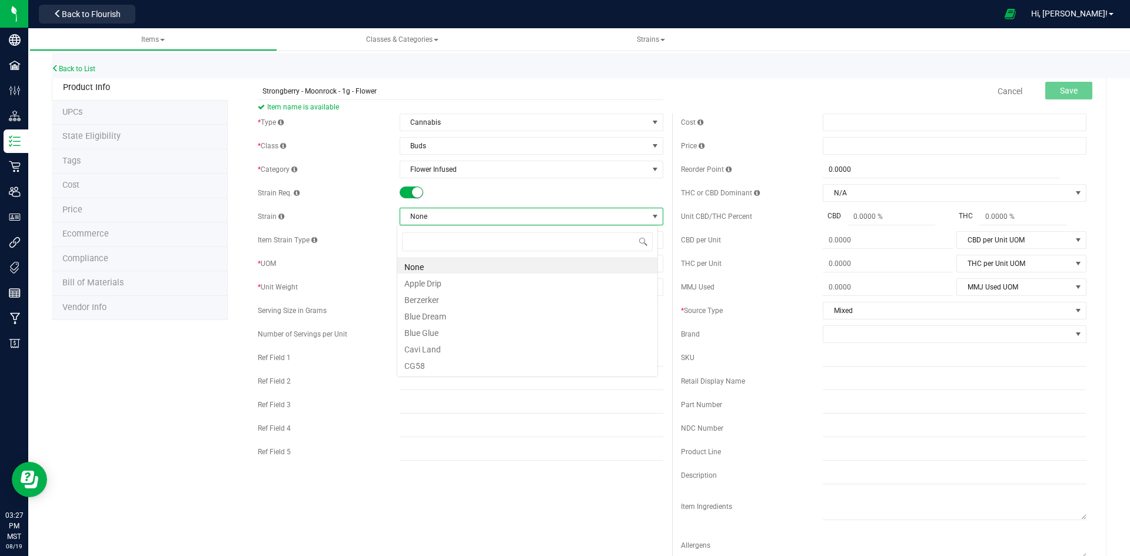
scroll to position [18, 261]
type input "BERR"
click at [440, 264] on li "Strongberry" at bounding box center [527, 265] width 260 height 16
click at [430, 281] on span at bounding box center [444, 287] width 88 height 17
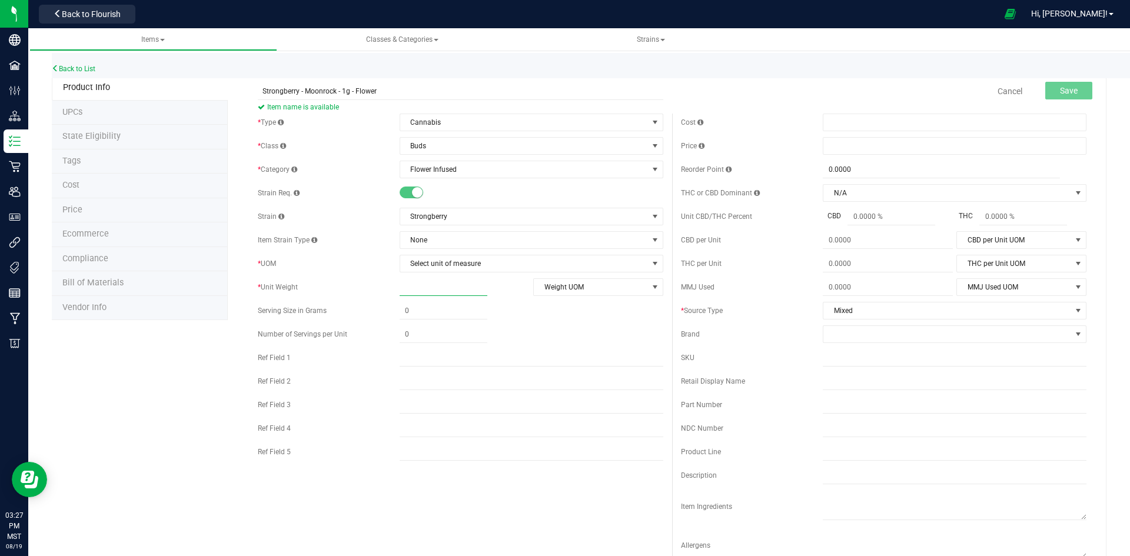
type input "1"
type input "1.0000"
click at [582, 285] on span "Weight UOM" at bounding box center [591, 287] width 114 height 16
click at [563, 304] on li "Gram" at bounding box center [594, 307] width 128 height 18
click at [860, 144] on span at bounding box center [955, 146] width 264 height 18
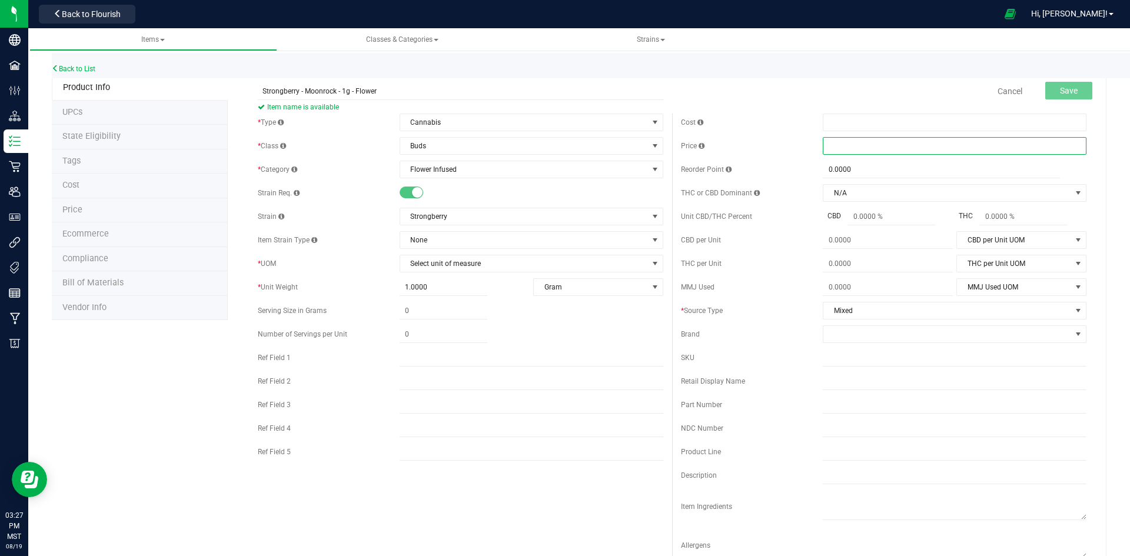
type input "9"
type input "$9.00000"
click at [863, 335] on span at bounding box center [947, 334] width 248 height 16
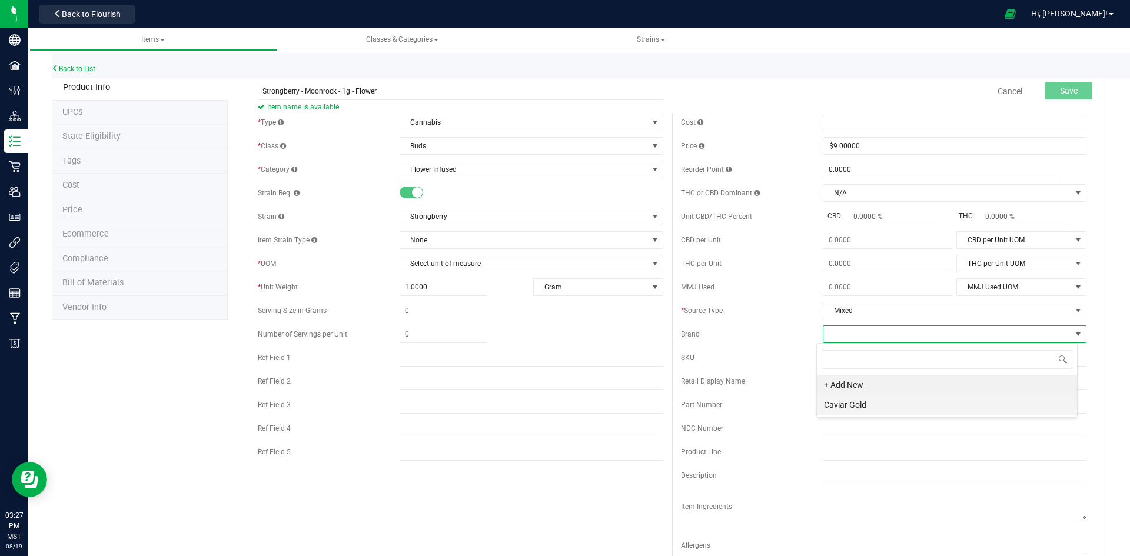
click at [874, 400] on li "Caviar Gold" at bounding box center [947, 405] width 260 height 20
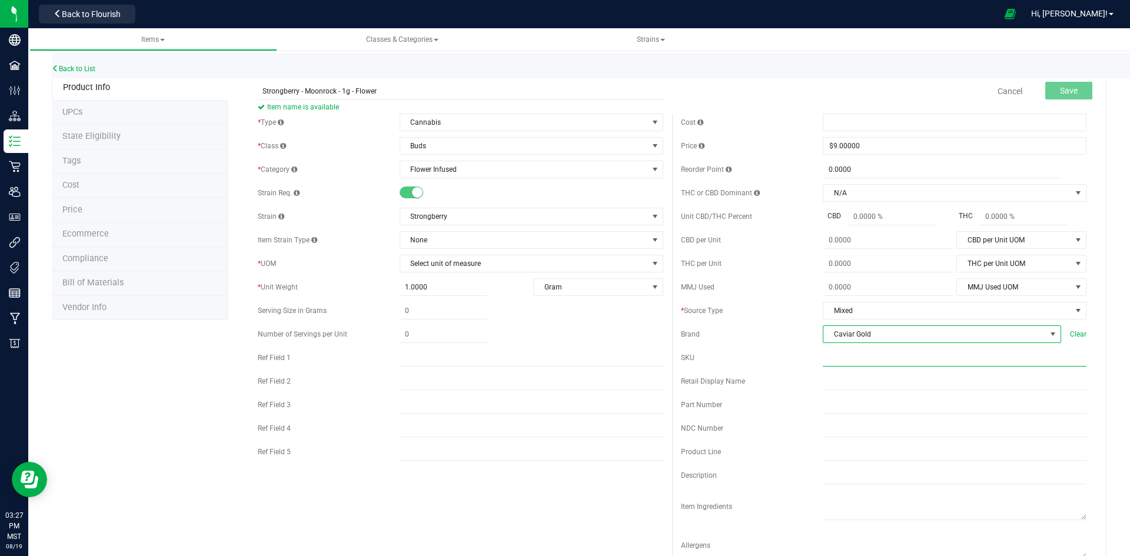
click at [841, 357] on input "text" at bounding box center [955, 358] width 264 height 18
paste input "SB-MR-1G"
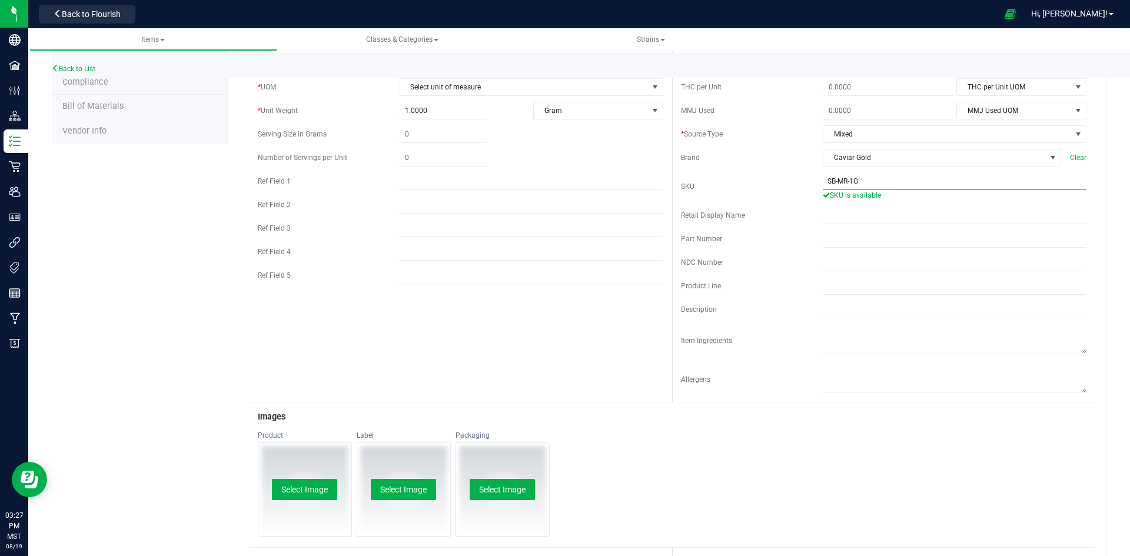
scroll to position [412, 0]
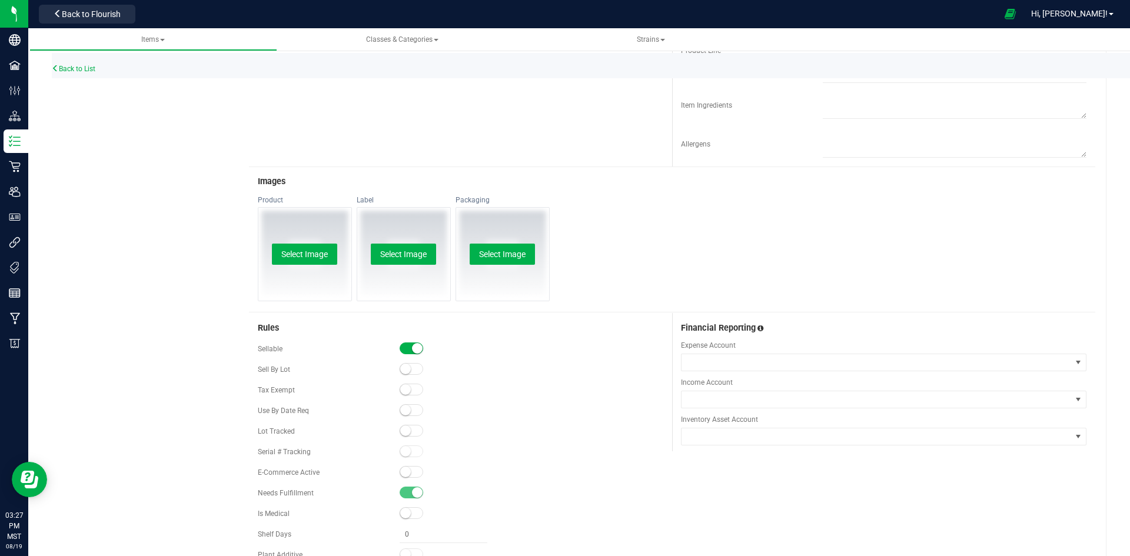
type input "SB-MR-1G"
click at [403, 430] on small at bounding box center [405, 430] width 11 height 11
click at [405, 471] on small at bounding box center [405, 472] width 11 height 11
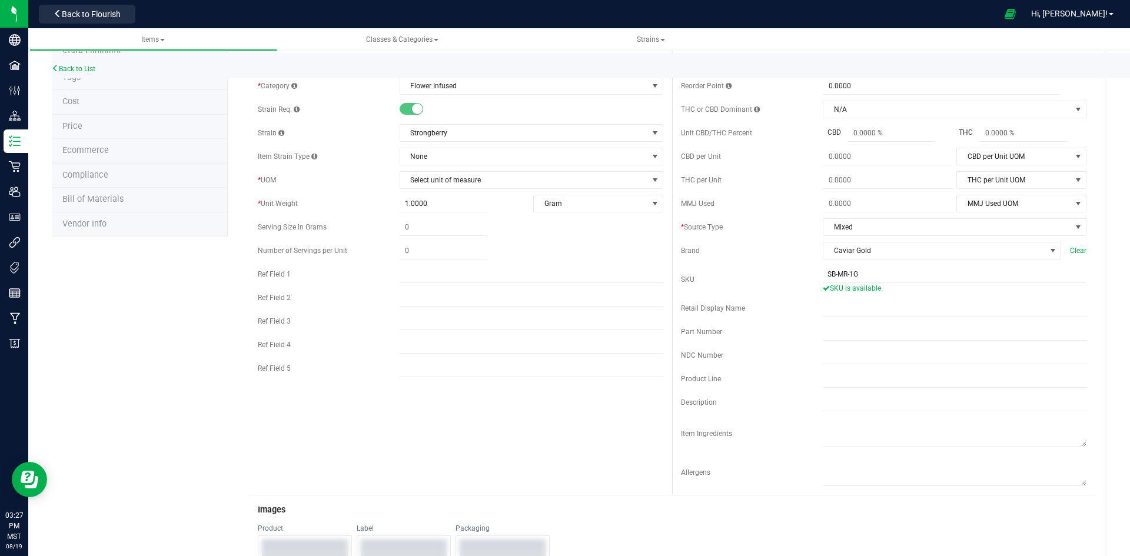
scroll to position [0, 0]
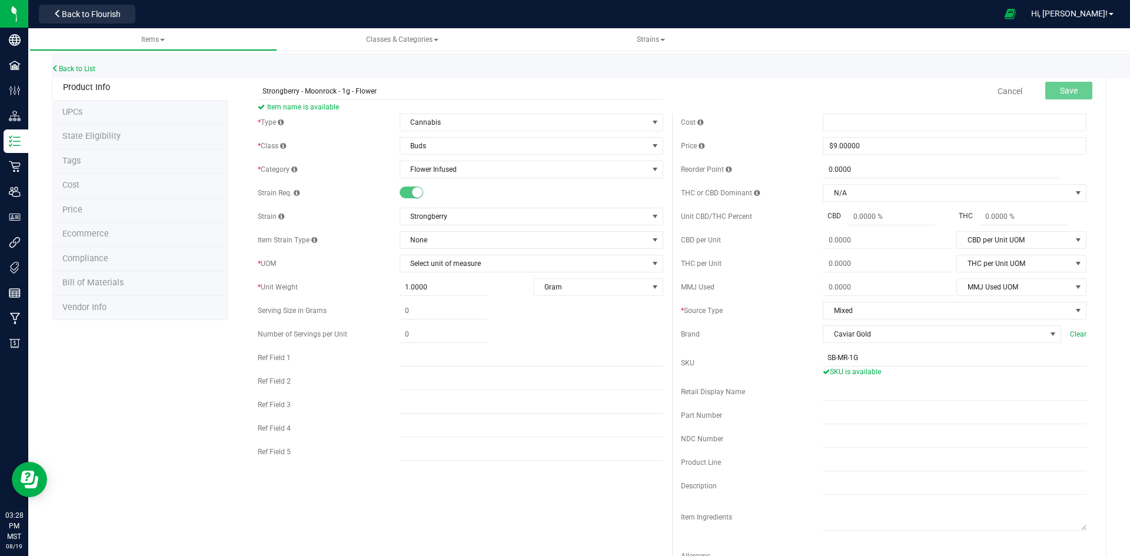
click at [774, 381] on div "Cost Price $9.00000 9 Reorder Point 0.0000 0 THC or CBD Dominant" at bounding box center [883, 346] width 423 height 465
click at [393, 94] on input "Strongberry - Moonrock - 1g - Flower" at bounding box center [460, 91] width 405 height 18
click at [887, 357] on input "SB-MR-1G" at bounding box center [955, 358] width 264 height 18
click at [823, 394] on input "text" at bounding box center [955, 392] width 264 height 18
click at [766, 403] on div "Cost Price $9.00000 9 Reorder Point 0.0000 0 THC or CBD Dominant" at bounding box center [883, 346] width 423 height 465
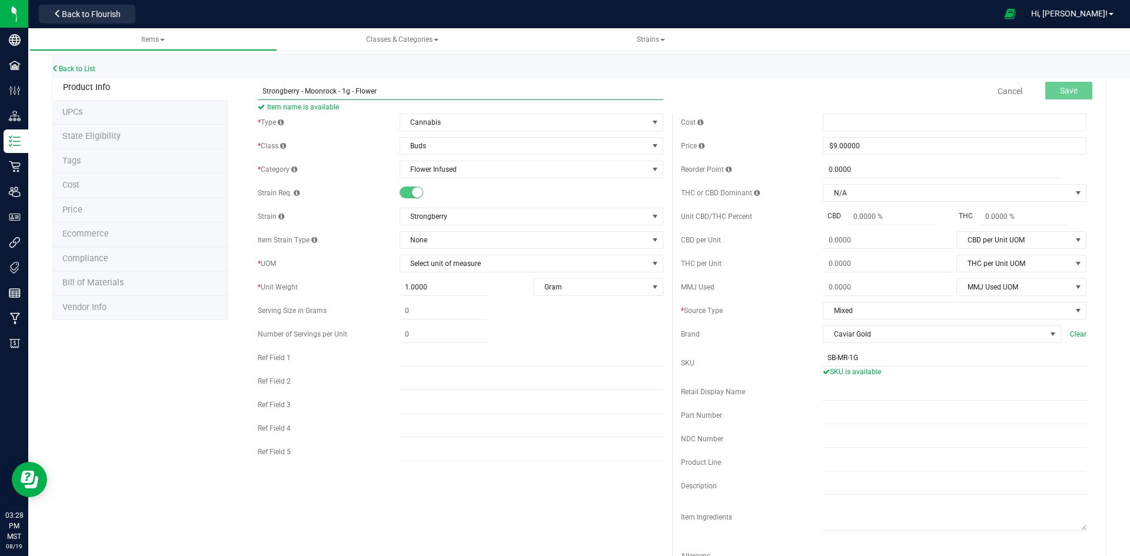
drag, startPoint x: 358, startPoint y: 91, endPoint x: 255, endPoint y: 91, distance: 102.4
click at [255, 91] on div "Strongberry - Moonrock - 1g - Flower Item name is available Cancel Save" at bounding box center [672, 91] width 846 height 29
click at [824, 388] on input "text" at bounding box center [955, 392] width 264 height 18
paste input "Strongberry - Moonrock - 1g - Flower"
type input "Strongberry - Moonrock - 1g - Flower"
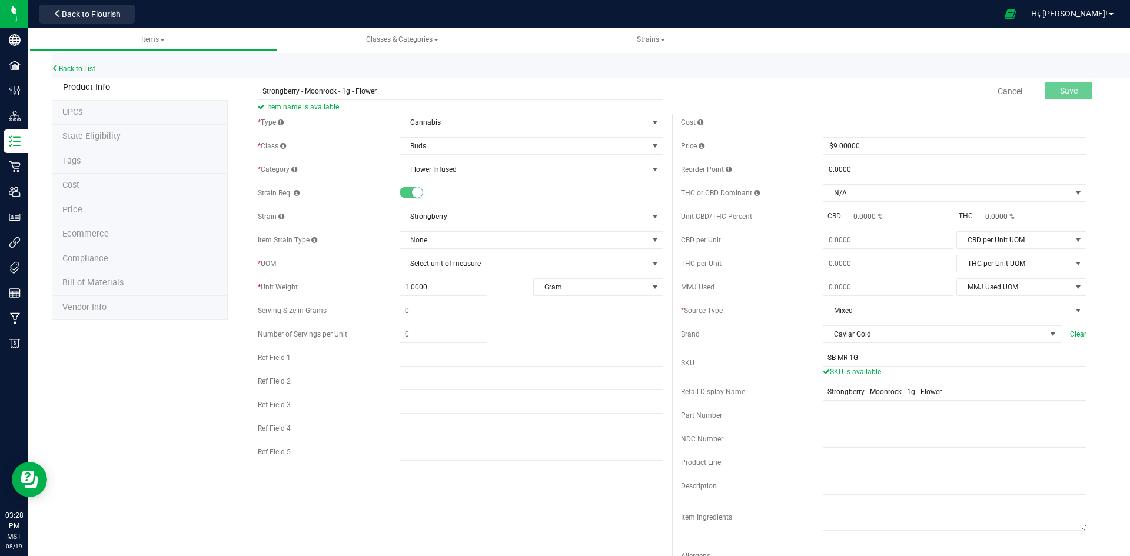
click at [761, 376] on div "SKU SB-MR-1G SKU is available" at bounding box center [883, 363] width 405 height 28
click at [434, 265] on span "Select unit of measure" at bounding box center [524, 263] width 248 height 16
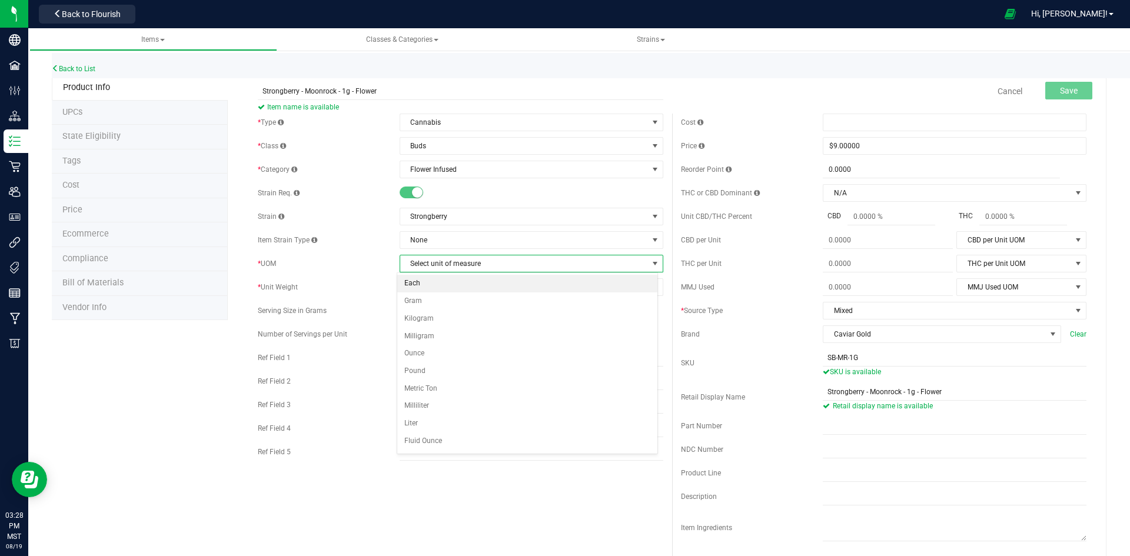
click at [433, 281] on li "Each" at bounding box center [527, 284] width 260 height 18
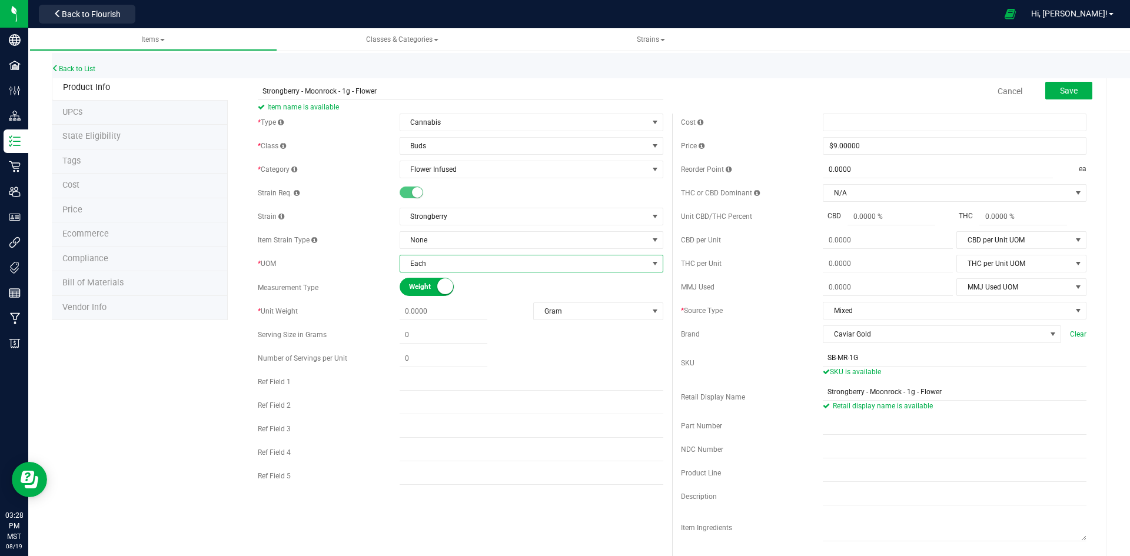
click at [513, 351] on div at bounding box center [532, 358] width 264 height 17
click at [434, 314] on span at bounding box center [444, 311] width 88 height 17
type input "1"
type input "1.0000"
click at [570, 347] on div "* Type Cannabis Select type Cannabis Non-Inventory Raw Materials Supplies * Cla…" at bounding box center [460, 302] width 423 height 377
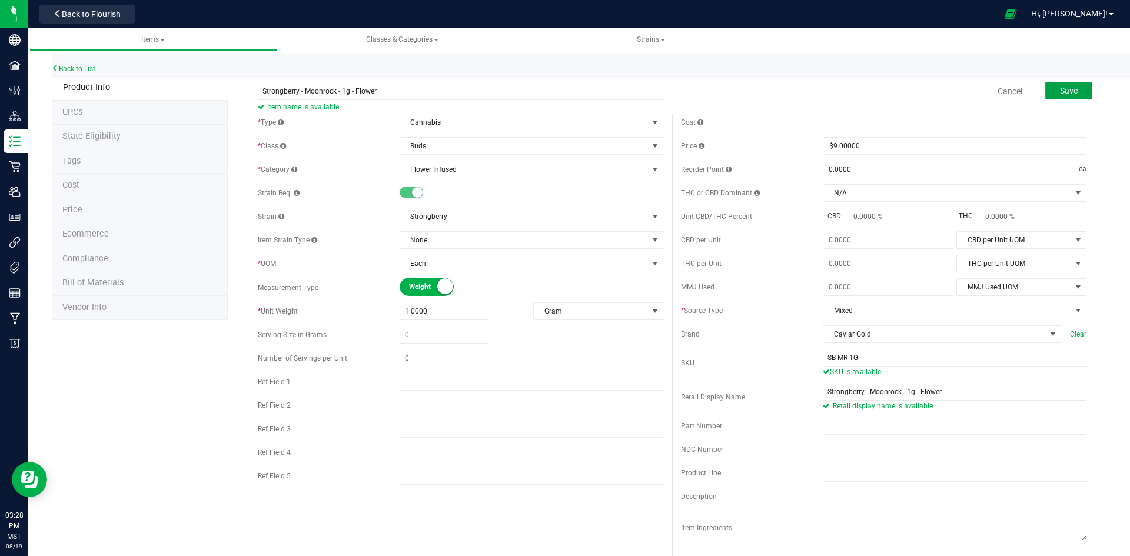
click at [1060, 92] on span "Save" at bounding box center [1069, 90] width 18 height 9
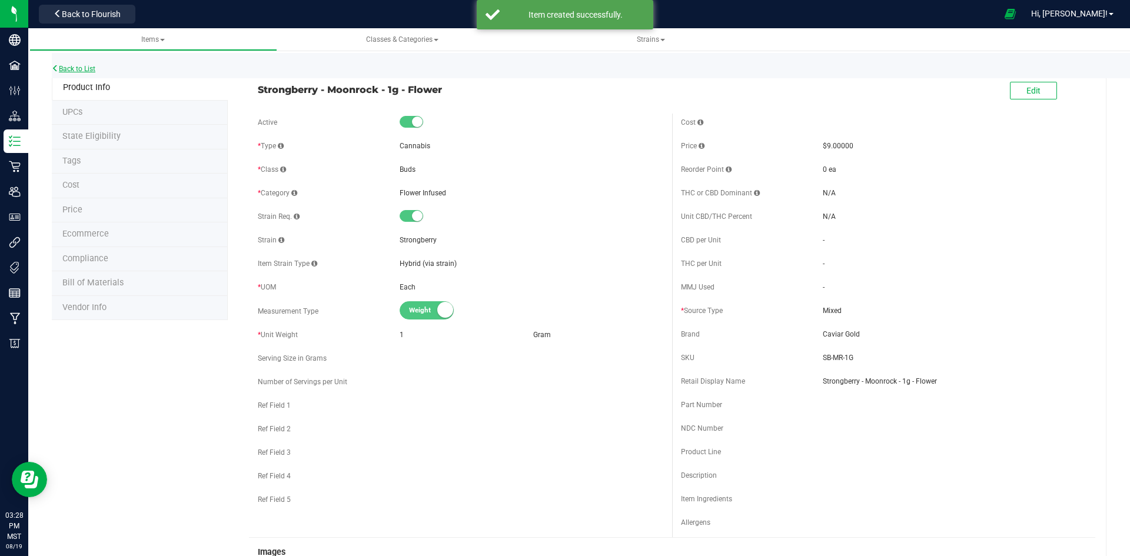
click at [82, 65] on link "Back to List" at bounding box center [74, 69] width 44 height 8
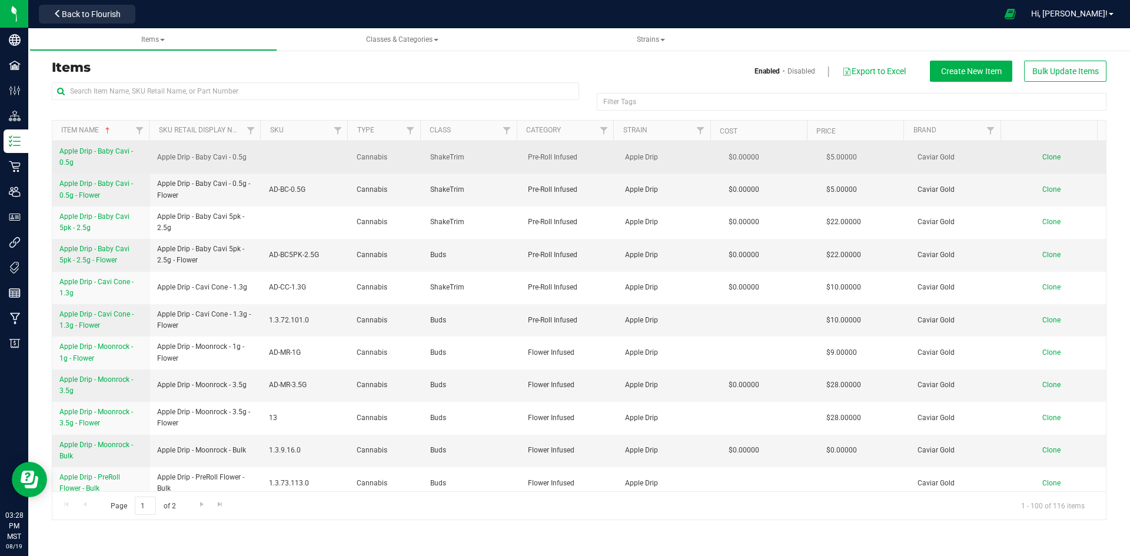
click at [98, 151] on span "Apple Drip - Baby Cavi - 0.5g" at bounding box center [96, 156] width 74 height 19
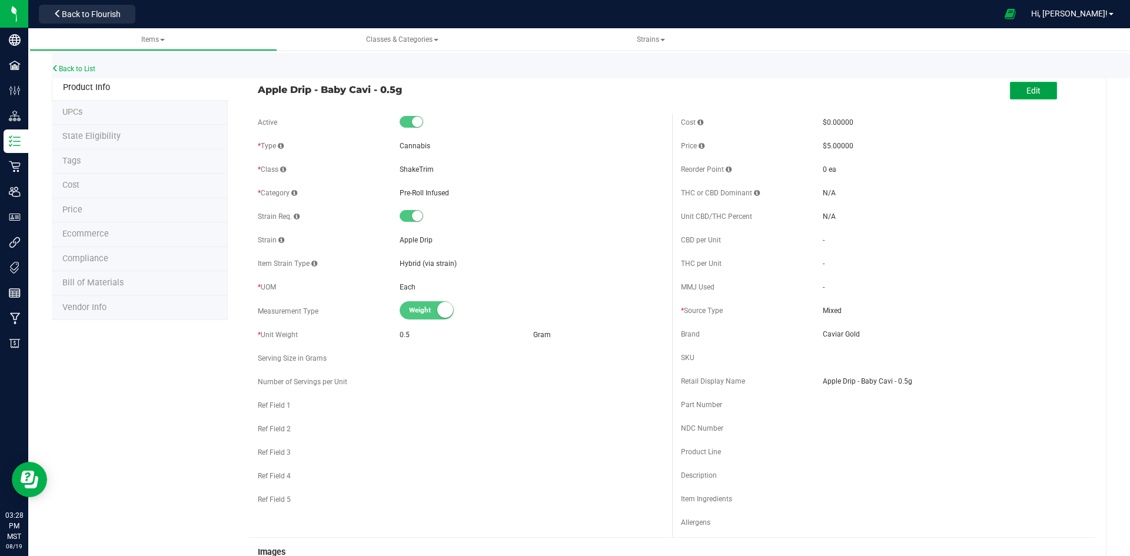
click at [1026, 93] on span "Edit" at bounding box center [1033, 90] width 14 height 9
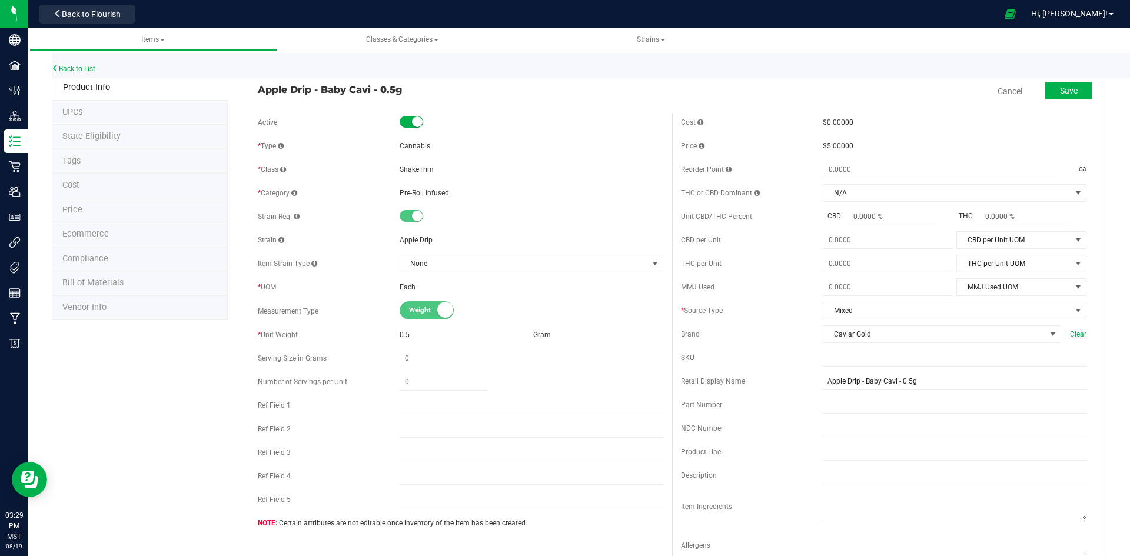
click at [405, 124] on span at bounding box center [412, 122] width 24 height 12
click at [1050, 92] on button "Save" at bounding box center [1068, 91] width 47 height 18
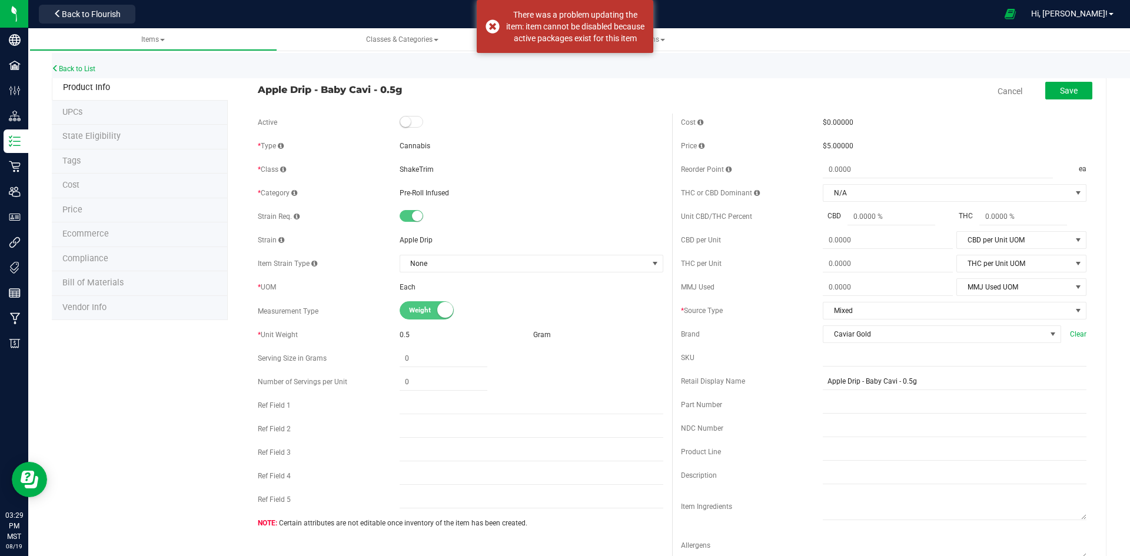
click at [741, 62] on div "Back to List" at bounding box center [617, 65] width 1130 height 25
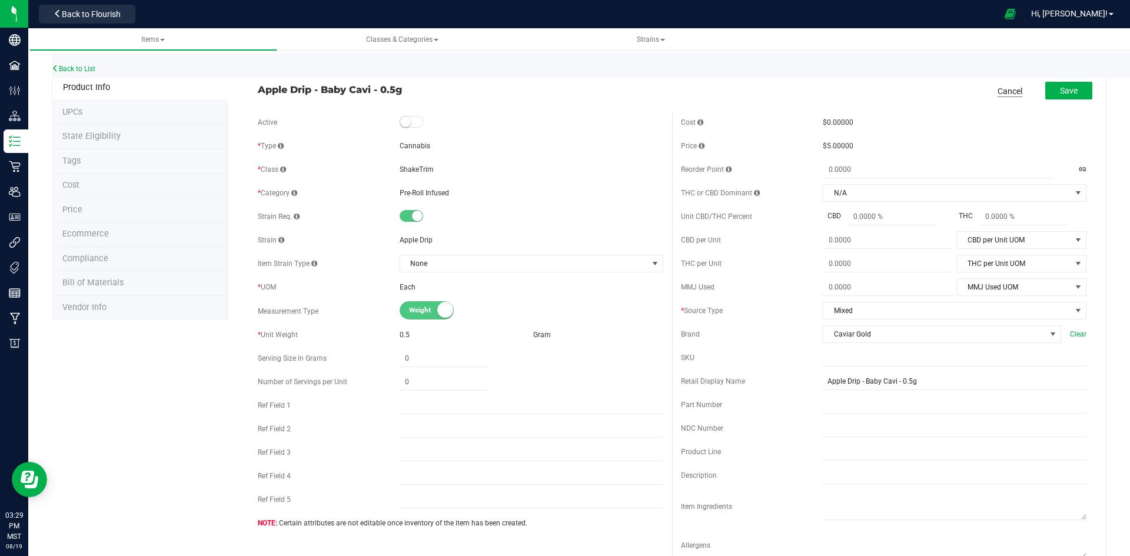
click at [1006, 92] on link "Cancel" at bounding box center [1009, 91] width 25 height 12
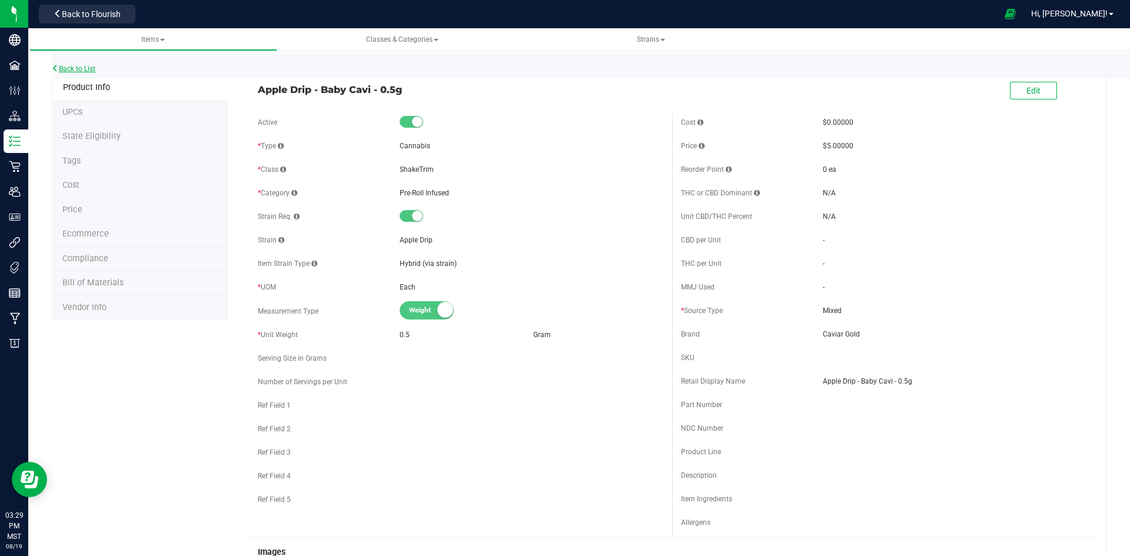
click at [77, 67] on link "Back to List" at bounding box center [74, 69] width 44 height 8
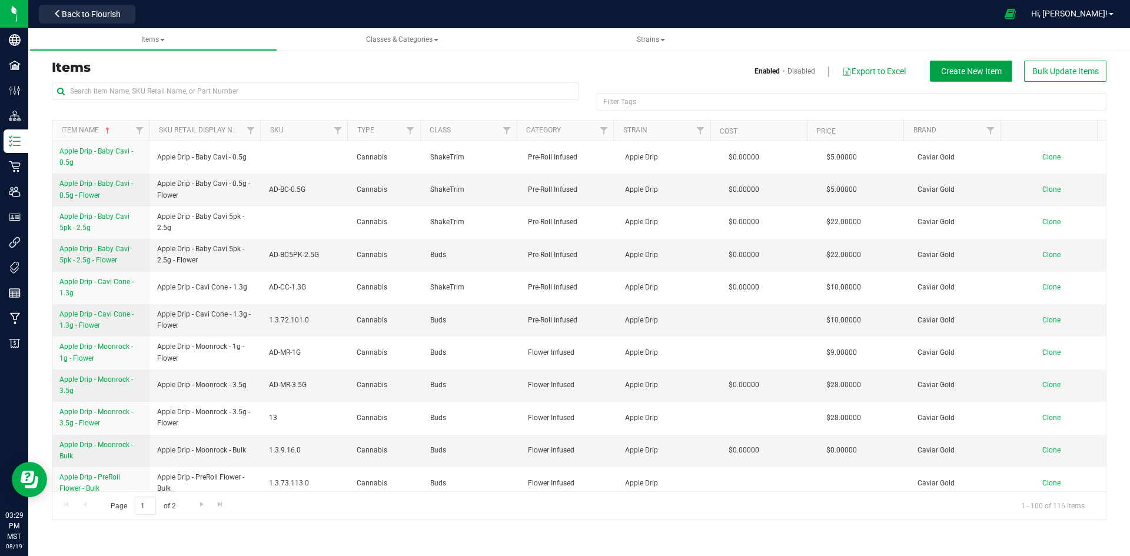
click at [956, 72] on span "Create New Item" at bounding box center [971, 70] width 61 height 9
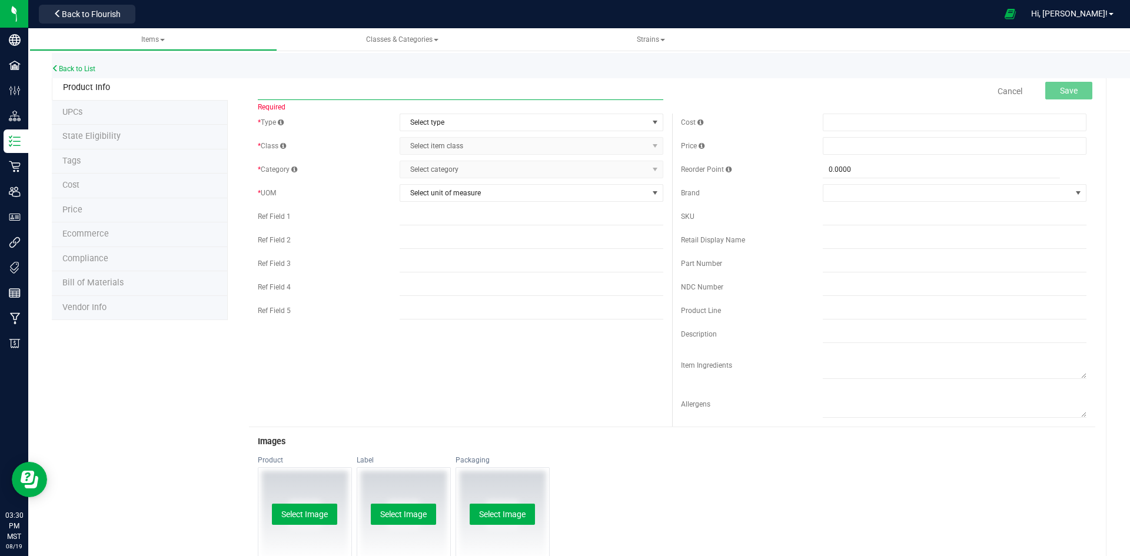
paste input "Original Gangsta - Baby Cavi - 0.5g - Flower"
type input "Original Gangsta - Baby Cavi - 0.5g - Flower"
click at [448, 121] on span "Select type" at bounding box center [524, 122] width 248 height 16
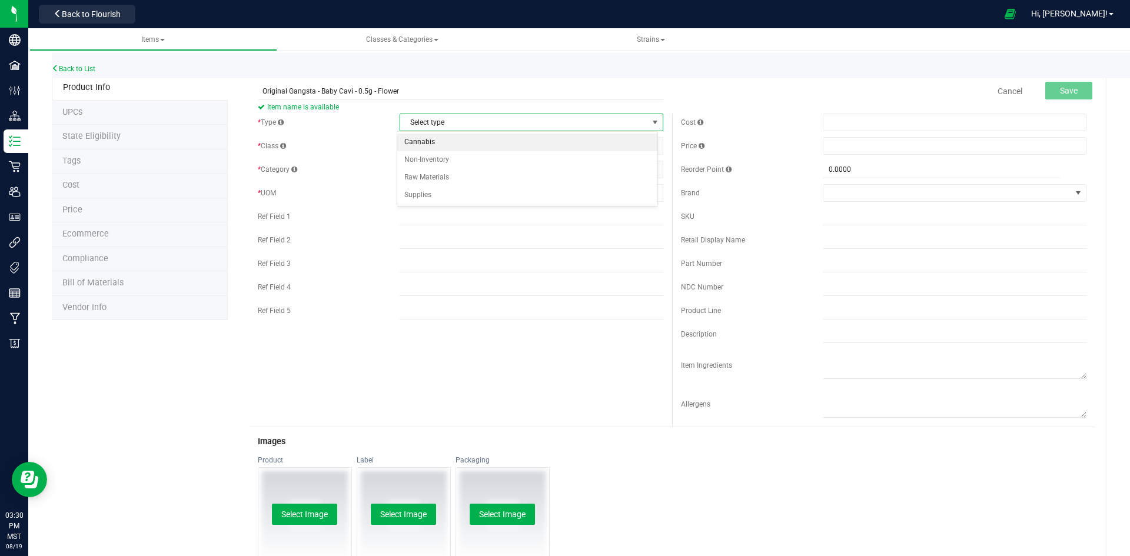
click at [426, 141] on li "Cannabis" at bounding box center [527, 143] width 260 height 18
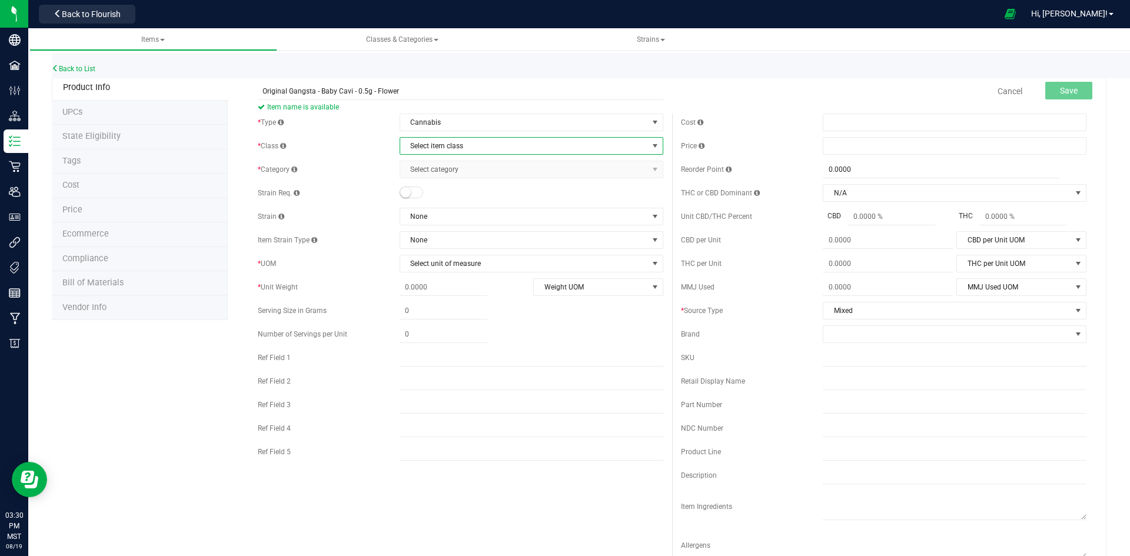
click at [426, 148] on span "Select item class" at bounding box center [524, 146] width 248 height 16
click at [420, 164] on li "Buds" at bounding box center [527, 166] width 260 height 18
click at [420, 172] on span "Select category" at bounding box center [524, 169] width 248 height 16
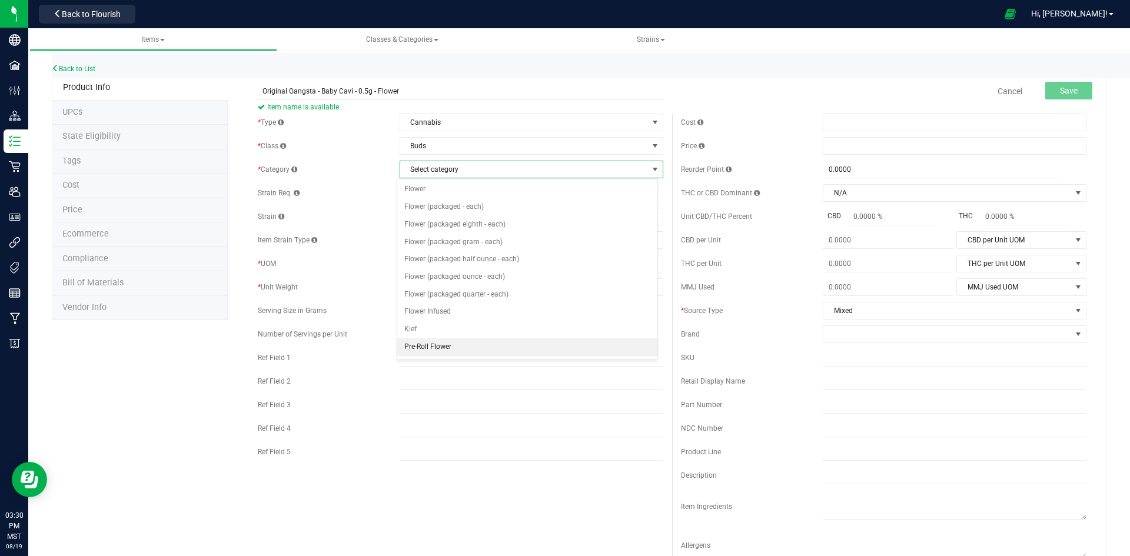
scroll to position [59, 0]
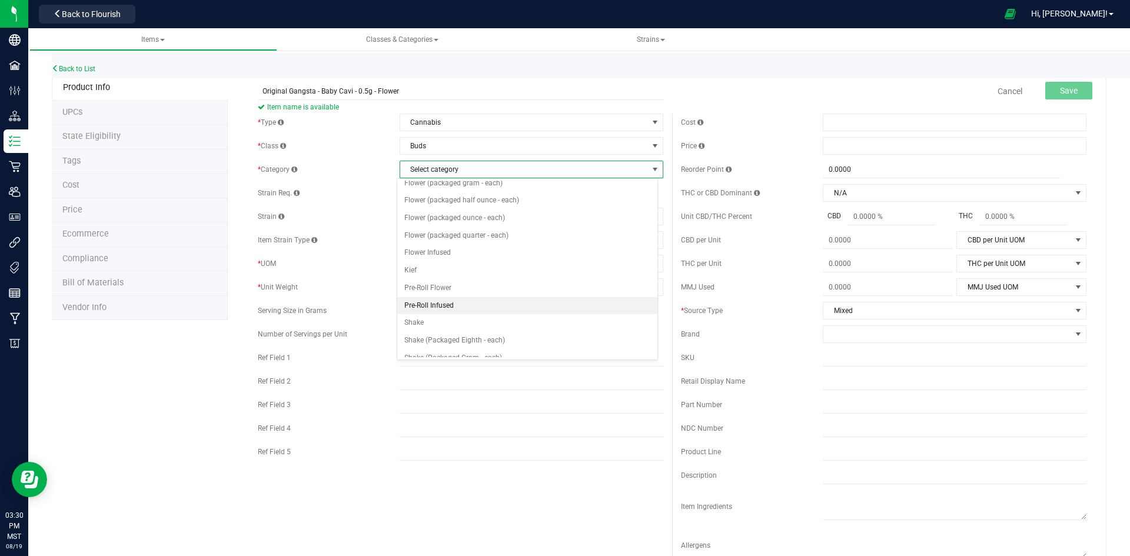
click at [430, 305] on li "Pre-Roll Infused" at bounding box center [527, 306] width 260 height 18
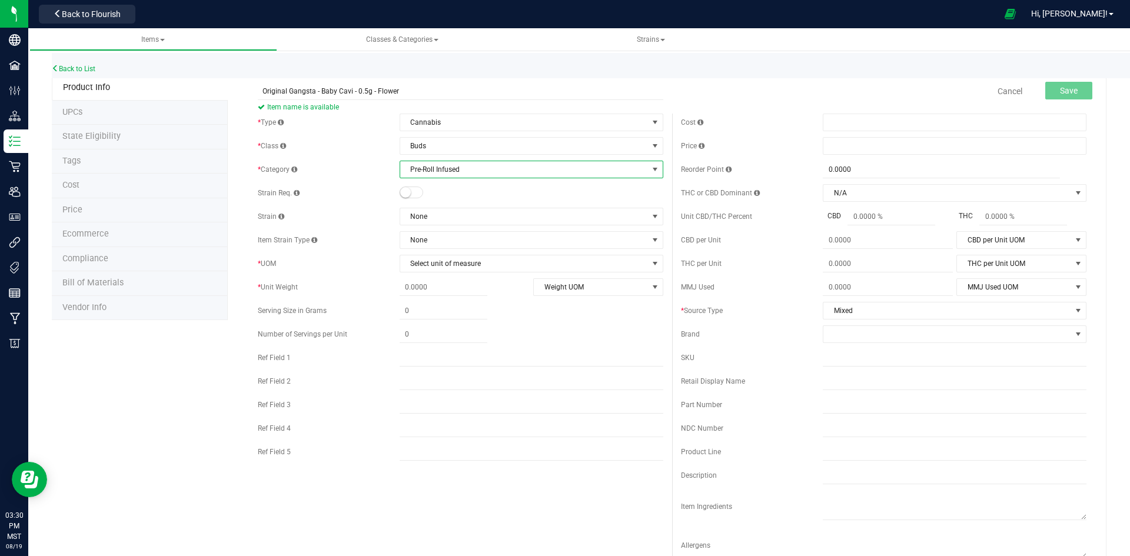
click at [405, 192] on small at bounding box center [405, 192] width 11 height 11
click at [438, 217] on span "None" at bounding box center [524, 216] width 248 height 16
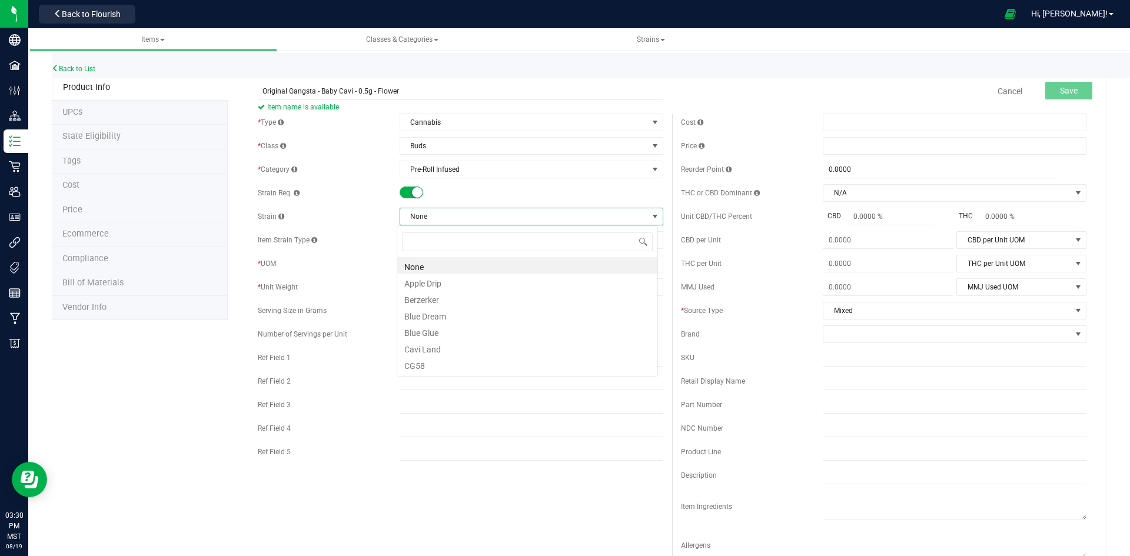
scroll to position [18, 261]
type input "GA"
click at [450, 264] on li "Original Gangsta" at bounding box center [527, 265] width 260 height 16
click at [424, 263] on span "Select unit of measure" at bounding box center [524, 263] width 248 height 16
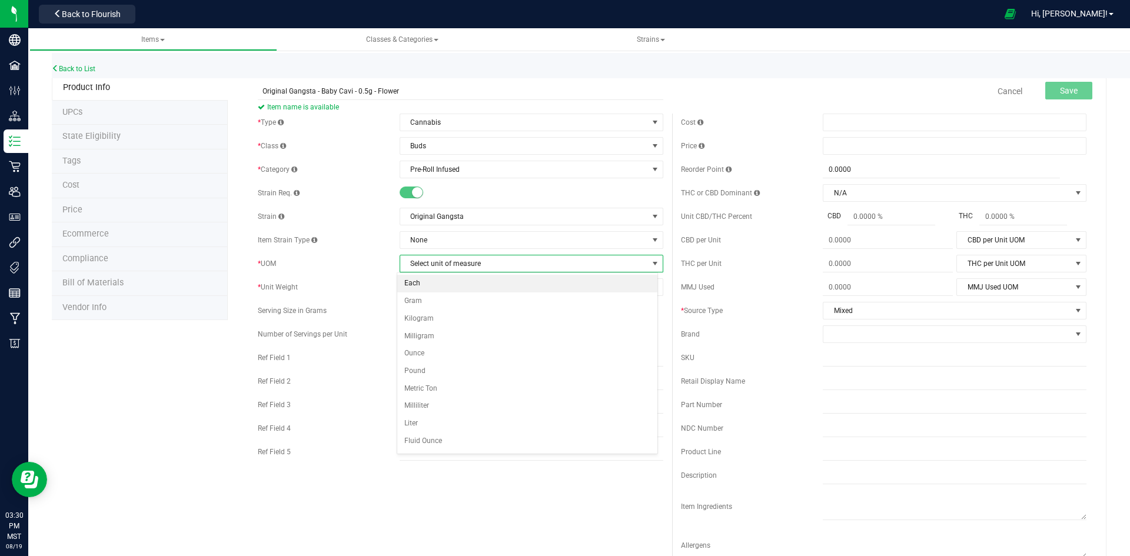
click at [418, 285] on li "Each" at bounding box center [527, 284] width 260 height 18
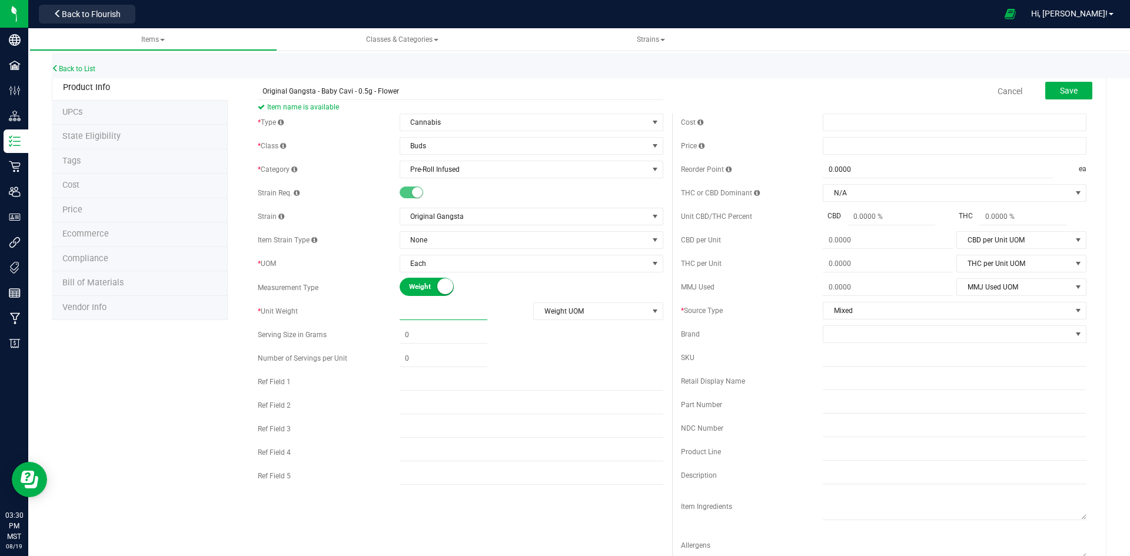
click at [426, 305] on span at bounding box center [444, 311] width 88 height 17
type input ".5"
type input "0.5000"
click at [575, 312] on span "Weight UOM" at bounding box center [591, 311] width 114 height 16
click at [571, 329] on li "Gram" at bounding box center [594, 331] width 128 height 18
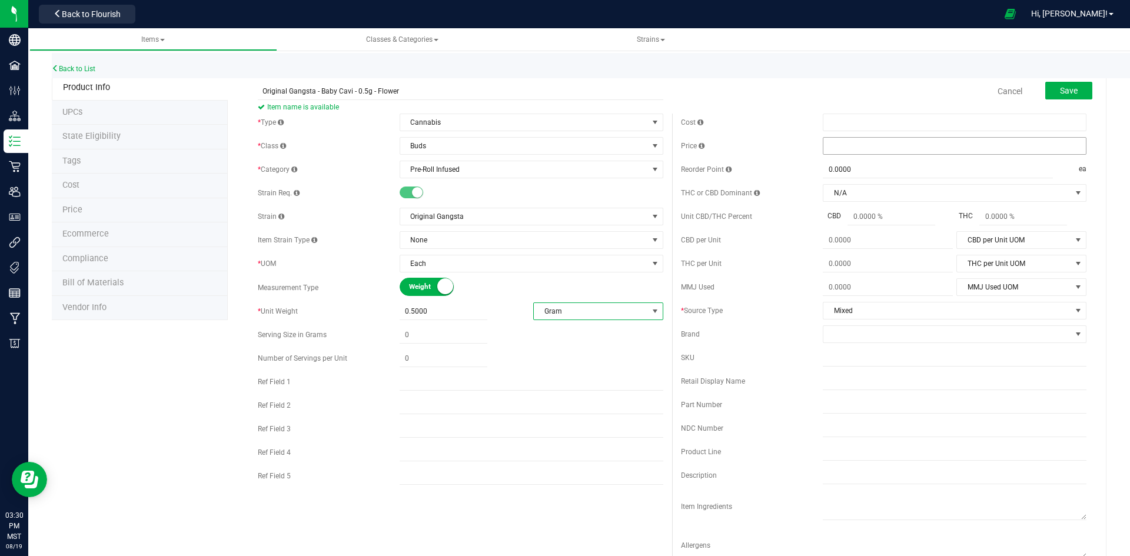
click at [859, 147] on span at bounding box center [955, 146] width 264 height 18
type input "5"
type input "$5.00000"
click at [862, 330] on span at bounding box center [947, 334] width 248 height 16
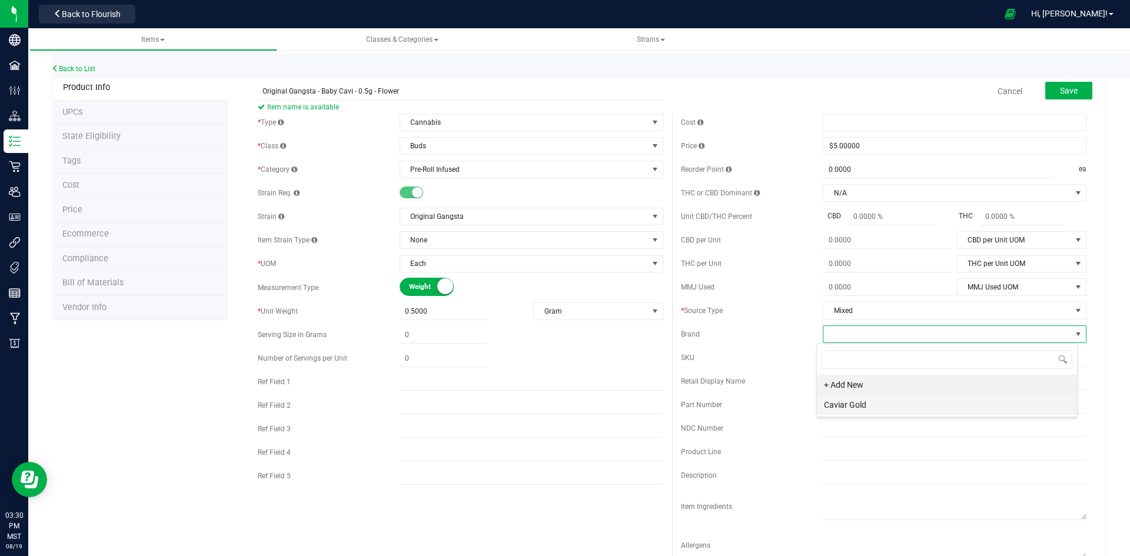
click at [852, 408] on li "Caviar Gold" at bounding box center [947, 405] width 260 height 20
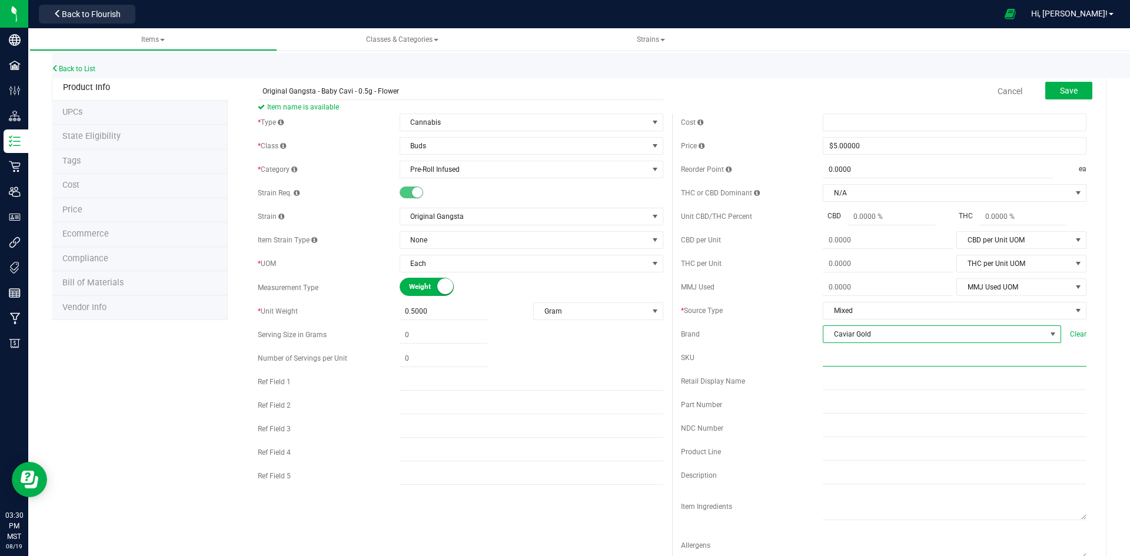
click at [839, 357] on input "text" at bounding box center [955, 358] width 264 height 18
paste input "OG-BC-0.5G"
drag, startPoint x: 830, startPoint y: 355, endPoint x: 788, endPoint y: 357, distance: 41.8
click at [788, 357] on div "SKU OG-BC-0.5G SKU already exists." at bounding box center [883, 363] width 405 height 28
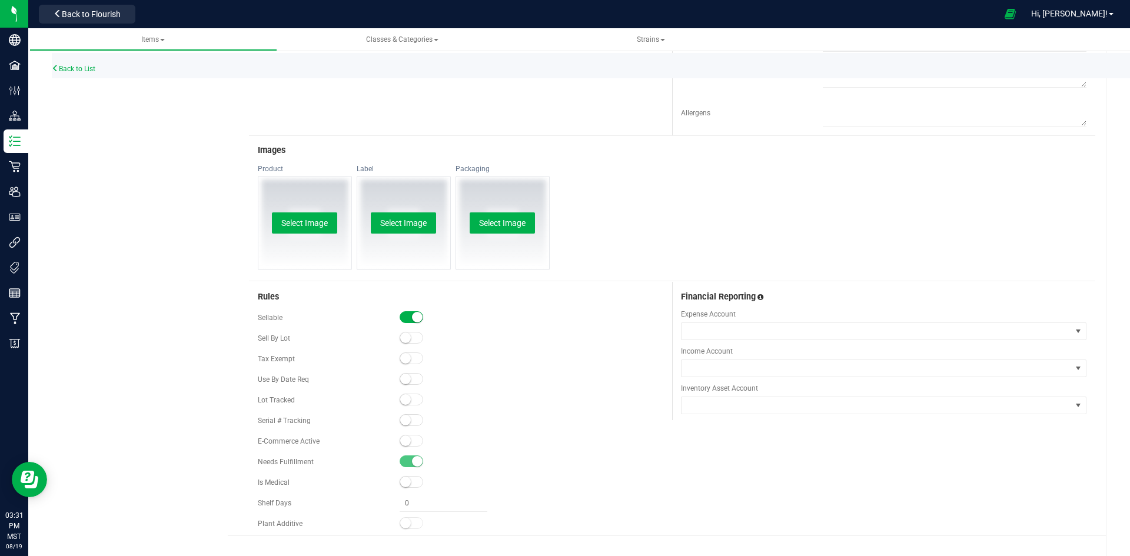
scroll to position [460, 0]
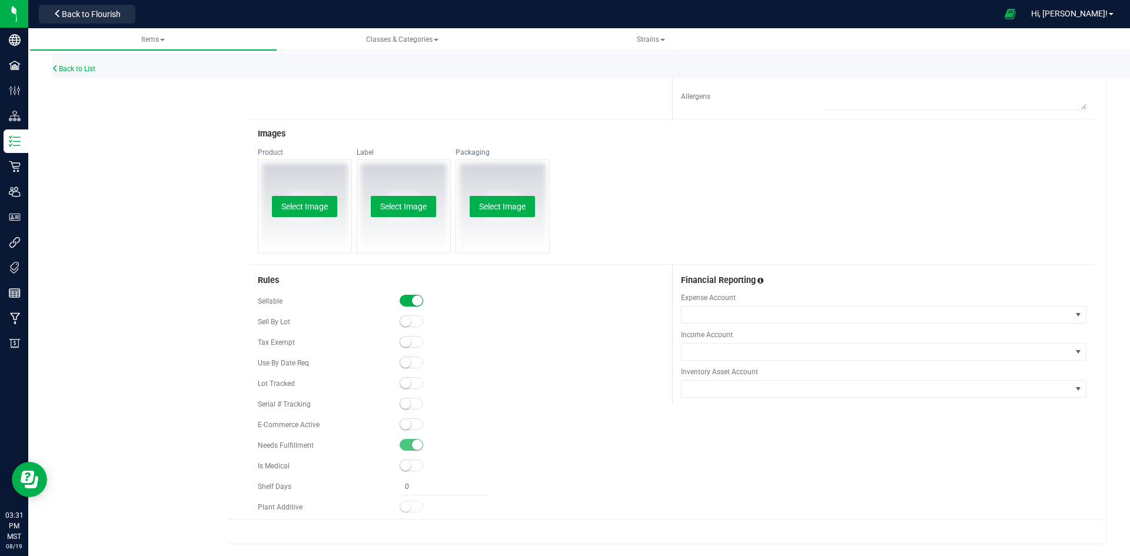
type input "14"
click at [401, 385] on small at bounding box center [405, 383] width 11 height 11
click at [403, 421] on small at bounding box center [405, 424] width 11 height 11
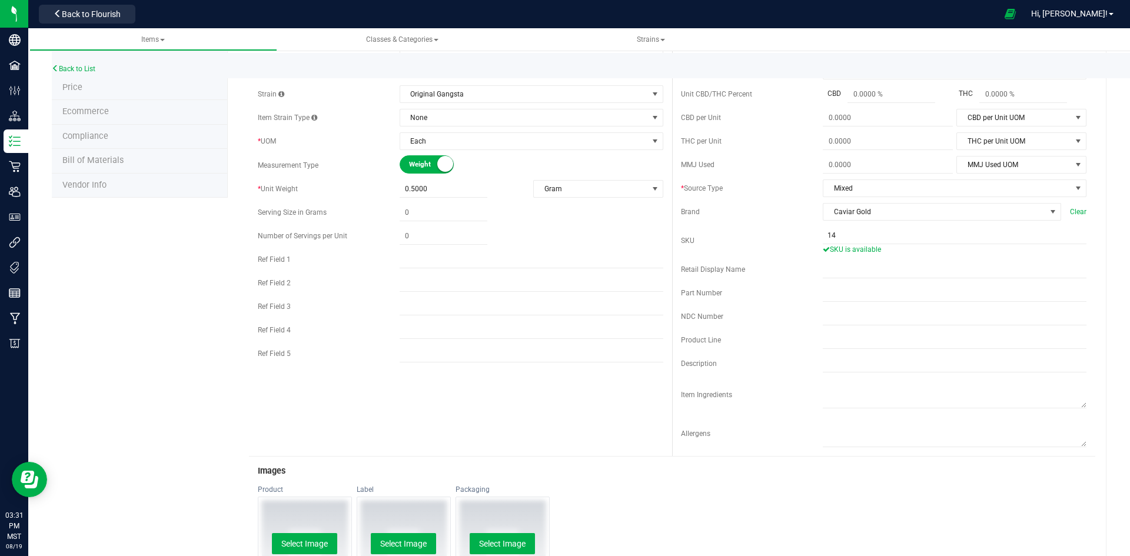
scroll to position [0, 0]
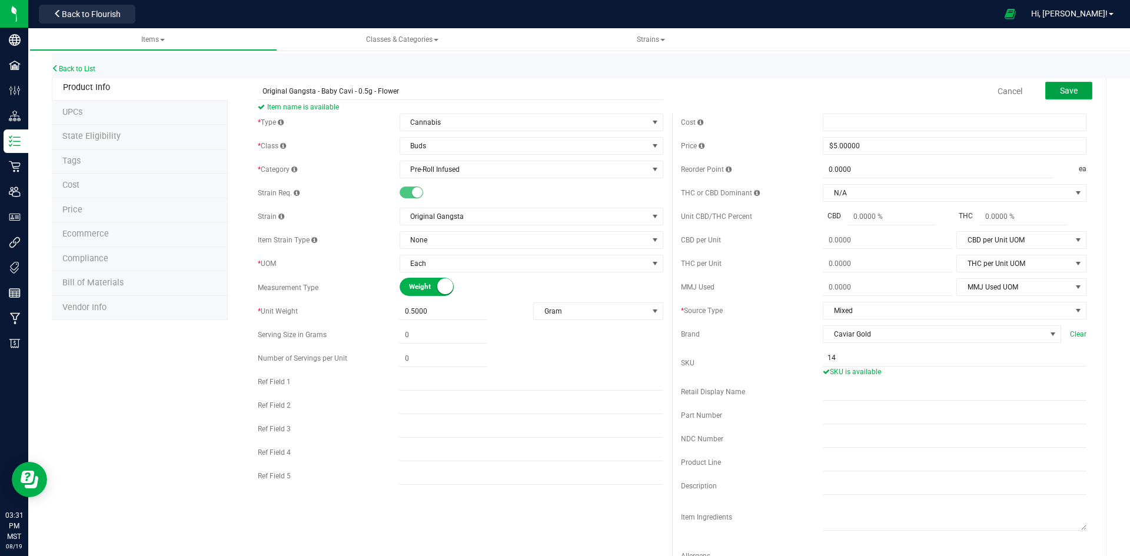
click at [1060, 92] on span "Save" at bounding box center [1069, 90] width 18 height 9
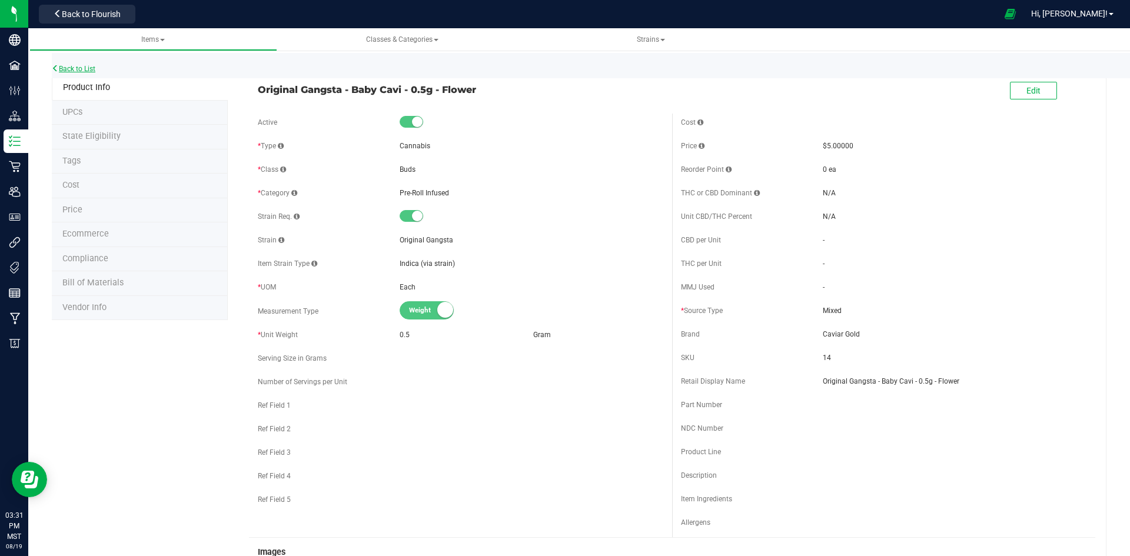
click at [73, 68] on link "Back to List" at bounding box center [74, 69] width 44 height 8
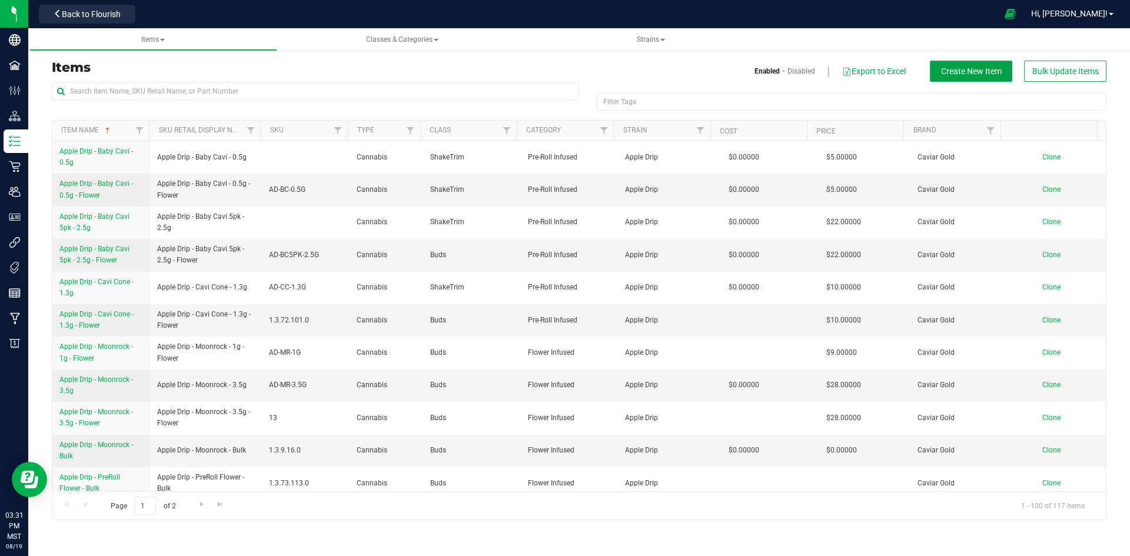
click at [972, 61] on button "Create New Item" at bounding box center [971, 71] width 82 height 21
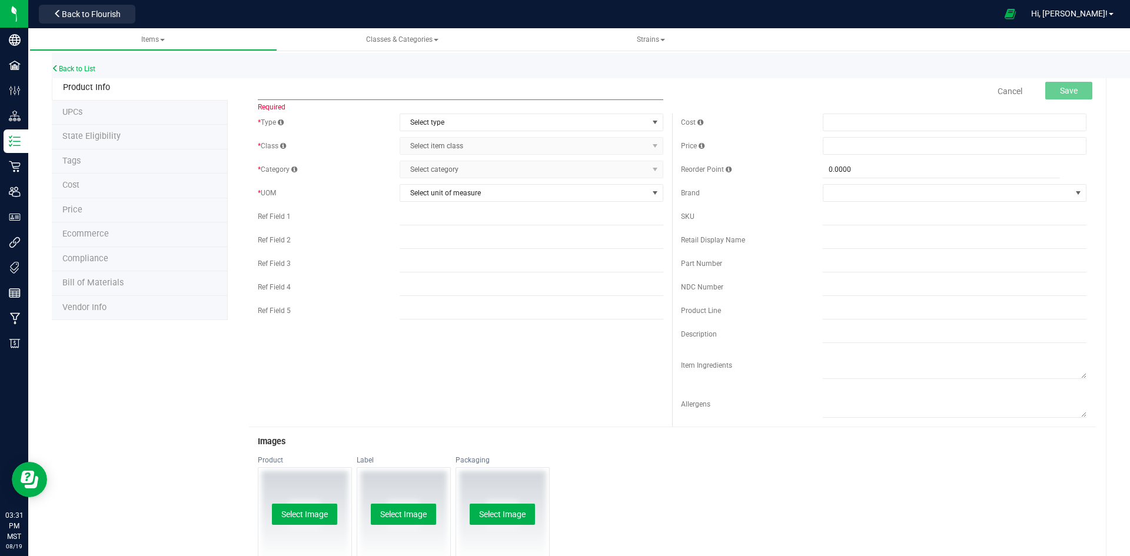
click at [277, 91] on input "text" at bounding box center [460, 91] width 405 height 18
paste input "Original Gangsta - Baby Cavi 5pk - 2.5g - Flower"
type input "Original Gangsta - Baby Cavi 5pk - 2.5g - Flower"
click at [434, 123] on span "Select type" at bounding box center [524, 122] width 248 height 16
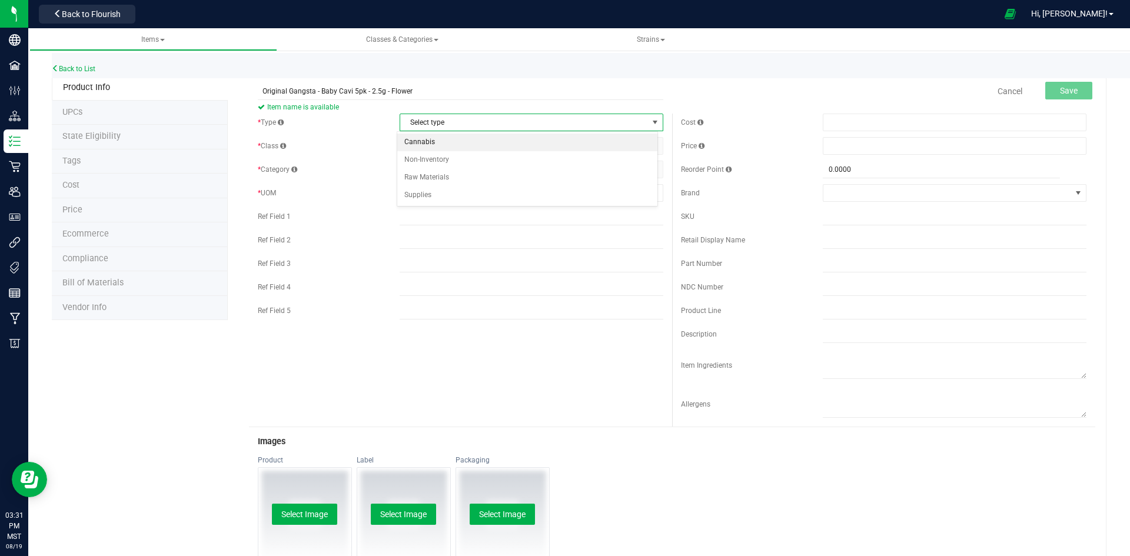
click at [421, 141] on li "Cannabis" at bounding box center [527, 143] width 260 height 18
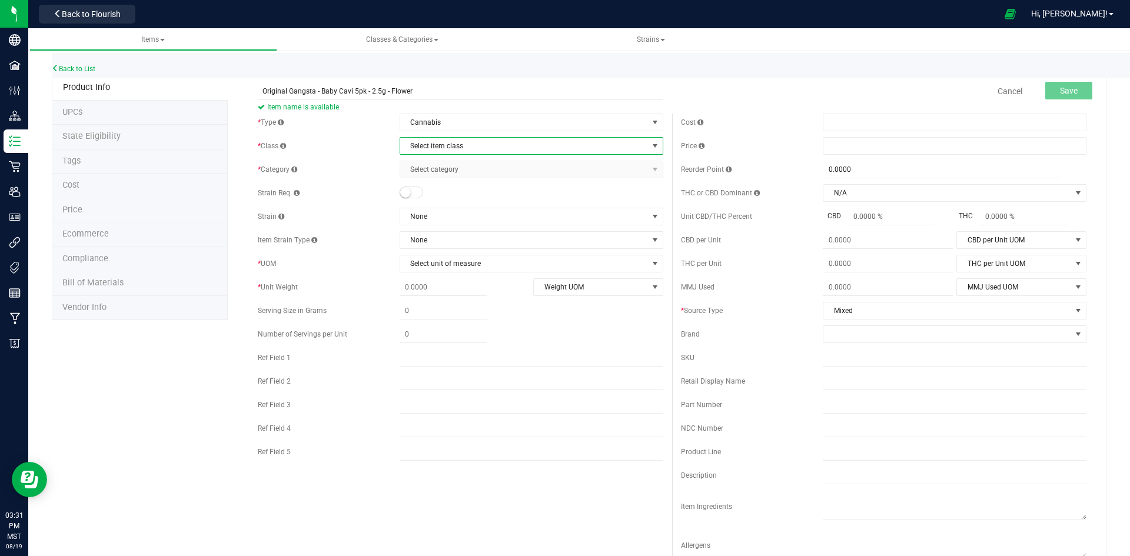
click at [421, 146] on span "Select item class" at bounding box center [524, 146] width 248 height 16
click at [423, 162] on li "Buds" at bounding box center [527, 166] width 260 height 18
click at [425, 166] on span "Select category" at bounding box center [524, 169] width 248 height 16
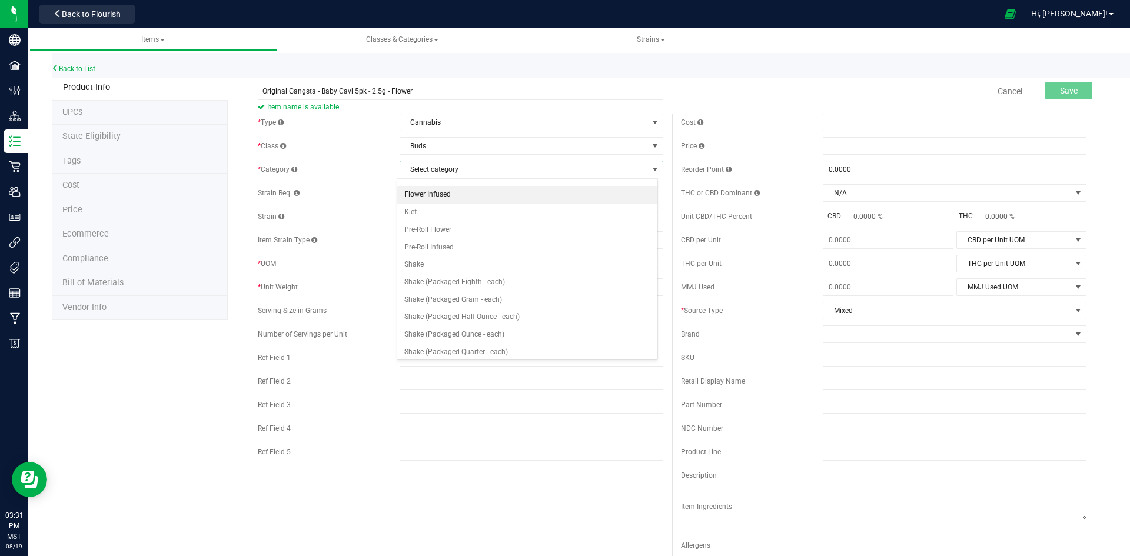
scroll to position [118, 0]
click at [435, 244] on li "Pre-Roll Infused" at bounding box center [527, 247] width 260 height 18
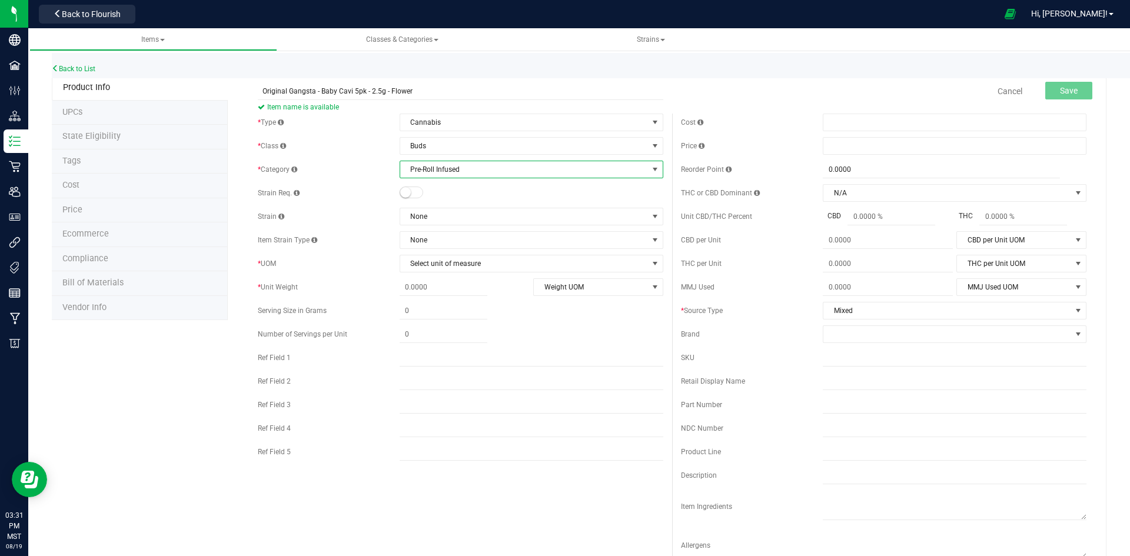
click at [405, 192] on small at bounding box center [405, 192] width 11 height 11
click at [425, 209] on span "None" at bounding box center [524, 216] width 248 height 16
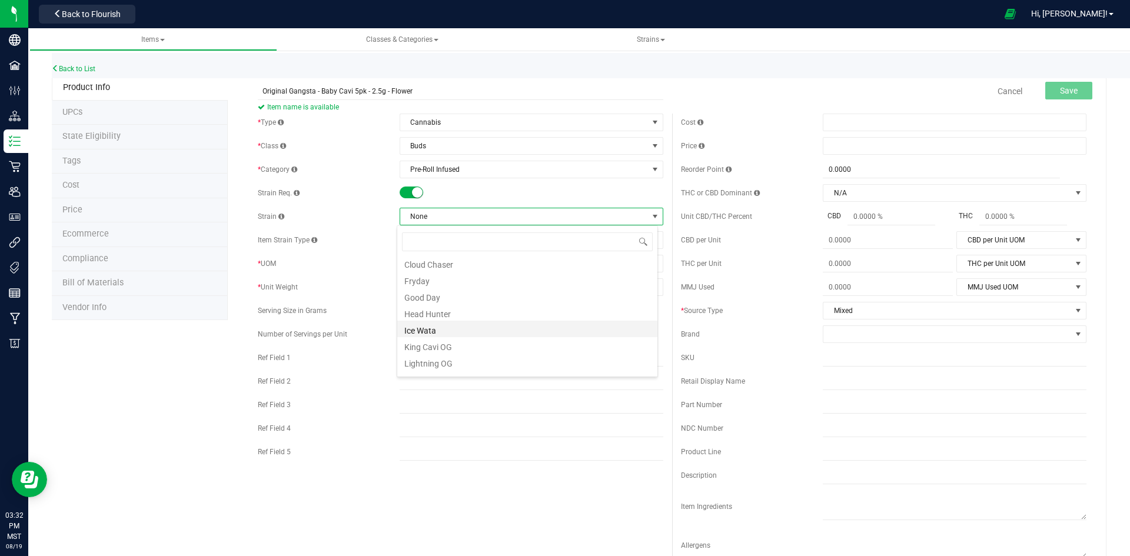
scroll to position [177, 0]
click at [472, 355] on li "Original Gangsta" at bounding box center [527, 352] width 260 height 16
click at [425, 260] on span "Select unit of measure" at bounding box center [524, 263] width 248 height 16
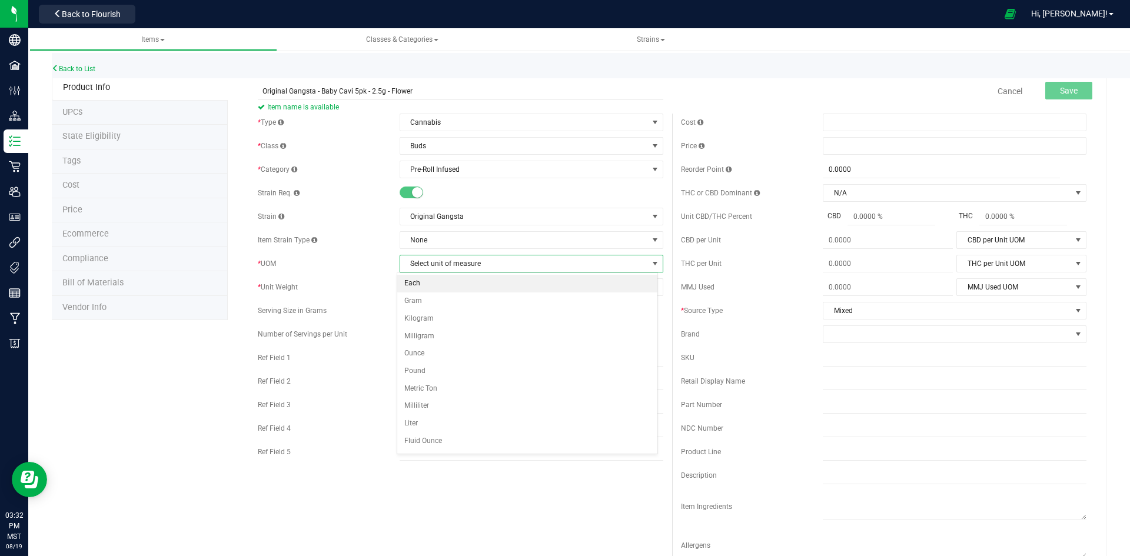
click at [413, 285] on li "Each" at bounding box center [527, 284] width 260 height 18
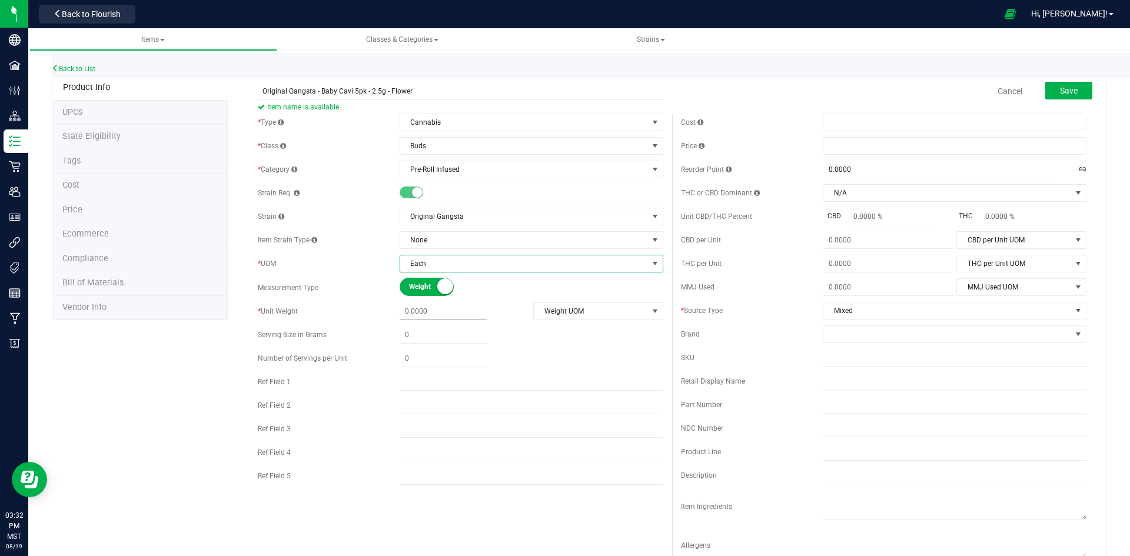
click at [435, 315] on span at bounding box center [444, 311] width 88 height 17
type input "2.5"
type input "2.5000"
click at [561, 312] on span "Weight UOM" at bounding box center [591, 311] width 114 height 16
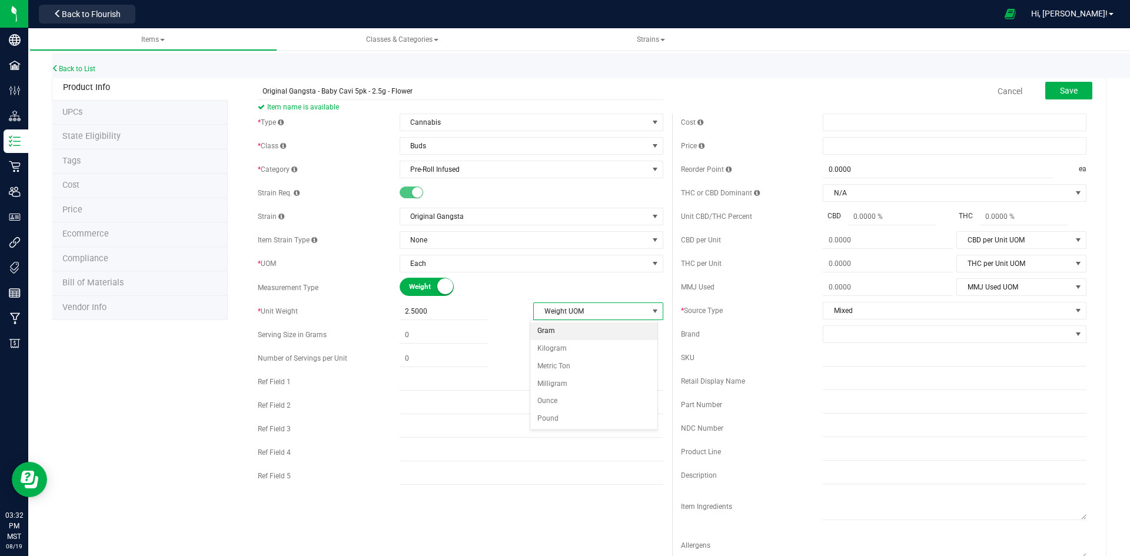
click at [553, 334] on li "Gram" at bounding box center [594, 331] width 128 height 18
click at [867, 149] on span at bounding box center [955, 146] width 264 height 18
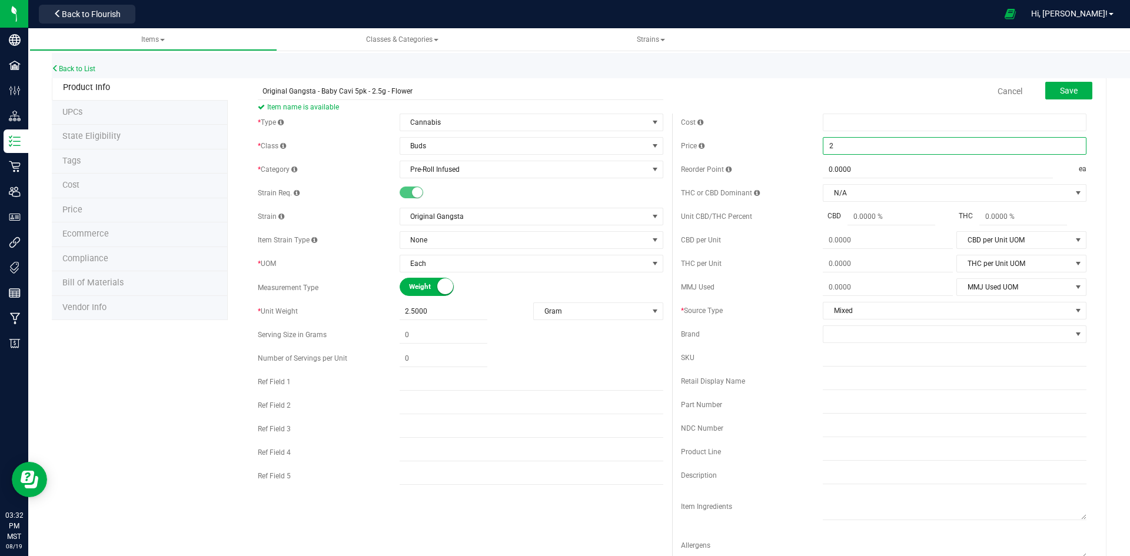
type input "22"
type input "$22.00000"
click at [908, 335] on span at bounding box center [947, 334] width 248 height 16
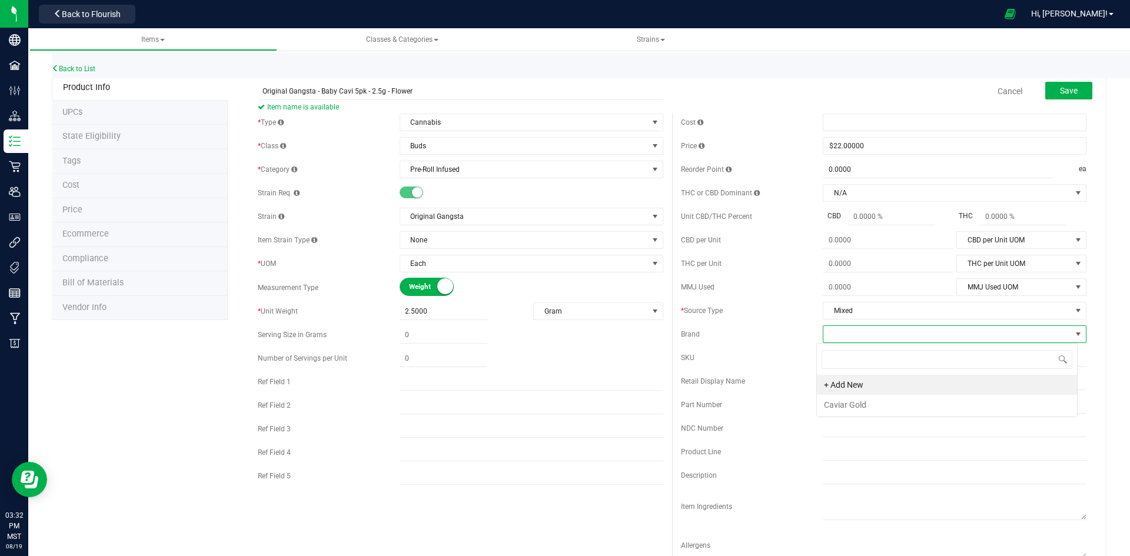
scroll to position [18, 261]
click at [865, 407] on li "Caviar Gold" at bounding box center [947, 405] width 260 height 20
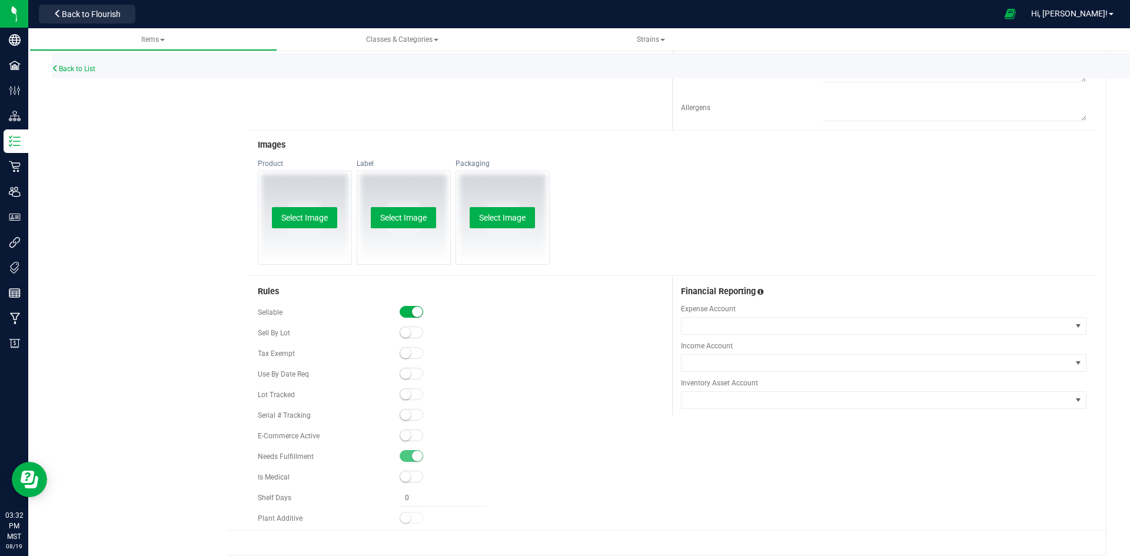
scroll to position [449, 0]
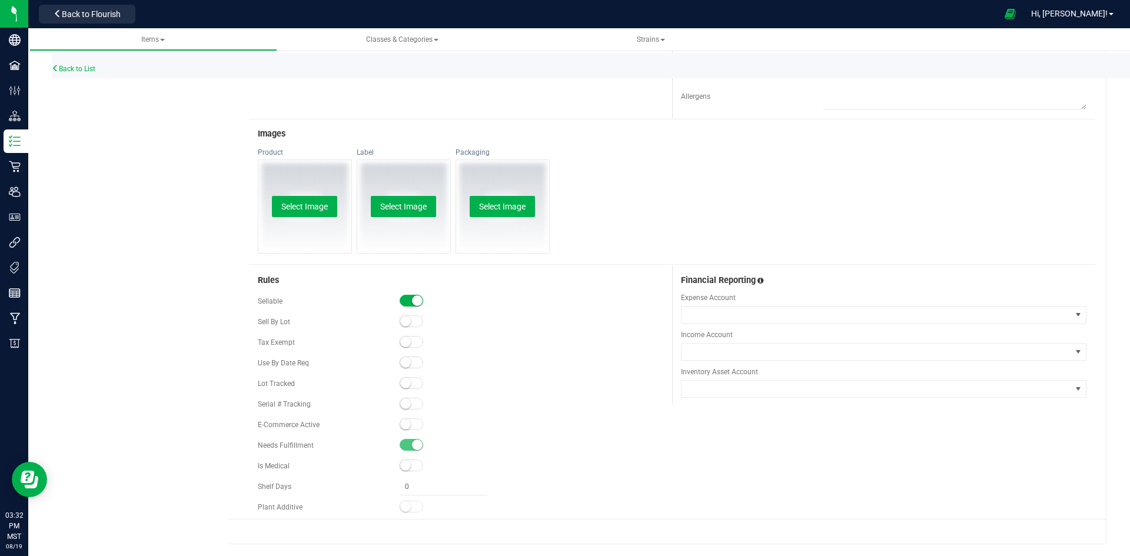
click at [404, 382] on small at bounding box center [405, 383] width 11 height 11
click at [401, 426] on small at bounding box center [405, 424] width 11 height 11
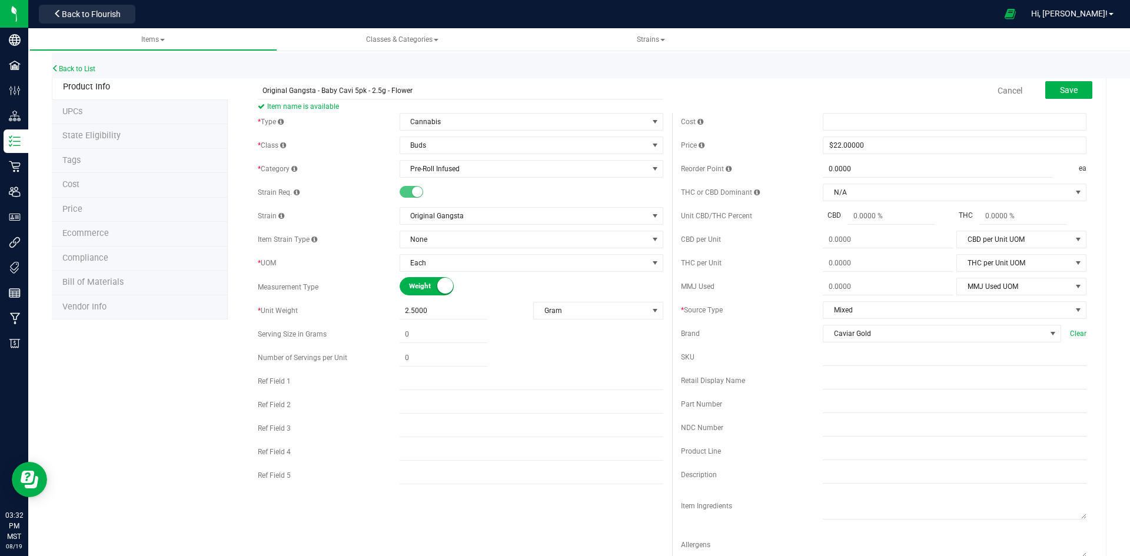
scroll to position [0, 0]
click at [1060, 94] on span "Save" at bounding box center [1069, 90] width 18 height 9
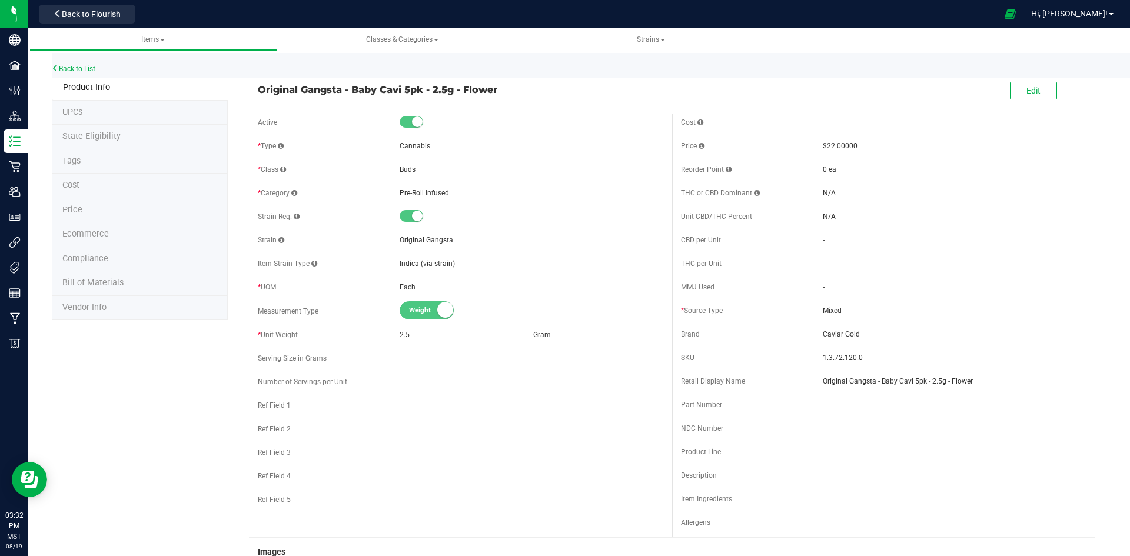
click at [81, 68] on link "Back to List" at bounding box center [74, 69] width 44 height 8
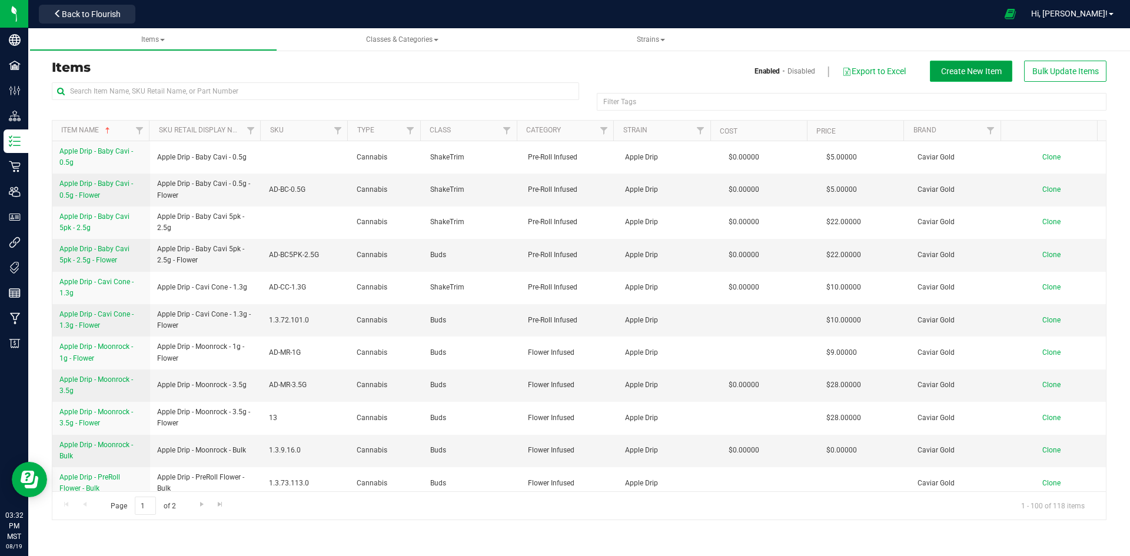
click at [965, 77] on button "Create New Item" at bounding box center [971, 71] width 82 height 21
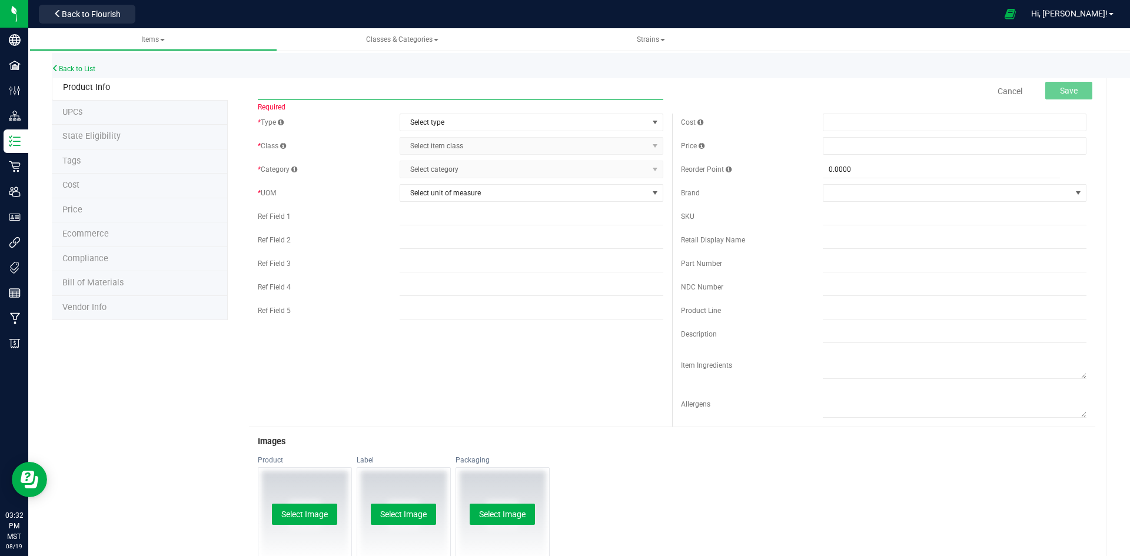
paste input "Original Gangsta - Cavi Cone - 1.3g - Flower"
type input "Original Gangsta - Cavi Cone - 1.3g - Flower"
click at [410, 122] on span "Select type" at bounding box center [524, 122] width 248 height 16
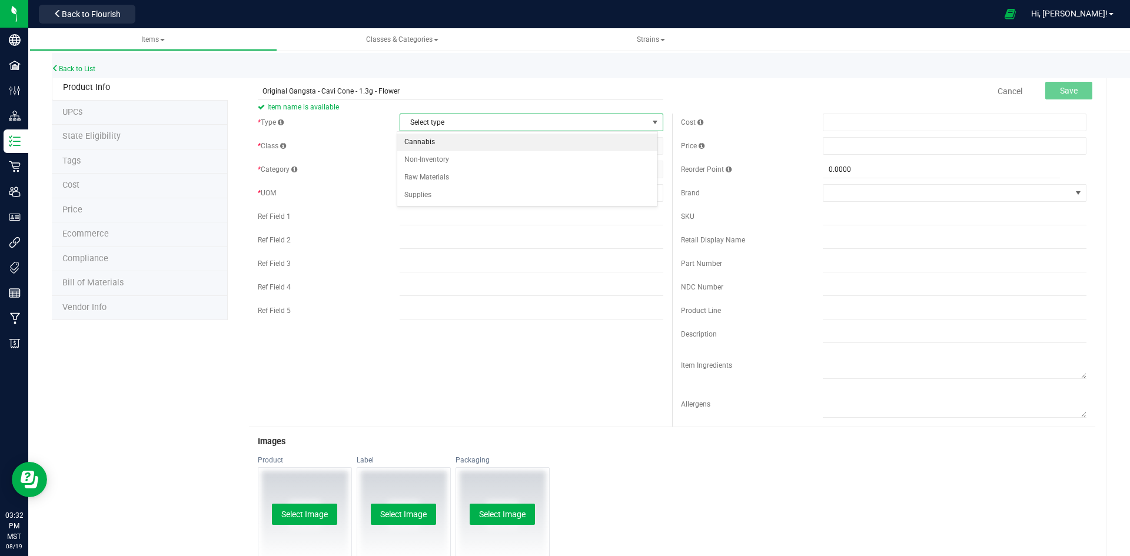
click at [428, 142] on li "Cannabis" at bounding box center [527, 143] width 260 height 18
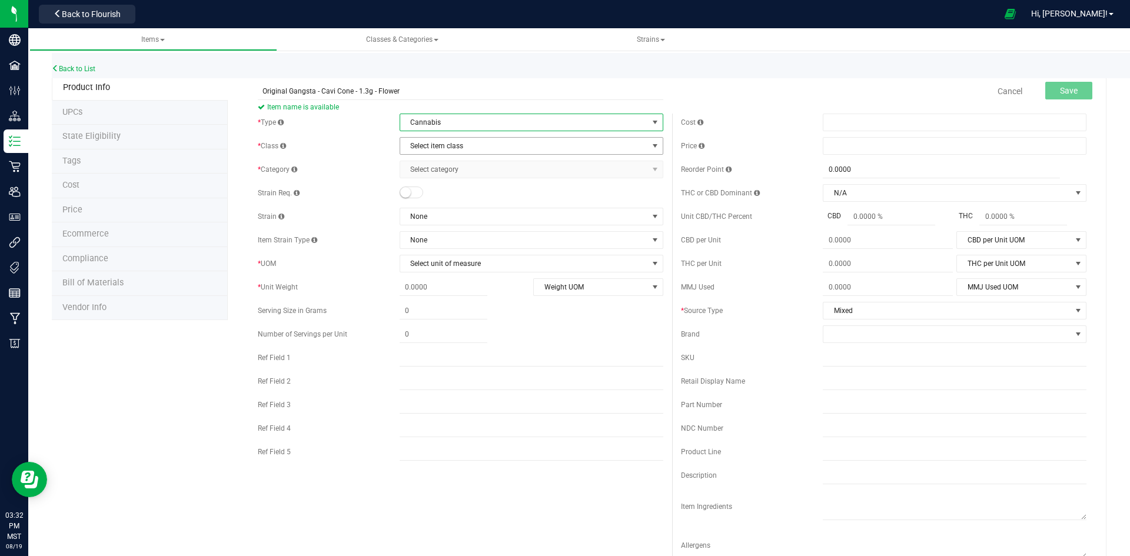
click at [428, 142] on span "Select item class" at bounding box center [524, 146] width 248 height 16
click at [428, 163] on li "Buds" at bounding box center [527, 166] width 260 height 18
click at [428, 170] on span "Select category" at bounding box center [524, 169] width 248 height 16
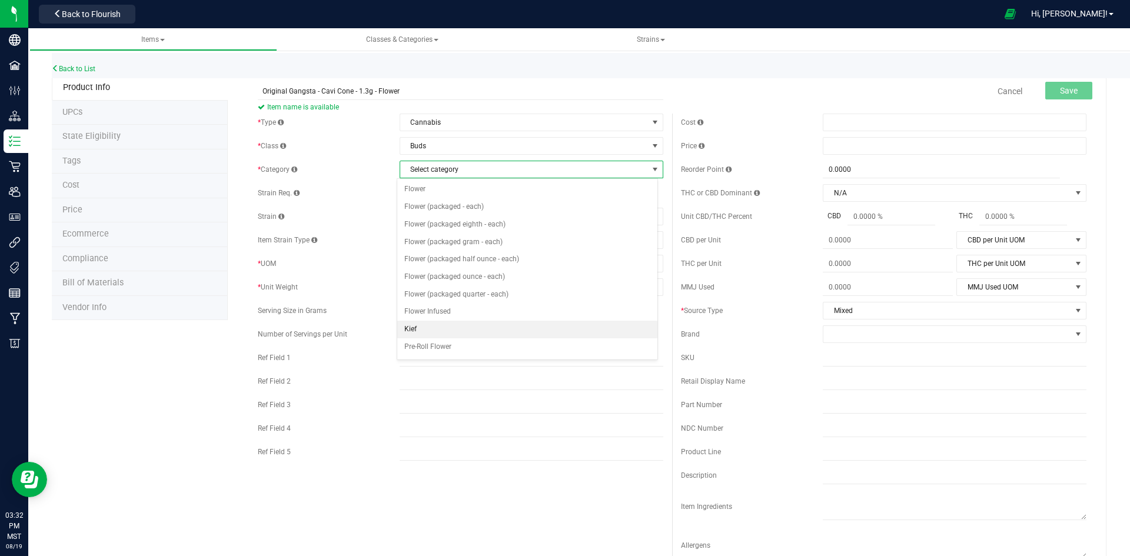
scroll to position [59, 0]
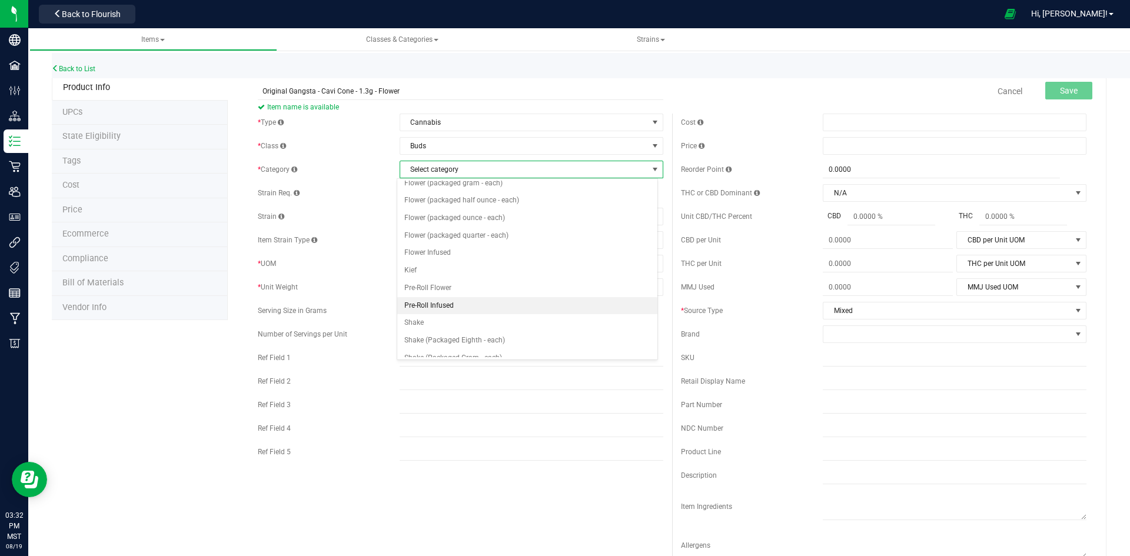
click at [422, 304] on li "Pre-Roll Infused" at bounding box center [527, 306] width 260 height 18
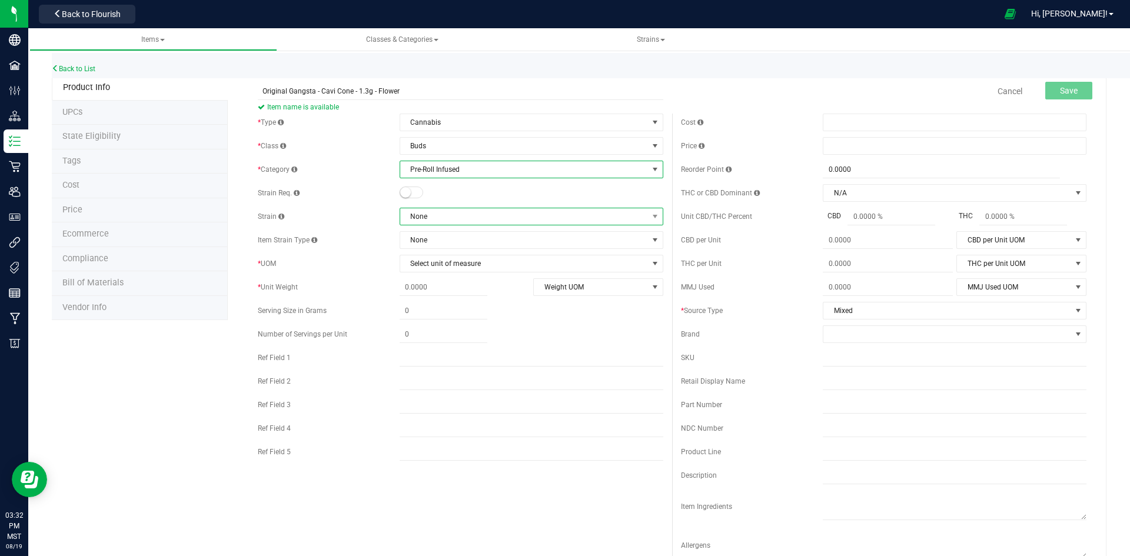
click at [431, 215] on span "None" at bounding box center [524, 216] width 248 height 16
click at [403, 188] on small at bounding box center [405, 192] width 11 height 11
click at [432, 211] on span "None" at bounding box center [524, 216] width 248 height 16
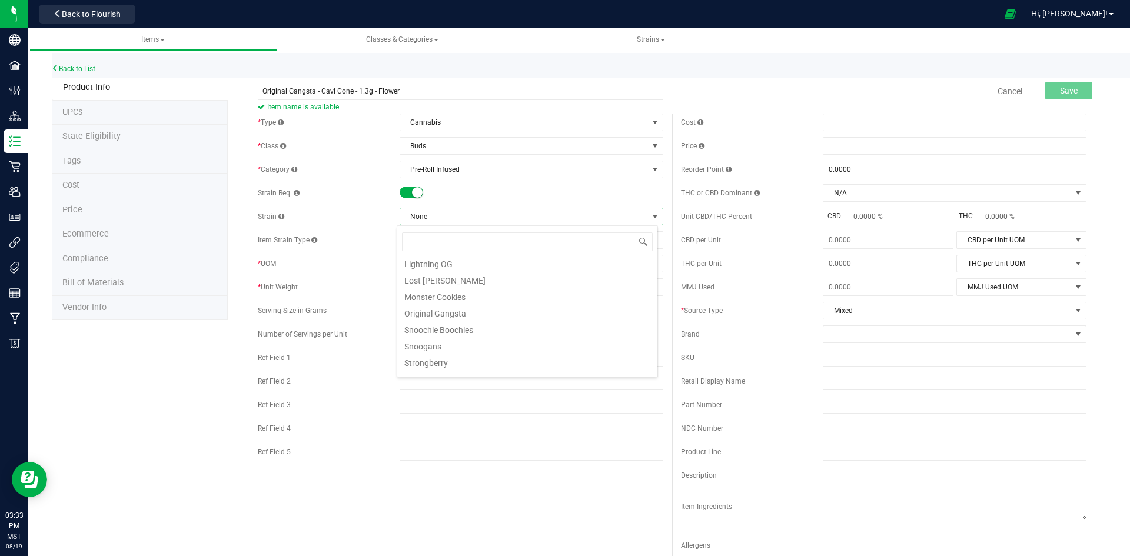
scroll to position [235, 0]
click at [450, 292] on li "Original Gangsta" at bounding box center [527, 293] width 260 height 16
click at [431, 262] on span "Select unit of measure" at bounding box center [524, 263] width 248 height 16
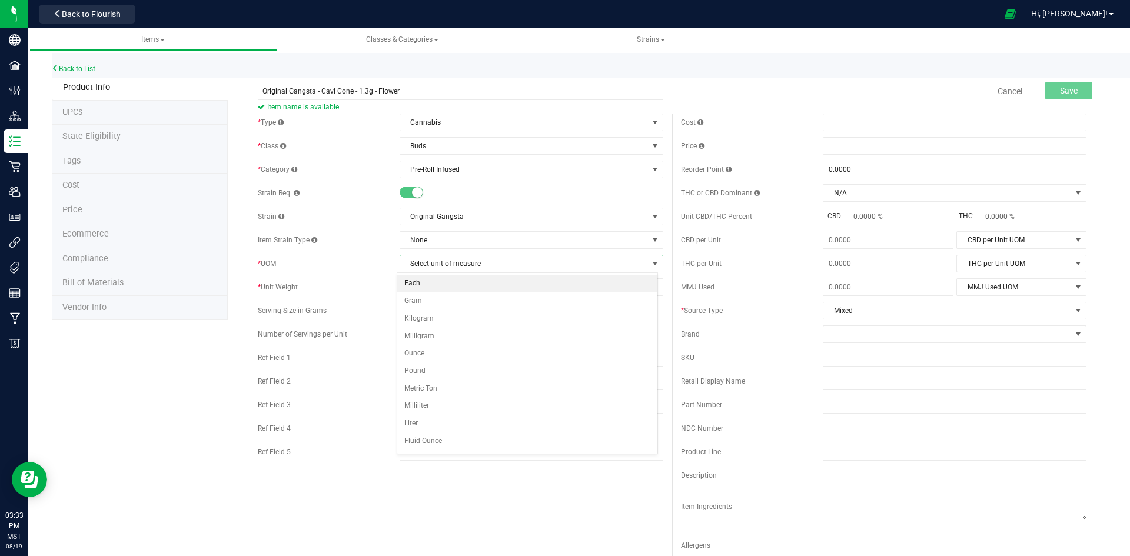
click at [420, 283] on li "Each" at bounding box center [527, 284] width 260 height 18
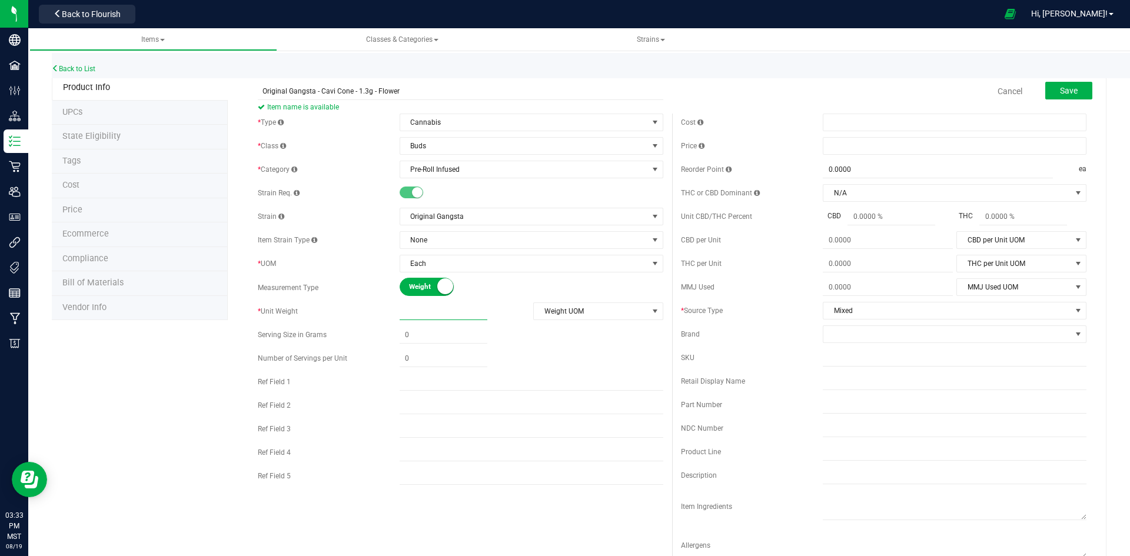
click at [428, 311] on span at bounding box center [444, 311] width 88 height 17
type input "1.3"
type input "1.3000"
click at [584, 305] on span "Weight UOM" at bounding box center [591, 311] width 114 height 16
click at [557, 334] on li "Gram" at bounding box center [594, 331] width 128 height 18
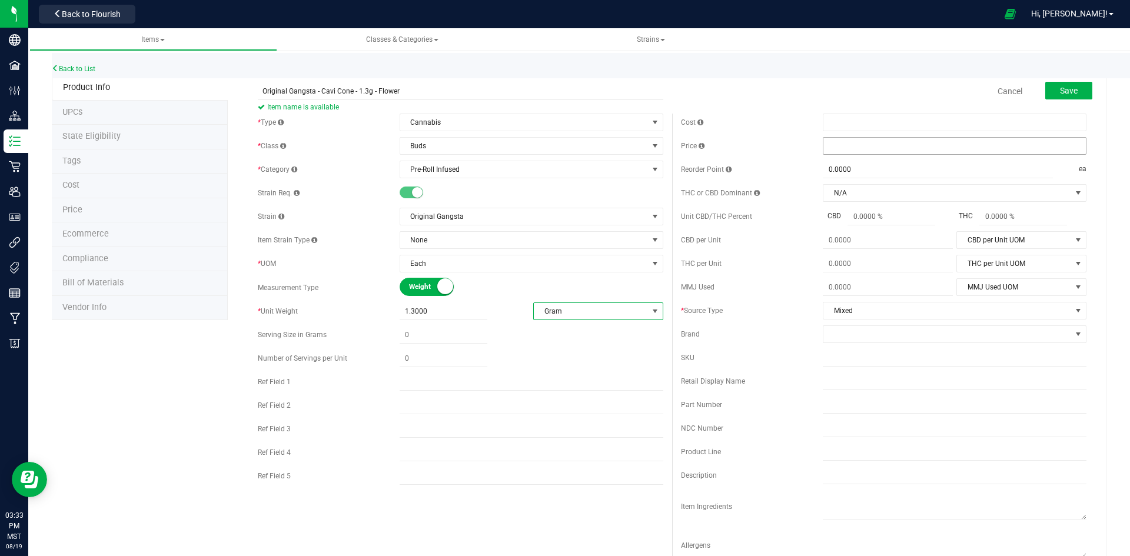
click at [851, 147] on span at bounding box center [955, 146] width 264 height 18
type input "10"
type input "$10.00000"
click at [844, 330] on span at bounding box center [947, 334] width 248 height 16
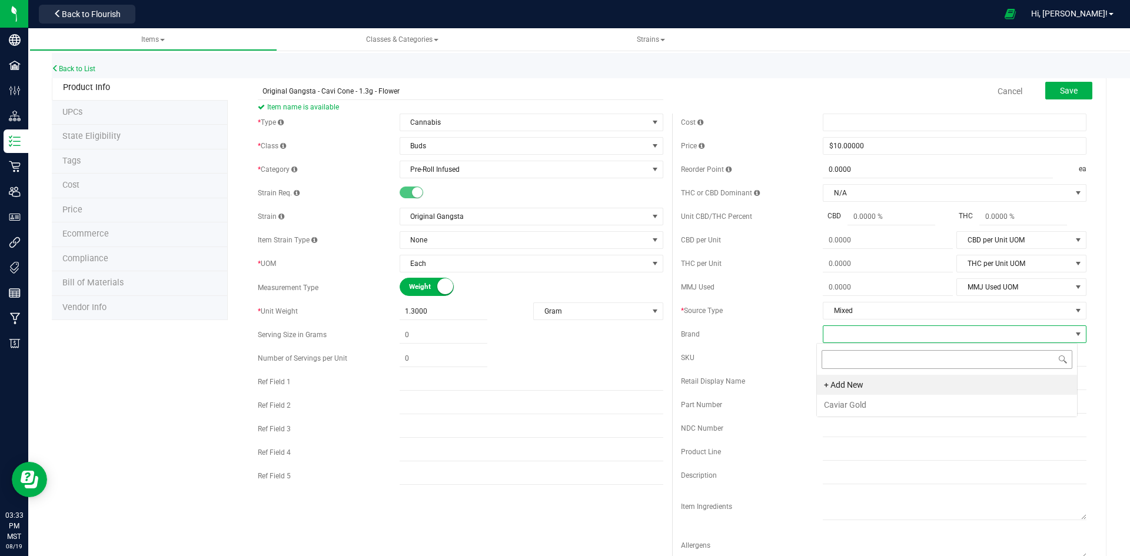
scroll to position [18, 261]
click at [850, 401] on li "Caviar Gold" at bounding box center [947, 405] width 260 height 20
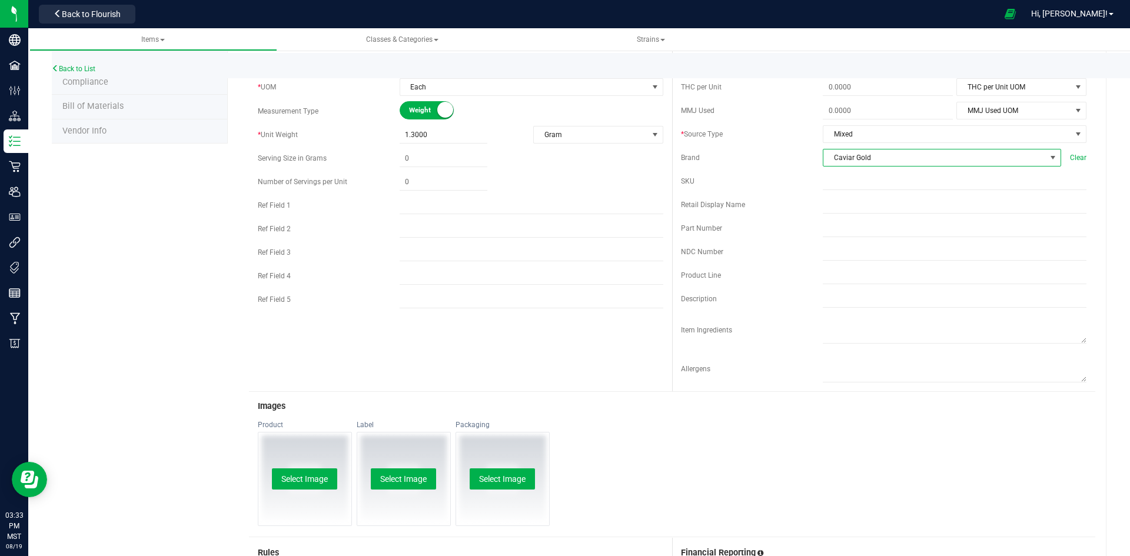
scroll to position [412, 0]
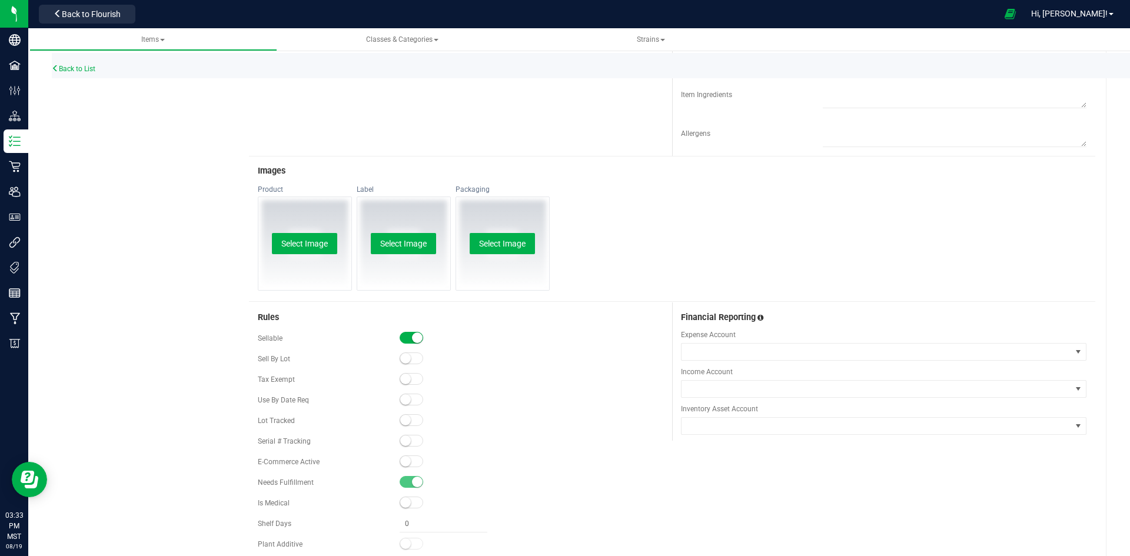
click at [407, 420] on small at bounding box center [405, 420] width 11 height 11
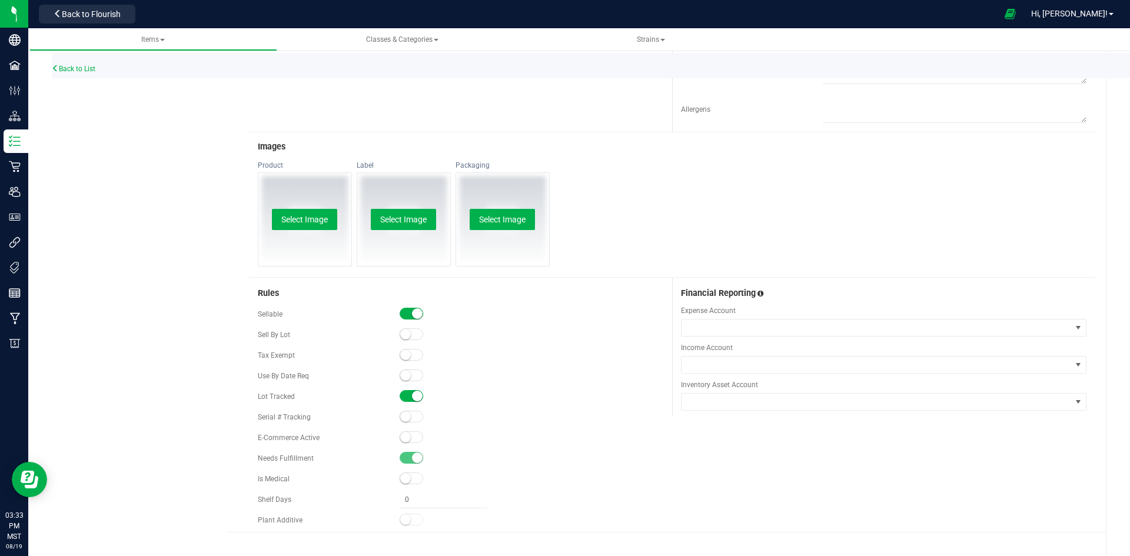
scroll to position [449, 0]
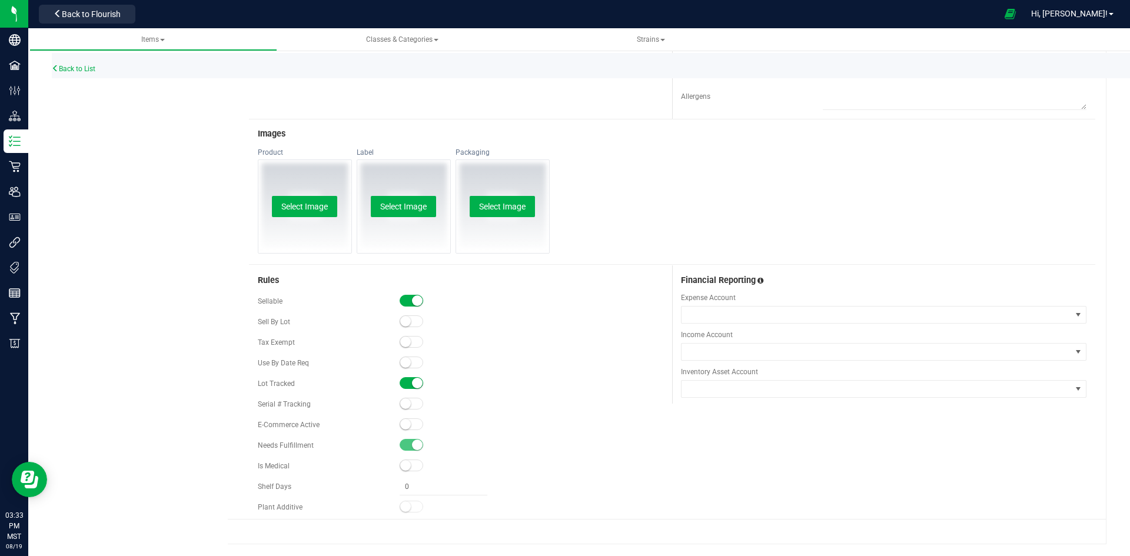
click at [403, 427] on small at bounding box center [405, 424] width 11 height 11
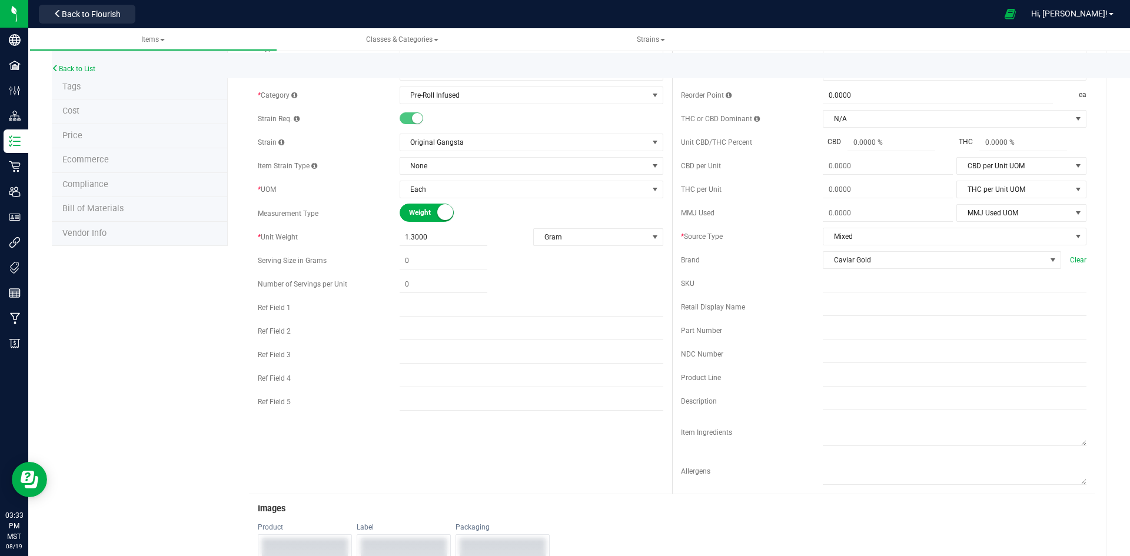
scroll to position [0, 0]
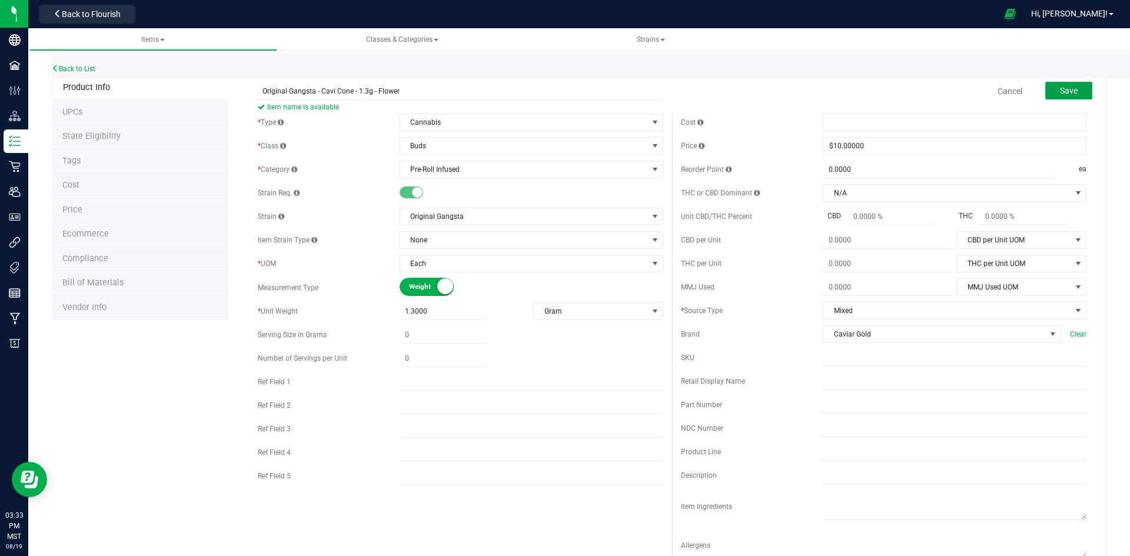
click at [1060, 94] on span "Save" at bounding box center [1069, 90] width 18 height 9
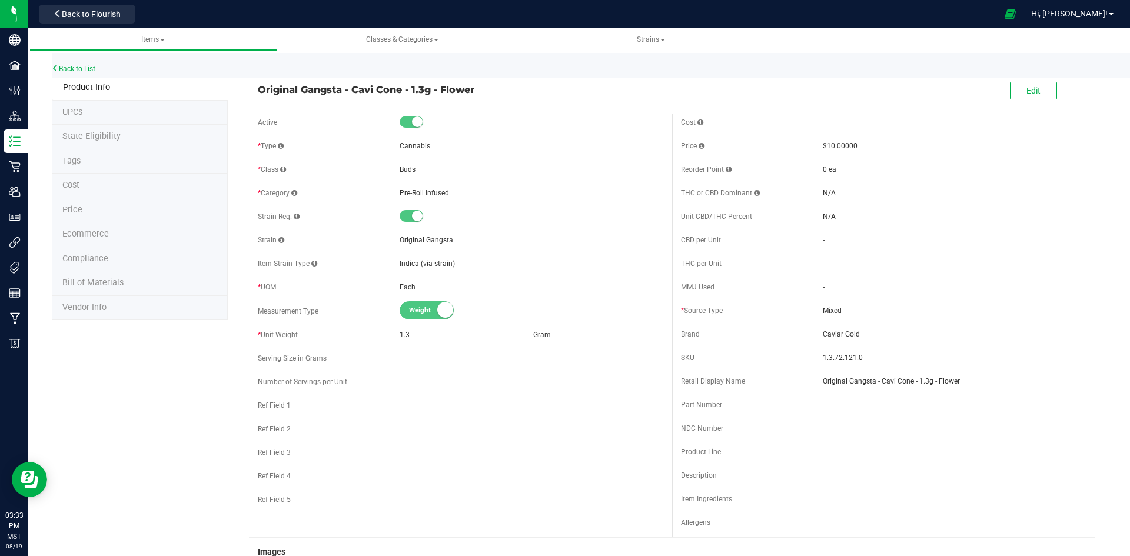
click at [78, 68] on link "Back to List" at bounding box center [74, 69] width 44 height 8
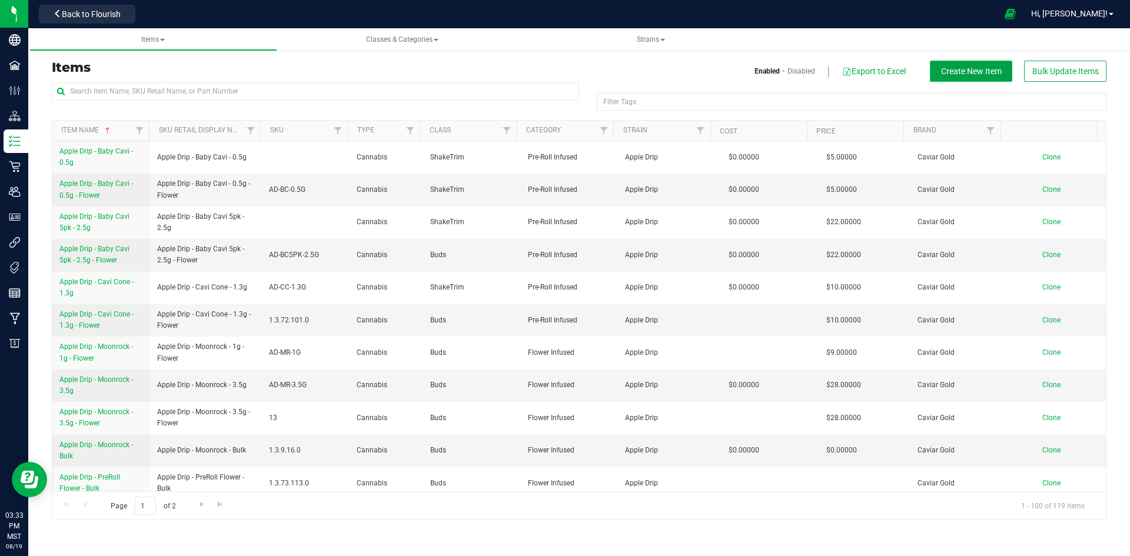
click at [967, 74] on span "Create New Item" at bounding box center [971, 70] width 61 height 9
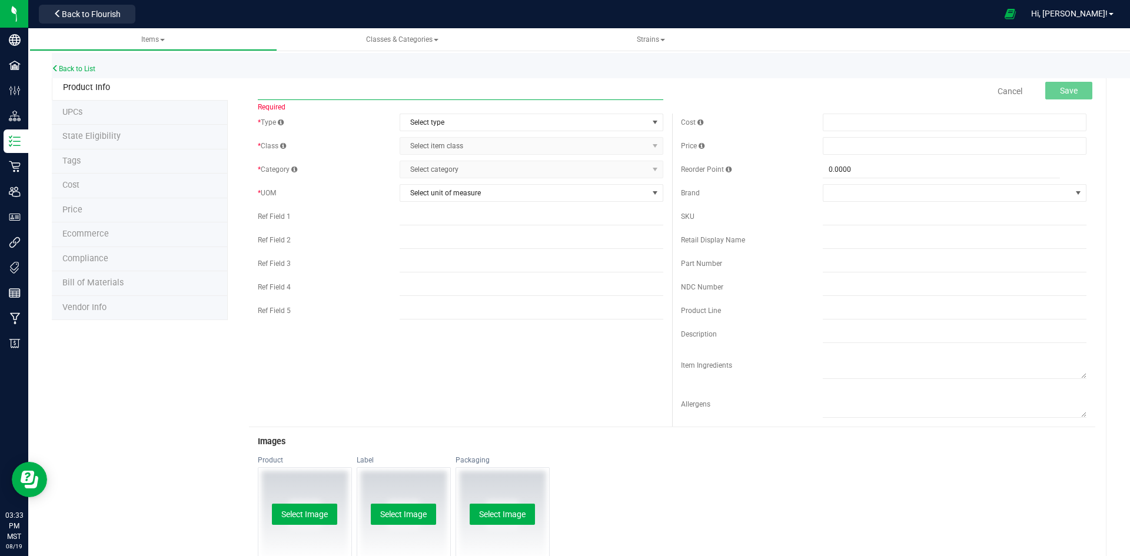
paste input "Original Gangsta - Moonrock - 3.5g - Flower"
type input "Original Gangsta - Moonrock - 3.5g - Flower"
click at [518, 123] on span "Select type" at bounding box center [524, 122] width 248 height 16
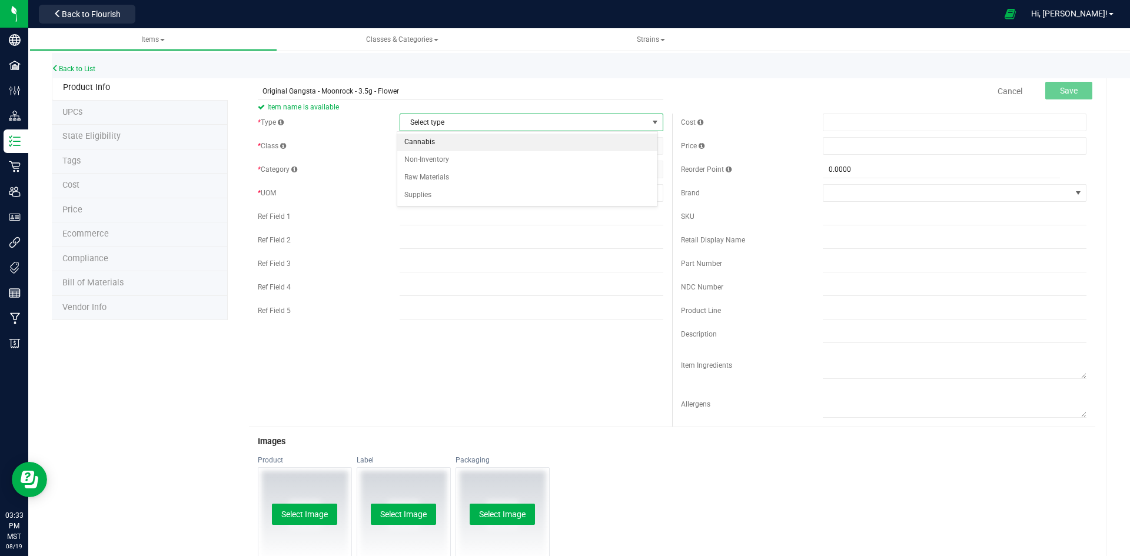
click at [435, 143] on li "Cannabis" at bounding box center [527, 143] width 260 height 18
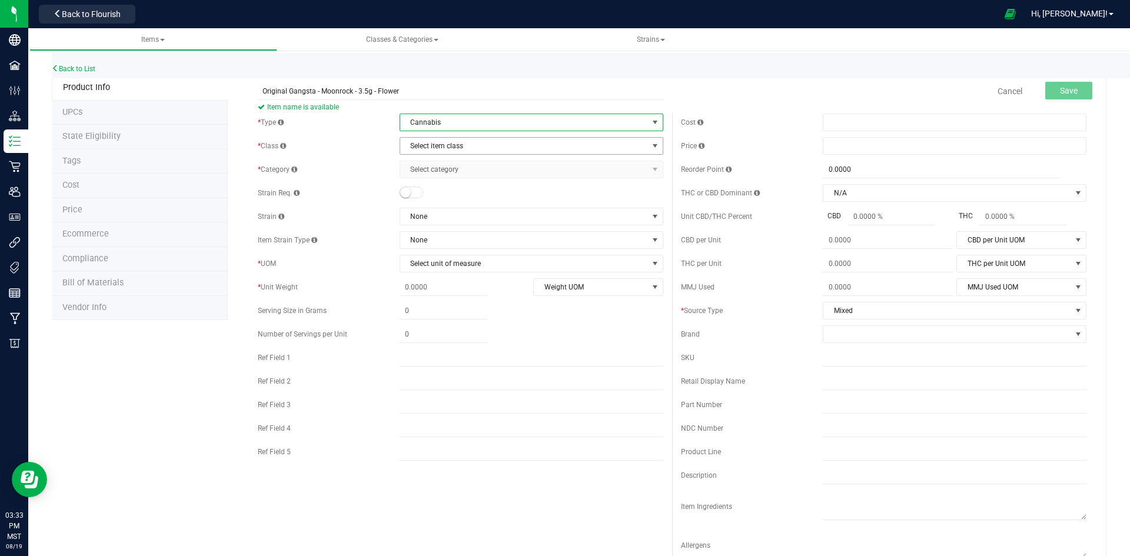
click at [450, 146] on span "Select item class" at bounding box center [524, 146] width 248 height 16
click at [408, 165] on li "Buds" at bounding box center [527, 166] width 260 height 18
click at [425, 168] on span "Select category" at bounding box center [524, 169] width 248 height 16
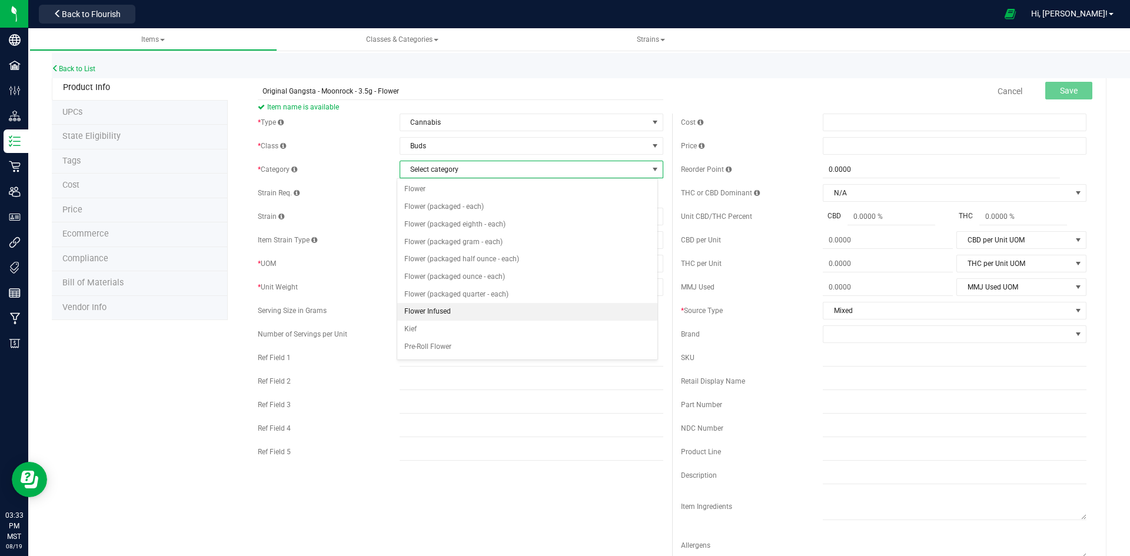
click at [433, 307] on li "Flower Infused" at bounding box center [527, 312] width 260 height 18
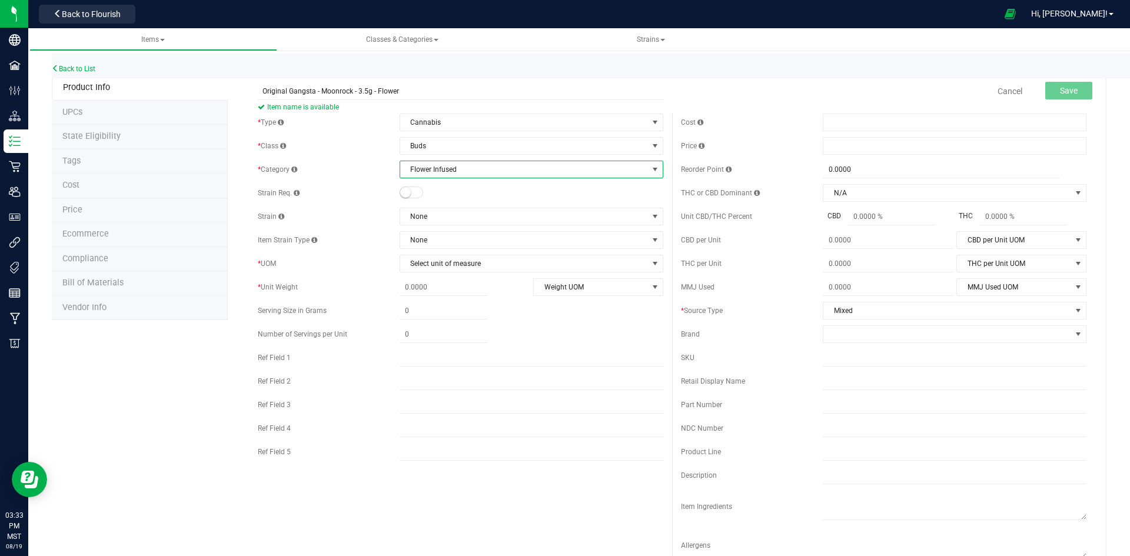
click at [400, 191] on small at bounding box center [405, 192] width 11 height 11
click at [440, 214] on span "None" at bounding box center [524, 216] width 248 height 16
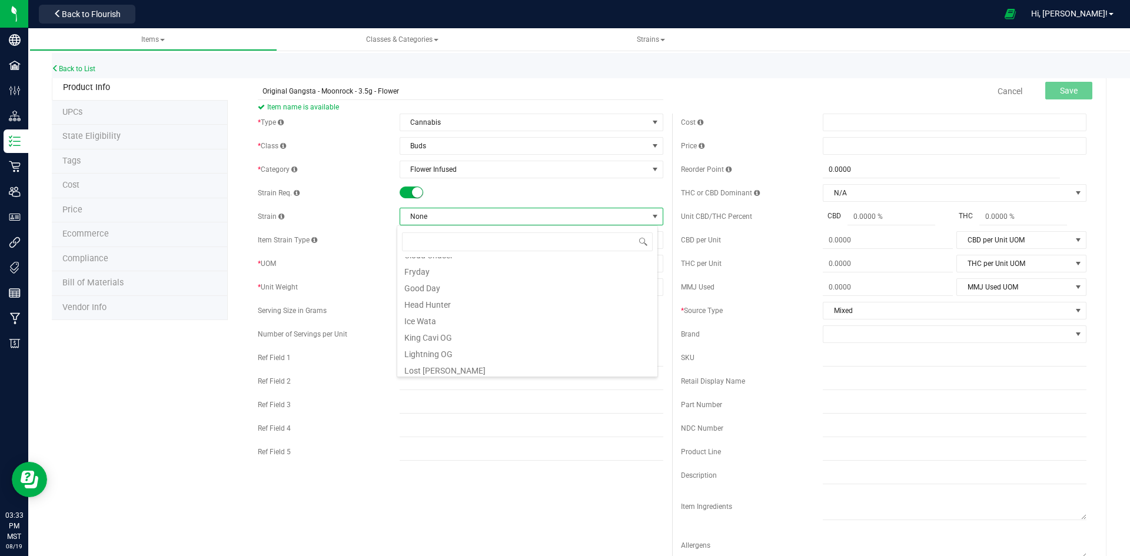
scroll to position [177, 0]
click at [475, 351] on li "Original Gangsta" at bounding box center [527, 352] width 260 height 16
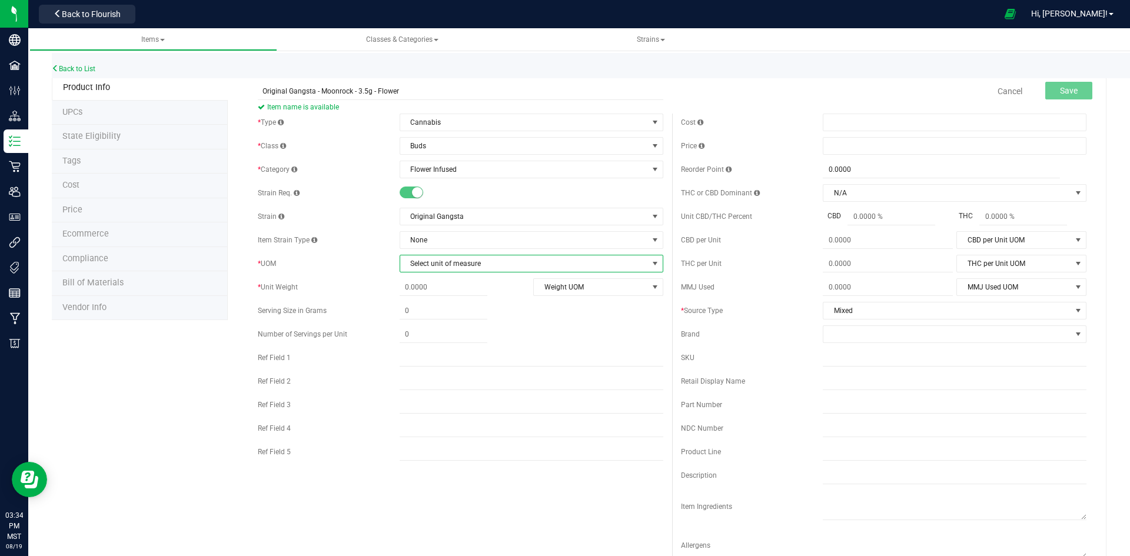
click at [434, 264] on span "Select unit of measure" at bounding box center [524, 263] width 248 height 16
click at [429, 277] on li "Each" at bounding box center [527, 284] width 260 height 18
click at [429, 310] on span at bounding box center [444, 311] width 88 height 17
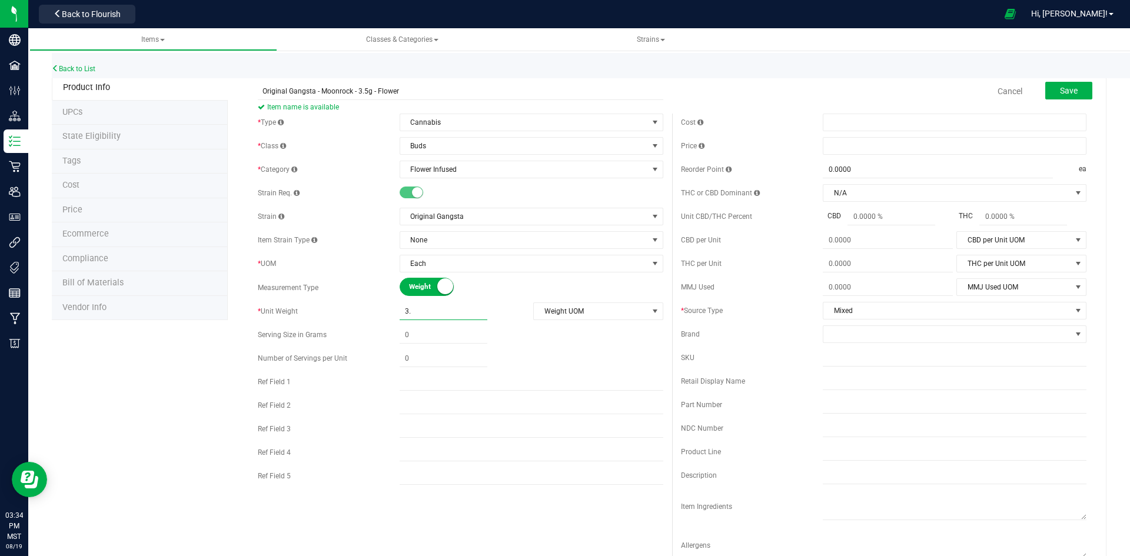
type input "3.5"
type input "3.5000"
click at [599, 317] on span "Weight UOM" at bounding box center [591, 311] width 114 height 16
click at [580, 322] on li "Gram" at bounding box center [594, 331] width 128 height 18
click at [861, 145] on span at bounding box center [955, 146] width 264 height 18
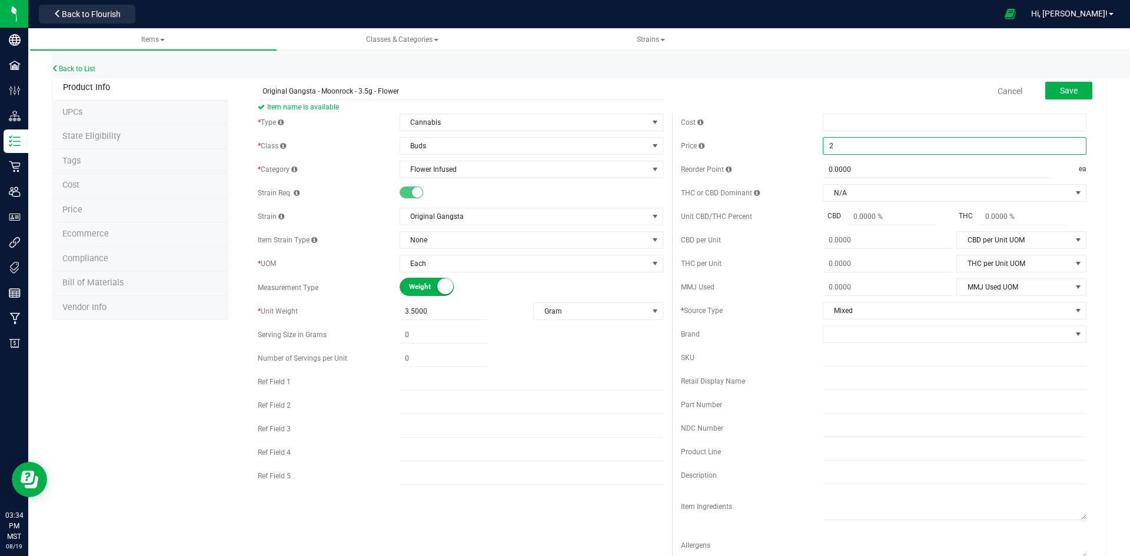
type input "28"
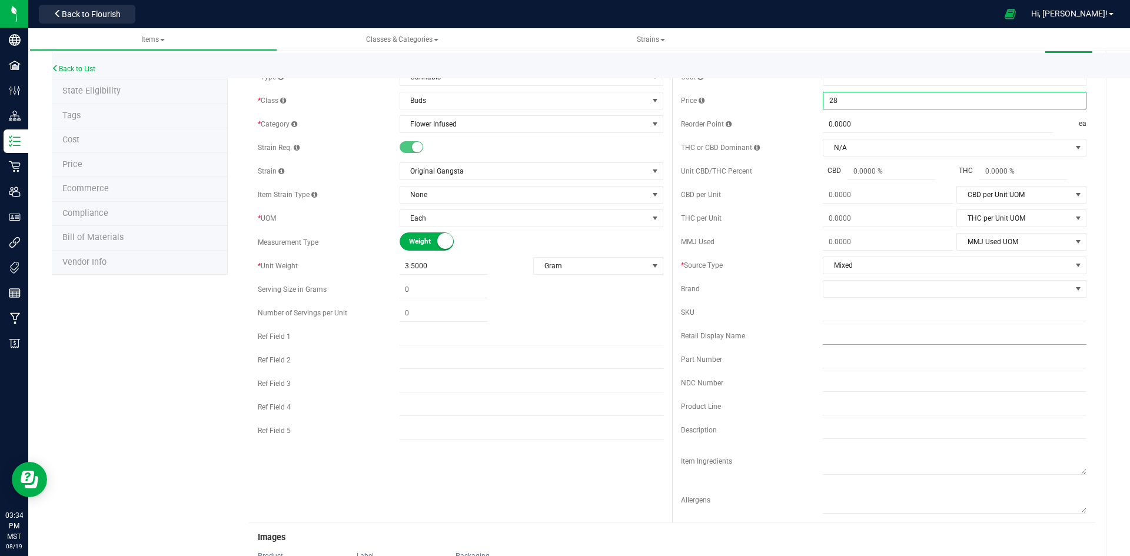
scroll to position [118, 0]
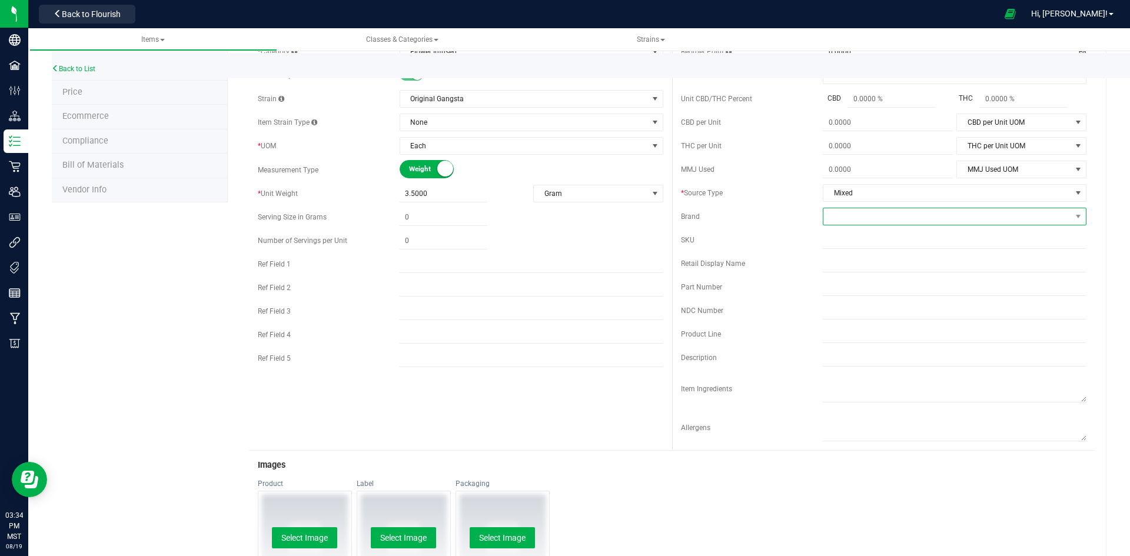
type input "$28.00000"
click at [842, 210] on span at bounding box center [947, 216] width 248 height 16
click at [851, 281] on li "Caviar Gold" at bounding box center [947, 287] width 260 height 20
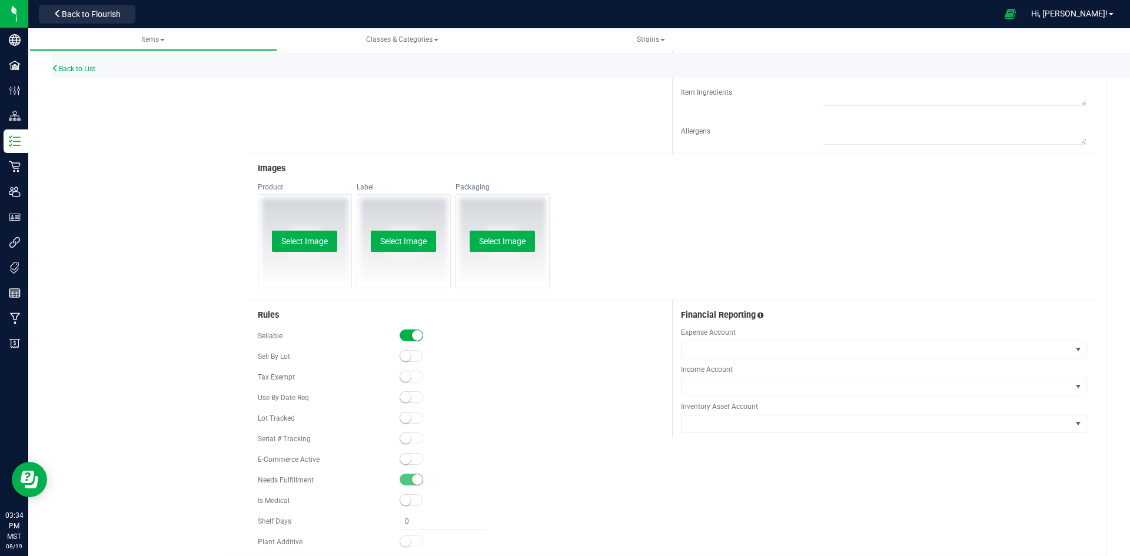
scroll to position [449, 0]
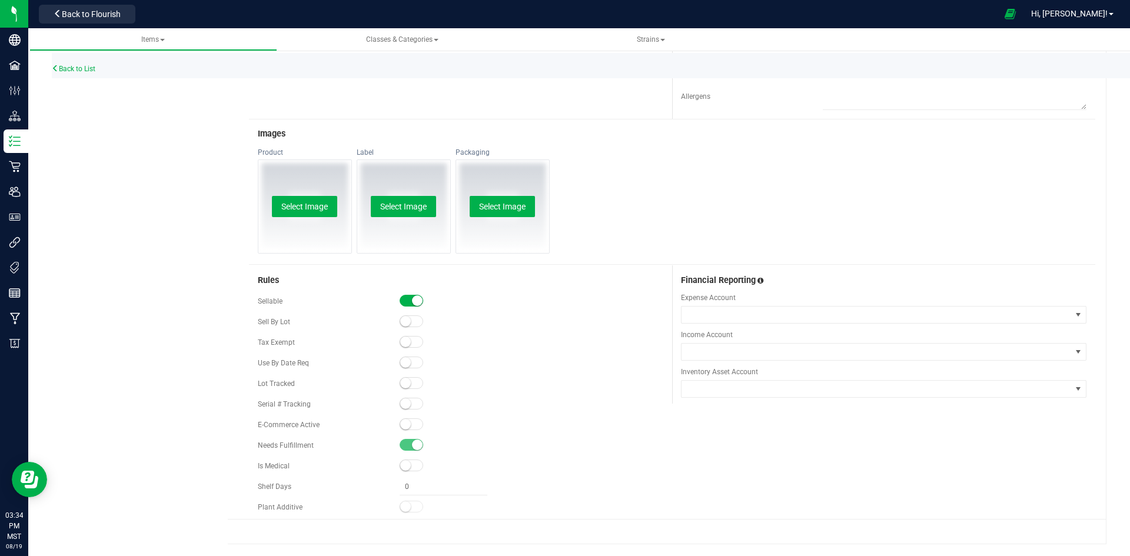
click at [400, 400] on small at bounding box center [405, 403] width 11 height 11
click at [403, 403] on span at bounding box center [412, 404] width 24 height 12
click at [403, 381] on small at bounding box center [405, 383] width 11 height 11
click at [401, 427] on small at bounding box center [405, 424] width 11 height 11
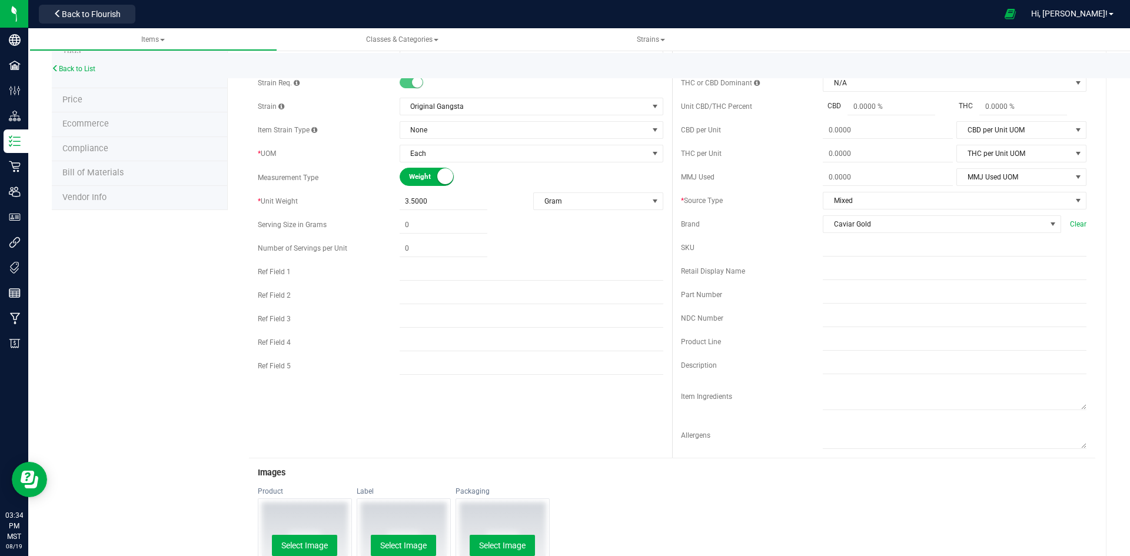
scroll to position [0, 0]
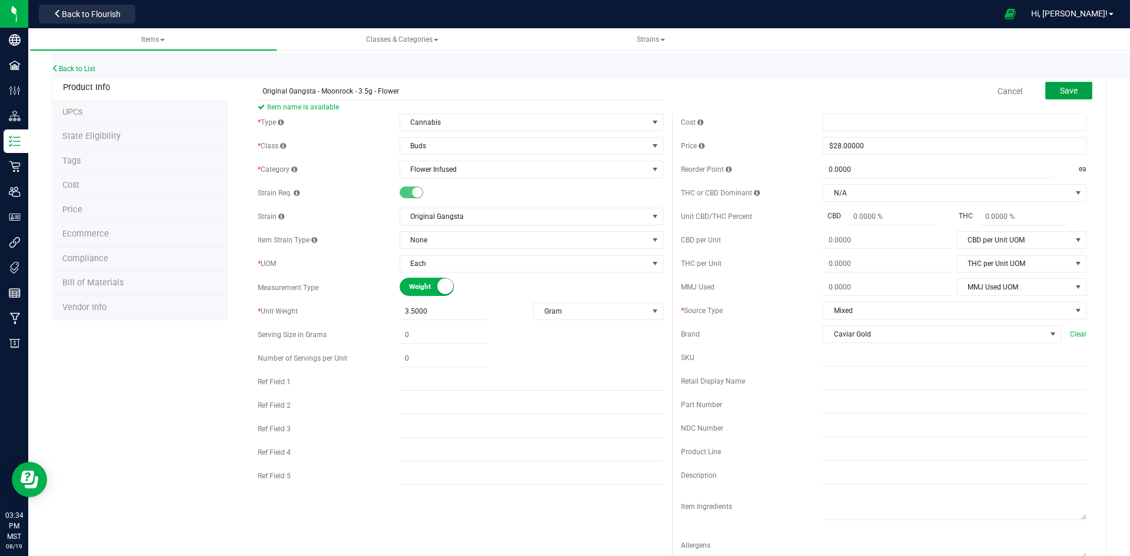
click at [1072, 88] on button "Save" at bounding box center [1068, 91] width 47 height 18
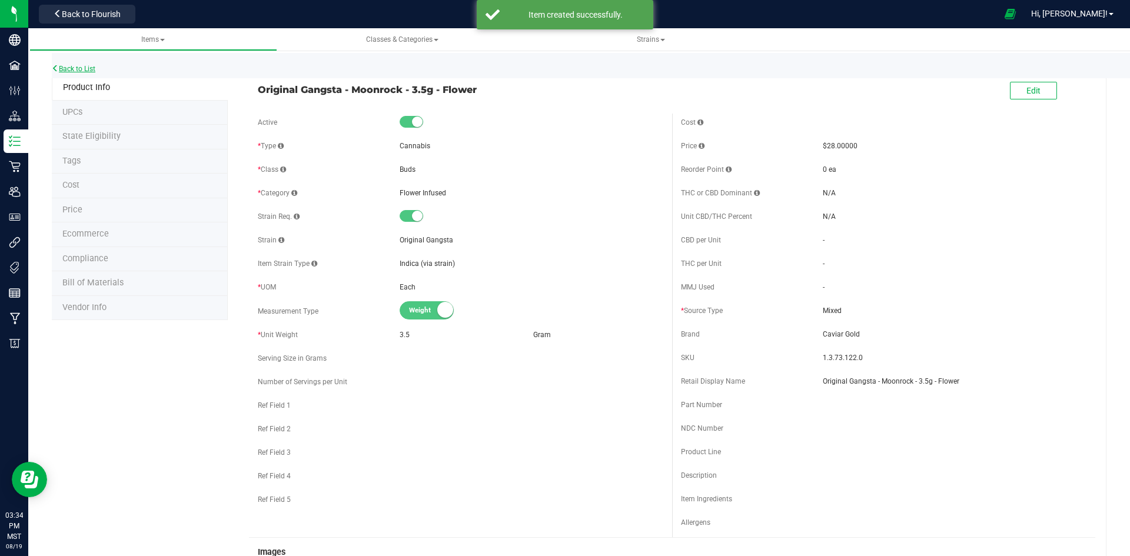
click at [68, 66] on link "Back to List" at bounding box center [74, 69] width 44 height 8
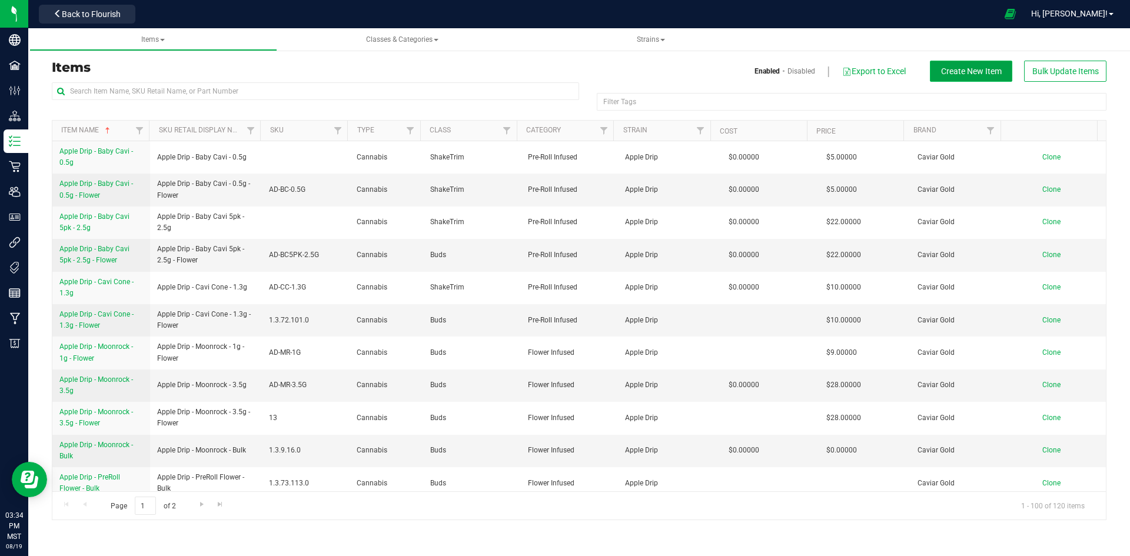
click at [990, 62] on button "Create New Item" at bounding box center [971, 71] width 82 height 21
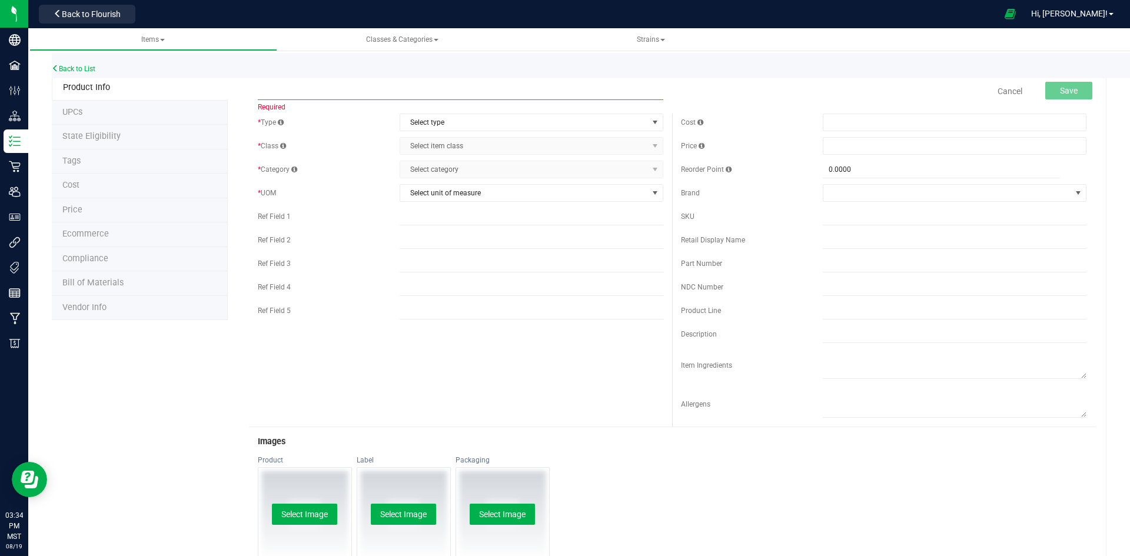
paste input "Original Gangsta - Moonrock - 1g - Flower"
type input "Original Gangsta - Moonrock - 1g - Flower"
click at [478, 121] on span "Select type" at bounding box center [524, 122] width 248 height 16
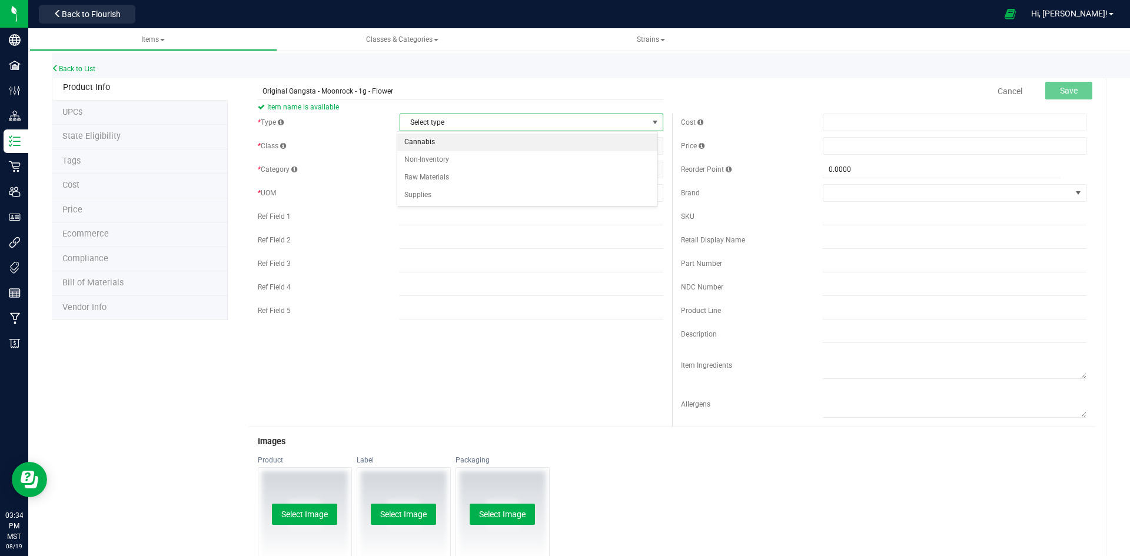
click at [424, 139] on li "Cannabis" at bounding box center [527, 143] width 260 height 18
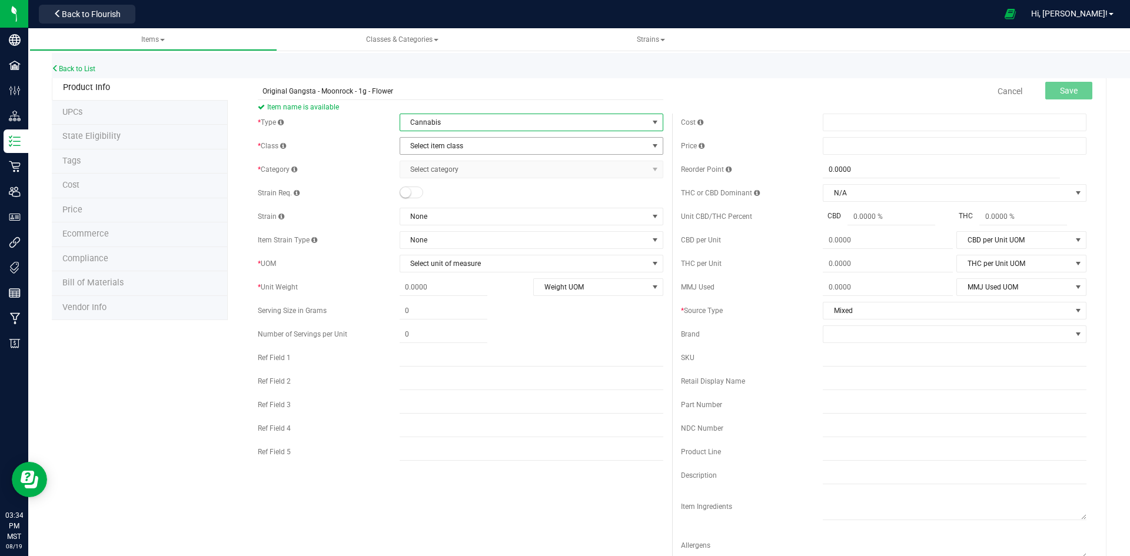
click at [425, 142] on span "Select item class" at bounding box center [524, 146] width 248 height 16
click at [430, 165] on li "Buds" at bounding box center [527, 166] width 260 height 18
click at [445, 172] on span "Select category" at bounding box center [524, 169] width 248 height 16
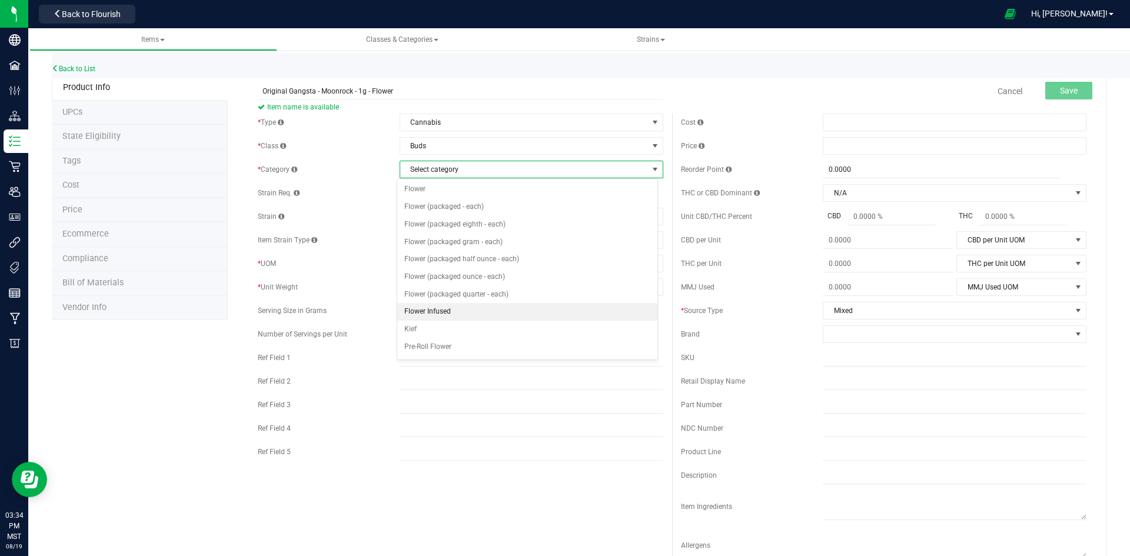
click at [448, 312] on li "Flower Infused" at bounding box center [527, 312] width 260 height 18
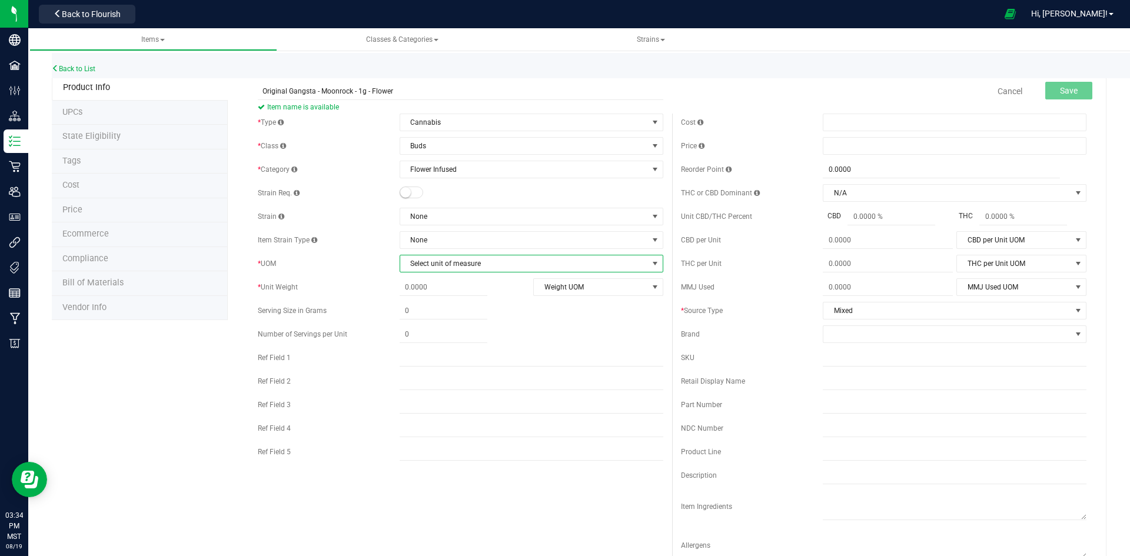
click at [456, 262] on span "Select unit of measure" at bounding box center [524, 263] width 248 height 16
click at [420, 278] on li "Each" at bounding box center [527, 284] width 260 height 18
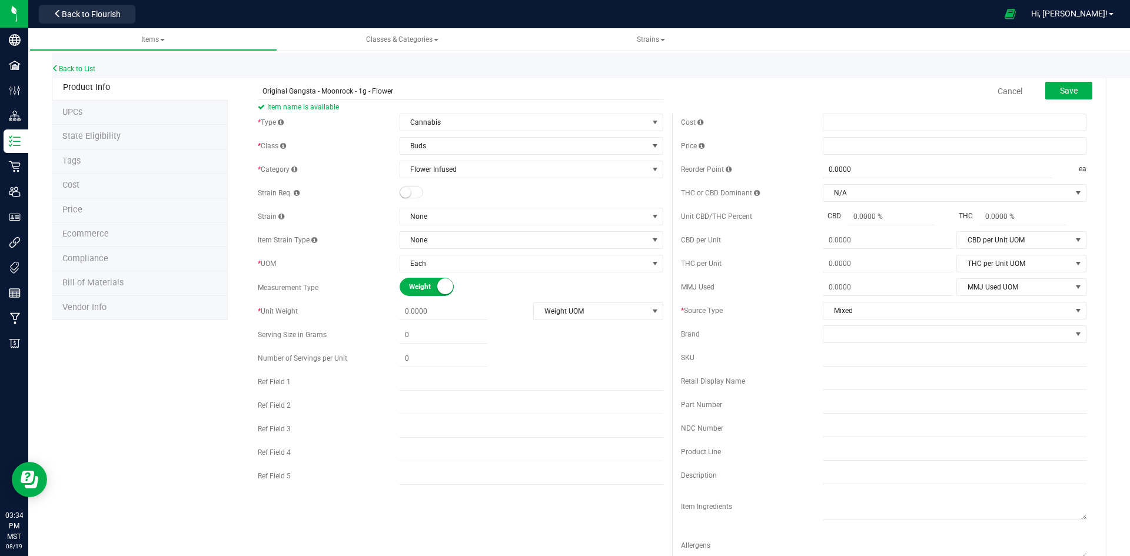
click at [404, 188] on small at bounding box center [405, 192] width 11 height 11
click at [432, 211] on span "None" at bounding box center [524, 216] width 248 height 16
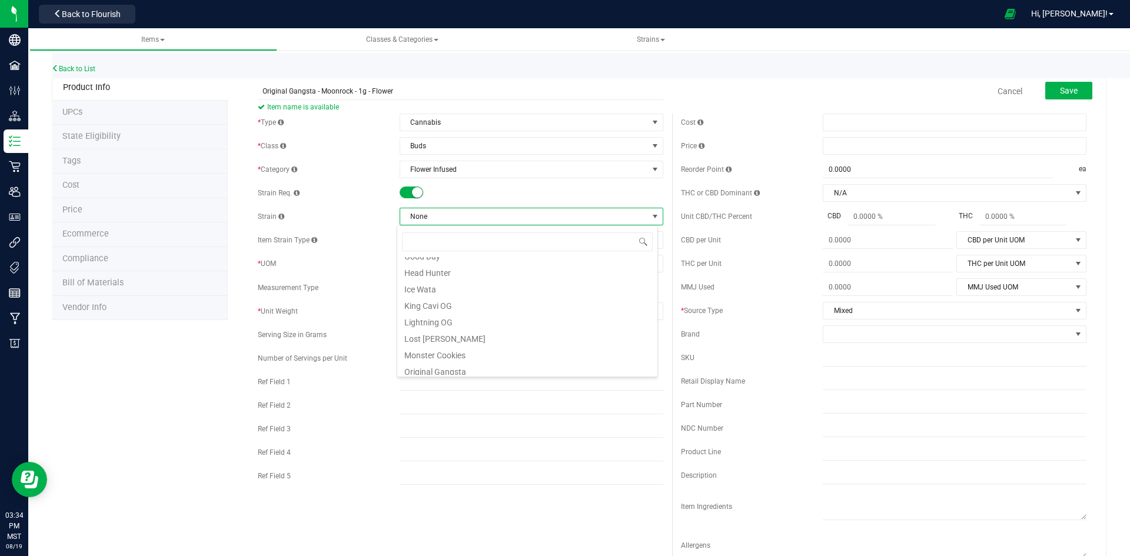
scroll to position [177, 0]
click at [439, 351] on li "Original Gangsta" at bounding box center [527, 352] width 260 height 16
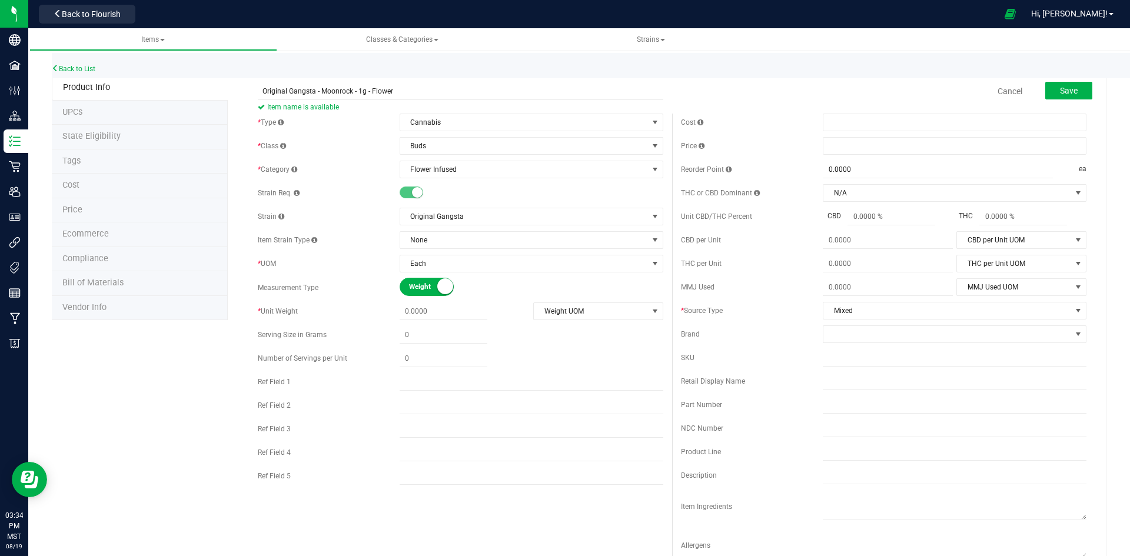
click at [498, 304] on div at bounding box center [465, 311] width 130 height 17
click at [445, 309] on span at bounding box center [444, 311] width 88 height 17
type input "1"
type input "1.0000"
click at [577, 313] on span "Weight UOM" at bounding box center [591, 311] width 114 height 16
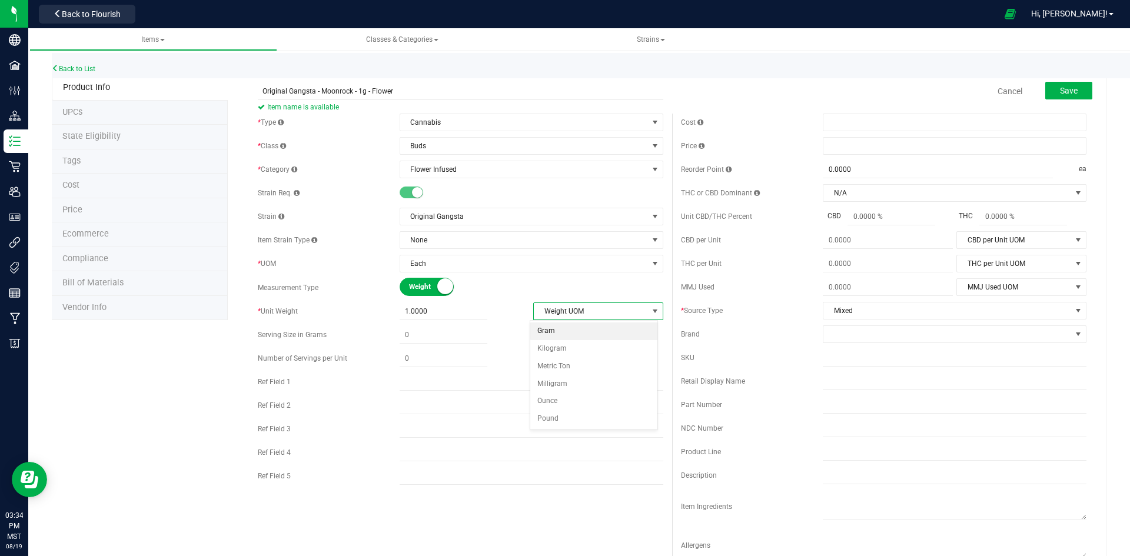
click at [550, 332] on li "Gram" at bounding box center [594, 331] width 128 height 18
click at [855, 151] on span at bounding box center [955, 146] width 264 height 18
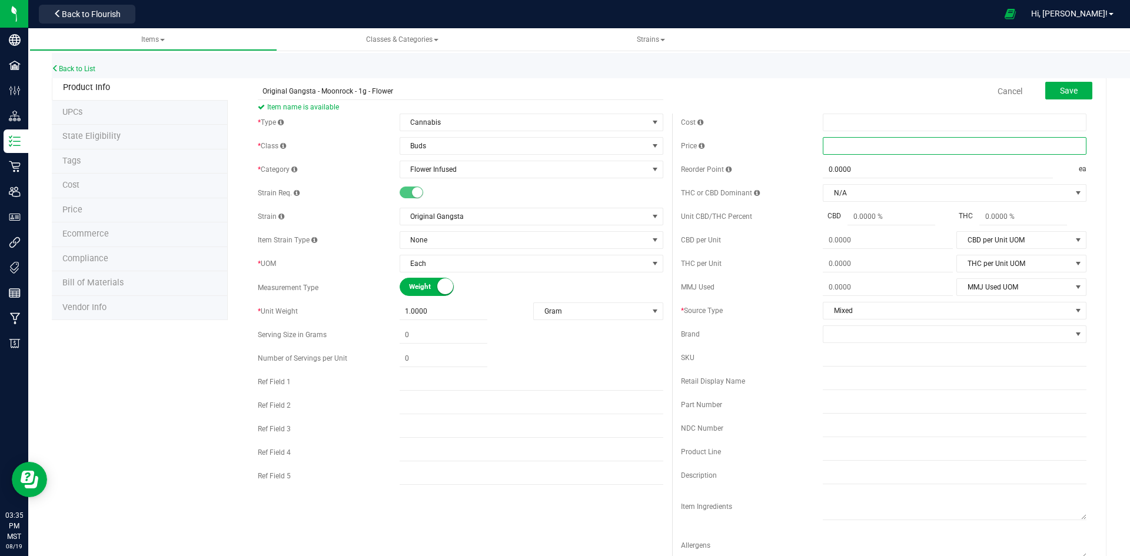
type input "9"
type input "$9.00000"
click at [850, 335] on span at bounding box center [947, 334] width 248 height 16
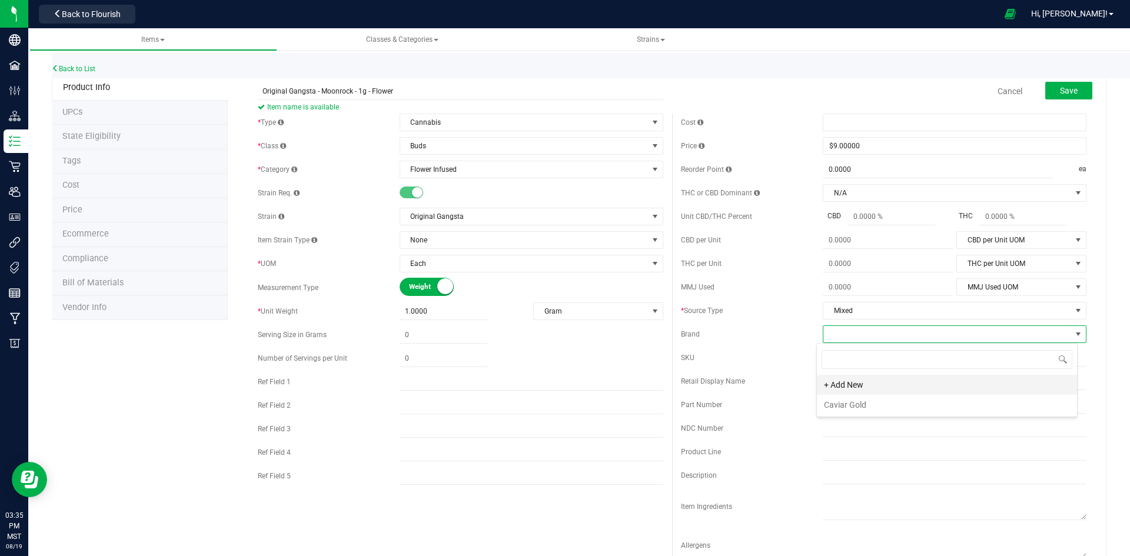
scroll to position [18, 261]
click at [854, 404] on li "Caviar Gold" at bounding box center [947, 405] width 260 height 20
click at [830, 360] on input "text" at bounding box center [955, 358] width 264 height 18
paste input "OG-MR-1G"
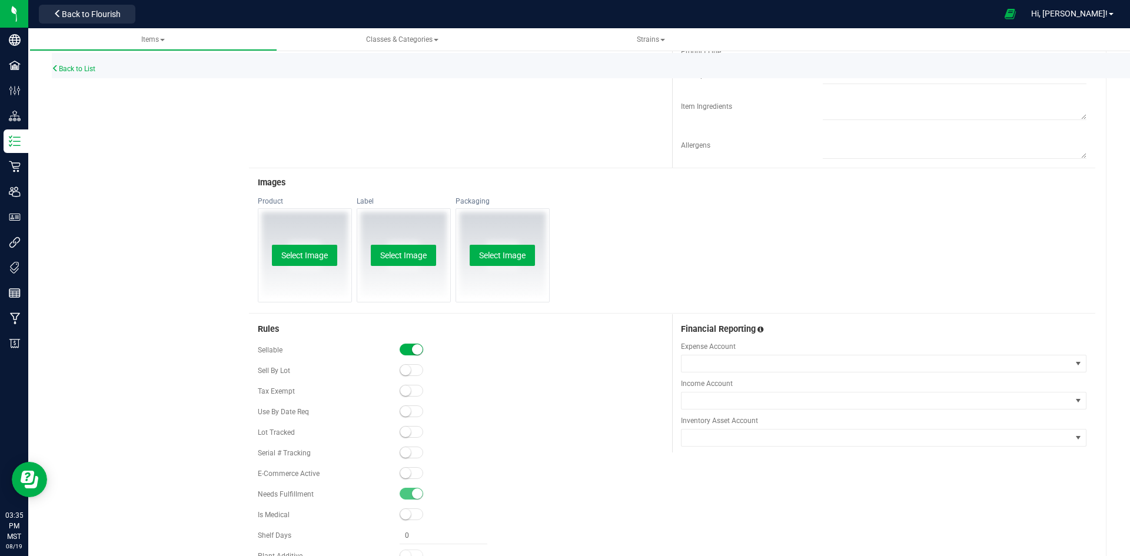
scroll to position [460, 0]
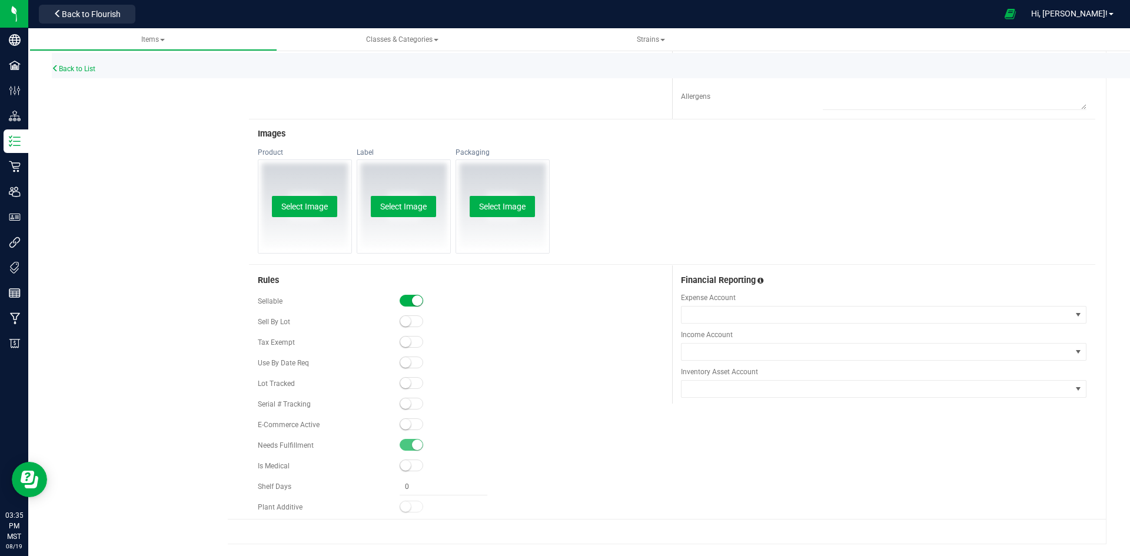
type input "OG-MR-1G"
click at [403, 387] on small at bounding box center [405, 383] width 11 height 11
click at [405, 426] on small at bounding box center [405, 424] width 11 height 11
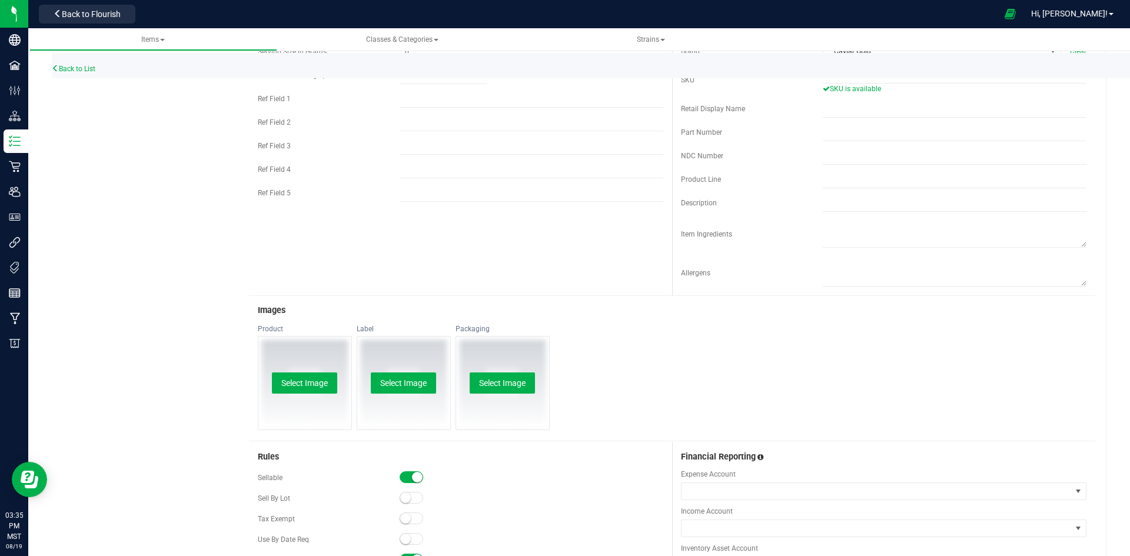
scroll to position [0, 0]
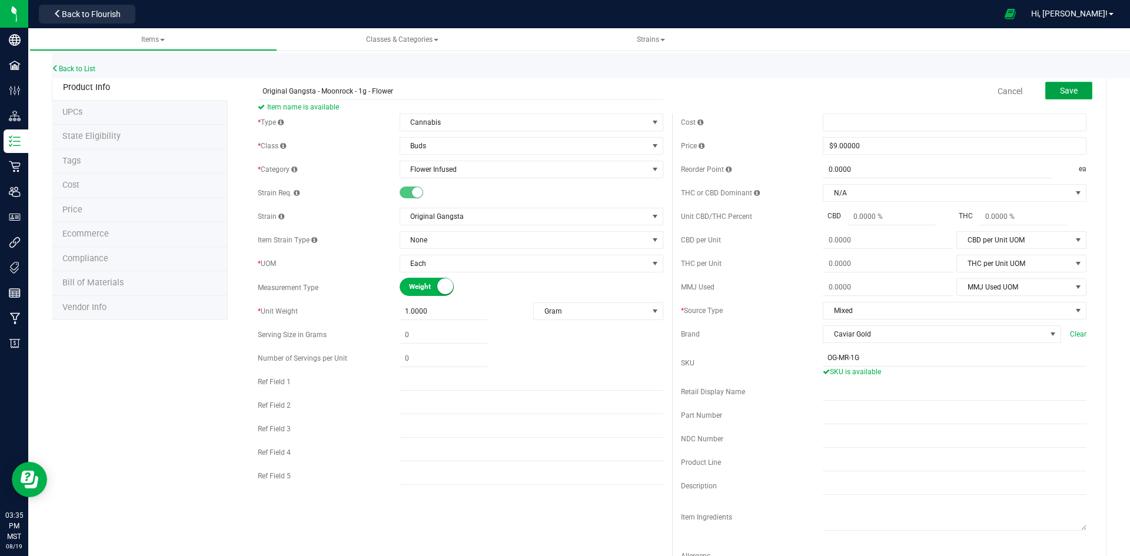
click at [1067, 90] on span "Save" at bounding box center [1069, 90] width 18 height 9
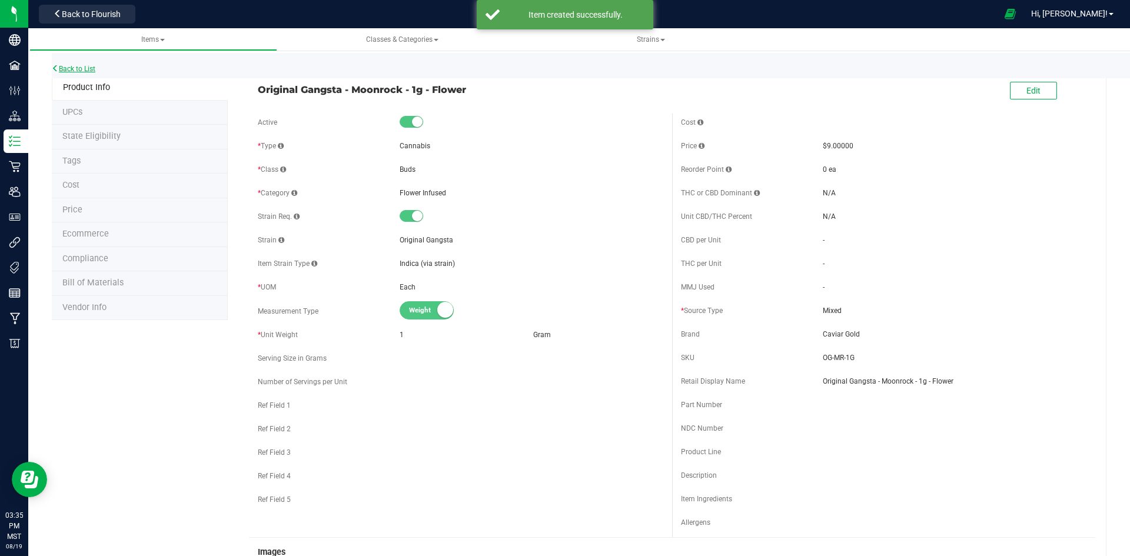
click at [60, 68] on link "Back to List" at bounding box center [74, 69] width 44 height 8
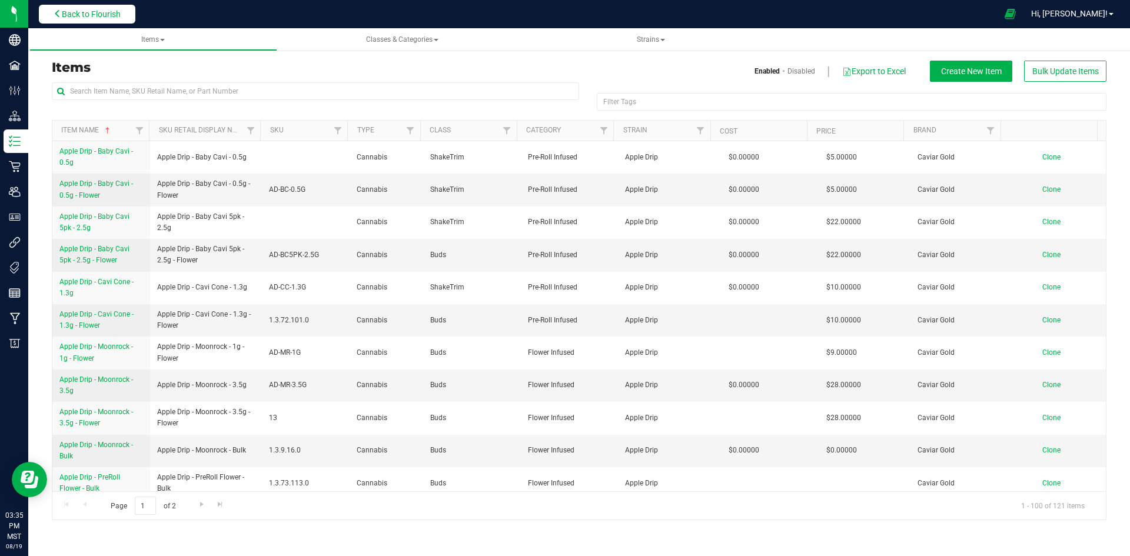
click at [98, 8] on button "Back to Flourish" at bounding box center [87, 14] width 97 height 19
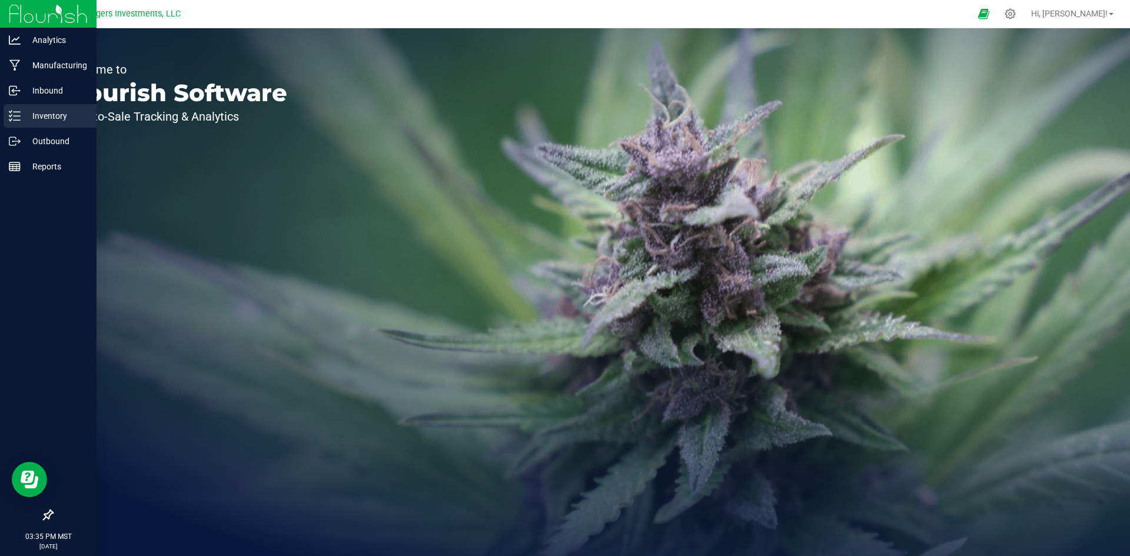
click at [45, 112] on p "Inventory" at bounding box center [56, 116] width 71 height 14
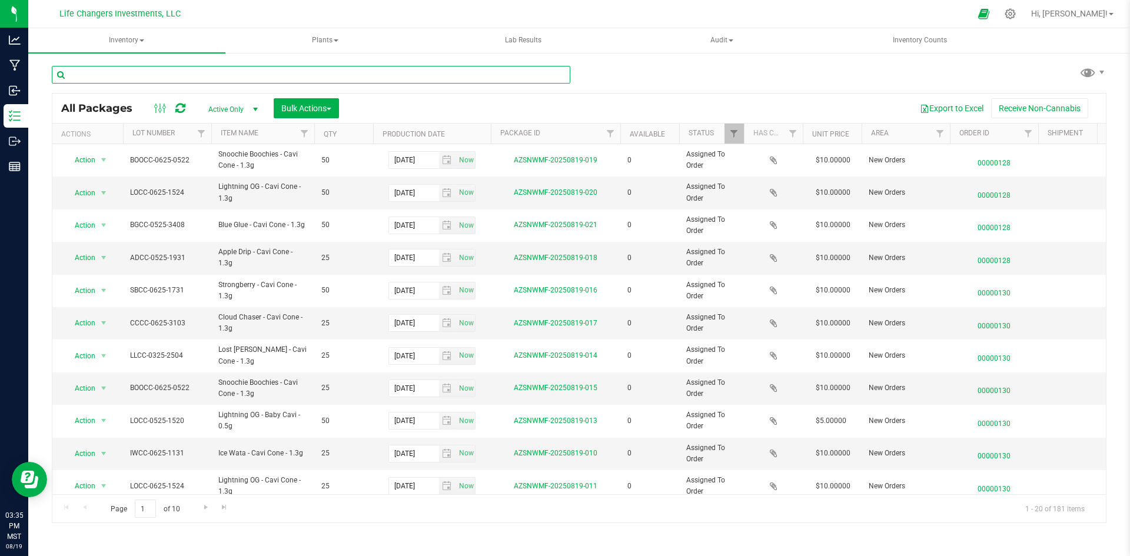
click at [364, 73] on input "text" at bounding box center [311, 75] width 518 height 18
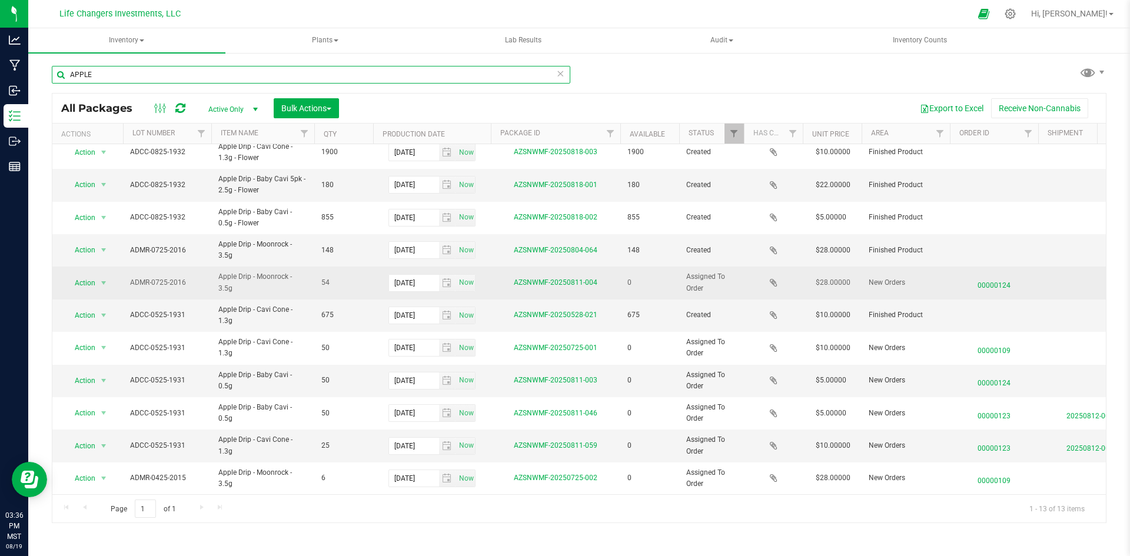
scroll to position [77, 0]
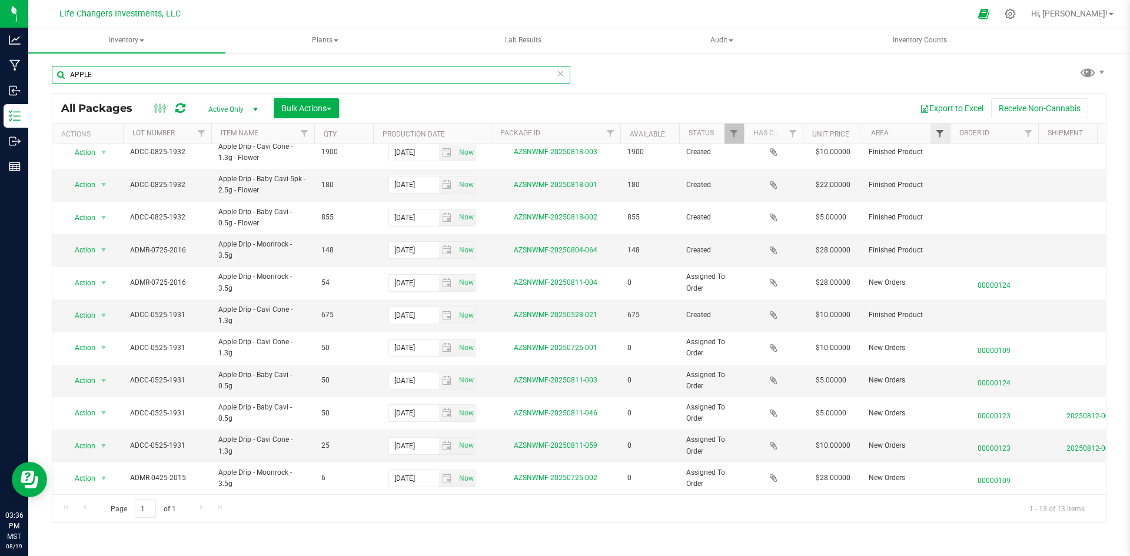
type input "APPLE"
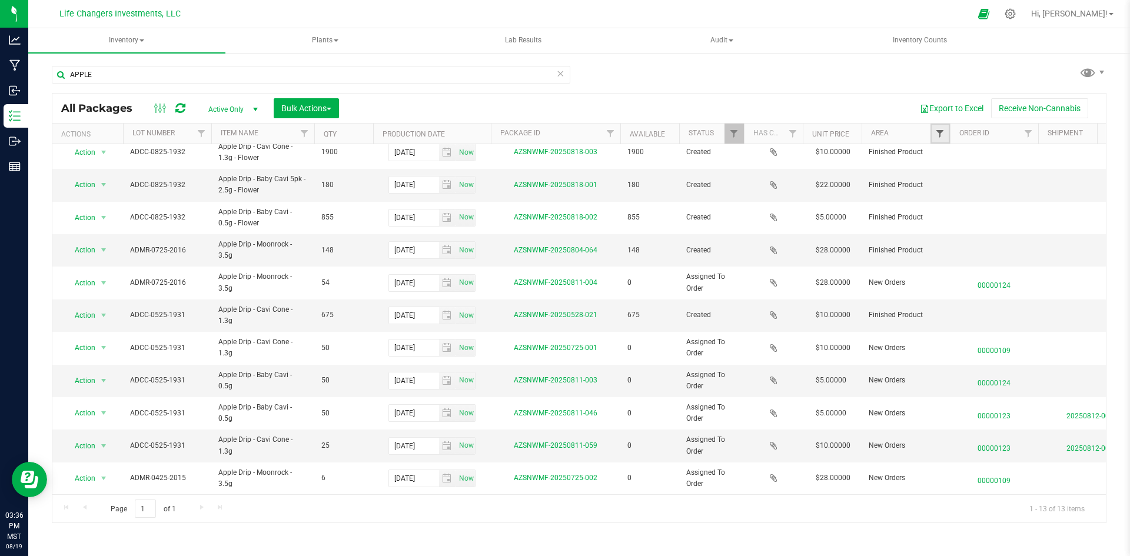
click at [943, 132] on span "Filter" at bounding box center [939, 133] width 9 height 9
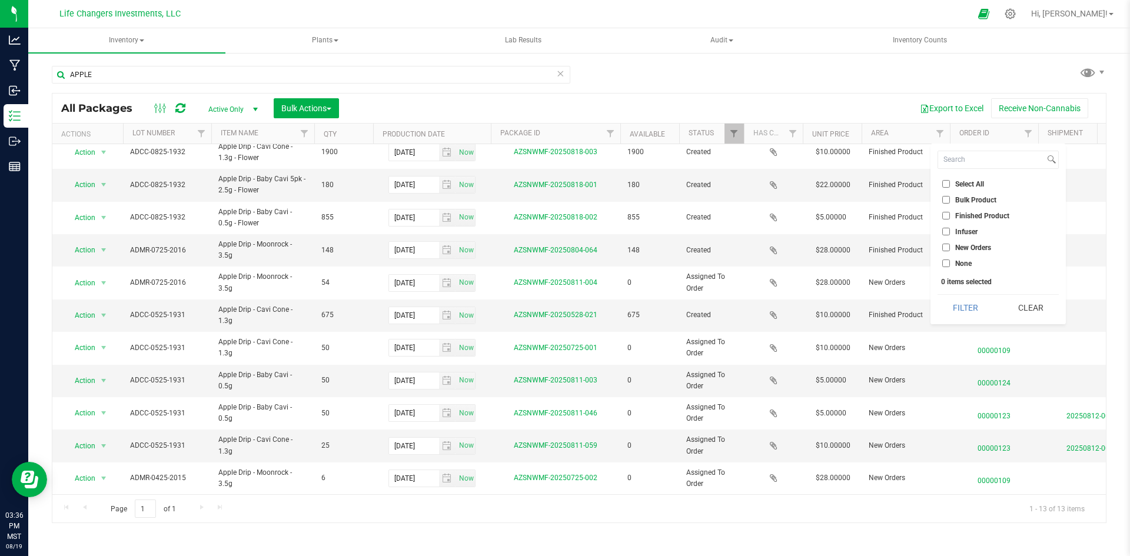
click at [946, 214] on input "Finished Product" at bounding box center [946, 216] width 8 height 8
checkbox input "true"
click at [969, 305] on button "Filter" at bounding box center [965, 308] width 56 height 26
